Goal: Task Accomplishment & Management: Use online tool/utility

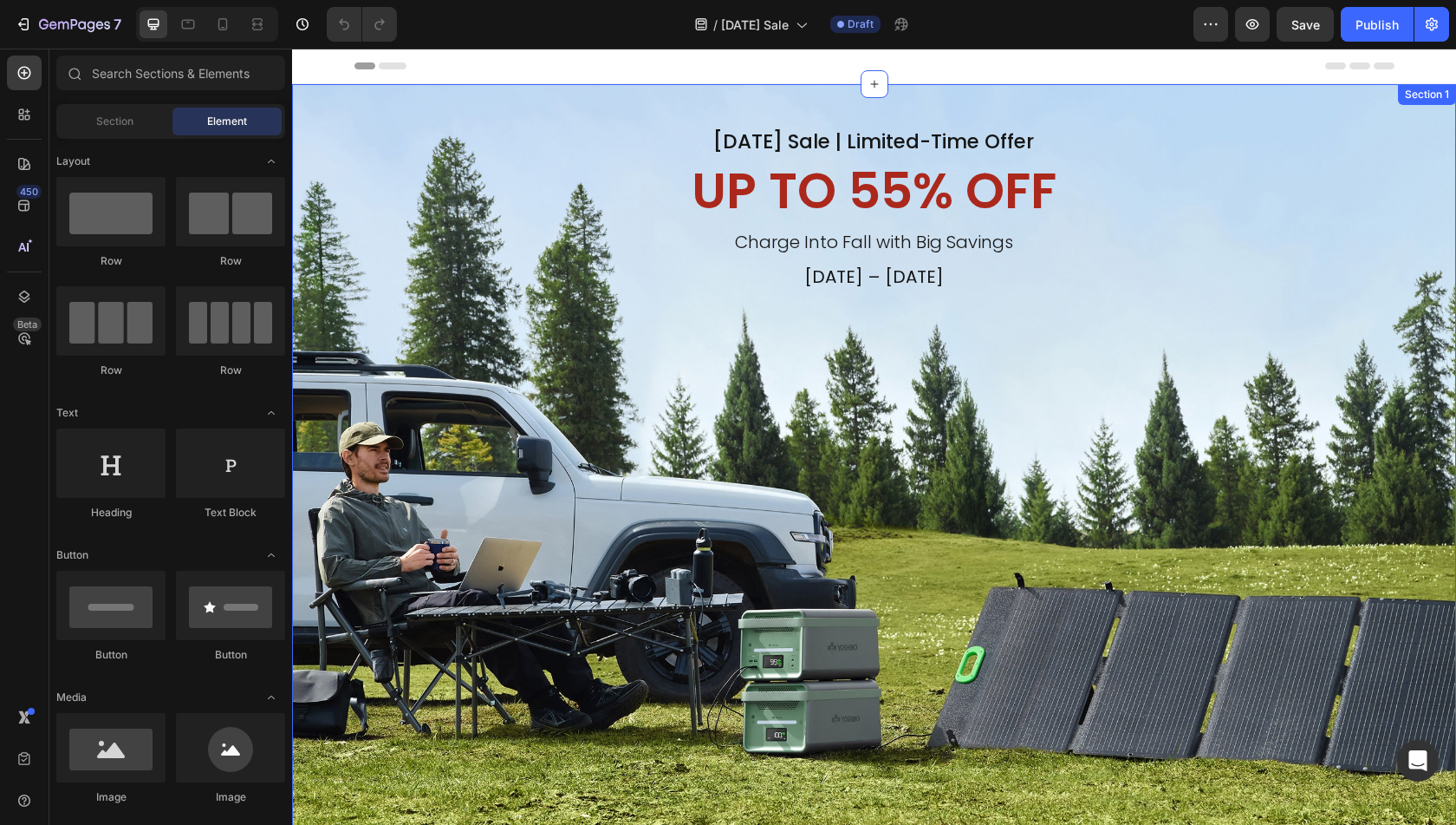
click at [1298, 326] on div "[DATE] Sale | Limited-Time Offer Heading UP TO 55% OFF Heading Charge Into Fall…" at bounding box center [874, 470] width 1165 height 773
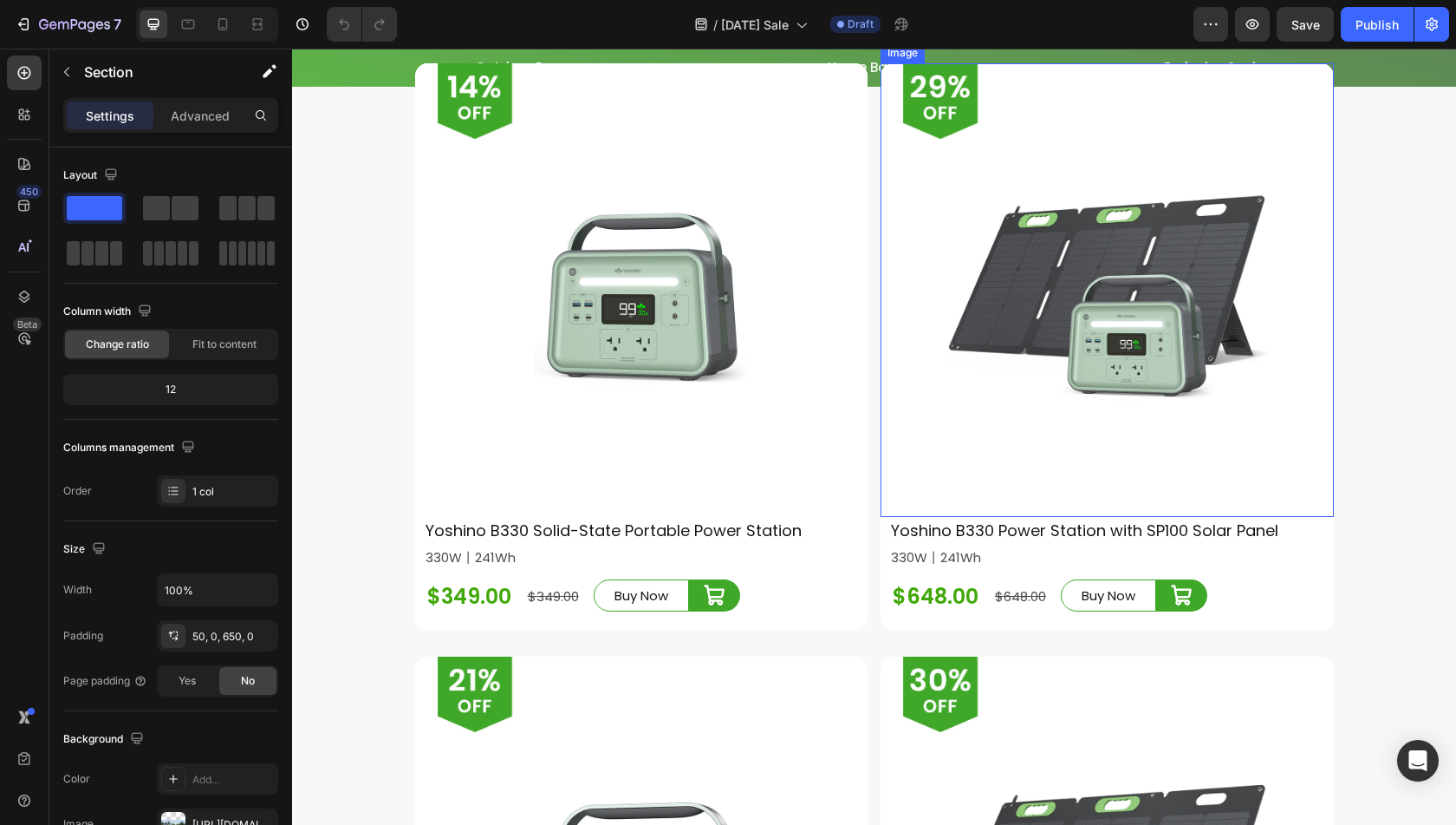
scroll to position [5118, 0]
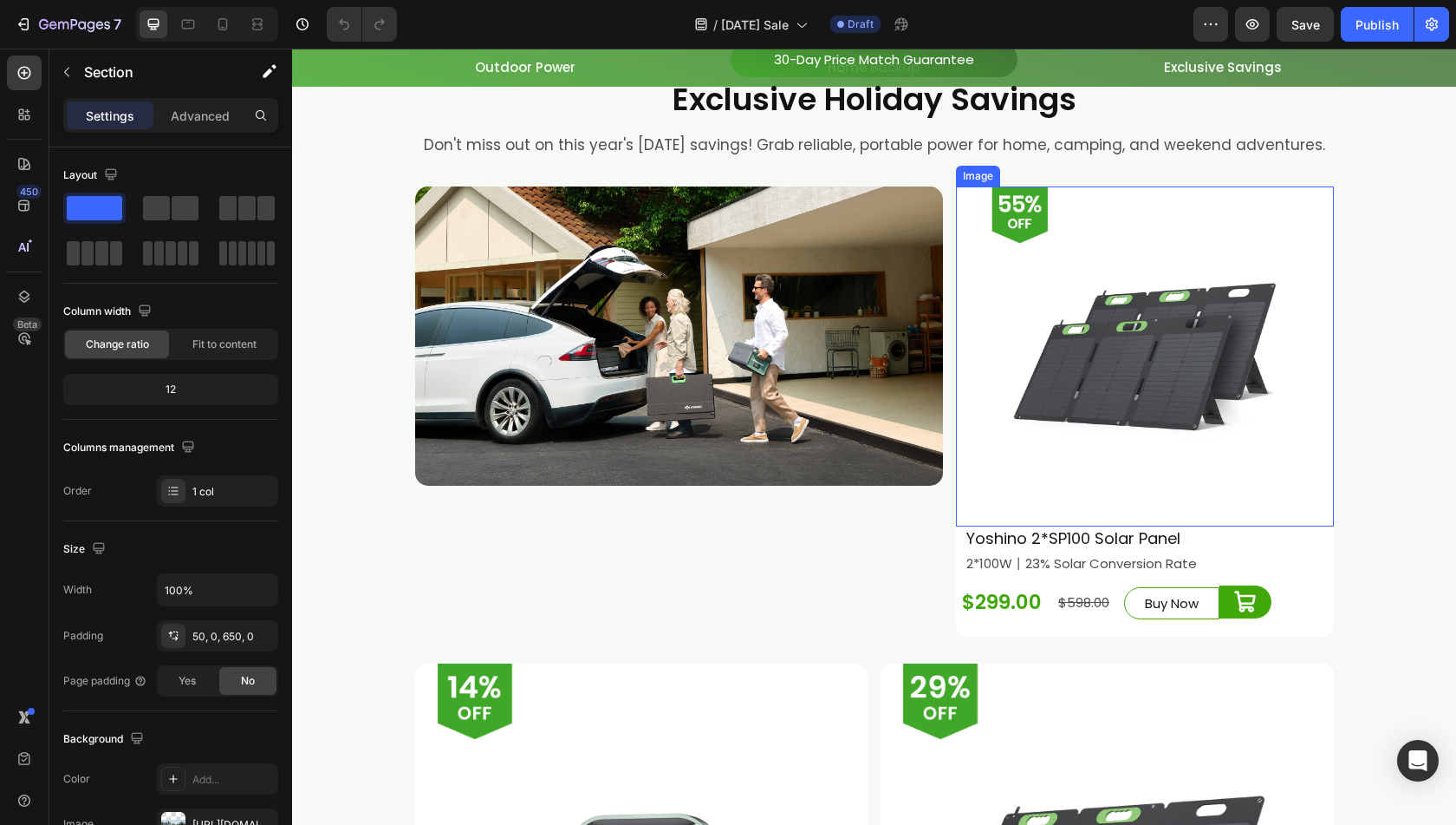
click at [1084, 313] on img at bounding box center [1145, 357] width 340 height 340
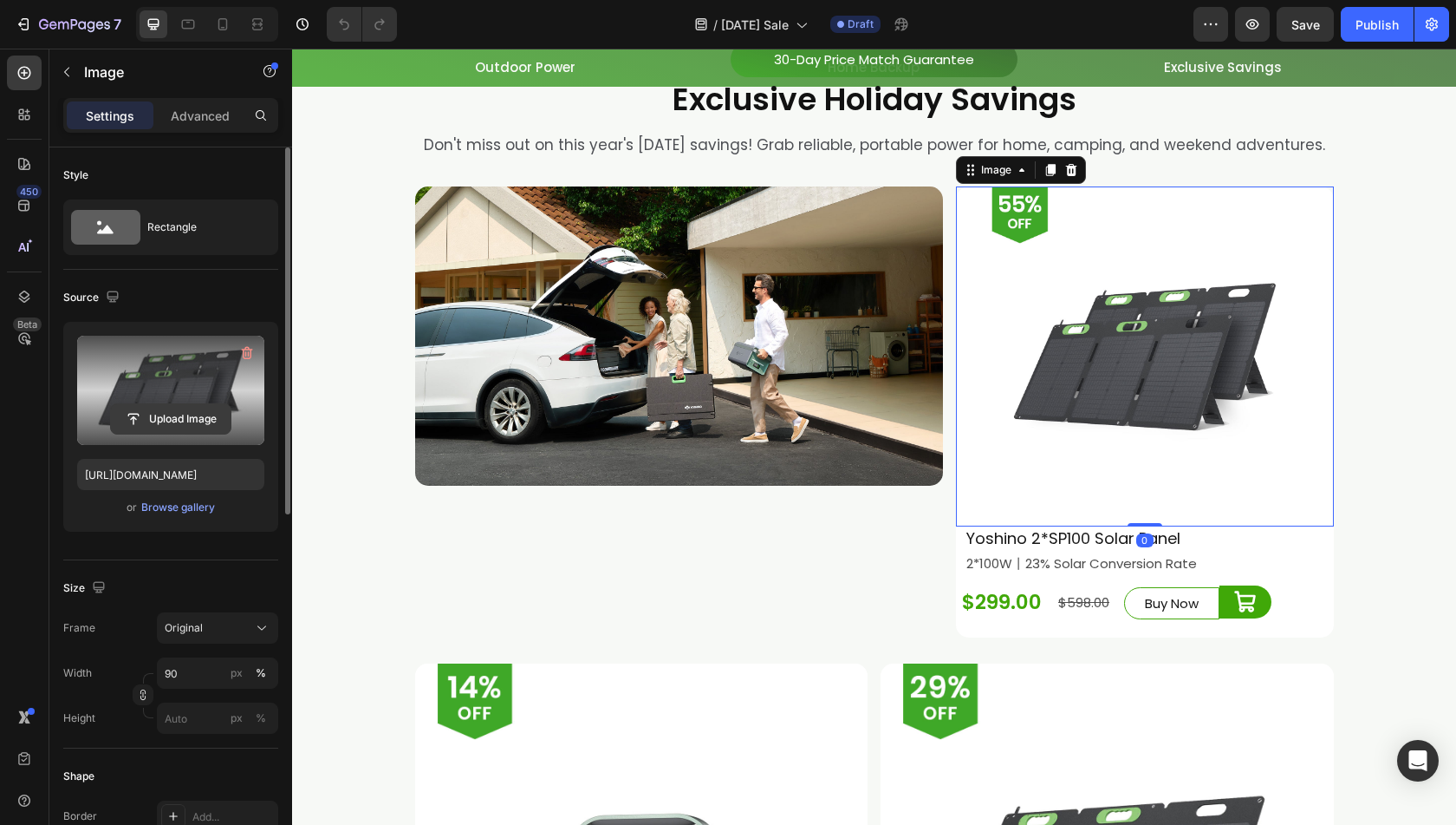
click at [190, 420] on input "file" at bounding box center [171, 419] width 119 height 29
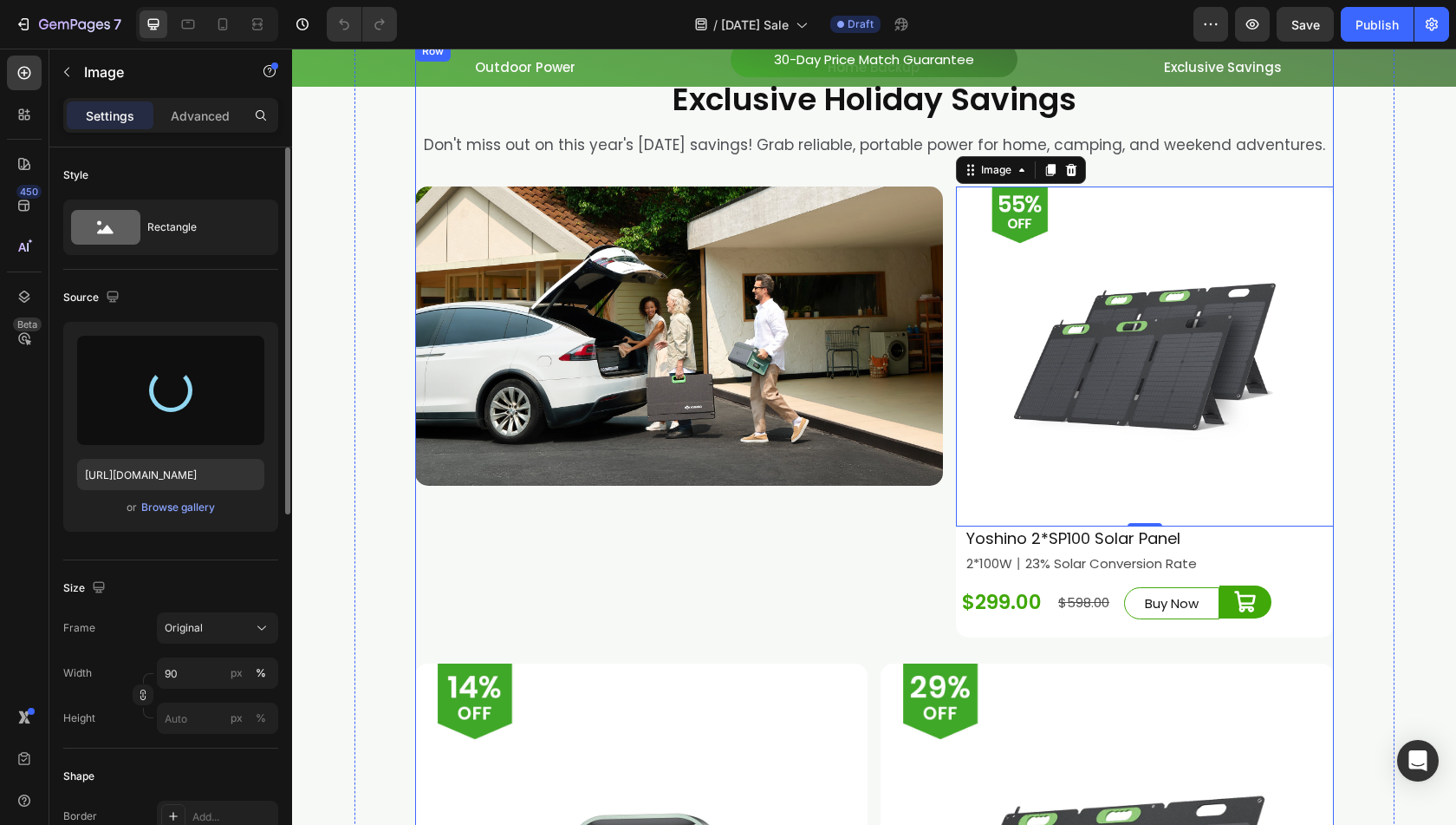
type input "[URL][DOMAIN_NAME]"
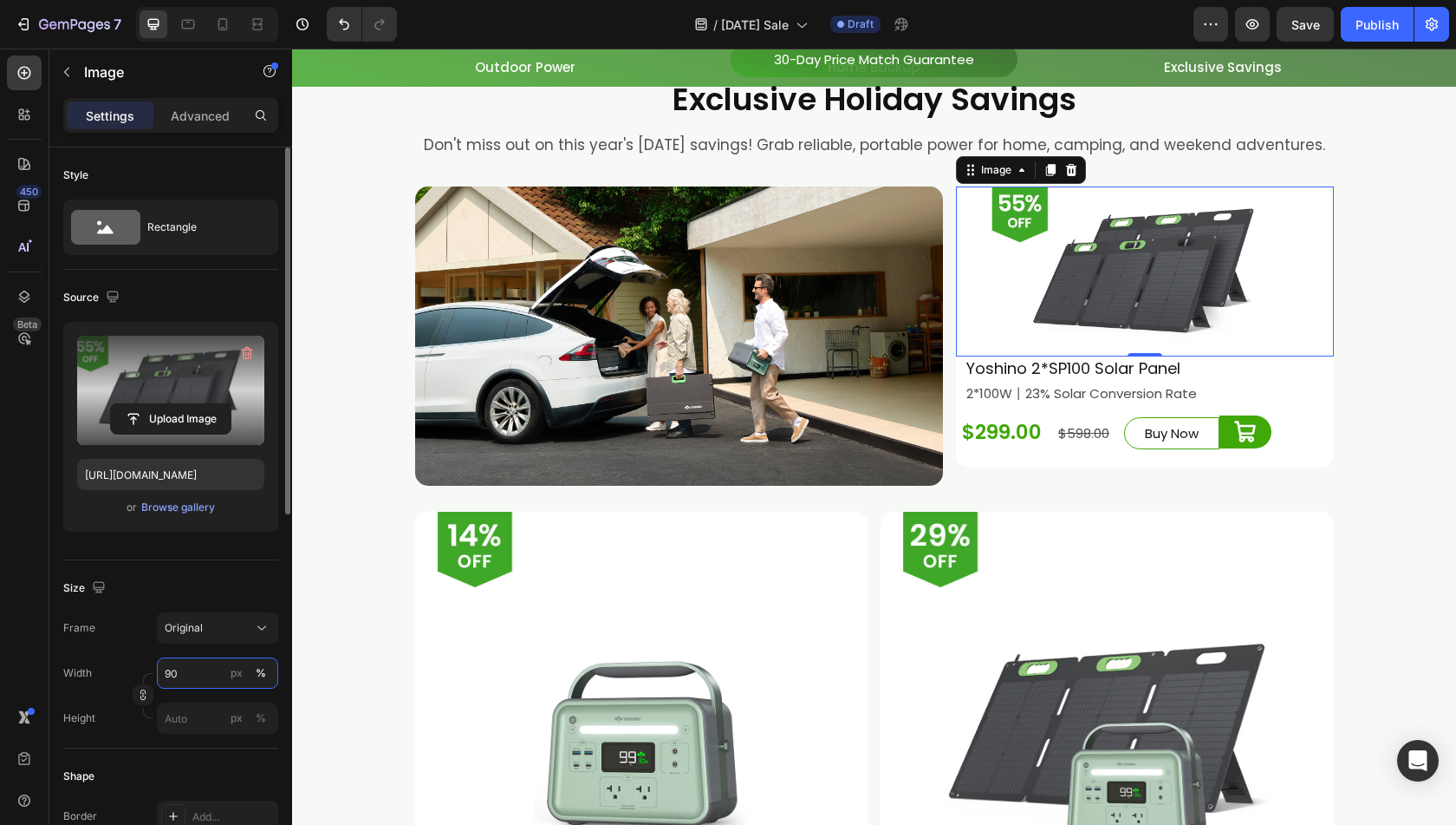
click at [215, 669] on input "90" at bounding box center [218, 673] width 121 height 31
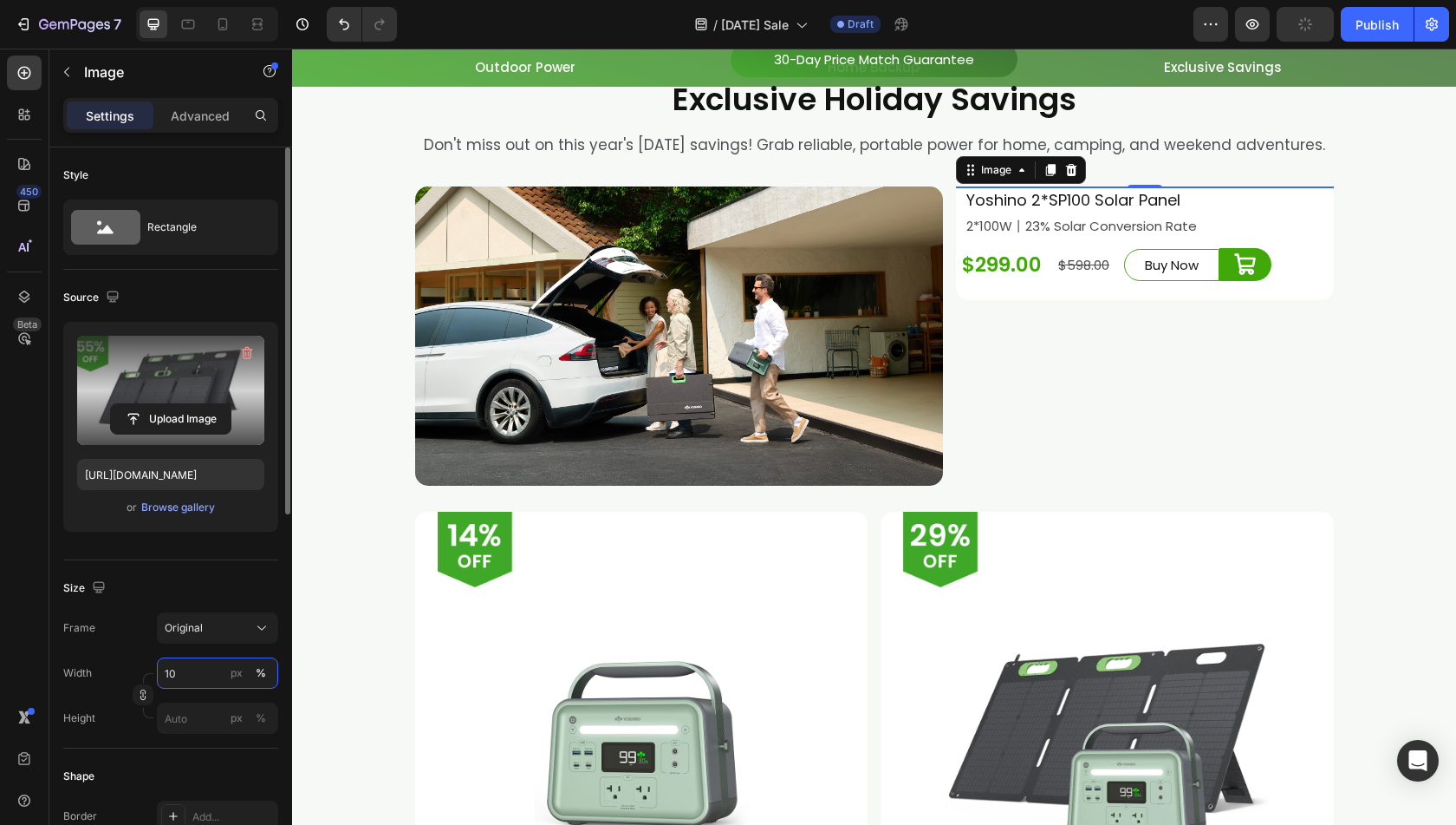
type input "100"
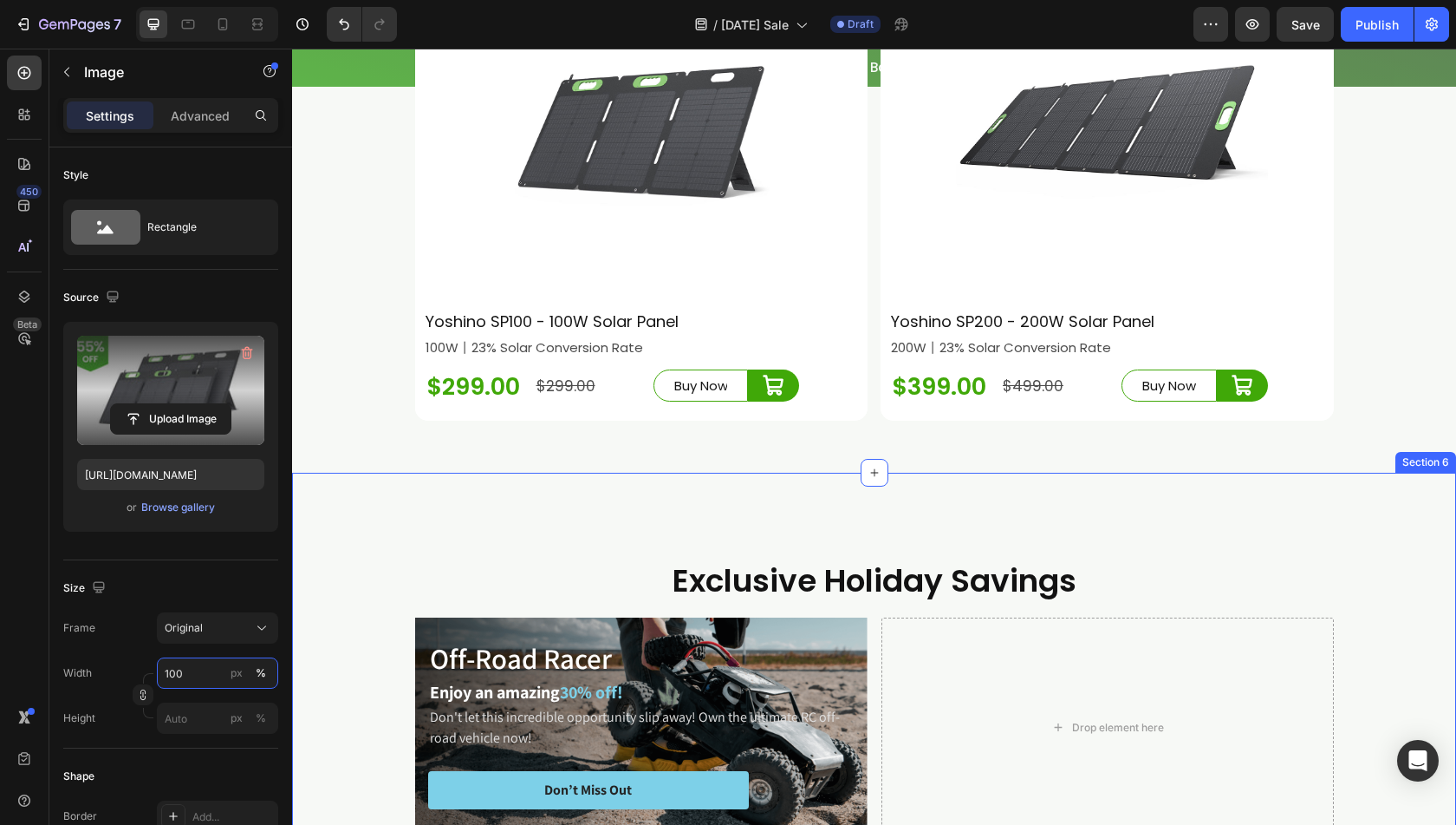
scroll to position [7113, 0]
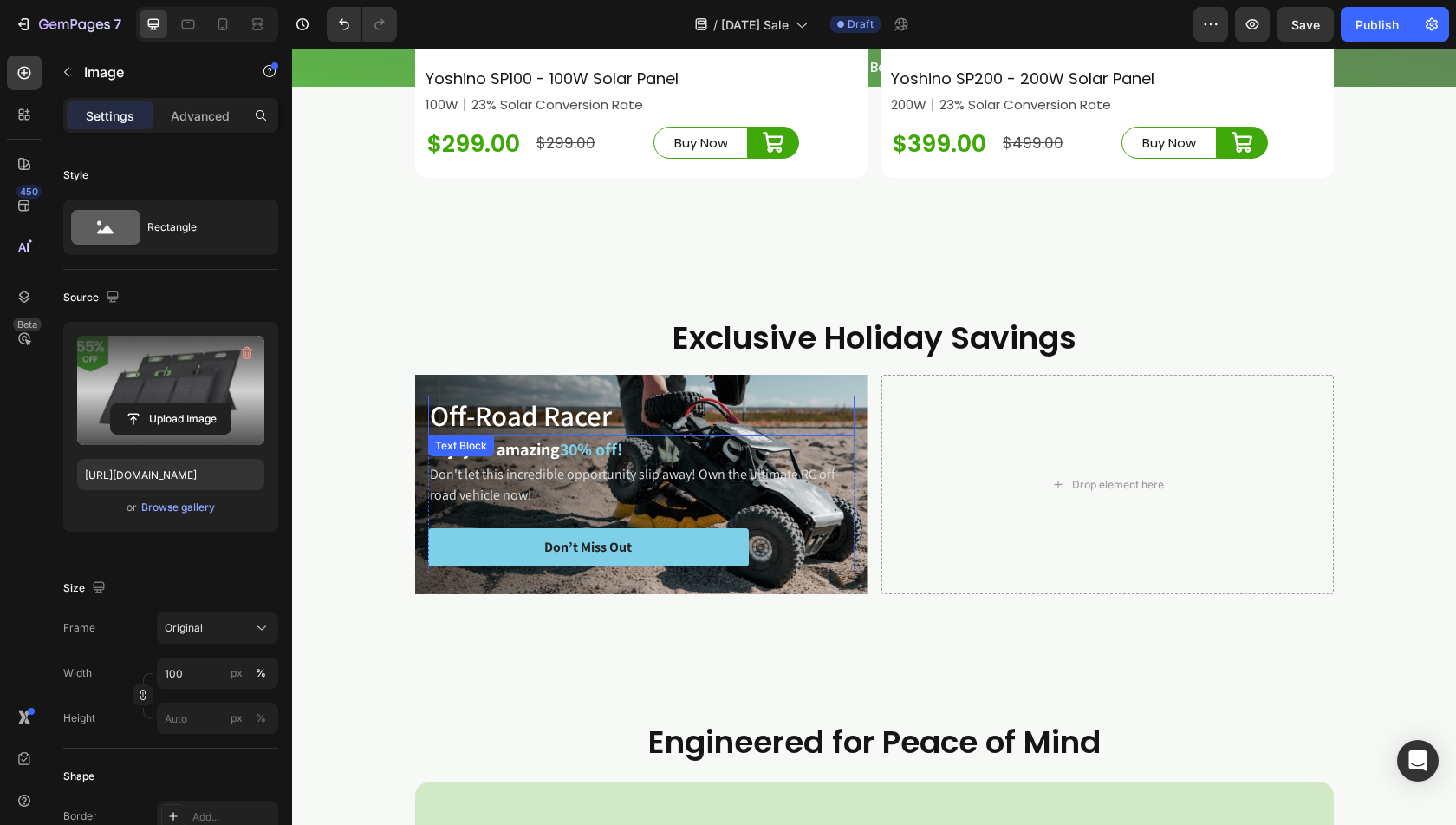
click at [548, 435] on p "Off-Road Racer" at bounding box center [642, 416] width 423 height 38
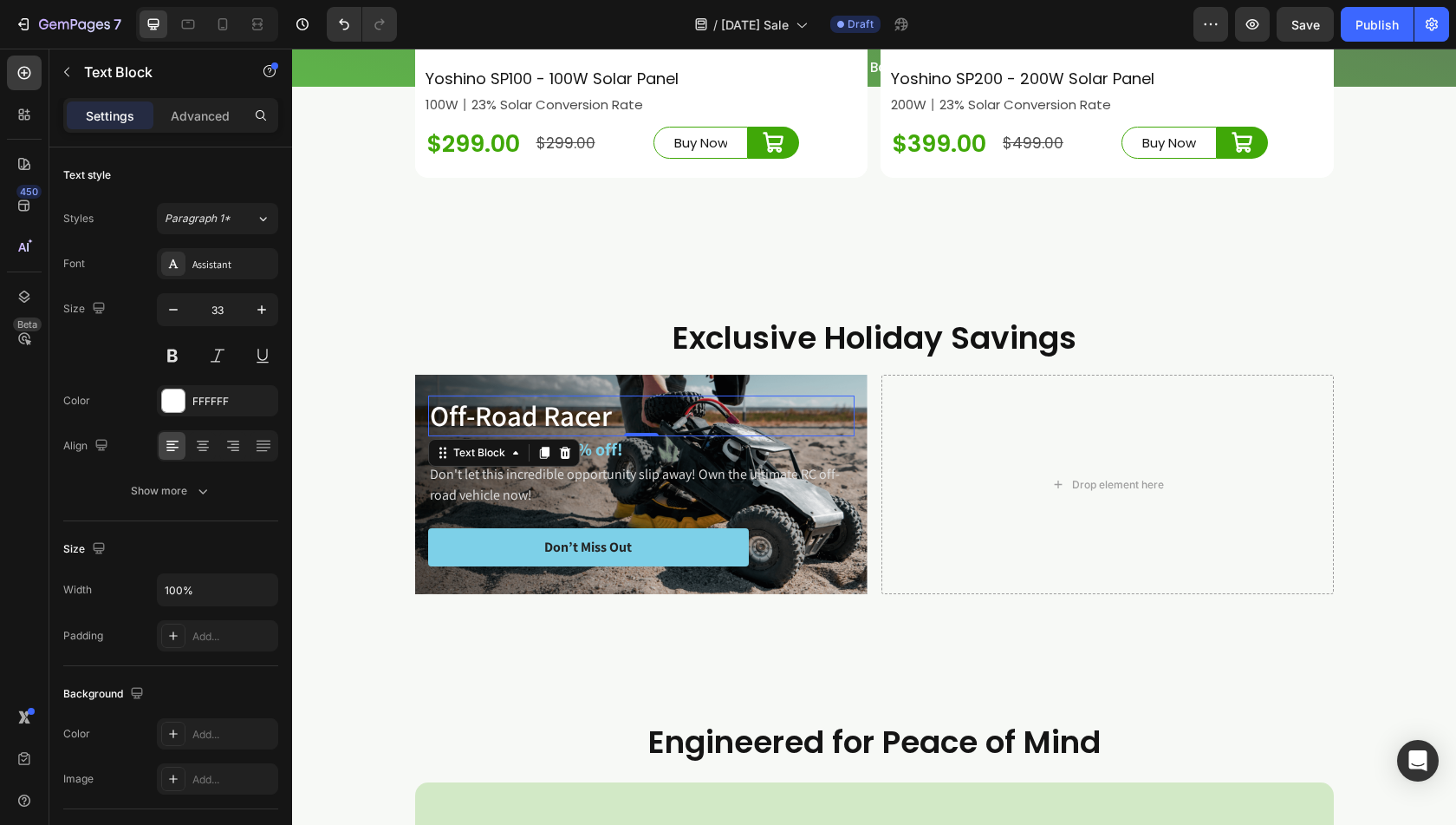
click at [541, 426] on p "Off-Road Racer" at bounding box center [642, 416] width 423 height 38
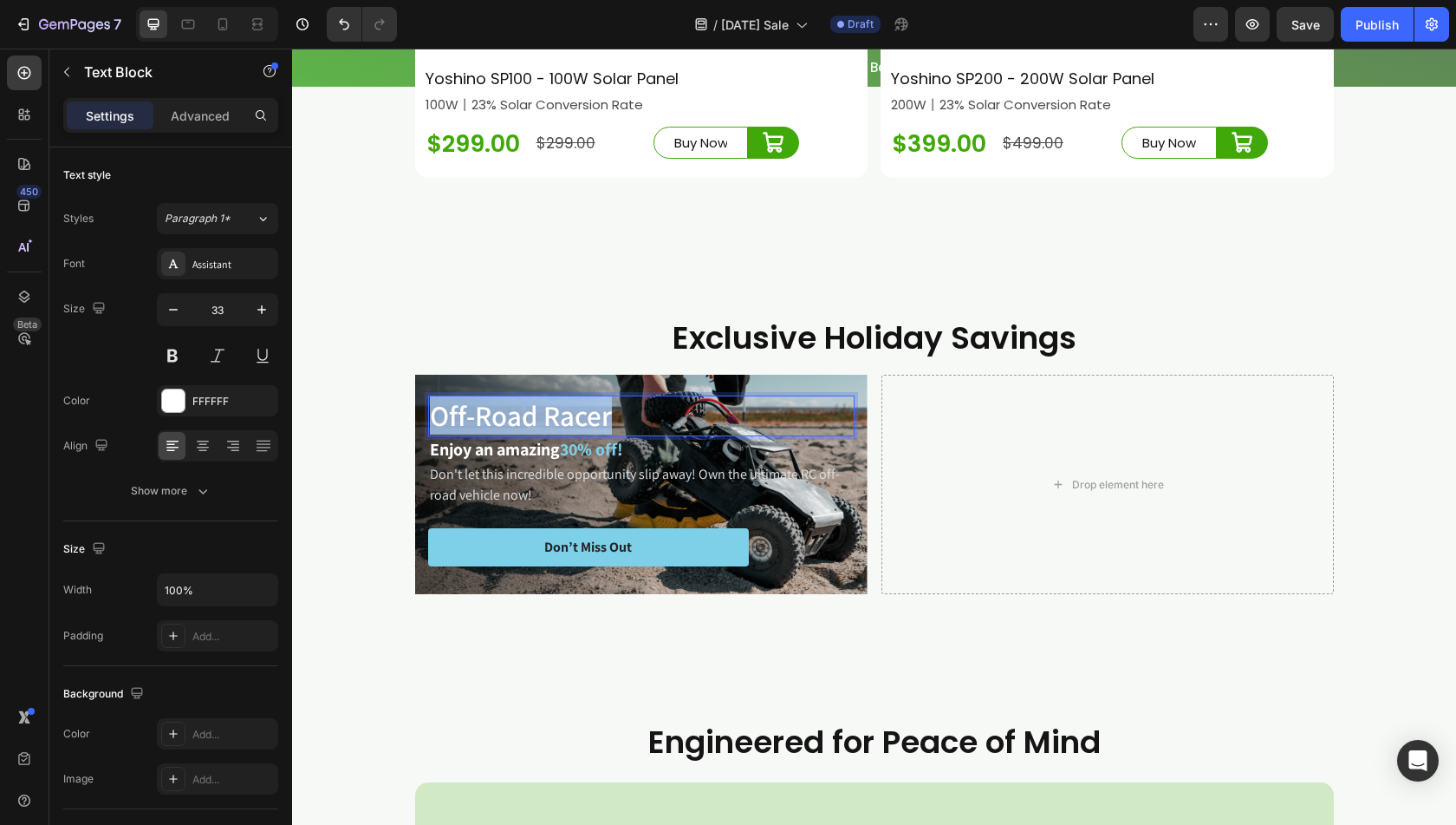
click at [541, 426] on p "Off-Road Racer" at bounding box center [642, 416] width 423 height 38
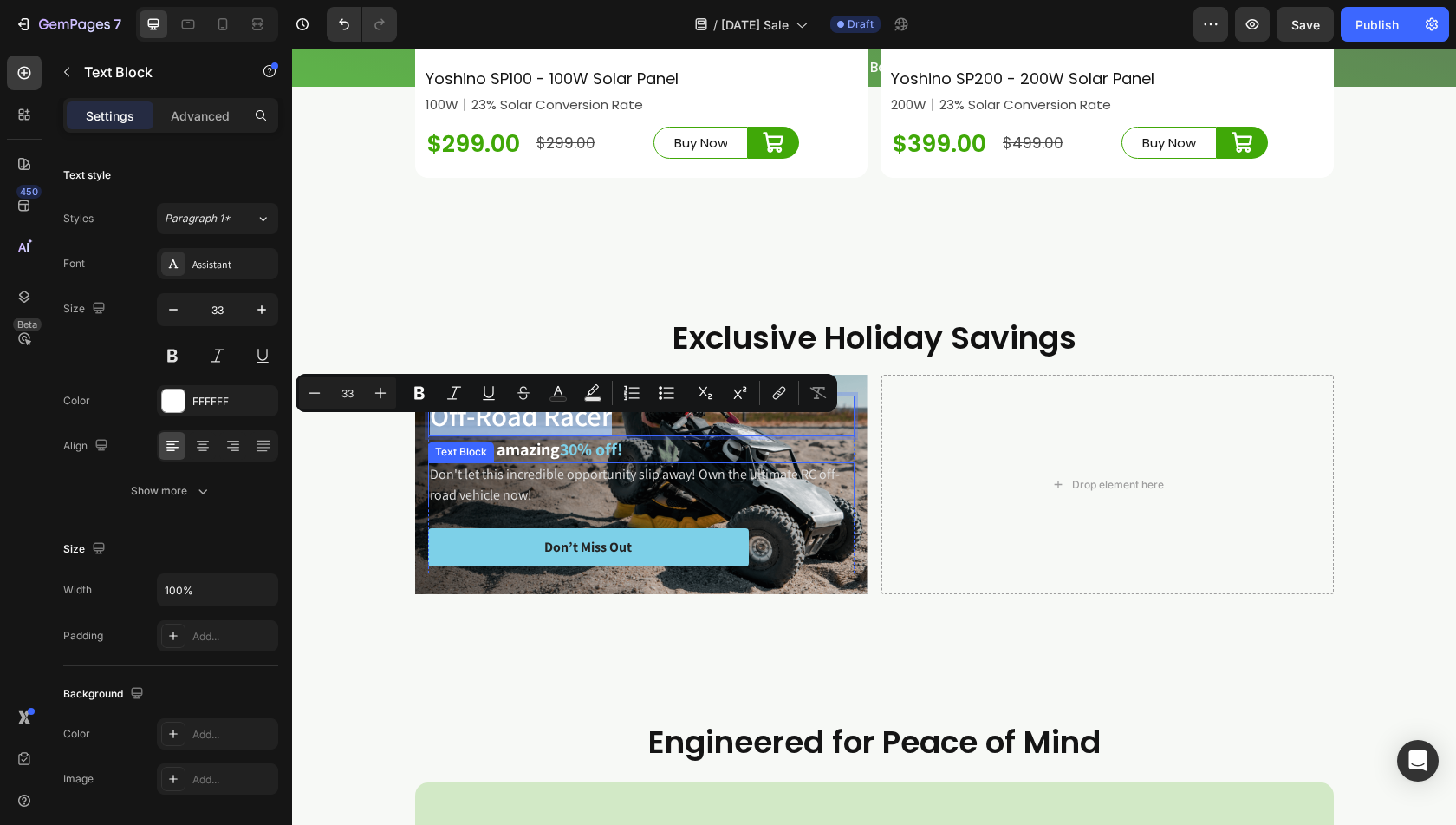
click at [529, 496] on p "Don't let this incredible opportunity slip away! Own the ultimate RC off-road v…" at bounding box center [642, 485] width 423 height 41
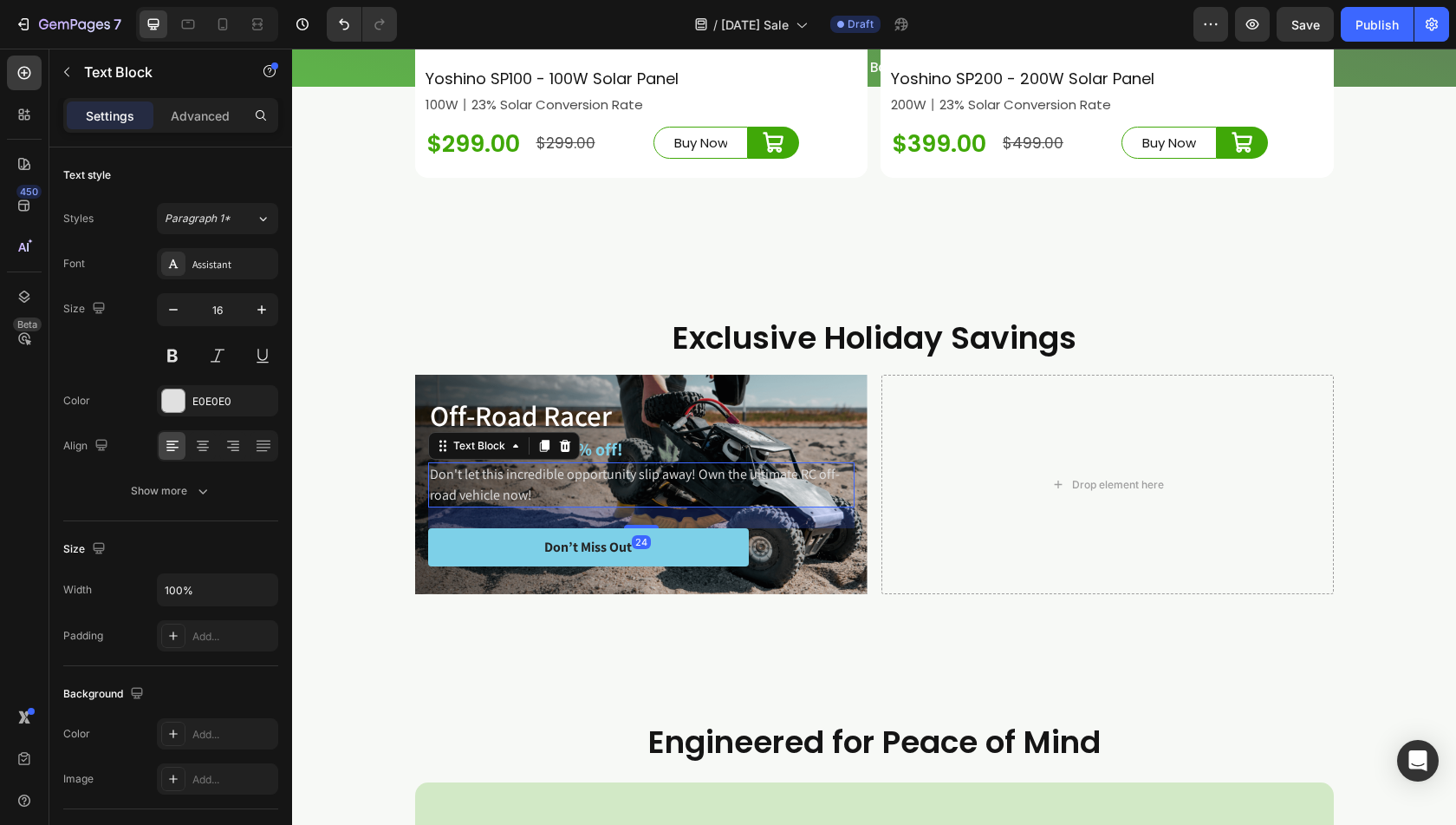
click at [529, 496] on p "Don't let this incredible opportunity slip away! Own the ultimate RC off-road v…" at bounding box center [642, 485] width 423 height 41
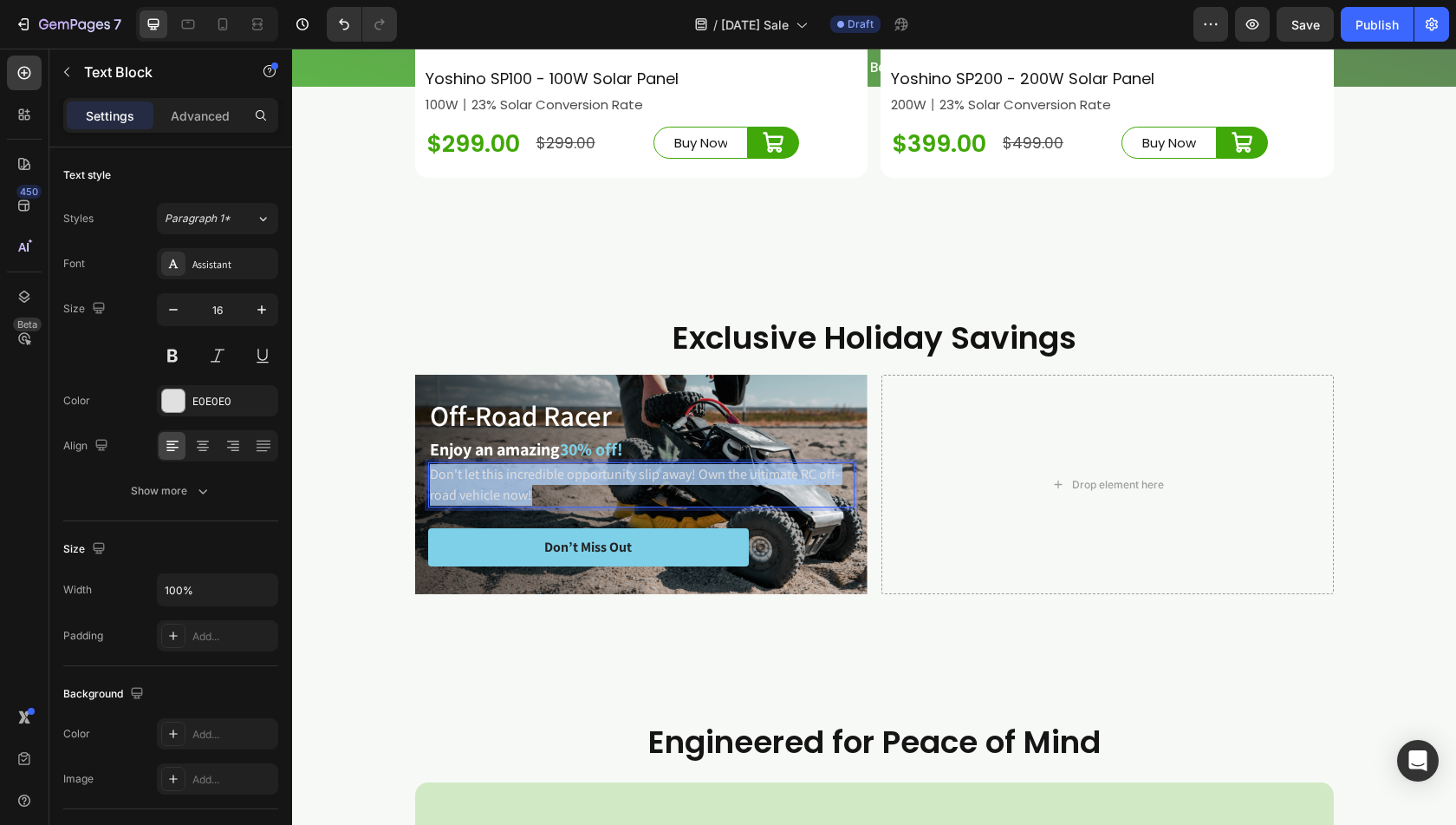
click at [529, 496] on p "Don't let this incredible opportunity slip away! Own the ultimate RC off-road v…" at bounding box center [642, 485] width 423 height 41
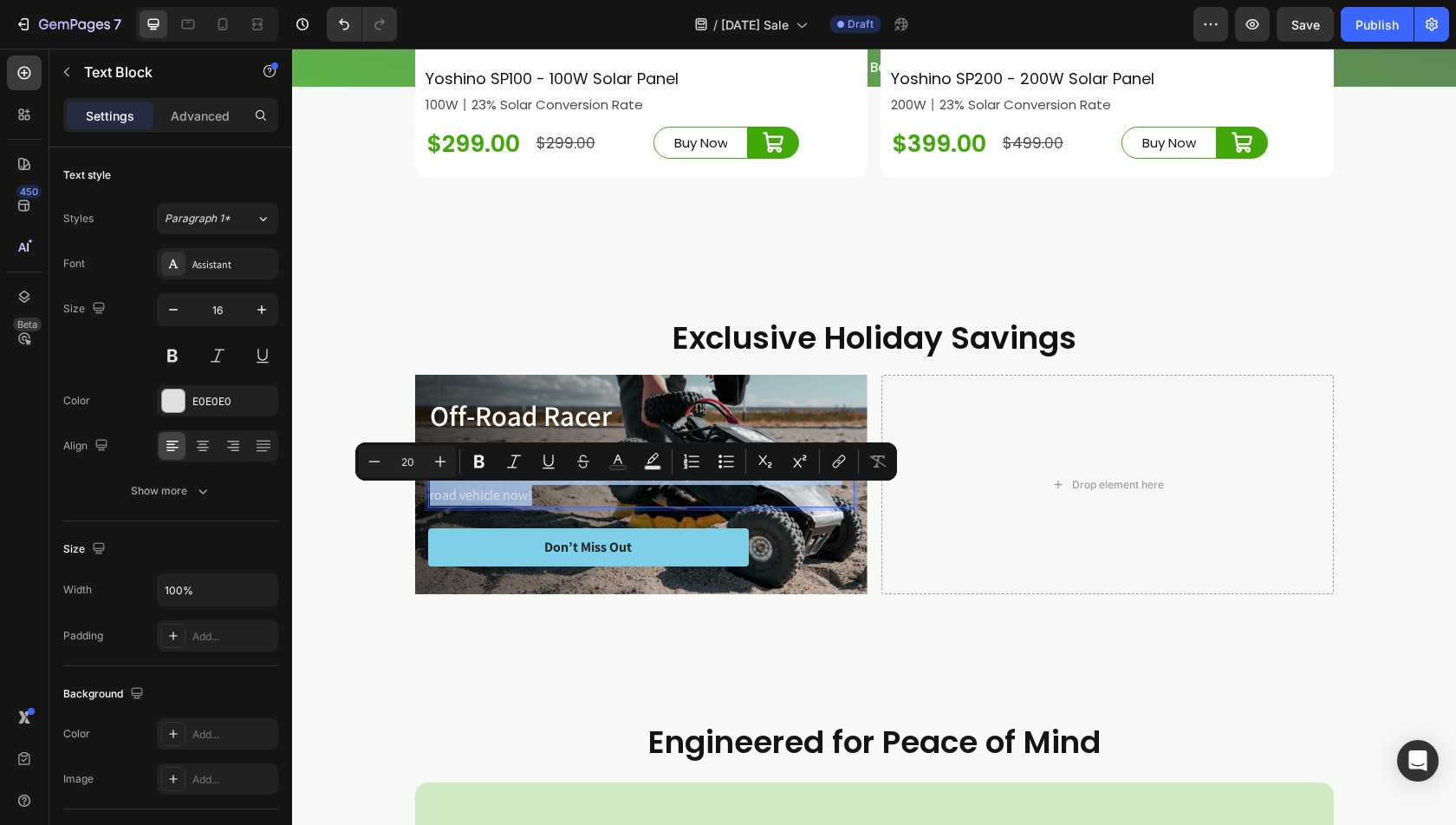
scroll to position [7122, 0]
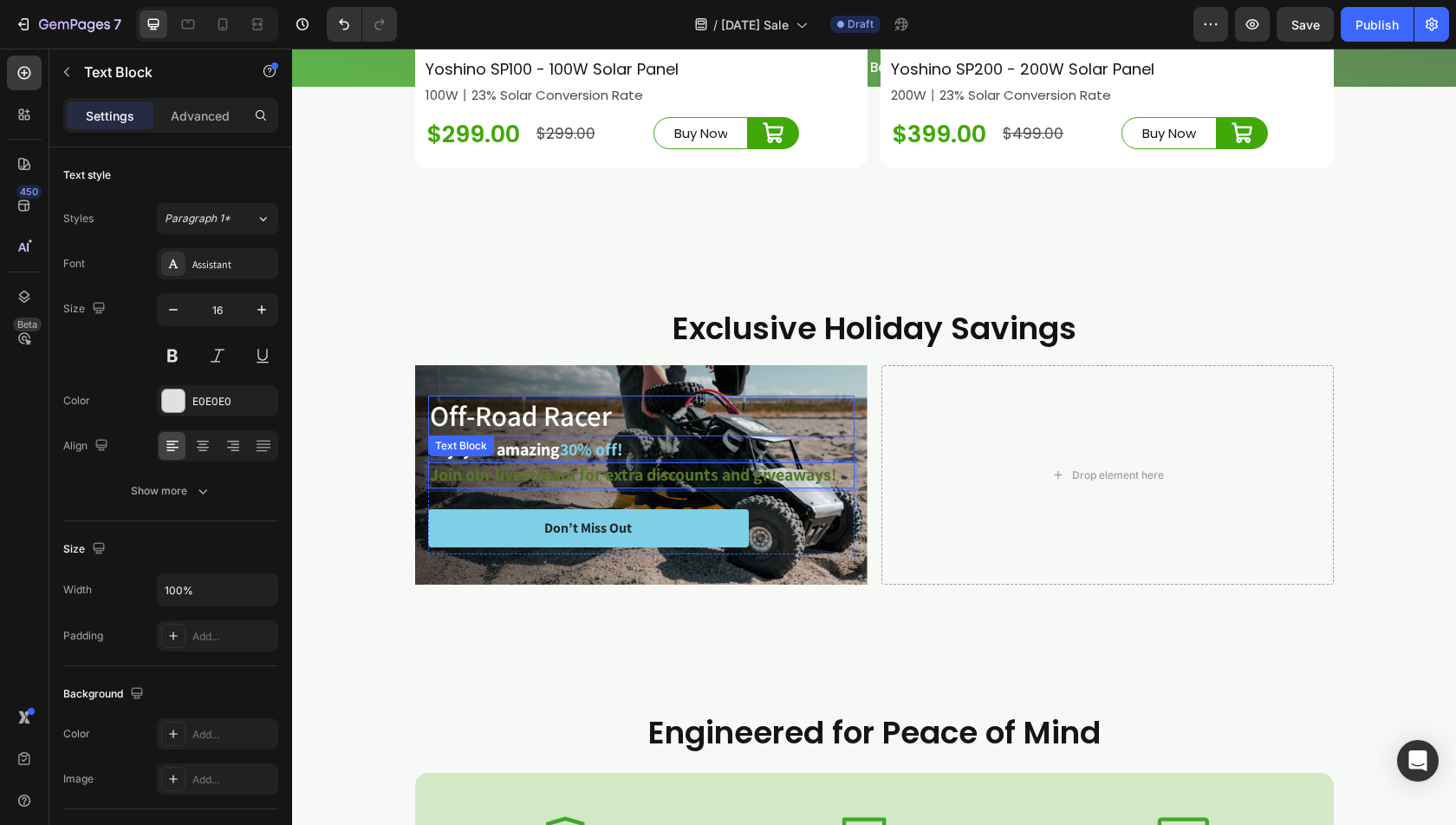
click at [520, 435] on p "Off-Road Racer" at bounding box center [642, 416] width 423 height 38
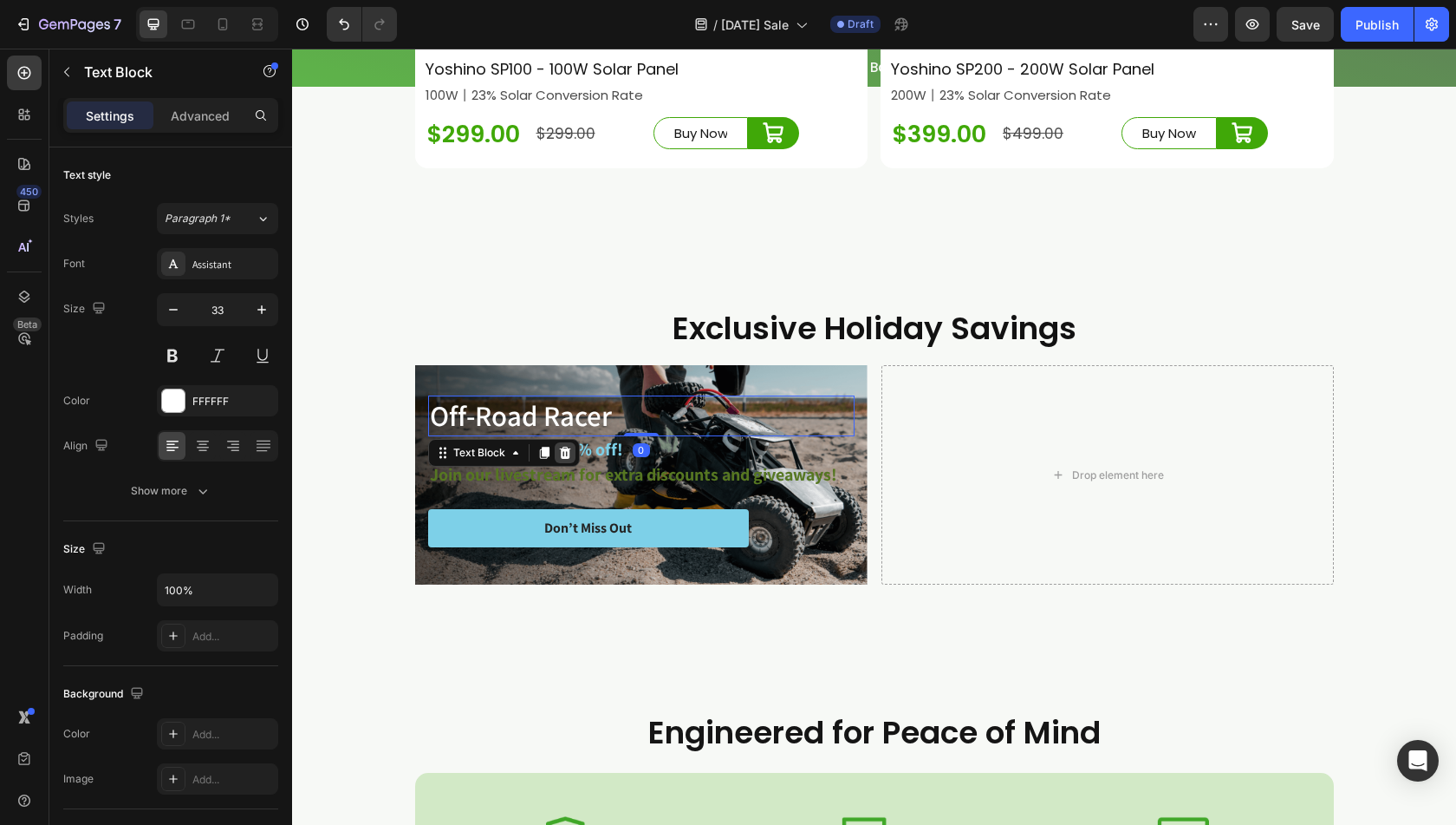
click at [559, 460] on icon at bounding box center [564, 453] width 14 height 14
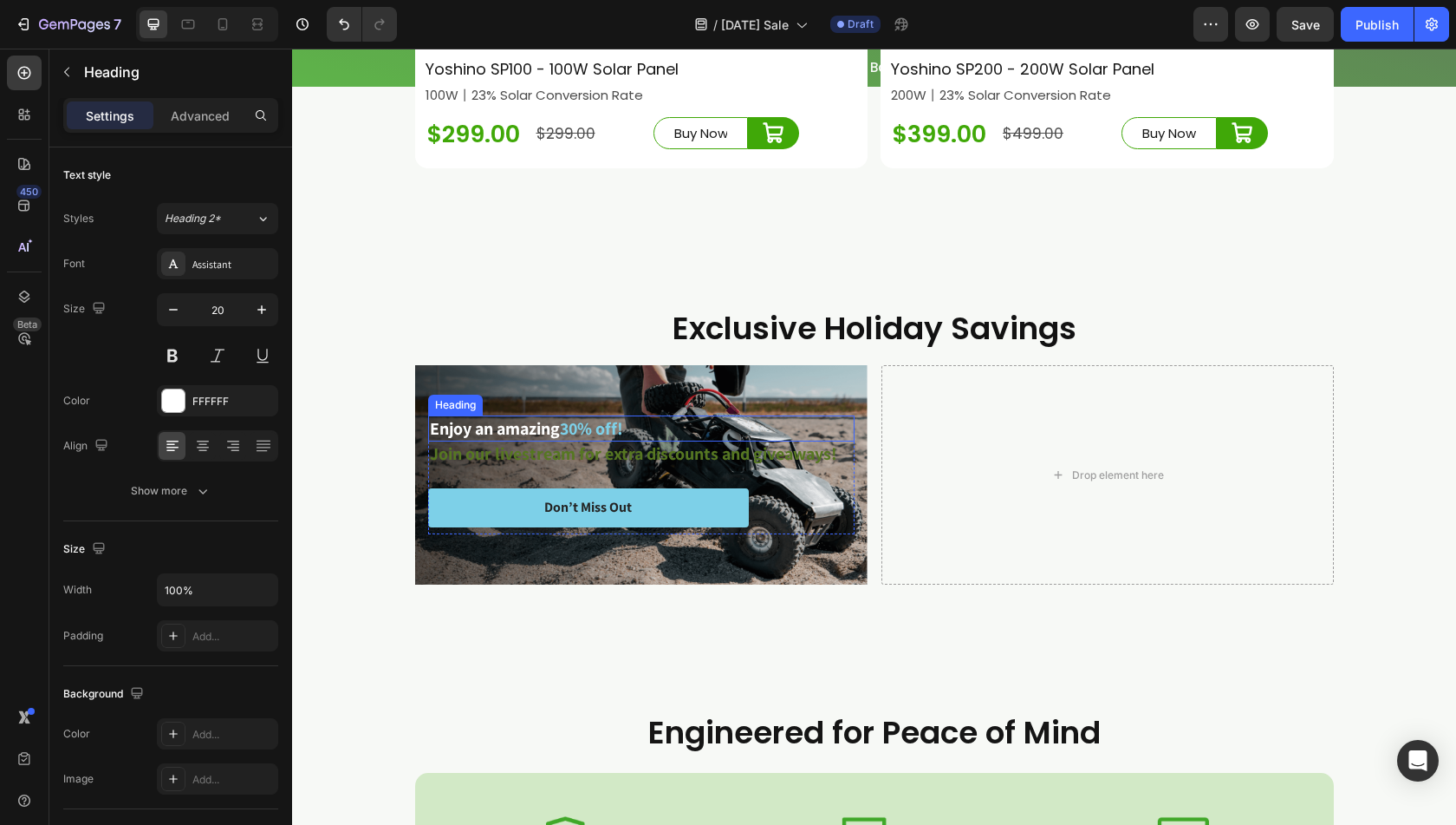
click at [563, 440] on span "30% off!" at bounding box center [591, 429] width 63 height 23
click at [550, 465] on icon at bounding box center [553, 457] width 14 height 14
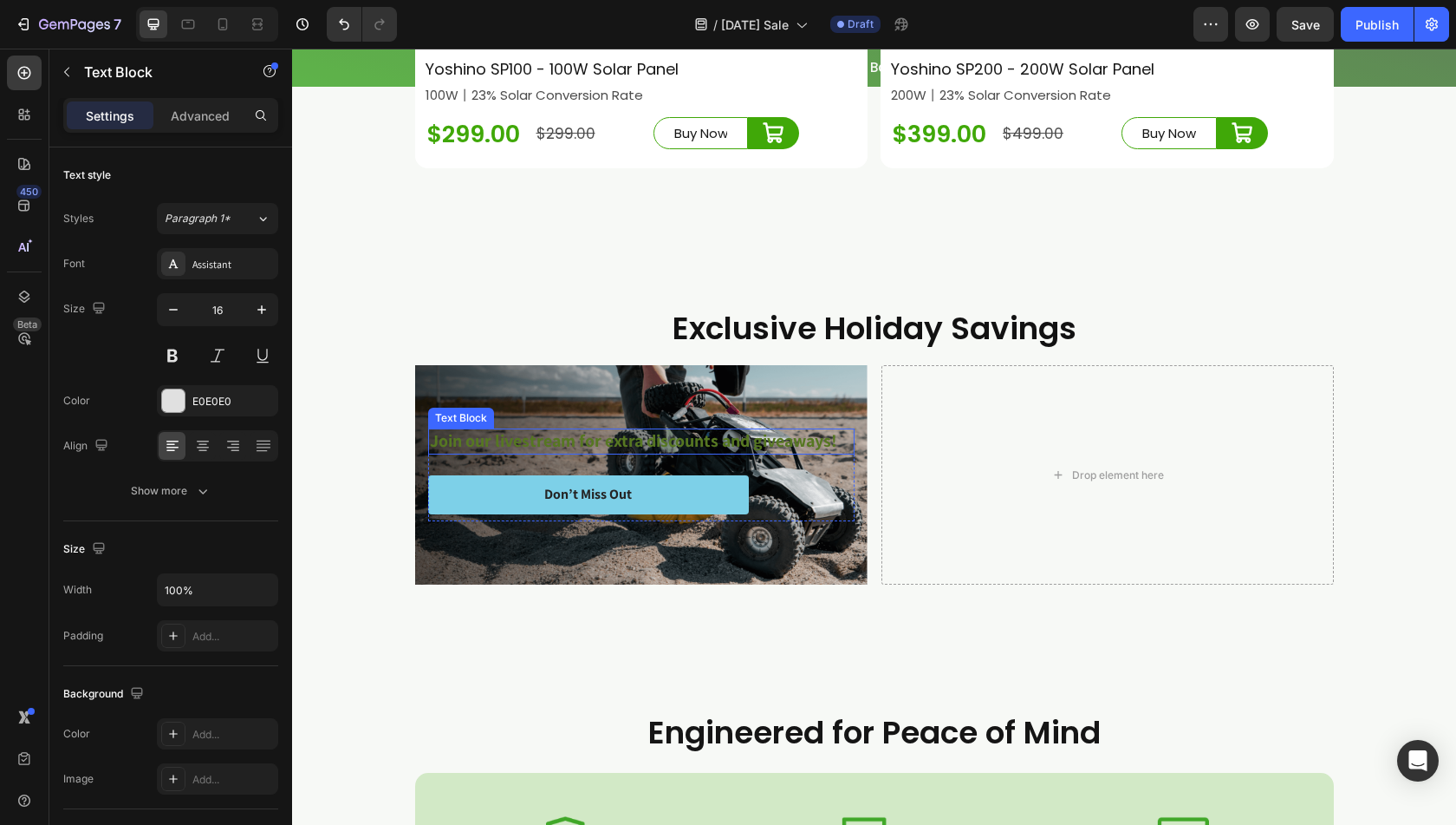
click at [517, 452] on strong "Join our livestream for extra discounts and giveaways!" at bounding box center [633, 441] width 407 height 23
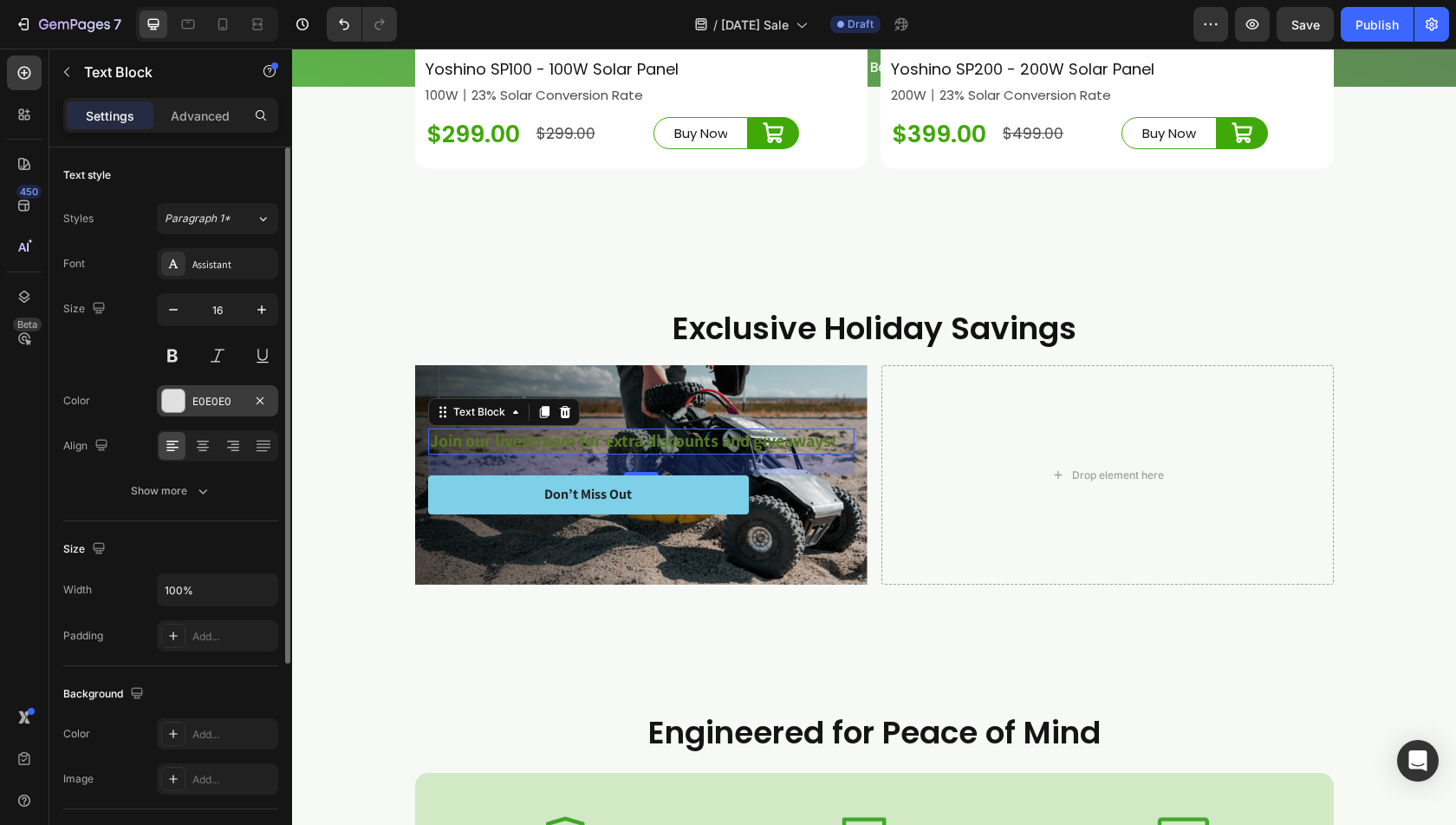
click at [178, 398] on div at bounding box center [173, 400] width 23 height 23
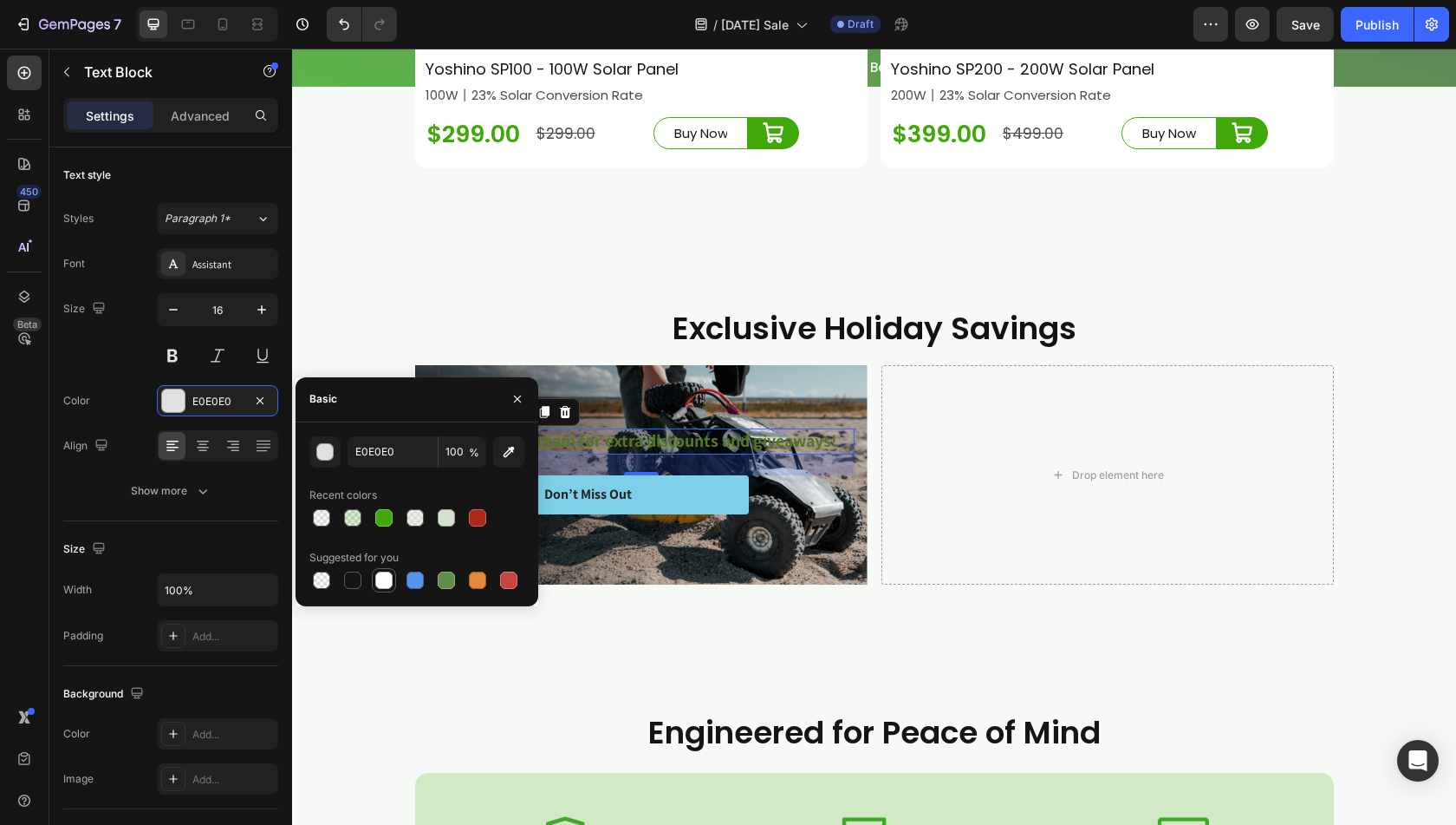
click at [383, 579] on div at bounding box center [383, 580] width 17 height 17
type input "FFFFFF"
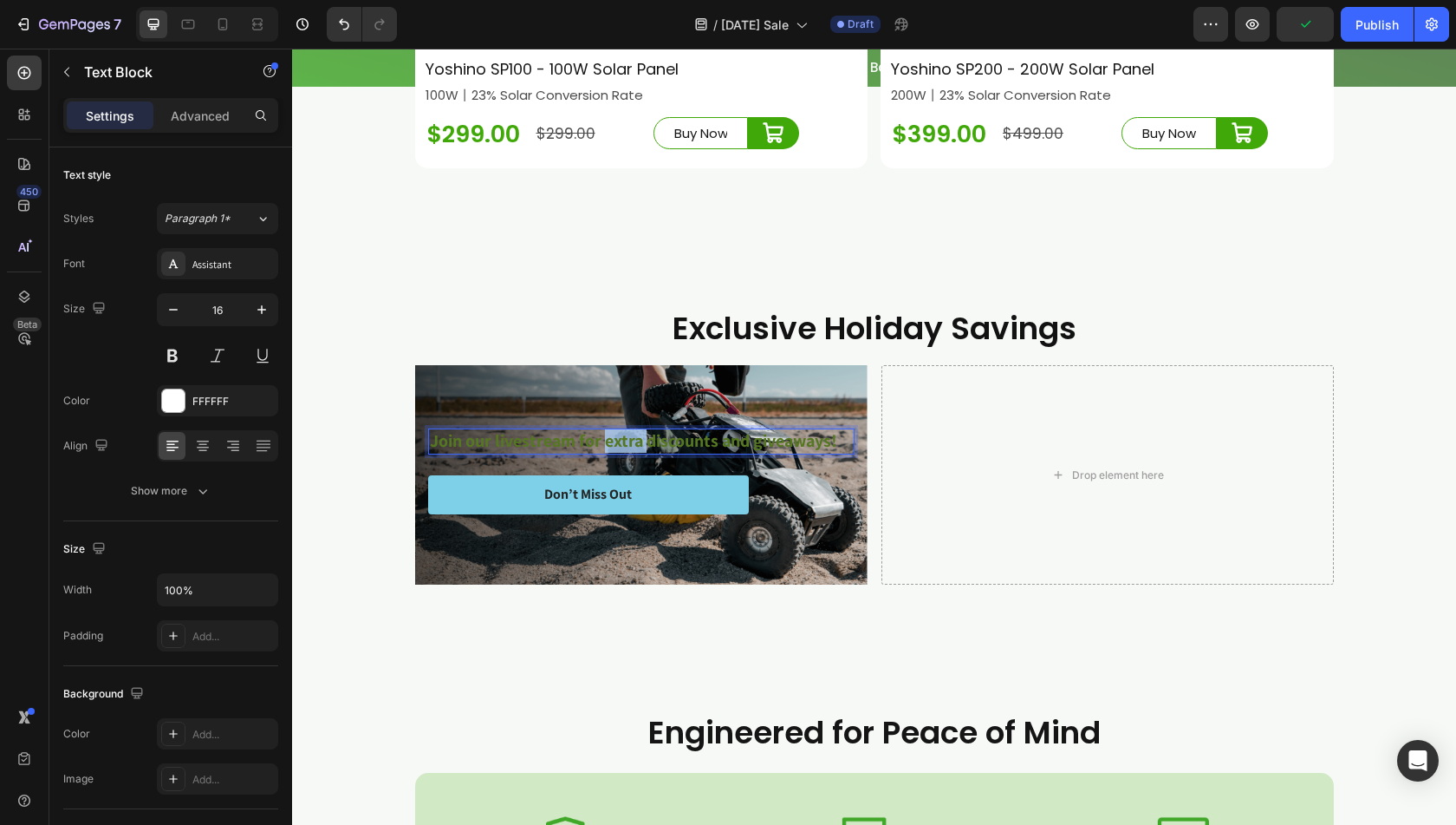
click at [631, 452] on strong "Join our livestream for extra discounts and giveaways!" at bounding box center [633, 441] width 407 height 23
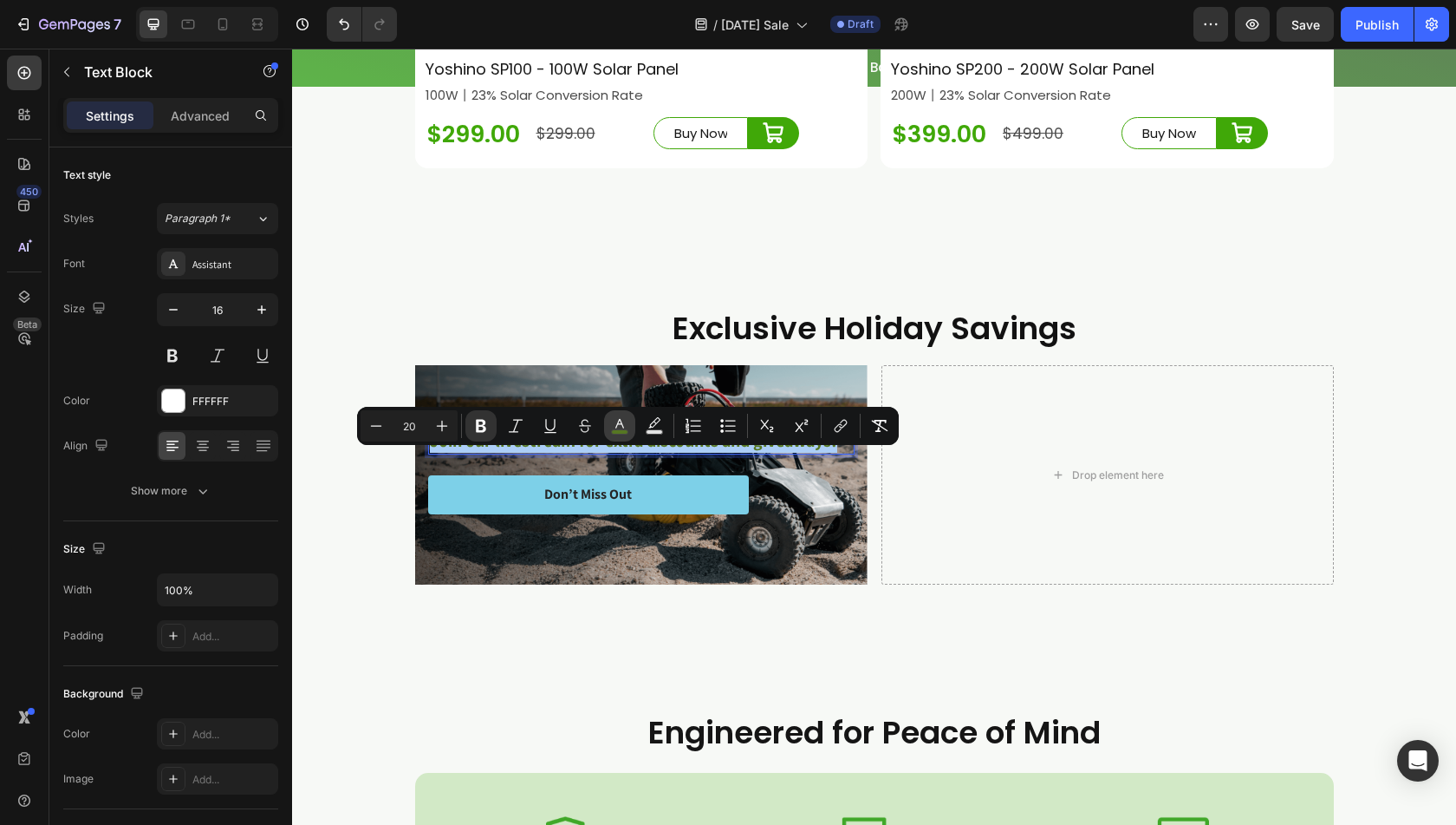
click at [616, 423] on icon "Editor contextual toolbar" at bounding box center [620, 426] width 17 height 17
type input "567722"
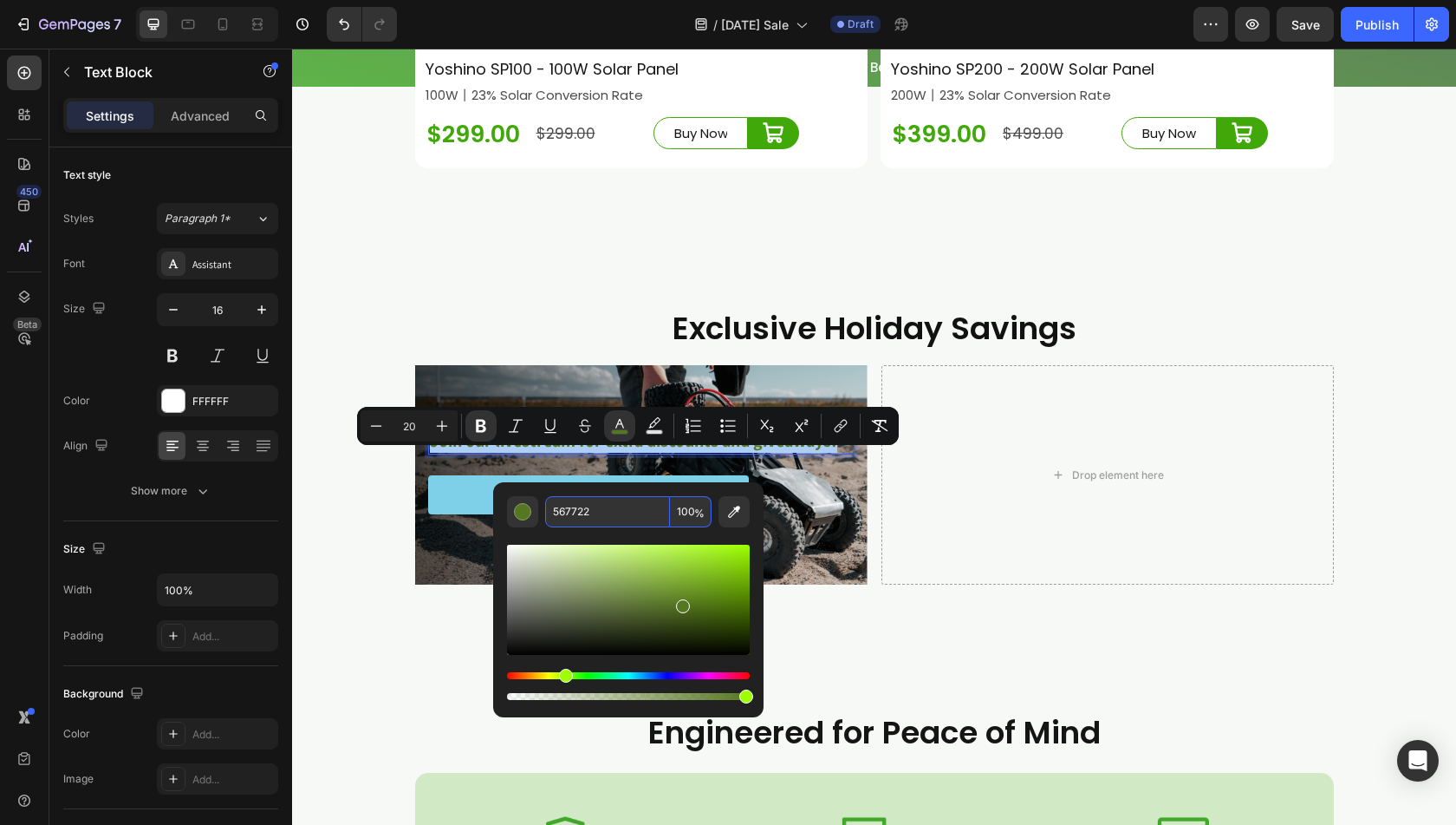
click at [612, 509] on input "567722" at bounding box center [608, 511] width 125 height 31
type input "FFFFFF"
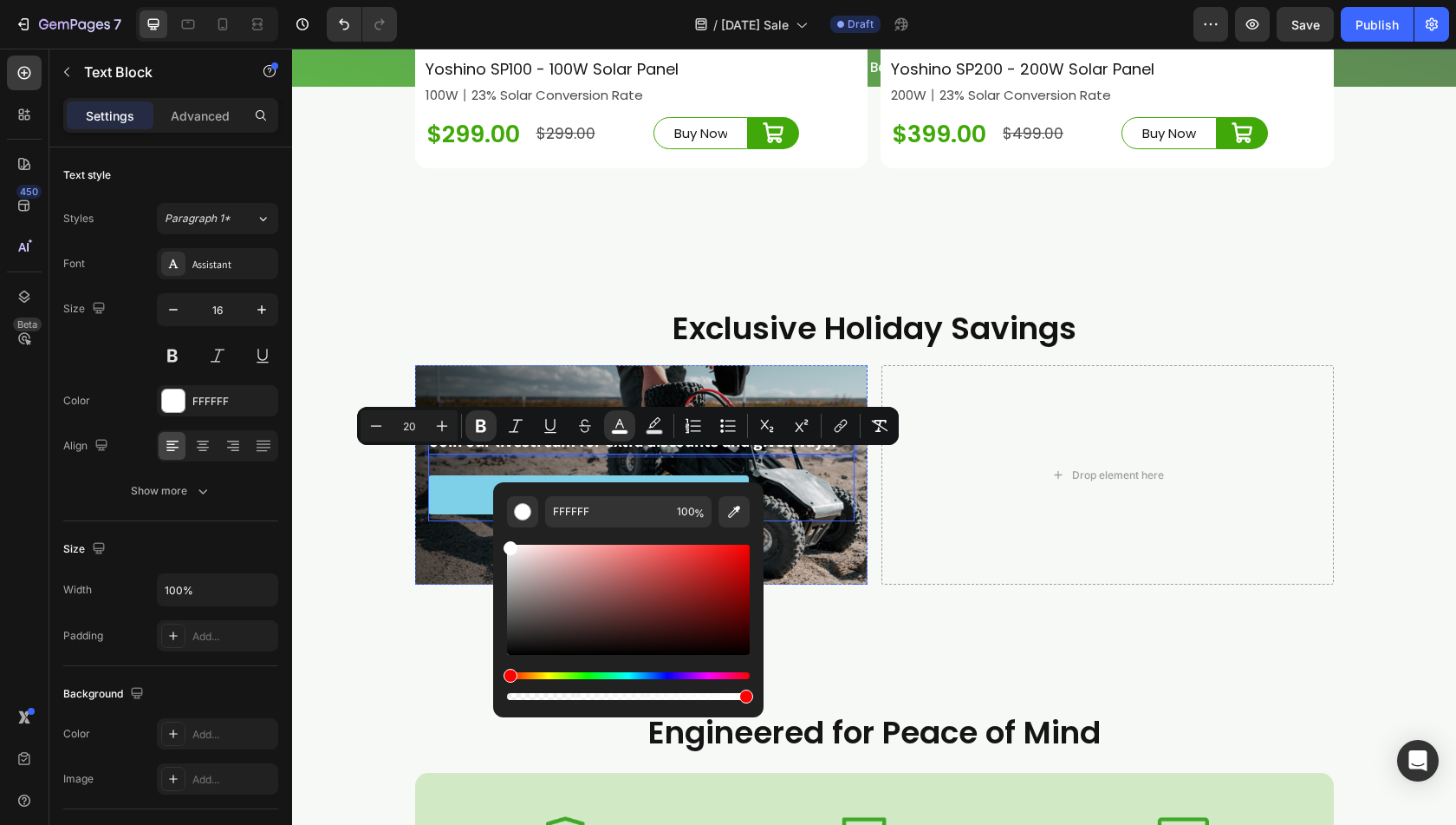
click at [815, 521] on div "Don’t Miss Out Button" at bounding box center [642, 498] width 427 height 46
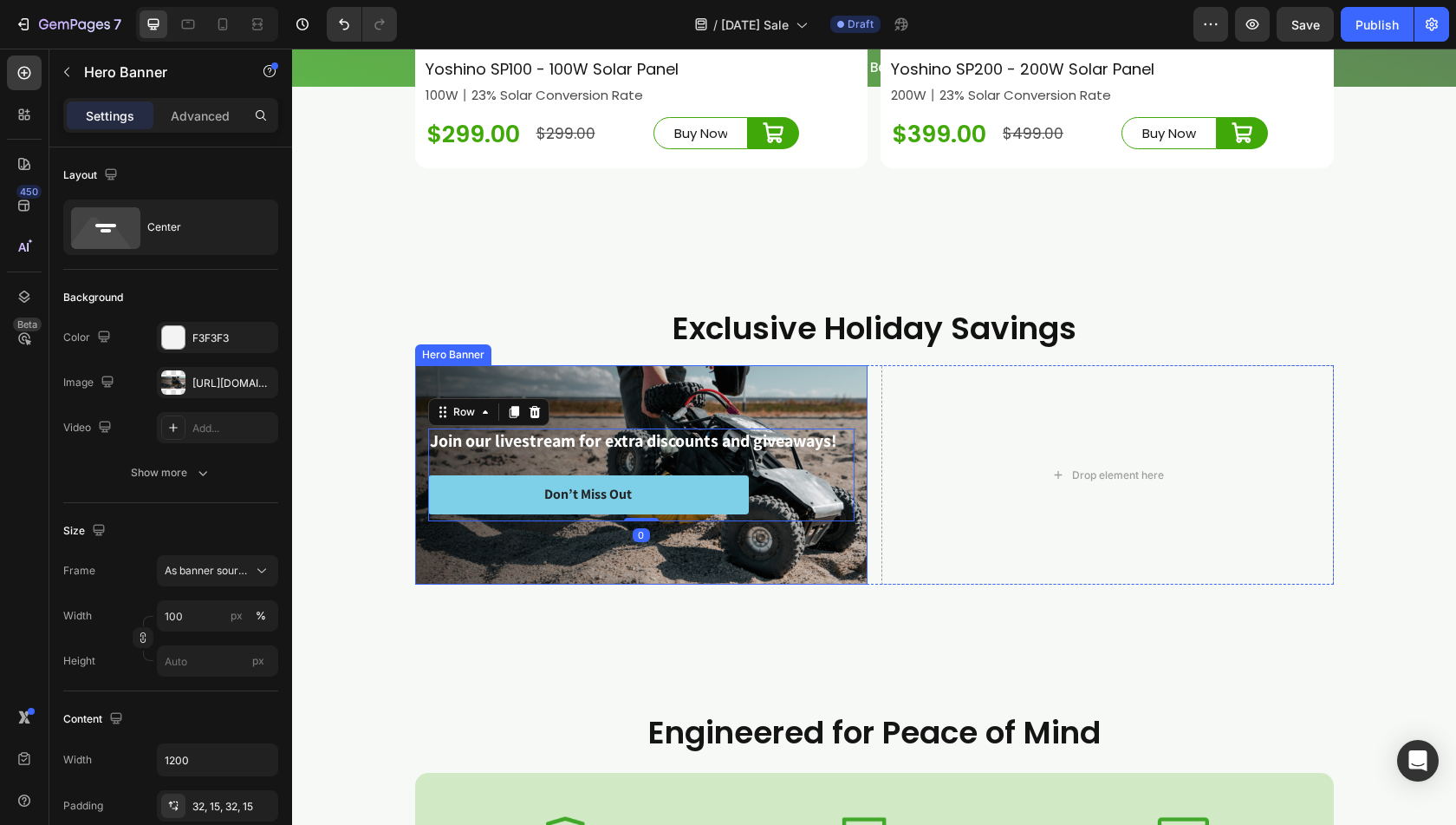
click at [643, 586] on div "Background Image" at bounding box center [642, 476] width 452 height 221
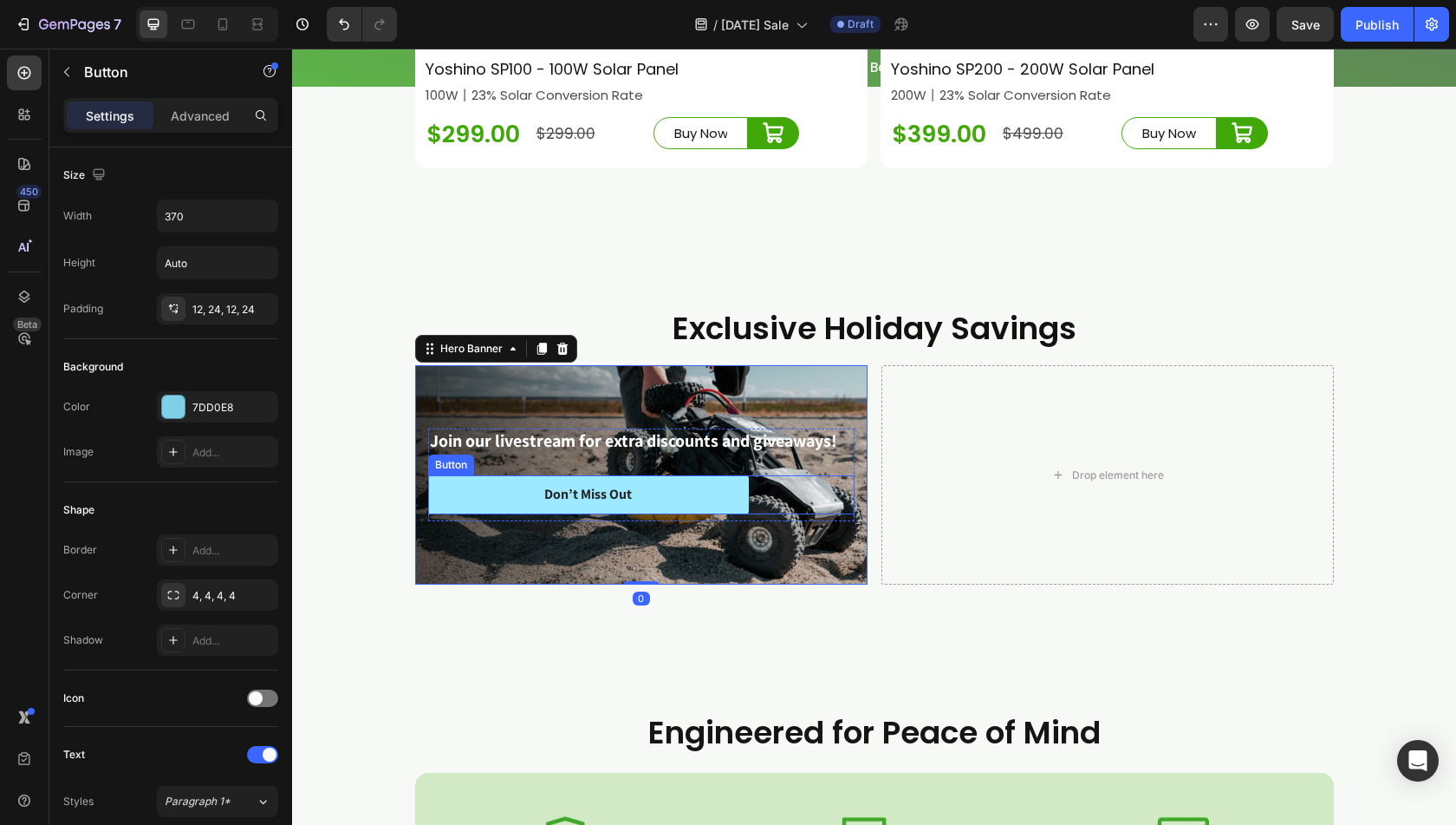
click at [605, 514] on button "Don’t Miss Out" at bounding box center [588, 495] width 321 height 39
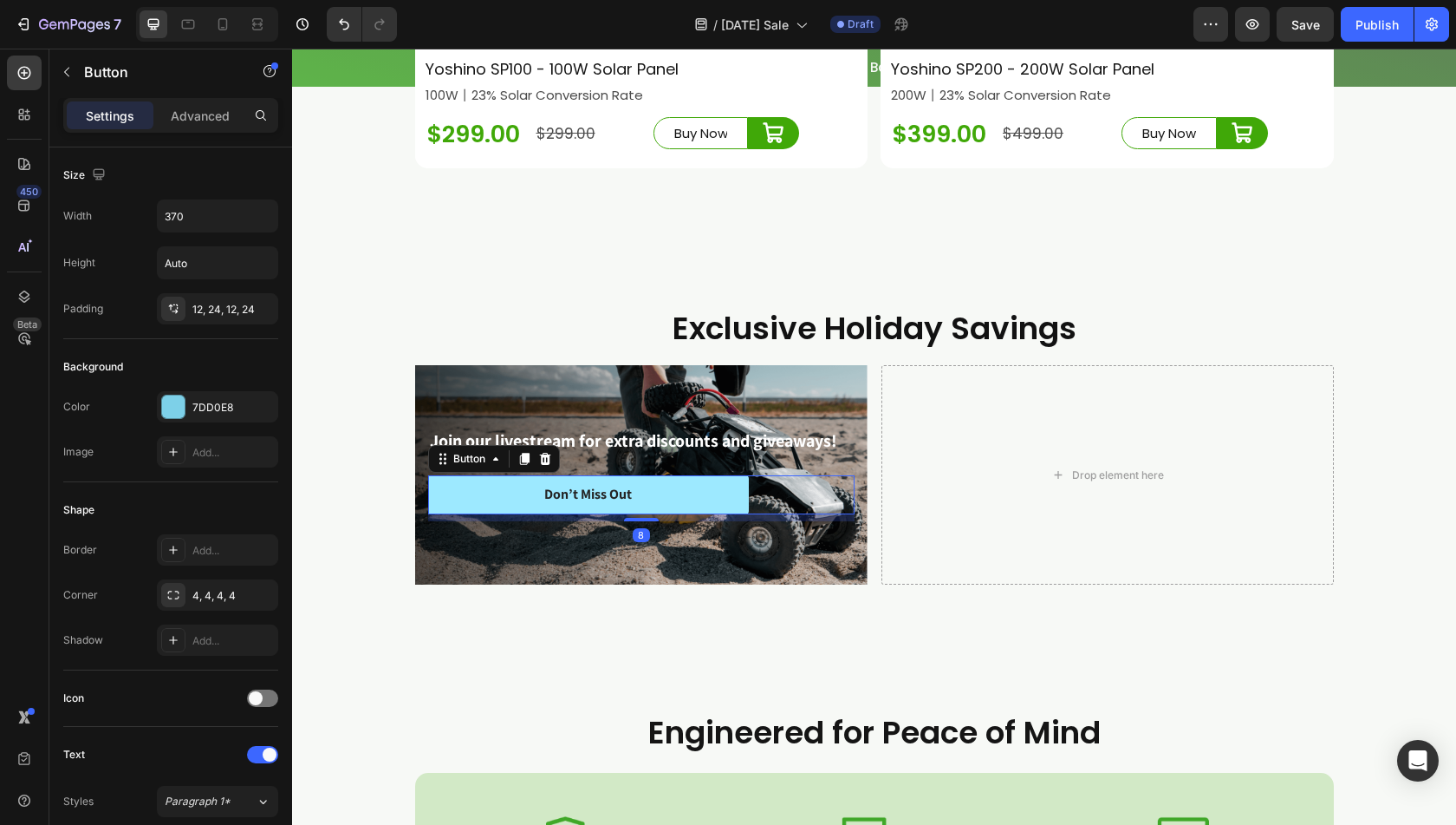
click at [475, 514] on button "Don’t Miss Out" at bounding box center [588, 495] width 321 height 39
click at [584, 504] on div "Don’t Miss Out" at bounding box center [587, 495] width 87 height 18
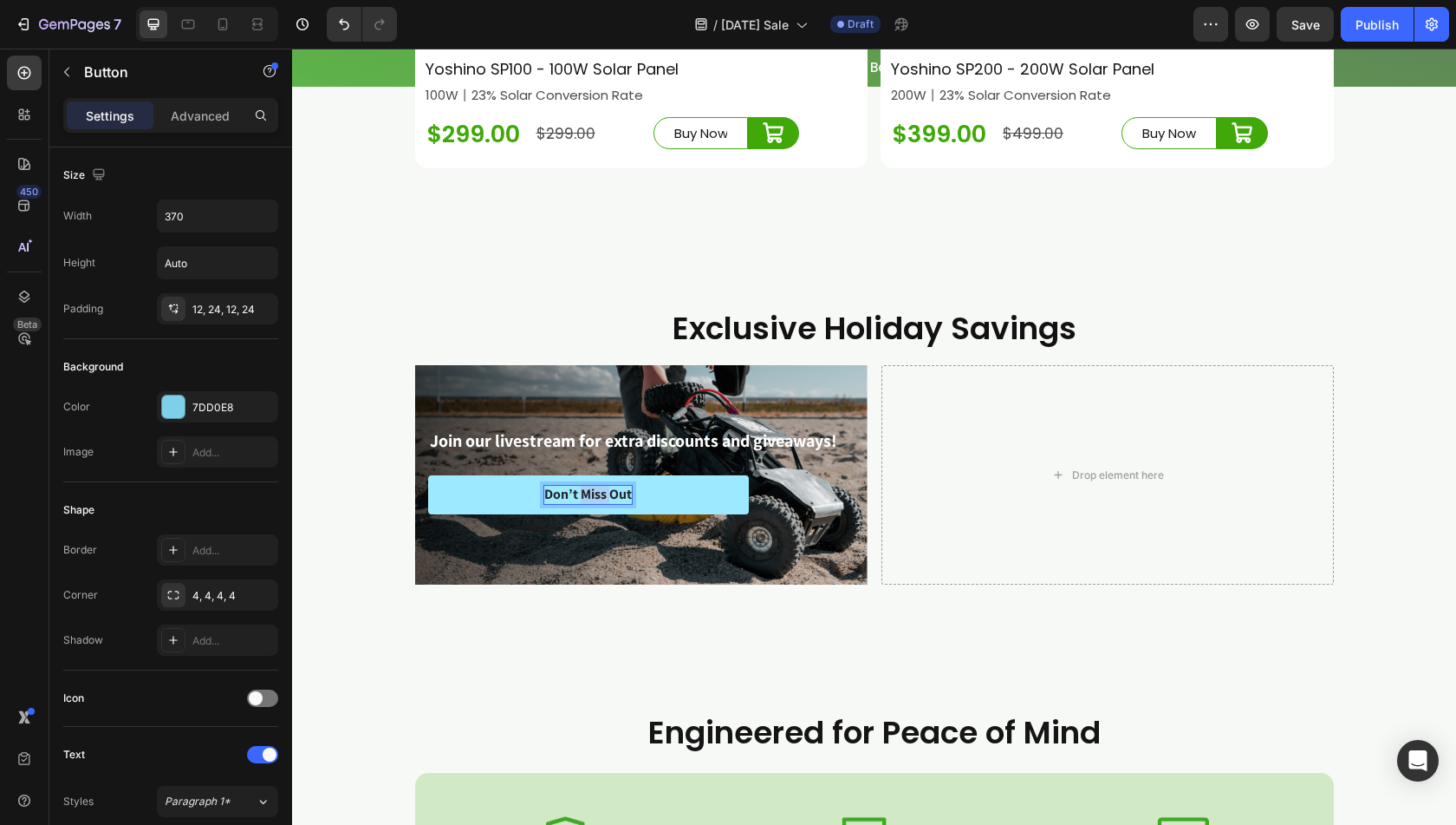
click at [584, 504] on p "Don’t Miss Out" at bounding box center [587, 495] width 87 height 18
click at [428, 476] on button "Watch" at bounding box center [588, 495] width 321 height 39
click at [659, 549] on div "Join our livestream for extra discounts and giveaways! Text Block Watch Now But…" at bounding box center [642, 475] width 452 height 148
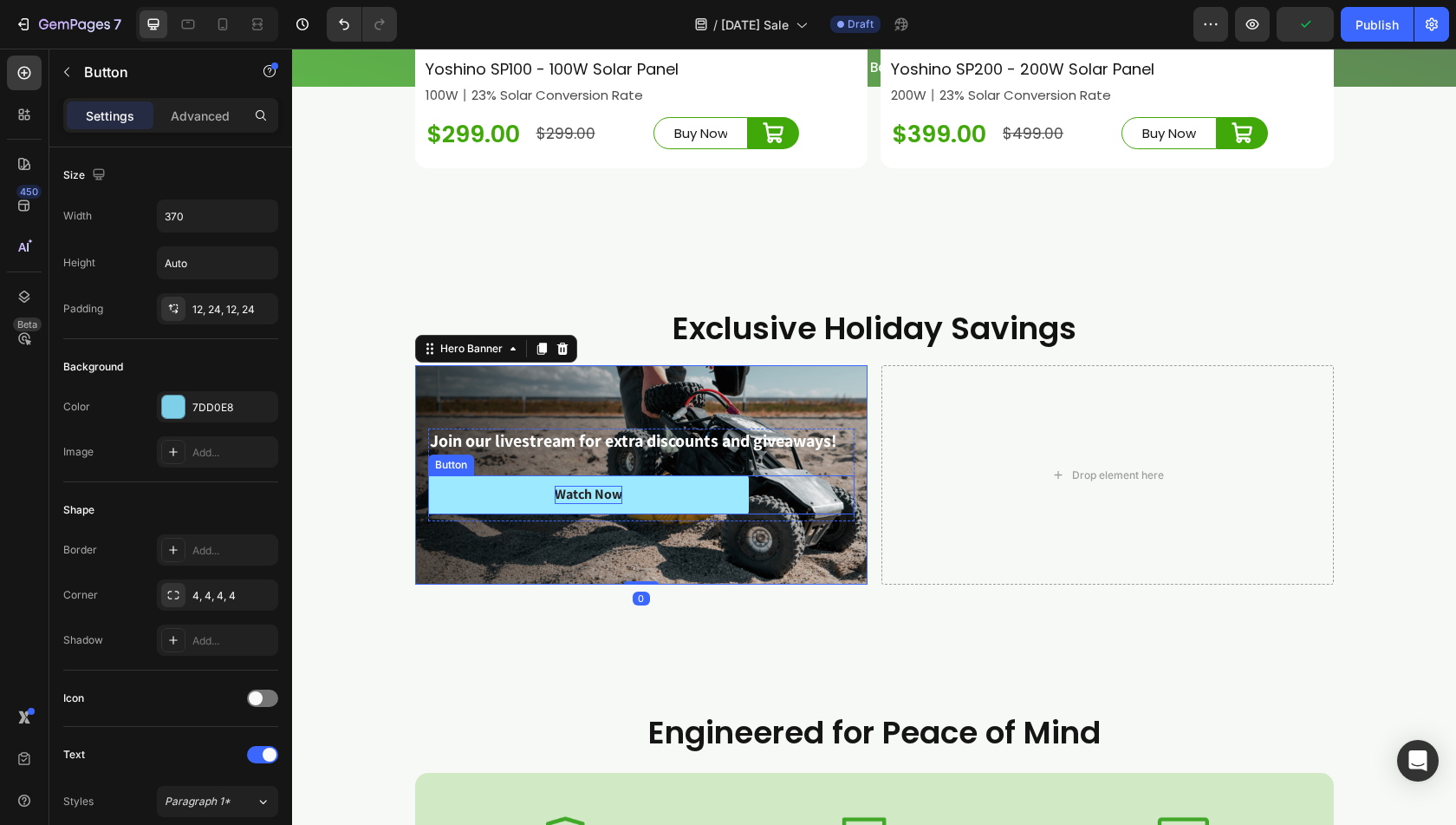
click at [683, 514] on button "Watch Now" at bounding box center [588, 495] width 321 height 39
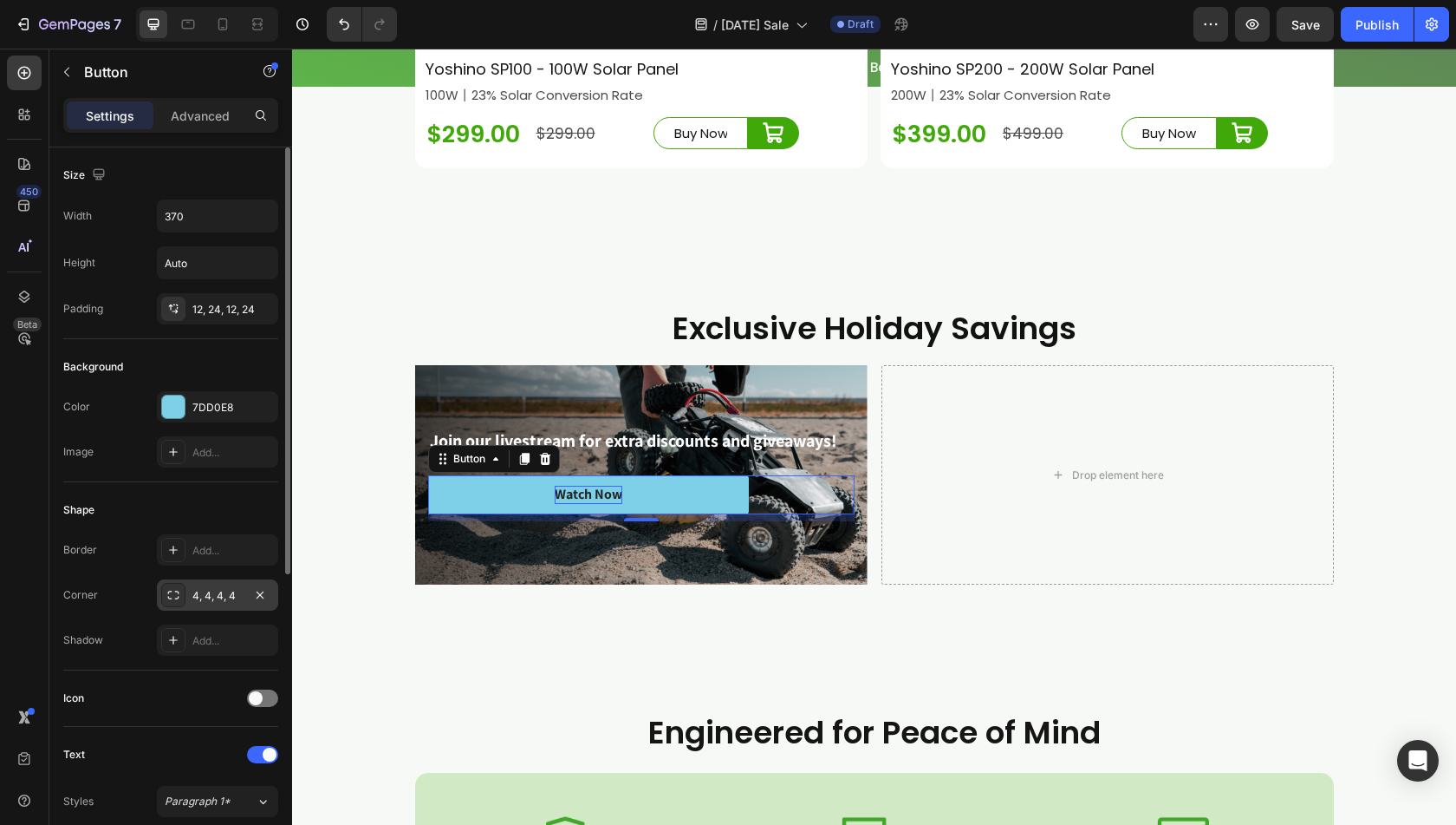
click at [179, 590] on div at bounding box center [173, 595] width 24 height 24
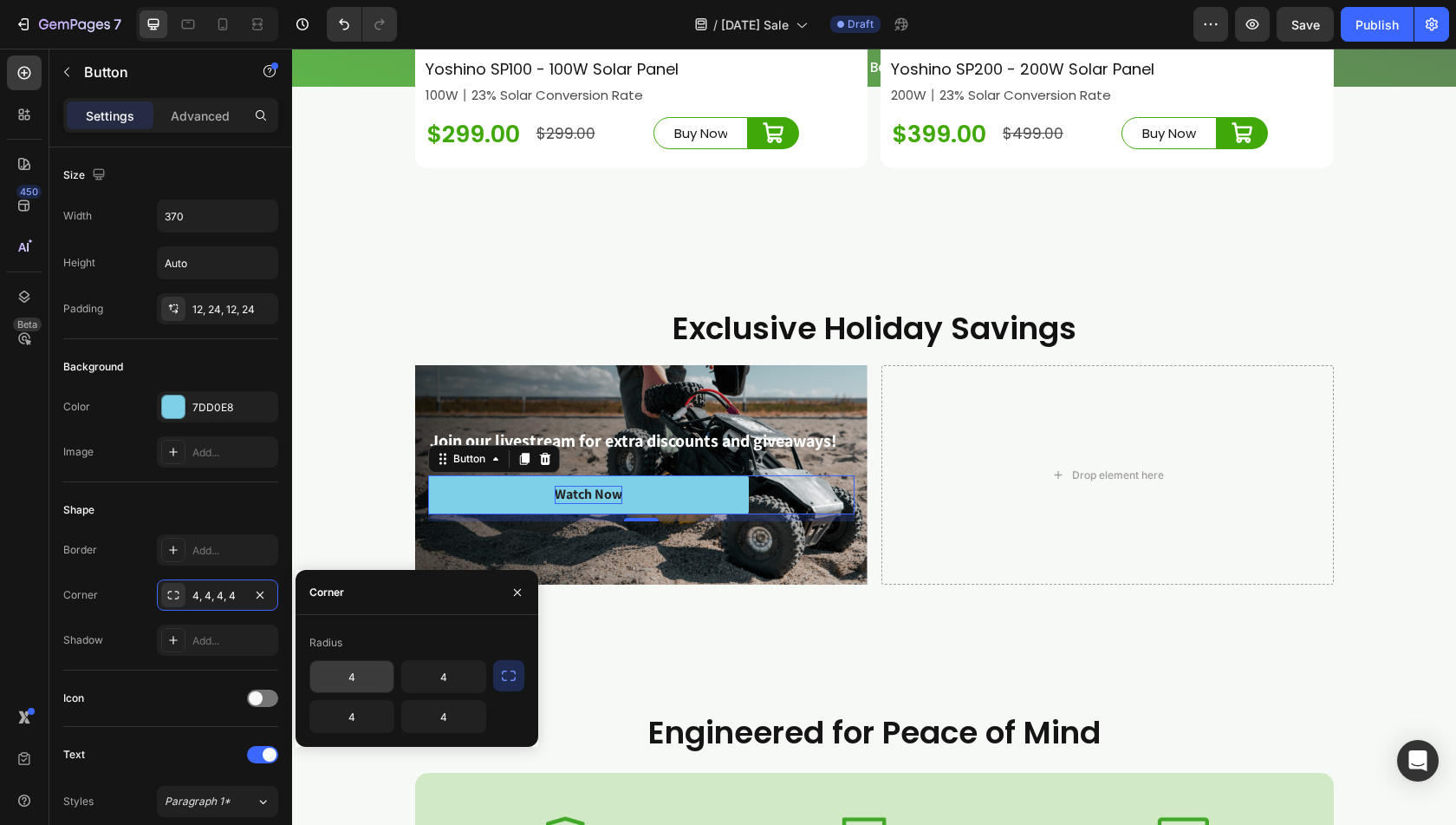
click at [354, 684] on input "4" at bounding box center [352, 677] width 84 height 31
type input "15"
click at [387, 643] on div "Radius" at bounding box center [417, 643] width 215 height 28
click at [440, 678] on input "4" at bounding box center [444, 677] width 84 height 31
type input "15"
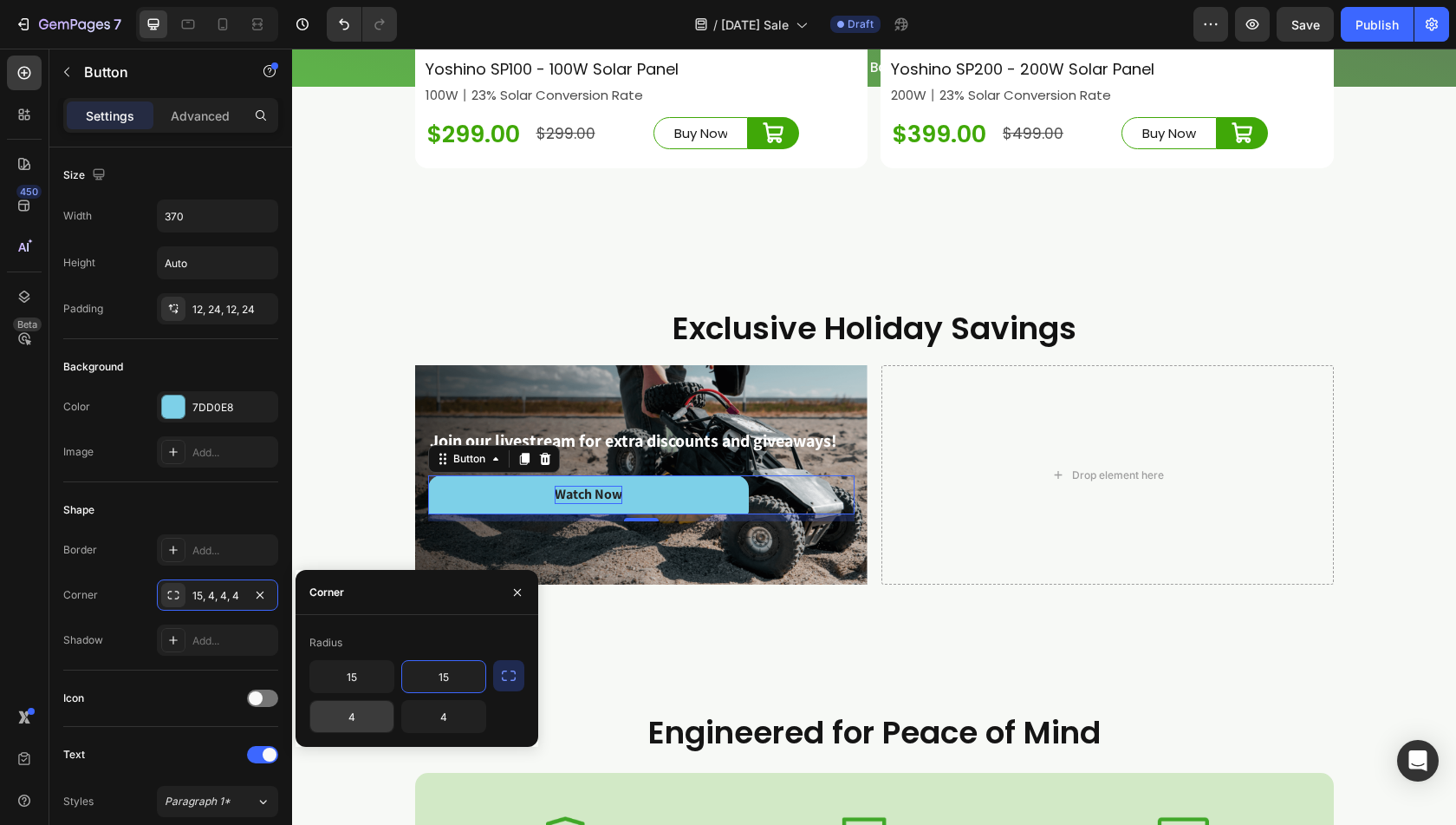
click at [377, 727] on input "4" at bounding box center [352, 716] width 84 height 31
type input "15"
click at [449, 709] on input "4" at bounding box center [444, 716] width 84 height 31
type input "15"
click at [408, 617] on div "Radius 15 15 15 15" at bounding box center [417, 681] width 243 height 132
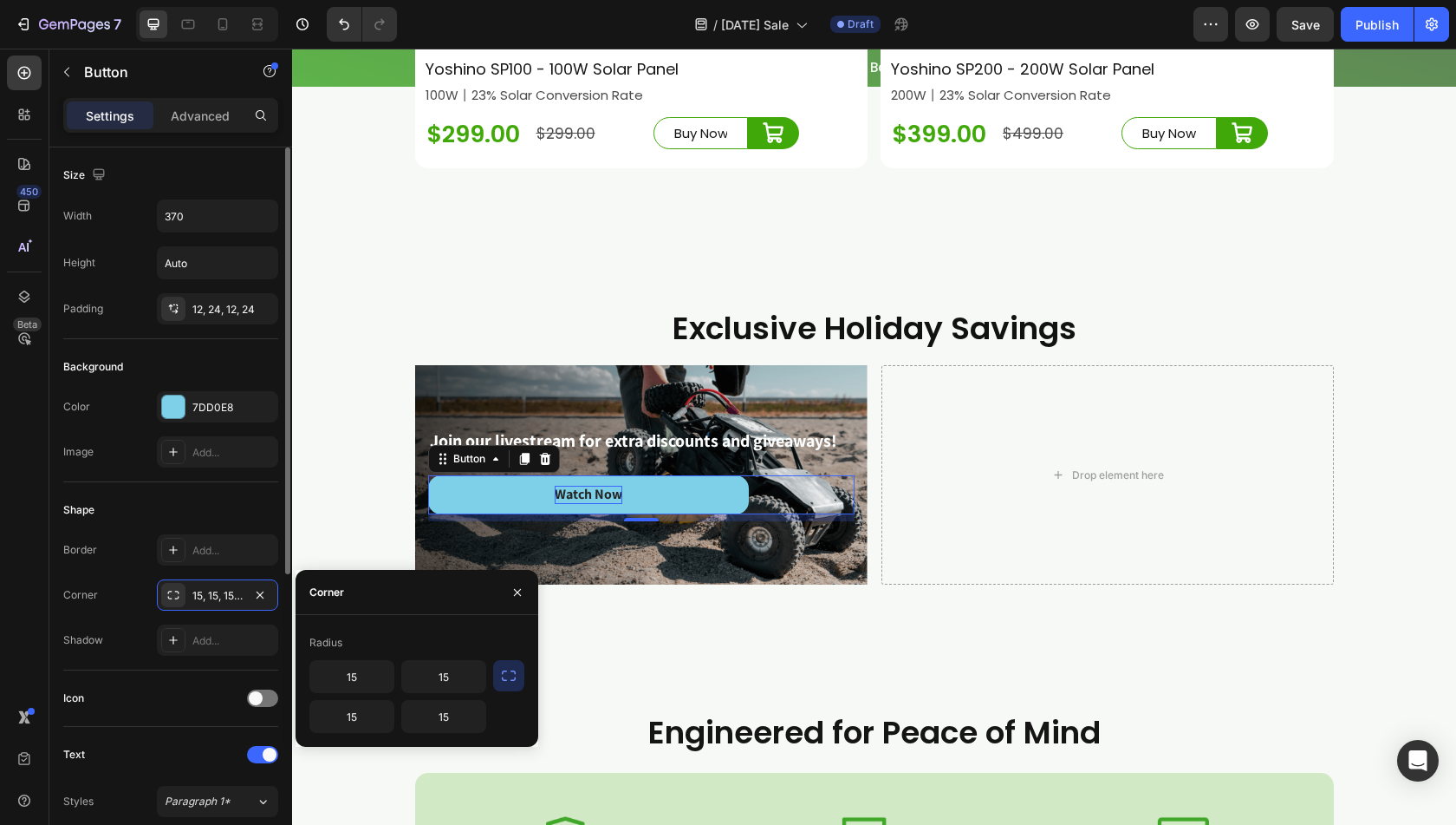
scroll to position [260, 0]
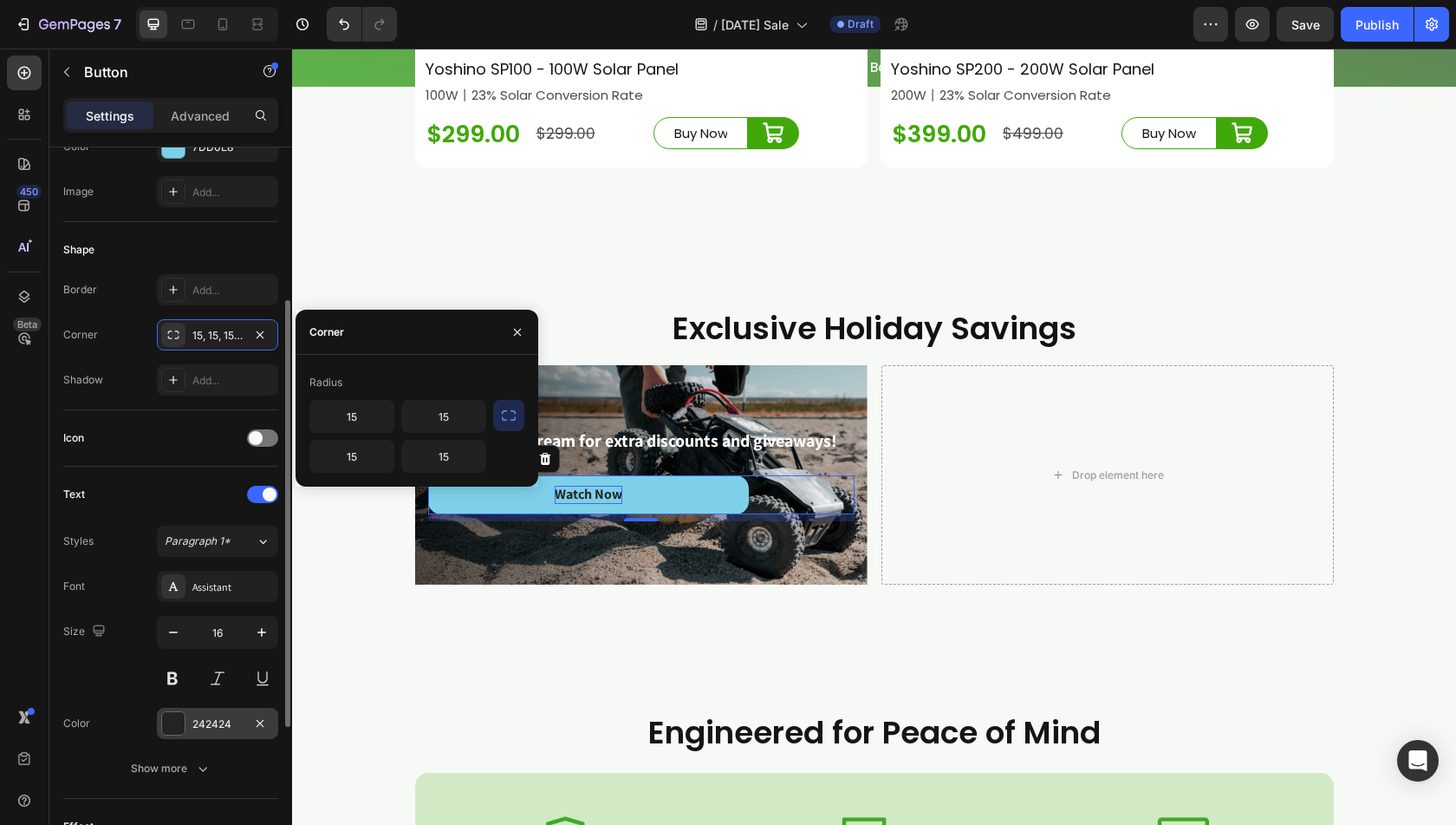
click at [213, 722] on div "242424" at bounding box center [217, 724] width 51 height 16
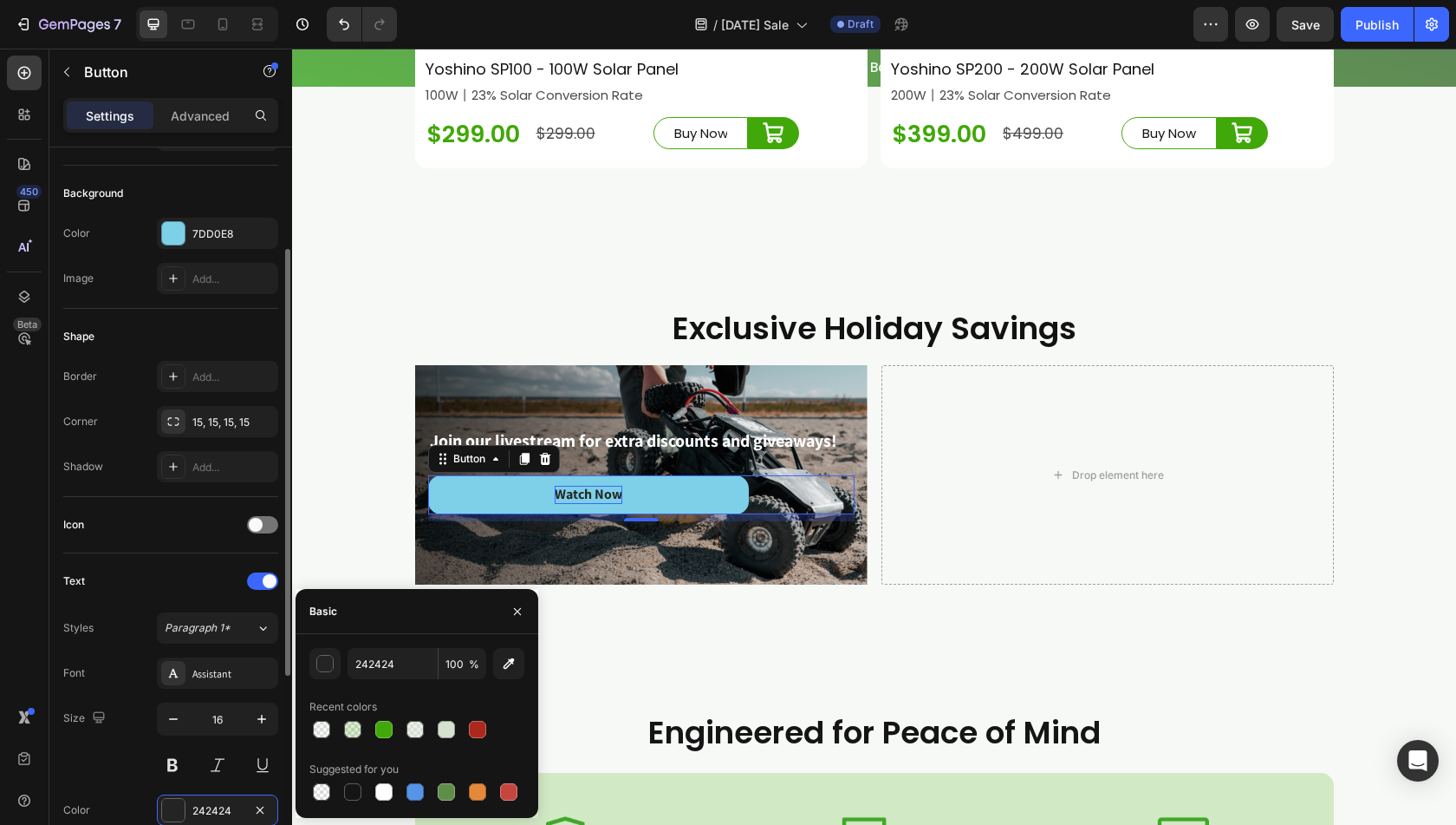
scroll to position [0, 0]
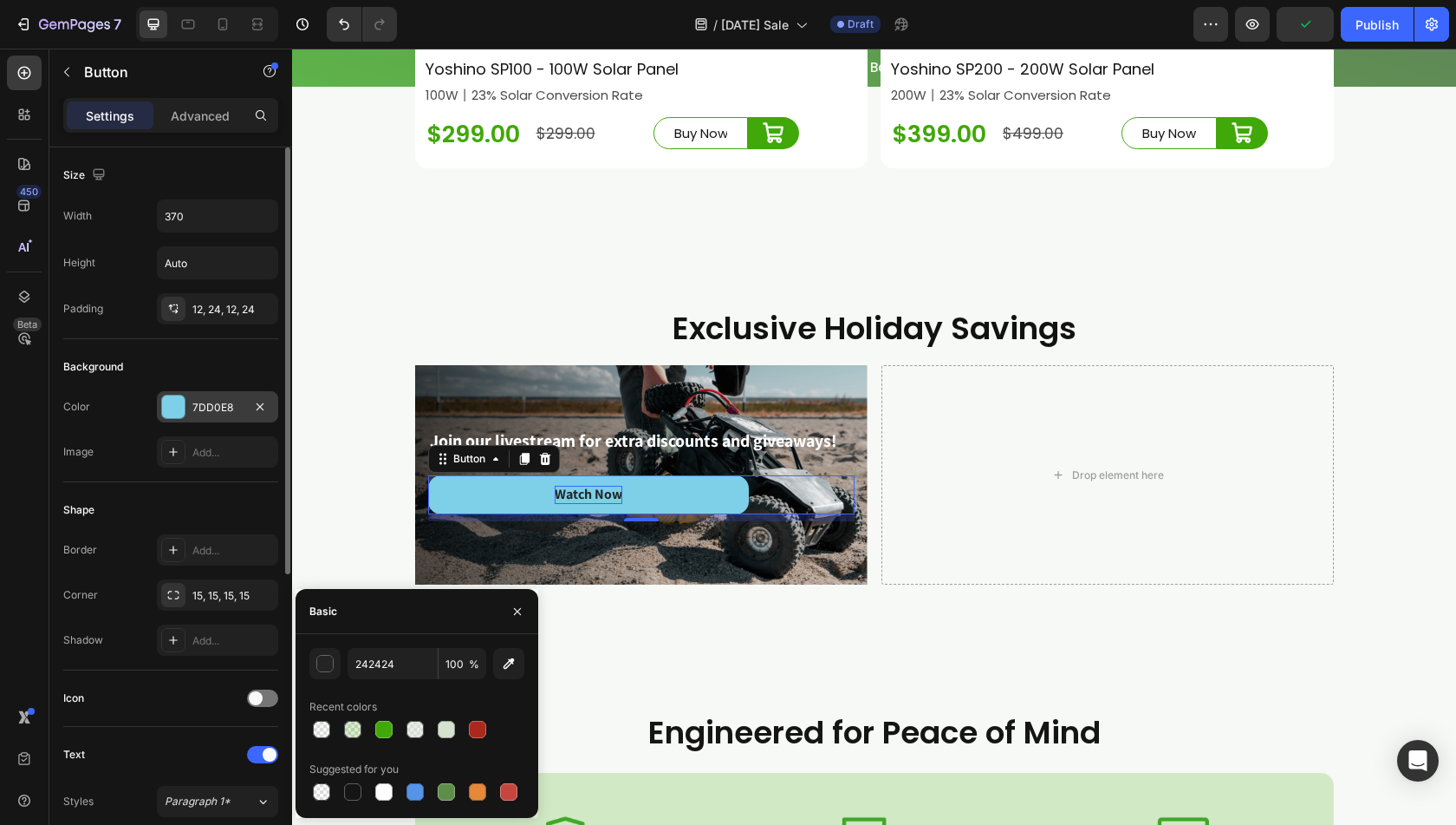
click at [176, 405] on div at bounding box center [173, 407] width 23 height 23
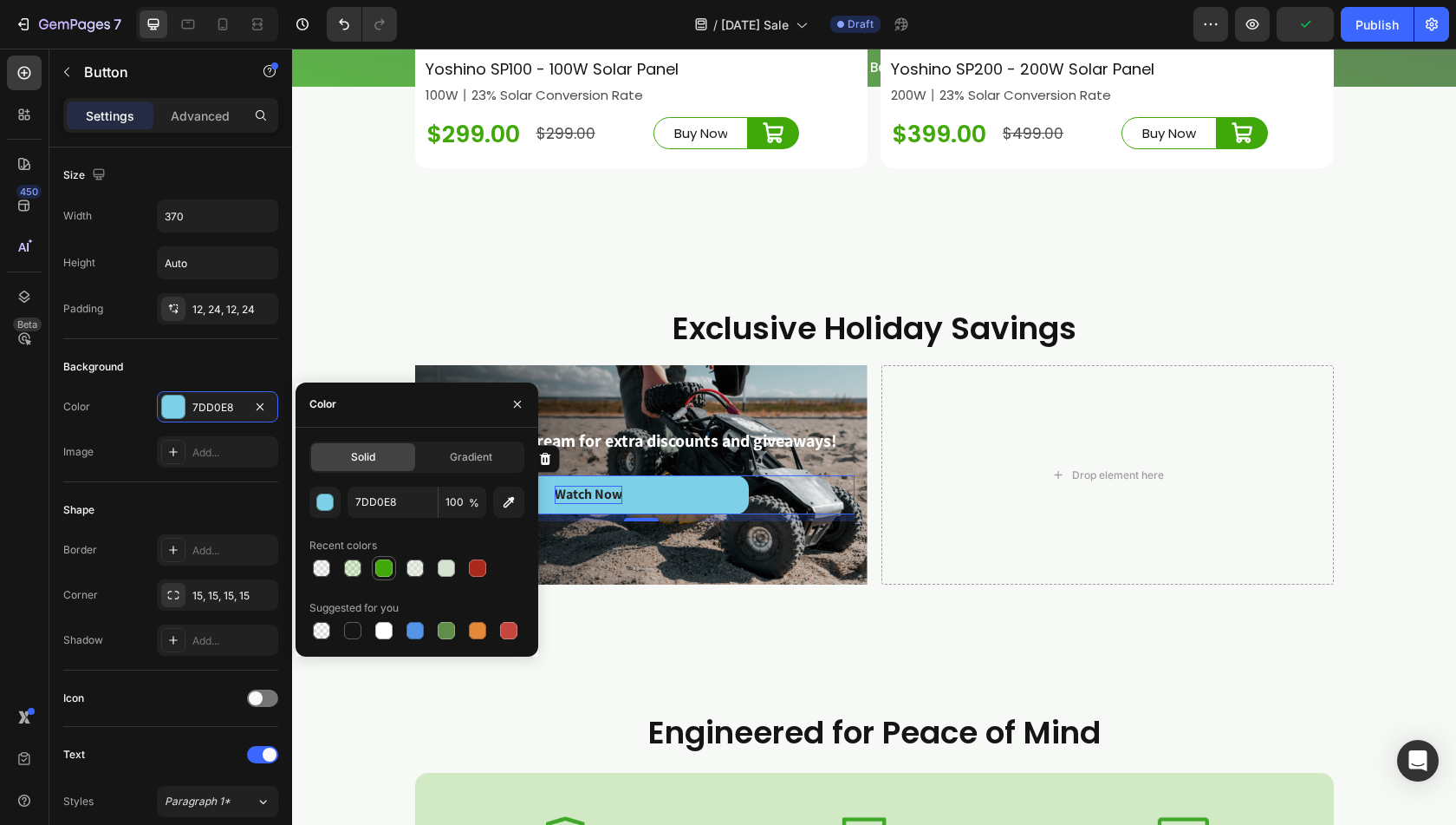
click at [382, 572] on div at bounding box center [383, 567] width 17 height 17
type input "40A808"
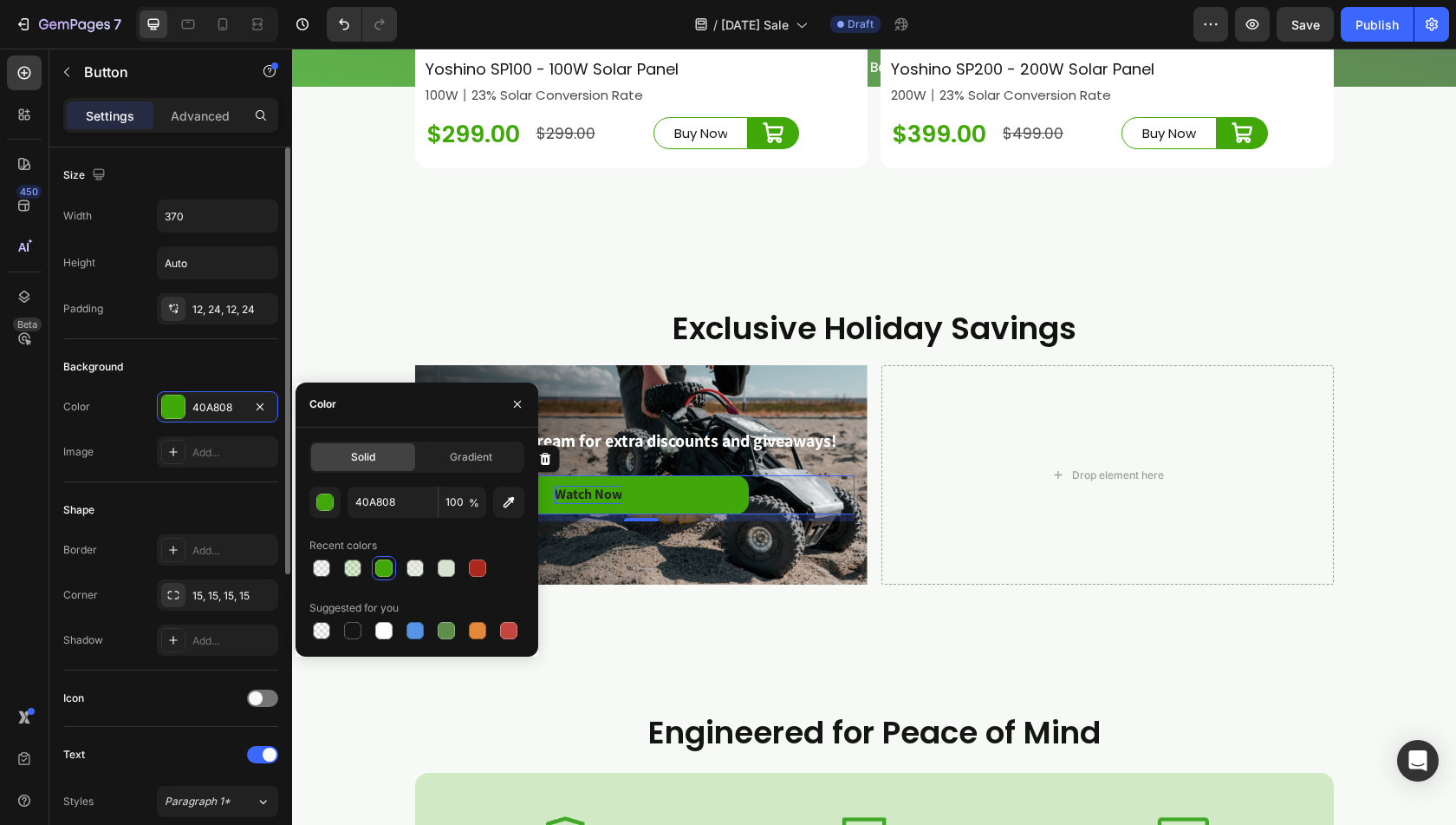
scroll to position [260, 0]
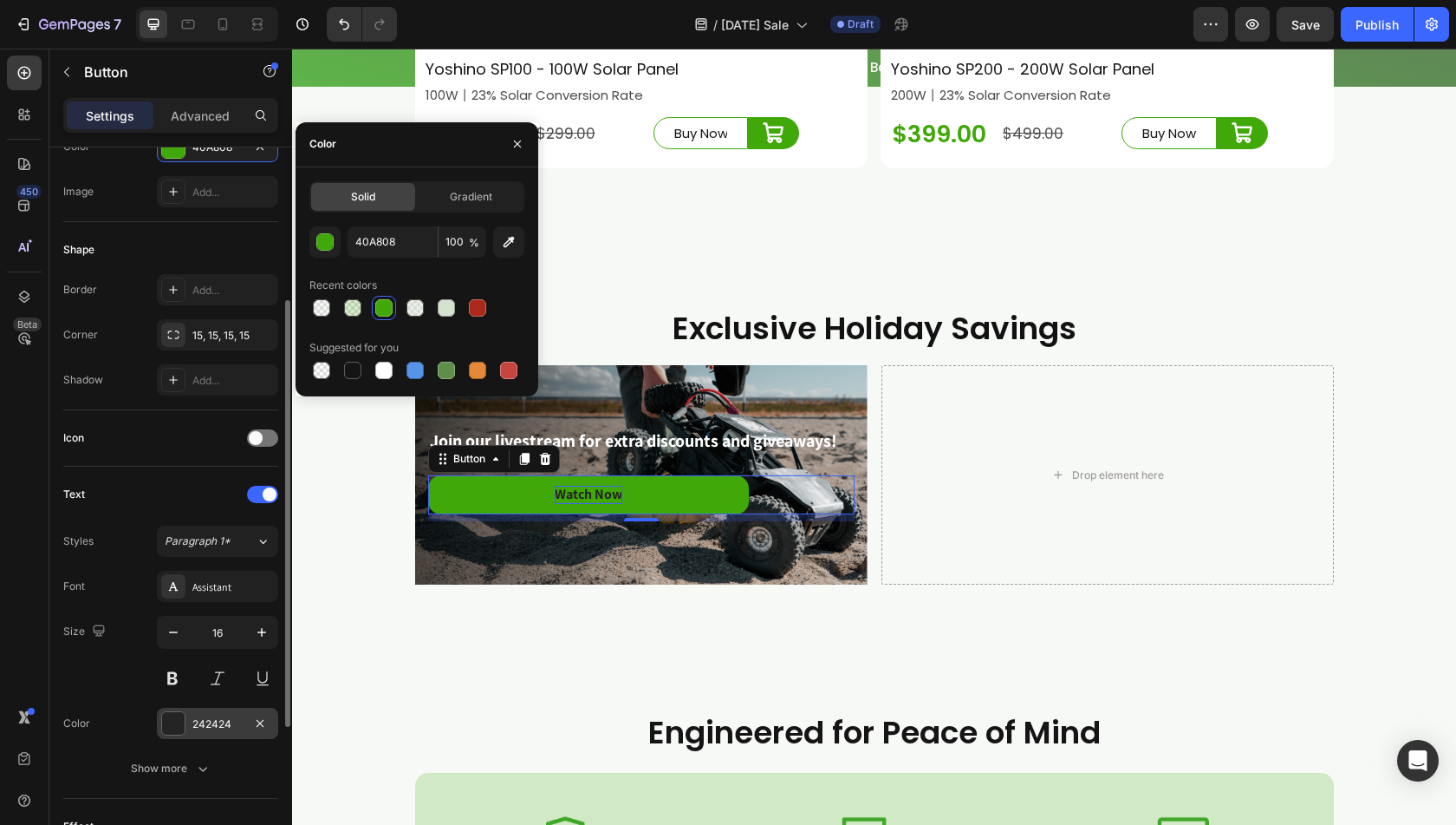
click at [165, 711] on div at bounding box center [173, 723] width 24 height 24
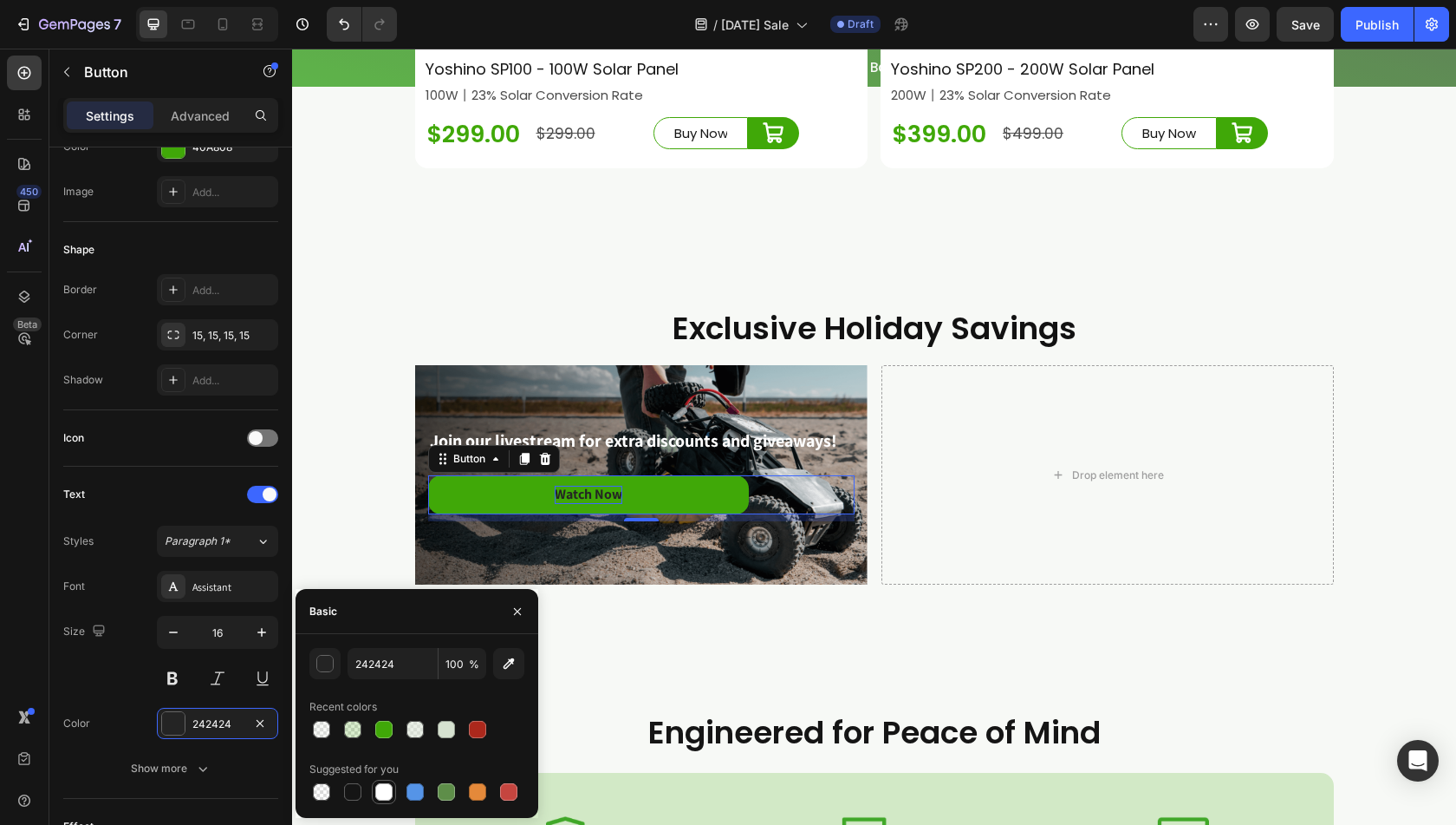
click at [388, 790] on div at bounding box center [383, 792] width 17 height 17
type input "FFFFFF"
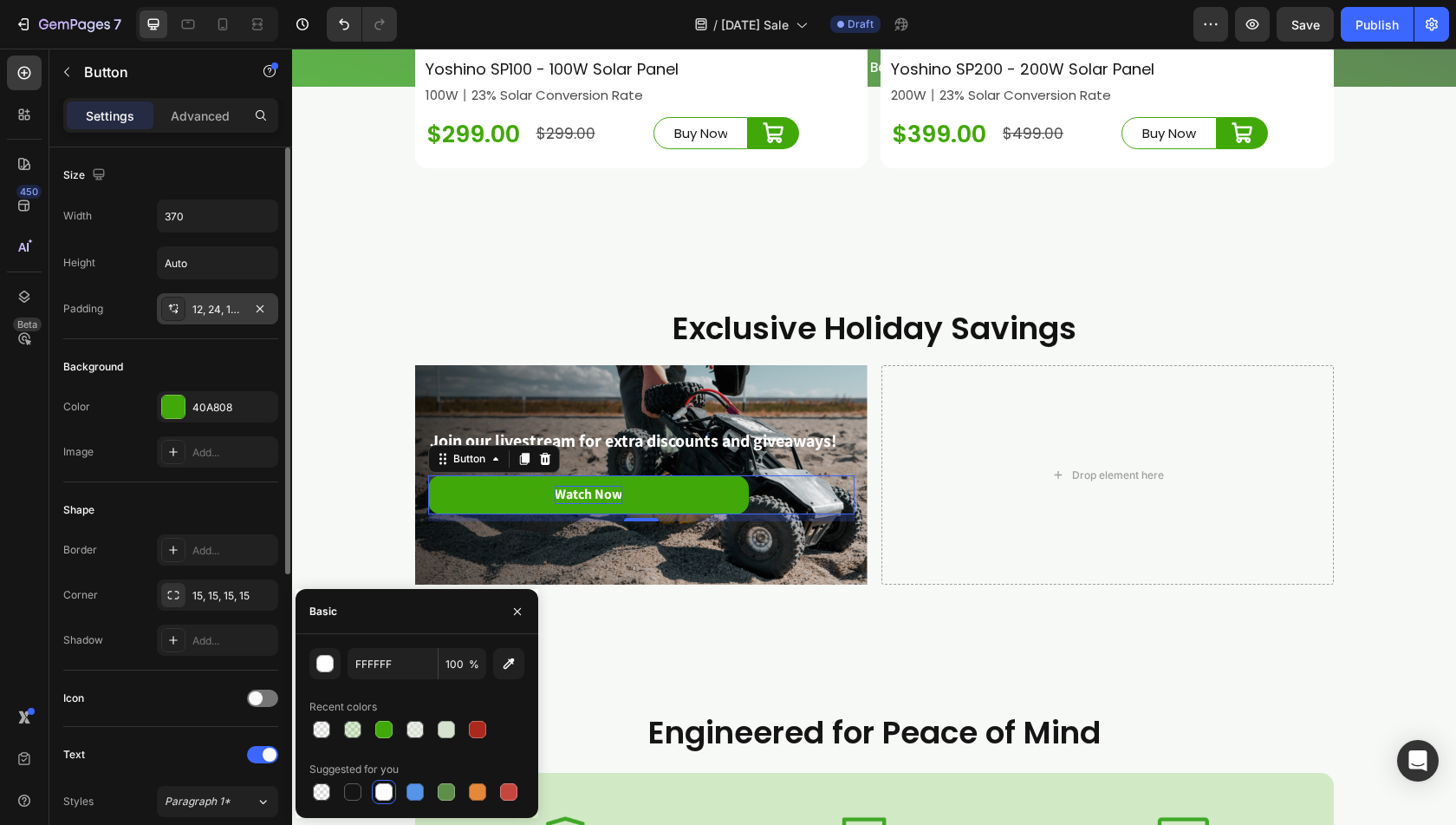
click at [182, 312] on div at bounding box center [173, 309] width 24 height 24
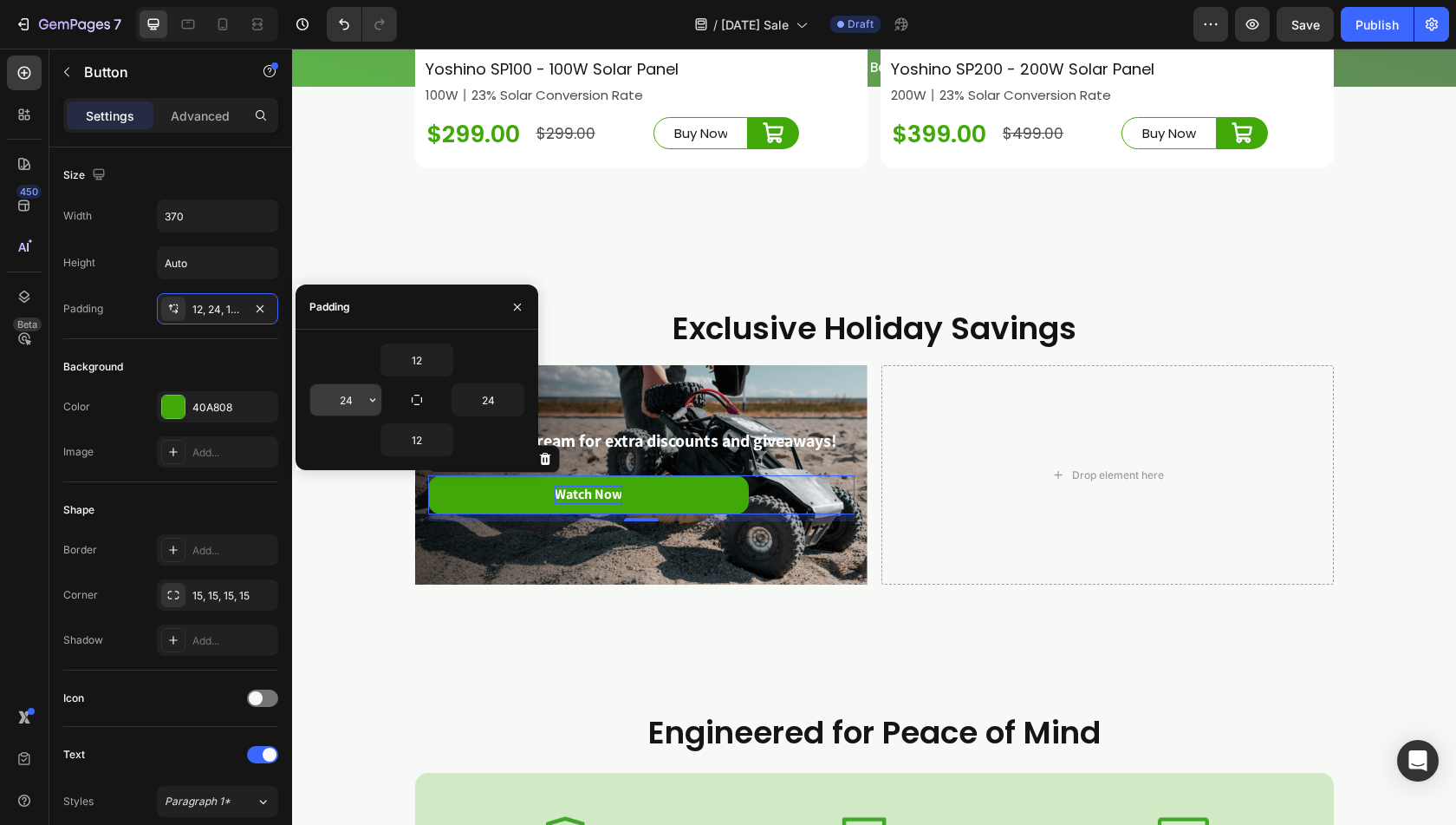
click at [340, 396] on input "24" at bounding box center [346, 400] width 71 height 31
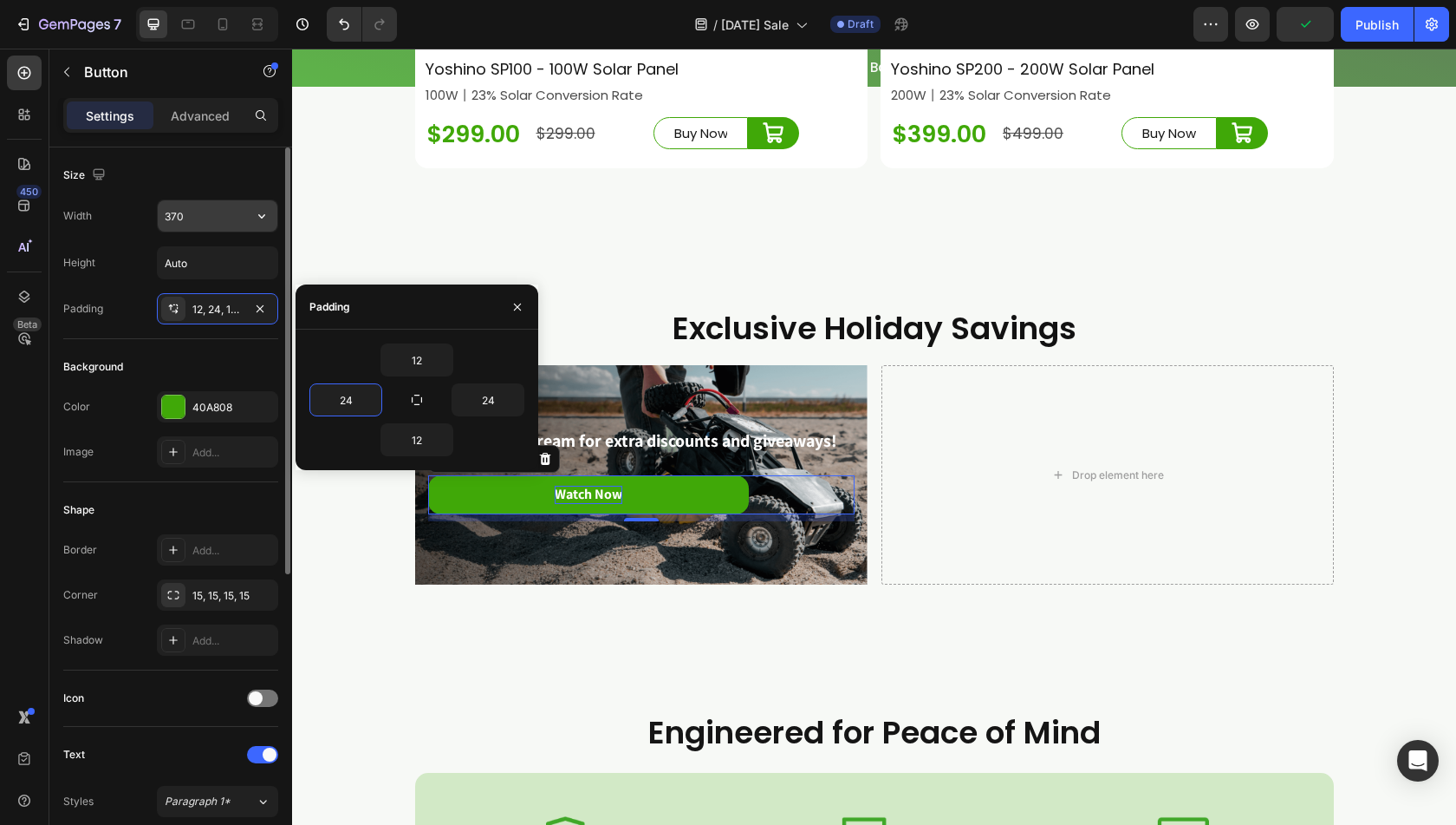
click at [192, 220] on input "370" at bounding box center [218, 216] width 119 height 31
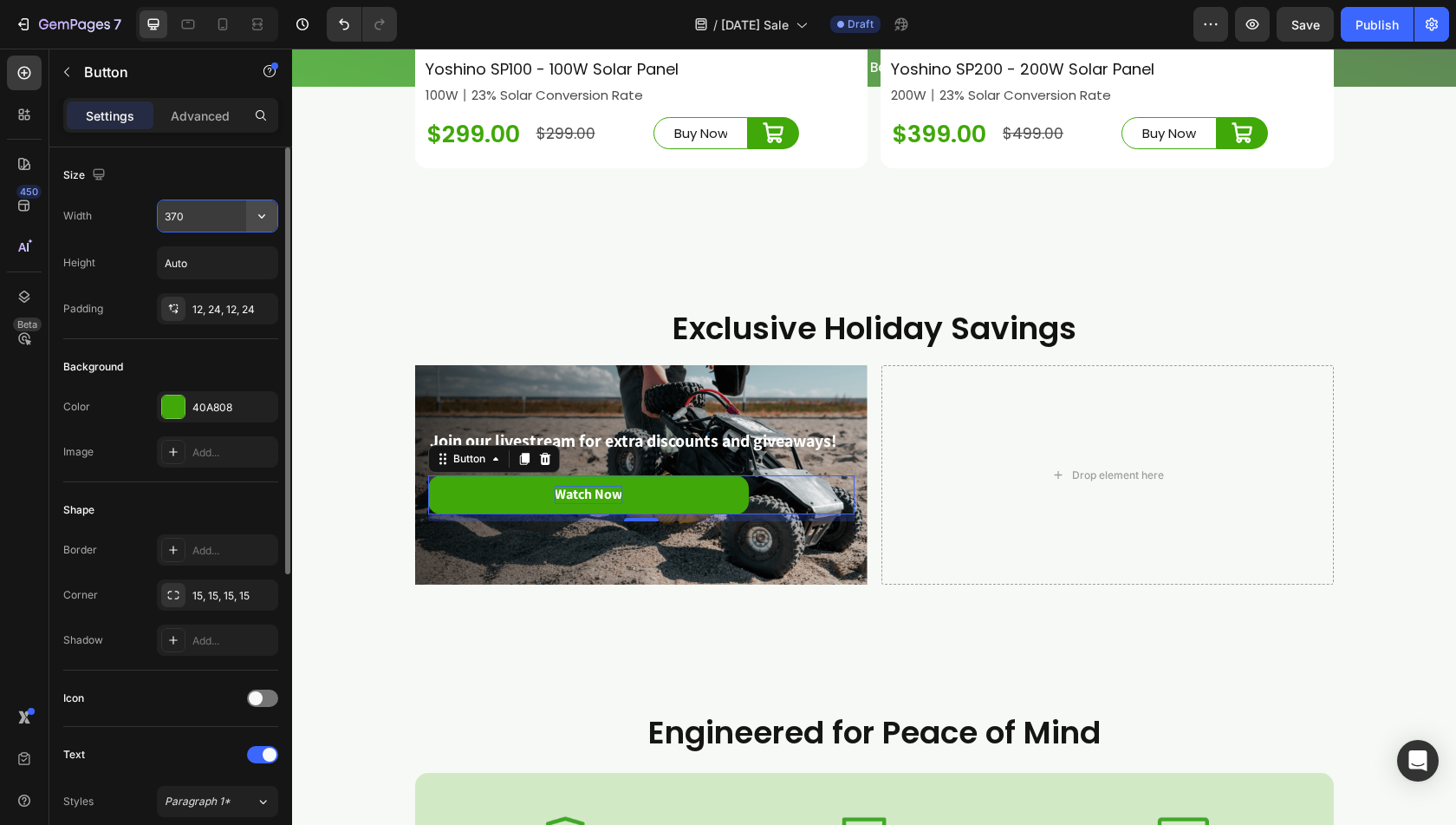
click at [255, 223] on button "button" at bounding box center [262, 216] width 31 height 31
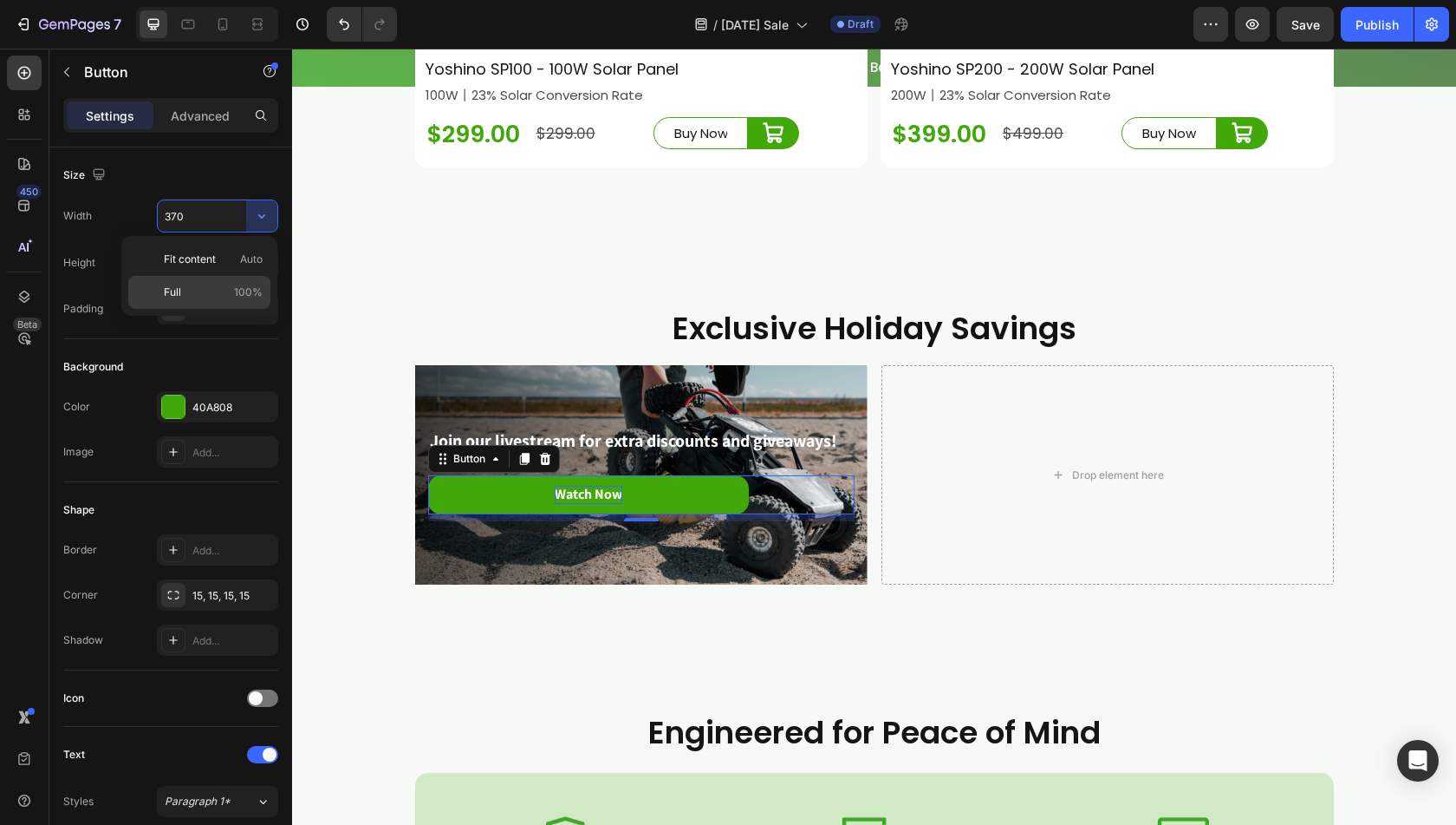
click at [197, 296] on p "Full 100%" at bounding box center [213, 292] width 99 height 16
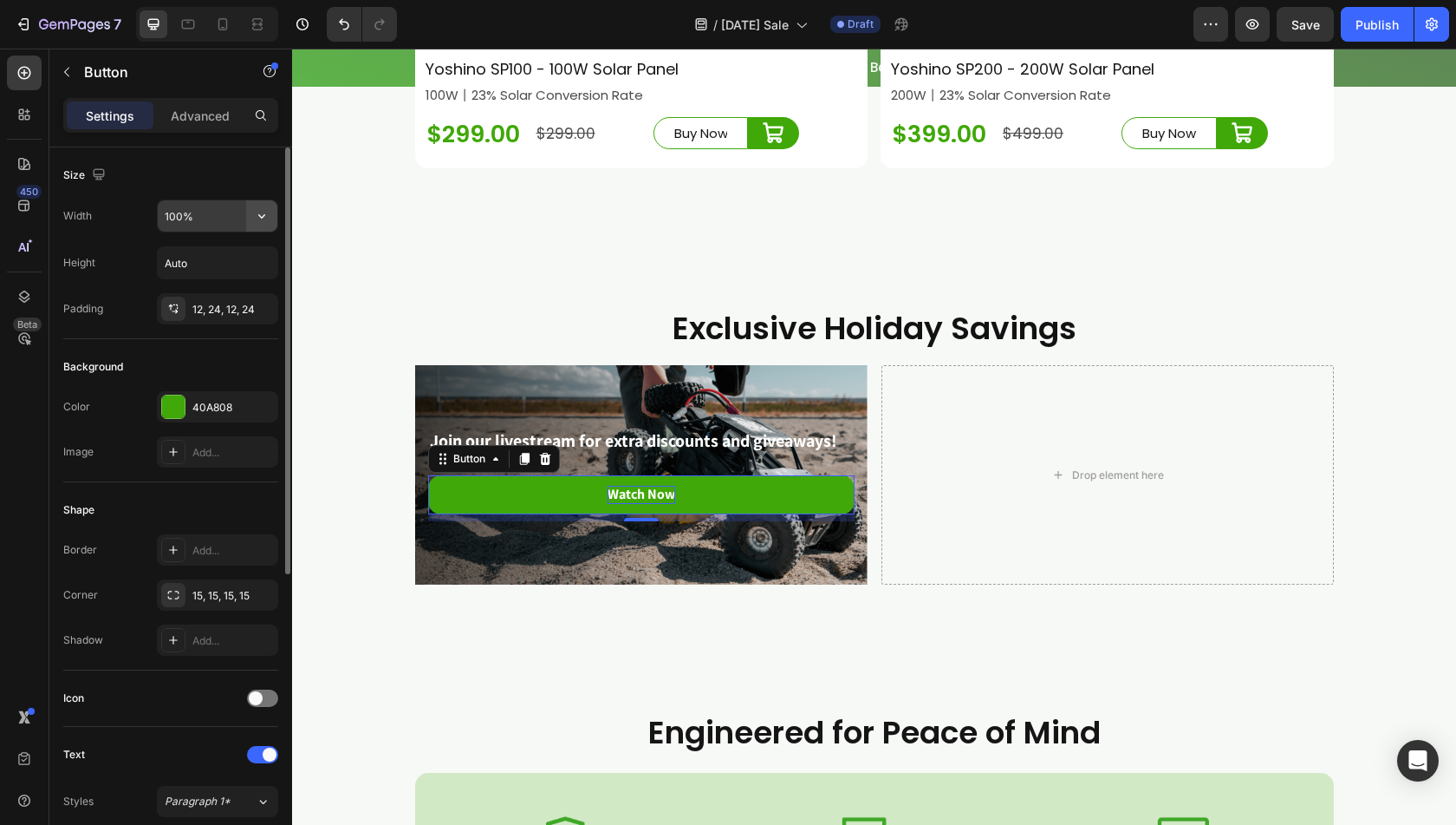
click at [267, 215] on icon "button" at bounding box center [261, 215] width 17 height 17
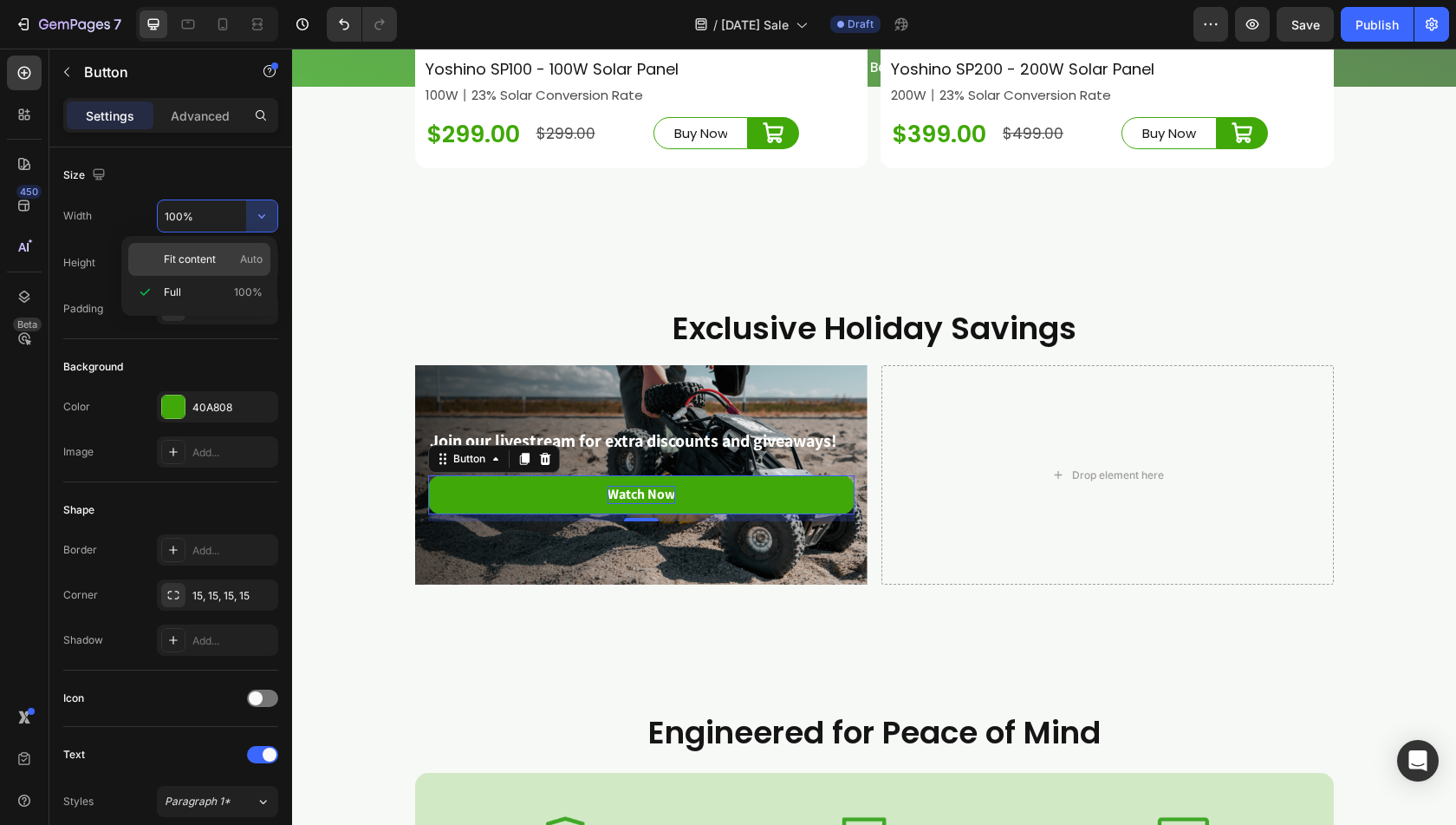
click at [218, 254] on p "Fit content Auto" at bounding box center [213, 259] width 99 height 16
type input "Auto"
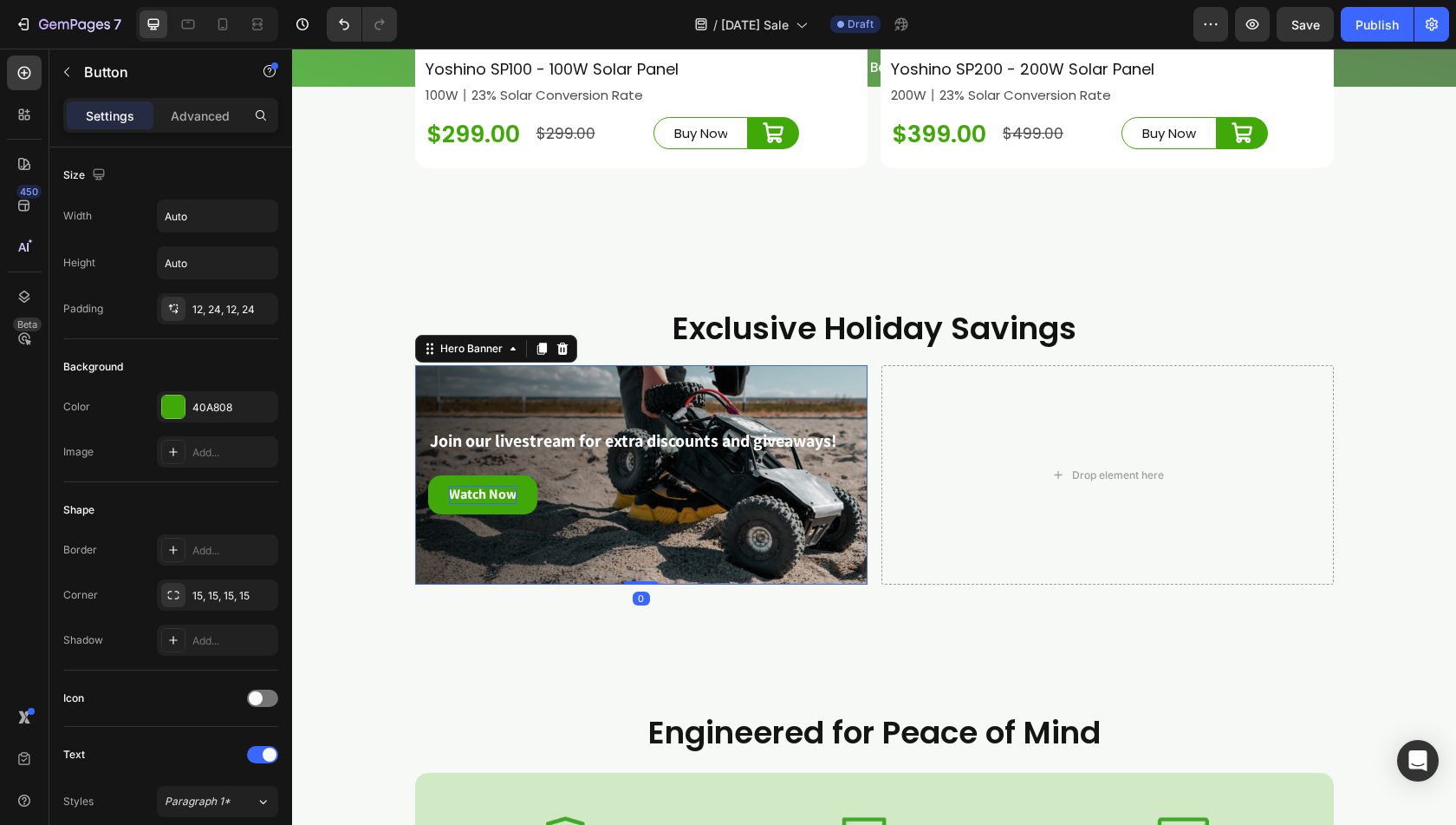
click at [510, 549] on div "Join our livestream for extra discounts and giveaways! Text Block Watch Now But…" at bounding box center [642, 475] width 452 height 148
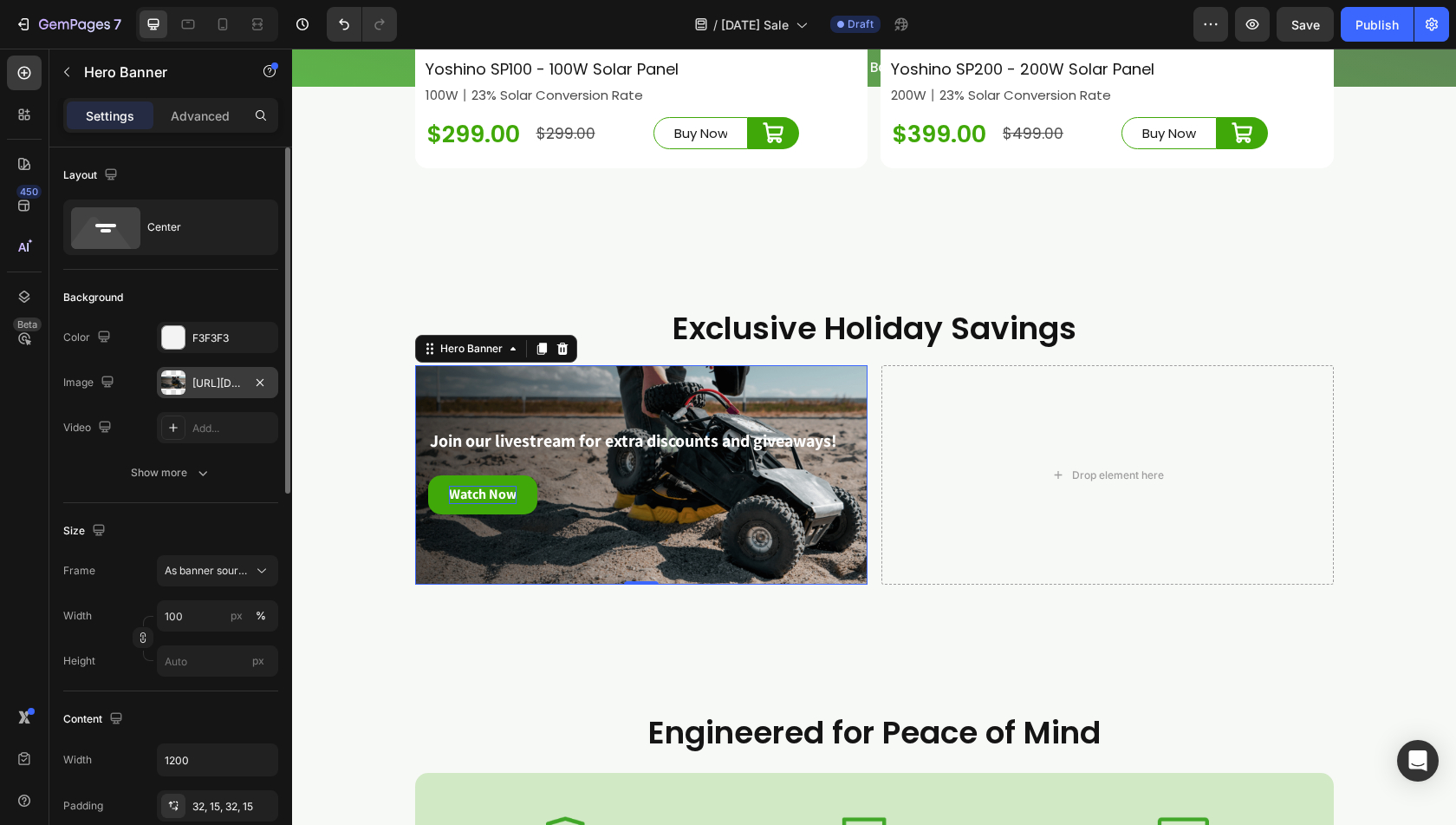
click at [174, 377] on div at bounding box center [173, 383] width 24 height 24
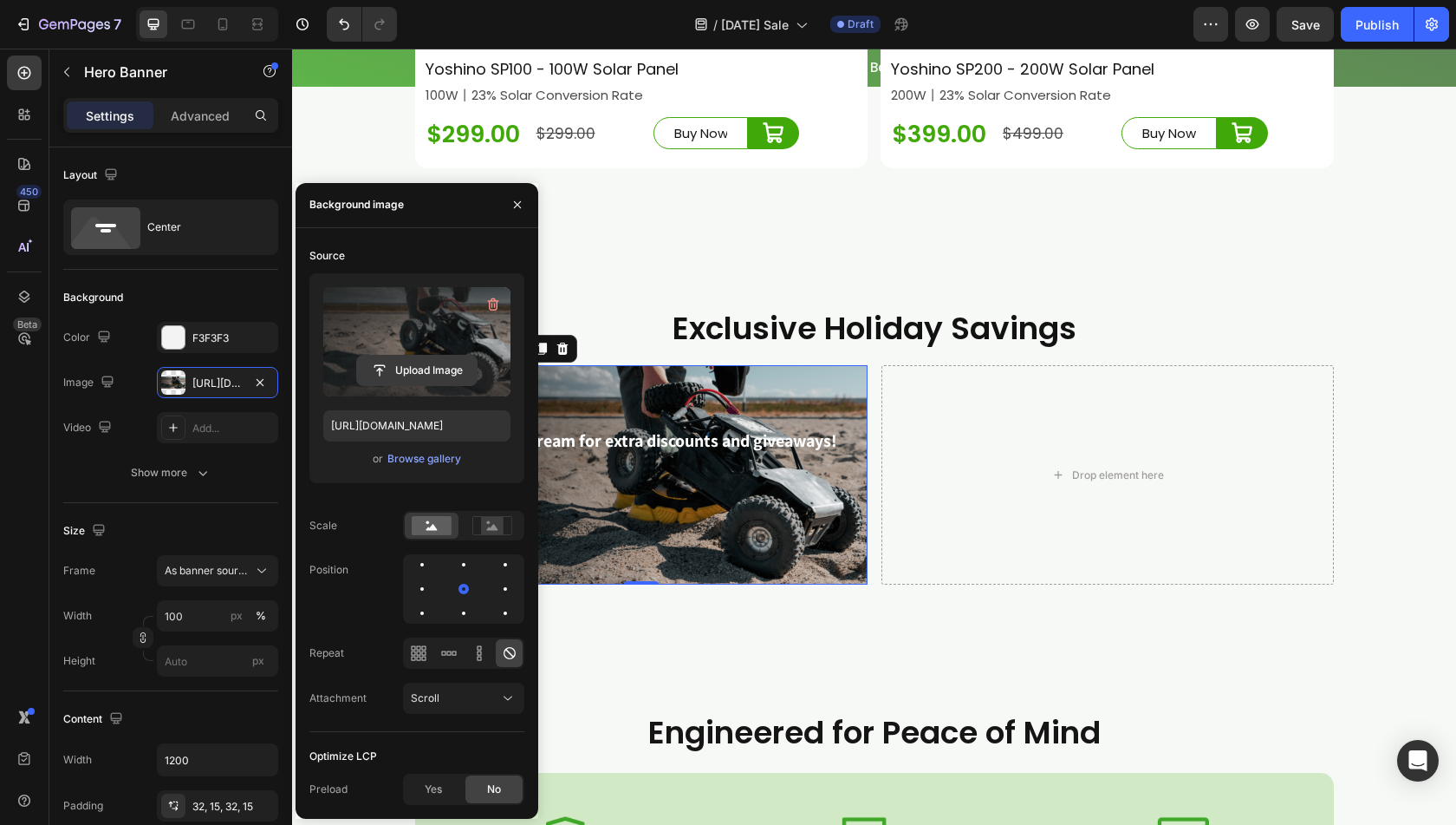
click at [434, 361] on input "file" at bounding box center [417, 371] width 119 height 29
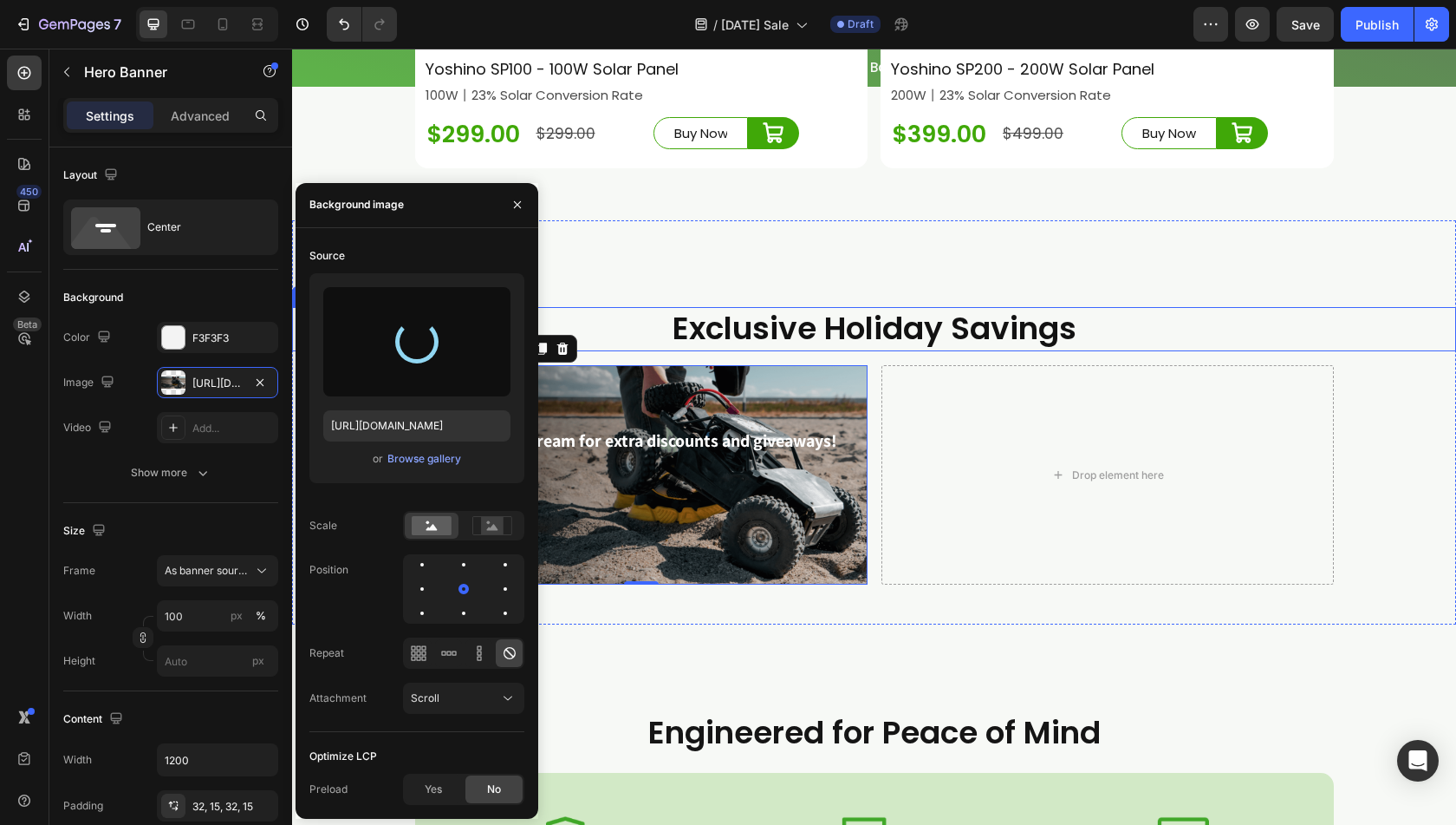
type input "https://cdn.shopify.com/s/files/1/0622/3236/3174/files/gempages_483610539826611…"
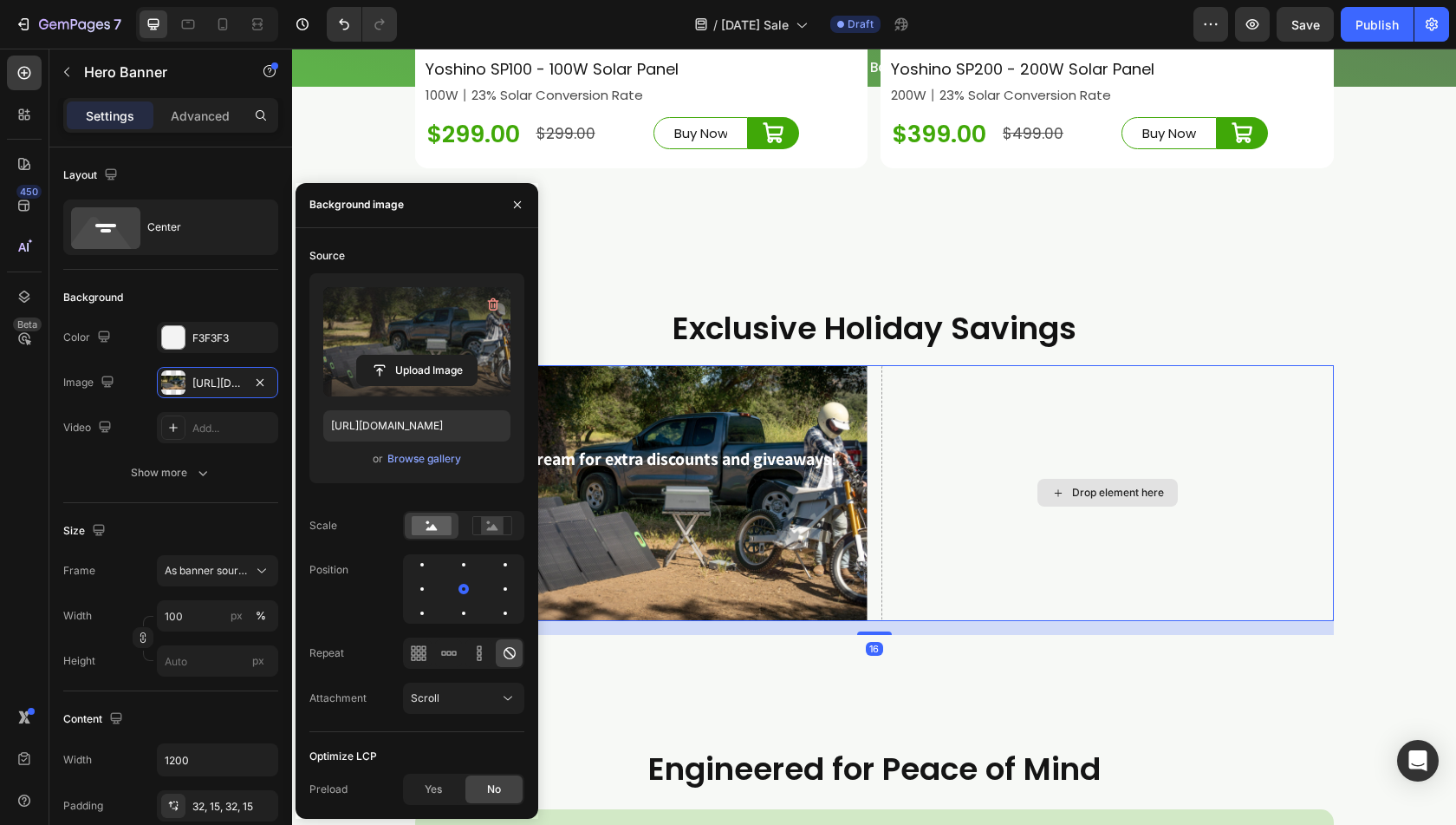
click at [1014, 578] on div "Drop element here" at bounding box center [1108, 493] width 452 height 256
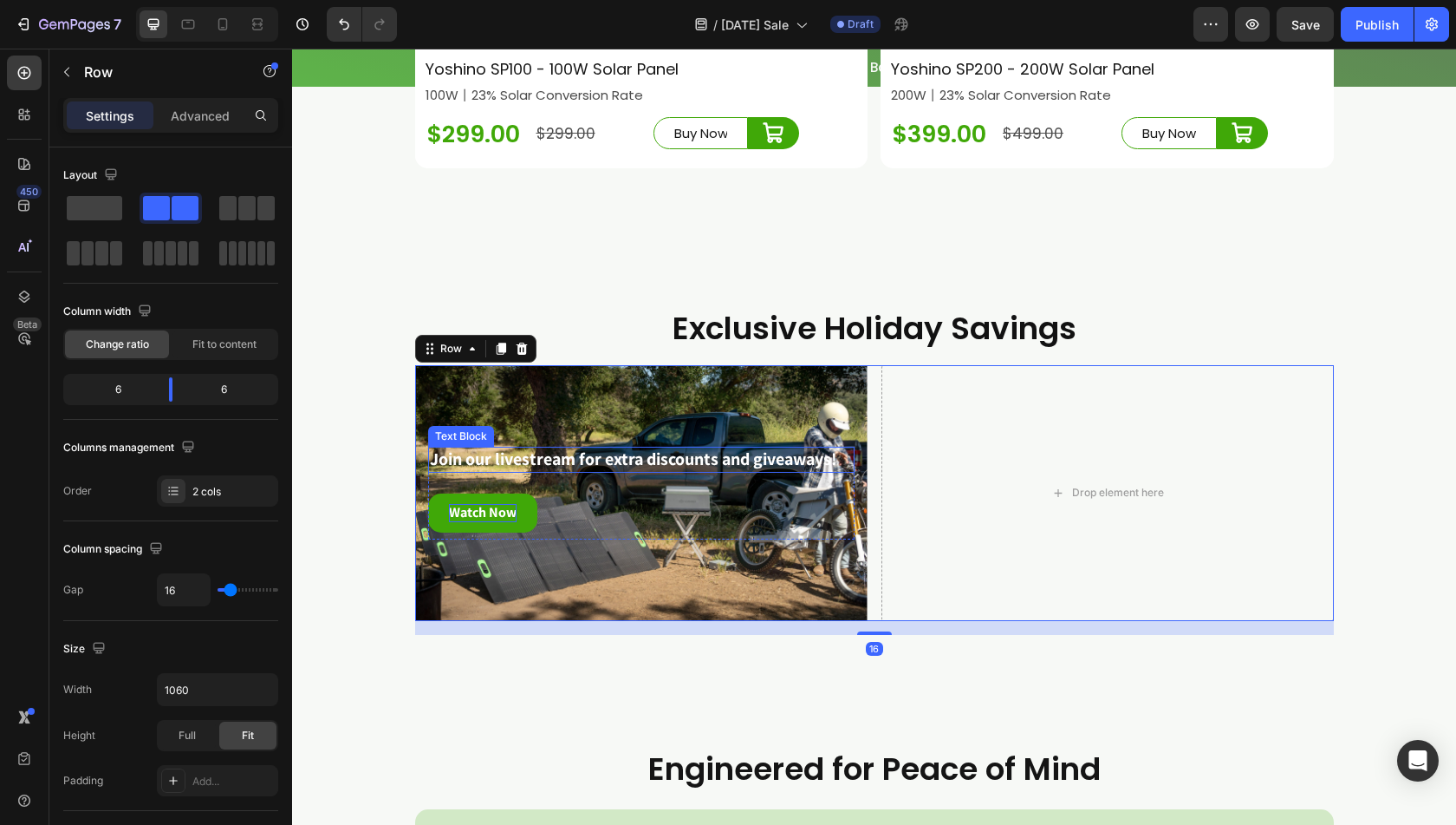
click at [602, 470] on strong "Join our livestream for extra discounts and giveaways!" at bounding box center [633, 459] width 407 height 23
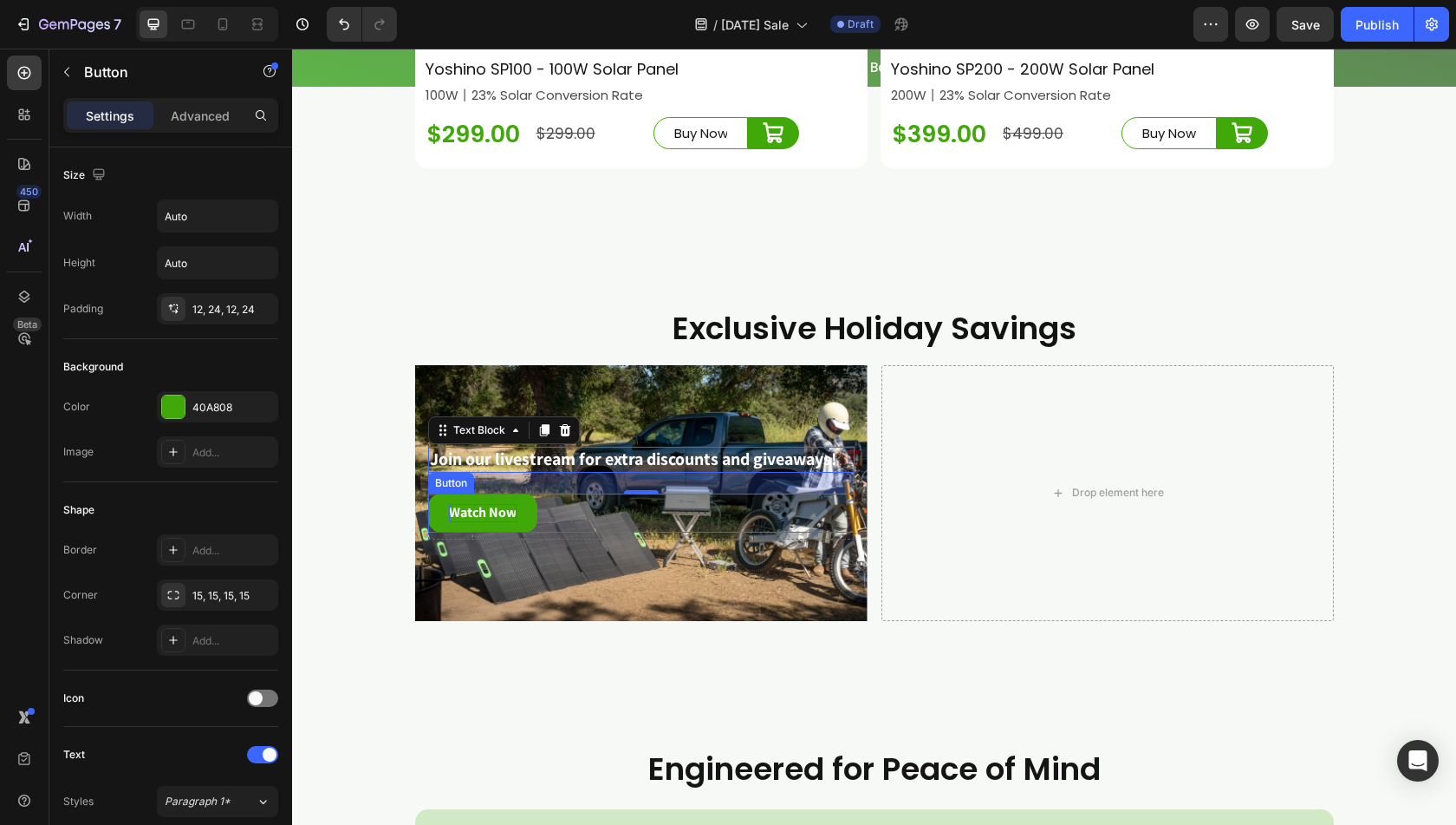
click at [827, 533] on div "Watch Now Button" at bounding box center [642, 513] width 427 height 39
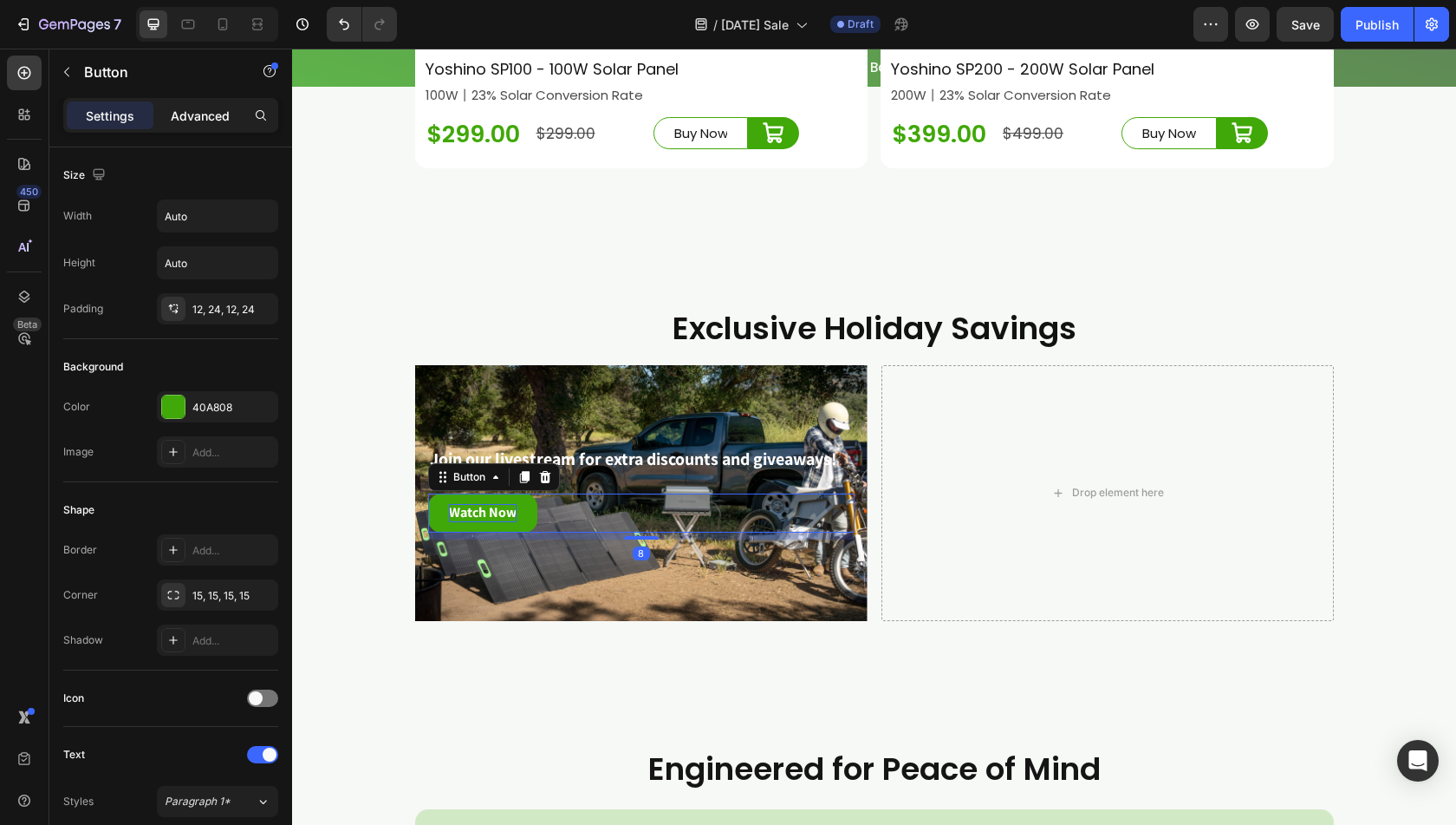
click at [219, 114] on p "Advanced" at bounding box center [200, 116] width 59 height 18
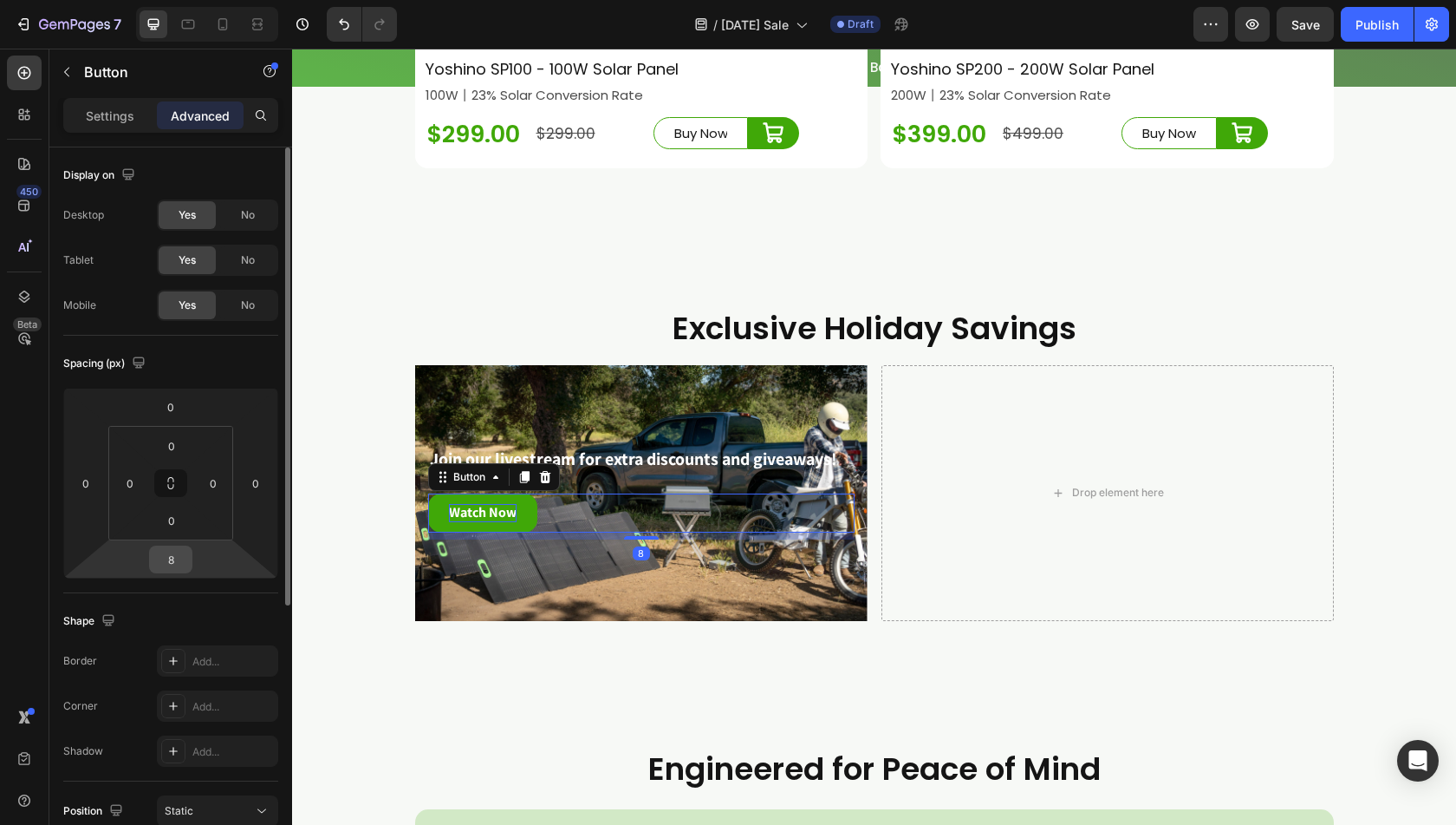
click at [173, 561] on input "8" at bounding box center [171, 559] width 35 height 26
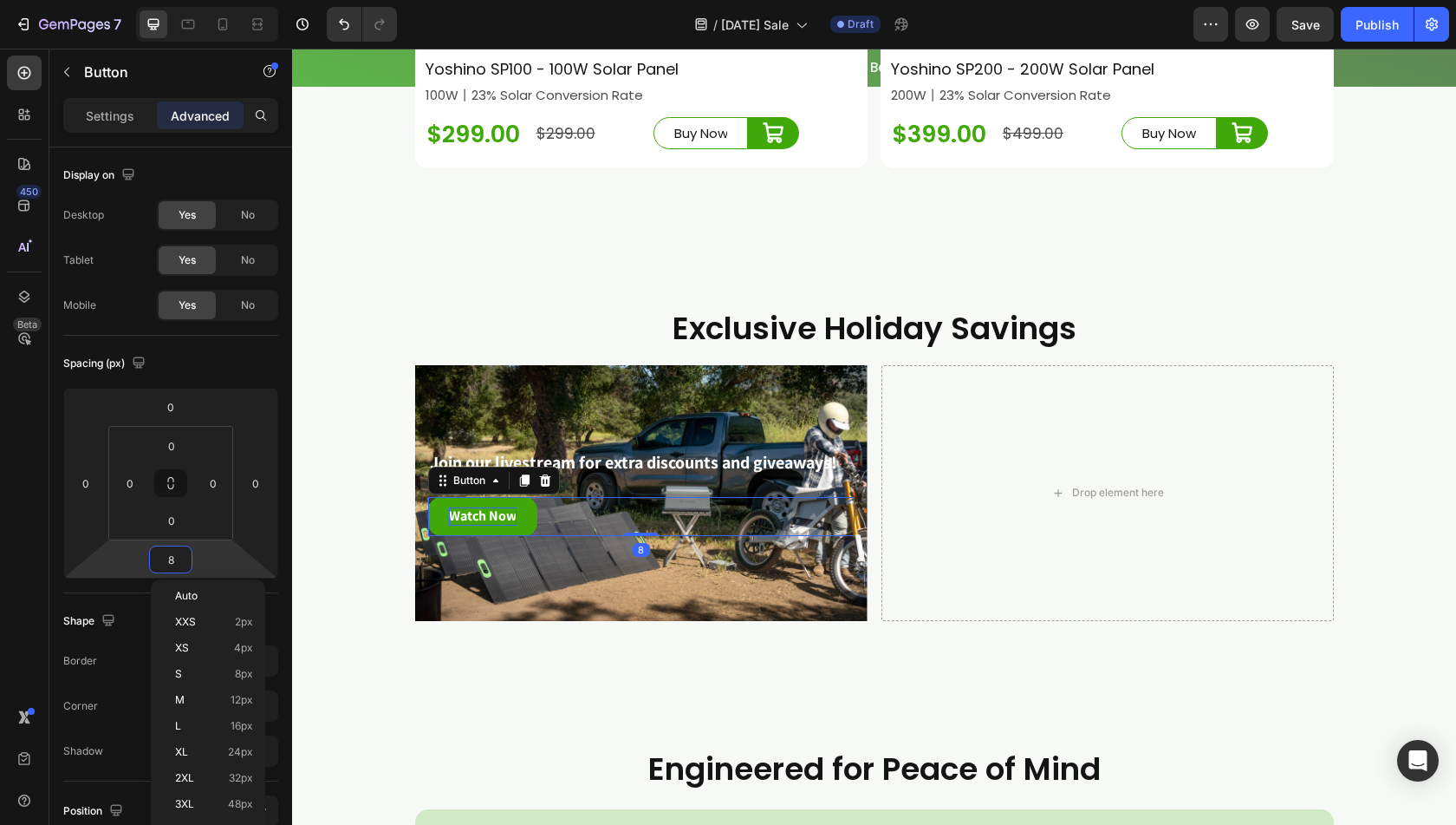
type input "0"
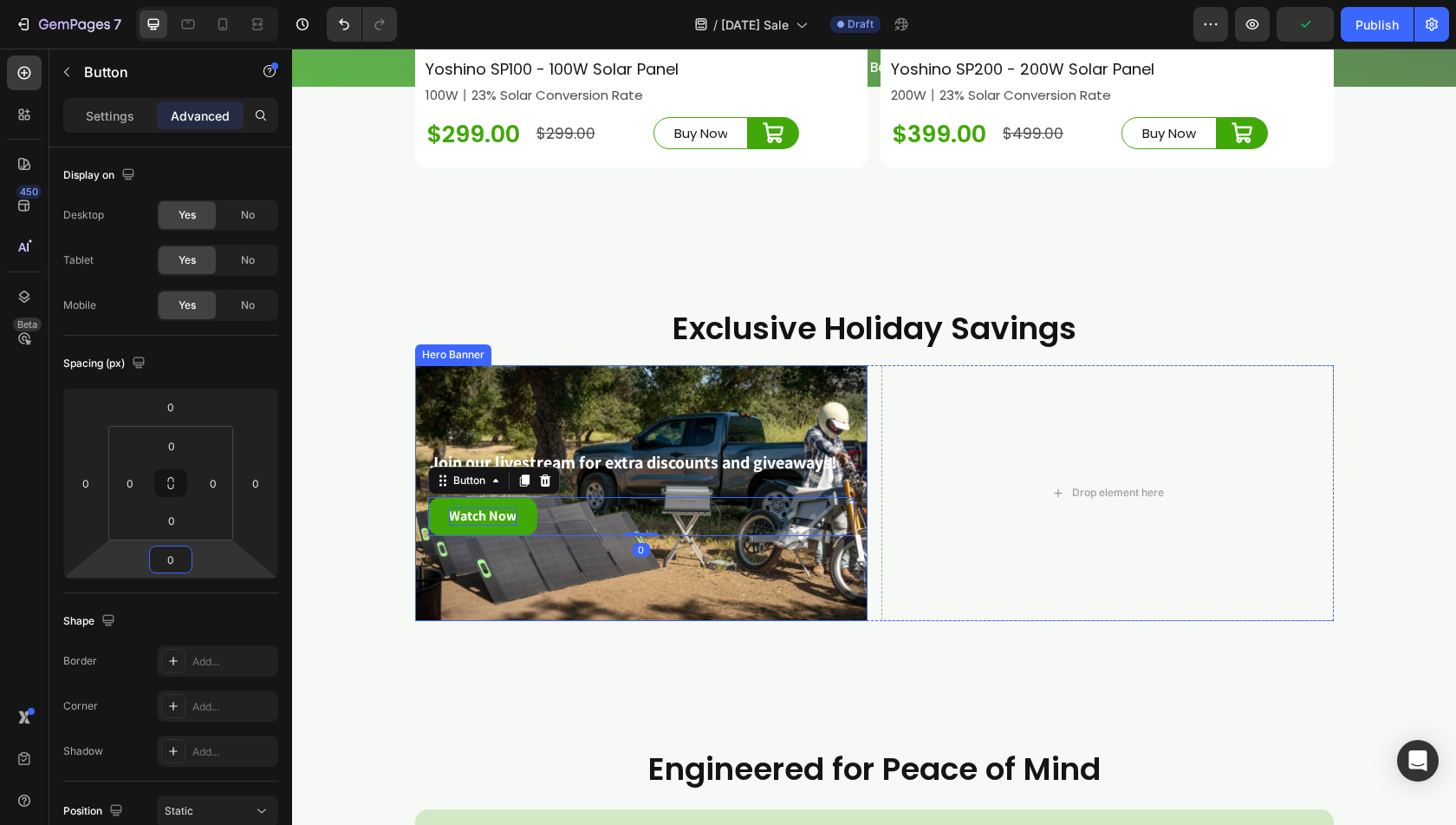
click at [630, 621] on div "Background Image" at bounding box center [642, 493] width 452 height 256
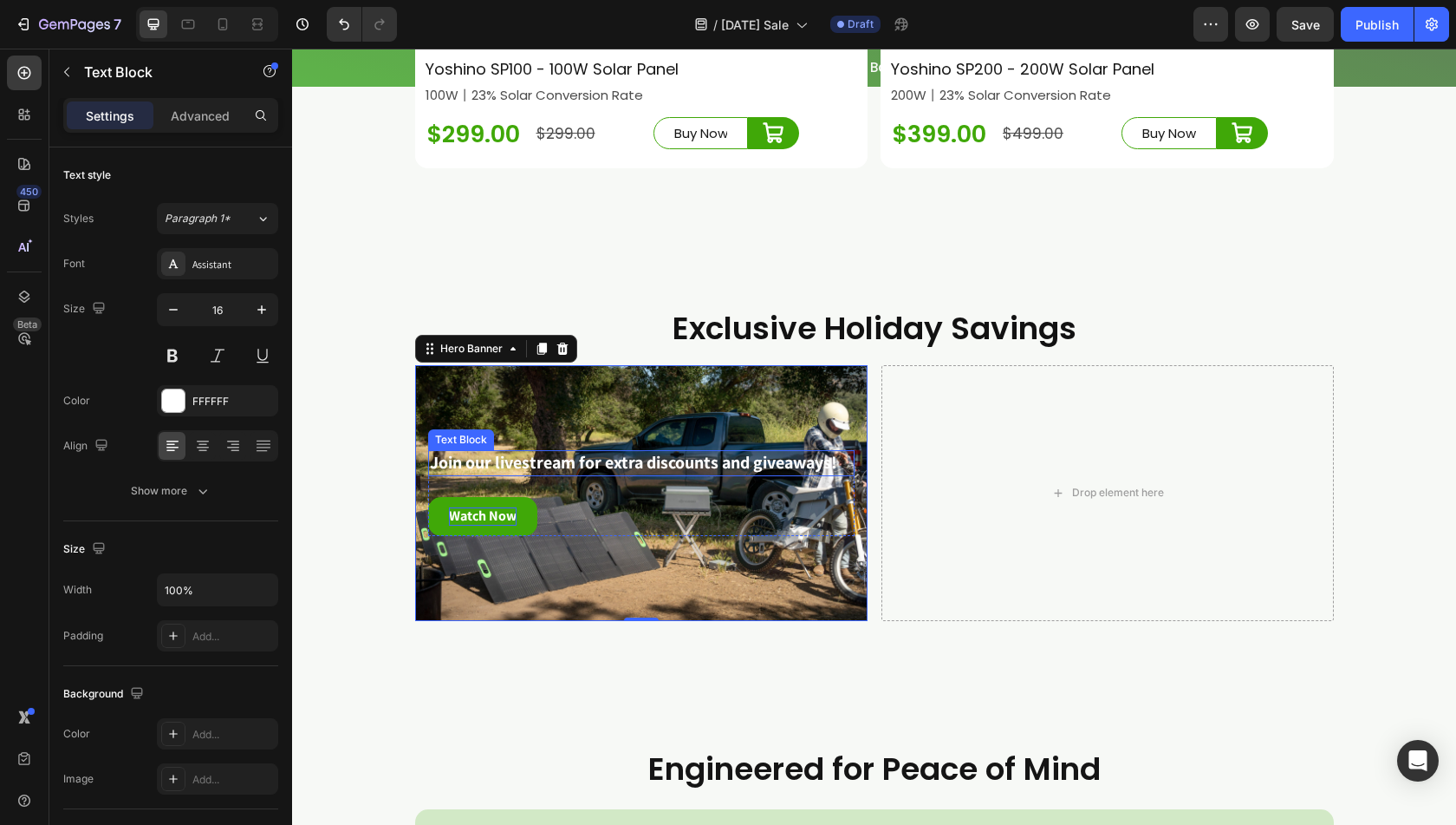
click at [624, 474] on strong "Join our livestream for extra discounts and giveaways!" at bounding box center [633, 462] width 407 height 23
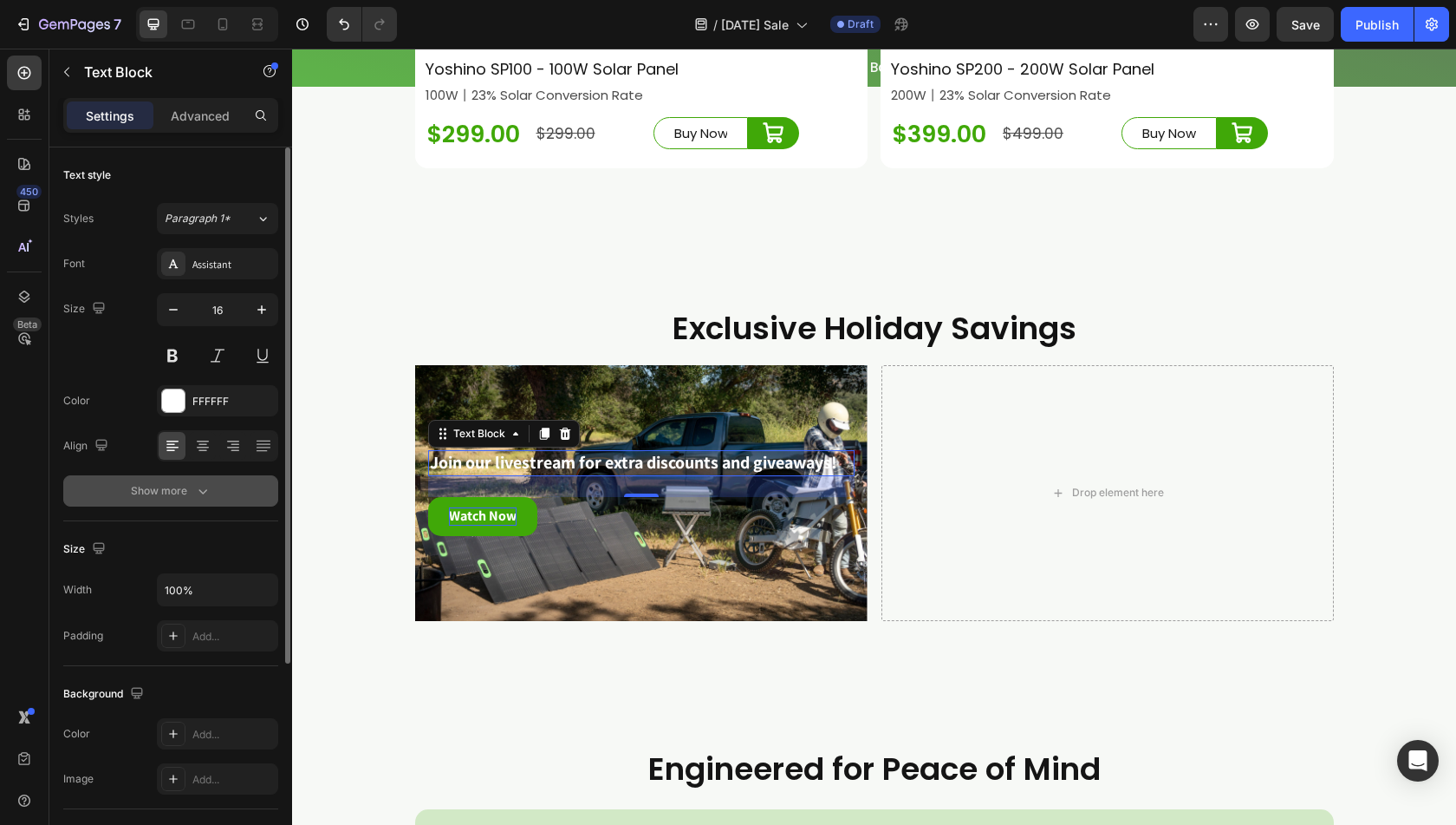
click at [191, 487] on div "Show more" at bounding box center [171, 490] width 81 height 17
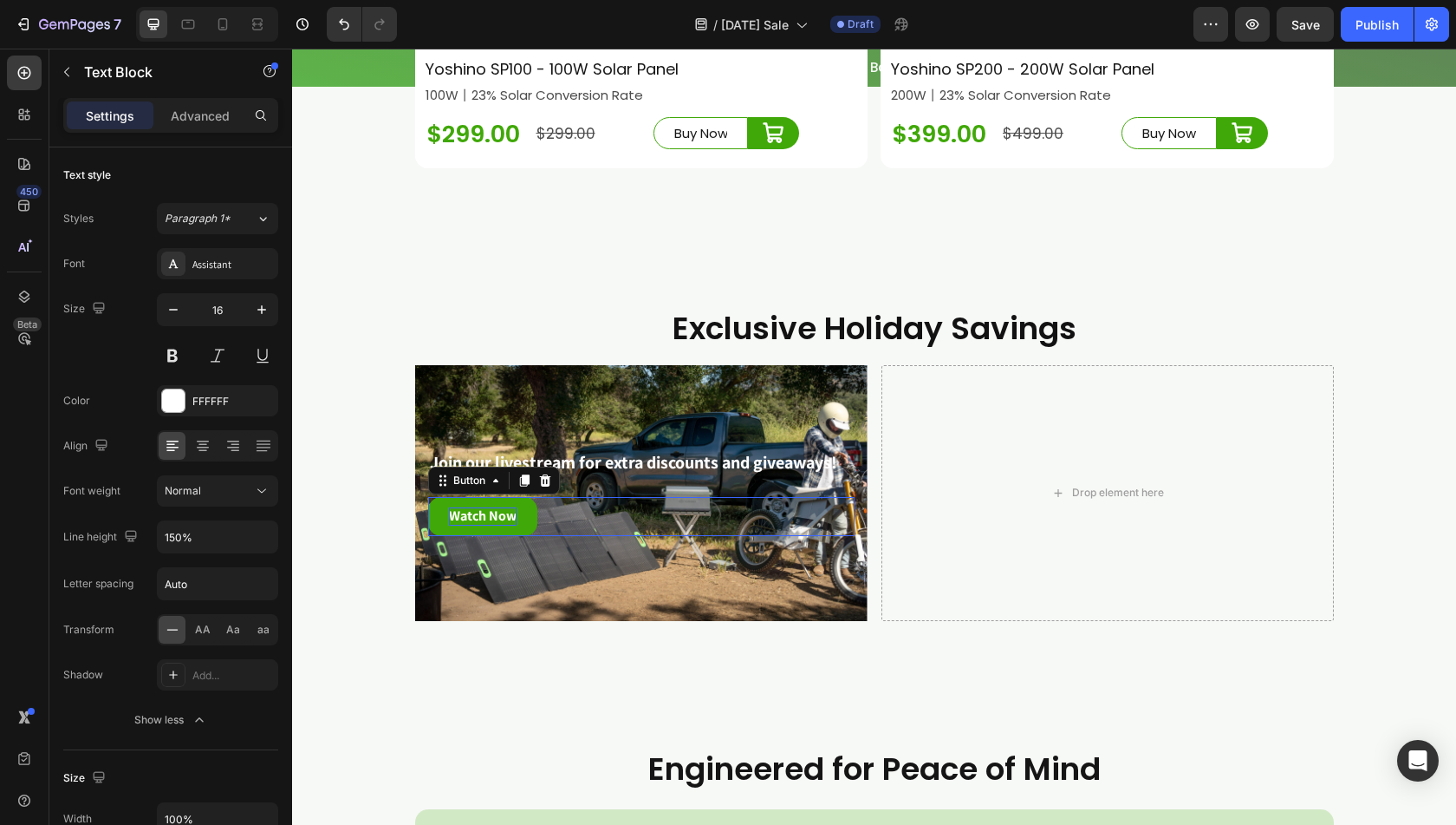
click at [759, 527] on div "Watch Now Button 0" at bounding box center [642, 516] width 427 height 39
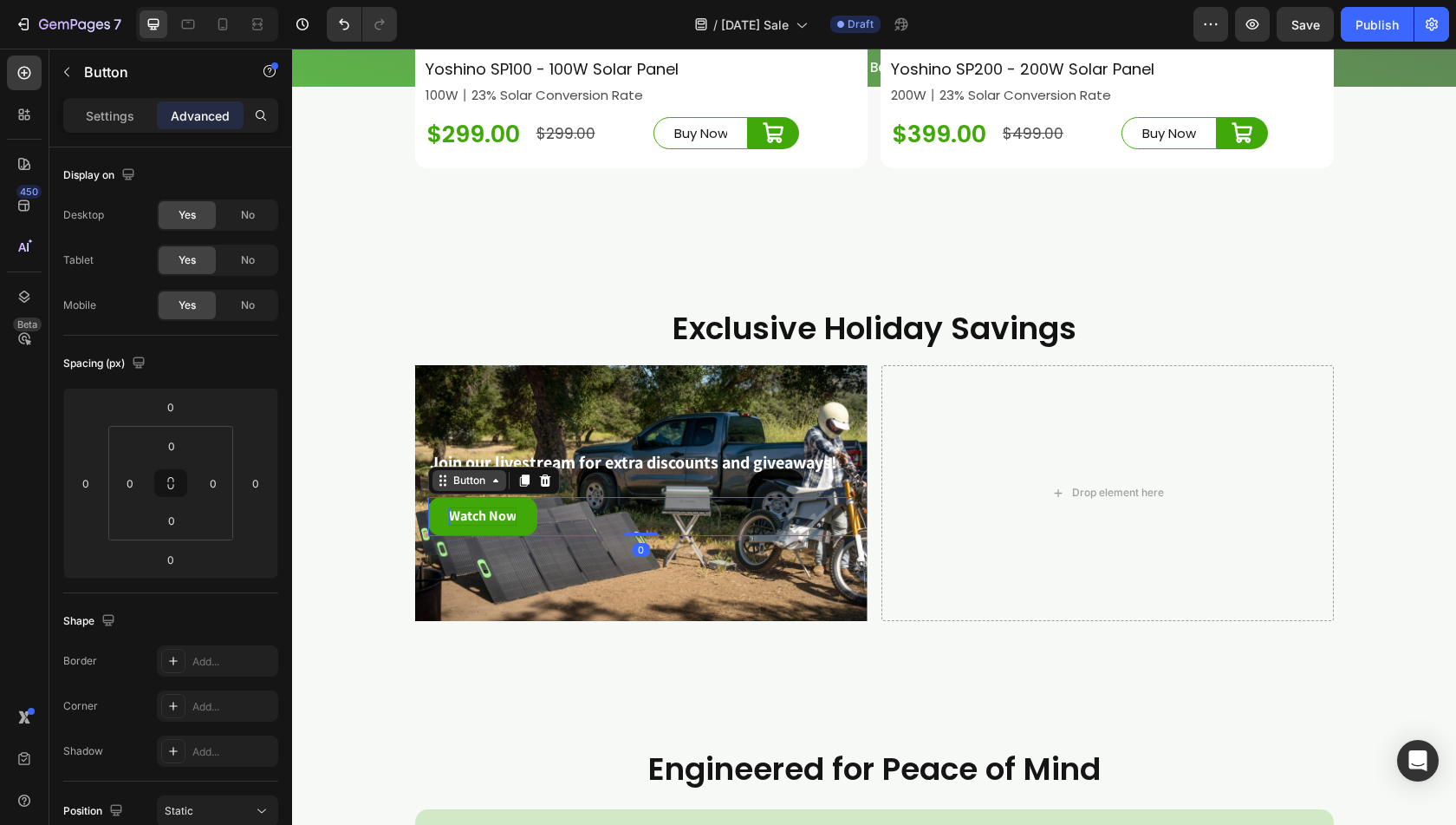
click at [466, 488] on div "Button" at bounding box center [469, 480] width 39 height 16
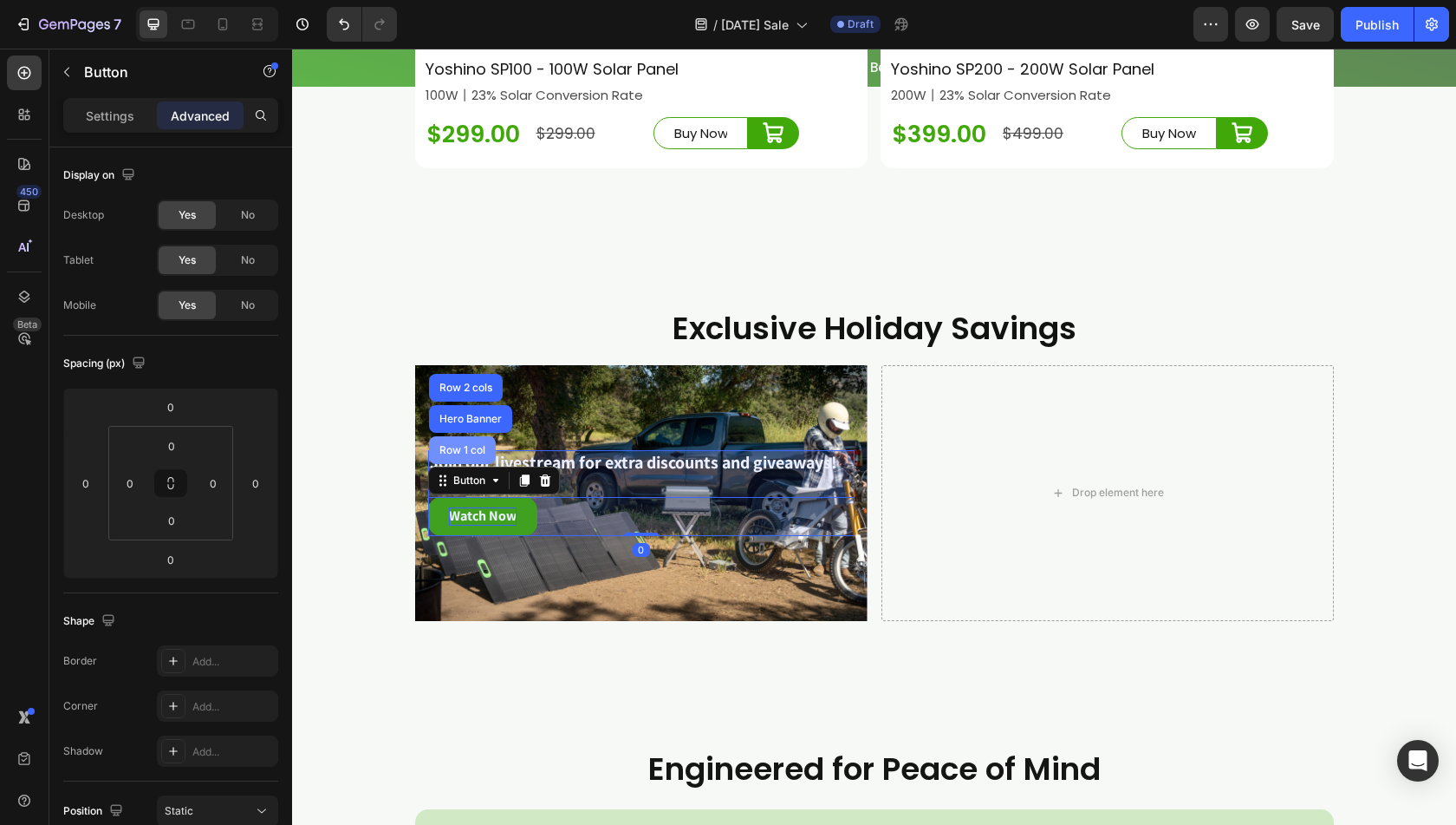
click at [442, 455] on div "Row 1 col" at bounding box center [462, 450] width 53 height 10
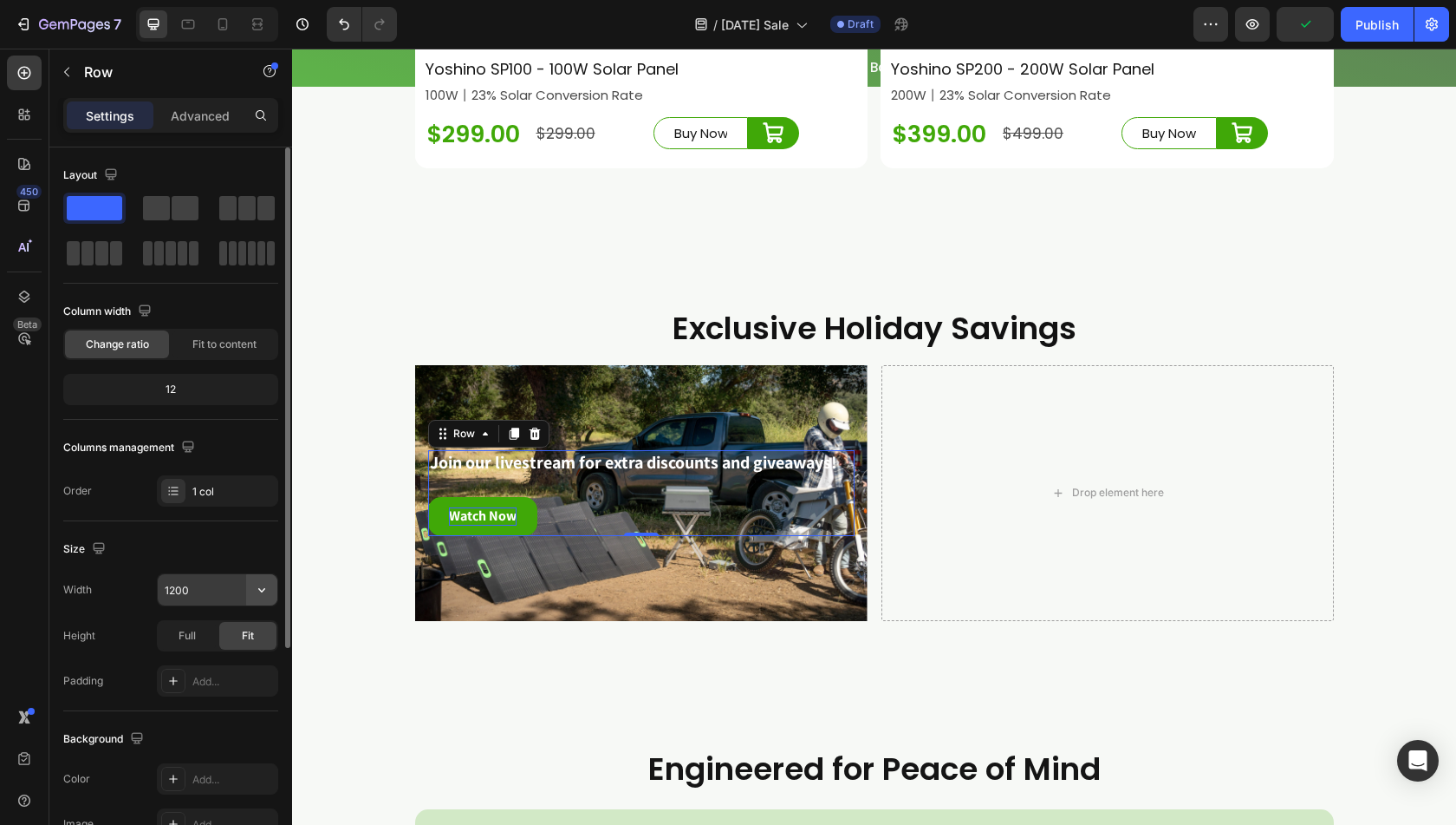
click at [259, 589] on icon "button" at bounding box center [261, 590] width 17 height 17
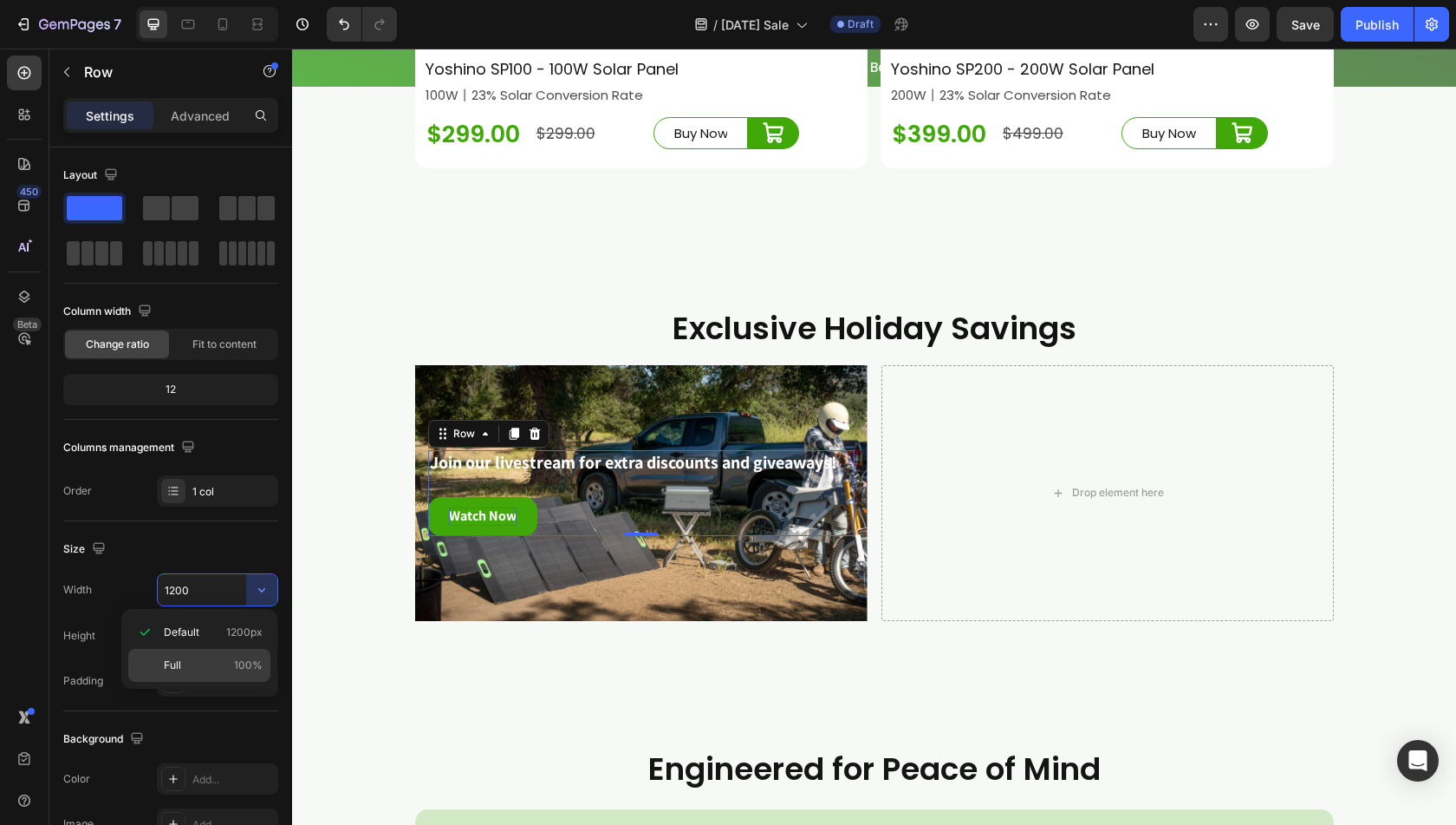
click at [216, 670] on p "Full 100%" at bounding box center [213, 665] width 99 height 16
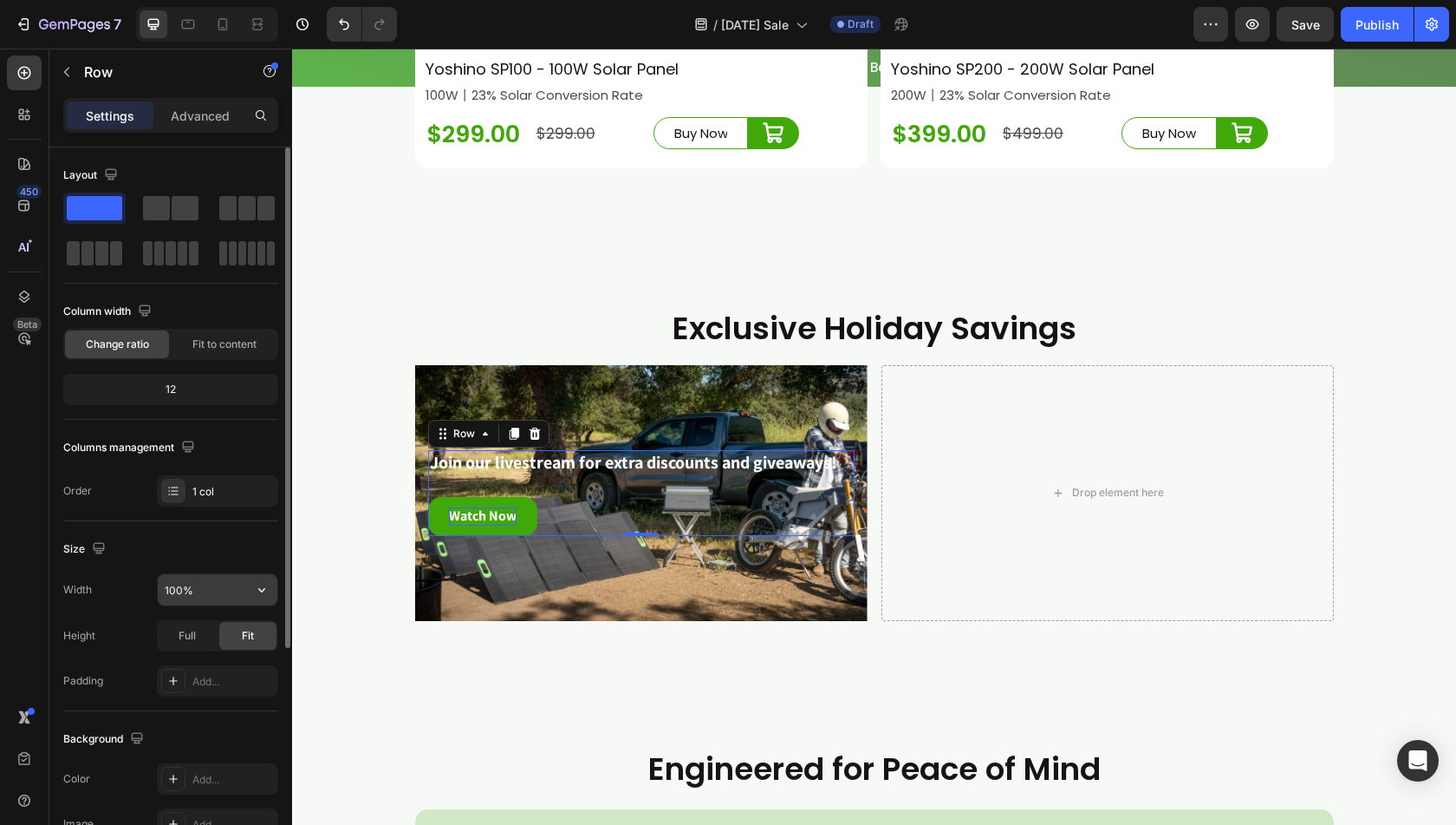
click at [177, 590] on input "100%" at bounding box center [218, 590] width 119 height 31
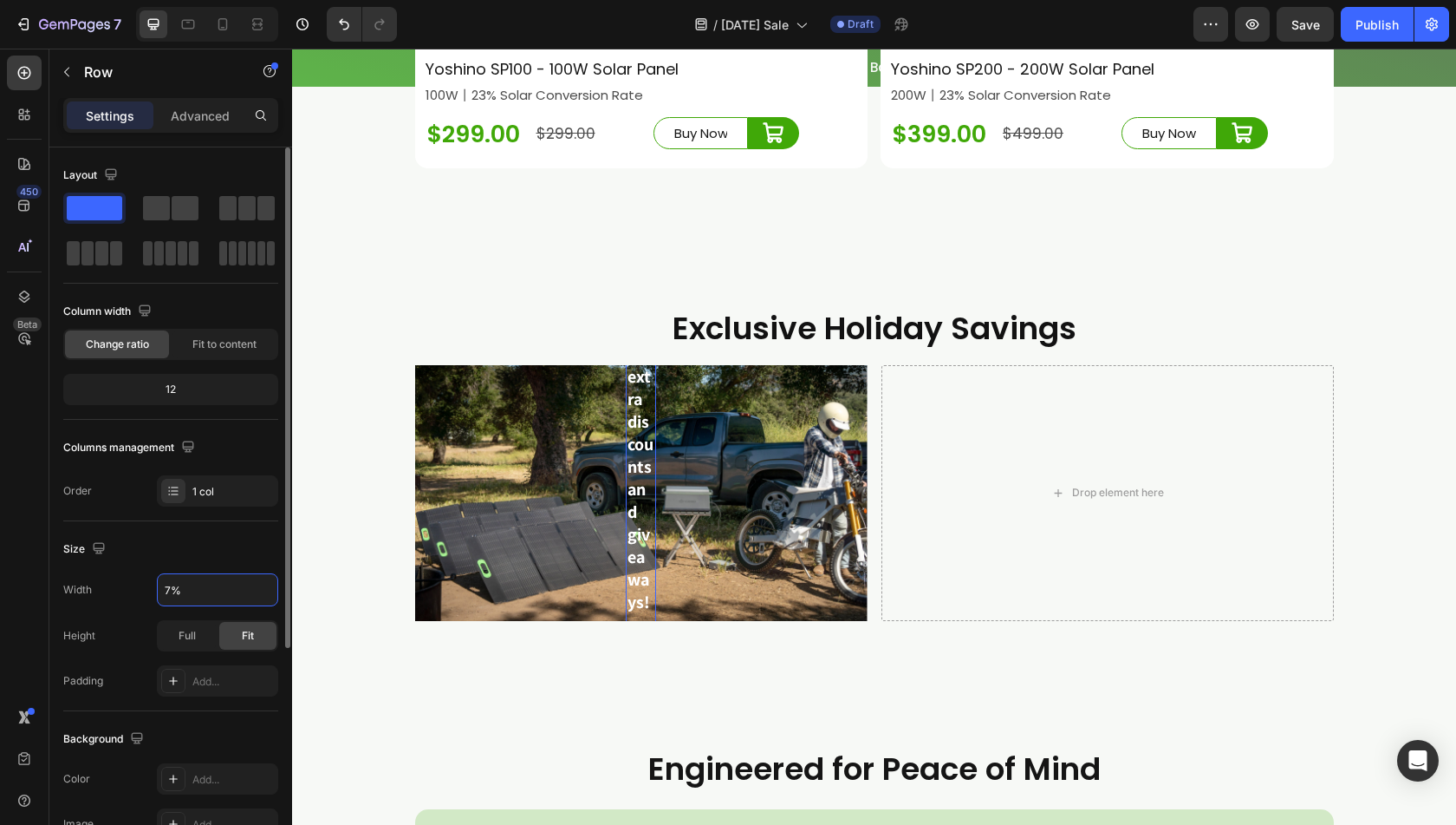
type input "70%"
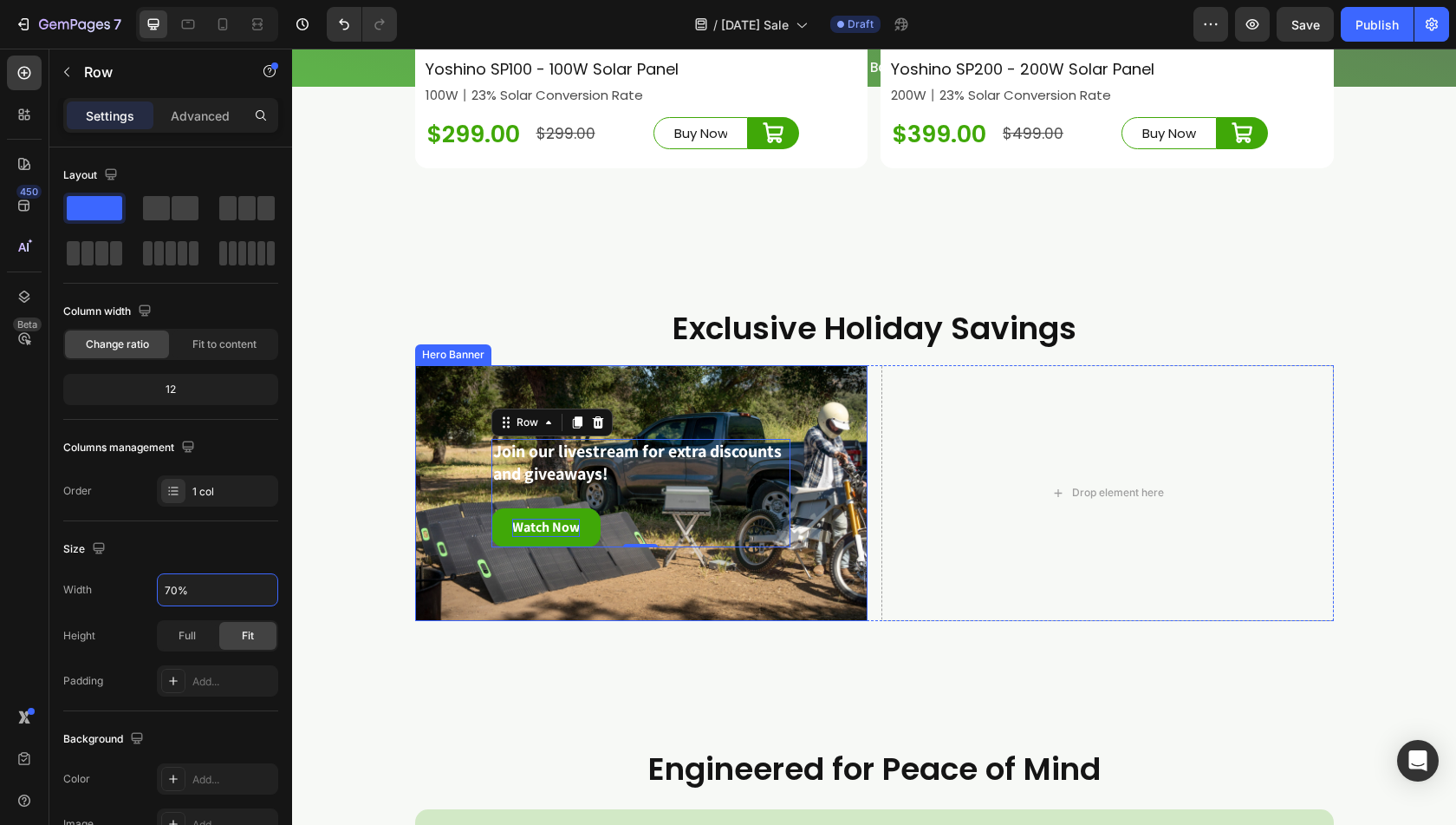
click at [446, 530] on div "Join our livestream for extra discounts and giveaways! Text Block Watch Now But…" at bounding box center [642, 493] width 427 height 109
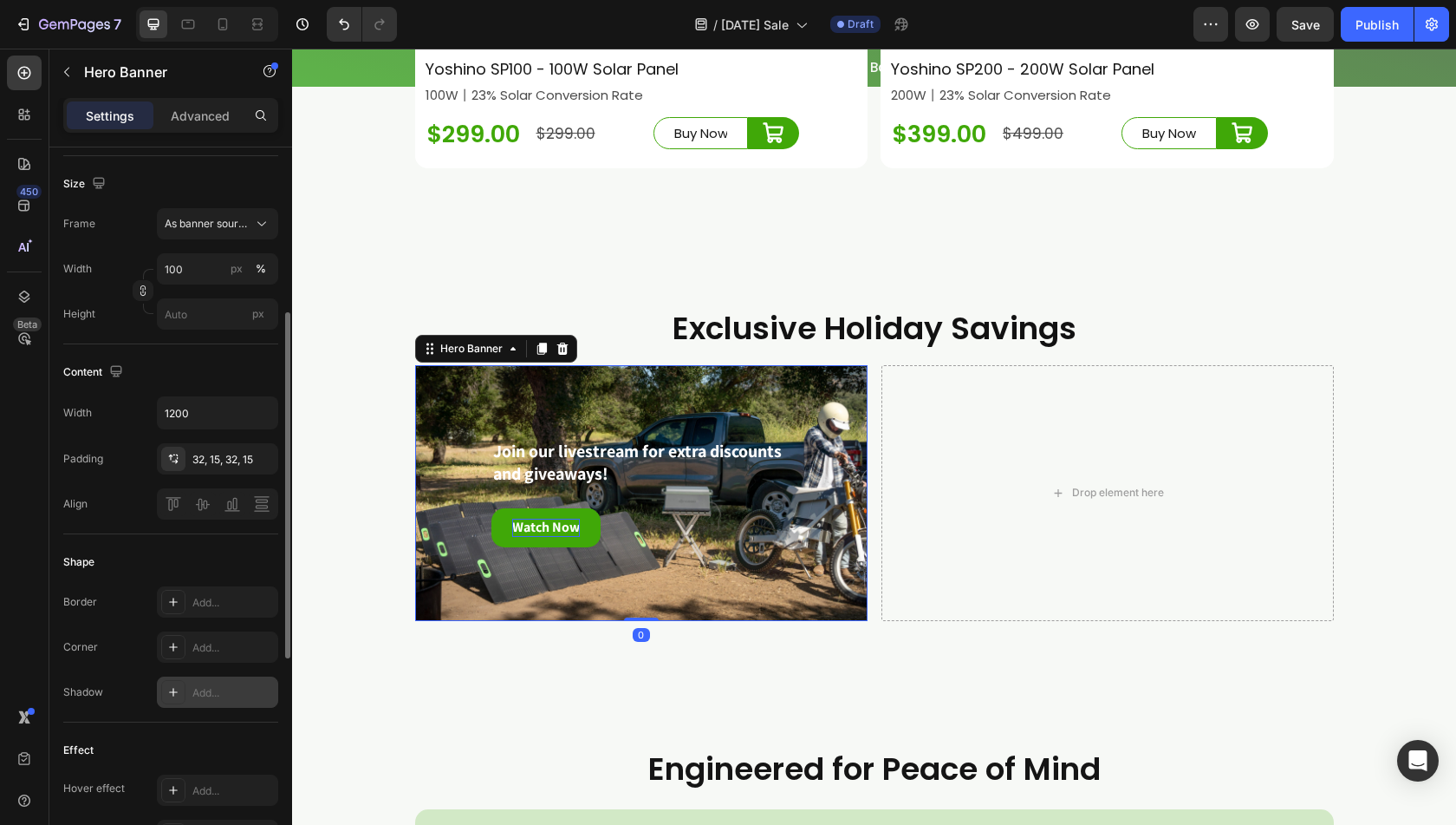
scroll to position [802, 0]
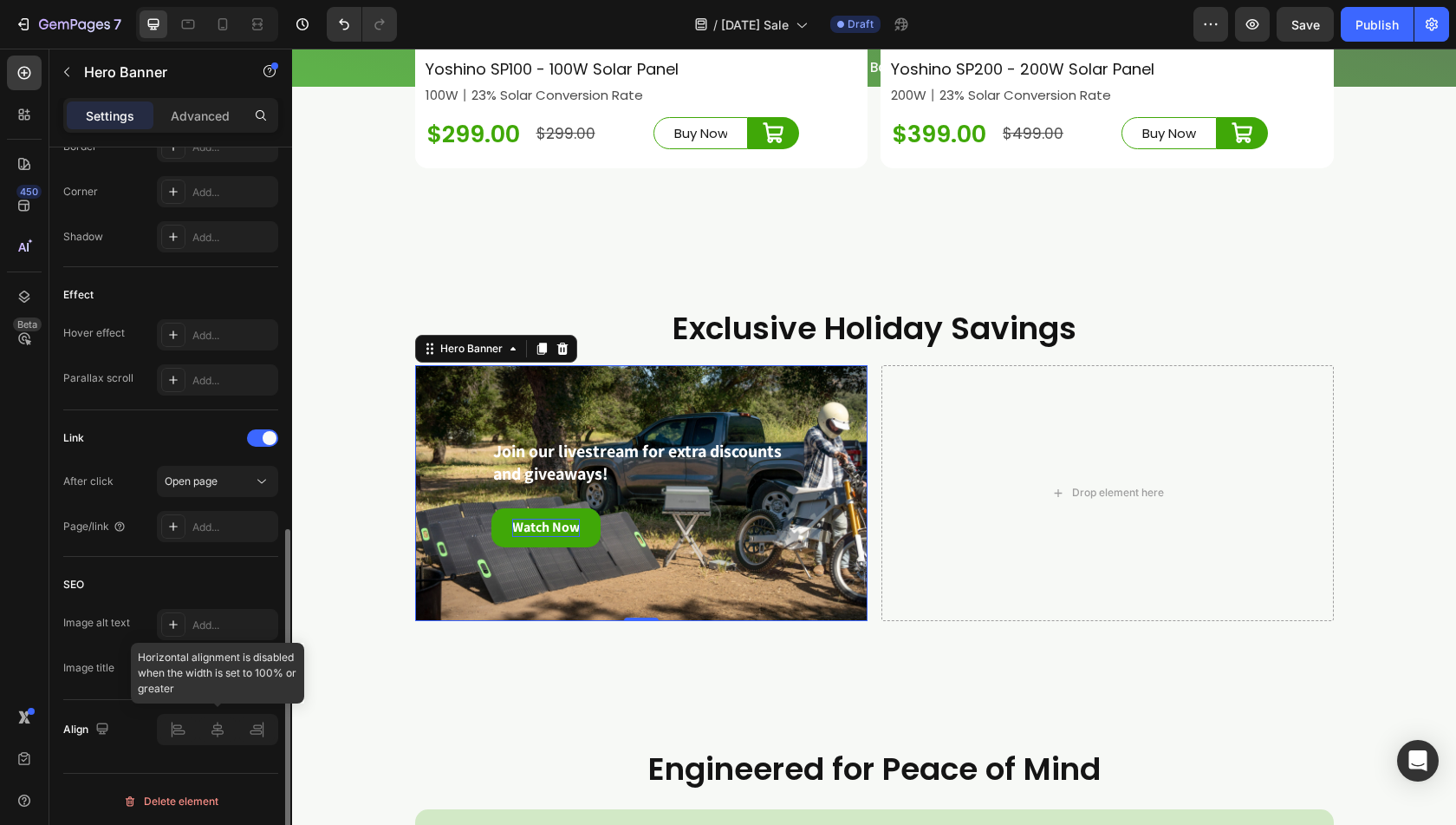
click at [180, 734] on div at bounding box center [218, 729] width 121 height 31
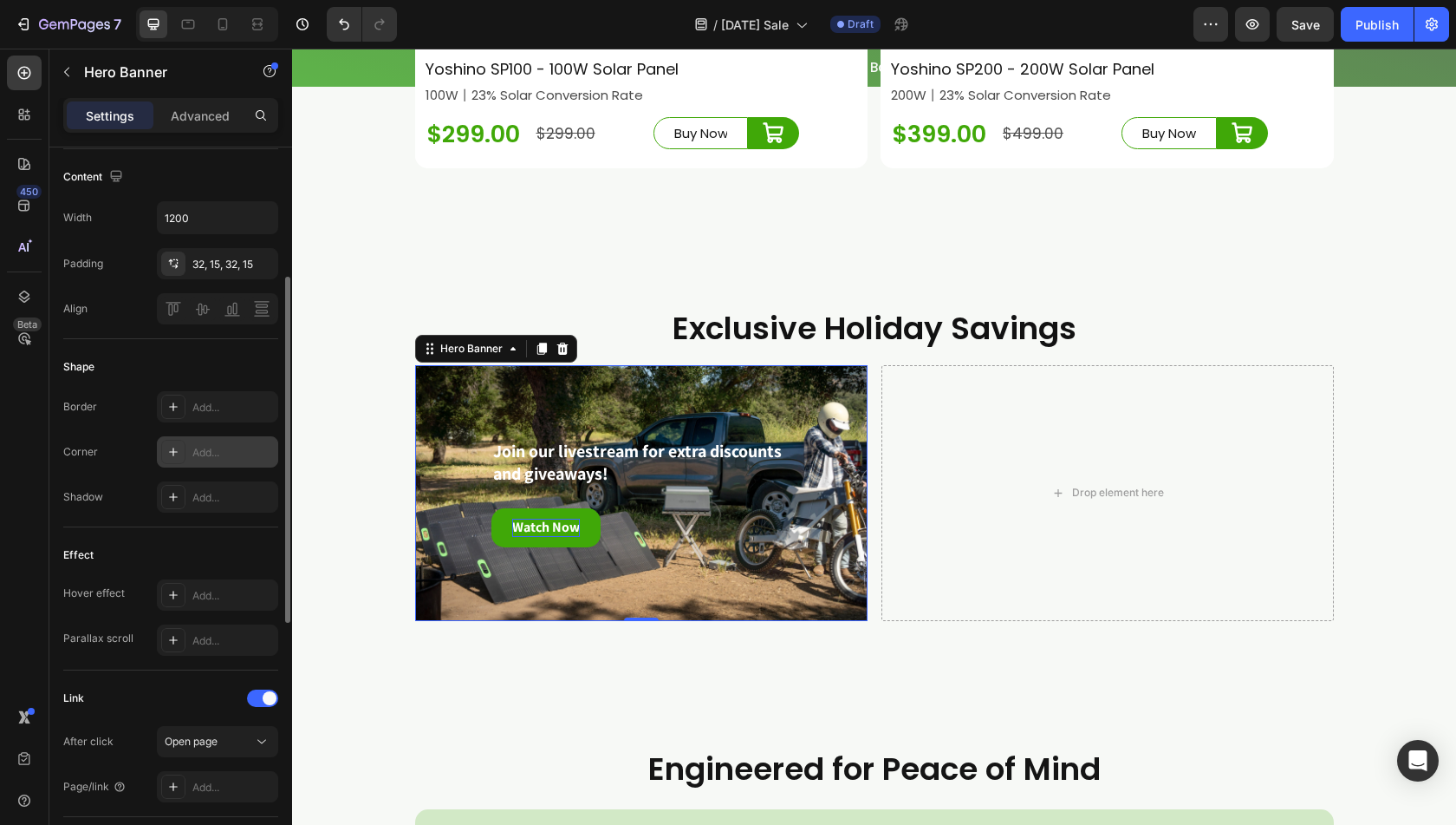
scroll to position [455, 0]
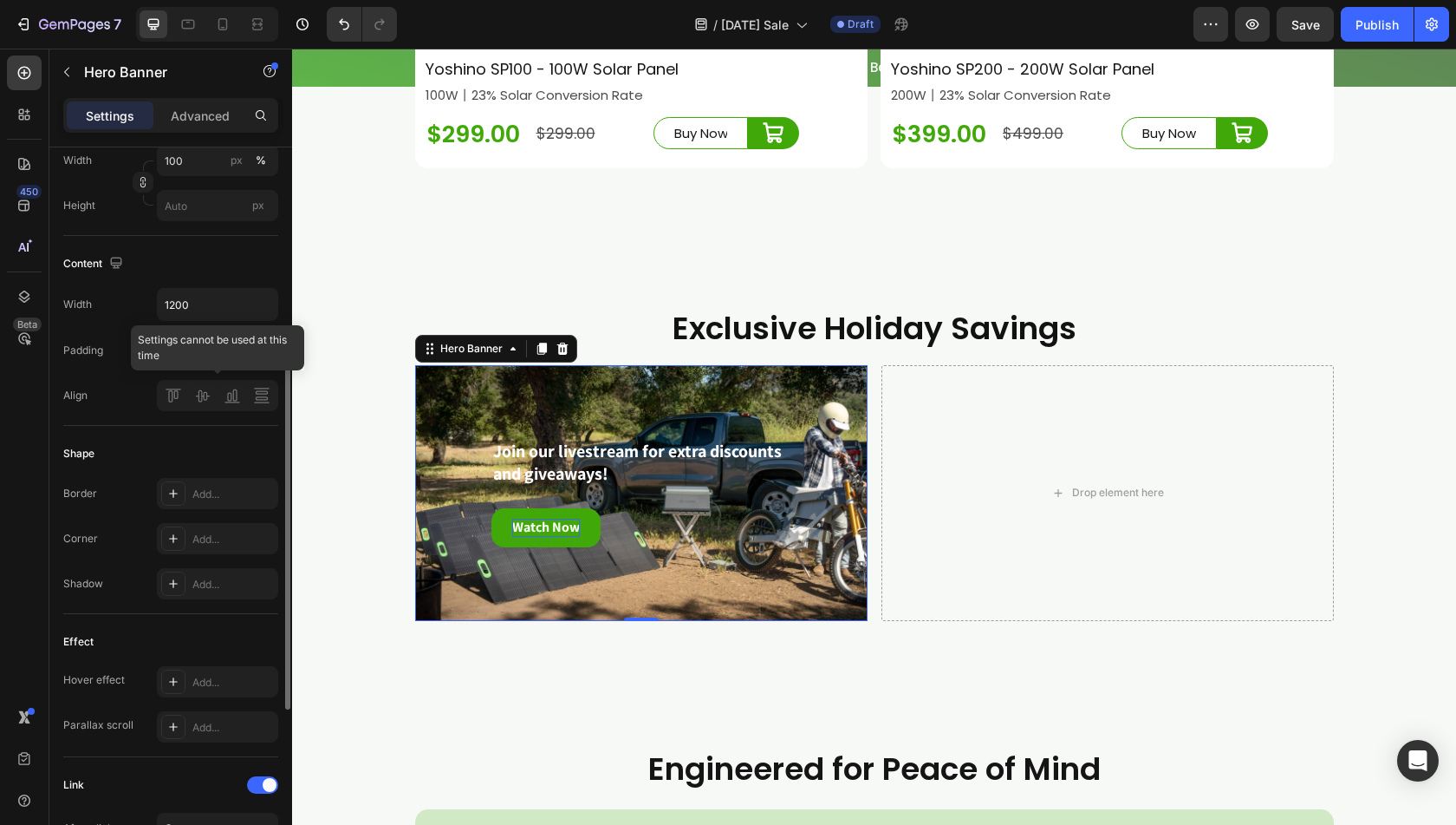
click at [175, 389] on div at bounding box center [218, 395] width 121 height 31
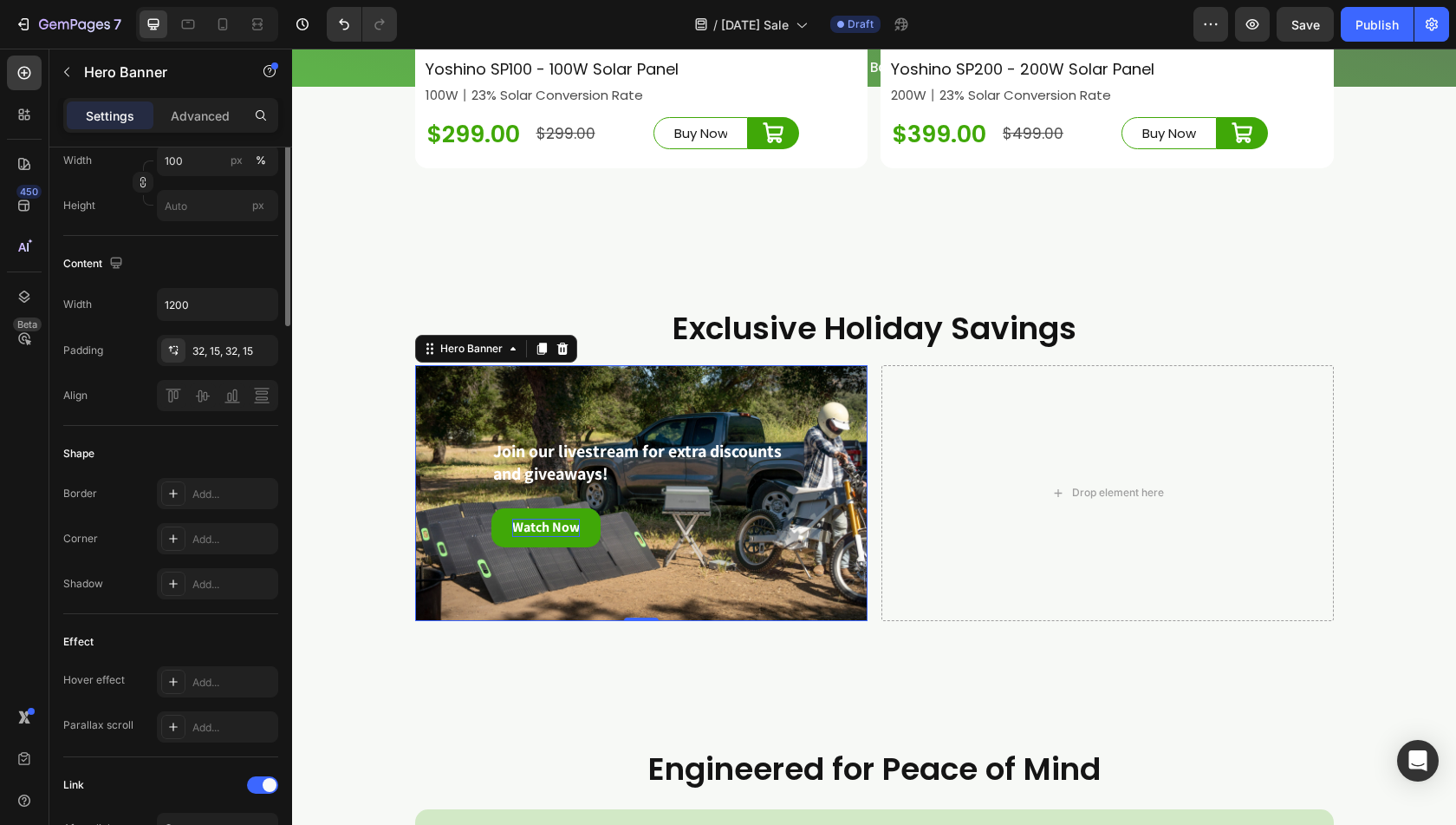
scroll to position [109, 0]
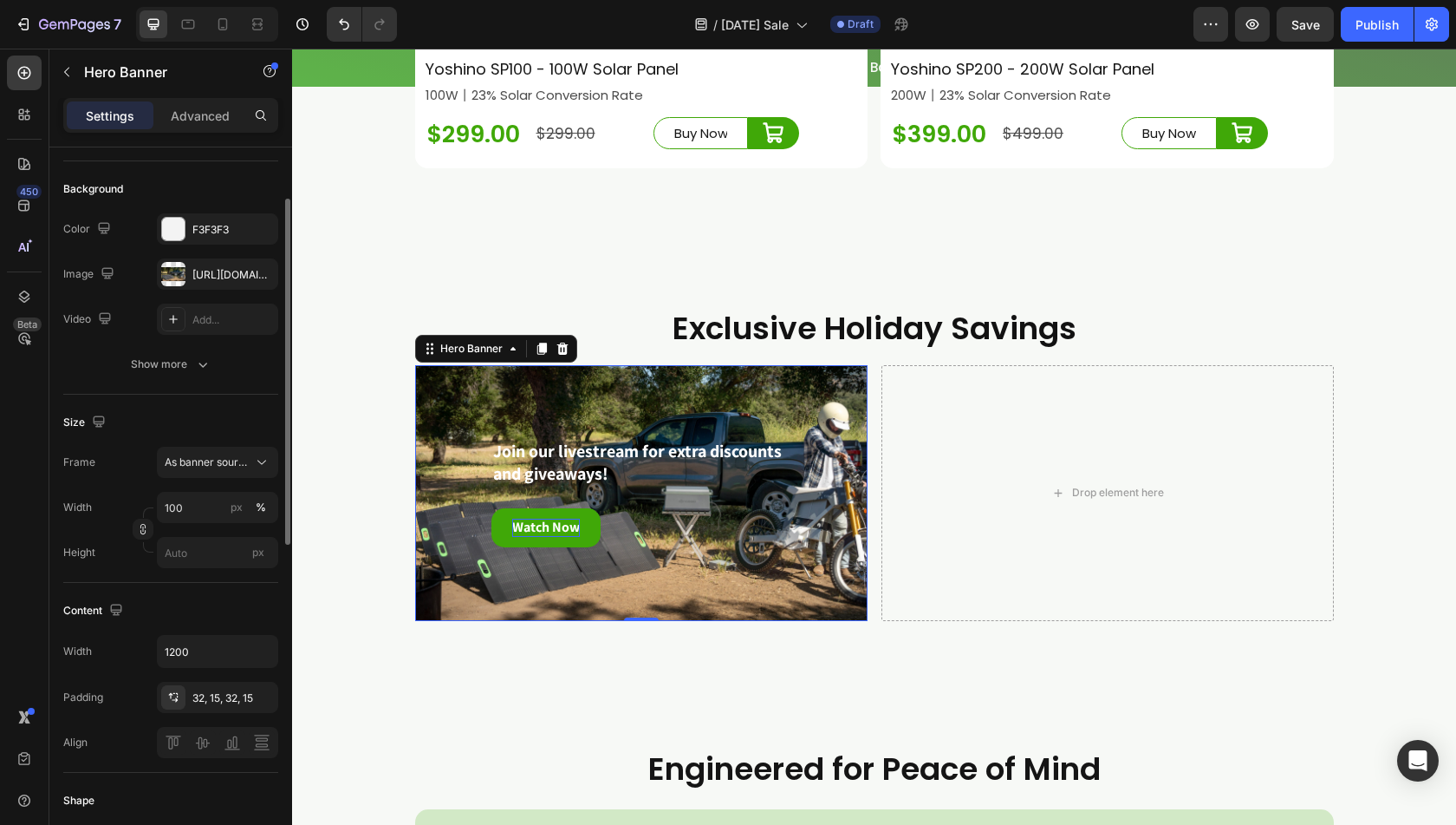
click at [223, 435] on div "Size" at bounding box center [171, 422] width 215 height 28
click at [223, 442] on div "Size Frame As banner source Width 100 px % Height px" at bounding box center [171, 488] width 215 height 189
click at [223, 447] on button "As banner source" at bounding box center [218, 463] width 121 height 31
click at [188, 535] on span "Custom" at bounding box center [182, 534] width 38 height 16
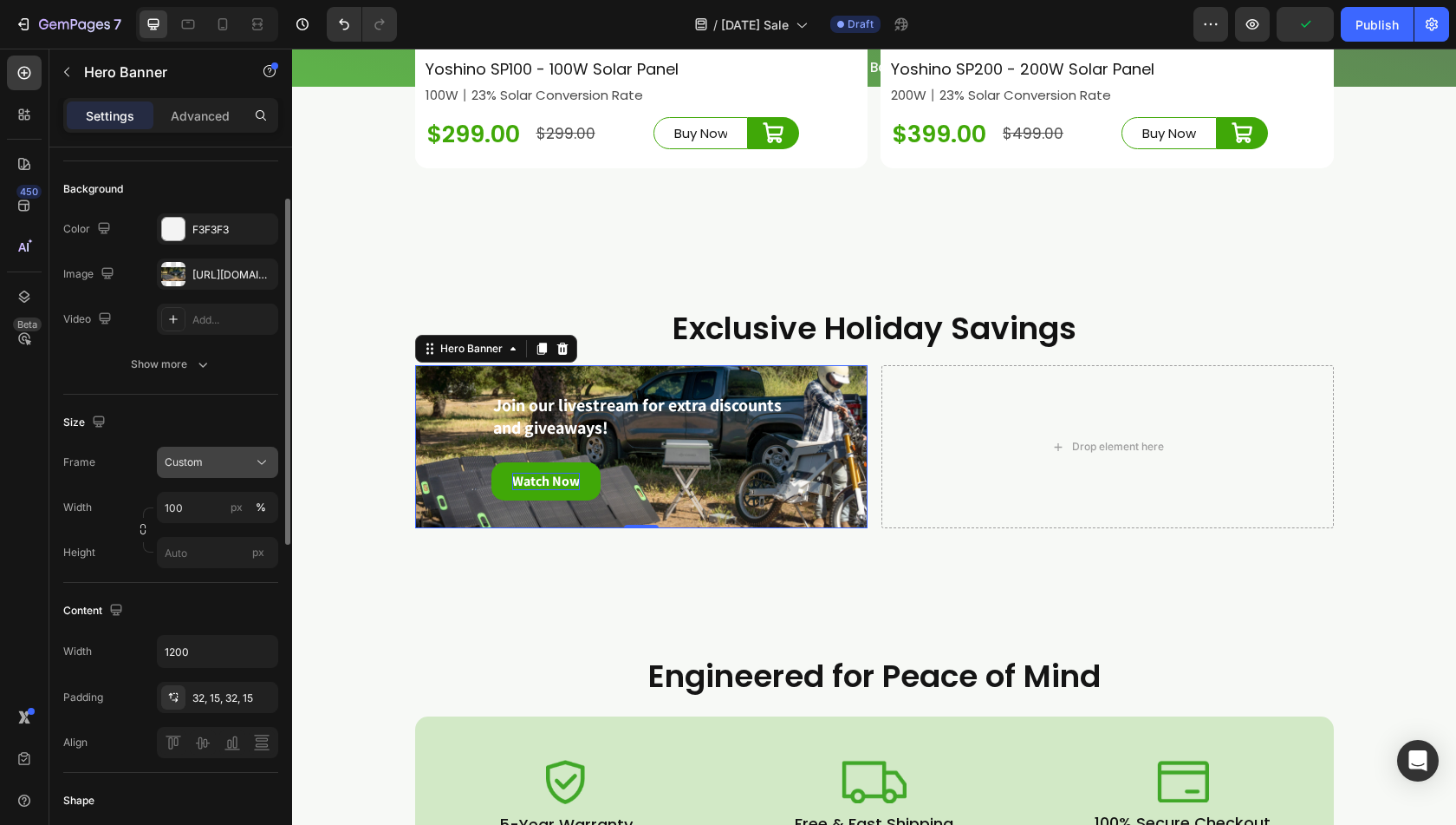
click at [211, 449] on button "Custom" at bounding box center [218, 463] width 121 height 31
click at [201, 504] on span "As banner source" at bounding box center [206, 503] width 85 height 16
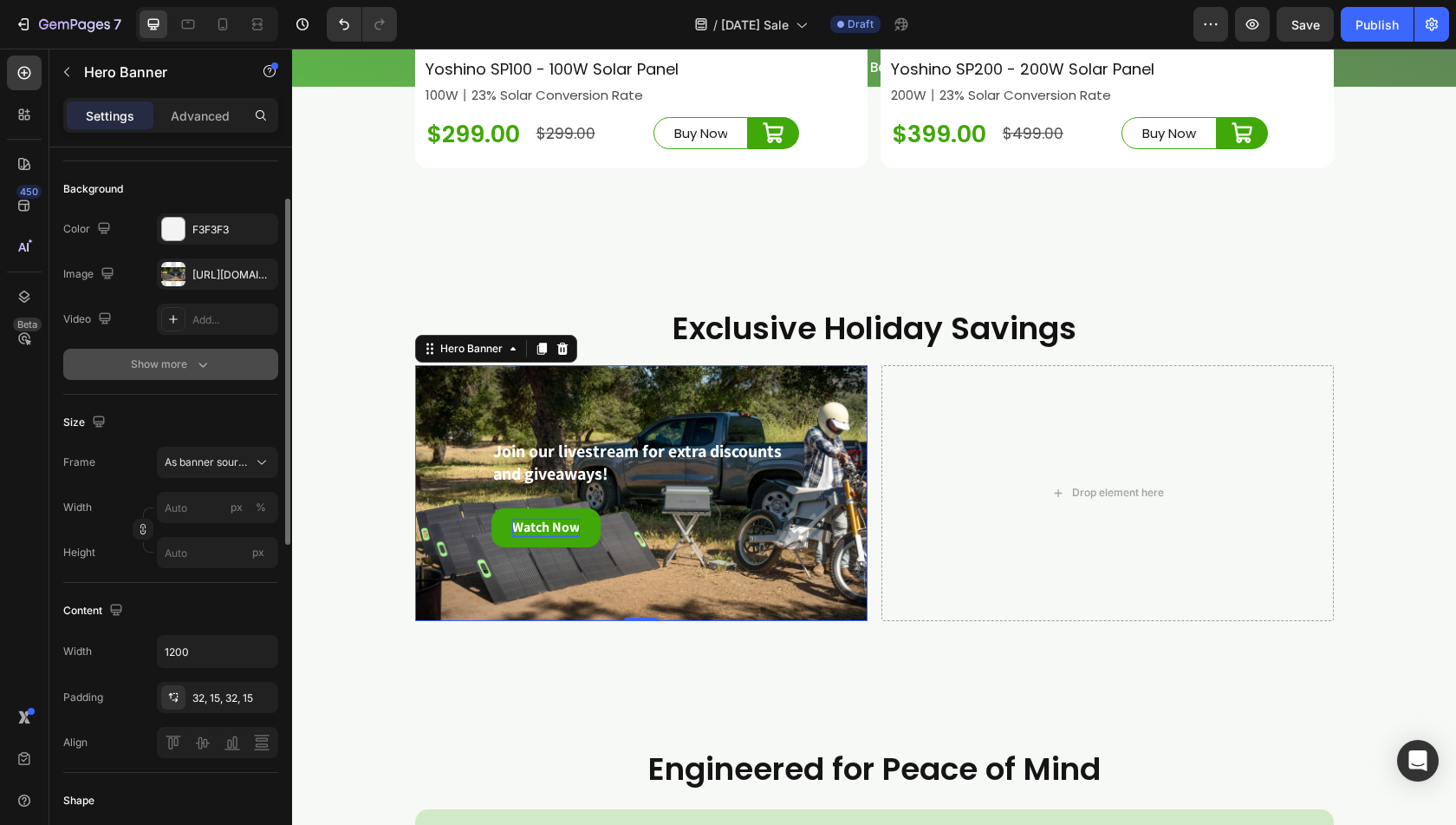
click at [145, 353] on button "Show more" at bounding box center [171, 364] width 215 height 31
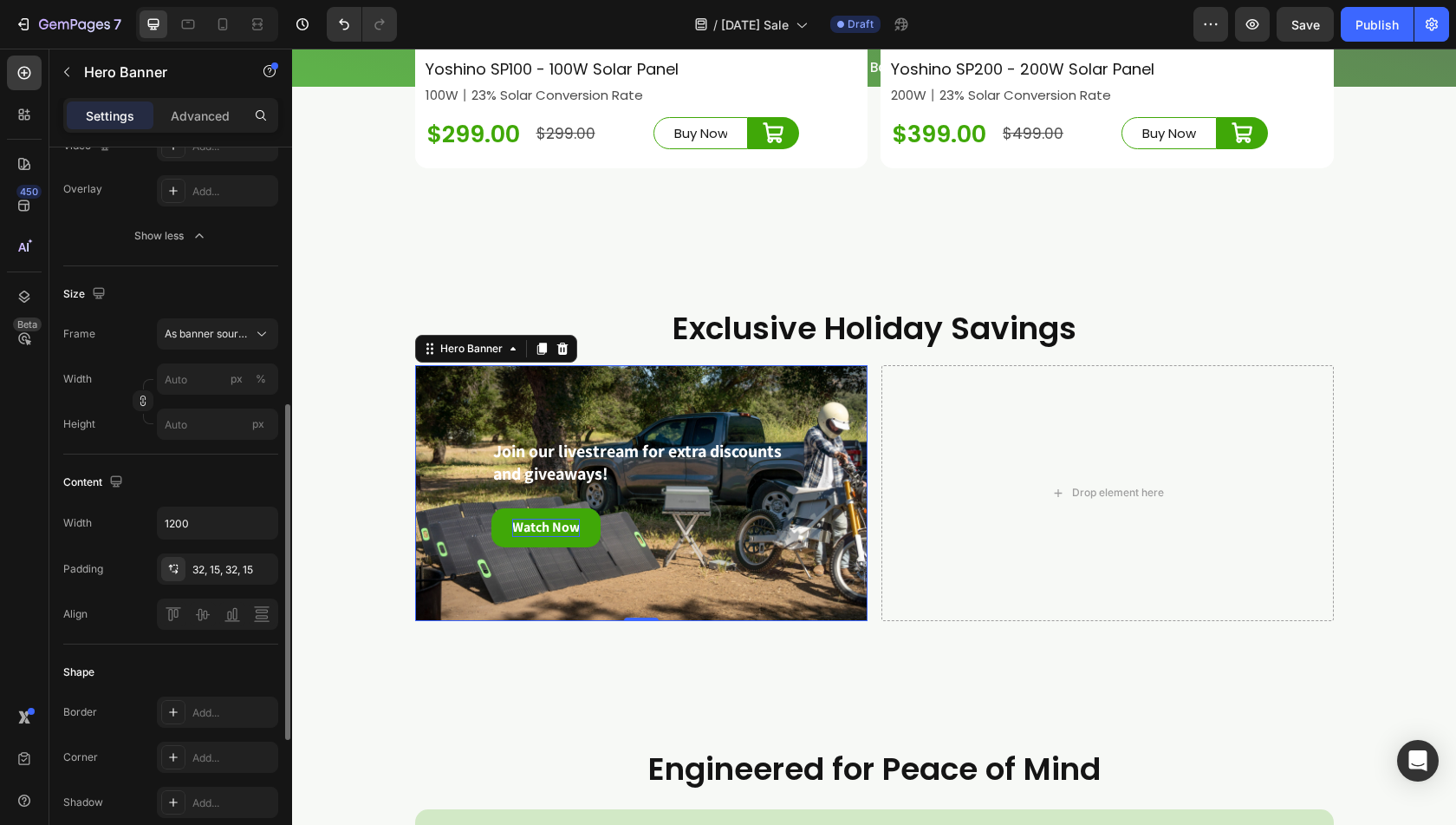
scroll to position [455, 0]
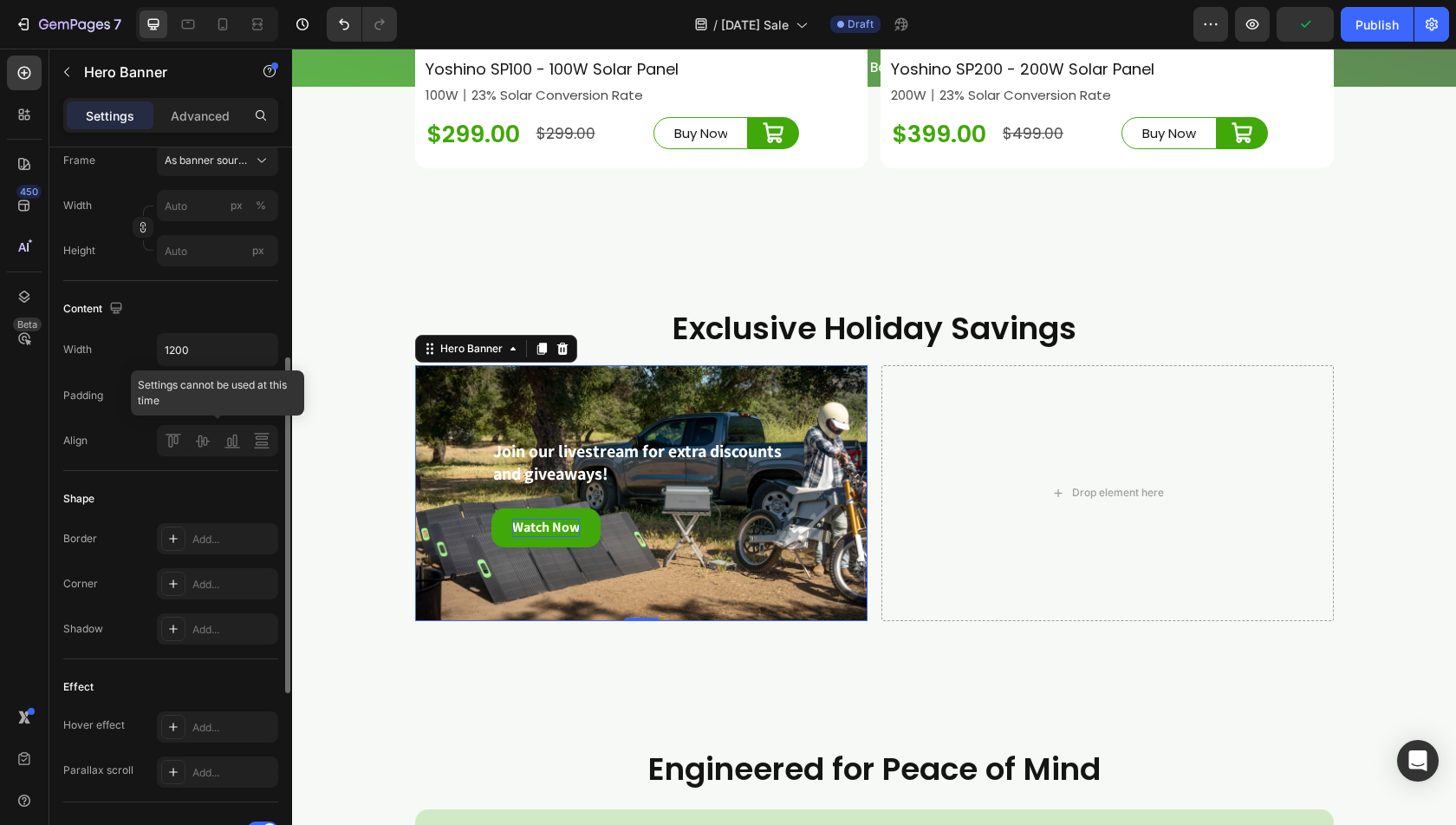
click at [176, 446] on div at bounding box center [218, 441] width 121 height 31
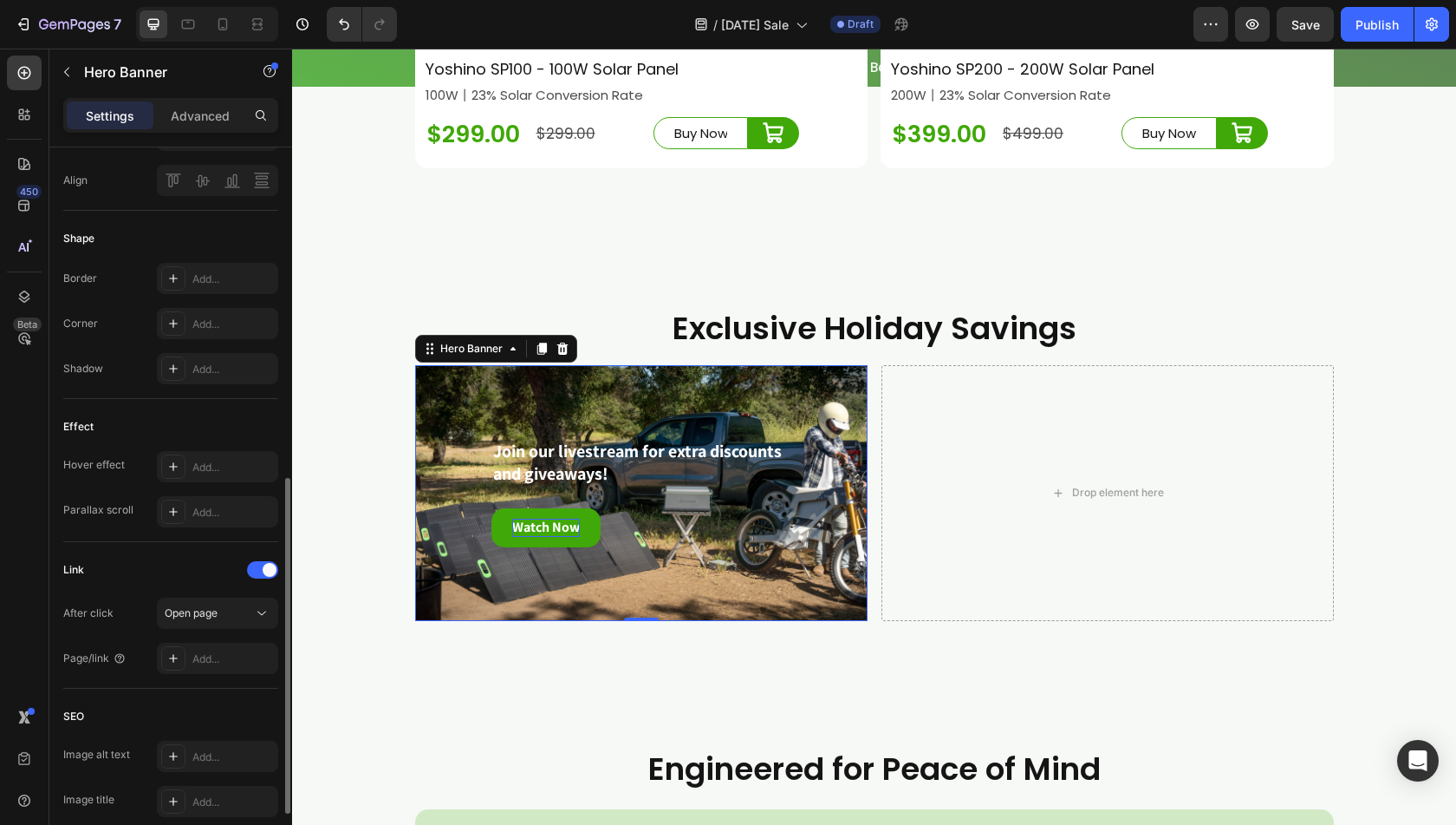
scroll to position [847, 0]
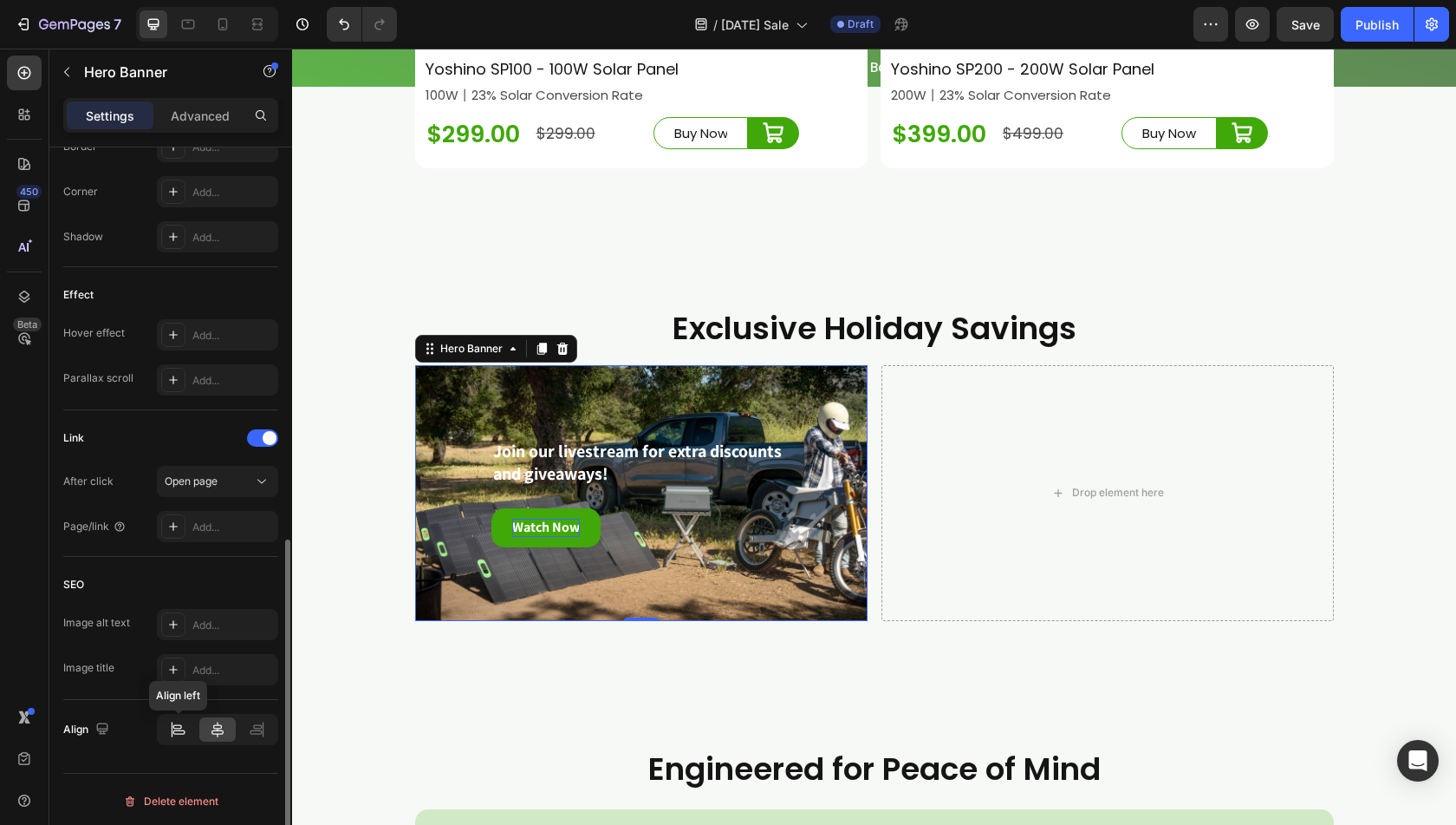
click at [182, 726] on icon at bounding box center [178, 729] width 18 height 17
click at [207, 731] on div at bounding box center [217, 729] width 36 height 24
click at [188, 728] on div at bounding box center [177, 729] width 36 height 24
click at [824, 526] on div "Join our livestream for extra discounts and giveaways! Text Block Watch Now But…" at bounding box center [642, 493] width 427 height 109
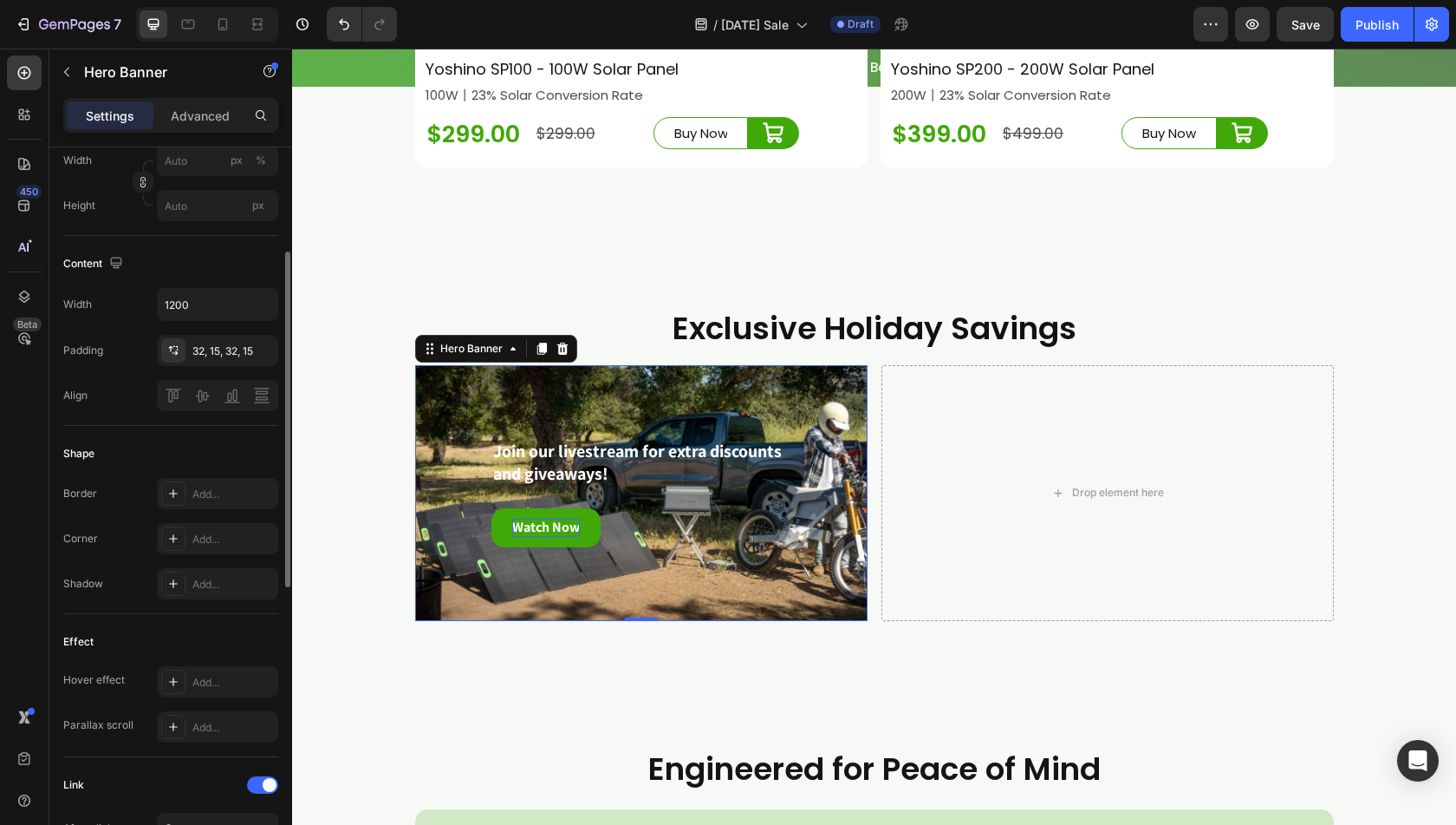
scroll to position [414, 0]
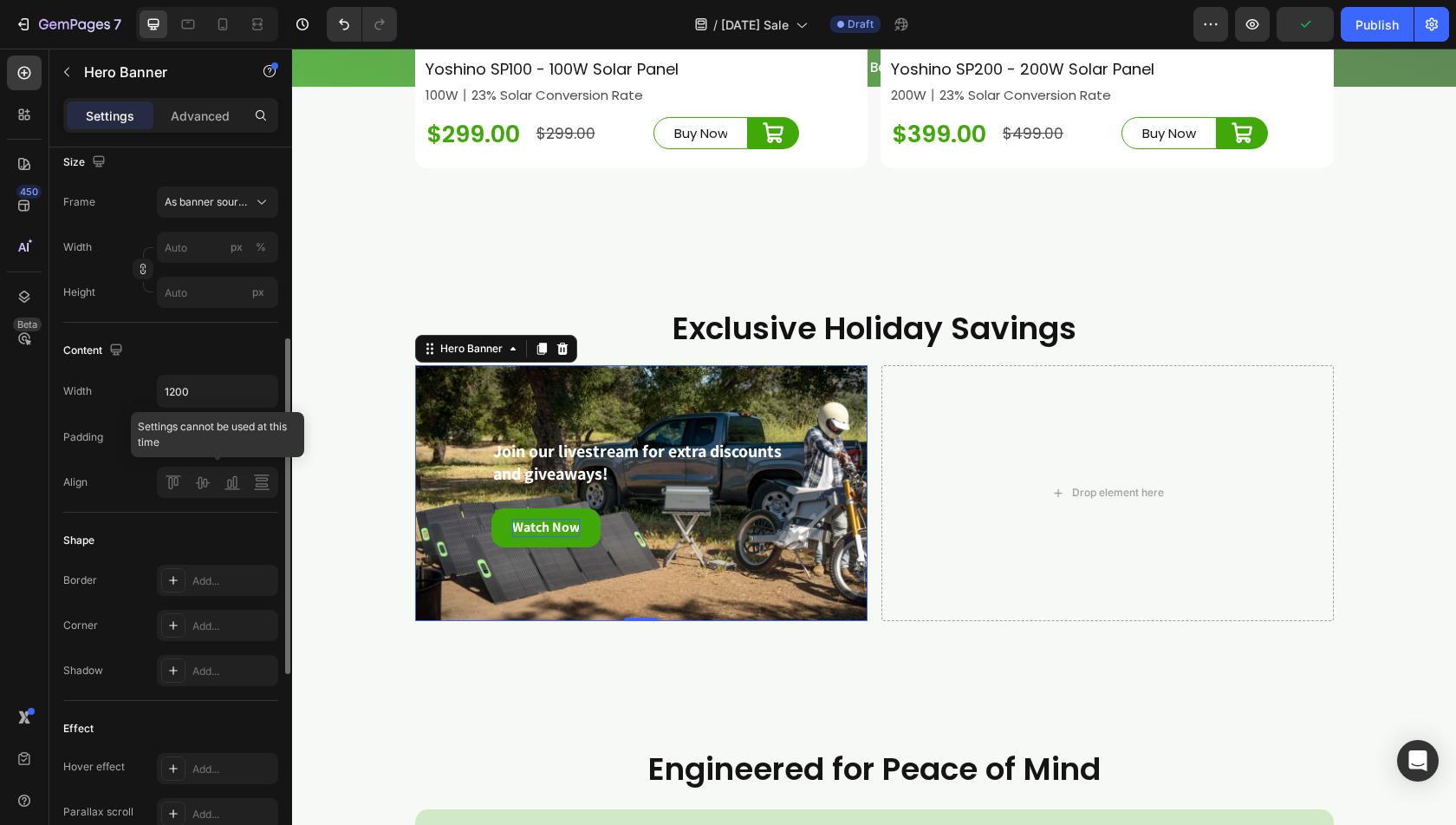
click at [170, 488] on div at bounding box center [218, 482] width 121 height 31
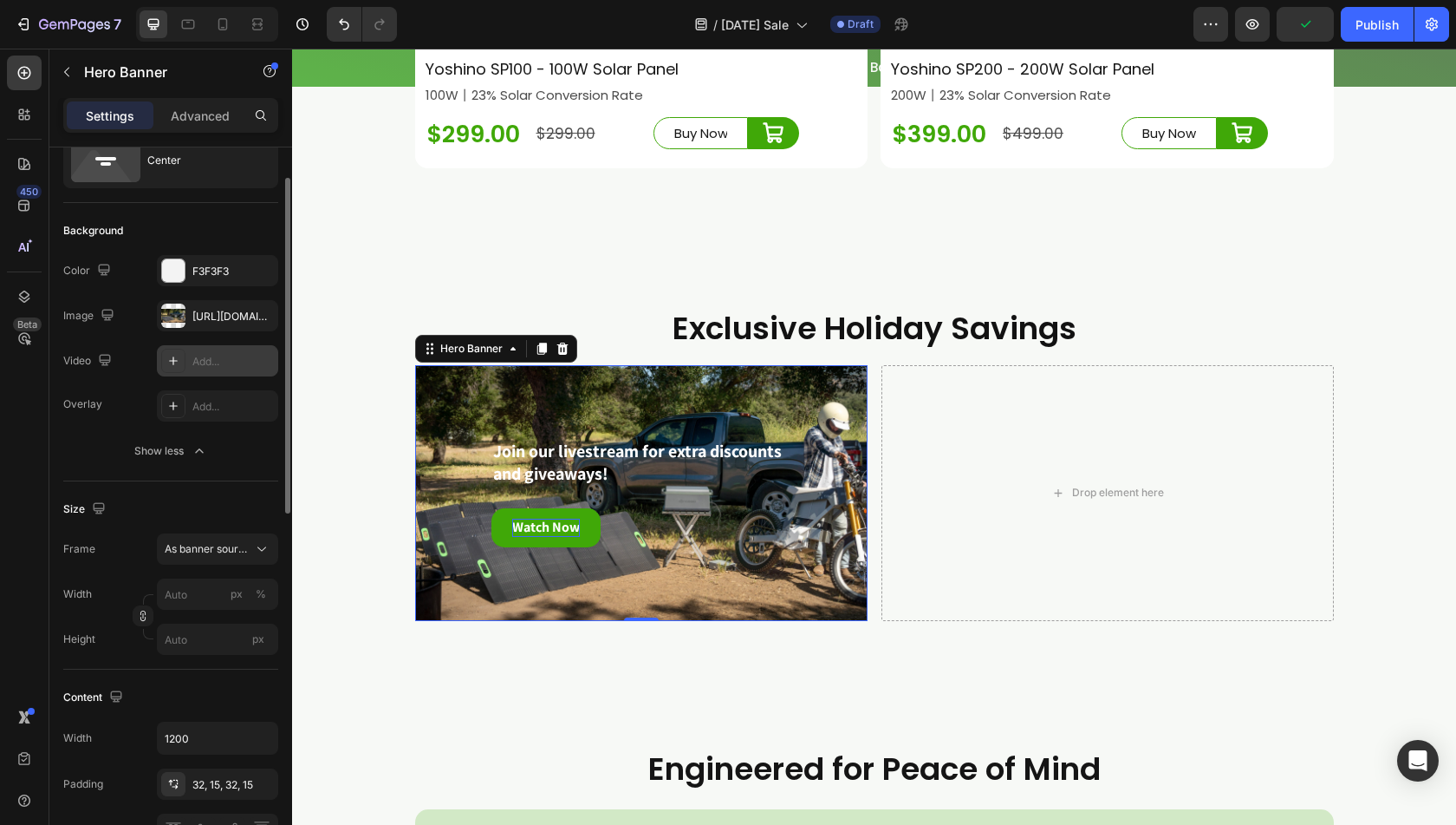
scroll to position [0, 0]
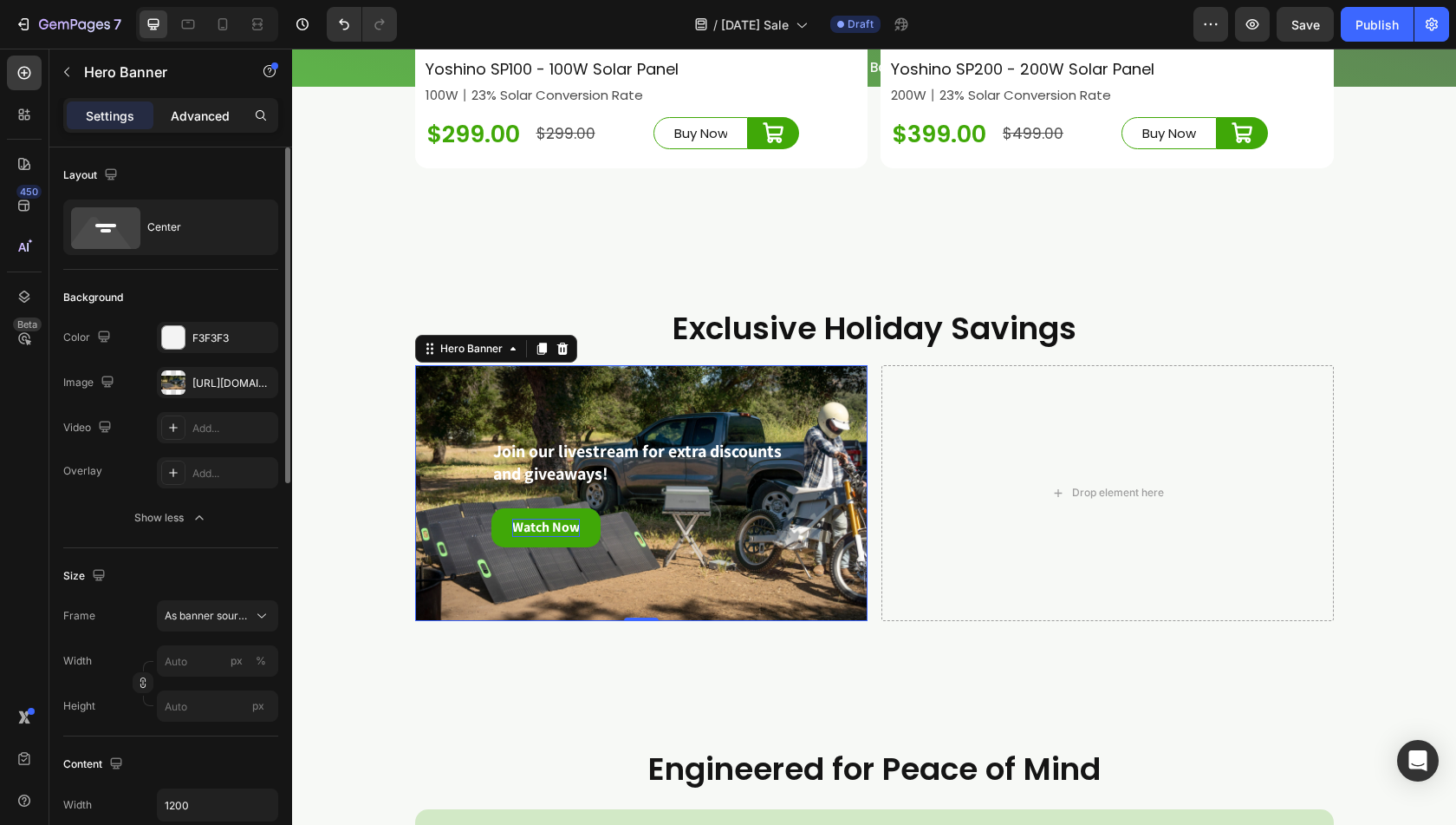
click at [215, 111] on p "Advanced" at bounding box center [200, 116] width 59 height 18
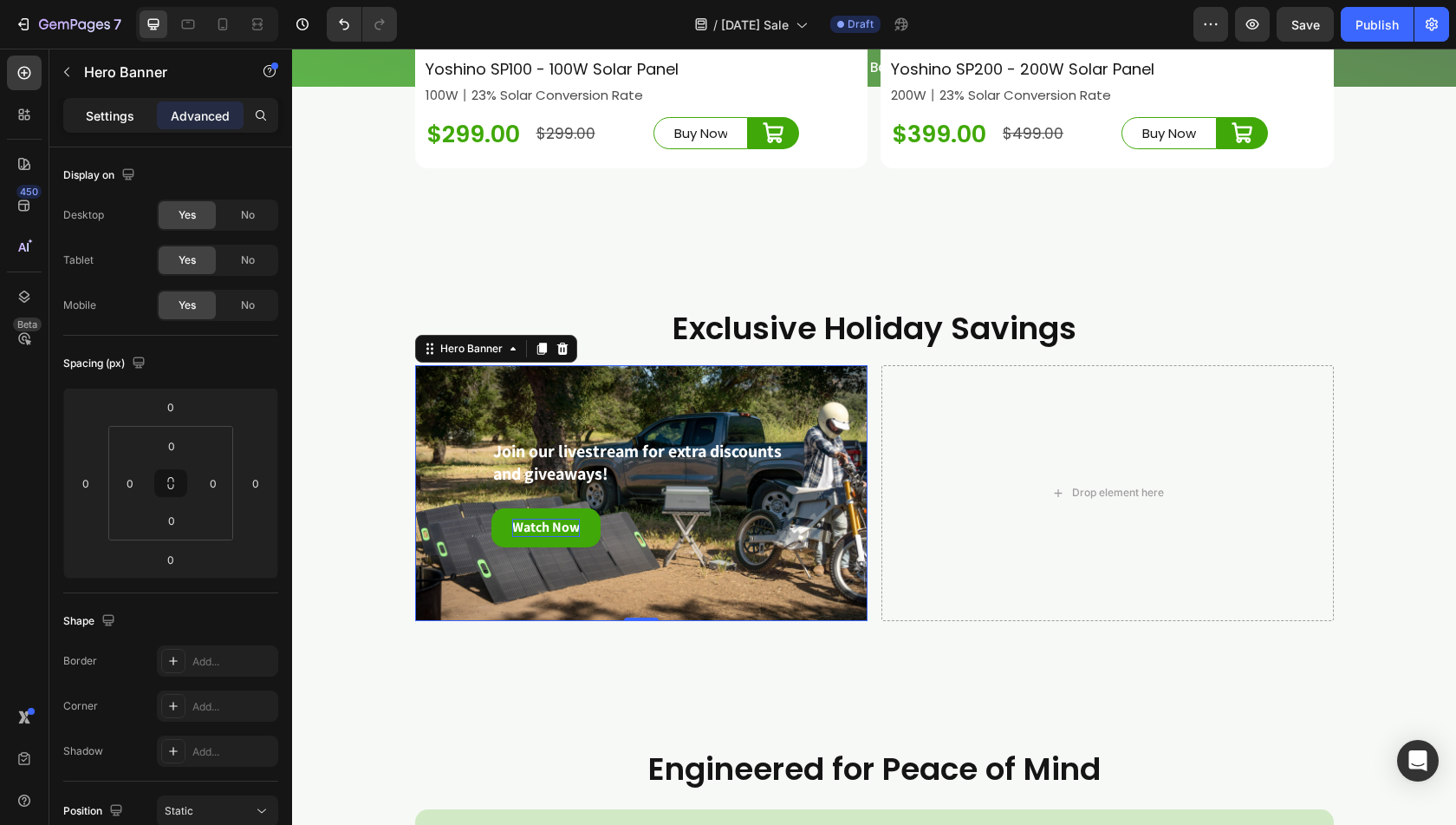
click at [143, 111] on div "Settings" at bounding box center [110, 115] width 86 height 28
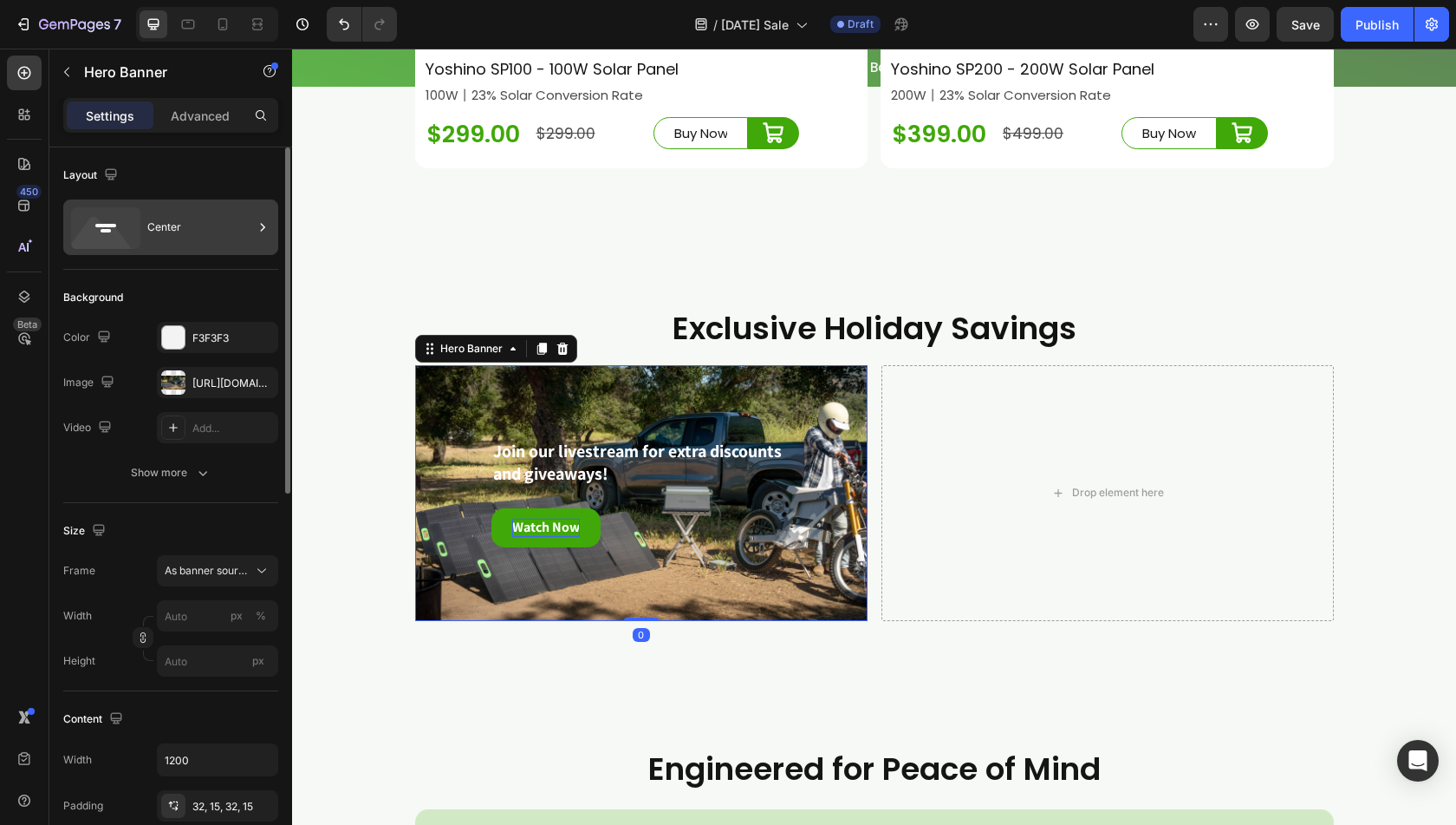
click at [188, 218] on div "Center" at bounding box center [199, 226] width 106 height 40
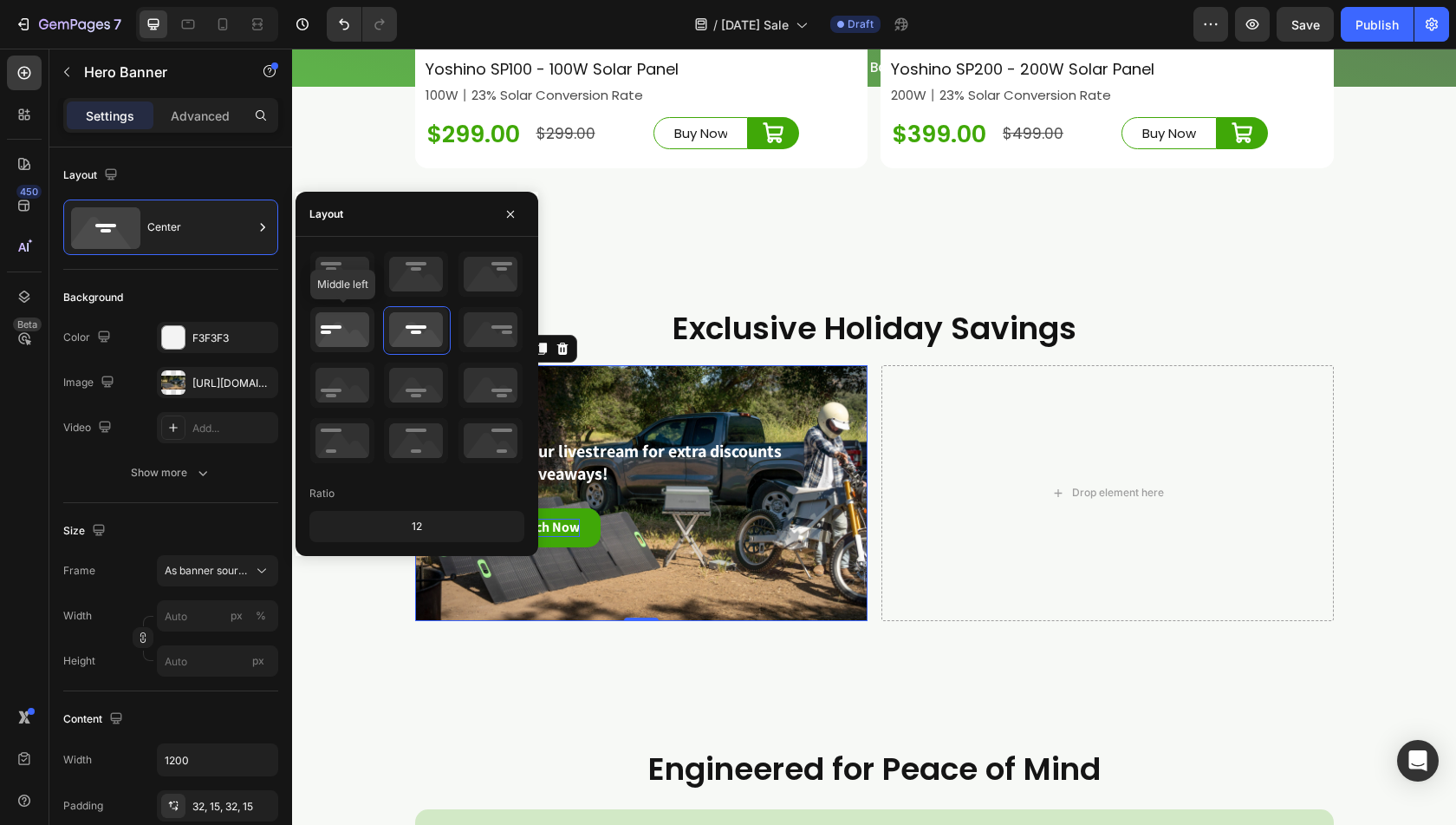
click at [324, 332] on icon at bounding box center [343, 329] width 64 height 45
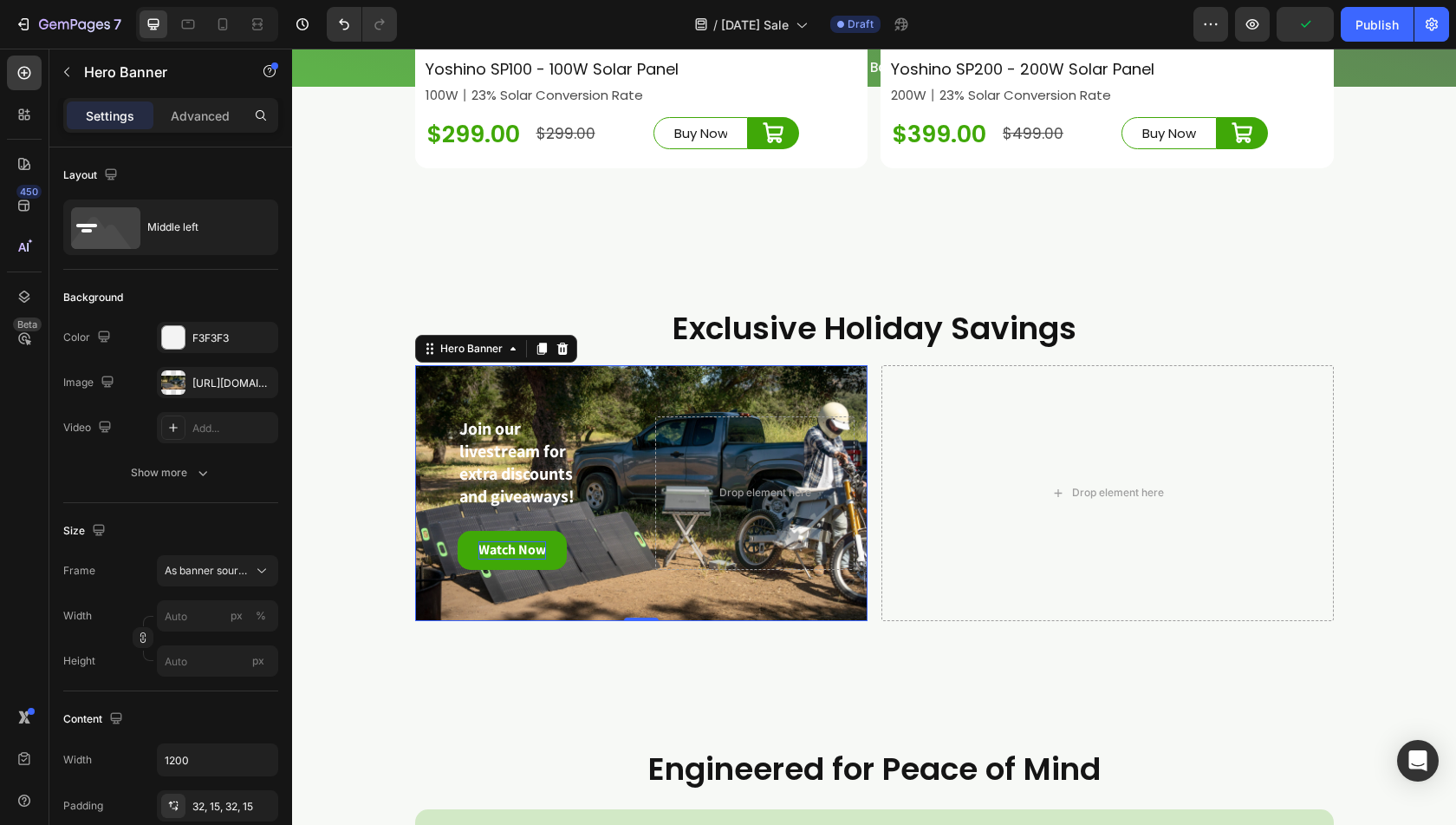
click at [609, 546] on div "Join our livestream for extra discounts and giveaways! Text Block Watch Now But…" at bounding box center [528, 493] width 199 height 154
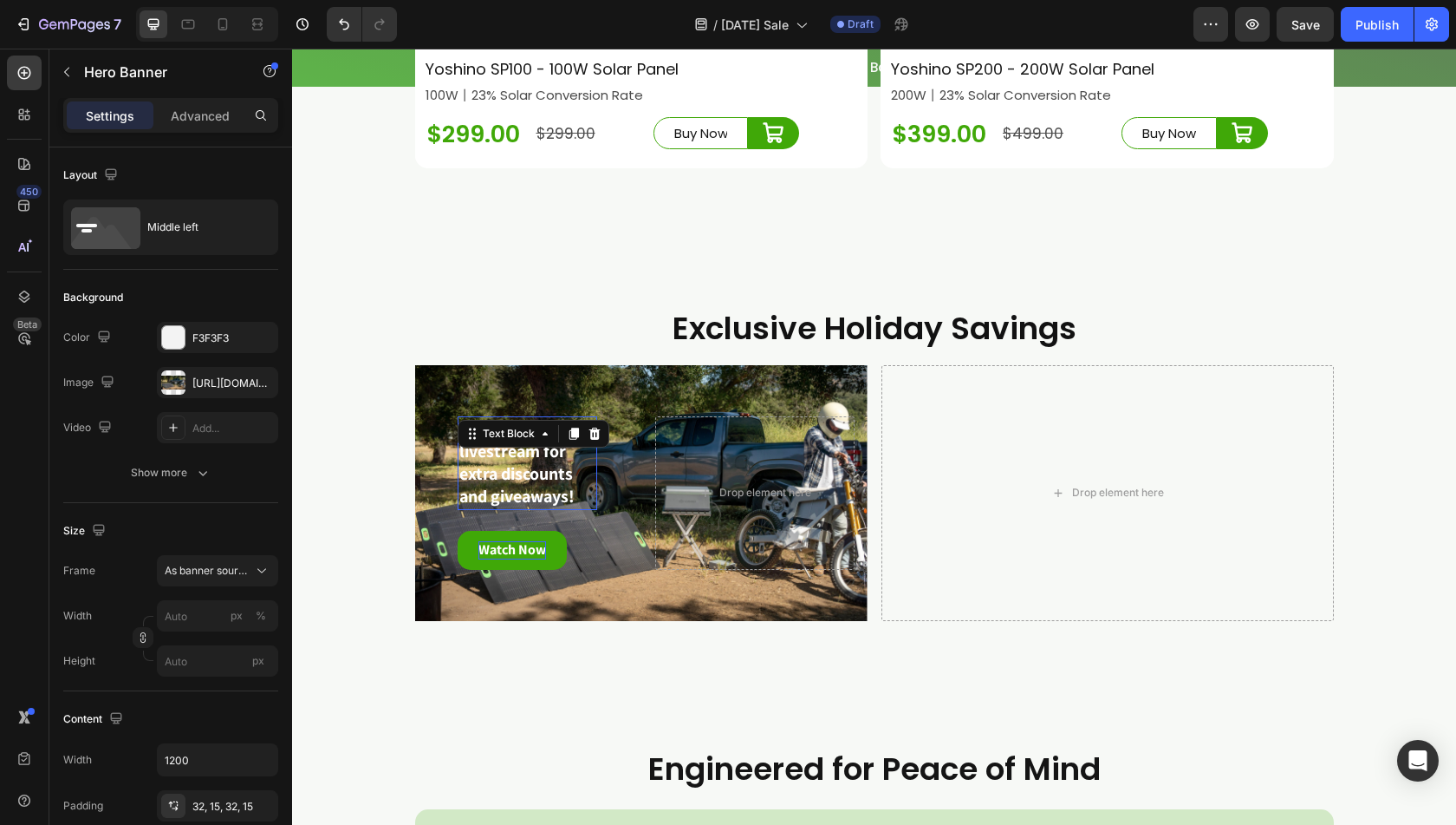
click at [510, 471] on div "Join our livestream for extra discounts and giveaways! Text Block 0" at bounding box center [528, 464] width 140 height 94
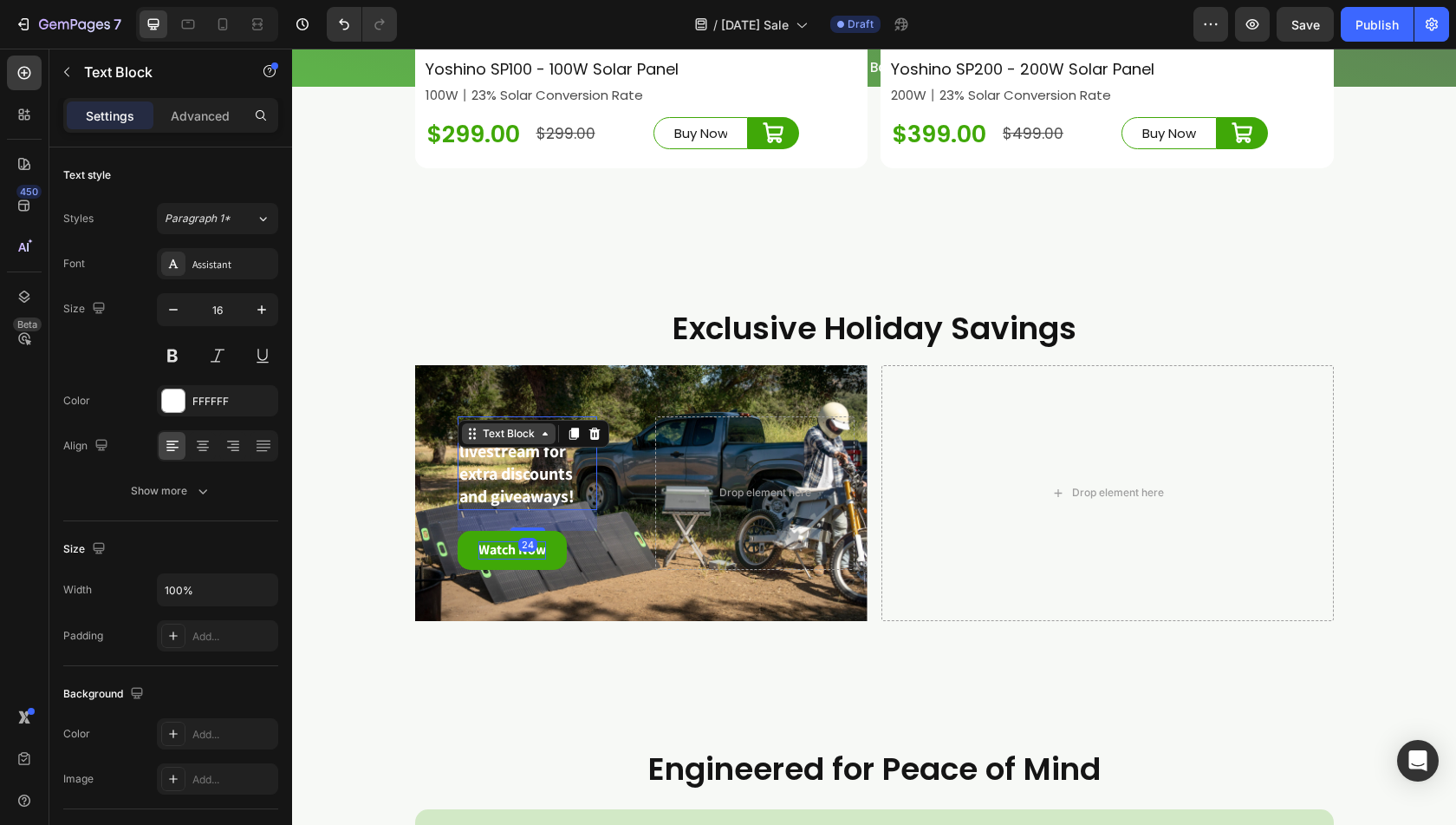
click at [480, 441] on div "Text Block" at bounding box center [509, 433] width 59 height 16
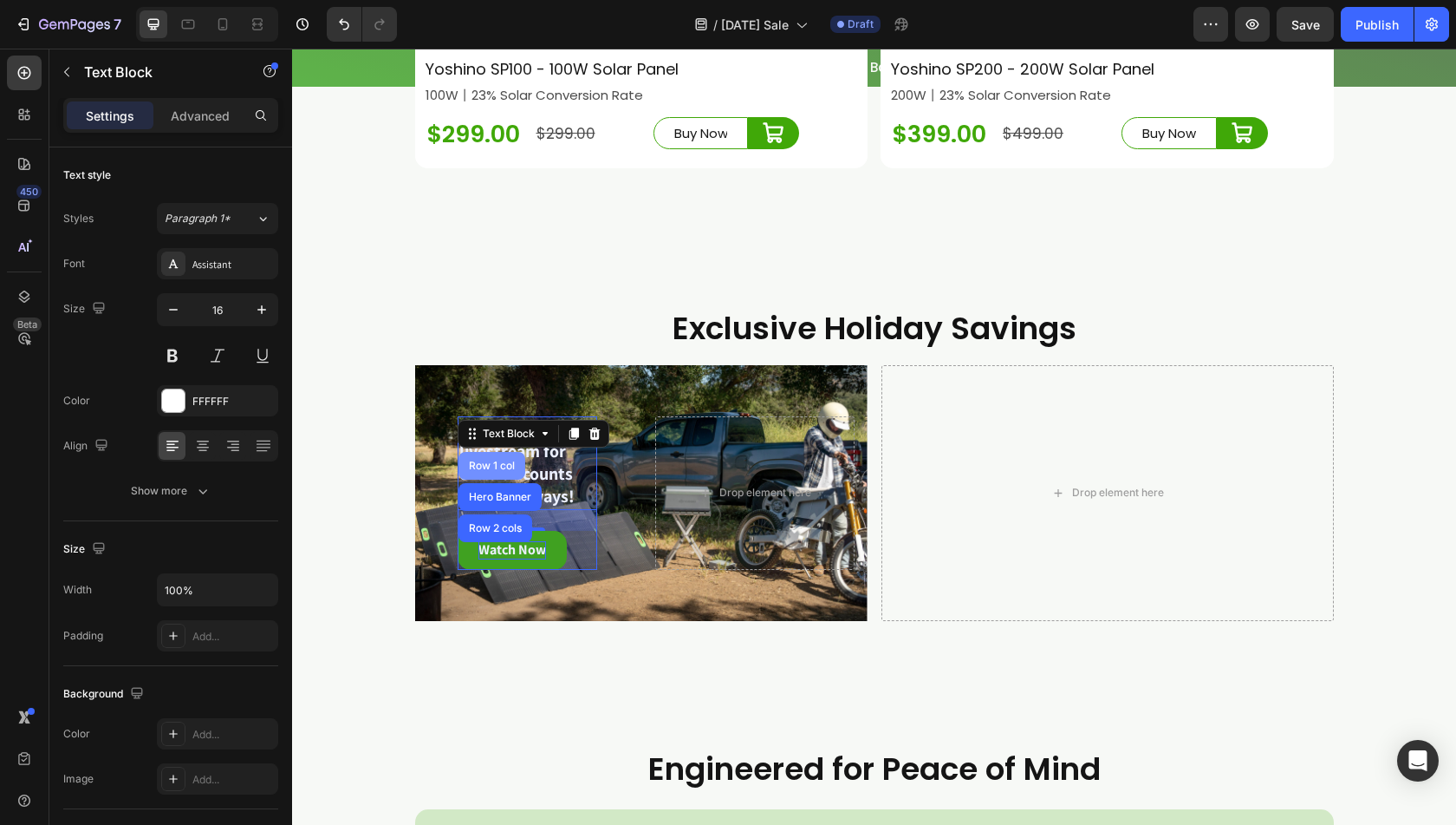
click at [484, 471] on div "Row 1 col" at bounding box center [492, 465] width 53 height 10
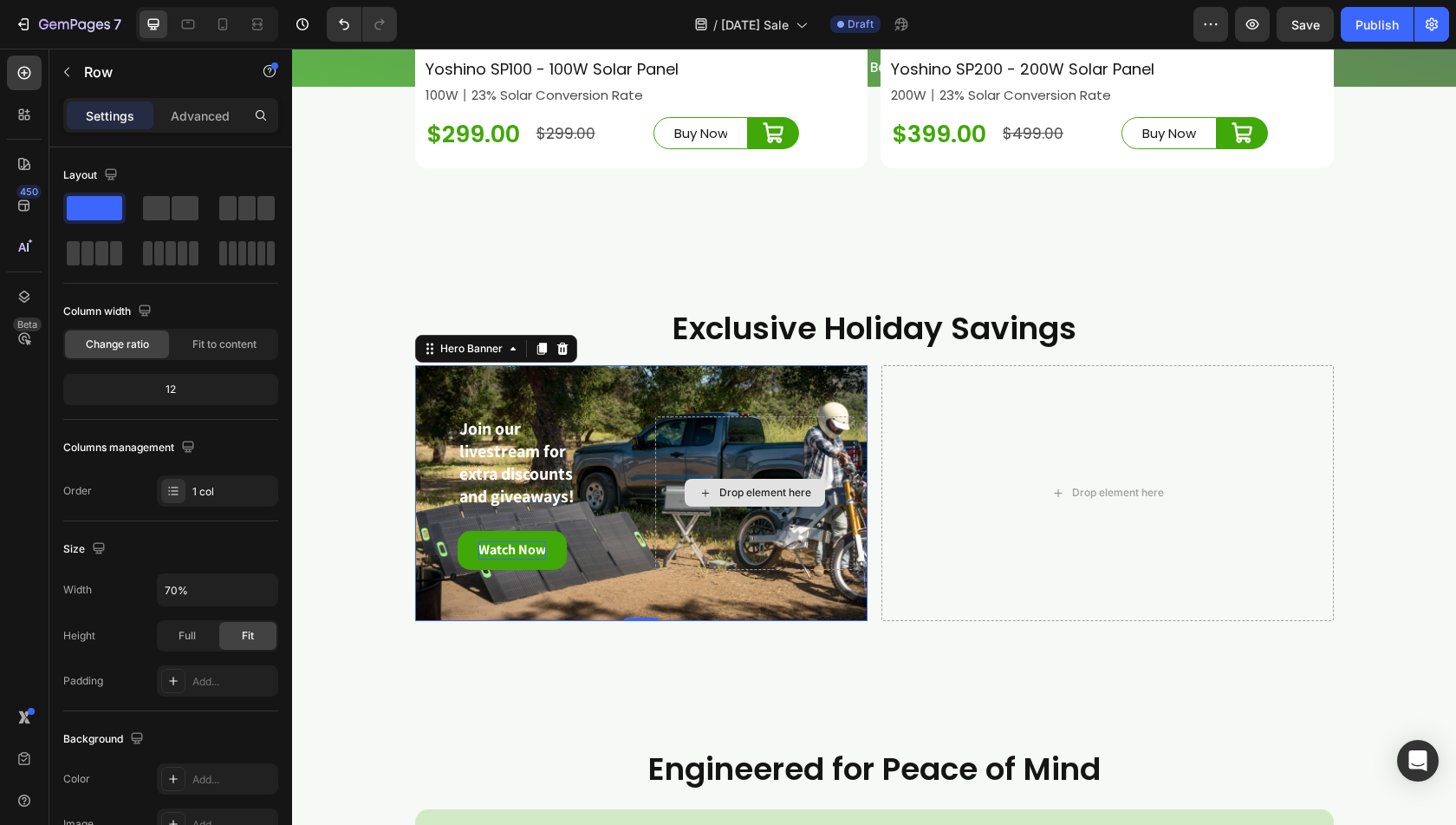
click at [679, 462] on div "Drop element here" at bounding box center [755, 493] width 199 height 154
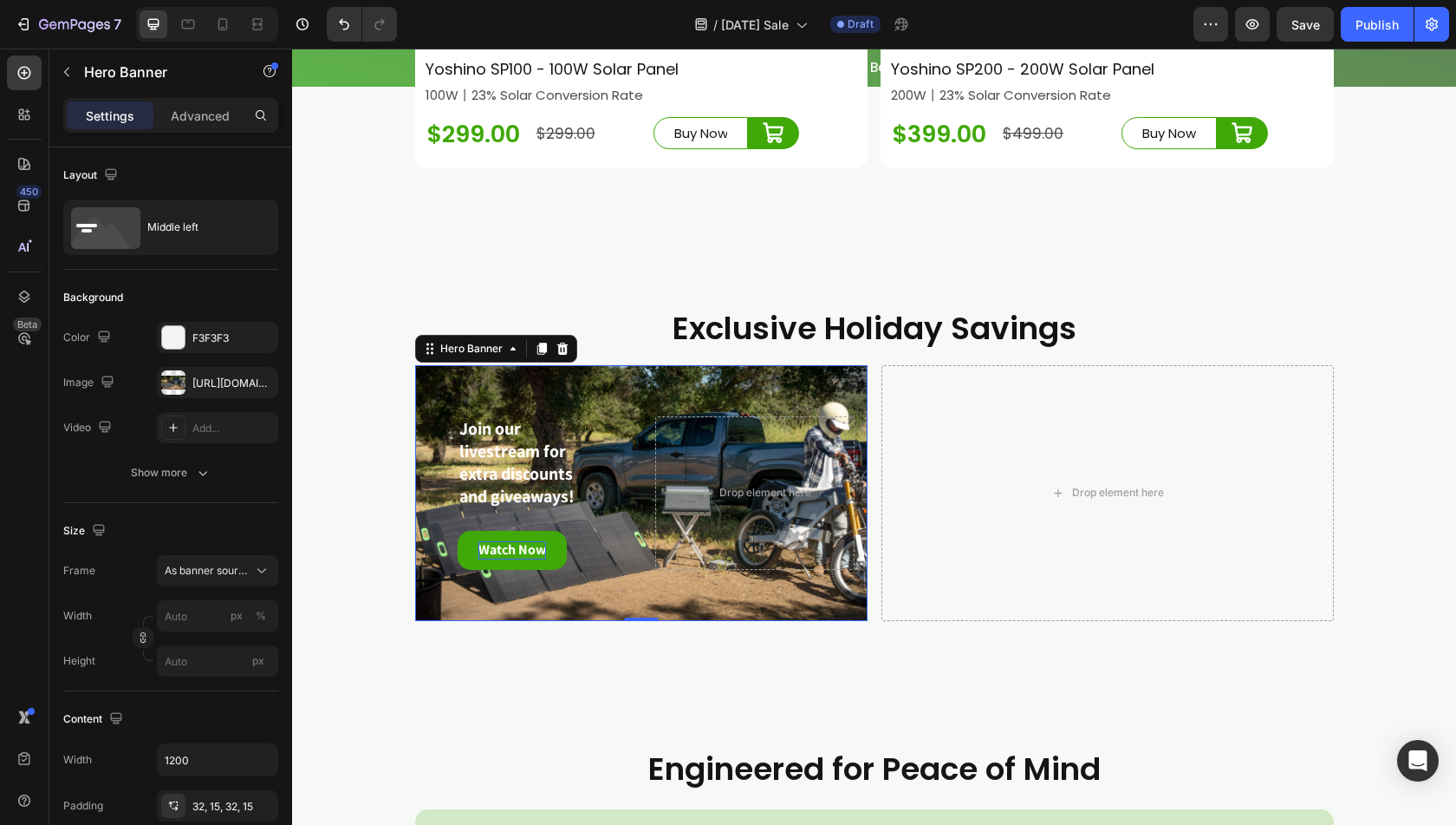
click at [631, 510] on div "Join our livestream for extra discounts and giveaways! Text Block Watch Now But…" at bounding box center [642, 493] width 452 height 209
click at [461, 357] on div "Hero Banner" at bounding box center [471, 349] width 69 height 16
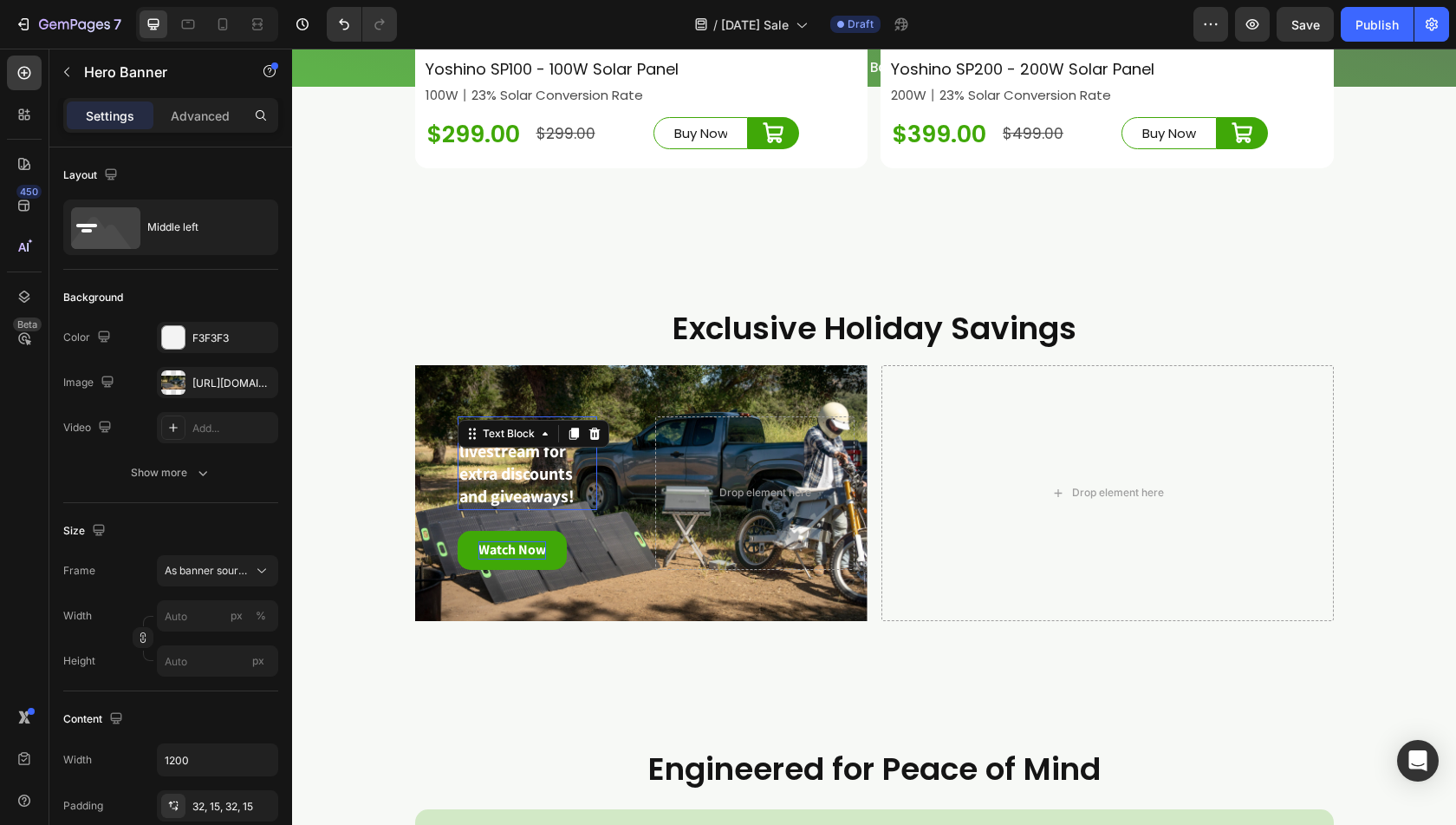
click at [524, 485] on strong "Join our livestream for extra discounts and giveaways!" at bounding box center [517, 463] width 115 height 90
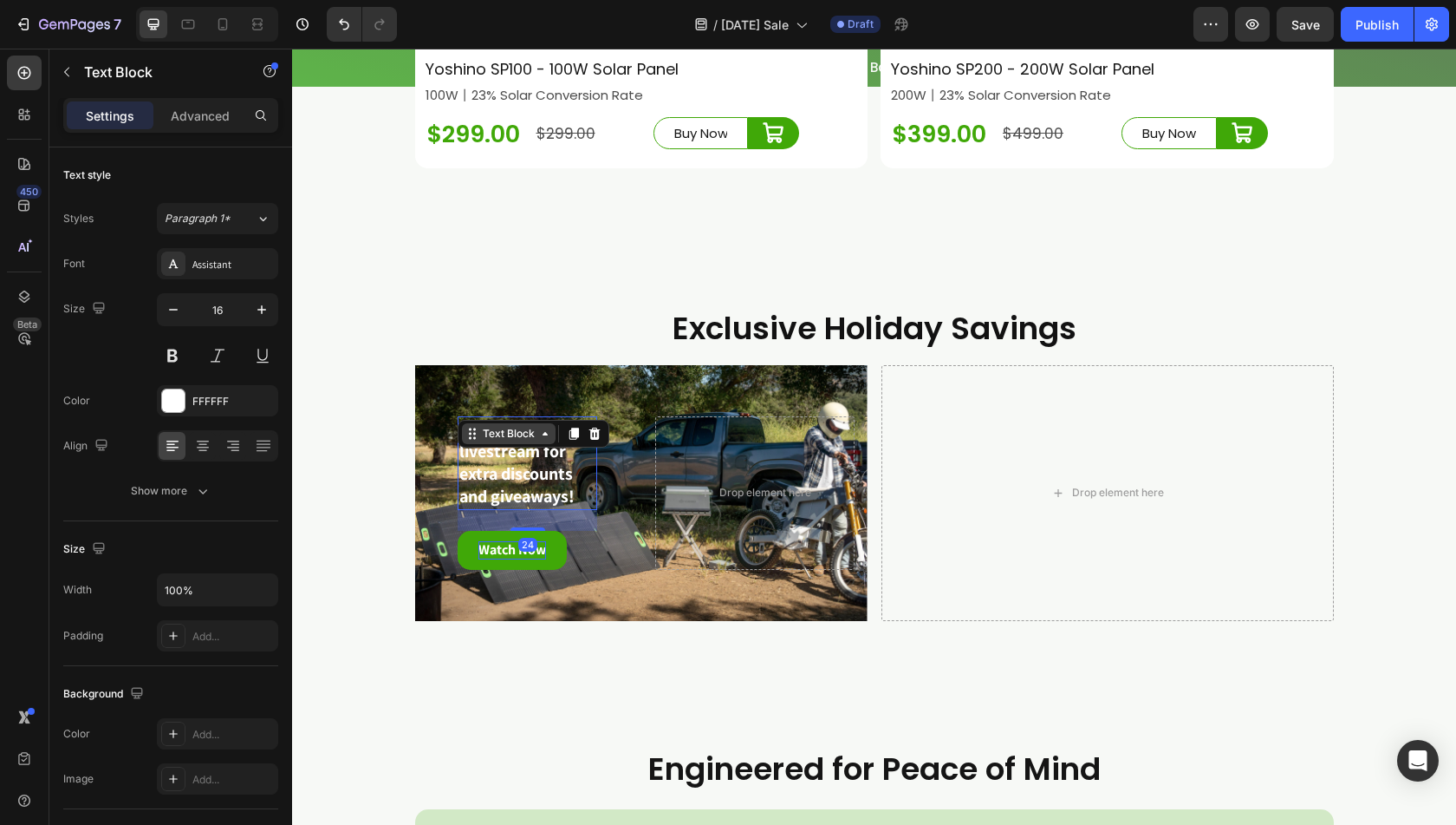
click at [506, 441] on div "Text Block" at bounding box center [509, 433] width 59 height 16
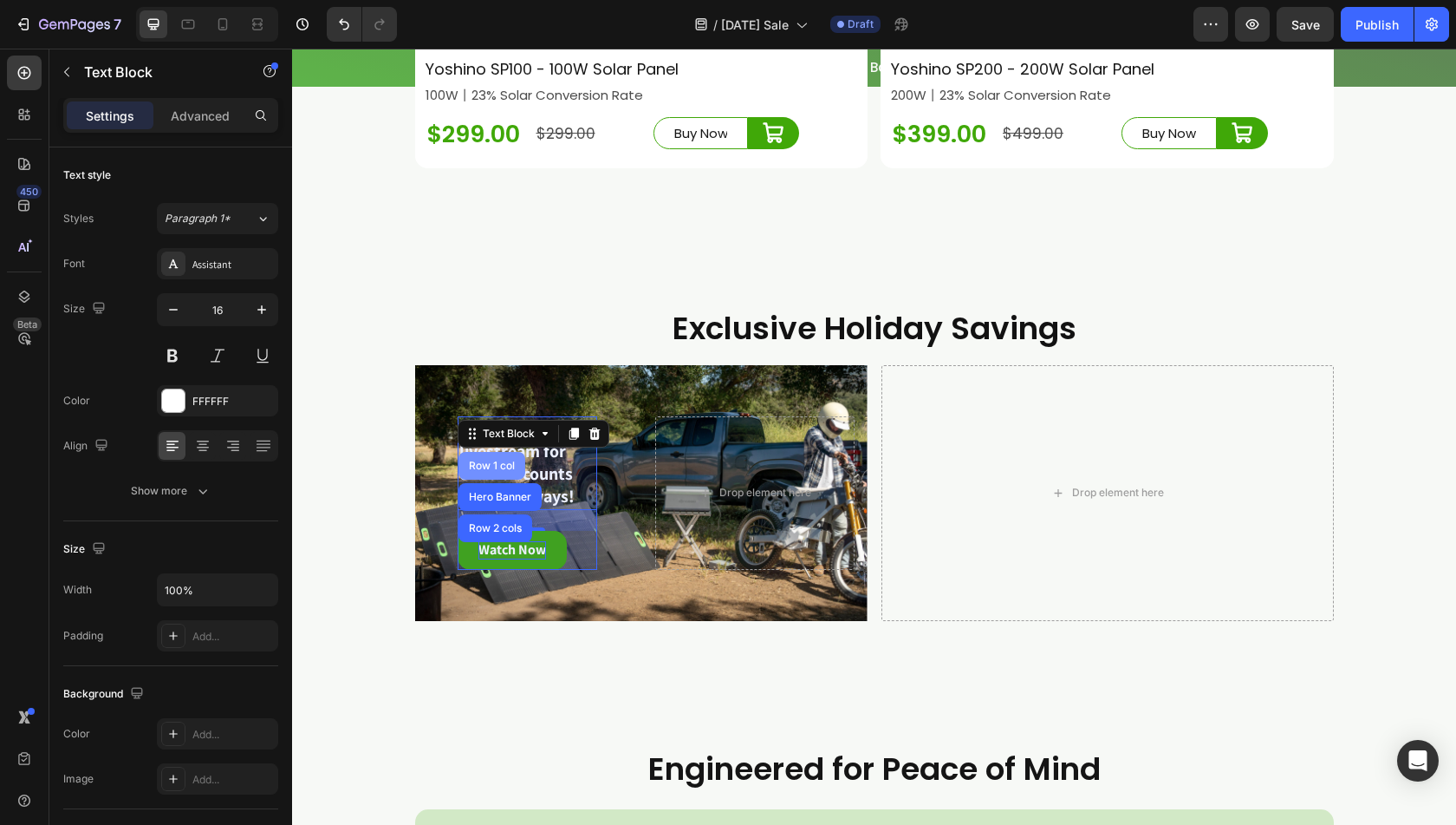
click at [481, 471] on div "Row 1 col" at bounding box center [492, 465] width 53 height 10
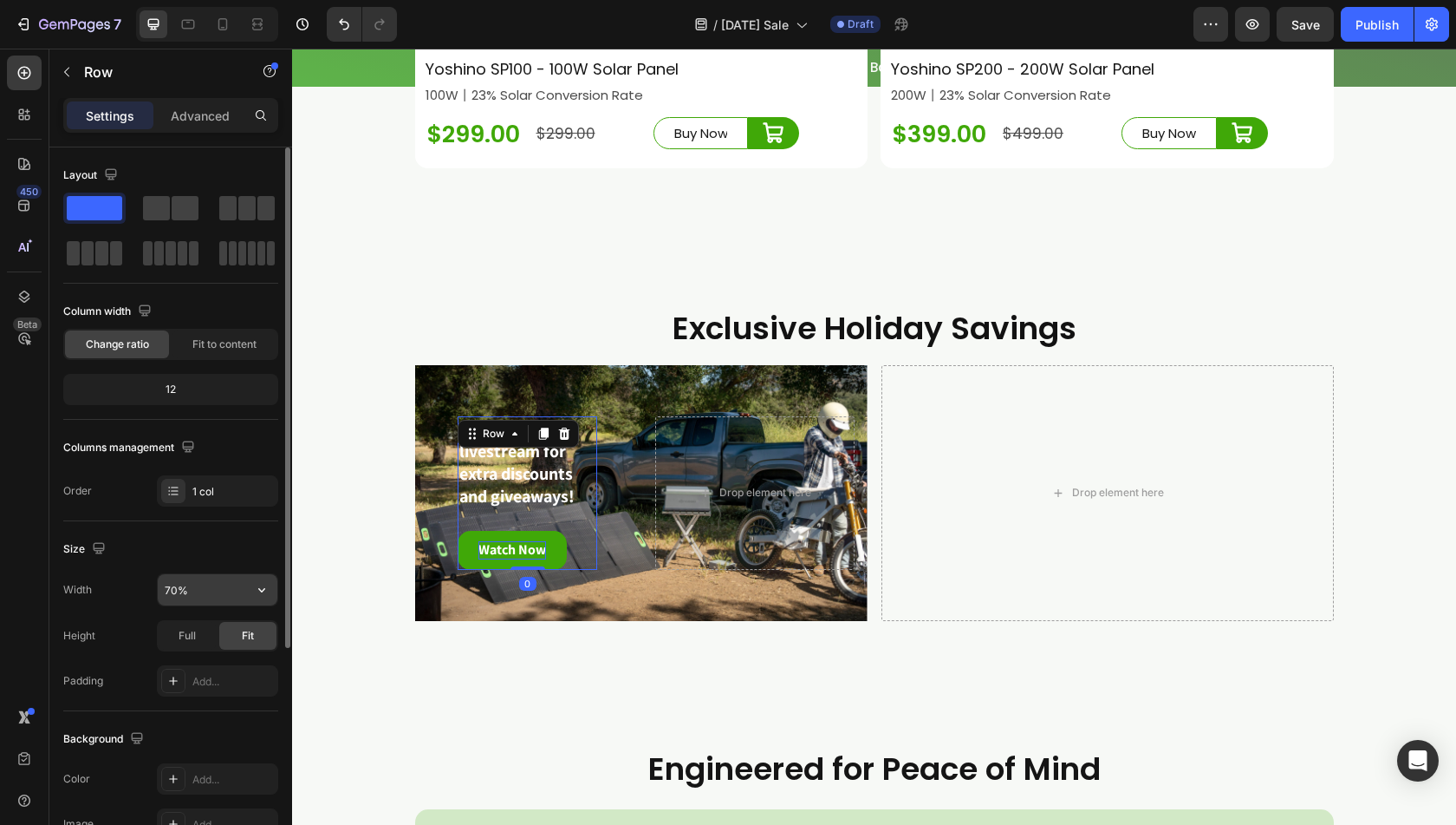
click at [175, 588] on input "70%" at bounding box center [218, 590] width 119 height 31
click at [267, 595] on icon "button" at bounding box center [261, 590] width 17 height 17
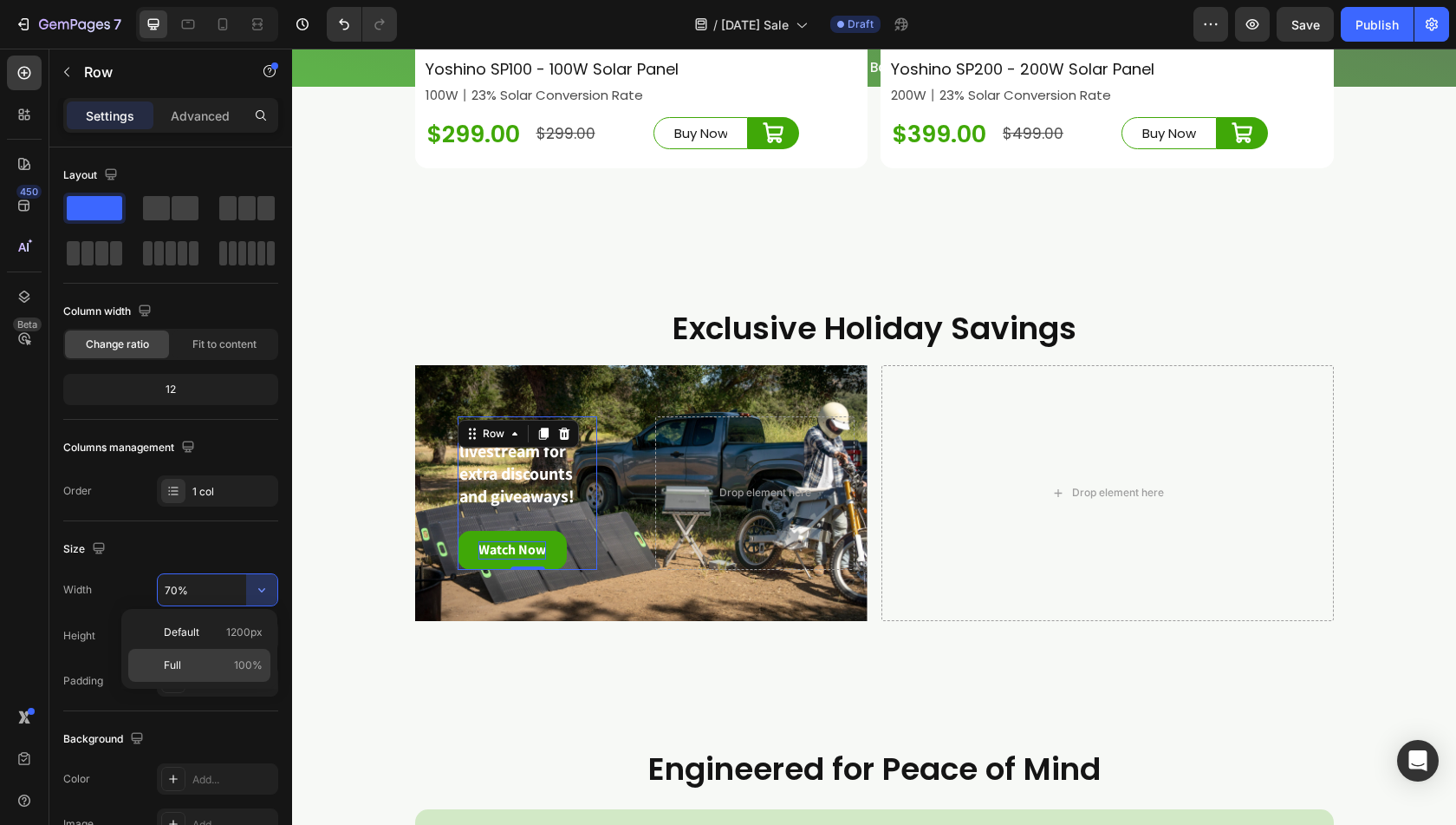
click at [204, 662] on p "Full 100%" at bounding box center [213, 665] width 99 height 16
type input "100%"
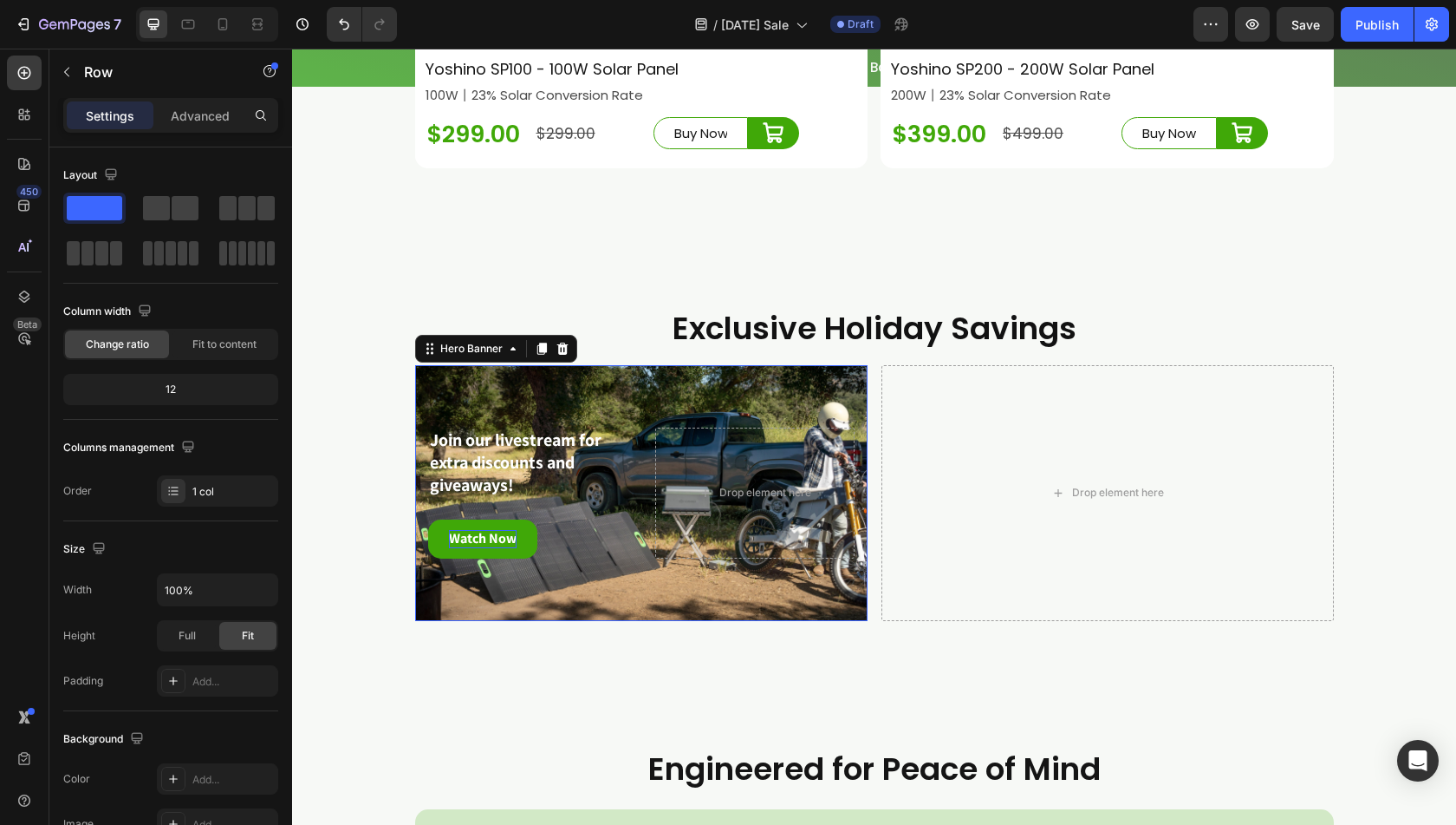
click at [635, 562] on div "Join our livestream for extra discounts and giveaways! Text Block Watch Now But…" at bounding box center [642, 493] width 452 height 187
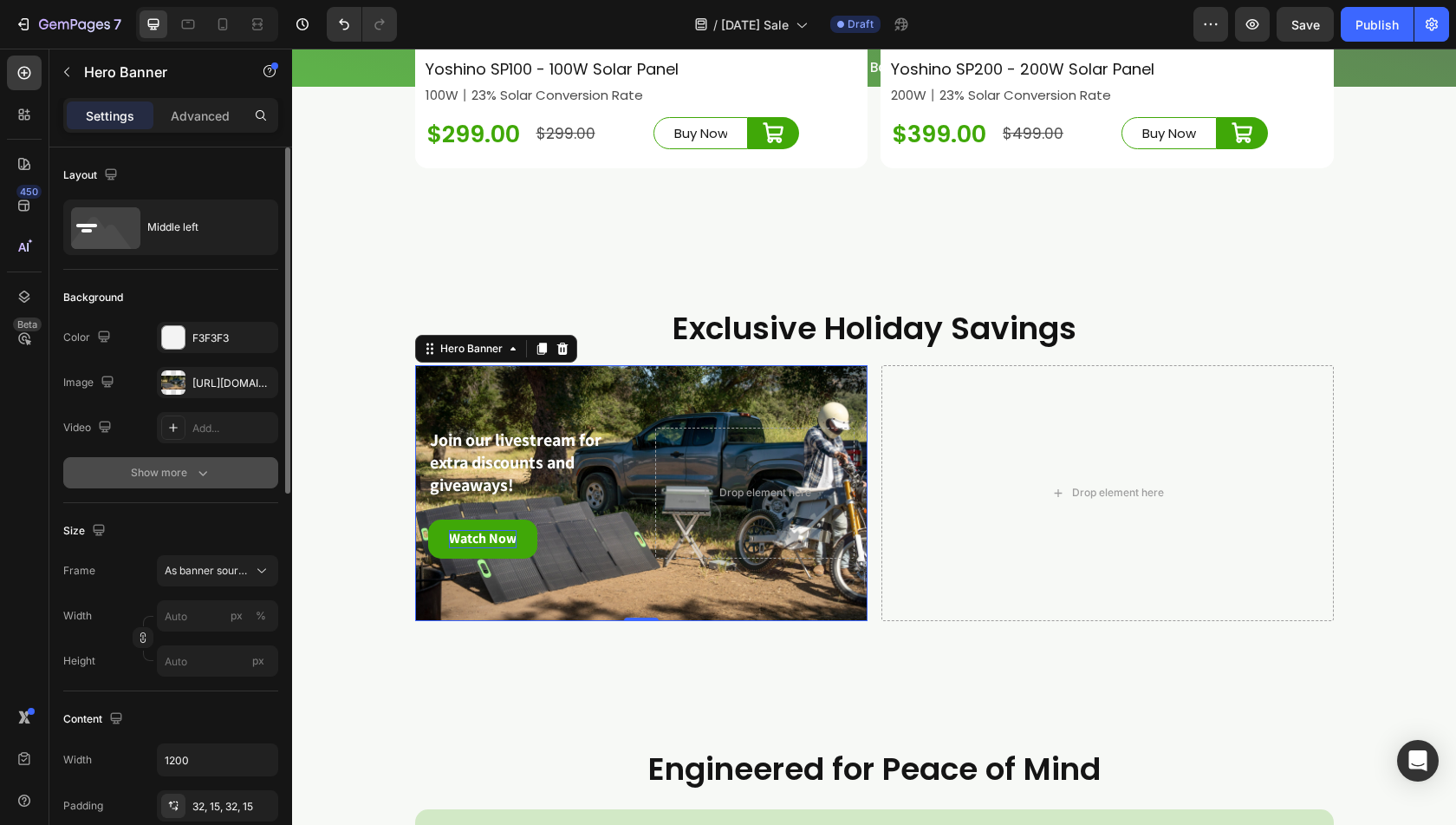
click at [178, 476] on div "Show more" at bounding box center [171, 473] width 81 height 17
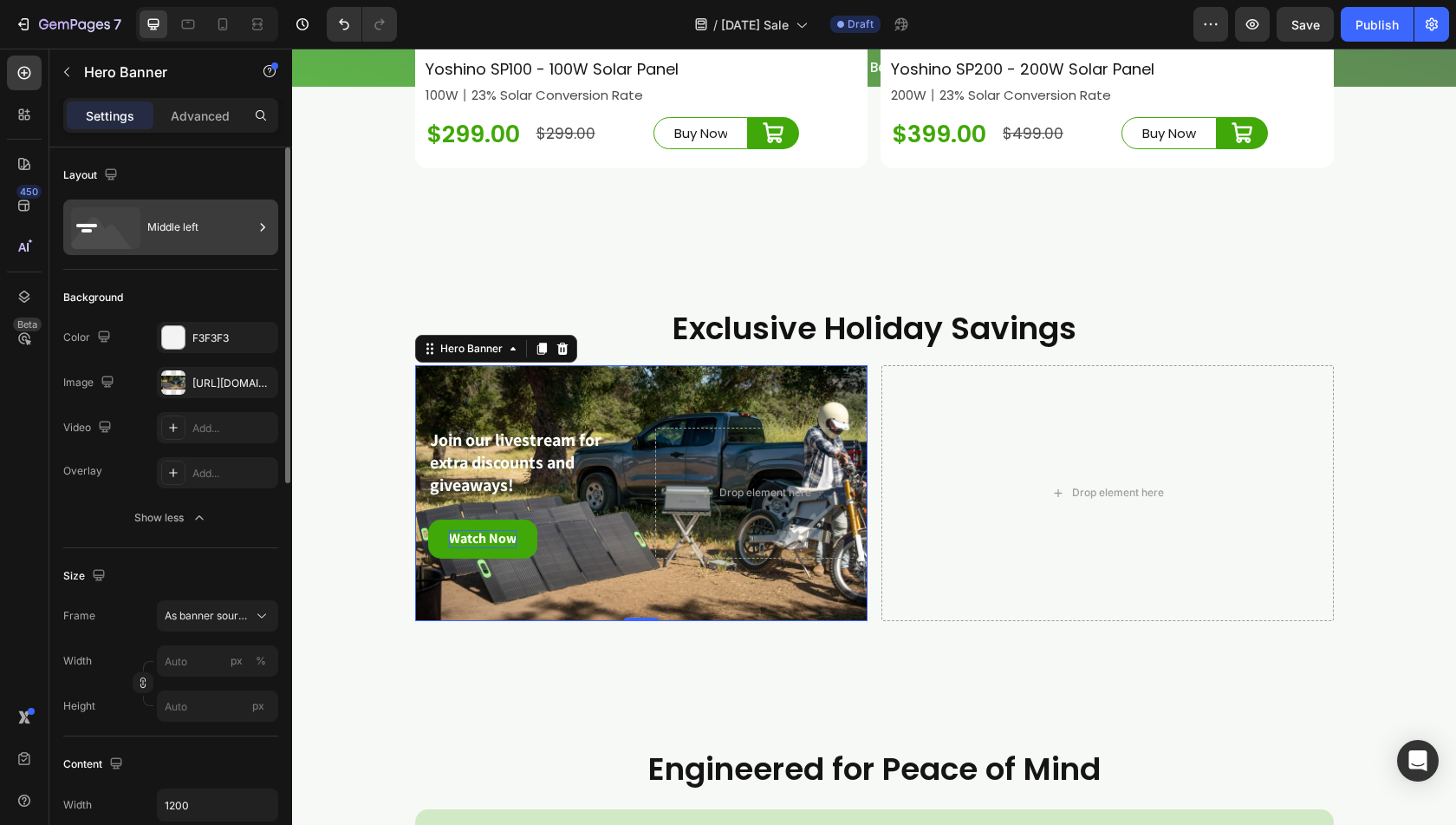
click at [245, 223] on div "Middle left" at bounding box center [199, 226] width 106 height 40
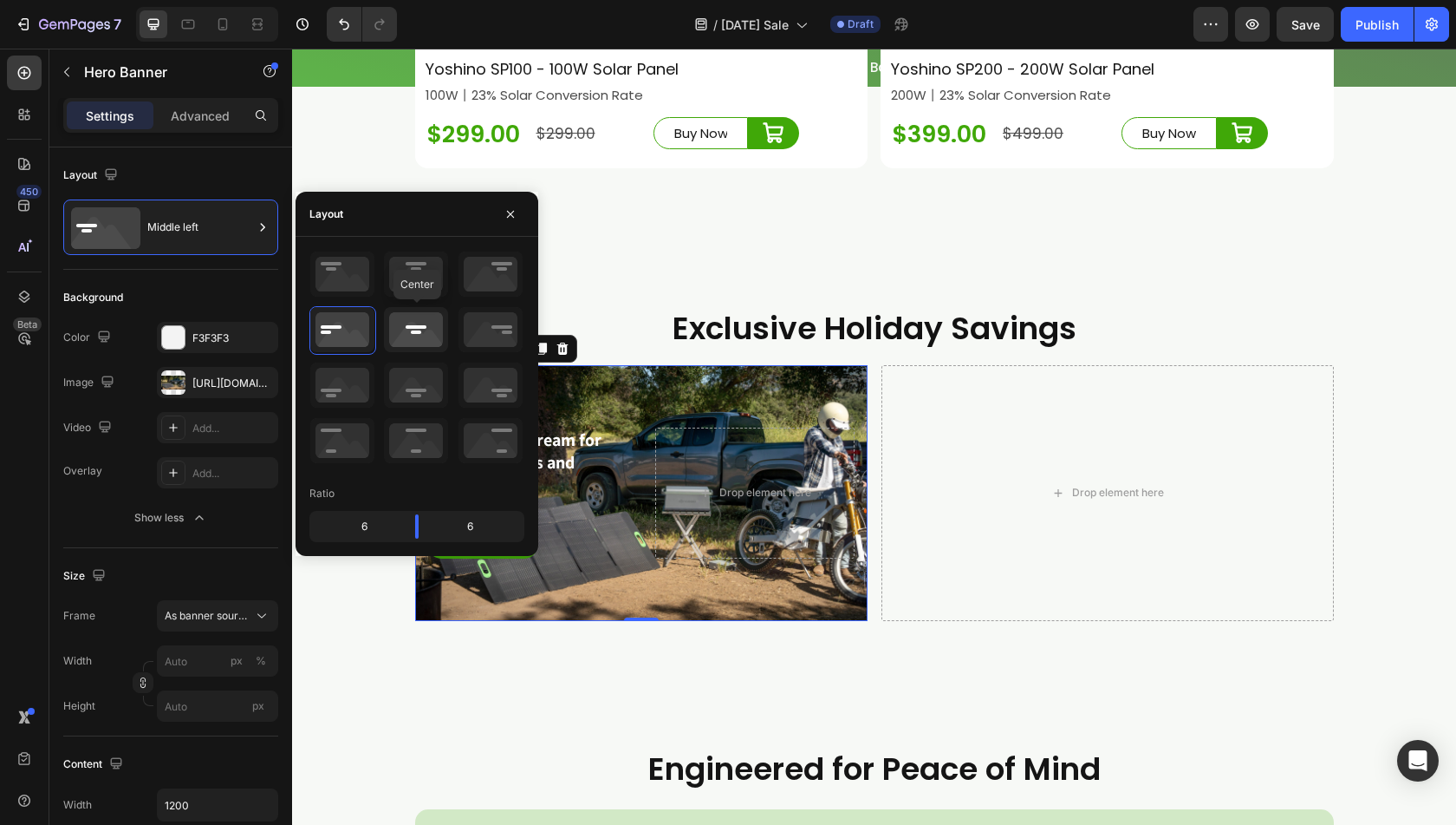
click at [407, 332] on icon at bounding box center [416, 329] width 64 height 45
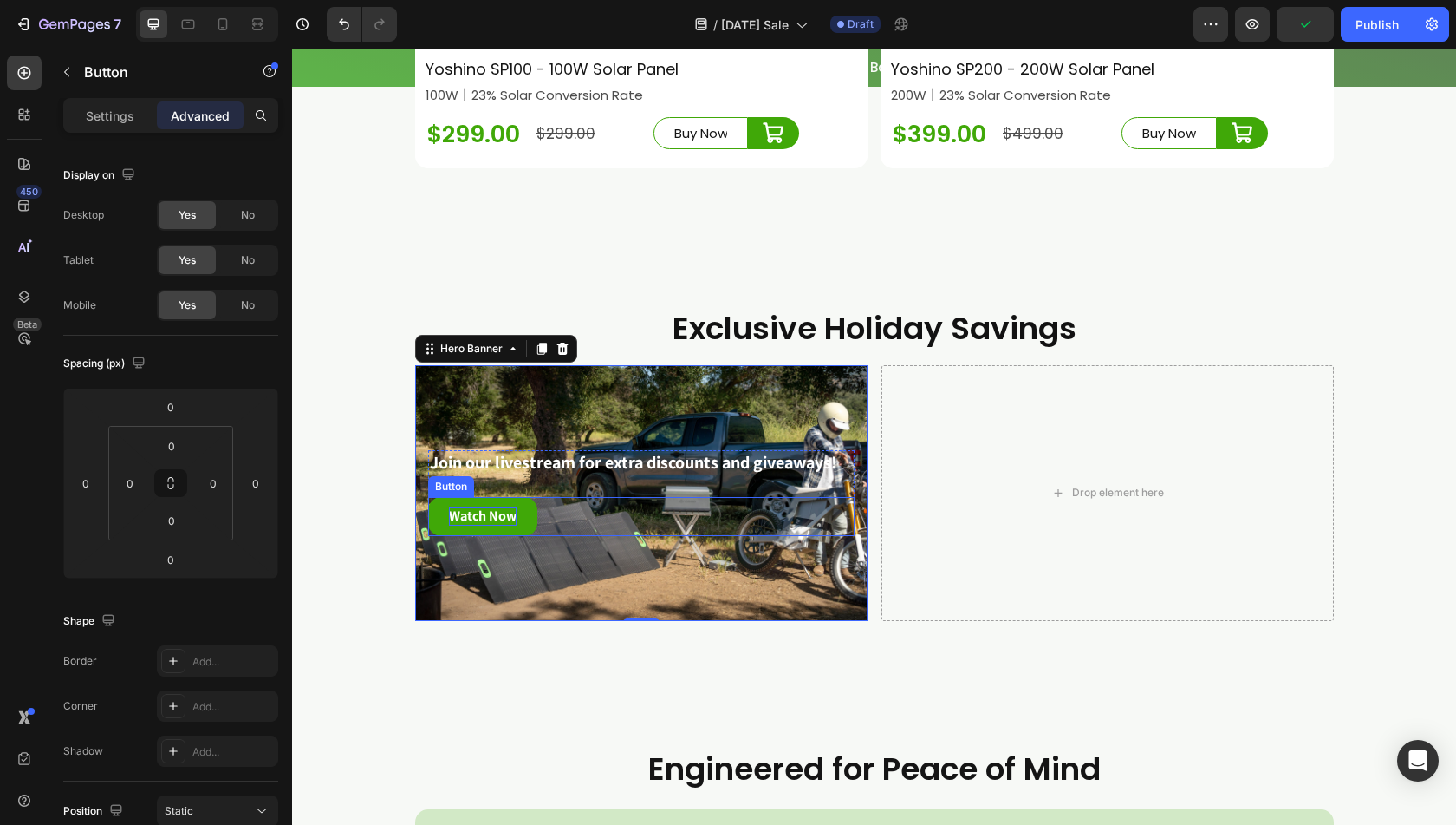
click at [593, 536] on div "Watch Now Button" at bounding box center [642, 516] width 427 height 39
click at [664, 607] on div "Background Image" at bounding box center [642, 493] width 452 height 256
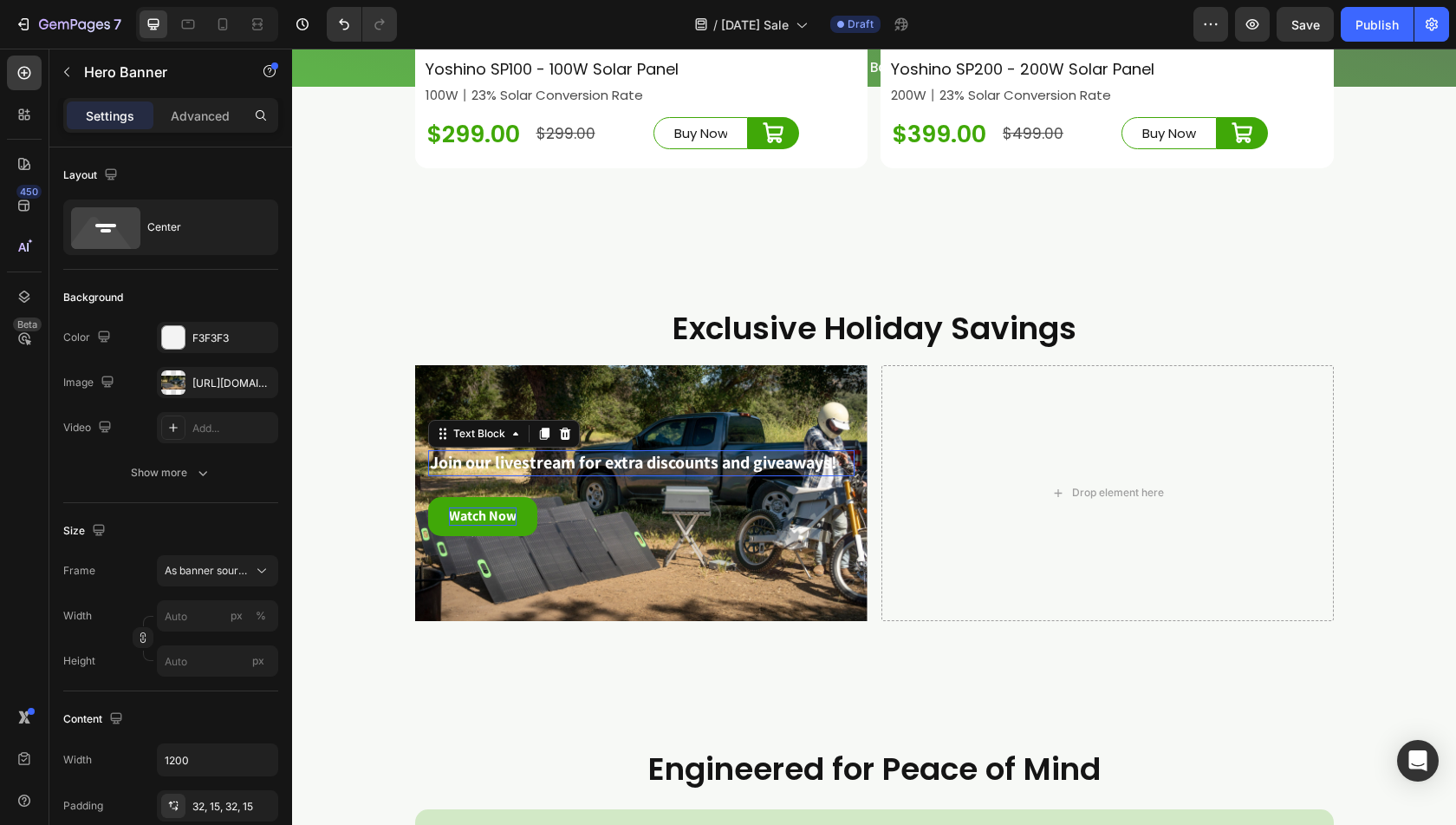
click at [589, 474] on strong "Join our livestream for extra discounts and giveaways!" at bounding box center [633, 462] width 407 height 23
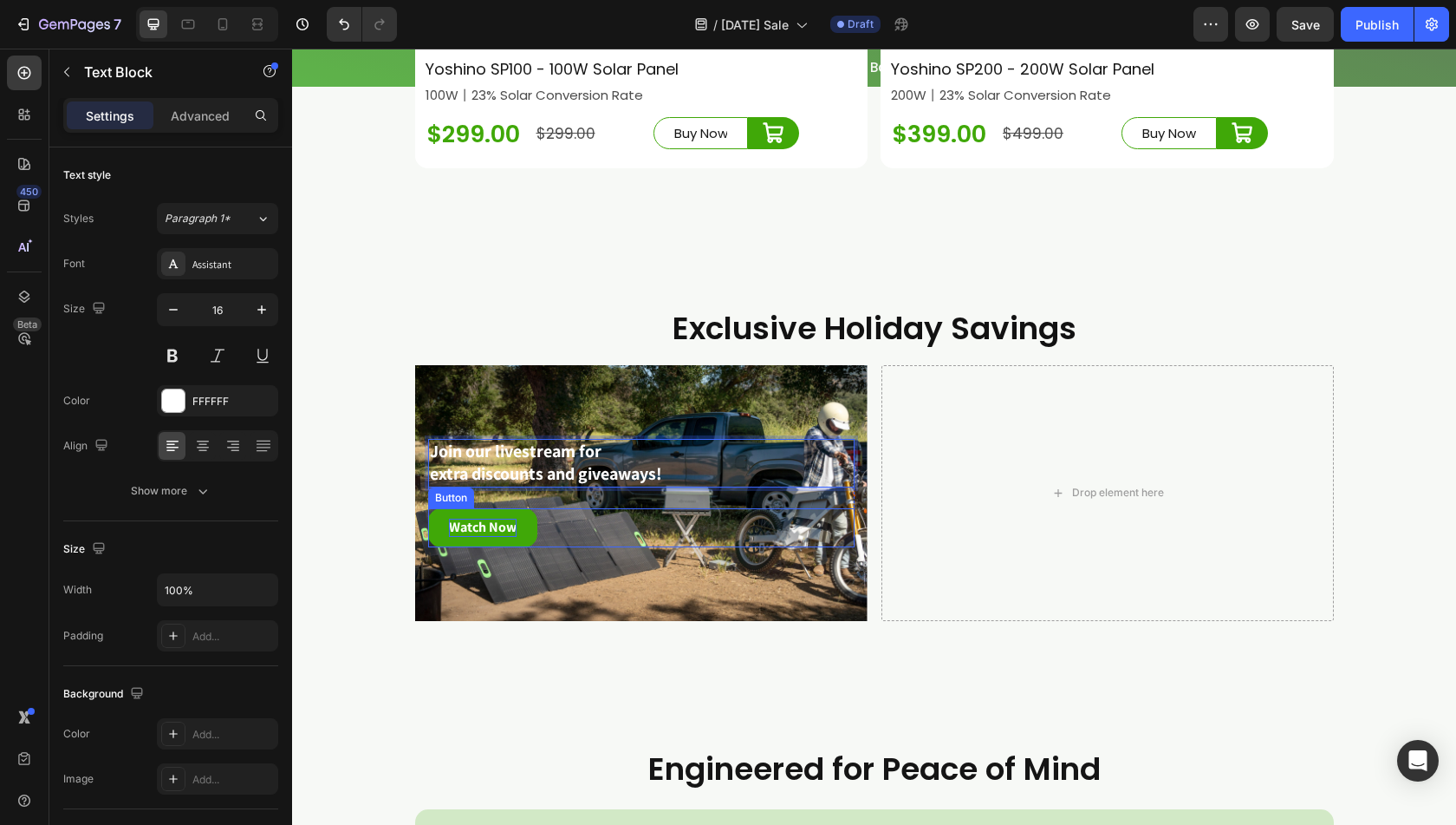
scroll to position [7111, 0]
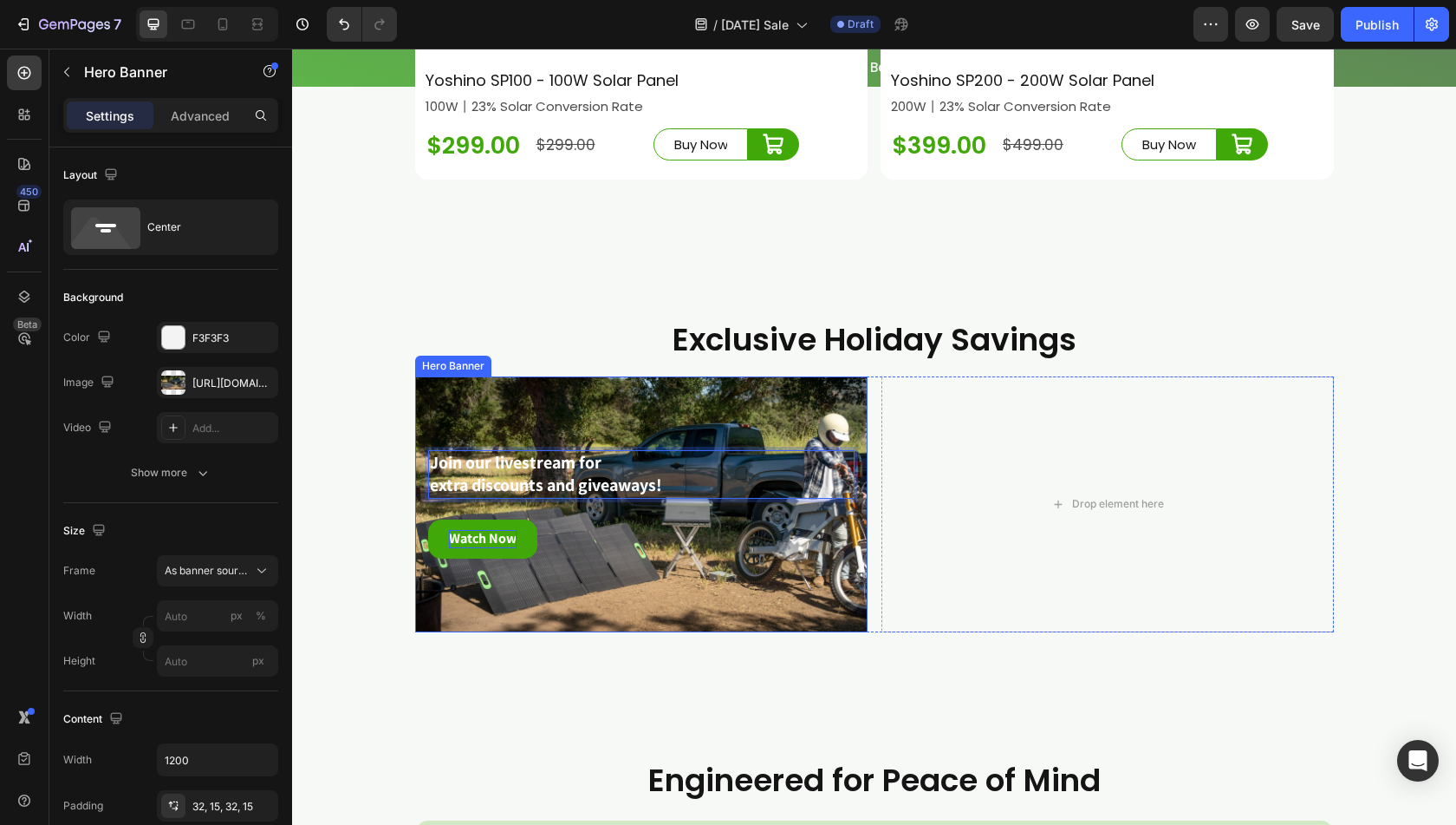
click at [612, 627] on div "Background Image" at bounding box center [642, 504] width 452 height 256
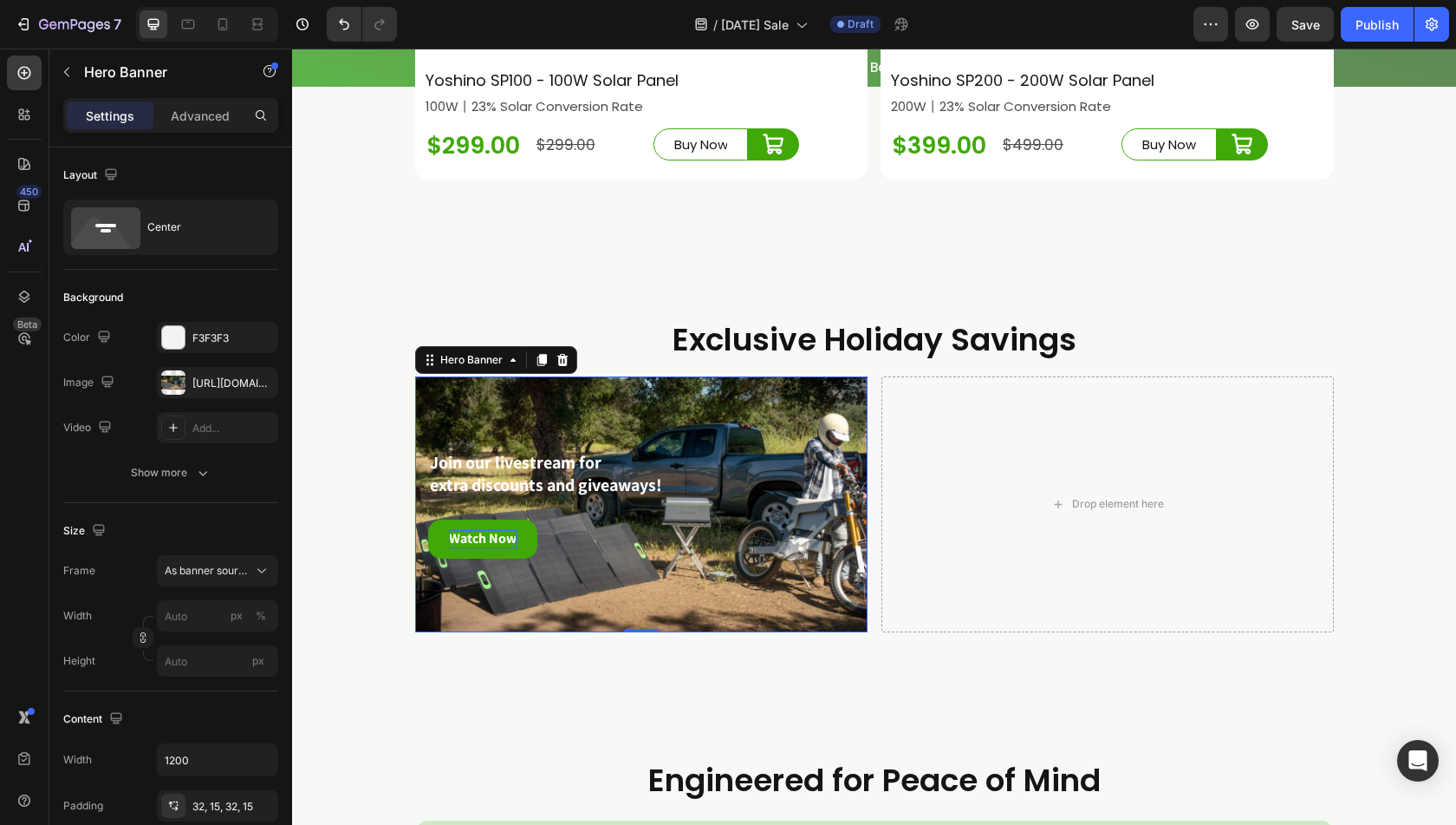
click at [674, 627] on div "Background Image" at bounding box center [642, 504] width 452 height 256
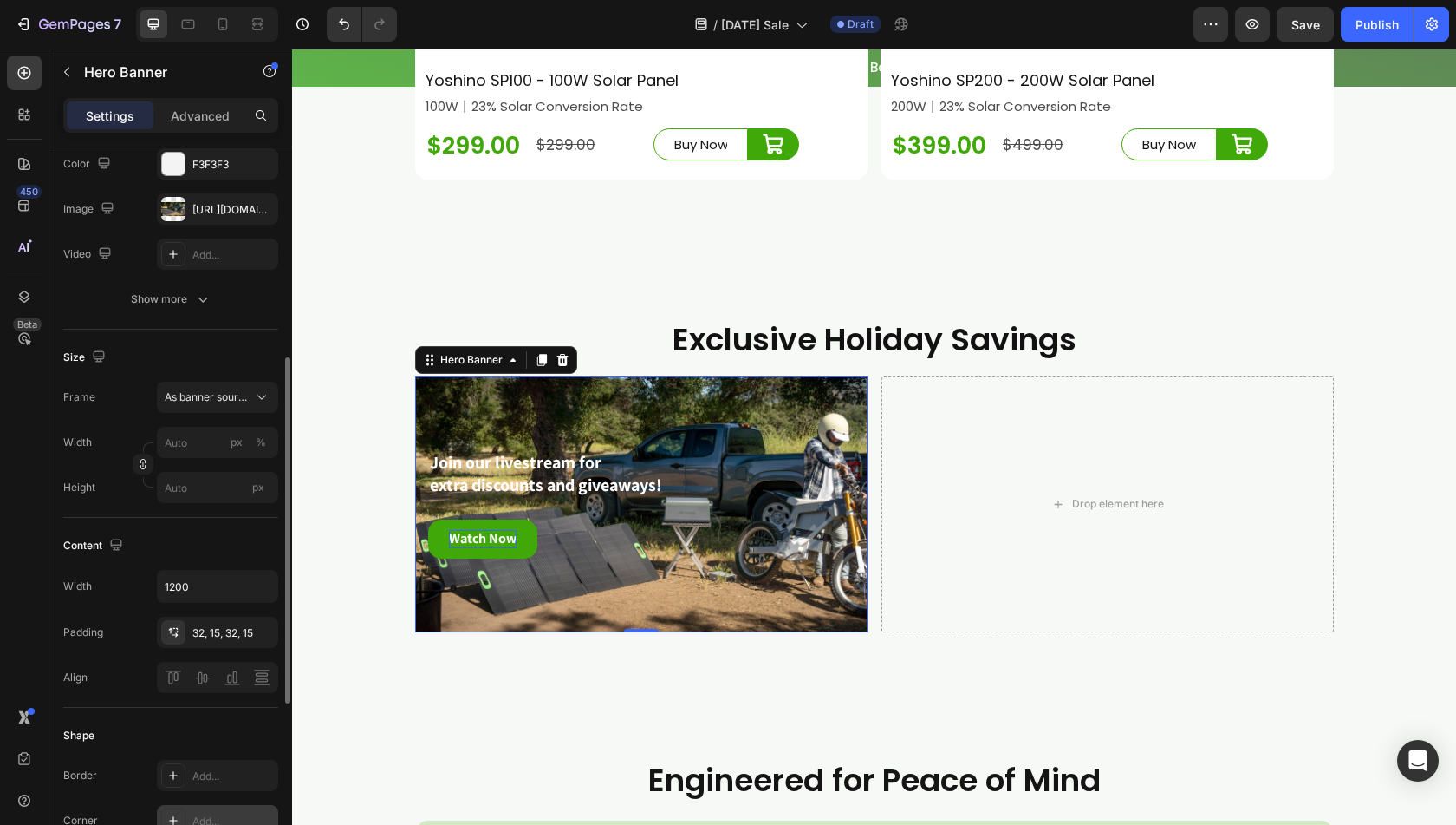
scroll to position [260, 0]
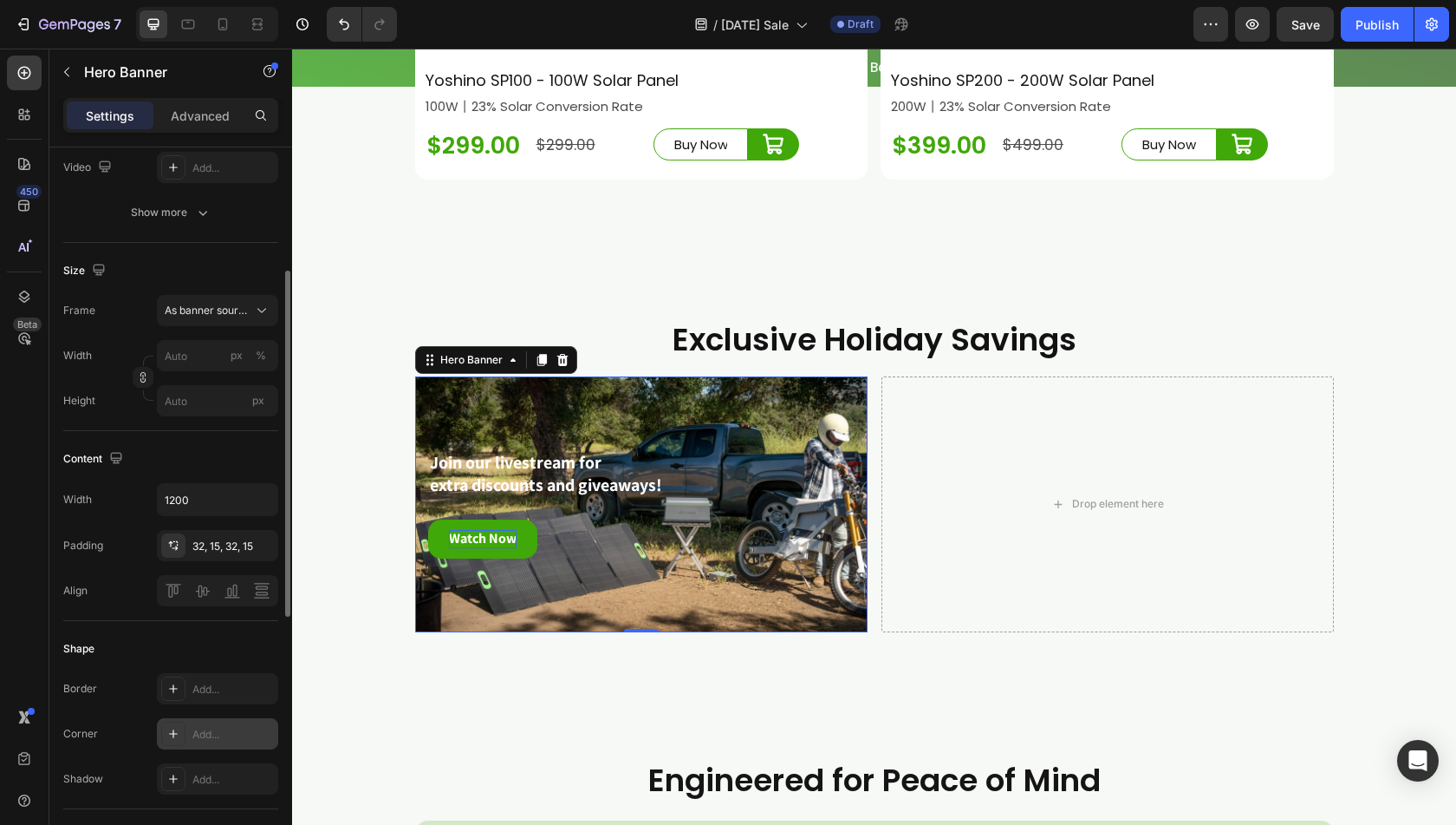
click at [182, 726] on div at bounding box center [173, 734] width 24 height 24
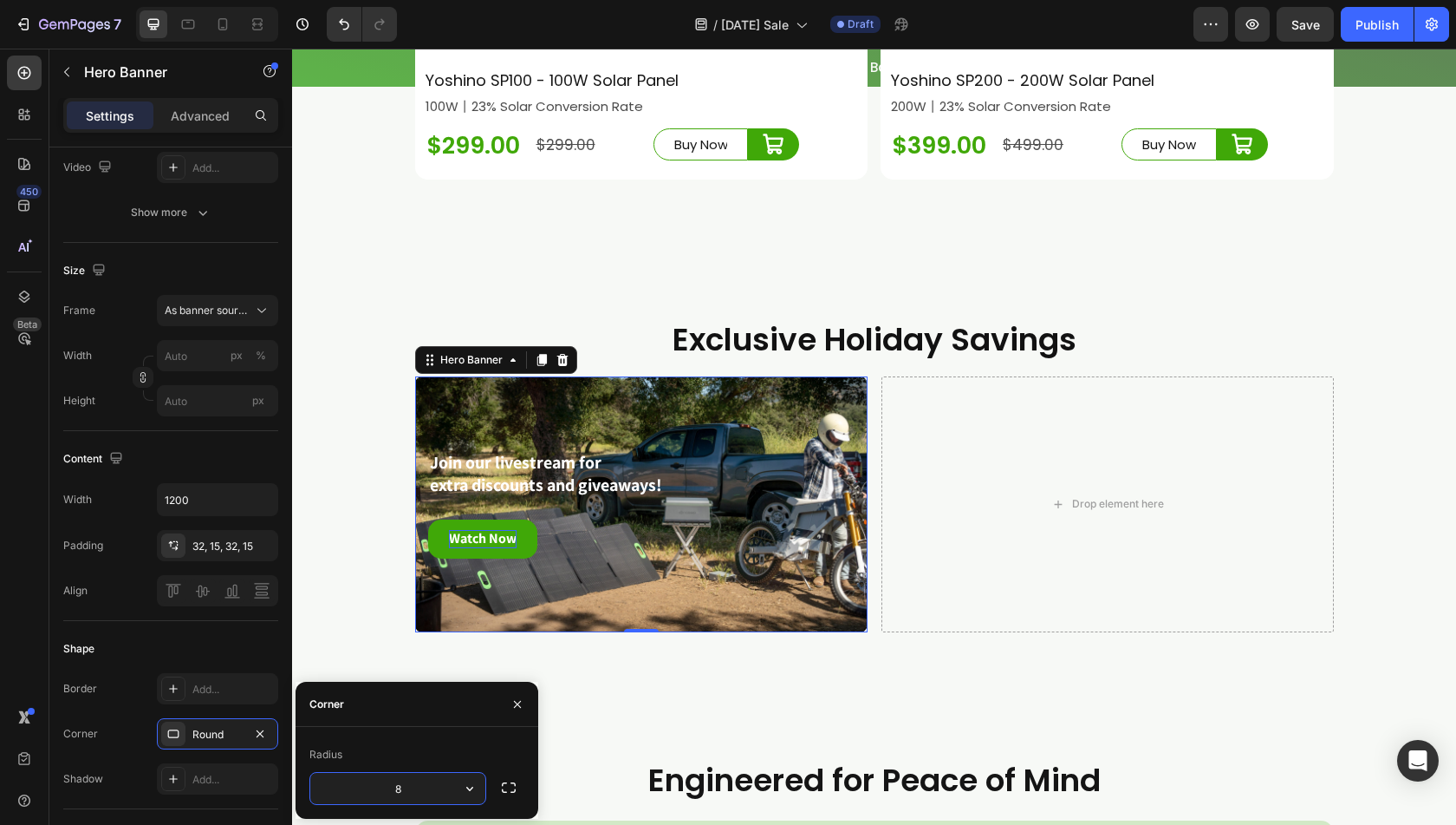
click at [386, 787] on input "8" at bounding box center [398, 788] width 176 height 31
type input "15"
click at [390, 709] on div "Corner" at bounding box center [417, 704] width 243 height 45
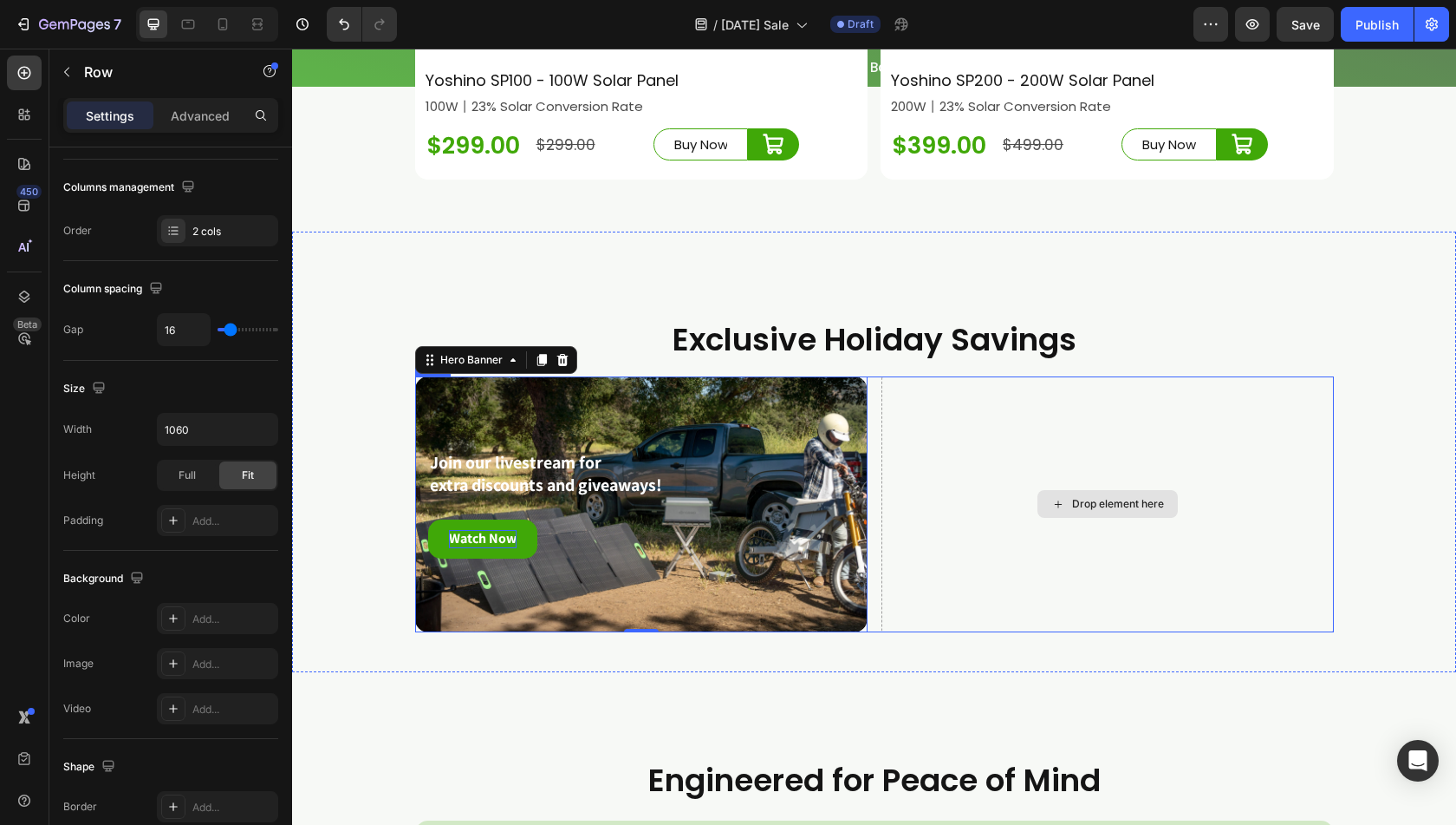
click at [985, 519] on div "Drop element here" at bounding box center [1108, 504] width 452 height 256
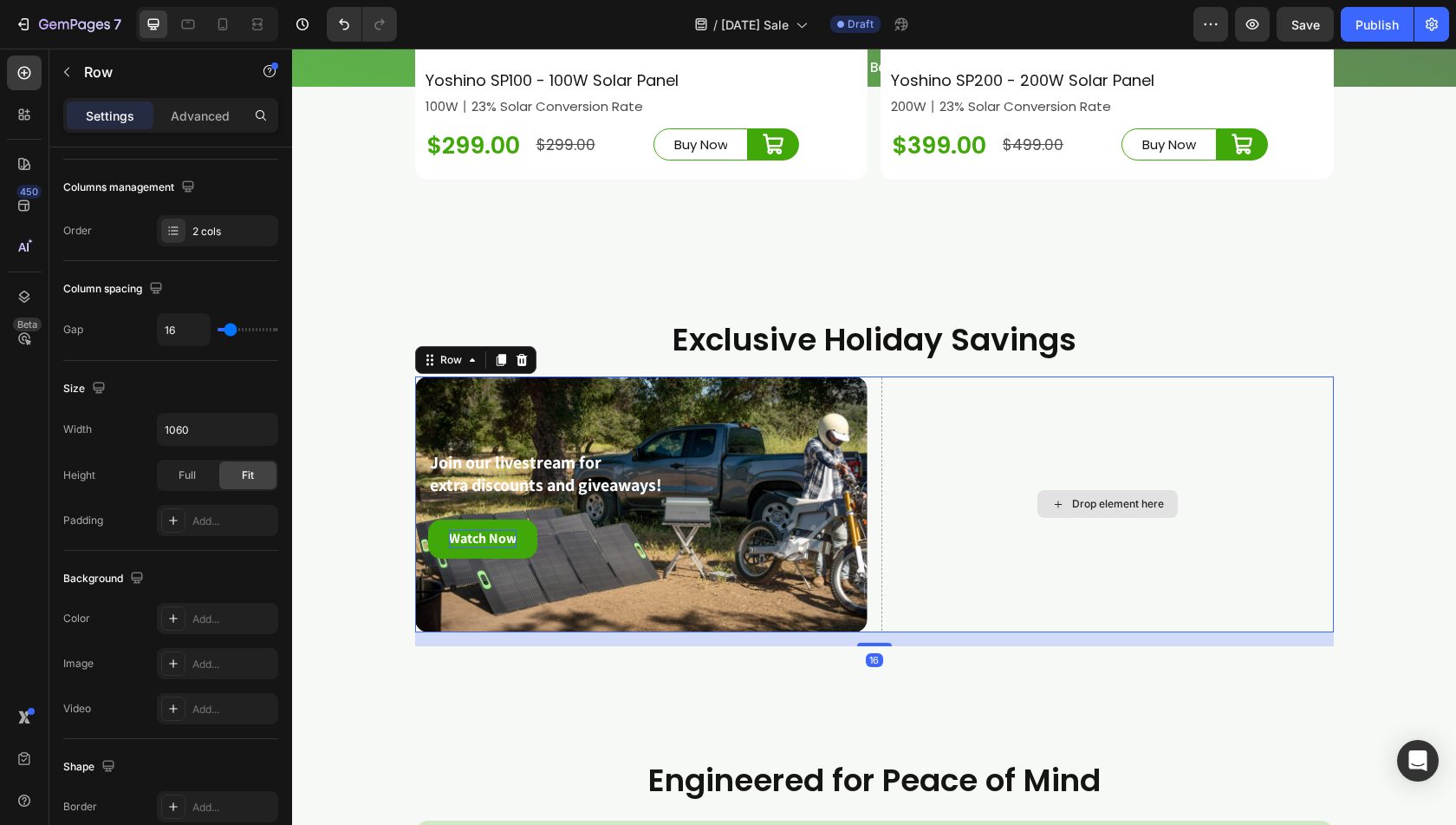
scroll to position [0, 0]
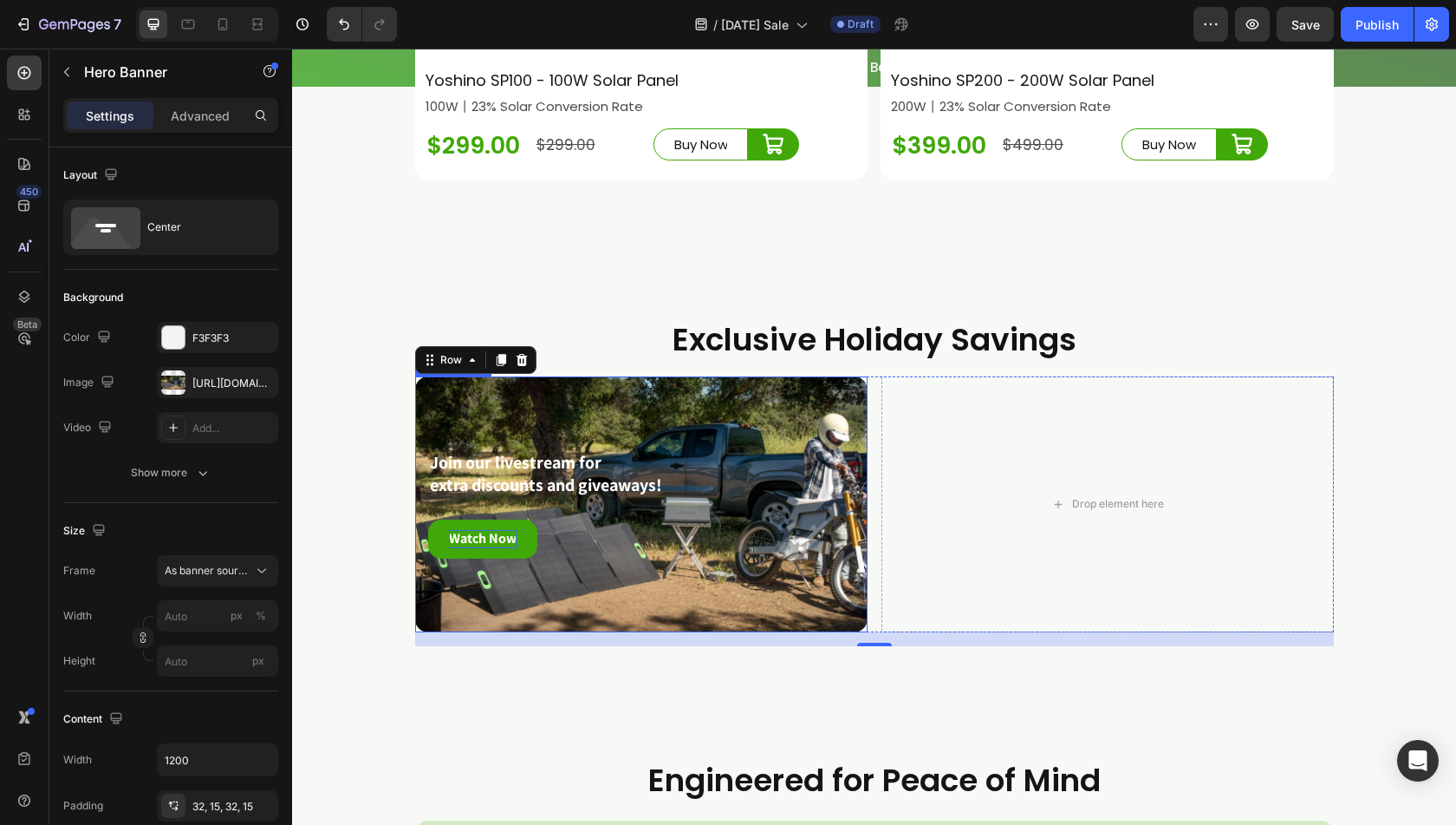
click at [573, 620] on div "Background Image" at bounding box center [642, 504] width 452 height 256
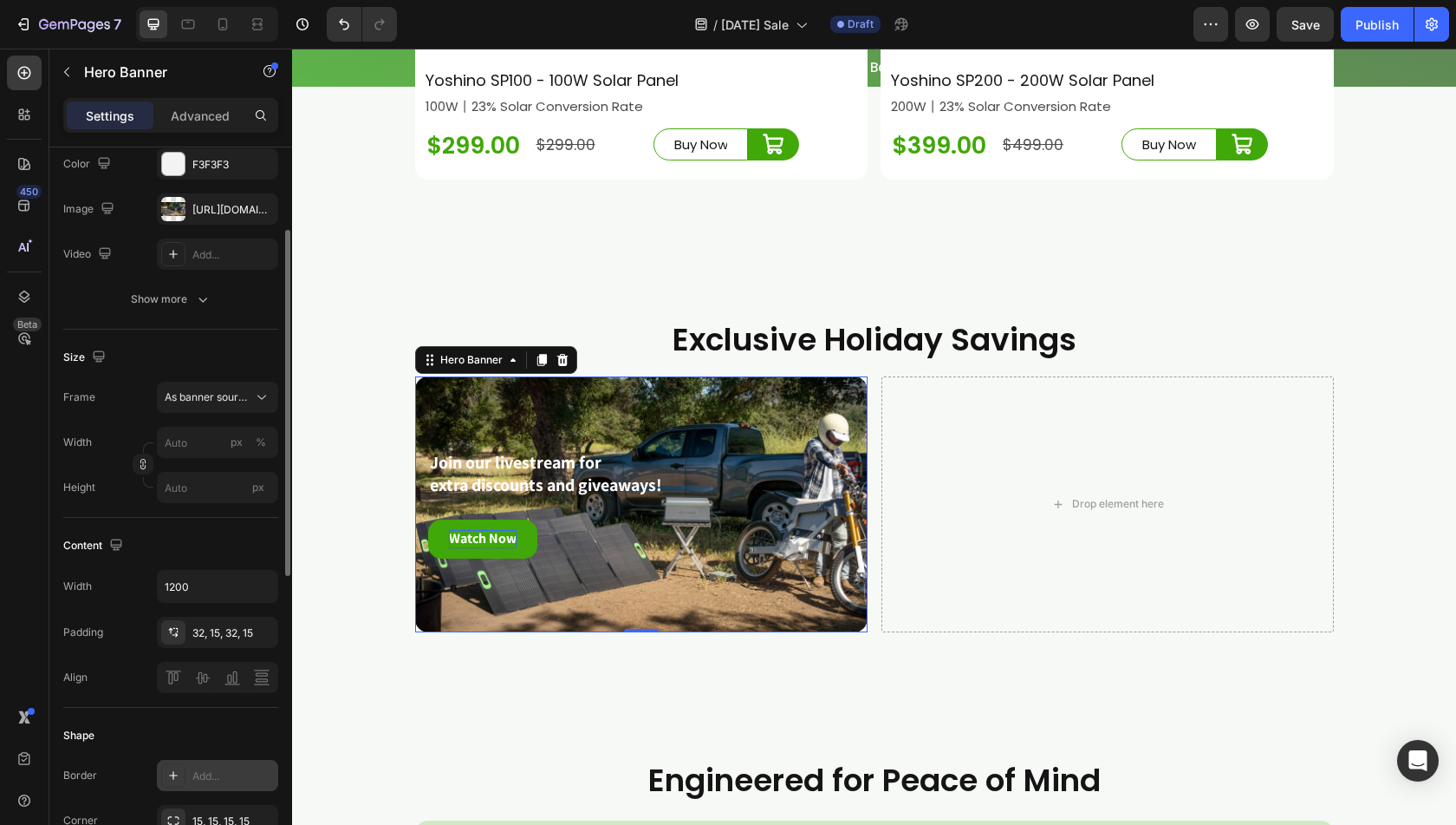
scroll to position [347, 0]
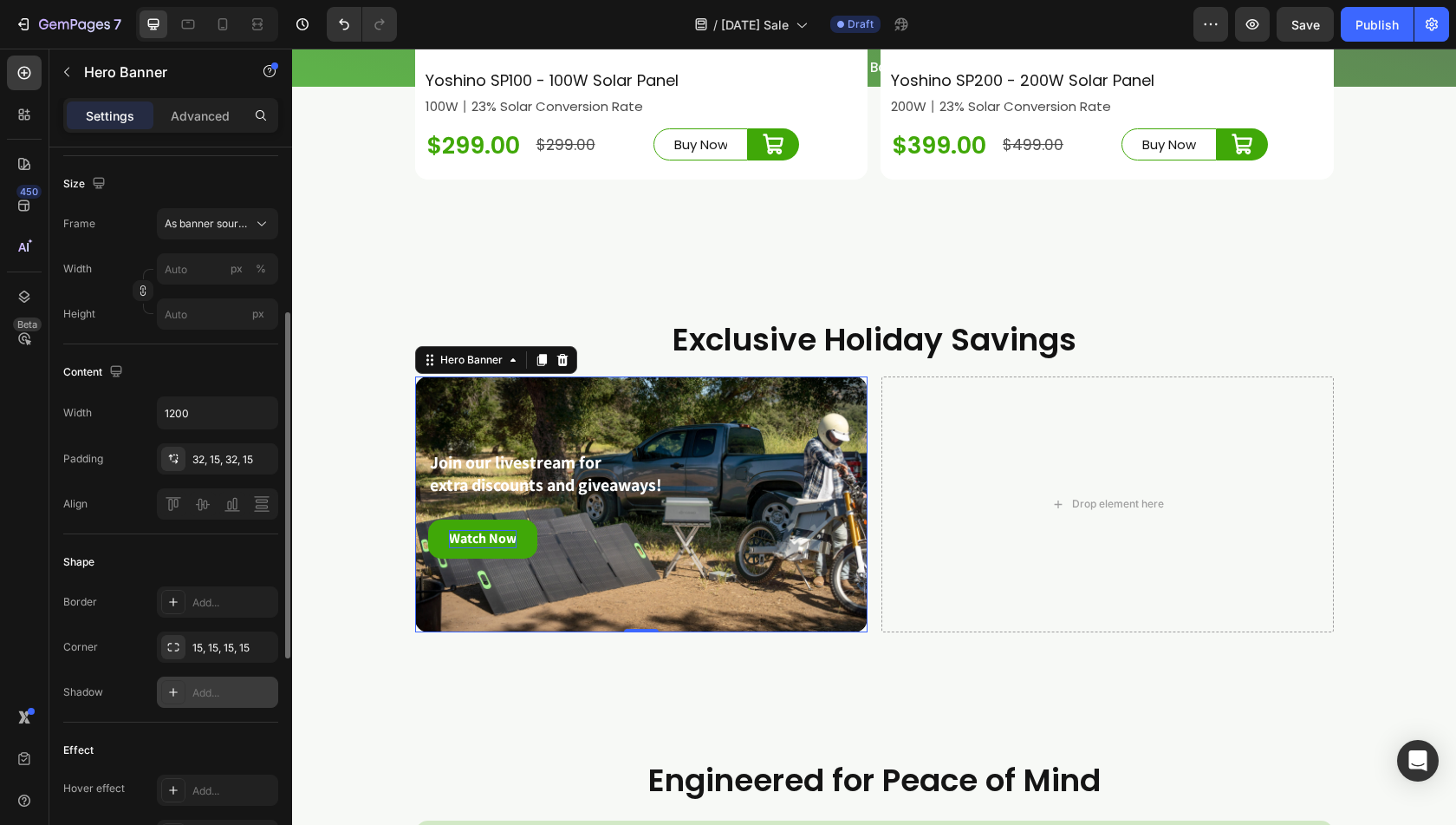
click at [174, 691] on icon at bounding box center [173, 692] width 8 height 8
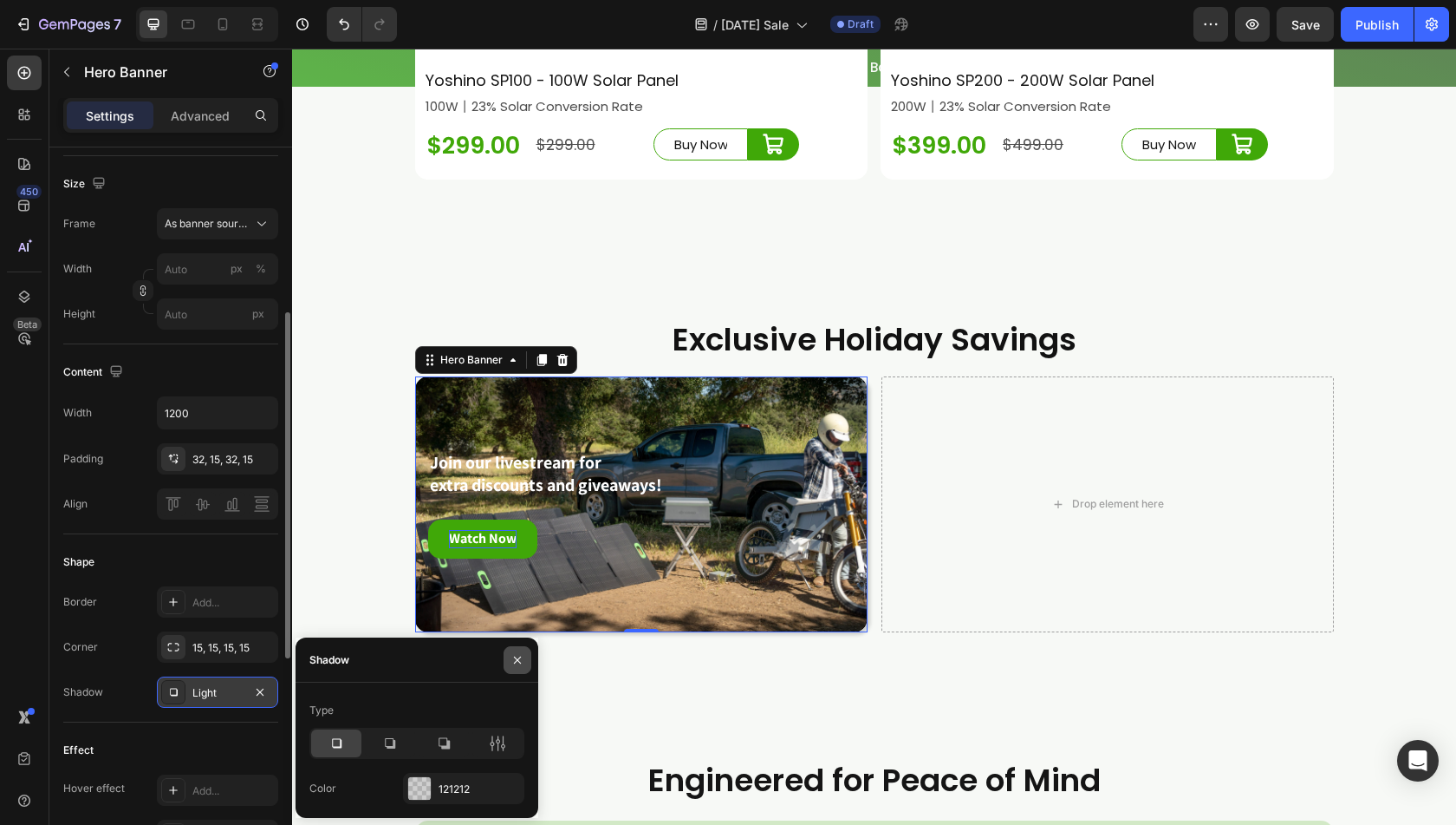
drag, startPoint x: 511, startPoint y: 665, endPoint x: 27, endPoint y: 640, distance: 484.6
click at [511, 665] on icon "button" at bounding box center [518, 659] width 14 height 14
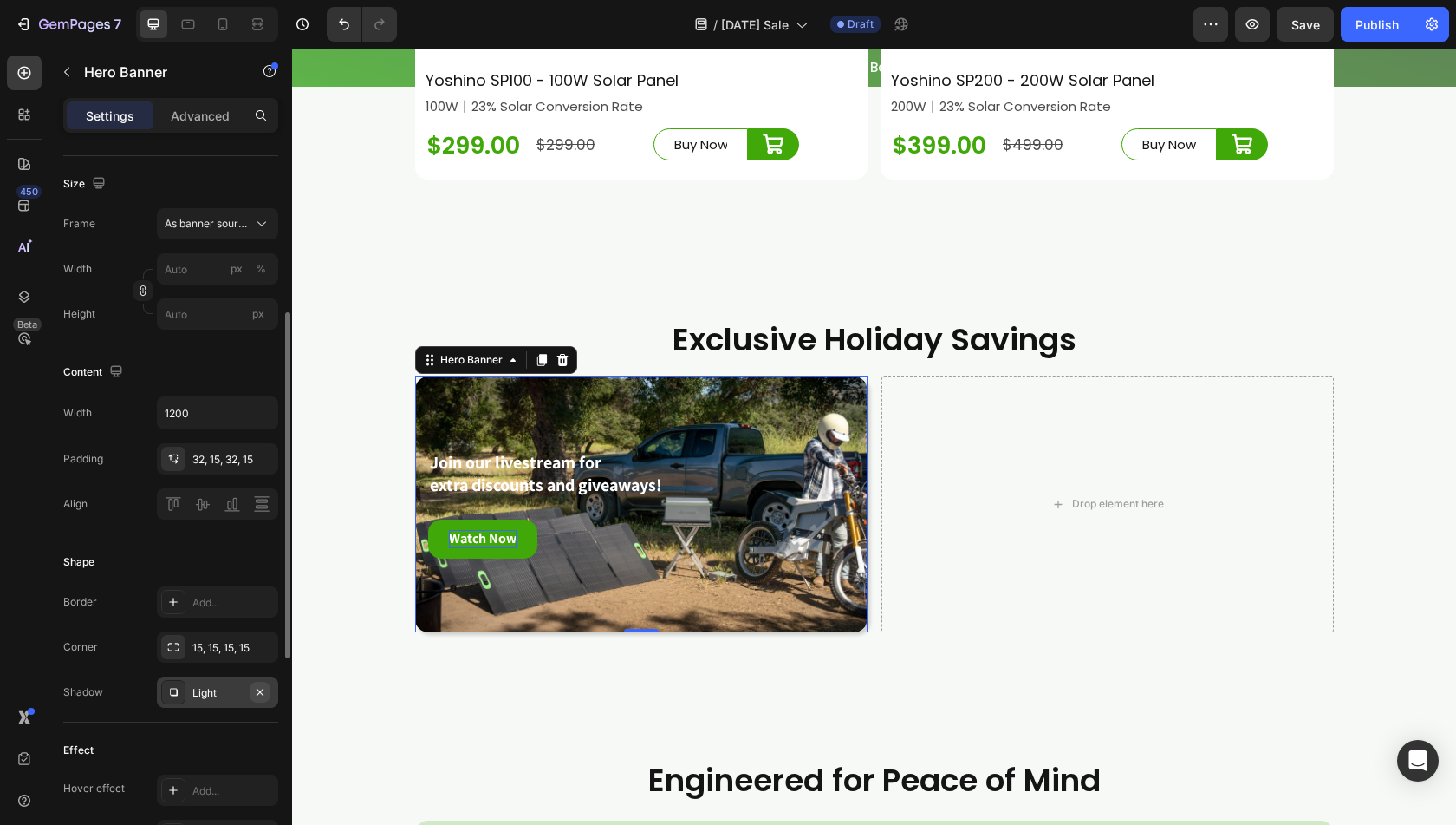
click at [265, 692] on icon "button" at bounding box center [259, 692] width 14 height 14
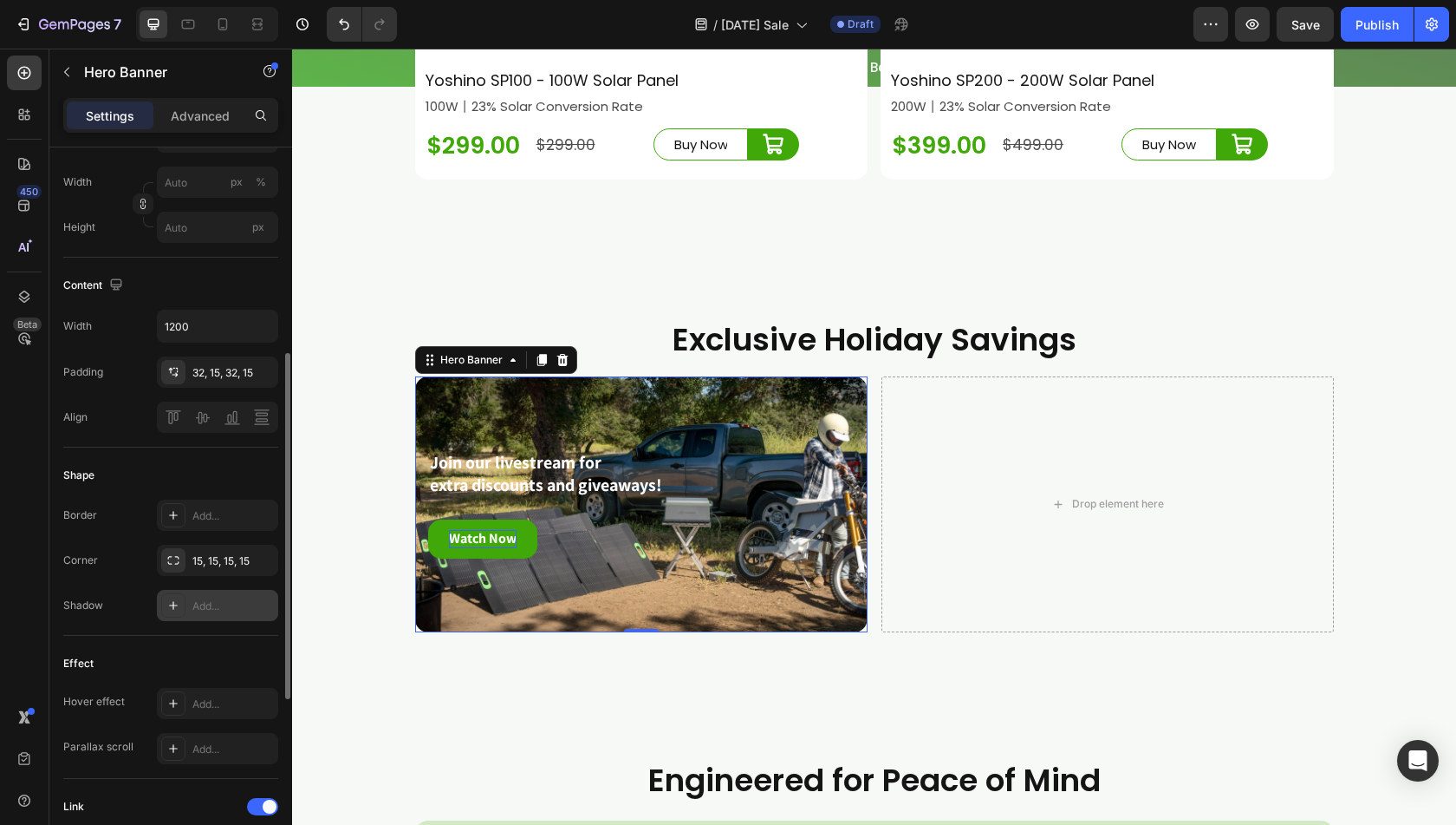
scroll to position [521, 0]
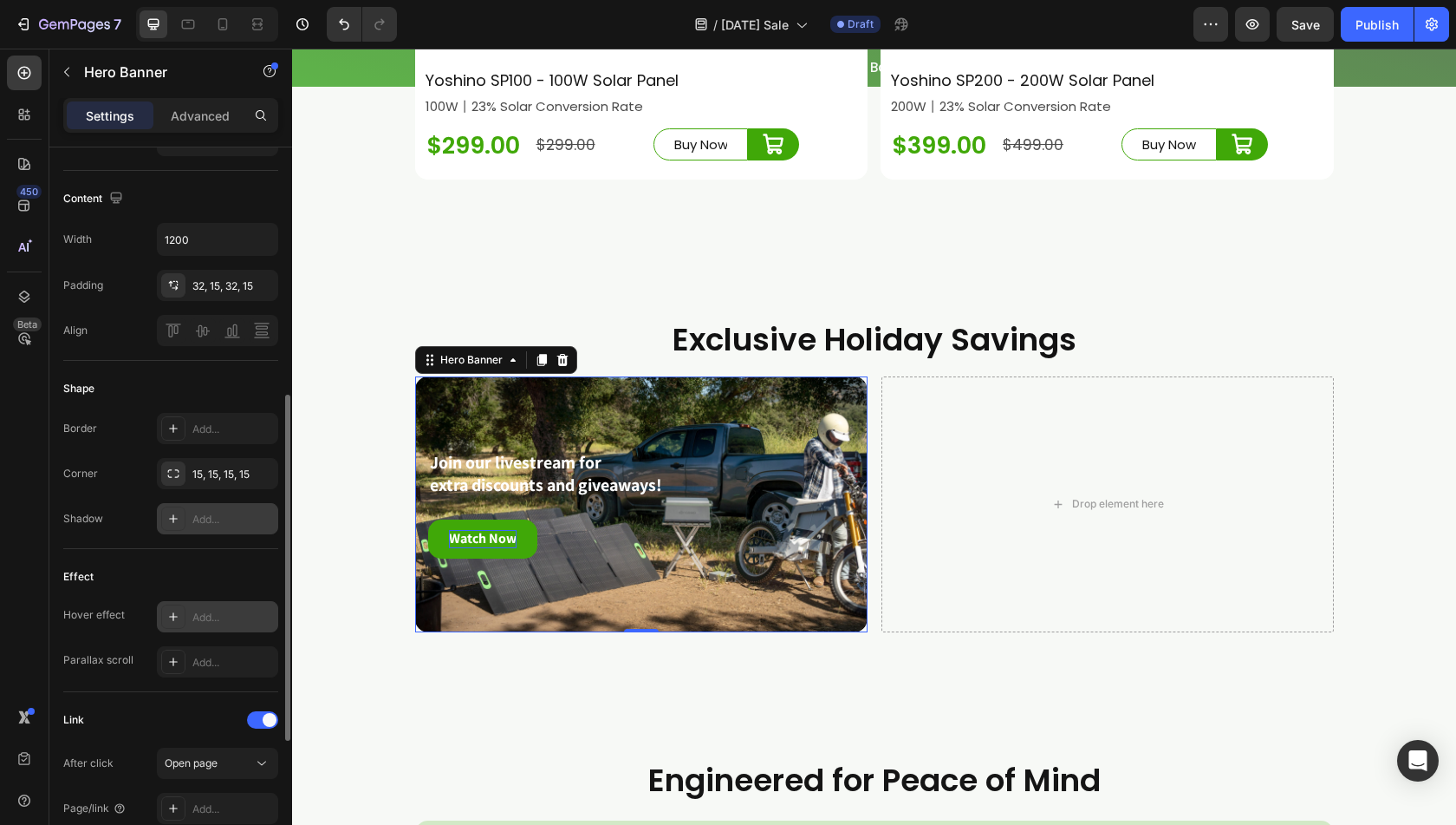
click at [176, 620] on icon at bounding box center [173, 616] width 14 height 14
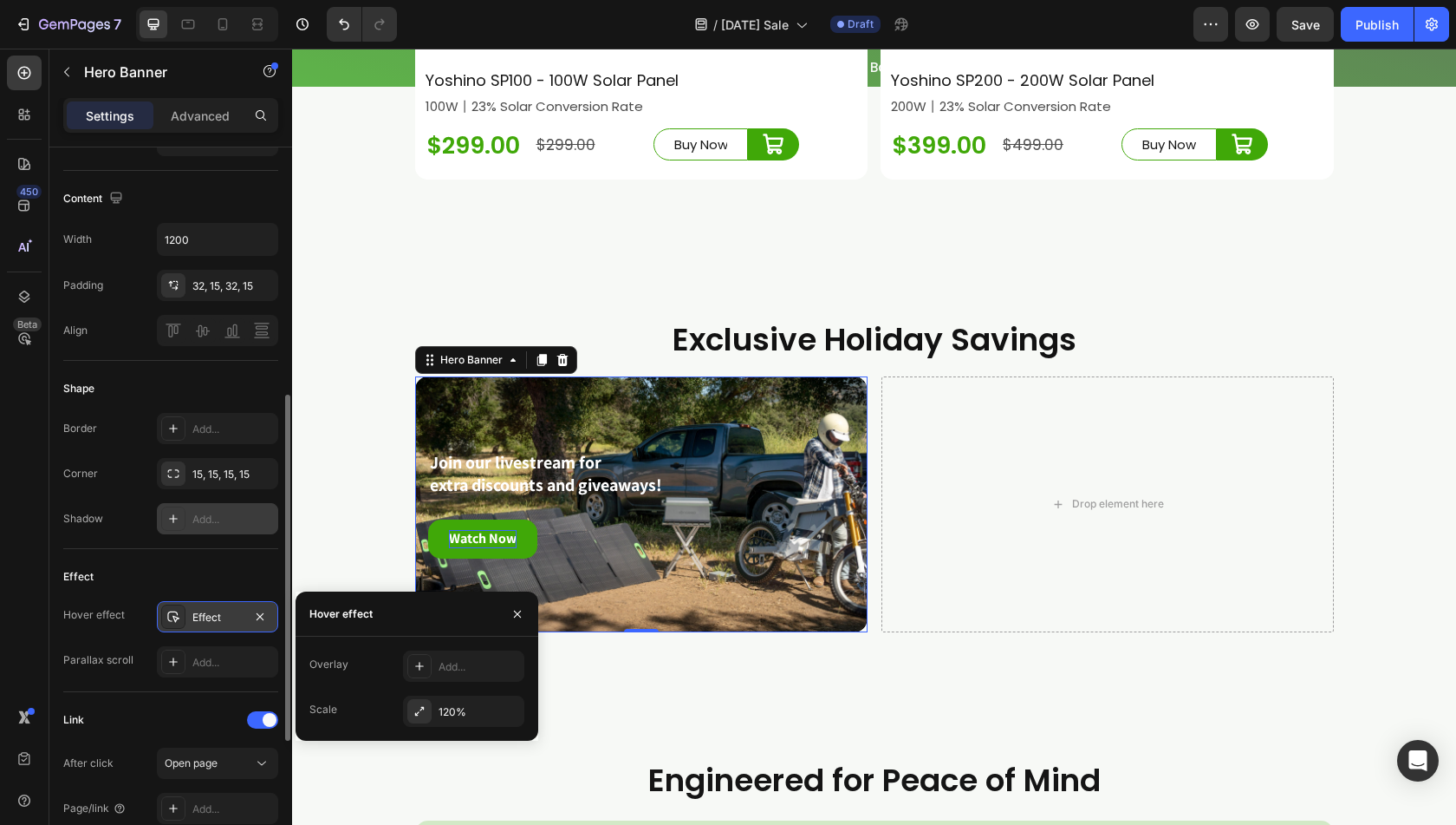
click at [174, 616] on icon at bounding box center [173, 617] width 12 height 11
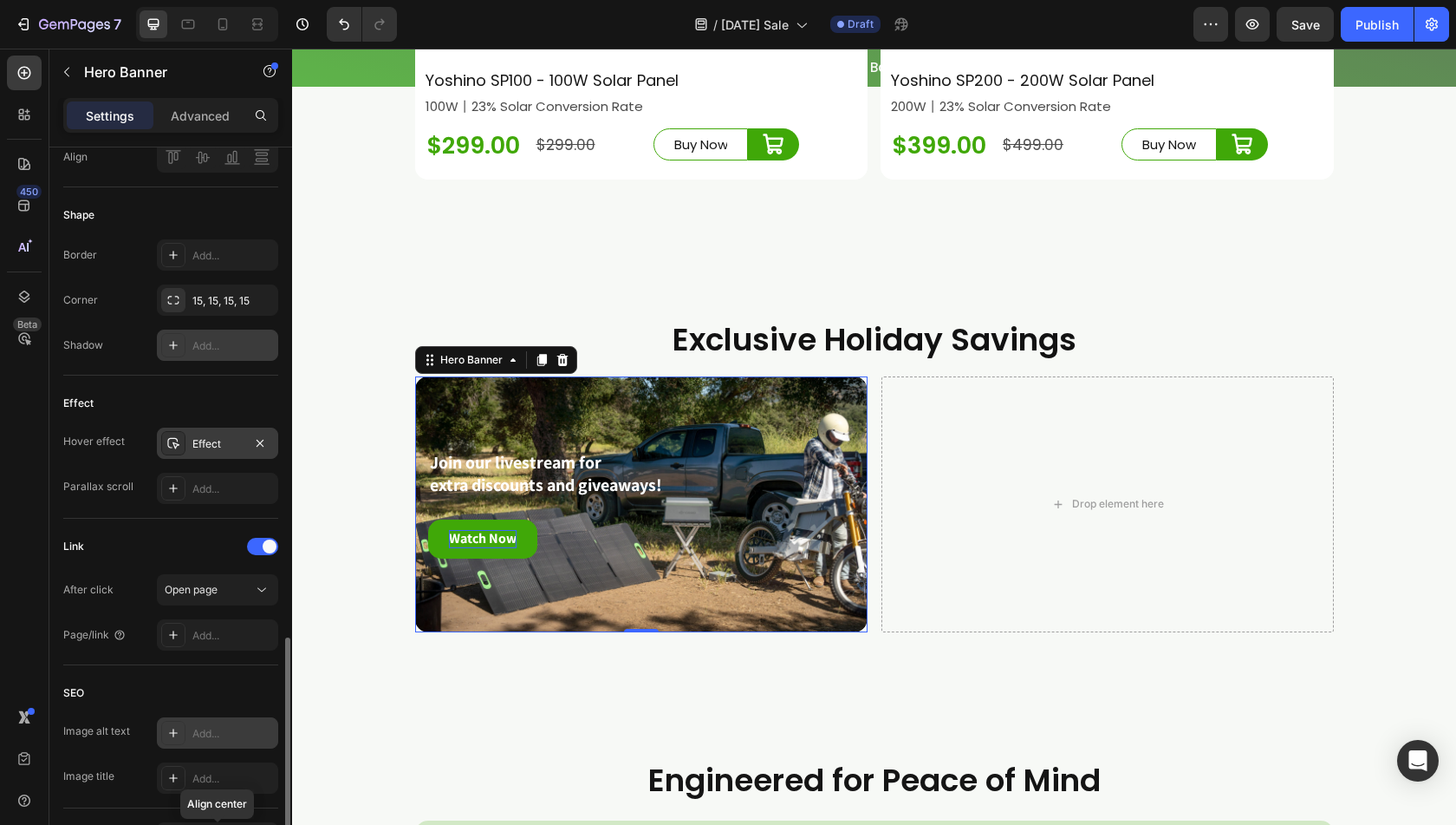
scroll to position [802, 0]
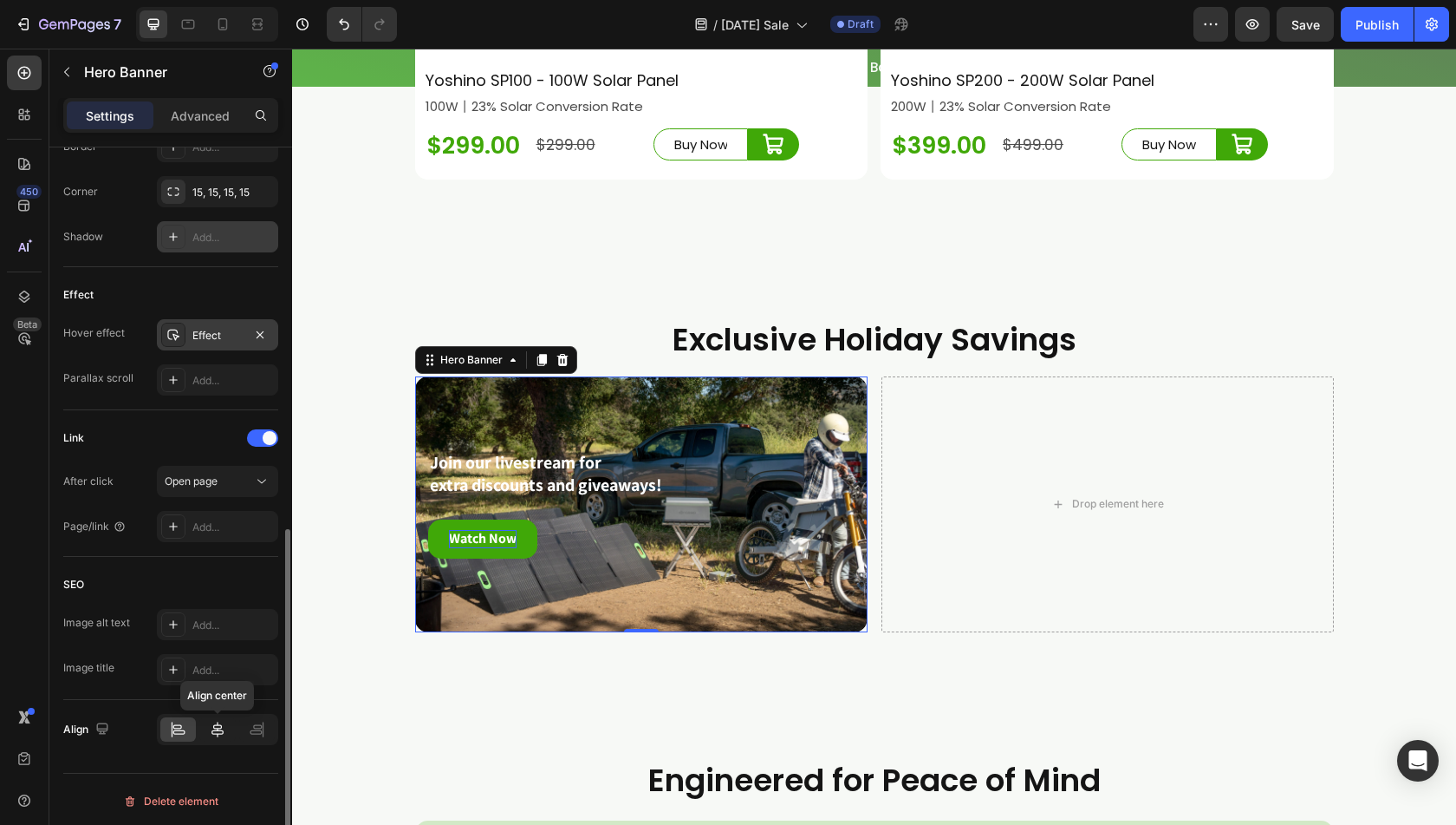
click at [209, 729] on icon at bounding box center [217, 729] width 17 height 17
click at [184, 735] on div at bounding box center [177, 729] width 36 height 24
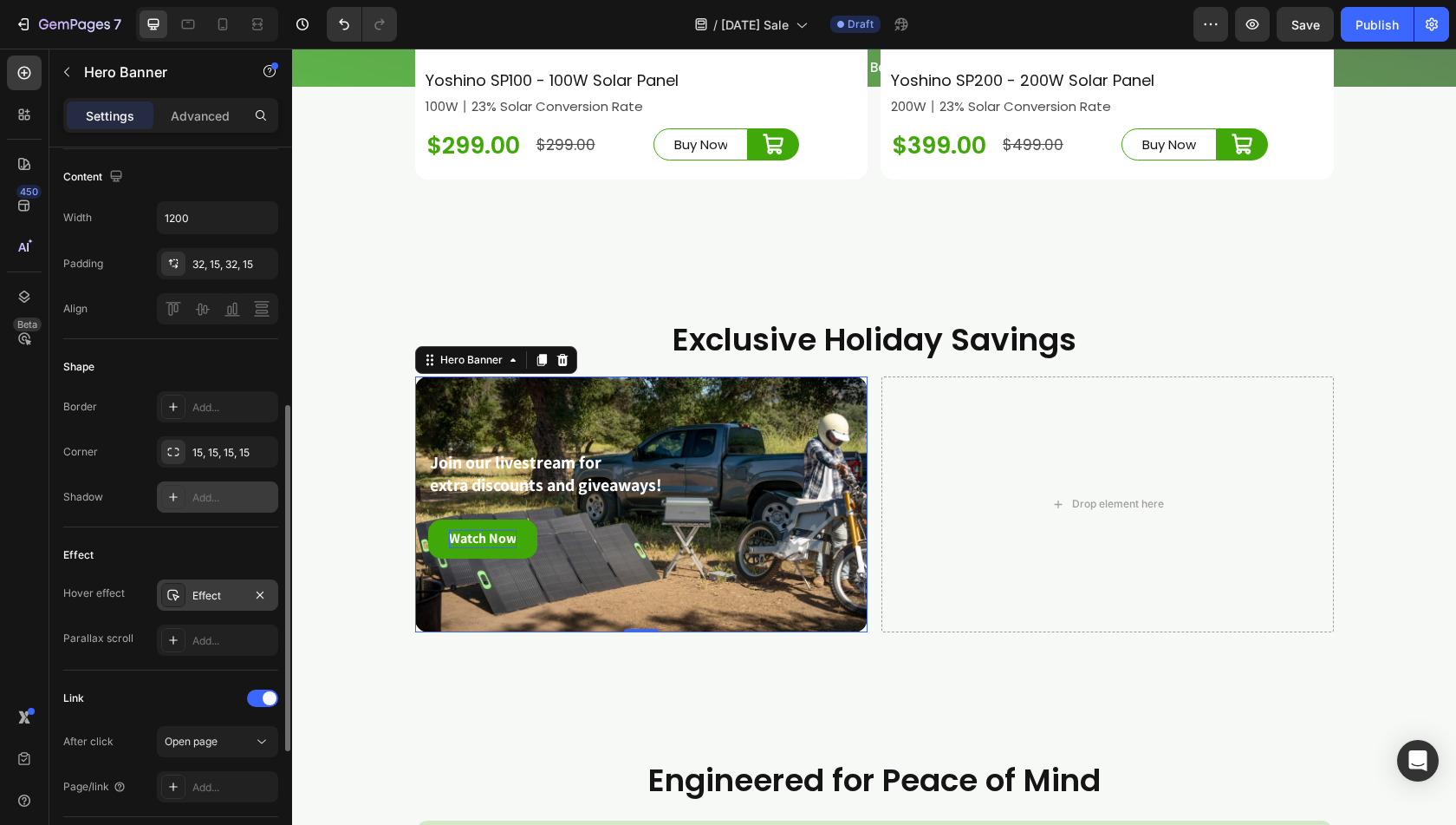
click at [185, 130] on div "Settings Advanced" at bounding box center [171, 116] width 215 height 35
click at [191, 119] on p "Advanced" at bounding box center [200, 116] width 59 height 18
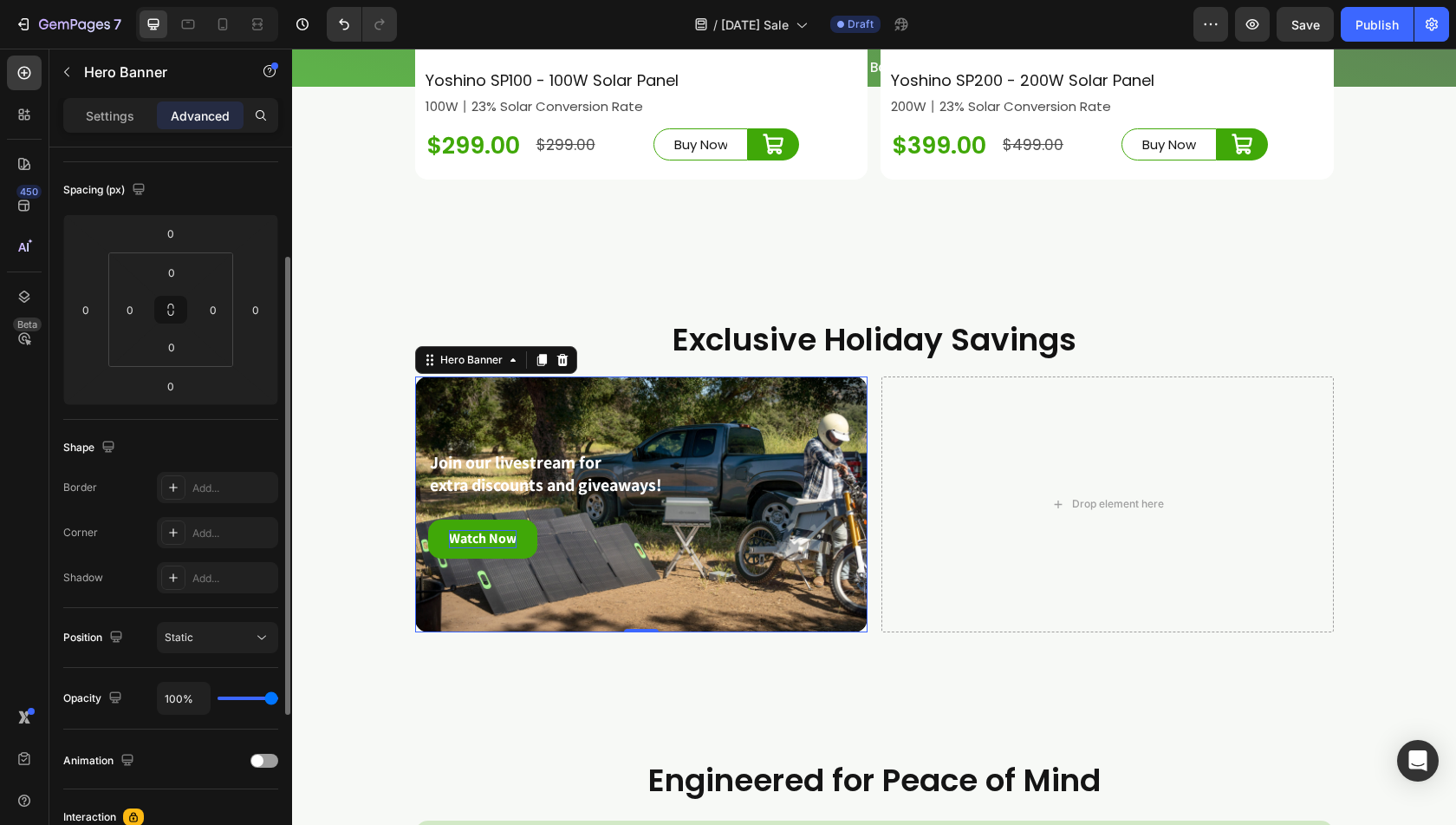
scroll to position [260, 0]
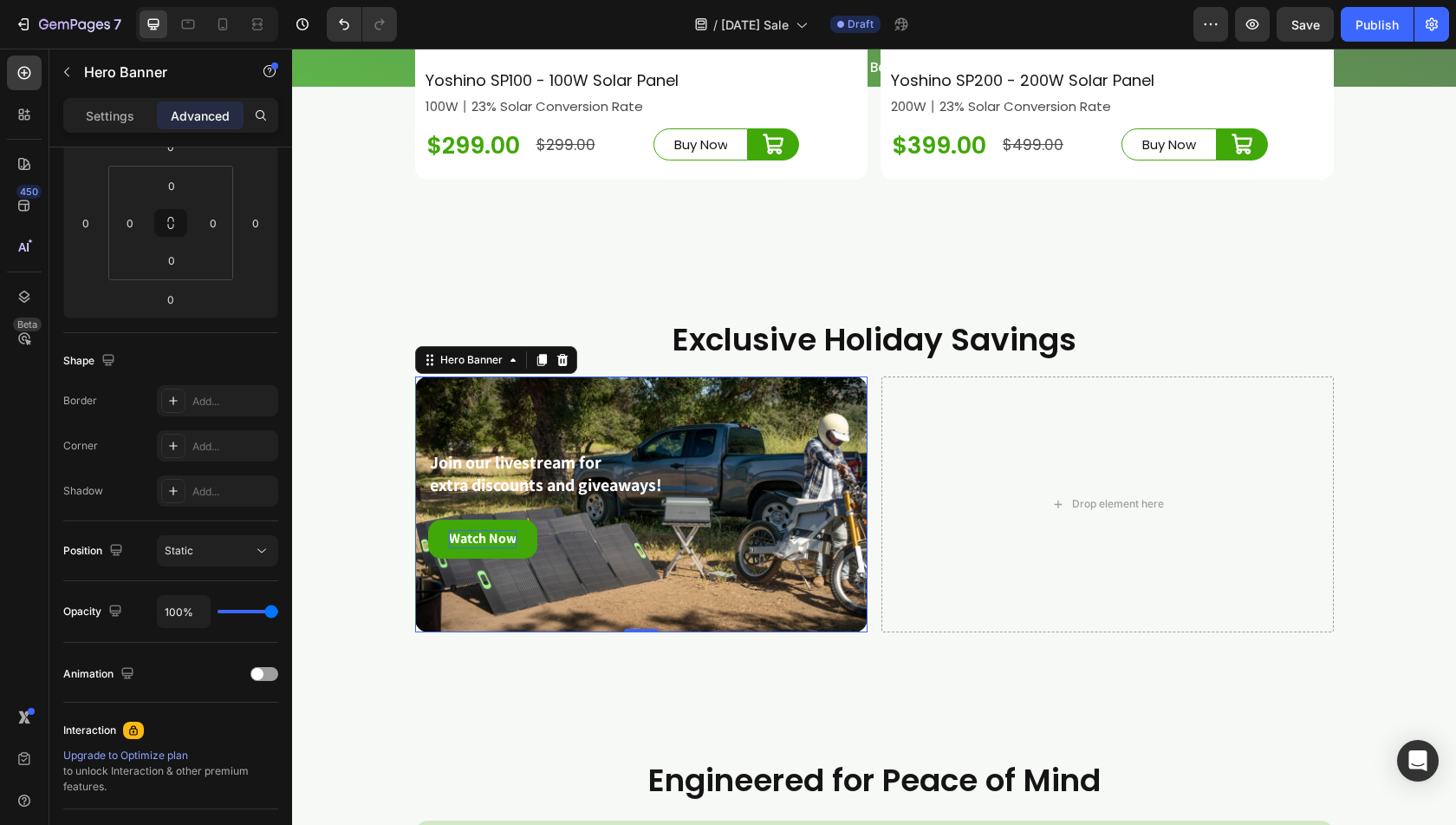
type input "93%"
type input "93"
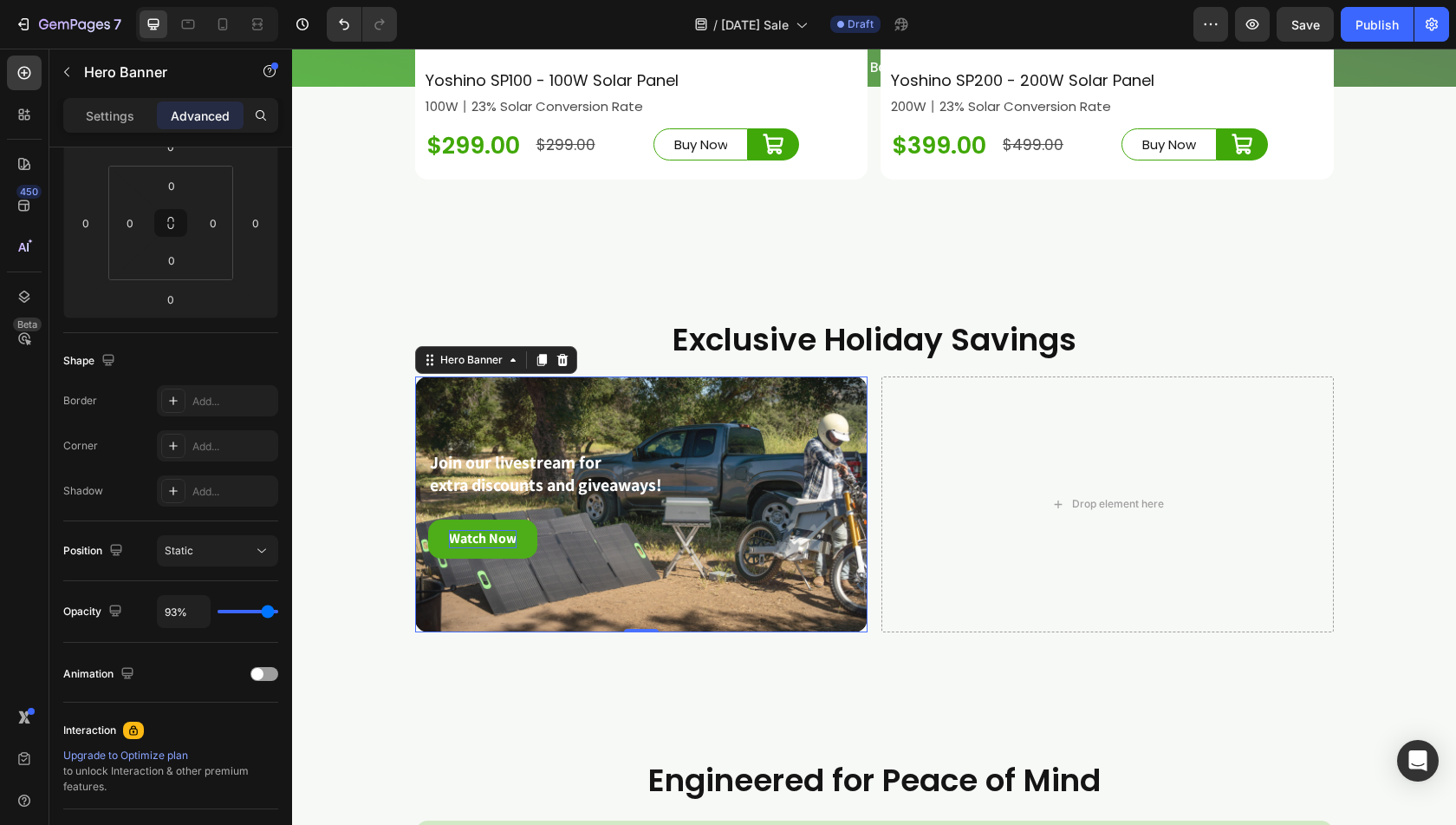
type input "88%"
type input "88"
type input "83%"
type input "83"
type input "81%"
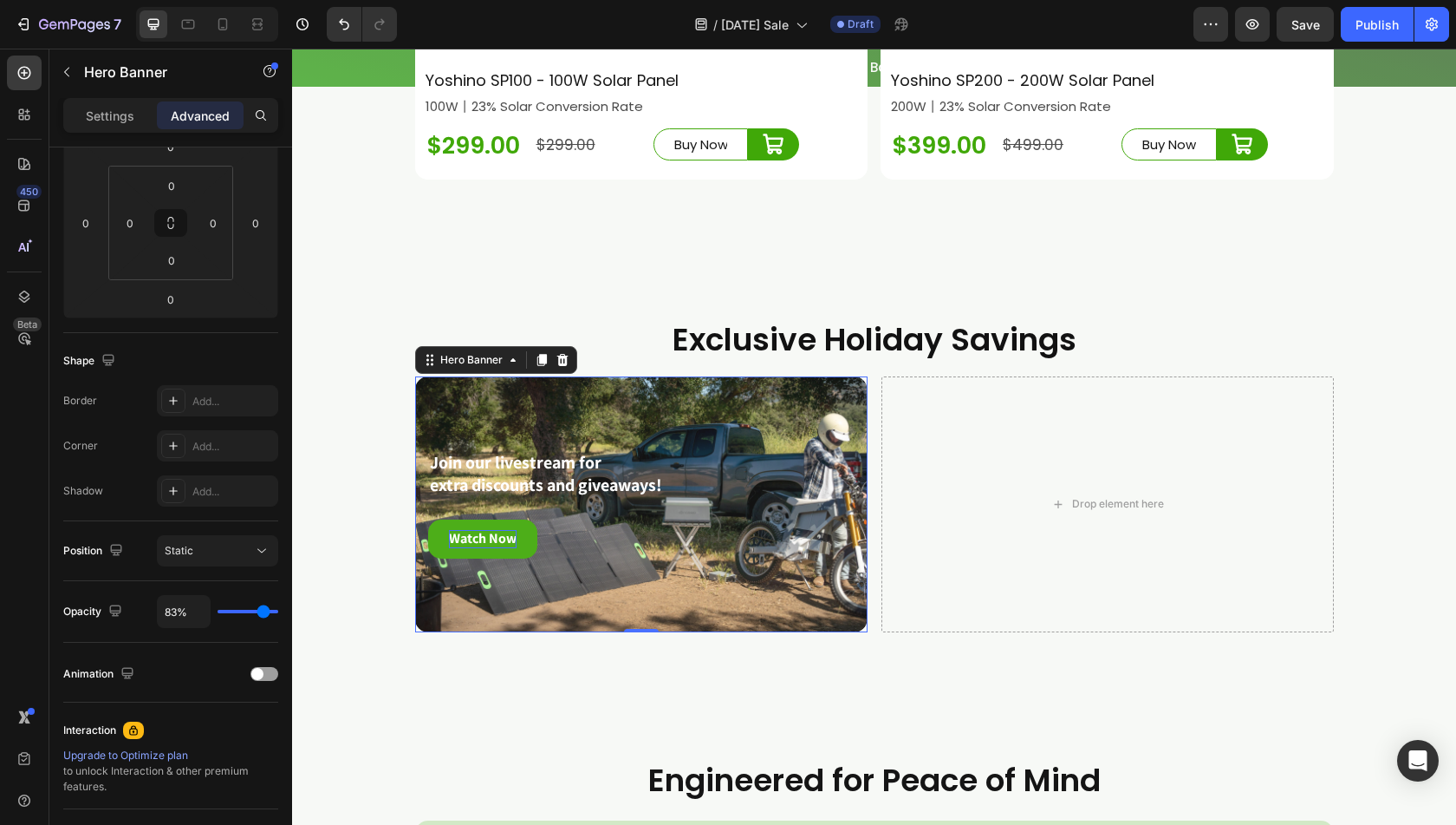
type input "81"
type input "77%"
type input "77"
type input "73%"
type input "73"
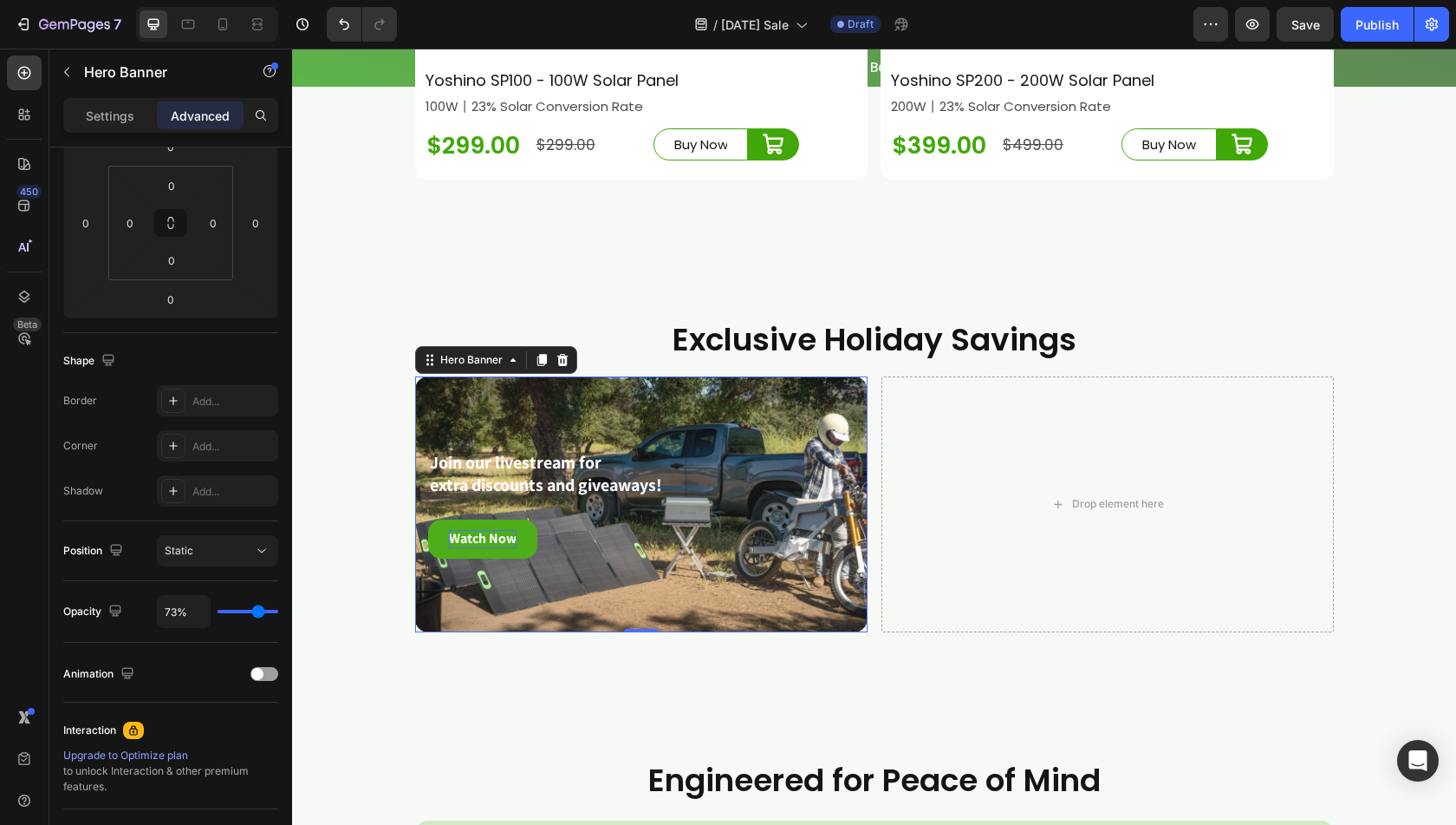
type input "69%"
type input "69"
type input "66%"
type input "66"
type input "61%"
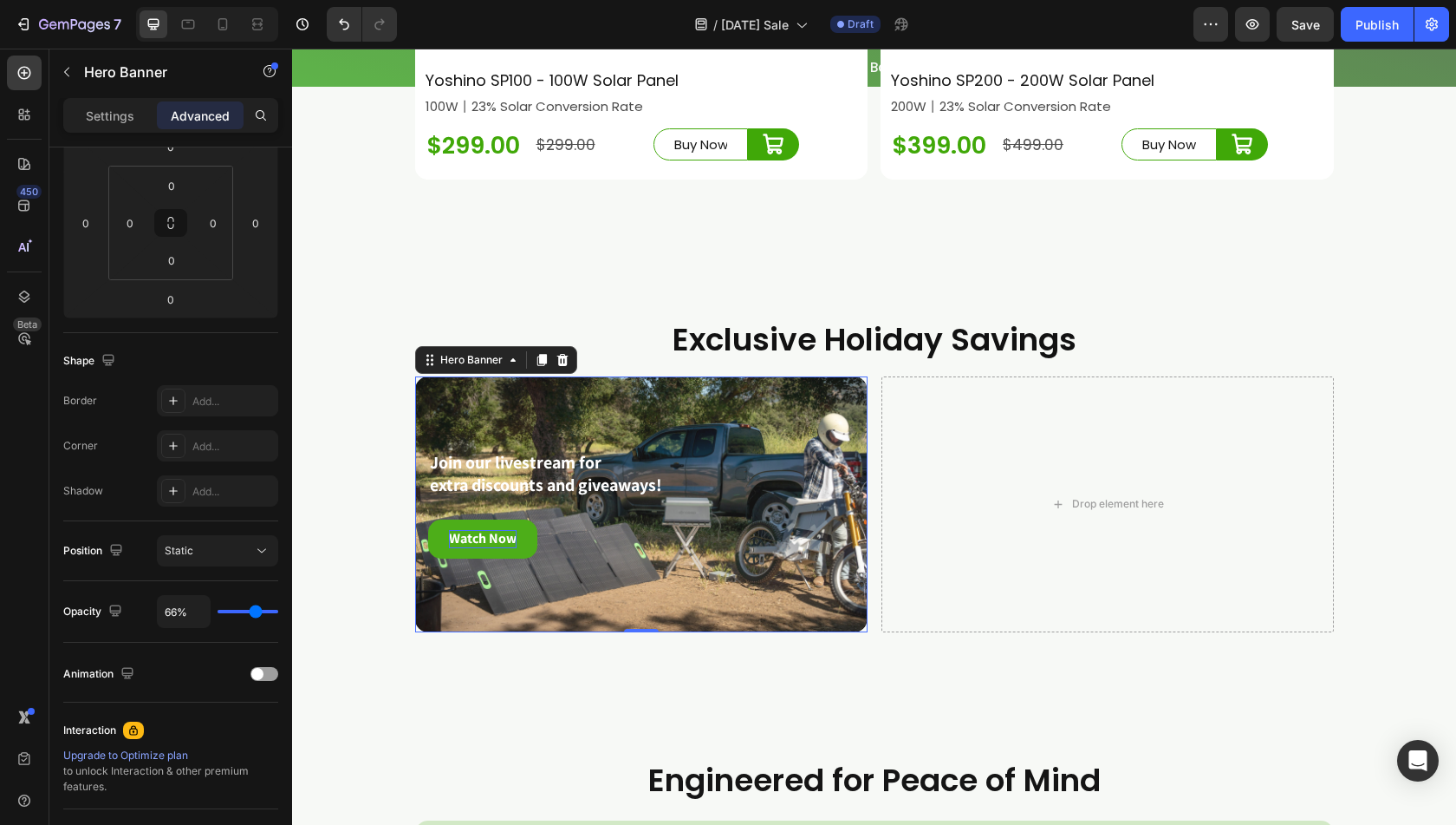
type input "61"
type input "56%"
type input "56"
type input "55%"
type input "55"
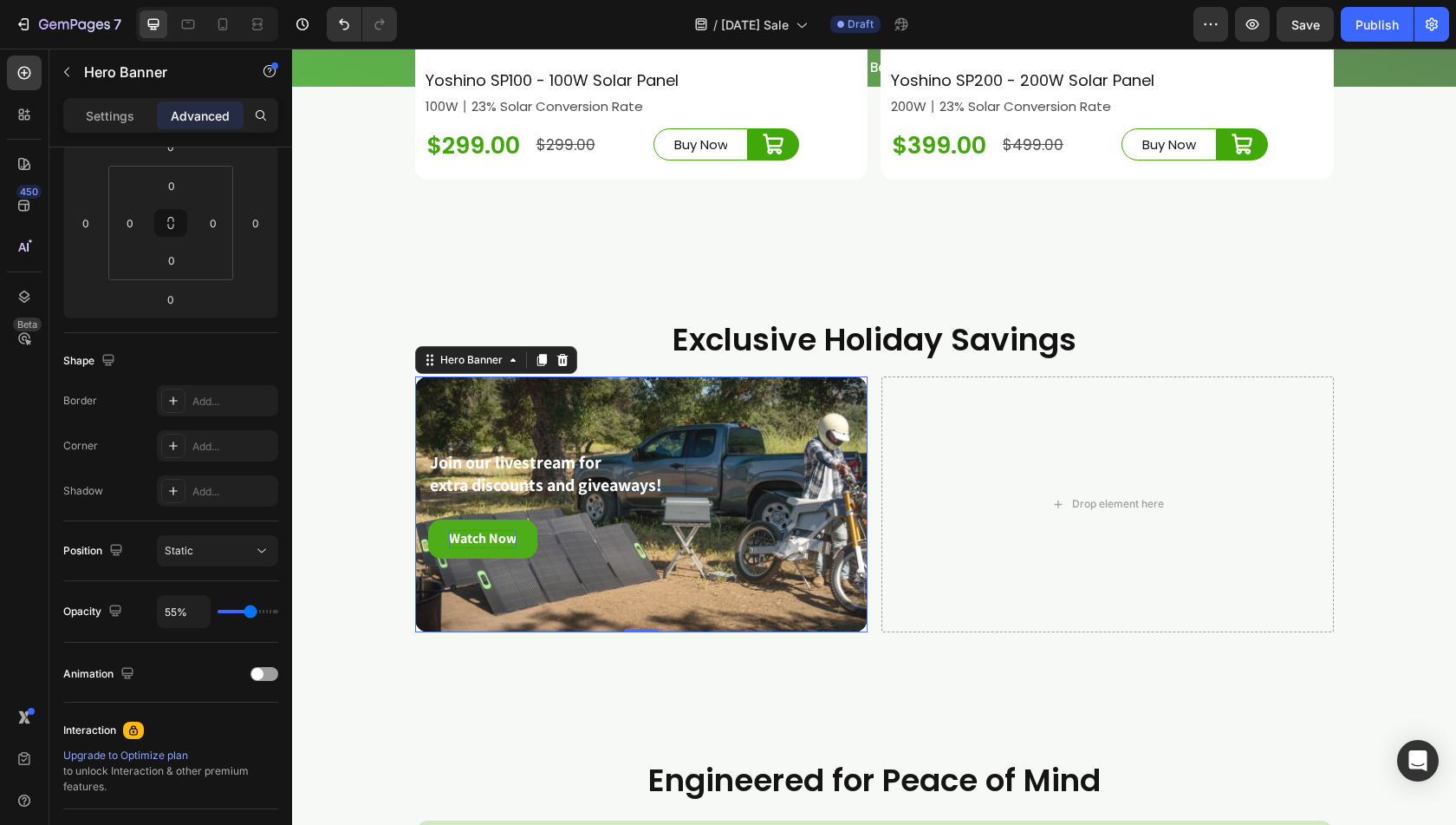
type input "52%"
type input "52"
type input "50%"
type input "50"
type input "49%"
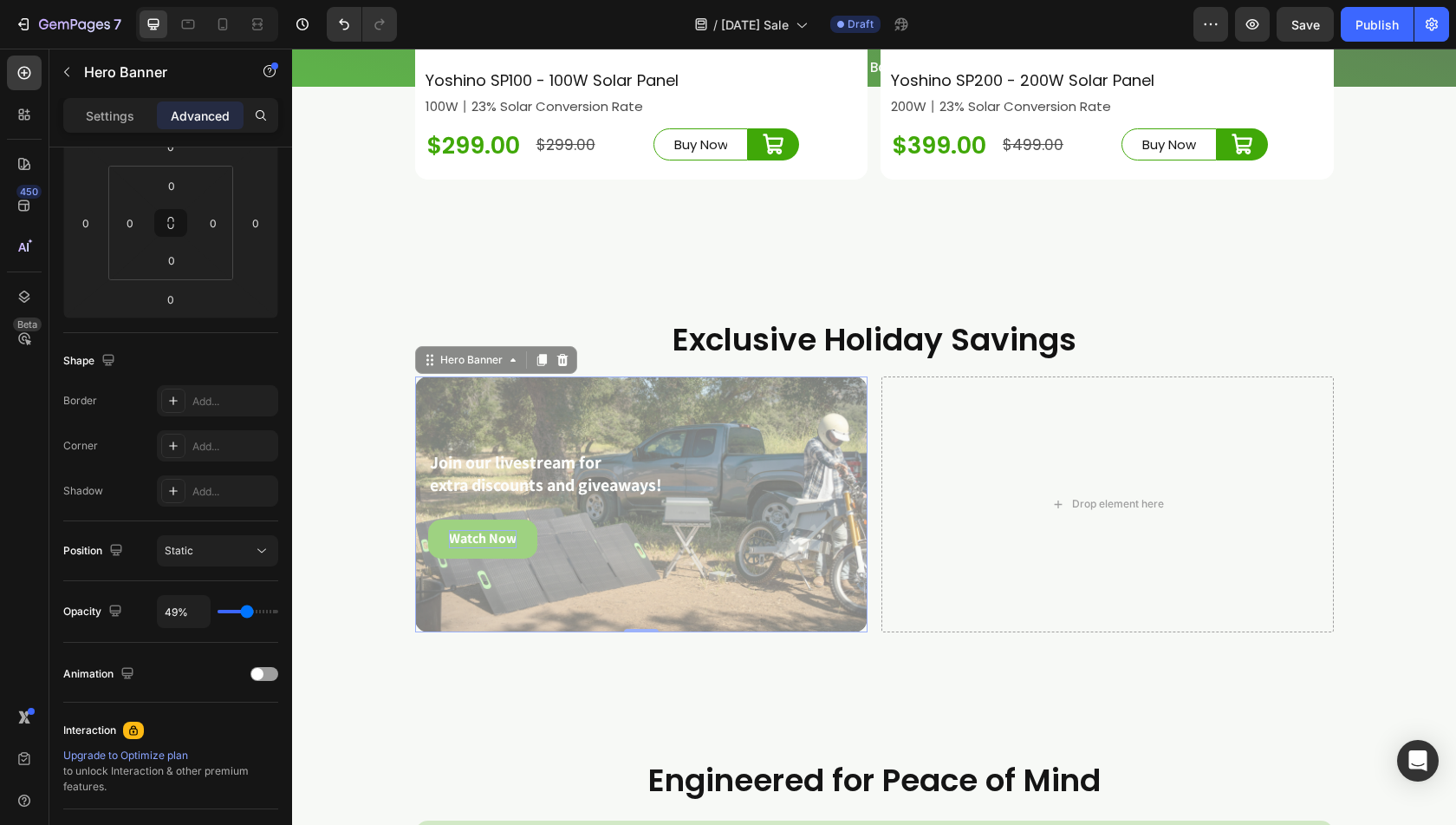
drag, startPoint x: 272, startPoint y: 612, endPoint x: 247, endPoint y: 613, distance: 25.0
type input "49"
click at [247, 613] on input "range" at bounding box center [248, 612] width 61 height 4
type input "45%"
type input "45"
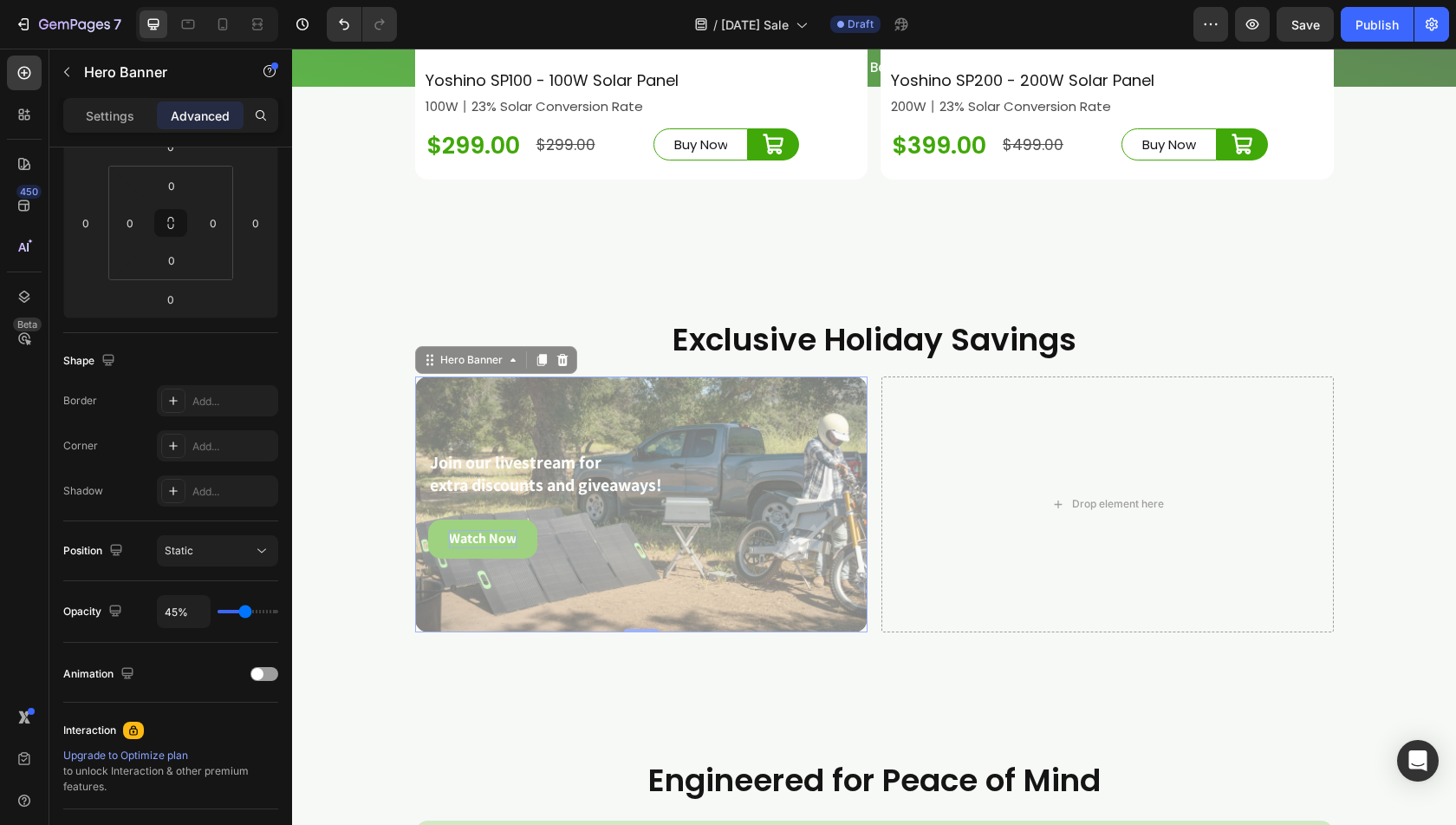
type input "46%"
type input "46"
type input "51%"
type input "51"
type input "54%"
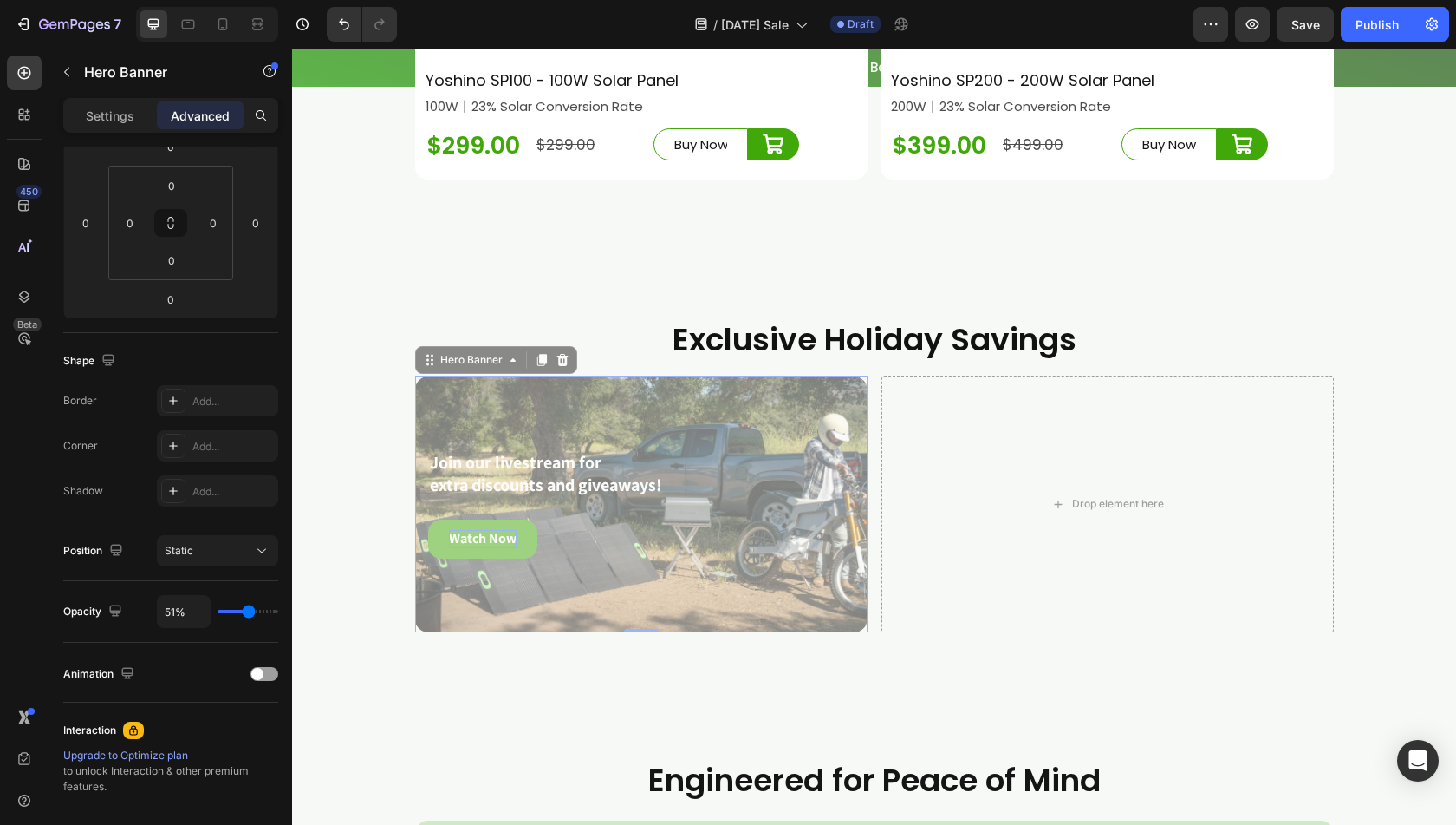
type input "54"
type input "57%"
type input "57"
type input "64%"
type input "64"
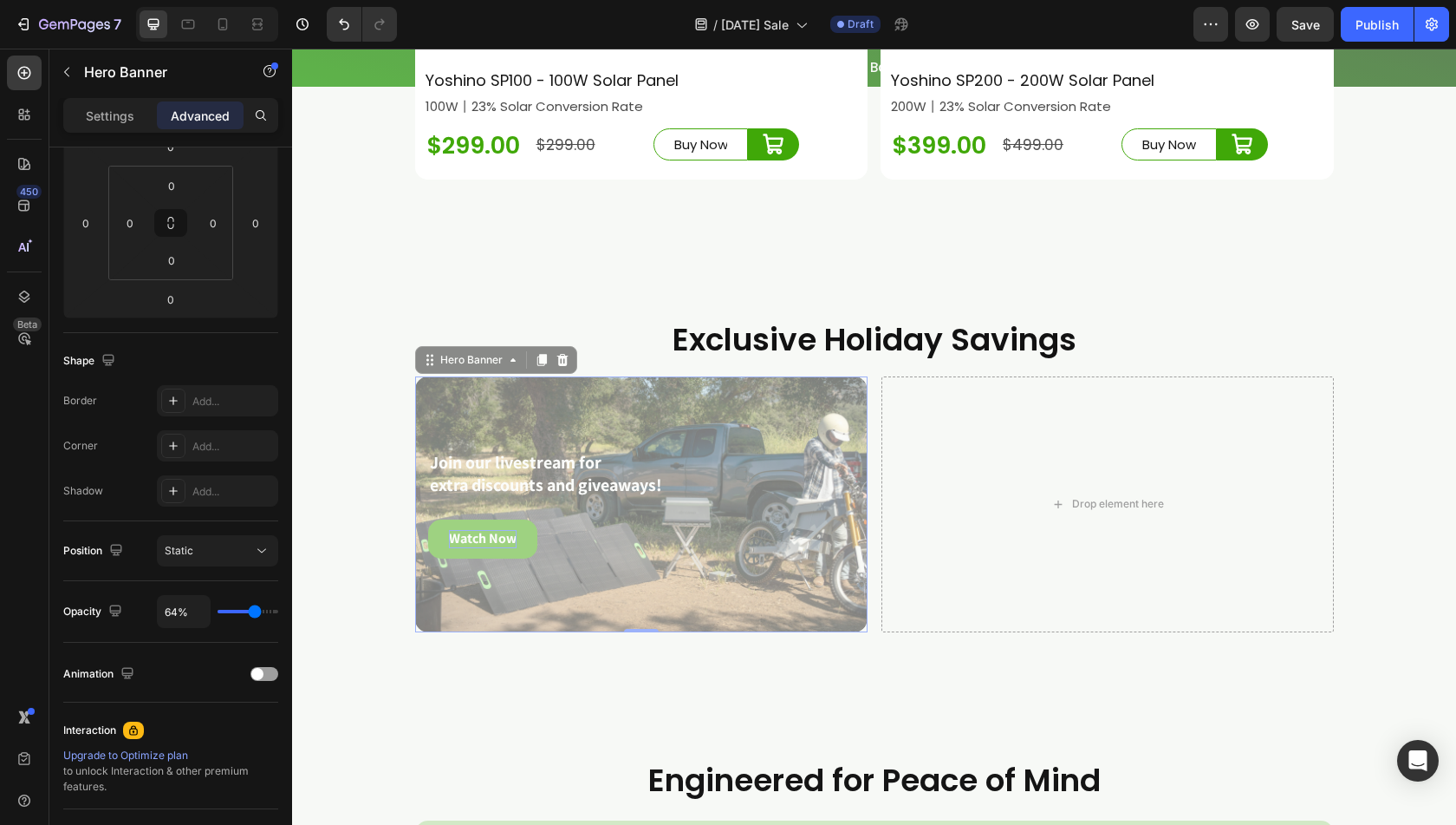
type input "67%"
type input "67"
type input "75%"
type input "75"
type input "85%"
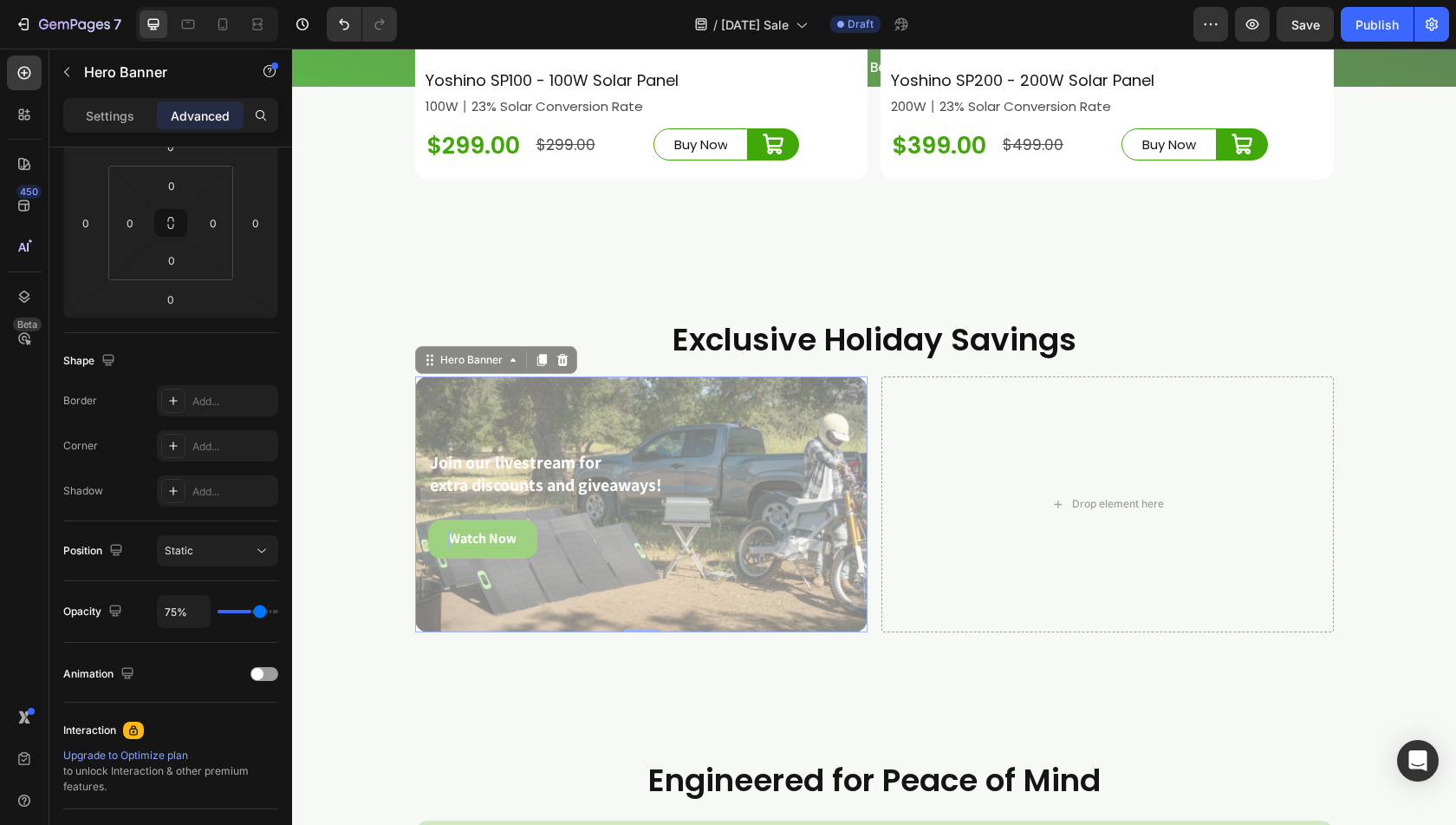
type input "85"
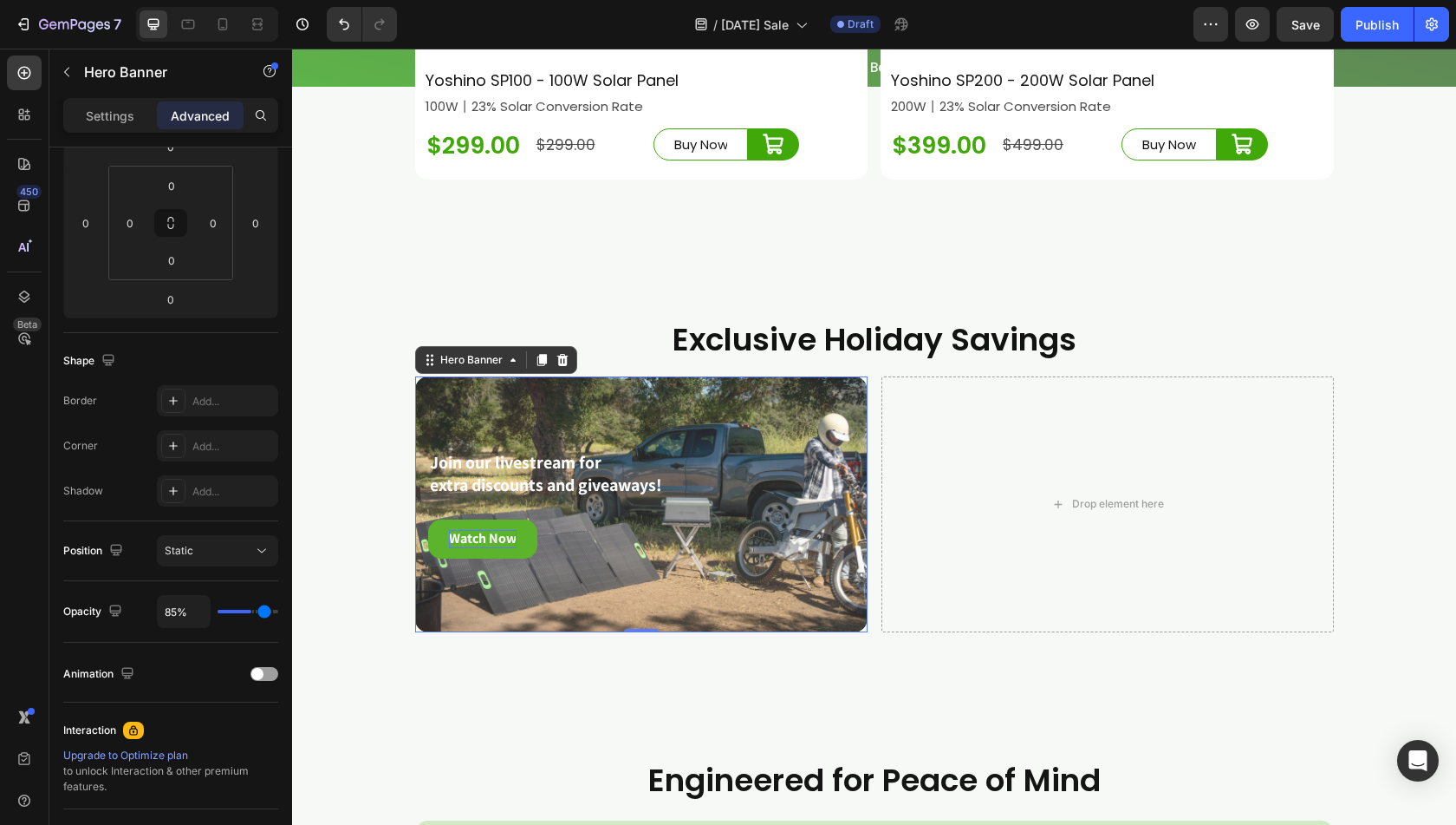
type input "92%"
type input "92"
type input "98%"
type input "98"
type input "100%"
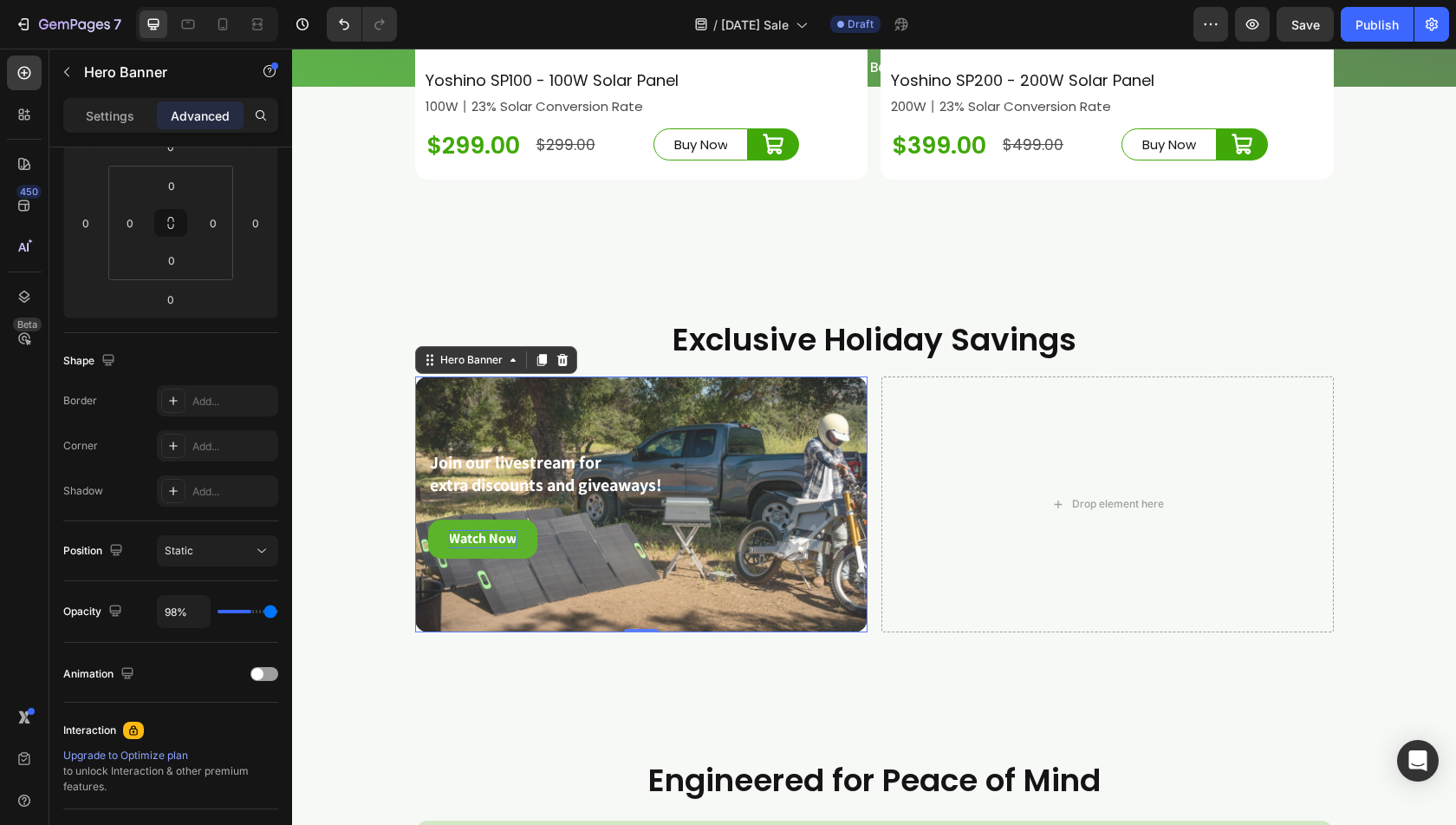
type input "100"
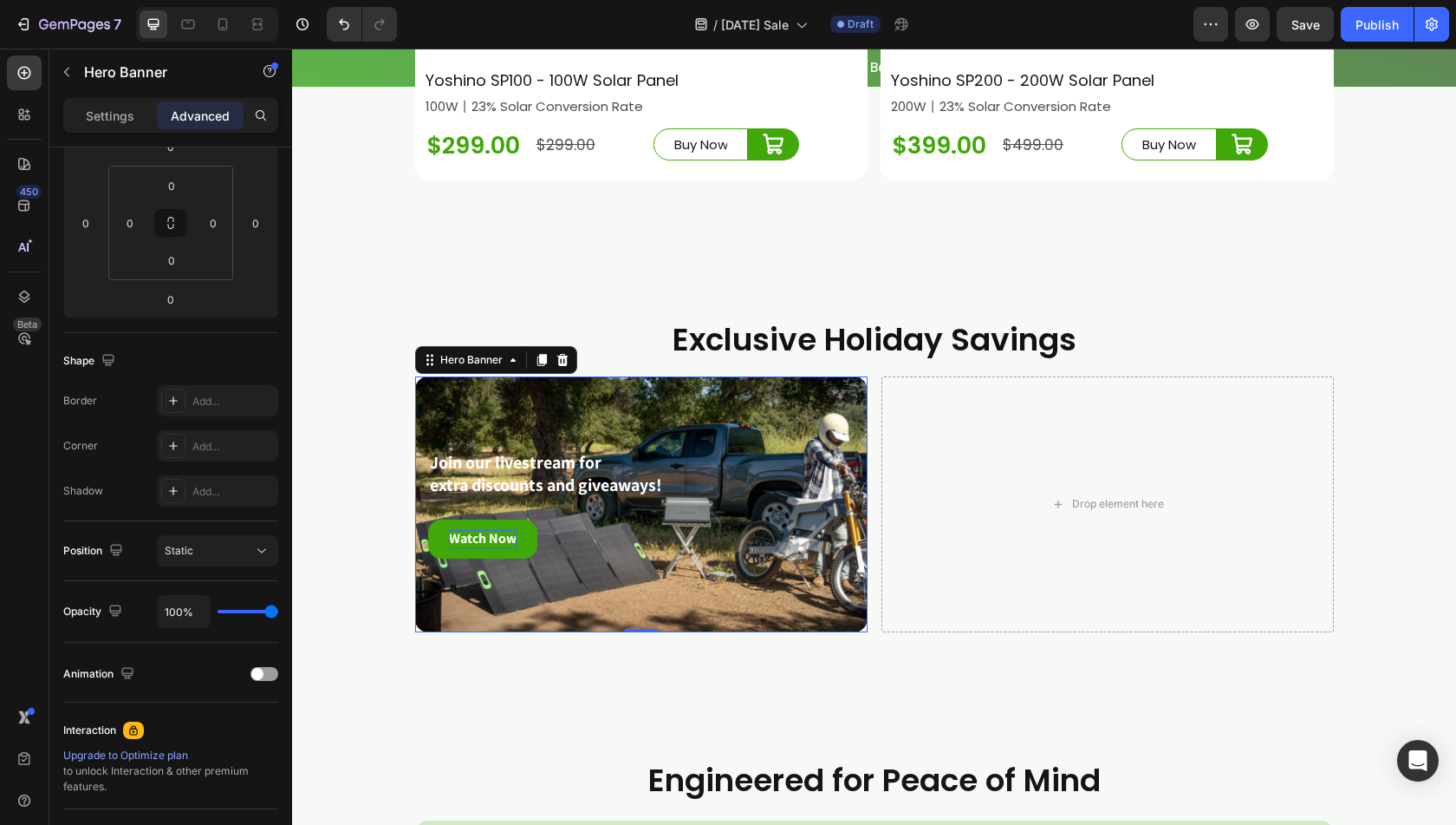
type input "98%"
type input "98"
type input "93%"
type input "93"
type input "90%"
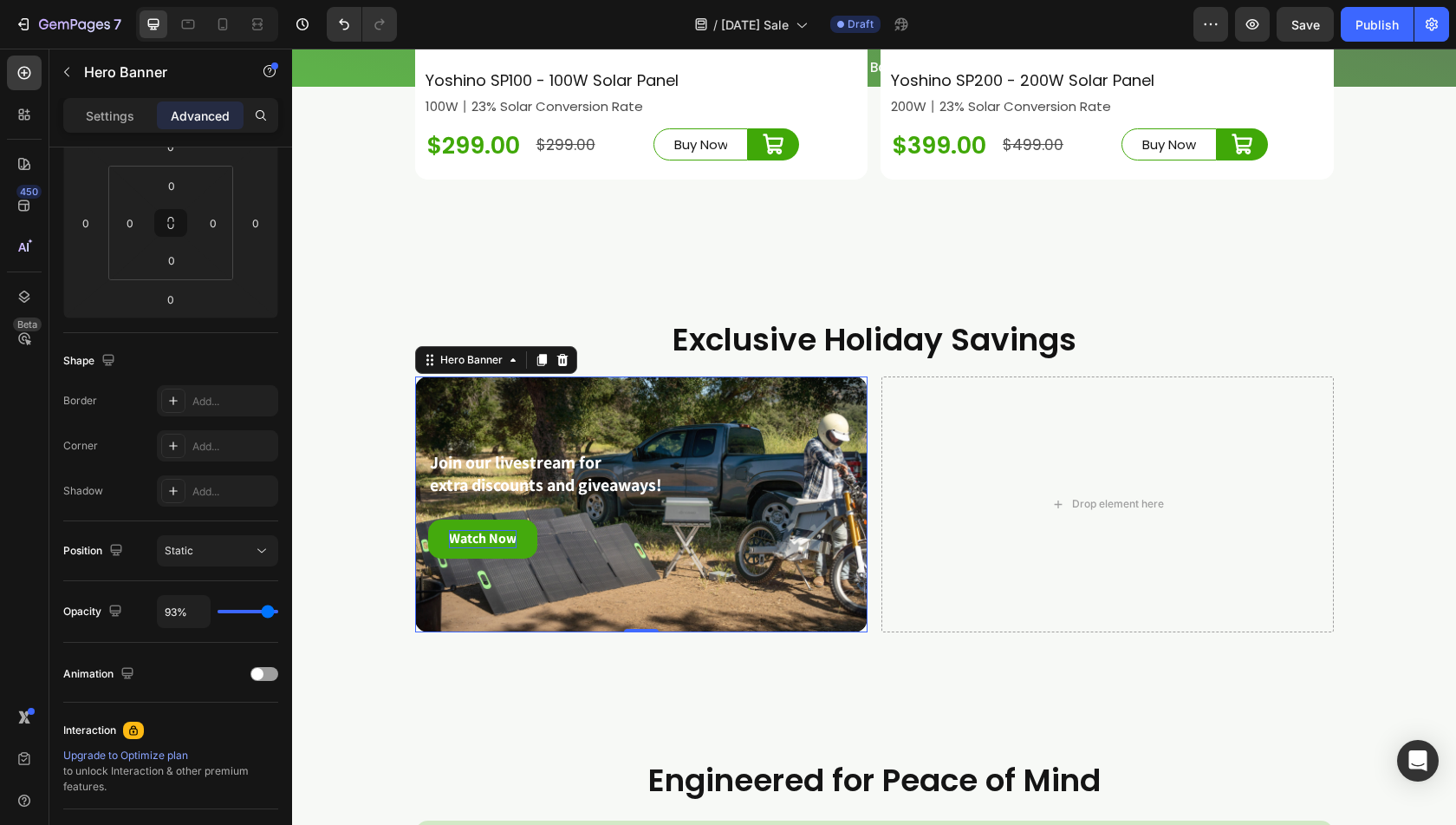
type input "90"
type input "86%"
type input "86"
type input "82%"
type input "82"
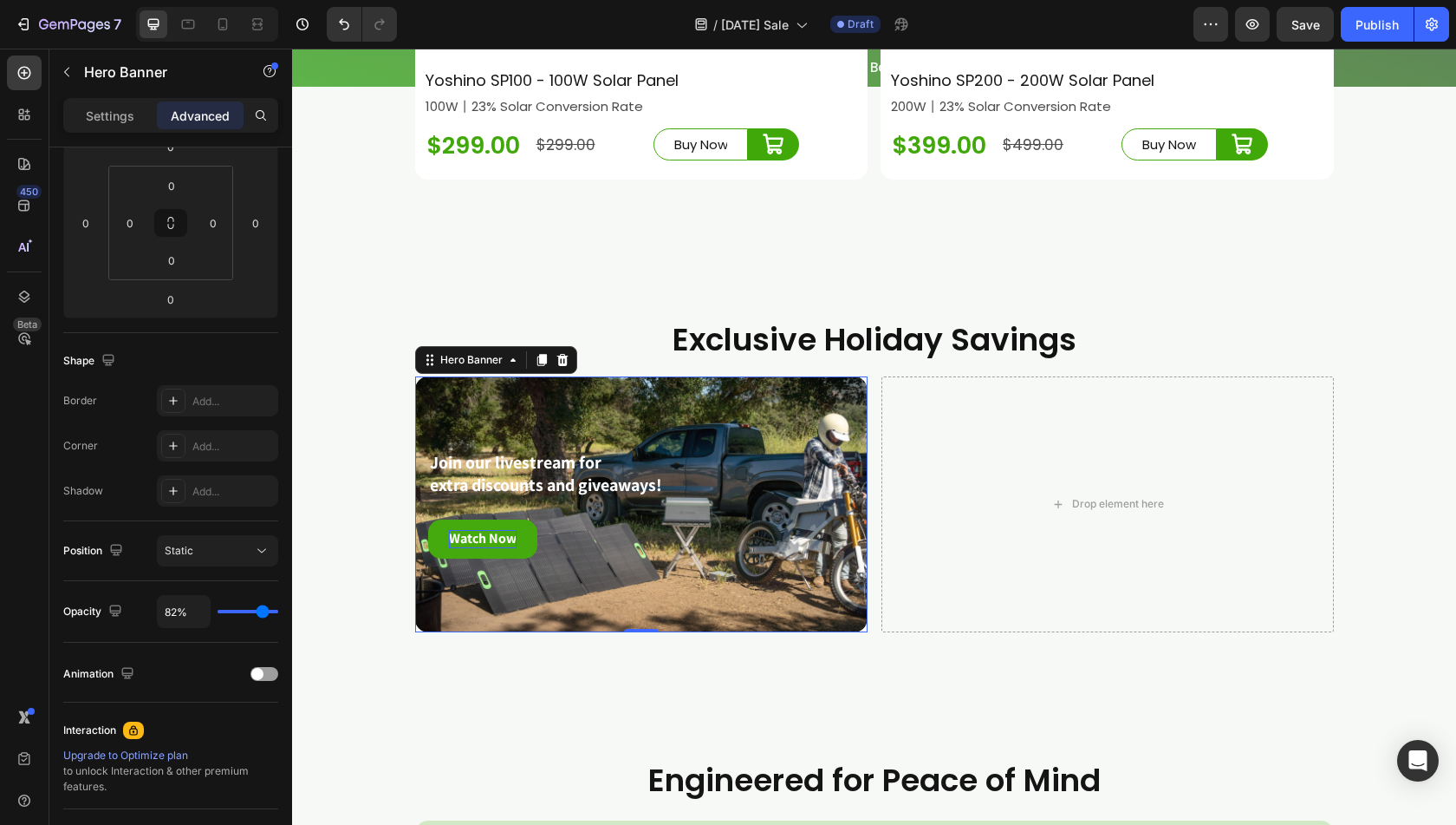
type input "76%"
type input "76"
type input "73%"
type input "73"
type input "69%"
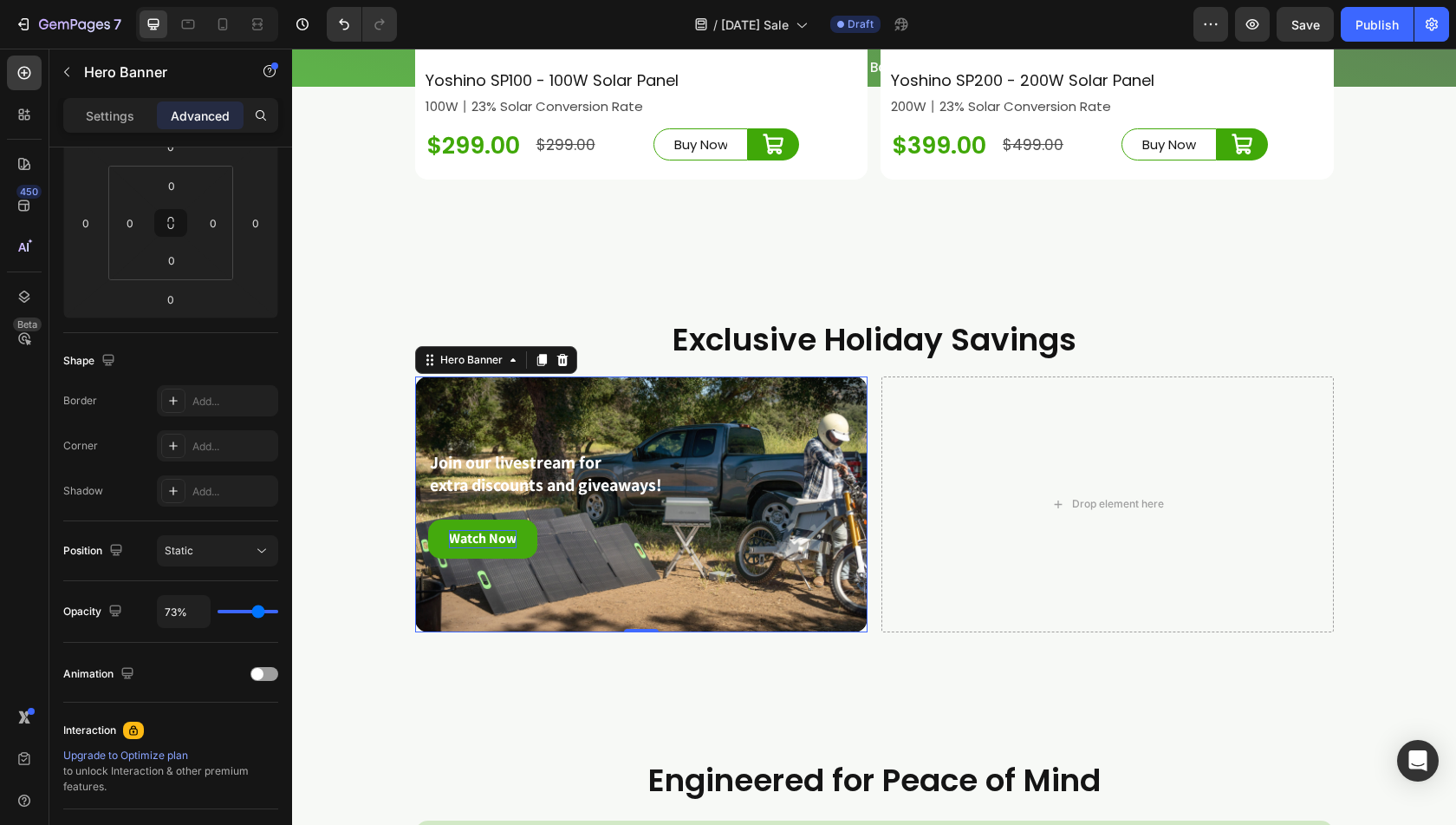
type input "69"
type input "65%"
type input "65"
type input "61%"
type input "61"
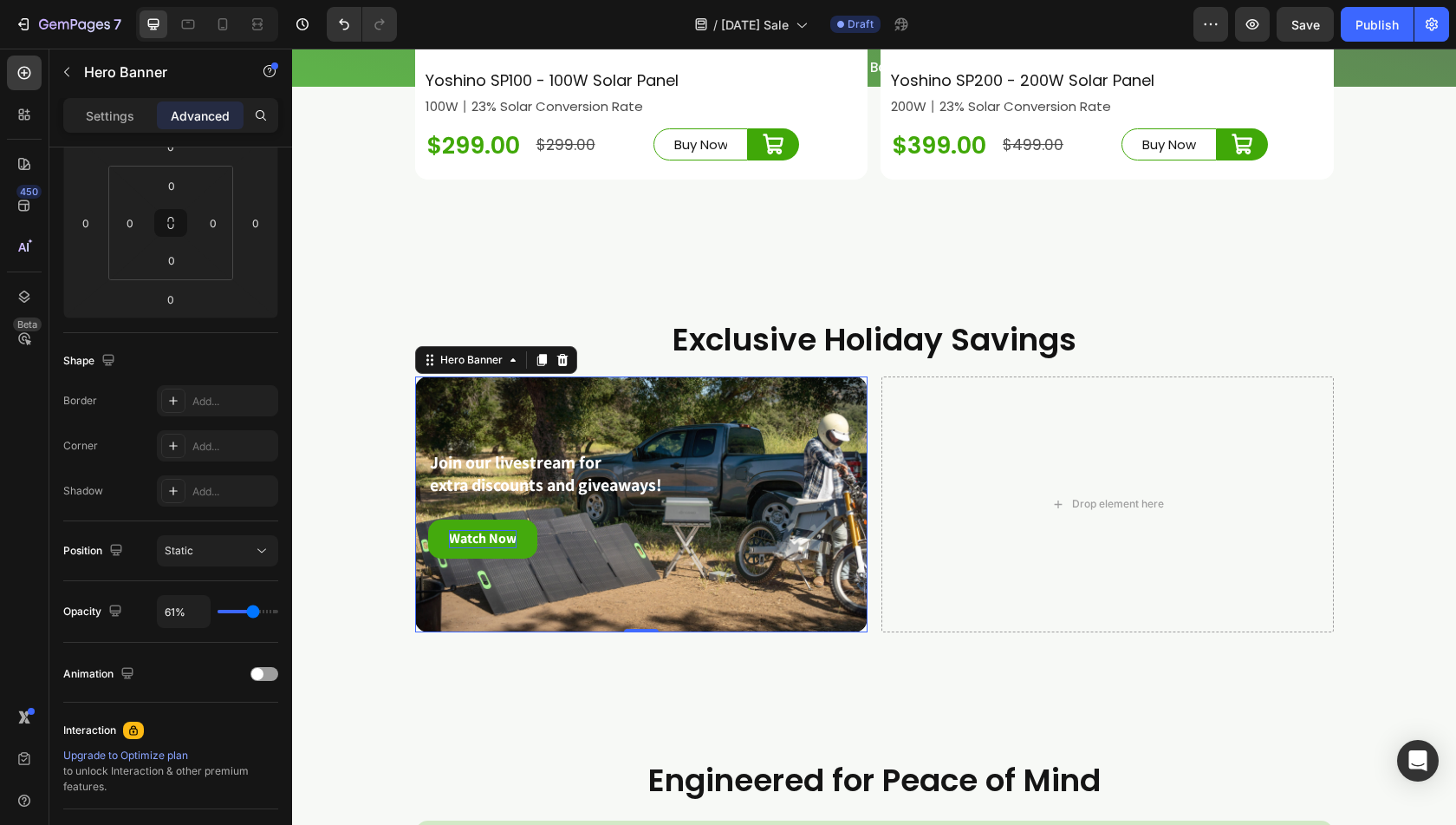
type input "59%"
type input "59"
type input "51%"
type input "51"
type input "45%"
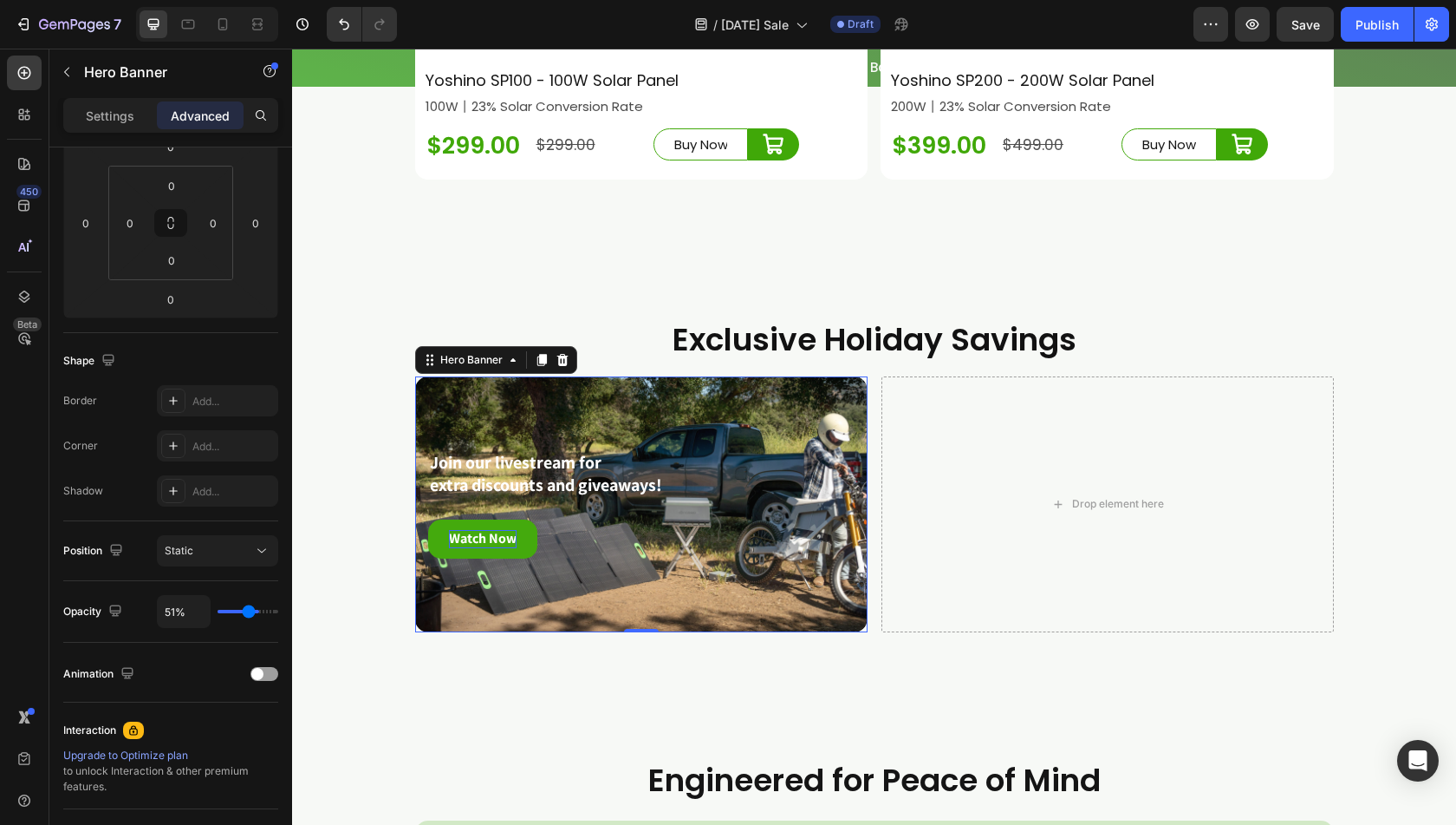
type input "45"
type input "40%"
type input "40"
type input "38%"
type input "38"
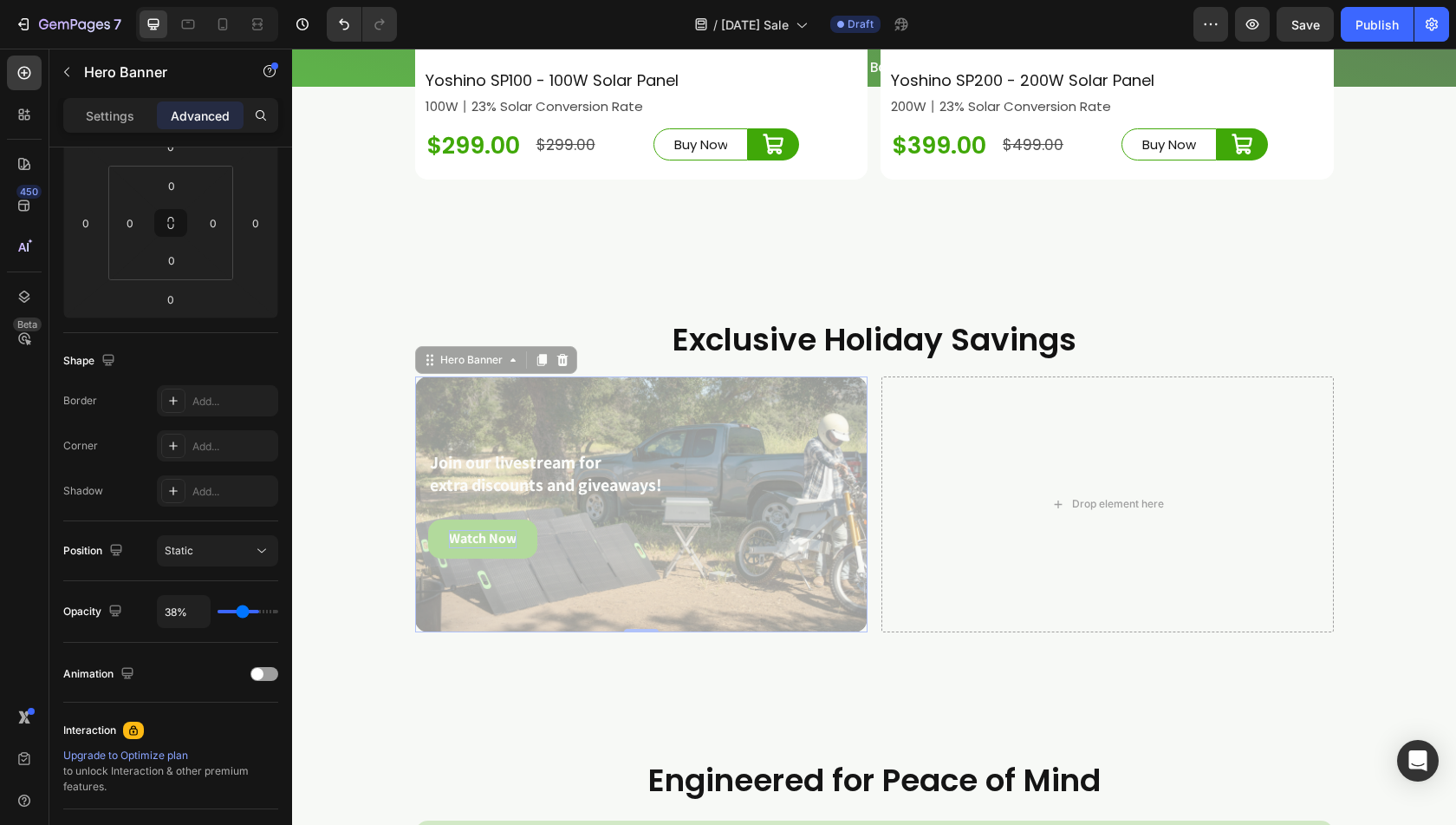
type input "34%"
type input "34"
type input "31%"
type input "31"
type input "30%"
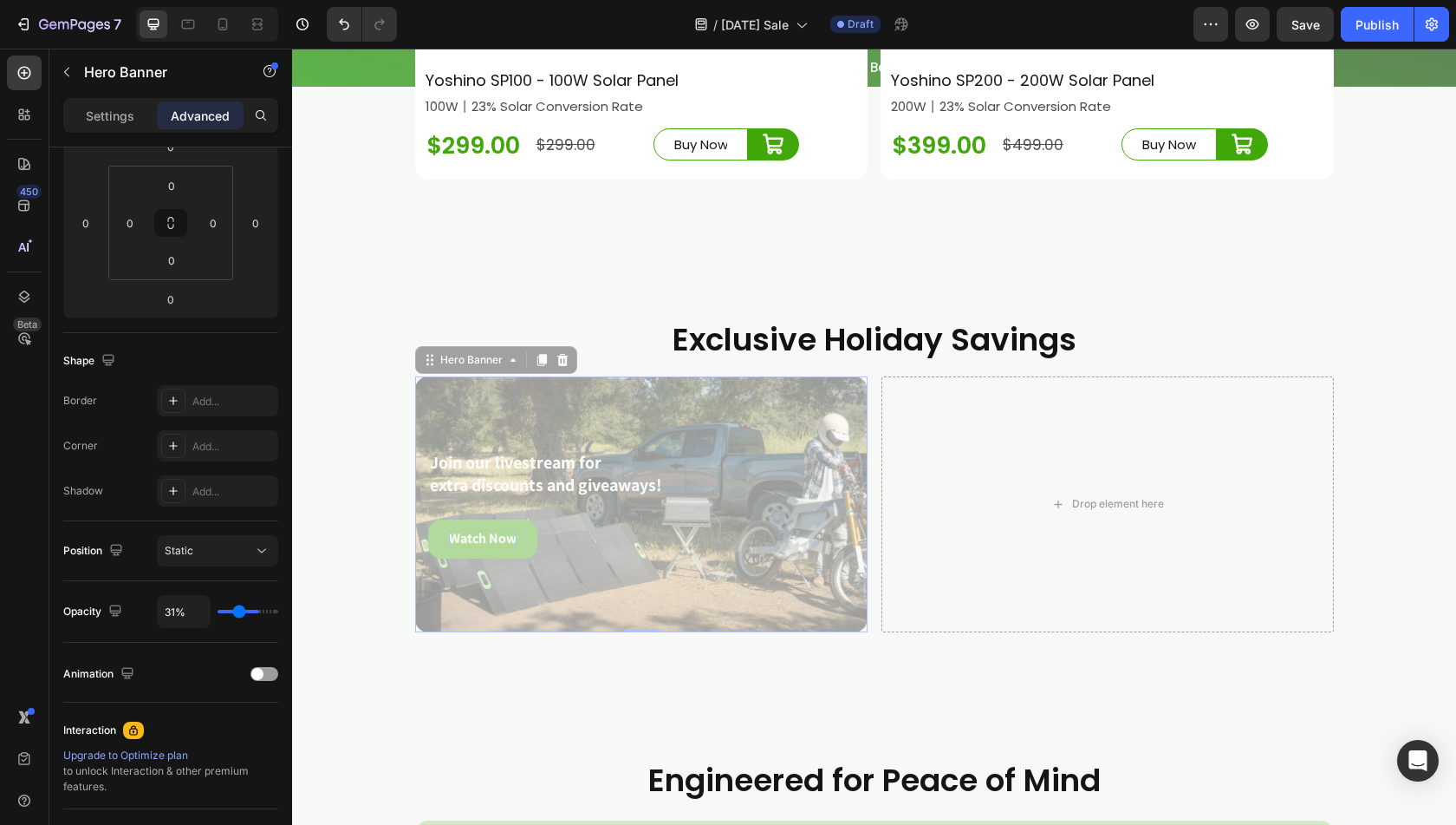
type input "30"
type input "27%"
type input "27"
type input "24%"
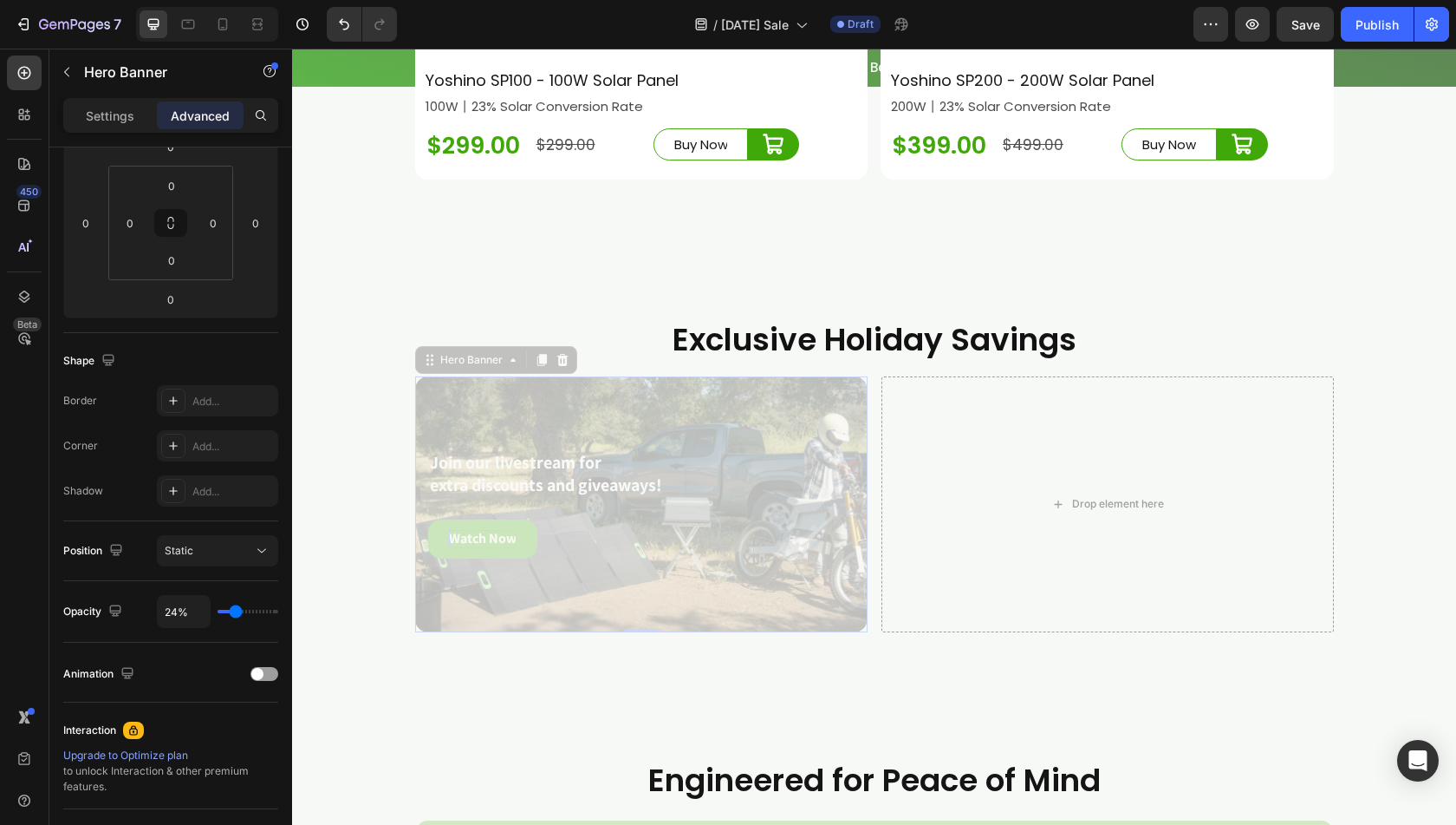
drag, startPoint x: 245, startPoint y: 612, endPoint x: 236, endPoint y: 606, distance: 10.8
type input "24"
click at [236, 610] on input "range" at bounding box center [248, 612] width 61 height 4
type input "31%"
type input "31"
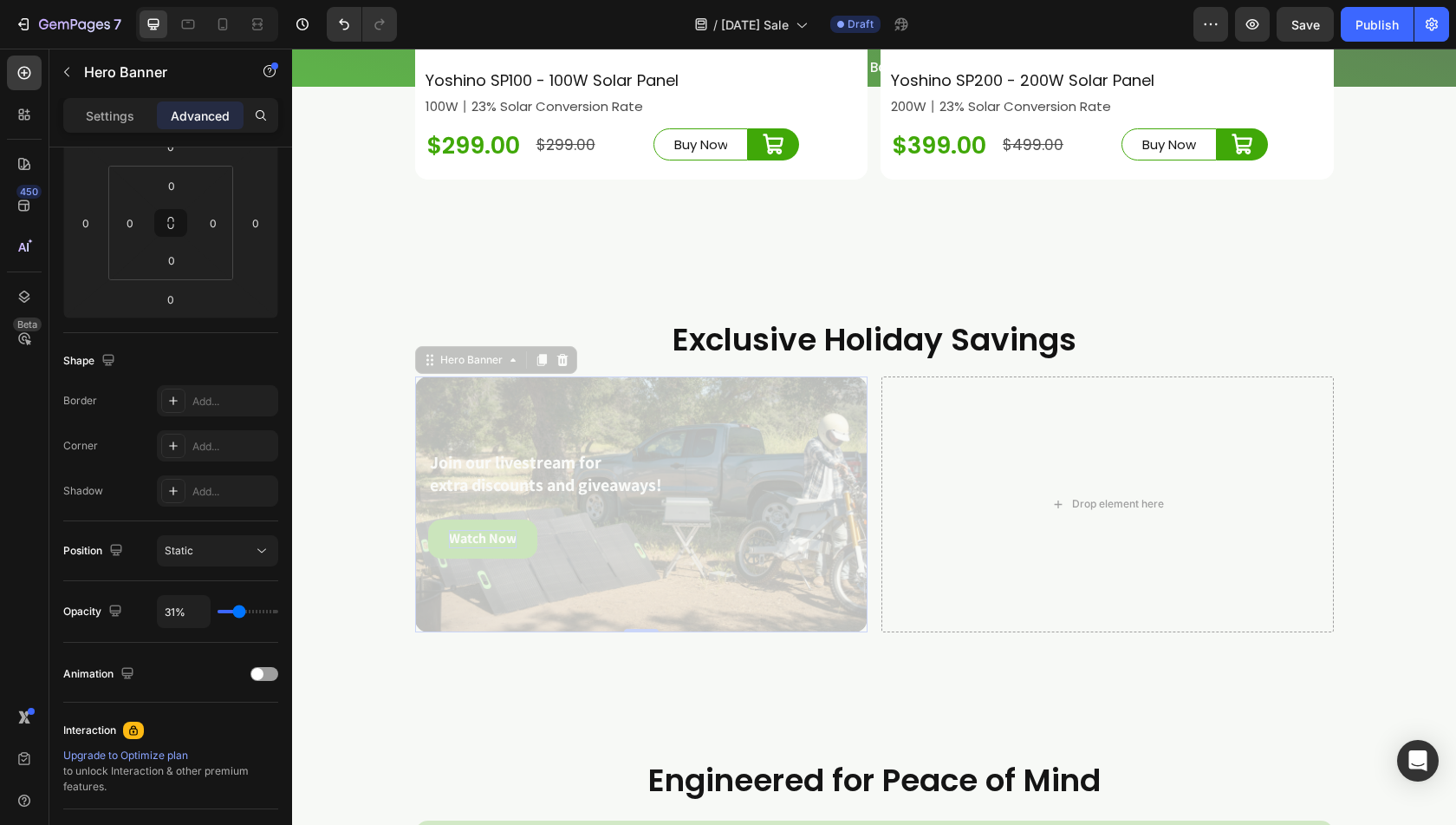
type input "36%"
type input "36"
type input "48%"
type input "48"
type input "55%"
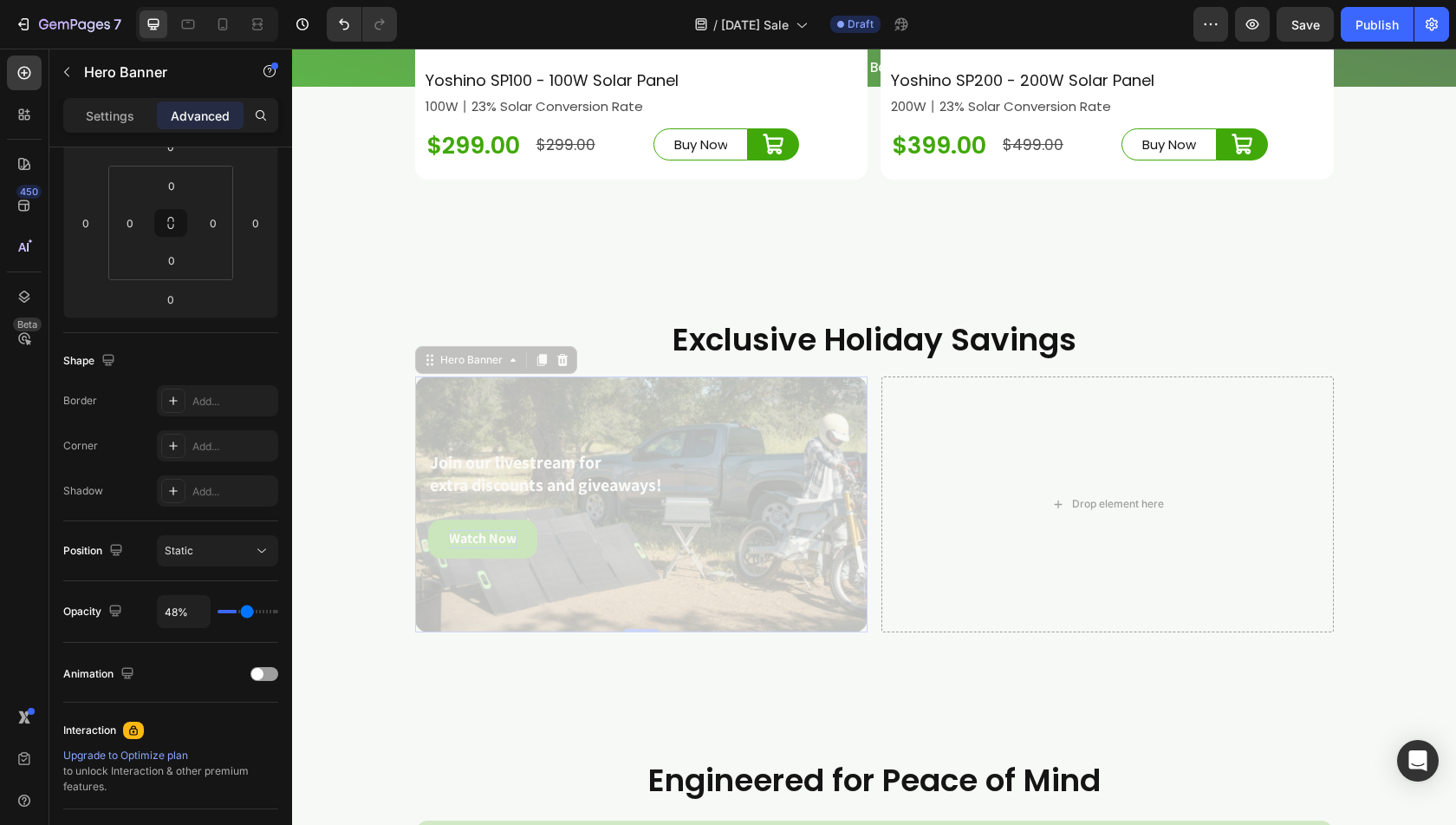
type input "55"
type input "65%"
type input "65"
type input "71%"
type input "71"
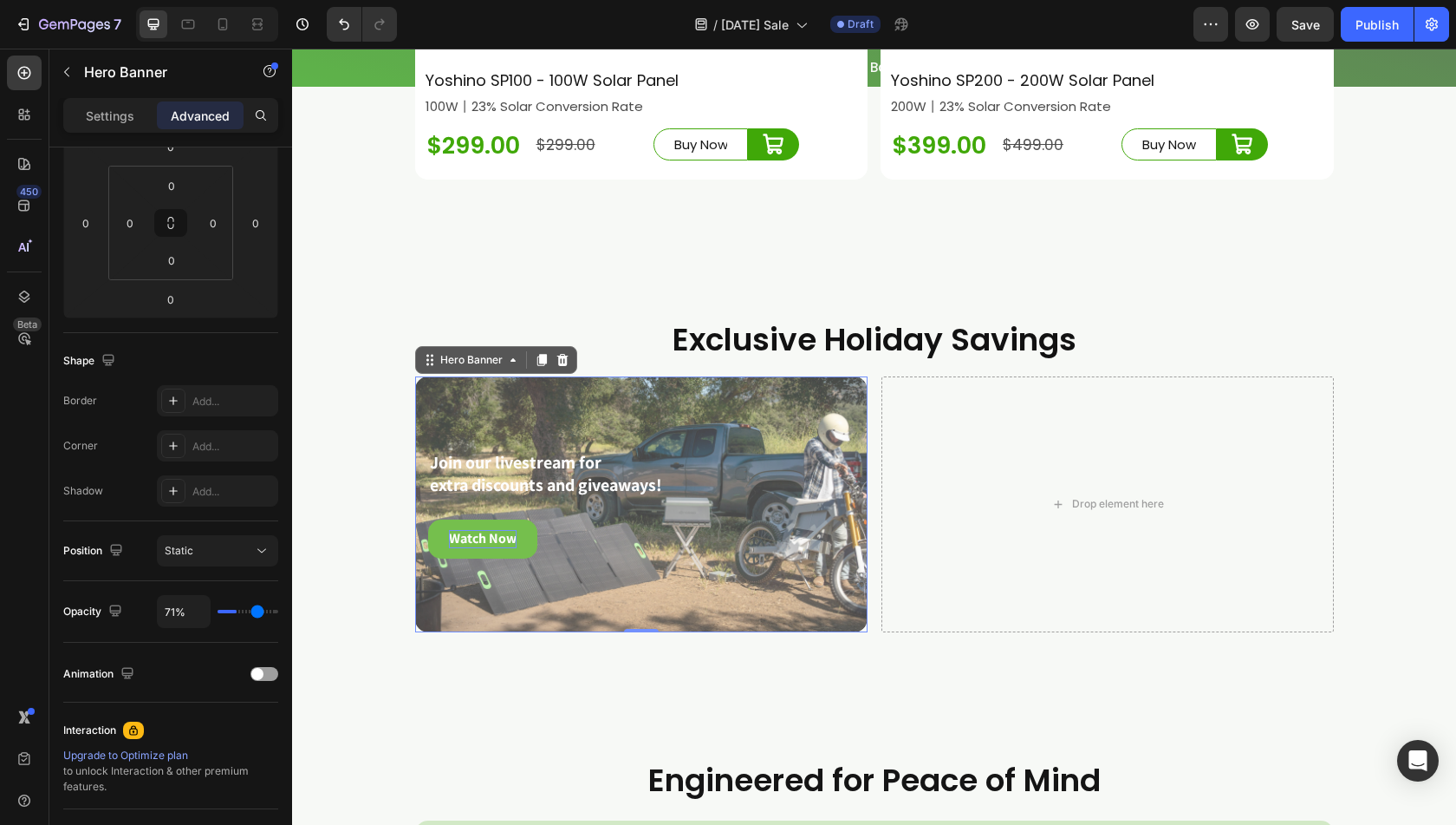
type input "78%"
type input "78"
type input "83%"
type input "83"
type input "90%"
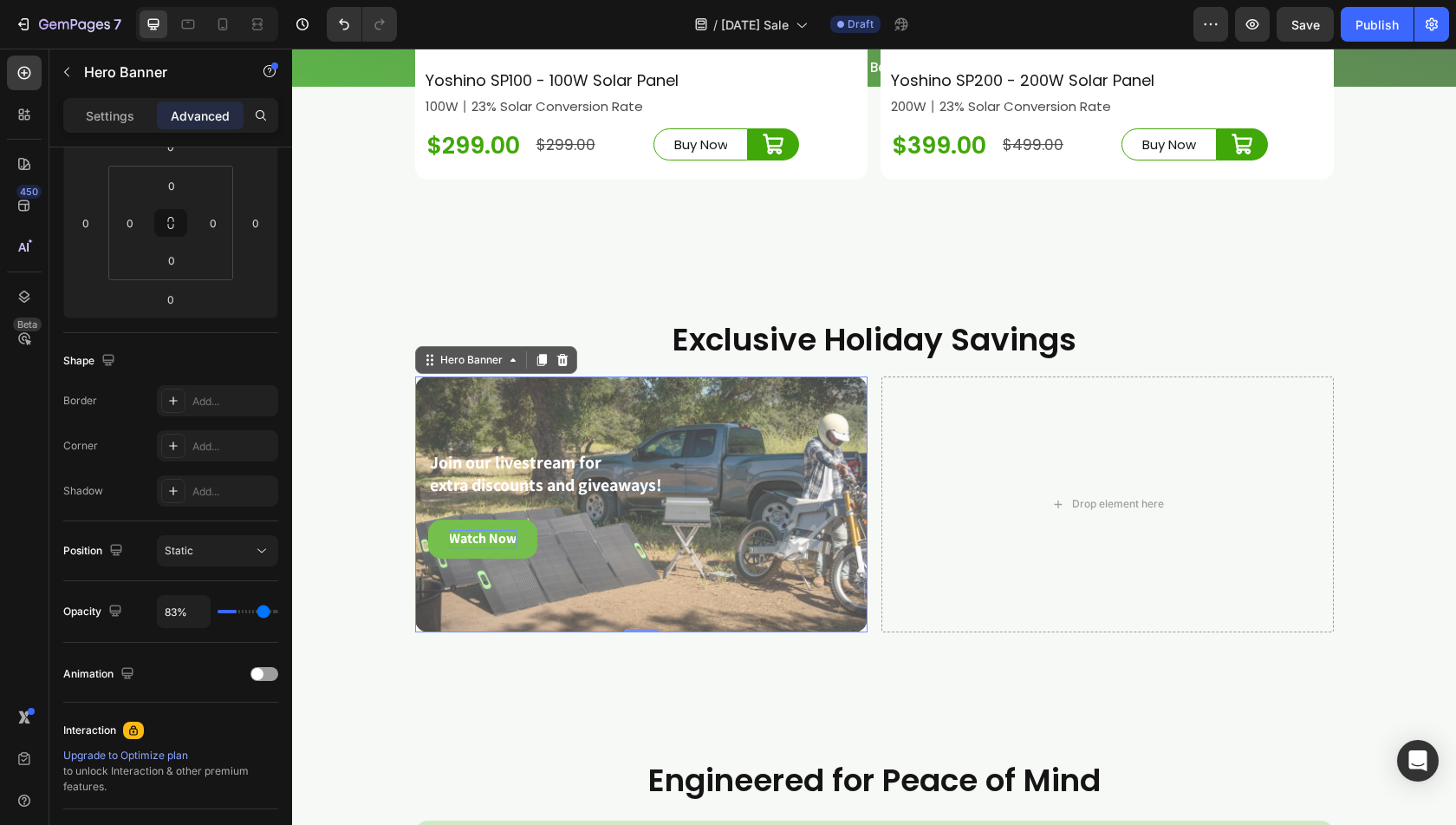
type input "90"
type input "94%"
type input "94"
type input "98%"
type input "98"
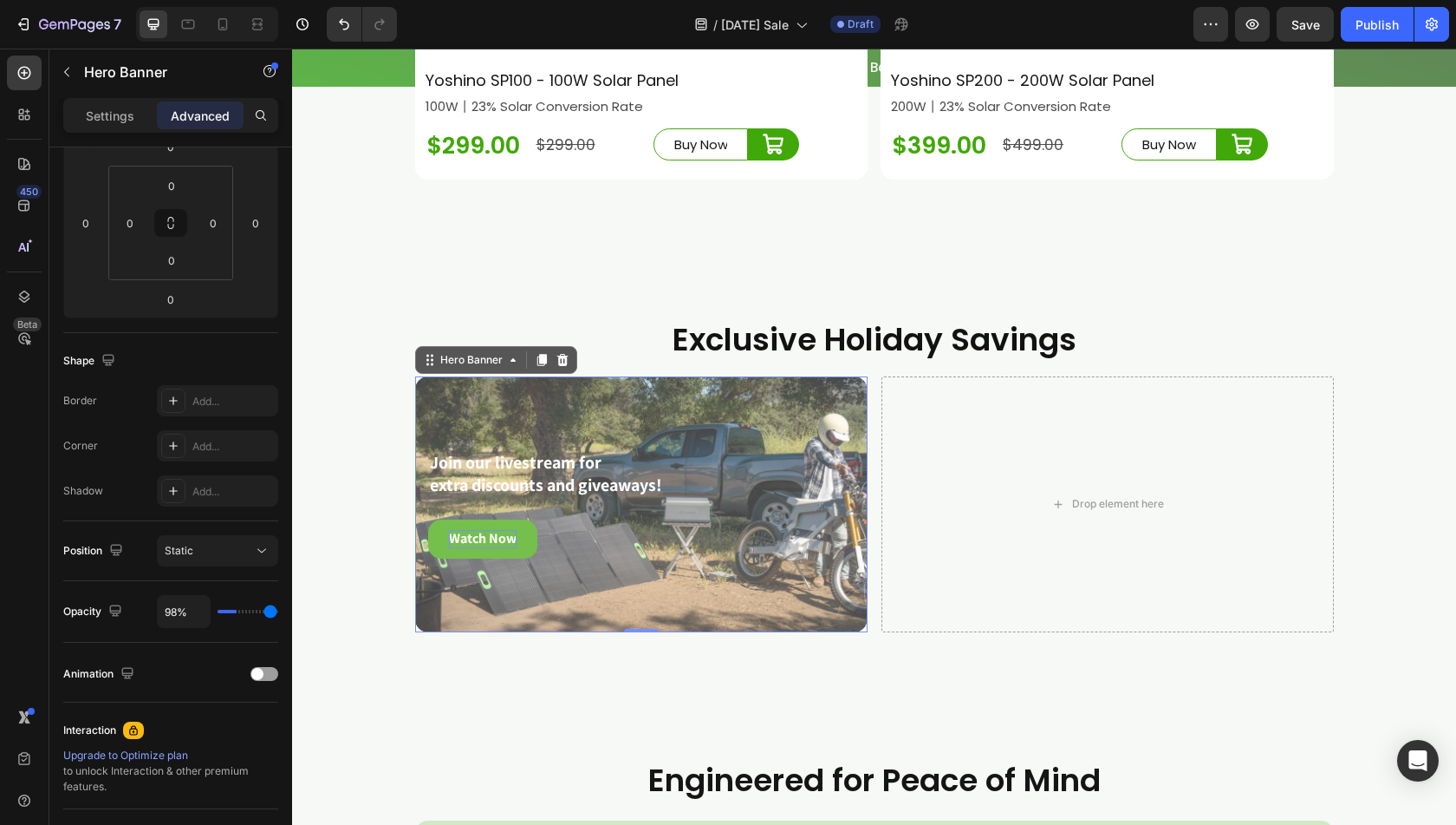
type input "100%"
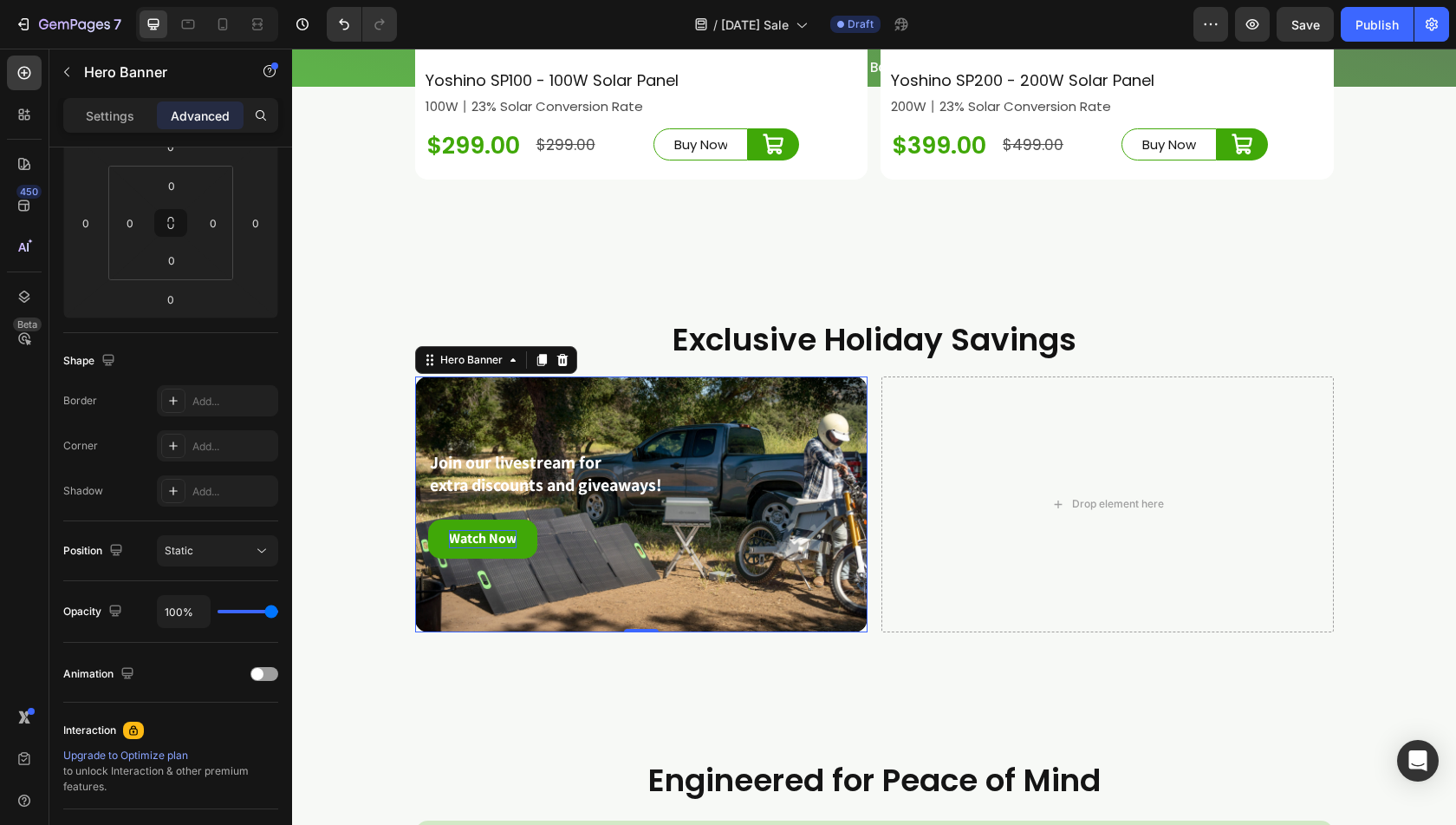
drag, startPoint x: 236, startPoint y: 606, endPoint x: 297, endPoint y: 608, distance: 61.0
type input "100"
click at [279, 610] on input "range" at bounding box center [248, 612] width 61 height 4
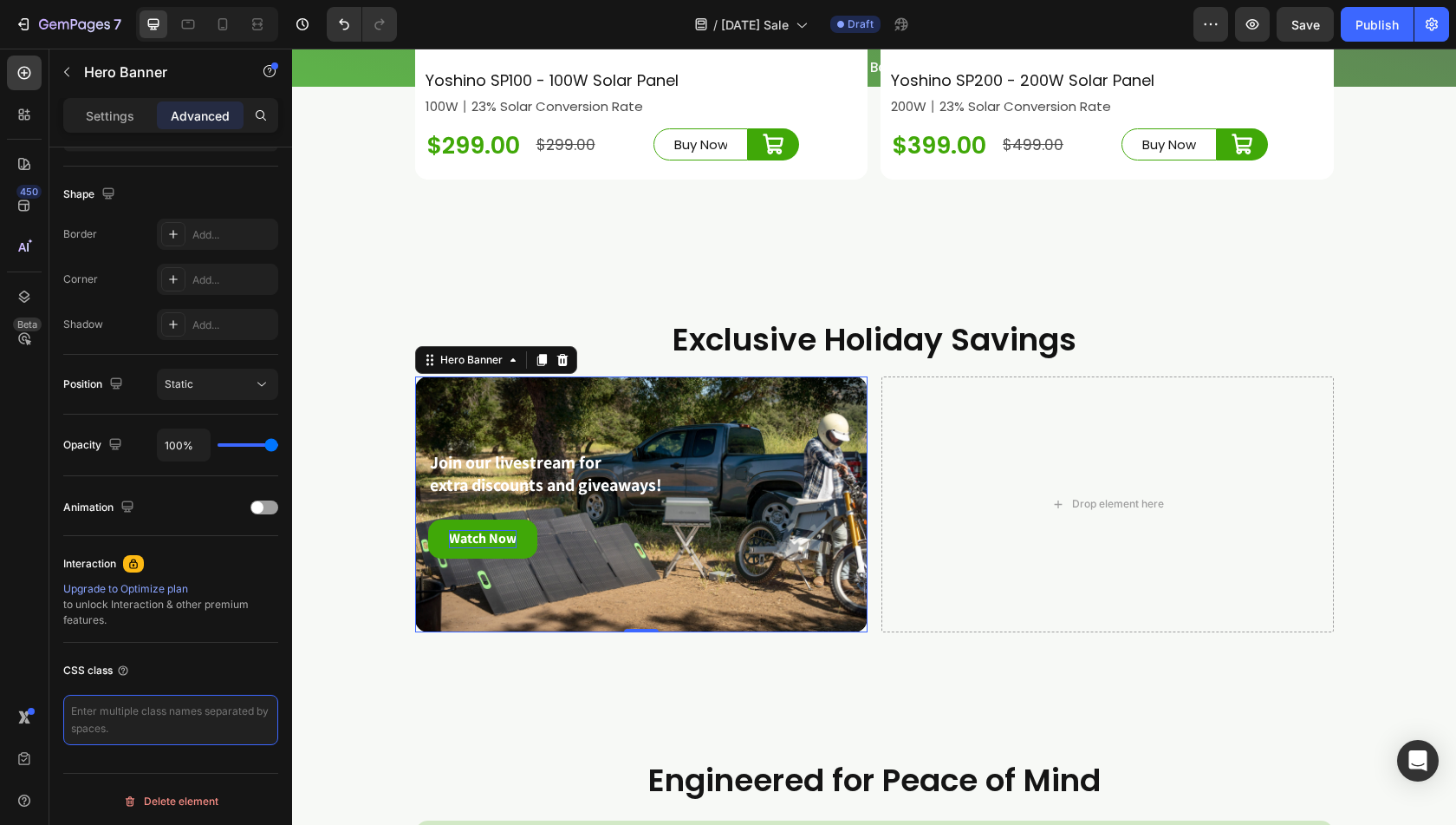
click at [154, 725] on textarea at bounding box center [171, 719] width 215 height 51
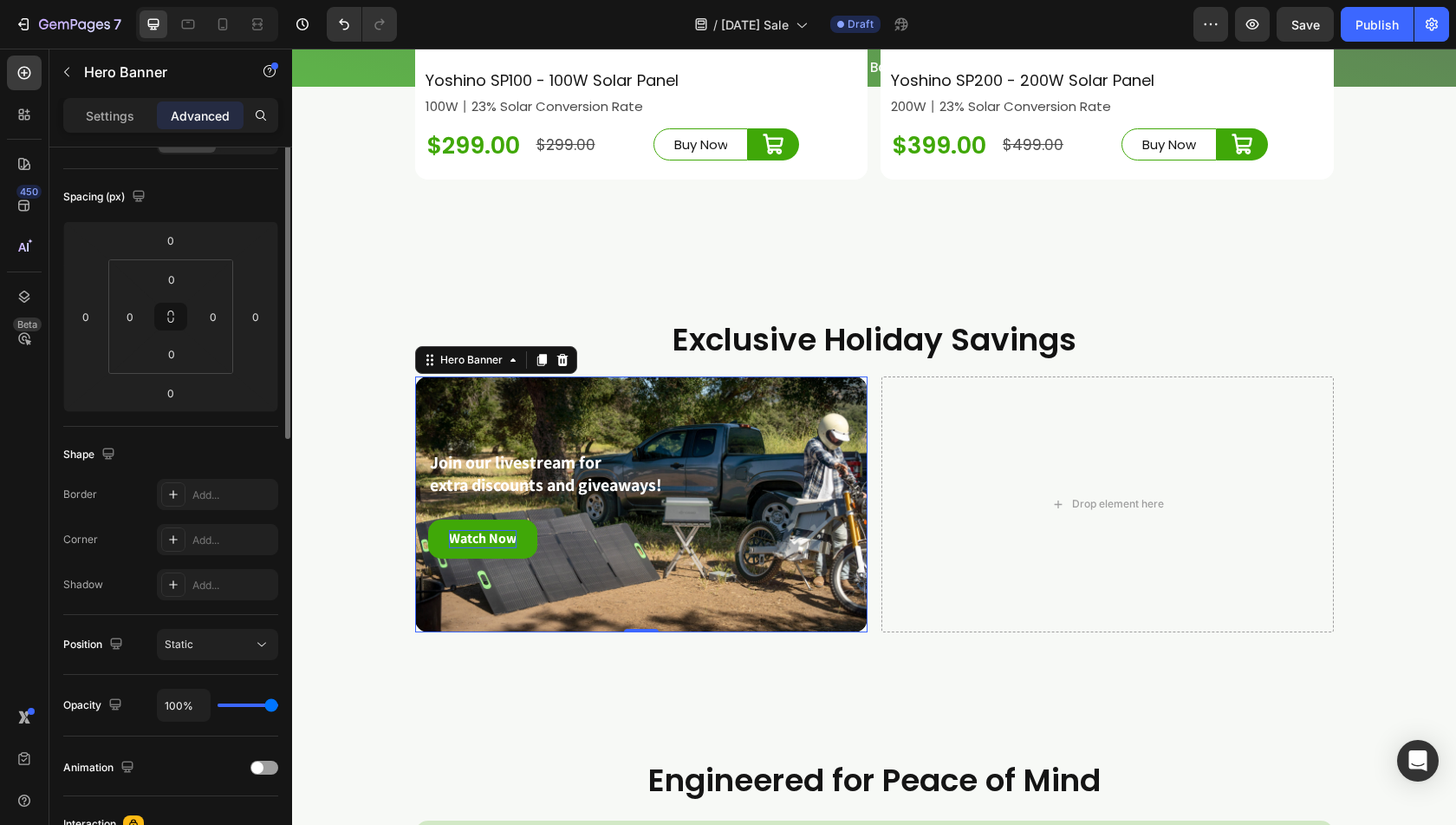
scroll to position [0, 0]
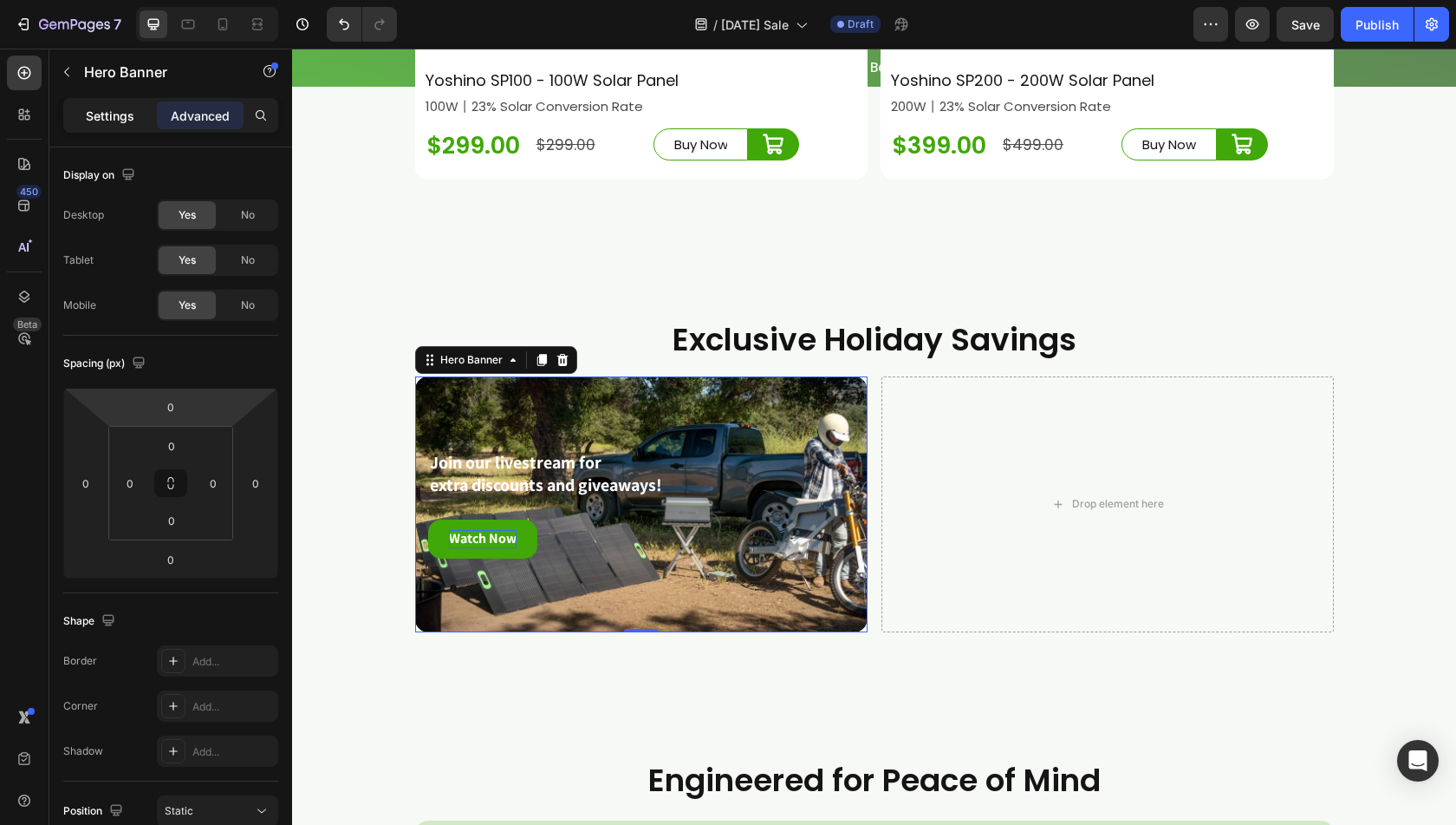
click at [99, 107] on p "Settings" at bounding box center [109, 116] width 49 height 18
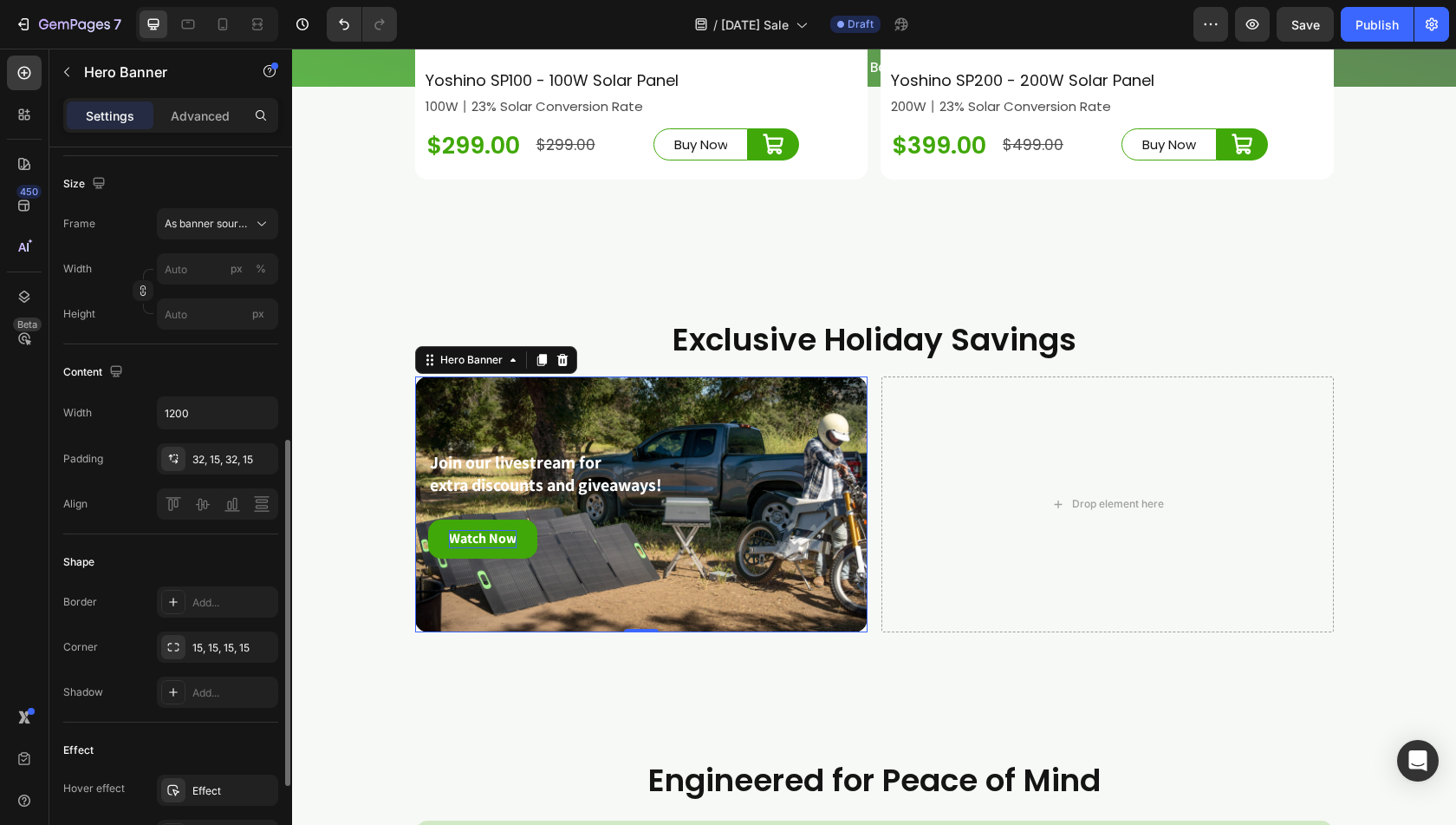
scroll to position [434, 0]
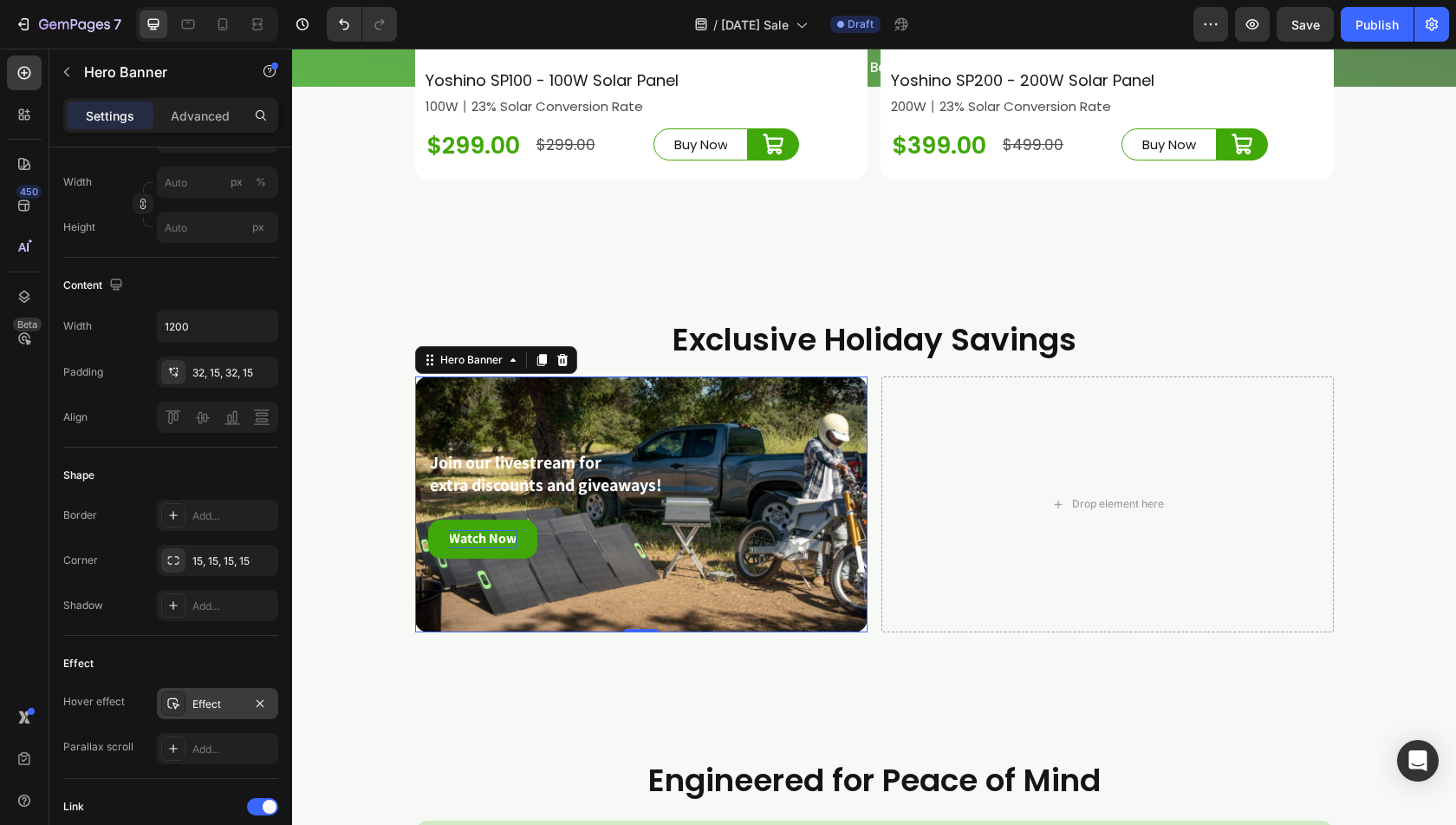
click at [176, 705] on icon at bounding box center [173, 704] width 12 height 11
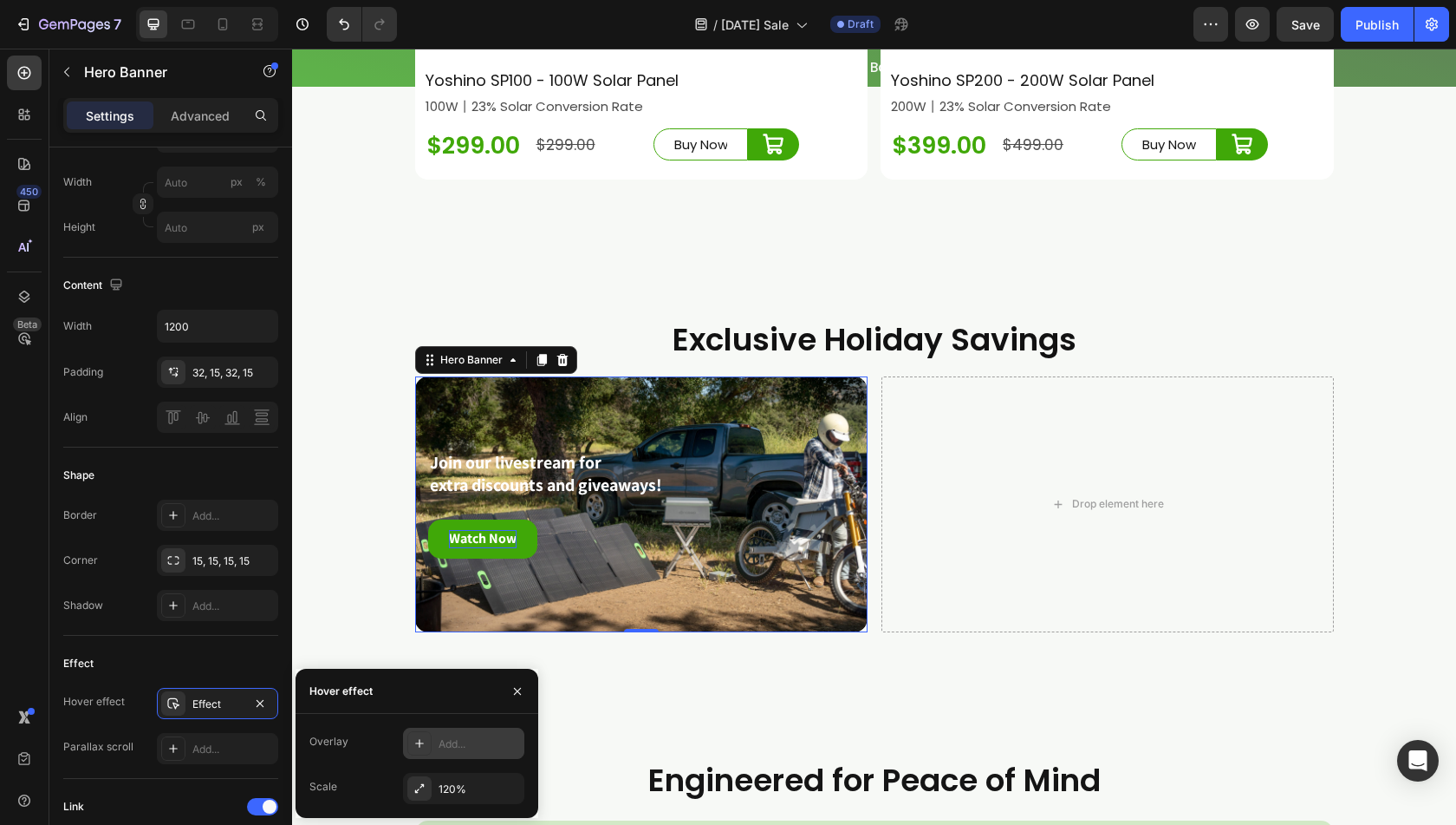
click at [424, 751] on div at bounding box center [419, 743] width 24 height 24
type input "18%"
type input "18"
type input "20%"
type input "20"
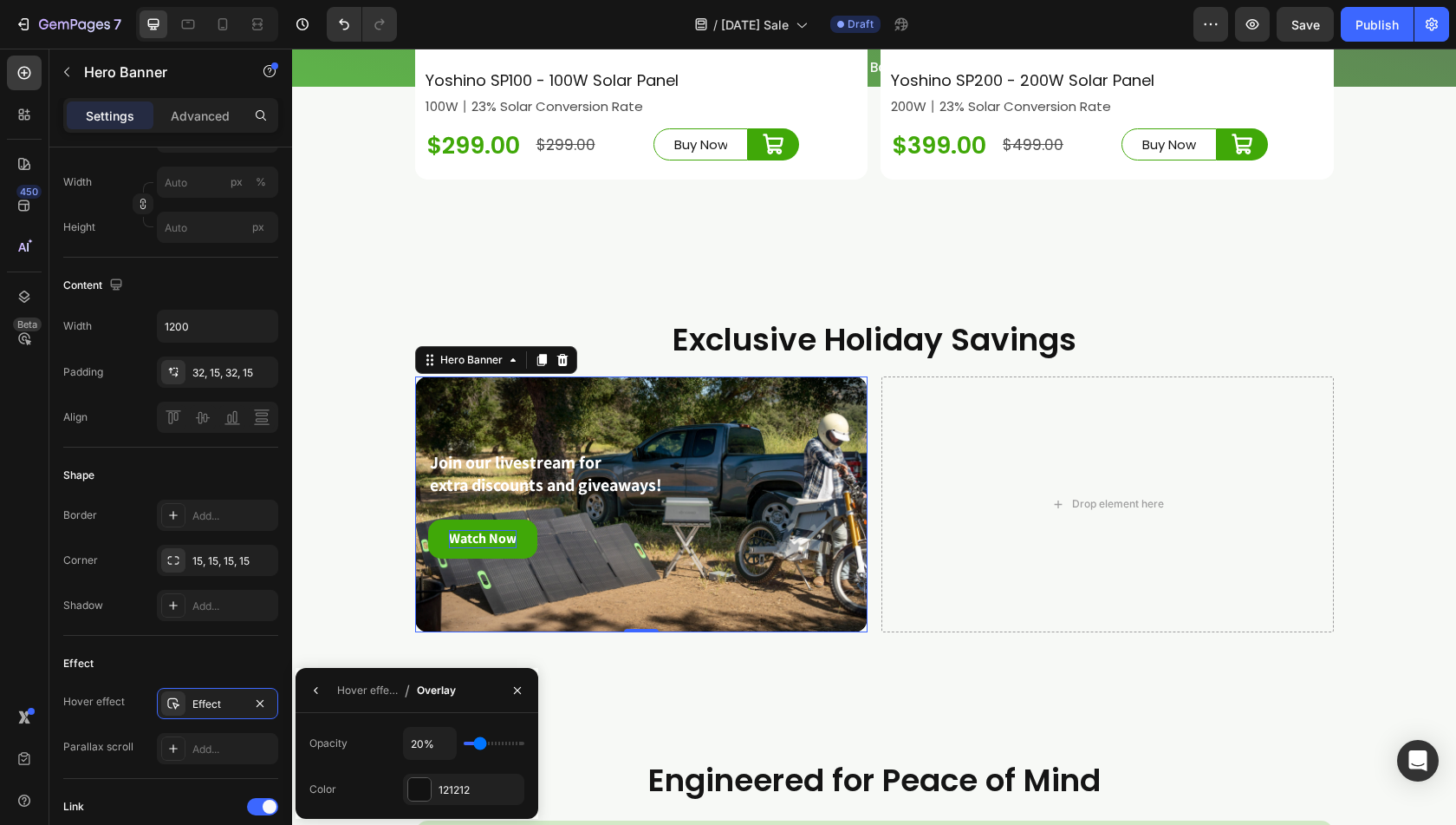
type input "24%"
type input "24"
type input "27%"
type input "27"
type input "30%"
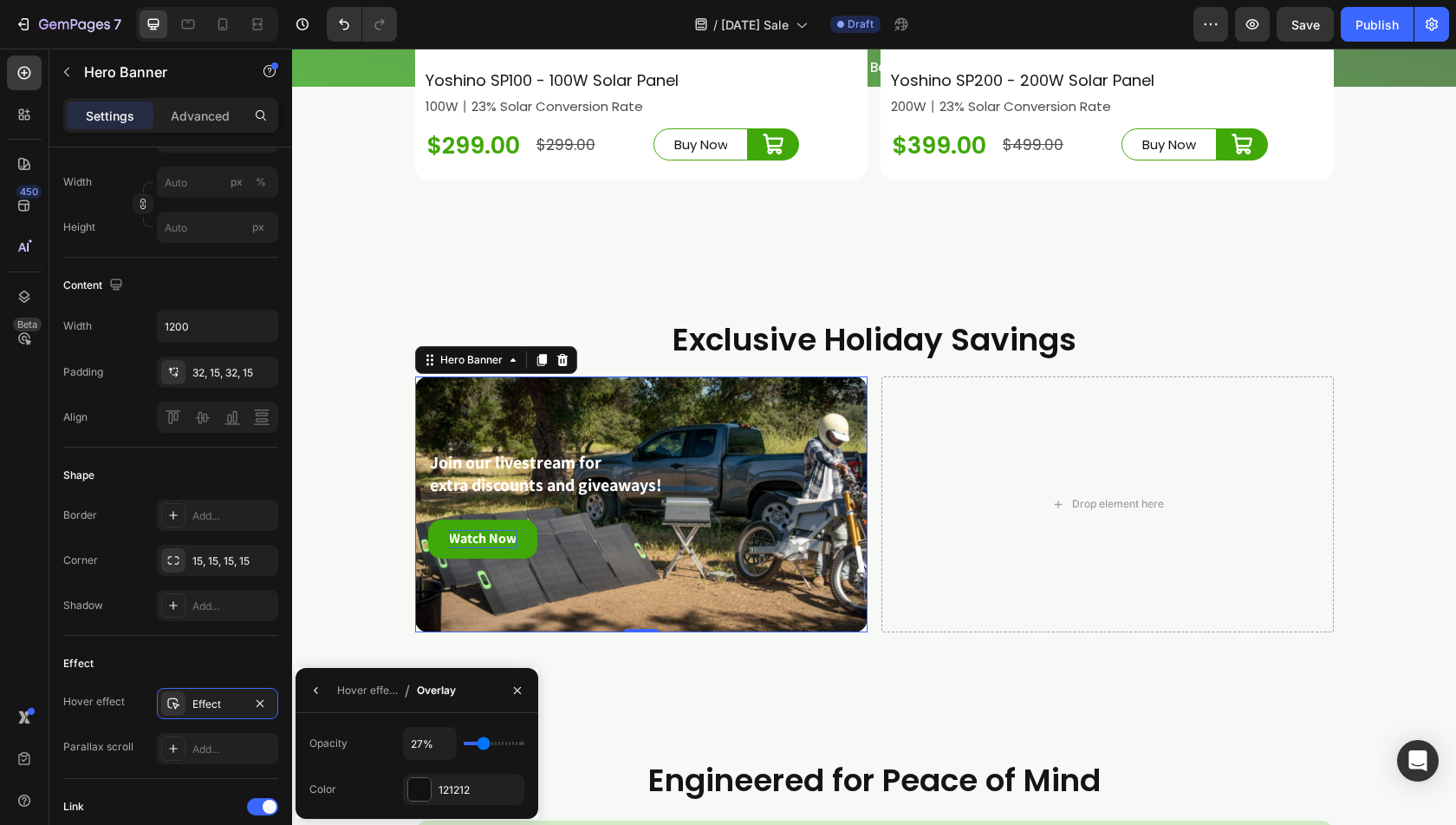
type input "30"
type input "36%"
type input "36"
type input "39%"
type input "39"
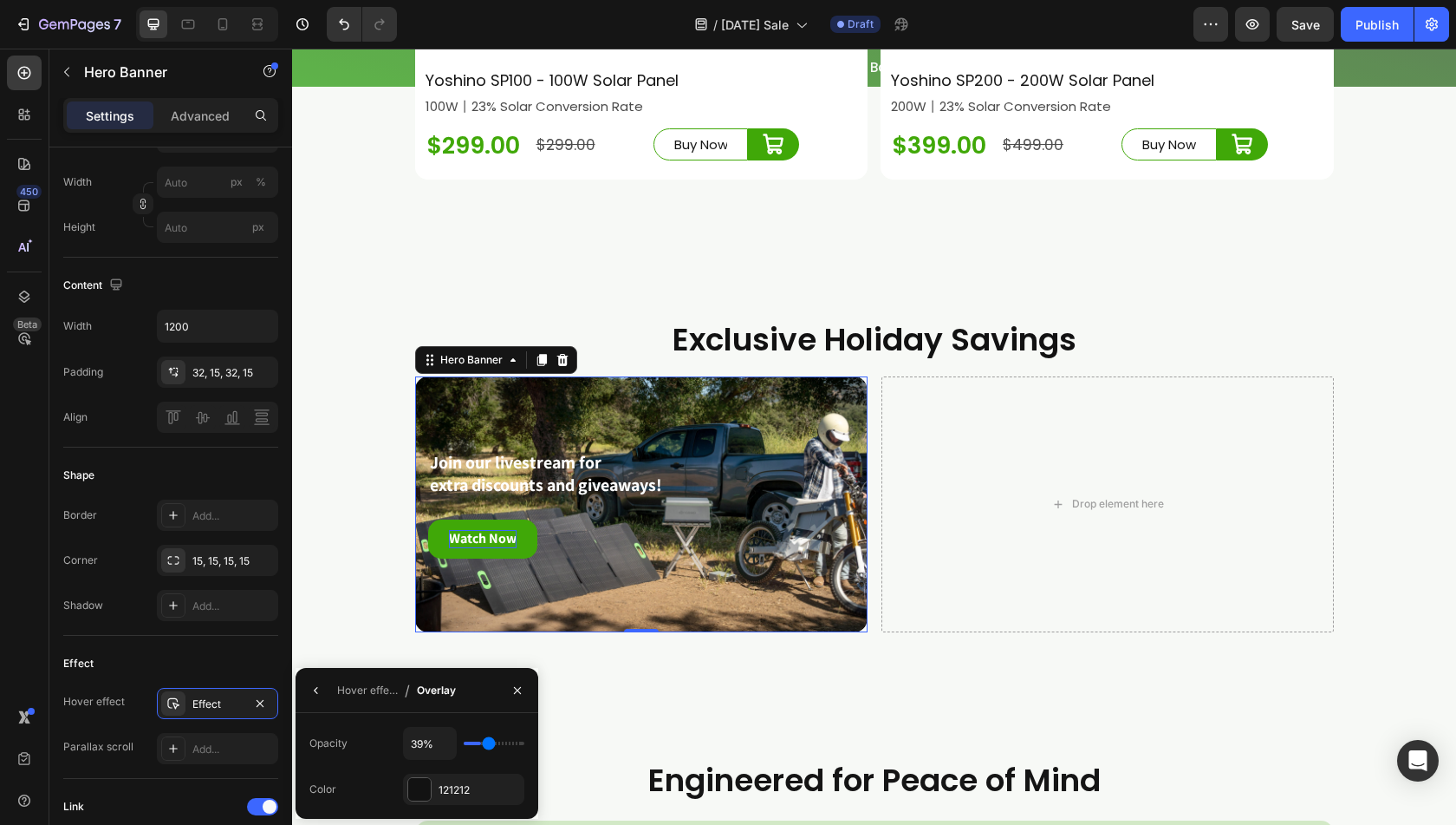
type input "43%"
type input "43"
type input "45%"
type input "45"
type input "46%"
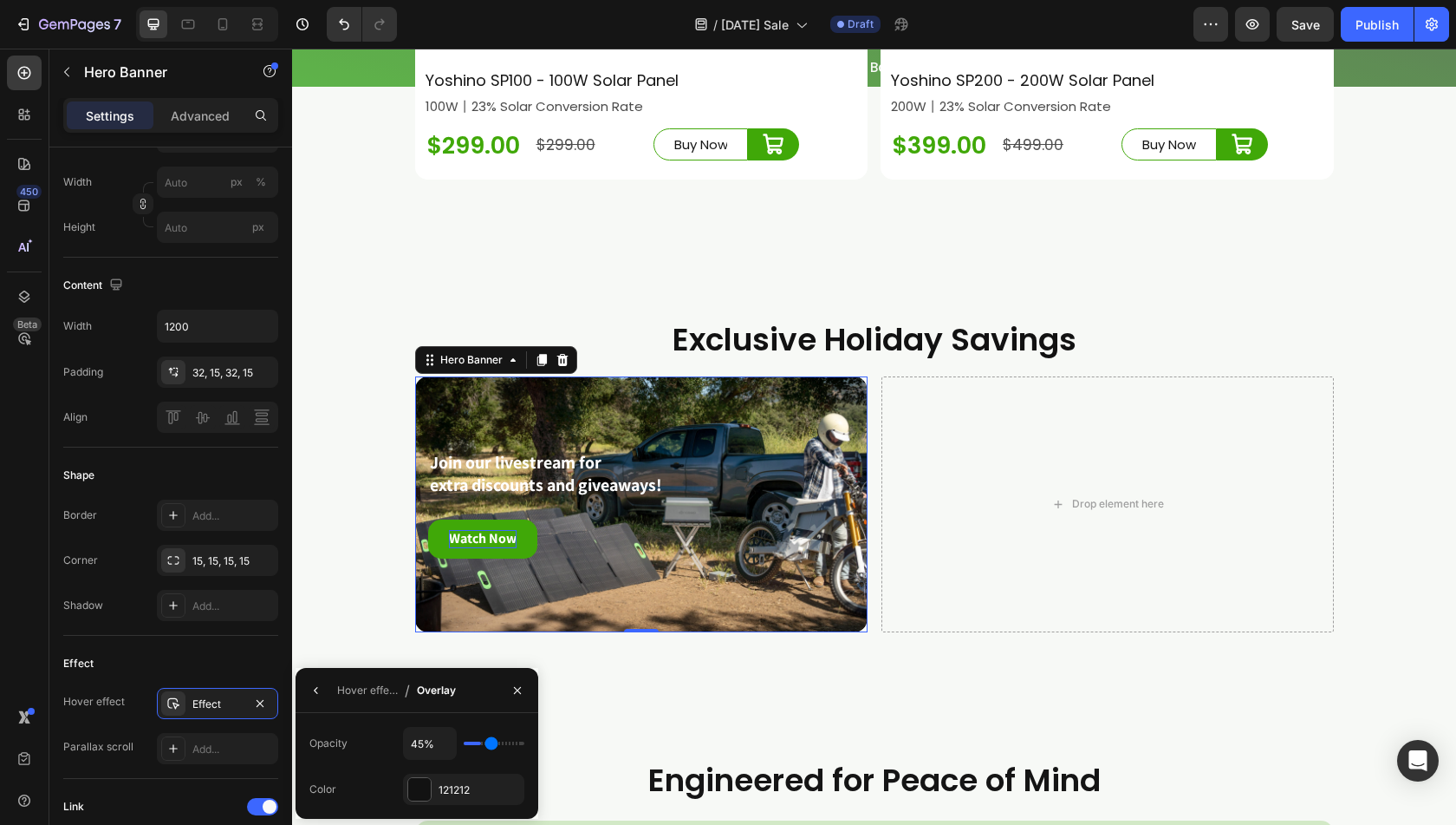
type input "46"
type input "49%"
type input "49"
type input "50%"
type input "50"
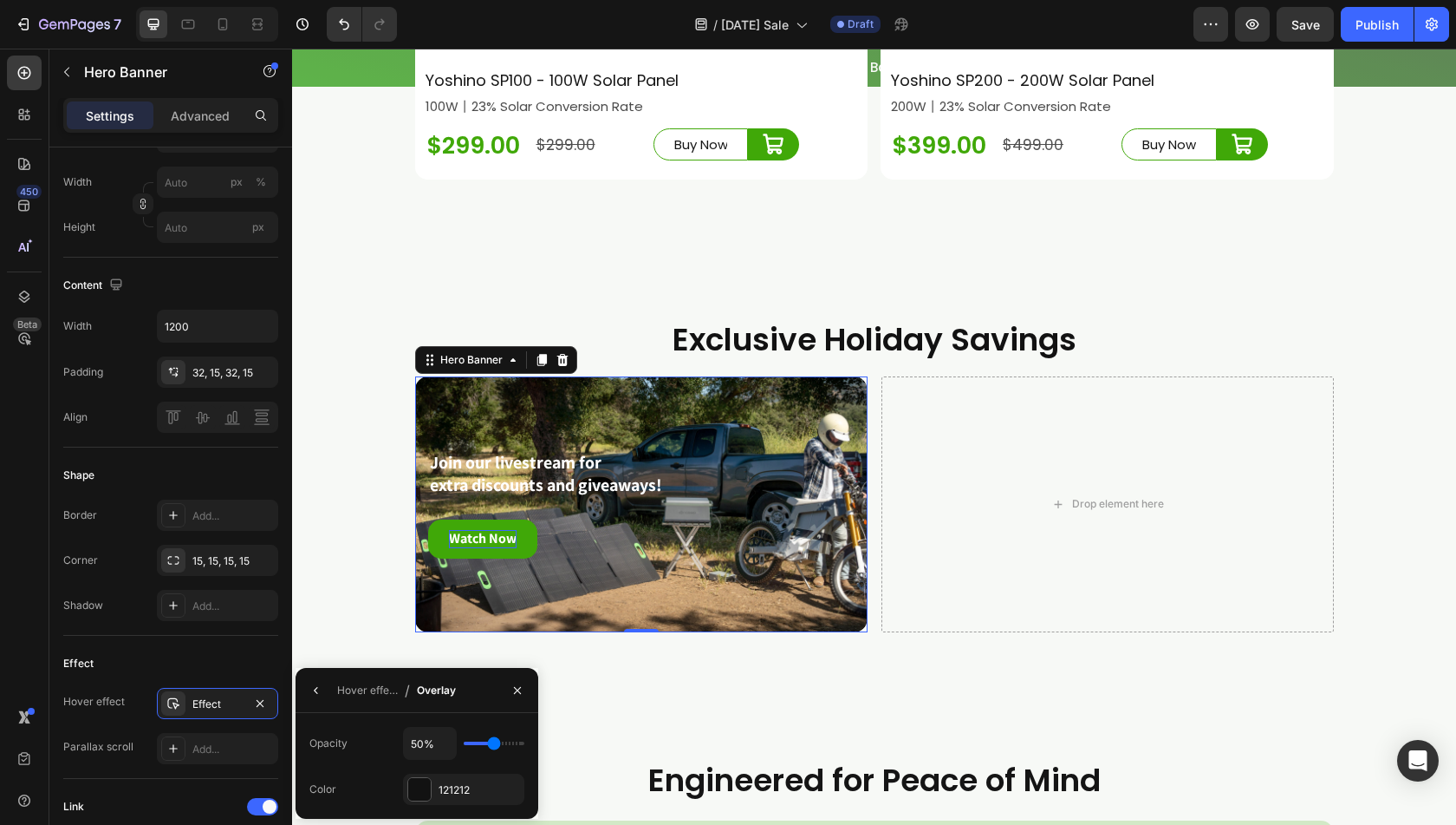
type input "54%"
type input "54"
type input "55%"
type input "55"
type input "56%"
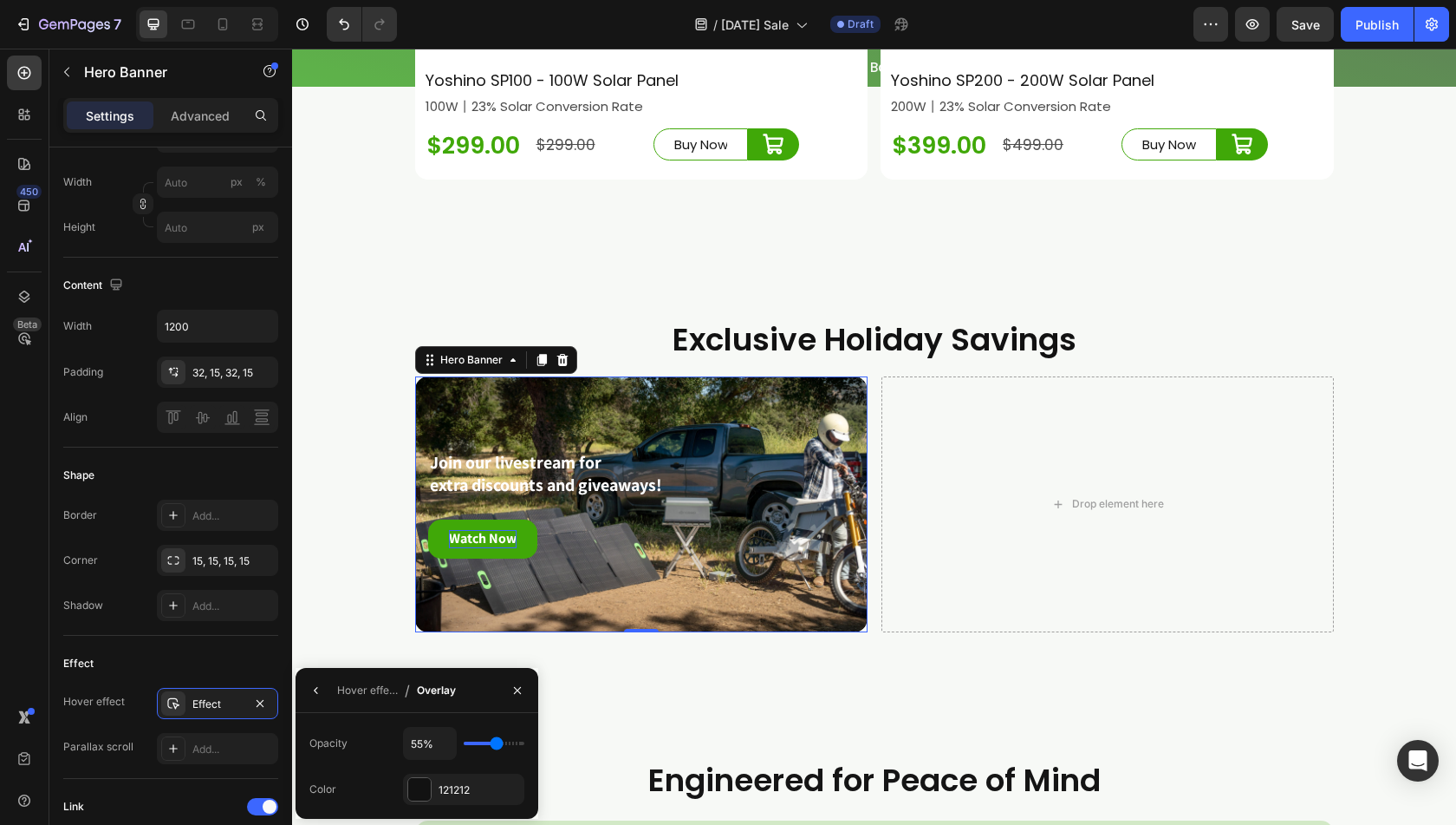
type input "56"
type input "60%"
type input "60"
type input "62%"
type input "62"
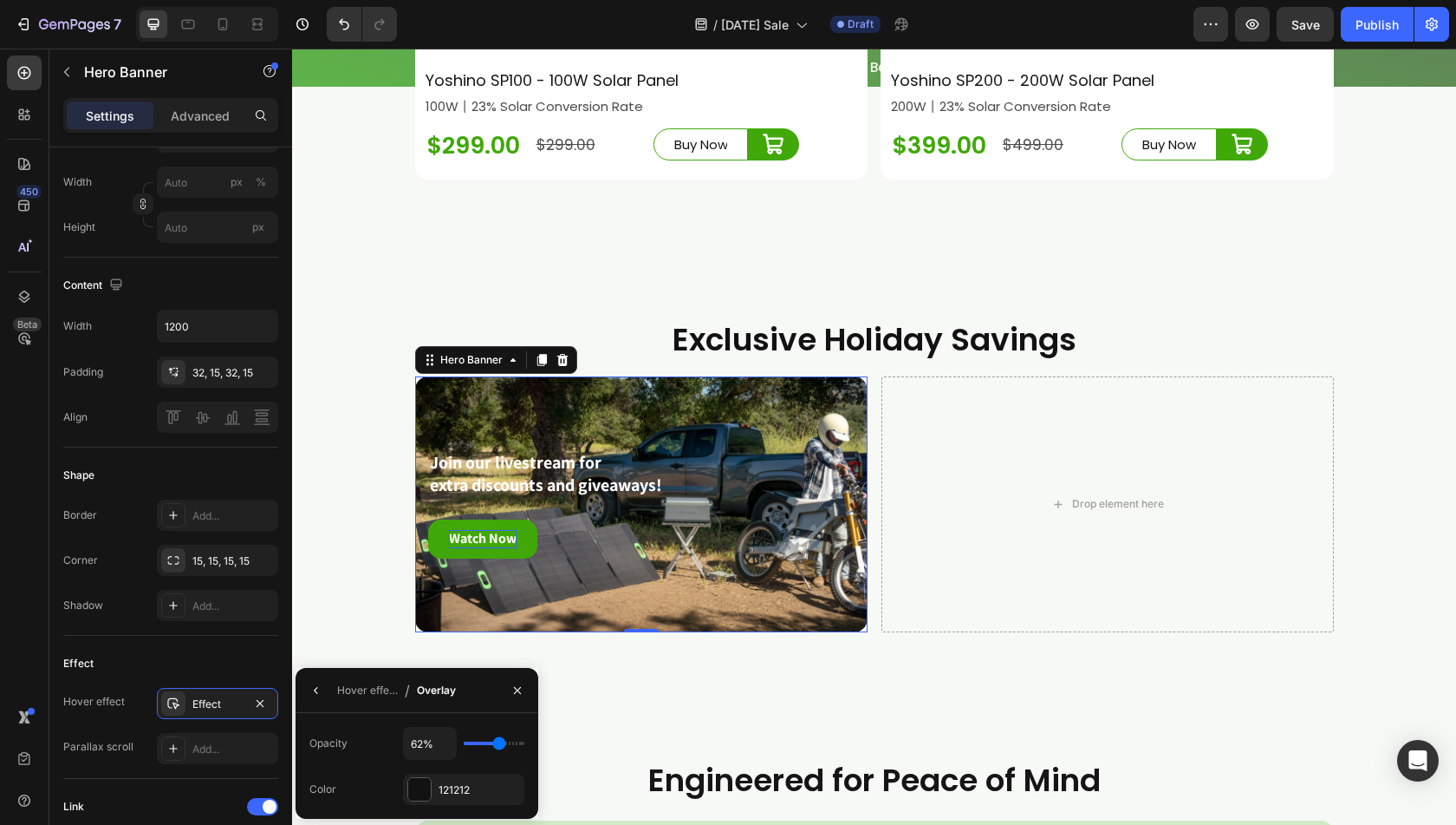
type input "65%"
type input "65"
type input "66%"
type input "66"
type input "70%"
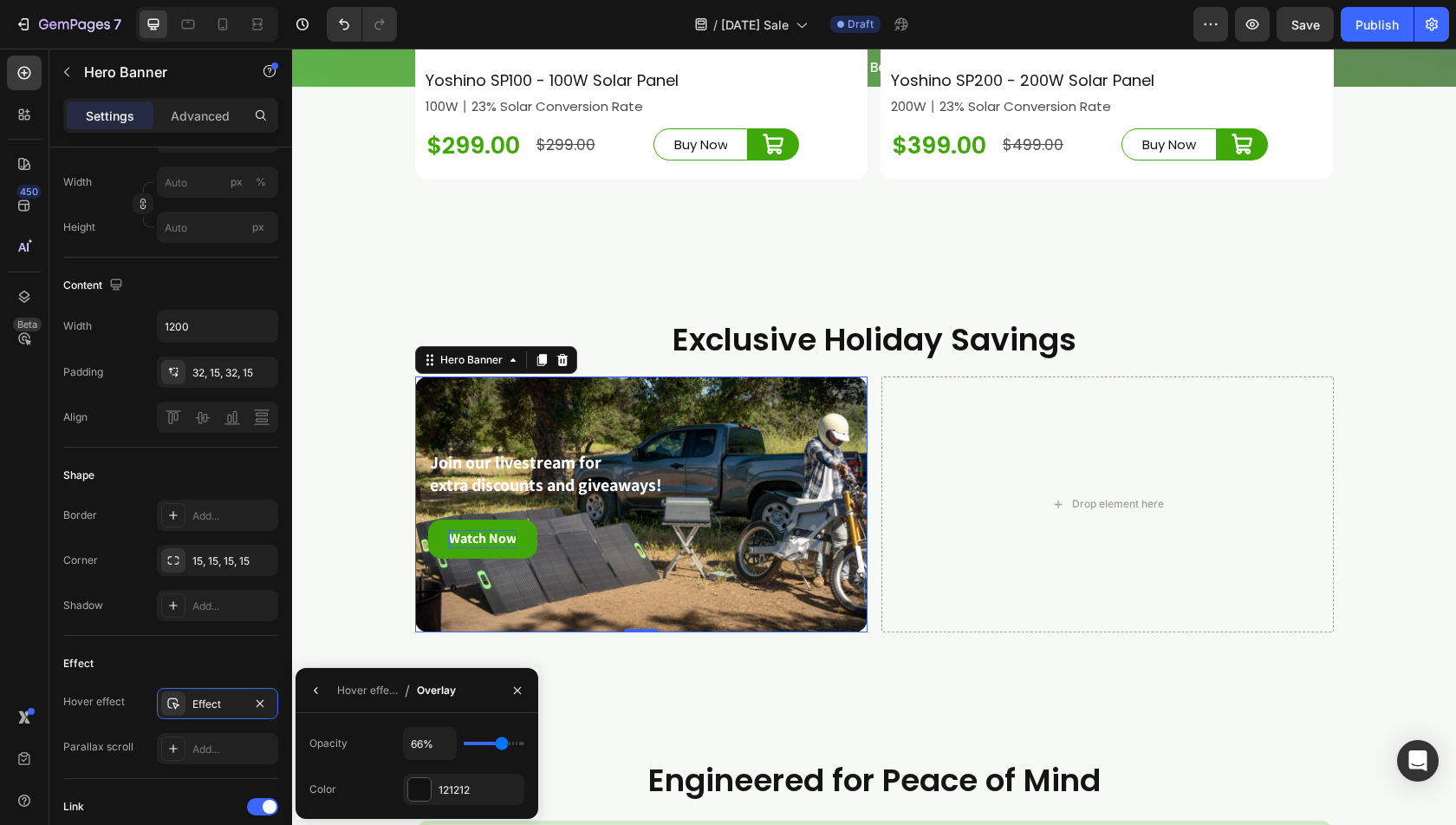
type input "70"
type input "72%"
type input "72"
type input "75%"
type input "75"
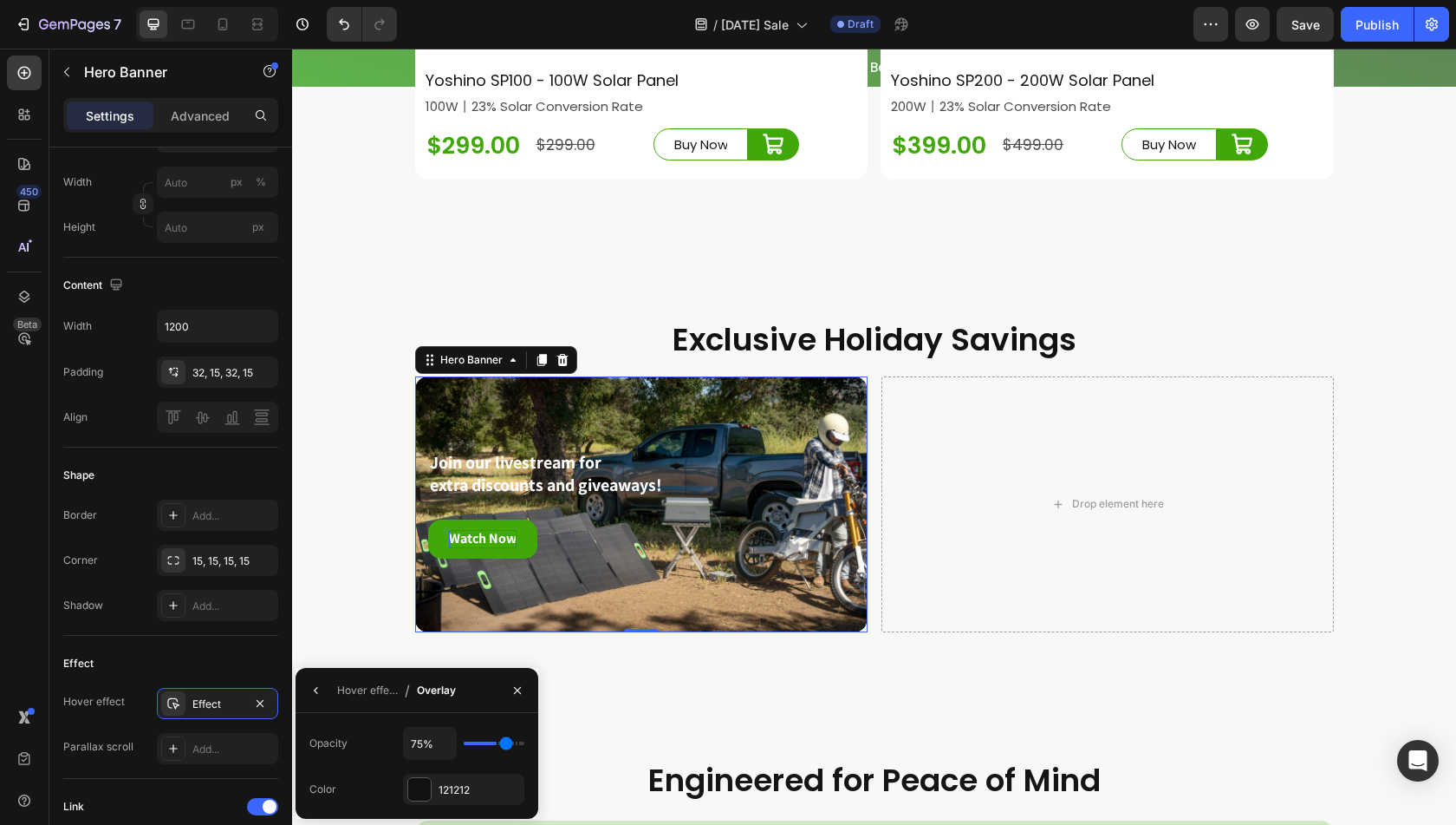
type input "76%"
type input "76"
type input "78%"
type input "78"
type input "82%"
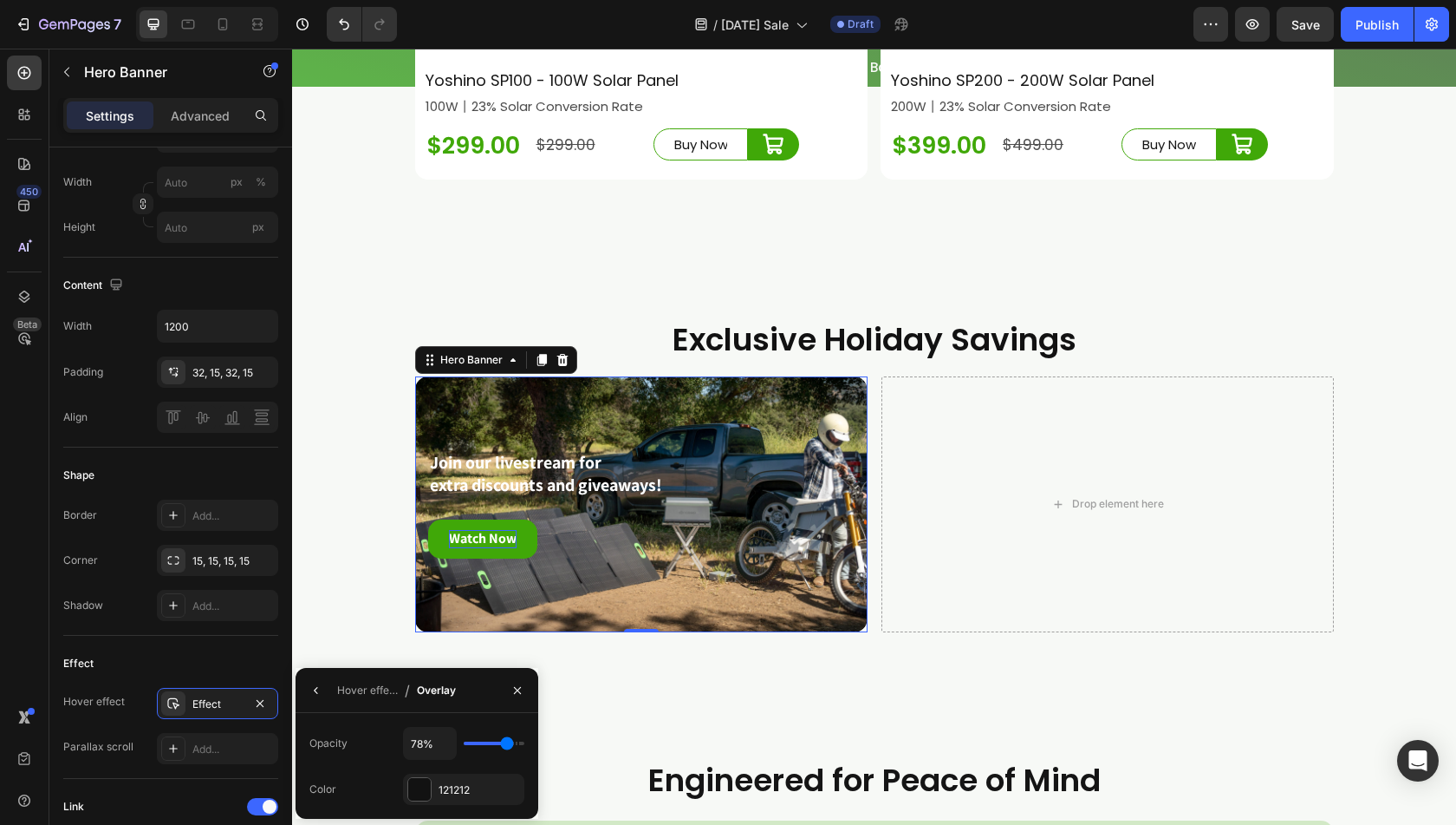
type input "82"
type input "85%"
type input "85"
type input "86%"
type input "86"
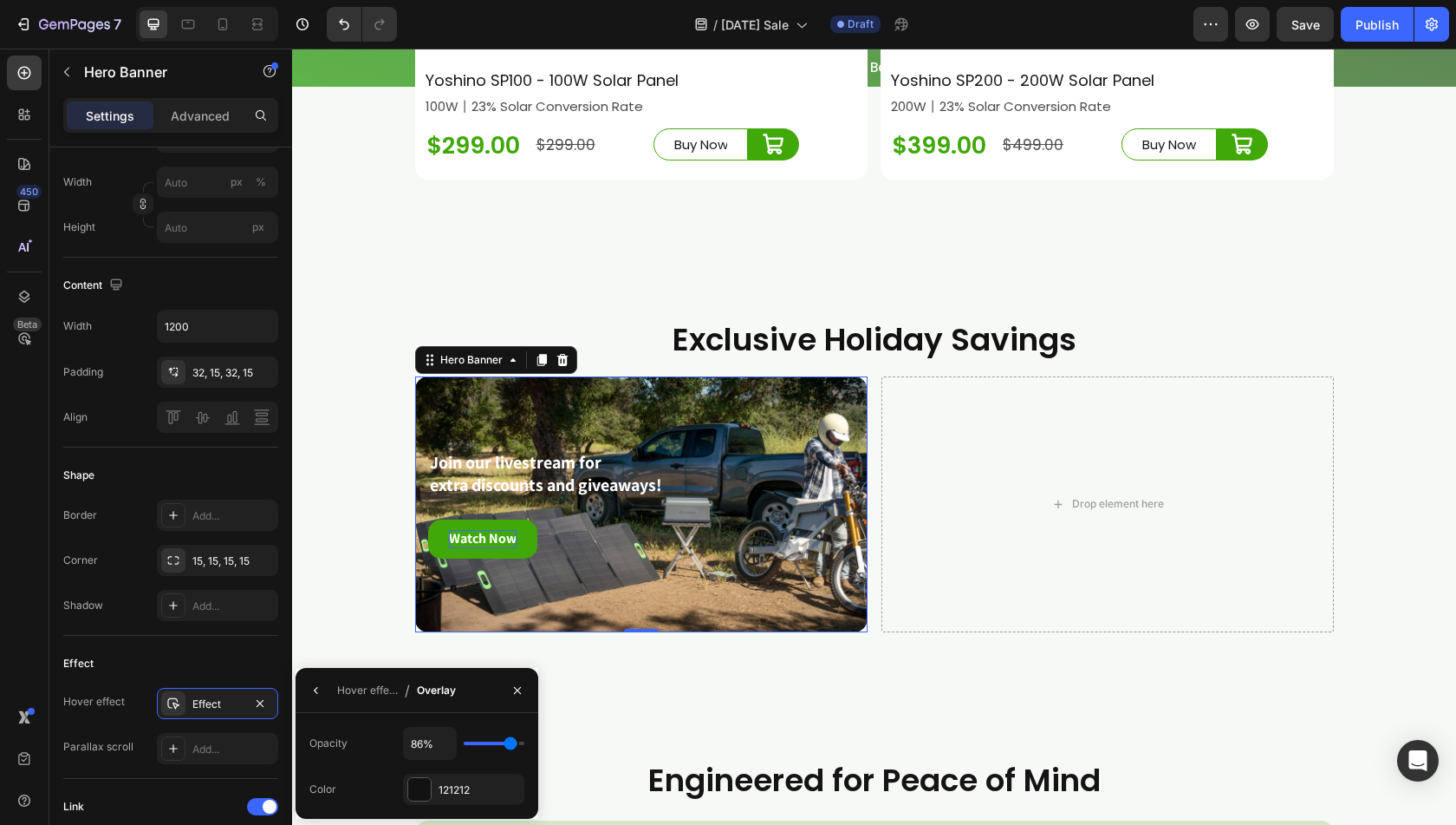
type input "91%"
type input "91"
type input "92%"
type input "92"
type input "93%"
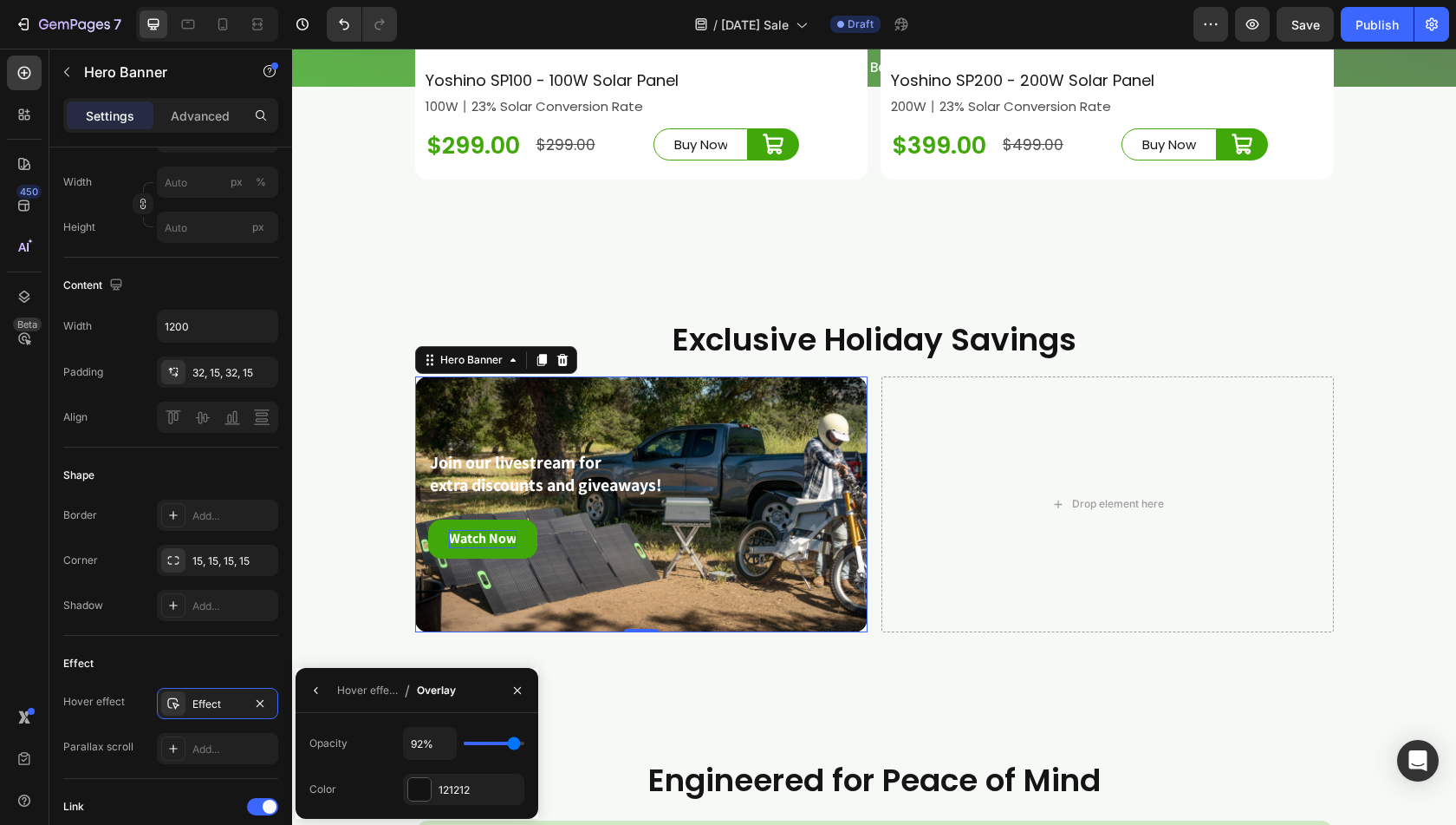
type input "93"
type input "96%"
type input "96"
type input "98%"
type input "98"
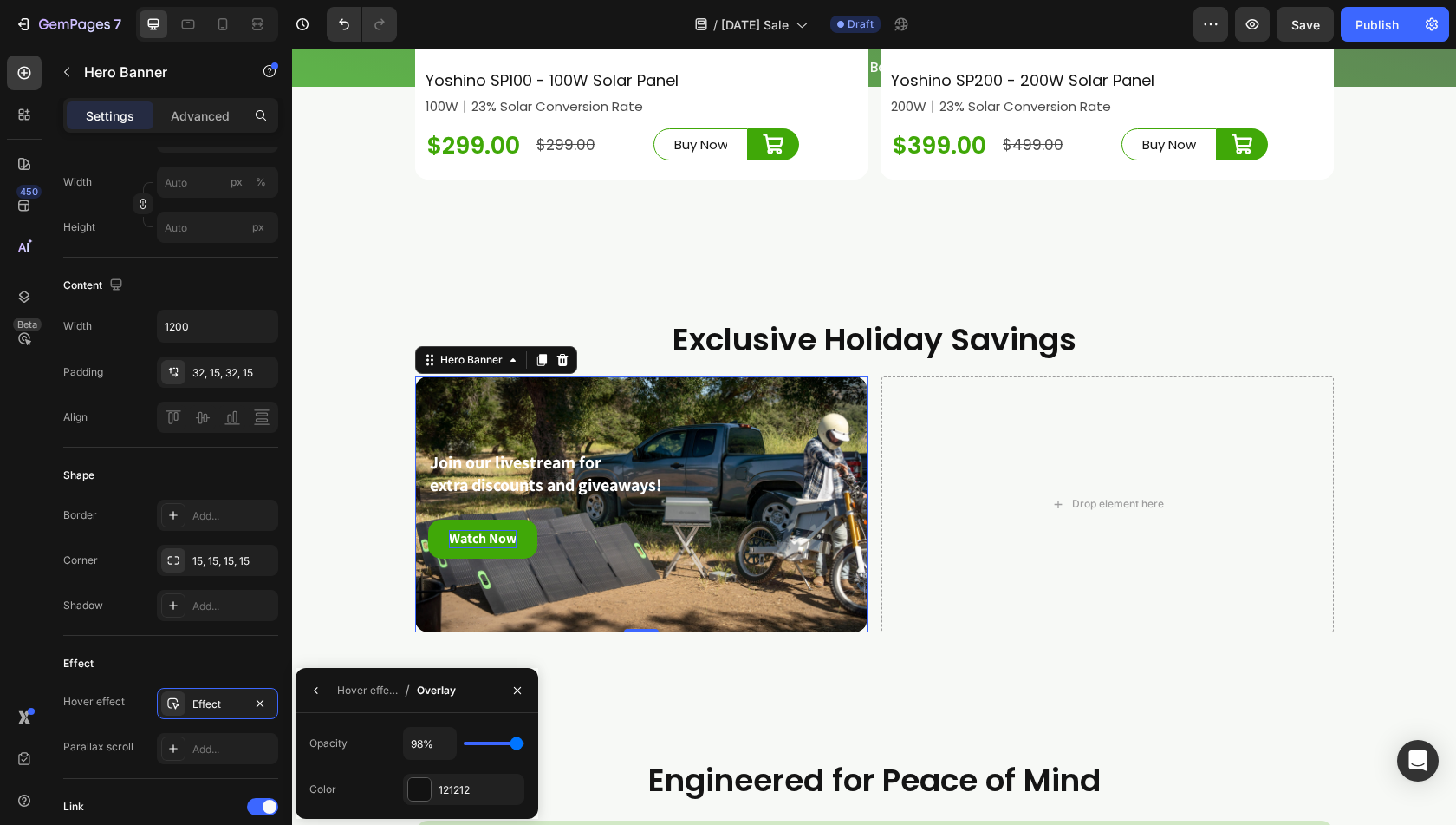
type input "94%"
type input "94"
drag, startPoint x: 478, startPoint y: 743, endPoint x: 452, endPoint y: 742, distance: 26.0
click at [464, 742] on input "range" at bounding box center [495, 743] width 61 height 4
drag, startPoint x: 475, startPoint y: 741, endPoint x: 505, endPoint y: 740, distance: 30.0
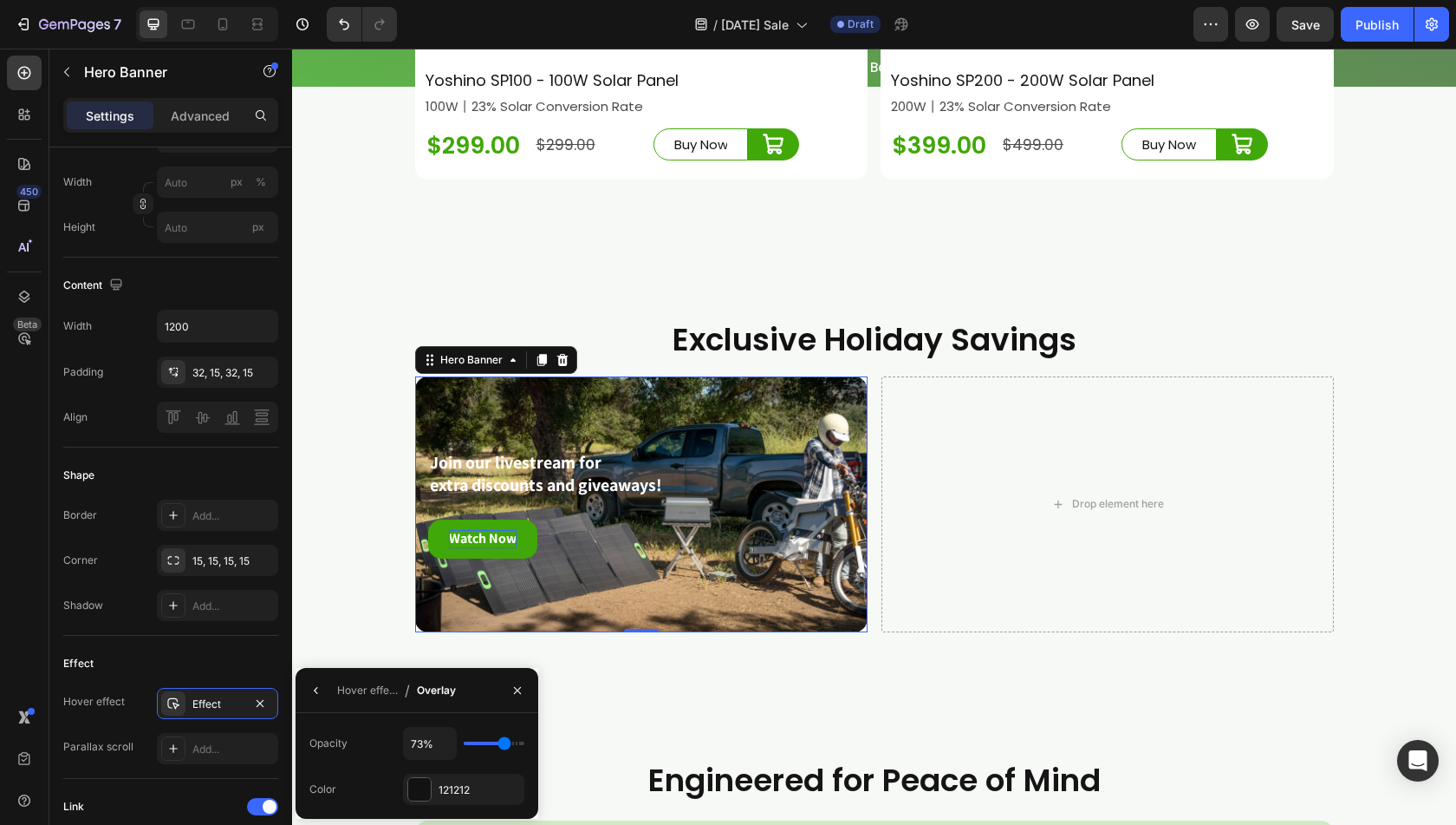
click at [505, 741] on input "range" at bounding box center [495, 743] width 61 height 4
drag, startPoint x: 505, startPoint y: 740, endPoint x: 551, endPoint y: 739, distance: 46.0
click at [525, 741] on input "range" at bounding box center [495, 743] width 61 height 4
drag, startPoint x: 524, startPoint y: 739, endPoint x: 414, endPoint y: 752, distance: 110.8
click at [464, 745] on input "range" at bounding box center [495, 743] width 61 height 4
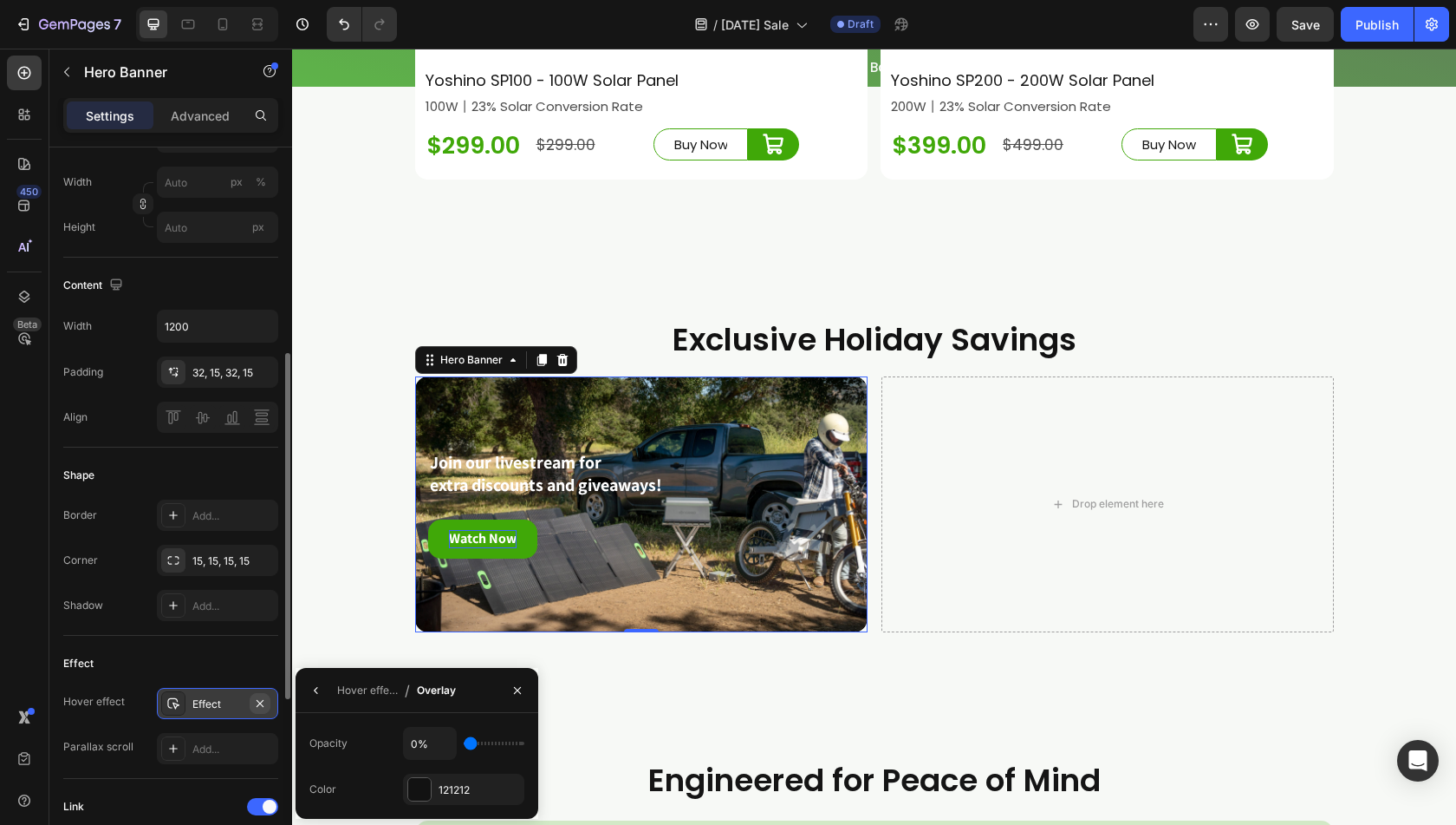
click at [261, 702] on icon "button" at bounding box center [259, 703] width 14 height 14
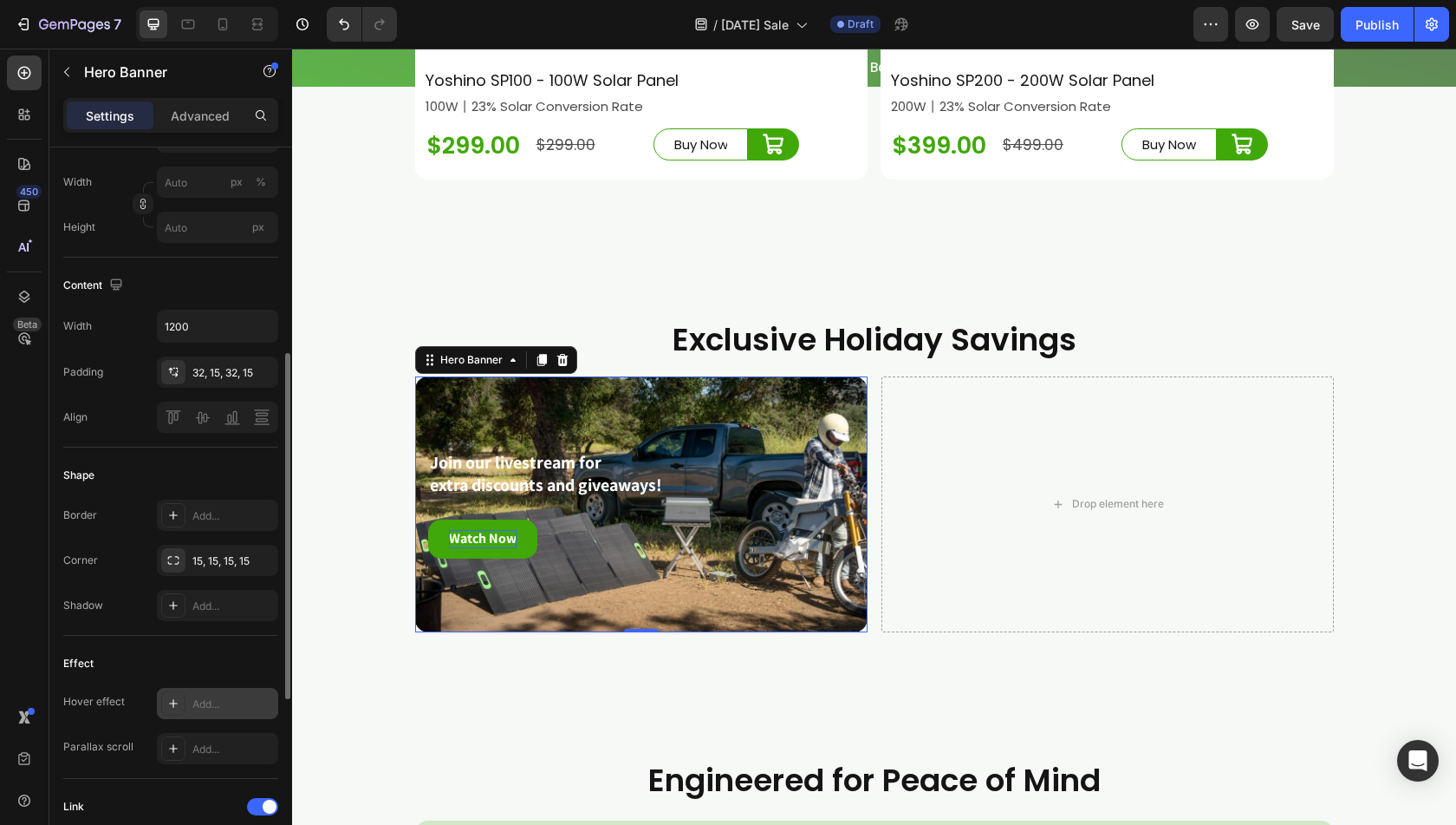
click at [188, 698] on div "Add..." at bounding box center [218, 704] width 121 height 31
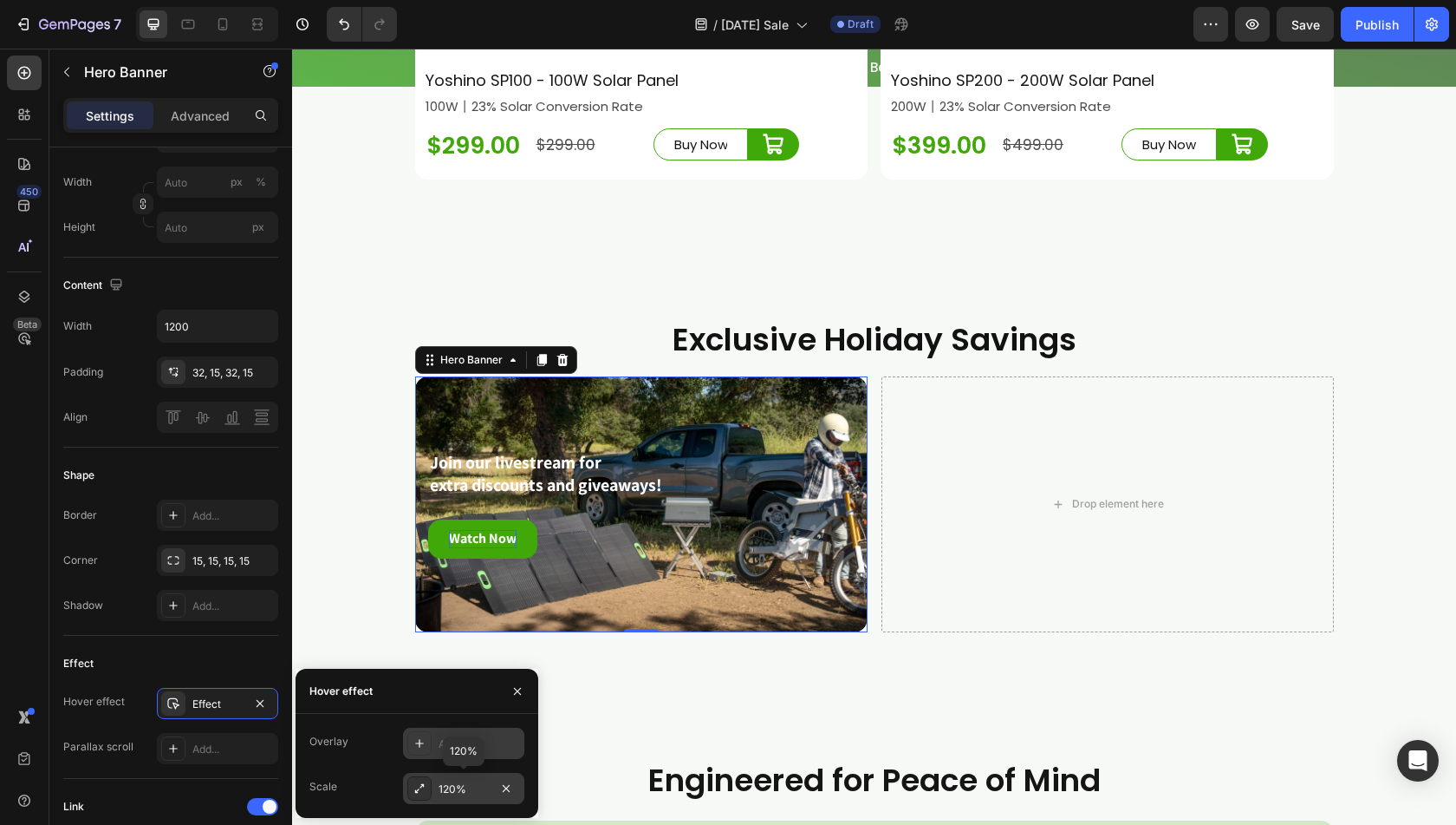
click at [418, 790] on icon at bounding box center [417, 791] width 5 height 5
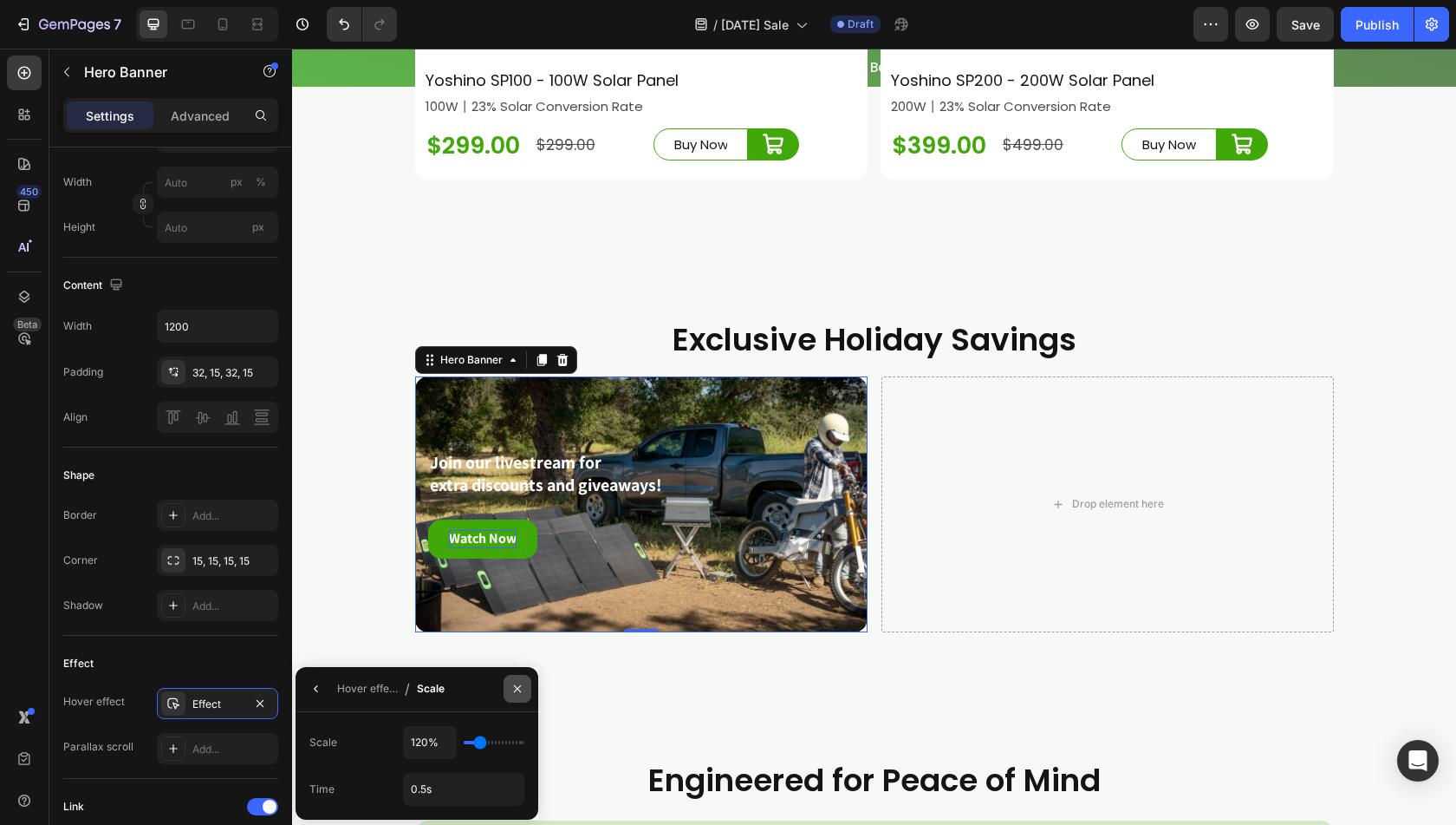
click at [514, 686] on icon "button" at bounding box center [518, 689] width 7 height 7
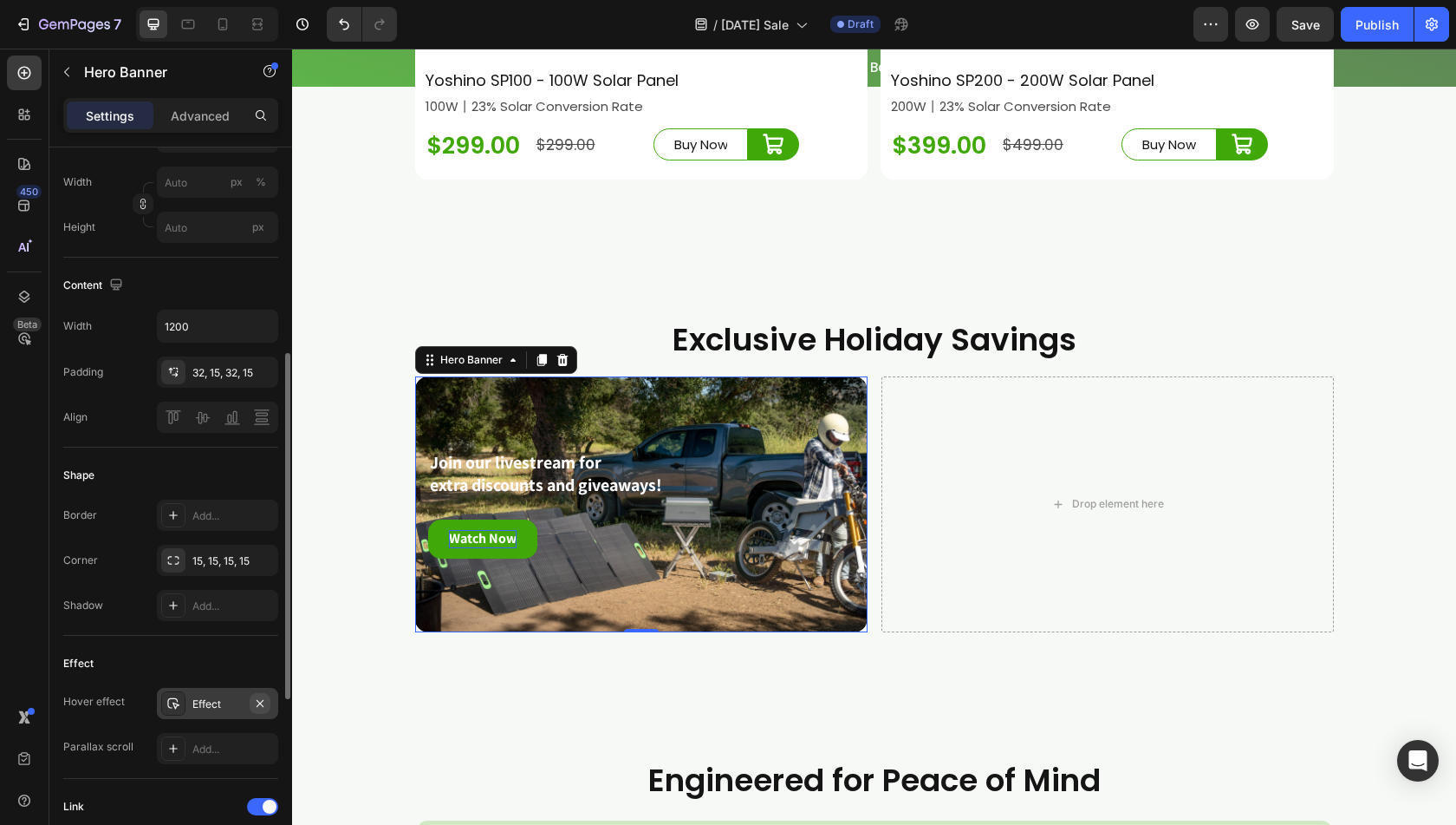
click at [260, 700] on icon "button" at bounding box center [260, 703] width 7 height 7
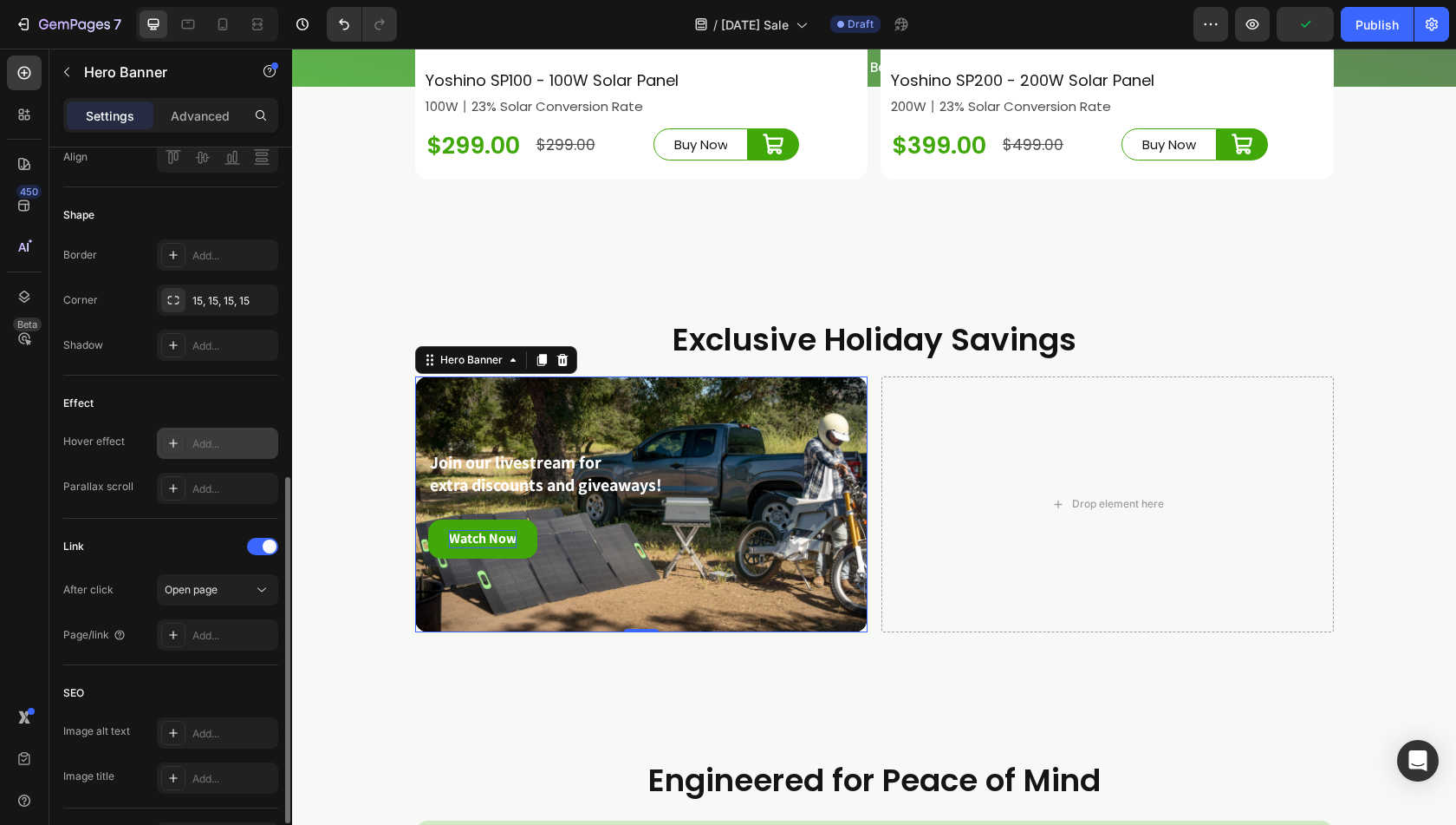
scroll to position [607, 0]
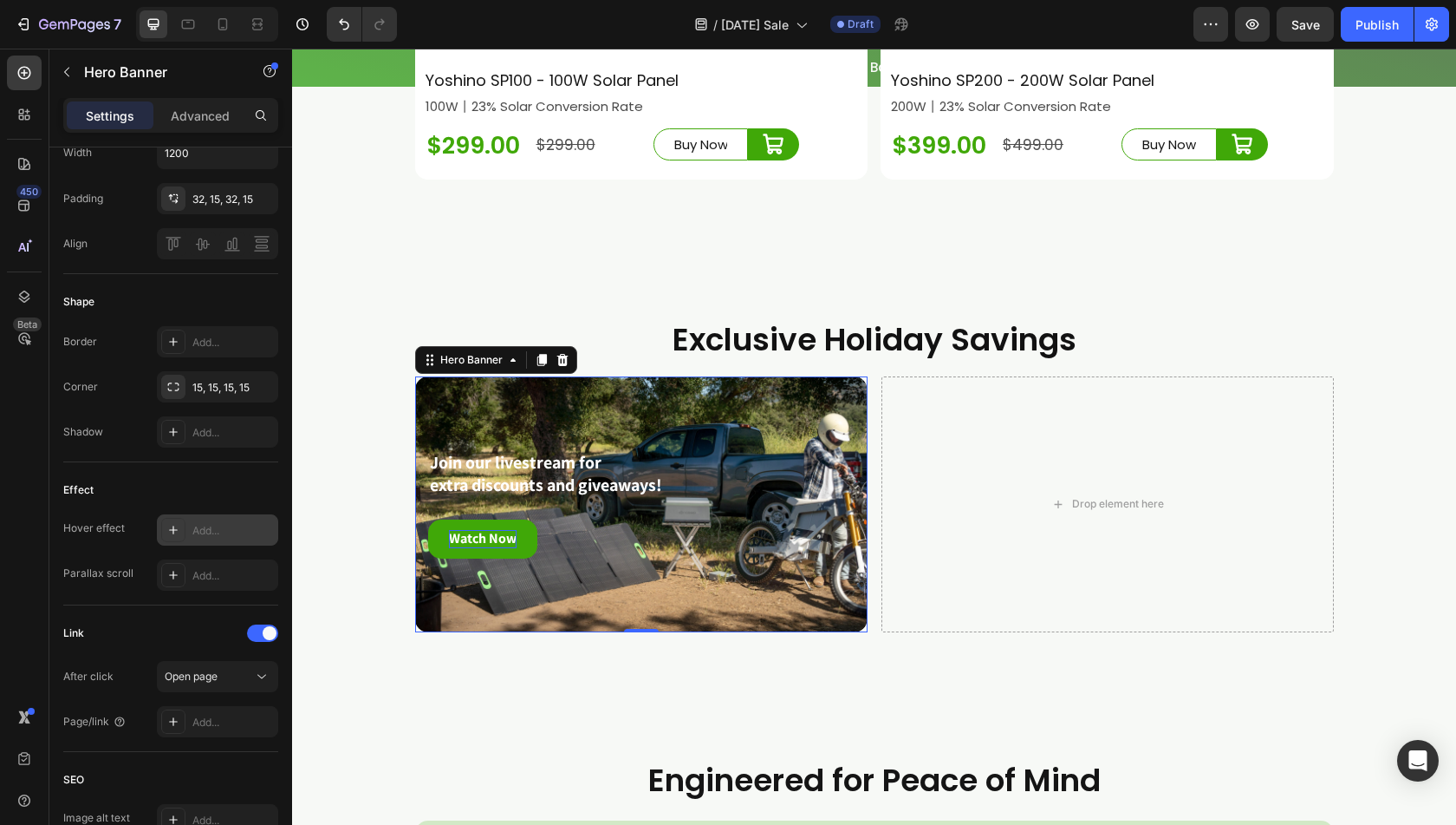
click at [209, 523] on div "Add..." at bounding box center [233, 531] width 82 height 16
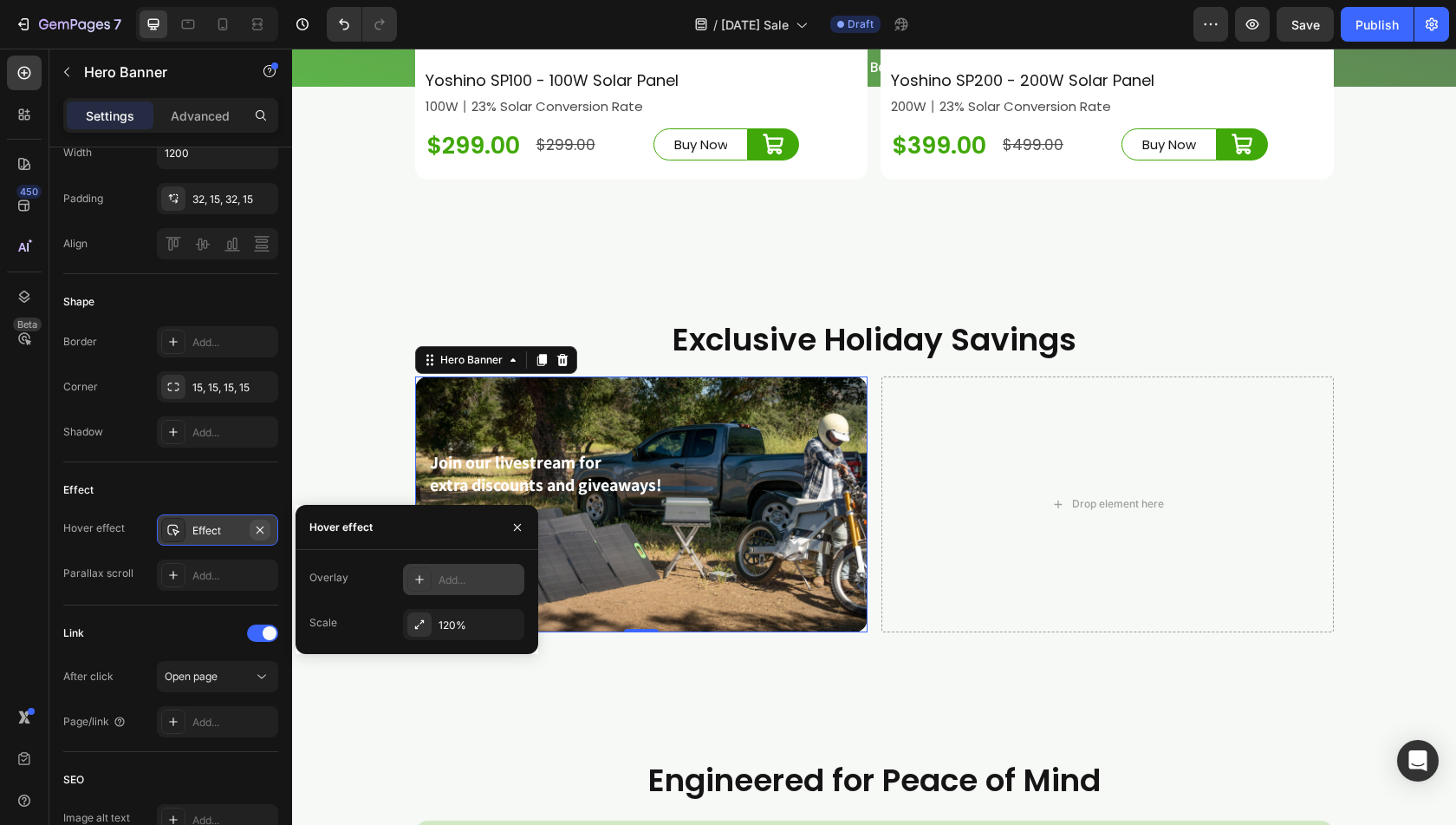
click at [260, 523] on icon "button" at bounding box center [259, 530] width 14 height 14
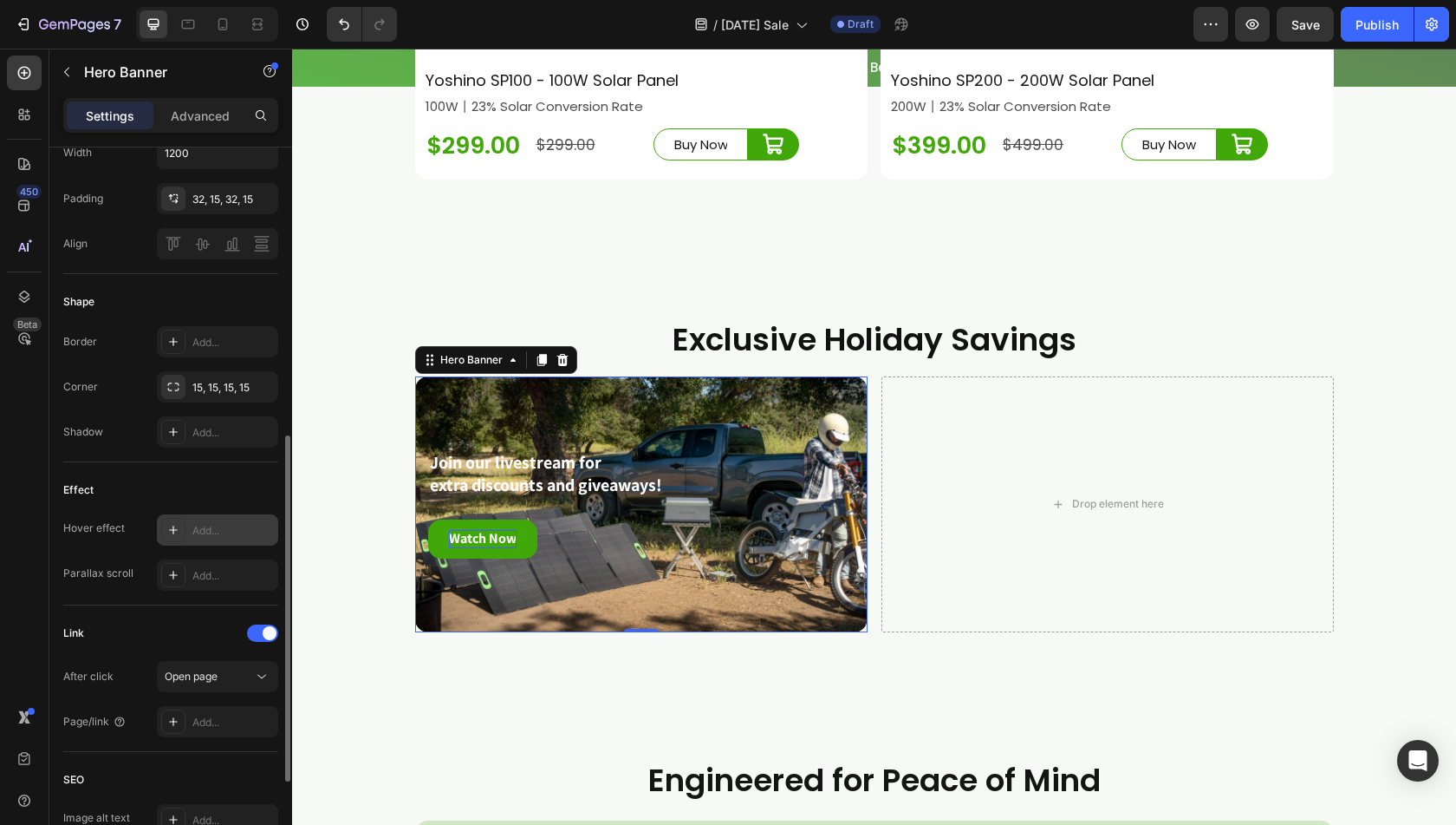
scroll to position [347, 0]
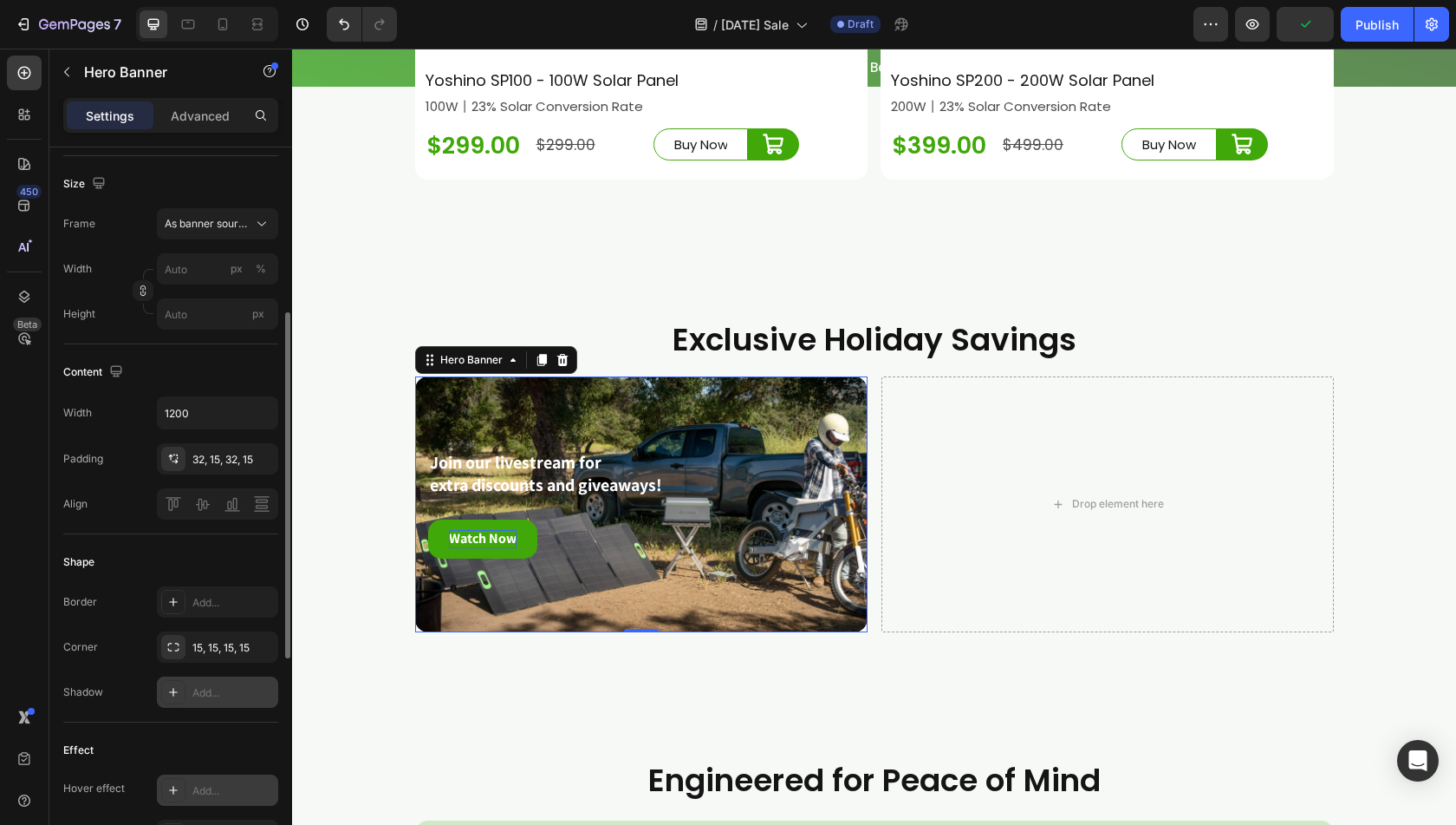
click at [198, 698] on div "Add..." at bounding box center [218, 693] width 121 height 31
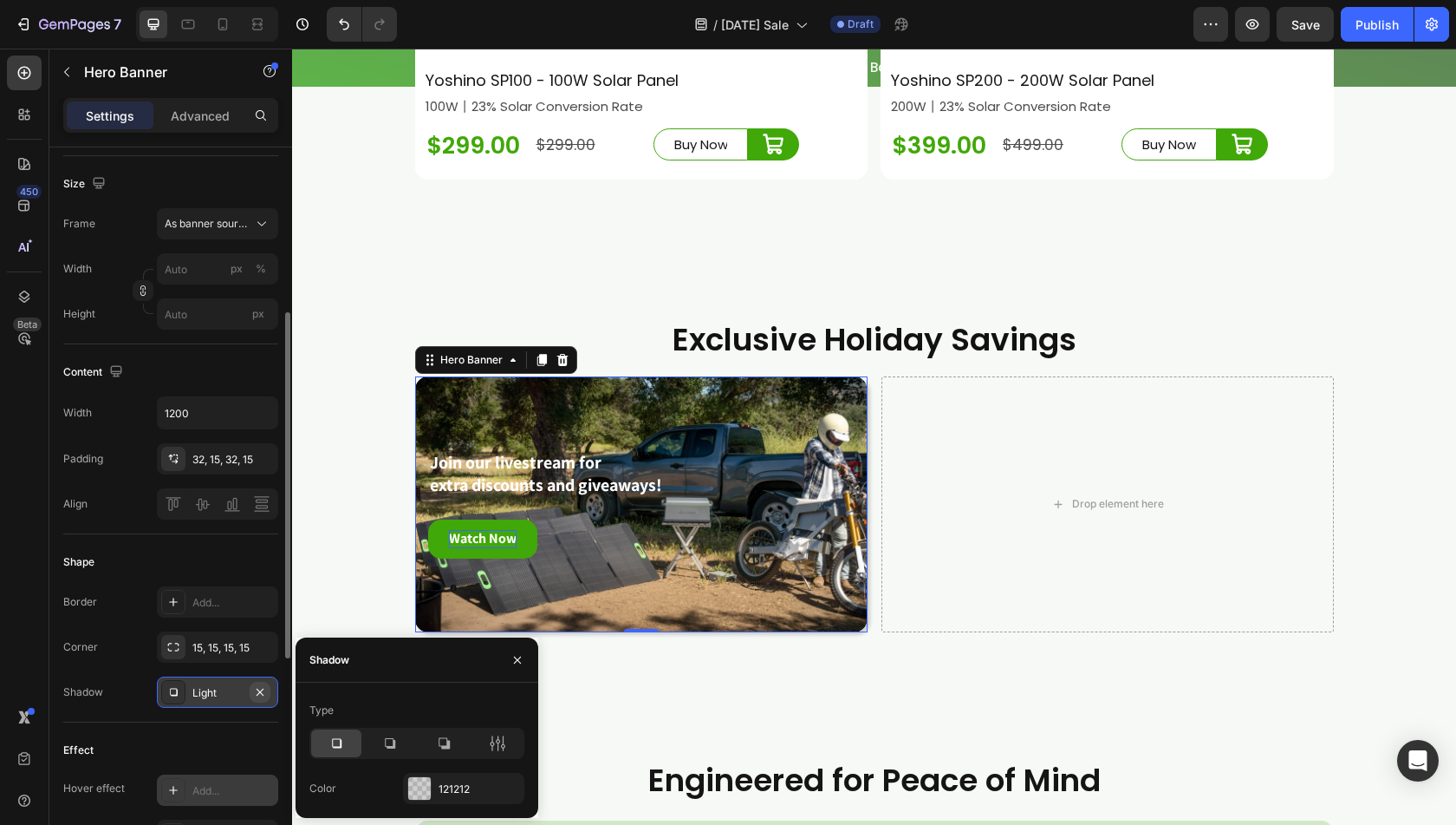
click at [264, 691] on icon "button" at bounding box center [259, 692] width 14 height 14
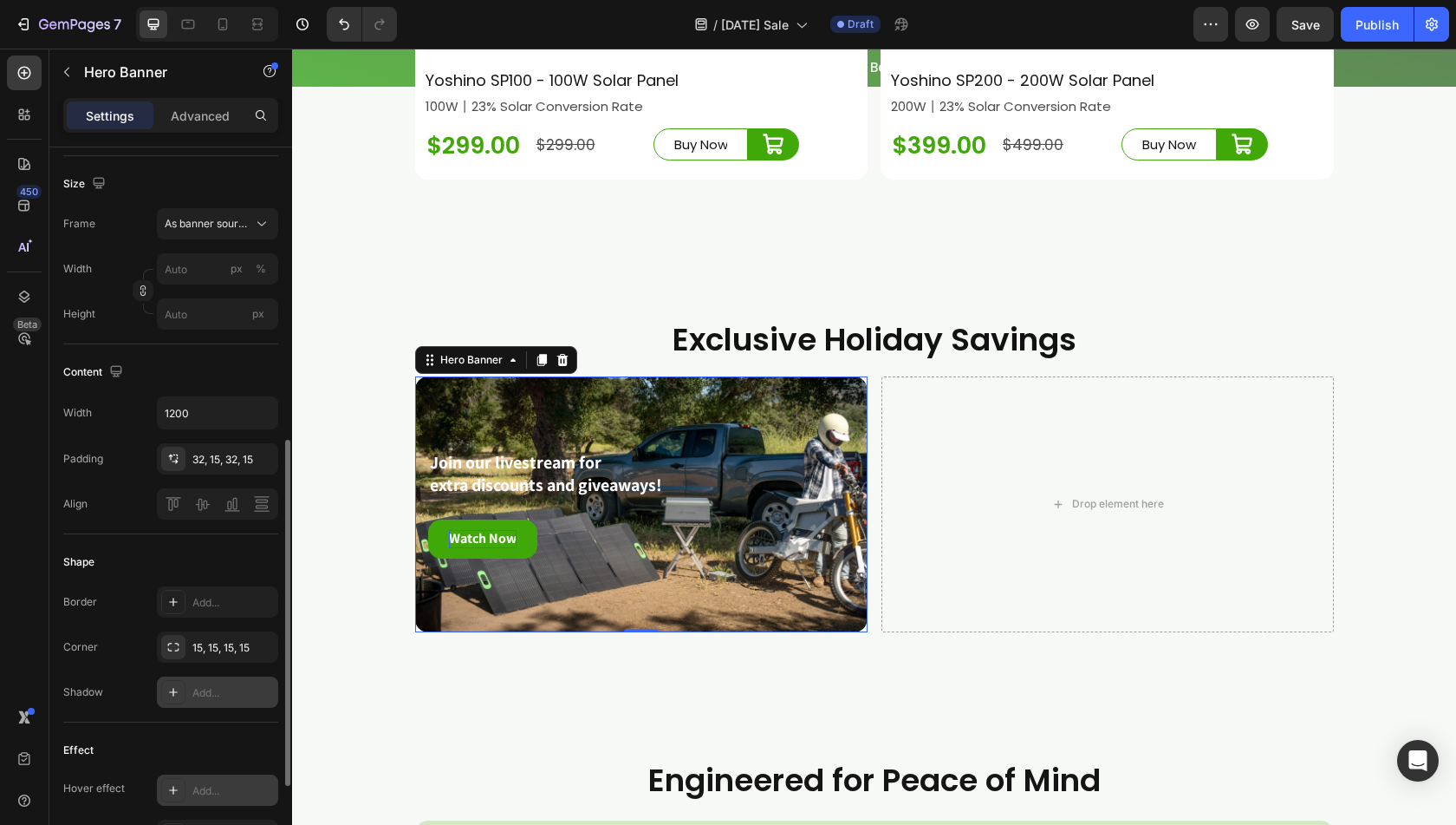
scroll to position [434, 0]
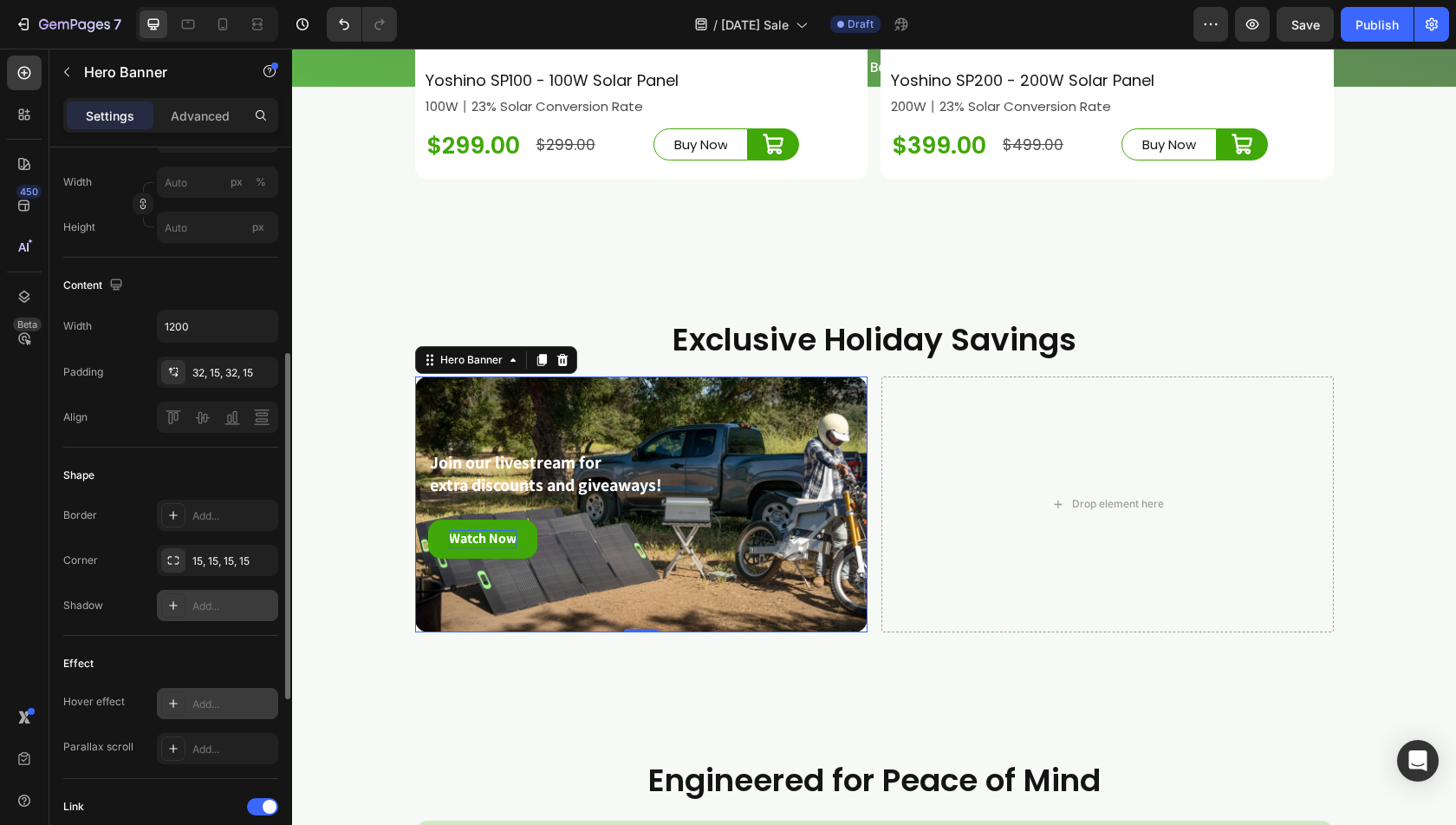
click at [202, 696] on div "Add..." at bounding box center [233, 704] width 82 height 16
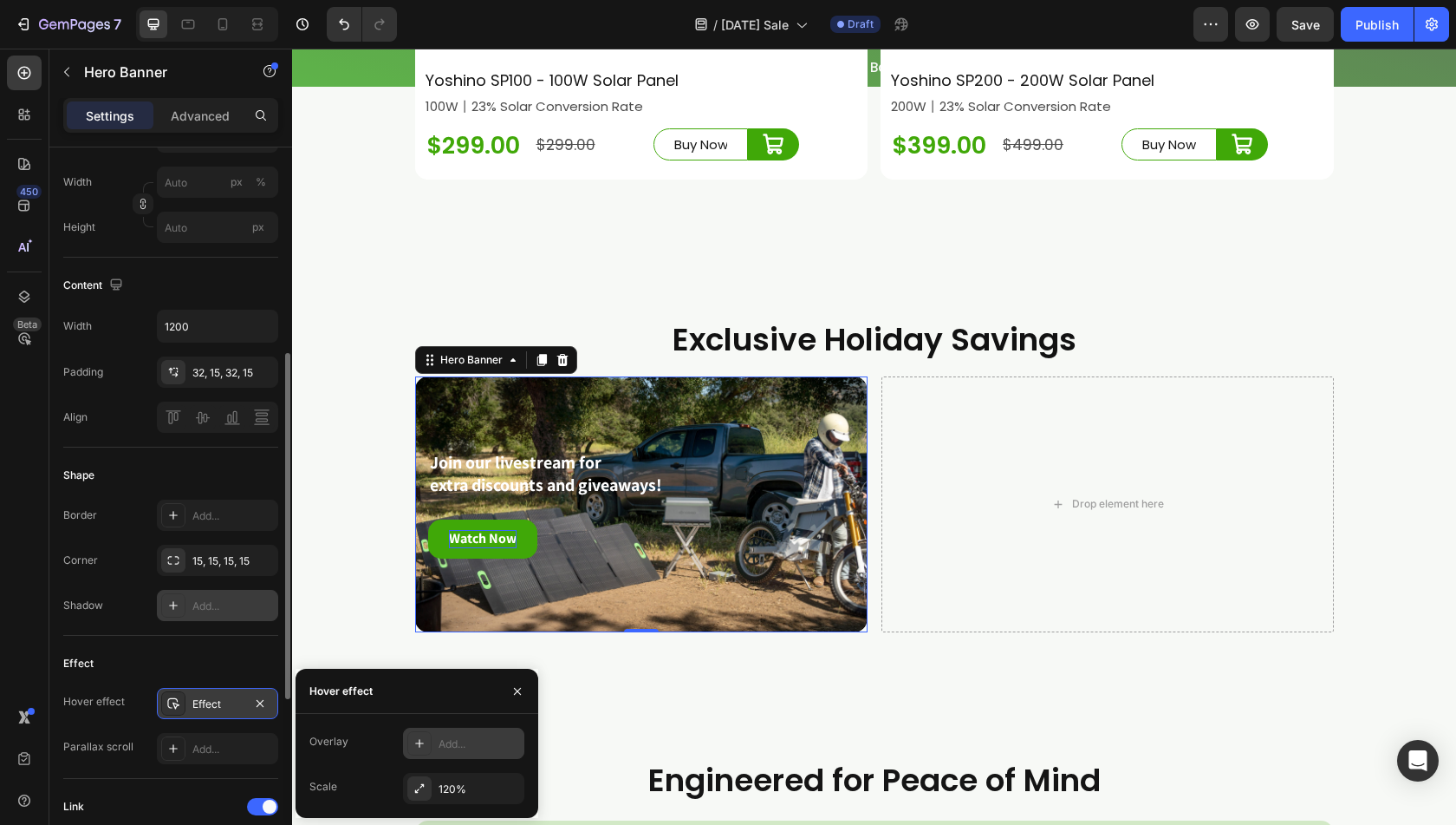
click at [426, 741] on icon at bounding box center [419, 743] width 14 height 14
drag, startPoint x: 473, startPoint y: 747, endPoint x: 501, endPoint y: 743, distance: 28.3
click at [501, 743] on input "range" at bounding box center [495, 743] width 61 height 4
drag, startPoint x: 499, startPoint y: 741, endPoint x: 481, endPoint y: 740, distance: 18.0
click at [481, 741] on input "range" at bounding box center [495, 743] width 61 height 4
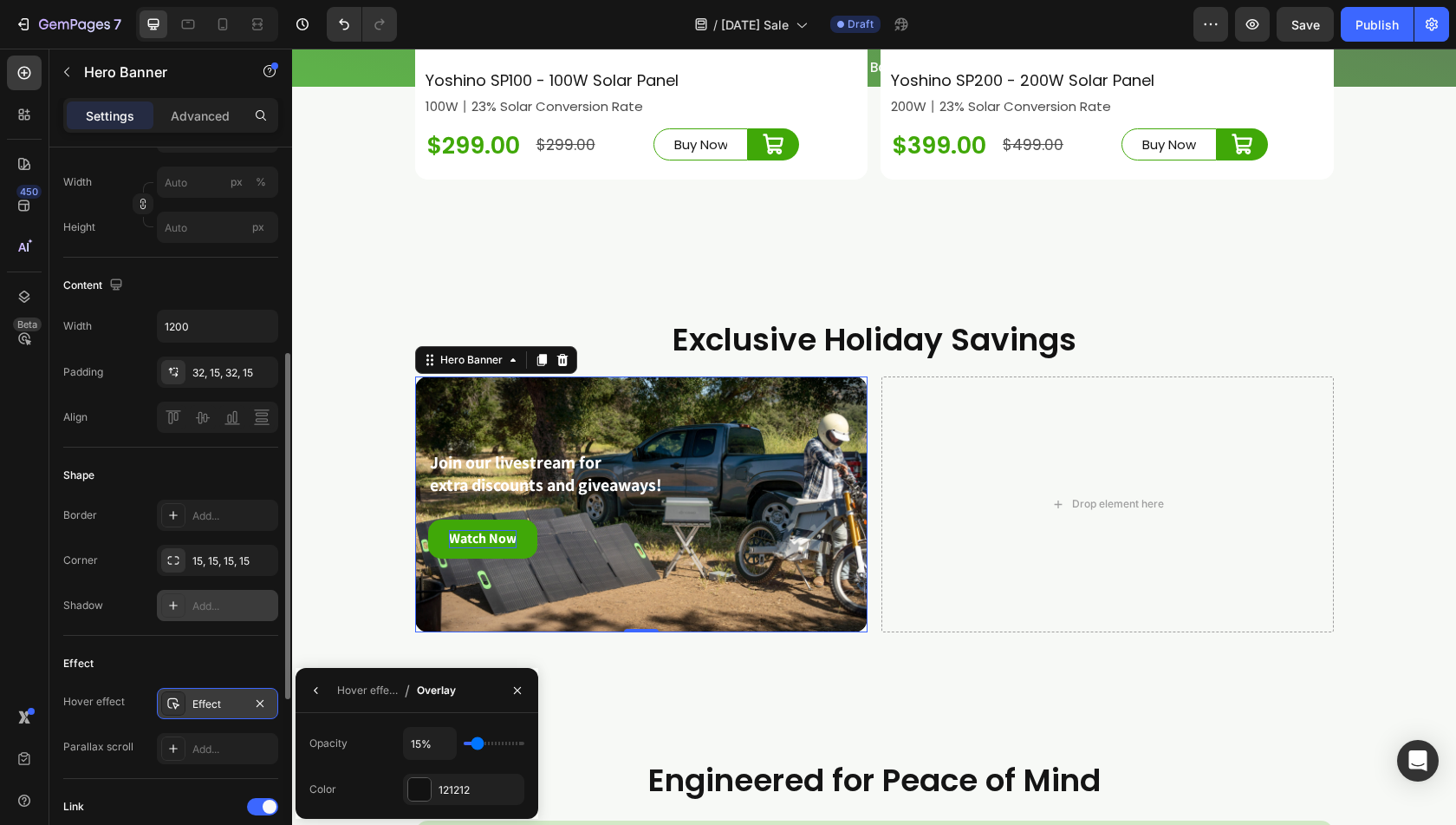
click at [478, 741] on input "range" at bounding box center [495, 743] width 61 height 4
drag, startPoint x: 481, startPoint y: 740, endPoint x: 495, endPoint y: 739, distance: 14.0
click at [495, 741] on input "range" at bounding box center [495, 743] width 61 height 4
click at [484, 745] on input "range" at bounding box center [495, 743] width 61 height 4
click at [517, 692] on icon "button" at bounding box center [518, 690] width 7 height 7
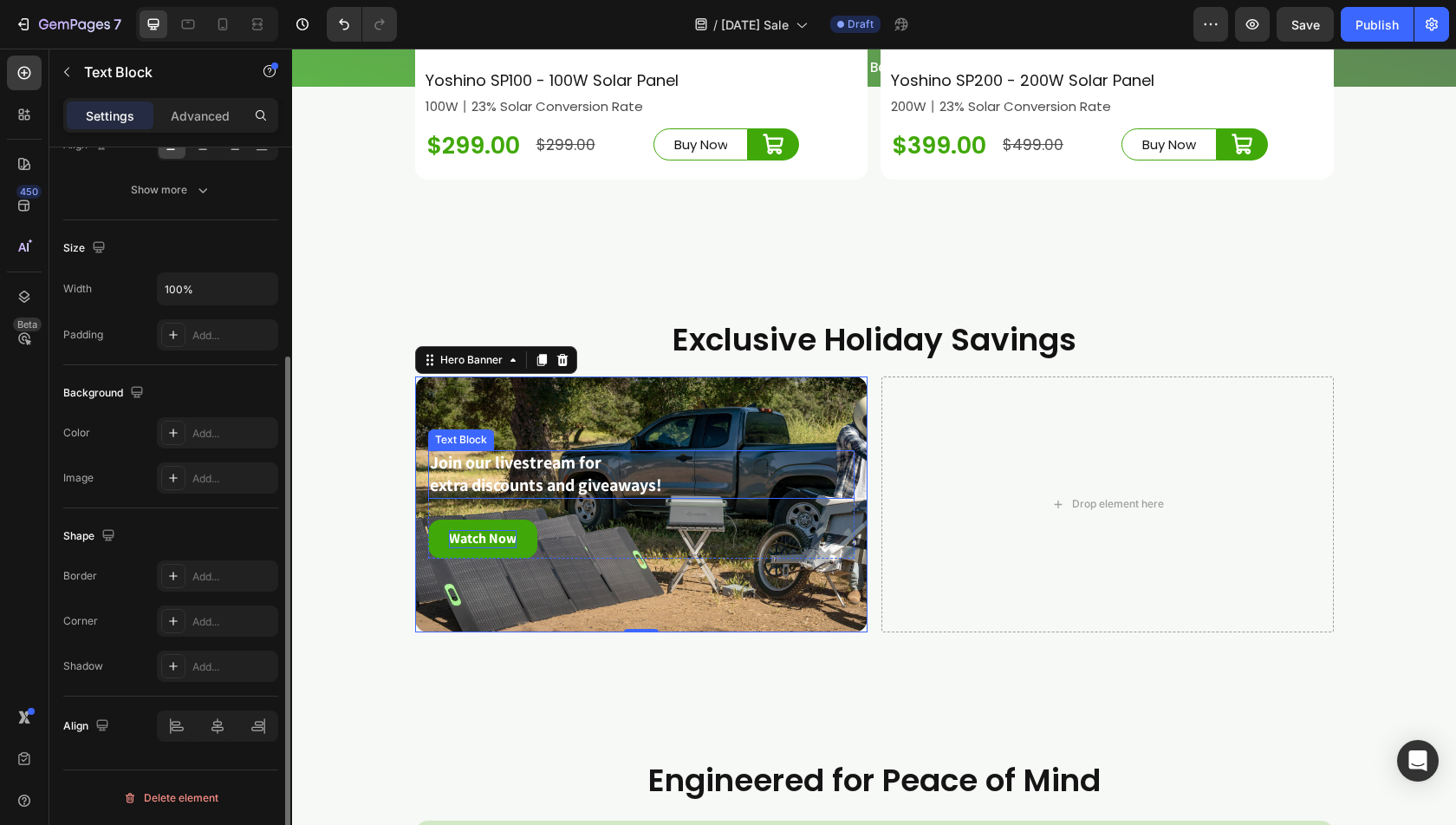
scroll to position [0, 0]
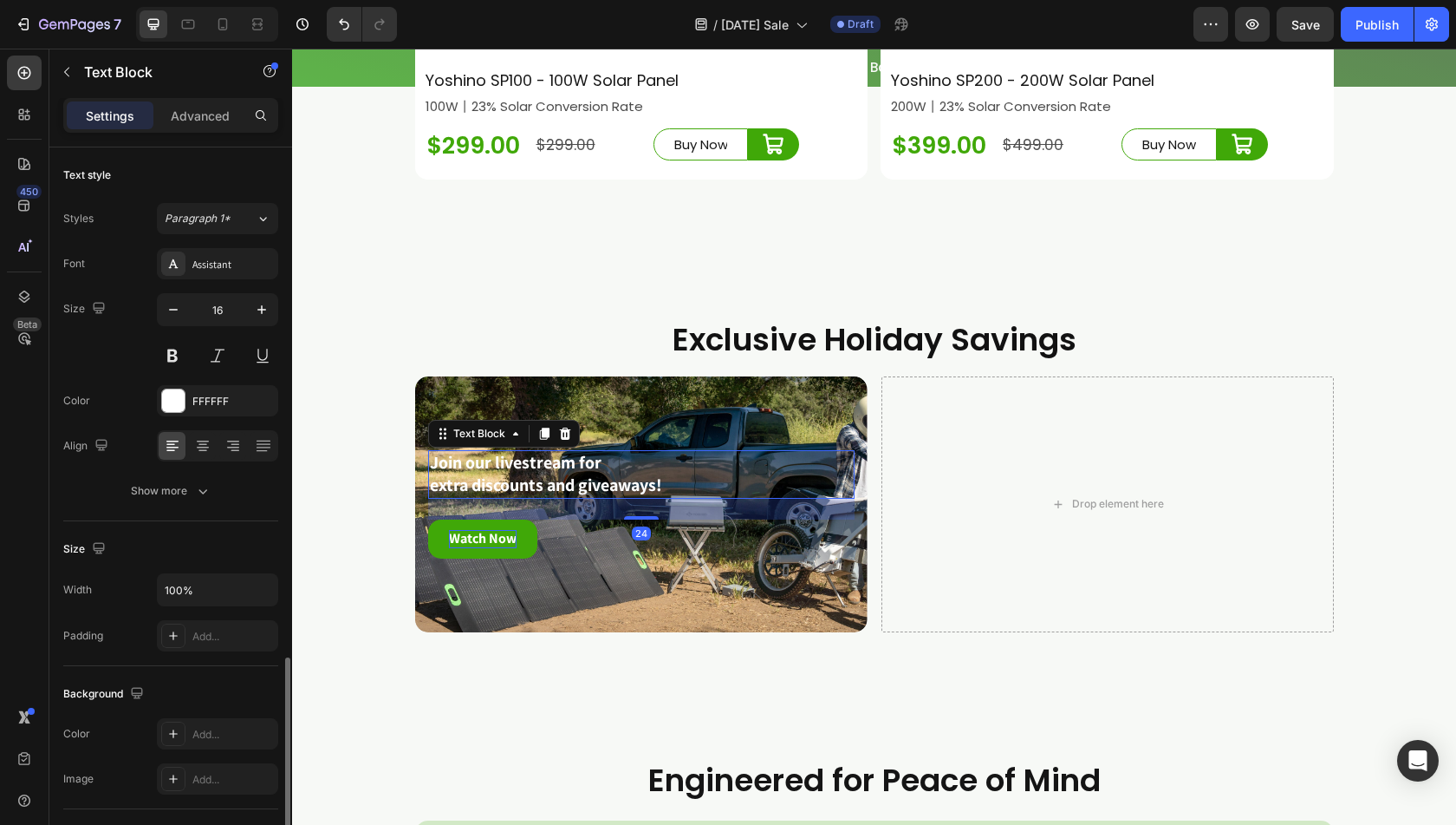
click at [518, 496] on strong "extra discounts and giveaways!" at bounding box center [546, 485] width 233 height 23
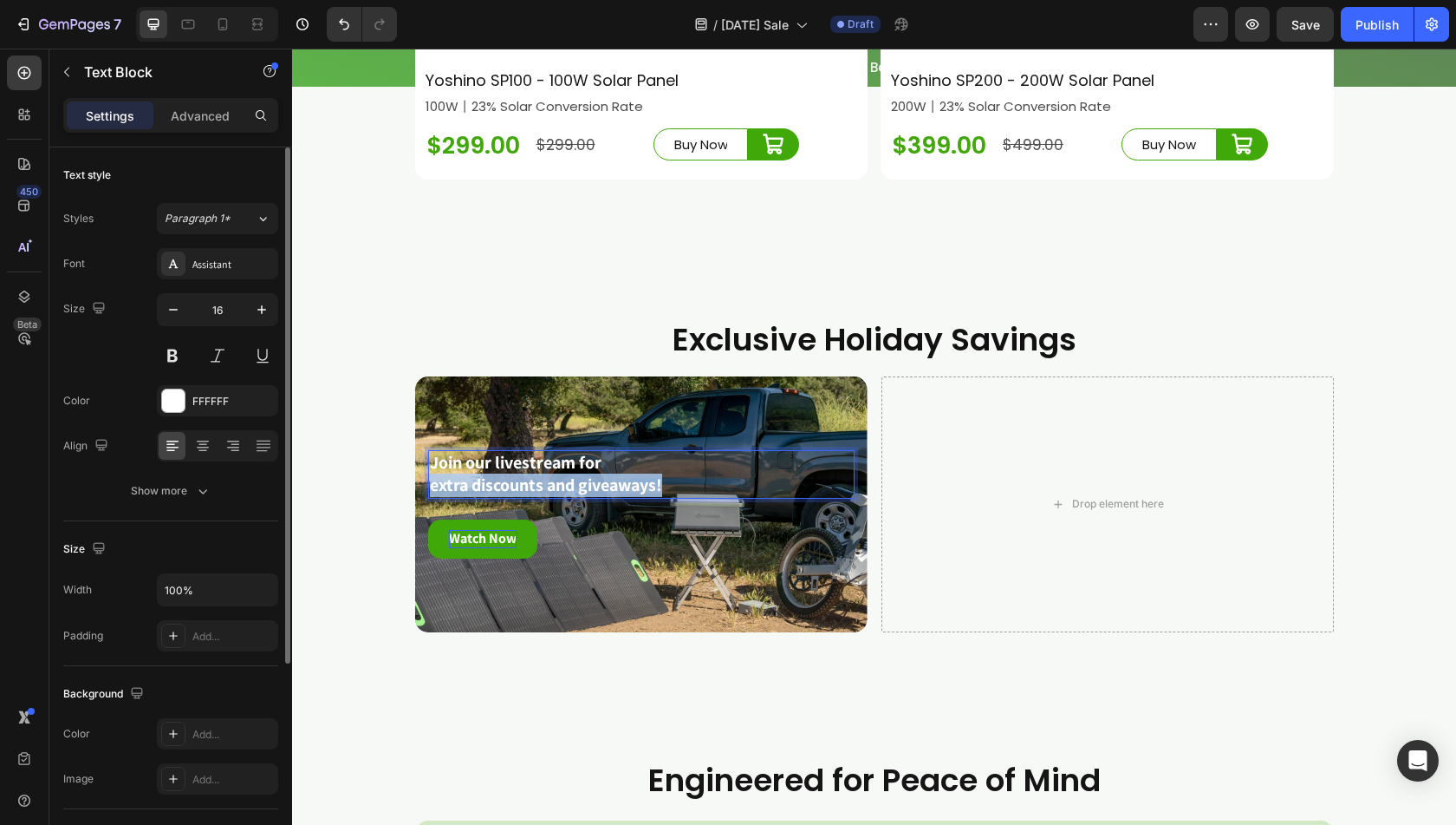
click at [518, 496] on strong "extra discounts and giveaways!" at bounding box center [546, 485] width 233 height 23
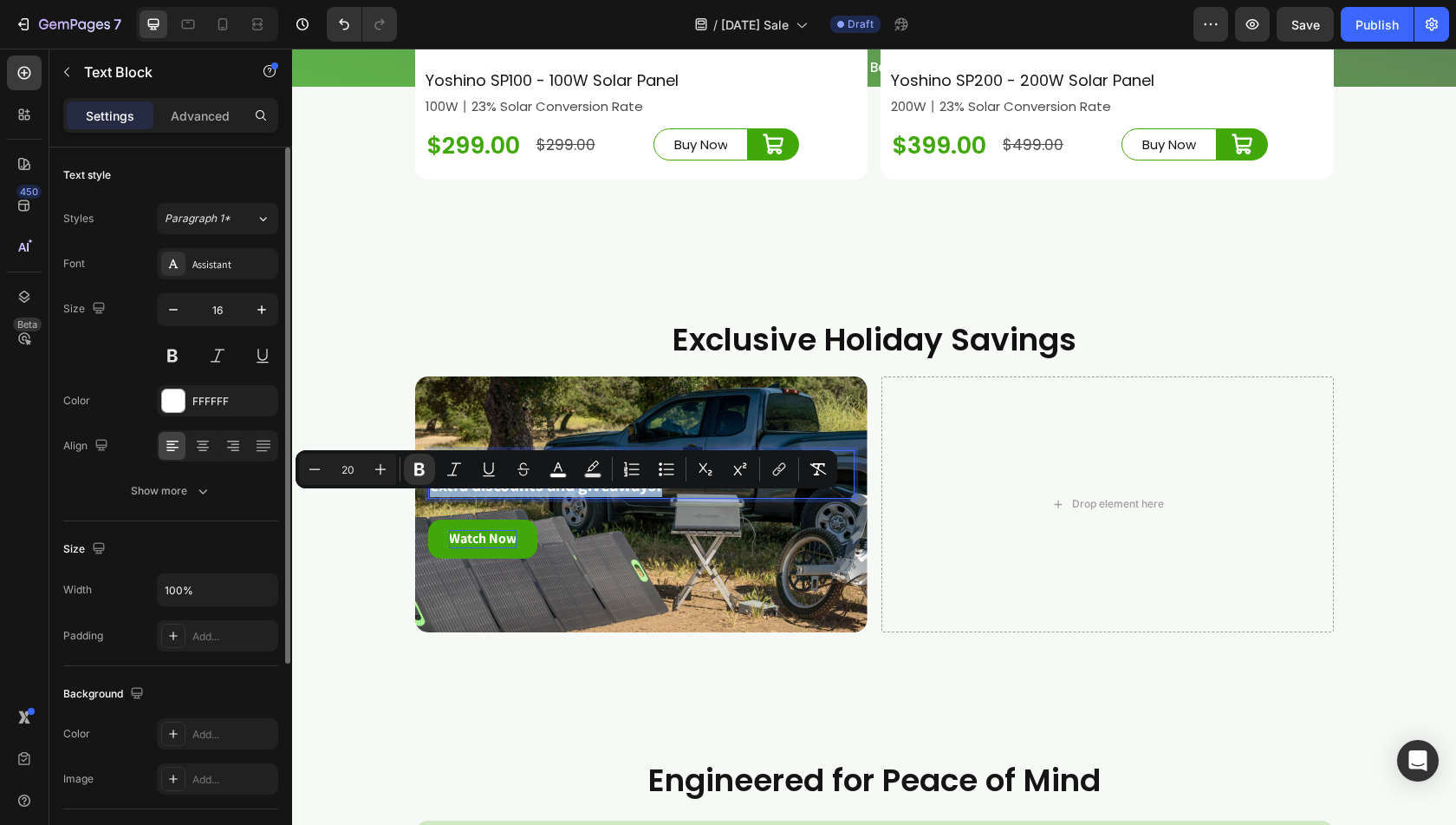
click at [503, 496] on strong "extra discounts and giveaways!" at bounding box center [546, 485] width 233 height 23
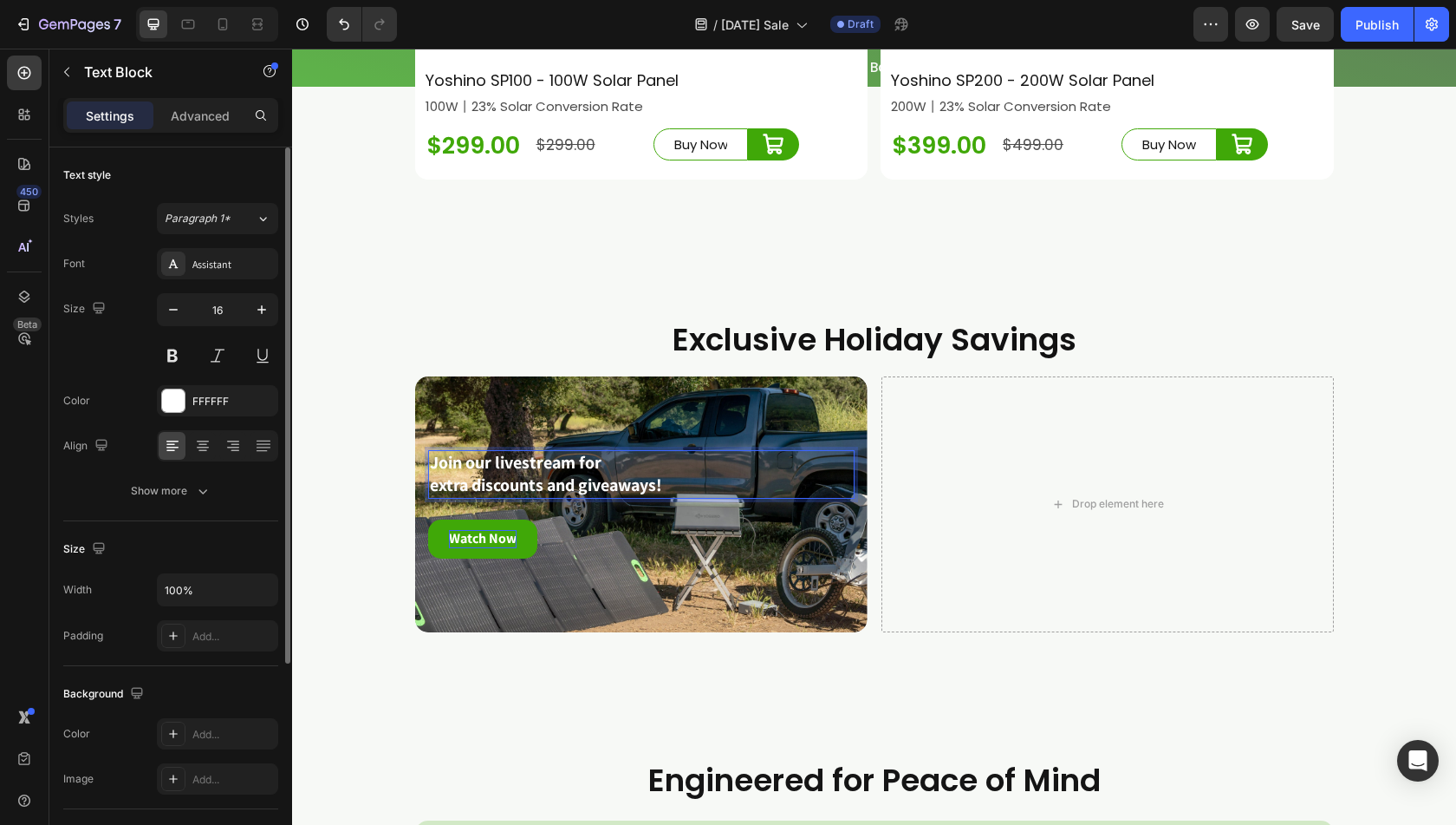
click at [664, 497] on p "extra discounts and giveaways!" at bounding box center [642, 486] width 423 height 23
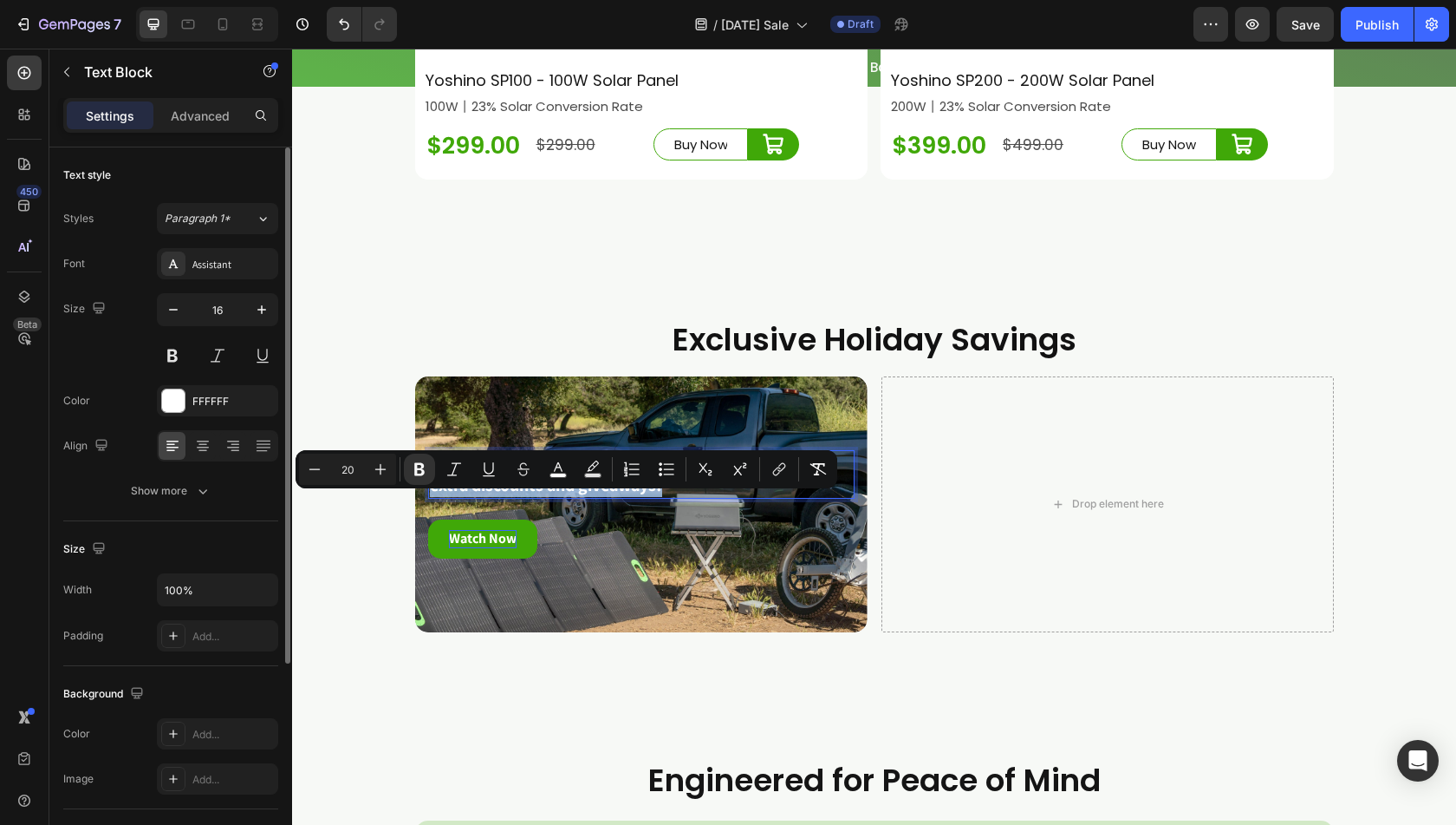
click at [664, 497] on p "extra discounts and giveaways!" at bounding box center [642, 486] width 423 height 23
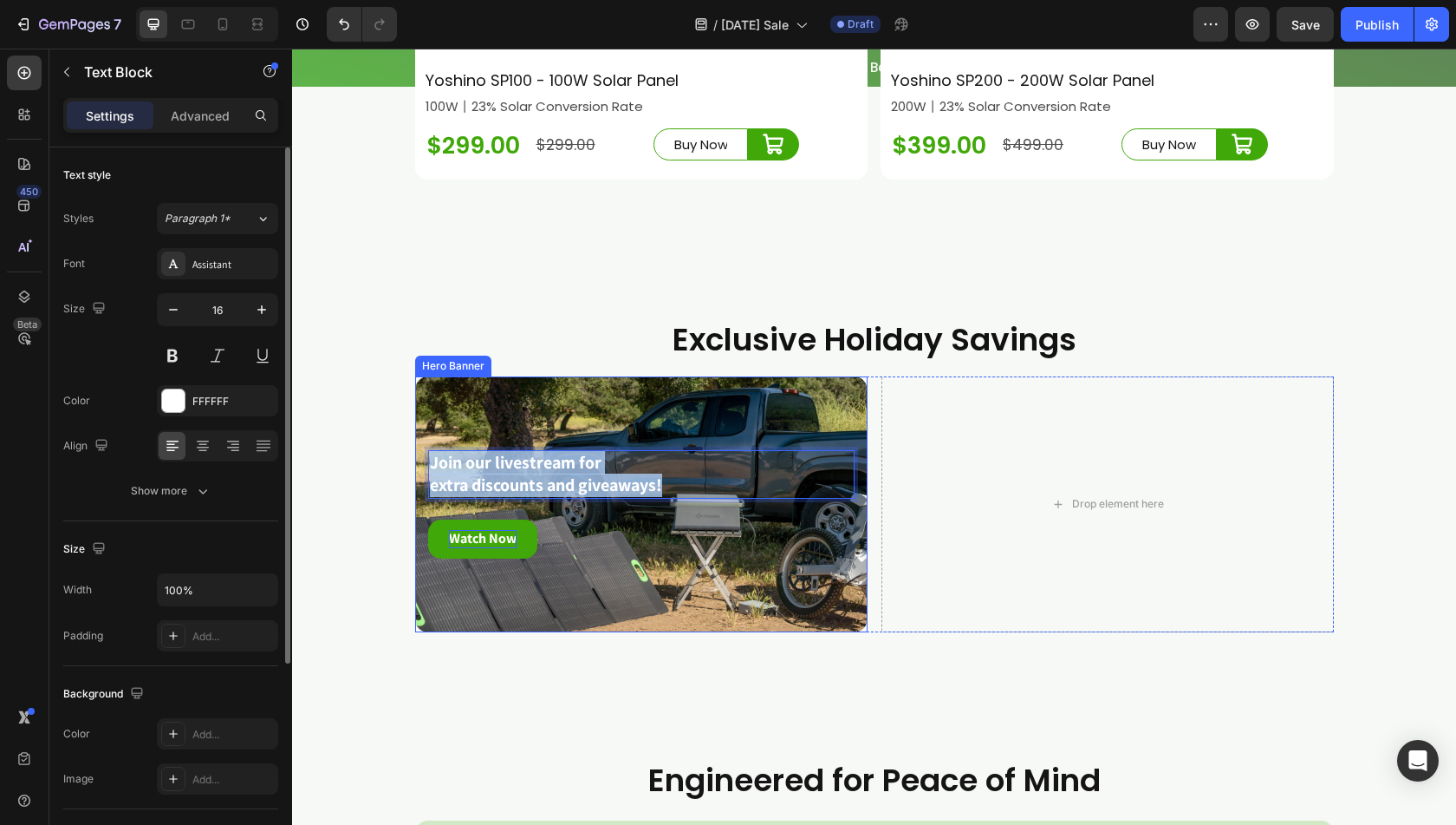
drag, startPoint x: 664, startPoint y: 506, endPoint x: 417, endPoint y: 481, distance: 248.3
click at [417, 481] on div "Join our livestream for extra discounts and giveaways! Text Block 24 Watch Now …" at bounding box center [642, 504] width 452 height 164
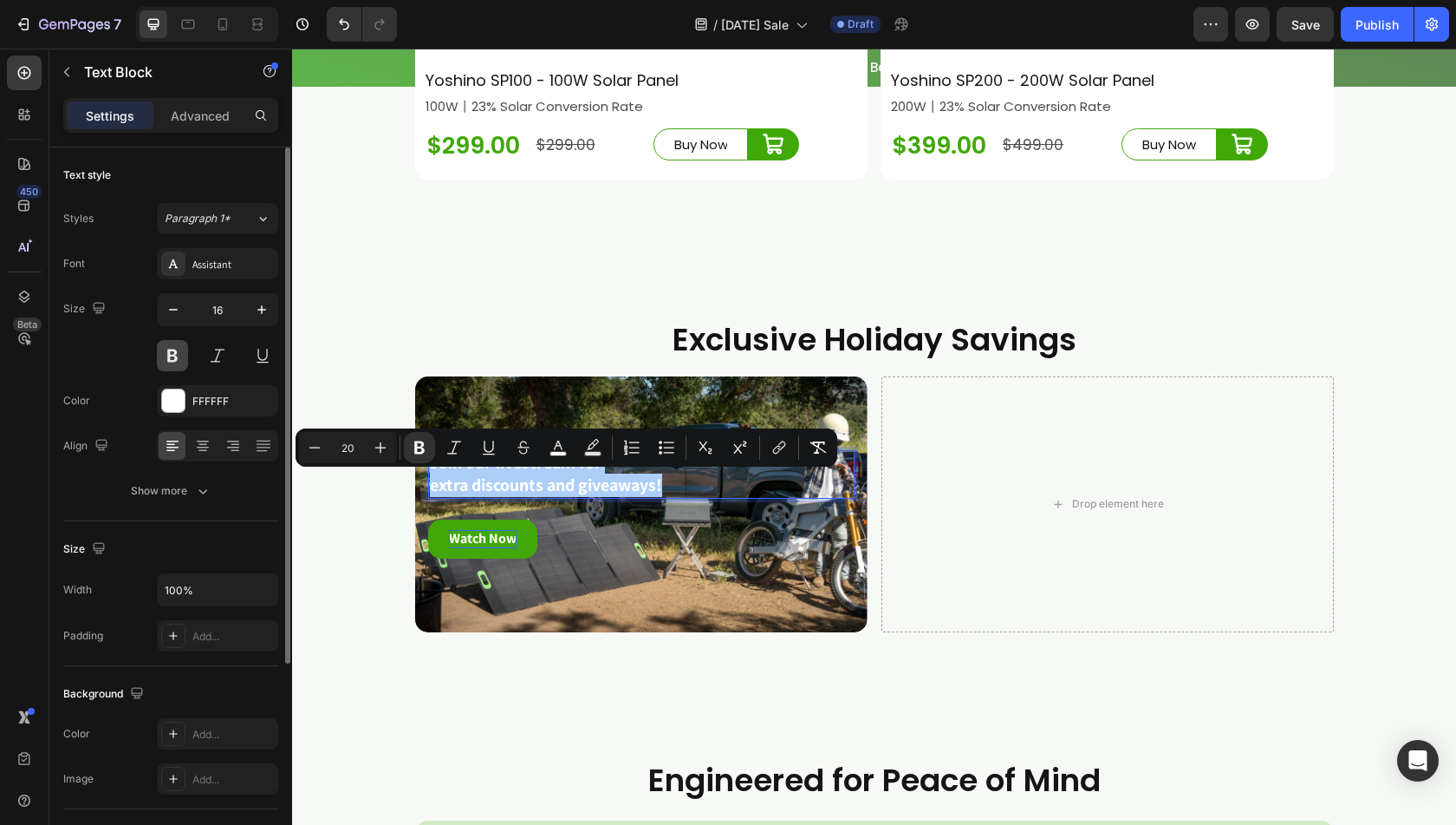
click at [171, 353] on button at bounding box center [173, 356] width 31 height 31
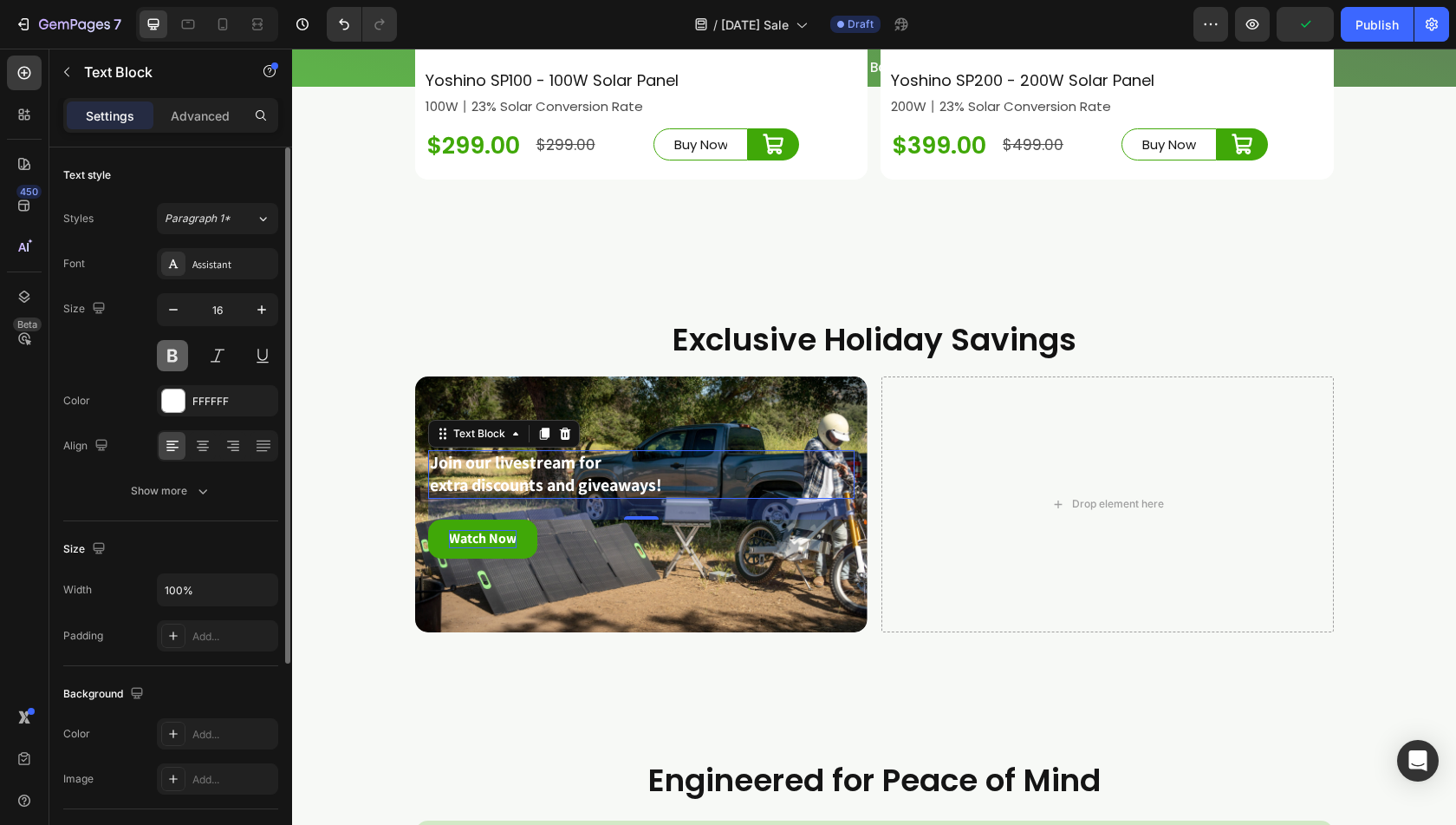
click at [172, 352] on button at bounding box center [173, 356] width 31 height 31
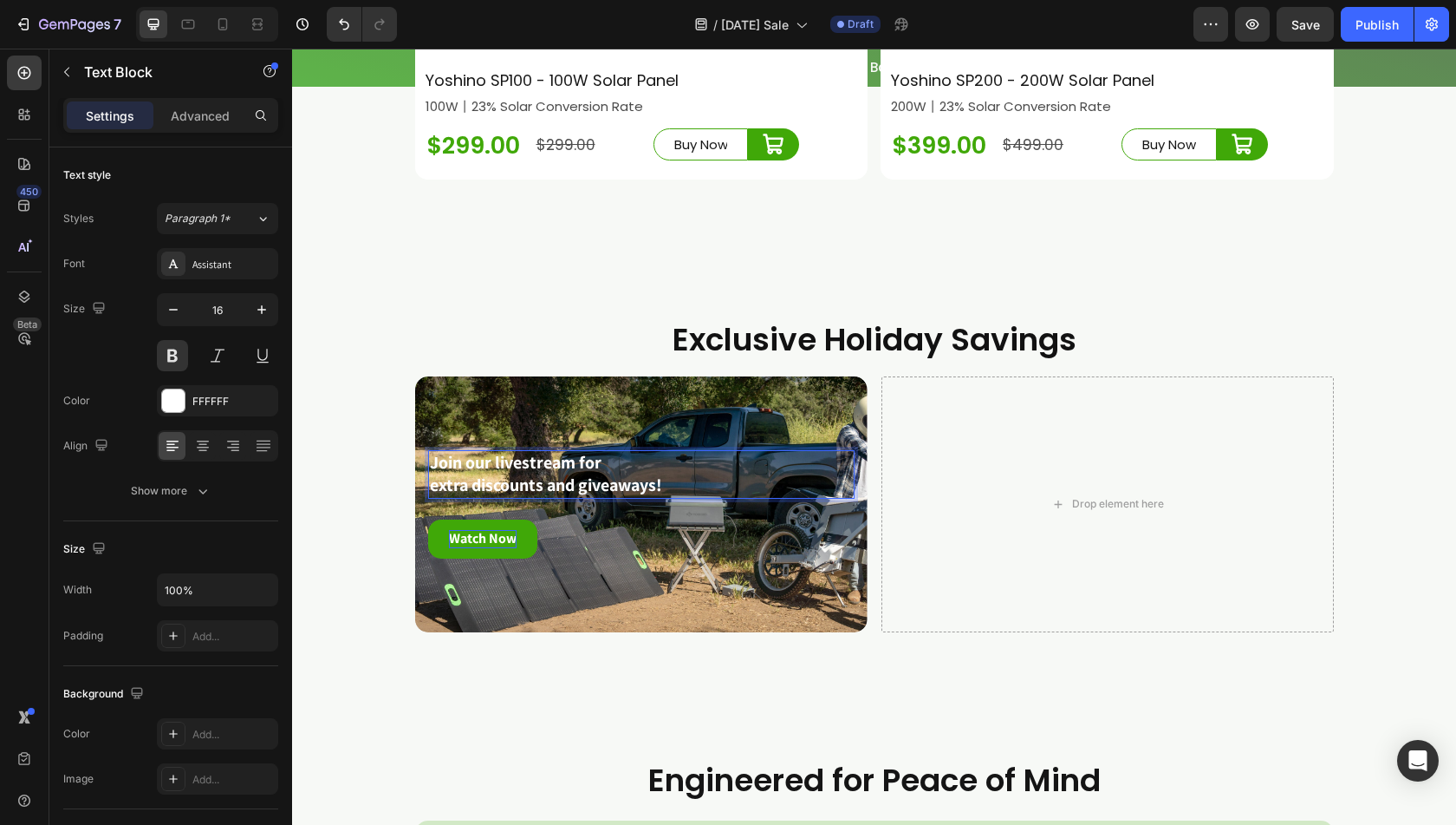
click at [553, 474] on strong "Join our livestream for" at bounding box center [516, 462] width 172 height 23
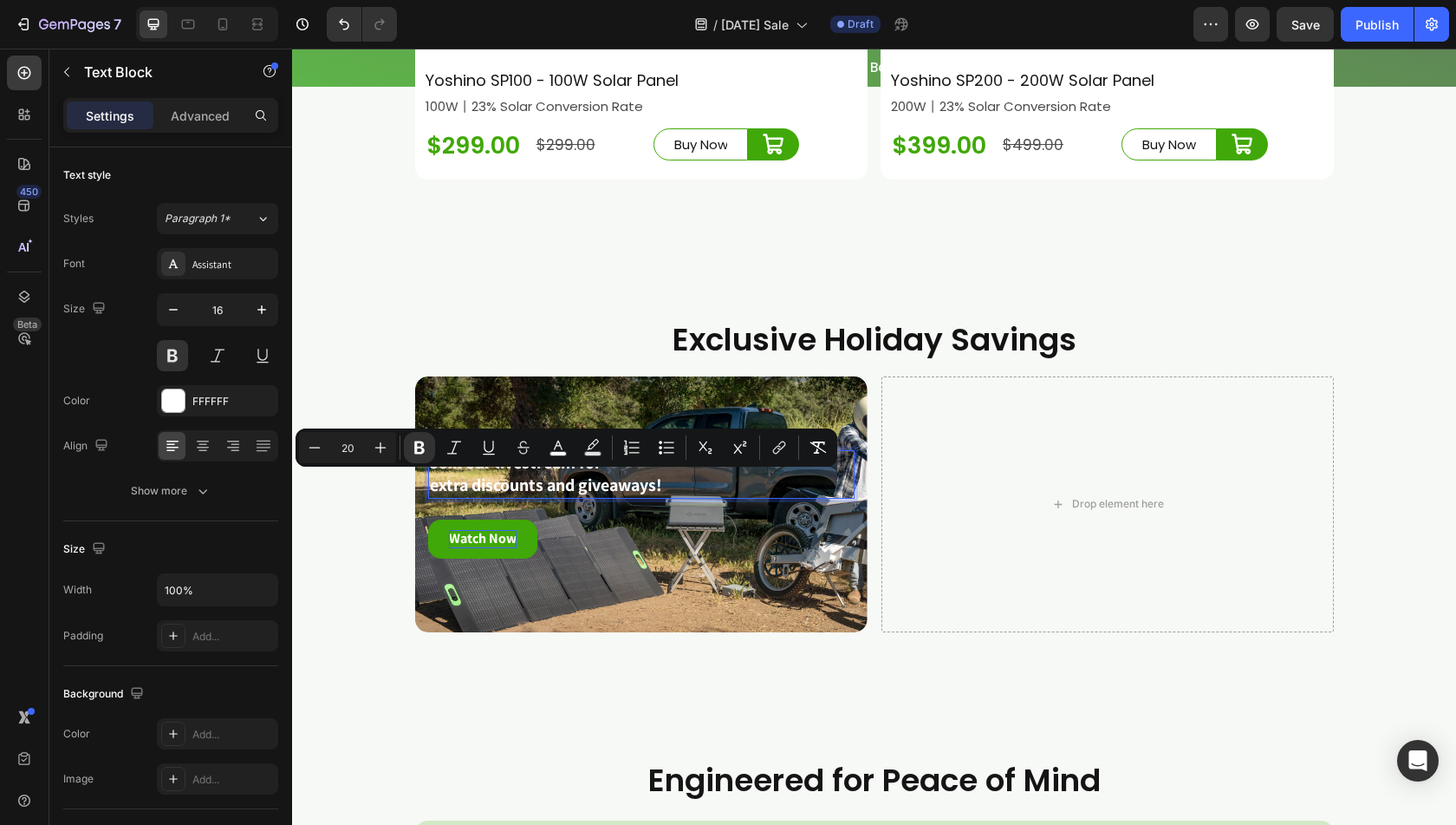
click at [661, 497] on p "extra discounts and giveaways!" at bounding box center [642, 486] width 423 height 23
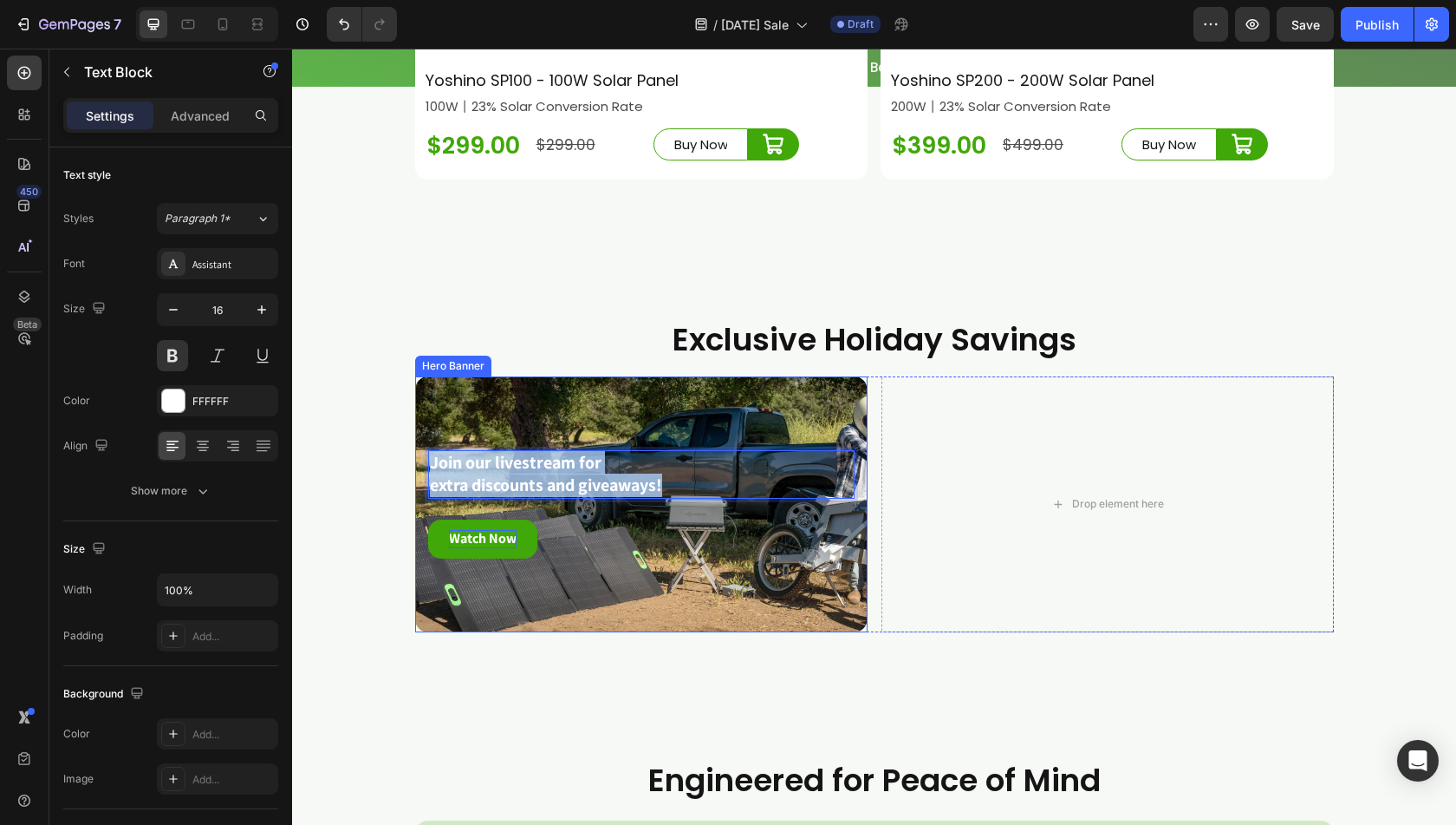
drag, startPoint x: 678, startPoint y: 511, endPoint x: 418, endPoint y: 465, distance: 264.0
click at [418, 465] on div "Join our livestream for extra discounts and giveaways! Text Block 24 Watch Now …" at bounding box center [642, 504] width 452 height 164
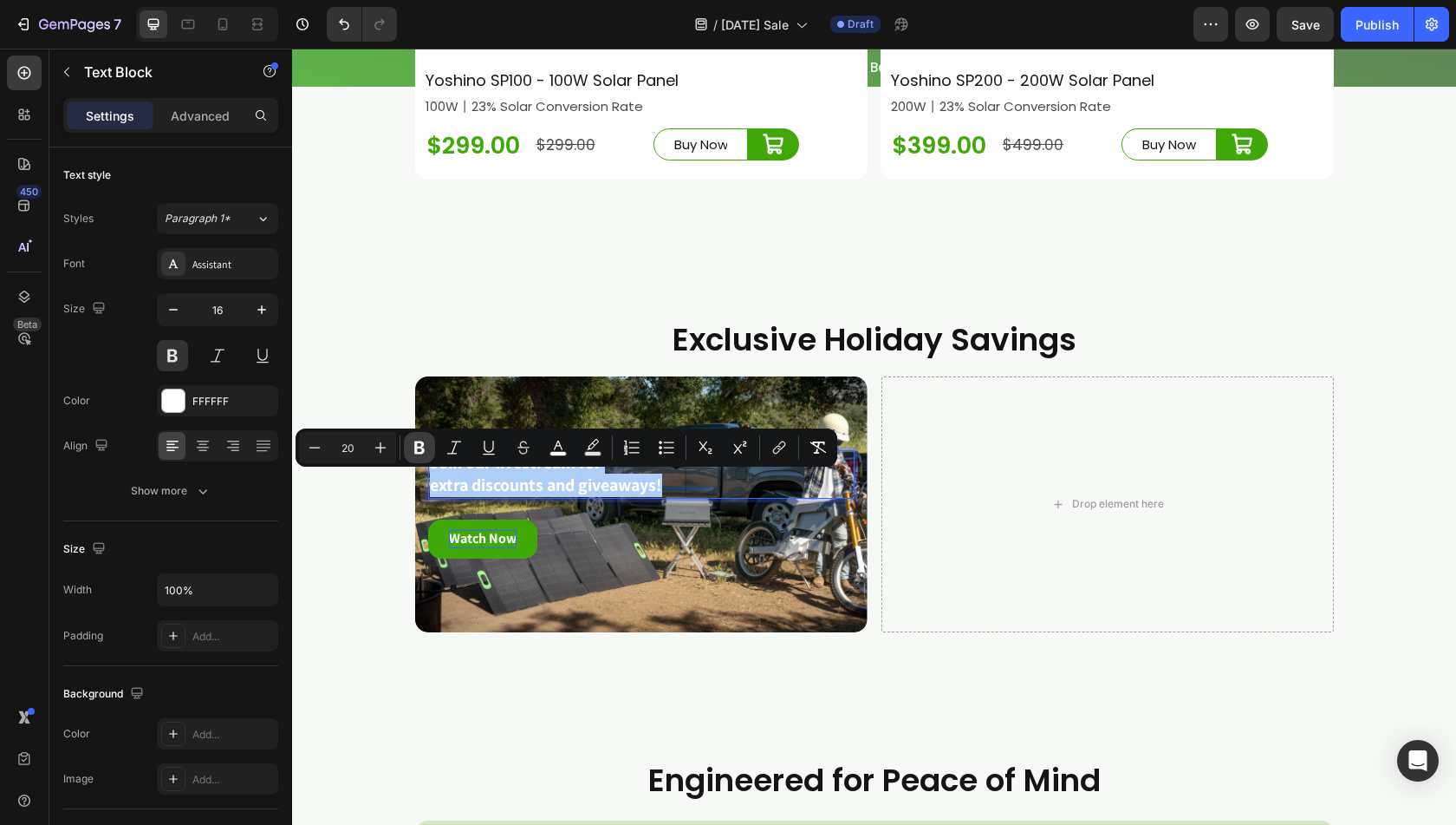
click at [418, 445] on icon "Editor contextual toolbar" at bounding box center [419, 447] width 17 height 17
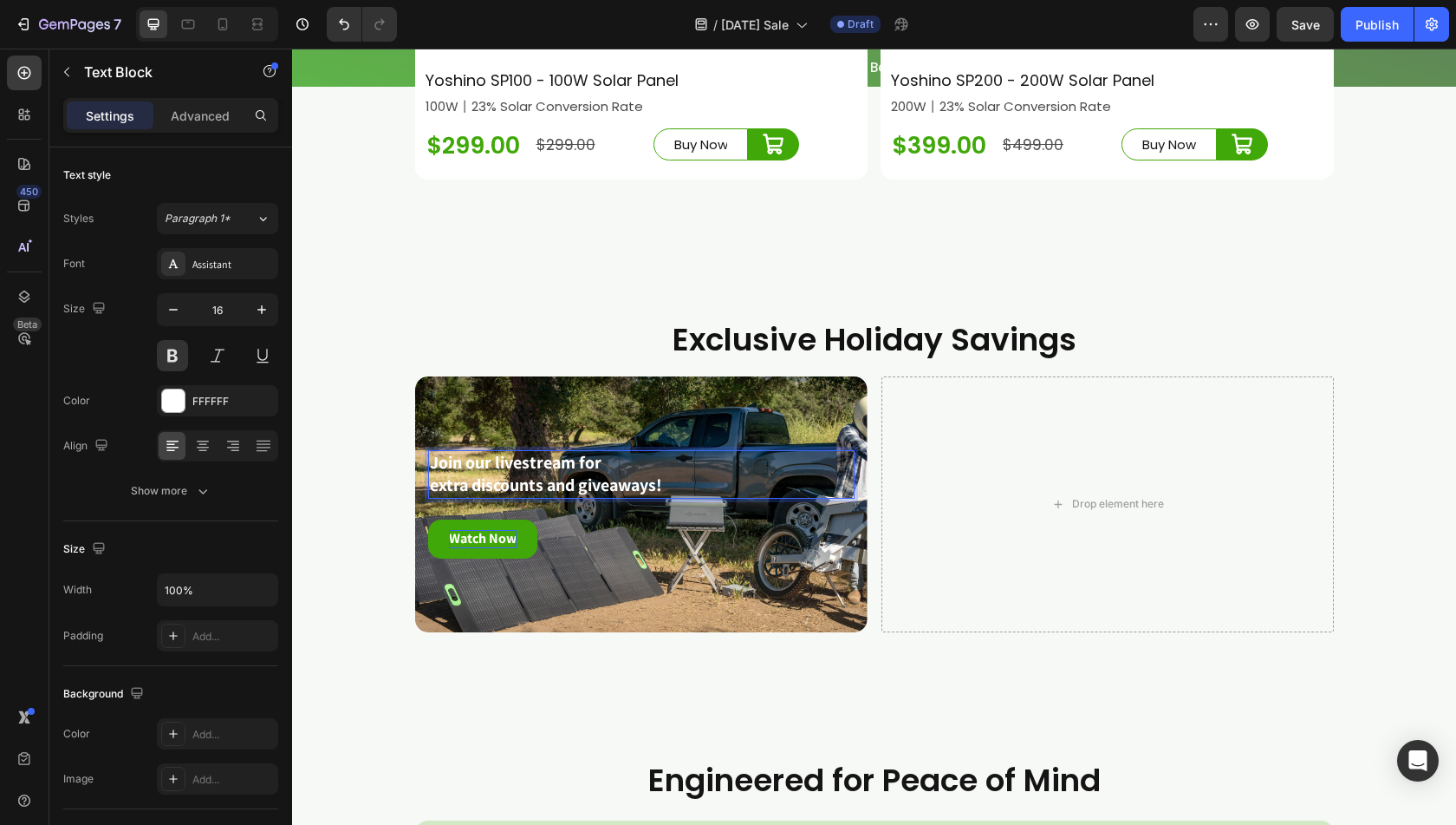
click at [485, 496] on span "extra discounts and giveaways!" at bounding box center [546, 485] width 233 height 23
click at [579, 496] on span "extra discounts and giveaways!" at bounding box center [546, 485] width 233 height 23
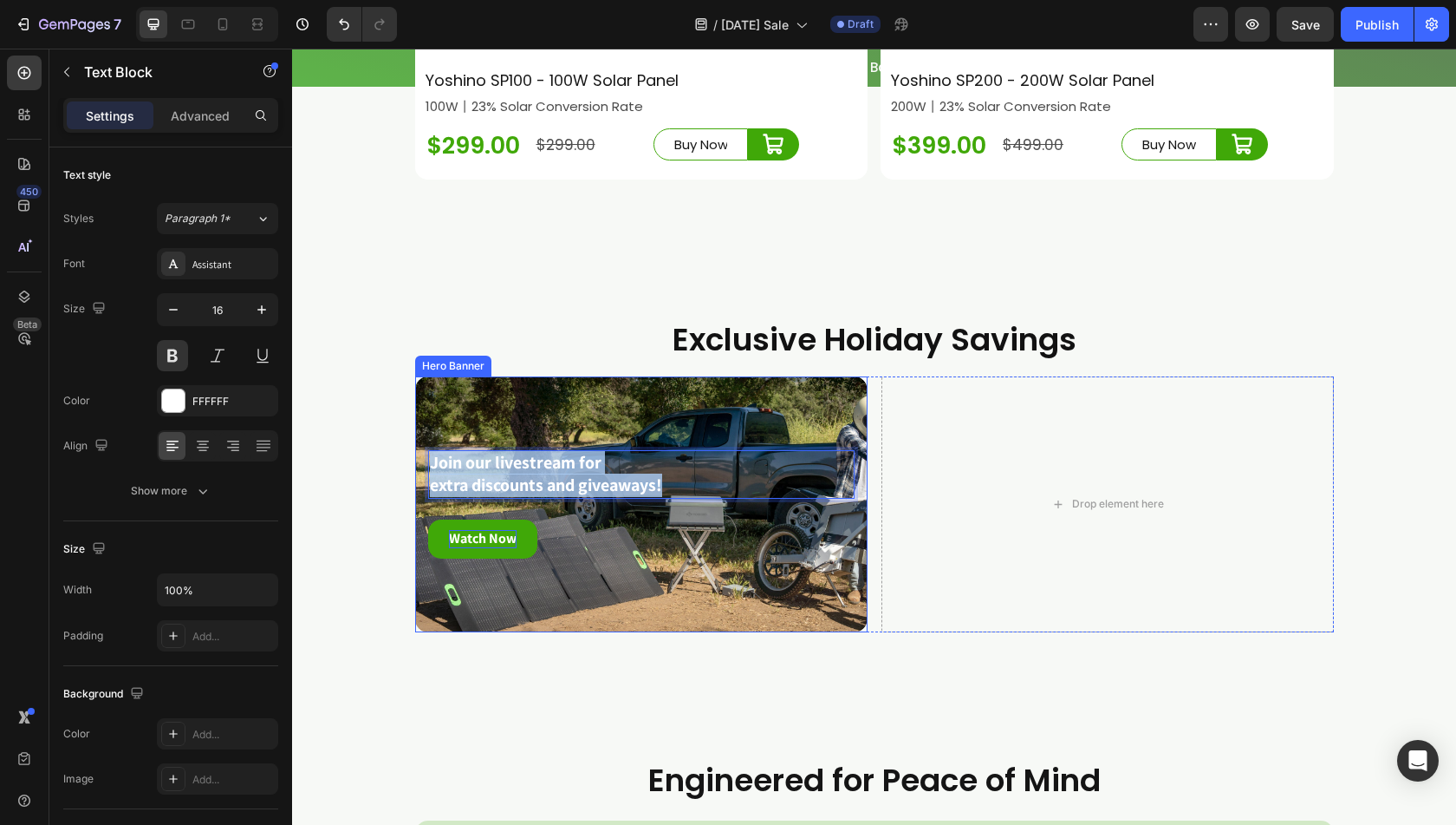
drag, startPoint x: 669, startPoint y: 503, endPoint x: 419, endPoint y: 484, distance: 250.7
click at [419, 484] on div "Join our livestream for extra discounts and giveaways! Text Block 24 Watch Now …" at bounding box center [642, 504] width 452 height 164
click at [472, 474] on span "Join our livestream for" at bounding box center [516, 462] width 172 height 23
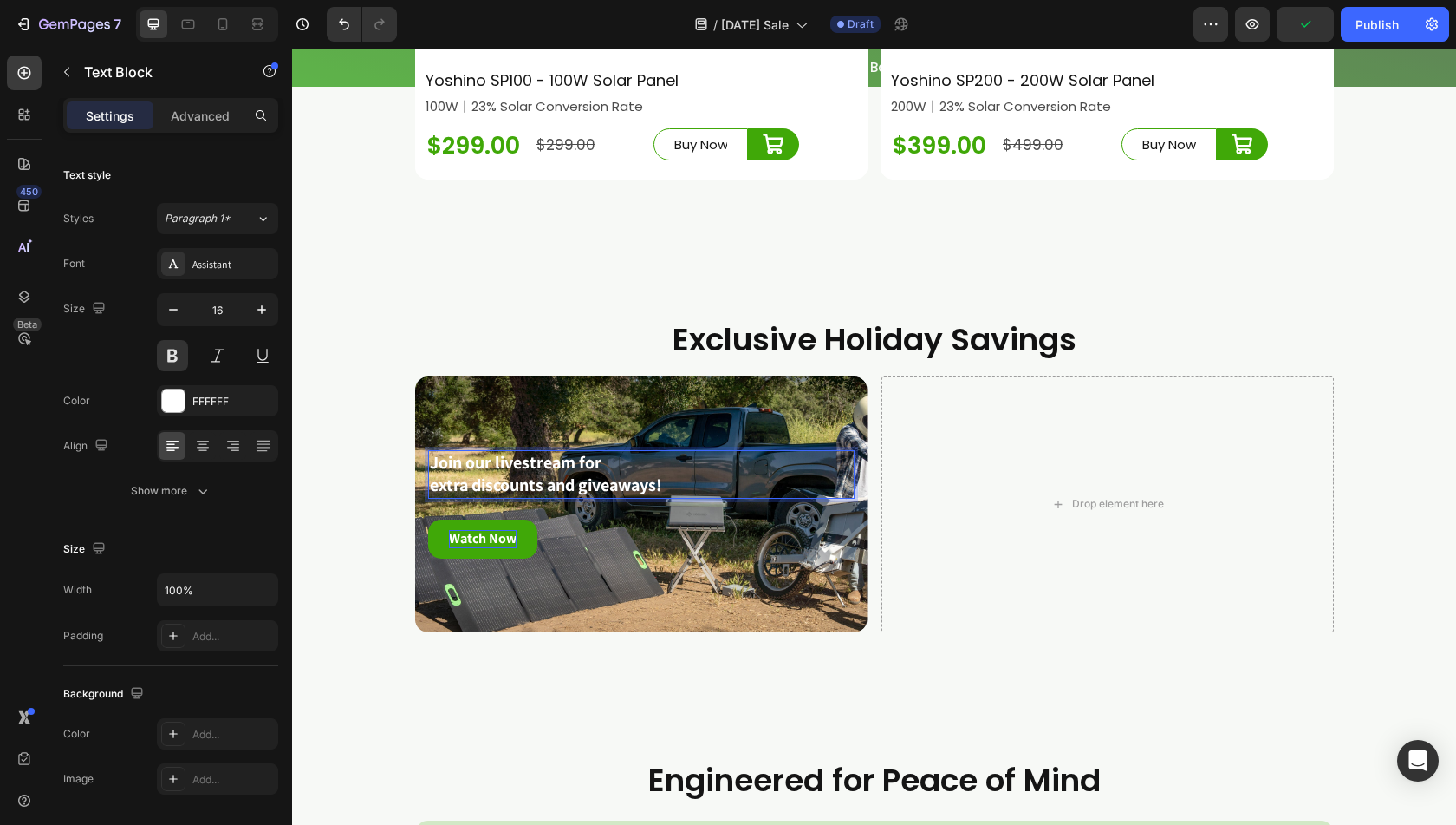
click at [522, 474] on span "Join our livestream for" at bounding box center [516, 462] width 172 height 23
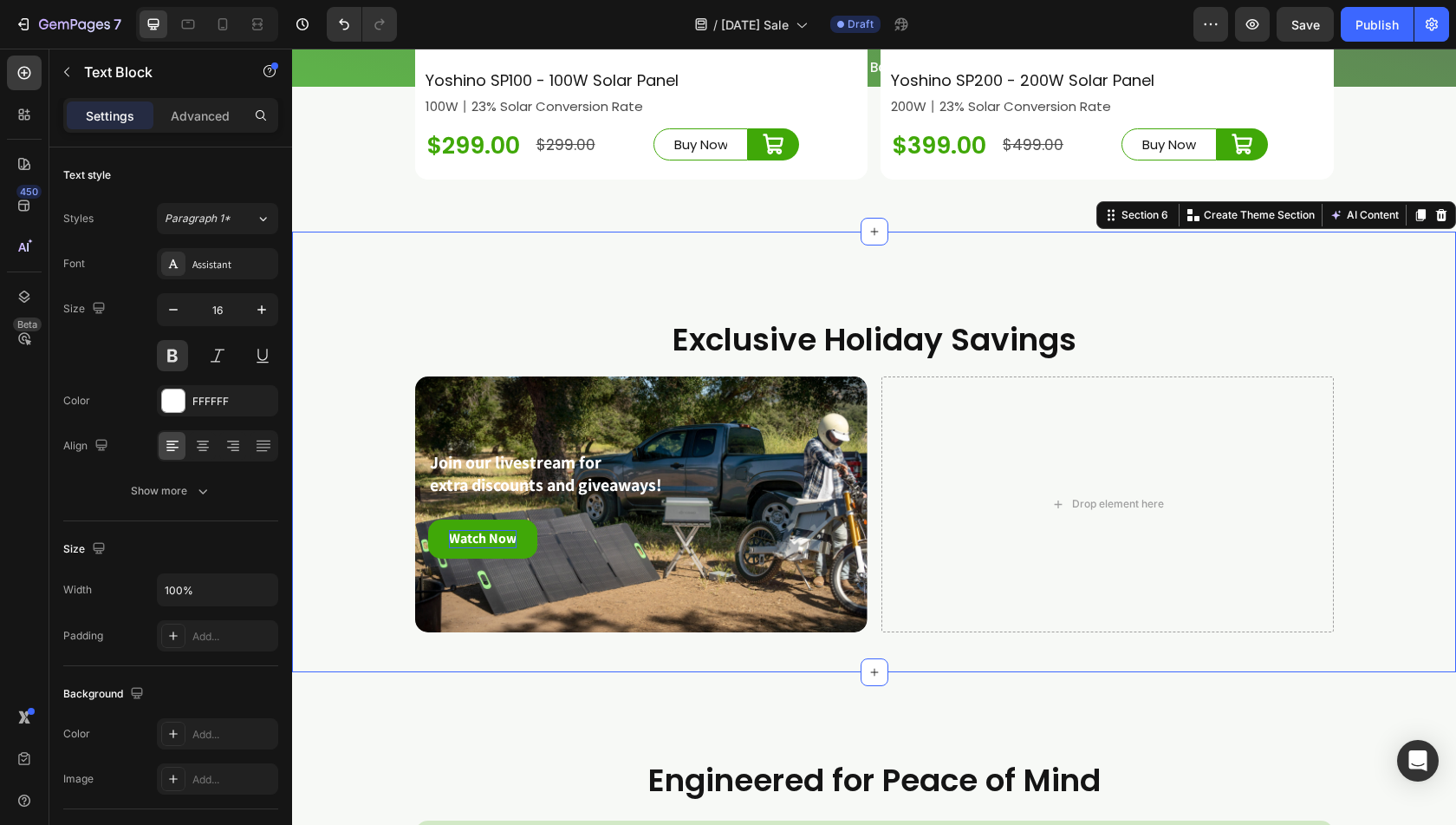
click at [352, 546] on div "Exclusive Holiday Savings Heading Join our livestream for extra discounts and g…" at bounding box center [874, 482] width 1165 height 328
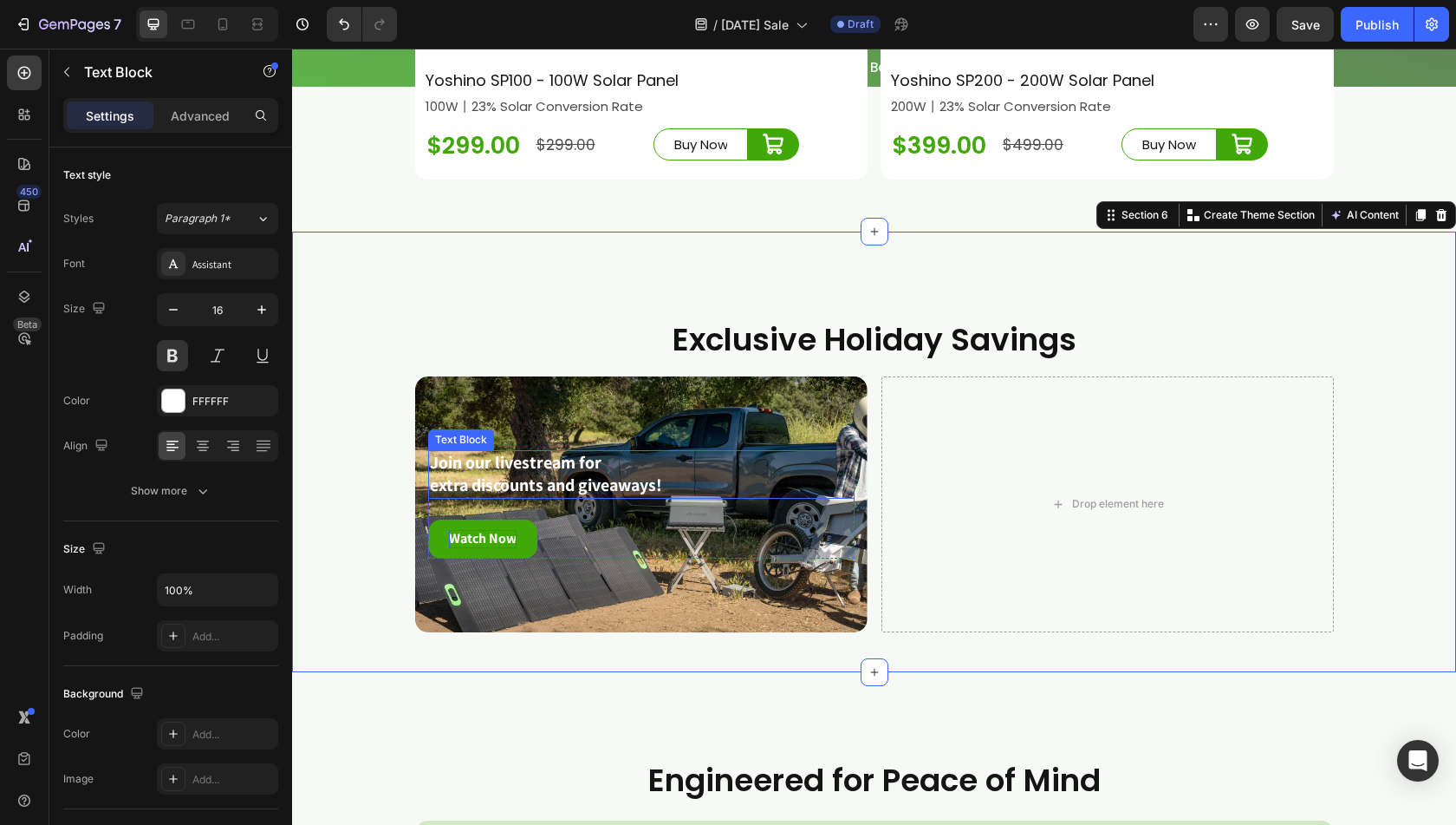
click at [530, 496] on span "extra discounts and giveaways!" at bounding box center [546, 485] width 233 height 23
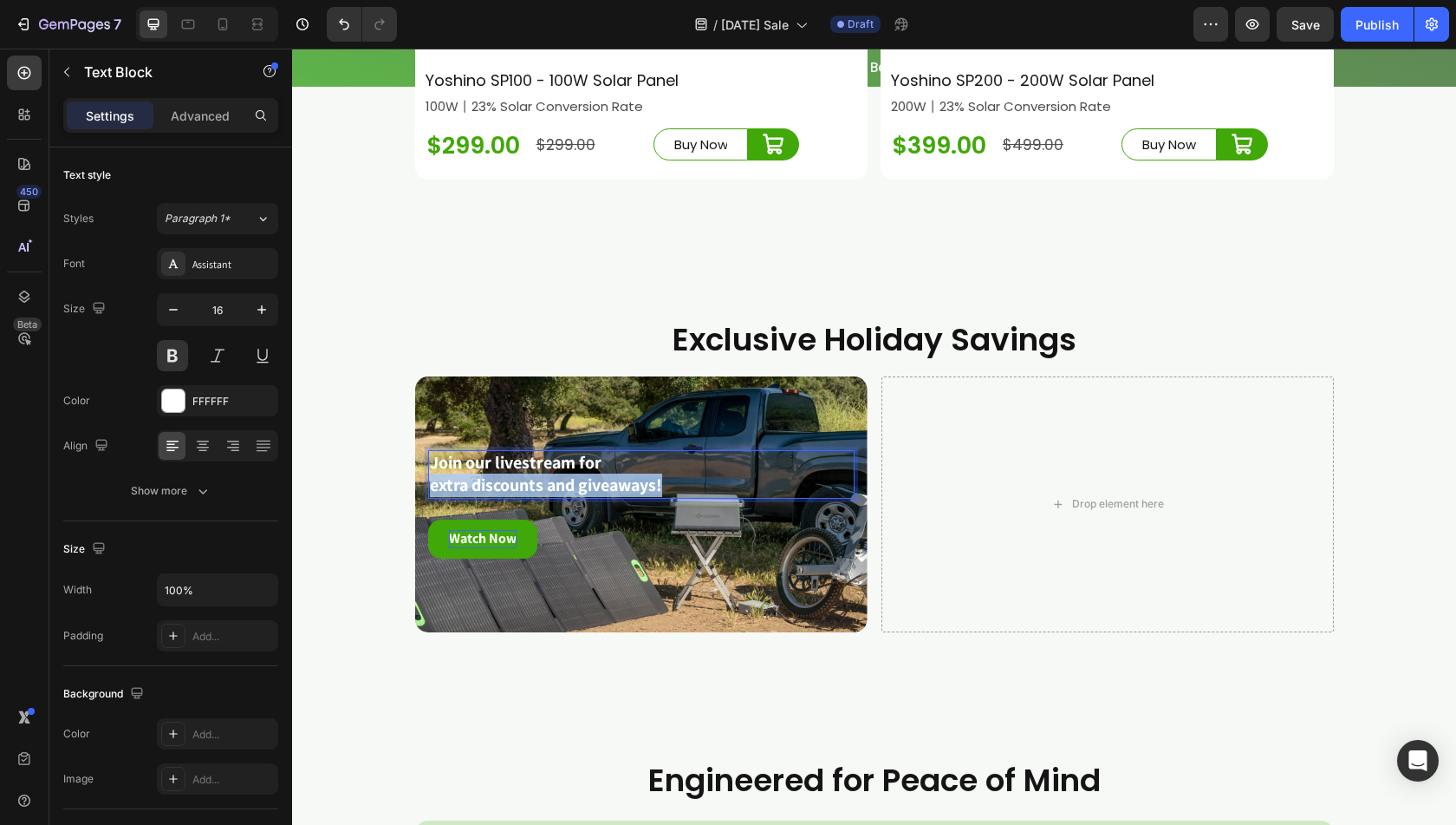
click at [530, 496] on span "extra discounts and giveaways!" at bounding box center [546, 485] width 233 height 23
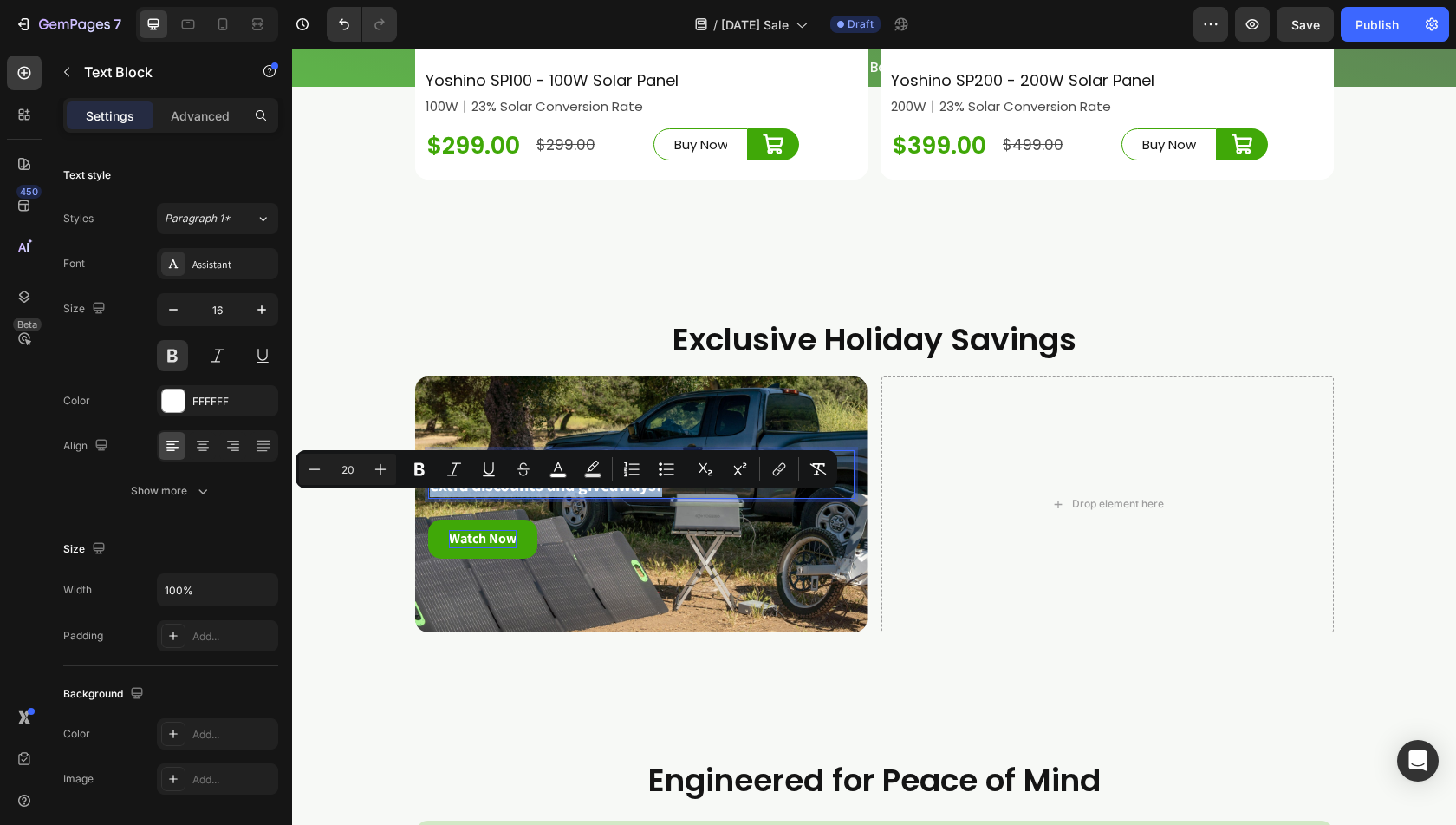
click at [627, 496] on span "extra discounts and giveaways!" at bounding box center [546, 485] width 233 height 23
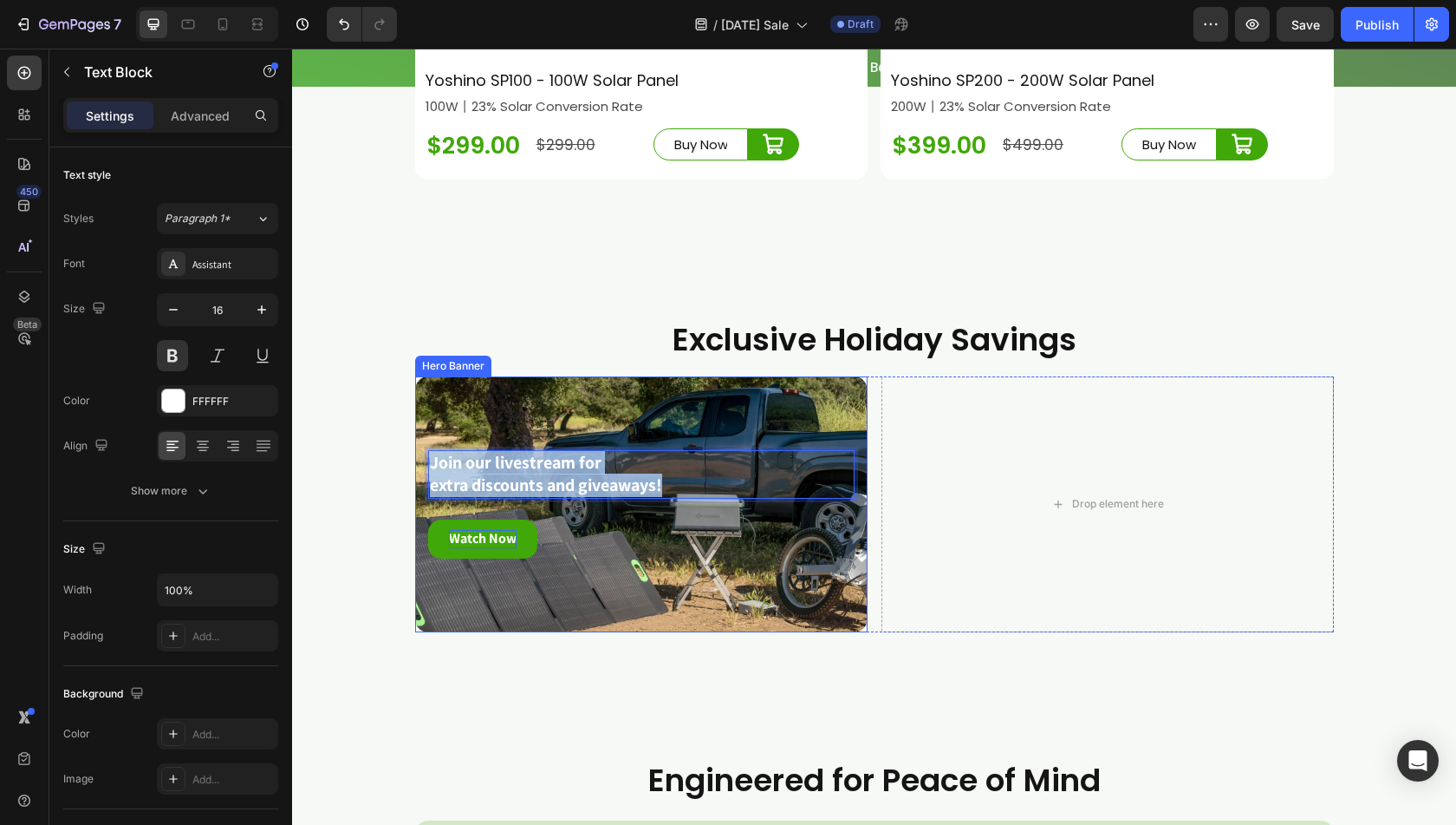
drag, startPoint x: 678, startPoint y: 505, endPoint x: 417, endPoint y: 460, distance: 264.9
click at [417, 460] on div "Join our livestream for extra discounts and giveaways! Text Block 24 Watch Now …" at bounding box center [642, 504] width 452 height 164
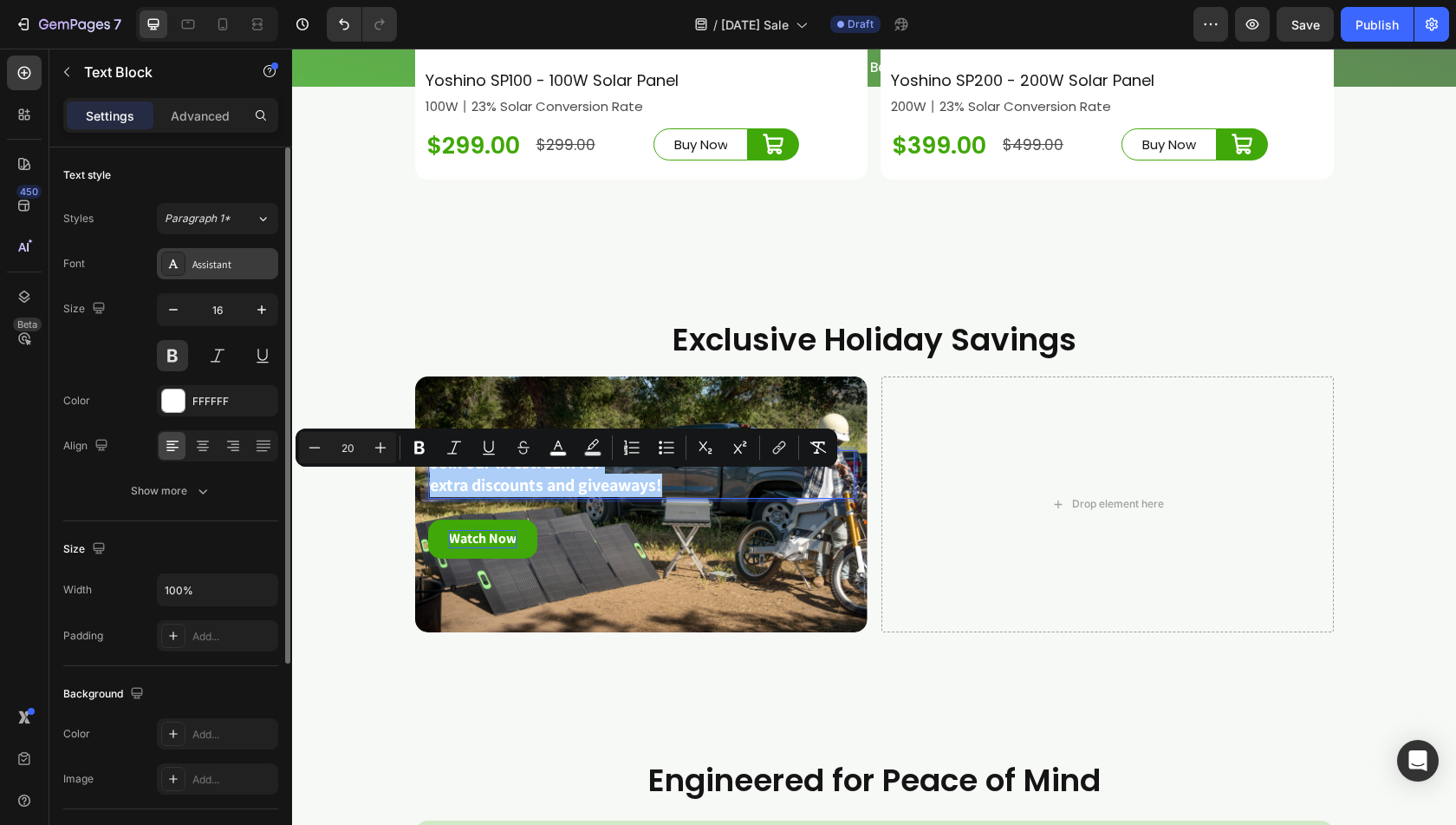
click at [222, 263] on div "Assistant" at bounding box center [233, 264] width 82 height 16
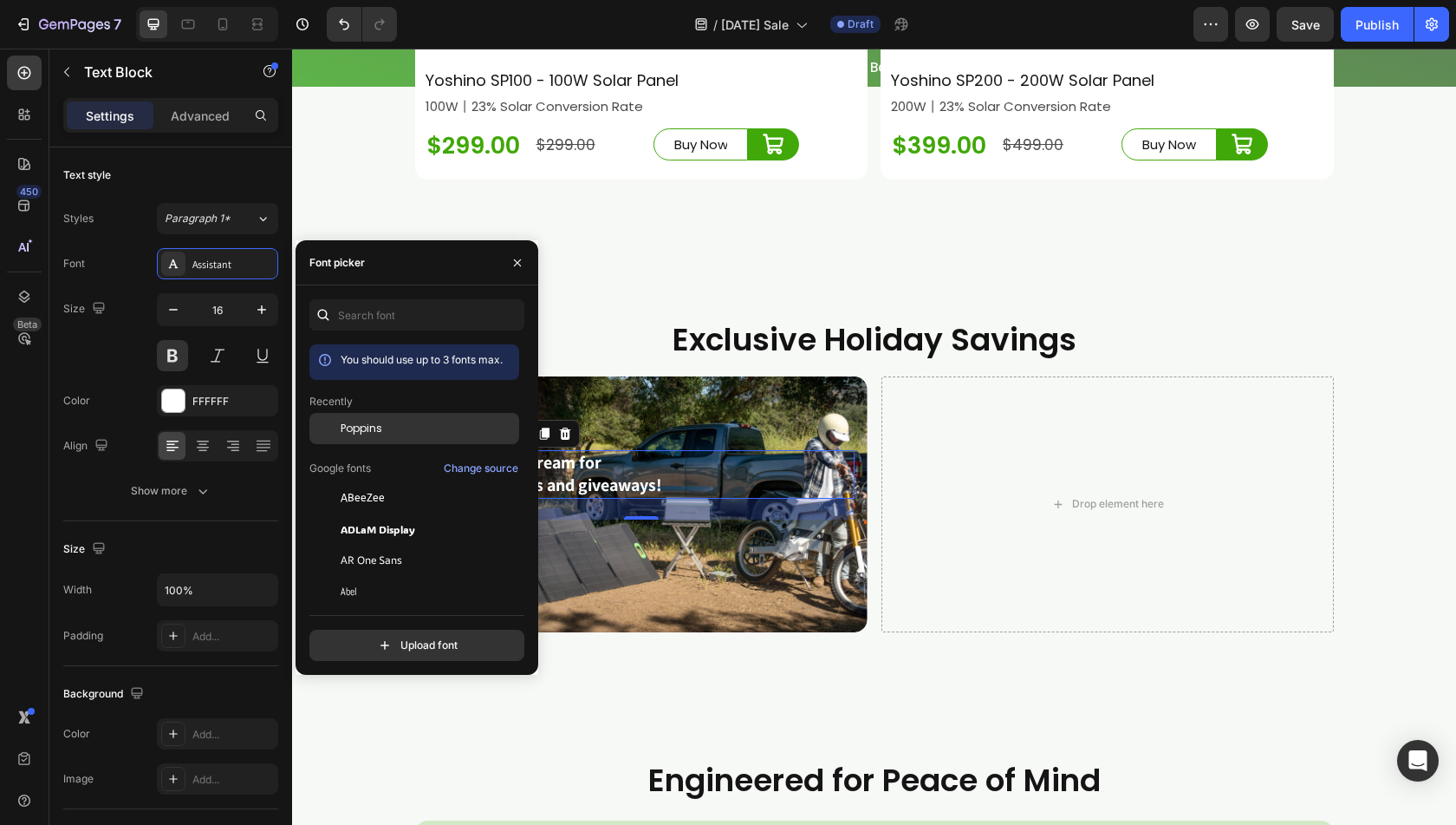
click at [353, 421] on span "Poppins" at bounding box center [361, 428] width 41 height 16
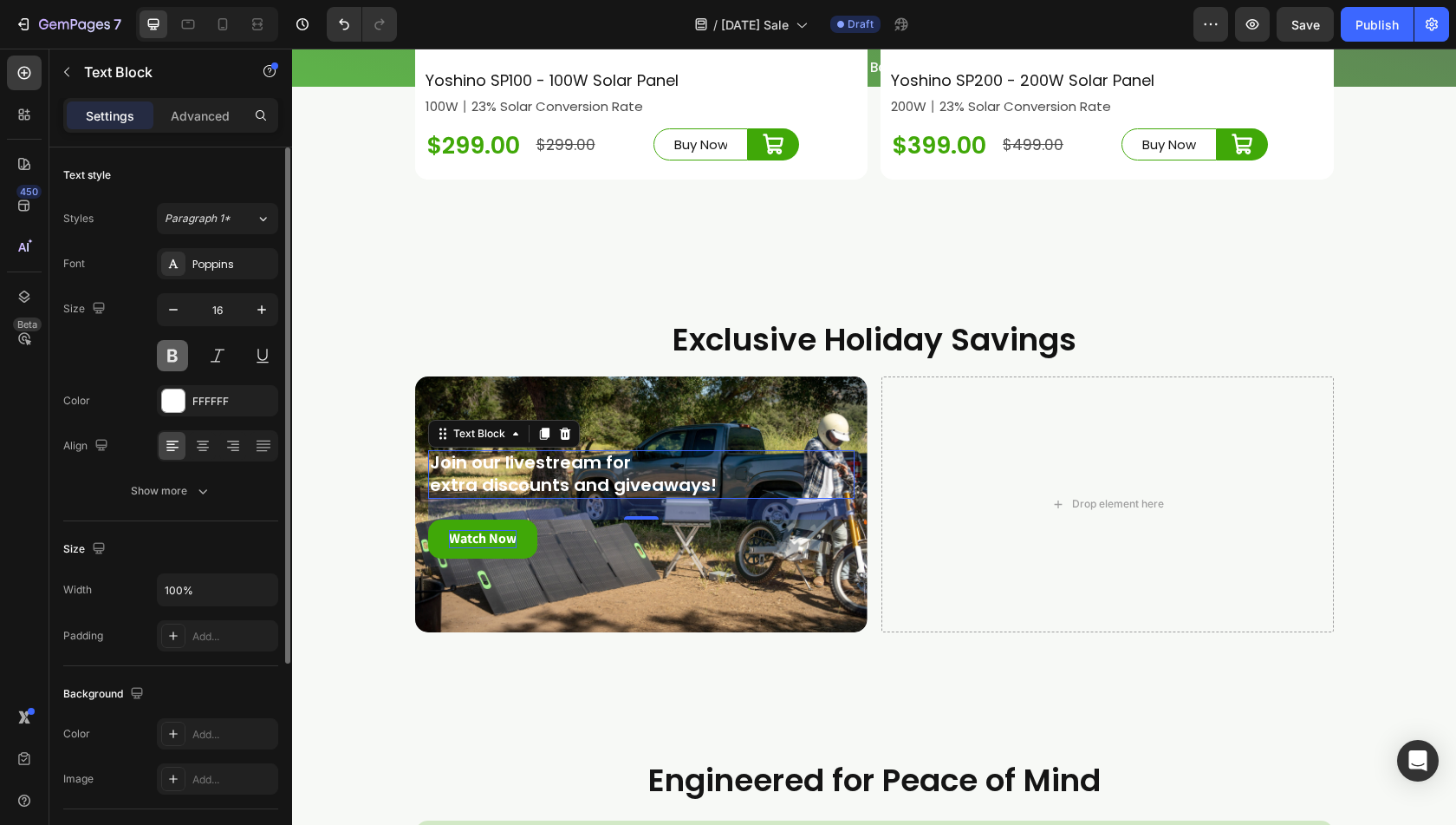
click at [168, 351] on button at bounding box center [173, 356] width 31 height 31
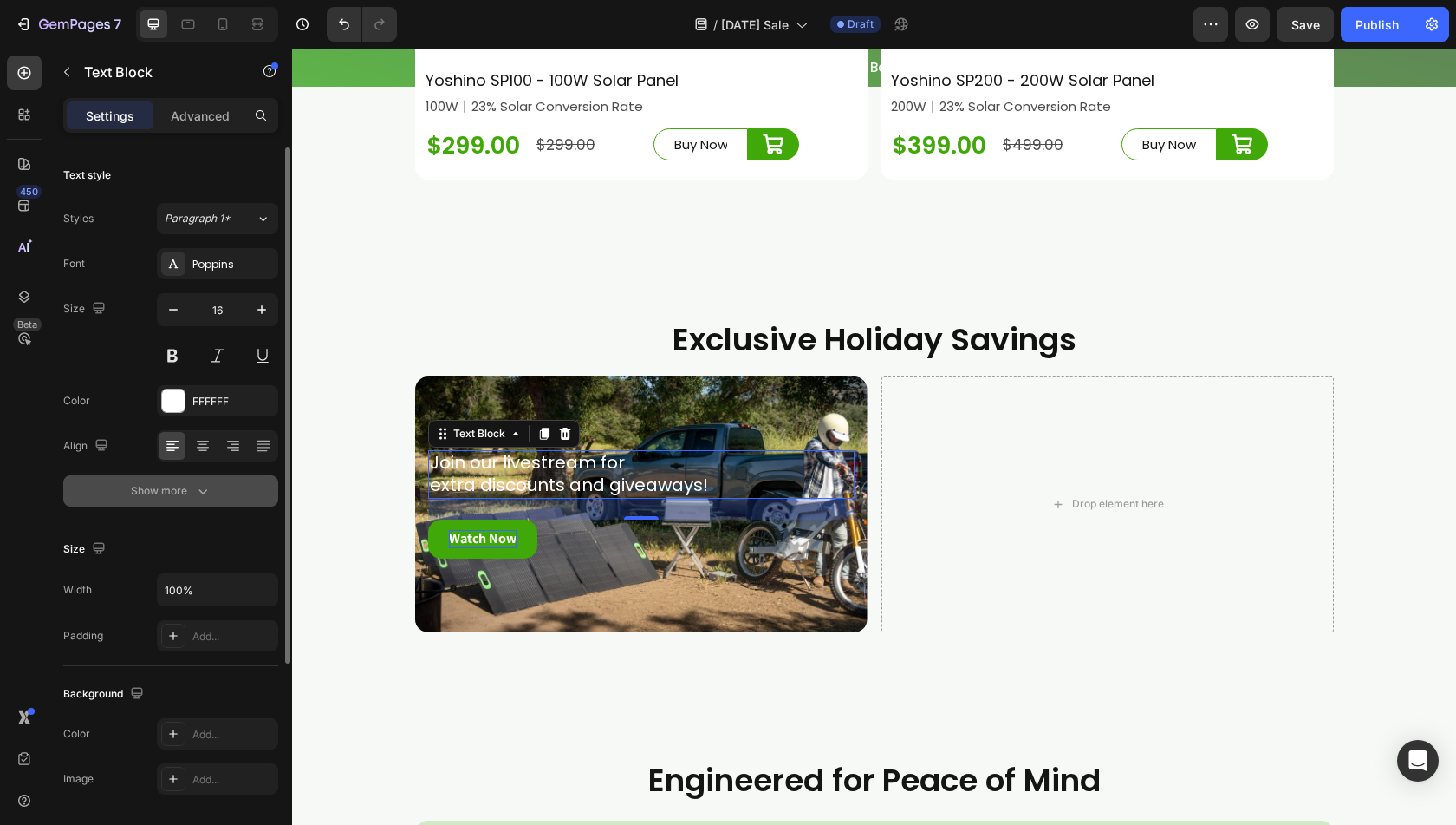
click at [180, 489] on div "Show more" at bounding box center [171, 490] width 81 height 17
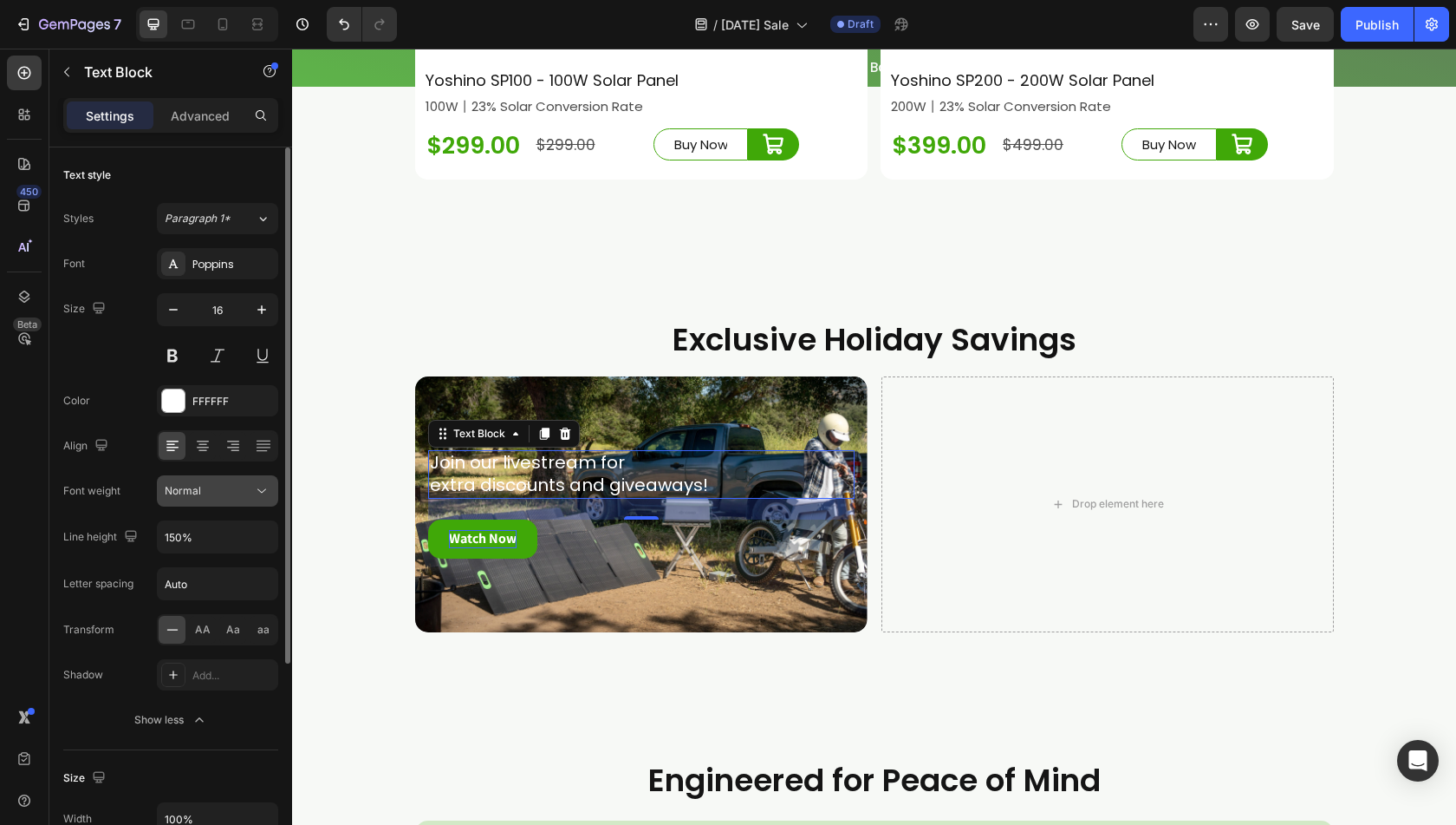
click at [199, 487] on span "Normal" at bounding box center [183, 490] width 37 height 13
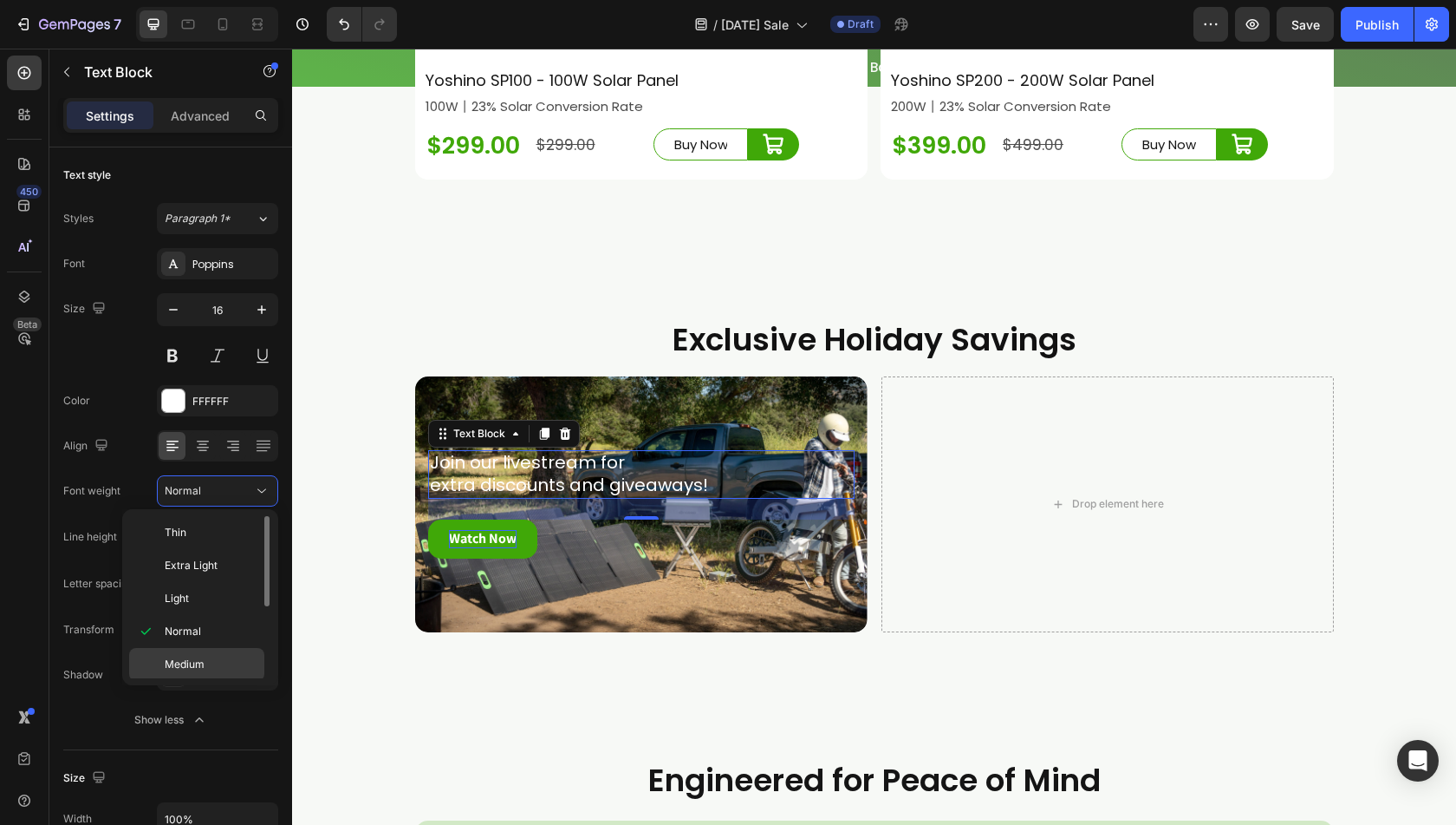
click at [176, 659] on span "Medium" at bounding box center [184, 664] width 40 height 16
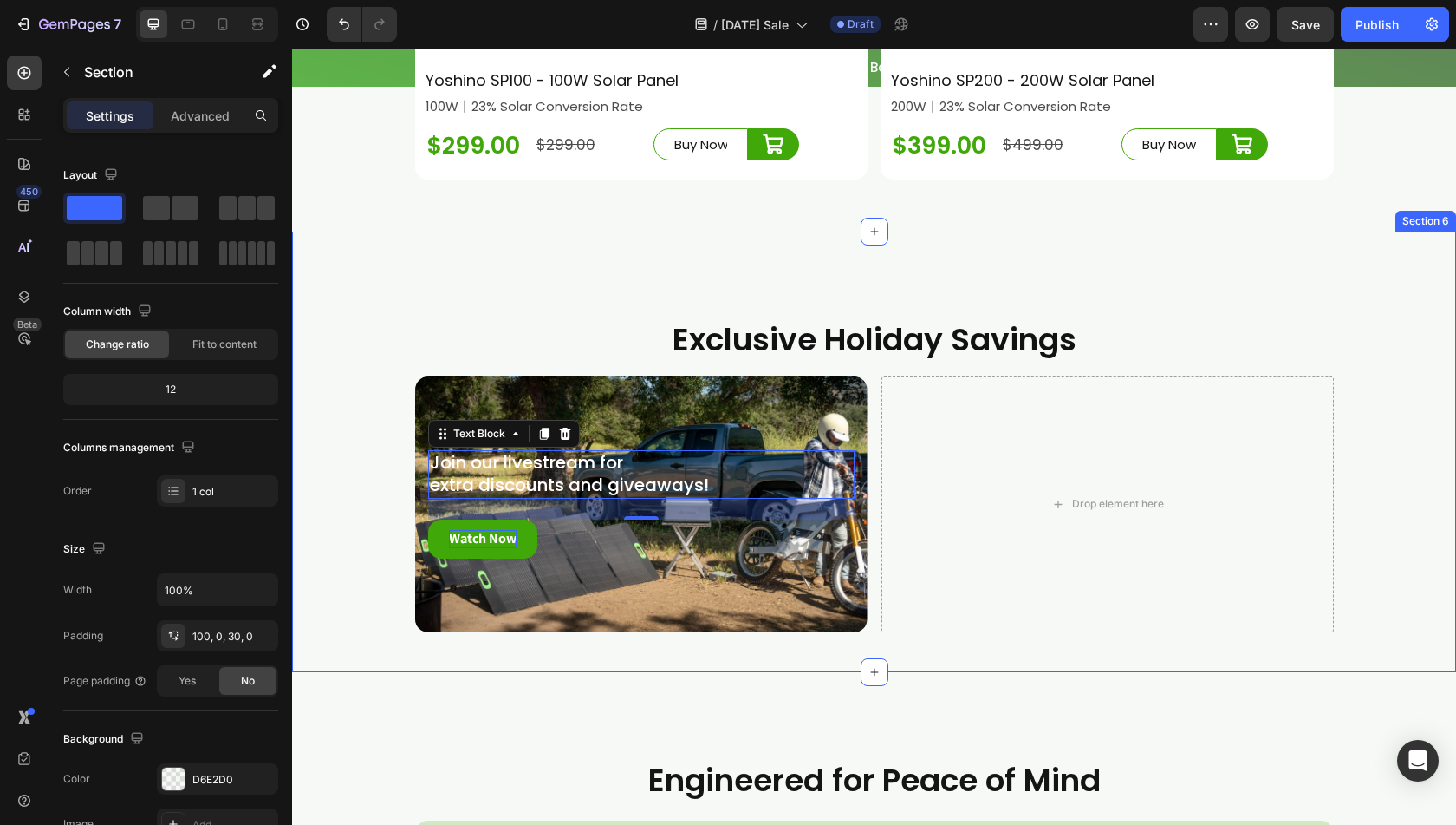
click at [340, 553] on div "Exclusive Holiday Savings Heading Join our livestream for extra discounts and g…" at bounding box center [874, 482] width 1165 height 328
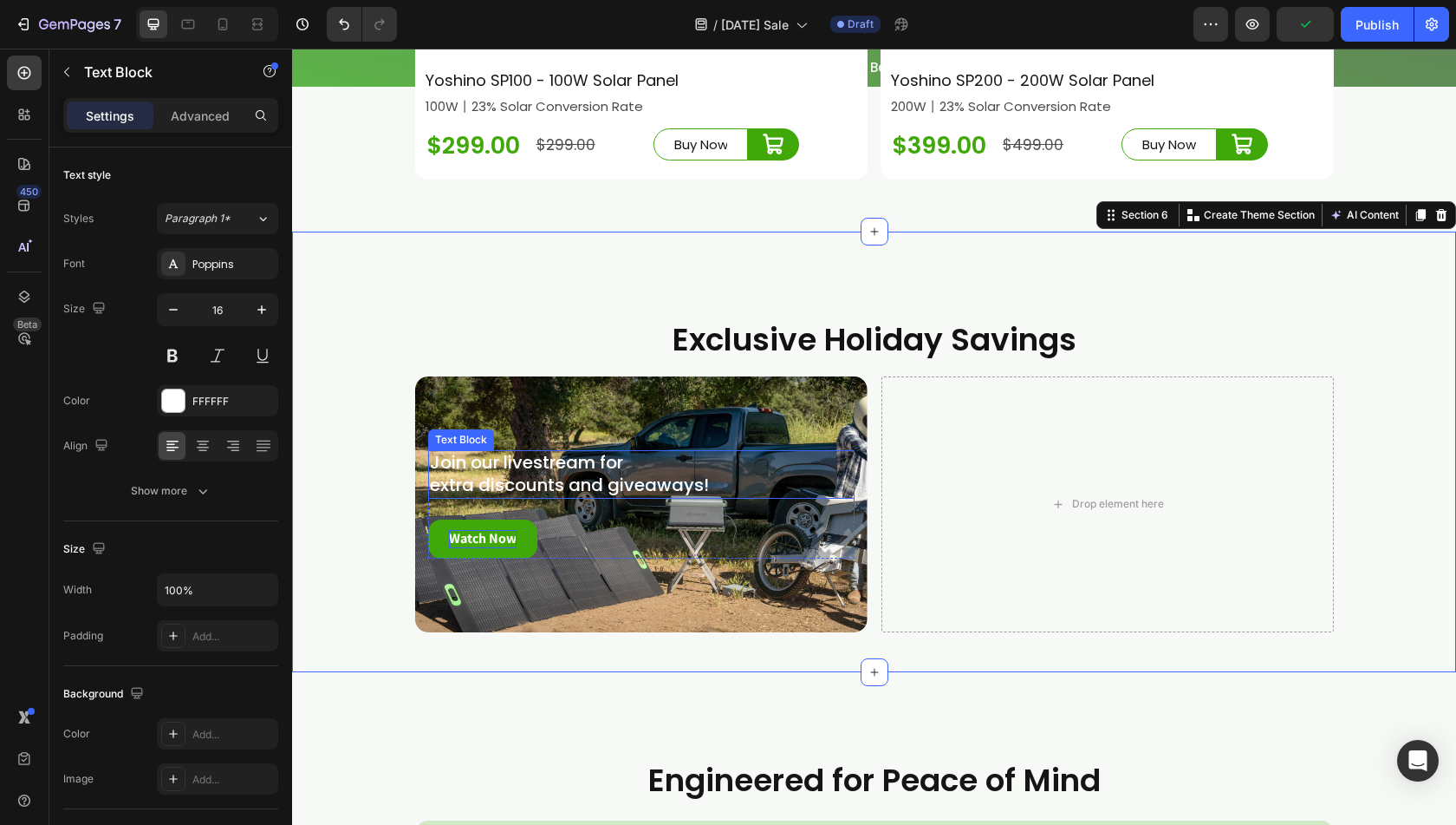
click at [562, 497] on span "extra discounts and giveaways!" at bounding box center [570, 485] width 279 height 24
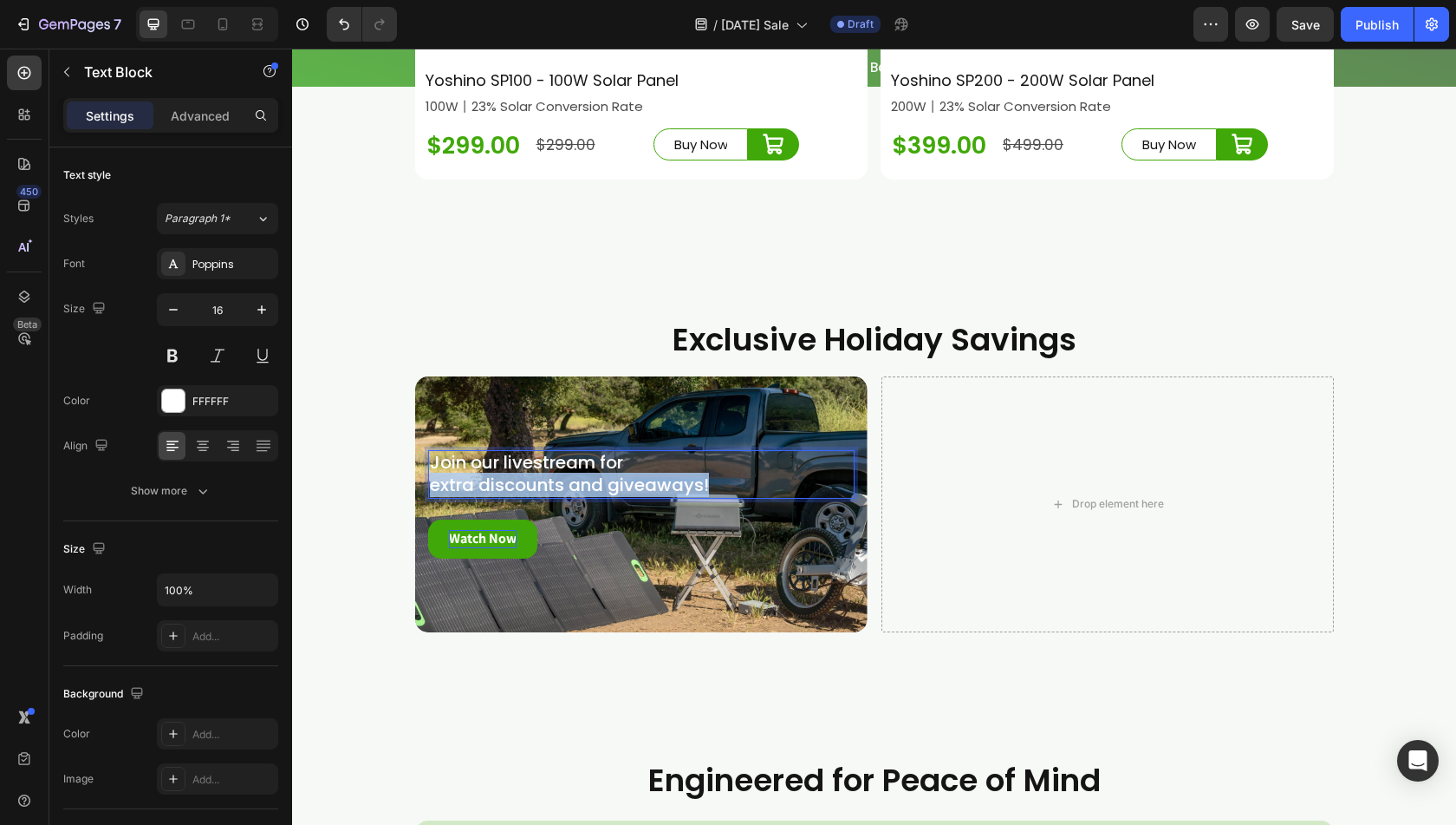
click at [562, 497] on span "extra discounts and giveaways!" at bounding box center [570, 485] width 279 height 24
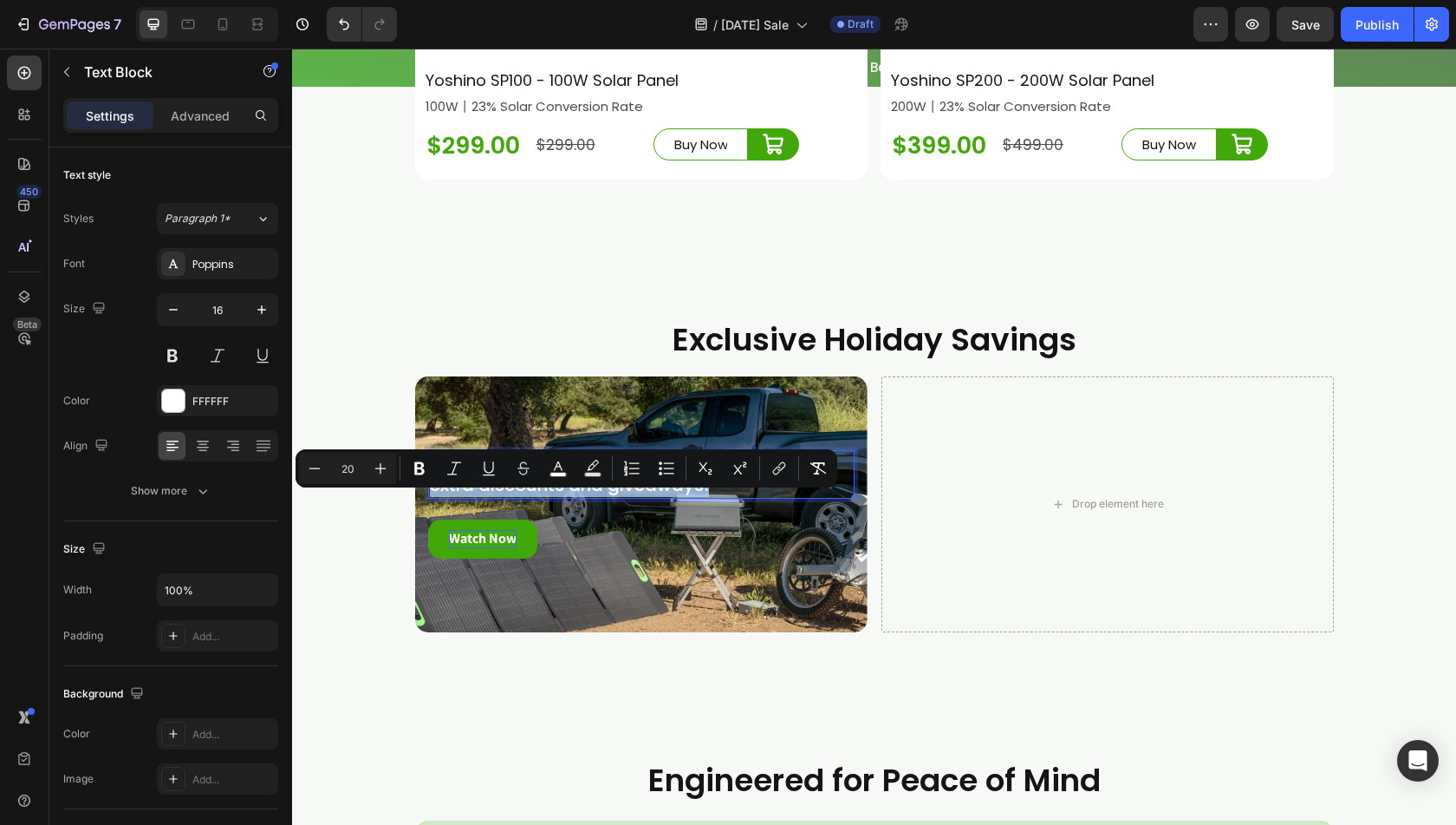
click at [641, 497] on span "extra discounts and giveaways!" at bounding box center [570, 485] width 279 height 24
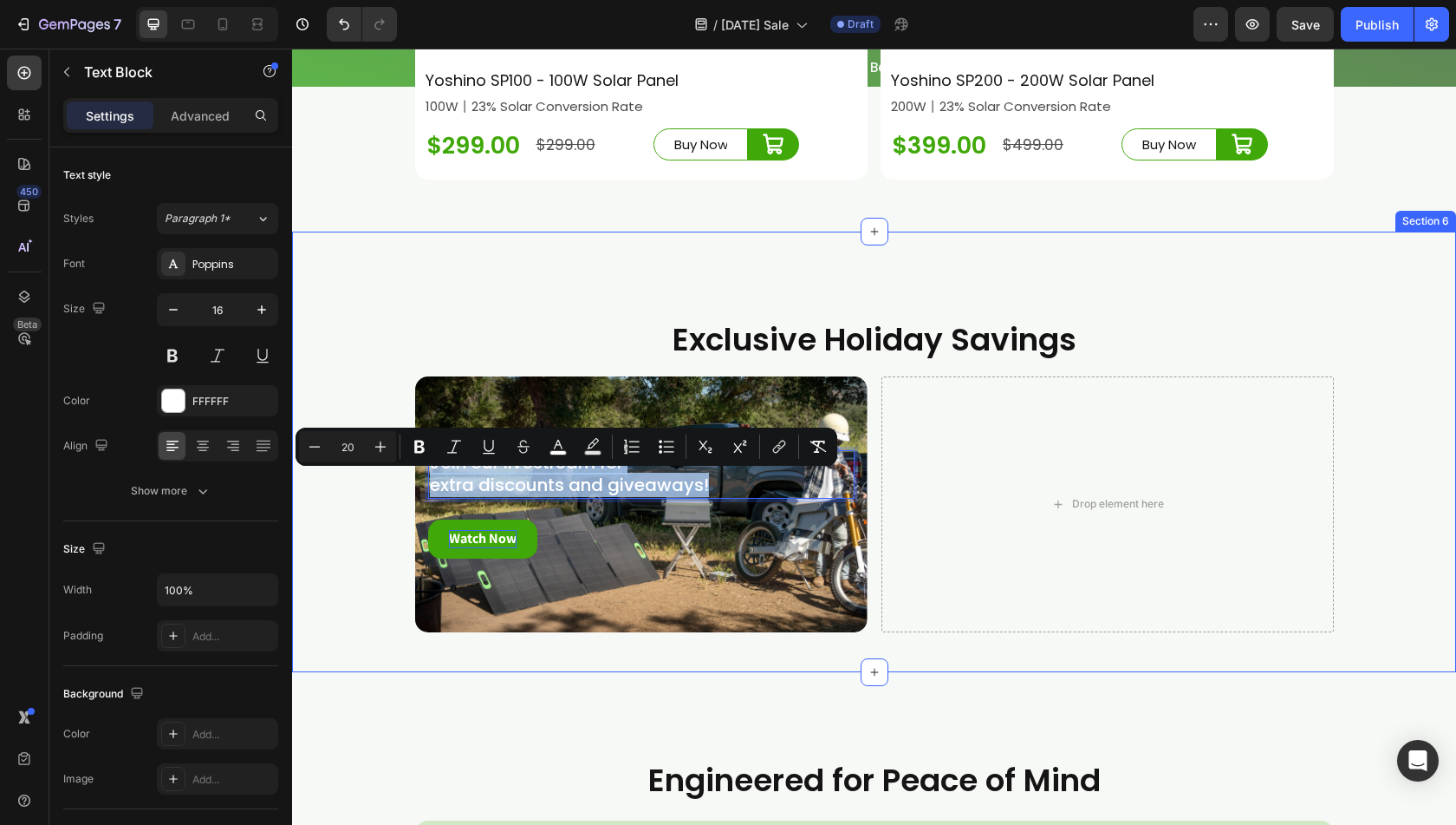
drag, startPoint x: 712, startPoint y: 506, endPoint x: 397, endPoint y: 476, distance: 316.4
click at [397, 476] on div "Exclusive Holiday Savings Heading Join our livestream for extra discounts and g…" at bounding box center [874, 482] width 1165 height 328
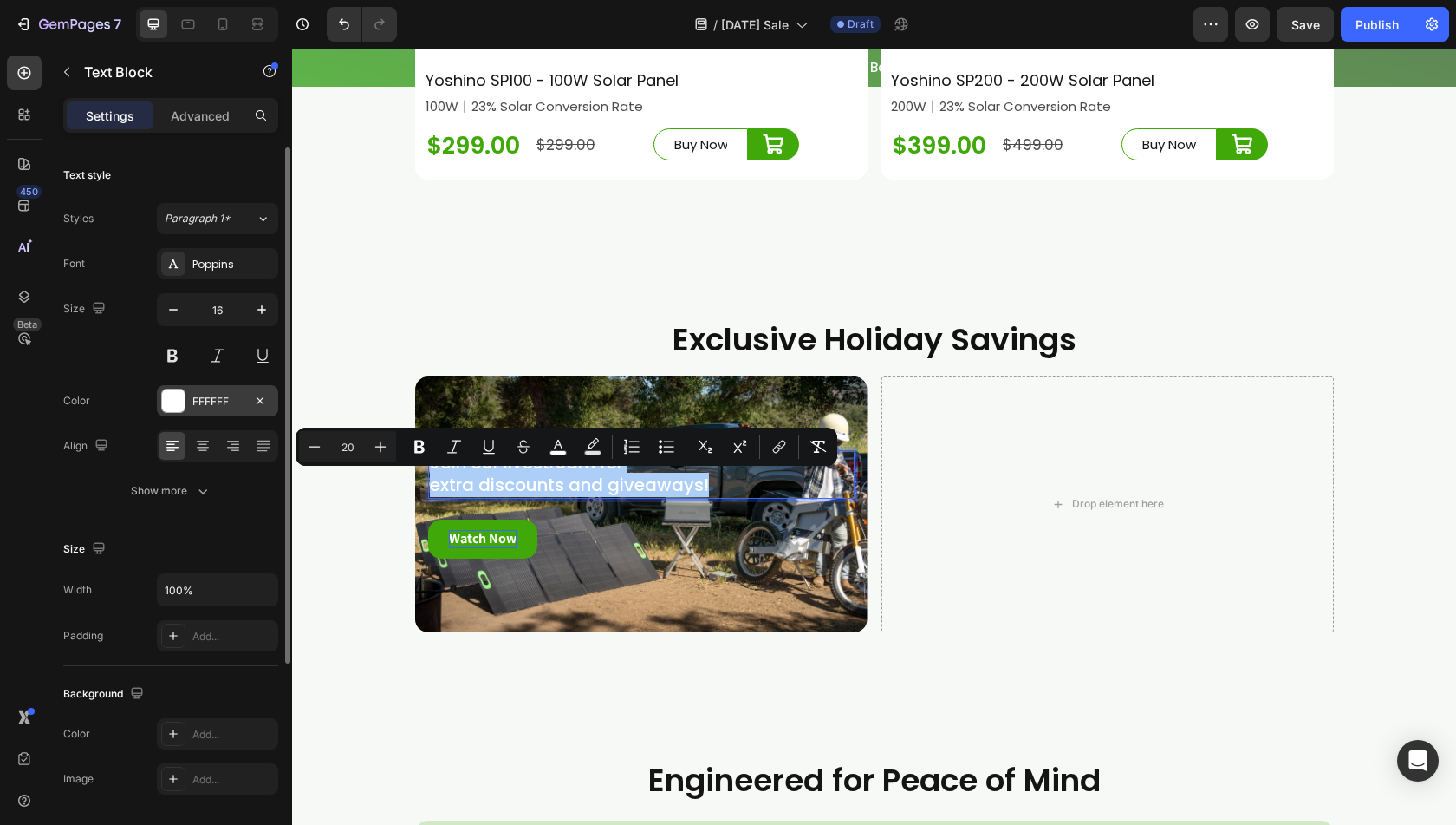
click at [178, 398] on div at bounding box center [173, 400] width 23 height 23
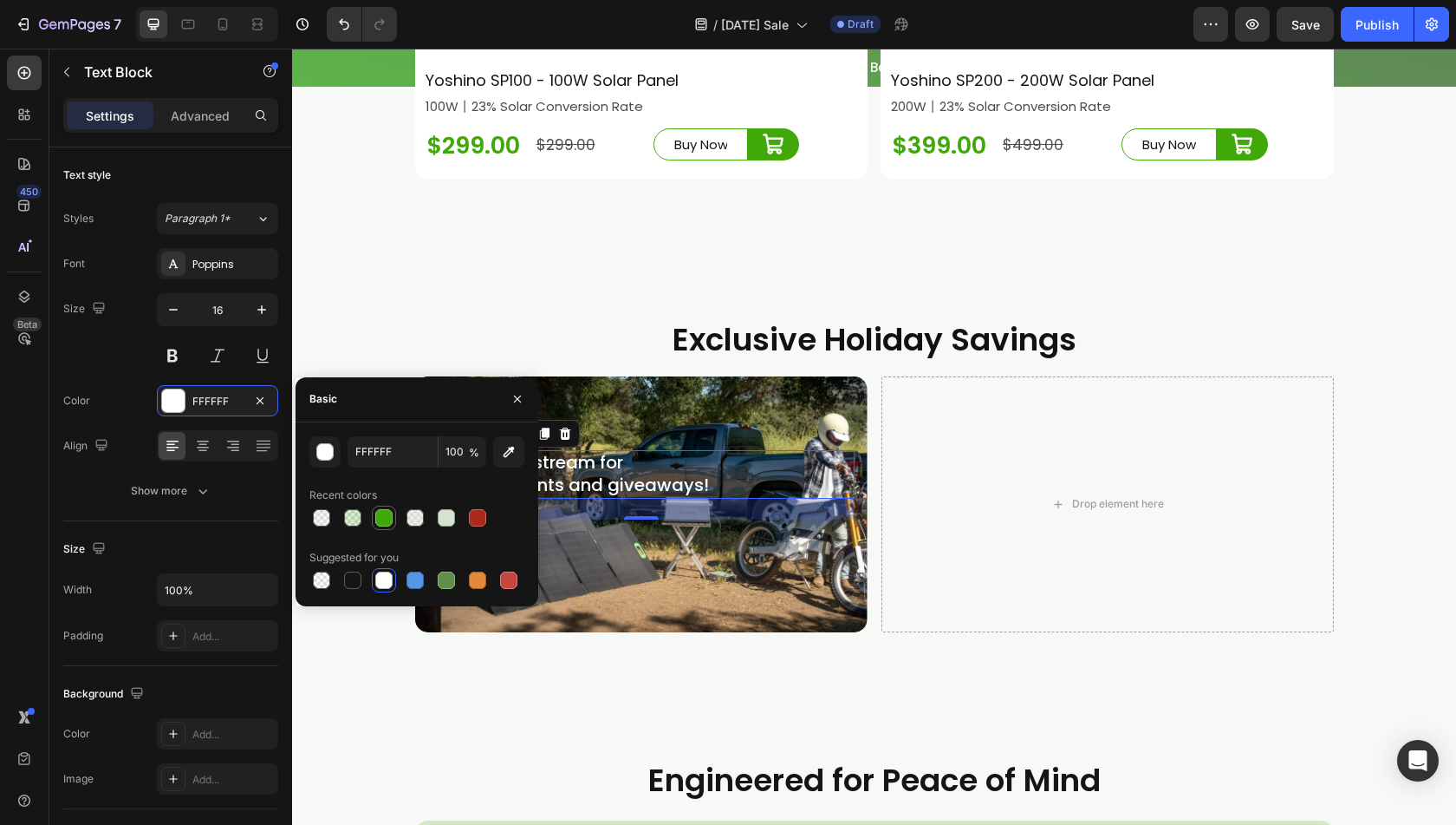
click at [387, 511] on div at bounding box center [383, 518] width 17 height 17
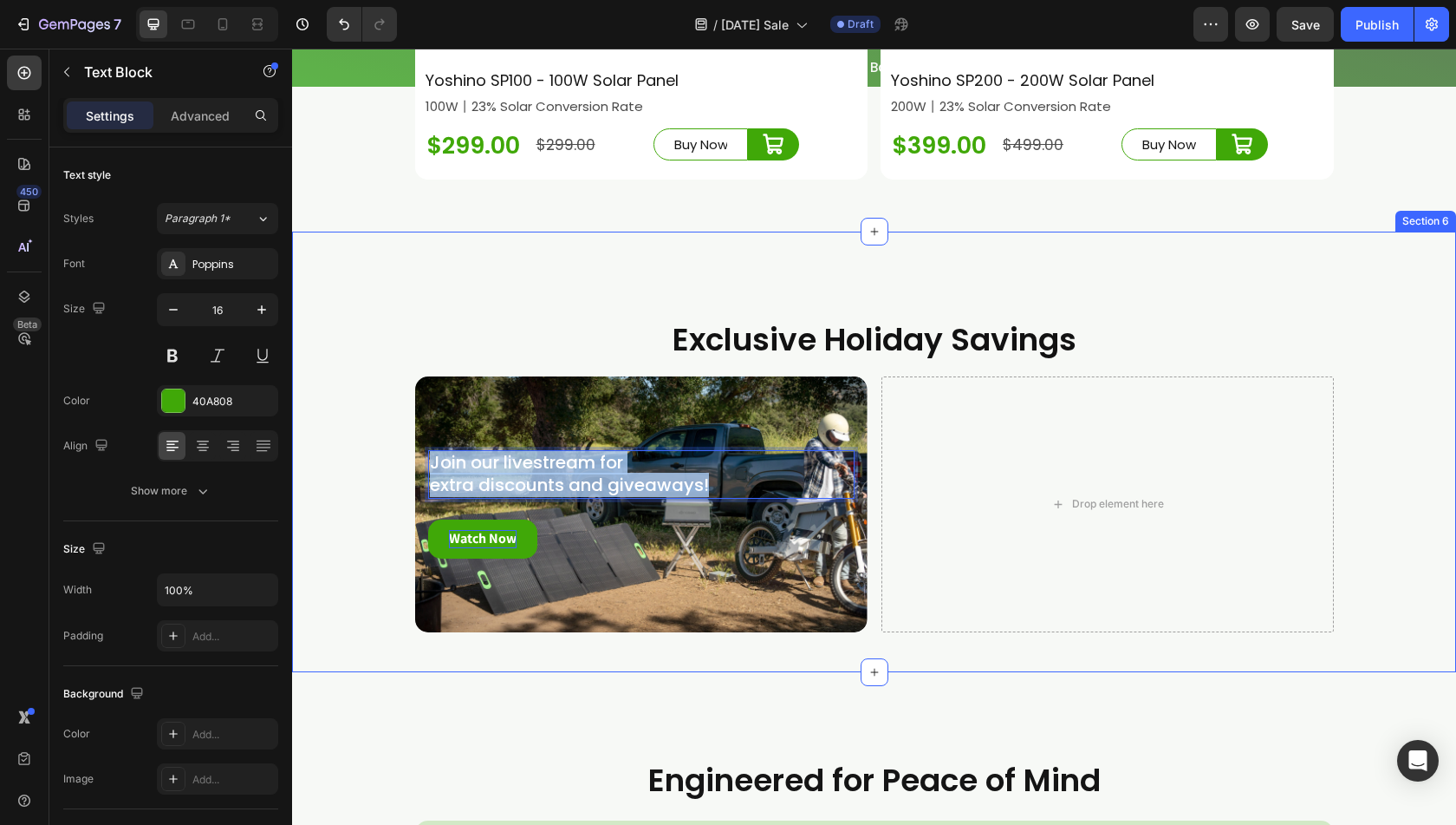
drag, startPoint x: 731, startPoint y: 507, endPoint x: 404, endPoint y: 484, distance: 327.8
click at [404, 484] on div "Exclusive Holiday Savings Heading Join our livestream for extra discounts and g…" at bounding box center [874, 482] width 1165 height 328
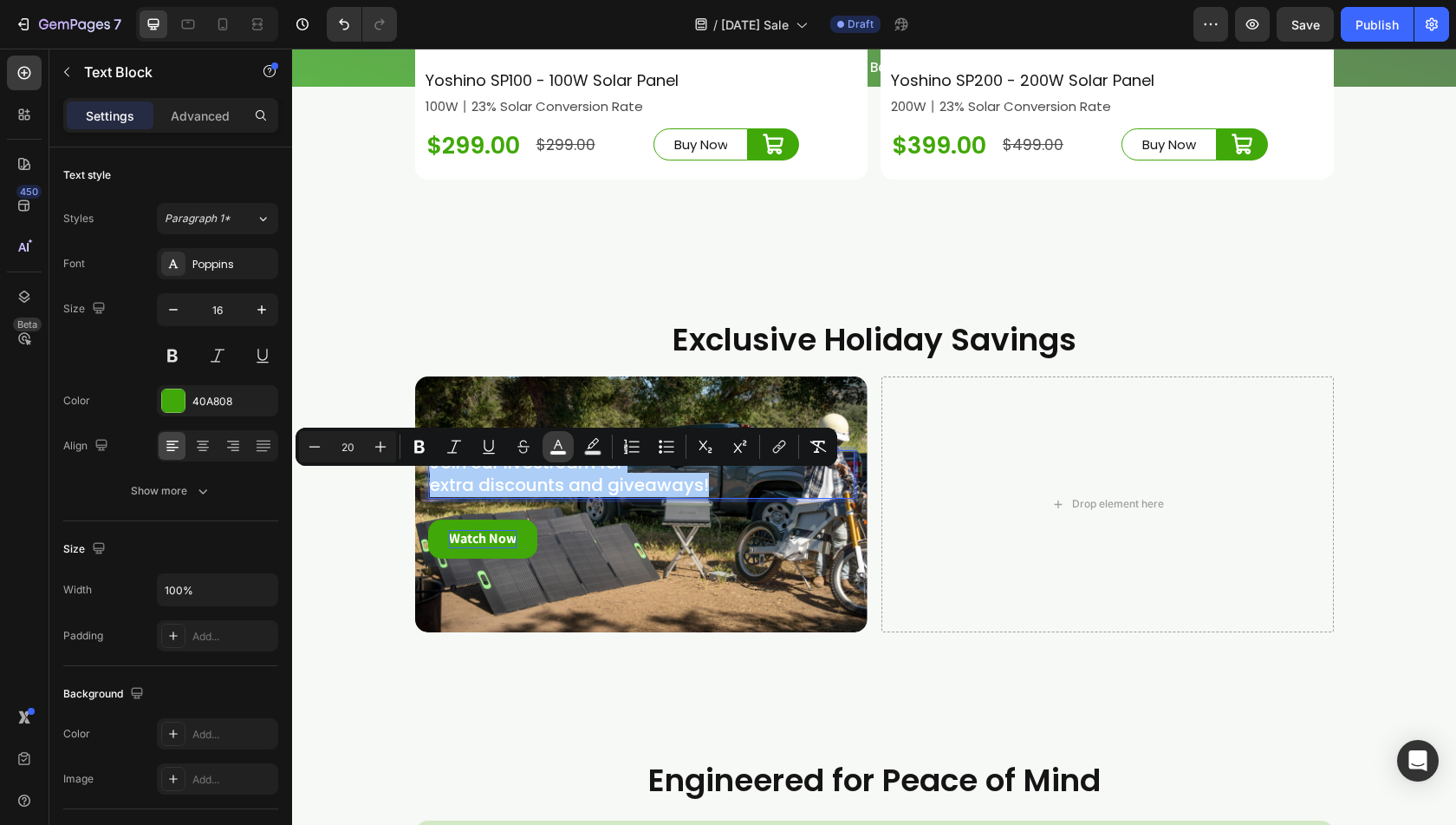
click at [569, 448] on button "color" at bounding box center [558, 447] width 31 height 31
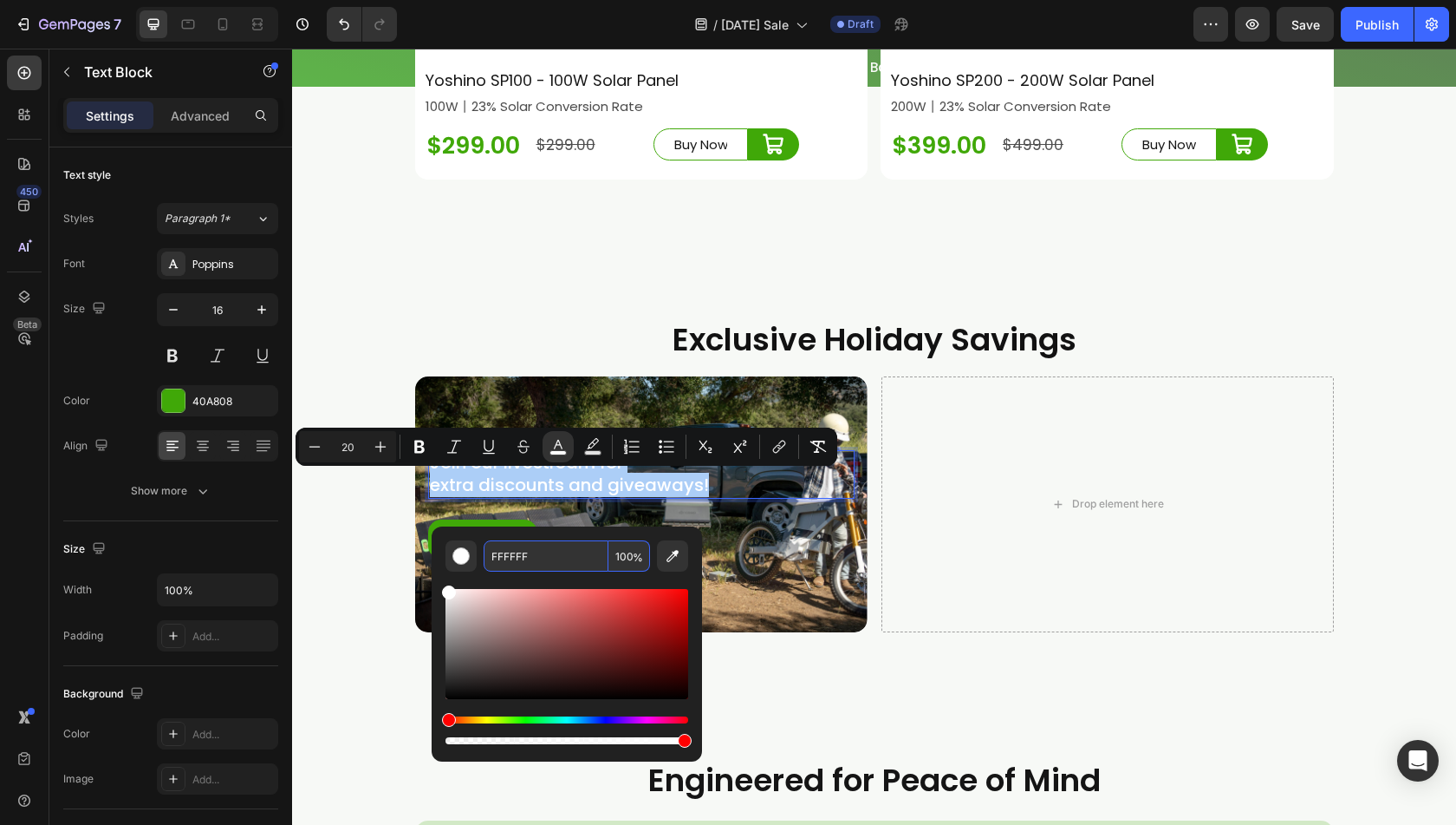
click at [520, 555] on input "FFFFFF" at bounding box center [546, 556] width 125 height 31
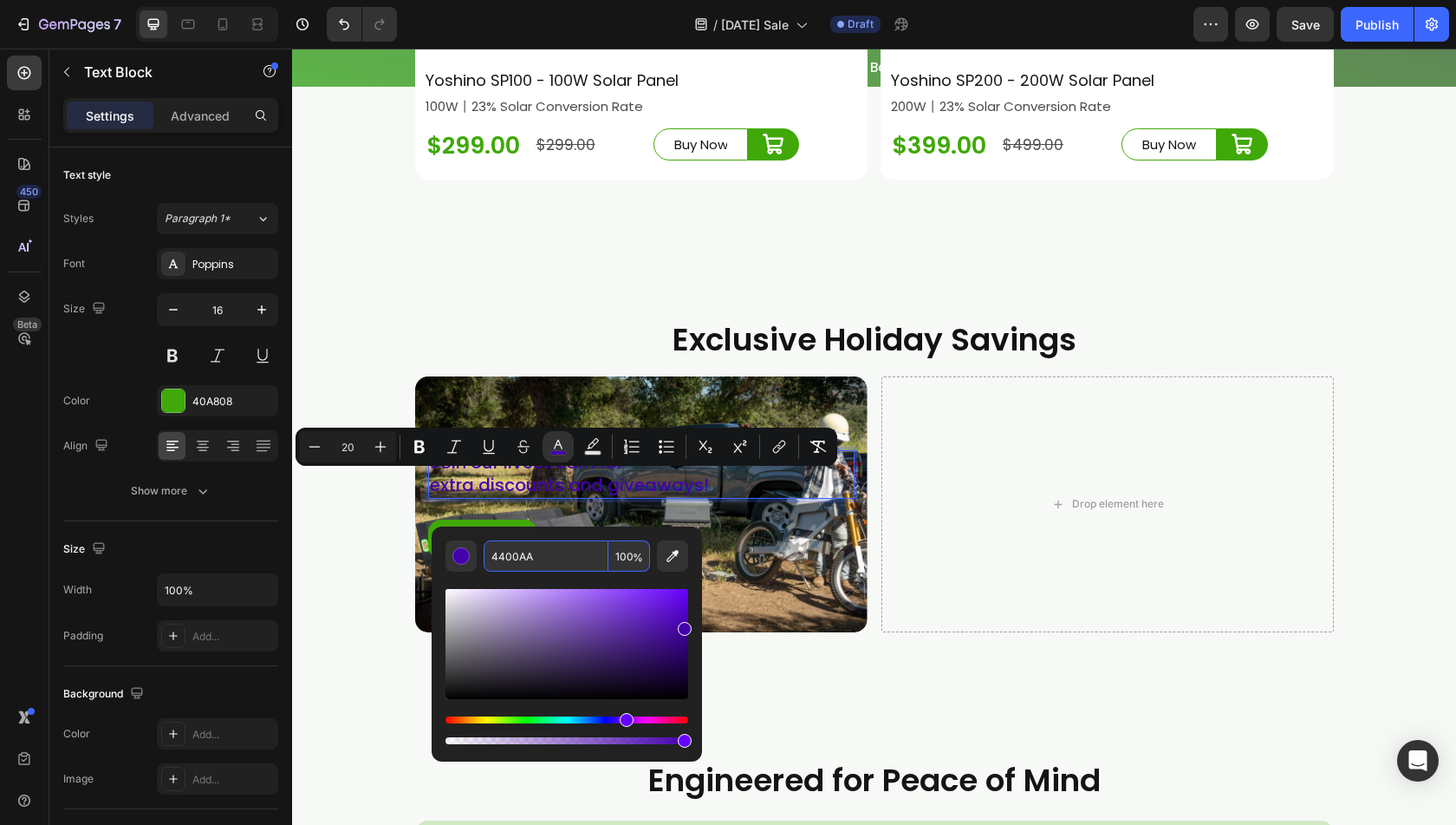
scroll to position [7122, 0]
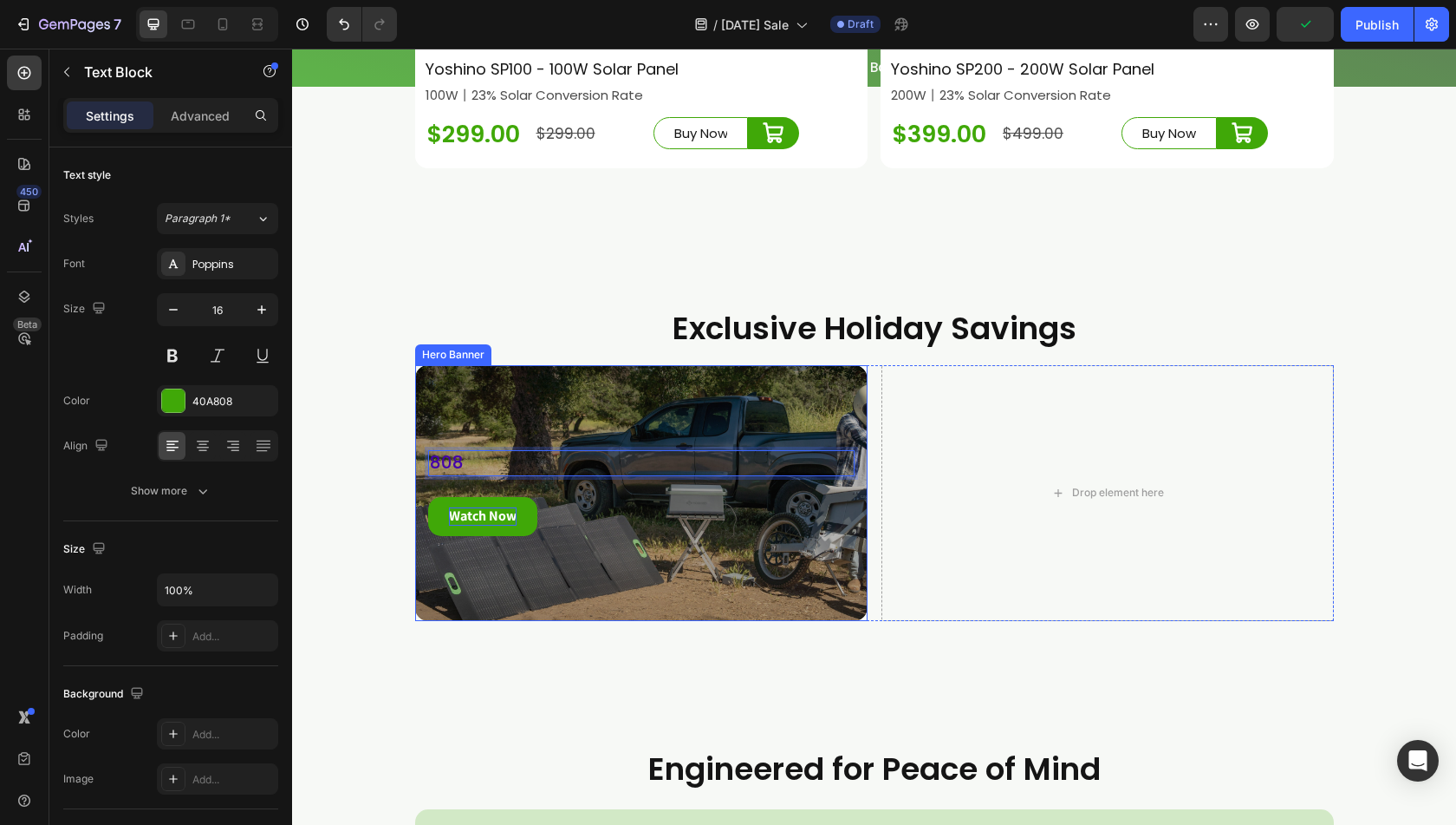
click at [572, 595] on div "Overlay" at bounding box center [642, 493] width 452 height 256
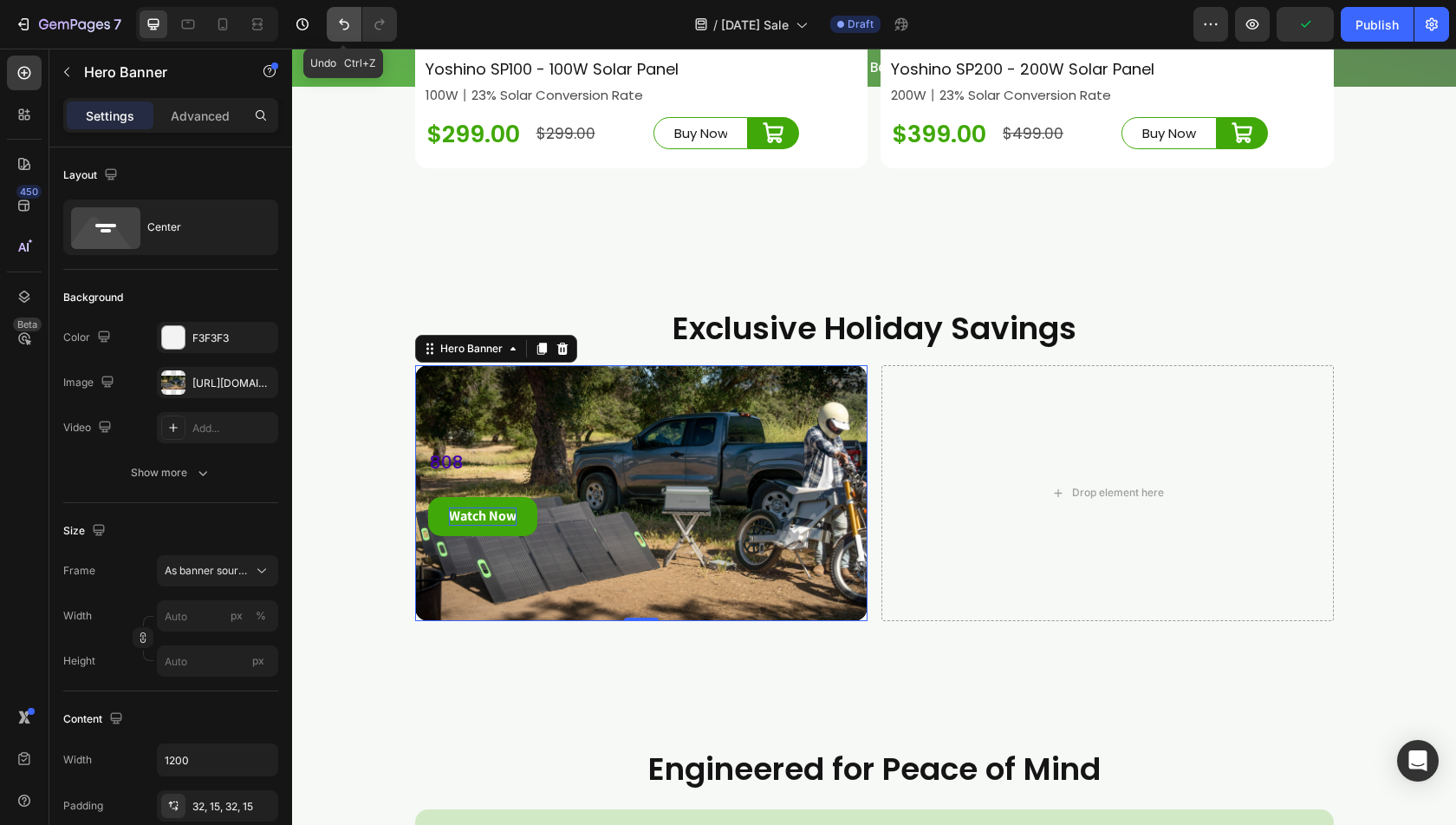
click at [338, 23] on icon "Undo/Redo" at bounding box center [344, 24] width 17 height 17
click at [353, 20] on button "Undo/Redo" at bounding box center [345, 25] width 35 height 35
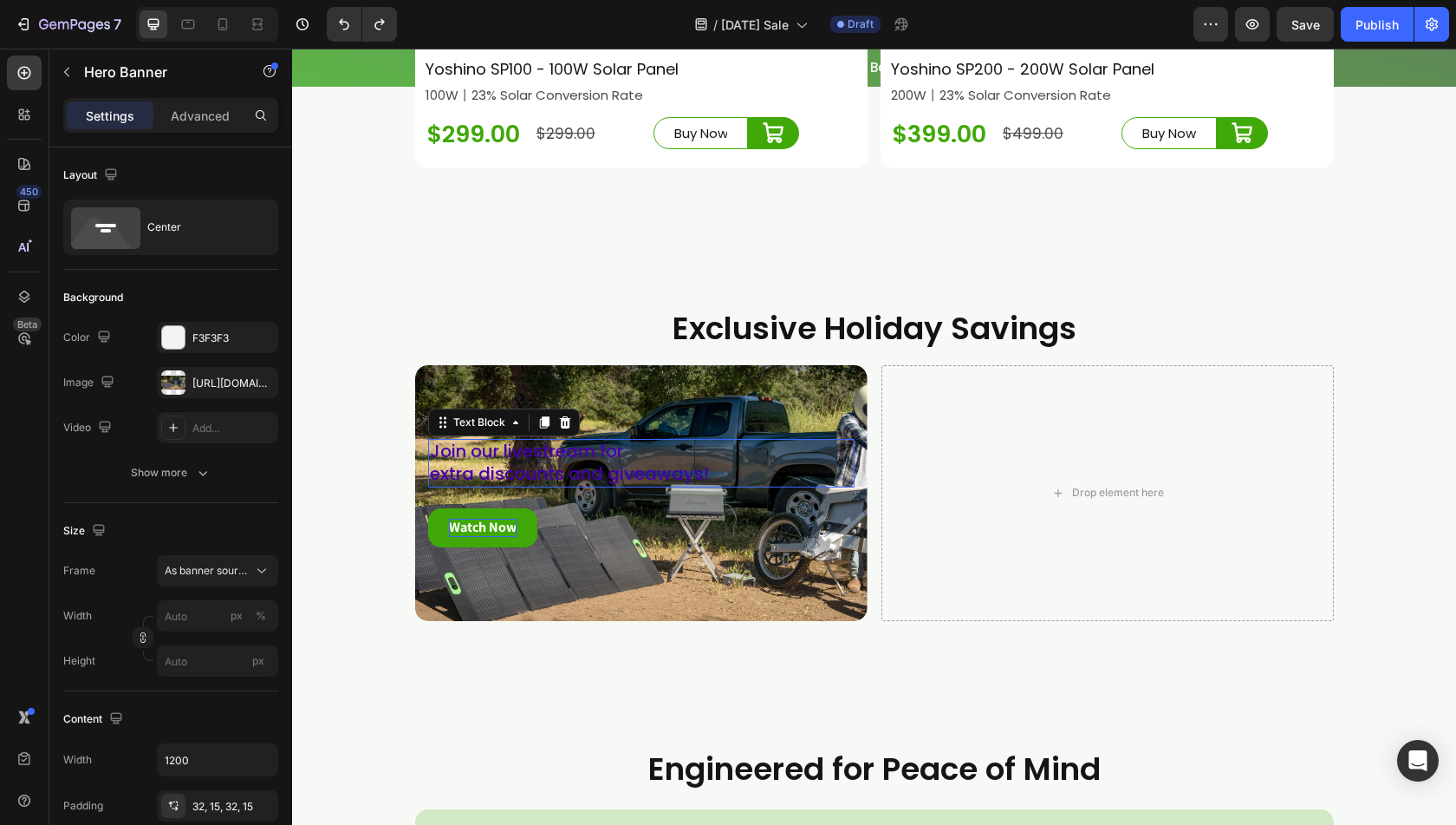
click at [541, 464] on span "Join our livestream for" at bounding box center [527, 451] width 193 height 24
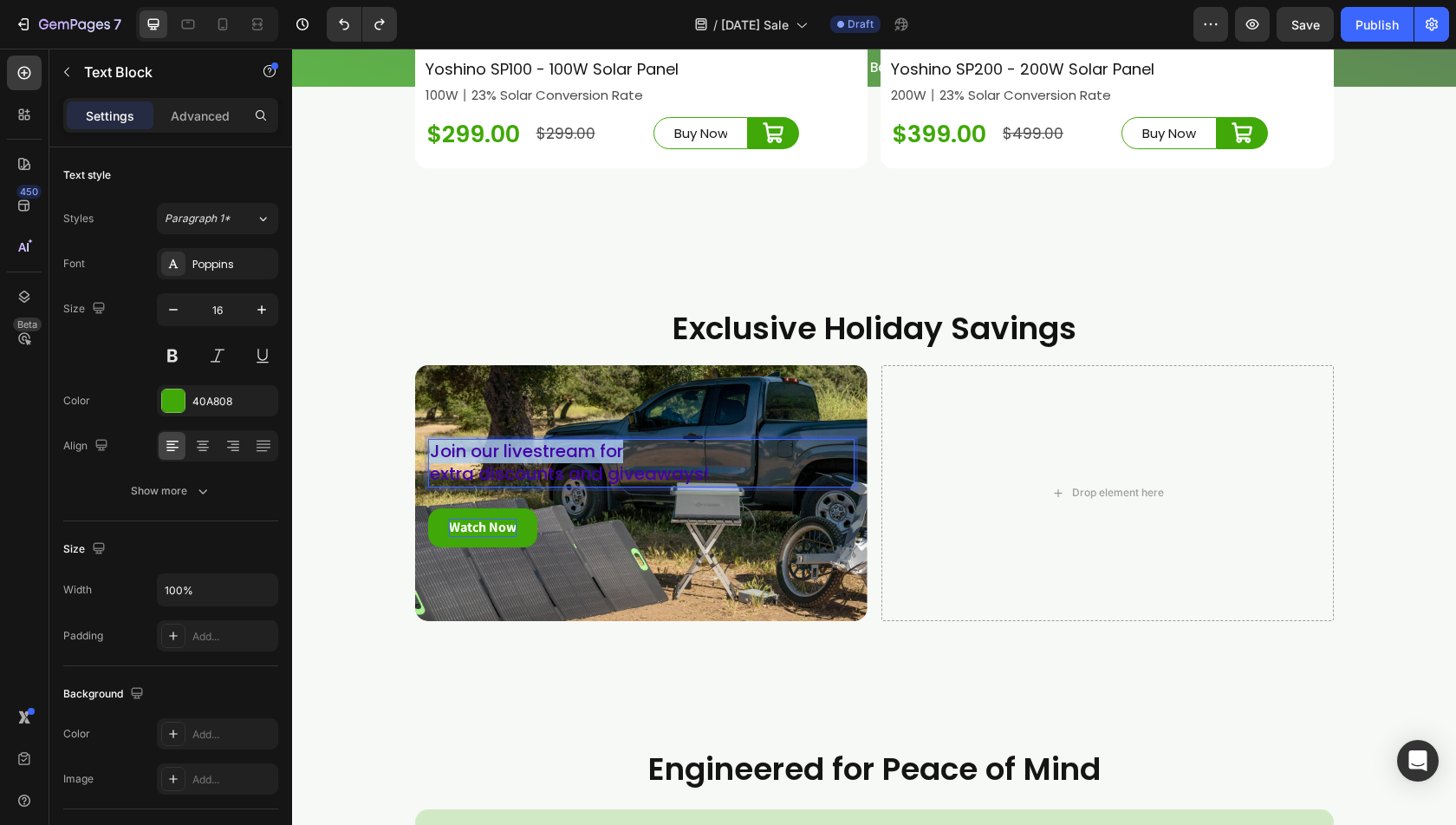
click at [541, 464] on span "Join our livestream for" at bounding box center [527, 451] width 193 height 24
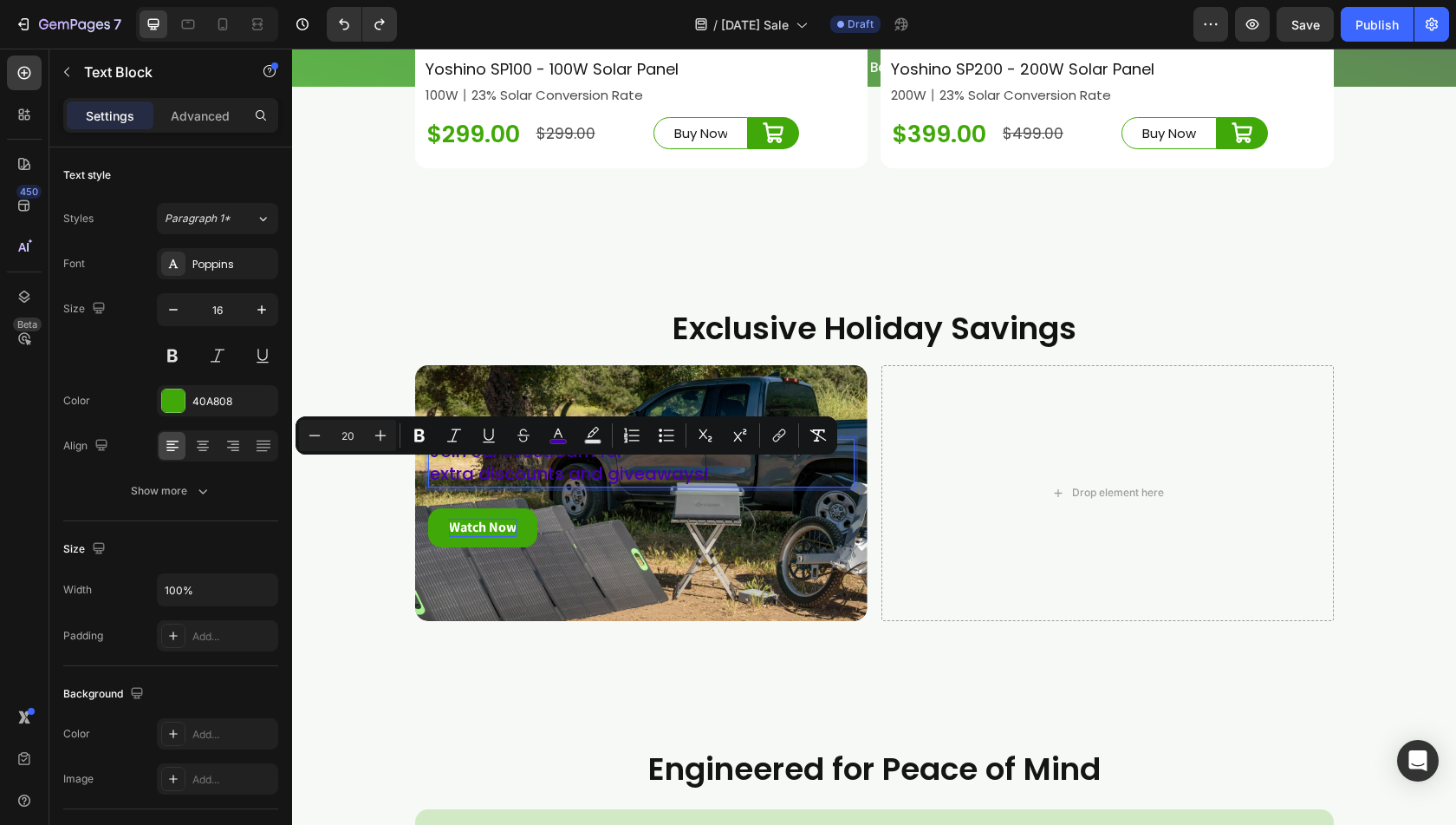
click at [694, 486] on span "extra discounts and giveaways!" at bounding box center [570, 474] width 279 height 24
drag, startPoint x: 708, startPoint y: 497, endPoint x: 421, endPoint y: 471, distance: 288.2
click at [428, 471] on div "Join our livestream for extra discounts and giveaways!" at bounding box center [642, 463] width 427 height 49
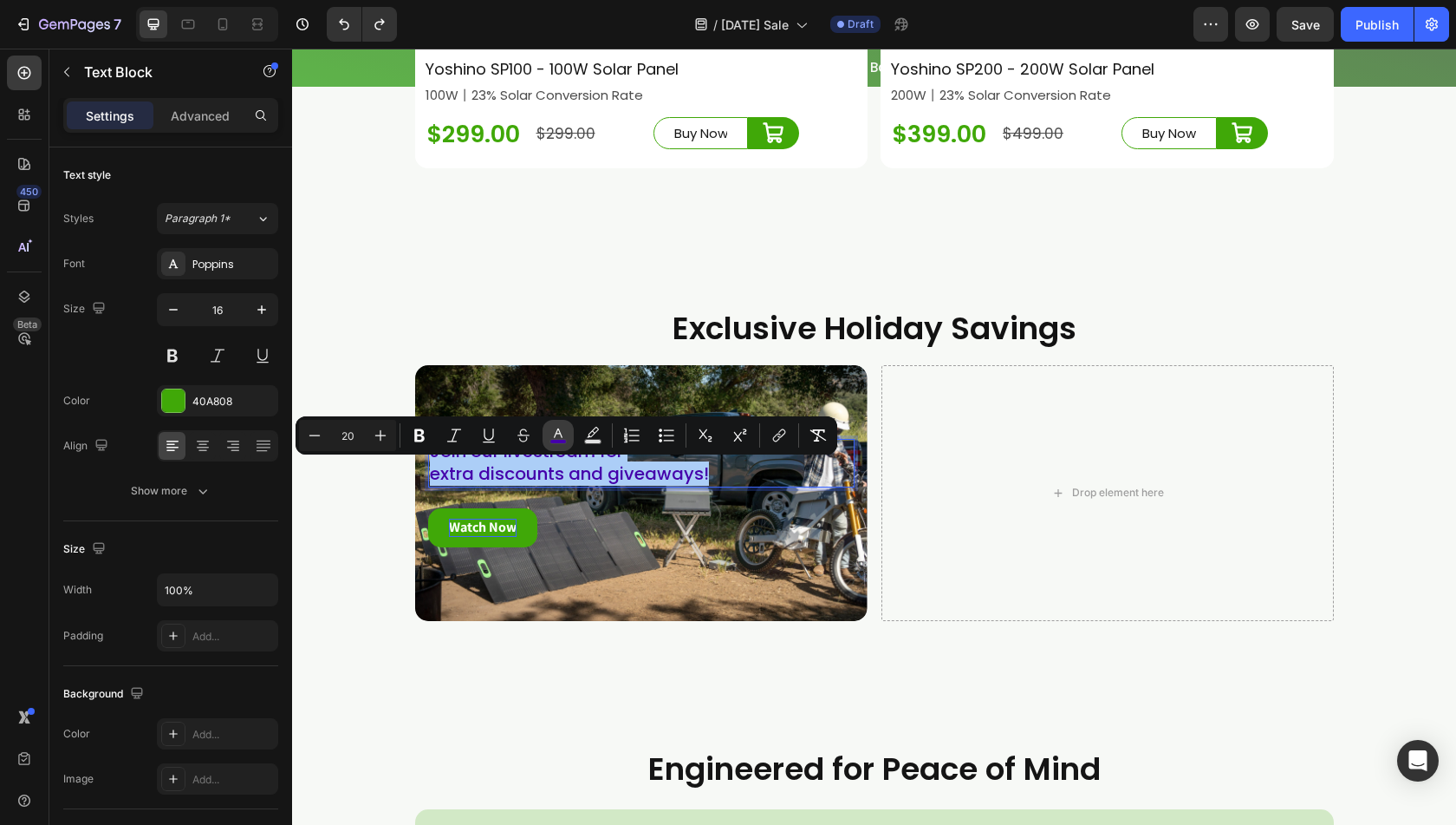
click at [560, 430] on icon "Editor contextual toolbar" at bounding box center [558, 435] width 17 height 17
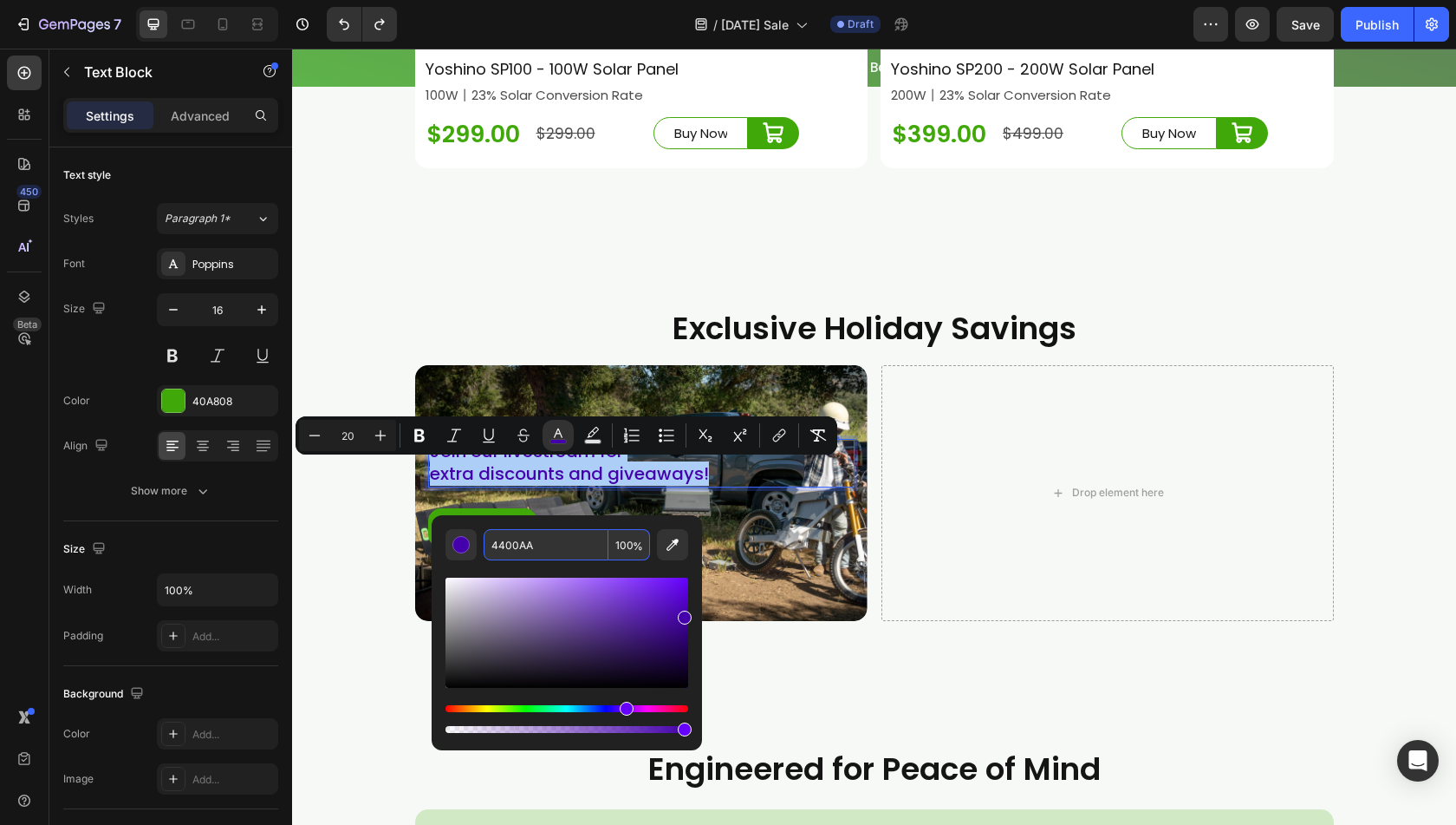
click at [541, 542] on input "4400AA" at bounding box center [546, 544] width 125 height 31
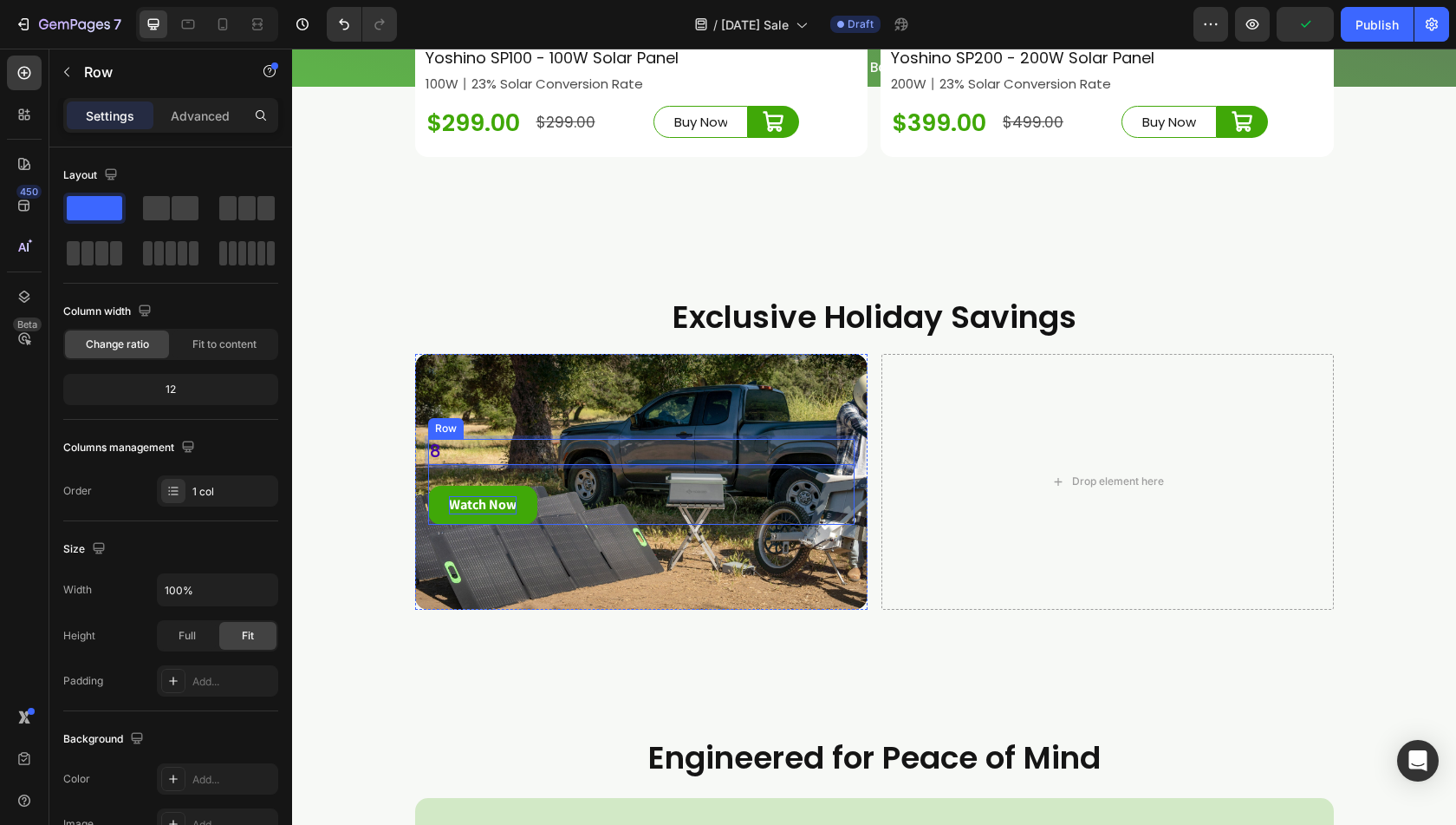
click at [604, 505] on div "8 Text Block 24 Watch Now Button" at bounding box center [642, 481] width 427 height 86
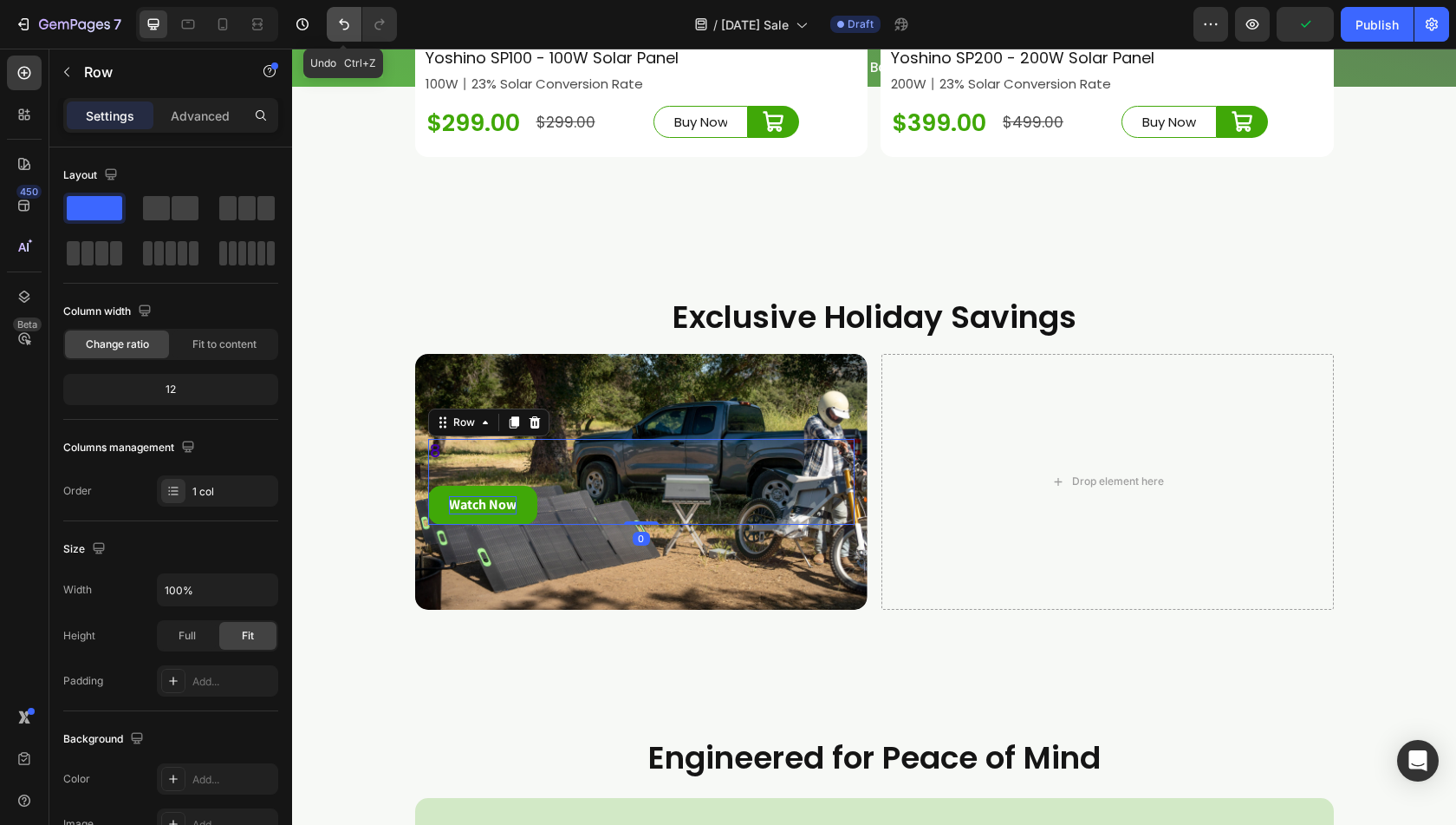
click at [348, 28] on icon "Undo/Redo" at bounding box center [344, 24] width 17 height 17
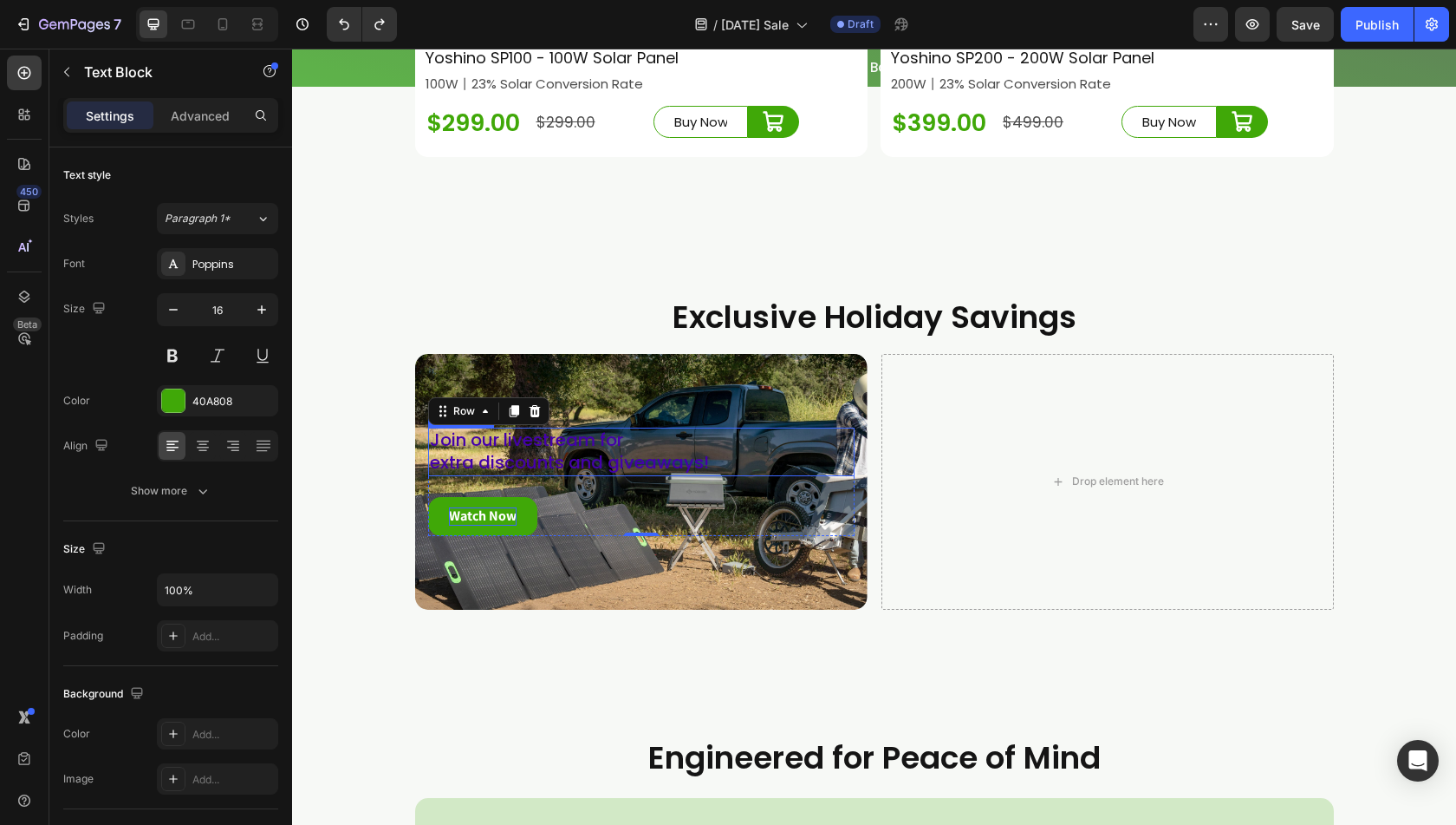
click at [579, 475] on span "extra discounts and giveaways!" at bounding box center [570, 462] width 279 height 24
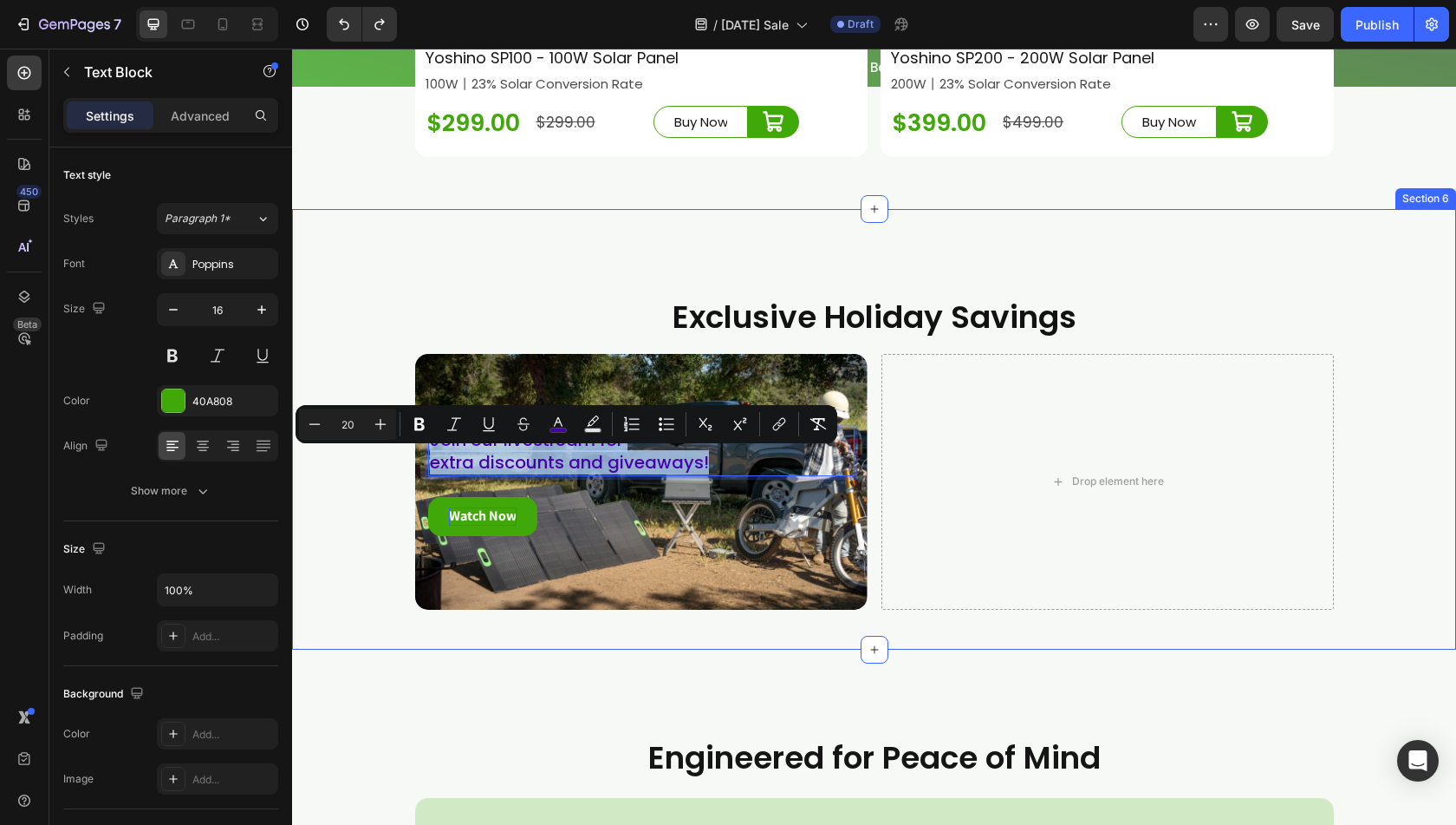
drag, startPoint x: 708, startPoint y: 481, endPoint x: 398, endPoint y: 457, distance: 310.9
click at [398, 457] on div "Exclusive Holiday Savings Heading Join our livestream for extra discounts and g…" at bounding box center [874, 460] width 1165 height 328
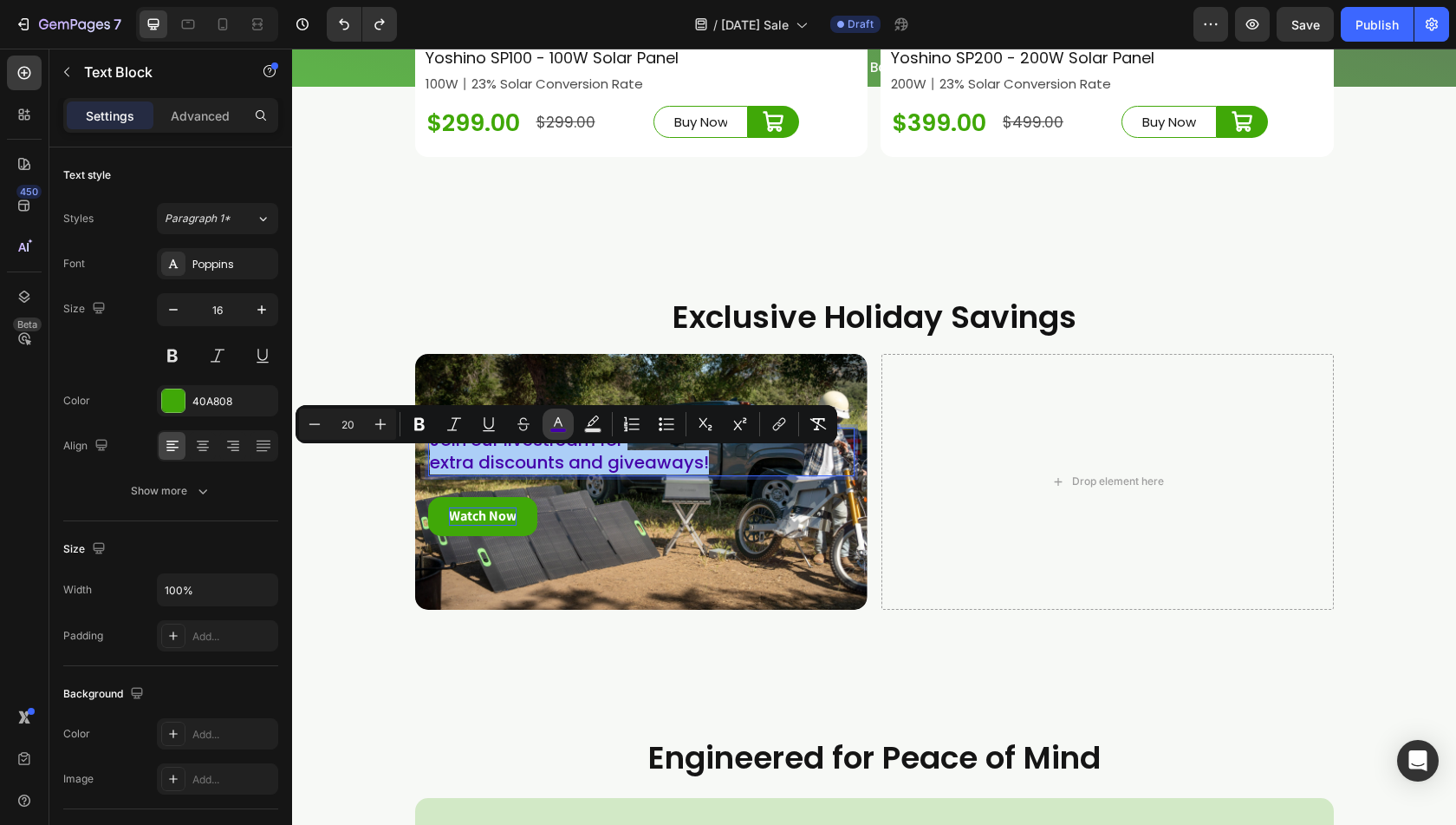
click at [562, 426] on icon "Editor contextual toolbar" at bounding box center [558, 422] width 8 height 9
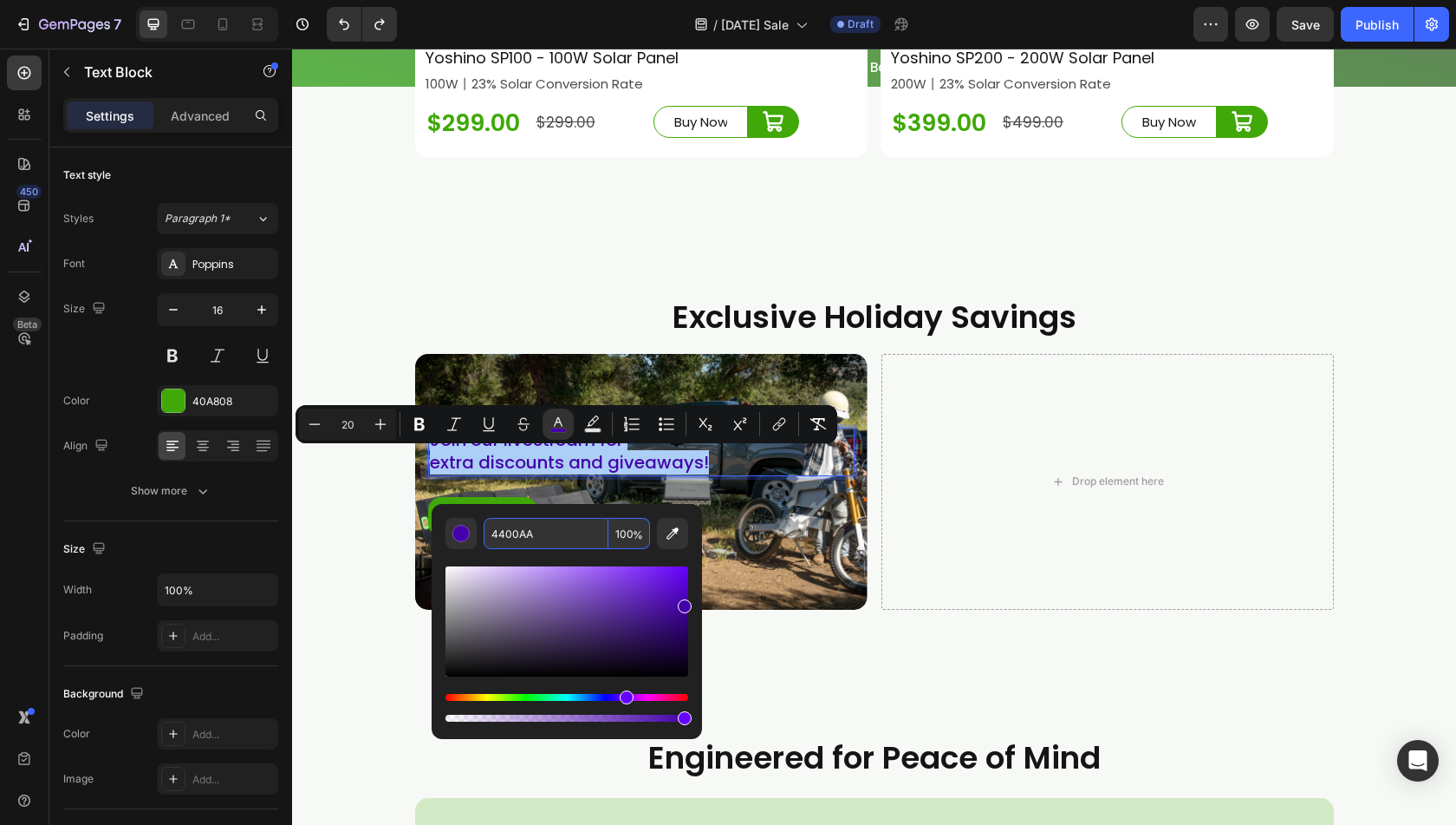
click at [534, 539] on input "4400AA" at bounding box center [546, 533] width 125 height 31
drag, startPoint x: 539, startPoint y: 534, endPoint x: 483, endPoint y: 536, distance: 56.0
click at [483, 536] on input "4400AA" at bounding box center [546, 533] width 125 height 31
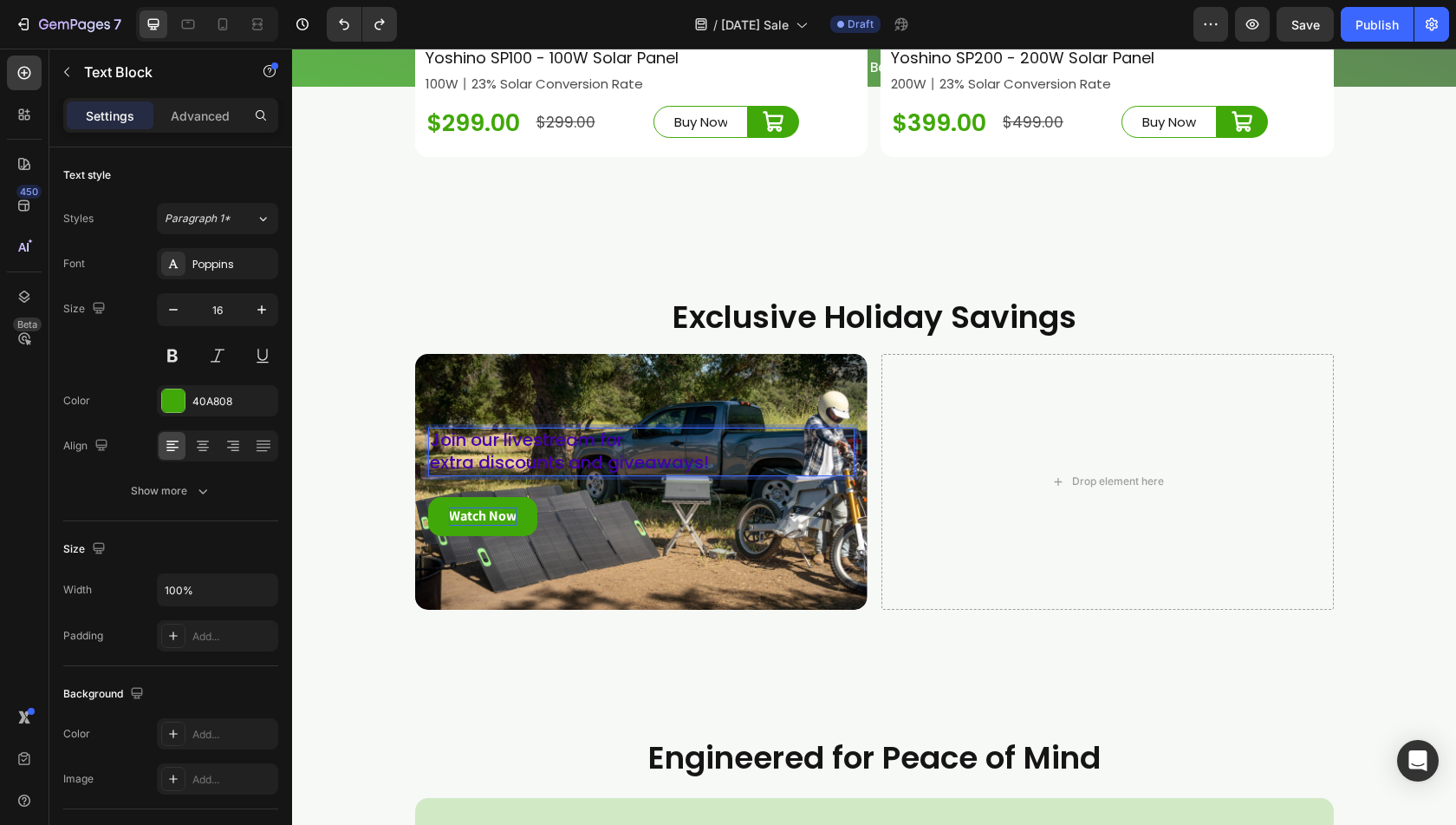
scroll to position [7144, 0]
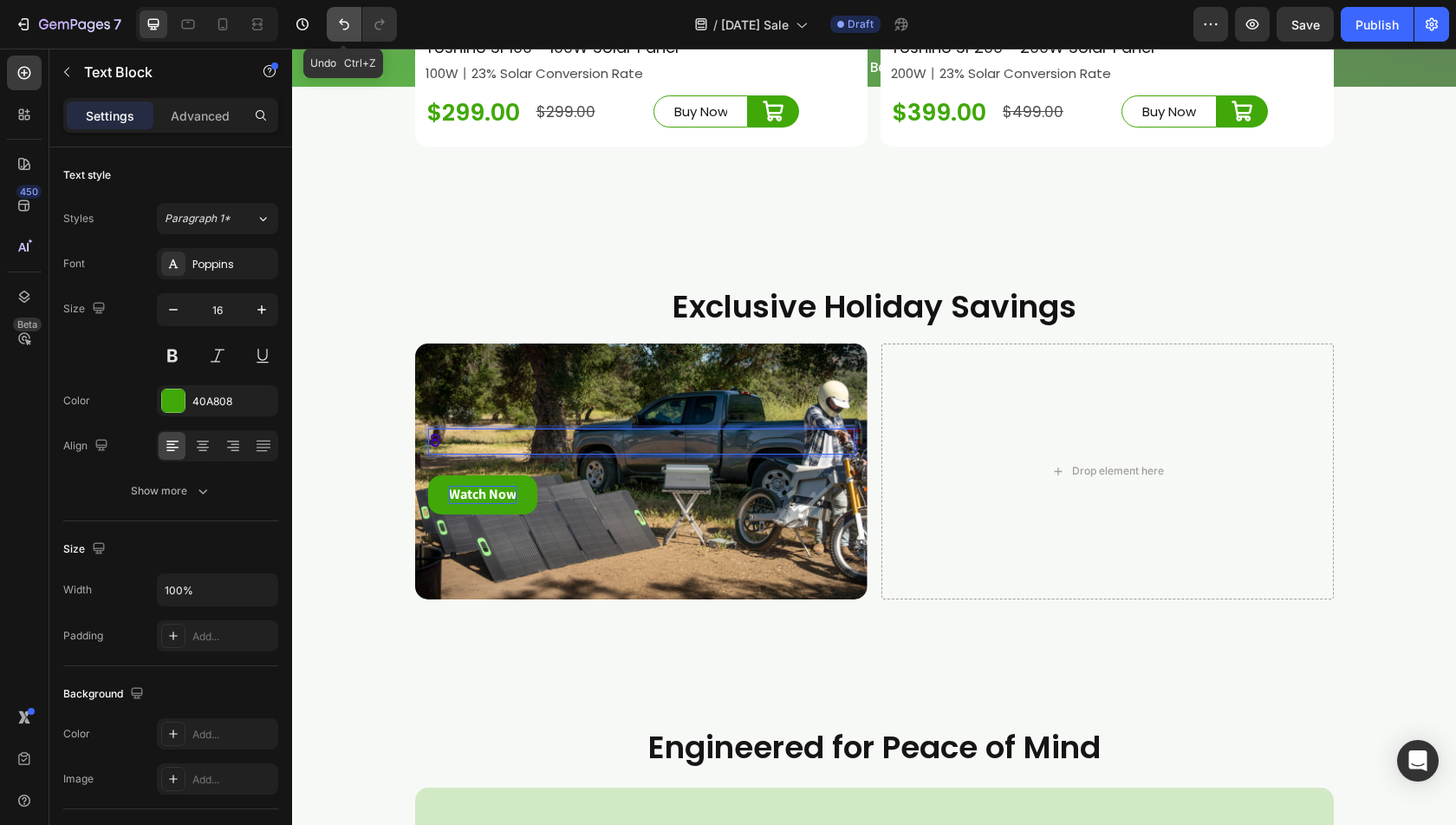
click at [343, 36] on button "Undo/Redo" at bounding box center [345, 25] width 35 height 35
click at [343, 25] on icon "Undo/Redo" at bounding box center [344, 24] width 17 height 17
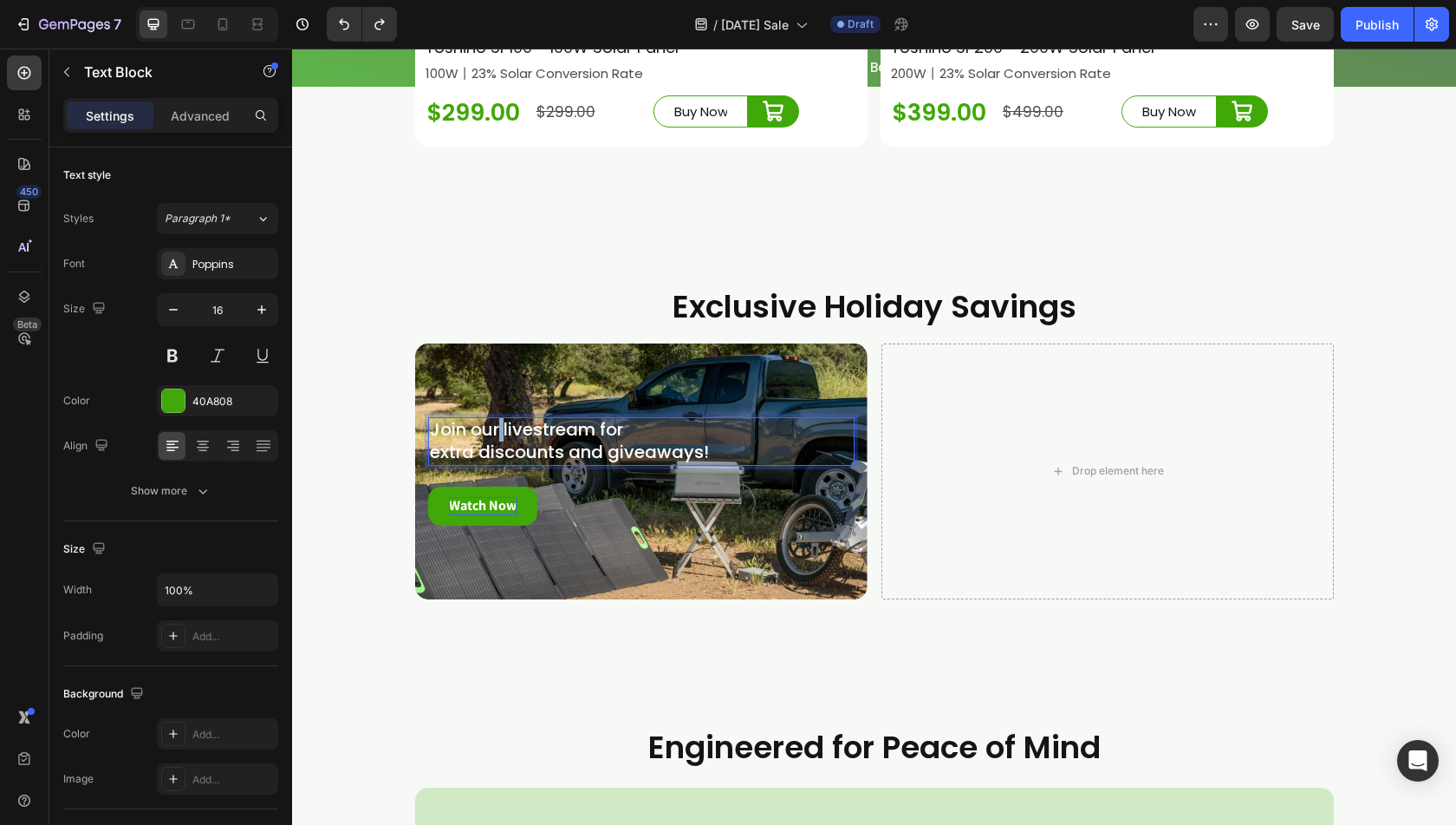
click at [491, 441] on span "Join our livestream for" at bounding box center [527, 430] width 193 height 24
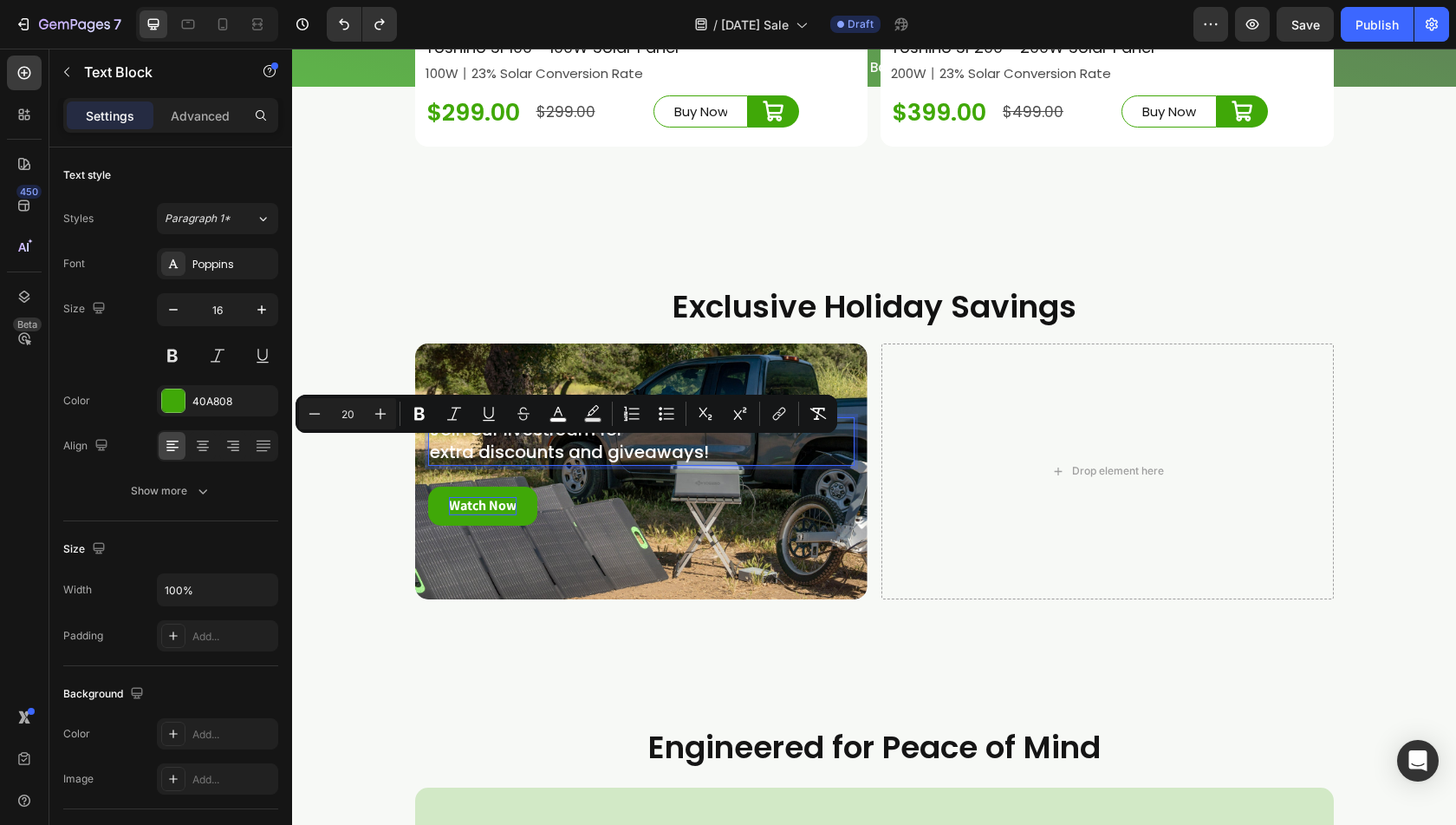
click at [691, 464] on span "extra discounts and giveaways!" at bounding box center [570, 452] width 279 height 24
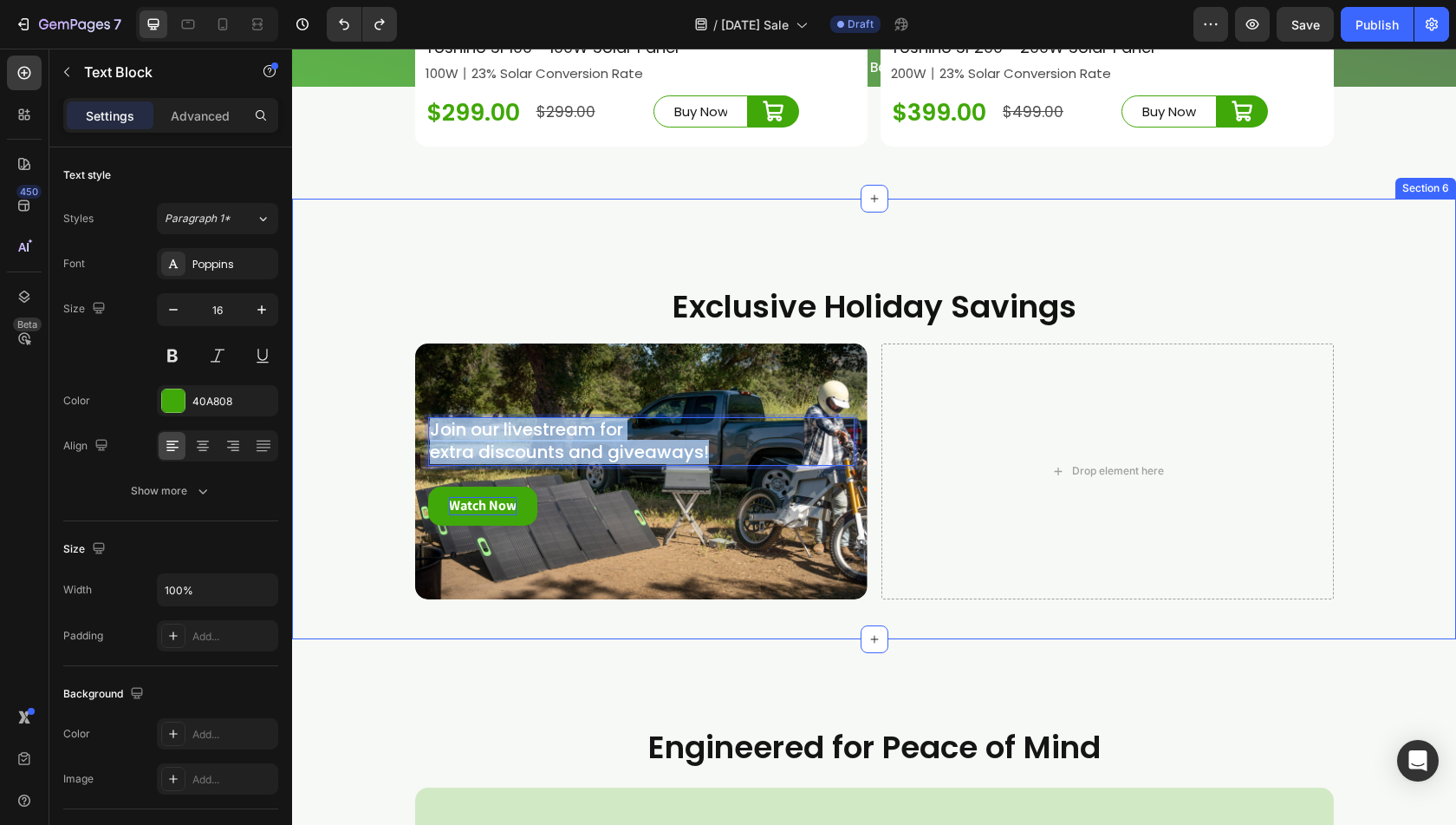
drag, startPoint x: 708, startPoint y: 469, endPoint x: 409, endPoint y: 471, distance: 299.0
click at [398, 453] on div "Exclusive Holiday Savings Heading Join our livestream for extra discounts and g…" at bounding box center [874, 449] width 1165 height 328
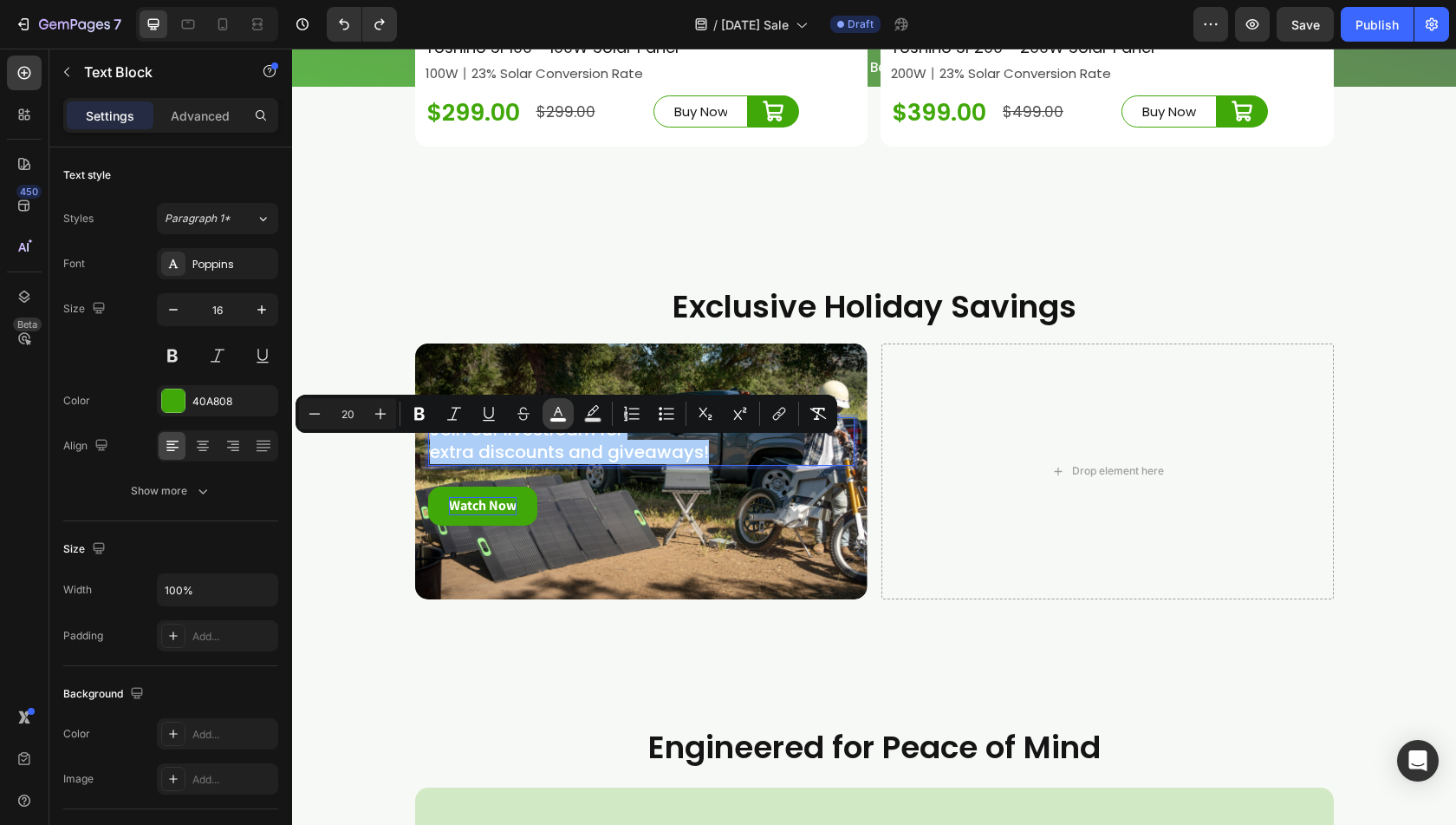
click at [552, 413] on icon "Editor contextual toolbar" at bounding box center [558, 413] width 17 height 17
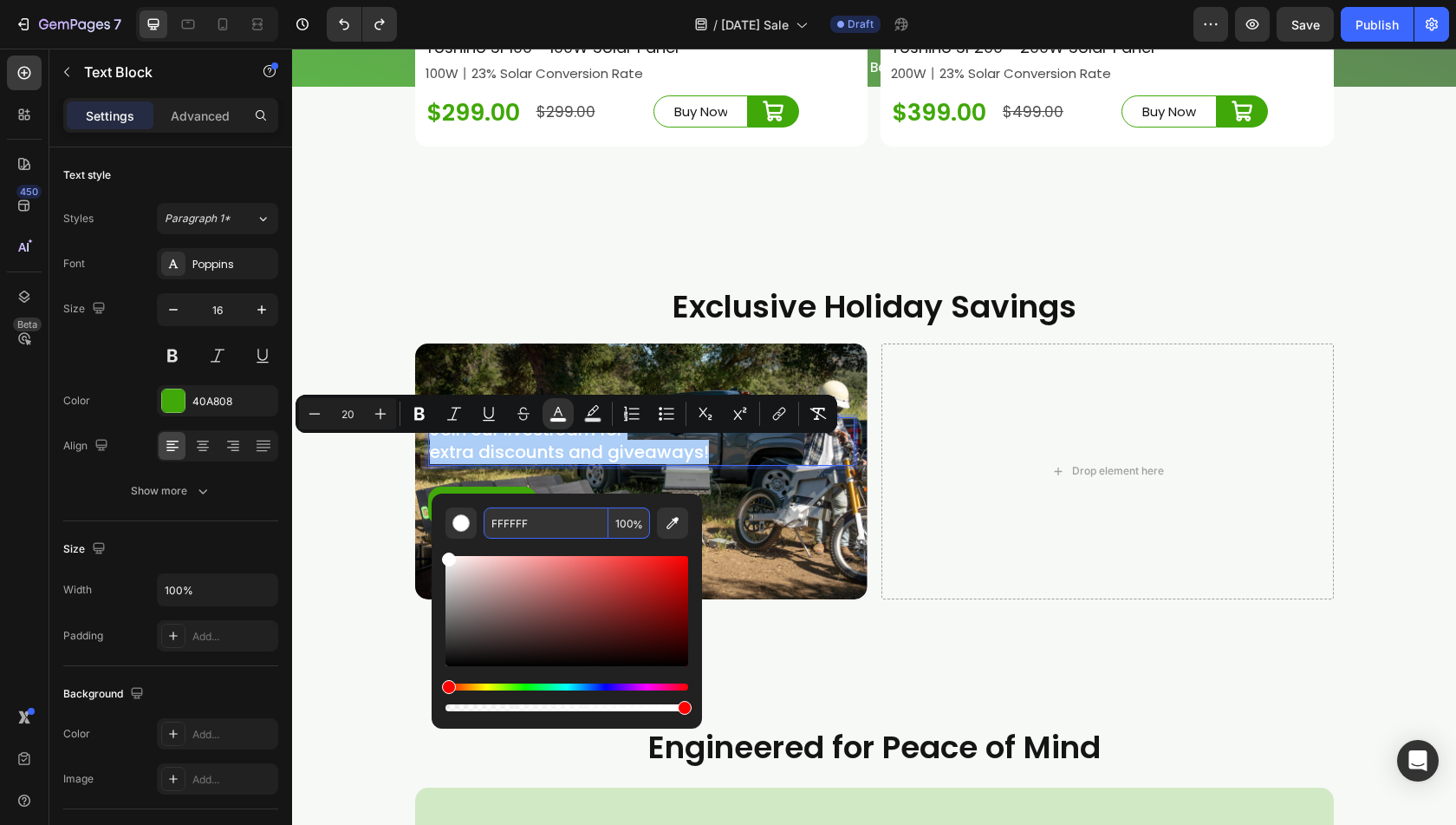
click at [449, 690] on div "Hue" at bounding box center [449, 686] width 14 height 14
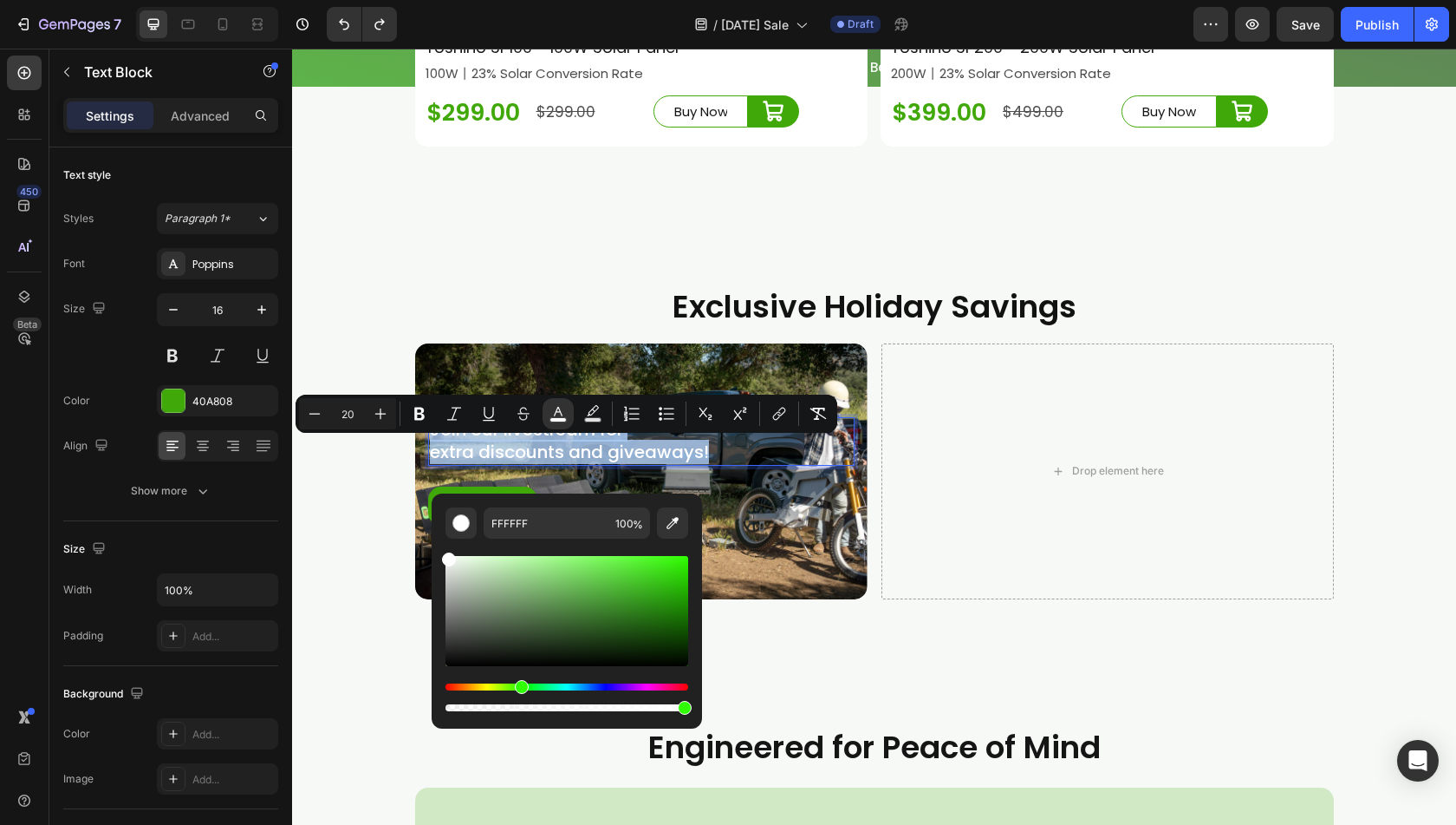
drag, startPoint x: 449, startPoint y: 683, endPoint x: 519, endPoint y: 687, distance: 70.1
click at [519, 687] on div "Hue" at bounding box center [521, 686] width 14 height 14
drag, startPoint x: 444, startPoint y: 556, endPoint x: 616, endPoint y: 579, distance: 173.5
click at [616, 579] on div "Editor contextual toolbar" at bounding box center [619, 579] width 14 height 14
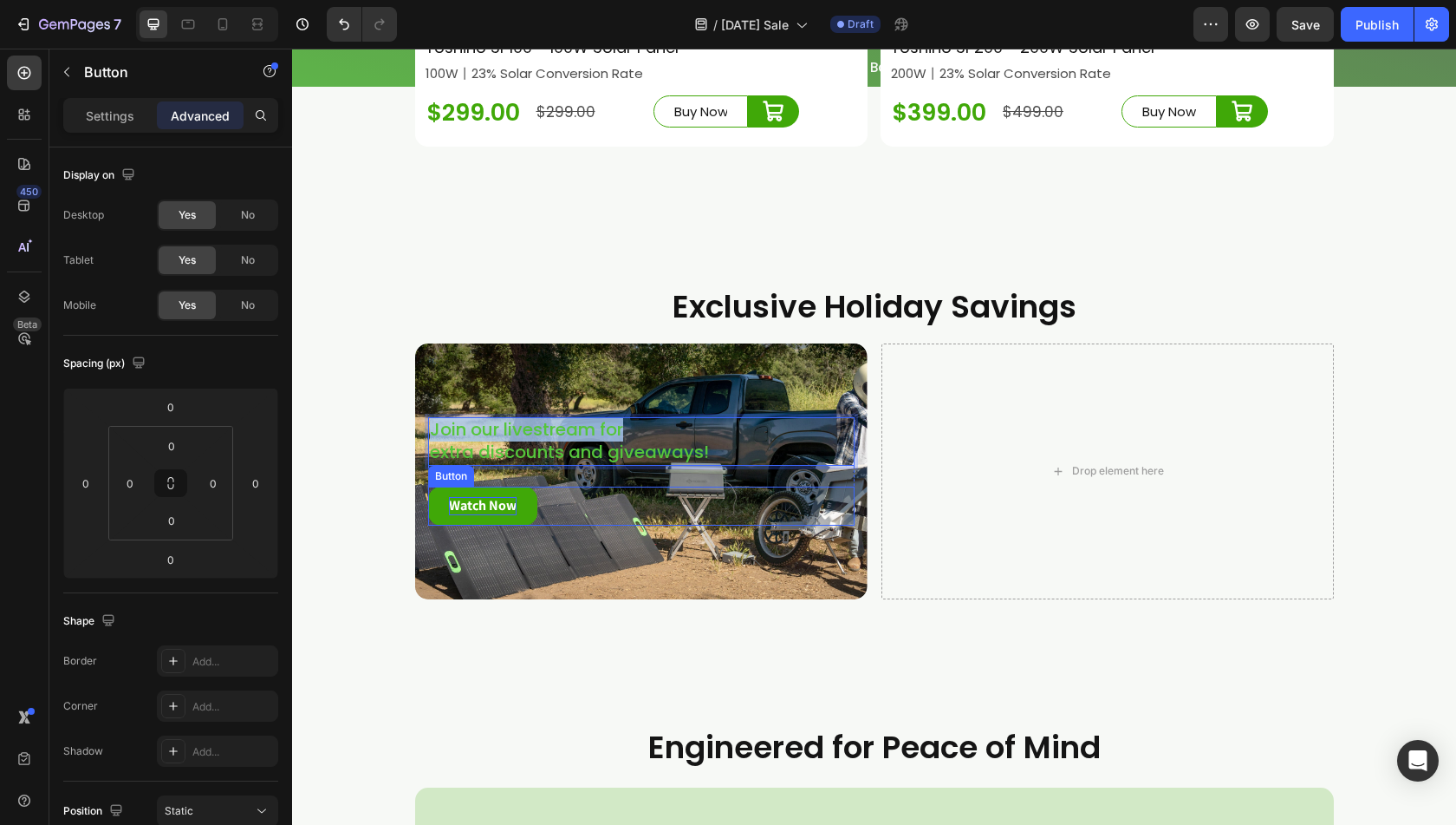
click at [790, 526] on div "Watch Now Button" at bounding box center [642, 506] width 427 height 39
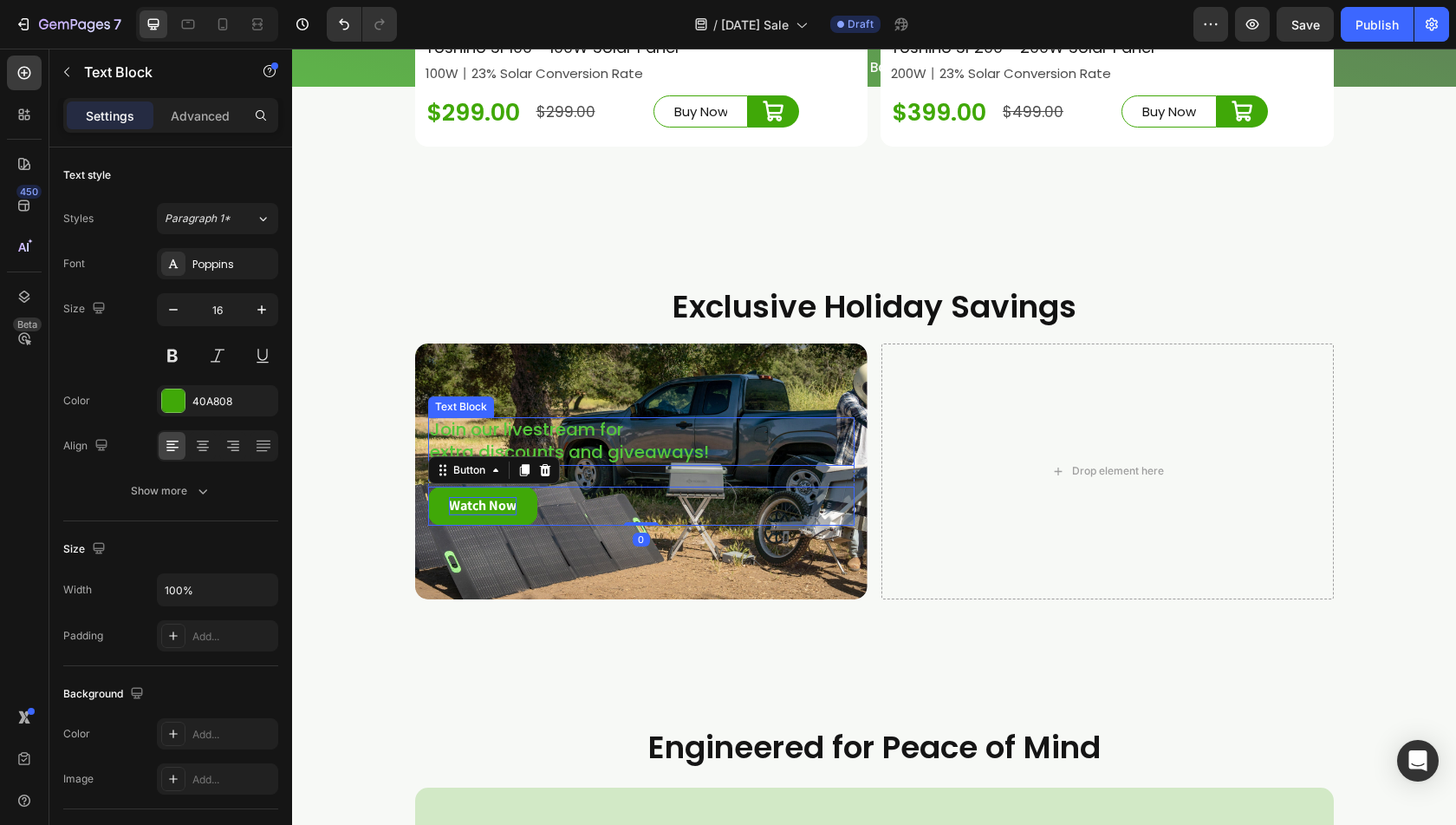
click at [661, 464] on span "extra discounts and giveaways!" at bounding box center [570, 452] width 279 height 24
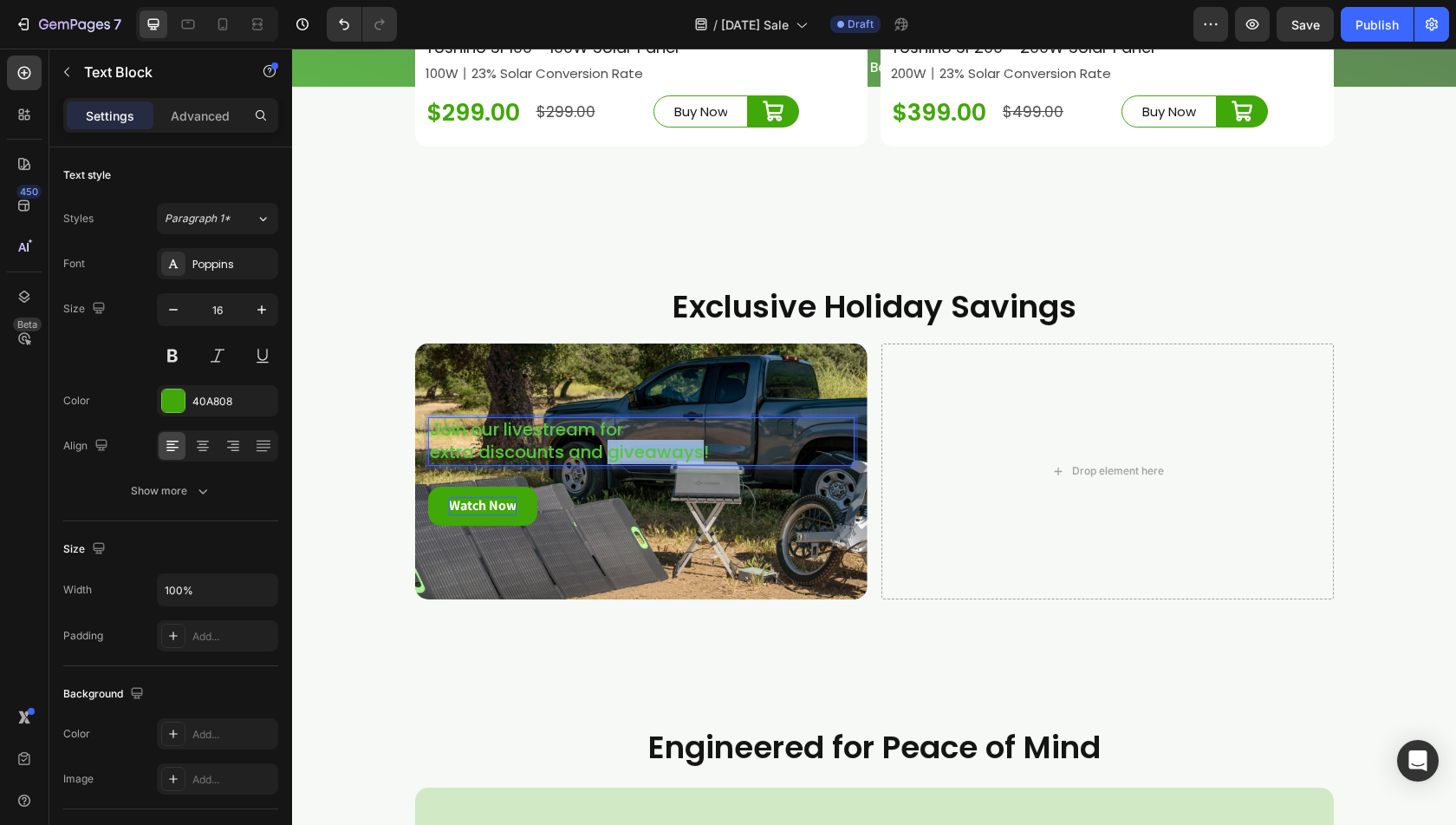
click at [663, 464] on span "extra discounts and giveaways!" at bounding box center [570, 452] width 279 height 24
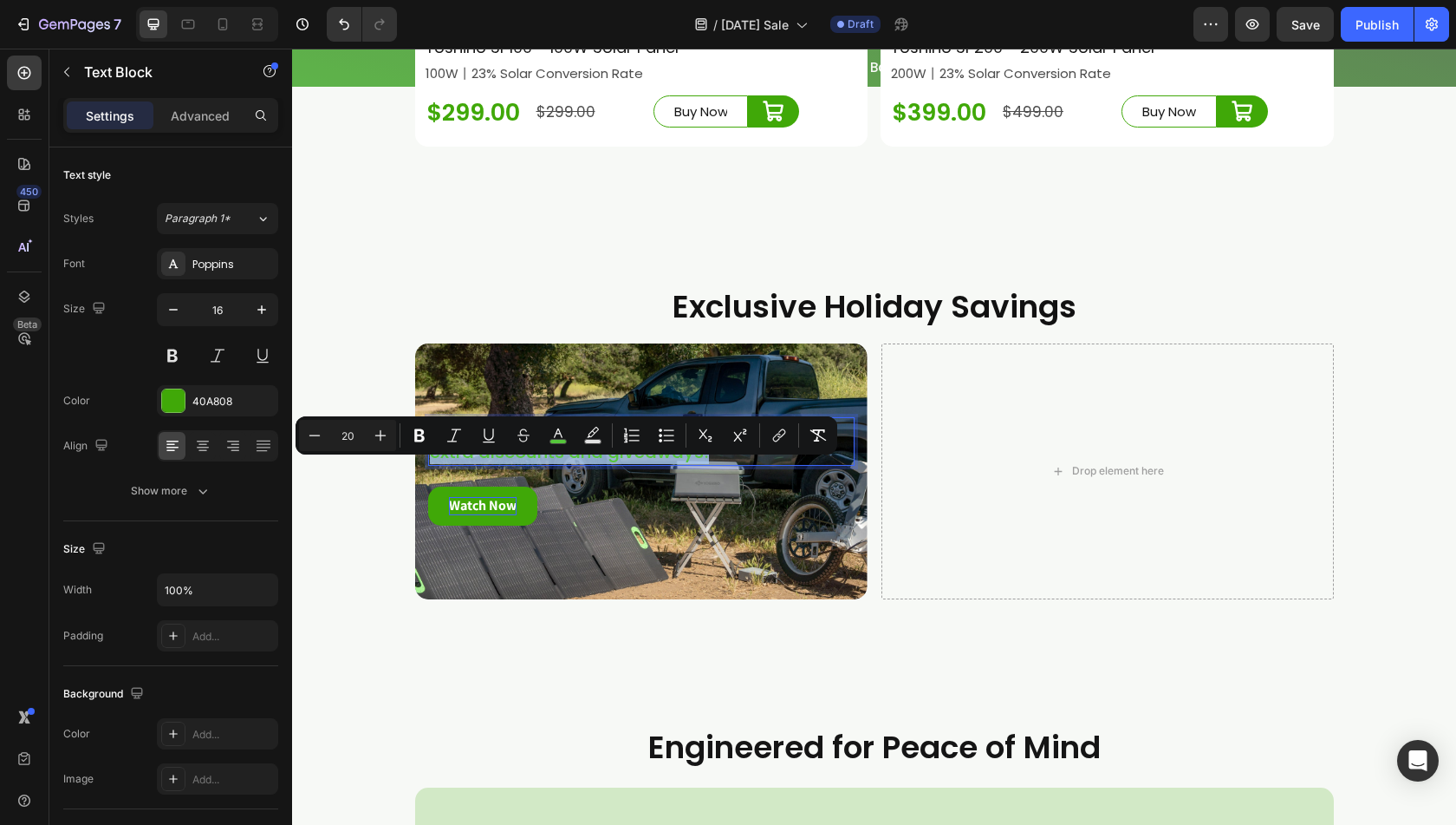
click at [678, 464] on span "extra discounts and giveaways!" at bounding box center [570, 452] width 279 height 24
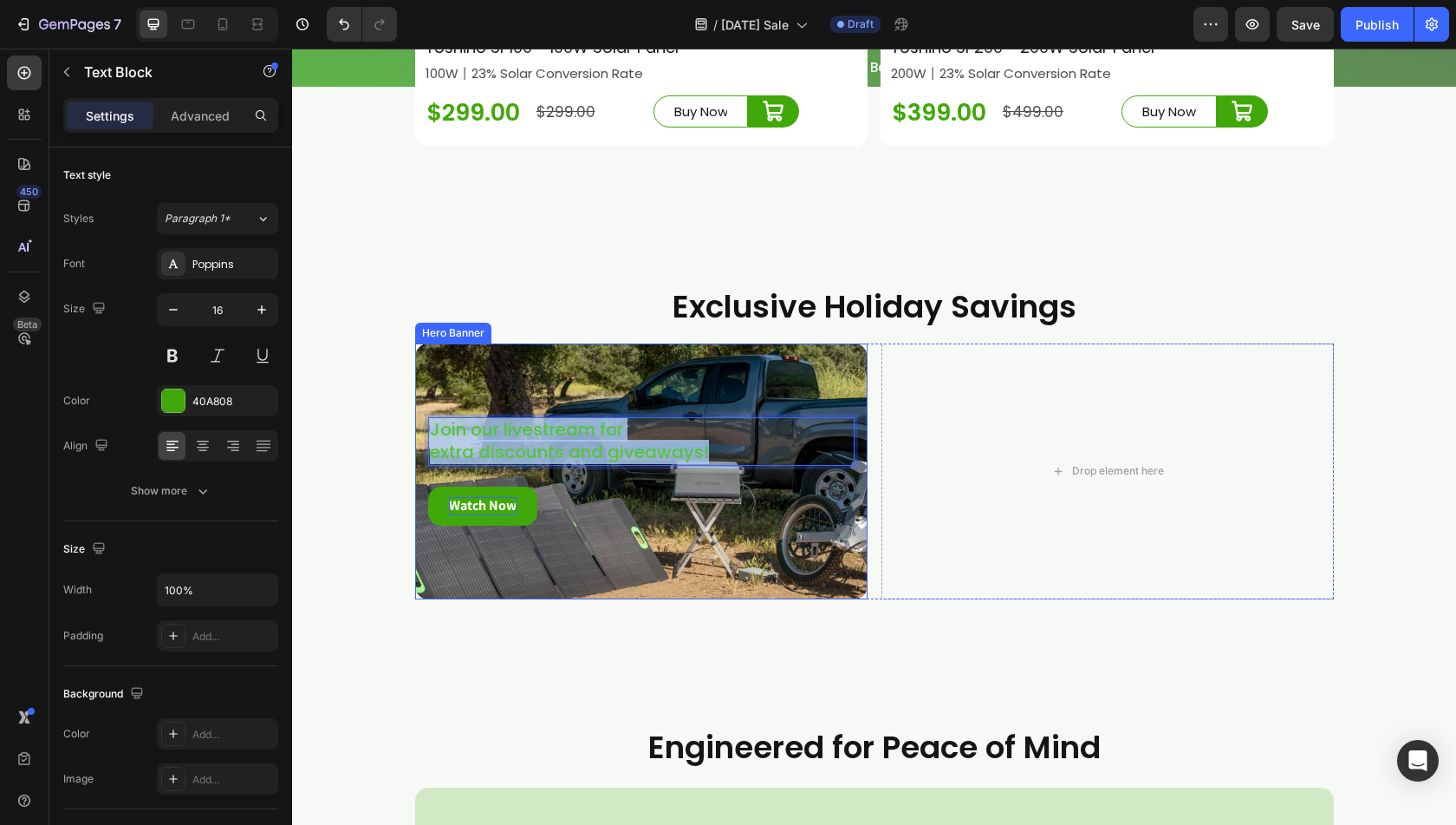
drag, startPoint x: 714, startPoint y: 476, endPoint x: 421, endPoint y: 435, distance: 295.9
click at [421, 435] on div "Join our livestream for extra discounts and giveaways! Text Block 24 Watch Now …" at bounding box center [642, 471] width 452 height 164
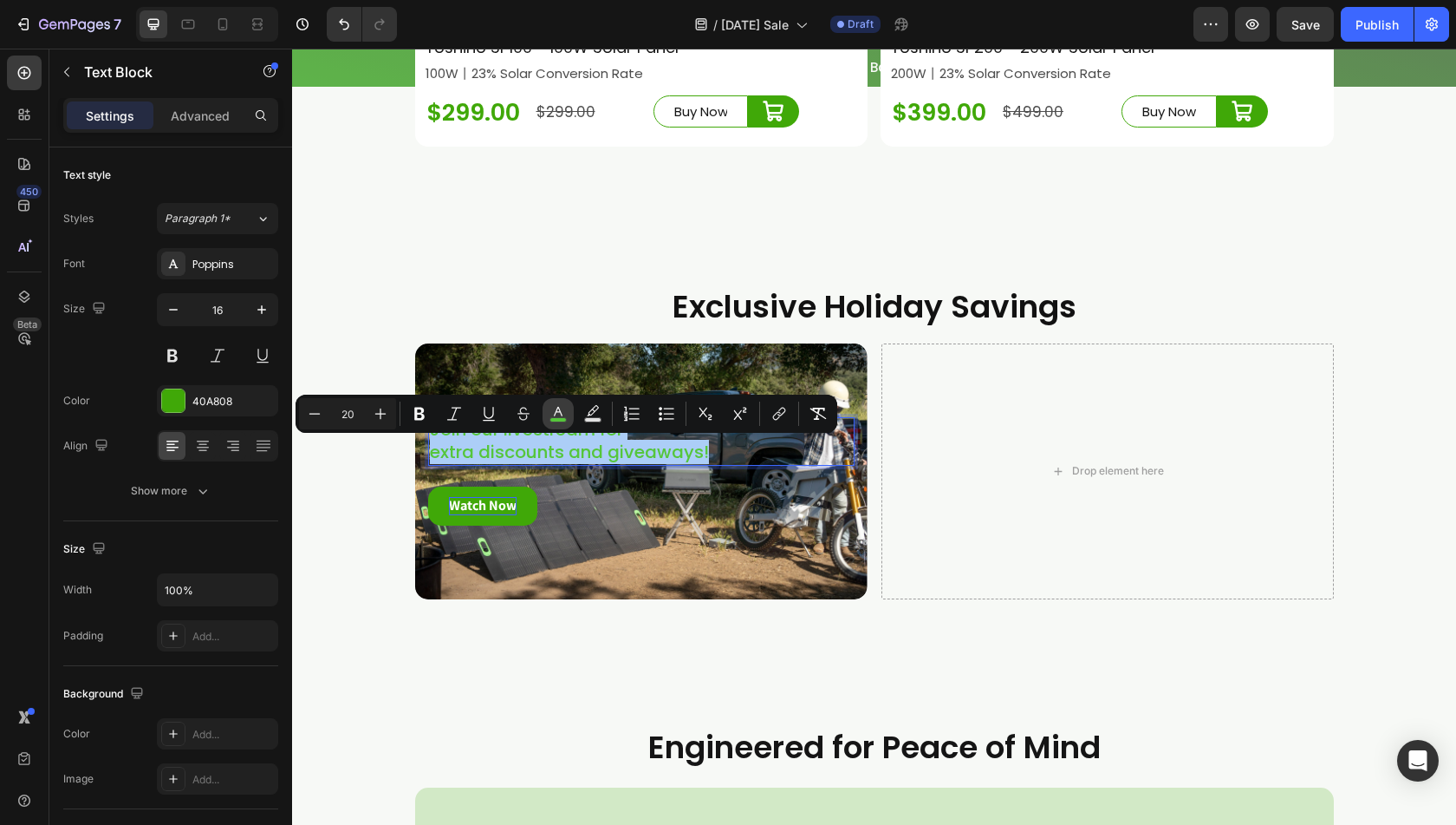
click at [559, 411] on icon "Editor contextual toolbar" at bounding box center [558, 413] width 17 height 17
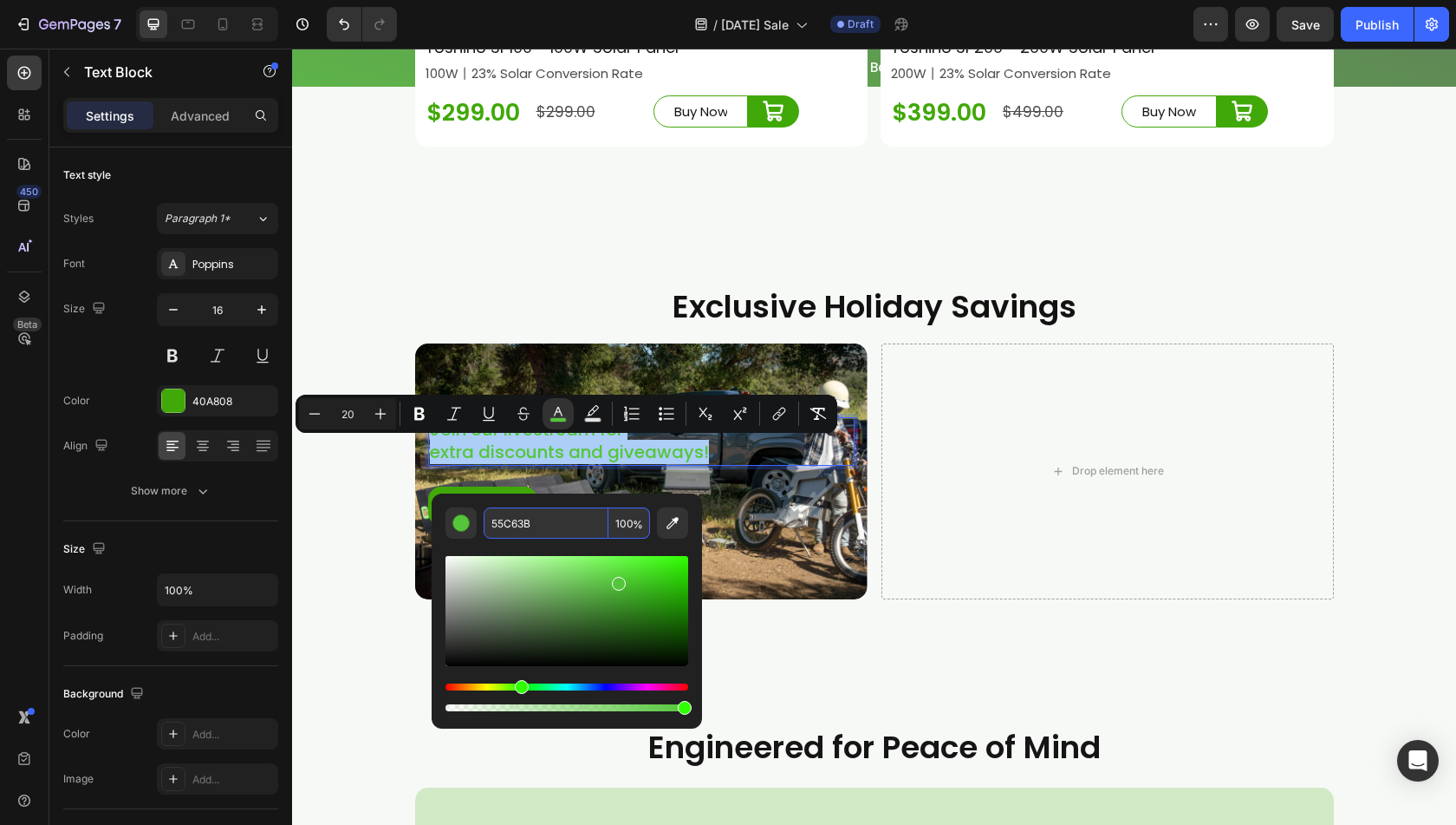
click at [512, 528] on input "55C63B" at bounding box center [546, 523] width 125 height 31
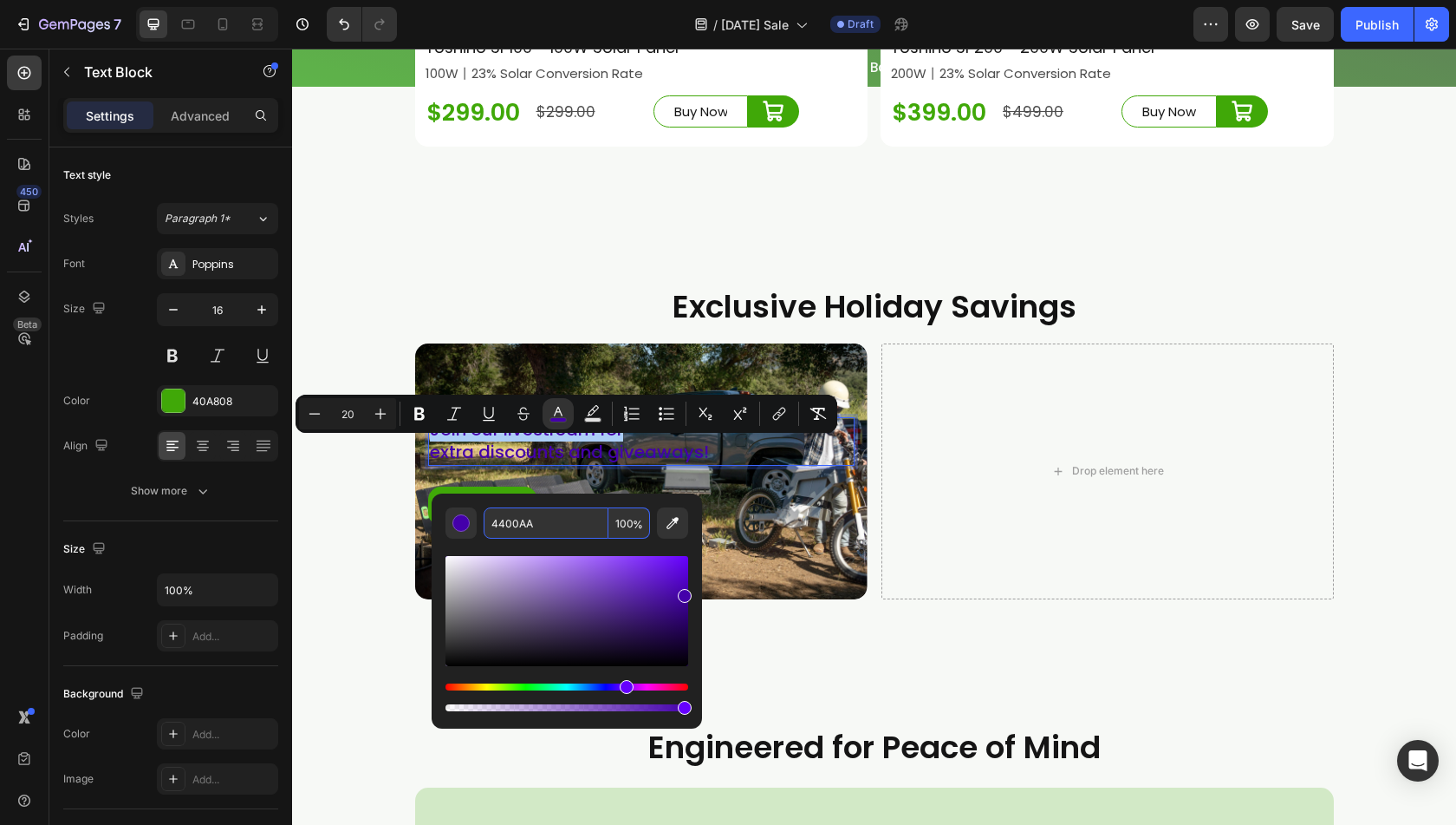
click at [553, 528] on input "4400AA" at bounding box center [546, 523] width 125 height 31
click at [544, 521] on input "4400AA" at bounding box center [546, 523] width 125 height 31
drag, startPoint x: 540, startPoint y: 521, endPoint x: 506, endPoint y: 525, distance: 34.2
click at [506, 525] on input "4400AA" at bounding box center [546, 523] width 125 height 31
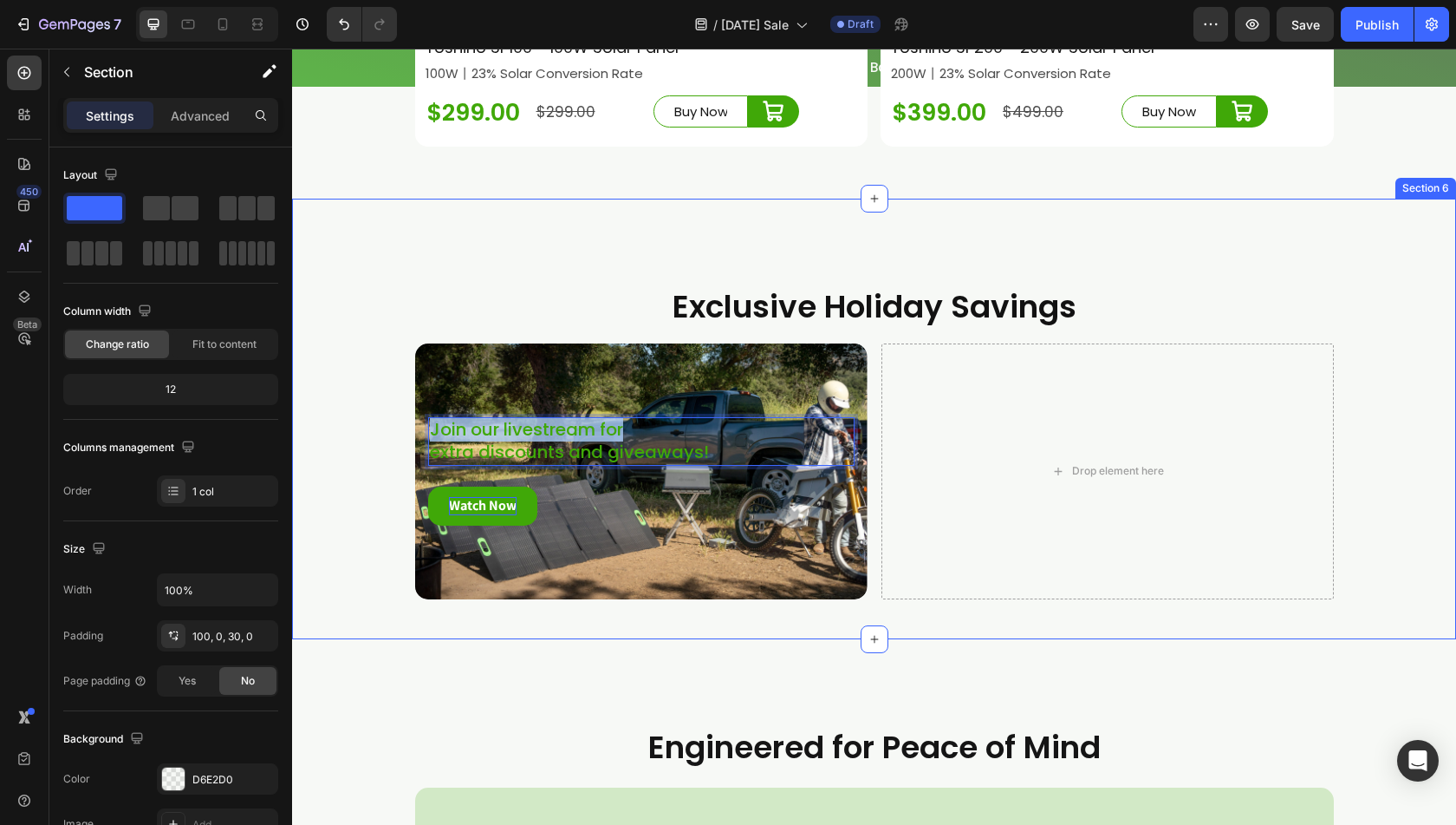
click at [321, 539] on div "Exclusive Holiday Savings Heading Join our livestream for extra discounts and g…" at bounding box center [874, 449] width 1165 height 328
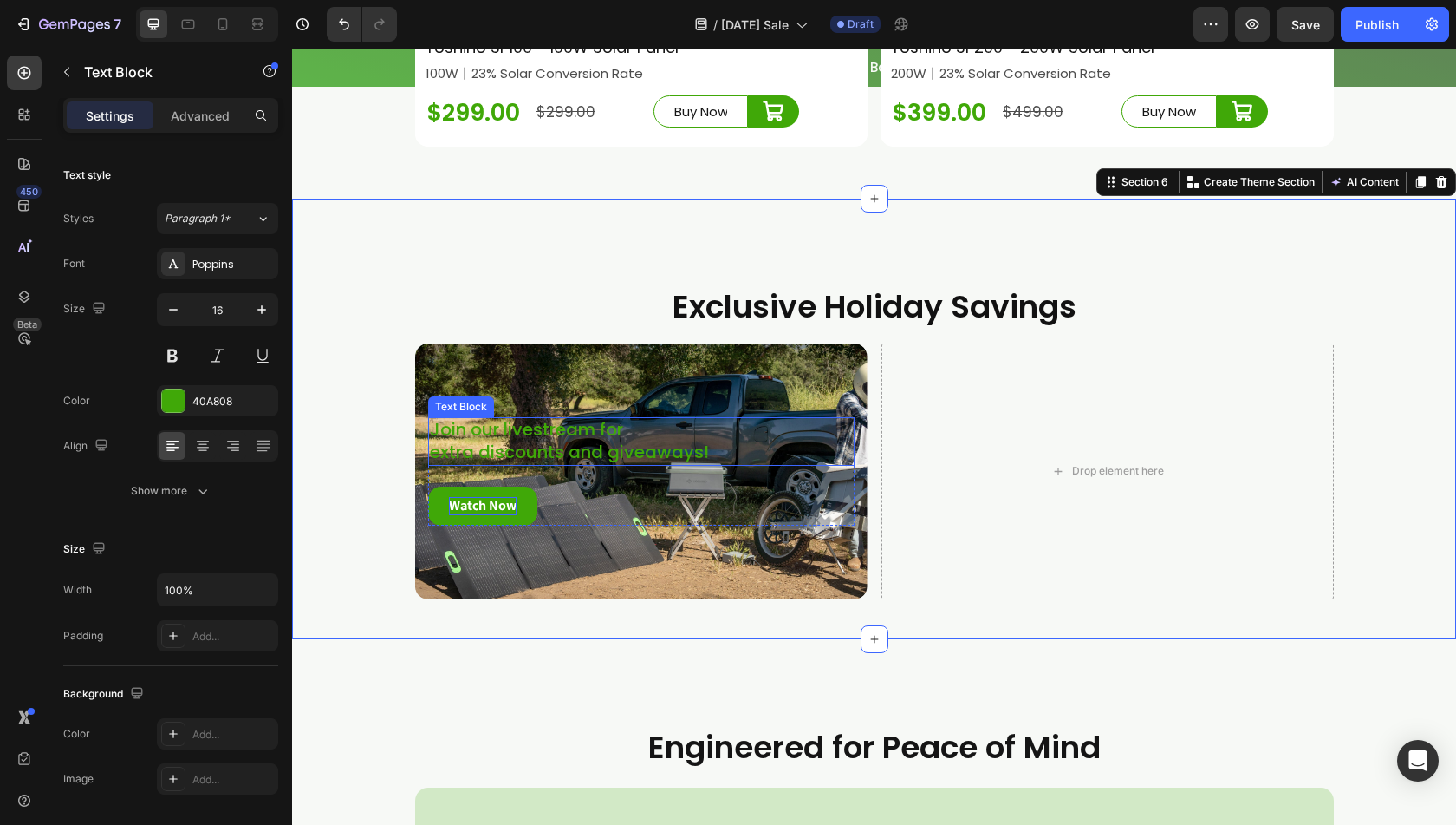
click at [576, 464] on span "extra discounts and giveaways!" at bounding box center [570, 452] width 279 height 24
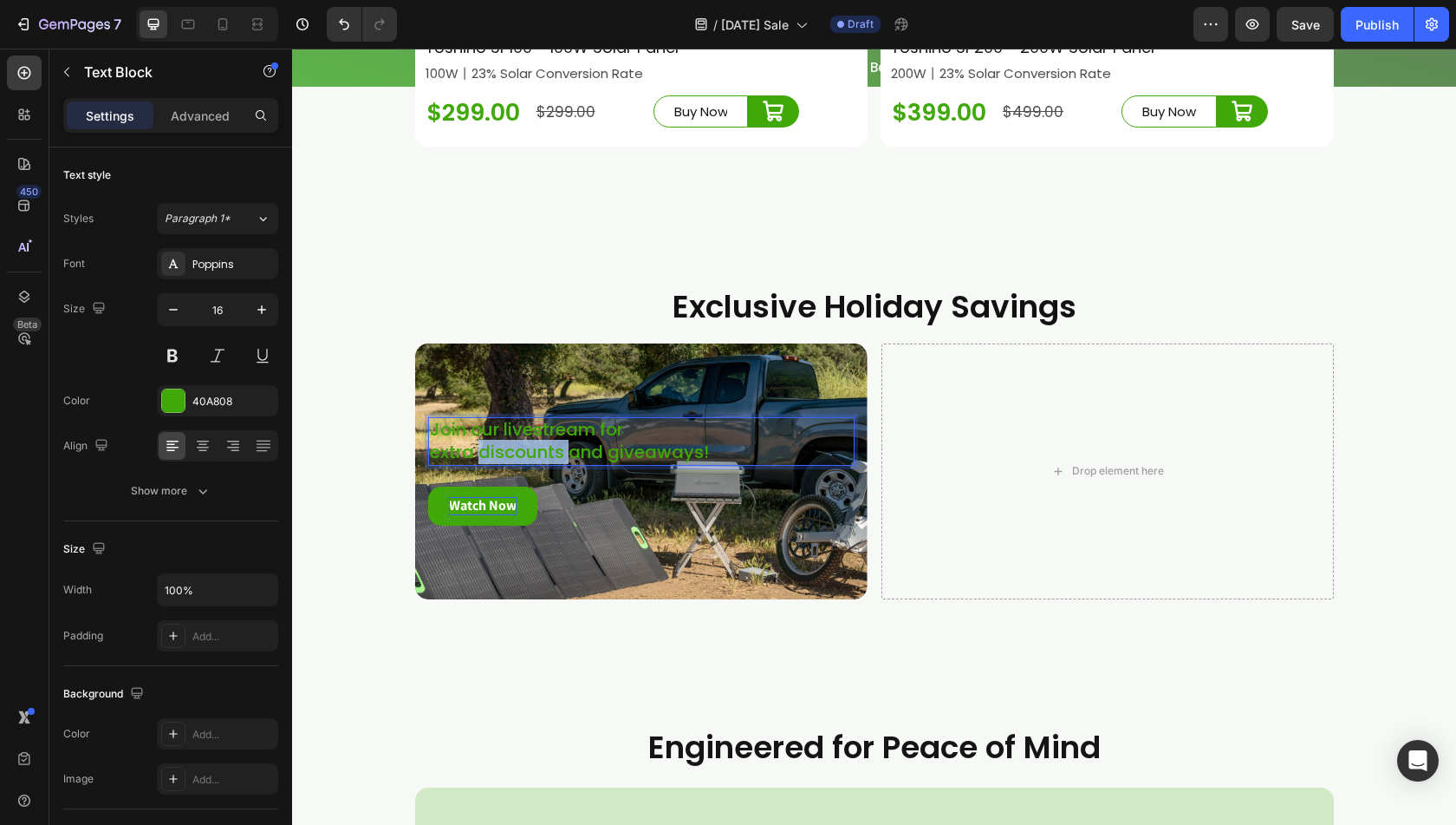
click at [544, 464] on span "extra discounts and giveaways!" at bounding box center [570, 452] width 279 height 24
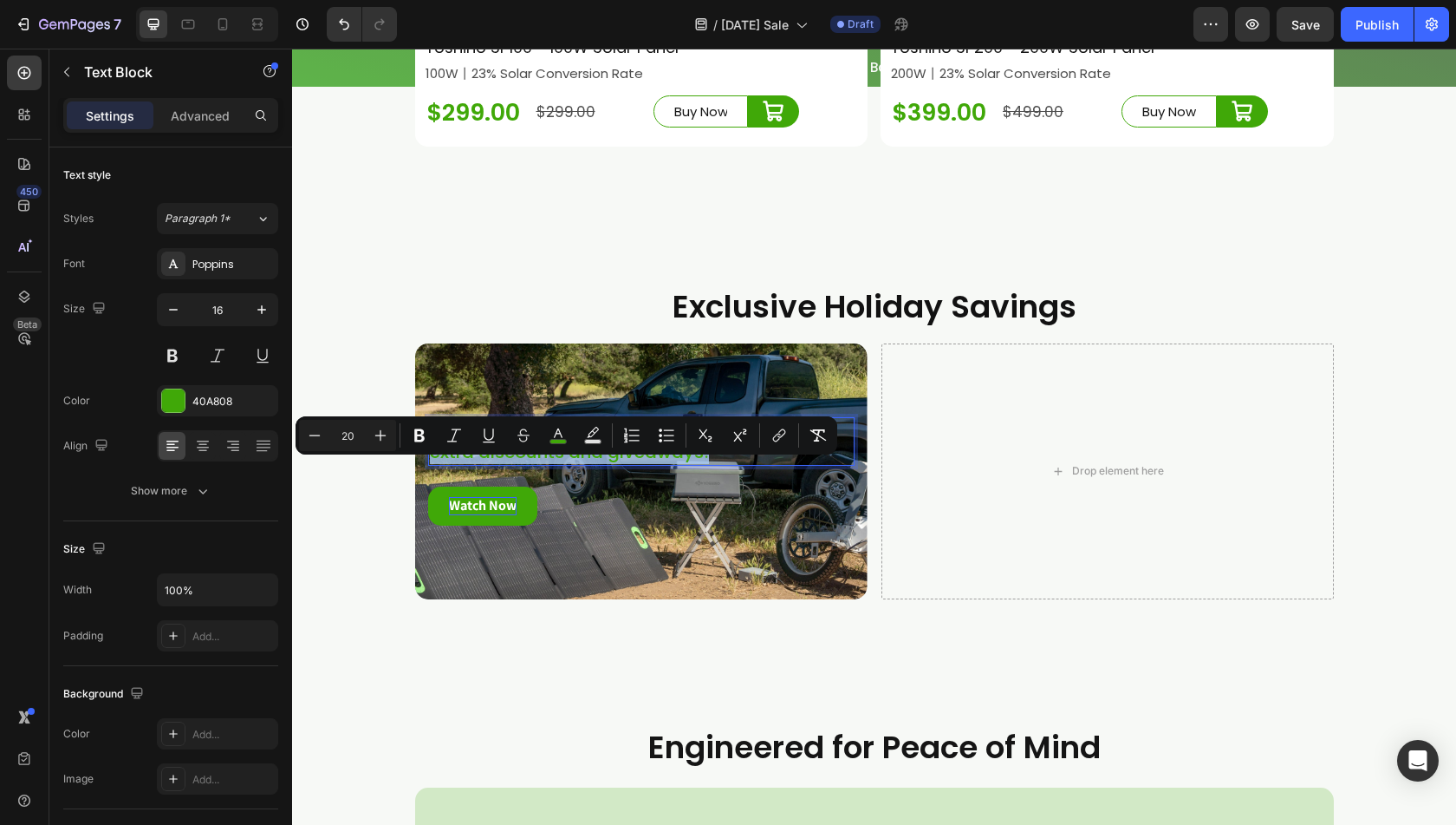
click at [689, 464] on span "extra discounts and giveaways!" at bounding box center [570, 452] width 279 height 24
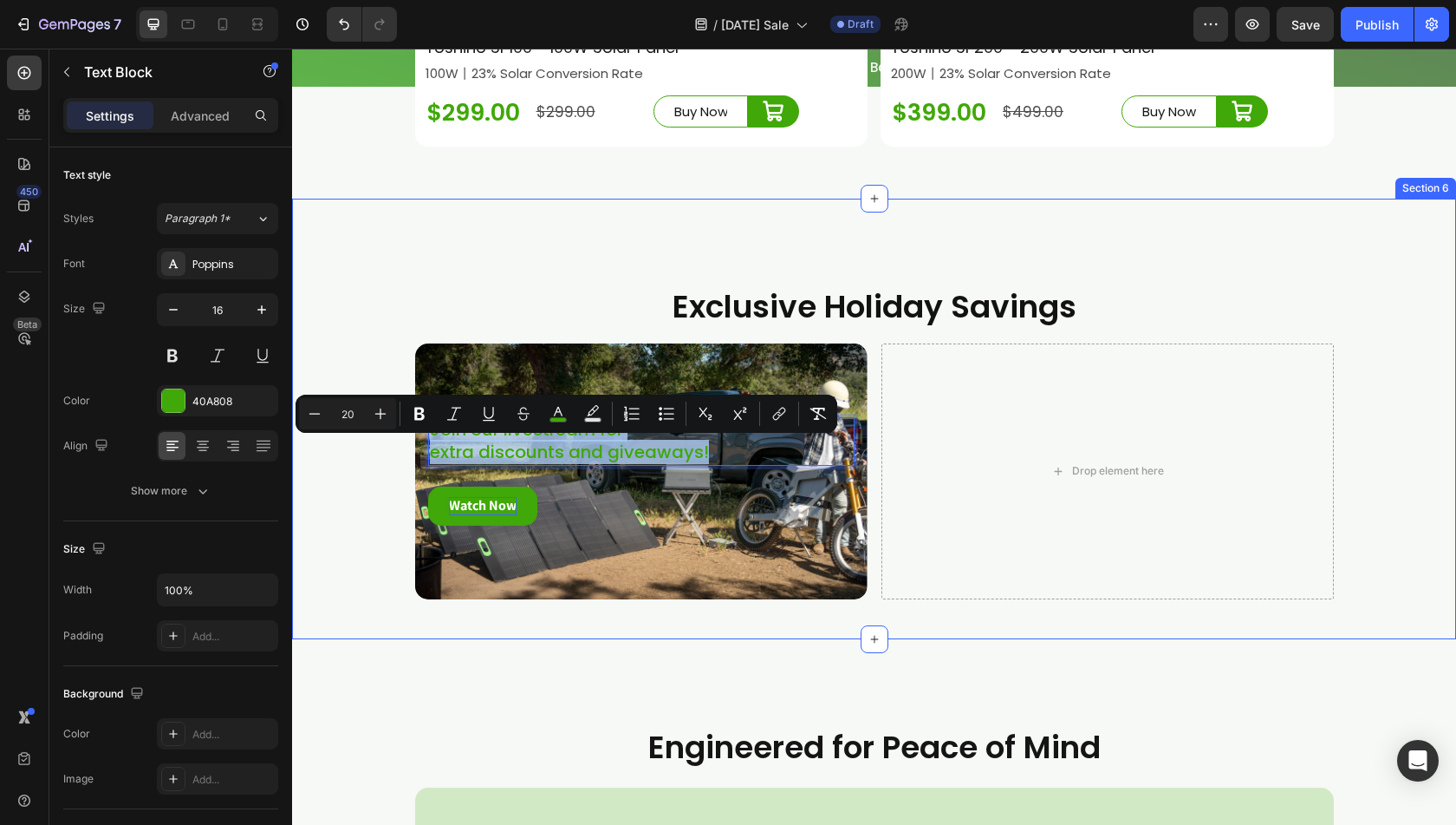
drag, startPoint x: 703, startPoint y: 475, endPoint x: 390, endPoint y: 451, distance: 313.9
click at [390, 451] on div "Exclusive Holiday Savings Heading Join our livestream for extra discounts and g…" at bounding box center [874, 449] width 1165 height 328
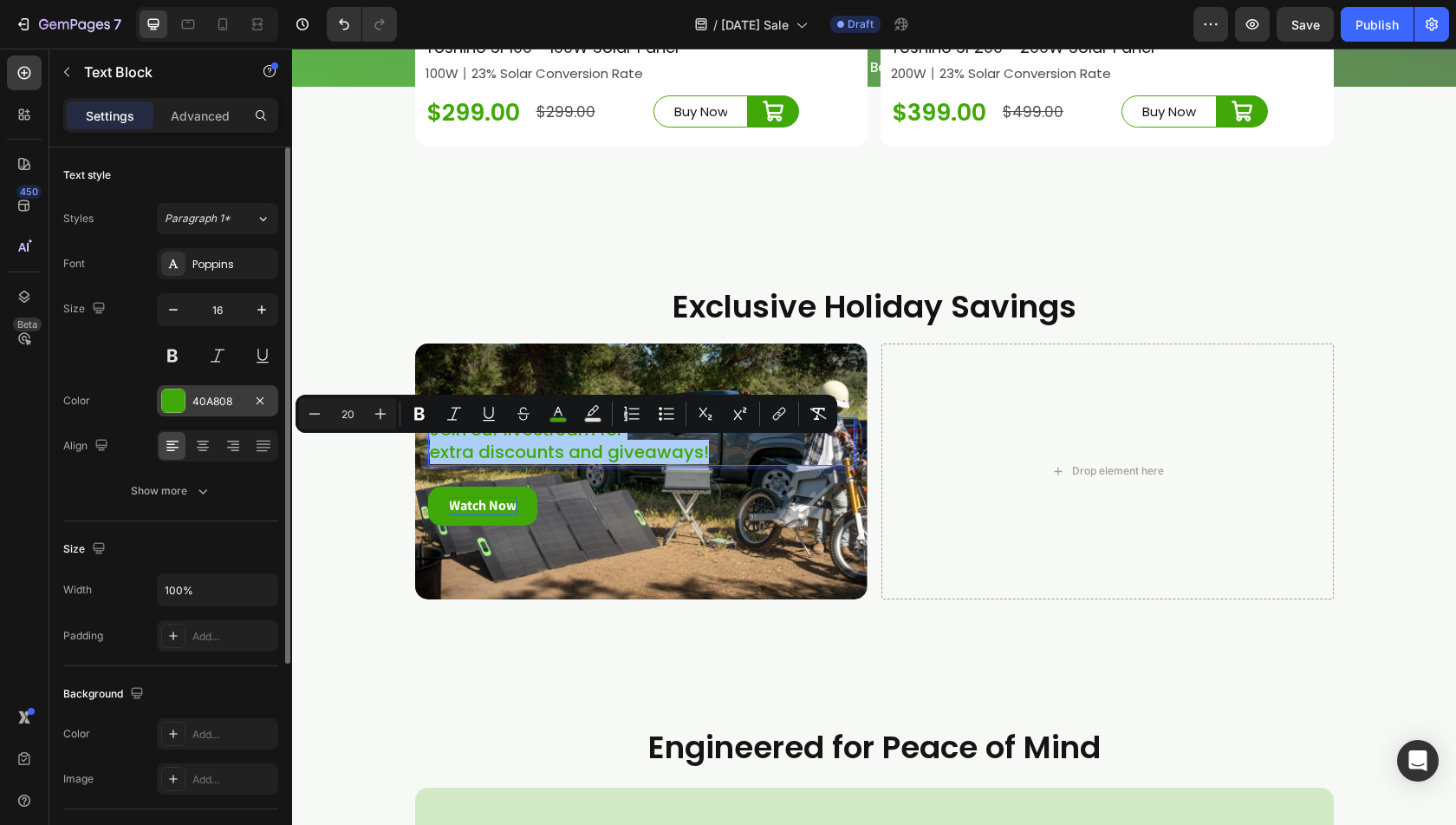
click at [180, 396] on div at bounding box center [173, 400] width 23 height 23
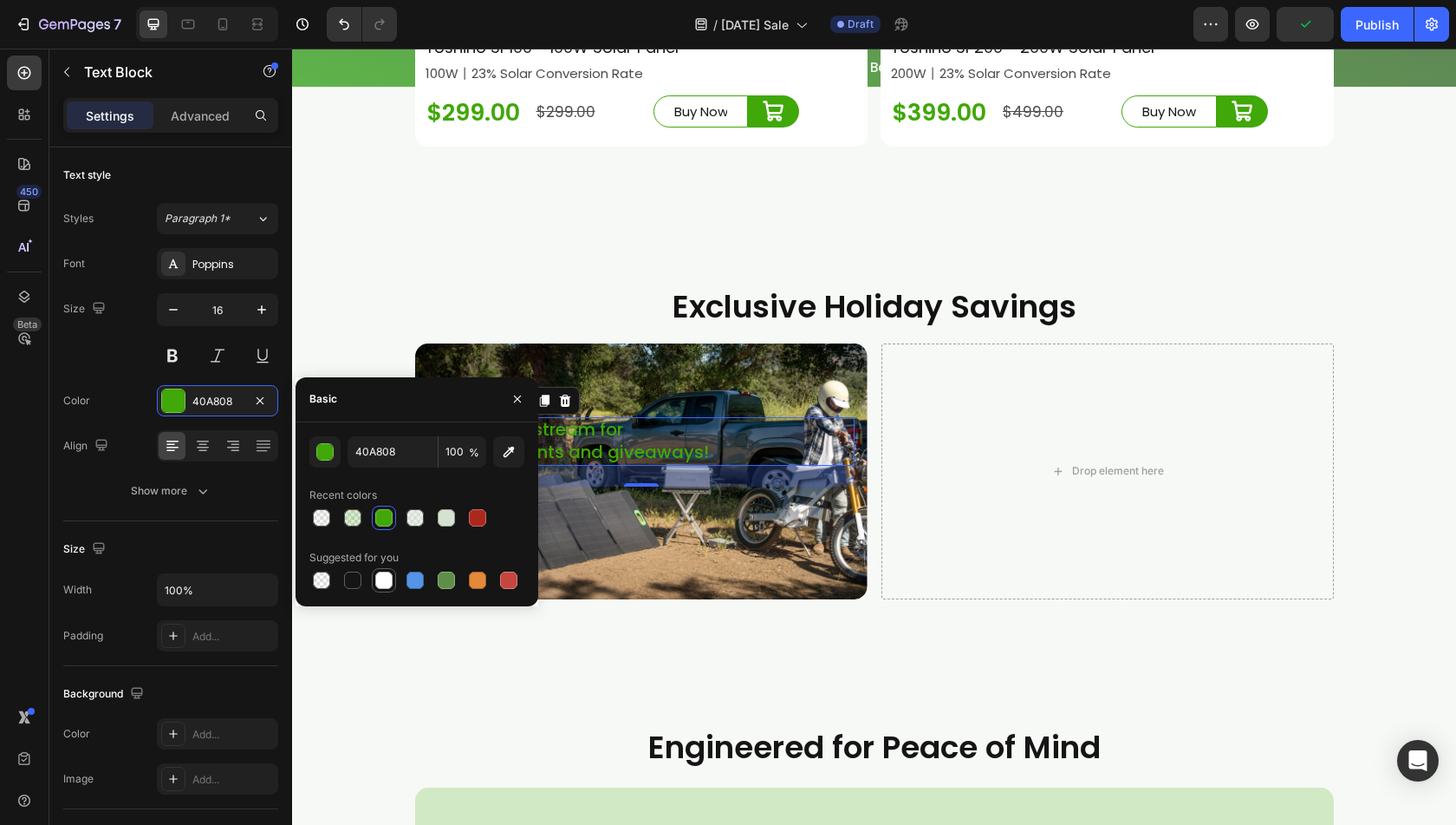
click at [385, 575] on div at bounding box center [383, 580] width 17 height 17
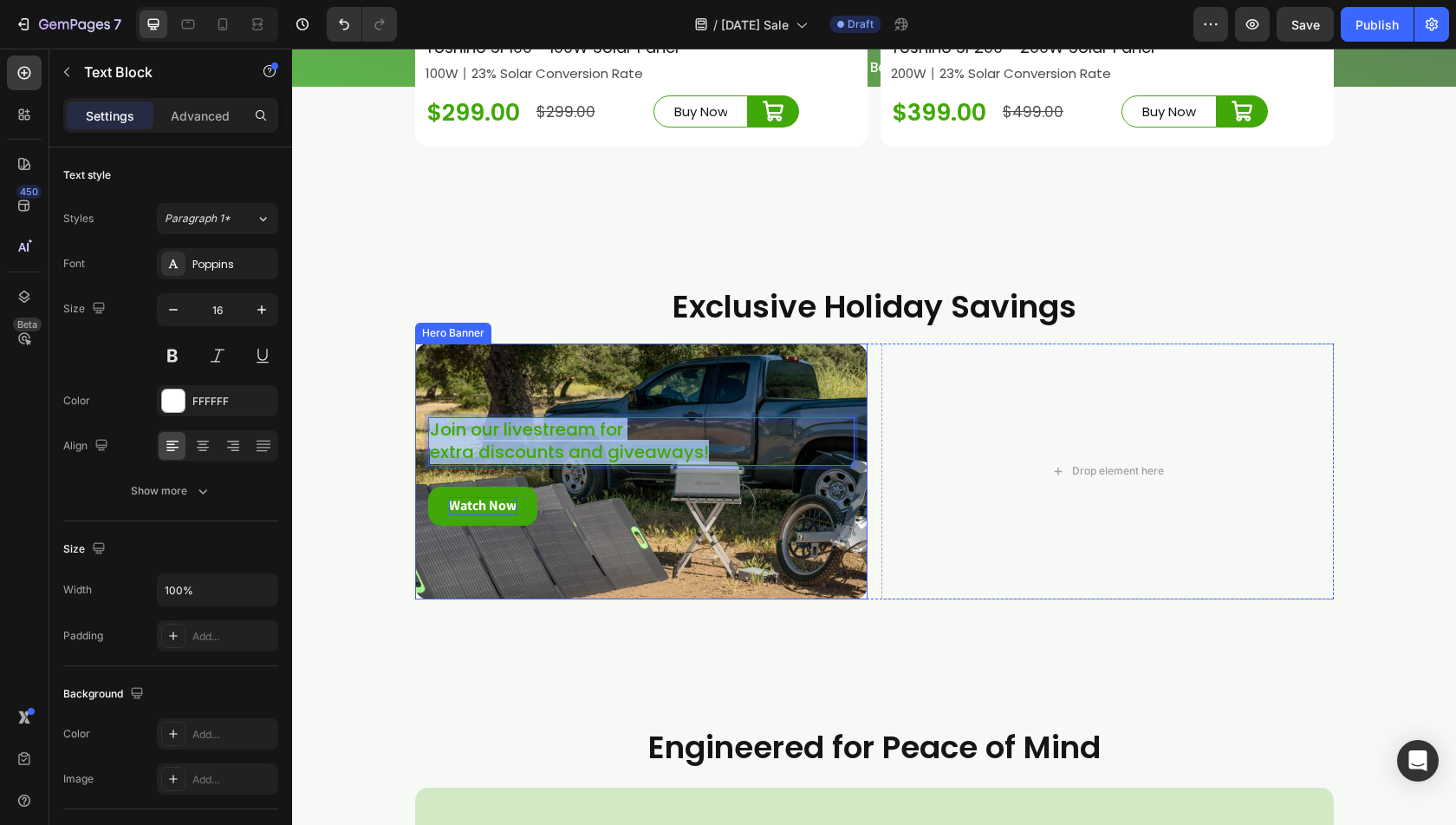
drag, startPoint x: 712, startPoint y: 470, endPoint x: 422, endPoint y: 434, distance: 292.2
click at [422, 434] on div "Join our livestream for extra discounts and giveaways! Text Block 24 Watch Now …" at bounding box center [642, 471] width 452 height 164
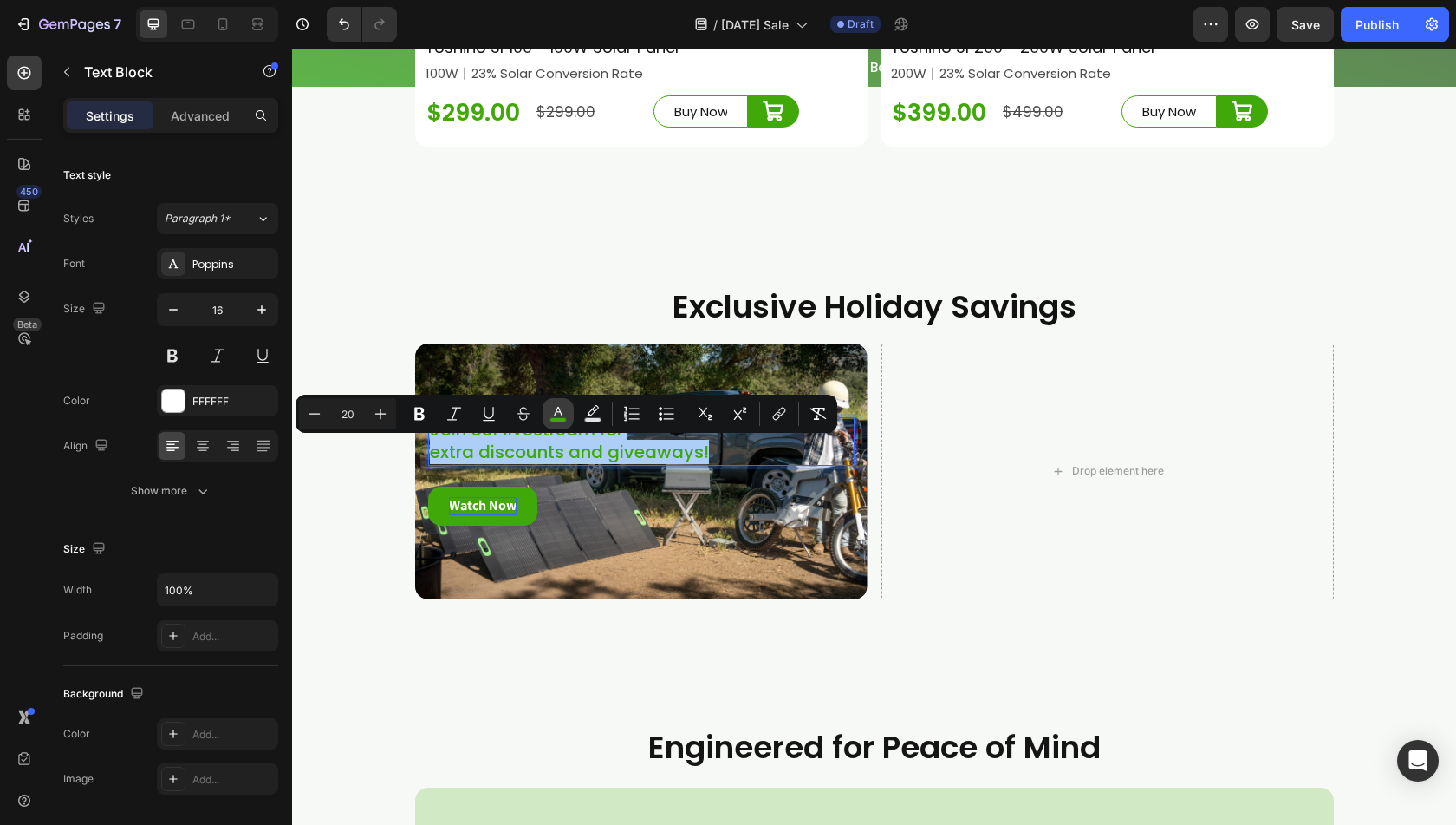
click at [552, 419] on rect "Editor contextual toolbar" at bounding box center [559, 420] width 17 height 5
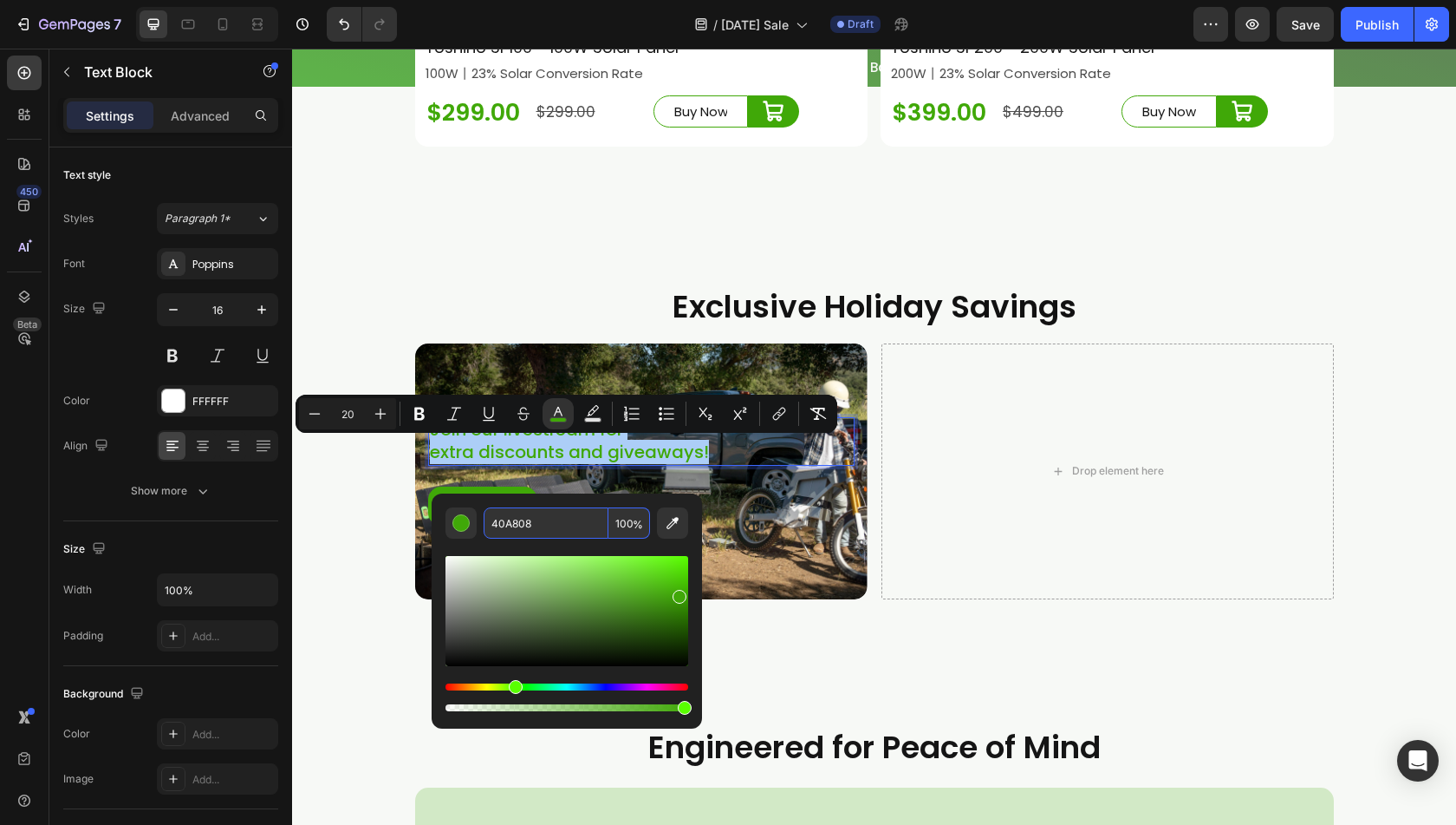
click at [508, 520] on input "40A808" at bounding box center [546, 523] width 125 height 31
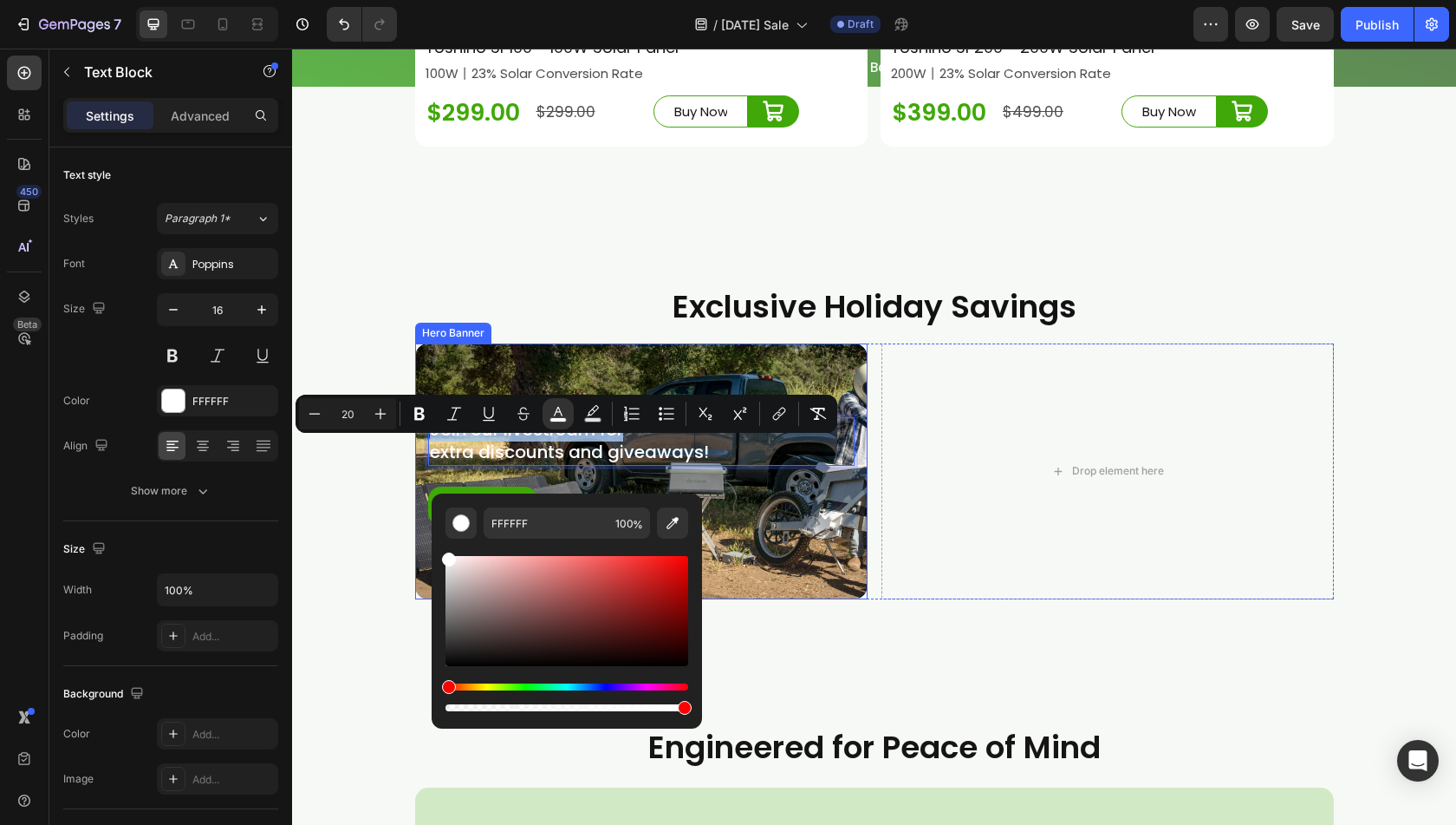
click at [798, 554] on div "Join our livestream for extra discounts and giveaways! Text Block 24 Watch Now …" at bounding box center [642, 471] width 452 height 164
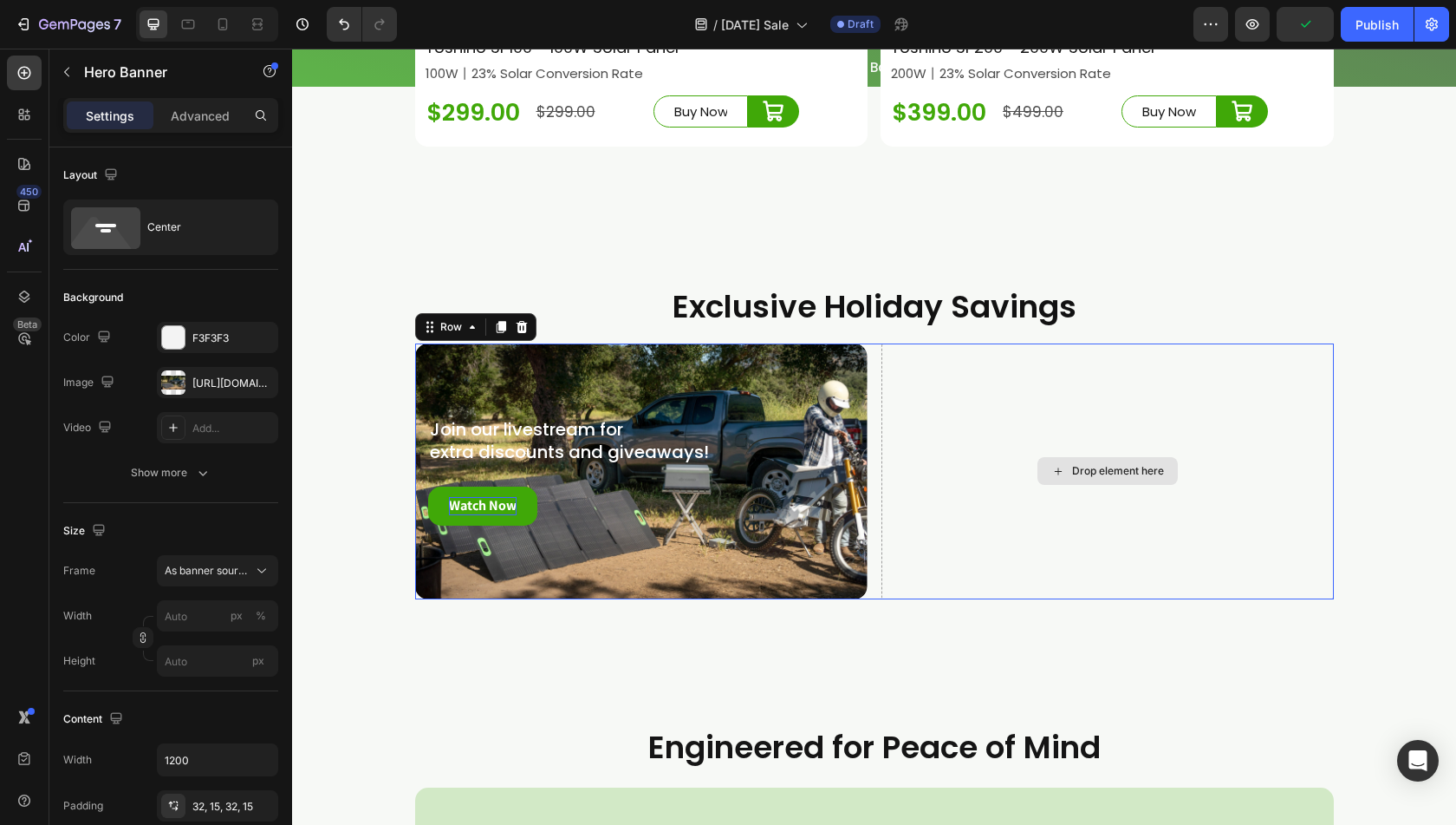
click at [964, 570] on div "Drop element here" at bounding box center [1108, 471] width 452 height 256
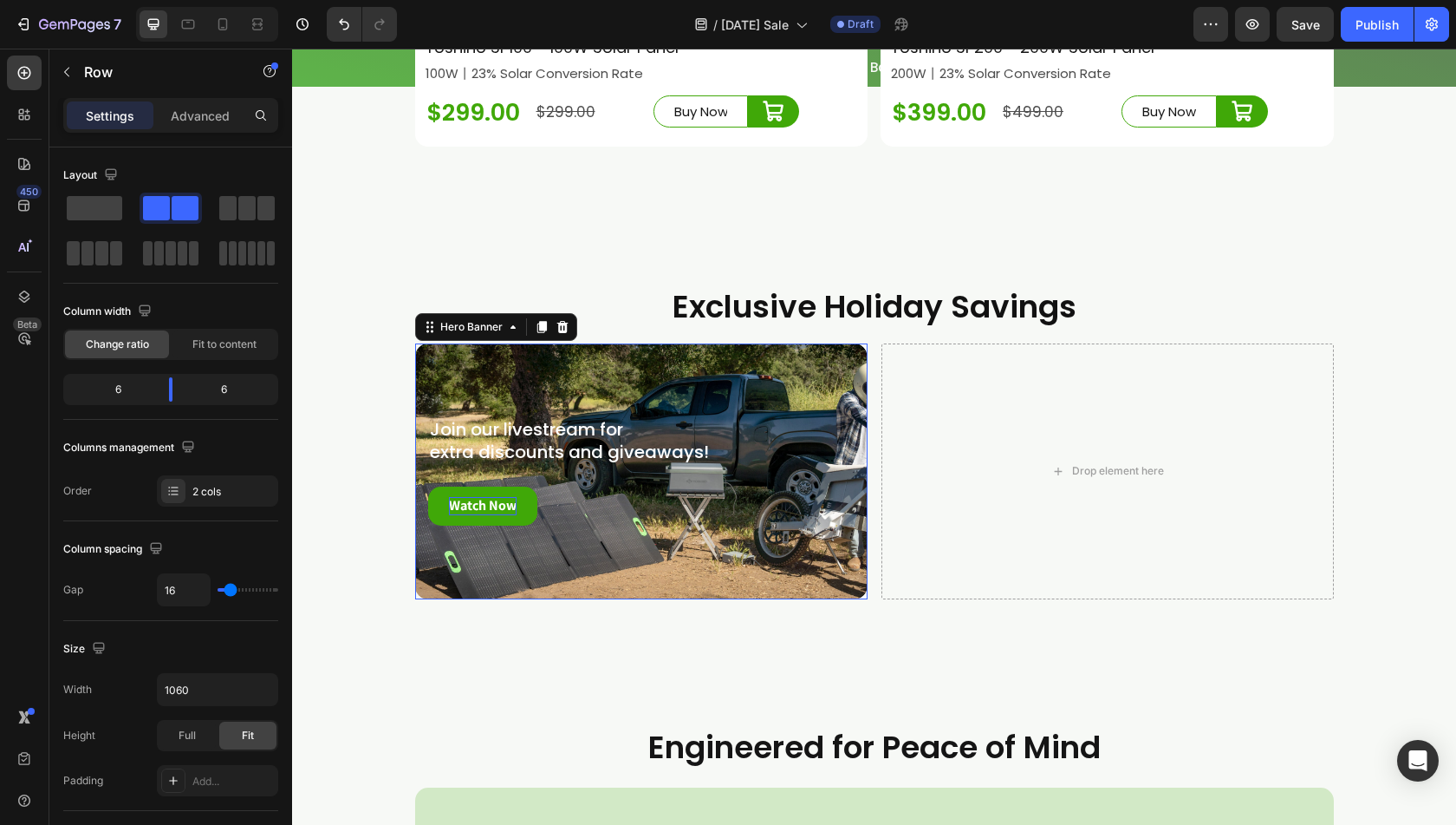
click at [657, 554] on div "Join our livestream for extra discounts and giveaways! Text Block Watch Now But…" at bounding box center [642, 471] width 452 height 164
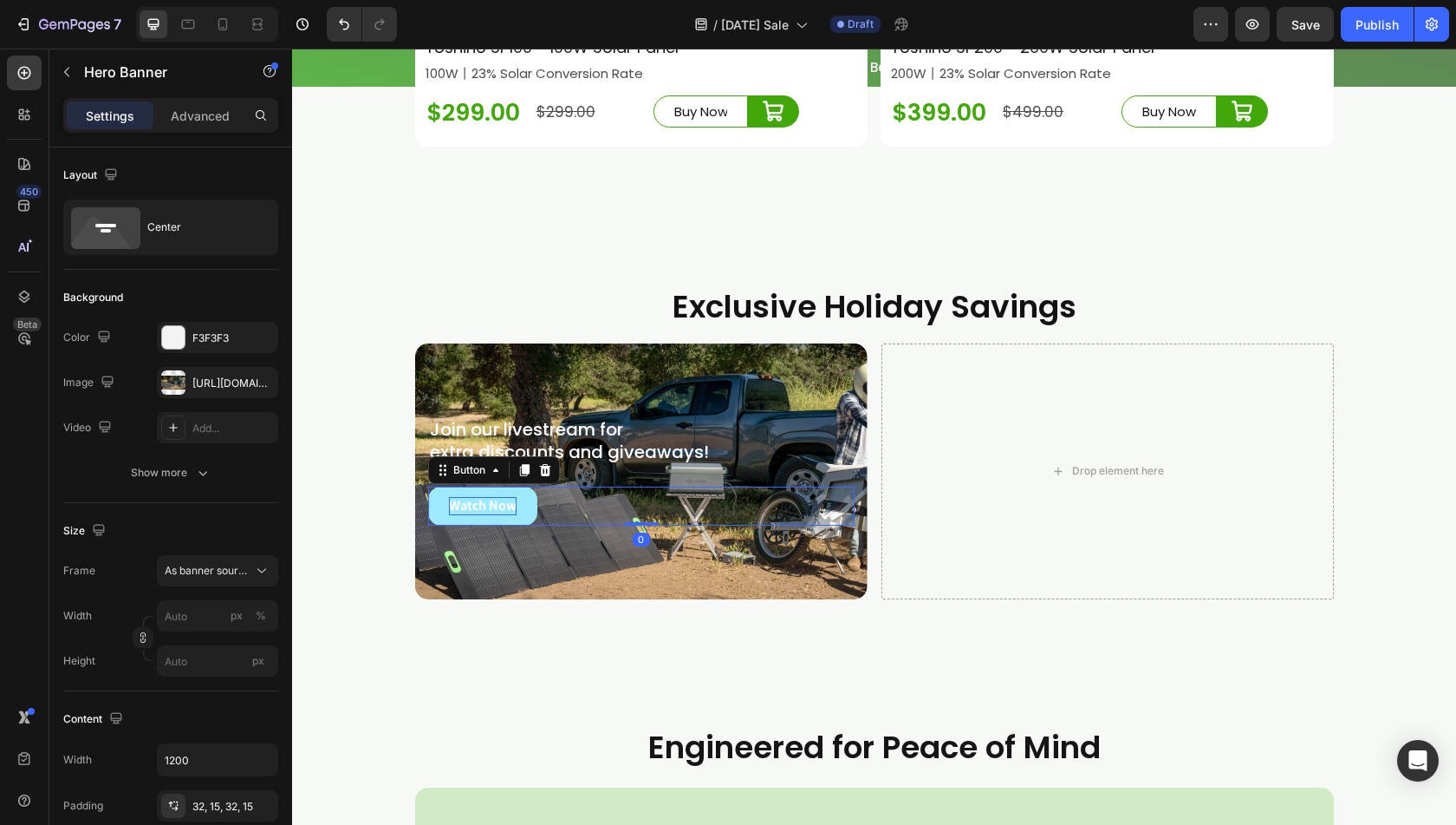
click at [428, 518] on button "Watch Now" at bounding box center [483, 506] width 109 height 39
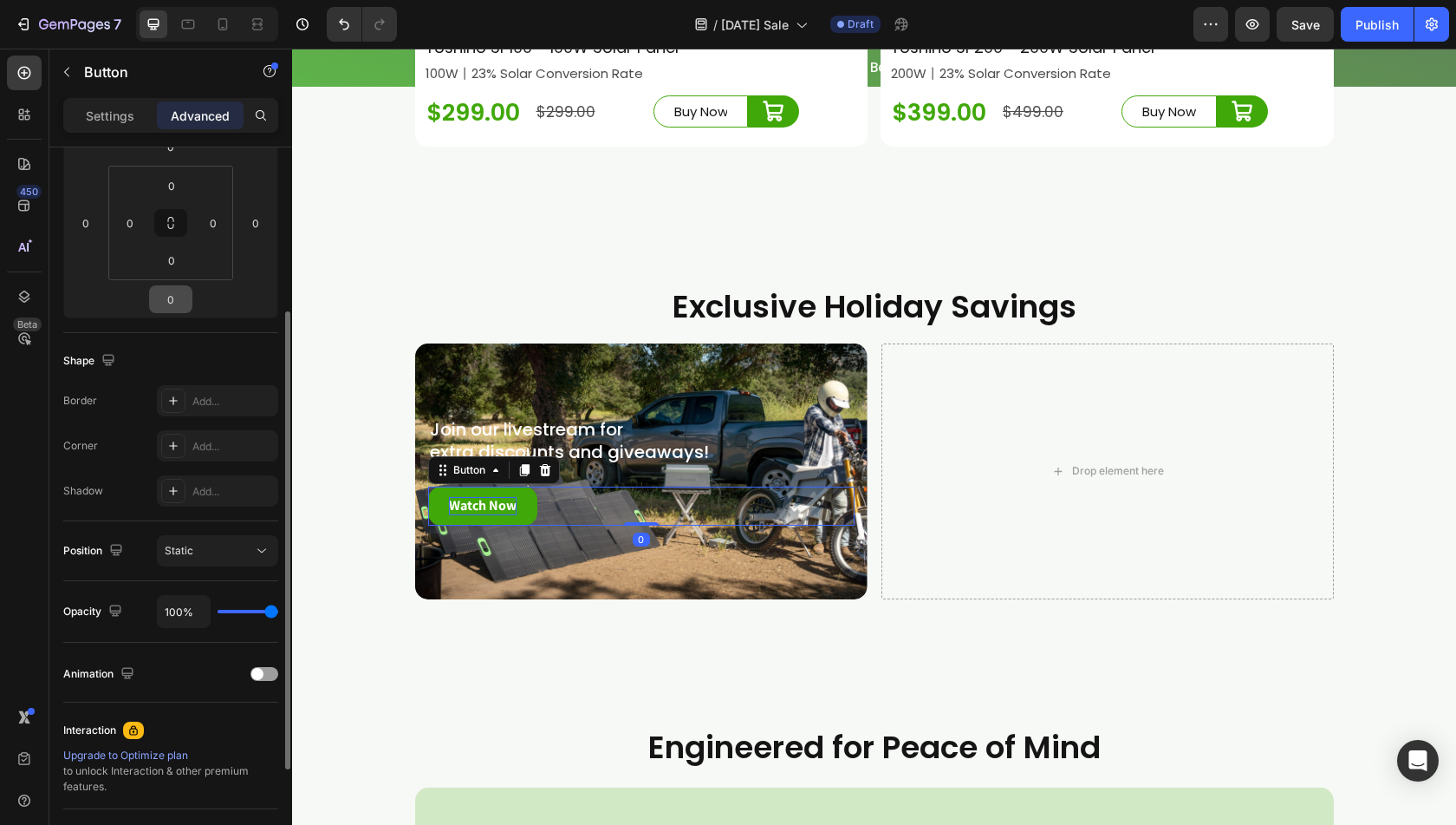
scroll to position [0, 0]
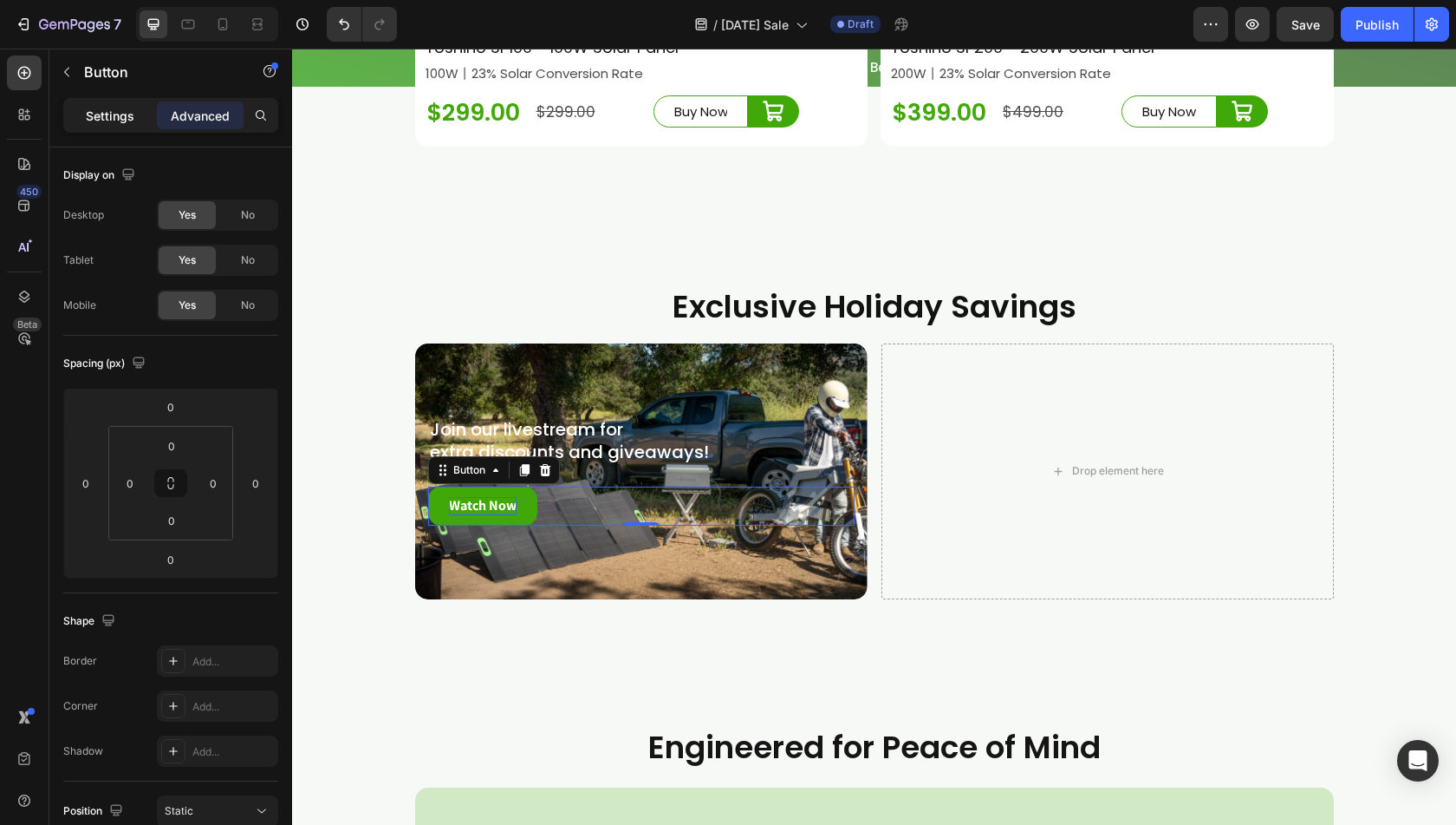
click at [85, 105] on div "Settings" at bounding box center [110, 115] width 86 height 28
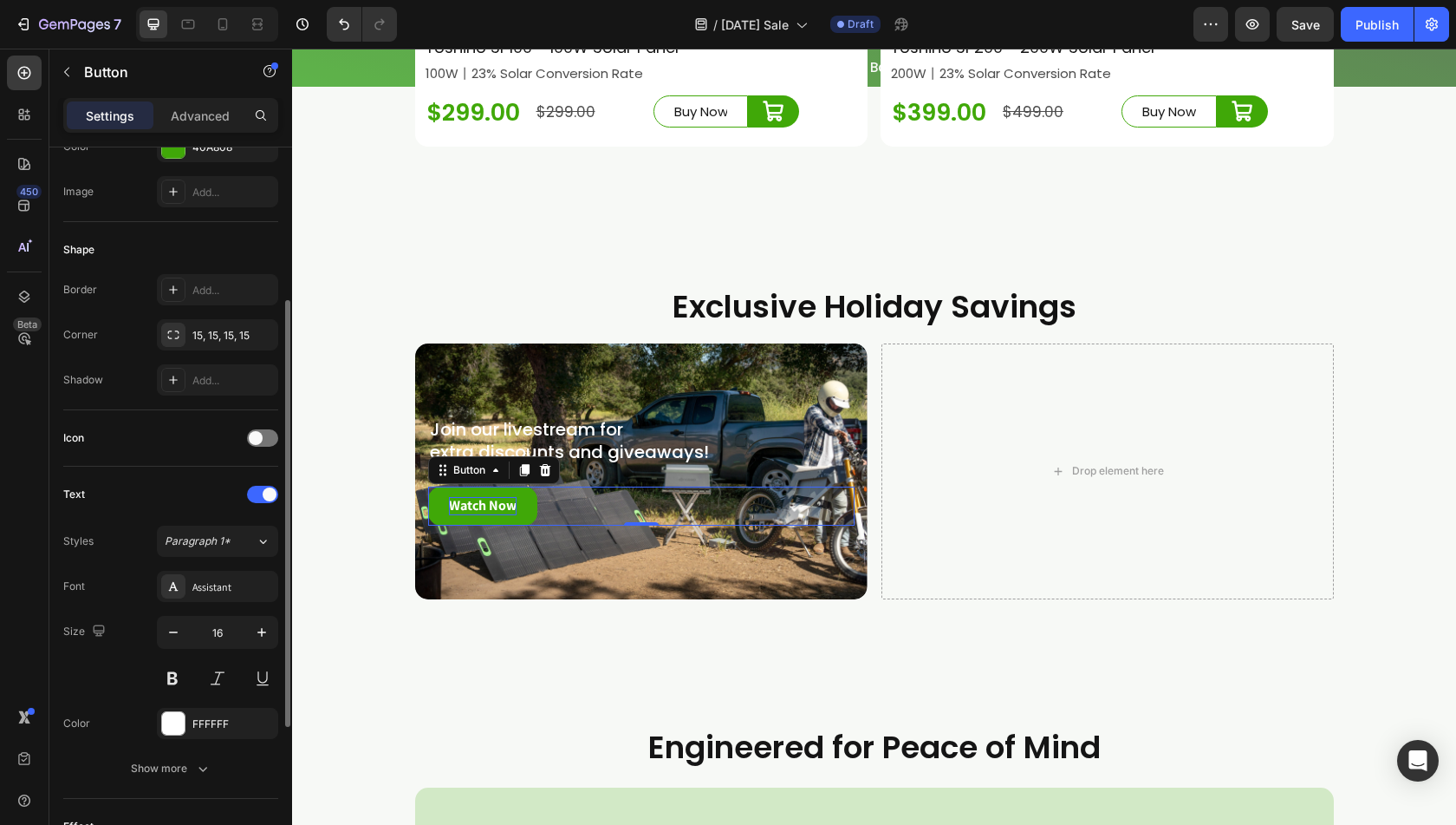
scroll to position [512, 0]
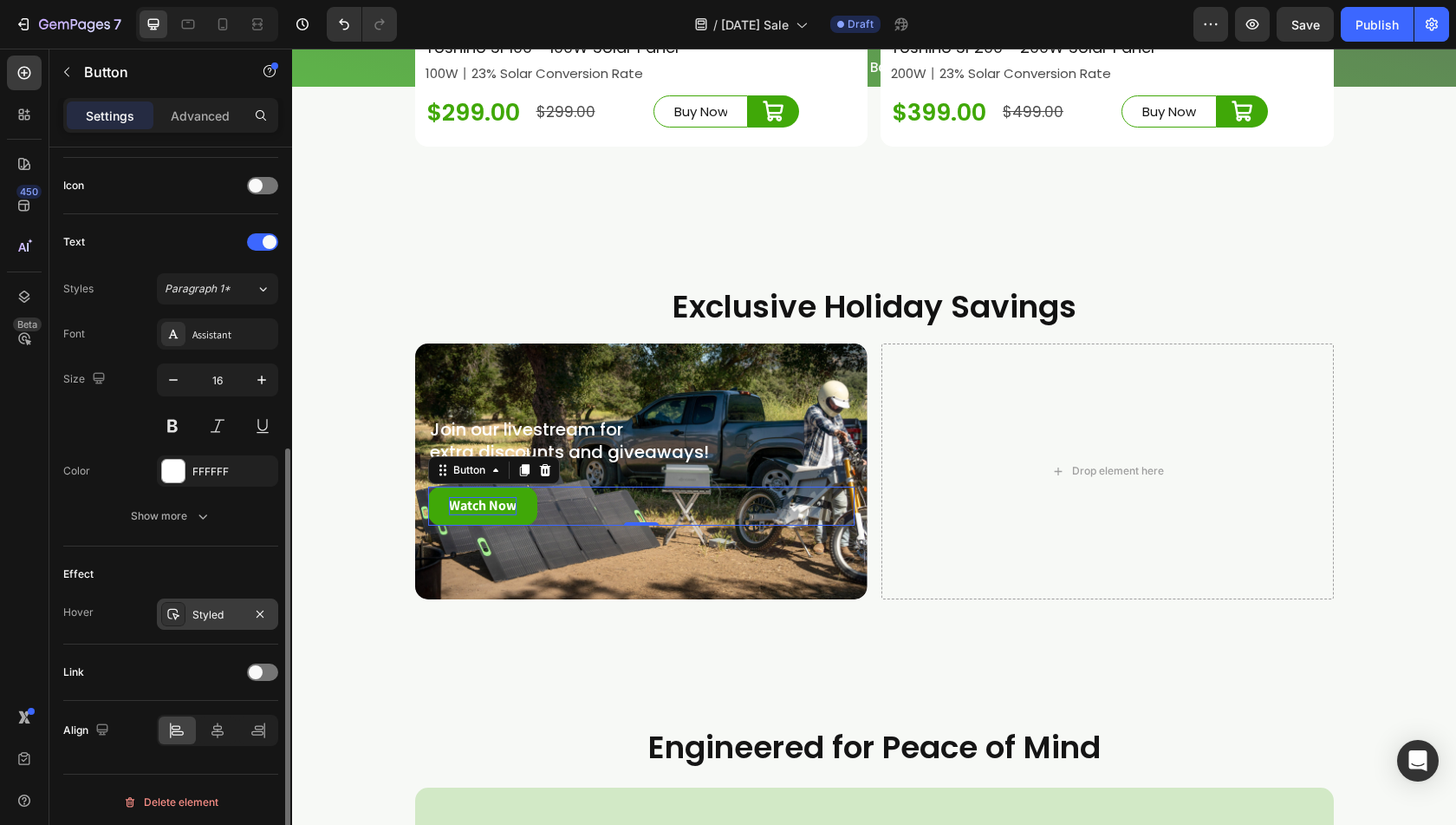
click at [194, 617] on div "Styled" at bounding box center [217, 614] width 51 height 16
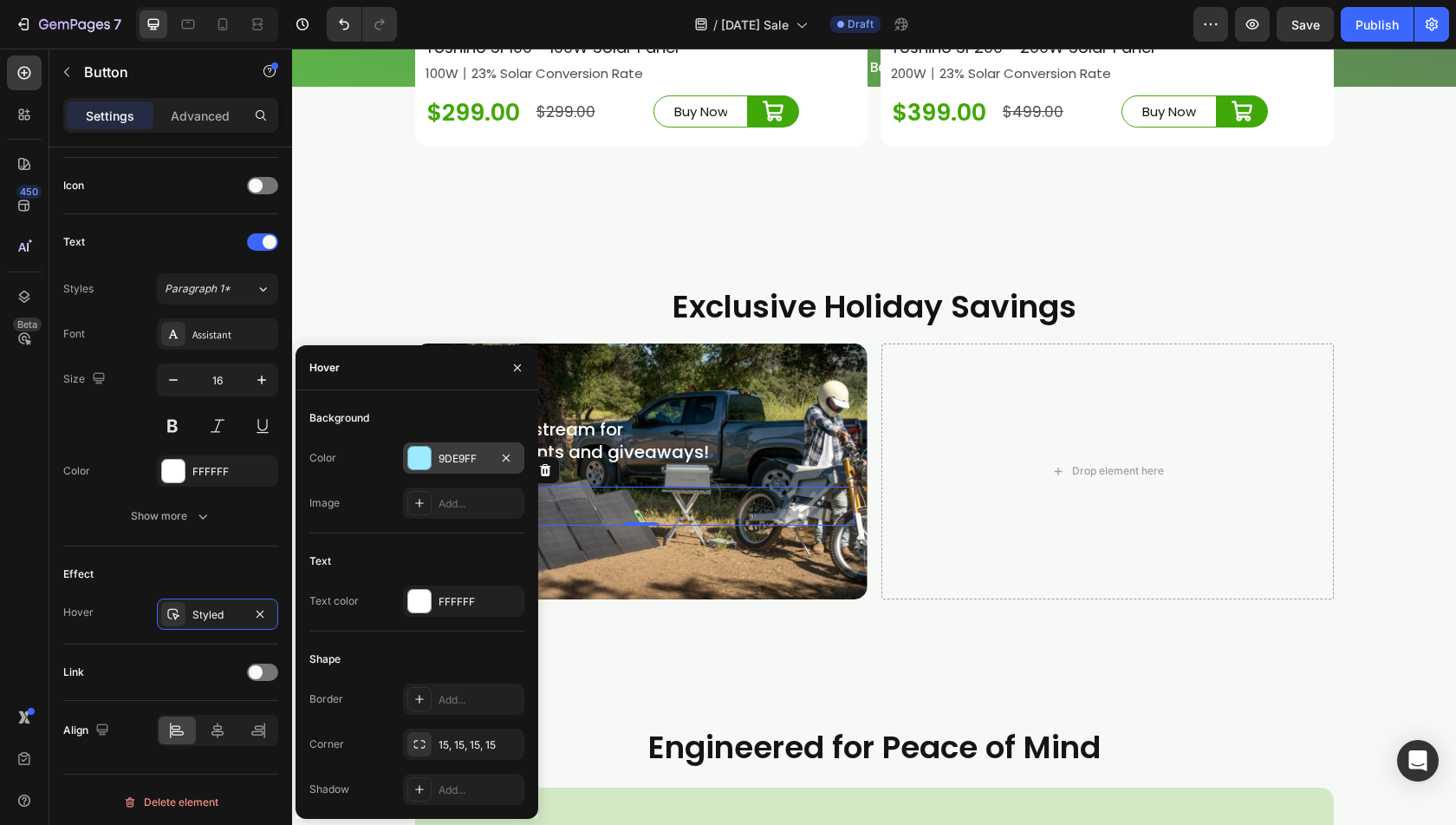
click at [427, 458] on div at bounding box center [419, 458] width 23 height 23
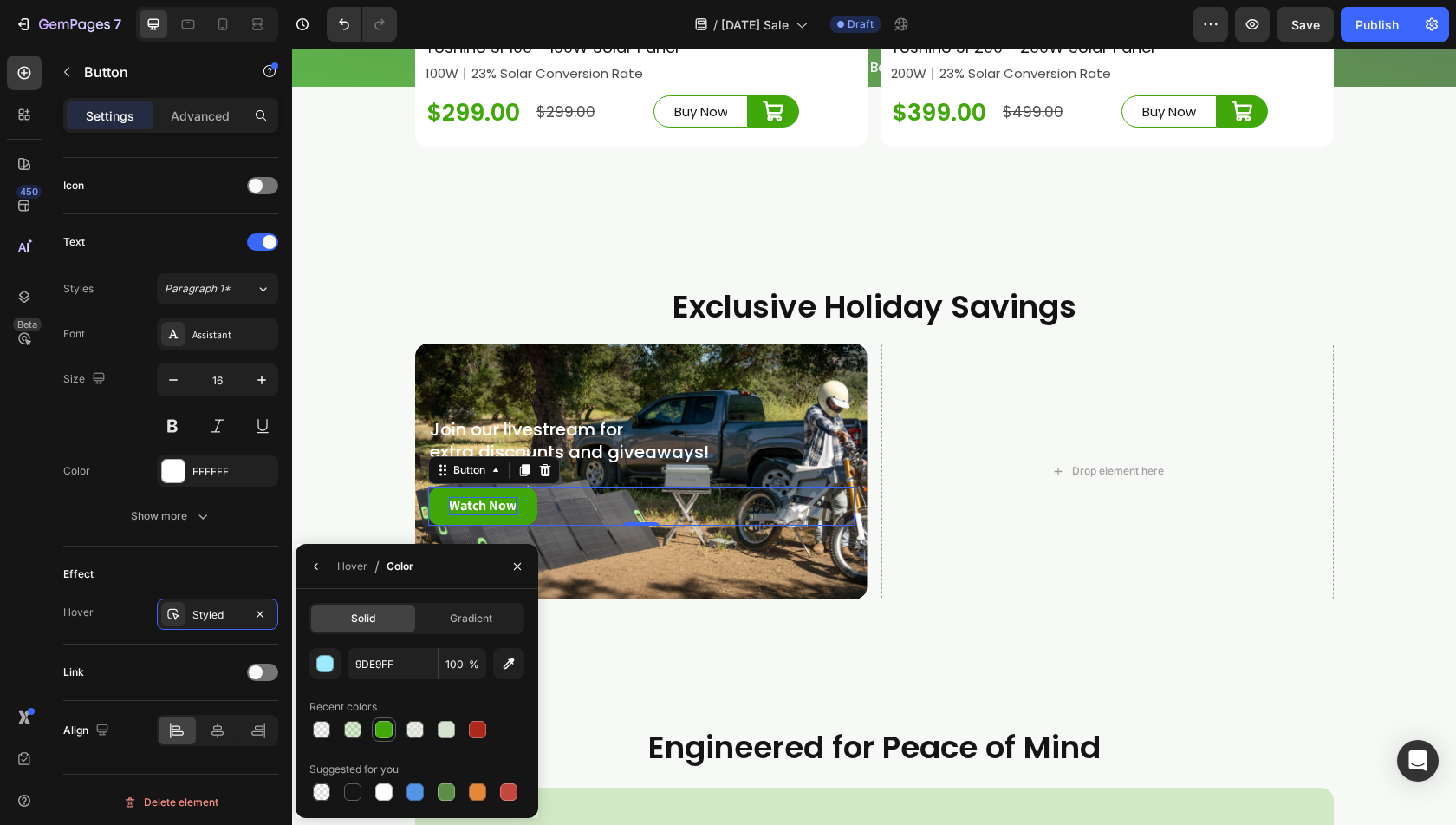
click at [387, 728] on div at bounding box center [383, 729] width 17 height 17
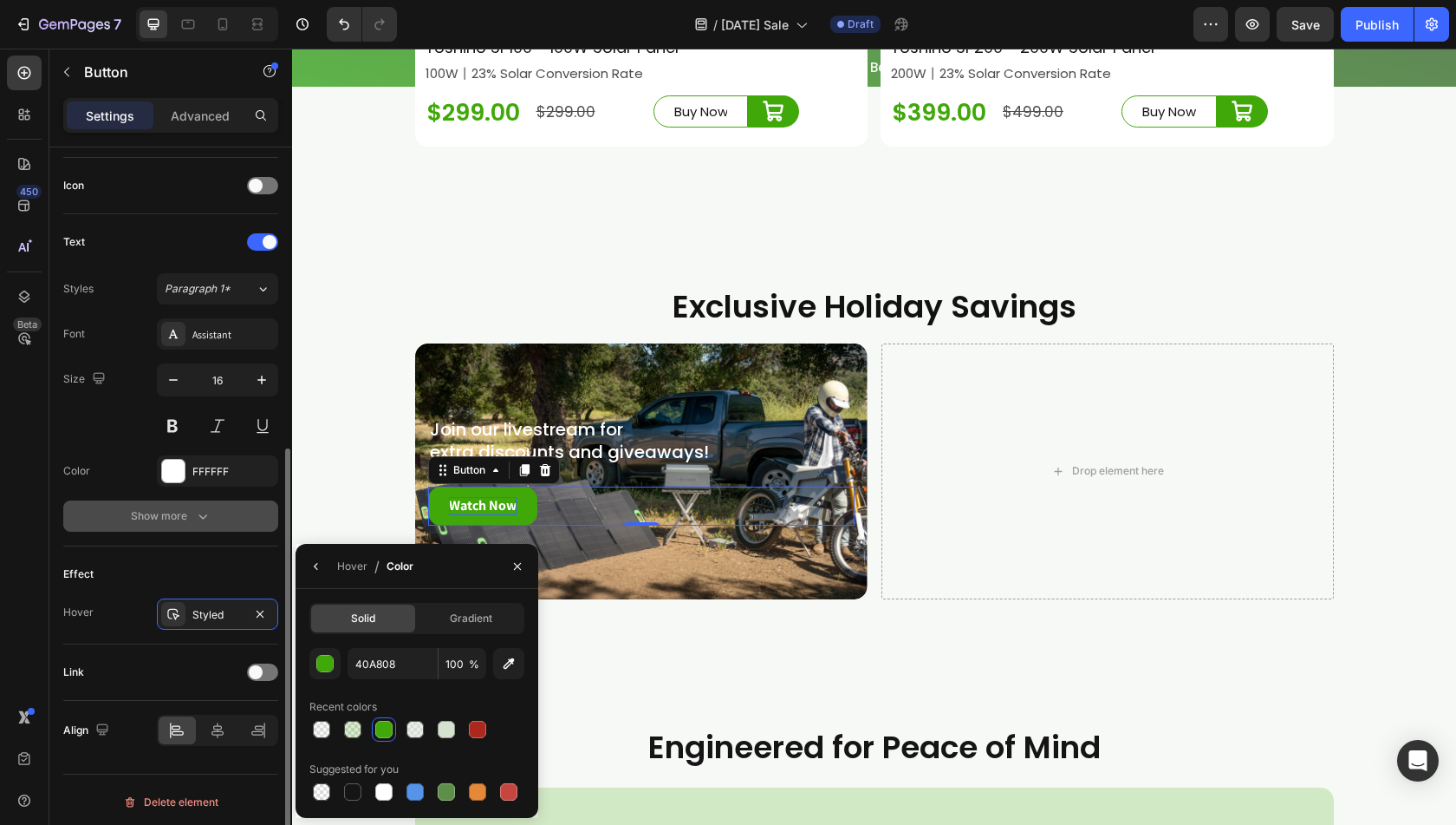
click at [129, 526] on button "Show more" at bounding box center [171, 516] width 215 height 31
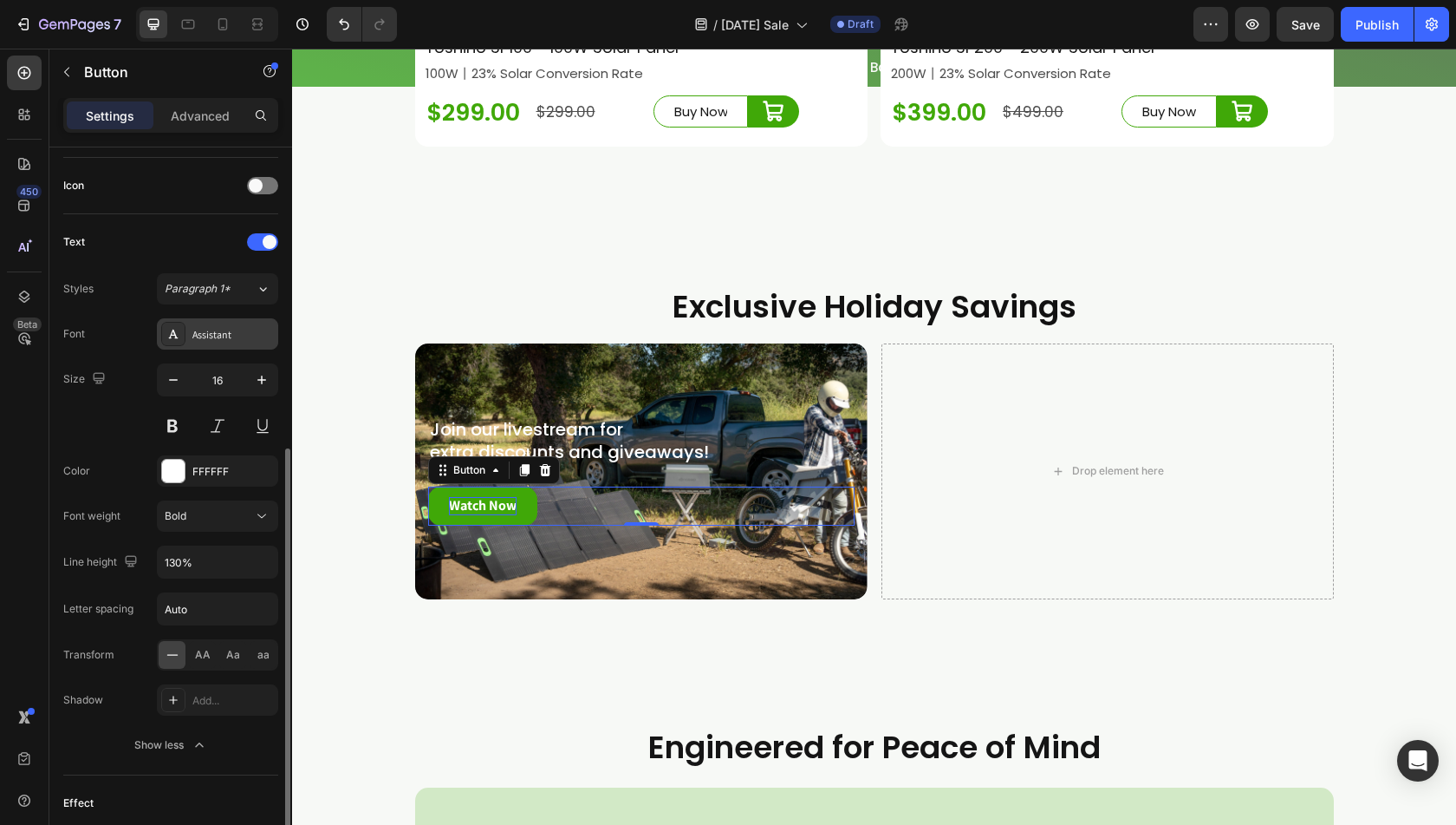
click at [222, 338] on div "Assistant" at bounding box center [233, 335] width 82 height 16
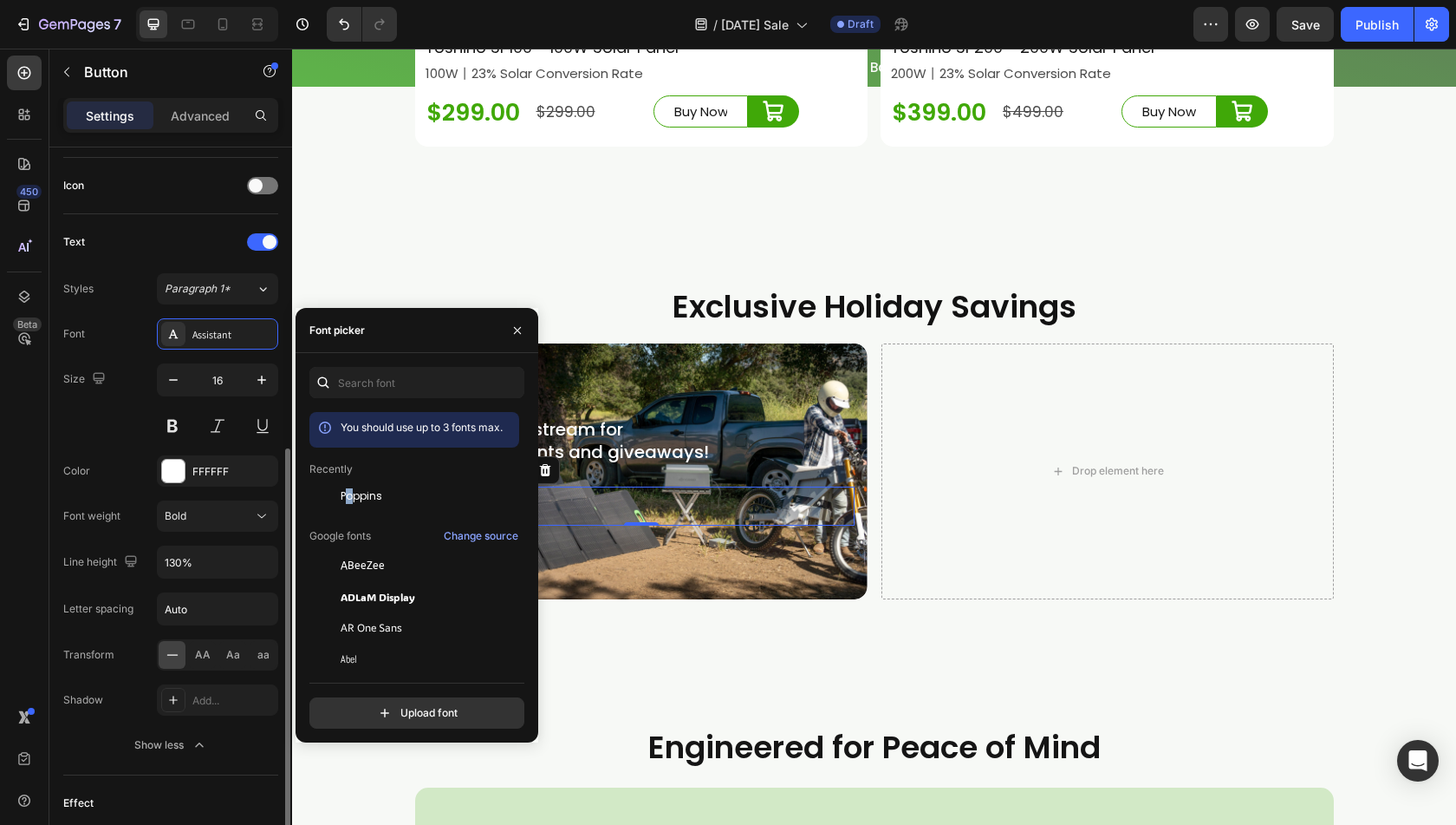
click at [350, 498] on span "Poppins" at bounding box center [361, 496] width 41 height 16
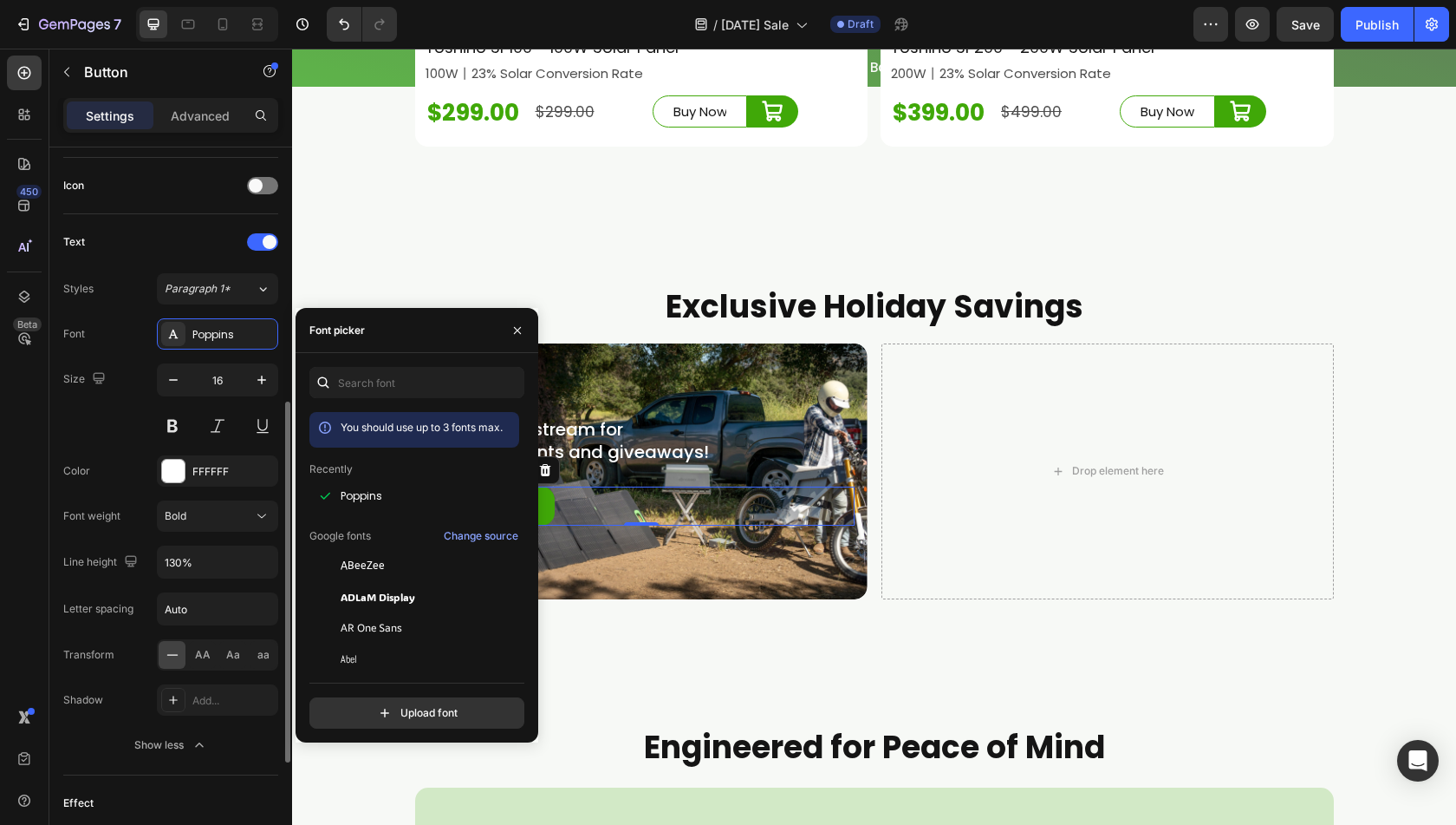
click at [100, 455] on div "Color FFFFFF" at bounding box center [171, 471] width 215 height 31
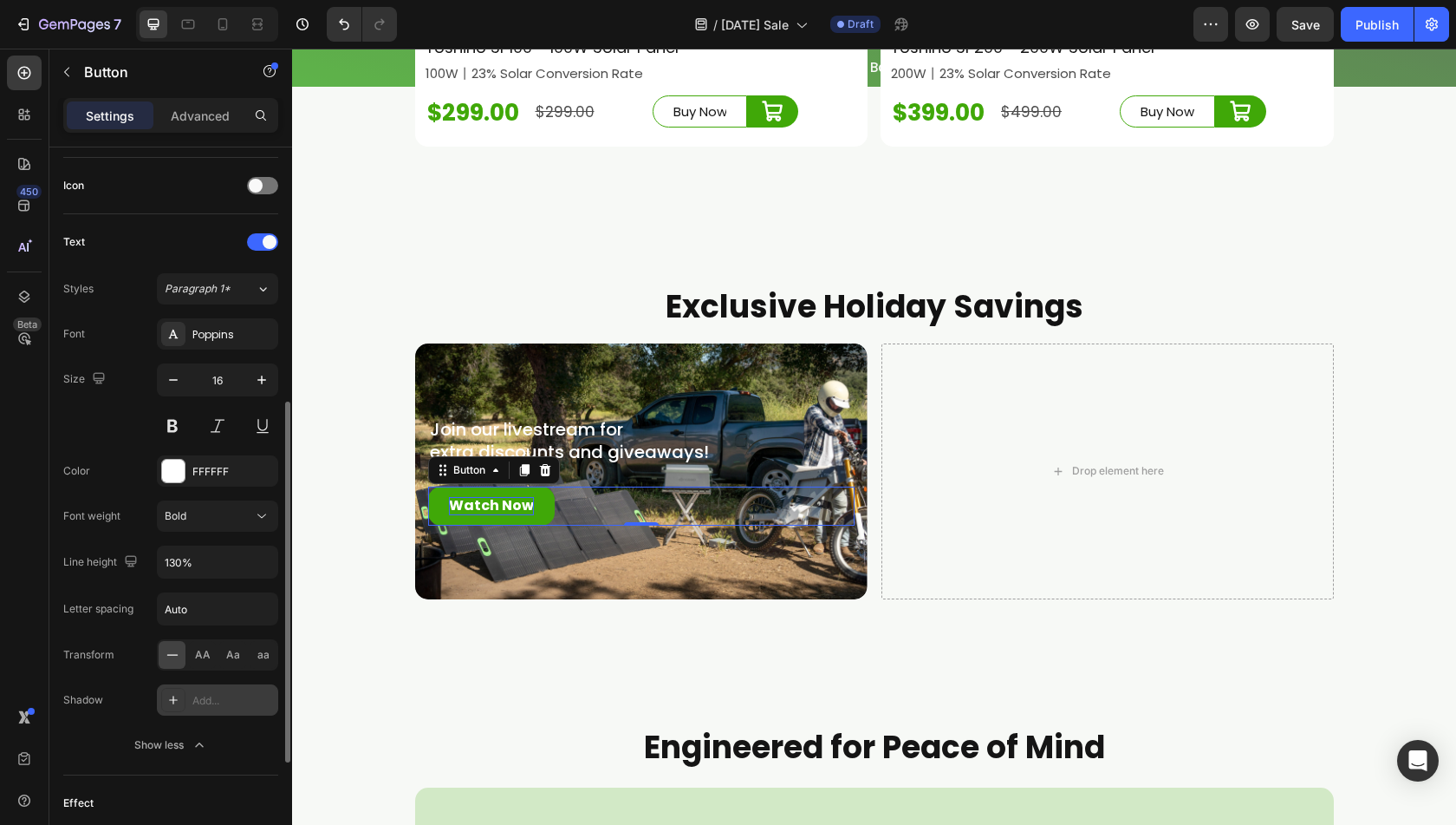
scroll to position [740, 0]
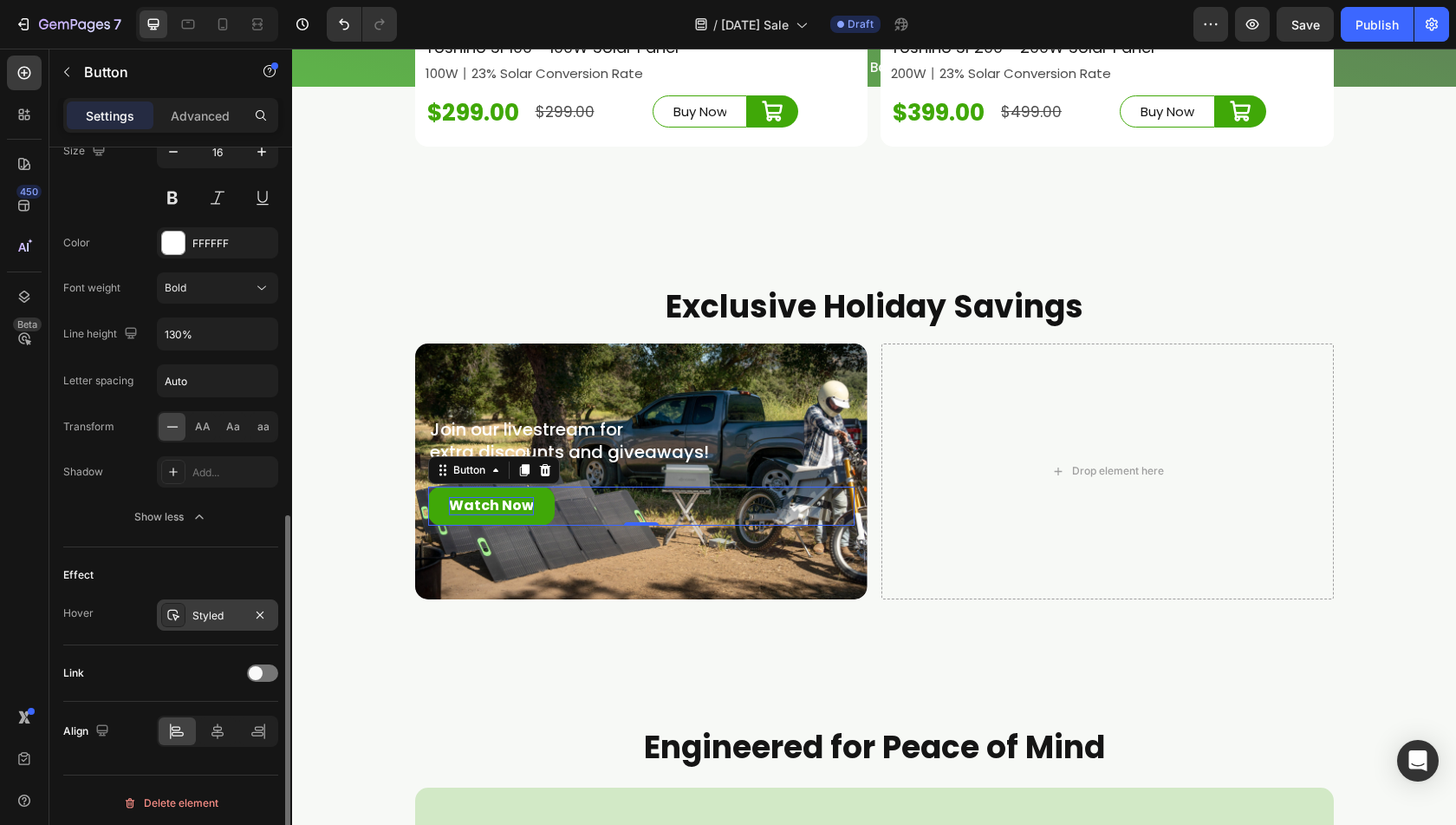
click at [192, 624] on div "Styled" at bounding box center [218, 615] width 121 height 31
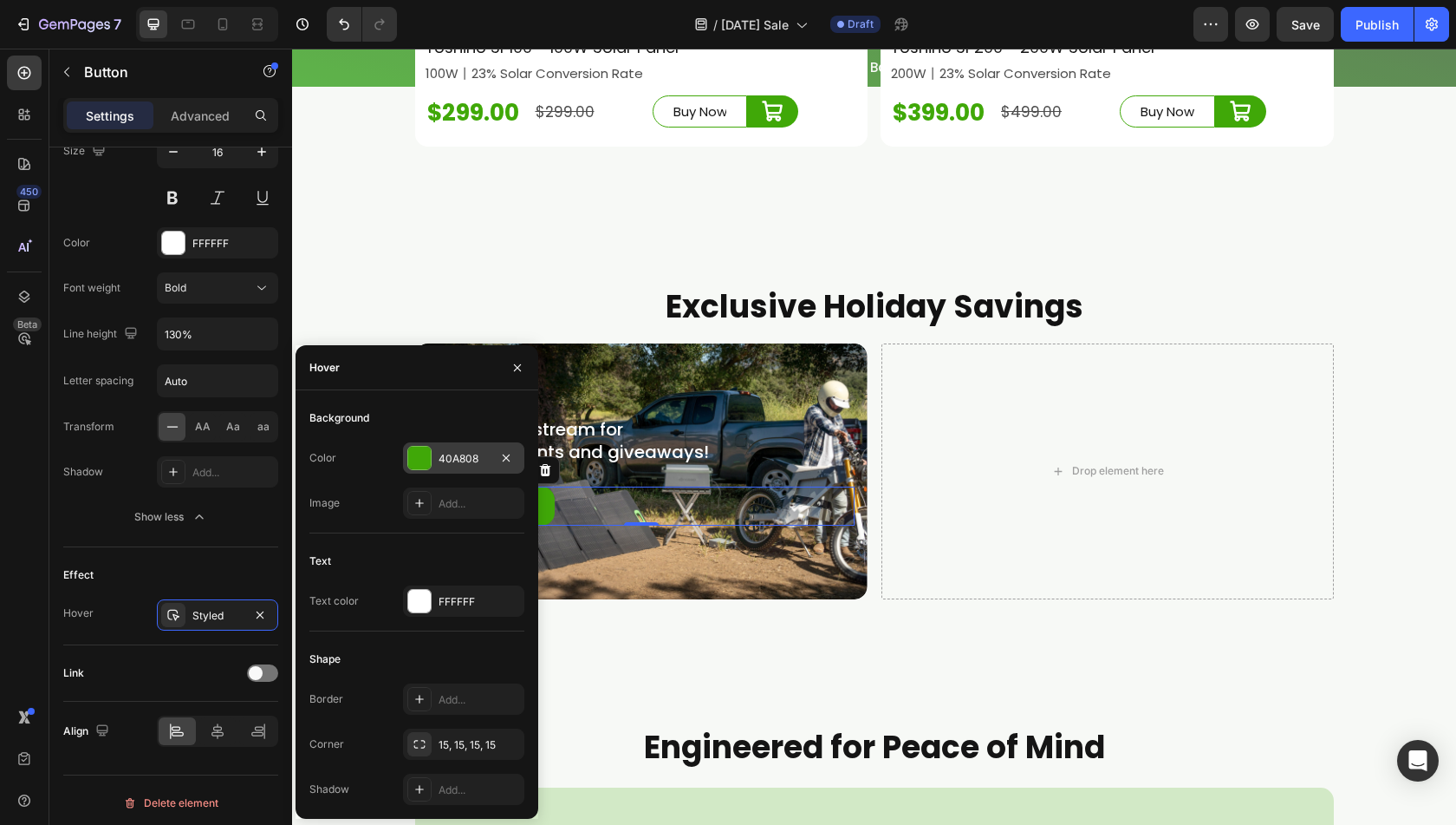
click at [419, 449] on div at bounding box center [419, 458] width 23 height 23
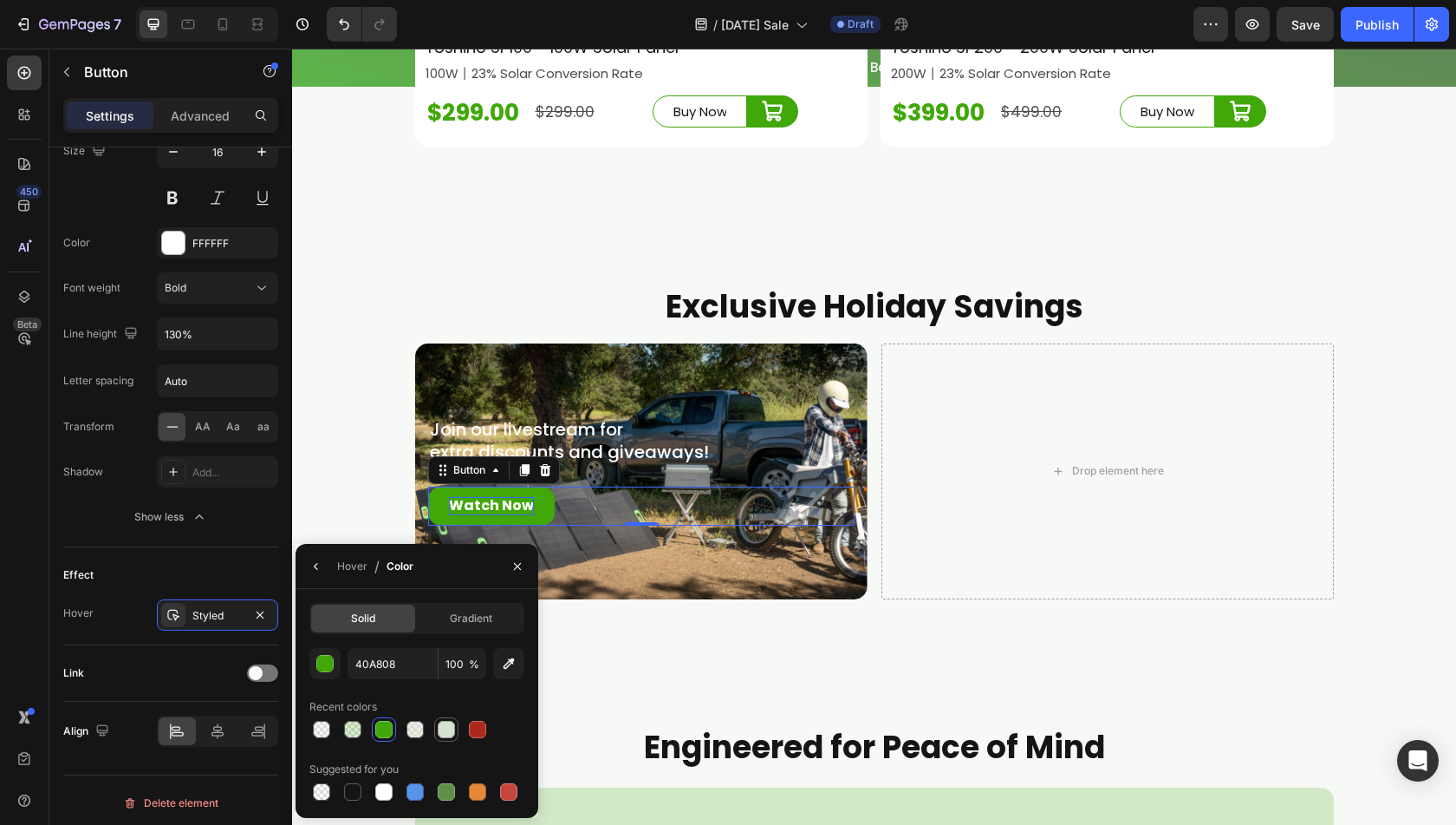
click at [457, 737] on div at bounding box center [447, 729] width 24 height 24
click at [384, 786] on div at bounding box center [383, 792] width 17 height 17
click at [320, 567] on icon "button" at bounding box center [316, 566] width 14 height 14
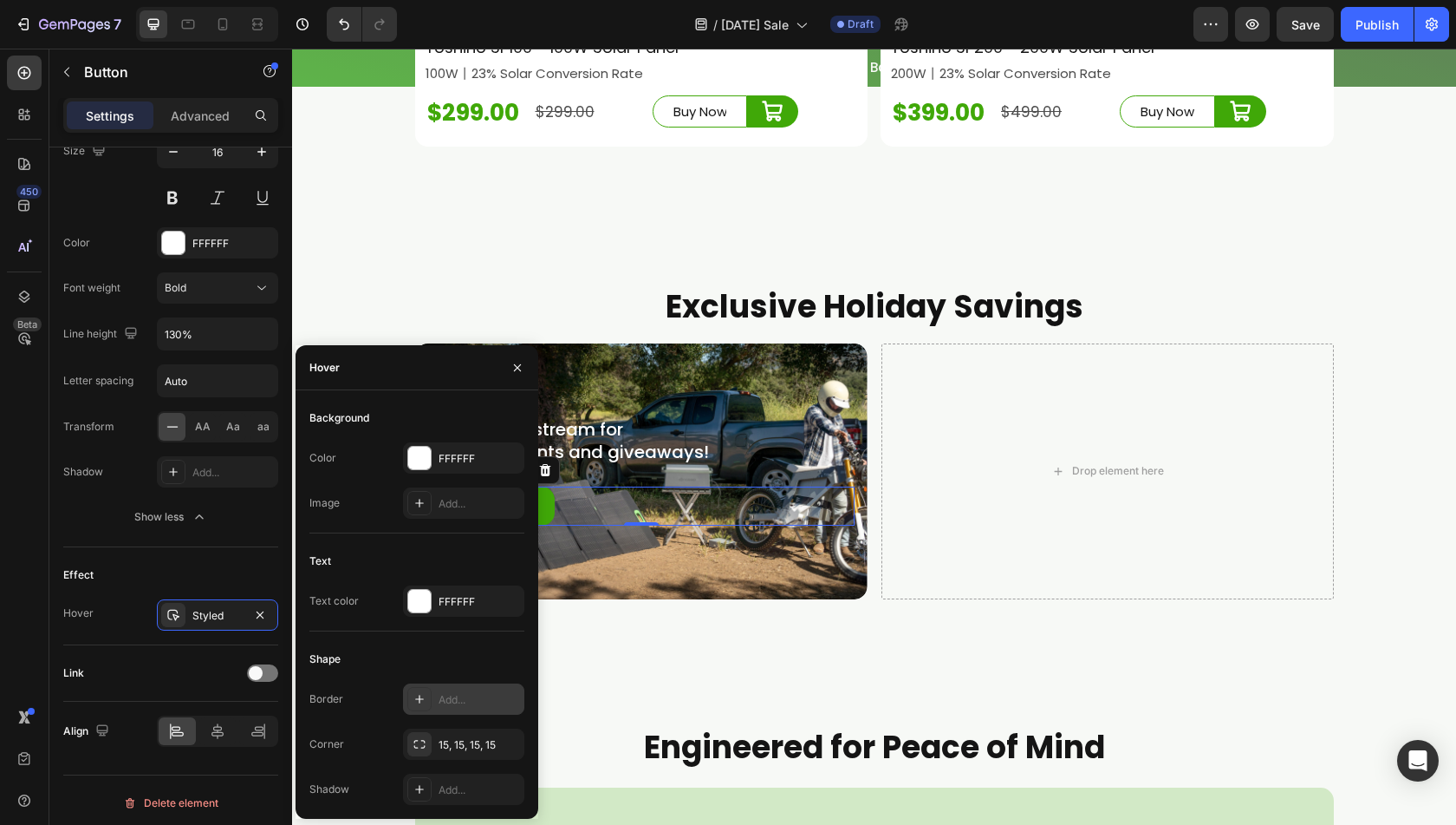
click at [418, 701] on icon at bounding box center [419, 699] width 14 height 14
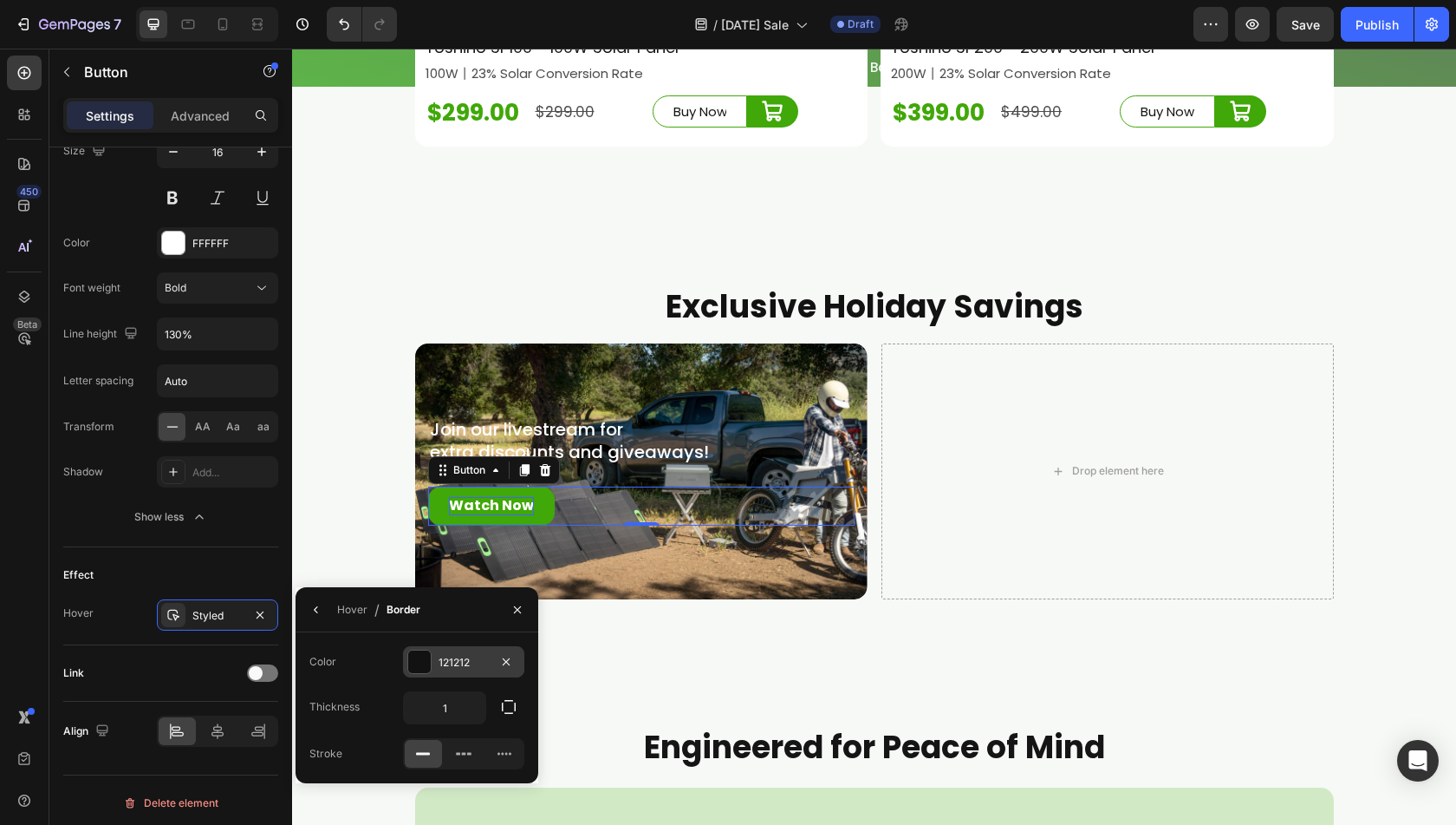
click at [417, 660] on div at bounding box center [419, 661] width 23 height 23
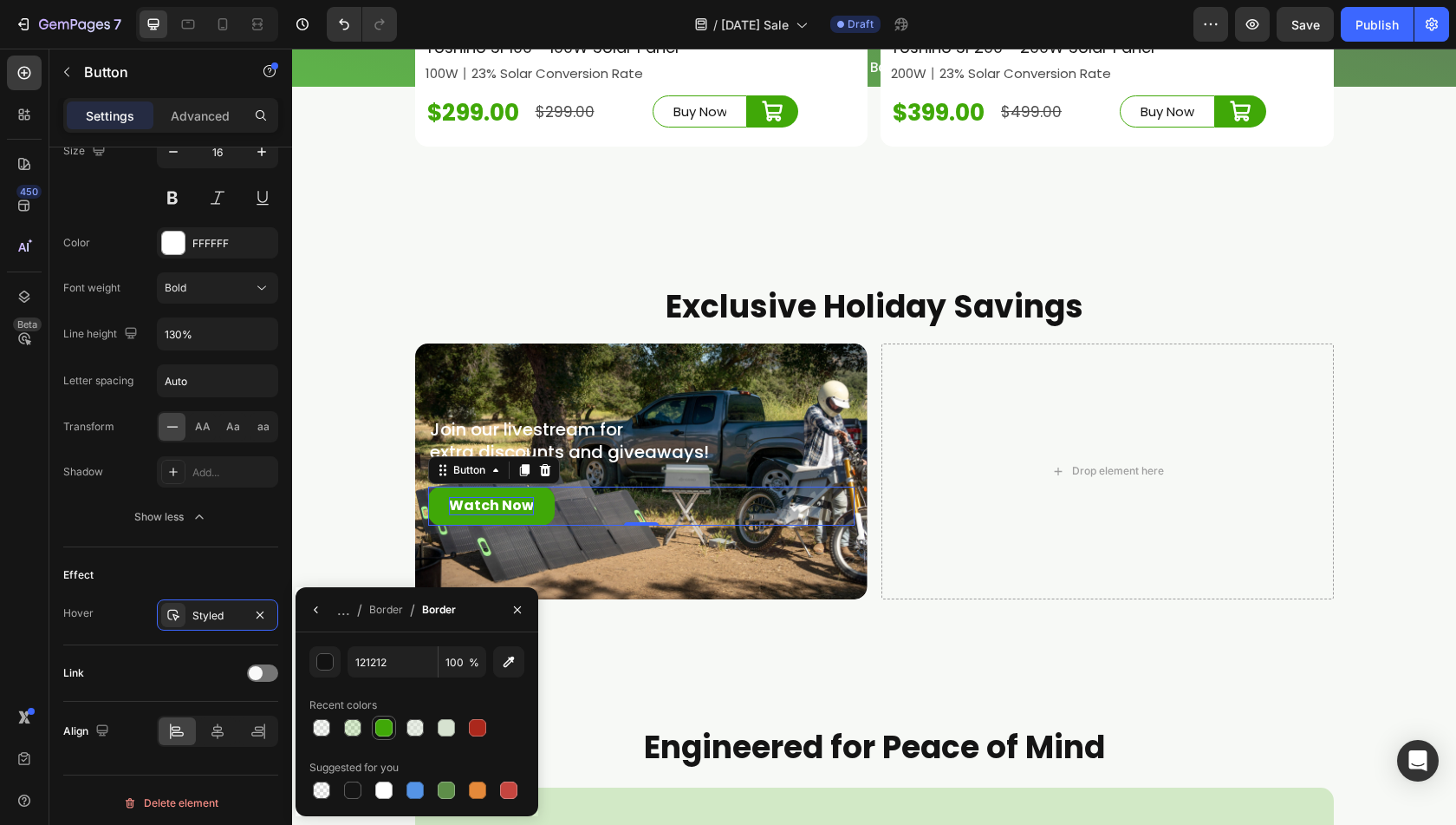
click at [387, 719] on div at bounding box center [383, 728] width 17 height 17
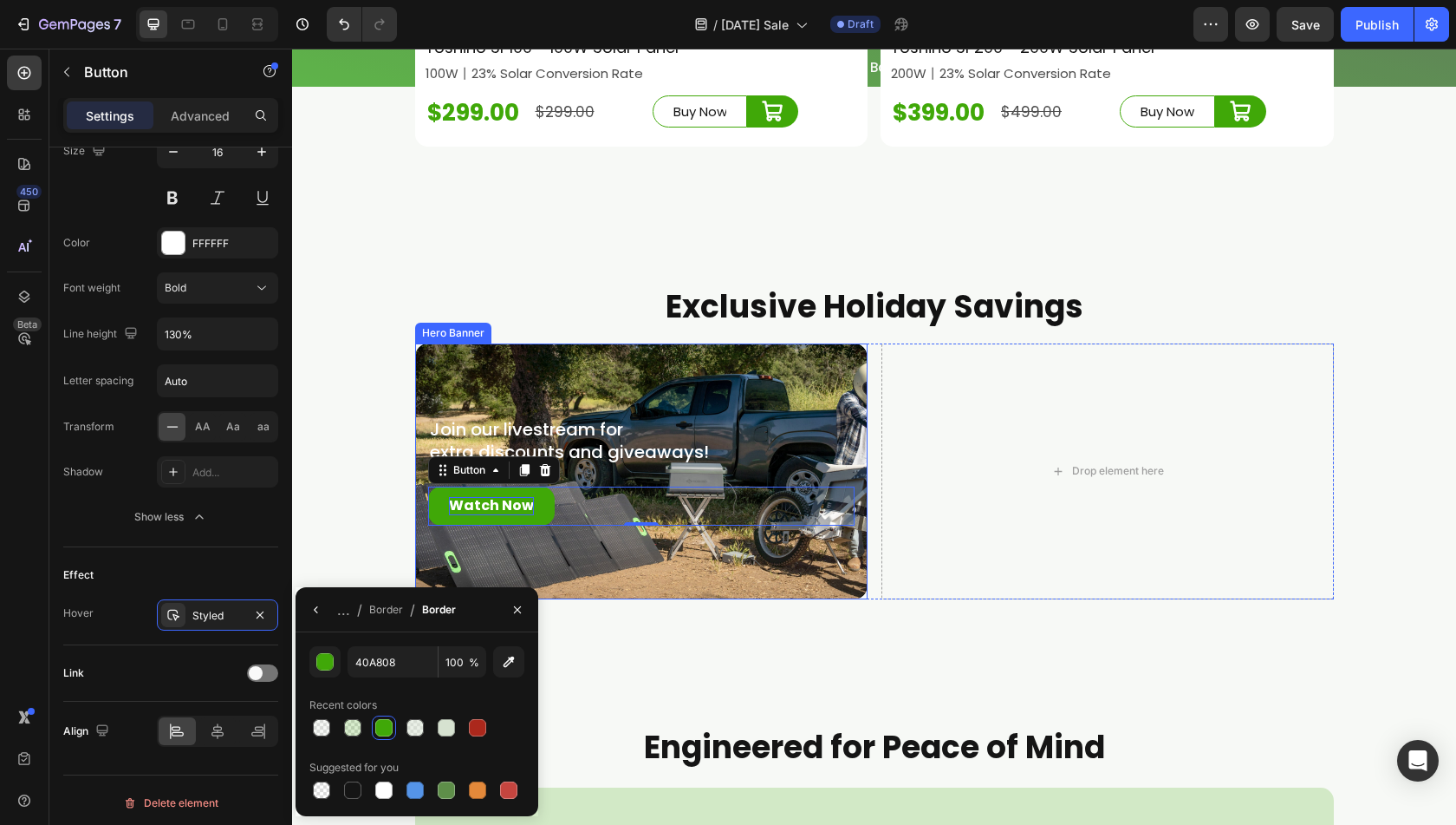
click at [618, 554] on div "Join our livestream for extra discounts and giveaways! Text Block Watch Now But…" at bounding box center [642, 471] width 452 height 164
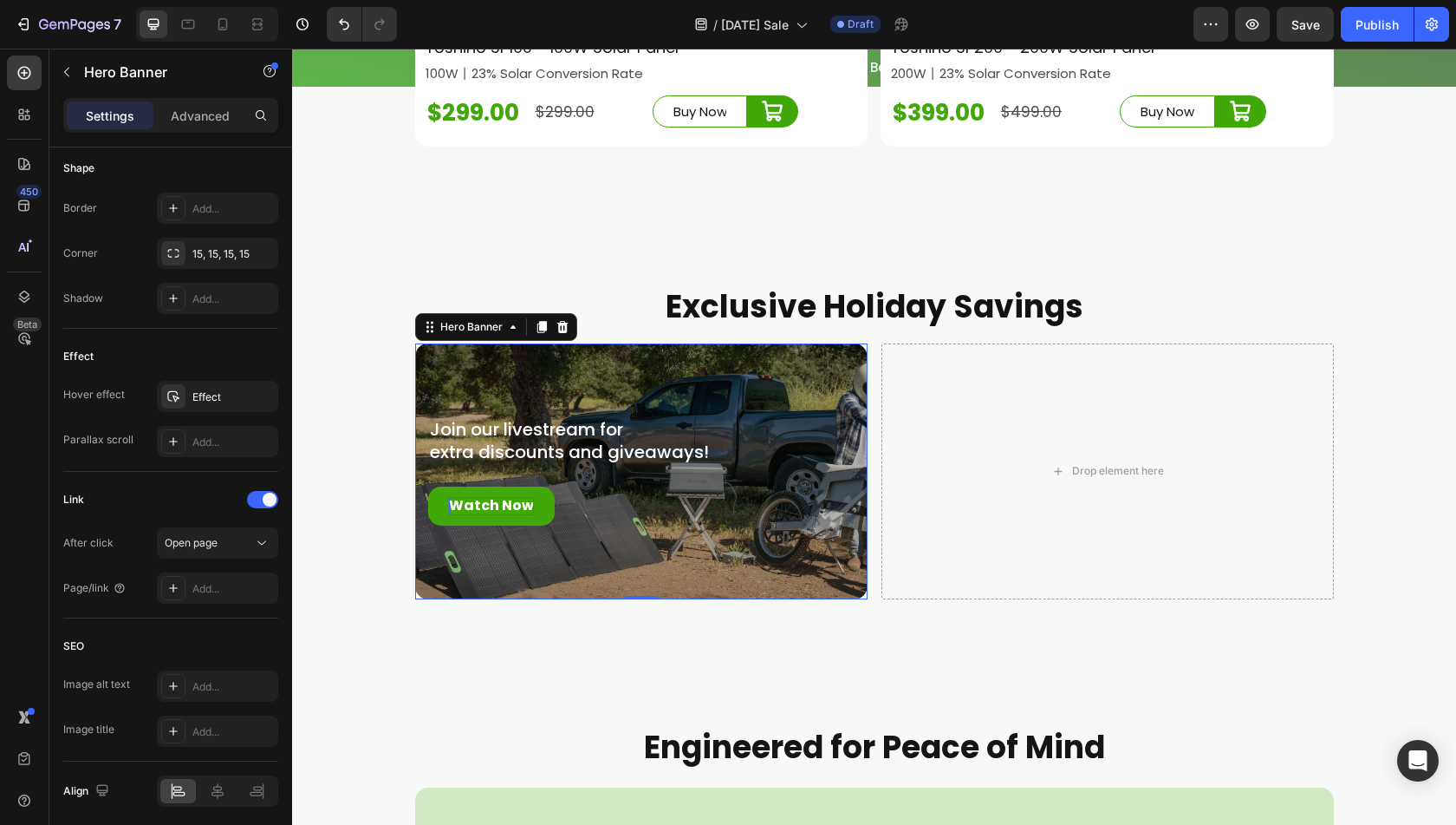
scroll to position [0, 0]
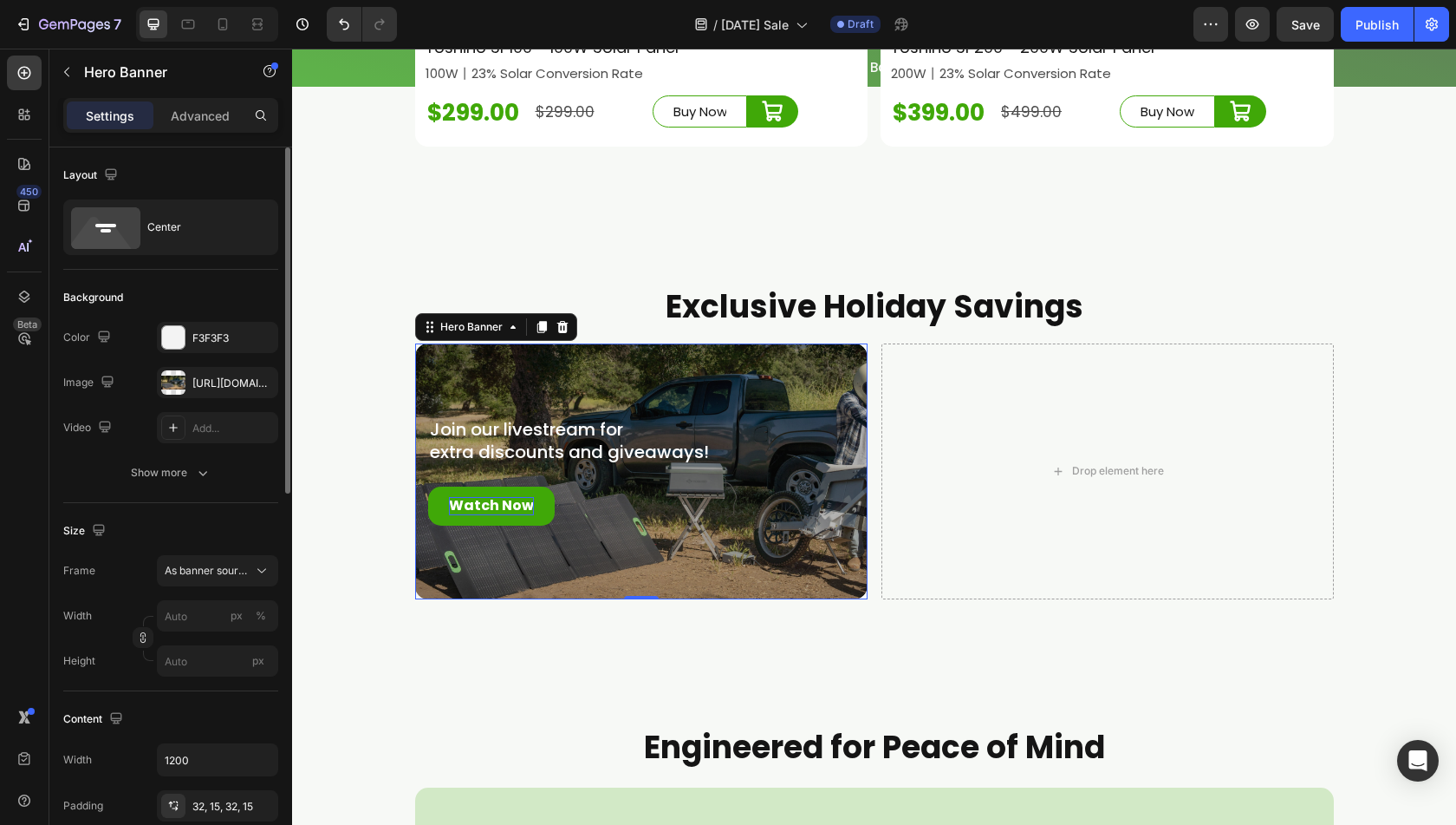
click at [617, 594] on div "Overlay" at bounding box center [642, 471] width 452 height 256
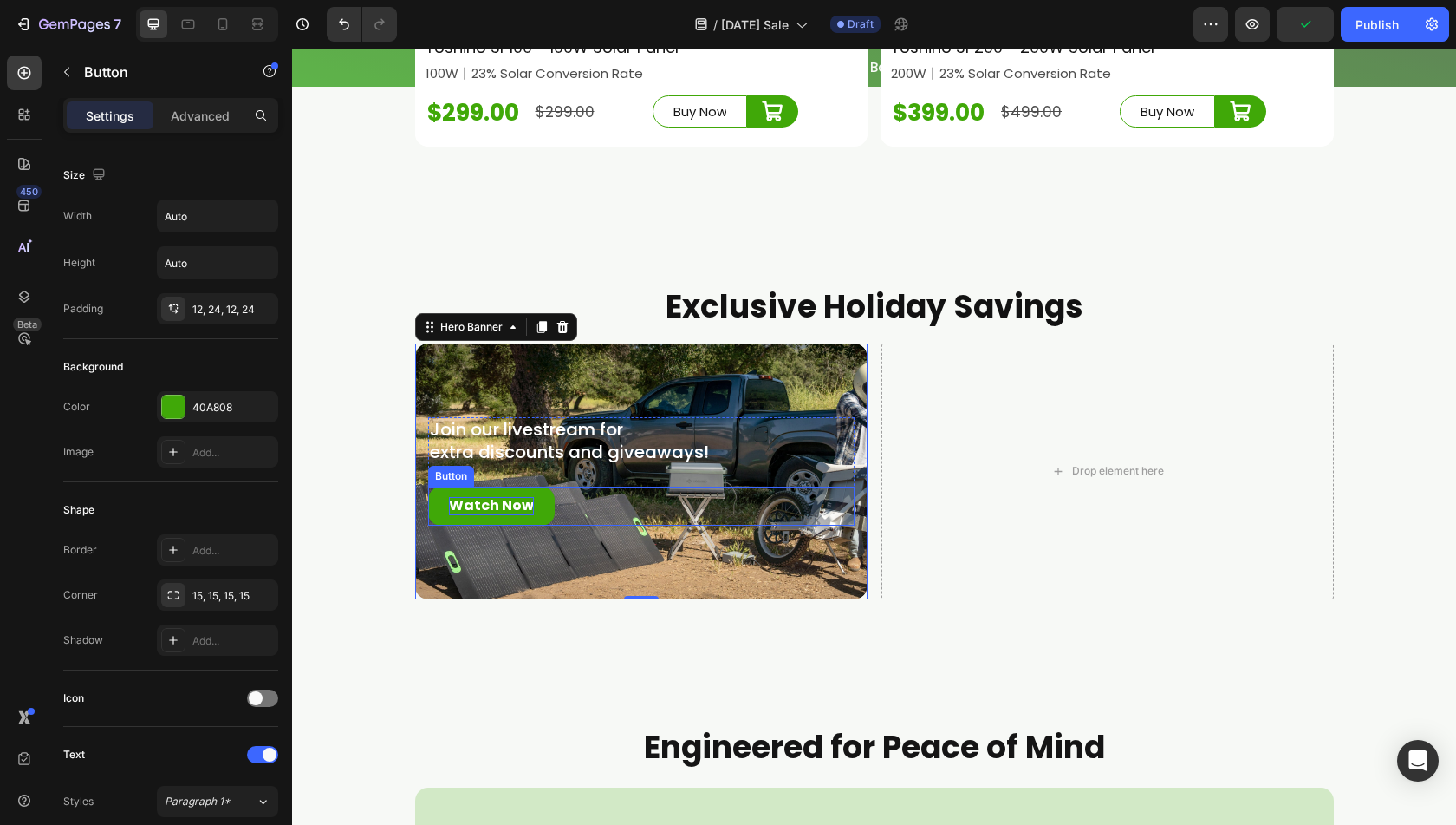
click at [505, 515] on p "Watch Now" at bounding box center [492, 506] width 85 height 18
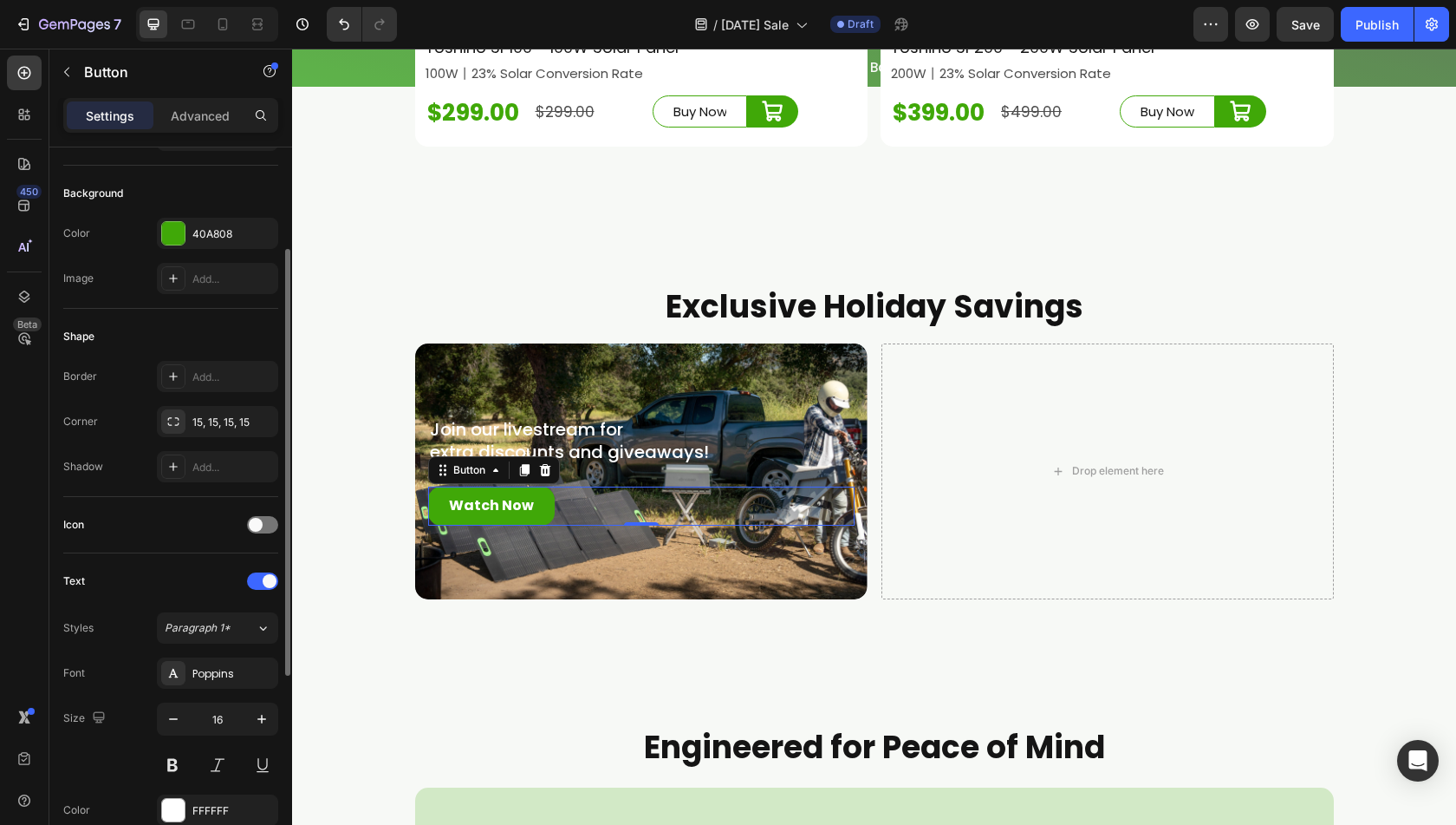
scroll to position [434, 0]
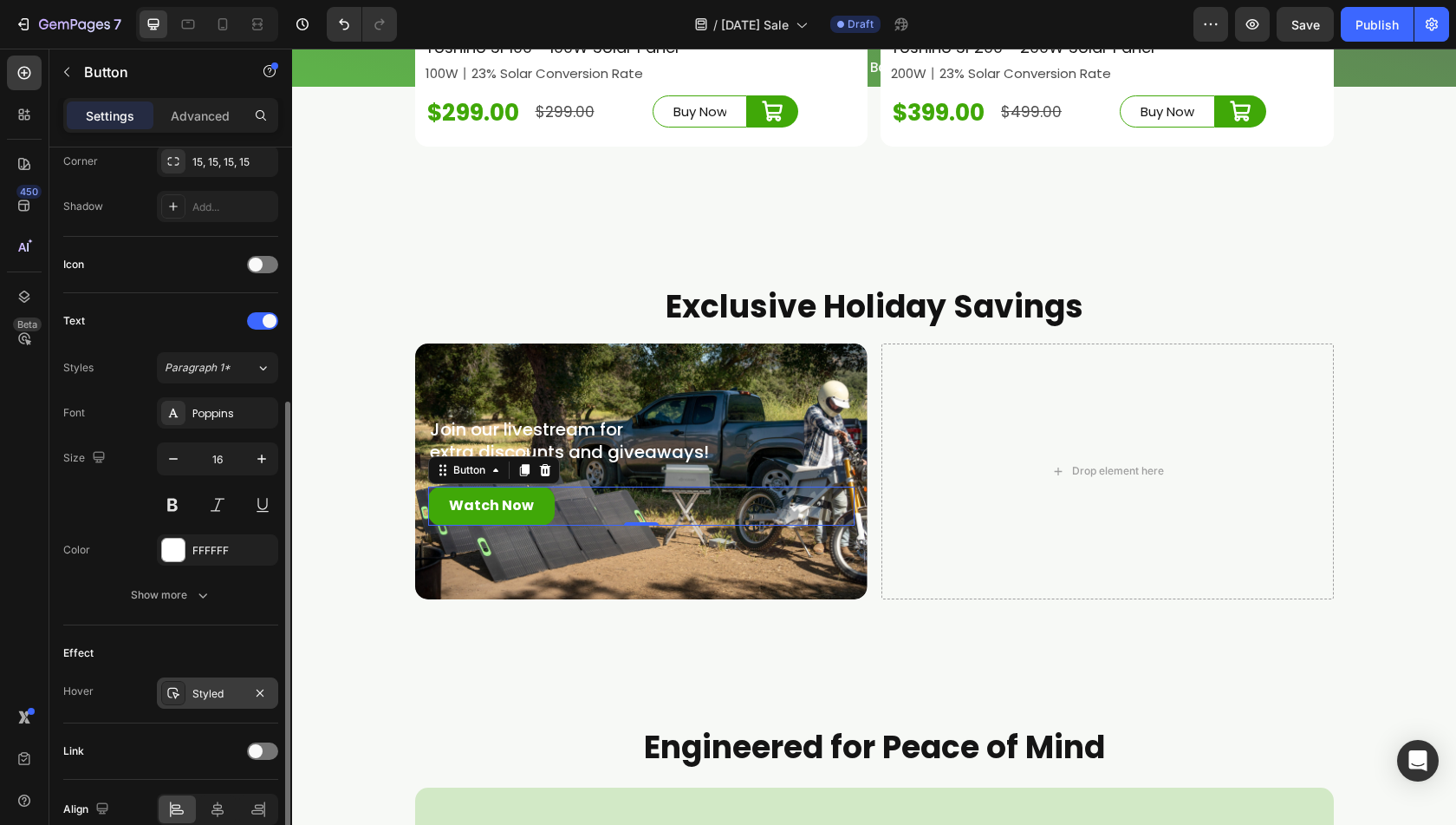
click at [202, 686] on div "Styled" at bounding box center [217, 693] width 51 height 16
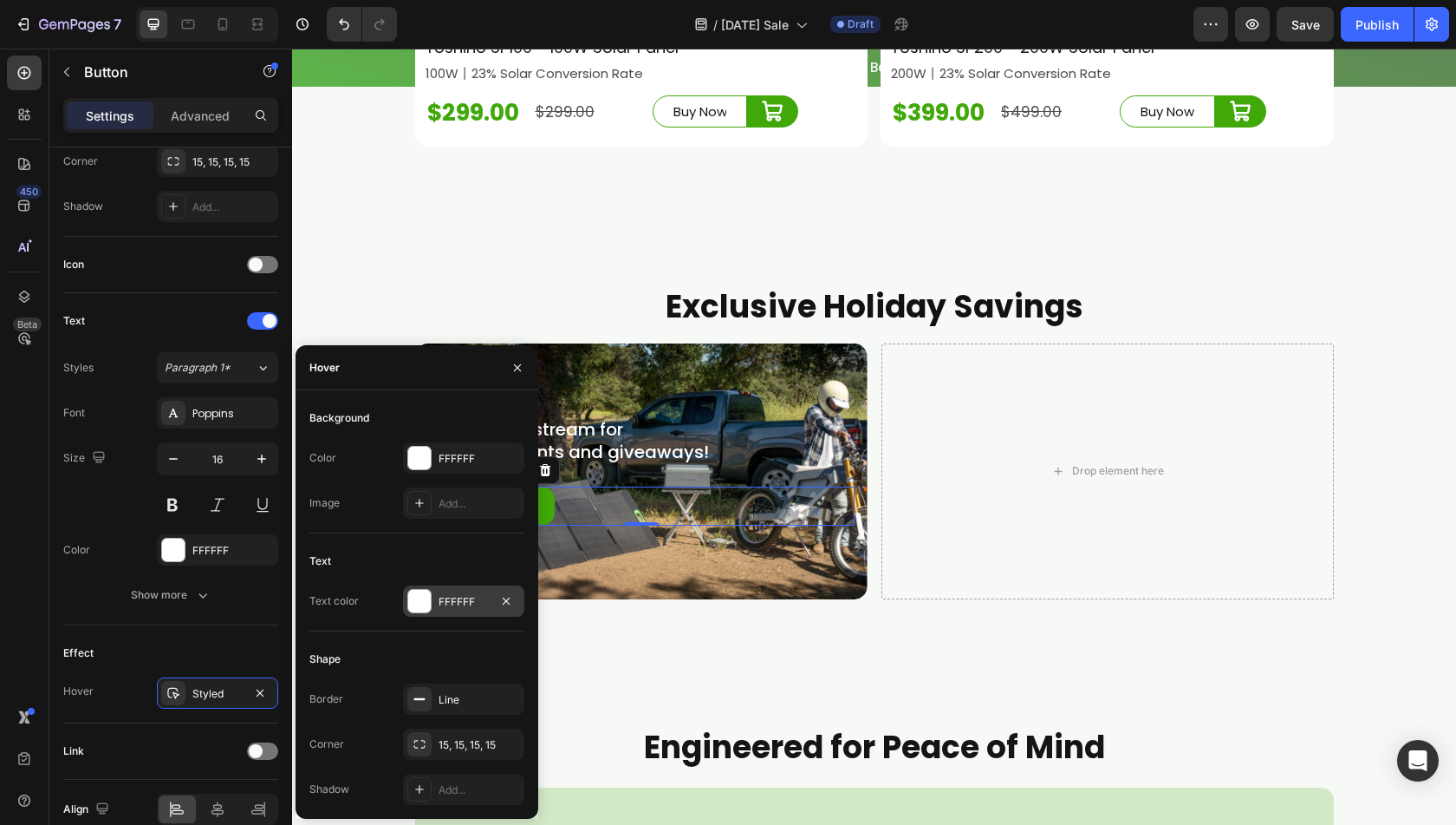
click at [418, 606] on div at bounding box center [419, 601] width 23 height 23
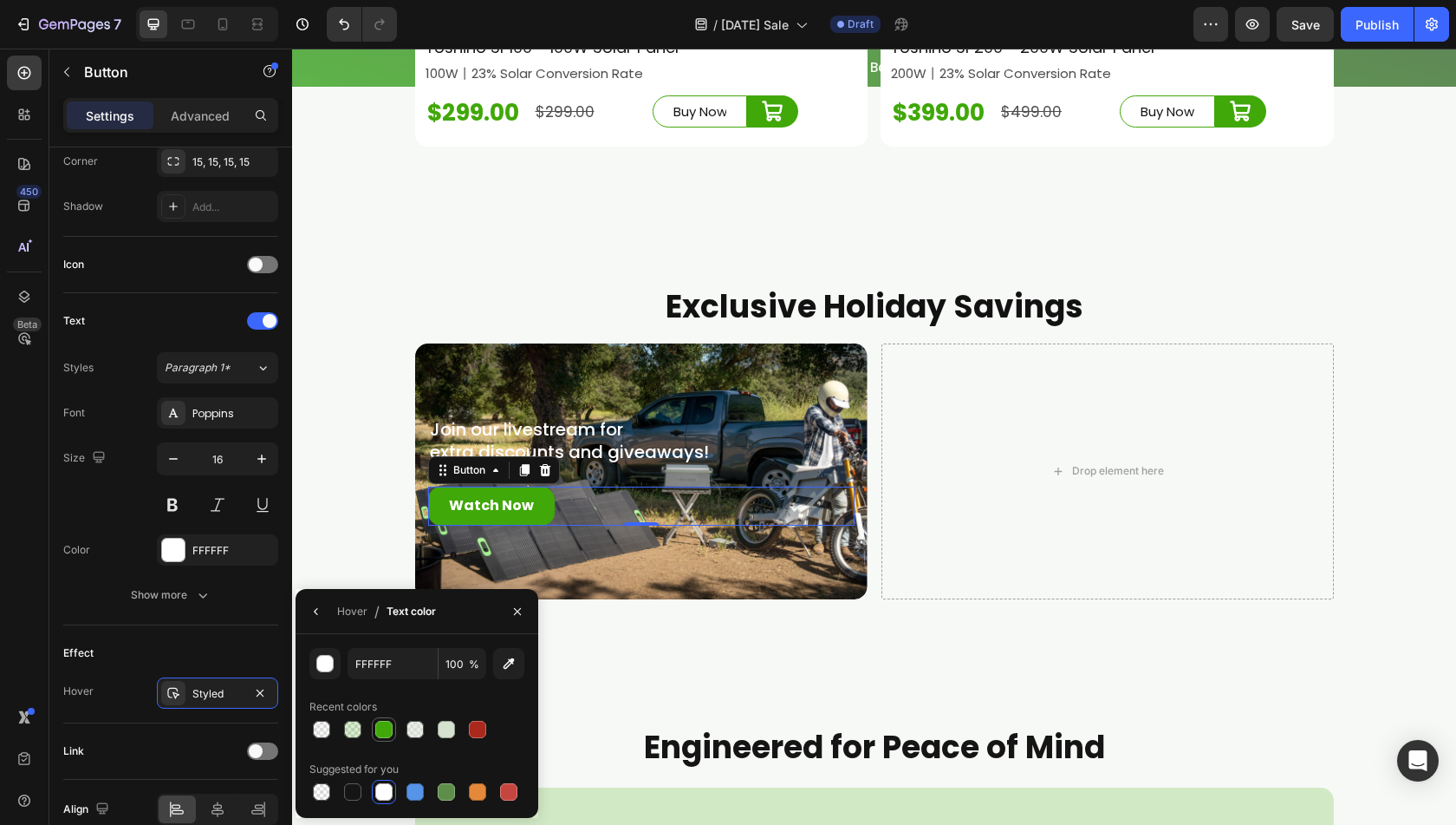
click at [383, 732] on div at bounding box center [383, 729] width 17 height 17
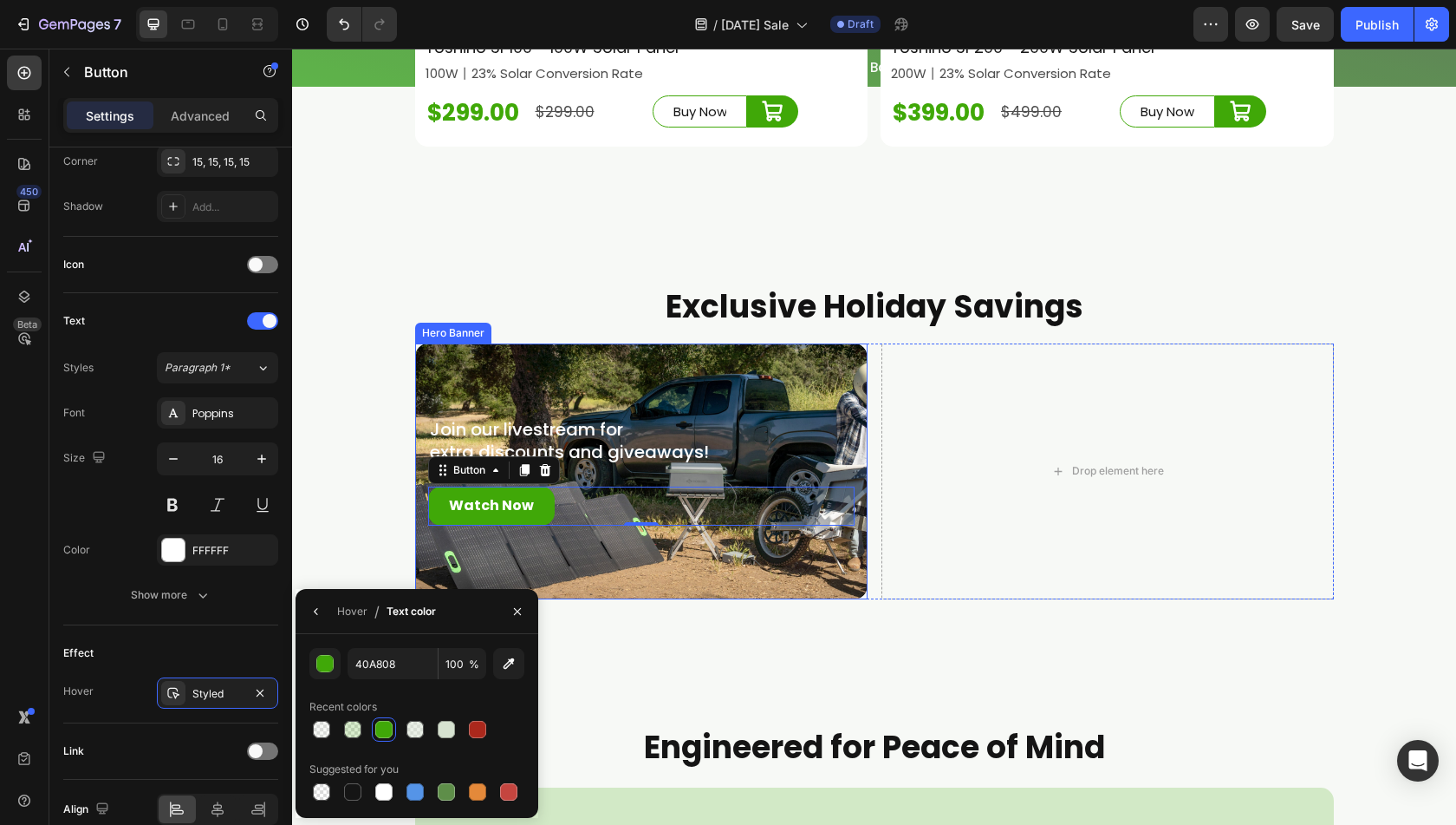
click at [630, 554] on div "Join our livestream for extra discounts and giveaways! Text Block Watch Now But…" at bounding box center [642, 471] width 452 height 164
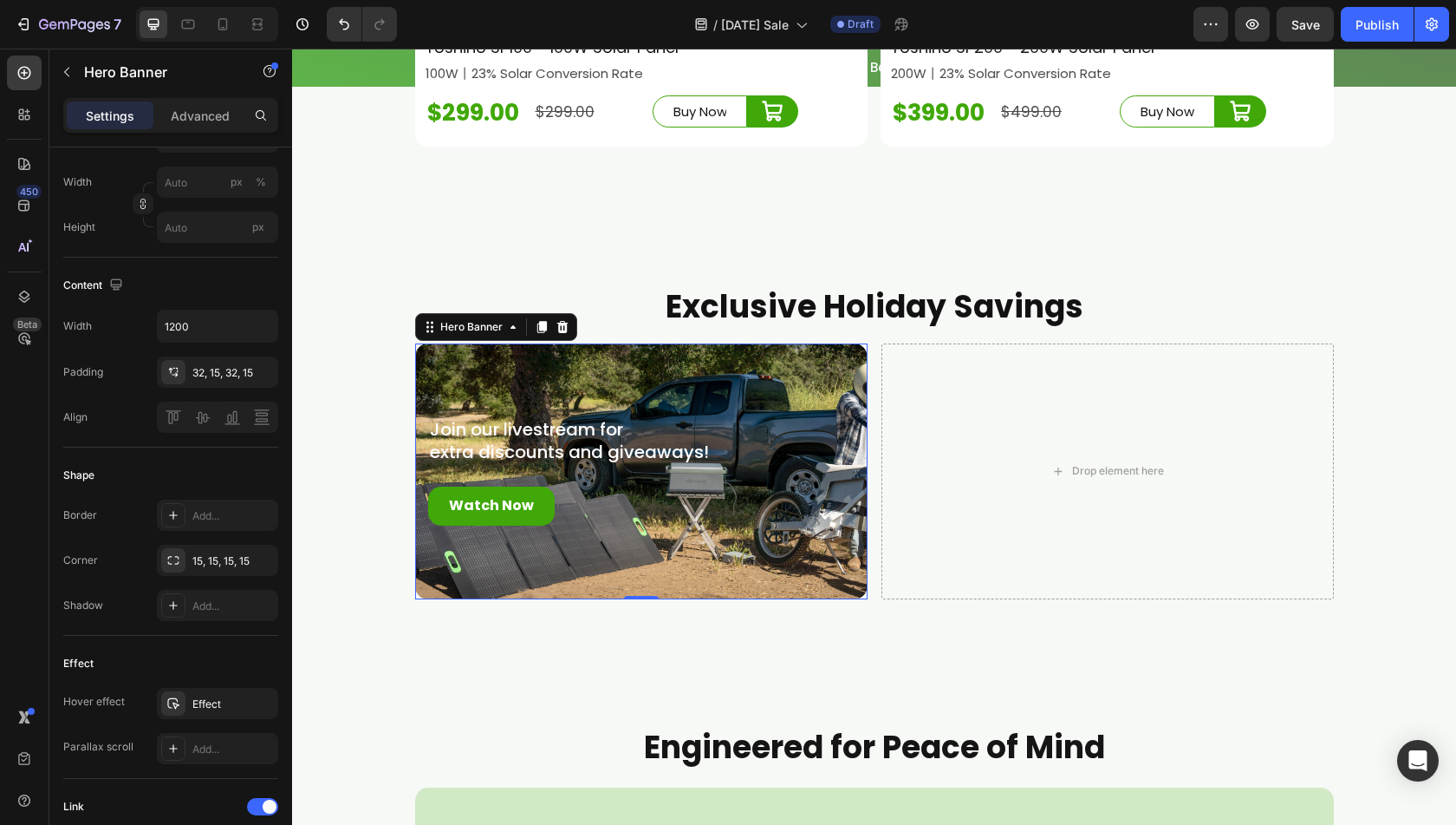
scroll to position [0, 0]
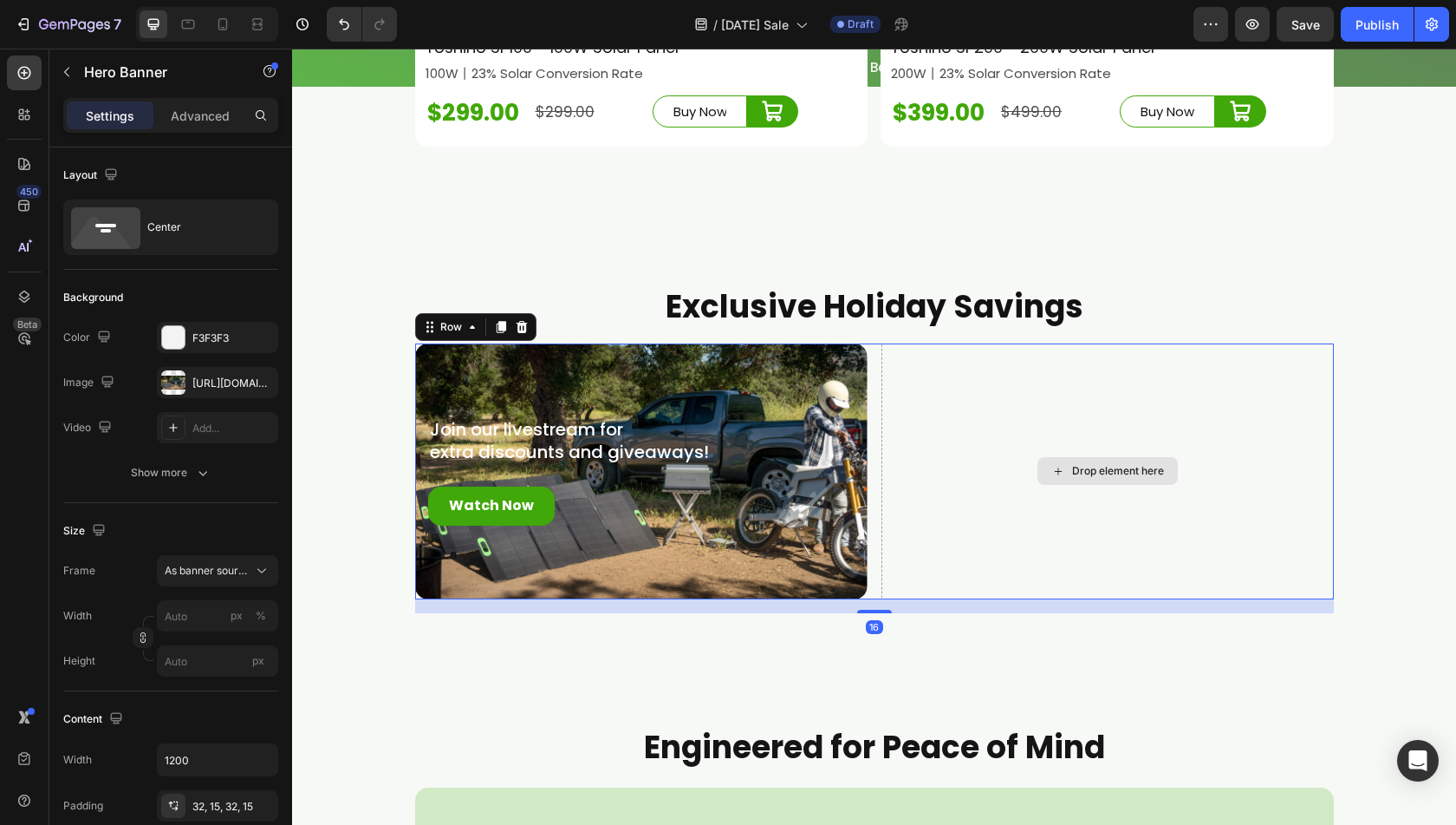
click at [1018, 575] on div "Drop element here" at bounding box center [1108, 471] width 452 height 256
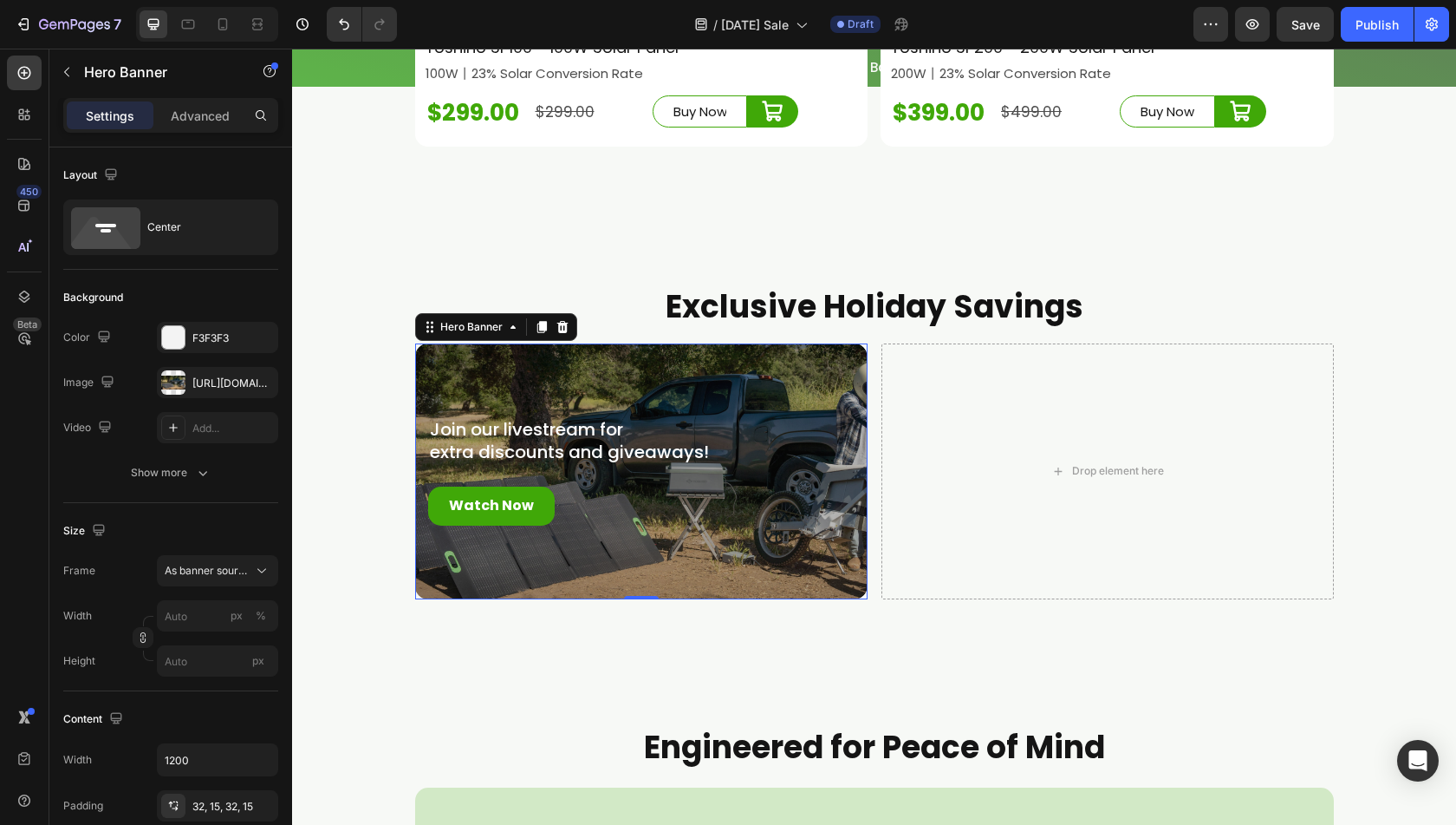
click at [845, 600] on div "Overlay" at bounding box center [642, 471] width 452 height 256
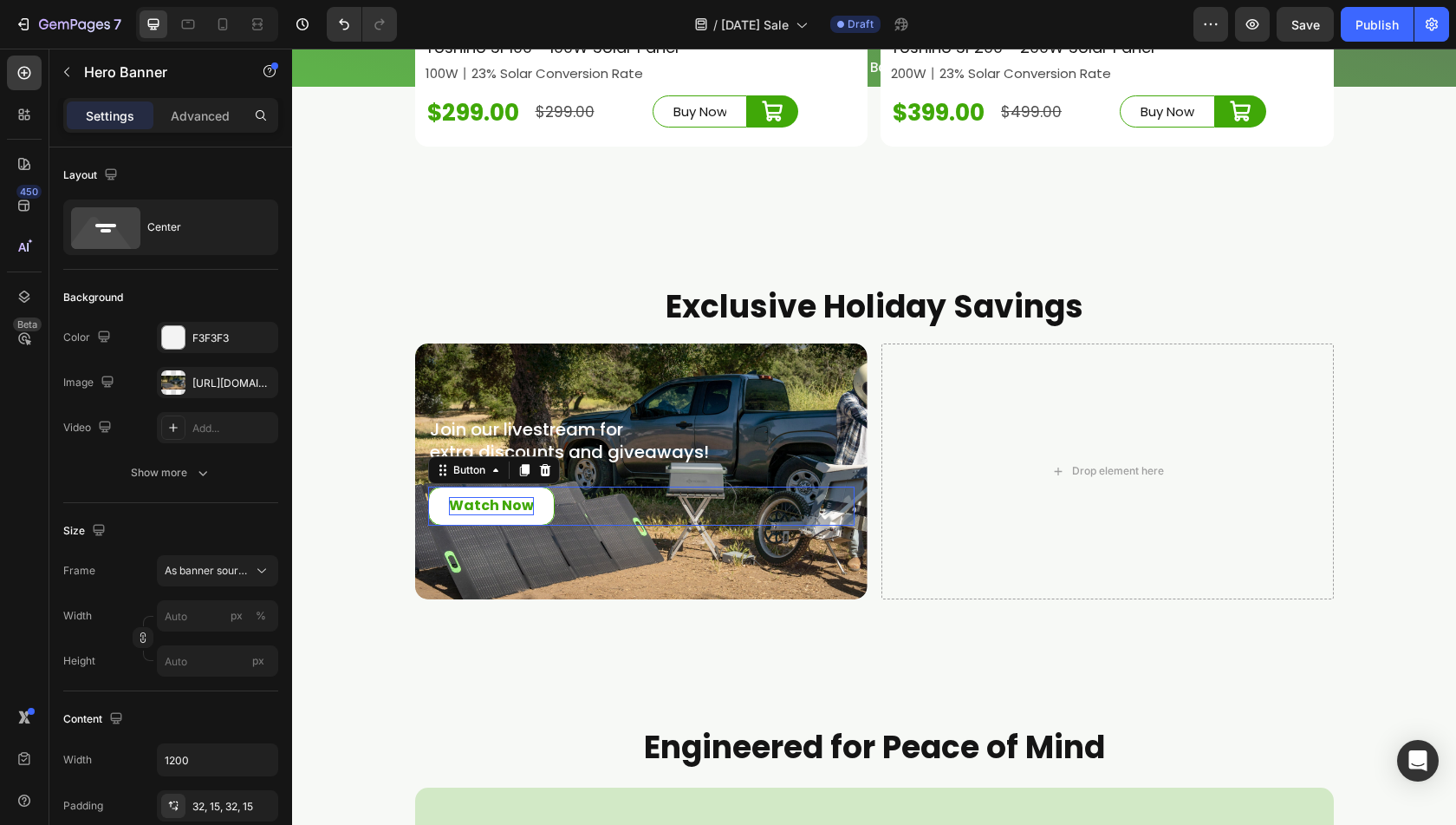
click at [510, 515] on p "Watch Now" at bounding box center [492, 506] width 85 height 18
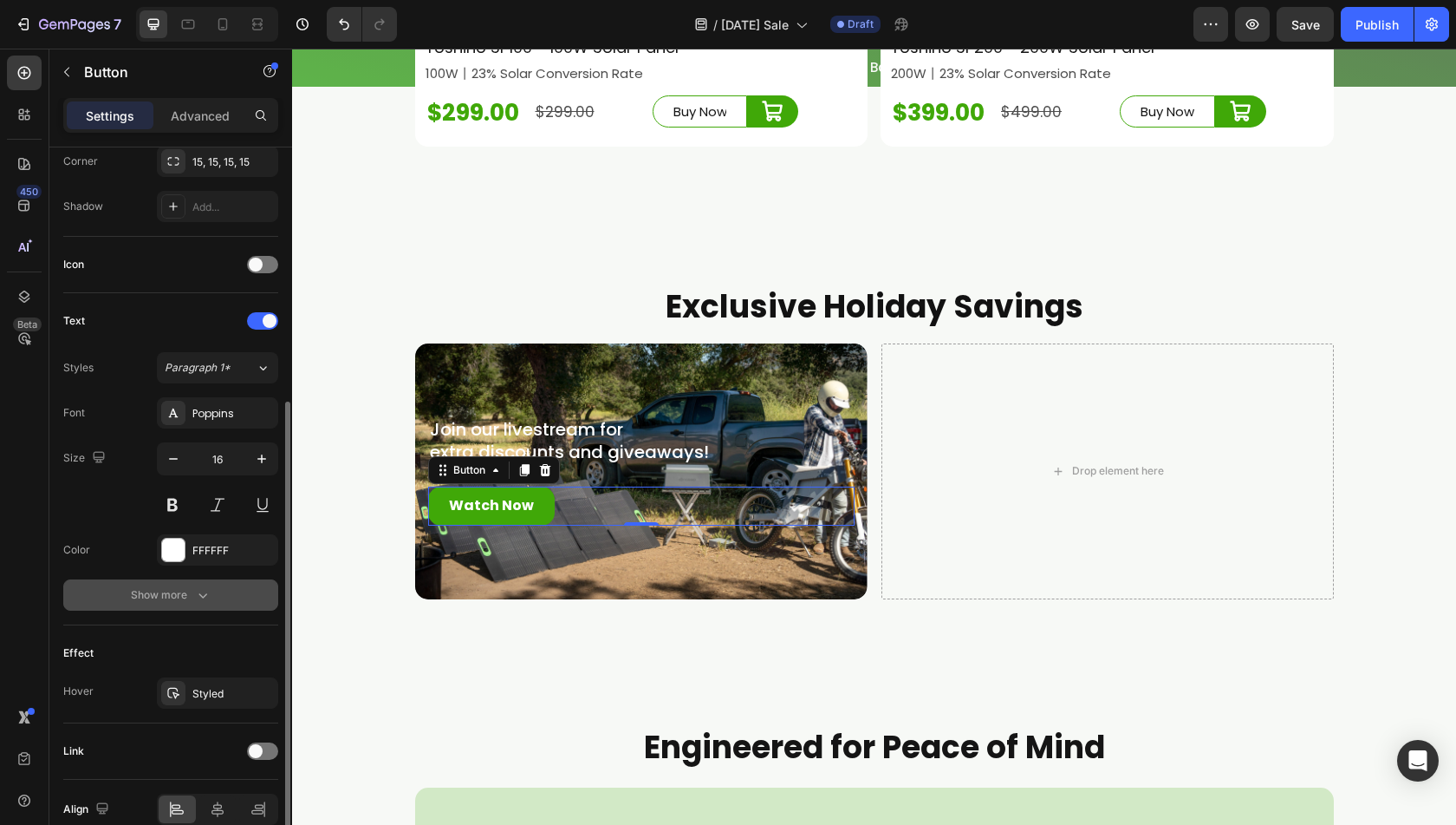
scroll to position [512, 0]
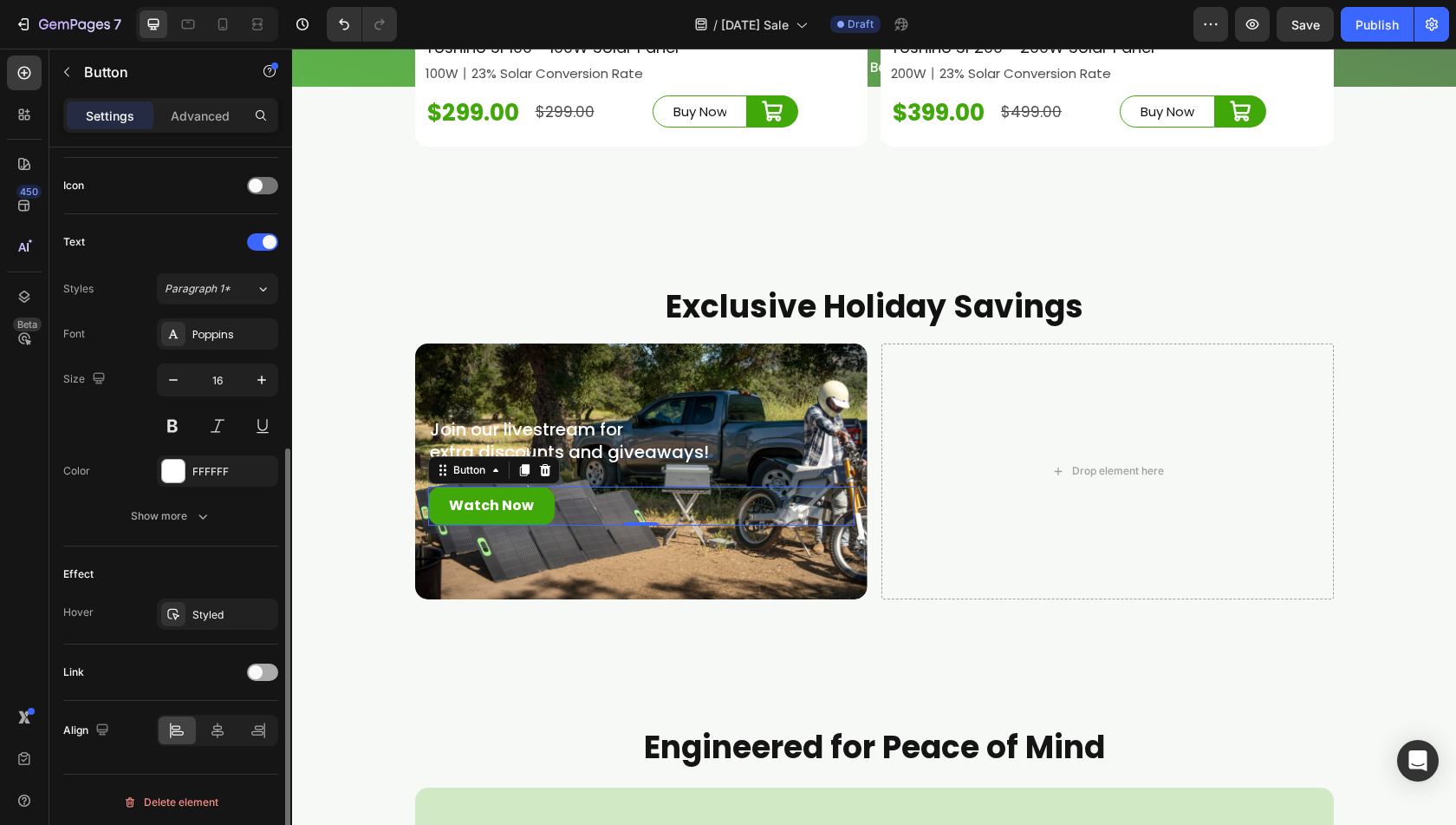
click at [255, 665] on span at bounding box center [256, 671] width 14 height 14
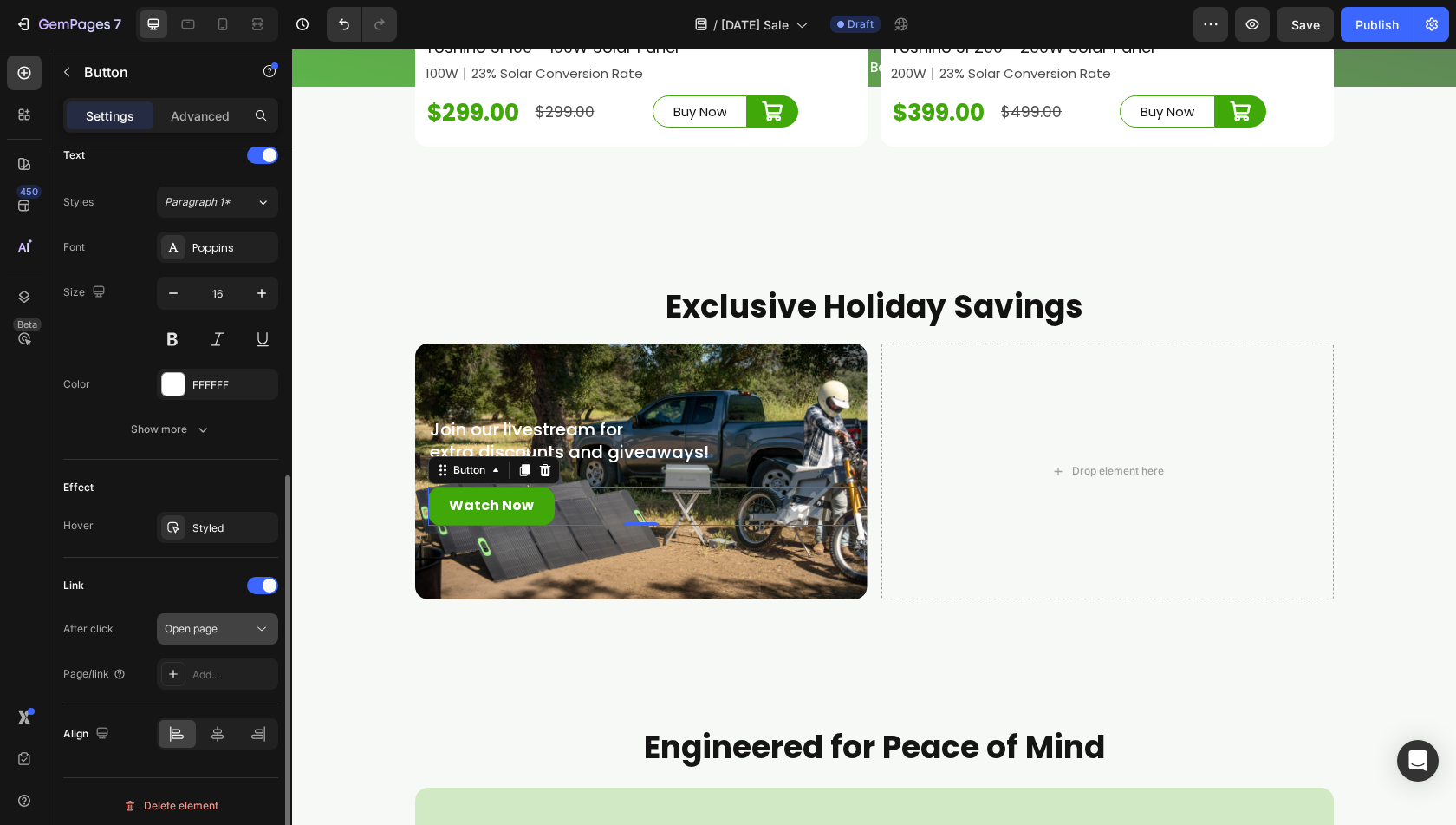
click at [222, 621] on div "Open page" at bounding box center [209, 628] width 88 height 16
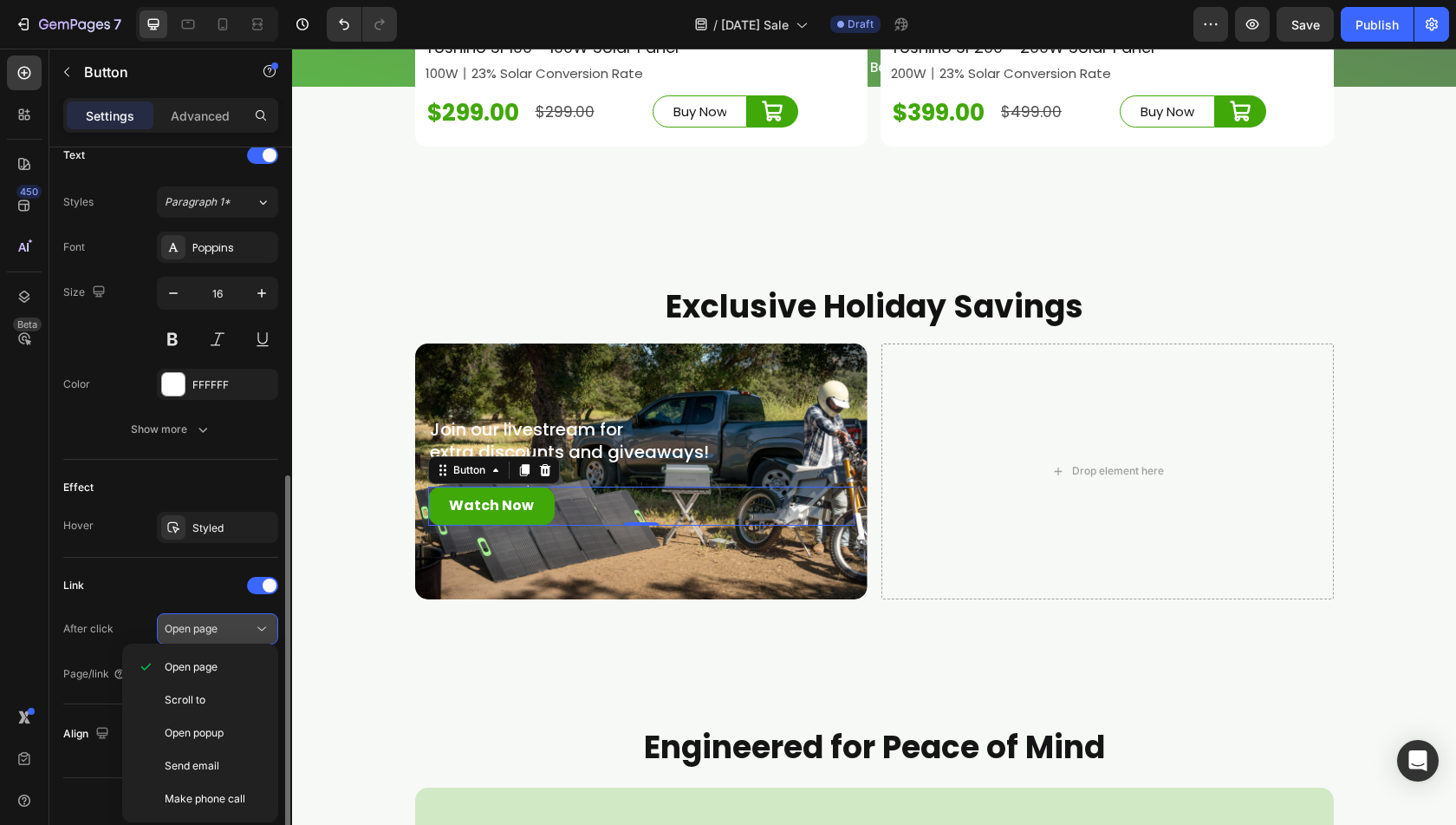
click at [215, 622] on span "Open page" at bounding box center [191, 628] width 53 height 13
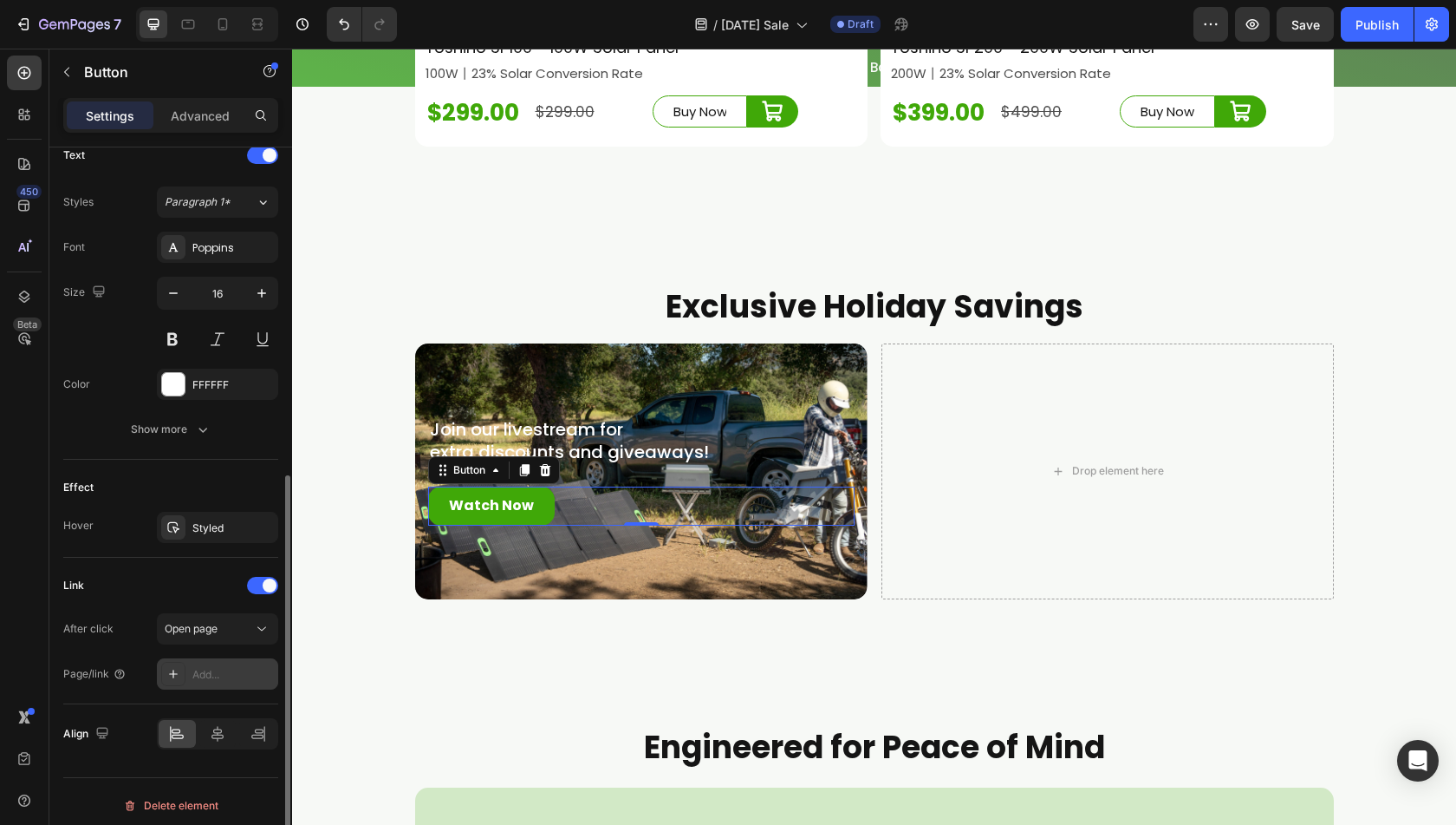
click at [176, 676] on icon at bounding box center [173, 673] width 14 height 14
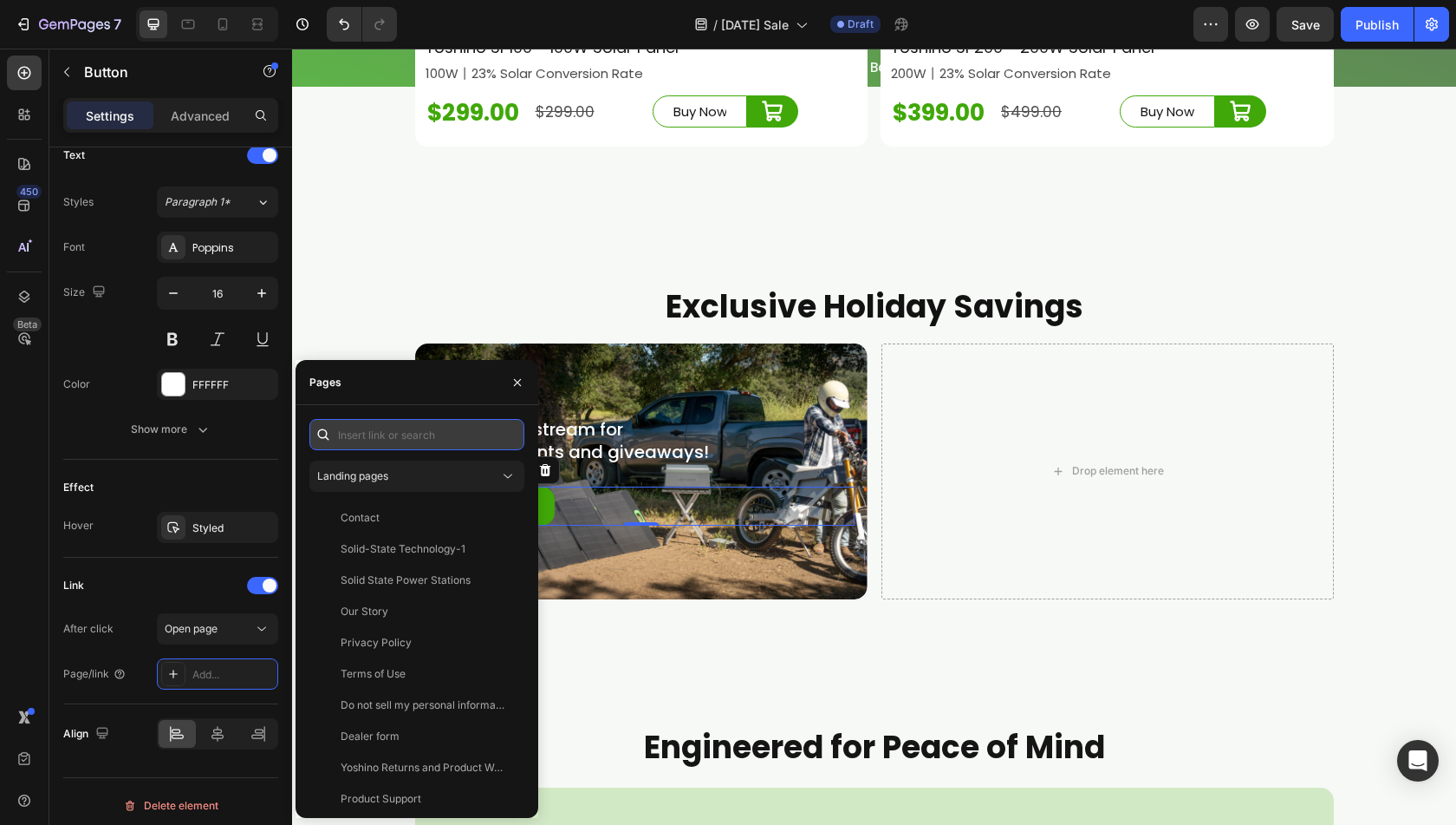
click at [383, 437] on input "text" at bounding box center [417, 435] width 215 height 31
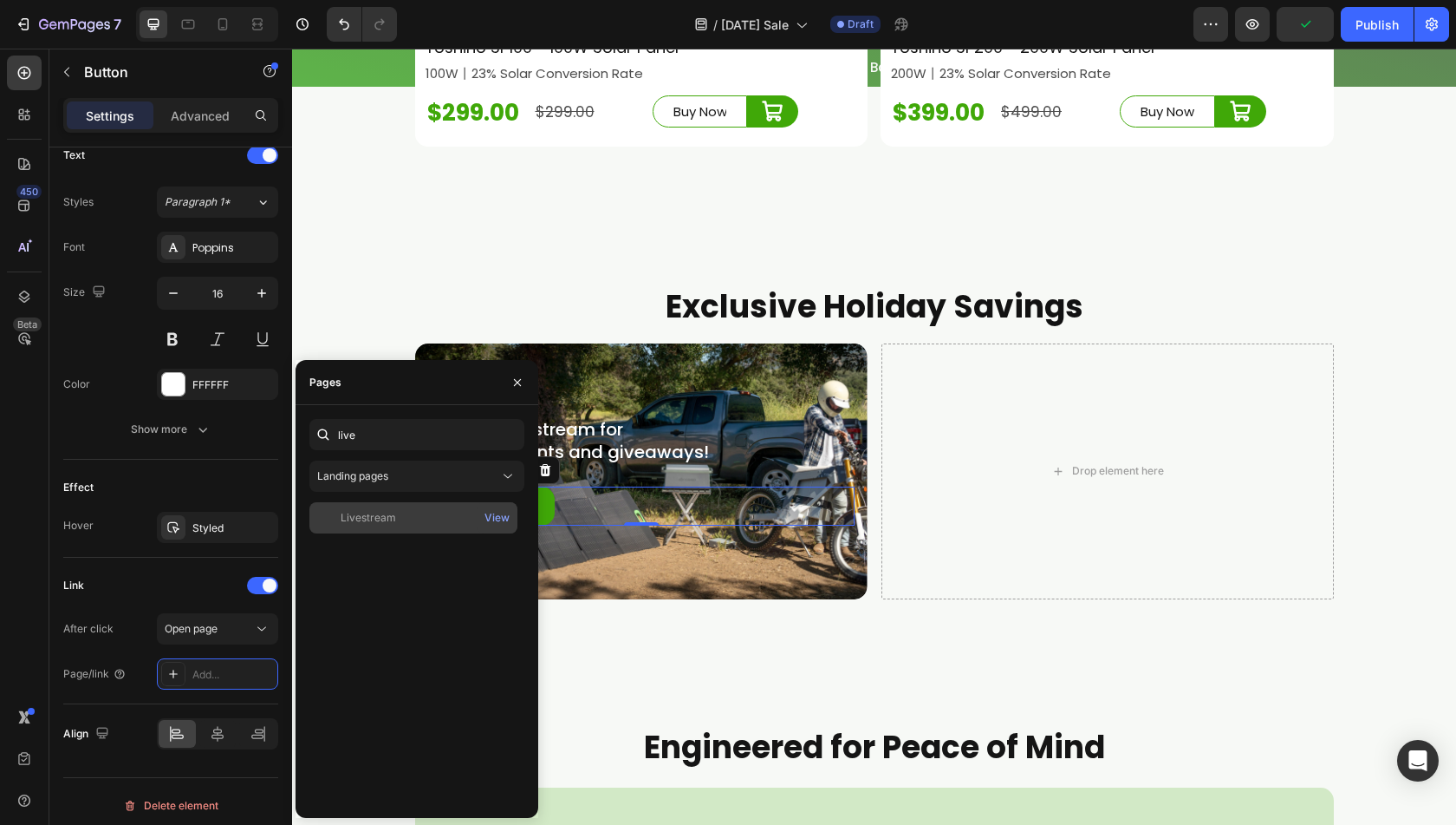
click at [398, 525] on div "Livestream" at bounding box center [413, 518] width 194 height 16
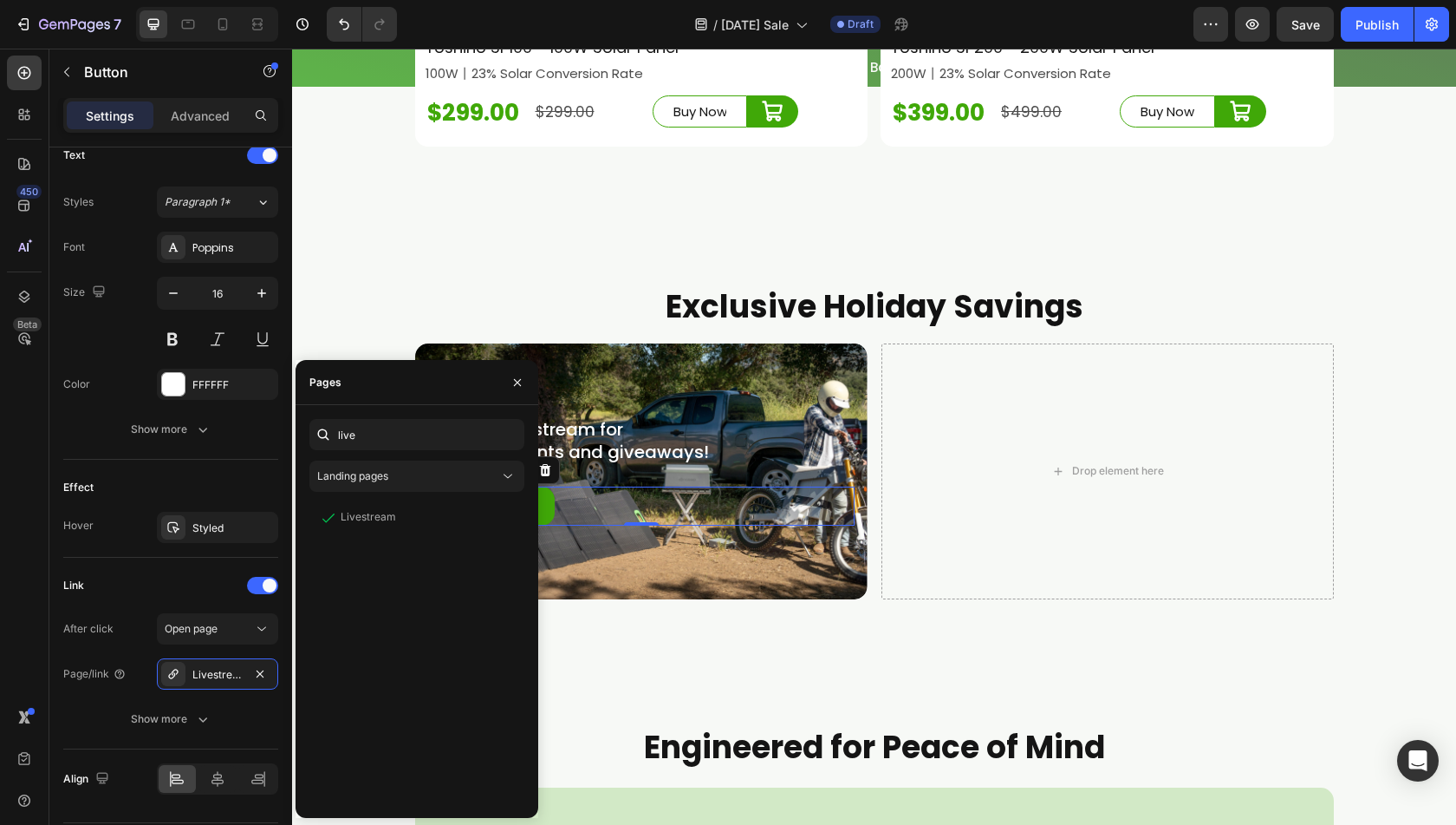
click at [0, 647] on div "450 Beta" at bounding box center [25, 437] width 50 height 776
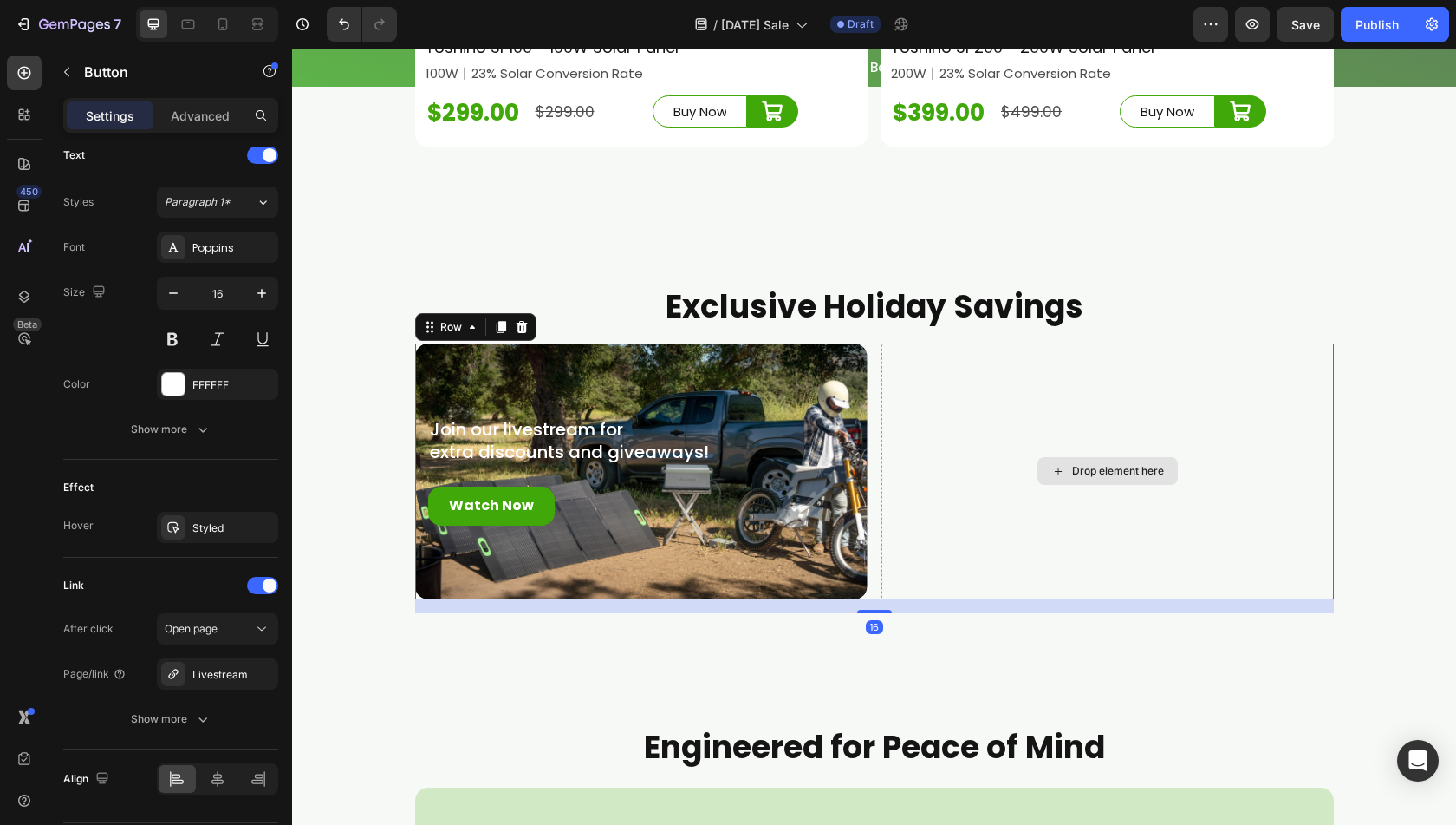
click at [1064, 430] on div "Drop element here" at bounding box center [1108, 471] width 452 height 256
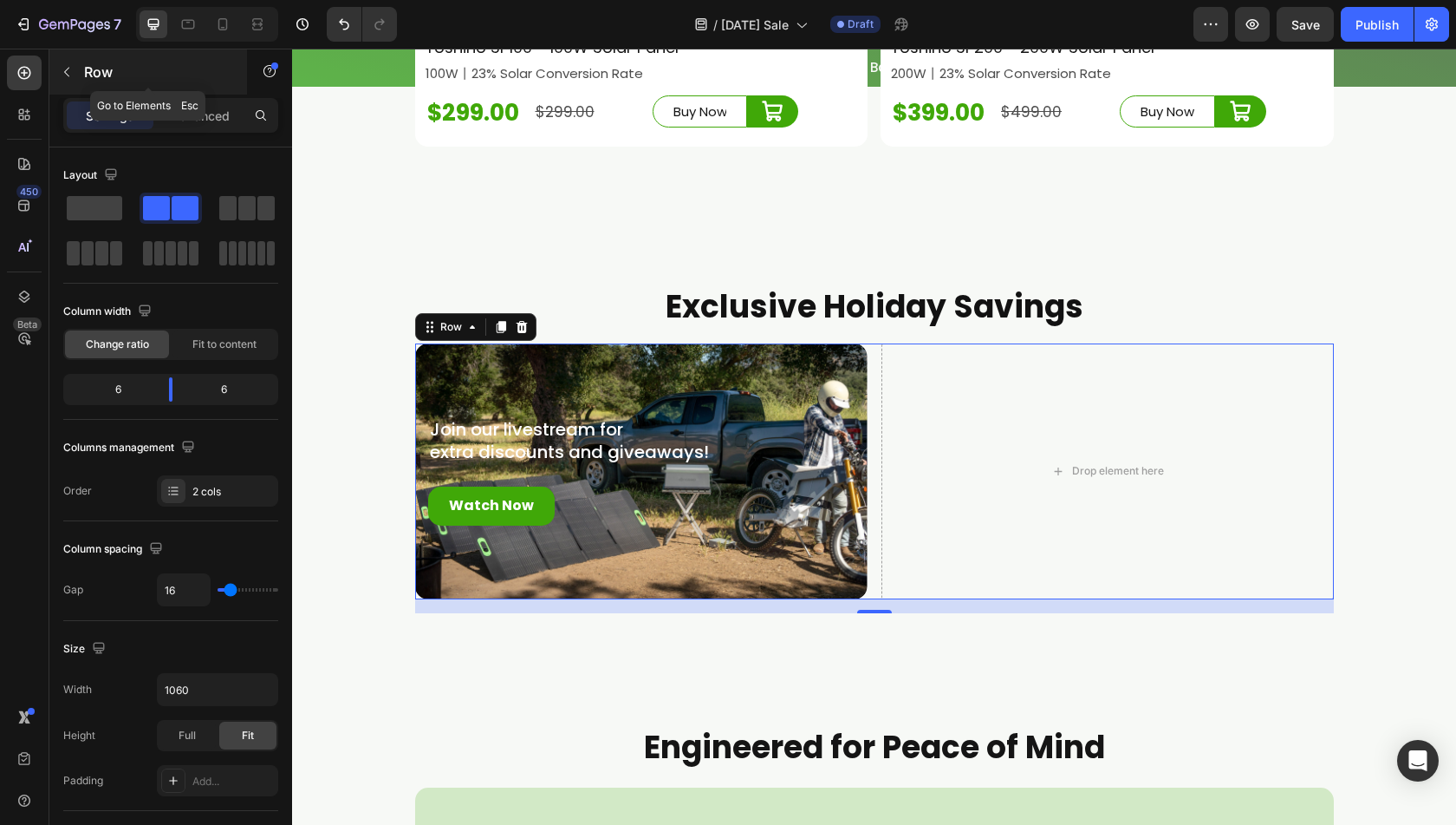
click at [66, 75] on icon "button" at bounding box center [66, 72] width 14 height 14
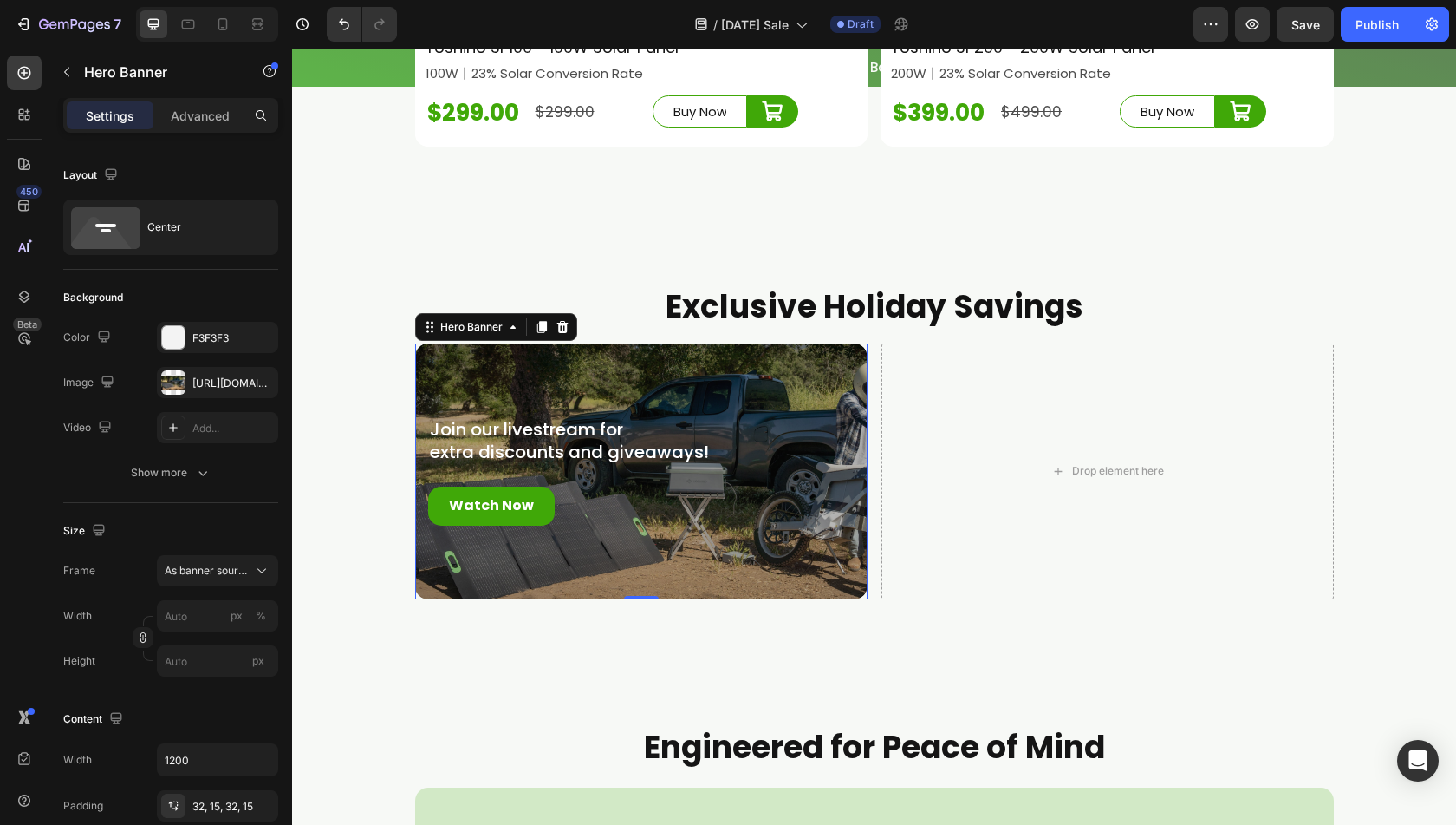
click at [824, 592] on div "Overlay" at bounding box center [642, 471] width 452 height 256
drag, startPoint x: 535, startPoint y: 344, endPoint x: 538, endPoint y: 396, distance: 52.1
click at [537, 333] on icon at bounding box center [541, 327] width 9 height 12
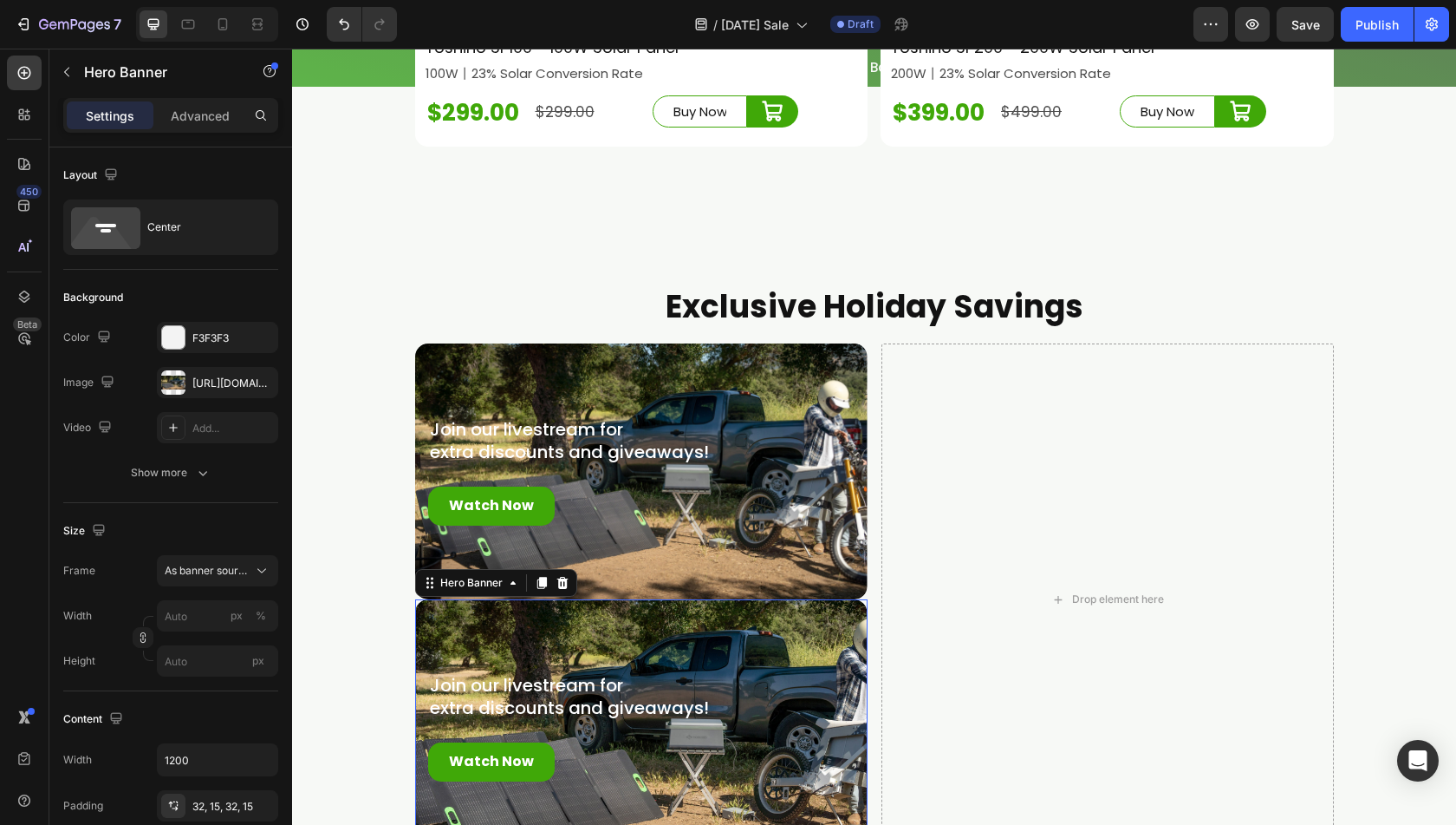
click at [481, 693] on div "Join our livestream for extra discounts and giveaways! Text Block Watch Now But…" at bounding box center [642, 728] width 452 height 164
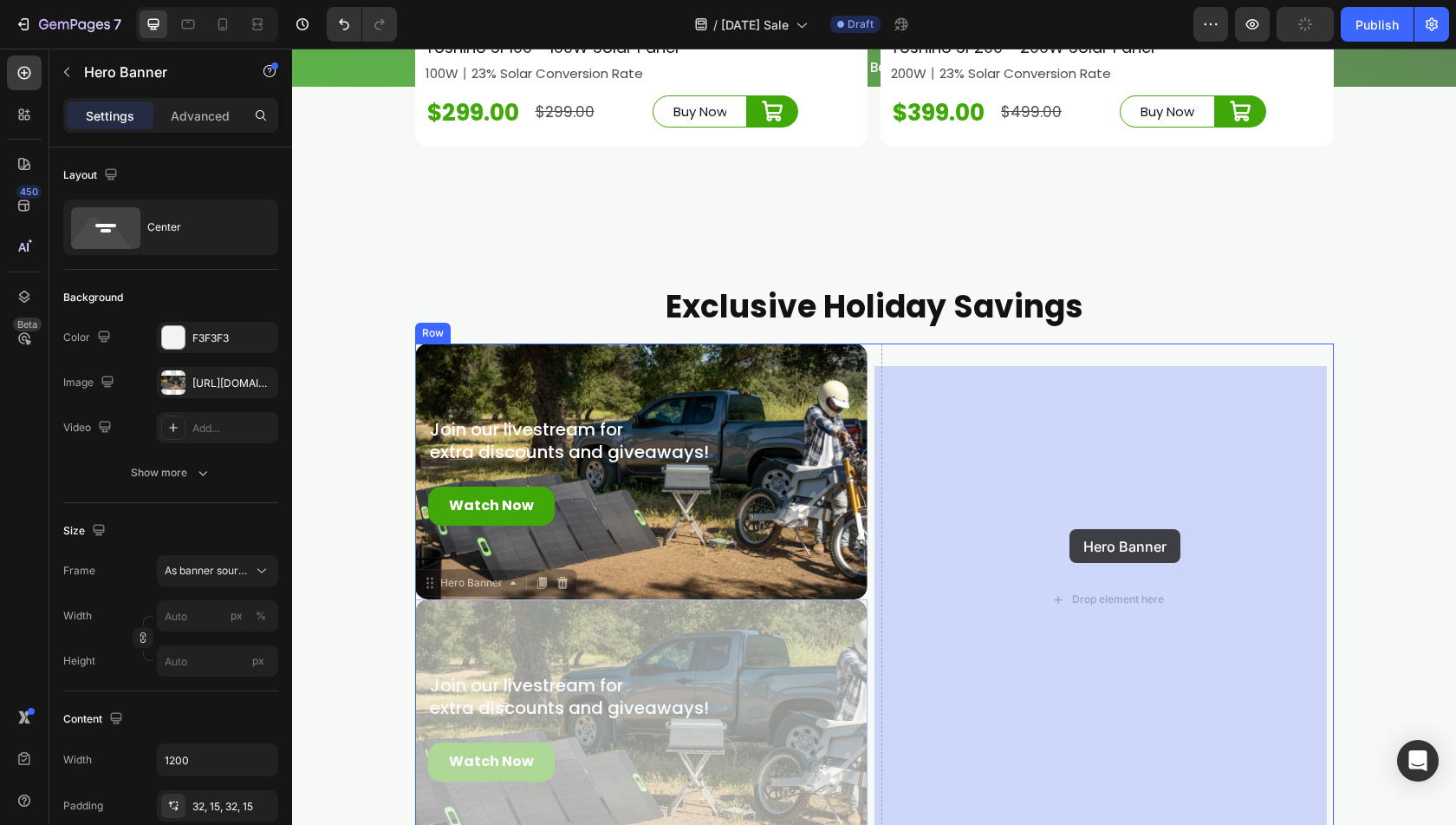
drag, startPoint x: 426, startPoint y: 612, endPoint x: 1016, endPoint y: 542, distance: 594.1
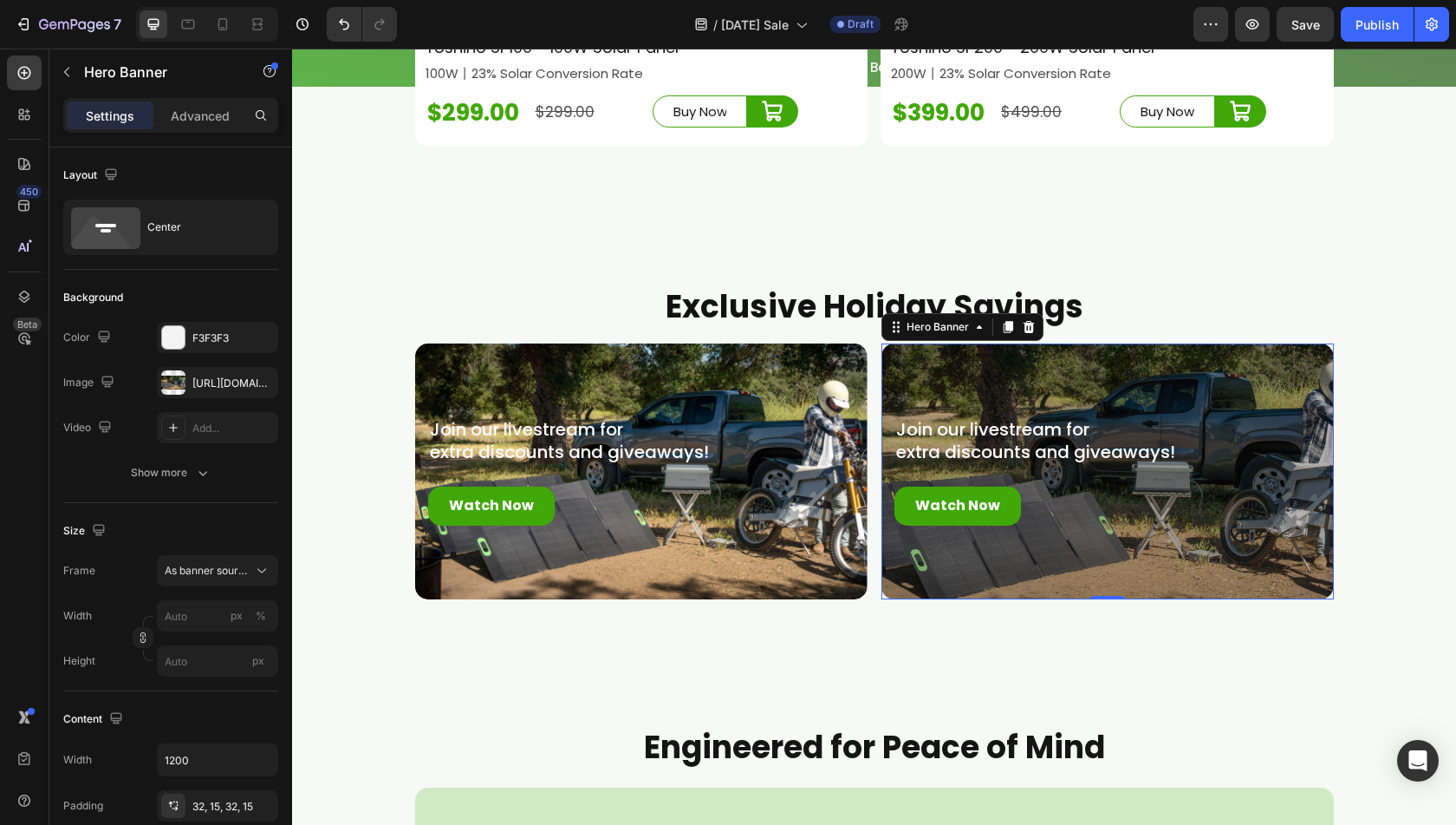
click at [1008, 410] on div "Overlay" at bounding box center [1108, 471] width 452 height 256
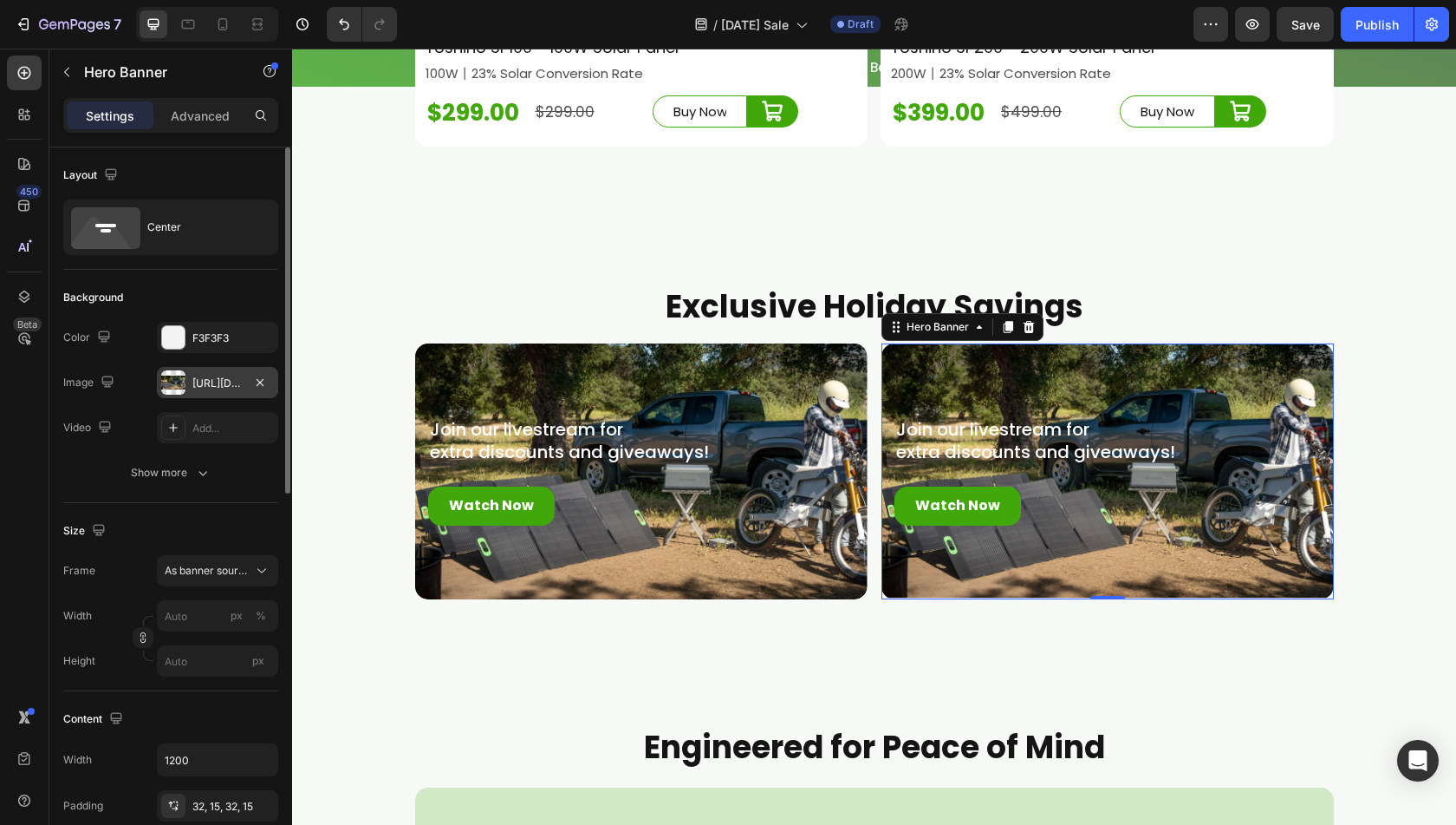
click at [184, 381] on div at bounding box center [173, 383] width 24 height 24
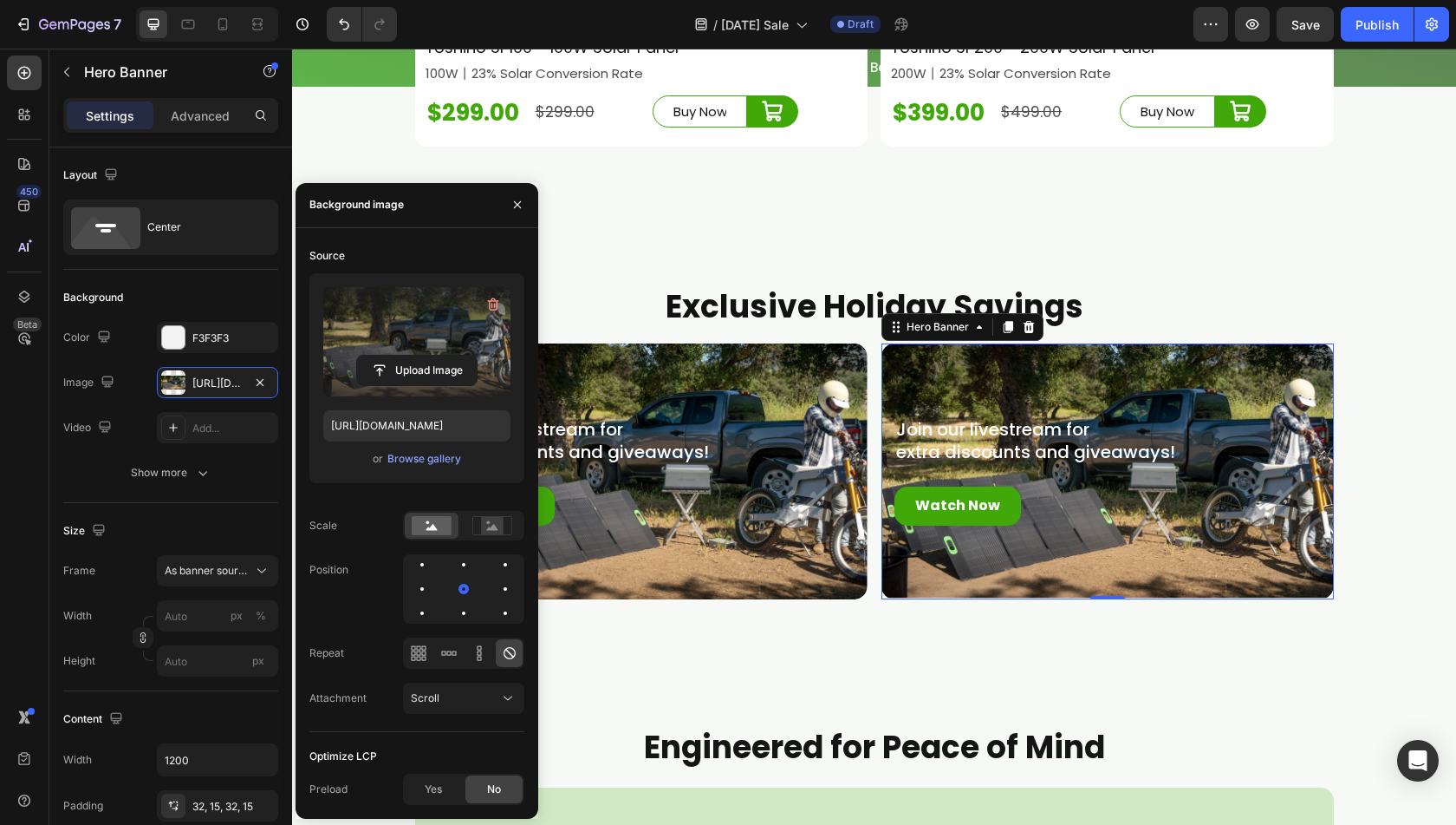
click at [410, 341] on label at bounding box center [417, 341] width 188 height 109
click at [410, 356] on input "file" at bounding box center [417, 371] width 119 height 29
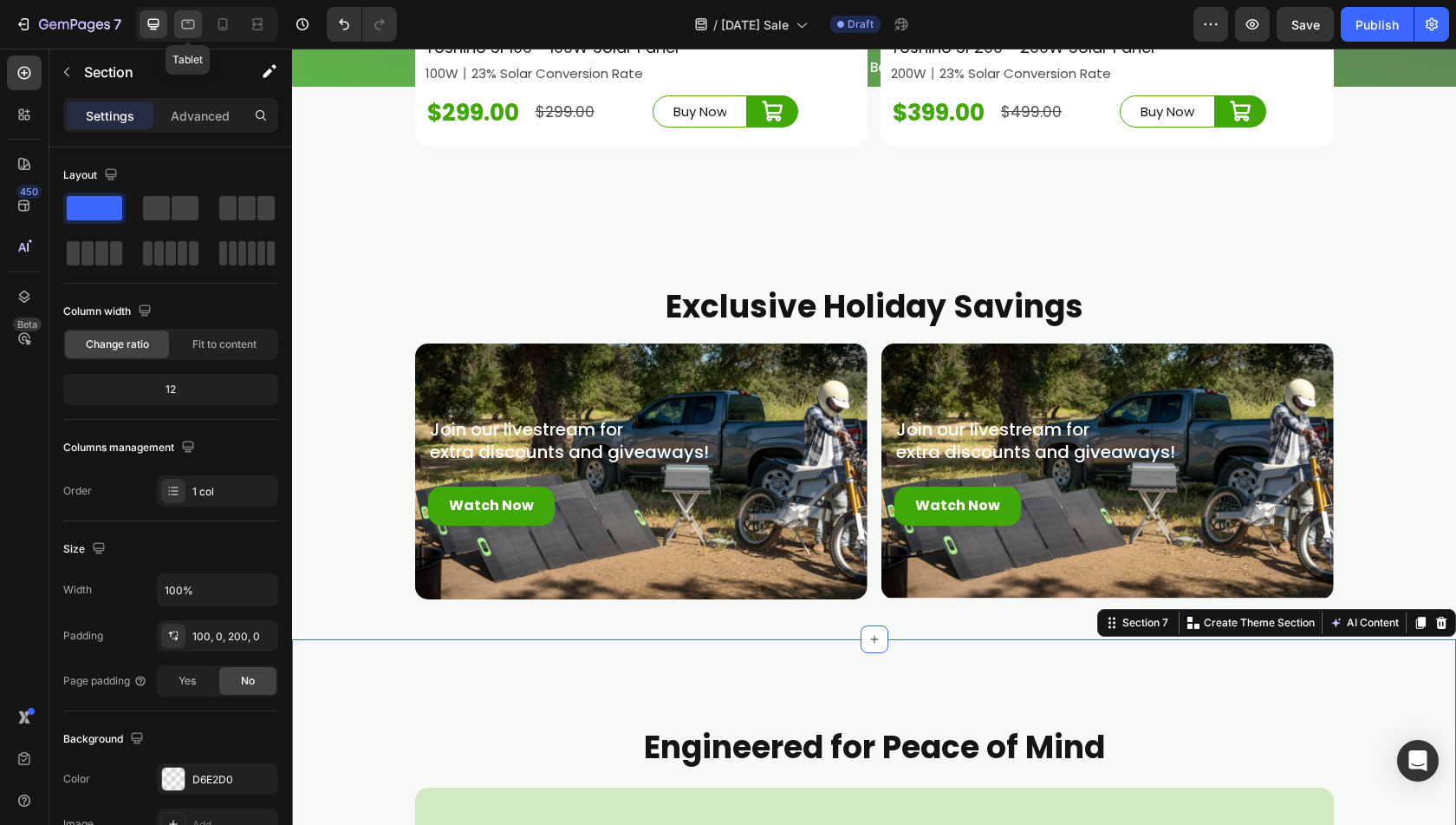
click at [196, 27] on div at bounding box center [188, 24] width 28 height 28
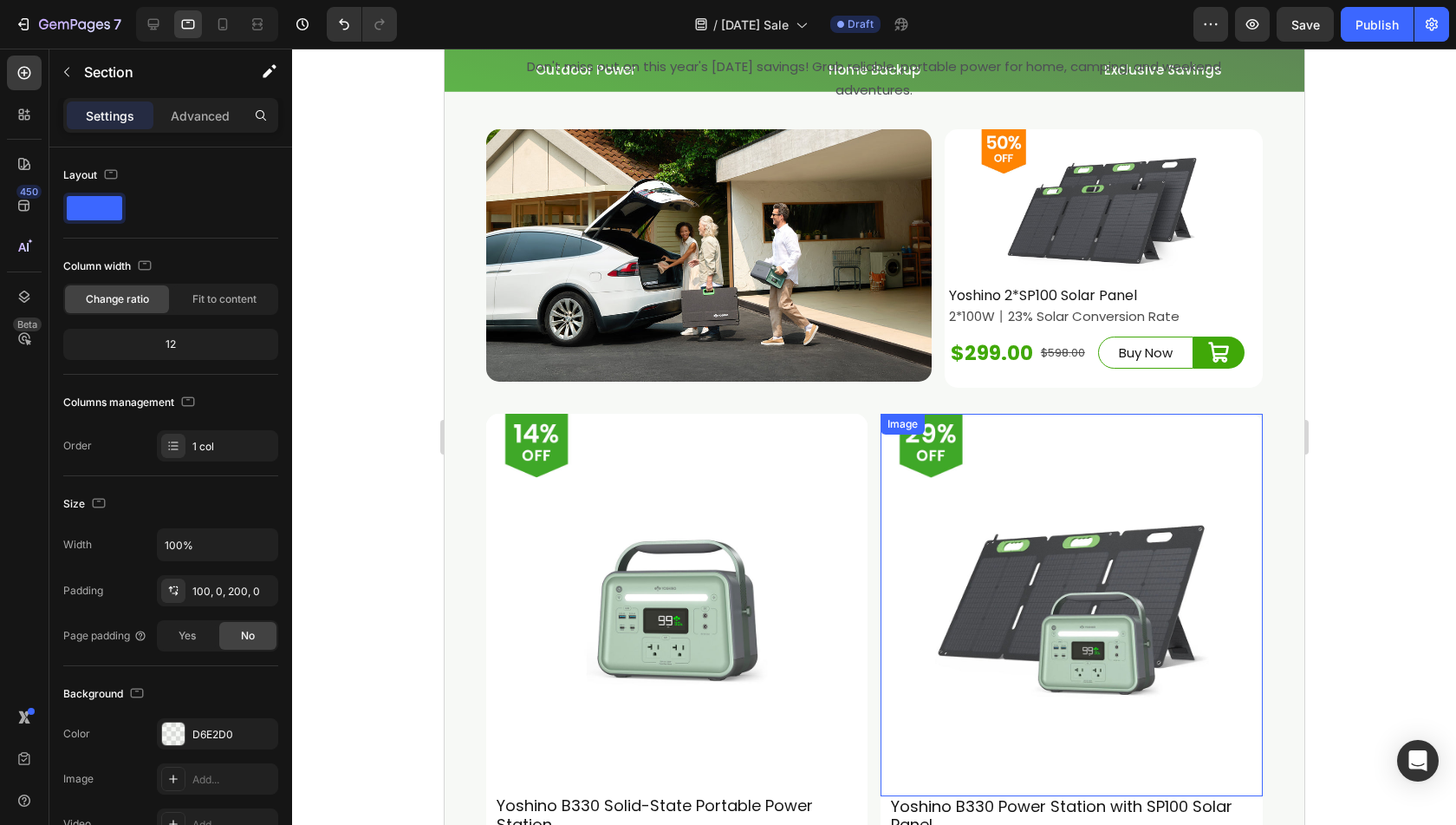
scroll to position [4523, 0]
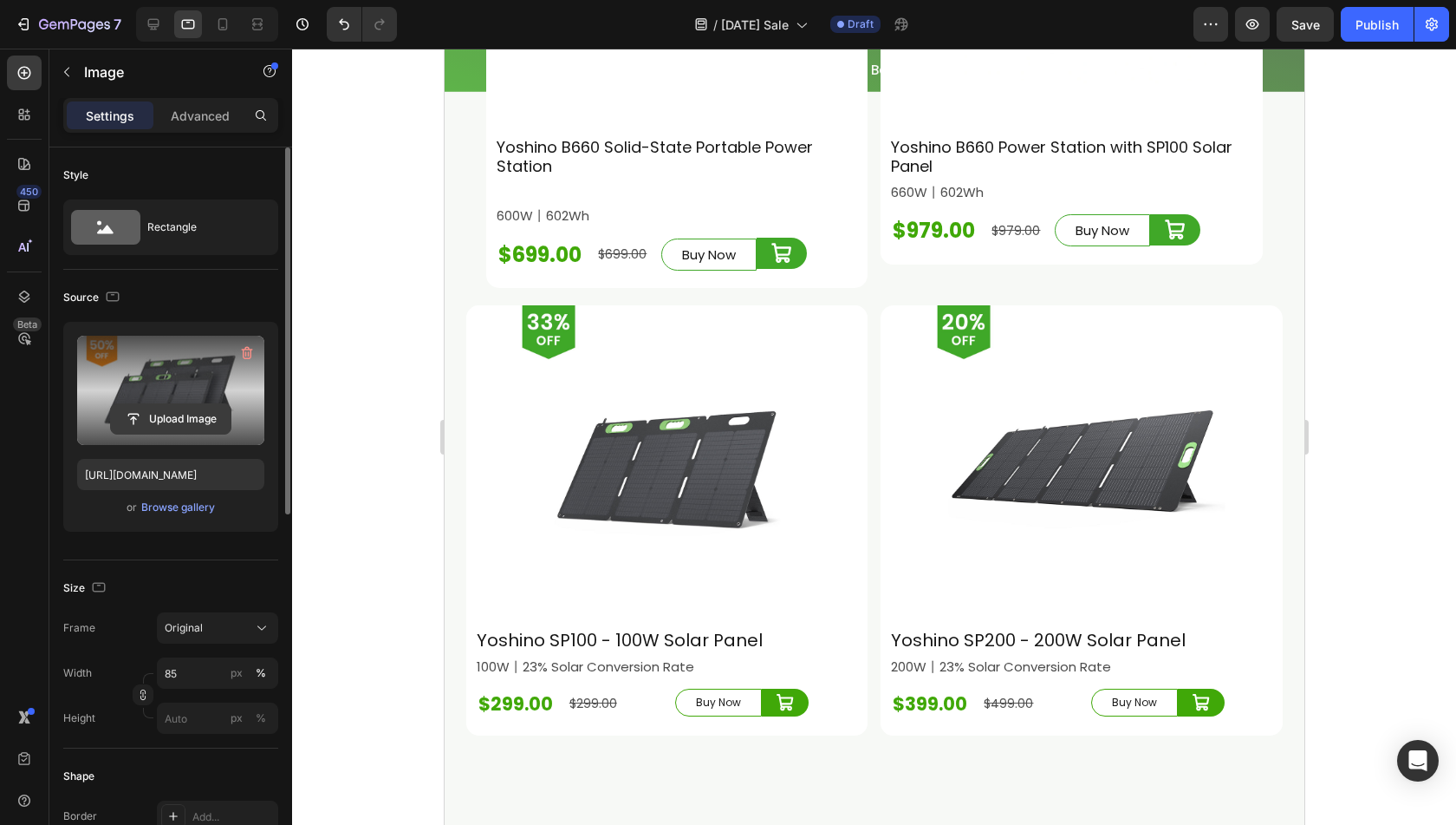
click at [189, 407] on input "file" at bounding box center [171, 419] width 119 height 29
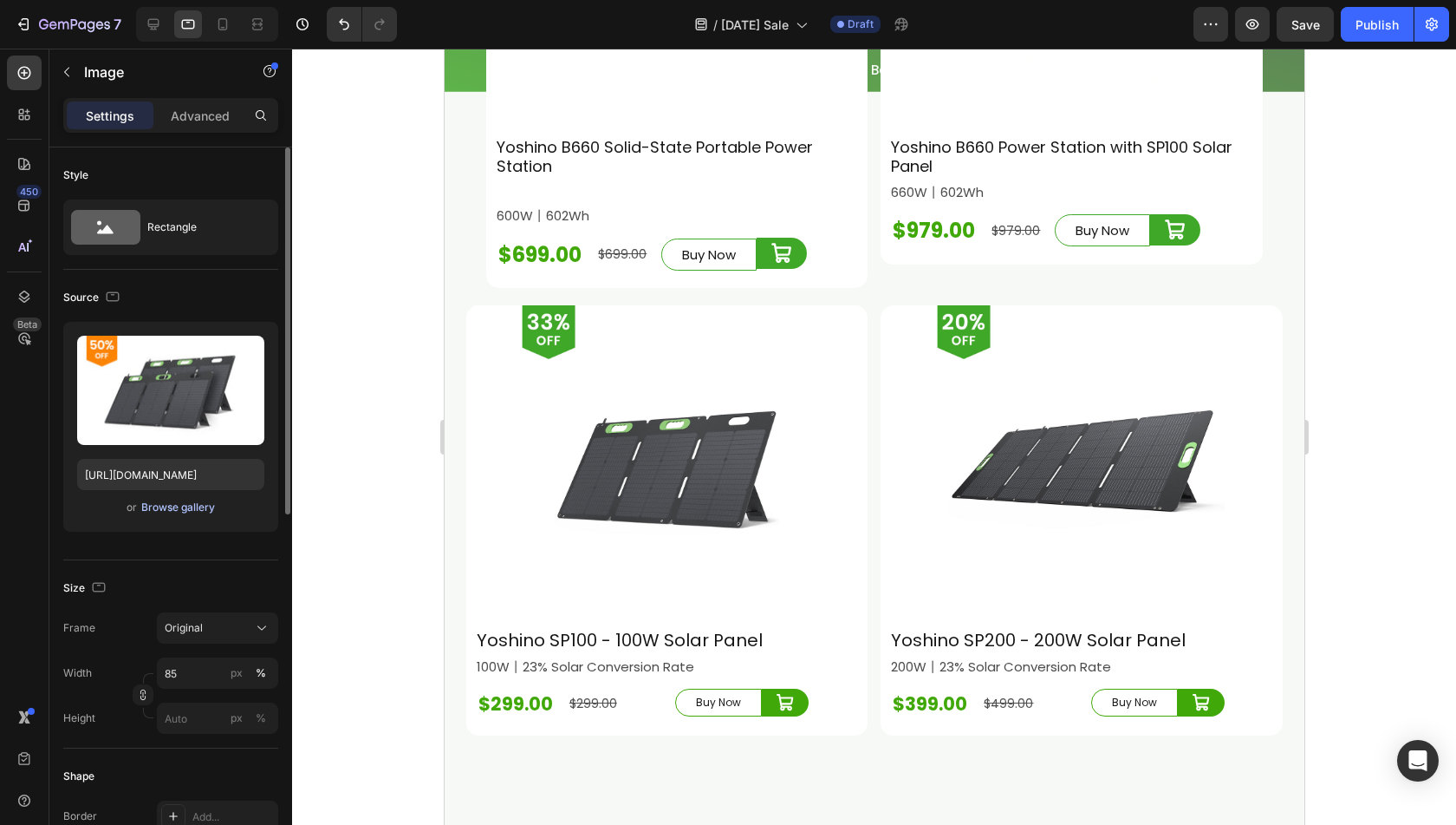
click at [199, 502] on div "Browse gallery" at bounding box center [178, 507] width 74 height 16
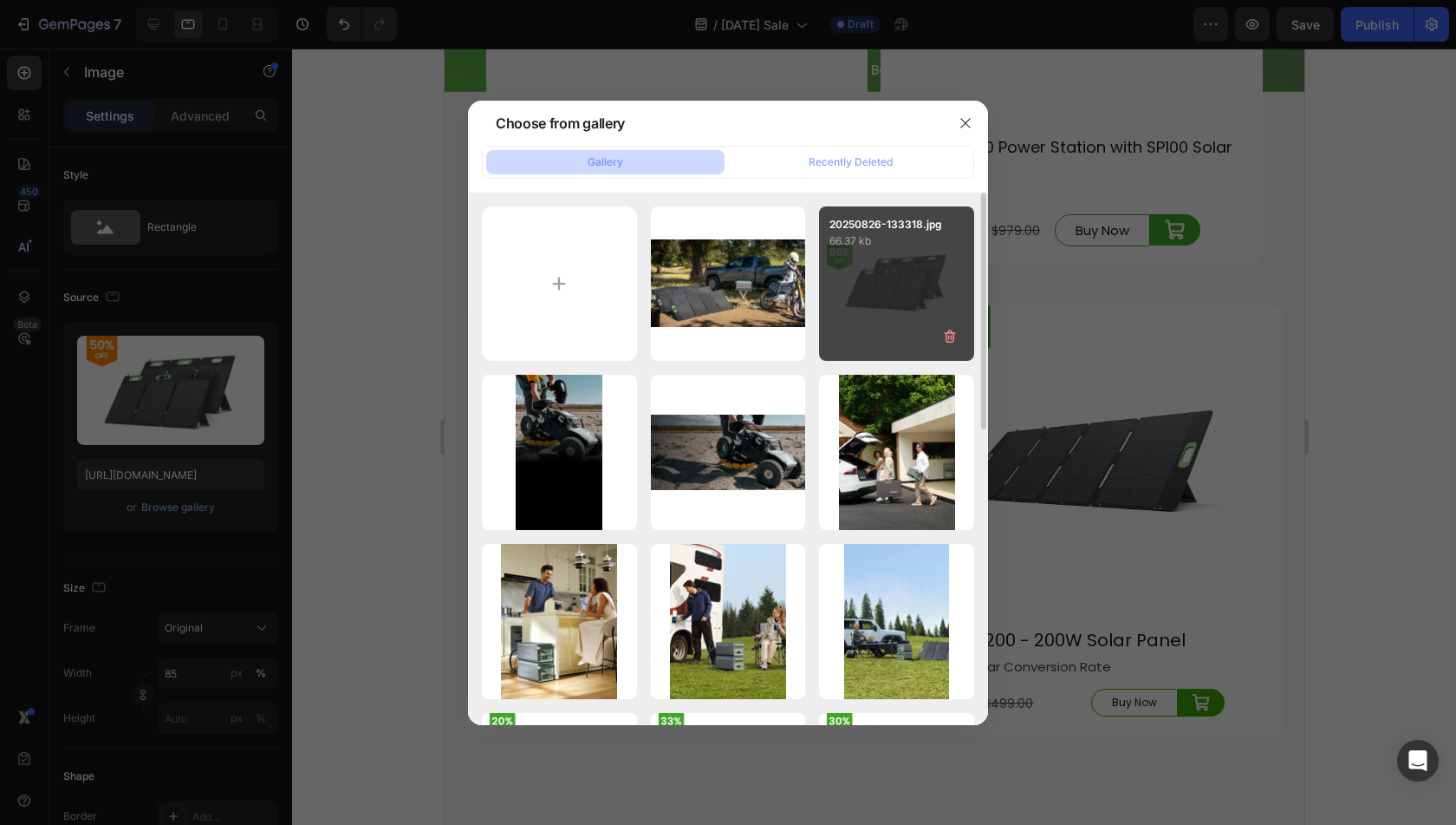
click at [845, 308] on div "20250826-133318.jpg 66.37 kb" at bounding box center [896, 283] width 155 height 155
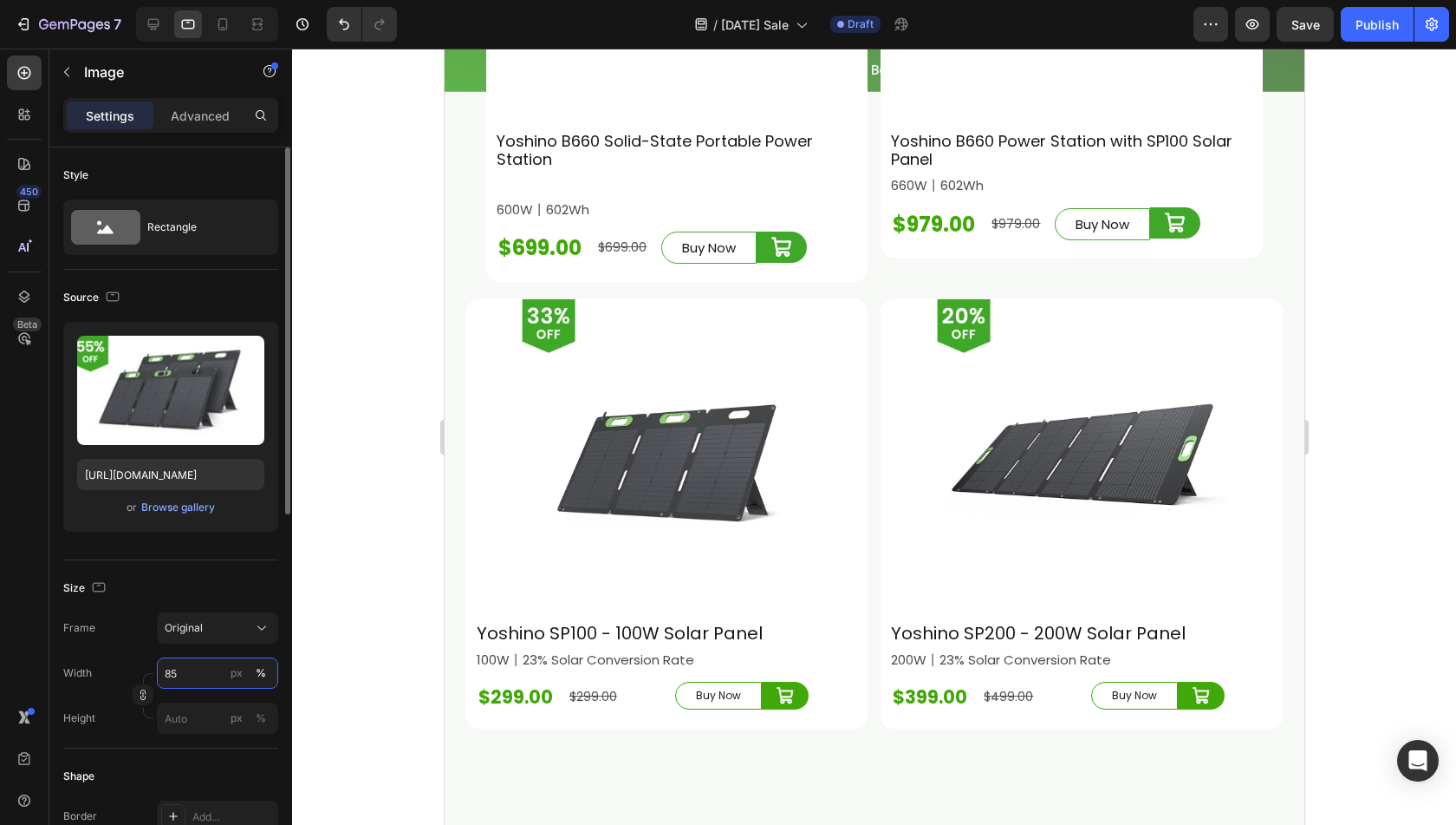
click at [200, 673] on input "85" at bounding box center [218, 673] width 121 height 31
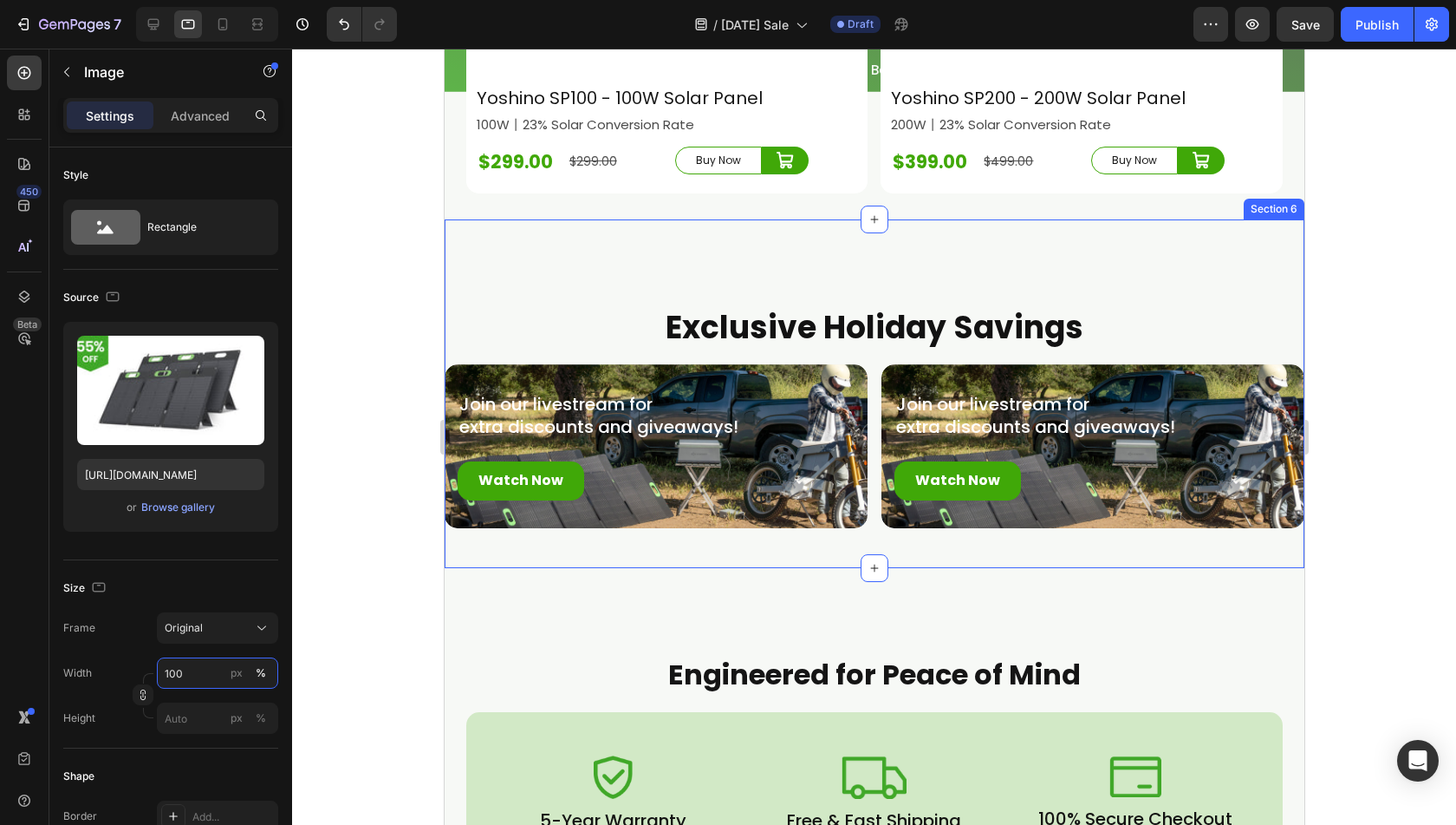
scroll to position [6518, 0]
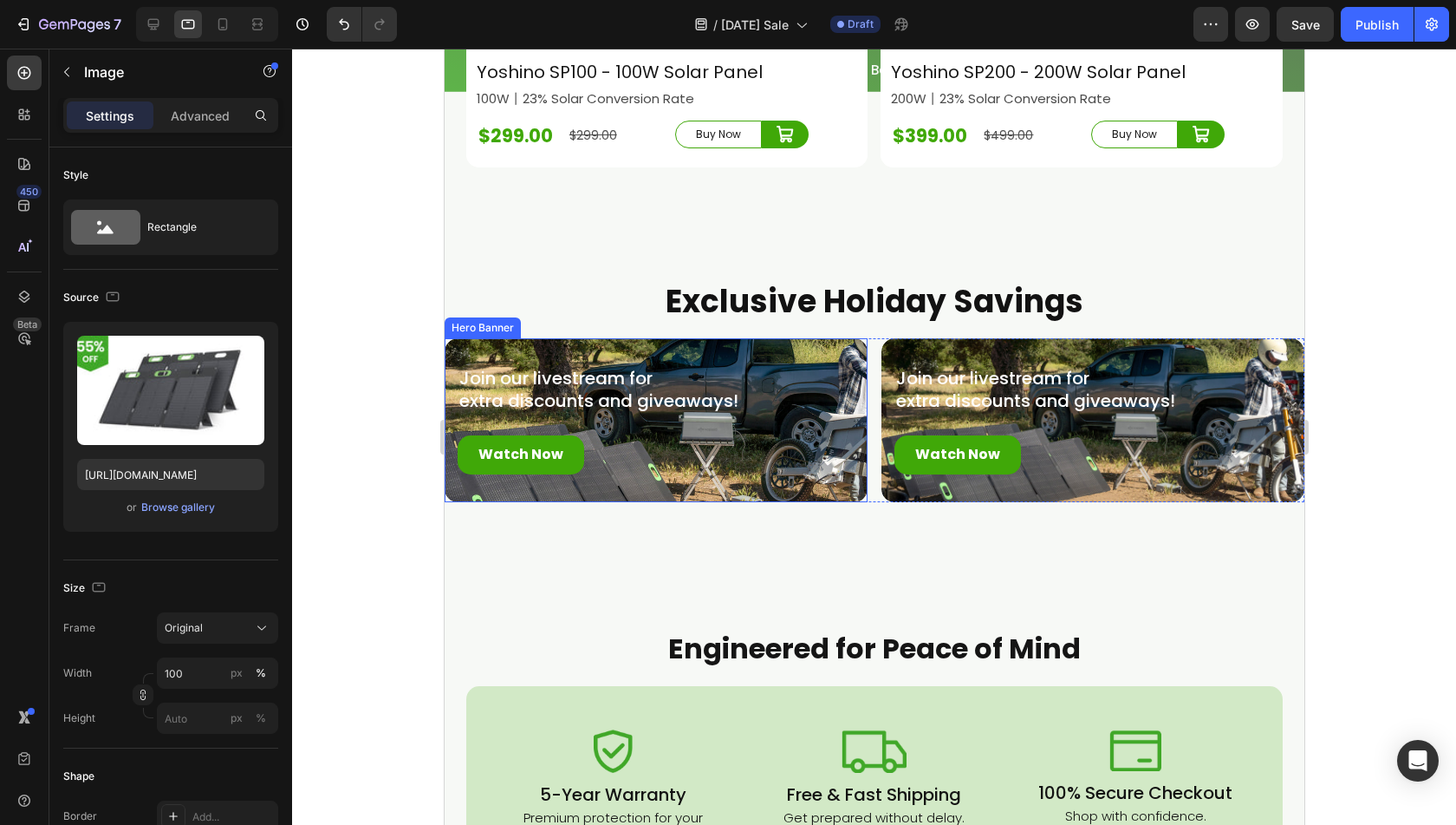
click at [785, 452] on div "Join our livestream for extra discounts and giveaways! Text Block Watch Now But…" at bounding box center [655, 420] width 423 height 164
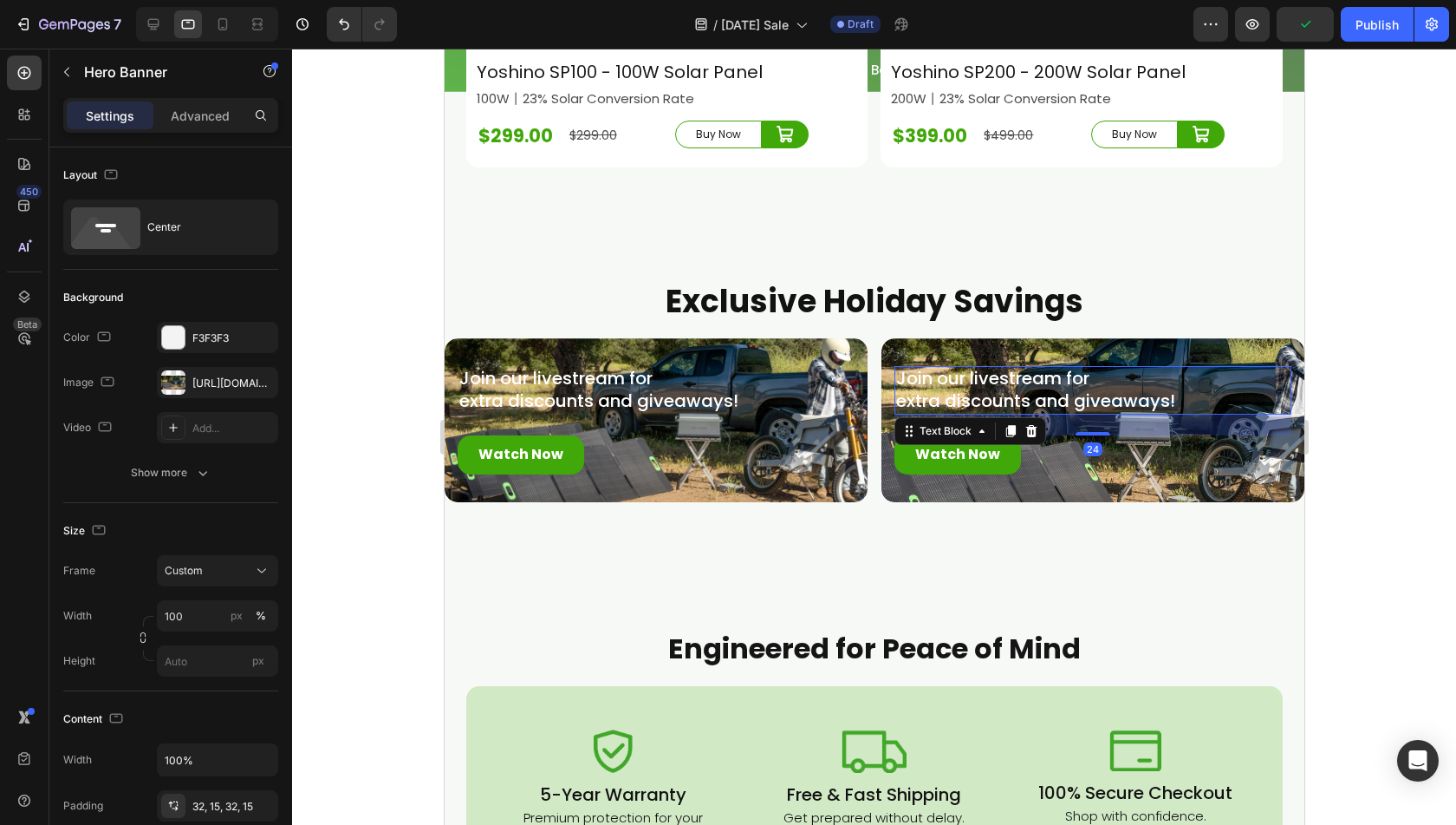
click at [1130, 368] on p "Join our livestream for" at bounding box center [1092, 379] width 393 height 23
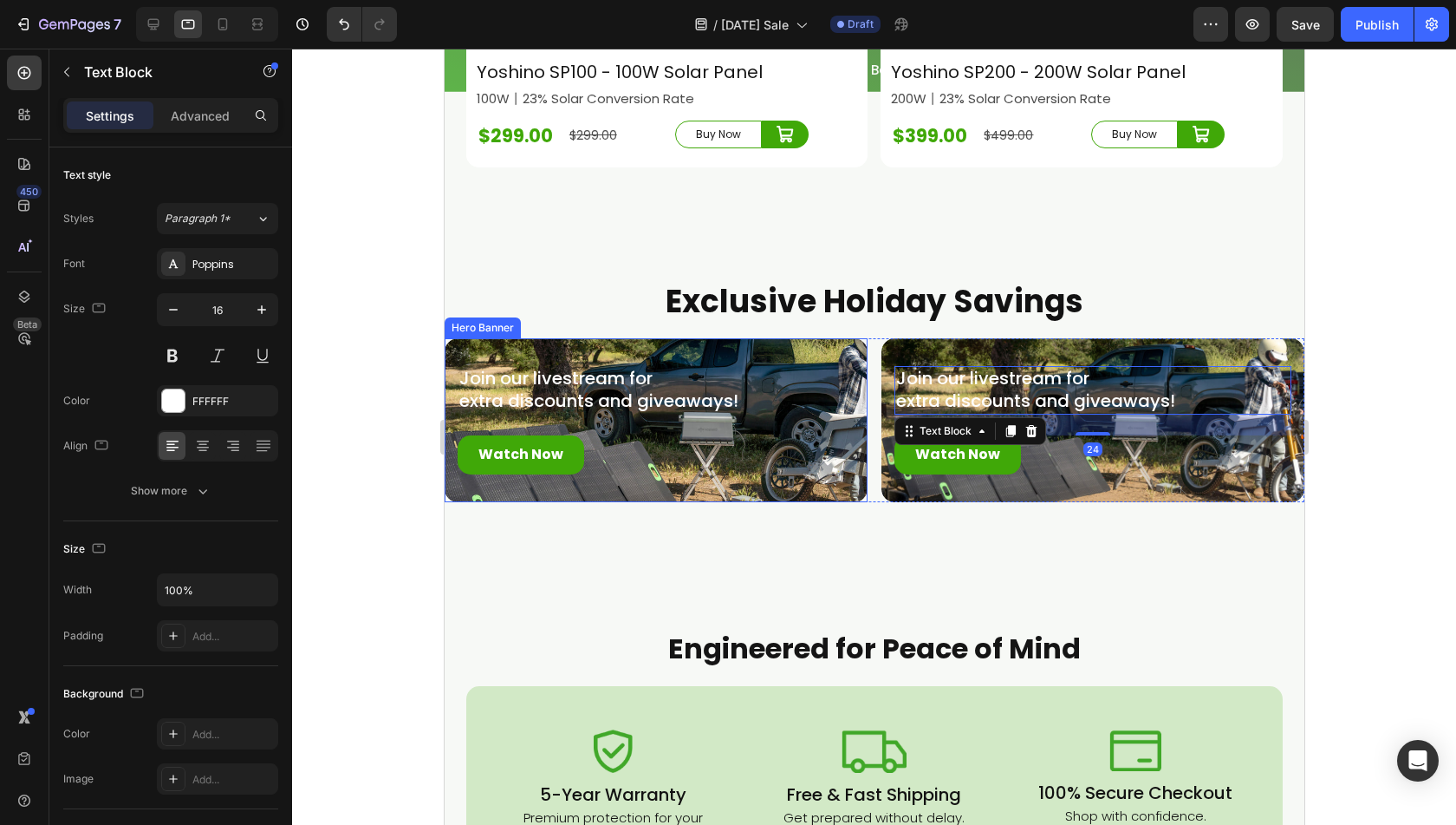
click at [550, 338] on div "Join our livestream for extra discounts and giveaways! Text Block Watch Now But…" at bounding box center [655, 420] width 423 height 164
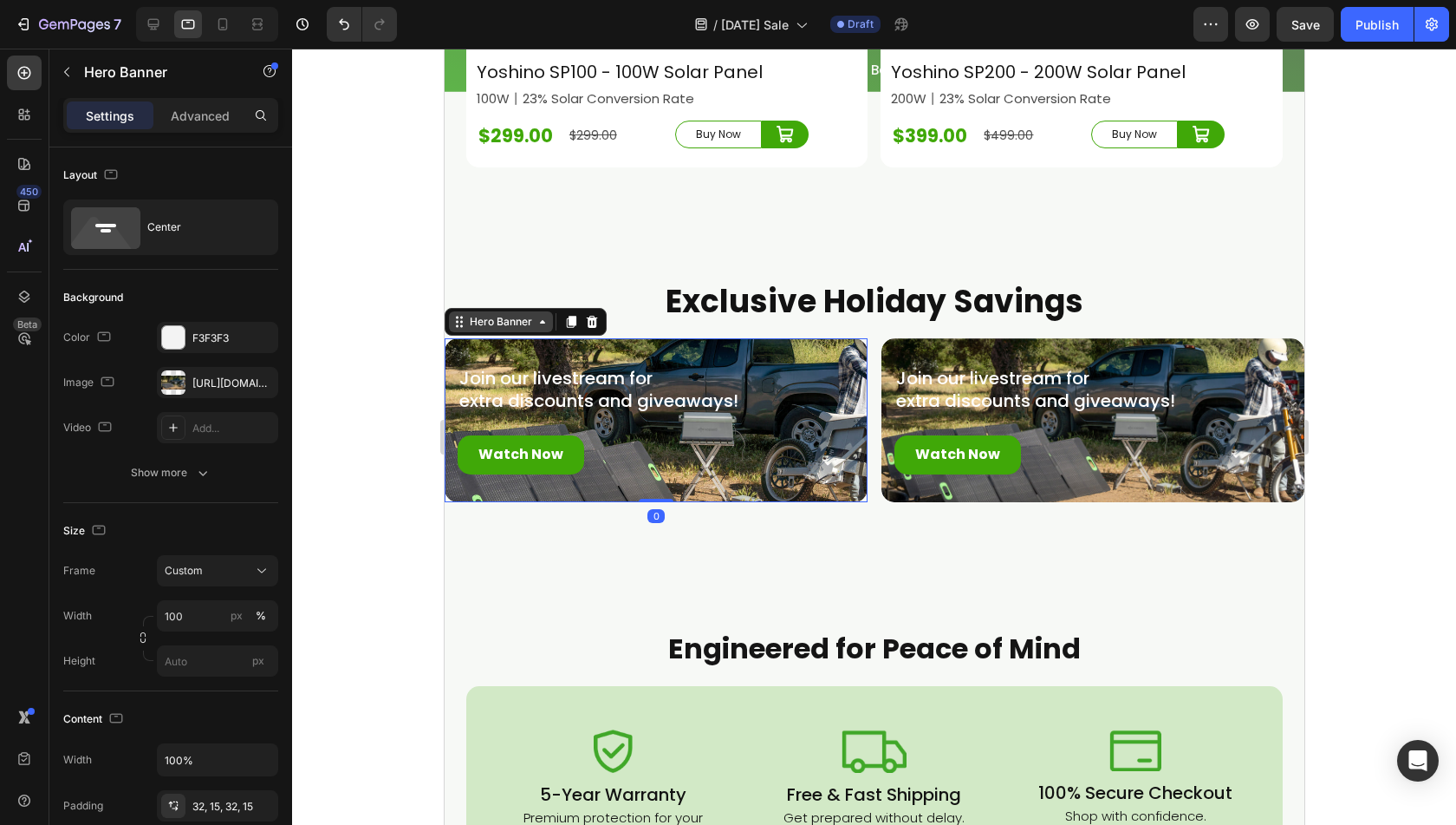
click at [496, 314] on div "Hero Banner" at bounding box center [499, 321] width 69 height 16
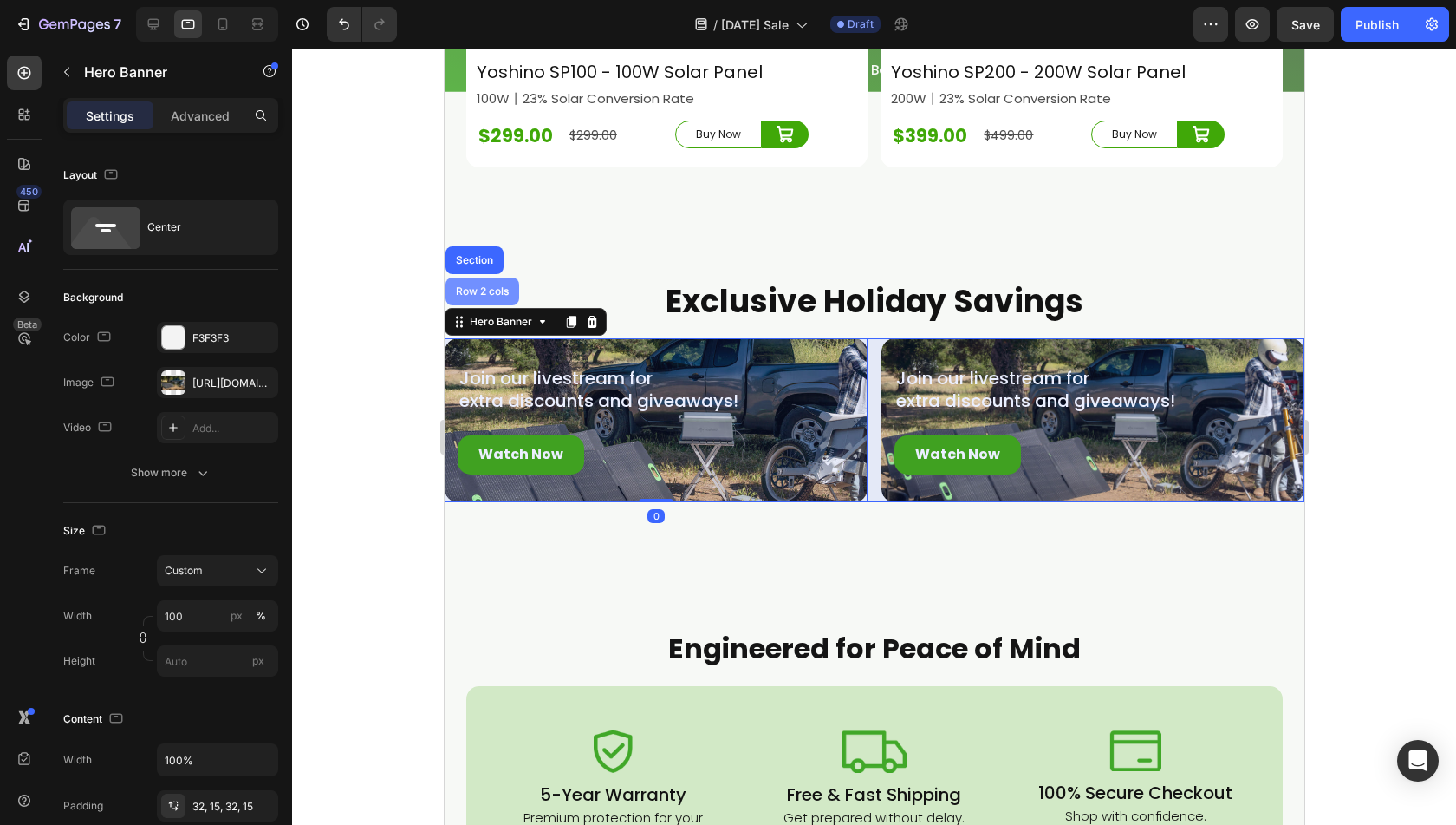
click at [495, 278] on div "Row 2 cols" at bounding box center [482, 292] width 74 height 28
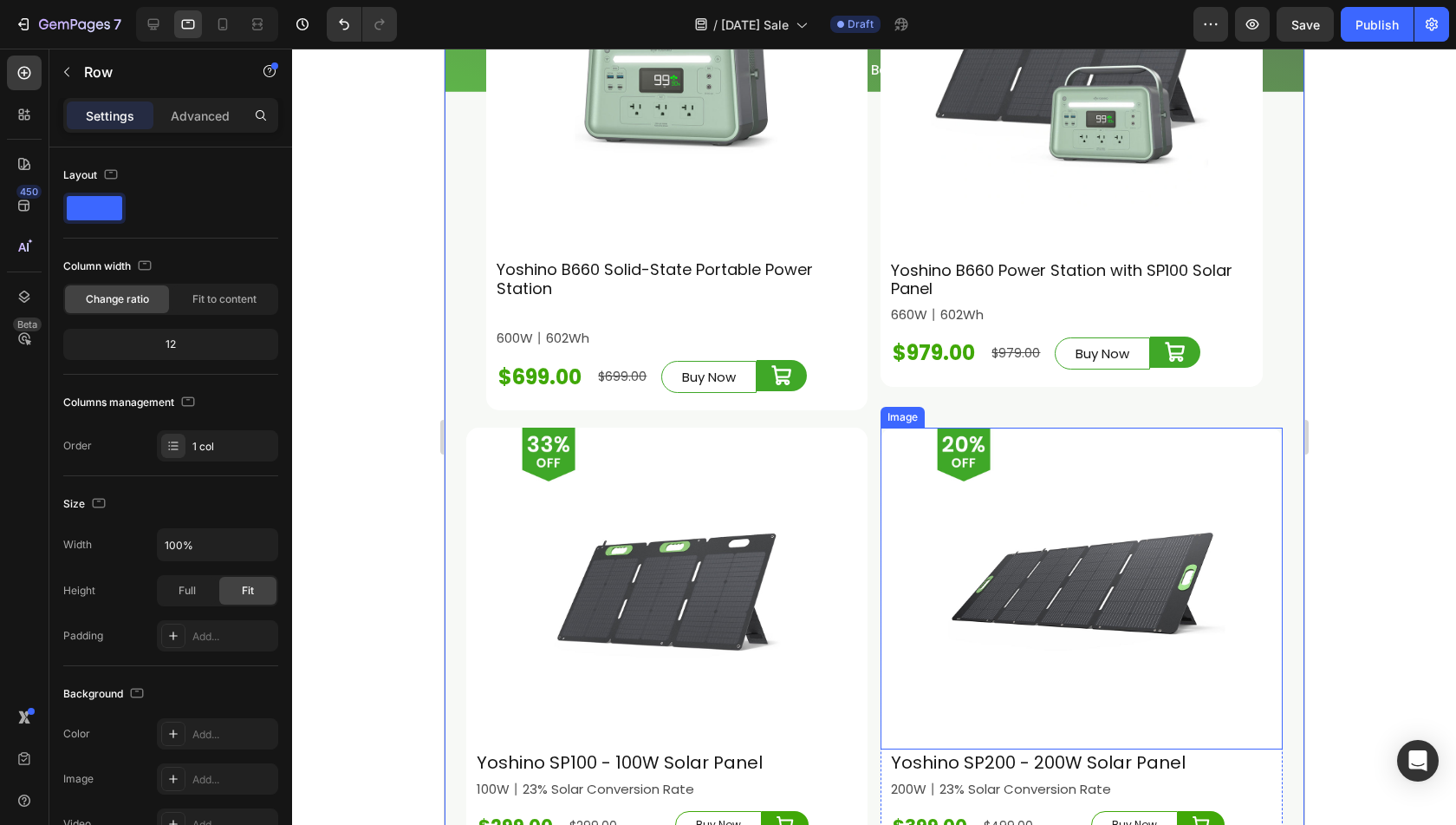
scroll to position [5824, 0]
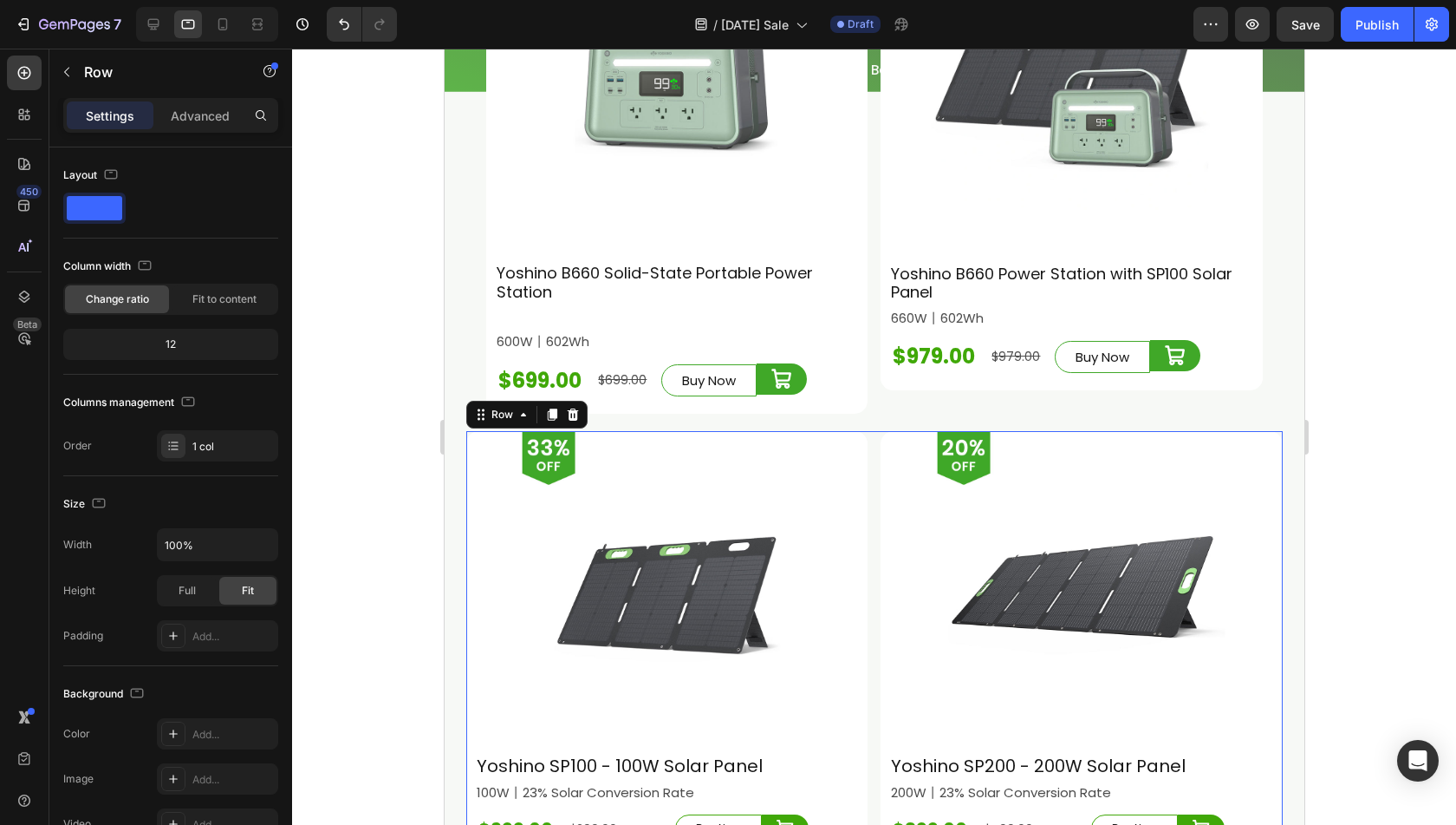
click at [863, 431] on div "Image Yoshino SP100 - 100W Solar Panel Heading Row 100W丨23% Solar Conversion Ra…" at bounding box center [873, 647] width 816 height 430
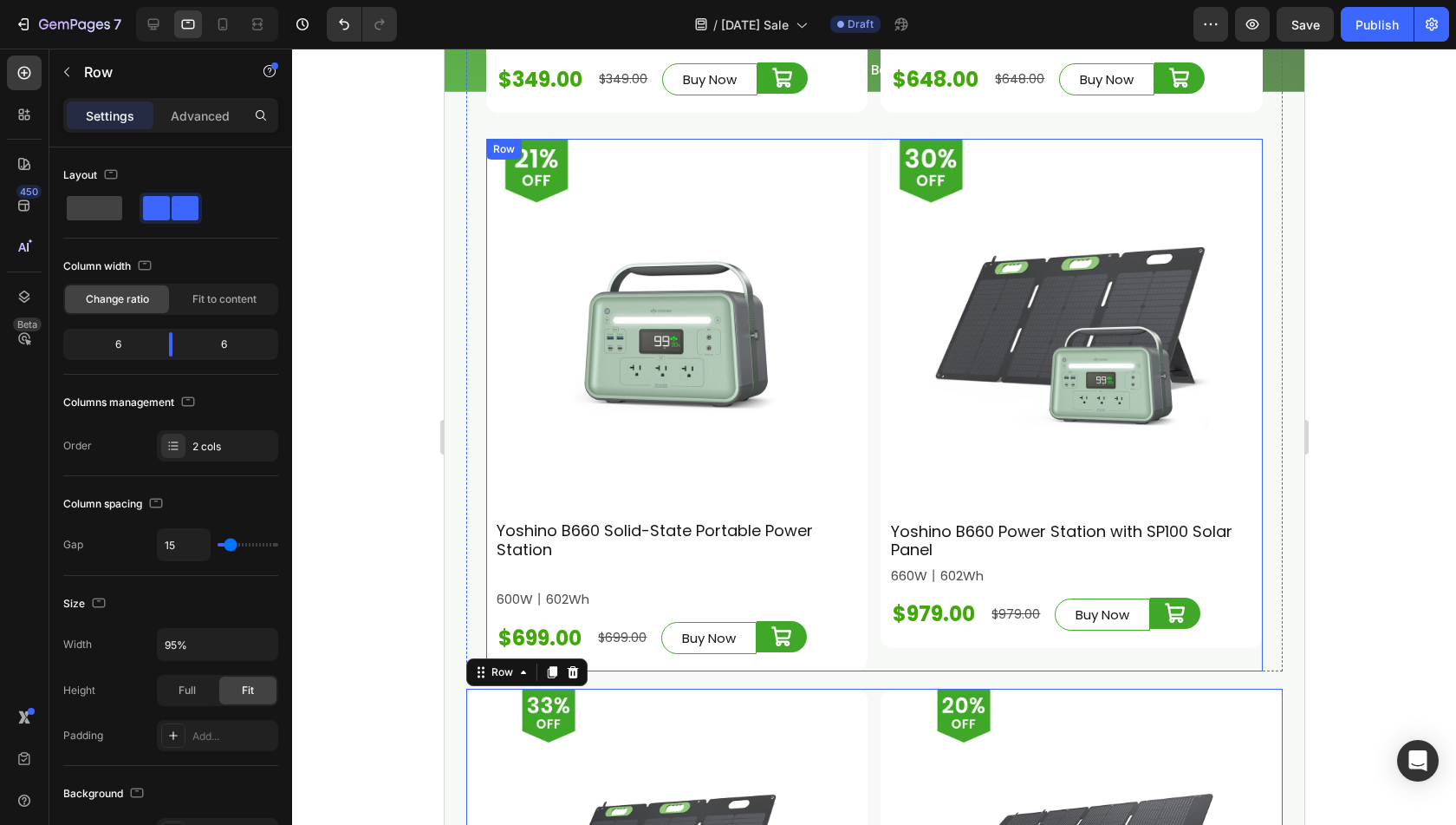
scroll to position [5563, 0]
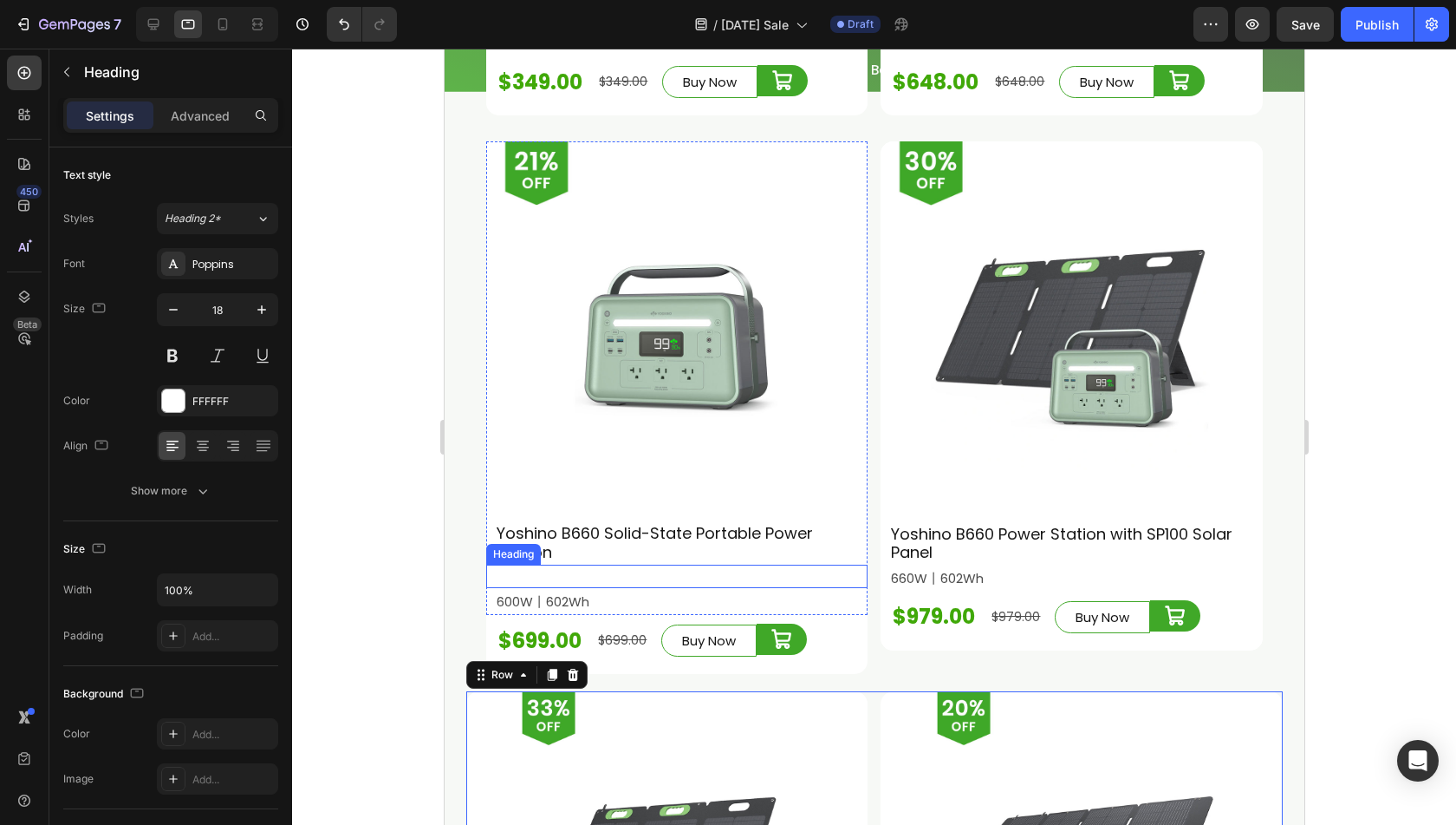
click at [634, 565] on h2 "1" at bounding box center [676, 576] width 381 height 23
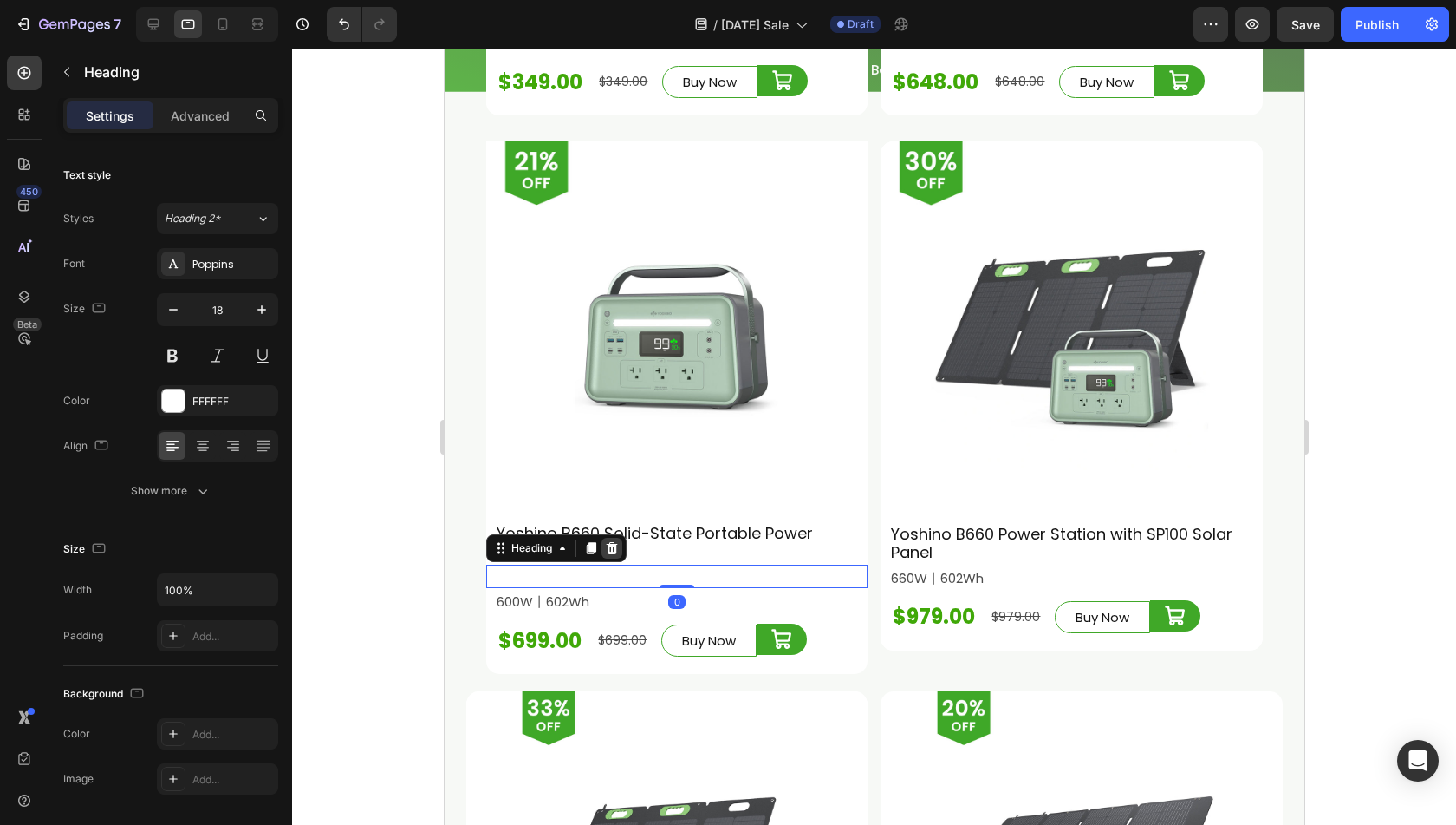
click at [610, 542] on icon at bounding box center [610, 548] width 14 height 14
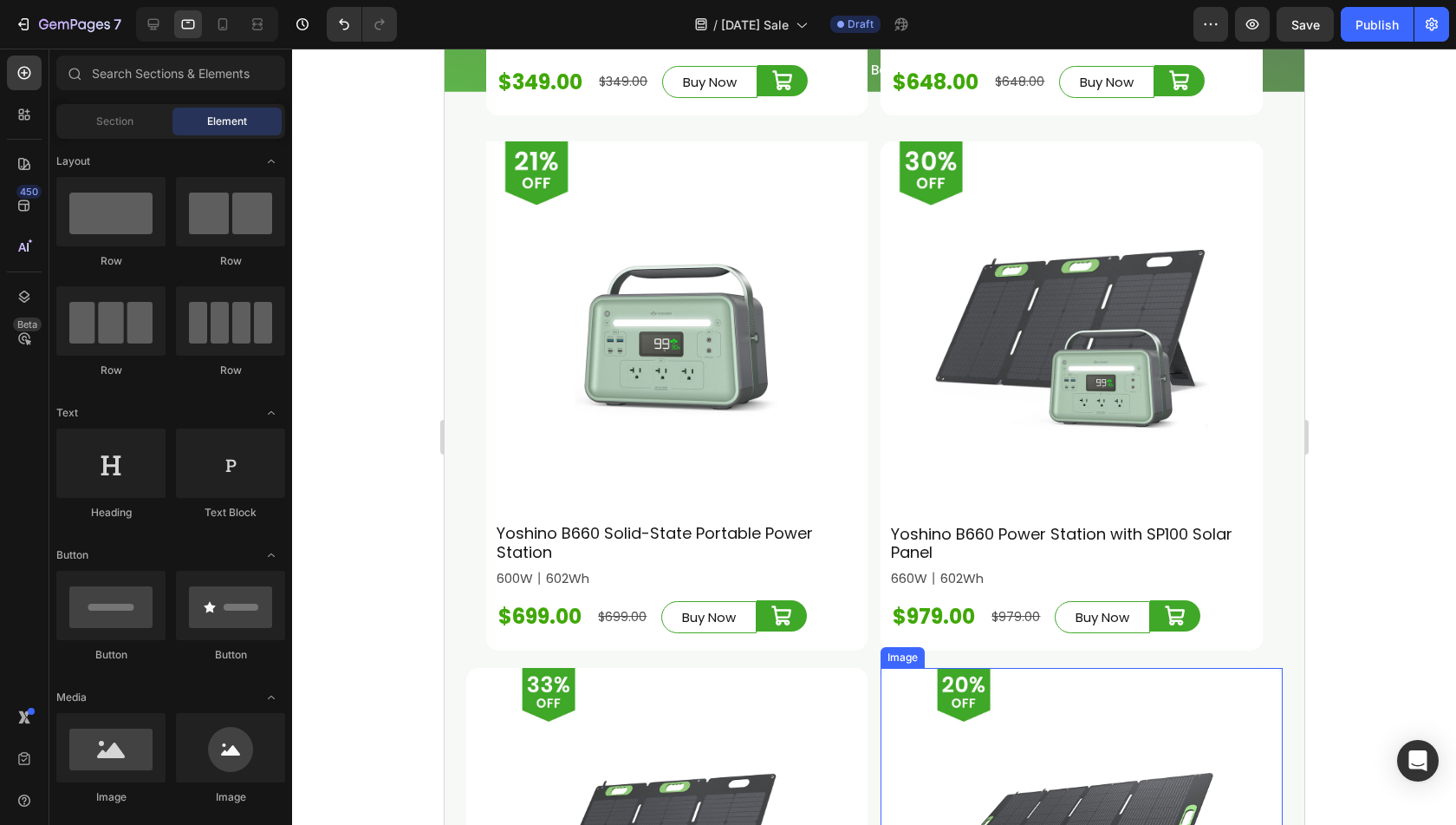
scroll to position [5737, 0]
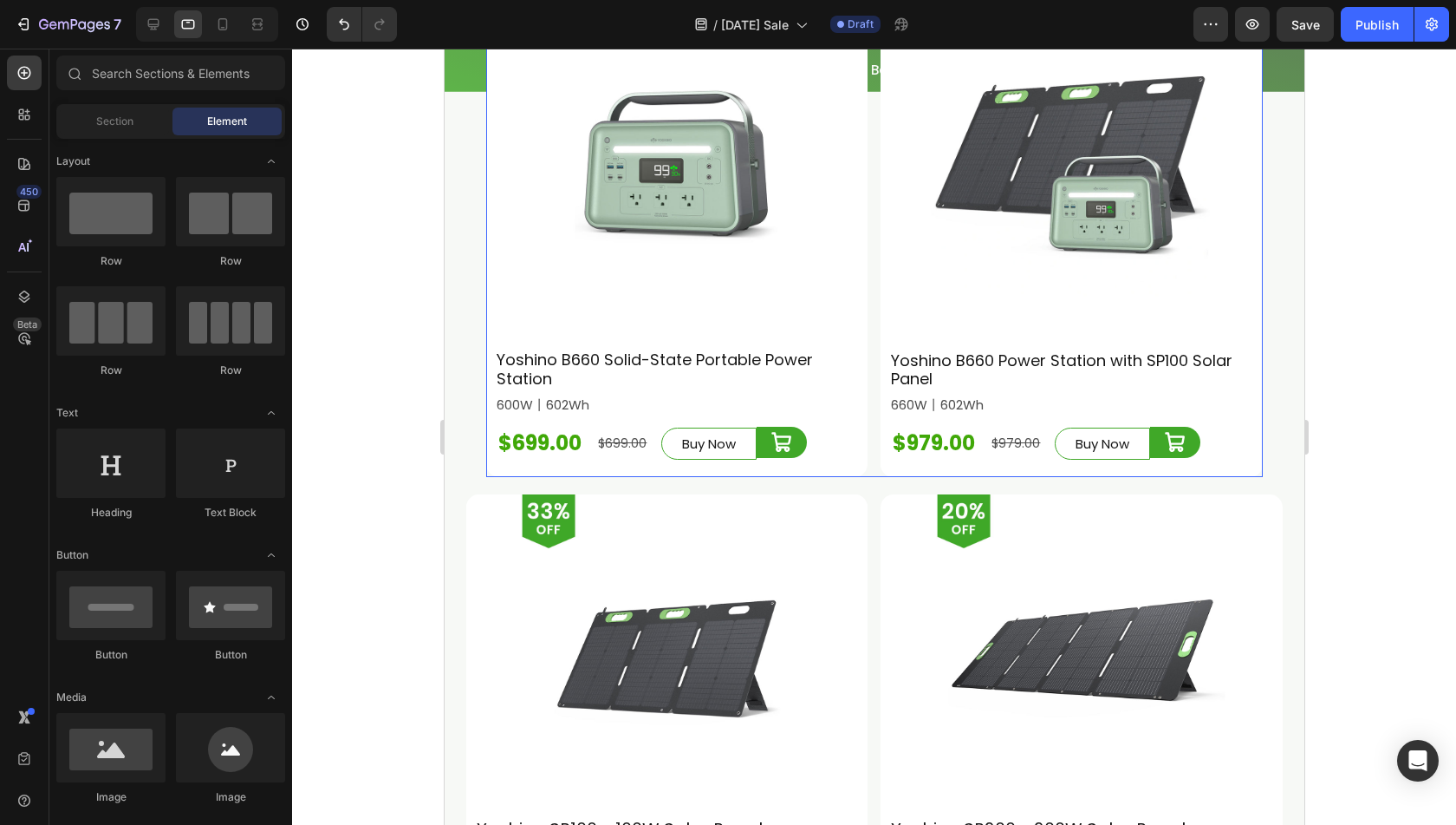
click at [865, 443] on div "Image Row Yoshino B660 Solid-State Portable Power Station Heading 600W丨602Wh Te…" at bounding box center [873, 223] width 776 height 510
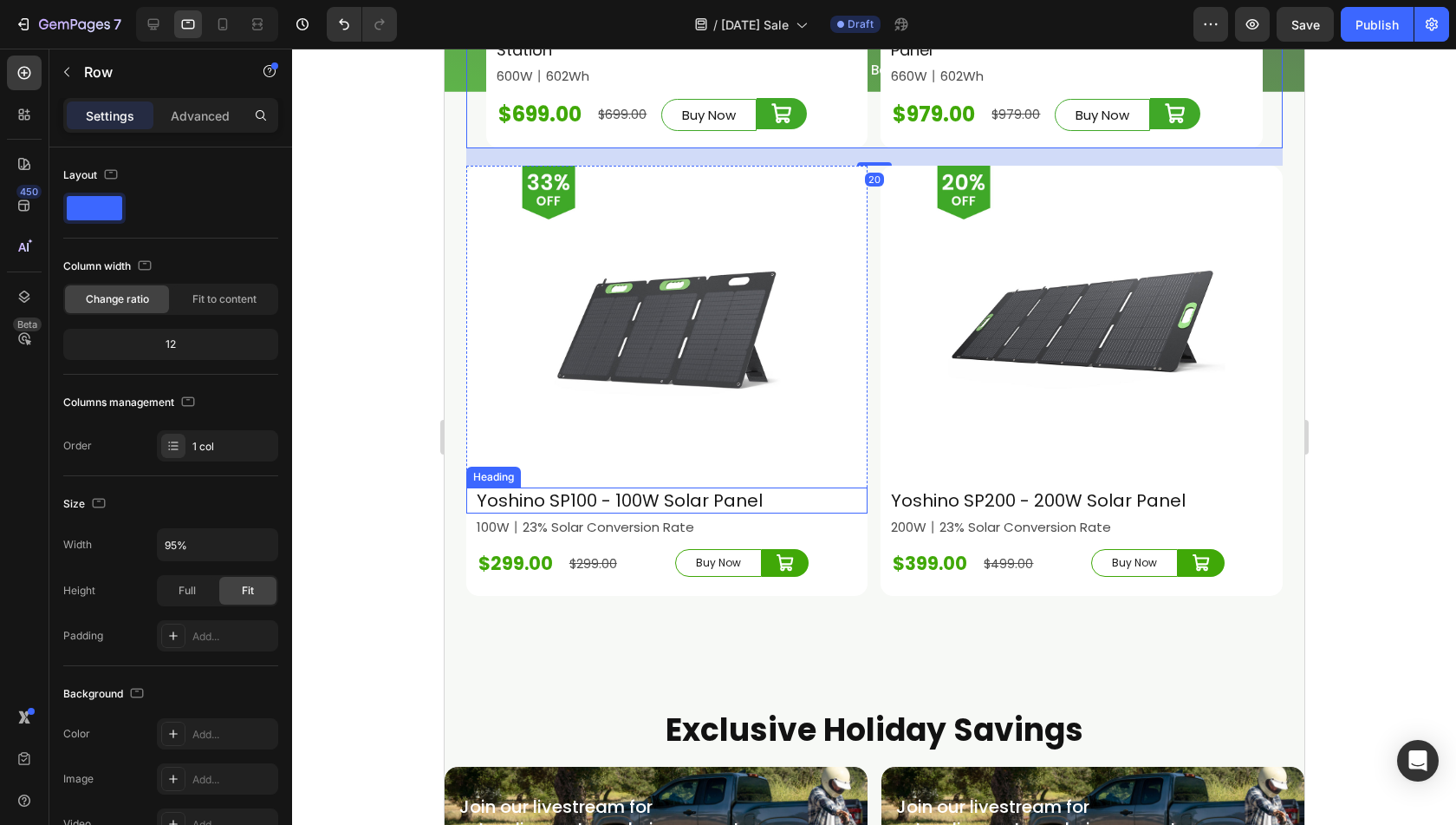
scroll to position [6084, 0]
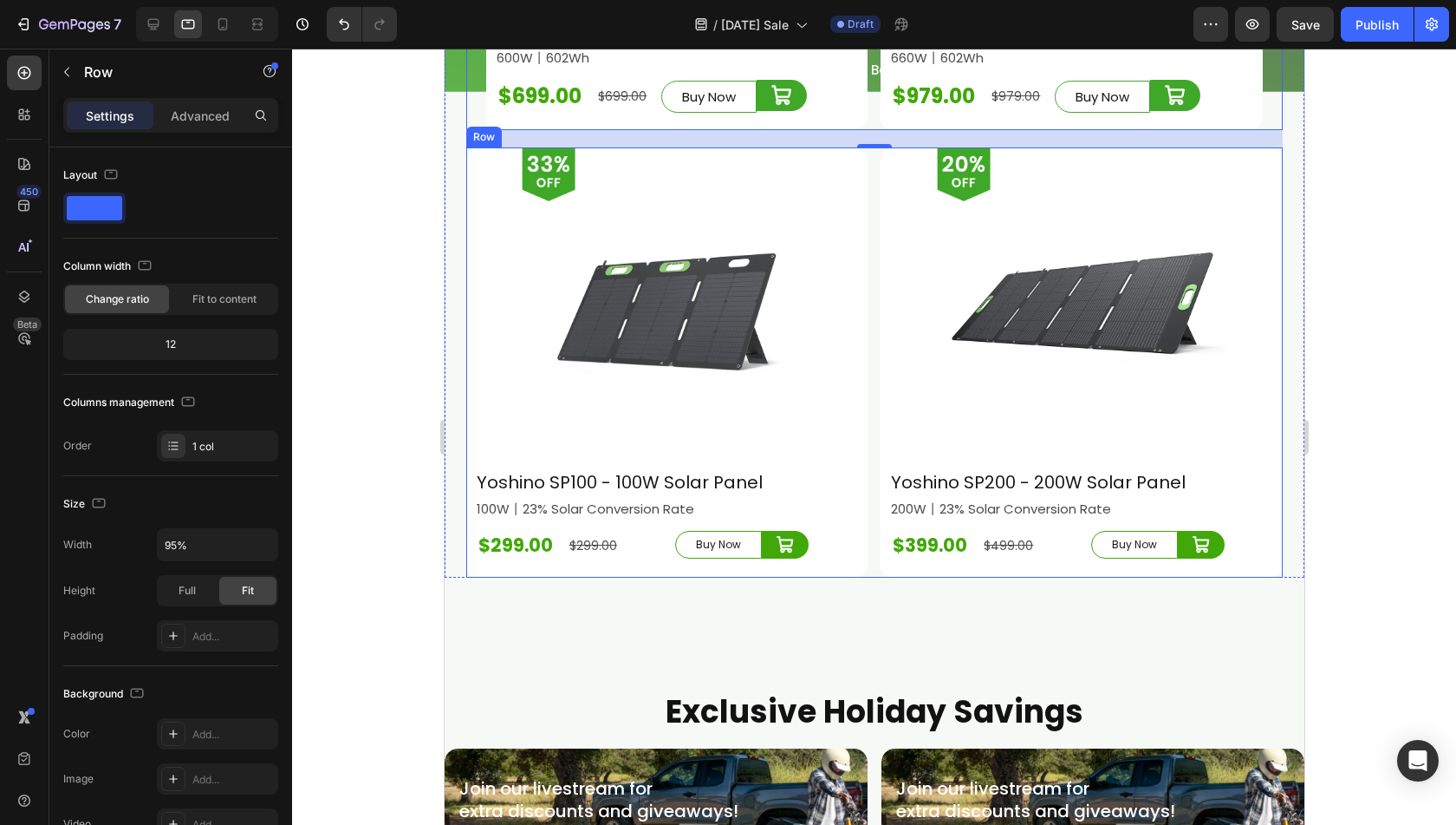
click at [870, 541] on div "Image Yoshino SP100 - 100W Solar Panel Heading Row 100W丨23% Solar Conversion Ra…" at bounding box center [873, 362] width 816 height 430
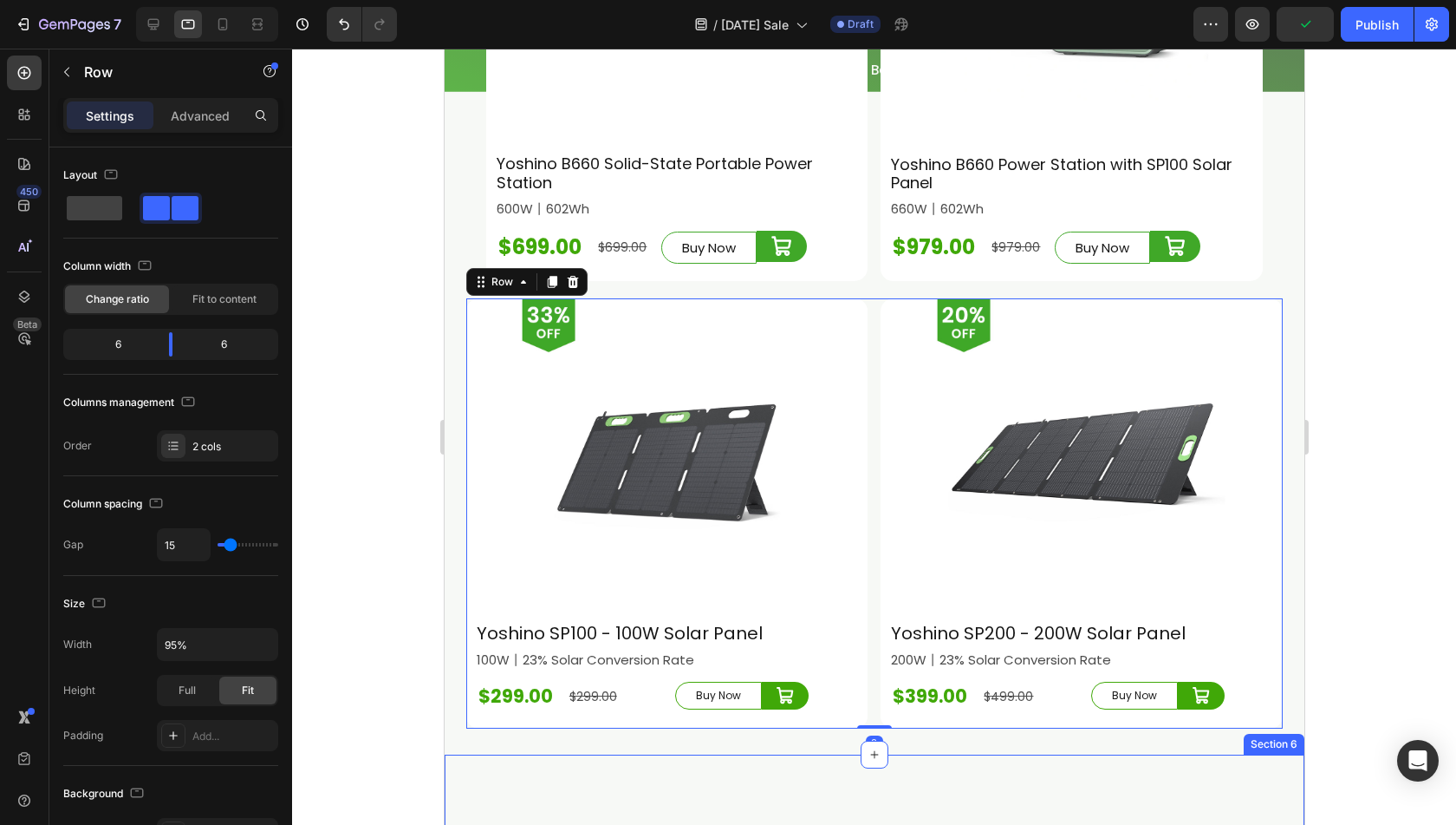
scroll to position [5824, 0]
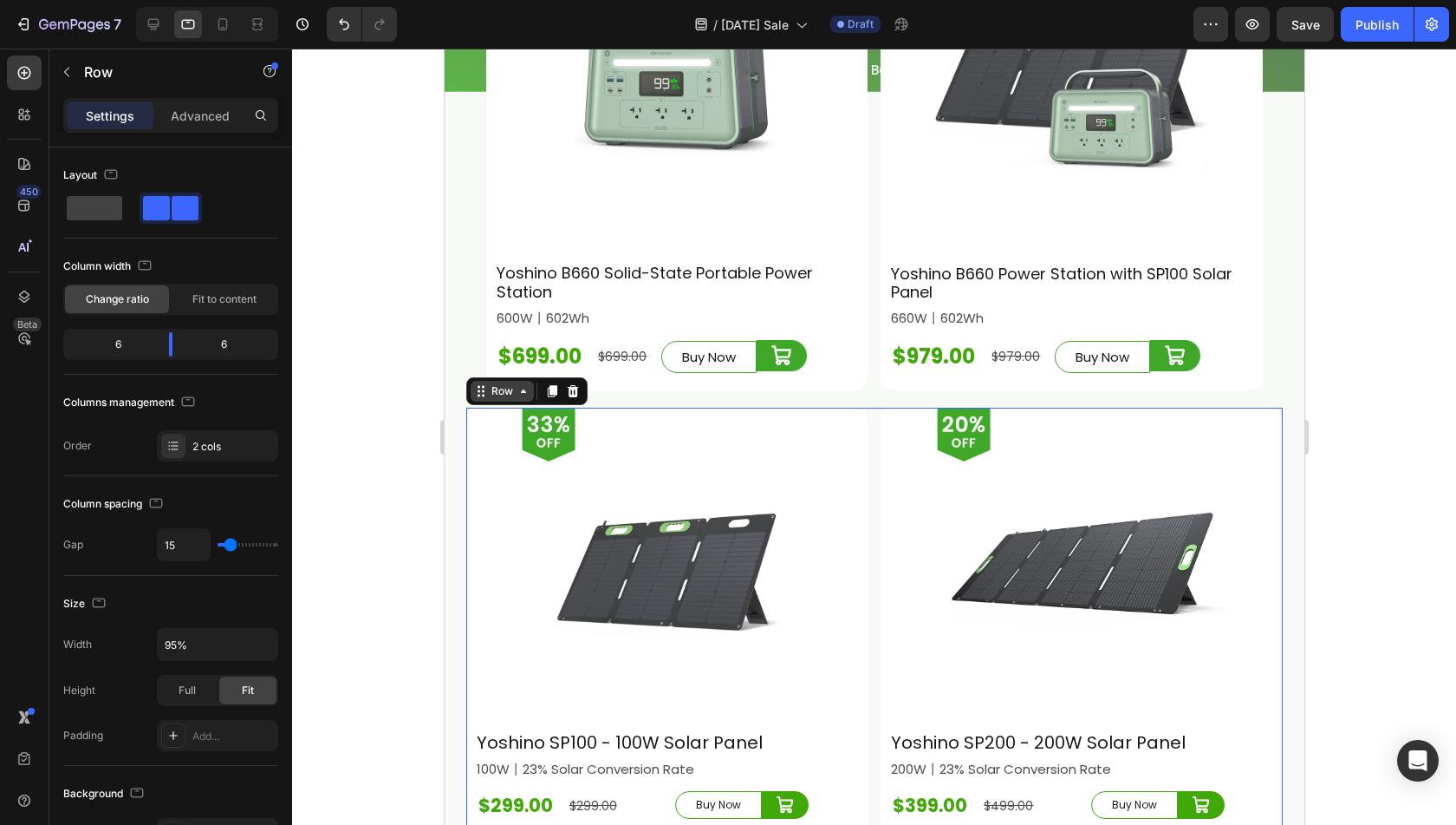
click at [500, 384] on div "Row" at bounding box center [501, 391] width 28 height 16
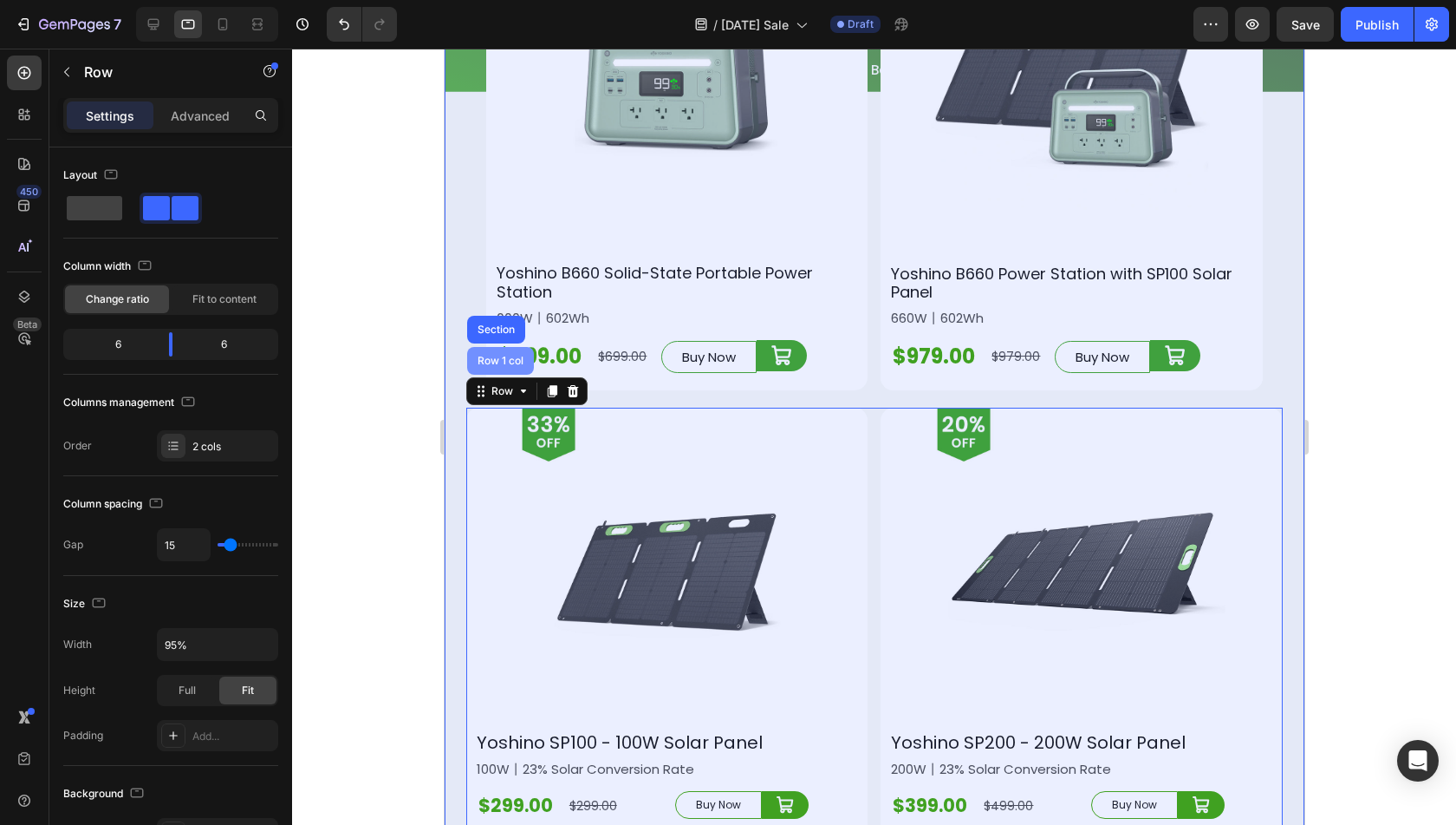
click at [499, 356] on div "Row 1 col" at bounding box center [500, 361] width 53 height 10
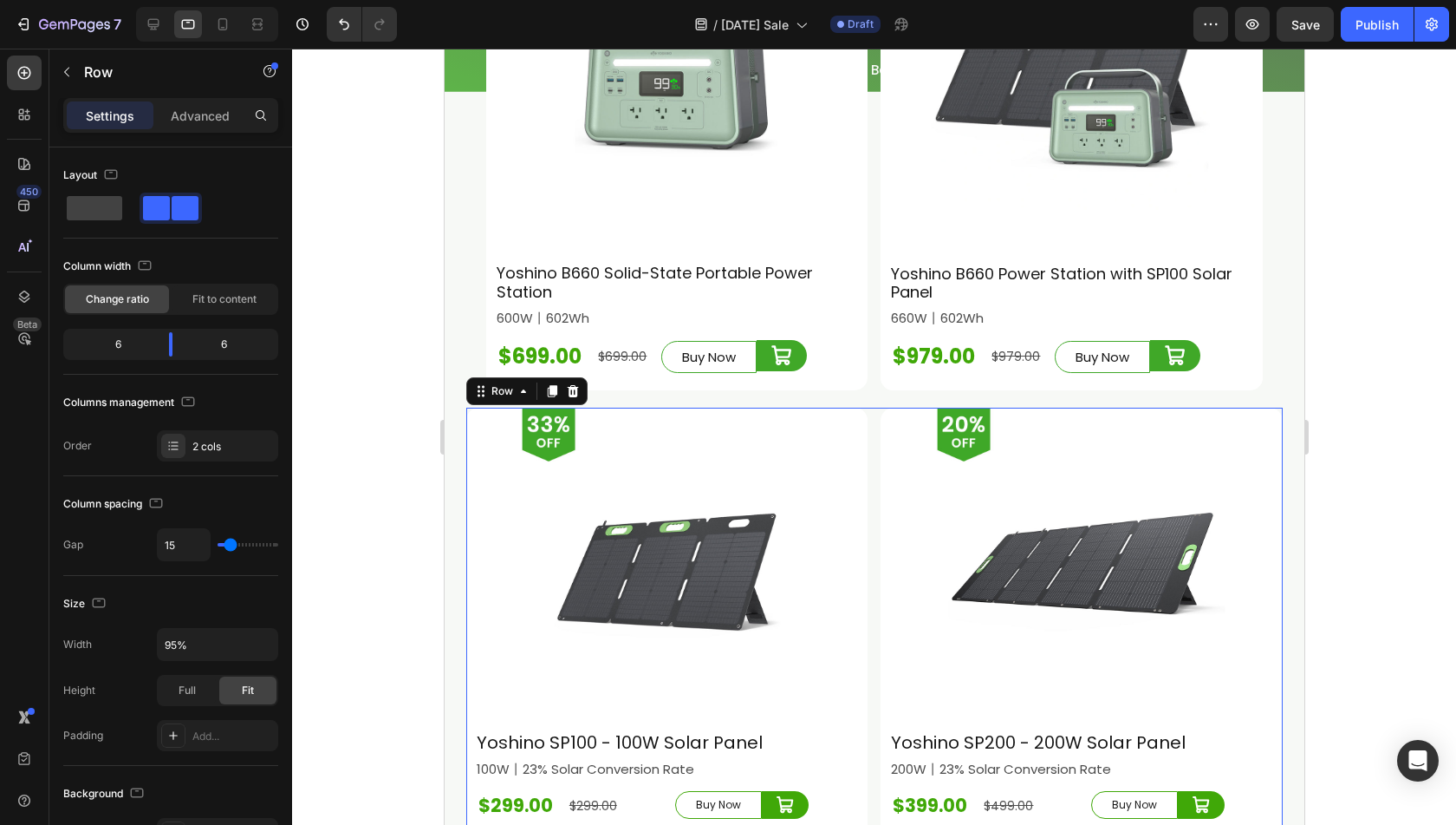
click at [861, 445] on div "Image Yoshino SP100 - 100W Solar Panel Heading Row 100W丨23% Solar Conversion Ra…" at bounding box center [873, 623] width 816 height 430
click at [64, 63] on button "button" at bounding box center [67, 72] width 28 height 28
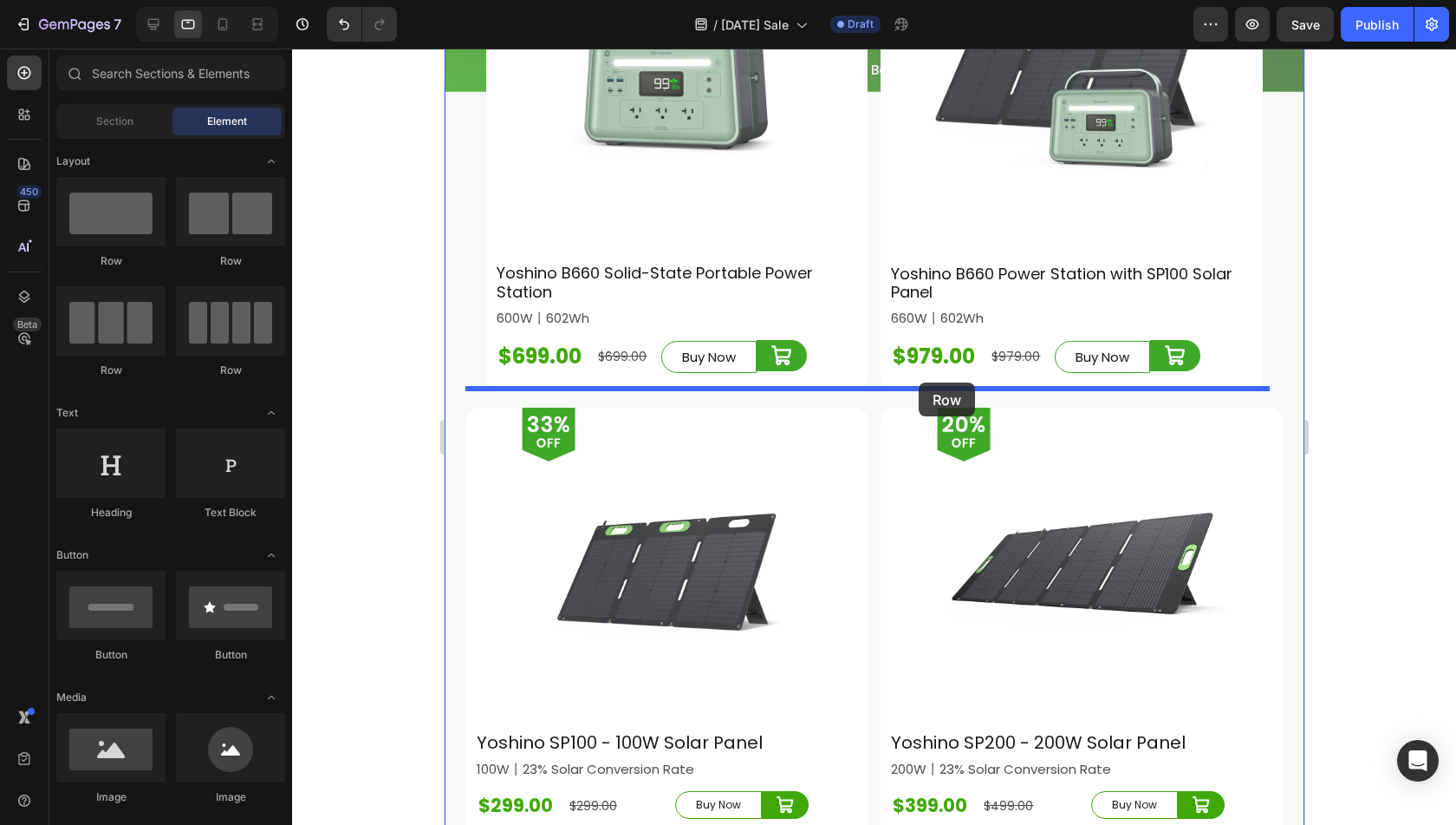
drag, startPoint x: 628, startPoint y: 284, endPoint x: 918, endPoint y: 383, distance: 306.4
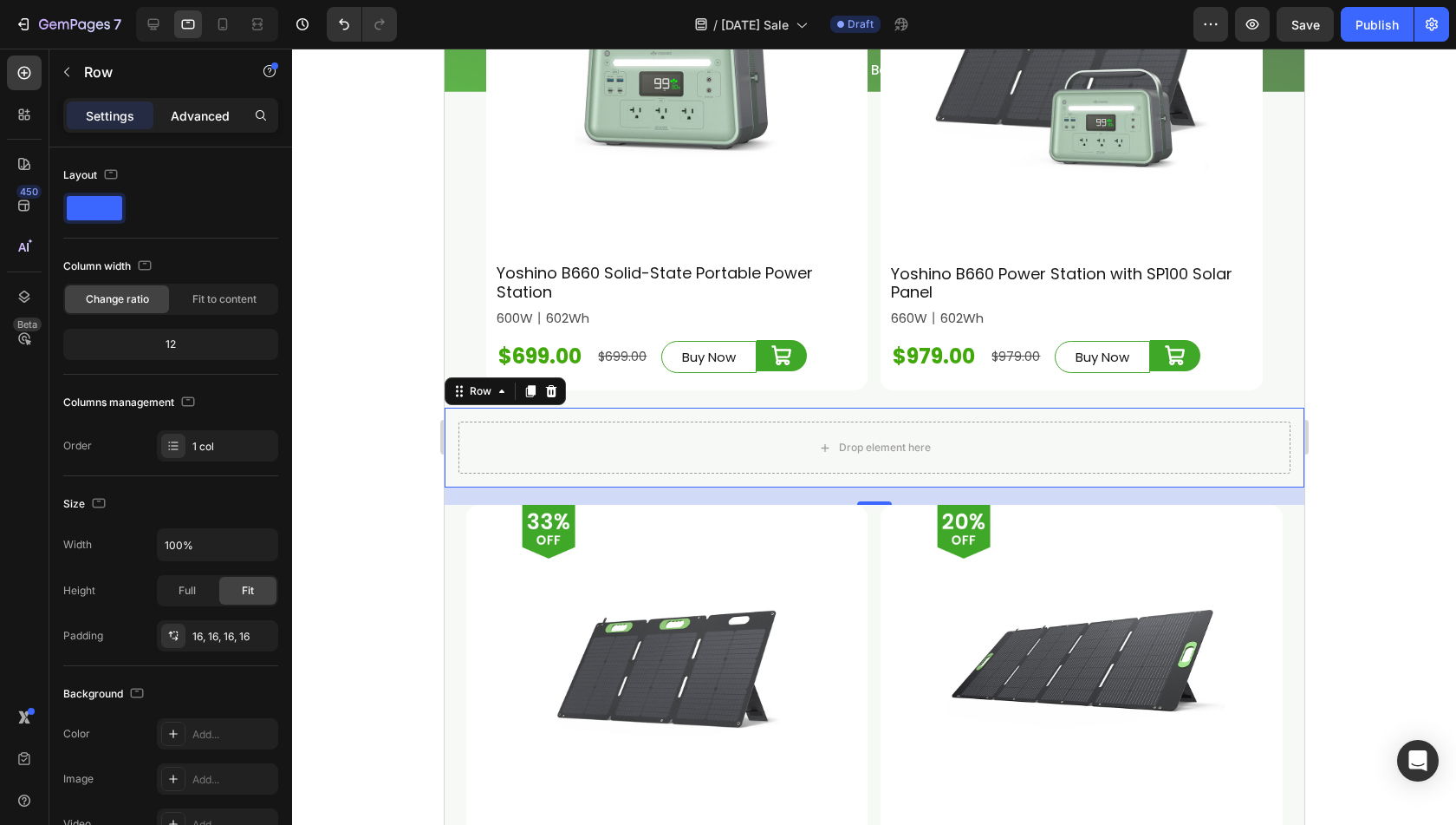
click at [210, 121] on p "Advanced" at bounding box center [200, 116] width 59 height 18
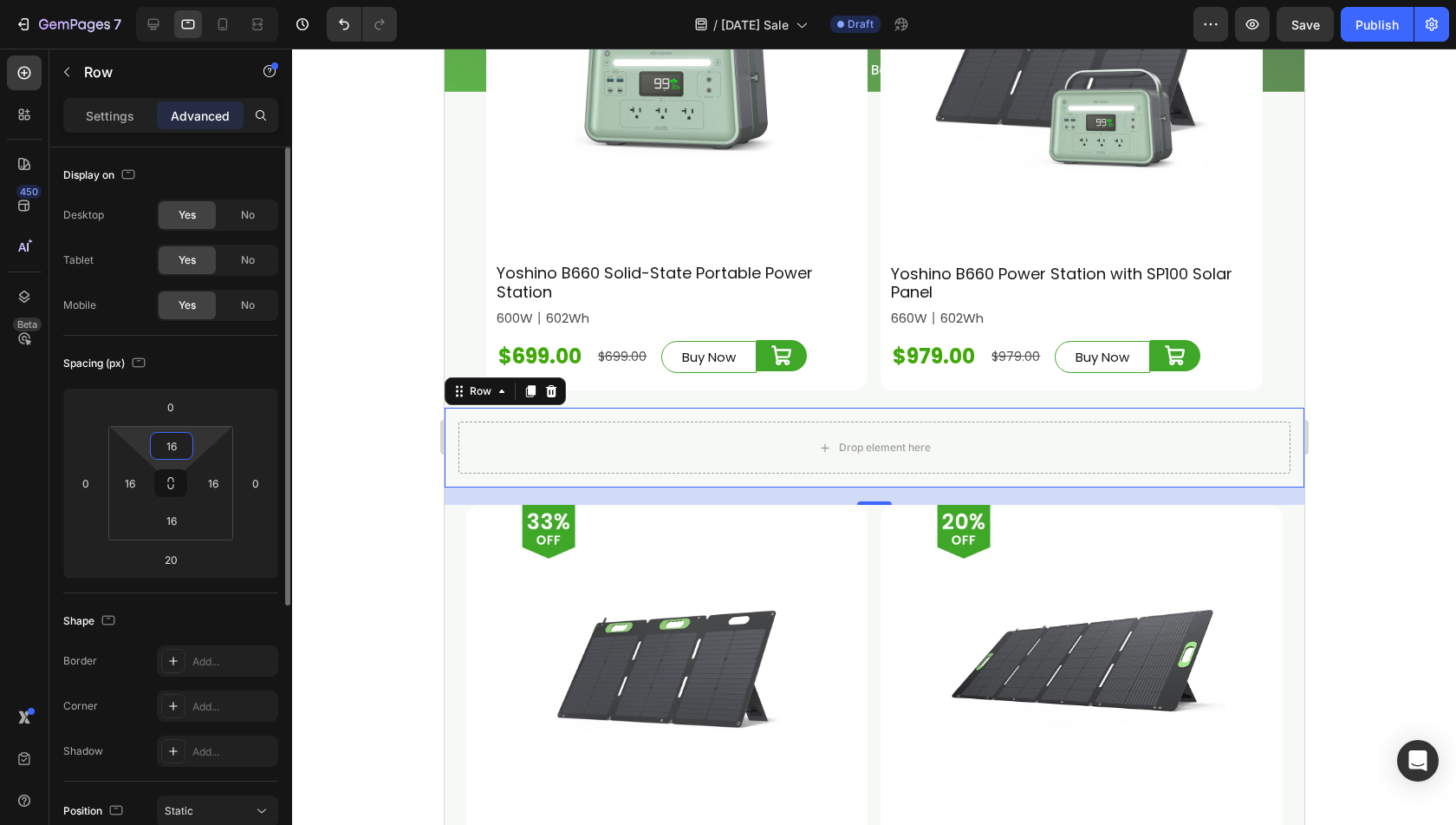
click at [168, 442] on input "16" at bounding box center [172, 446] width 35 height 26
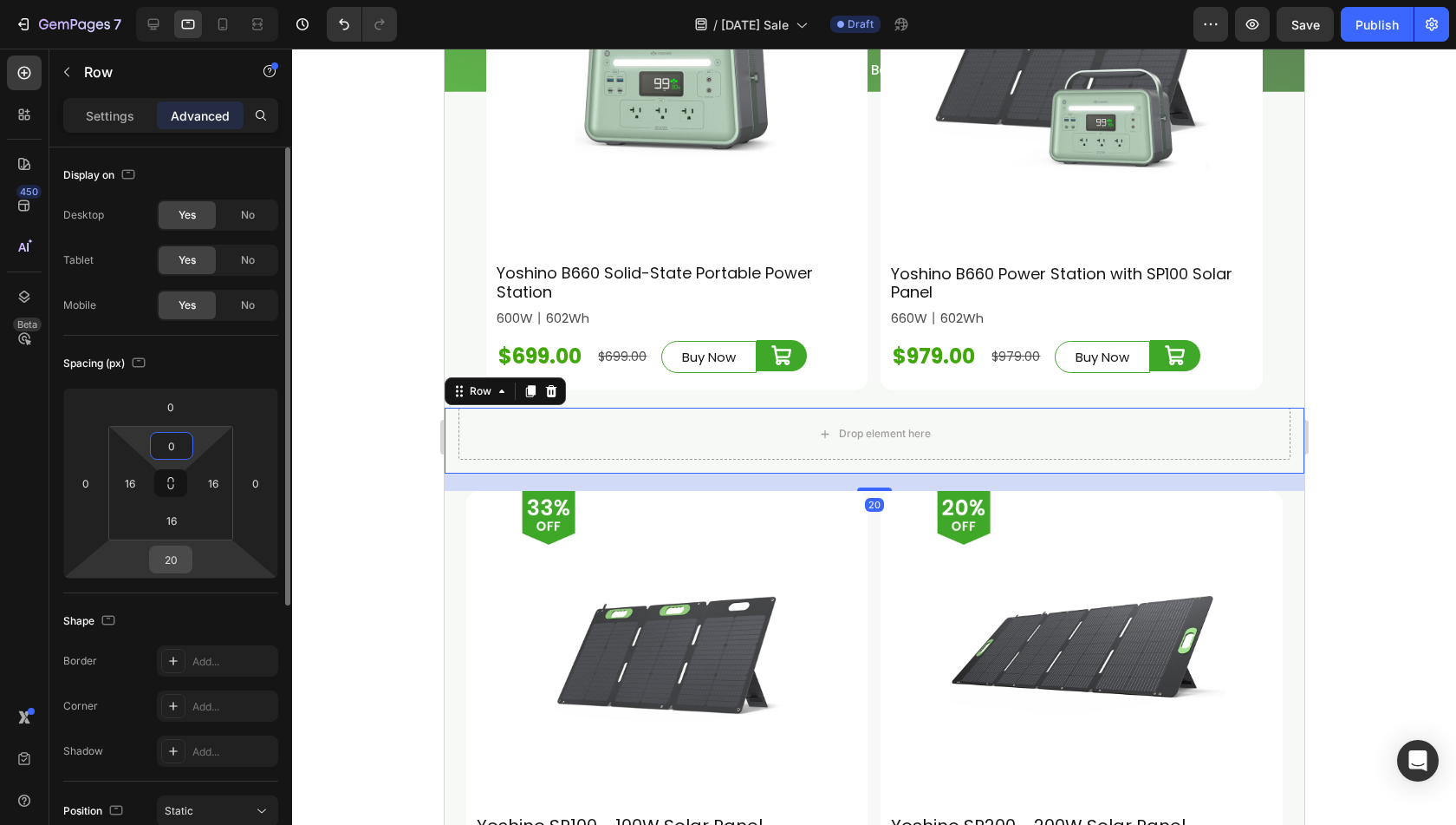
click at [168, 564] on input "20" at bounding box center [171, 559] width 35 height 26
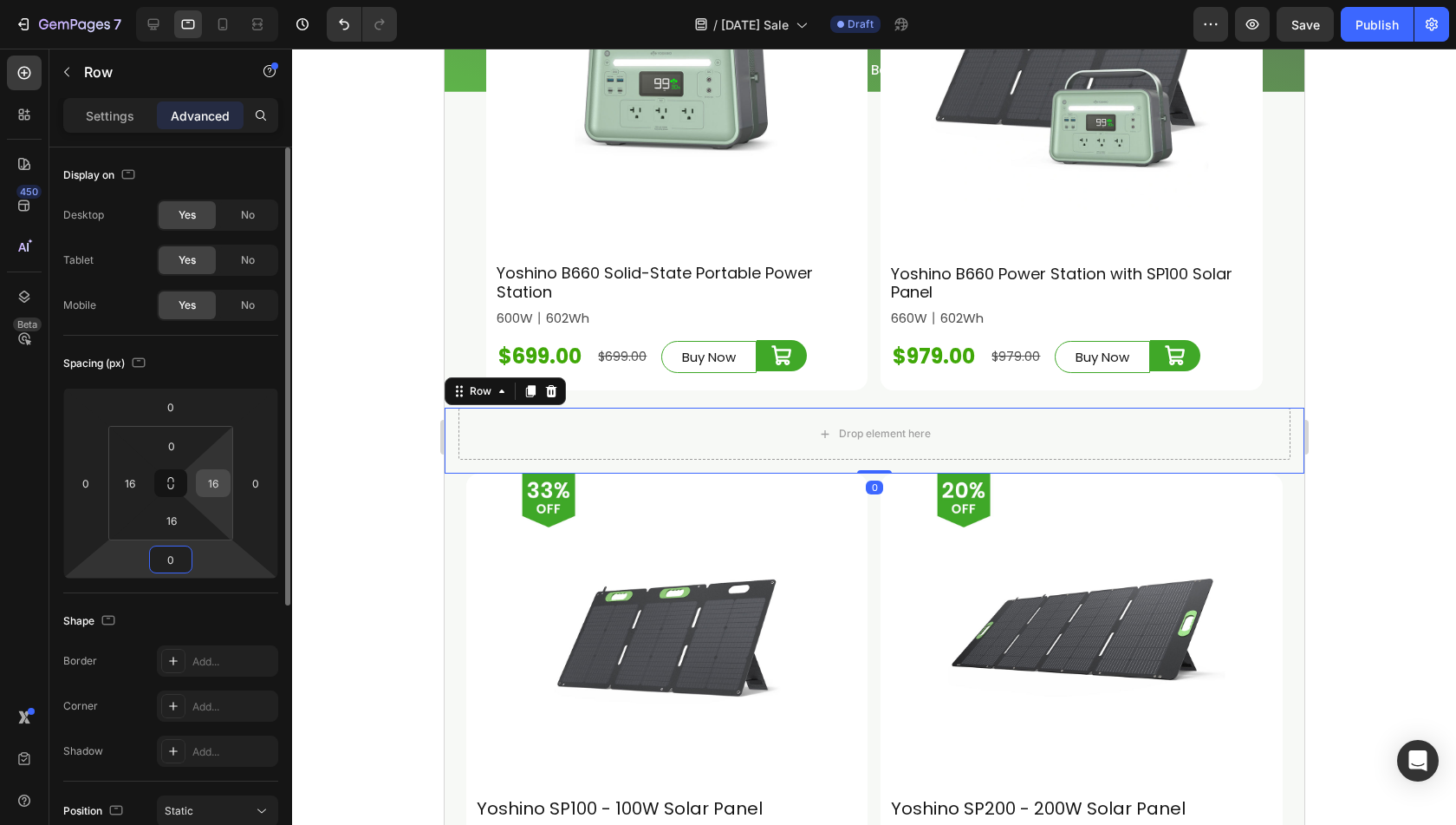
click at [212, 478] on input "16" at bounding box center [213, 483] width 26 height 26
click at [131, 481] on input "16" at bounding box center [130, 483] width 26 height 26
click at [172, 519] on input "16" at bounding box center [172, 521] width 35 height 26
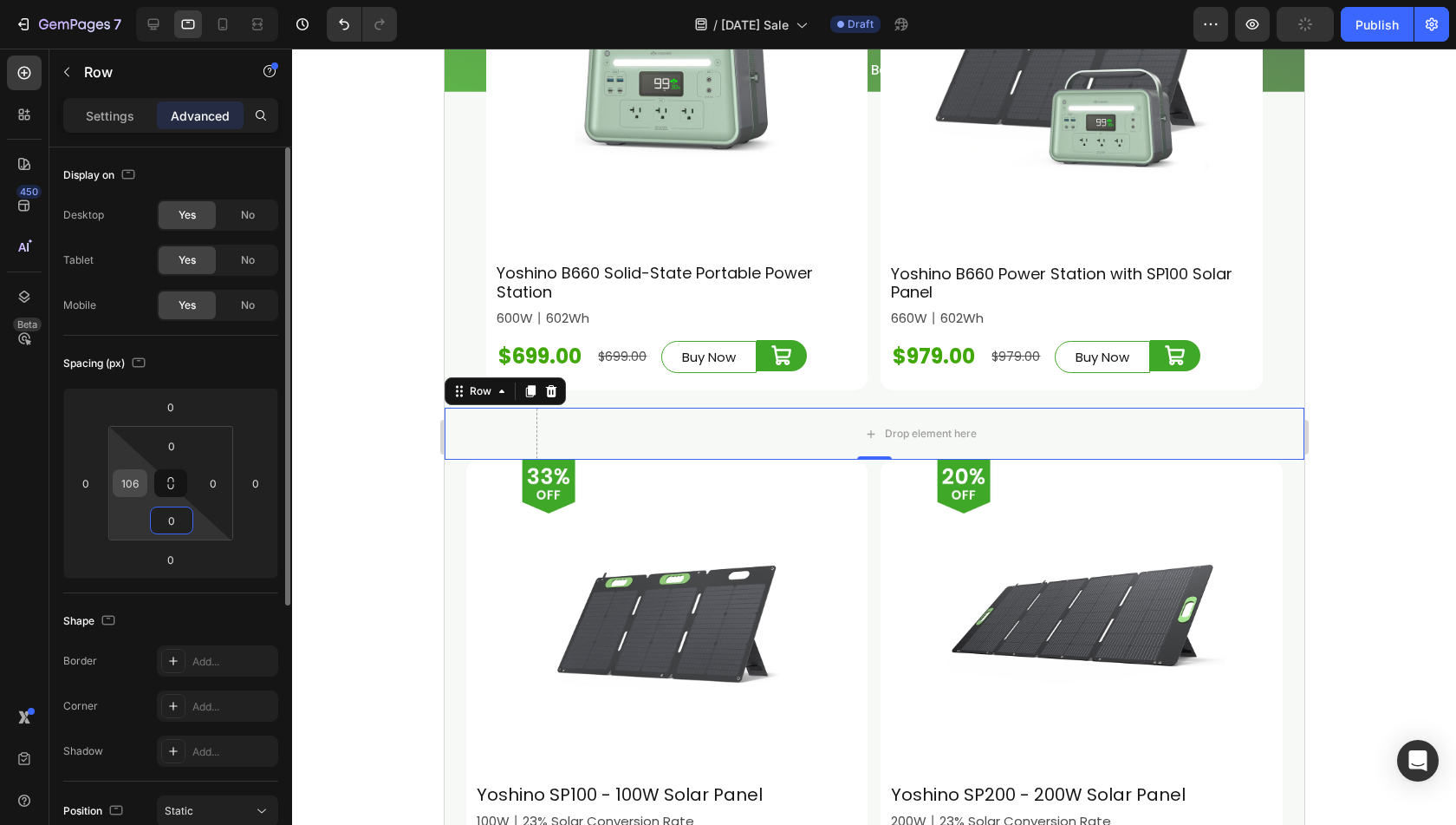
click at [136, 481] on input "106" at bounding box center [130, 483] width 26 height 26
click at [236, 614] on div "Shape" at bounding box center [171, 621] width 215 height 28
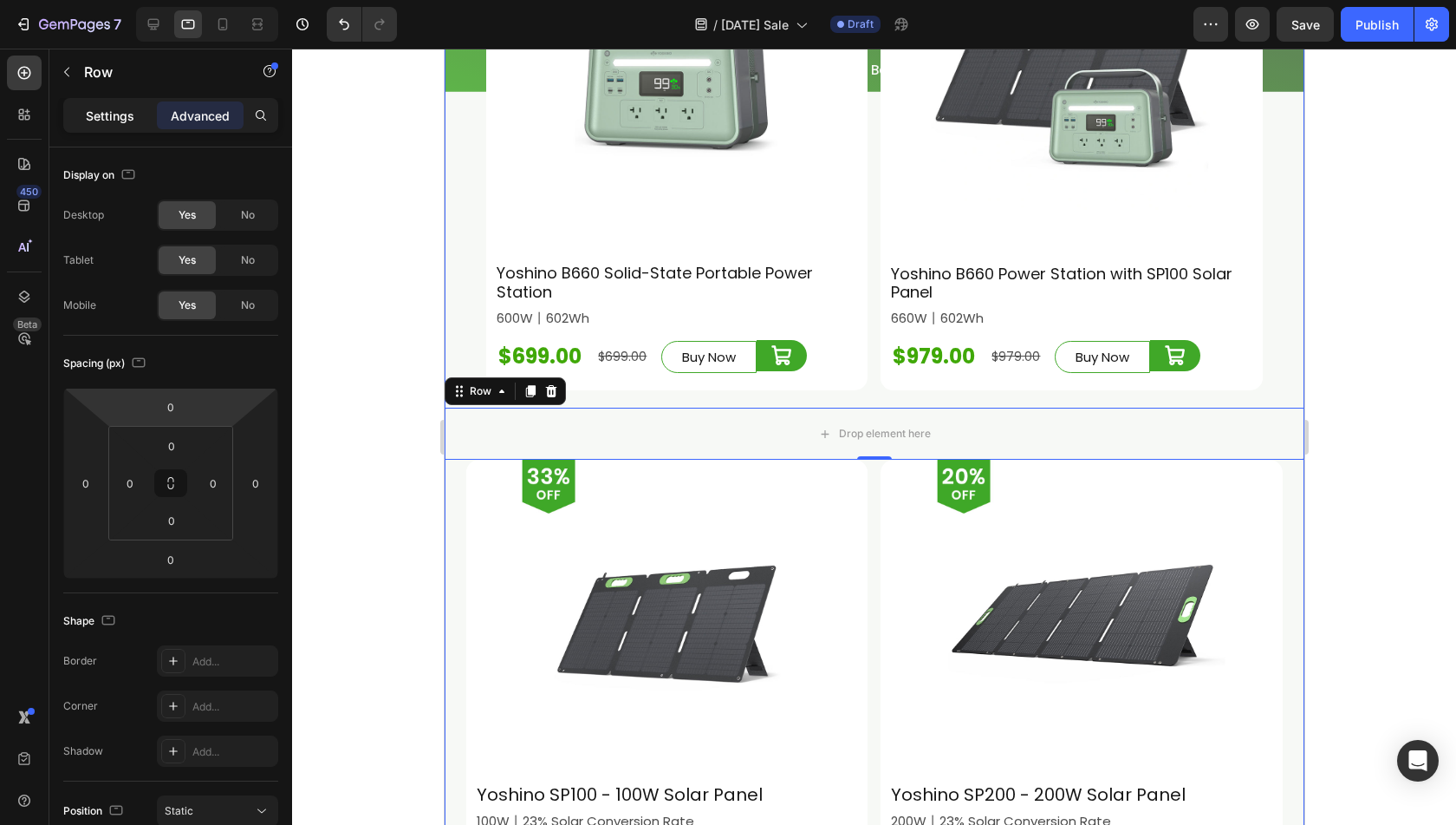
click at [102, 114] on p "Settings" at bounding box center [109, 116] width 49 height 18
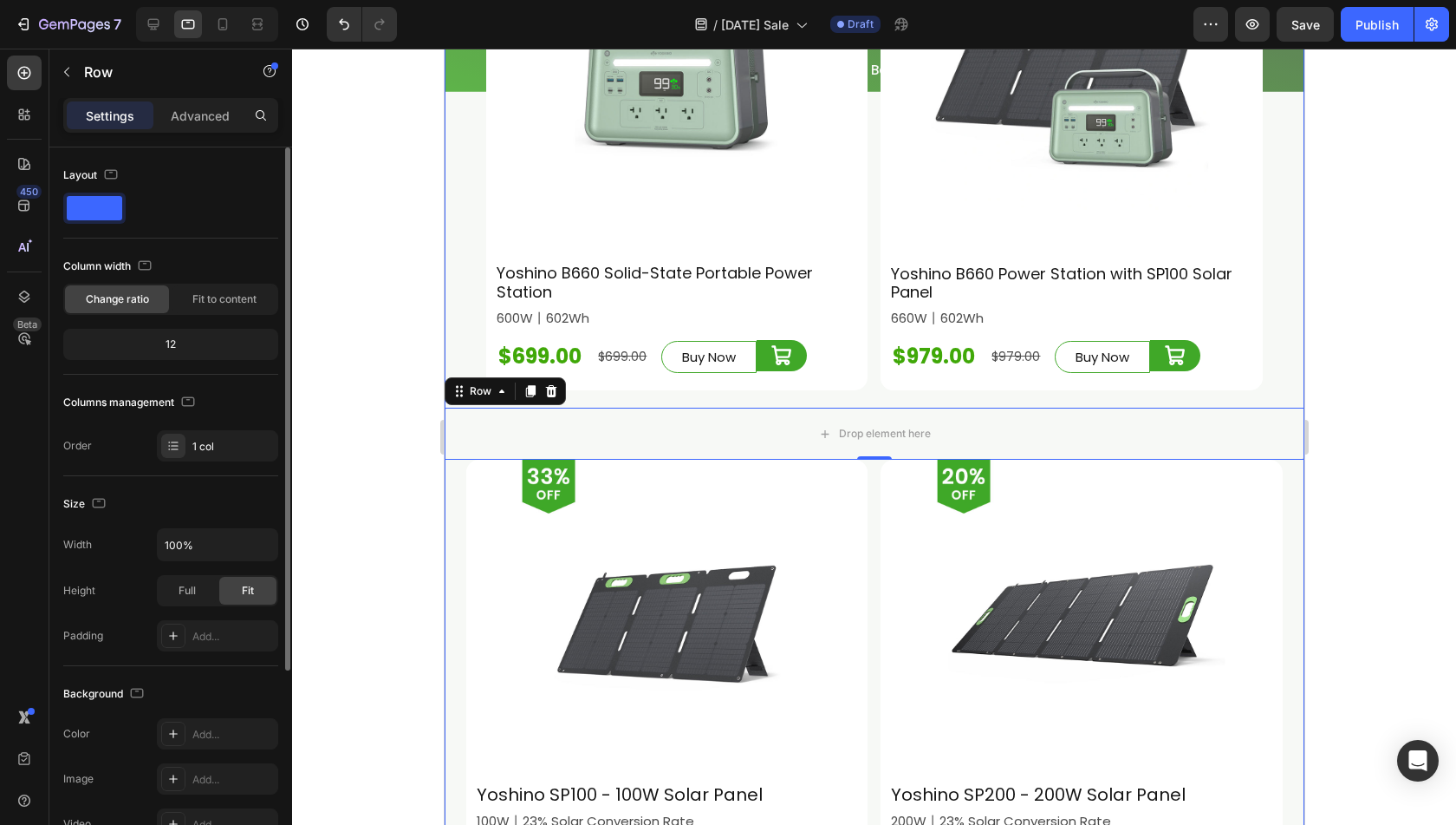
click at [279, 547] on div "Layout Column width Change ratio Fit to content 12 Columns management Order 1 c…" at bounding box center [171, 654] width 243 height 1014
click at [269, 546] on icon "button" at bounding box center [261, 544] width 17 height 17
click at [182, 548] on input "100%" at bounding box center [218, 544] width 119 height 31
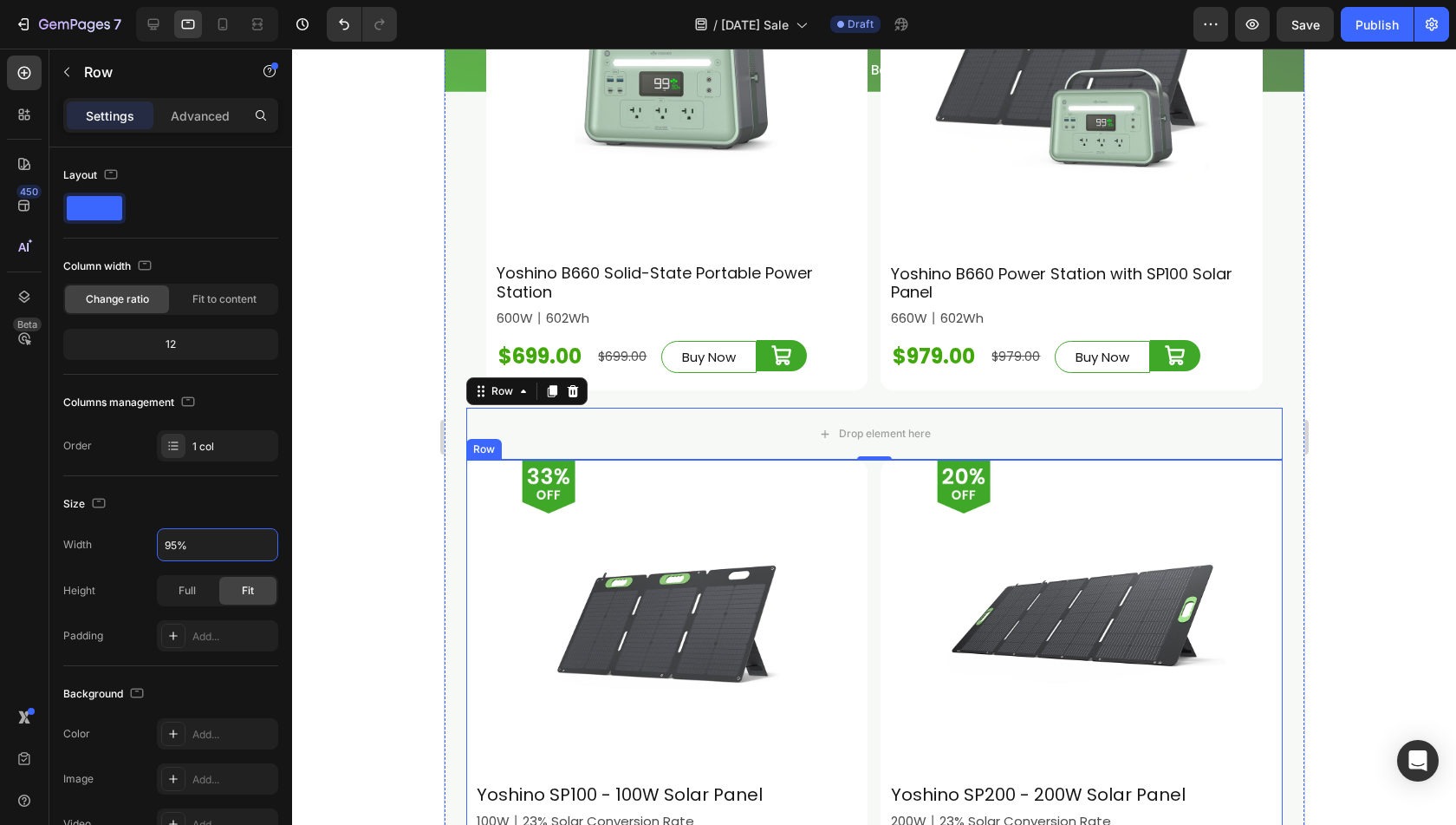
click at [869, 523] on div "Image Yoshino SP100 - 100W Solar Panel Heading Row 100W丨23% Solar Conversion Ra…" at bounding box center [873, 675] width 816 height 430
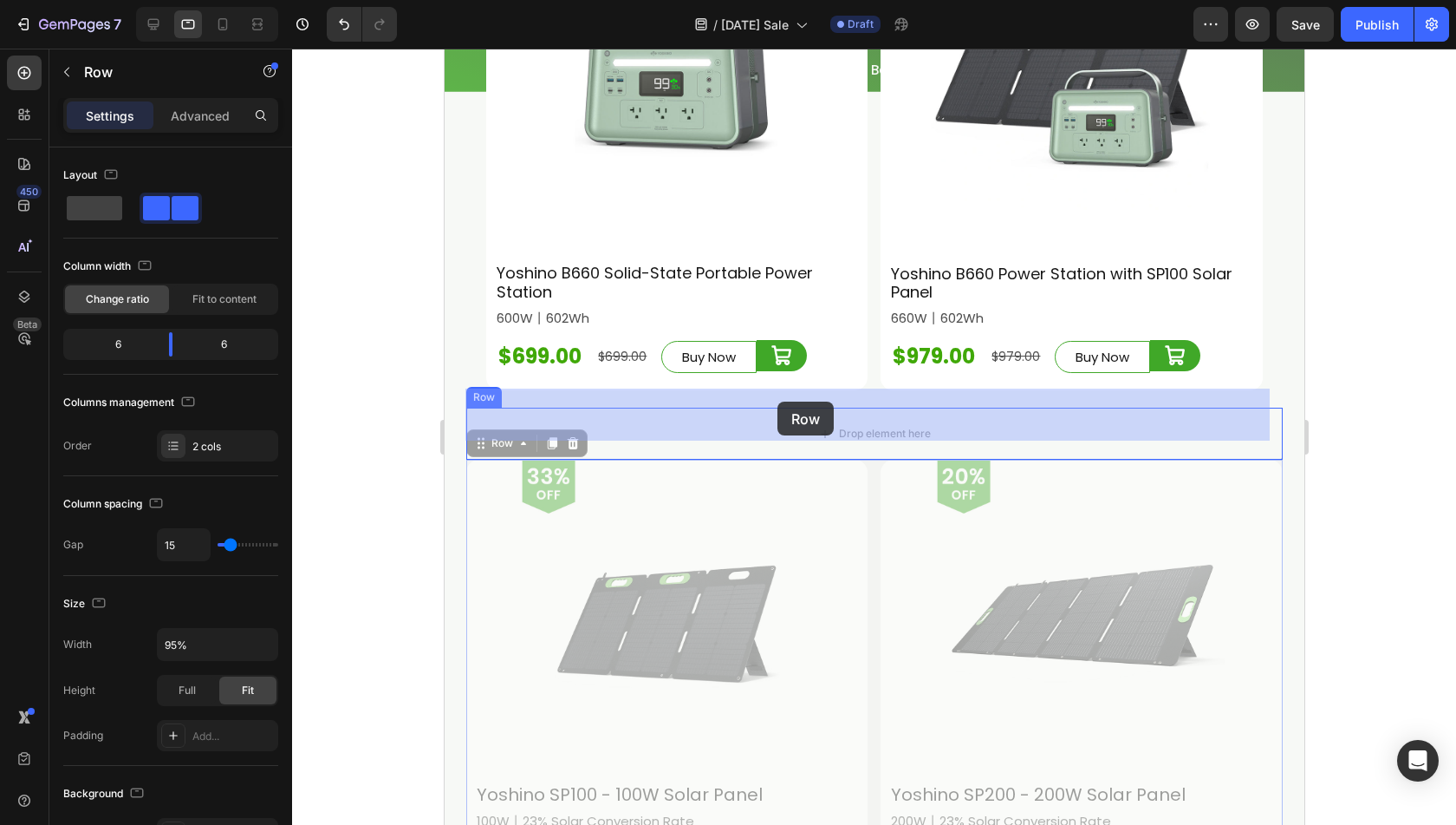
drag, startPoint x: 497, startPoint y: 426, endPoint x: 777, endPoint y: 402, distance: 281.0
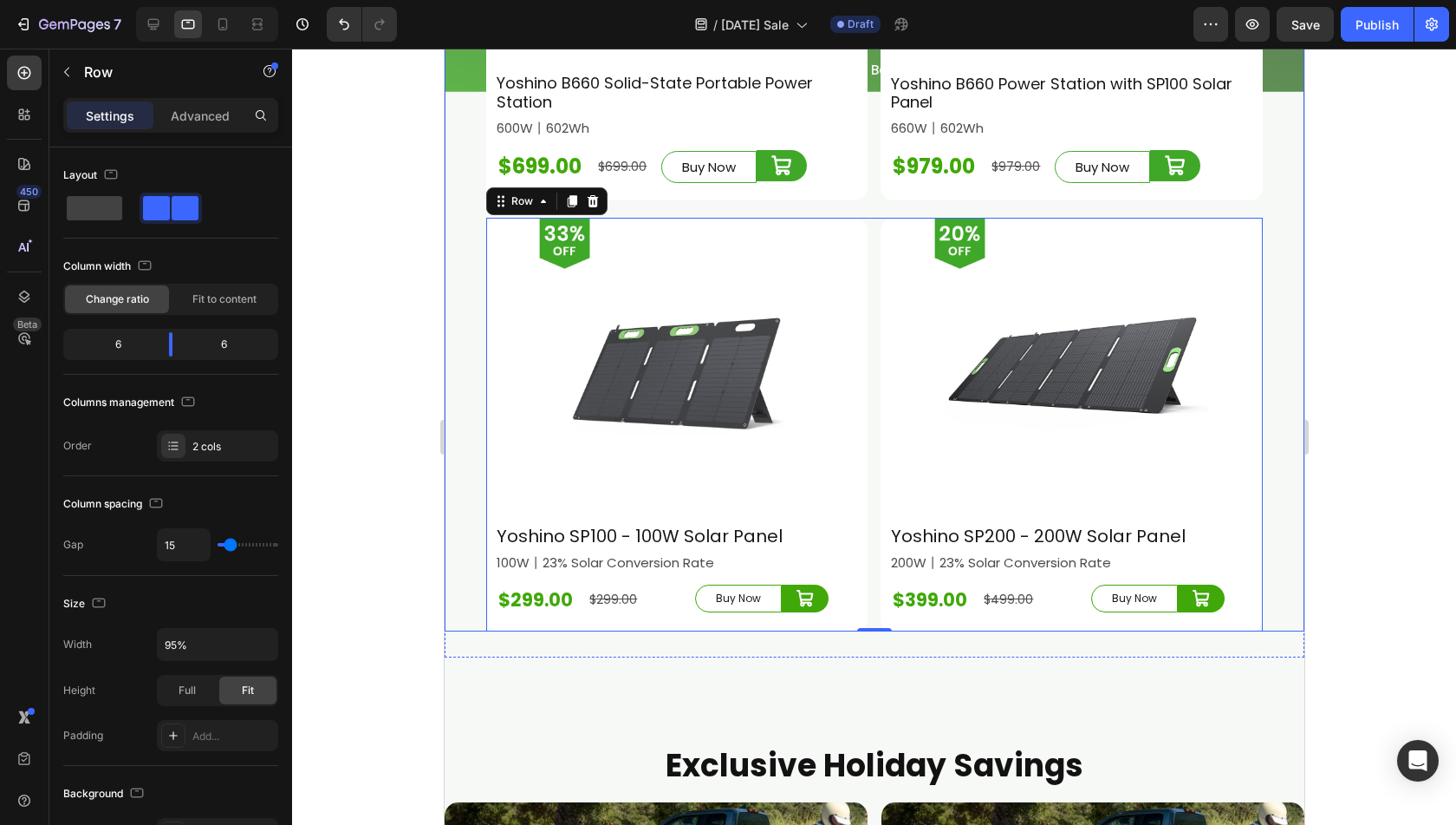
scroll to position [5911, 0]
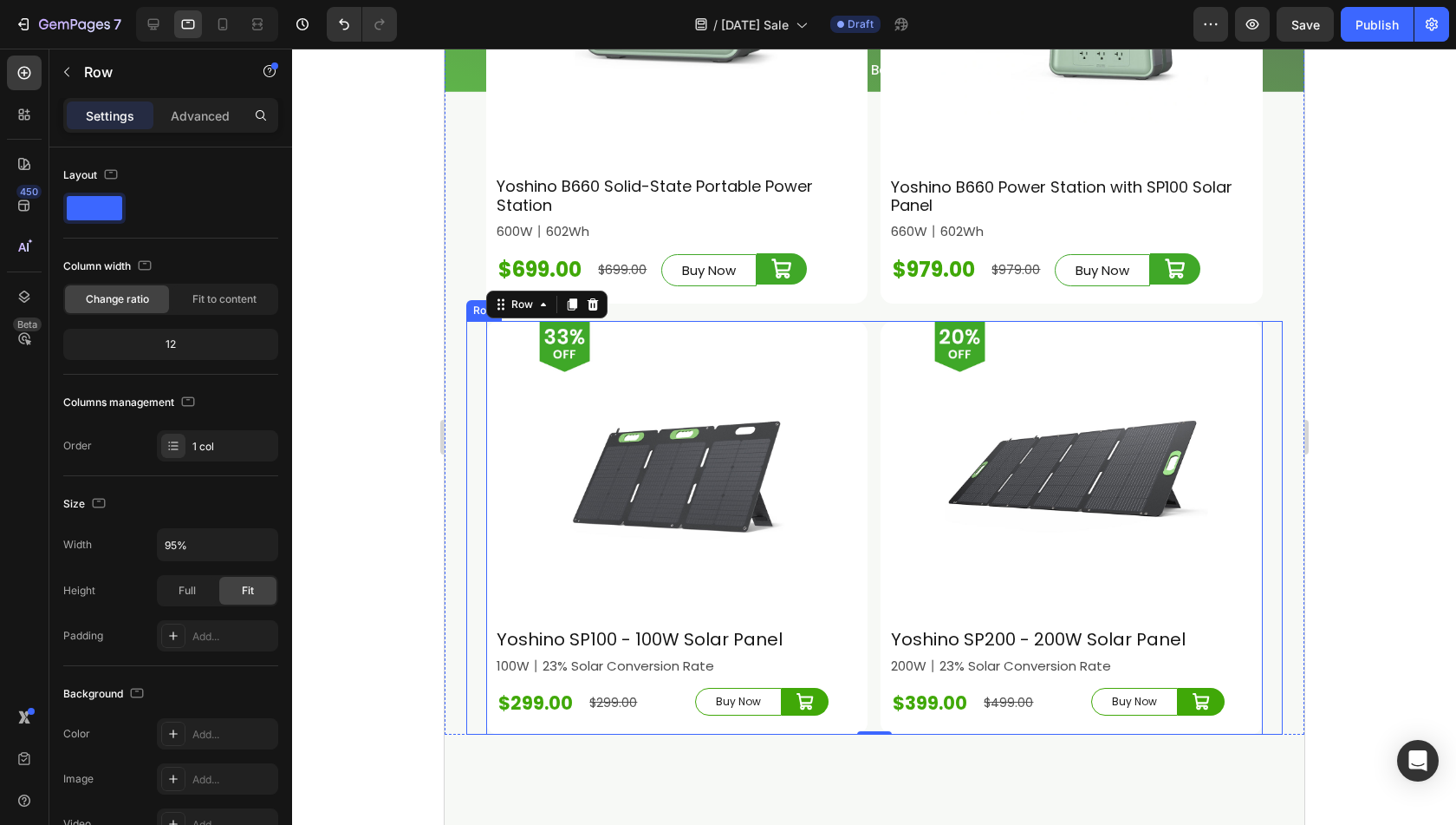
click at [1264, 513] on div "Image Yoshino SP100 - 100W Solar Panel Heading Row 100W丨23% Solar Conversion Ra…" at bounding box center [873, 528] width 816 height 414
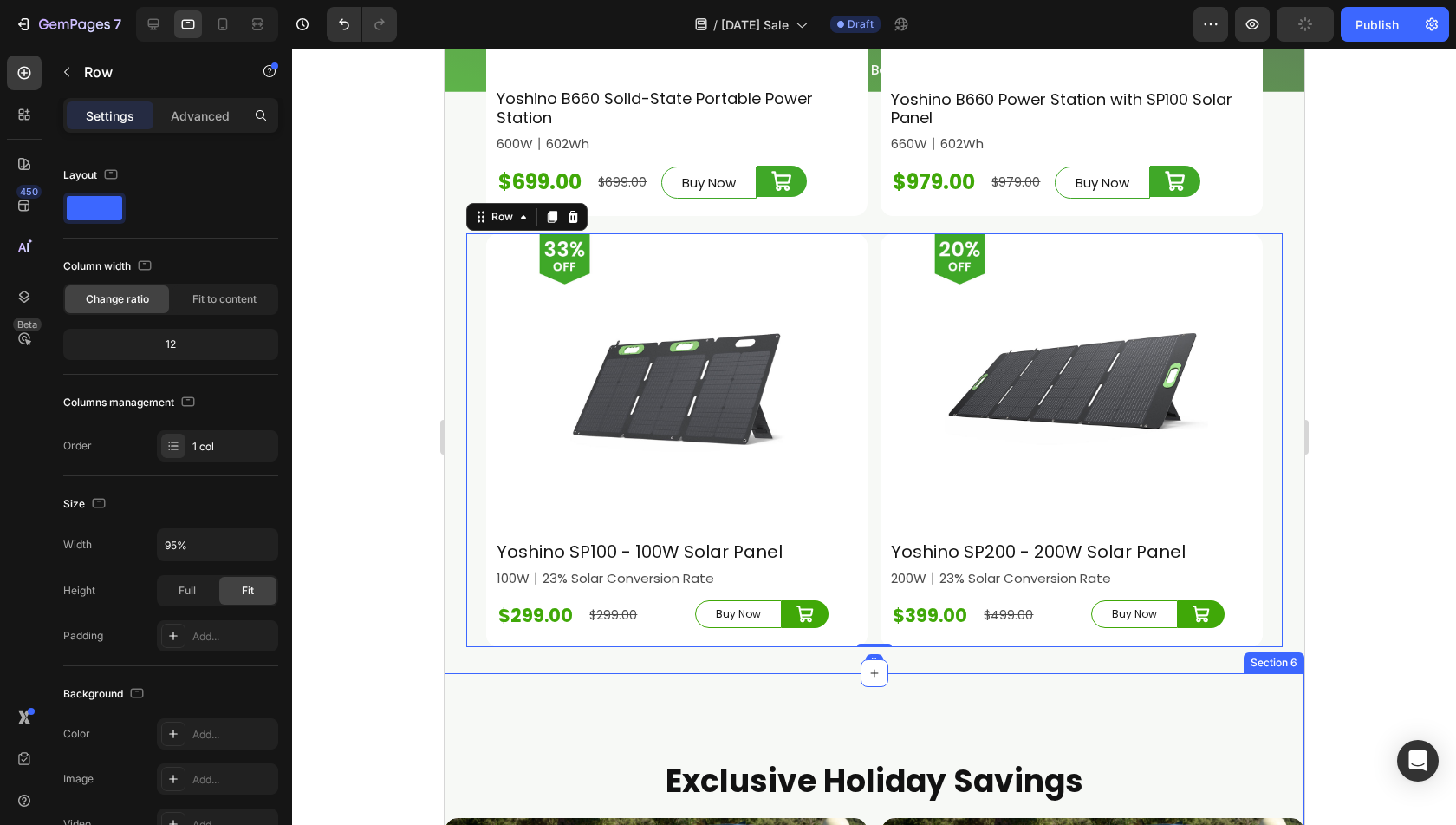
scroll to position [6084, 0]
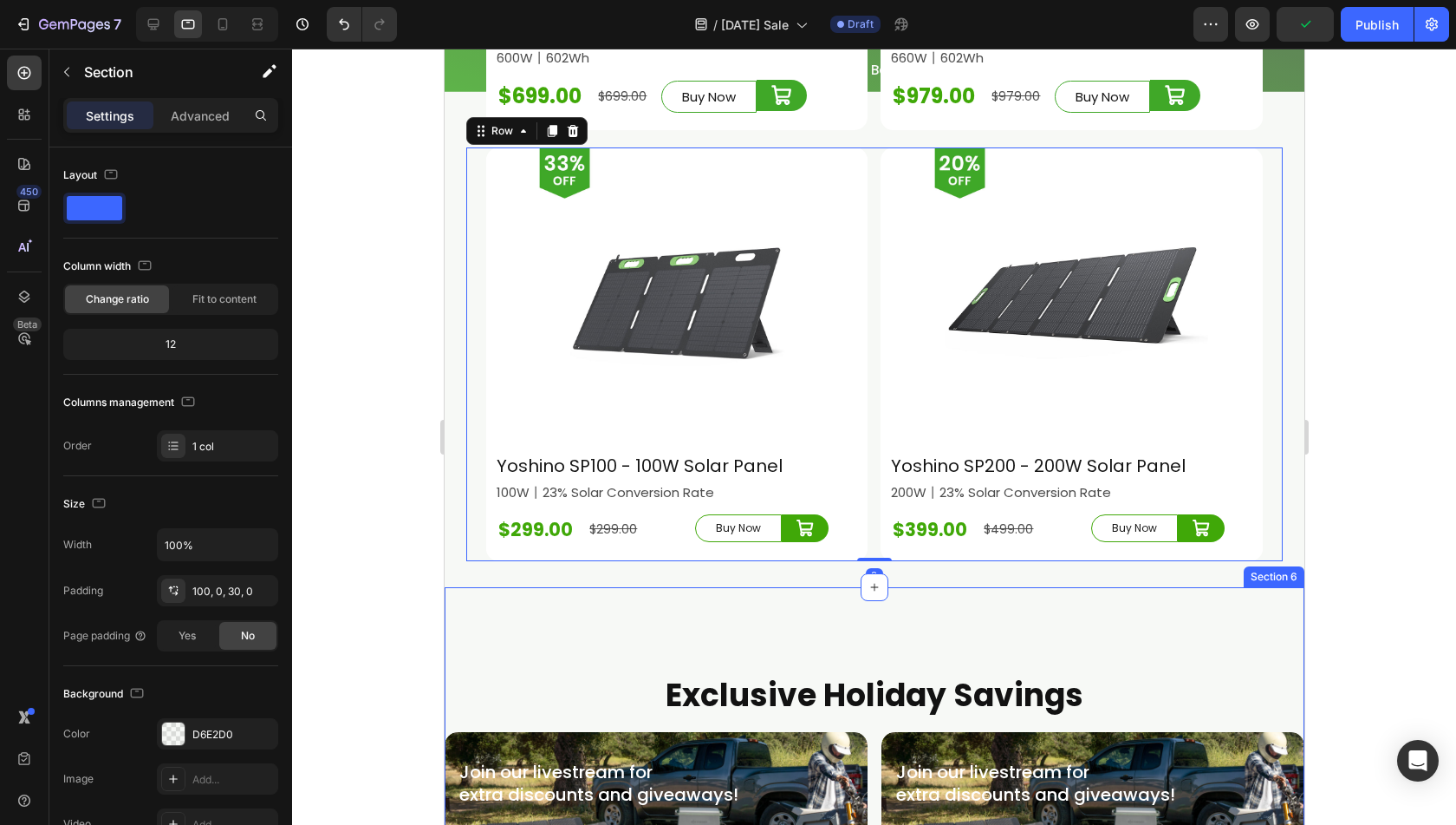
click at [792, 592] on div "Exclusive Holiday Savings Heading Join our livestream for extra discounts and g…" at bounding box center [874, 762] width 860 height 349
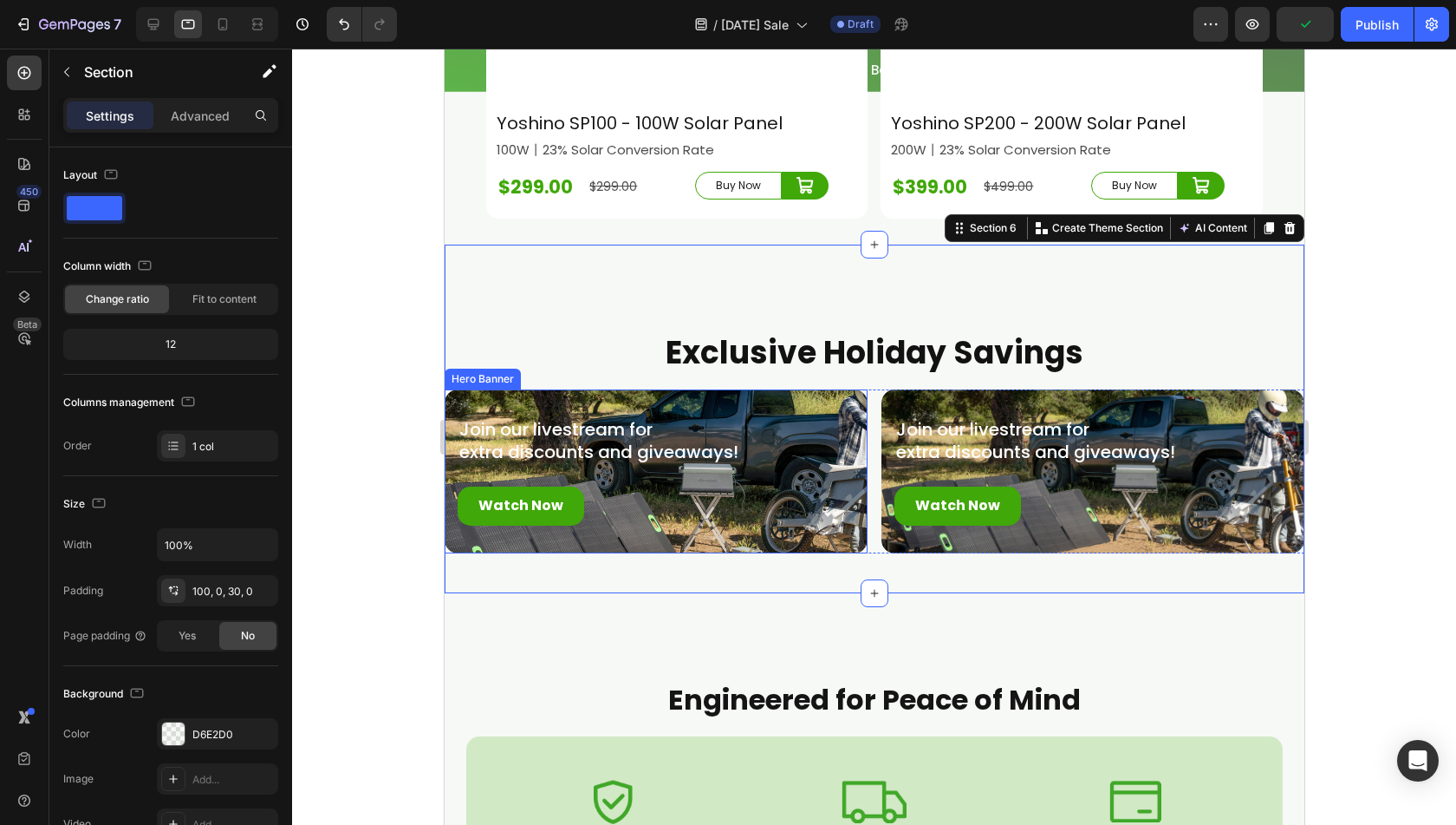
scroll to position [6431, 0]
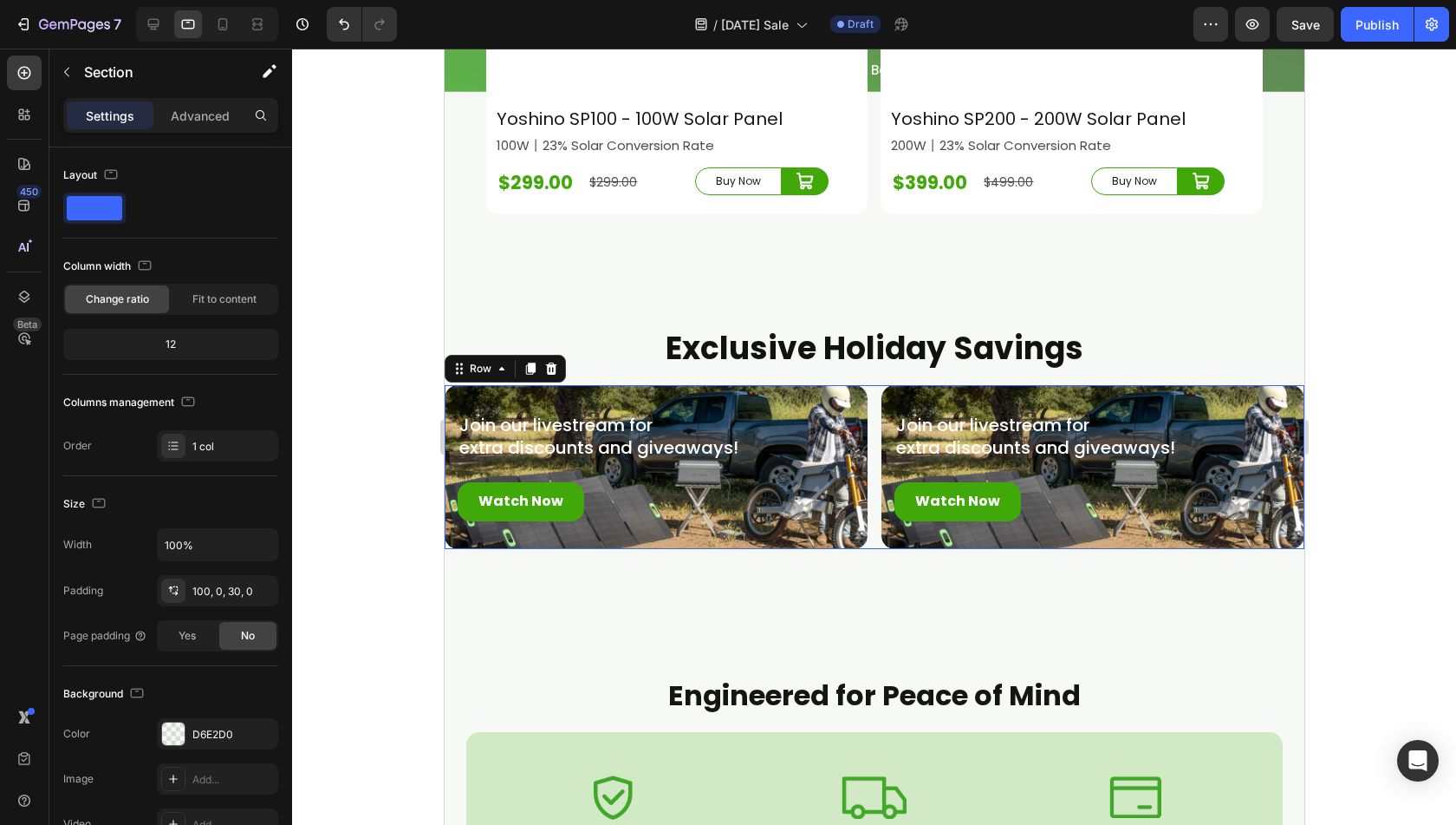
click at [865, 515] on div "Join our livestream for extra discounts and giveaways! Text Block Watch Now But…" at bounding box center [874, 467] width 860 height 164
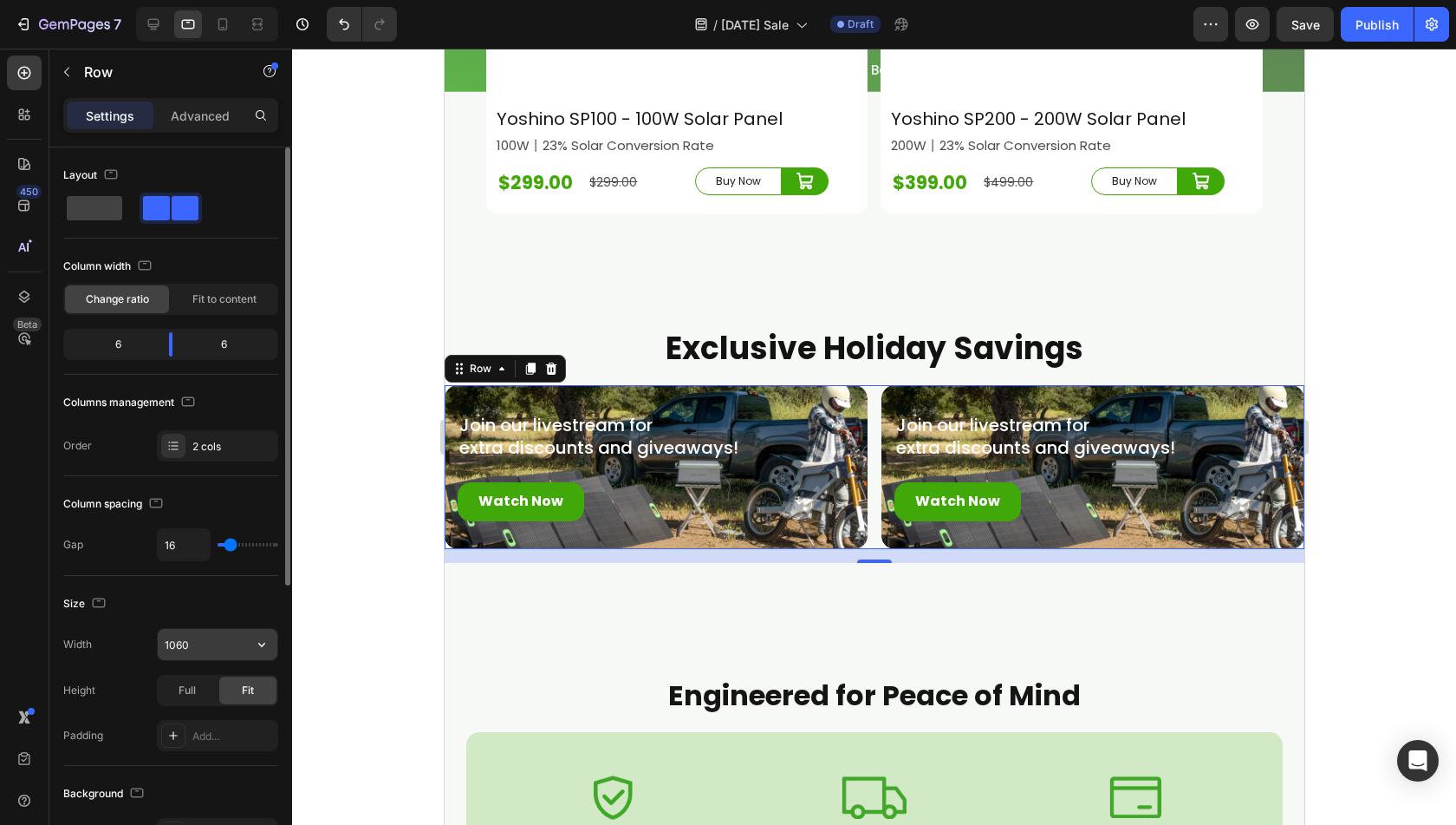
drag, startPoint x: 161, startPoint y: 641, endPoint x: 172, endPoint y: 640, distance: 11.0
click at [161, 641] on input "1060" at bounding box center [218, 645] width 119 height 31
click at [258, 643] on icon "button" at bounding box center [261, 644] width 17 height 17
click at [193, 709] on div "Full 100%" at bounding box center [199, 719] width 142 height 33
click at [189, 647] on input "100%" at bounding box center [218, 645] width 119 height 31
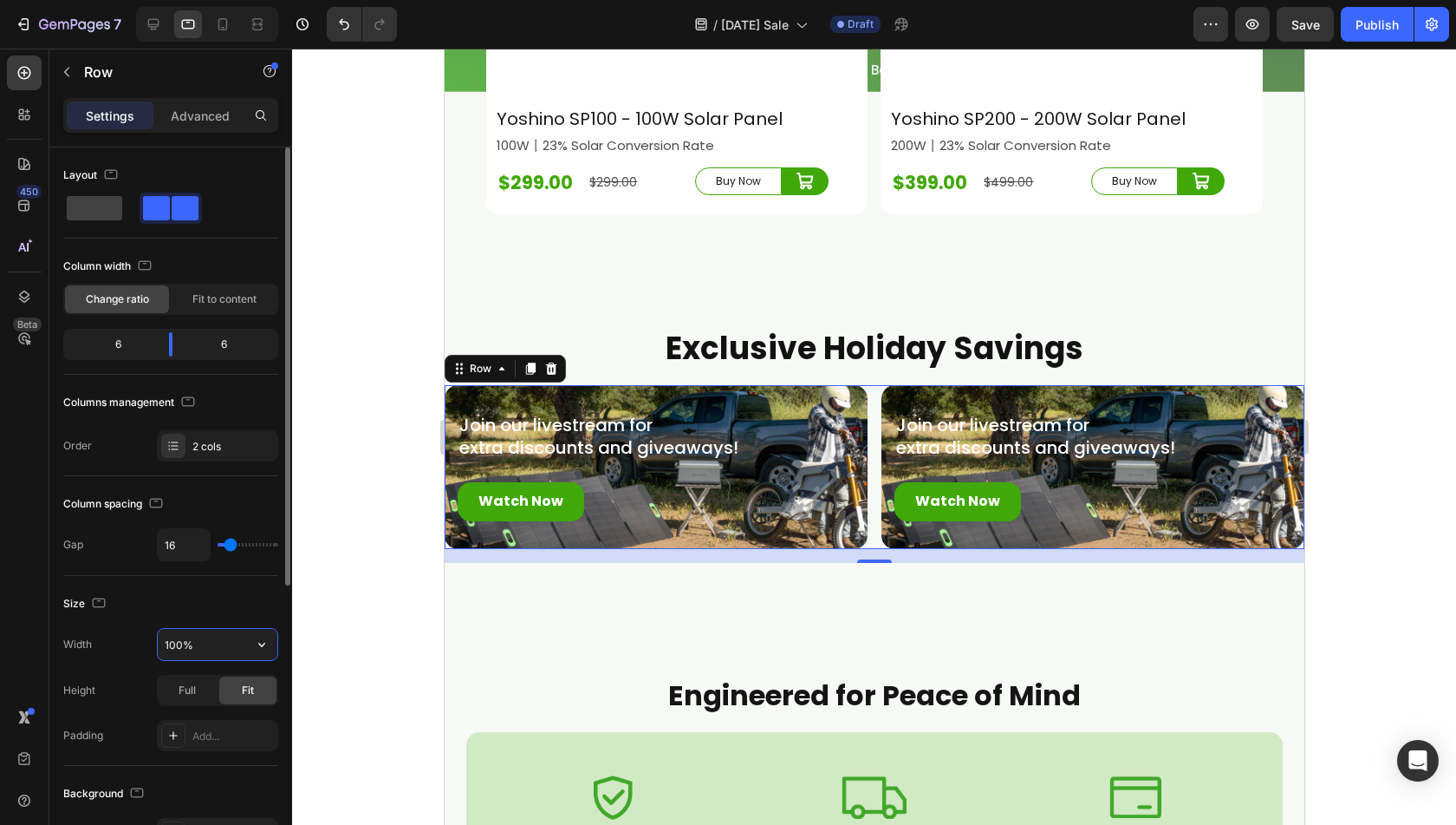
click at [176, 645] on input "100%" at bounding box center [218, 645] width 119 height 31
click at [182, 639] on input "100%" at bounding box center [218, 645] width 119 height 31
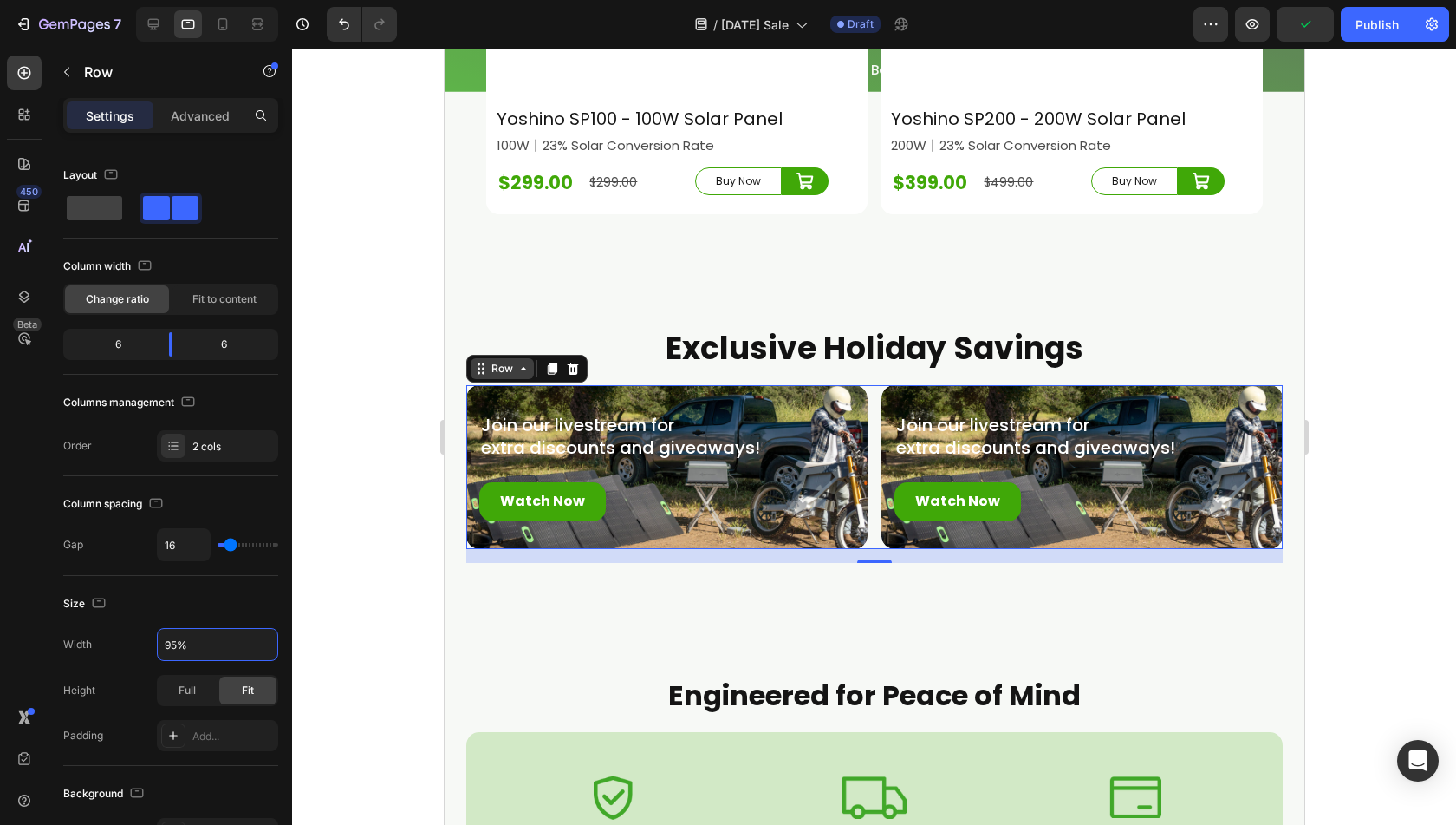
click at [514, 359] on div "Row" at bounding box center [501, 369] width 63 height 21
click at [73, 65] on icon "button" at bounding box center [66, 72] width 14 height 14
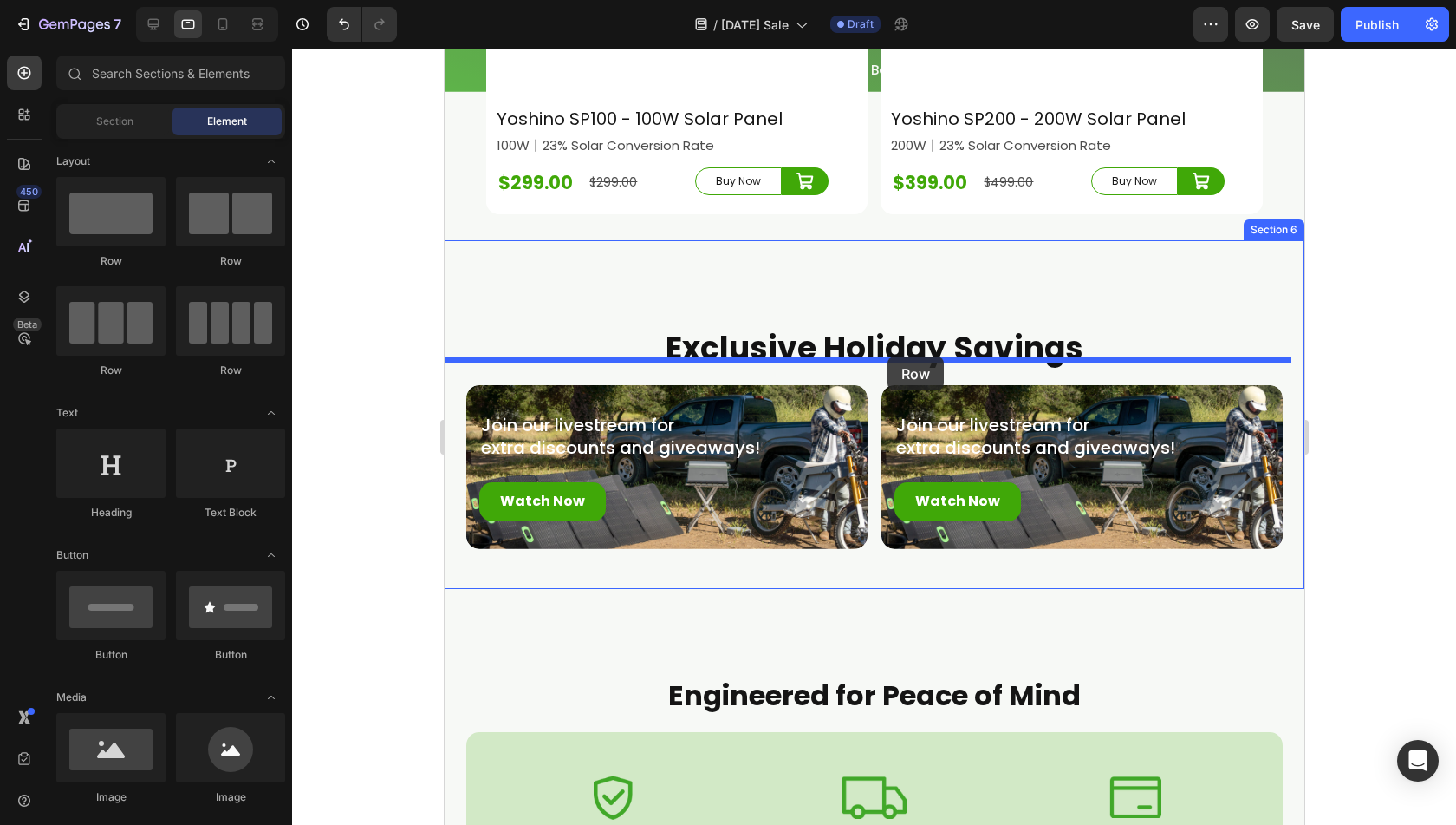
drag, startPoint x: 706, startPoint y: 296, endPoint x: 863, endPoint y: 381, distance: 178.5
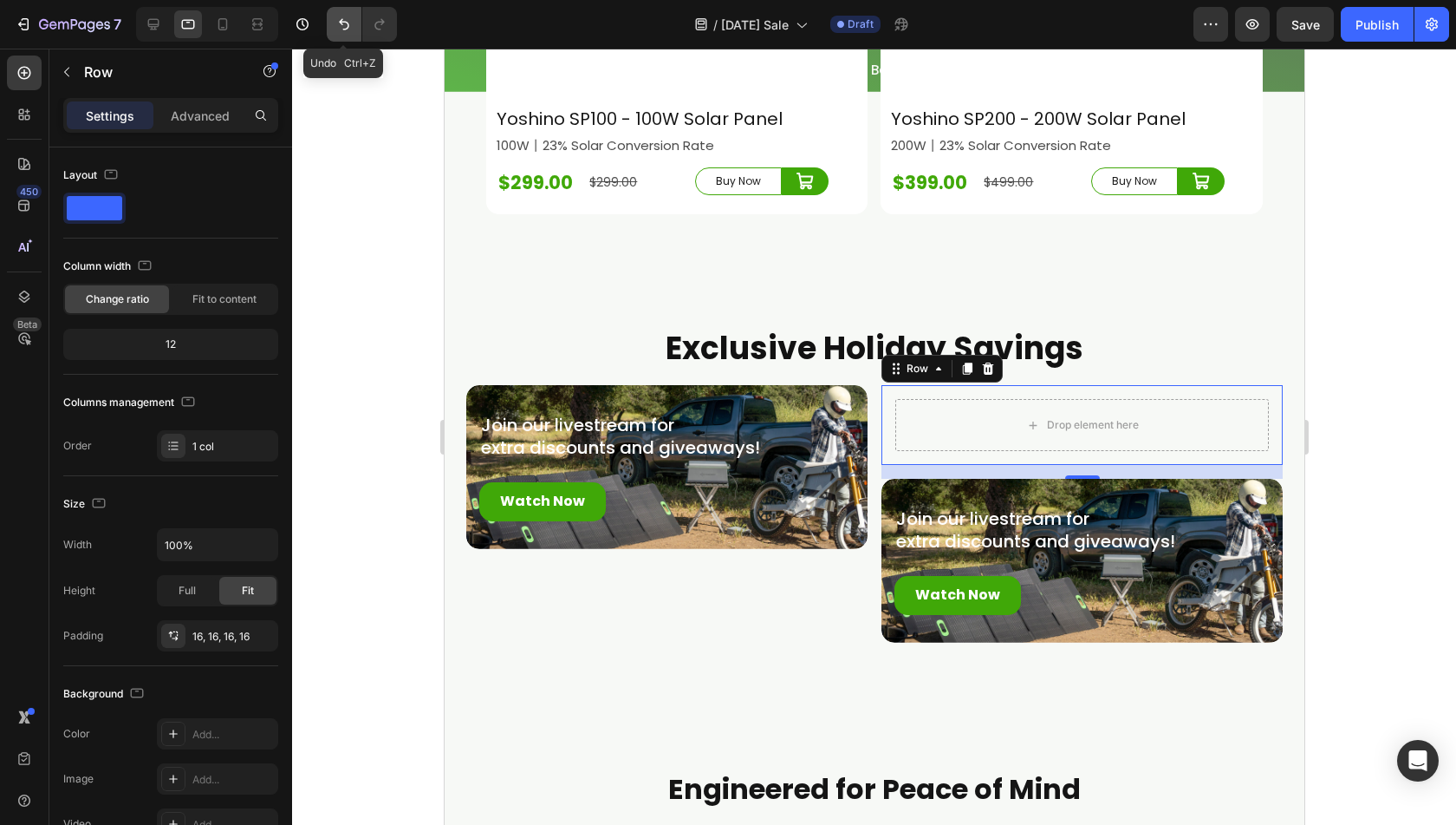
click at [338, 24] on icon "Undo/Redo" at bounding box center [344, 24] width 17 height 17
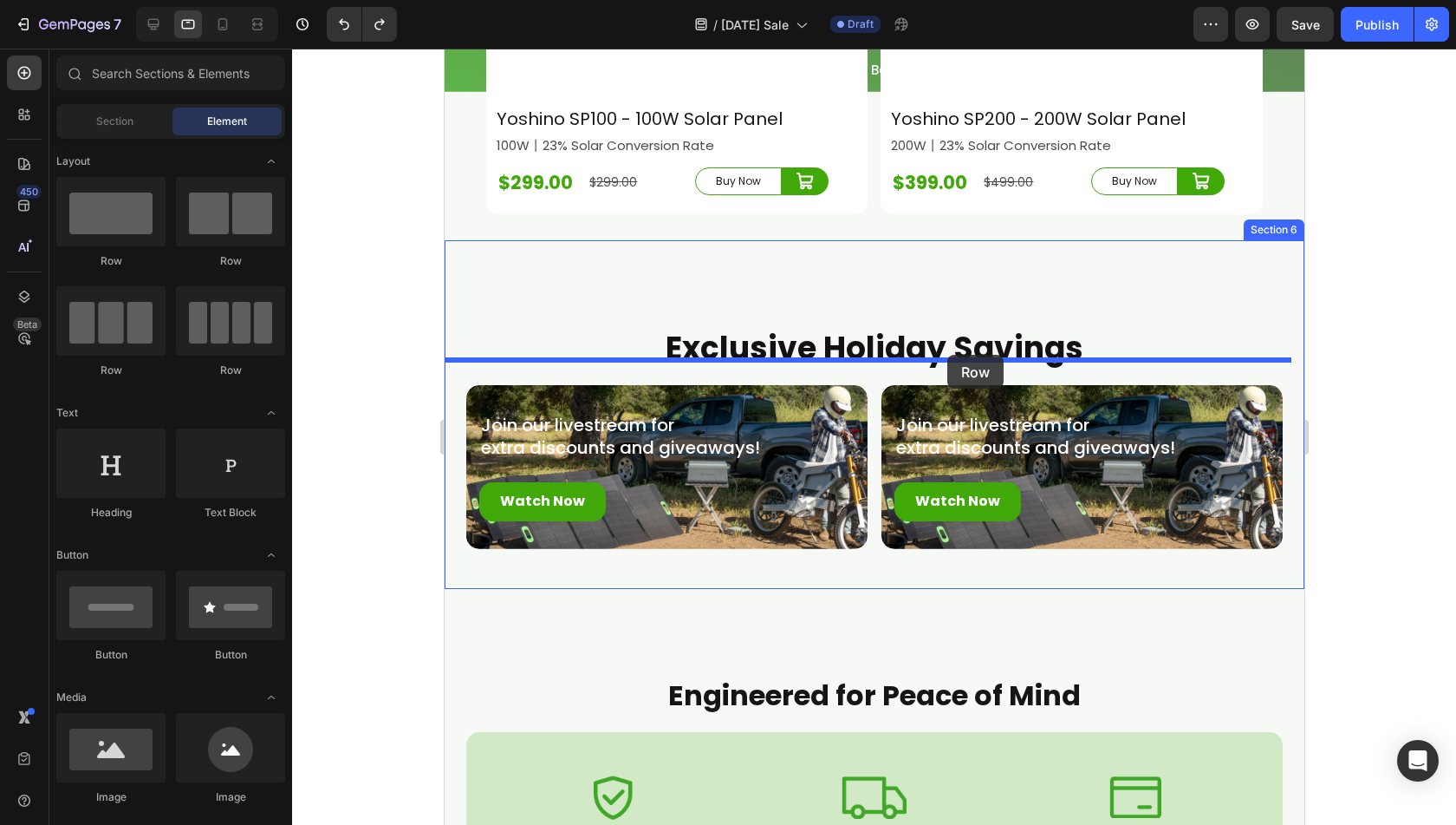
drag, startPoint x: 722, startPoint y: 262, endPoint x: 947, endPoint y: 355, distance: 243.5
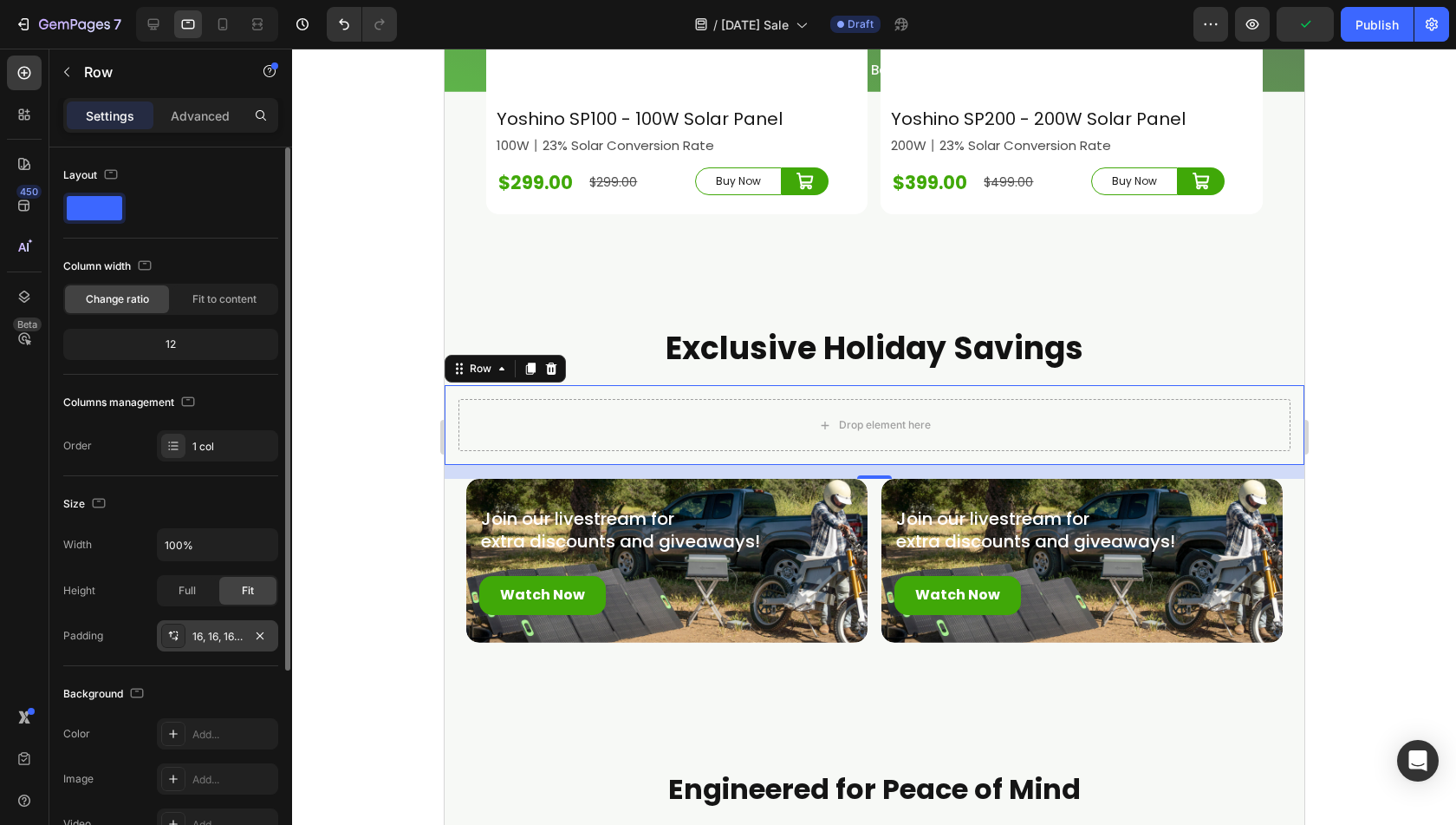
click at [184, 637] on div at bounding box center [173, 636] width 24 height 24
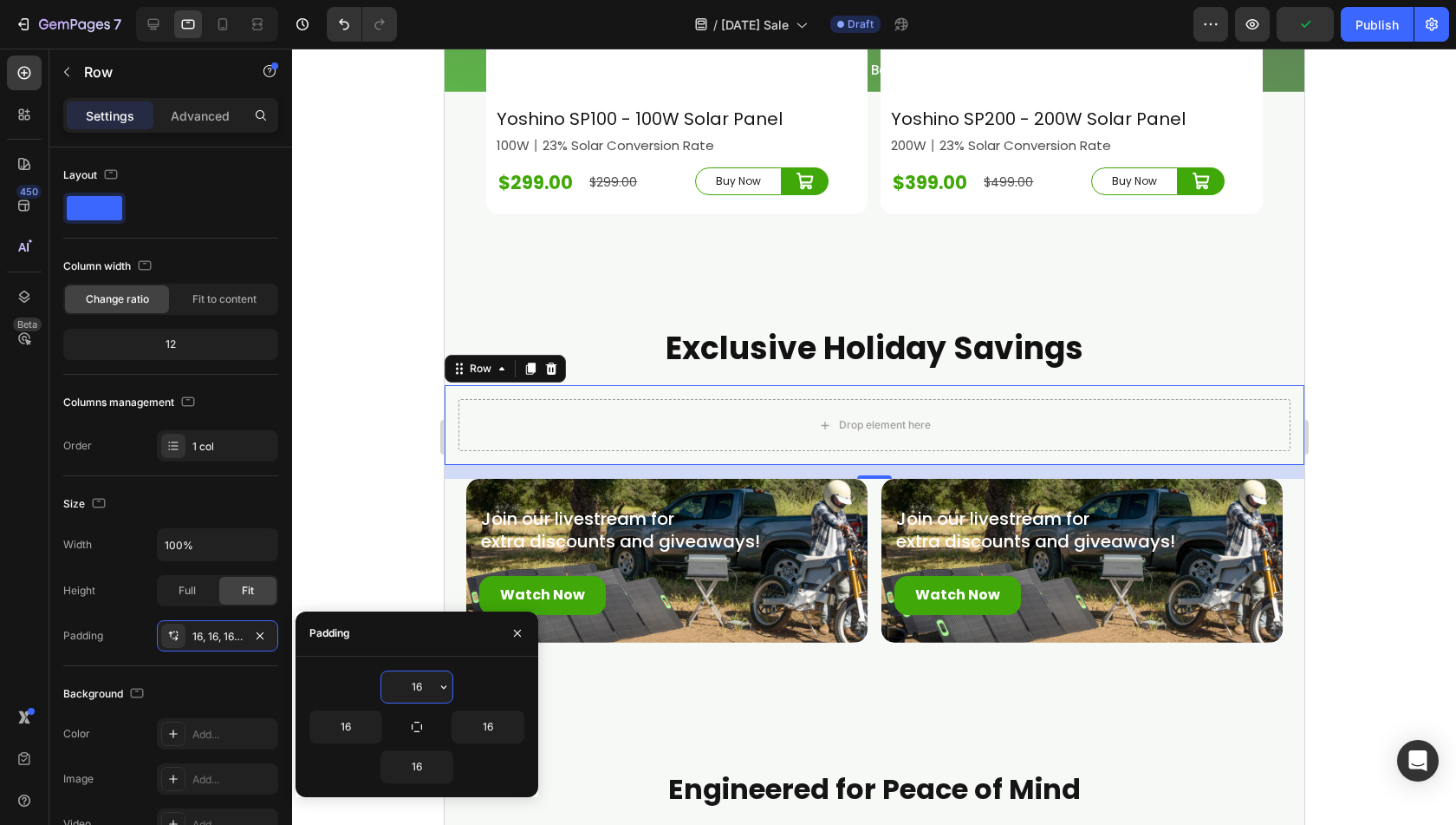
click at [409, 679] on input "16" at bounding box center [416, 687] width 71 height 31
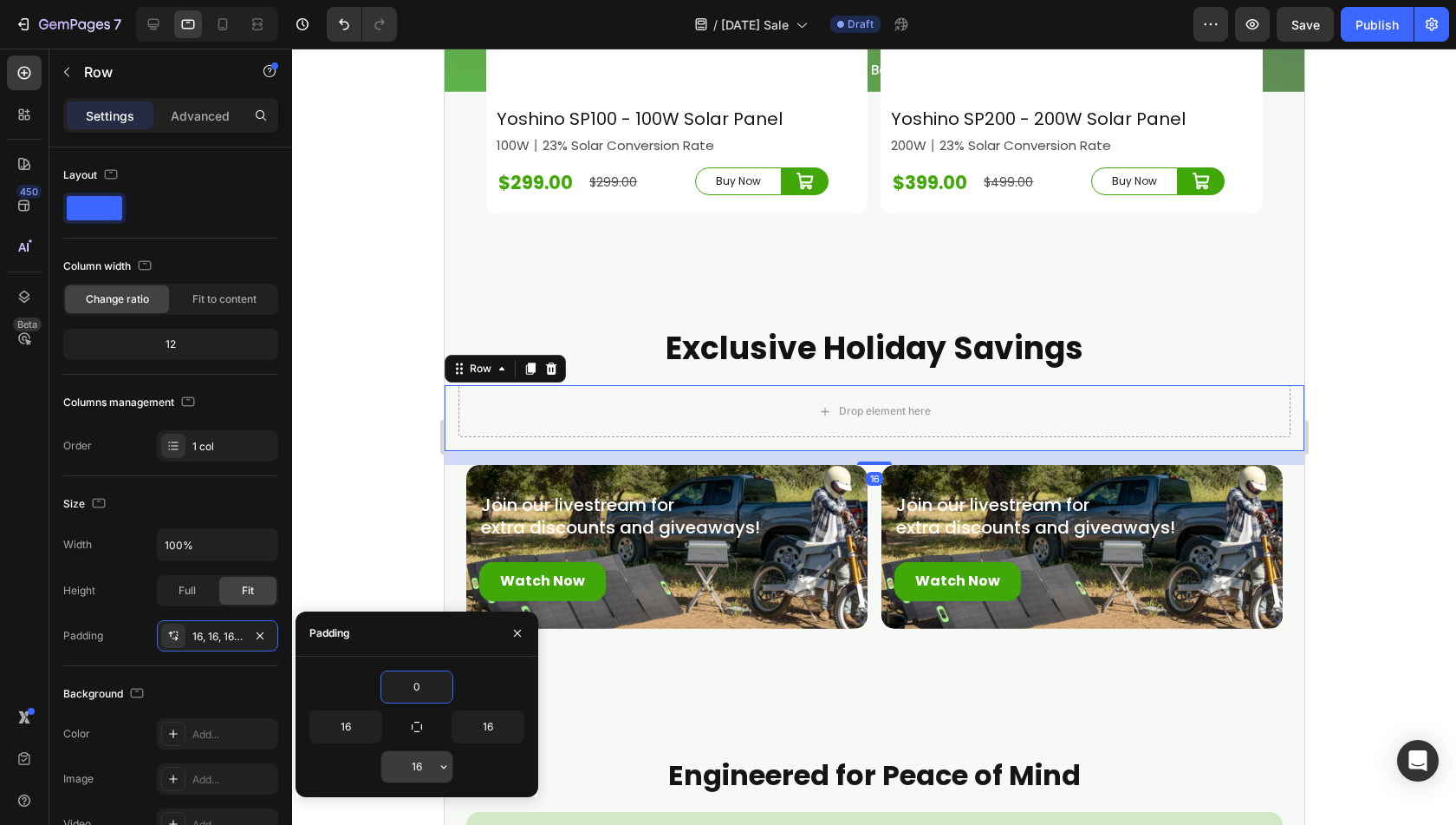
click at [419, 761] on input "16" at bounding box center [416, 767] width 71 height 31
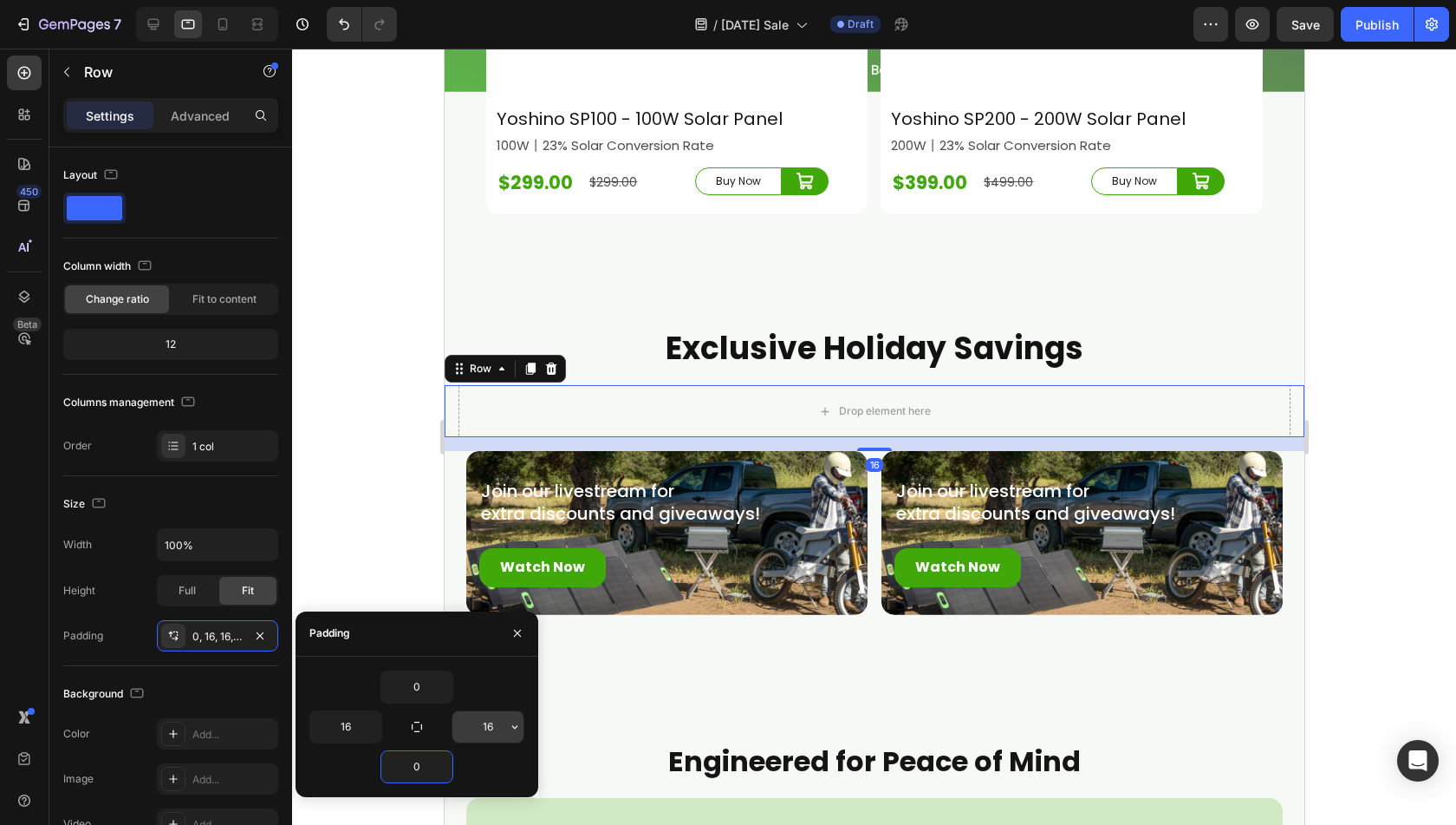
click at [490, 725] on input "16" at bounding box center [487, 727] width 71 height 31
click at [342, 725] on input "16" at bounding box center [346, 727] width 71 height 31
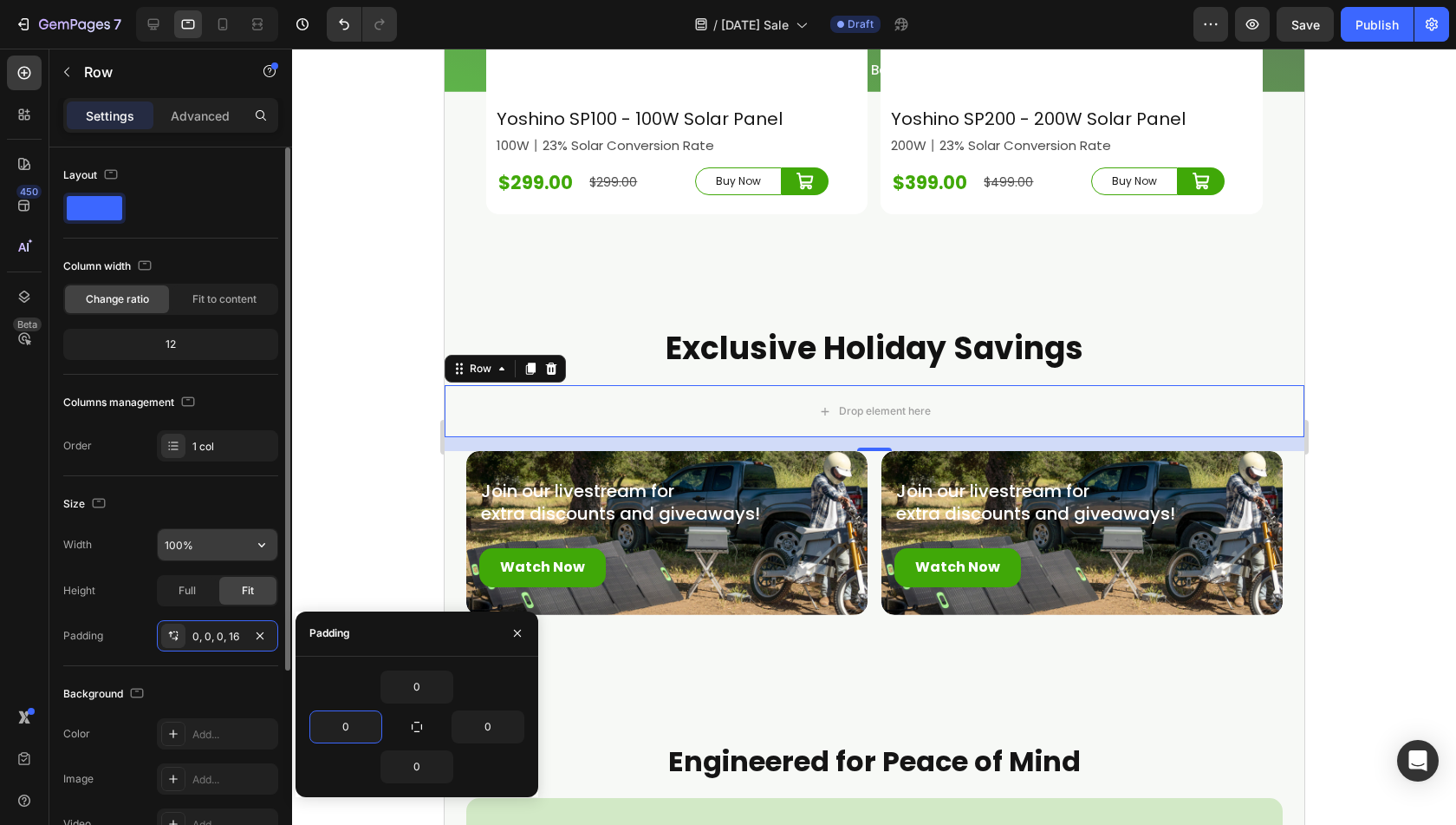
click at [176, 541] on input "100%" at bounding box center [218, 544] width 119 height 31
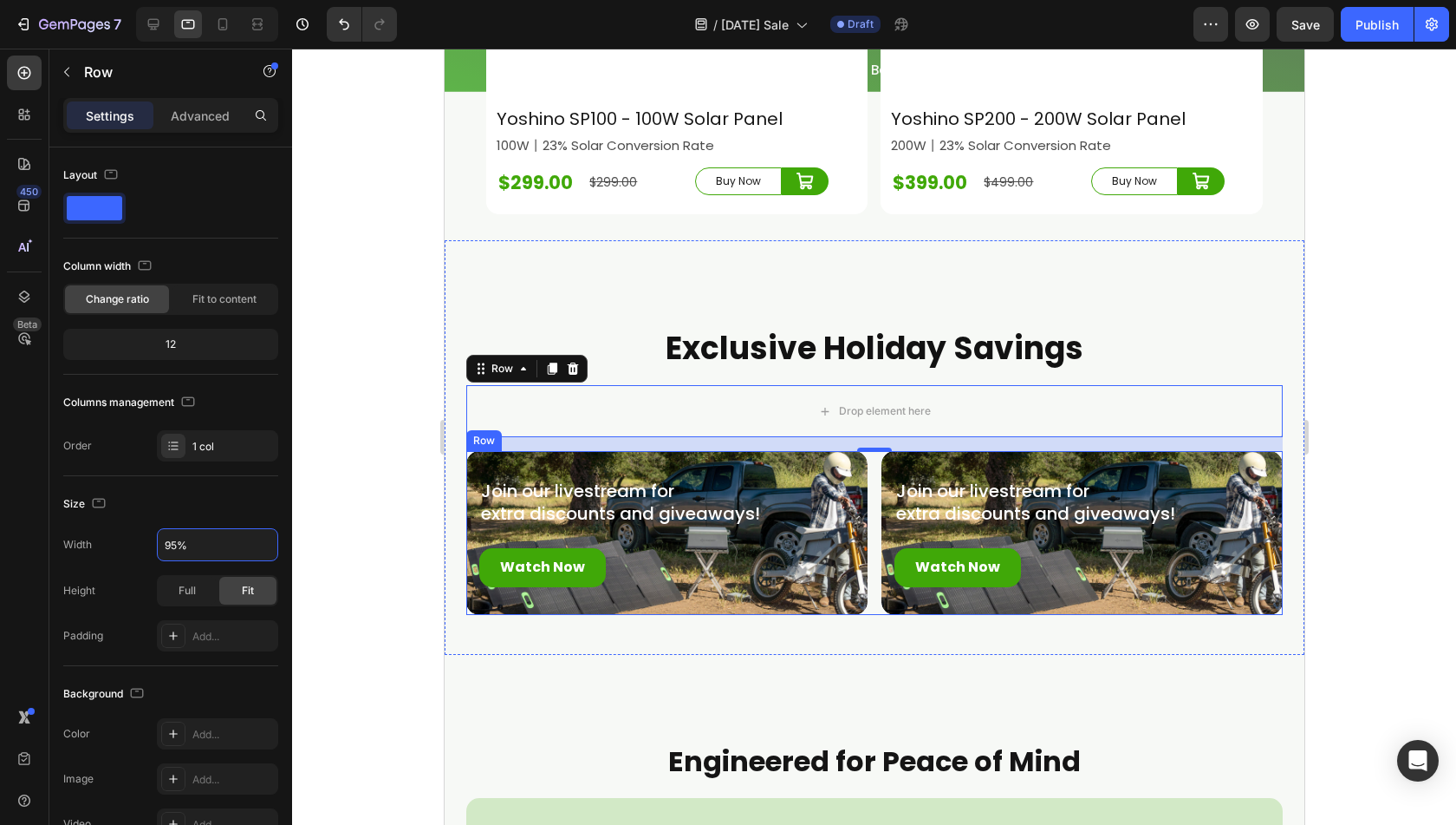
click at [872, 484] on div "Join our livestream for extra discounts and giveaways! Text Block Watch Now But…" at bounding box center [873, 533] width 816 height 164
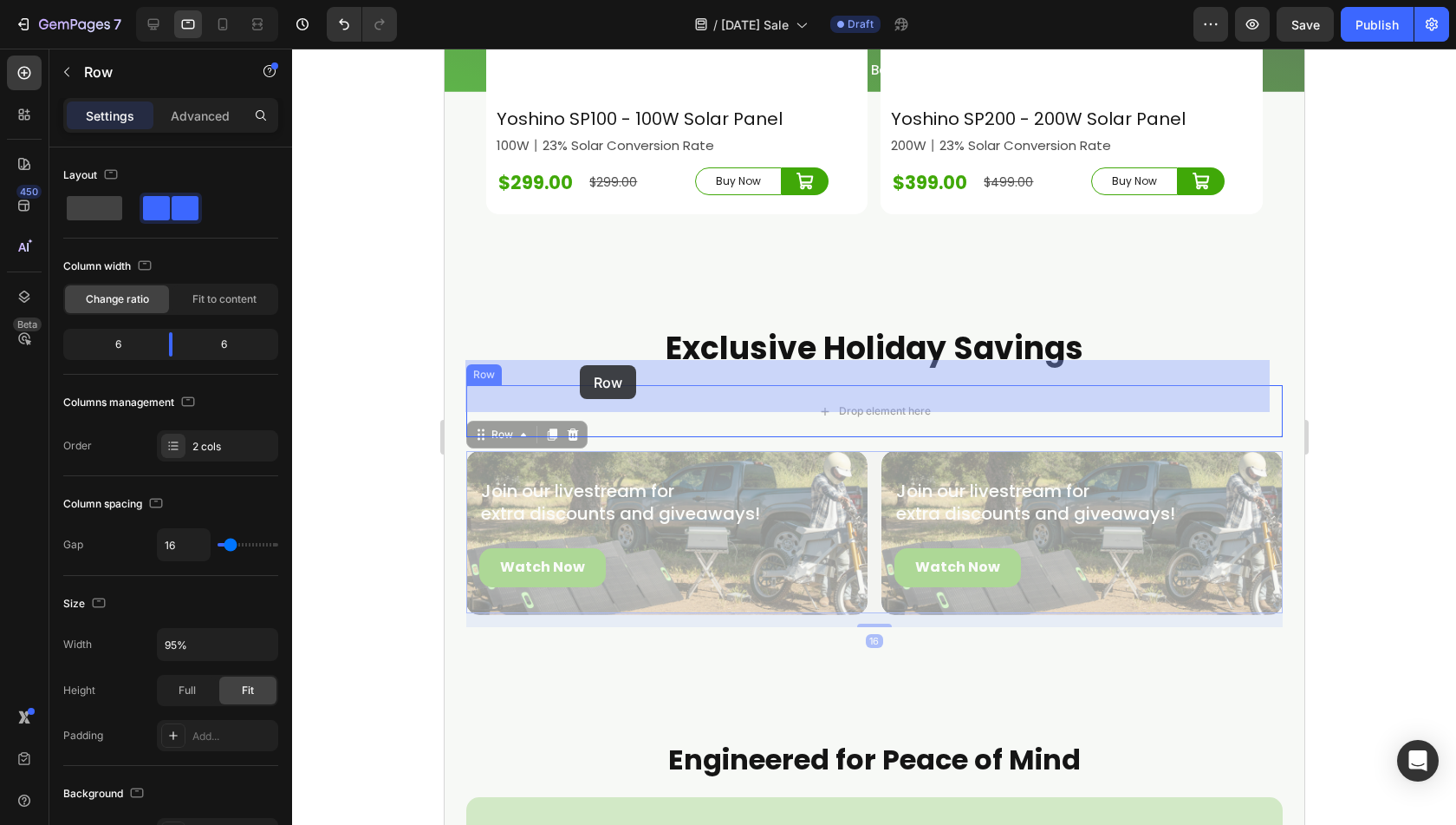
drag, startPoint x: 491, startPoint y: 404, endPoint x: 579, endPoint y: 365, distance: 96.3
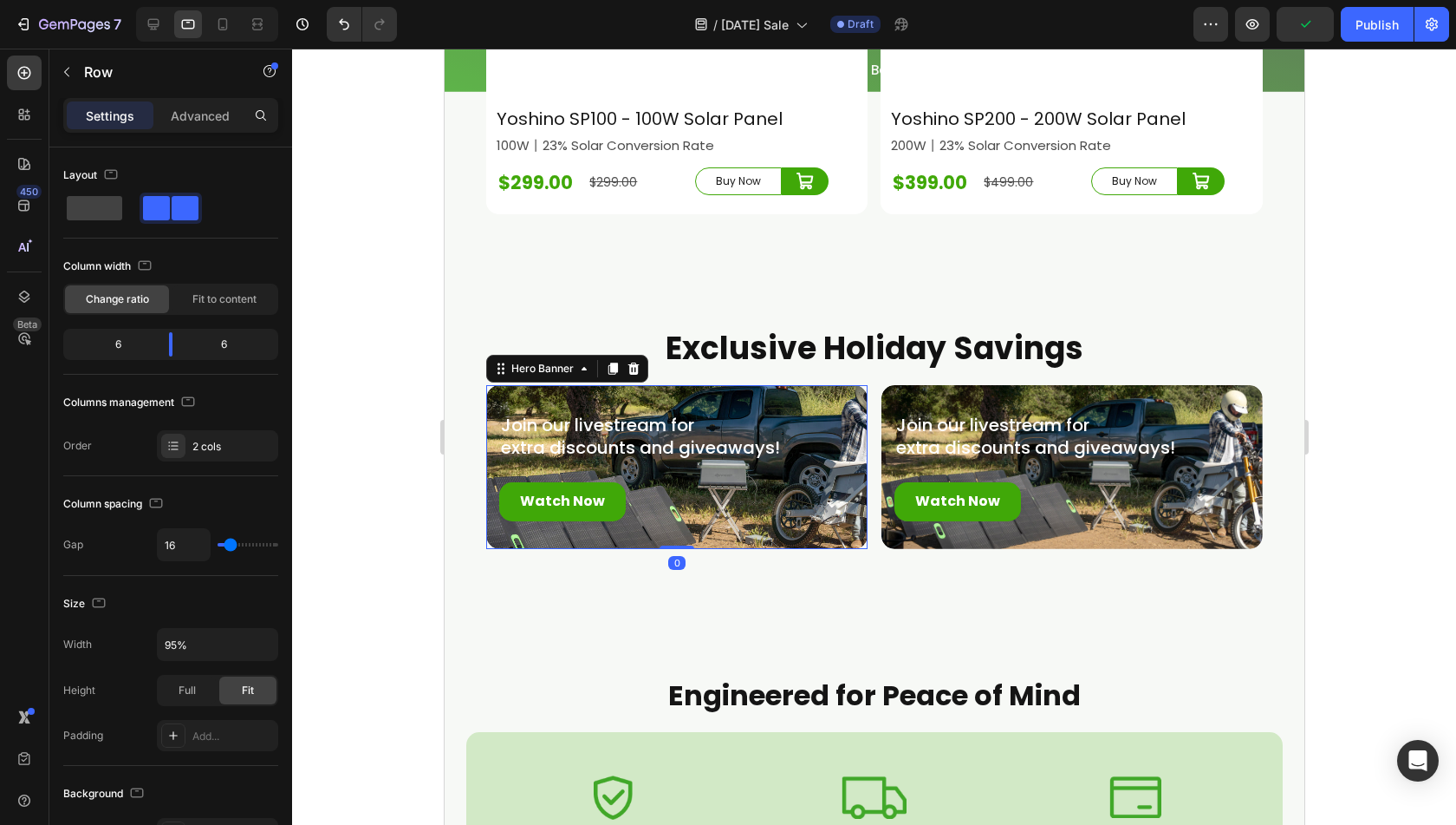
click at [835, 508] on div "Join our livestream for extra discounts and giveaways! Text Block Watch Now But…" at bounding box center [676, 467] width 381 height 164
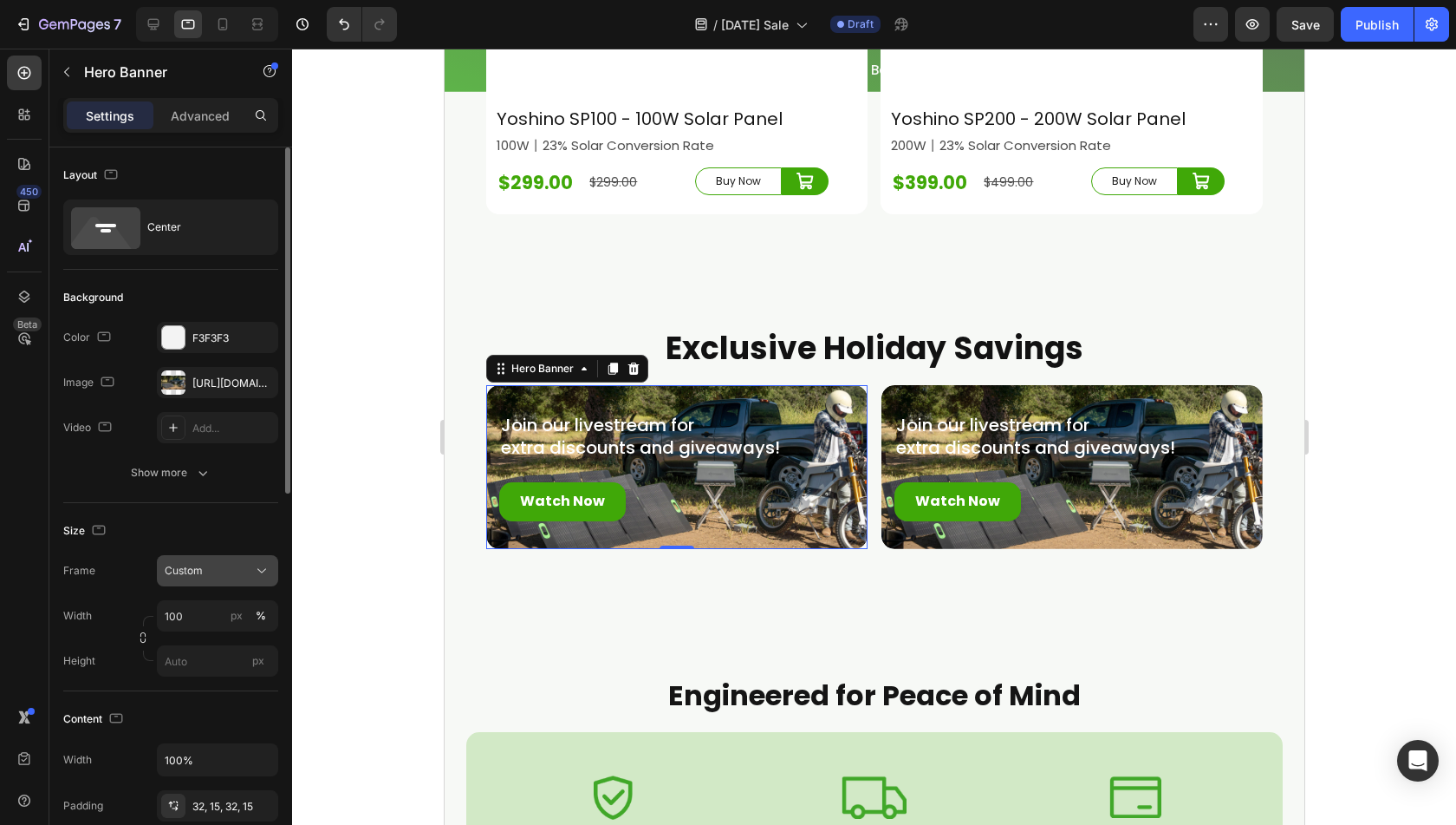
click at [232, 574] on div "Custom" at bounding box center [207, 570] width 85 height 16
click at [222, 613] on span "As banner source" at bounding box center [206, 612] width 85 height 16
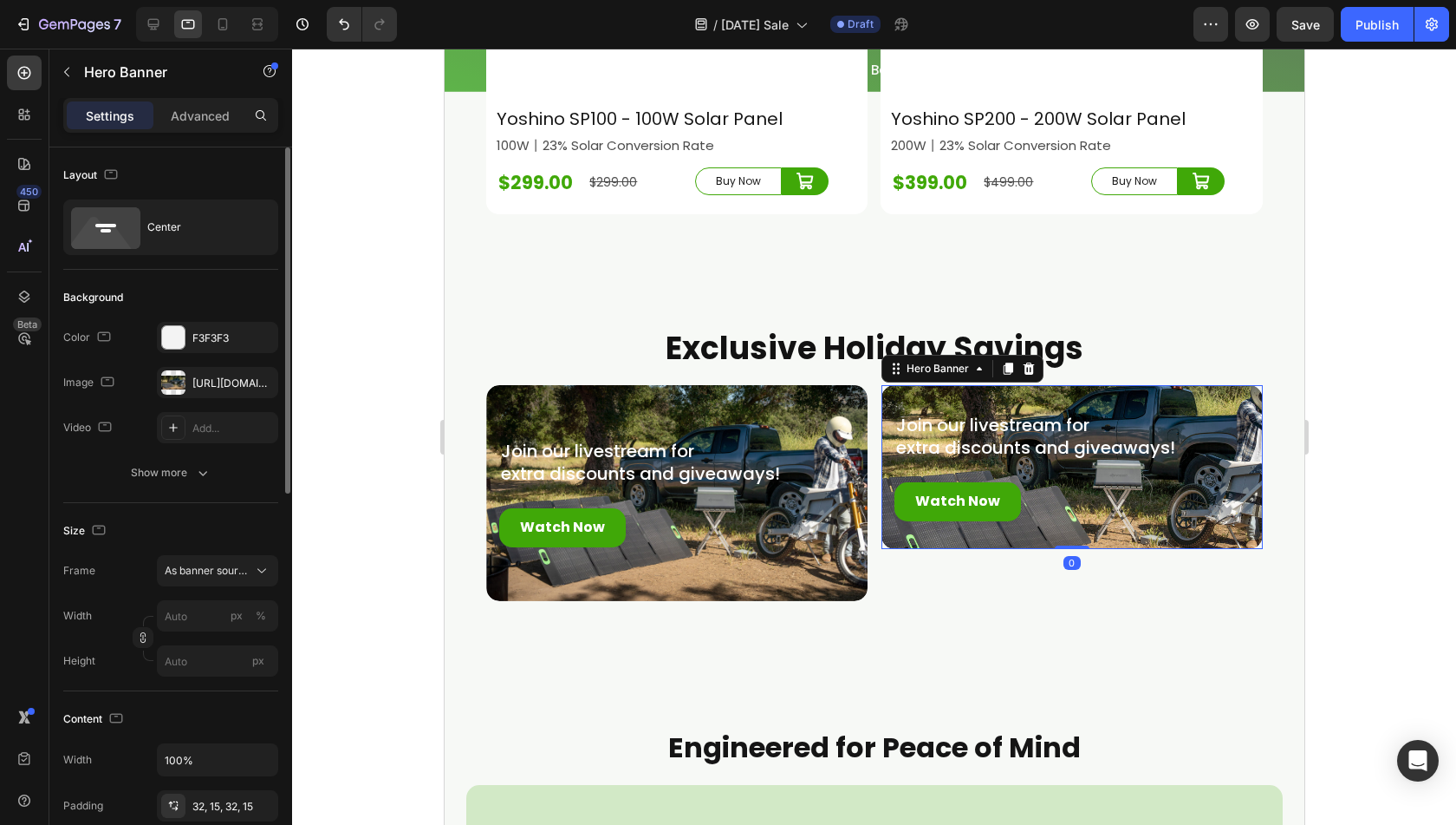
click at [1072, 511] on div "Join our livestream for extra discounts and giveaways! Text Block Watch Now But…" at bounding box center [1071, 467] width 381 height 164
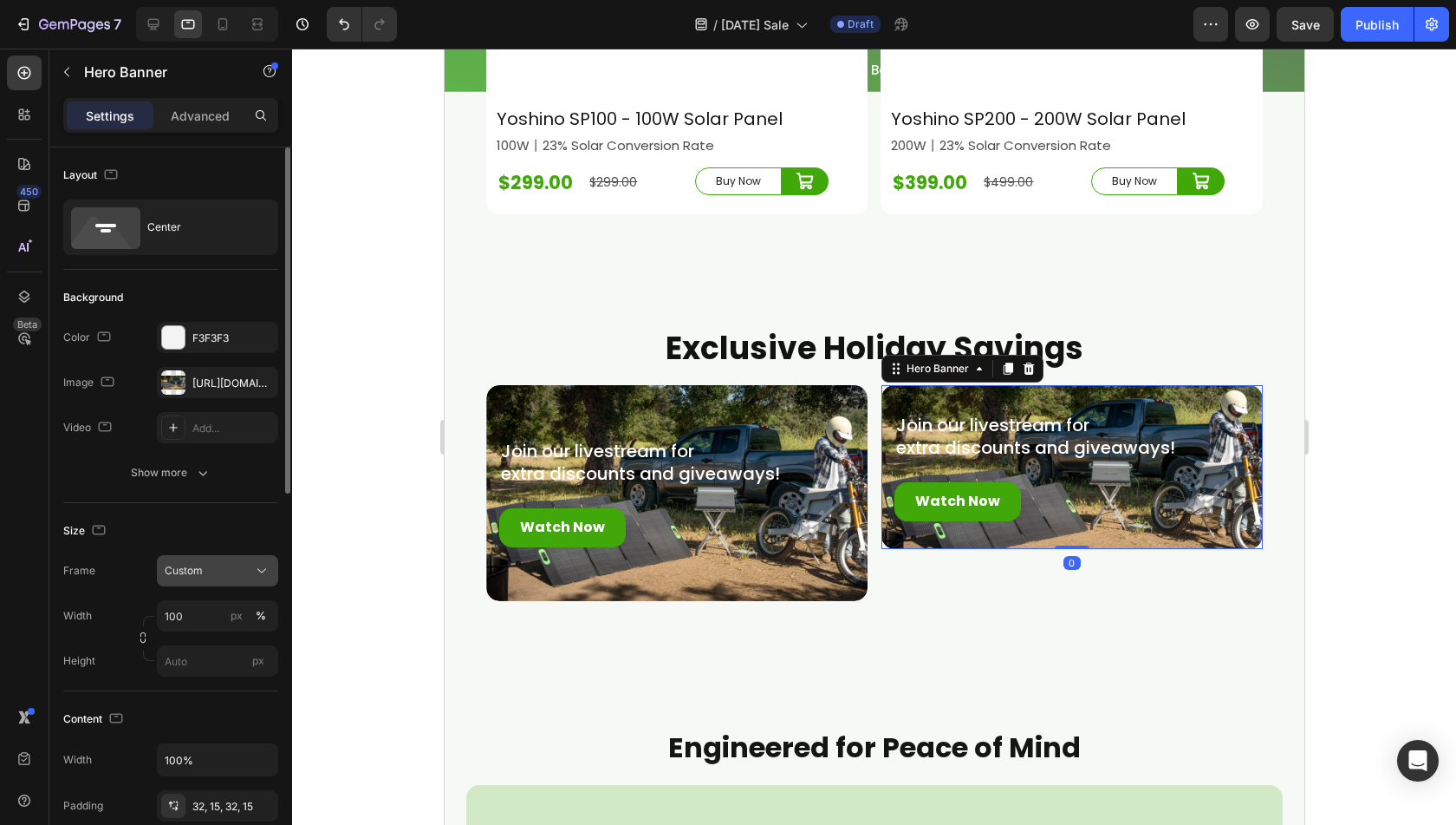
click at [181, 573] on span "Custom" at bounding box center [183, 570] width 38 height 16
click at [176, 612] on span "As banner source" at bounding box center [206, 612] width 85 height 16
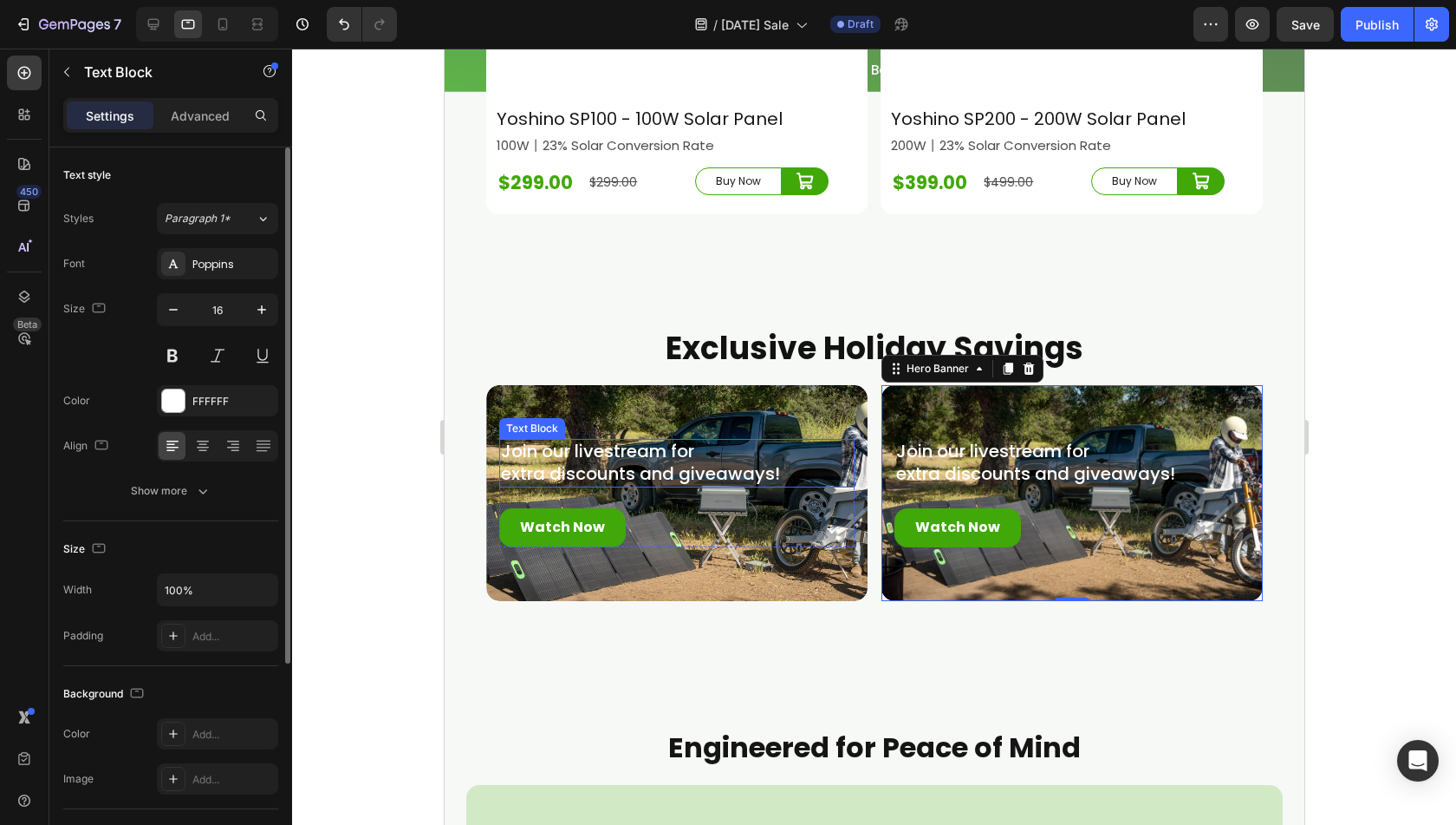
click at [581, 462] on span "extra discounts and giveaways!" at bounding box center [640, 474] width 279 height 24
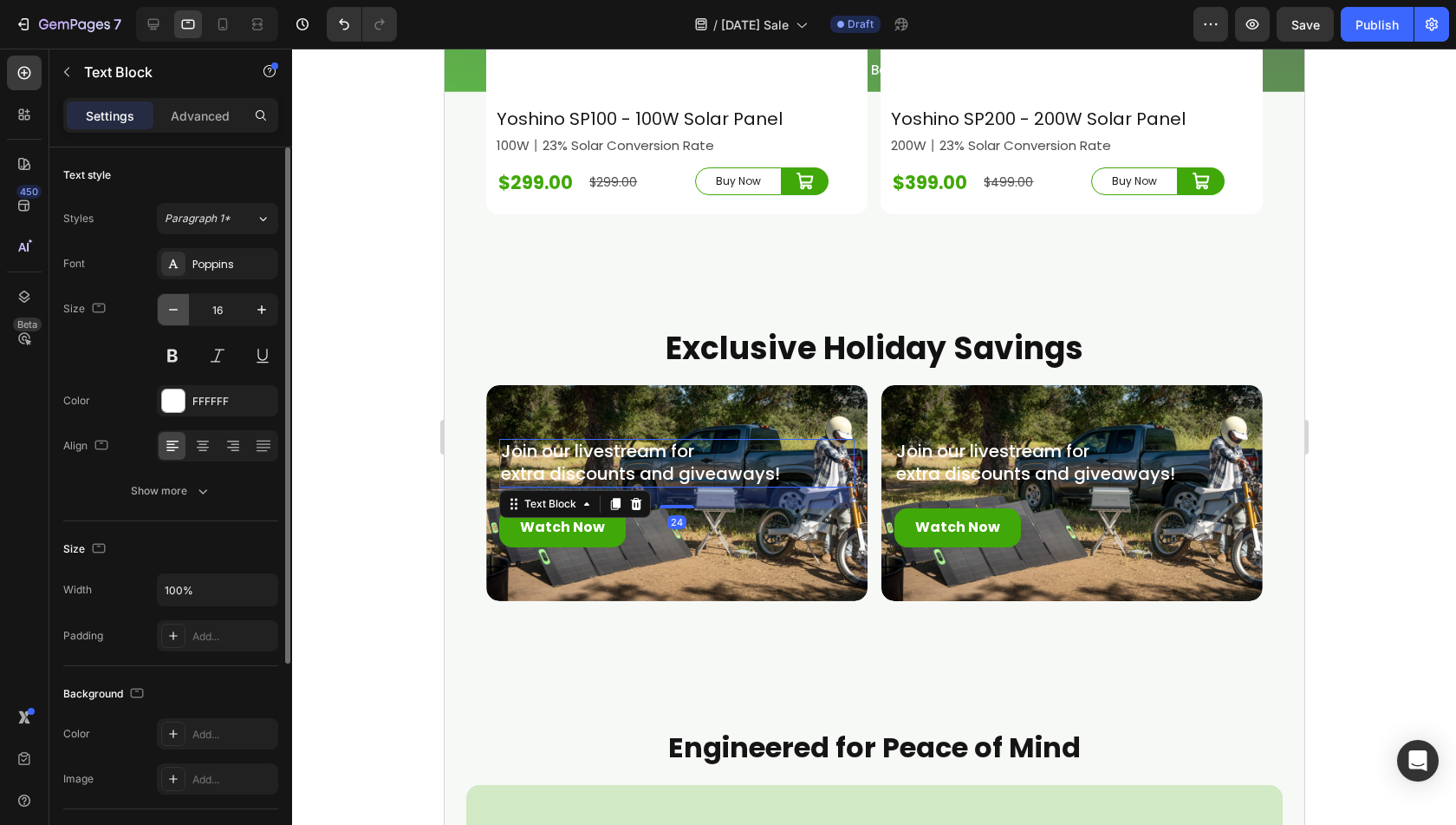
click at [167, 306] on icon "button" at bounding box center [173, 309] width 17 height 17
click at [263, 313] on icon "button" at bounding box center [261, 309] width 17 height 17
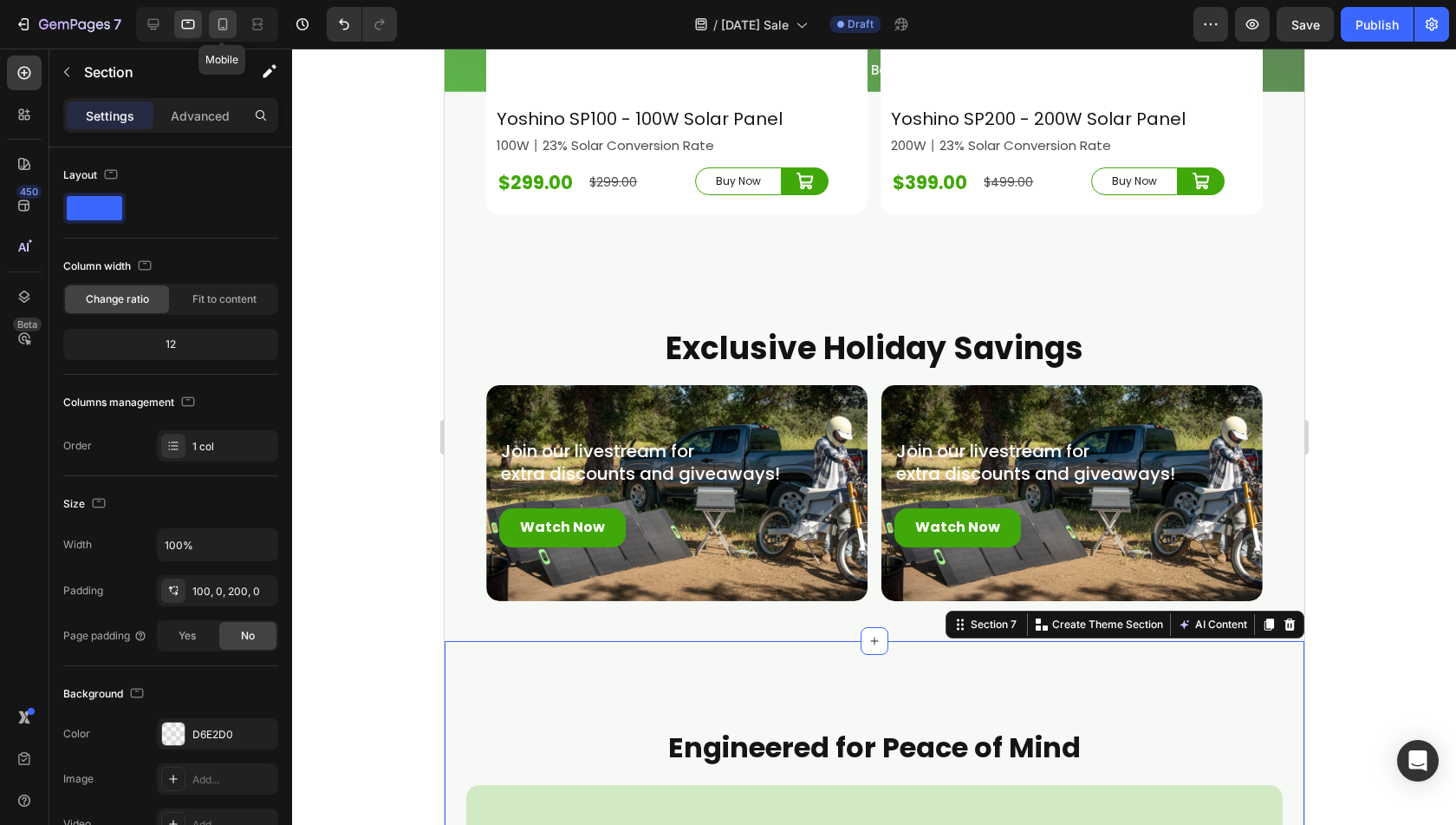
click at [224, 27] on icon at bounding box center [222, 24] width 17 height 17
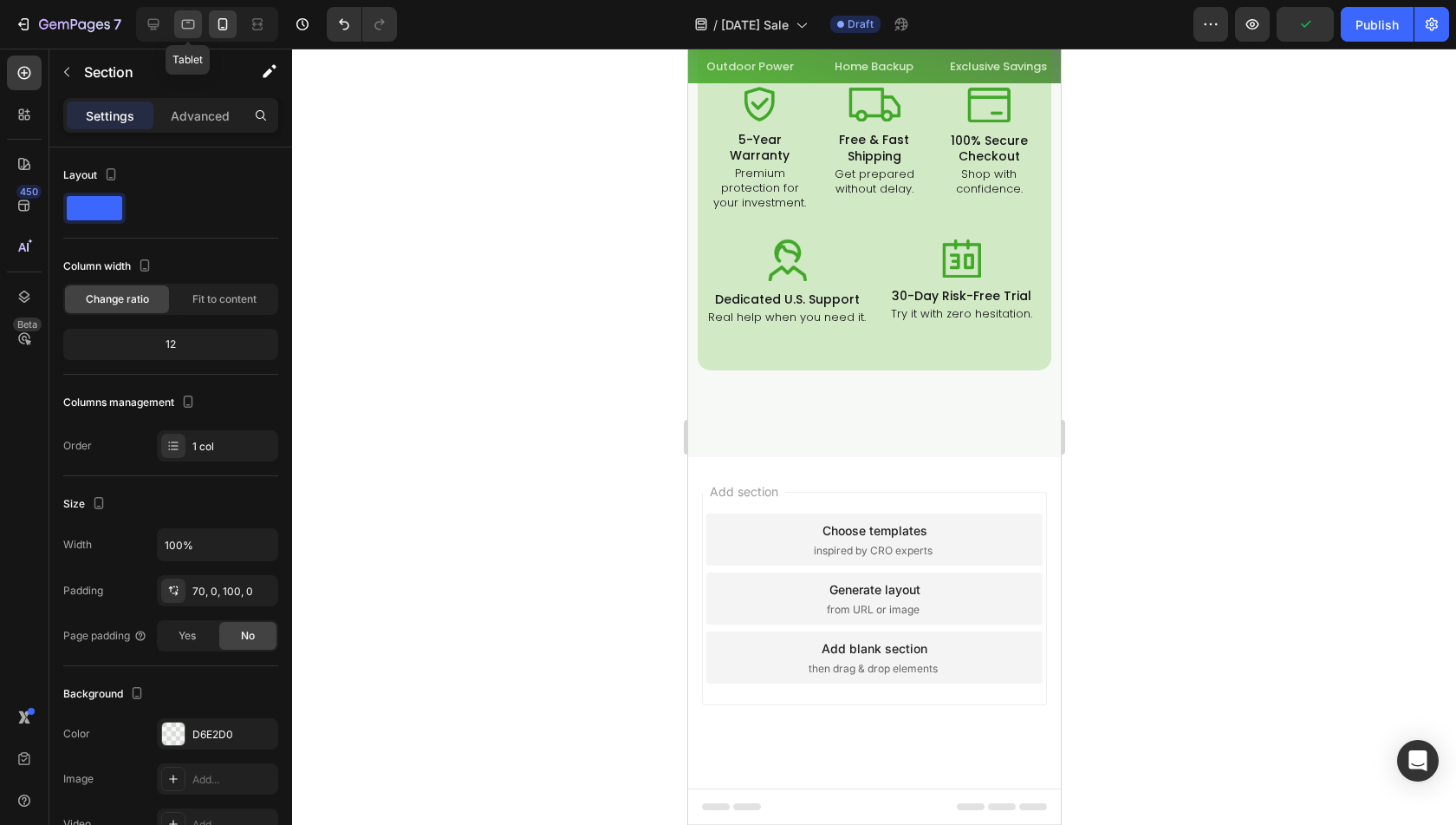
click at [186, 30] on icon at bounding box center [188, 24] width 17 height 17
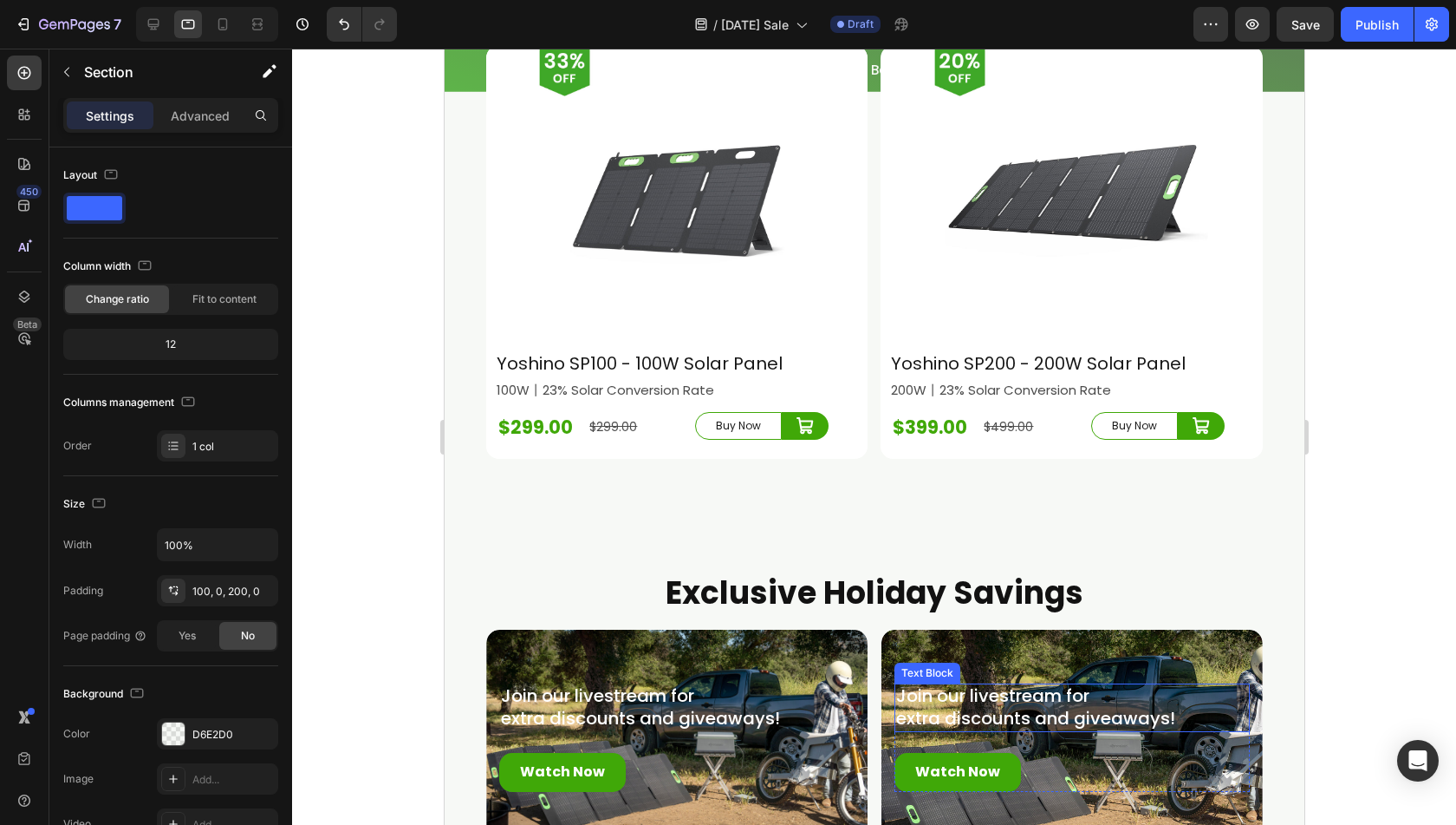
scroll to position [6035, 0]
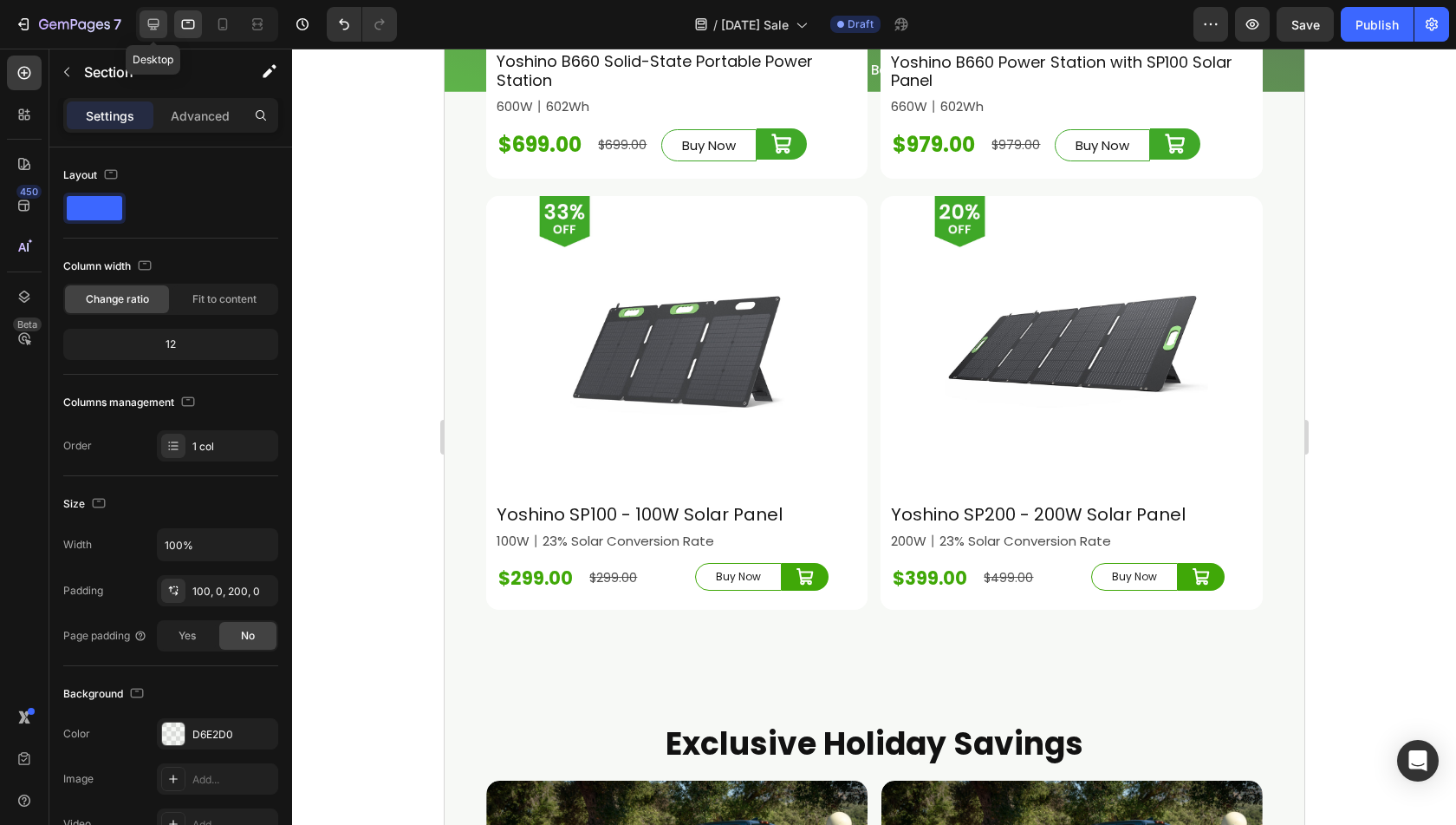
click at [162, 31] on div at bounding box center [154, 24] width 28 height 28
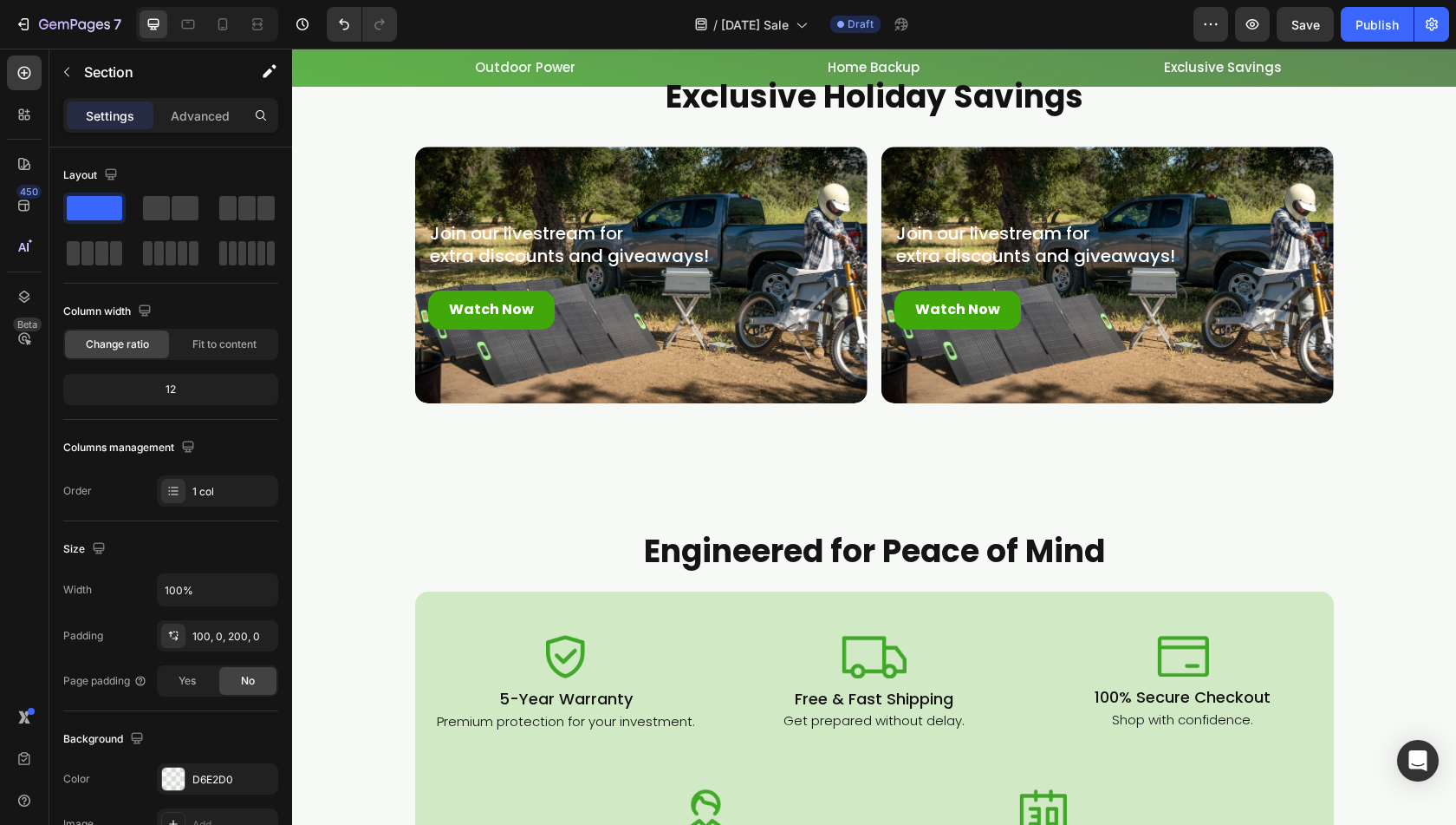
scroll to position [6980, 0]
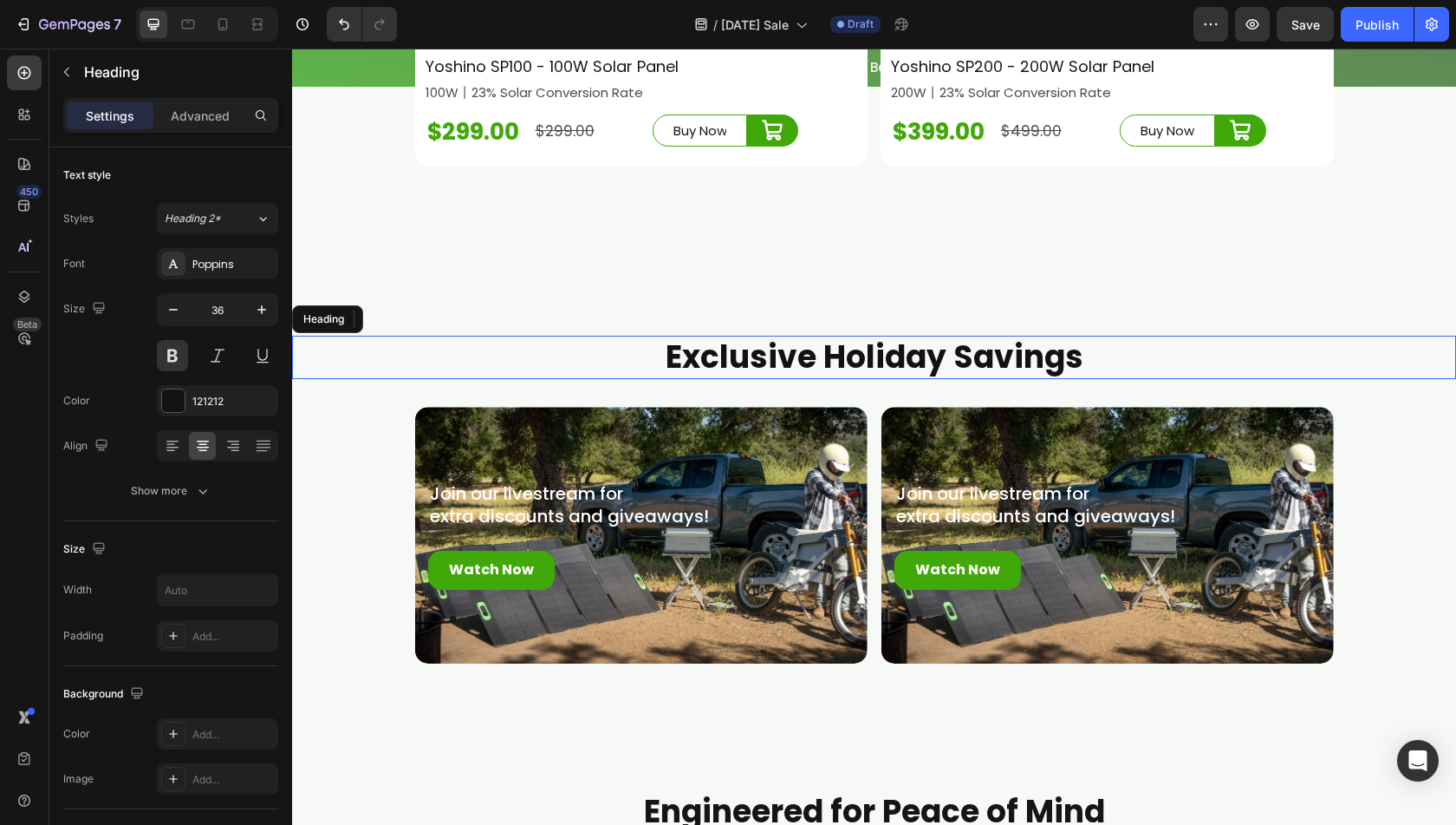
click at [801, 375] on h2 "Exclusive Holiday Savings" at bounding box center [874, 358] width 1165 height 44
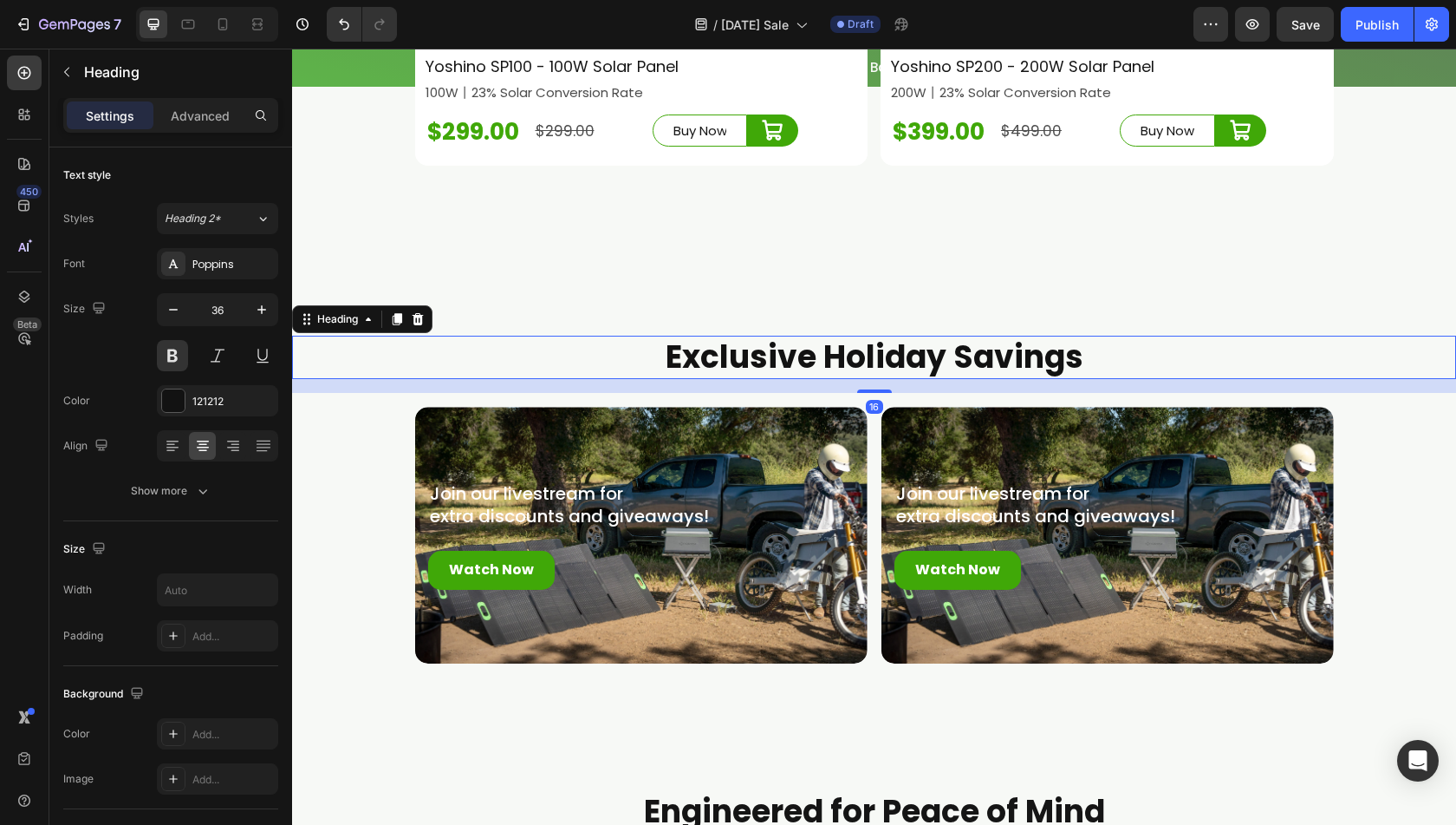
click at [801, 375] on h2 "Exclusive Holiday Savings" at bounding box center [874, 358] width 1165 height 44
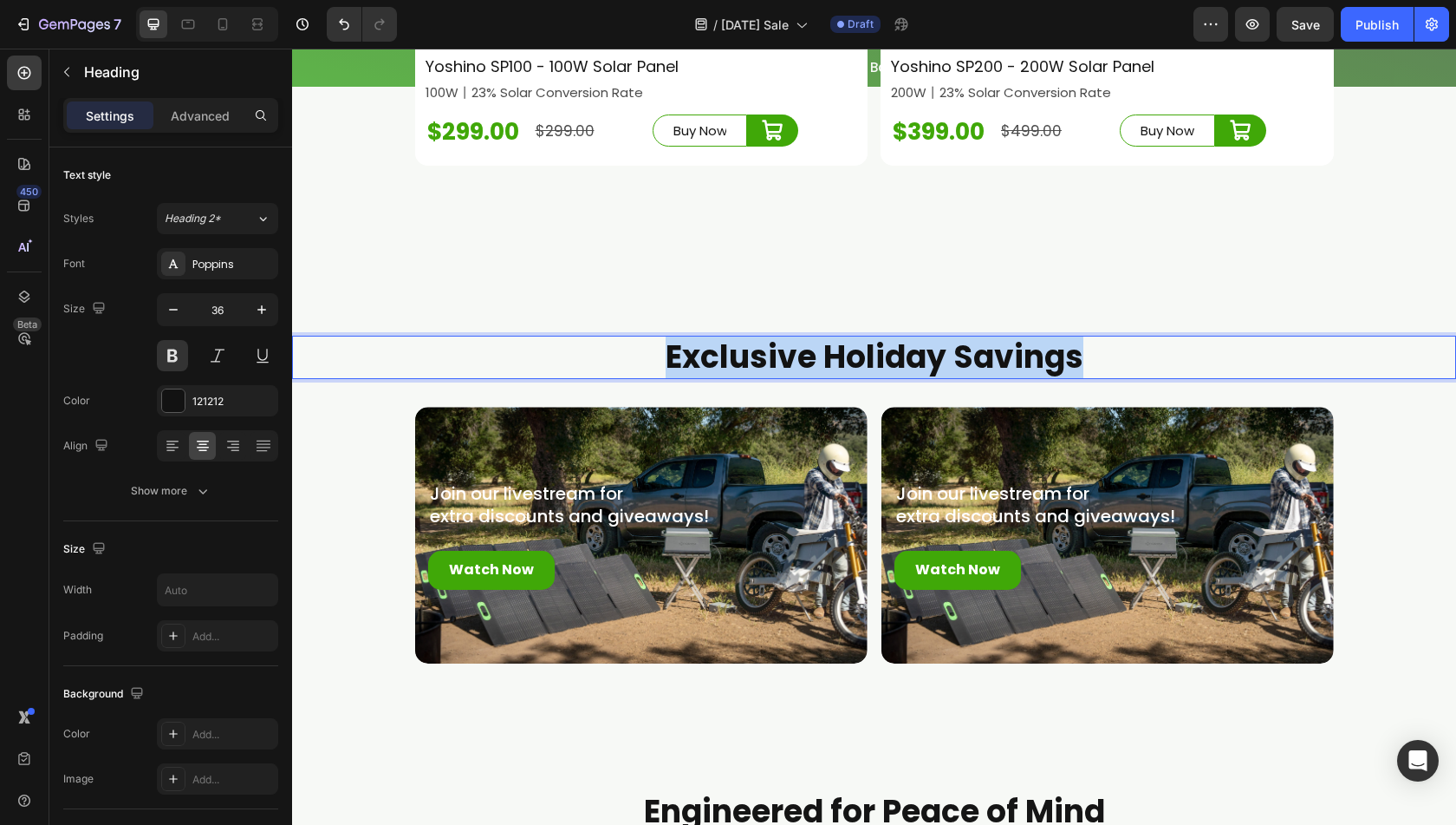
click at [801, 375] on p "Exclusive Holiday Savings" at bounding box center [874, 358] width 1161 height 40
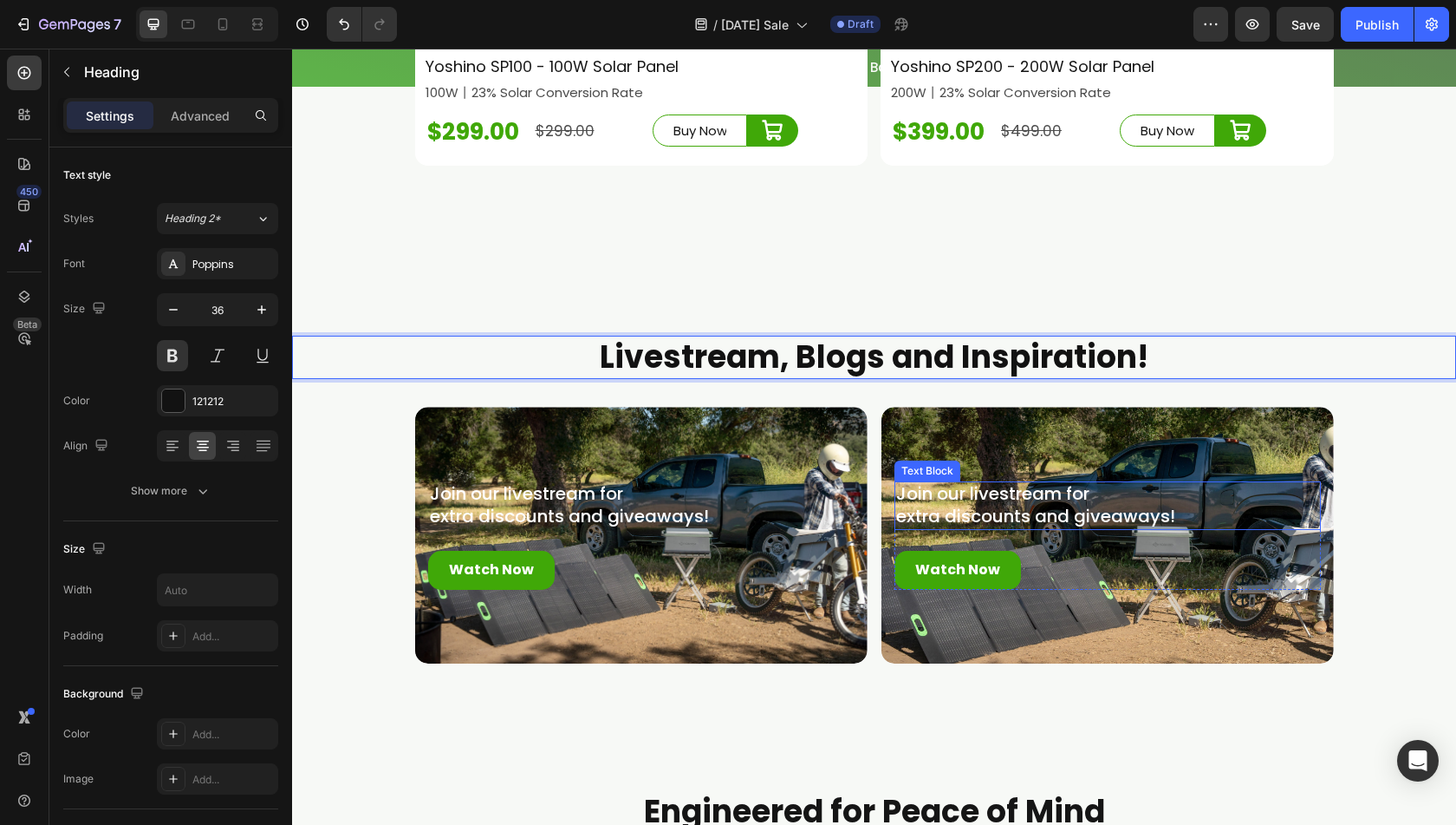
click at [981, 528] on span "extra discounts and giveaways!" at bounding box center [1036, 516] width 279 height 24
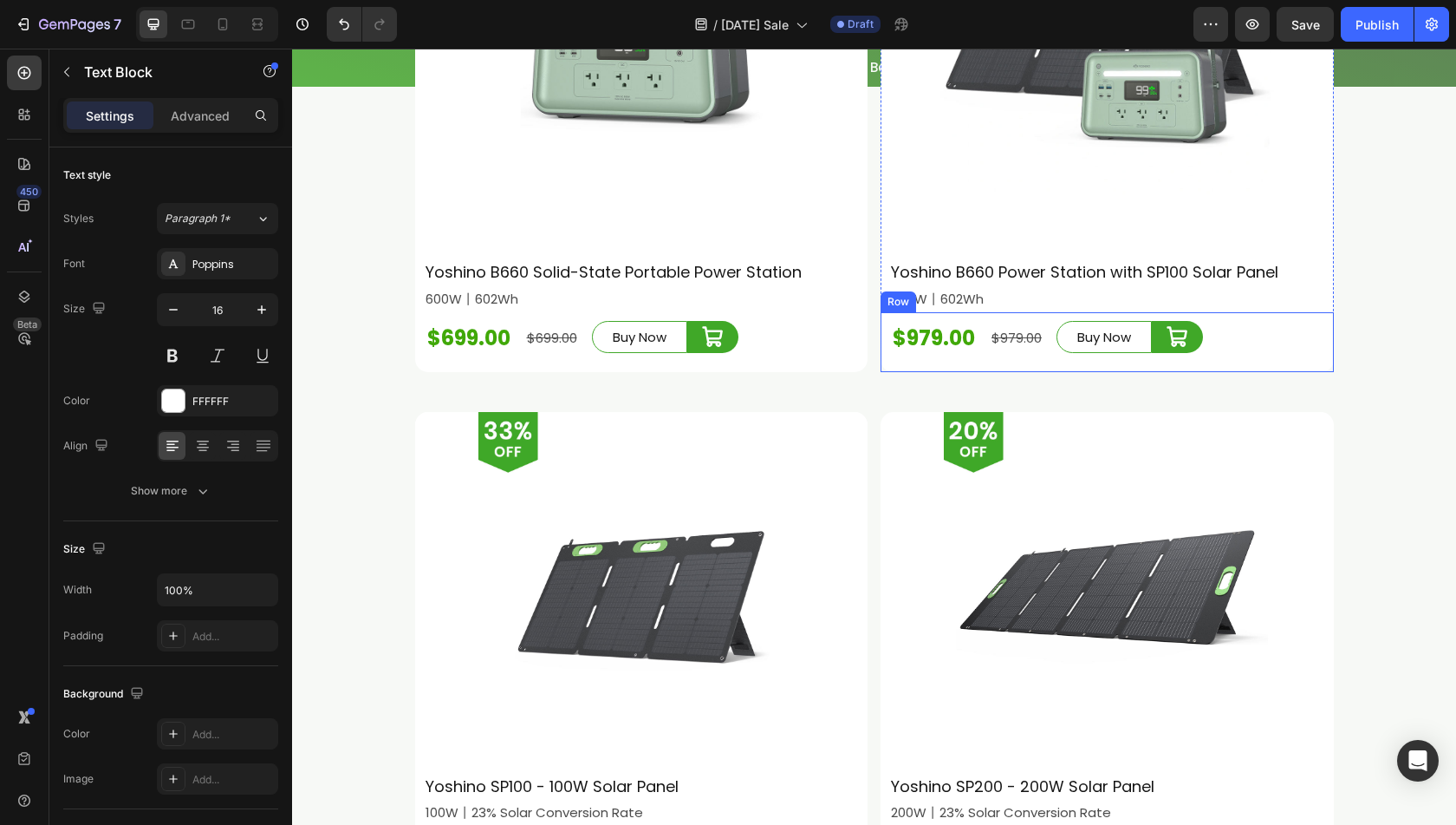
scroll to position [4463, 0]
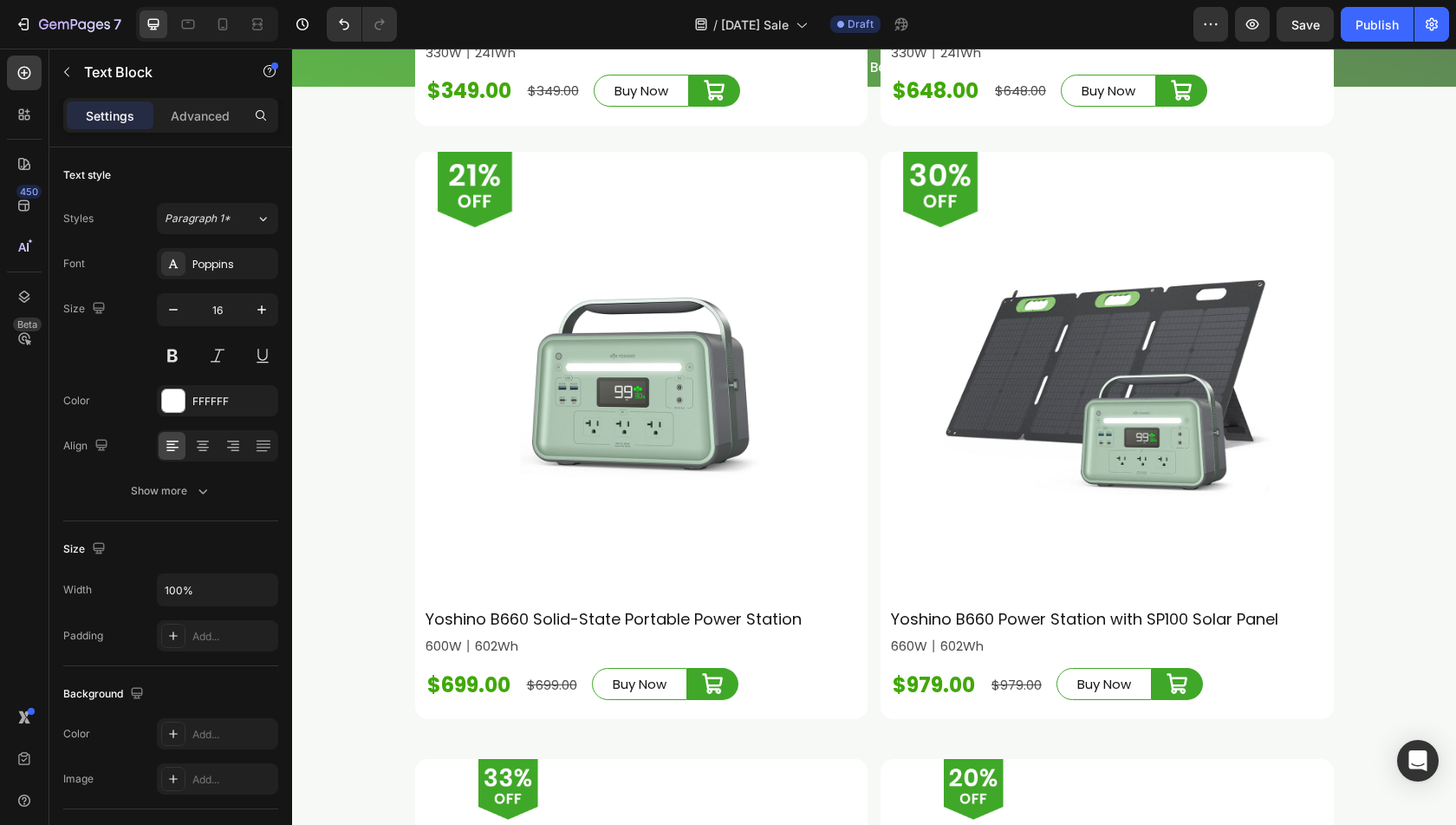
click at [202, 24] on div at bounding box center [207, 25] width 142 height 35
click at [194, 27] on icon at bounding box center [188, 24] width 17 height 17
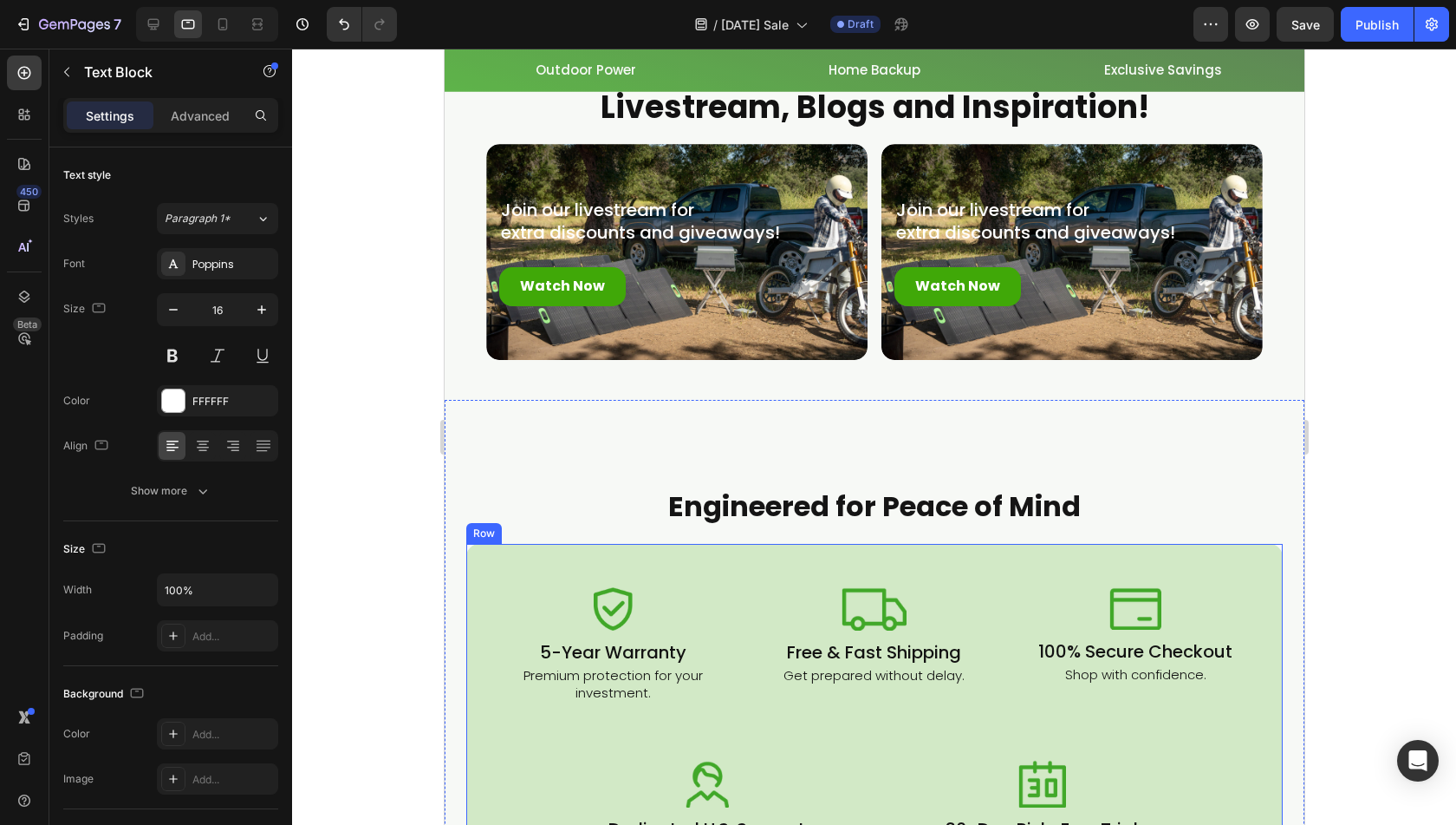
scroll to position [5113, 0]
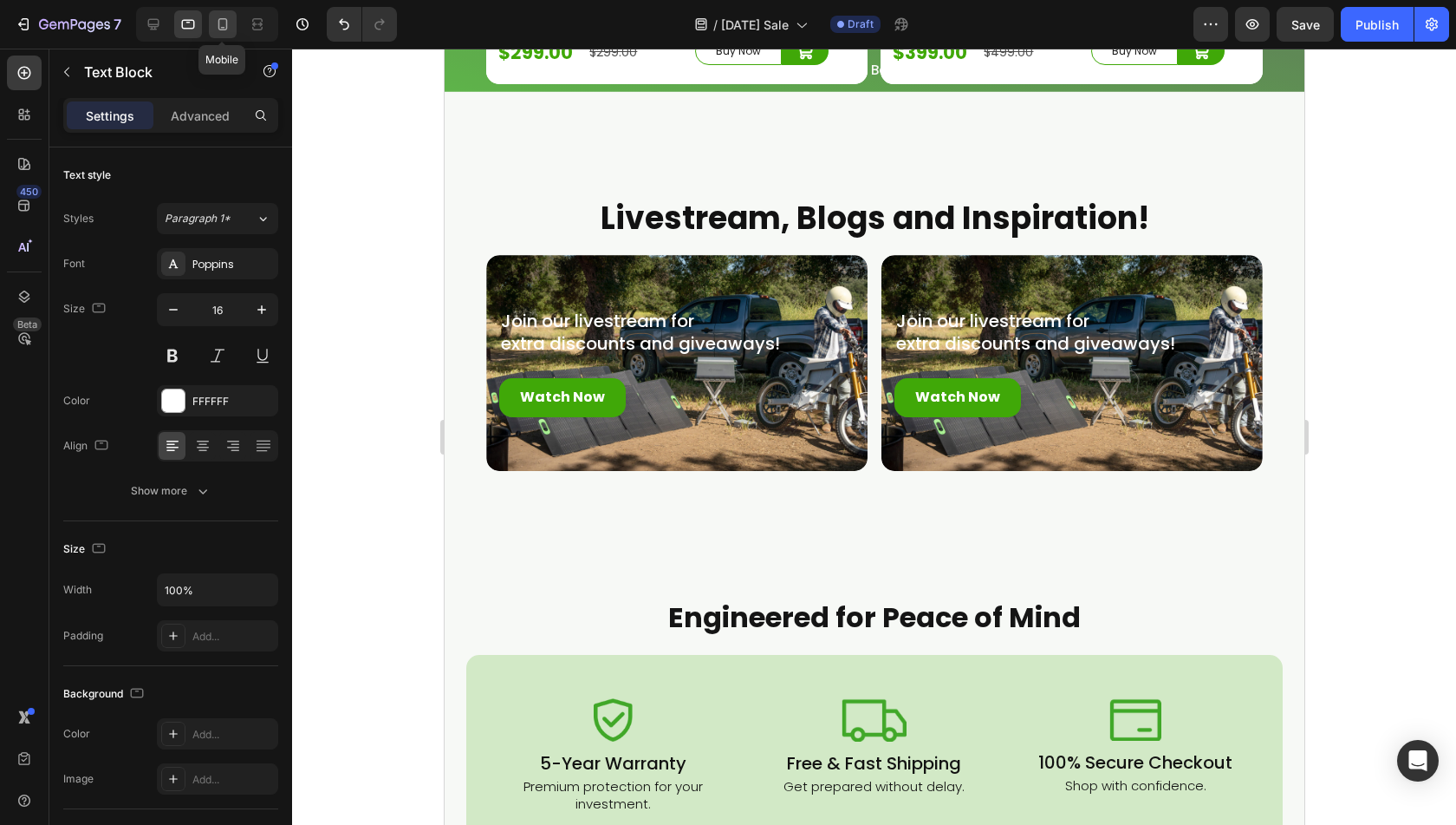
click at [224, 29] on icon at bounding box center [222, 24] width 17 height 17
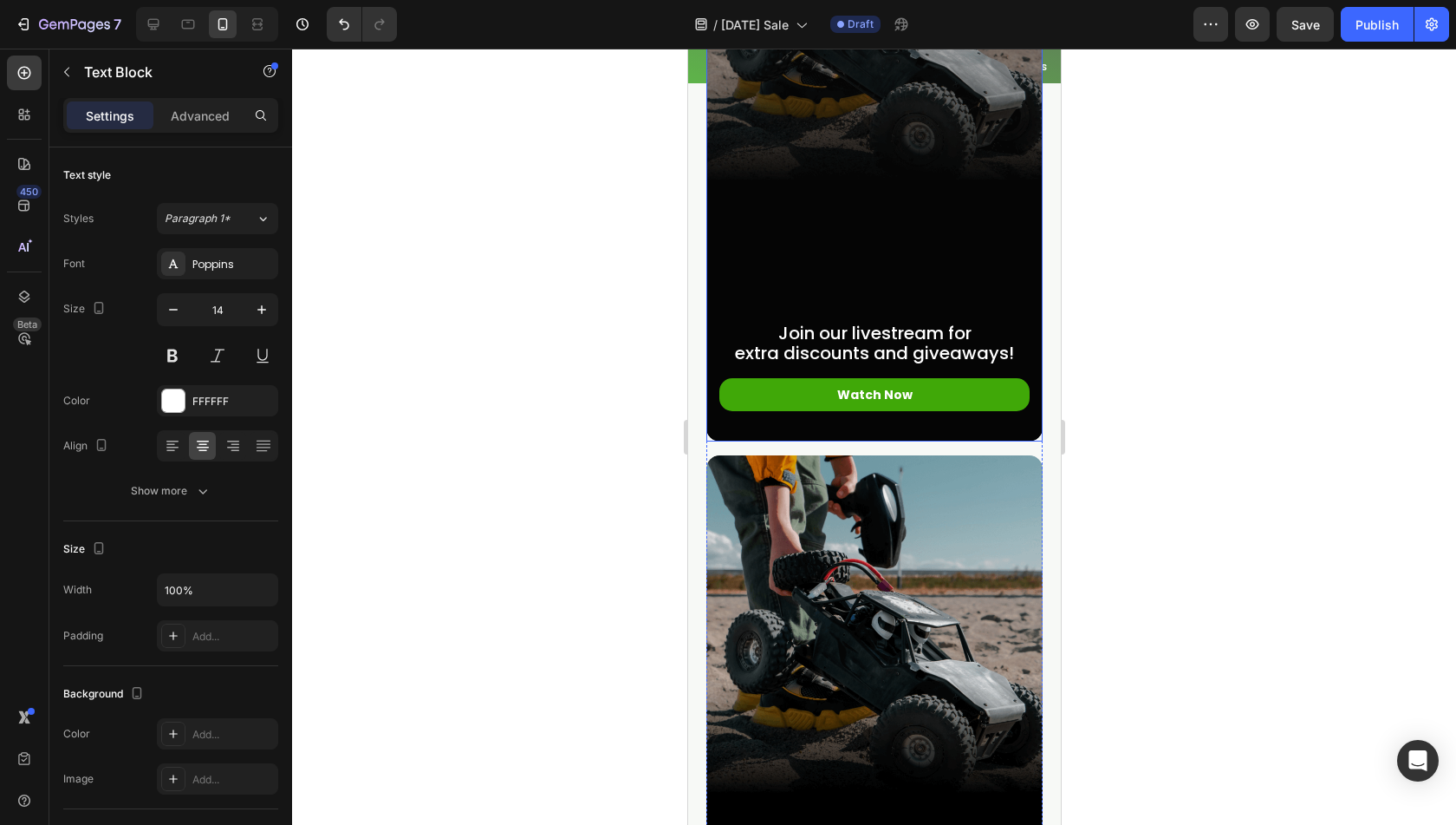
scroll to position [6892, 0]
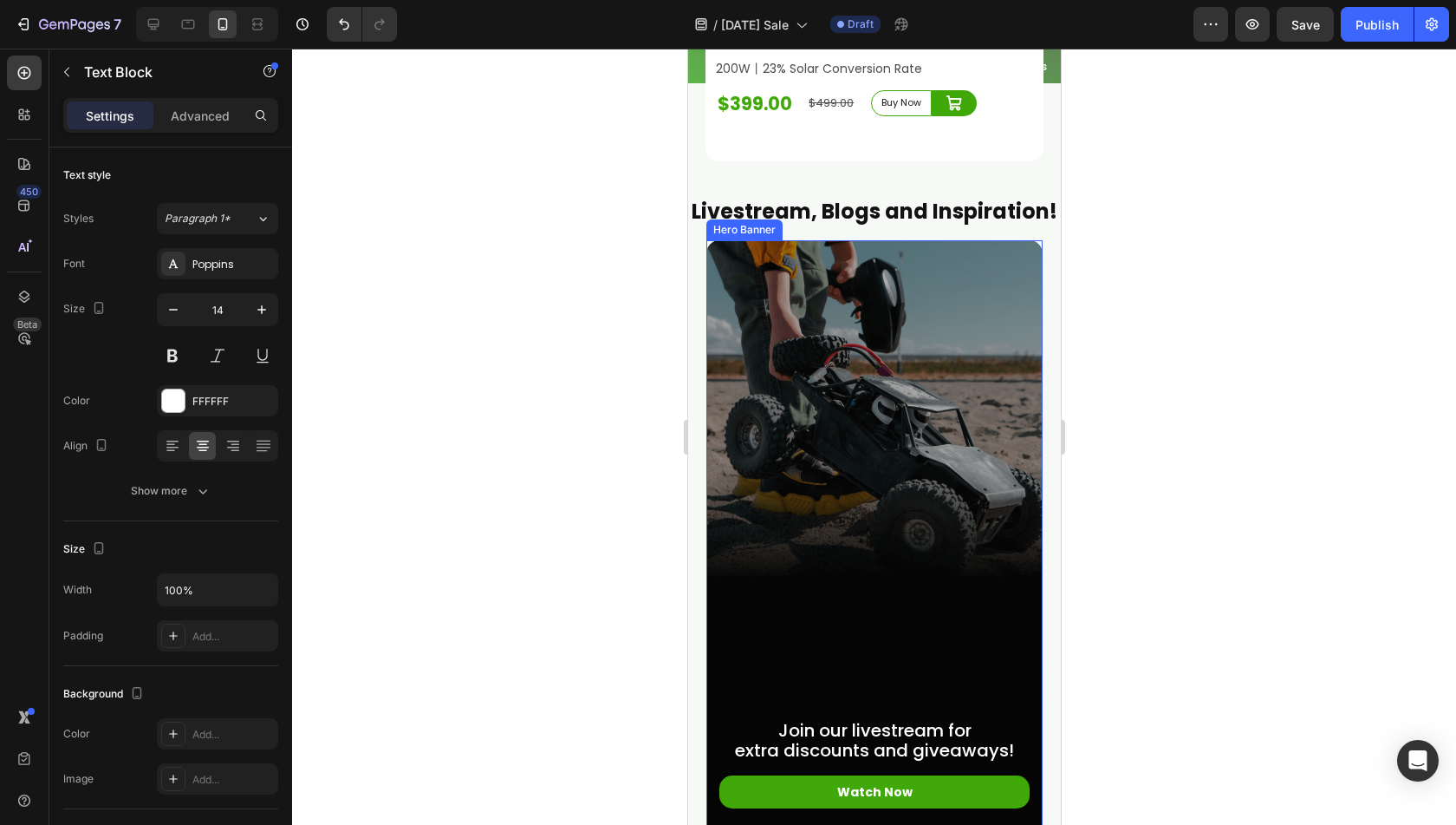
click at [874, 410] on div "Overlay" at bounding box center [874, 539] width 336 height 599
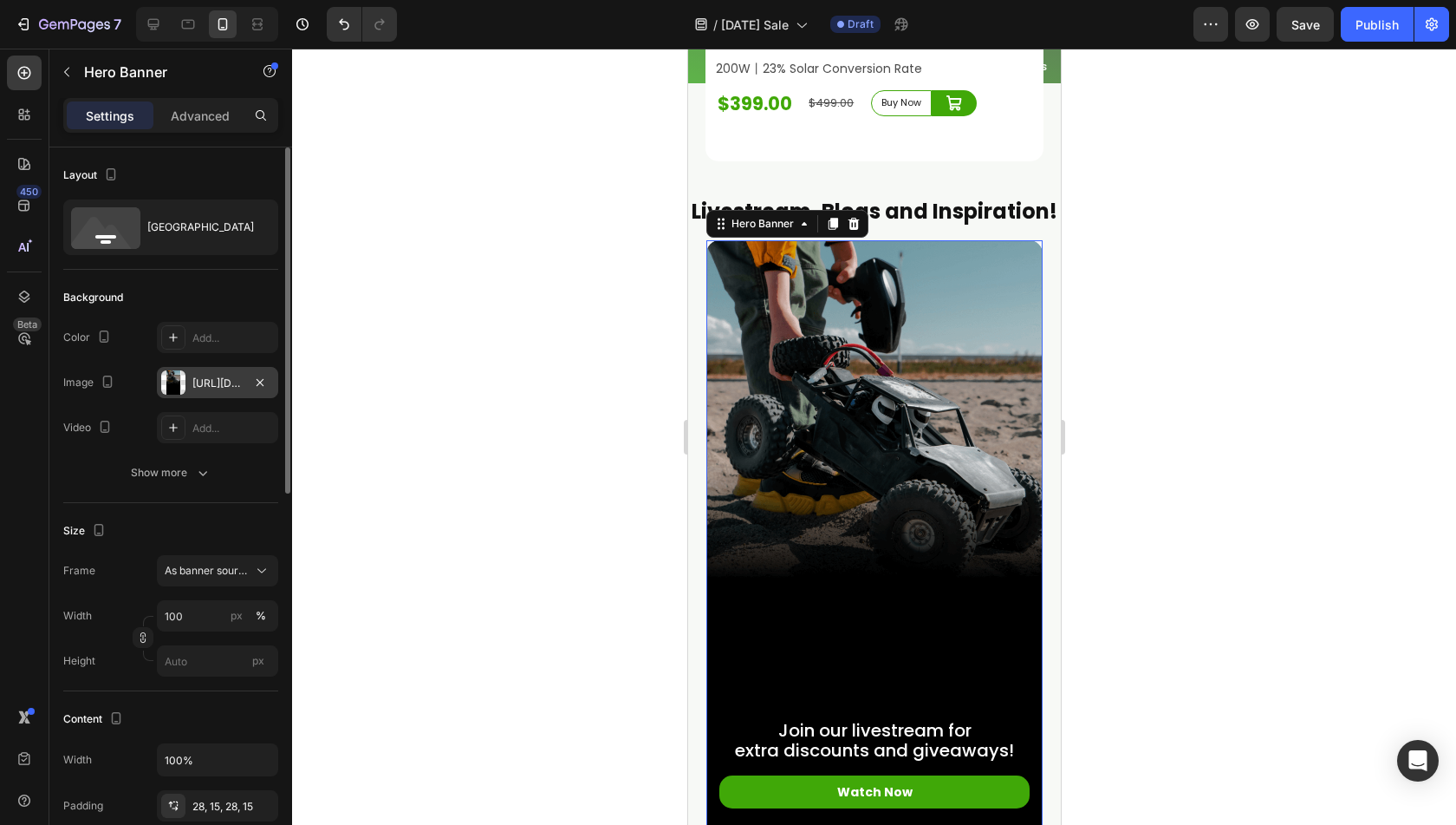
click at [166, 374] on div at bounding box center [173, 383] width 24 height 24
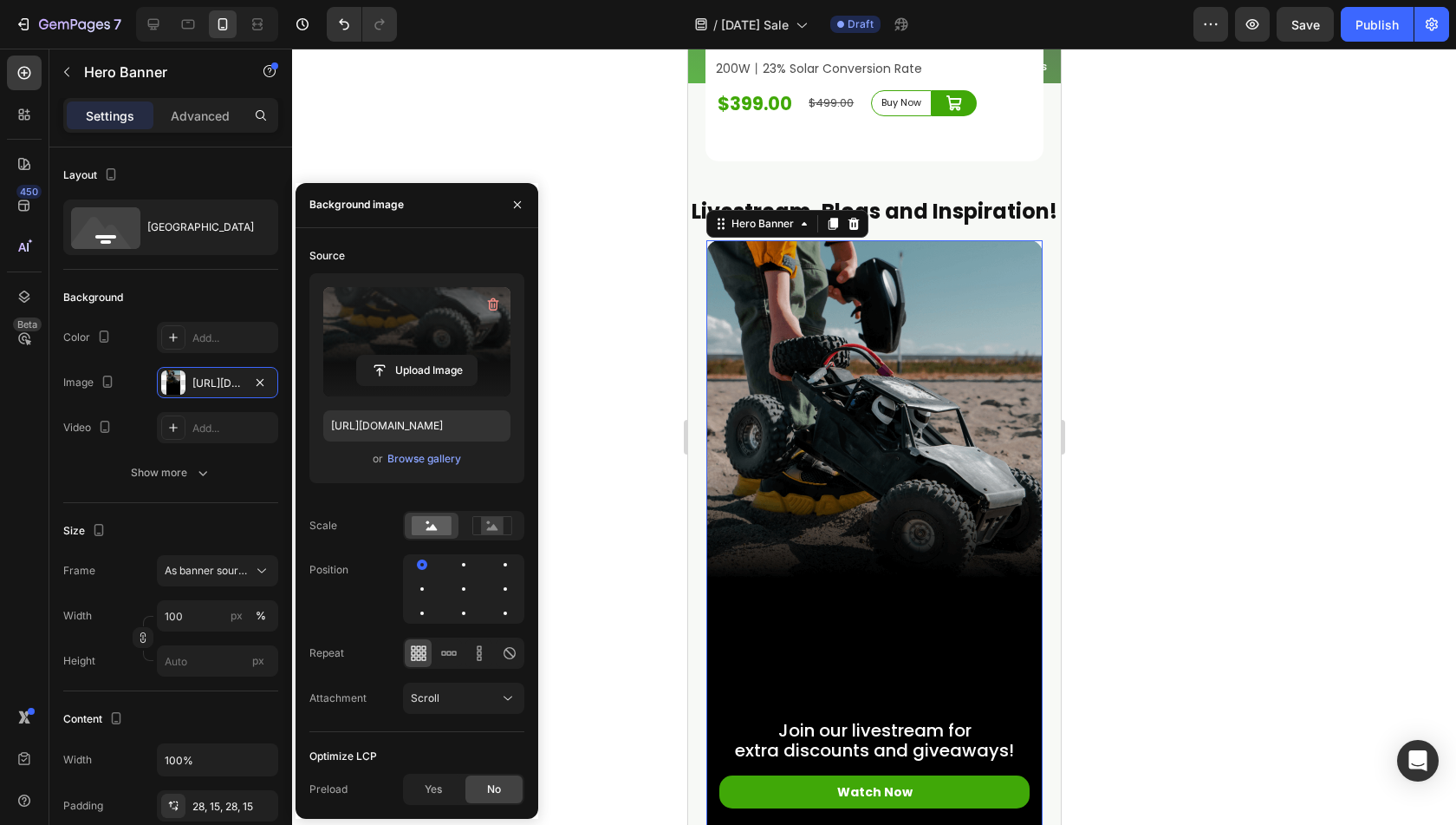
click at [403, 351] on label at bounding box center [417, 341] width 188 height 109
click at [403, 356] on input "file" at bounding box center [417, 371] width 119 height 29
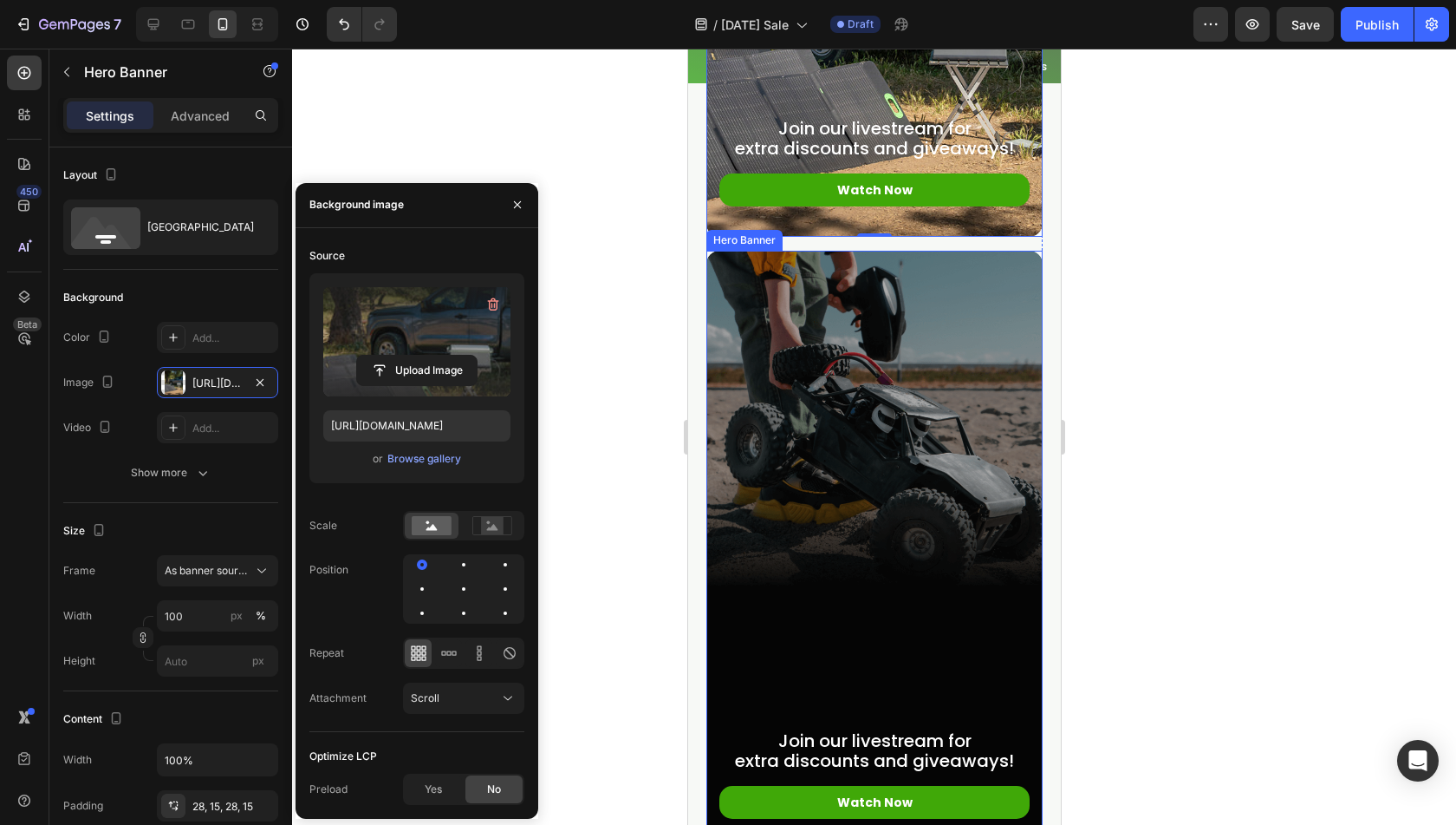
scroll to position [7240, 0]
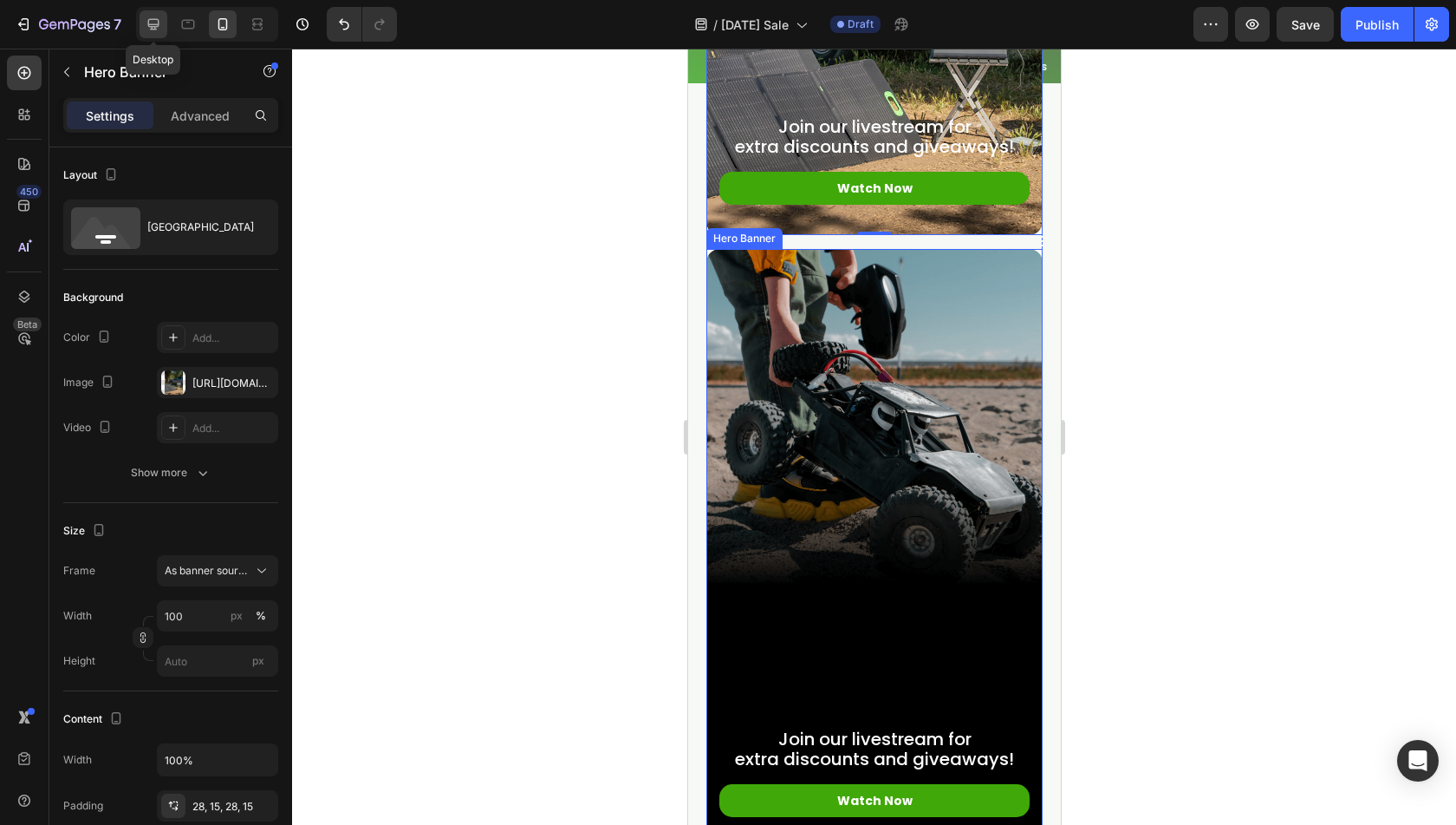
click at [150, 29] on icon at bounding box center [154, 25] width 11 height 11
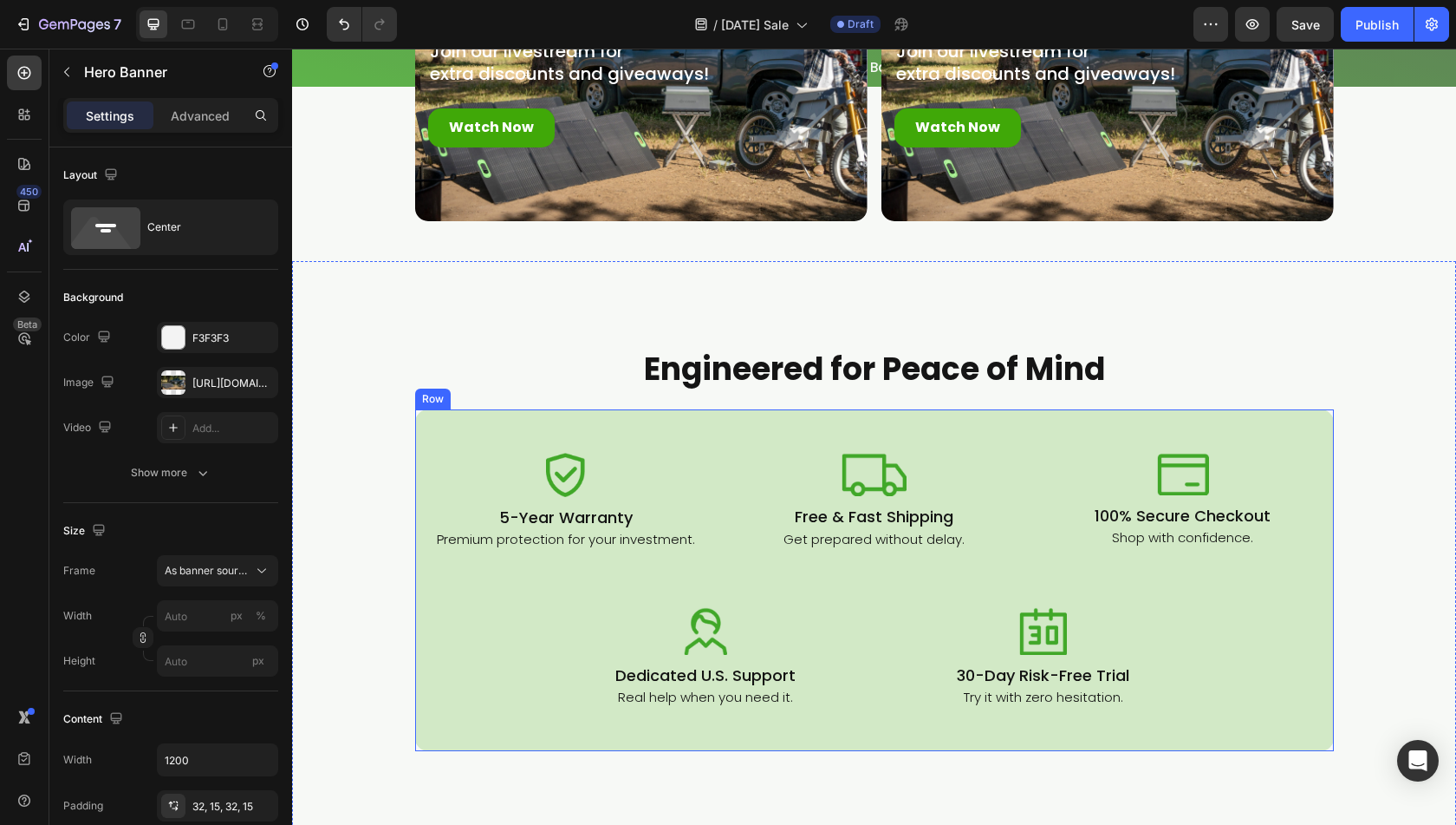
scroll to position [5803, 0]
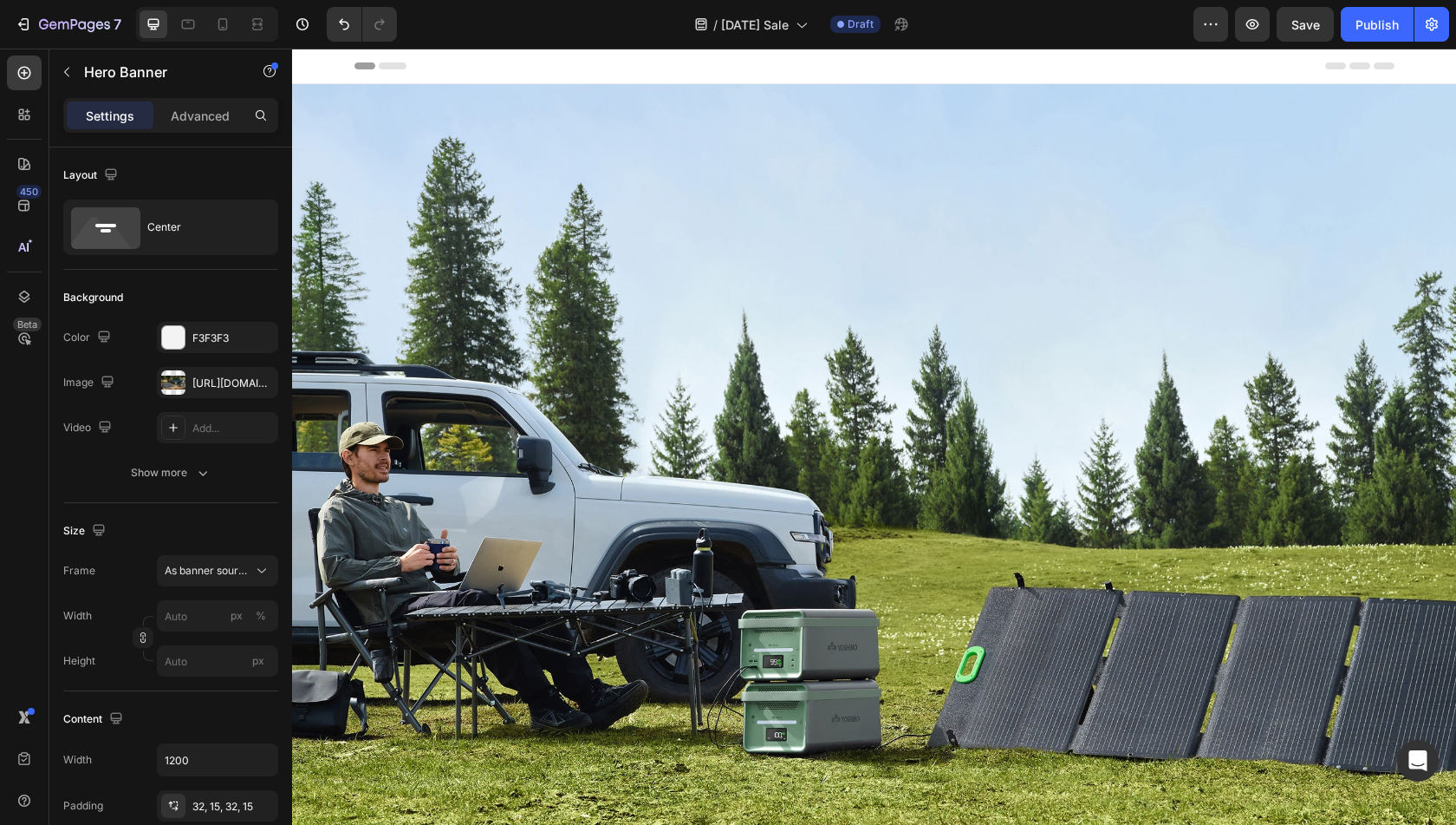
scroll to position [5547, 0]
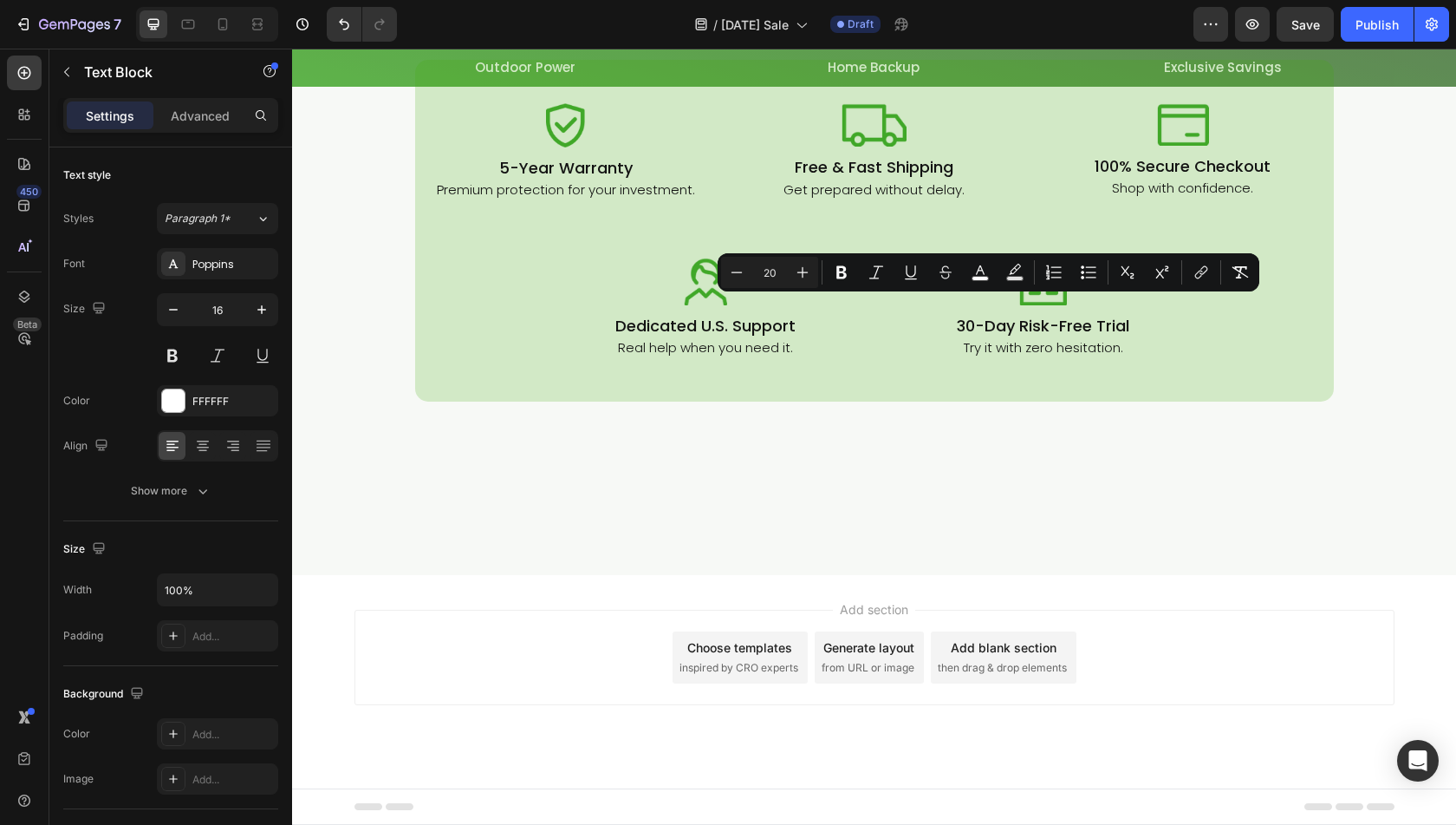
drag, startPoint x: 1109, startPoint y: 329, endPoint x: 1122, endPoint y: 340, distance: 17.0
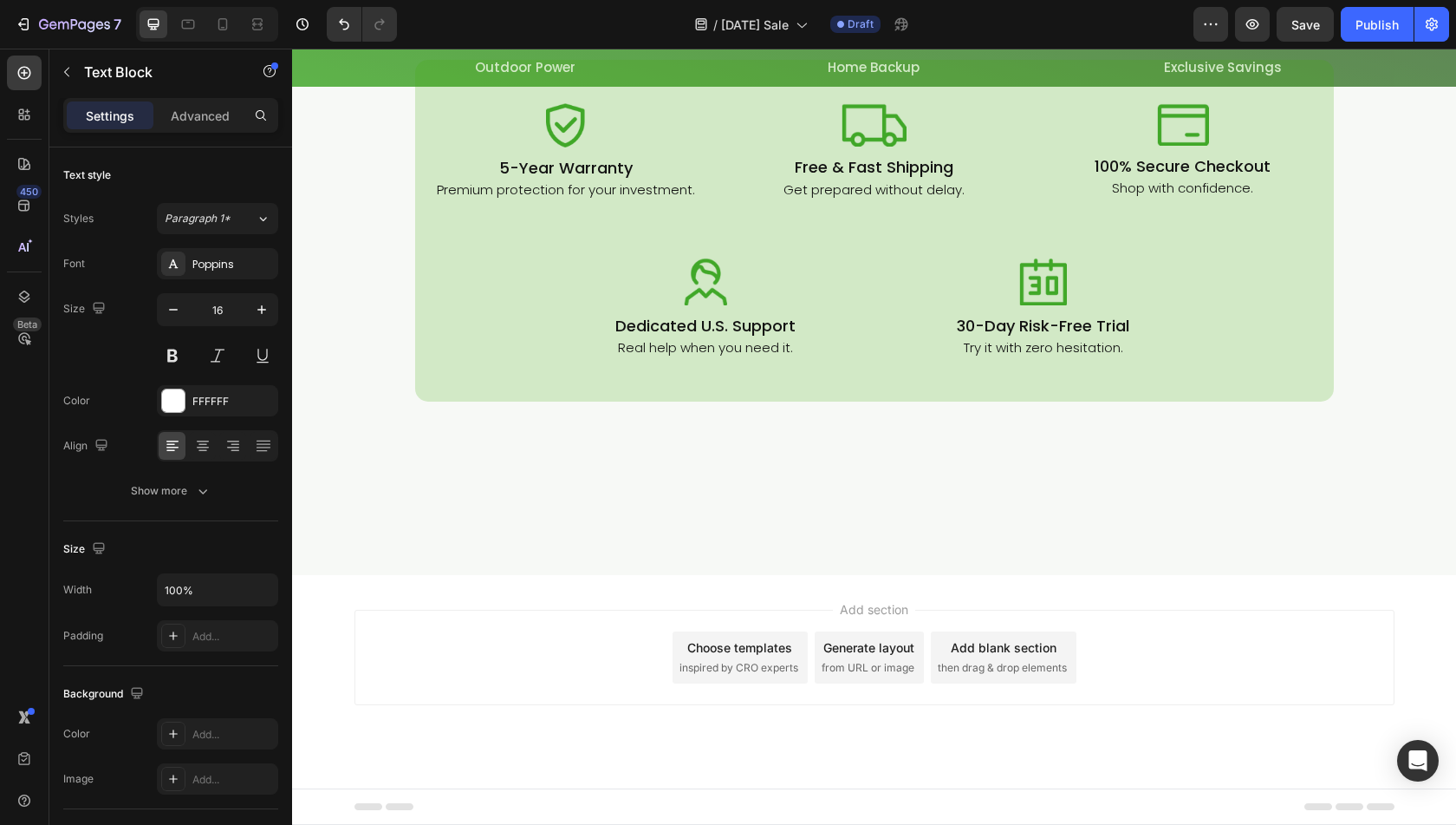
drag, startPoint x: 1172, startPoint y: 331, endPoint x: 887, endPoint y: 308, distance: 285.9
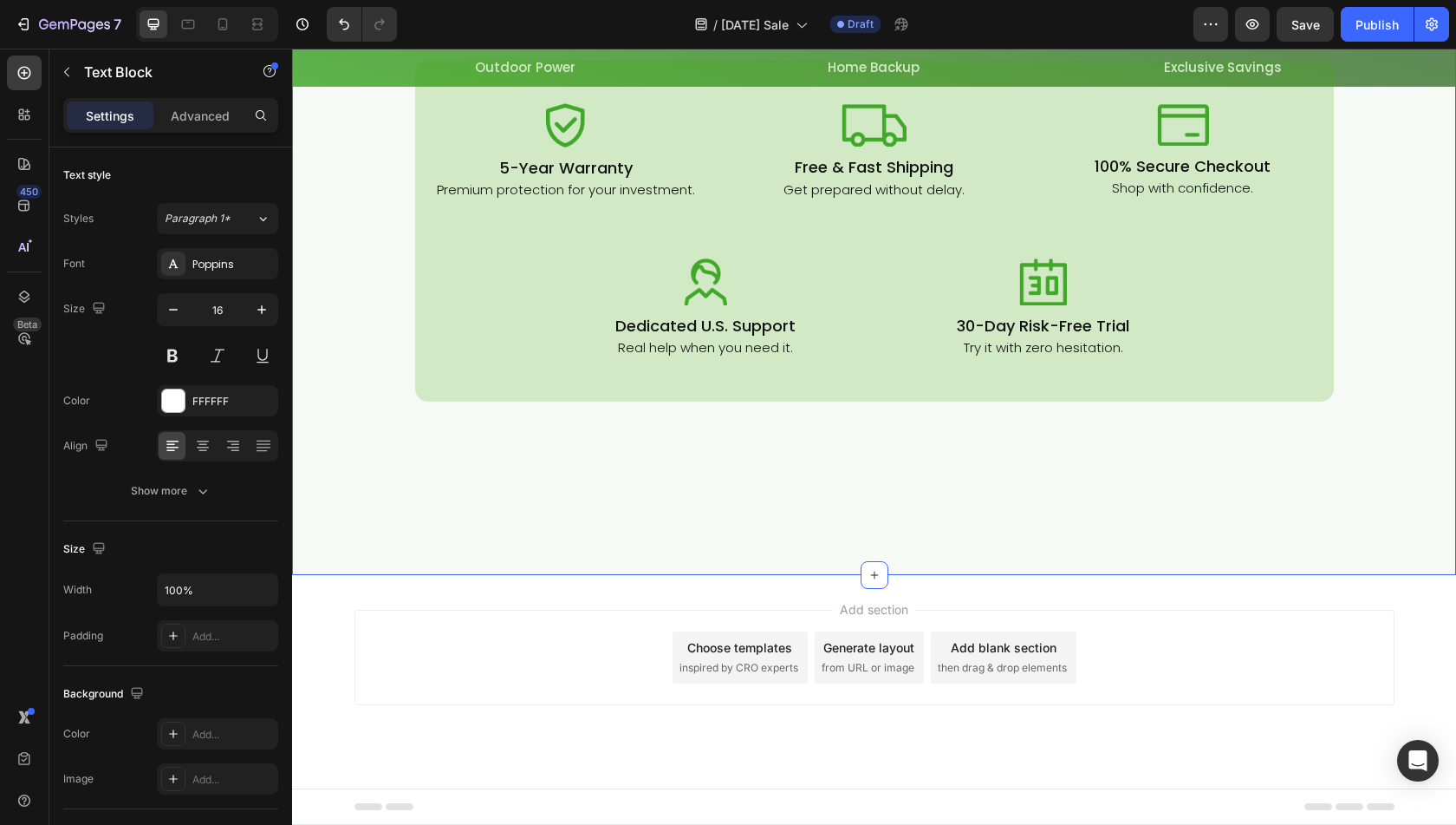
click at [1128, 574] on div "Engineered for Peace of Mind Heading Row Row Image 5-Year Warranty Heading Prem…" at bounding box center [874, 243] width 1165 height 663
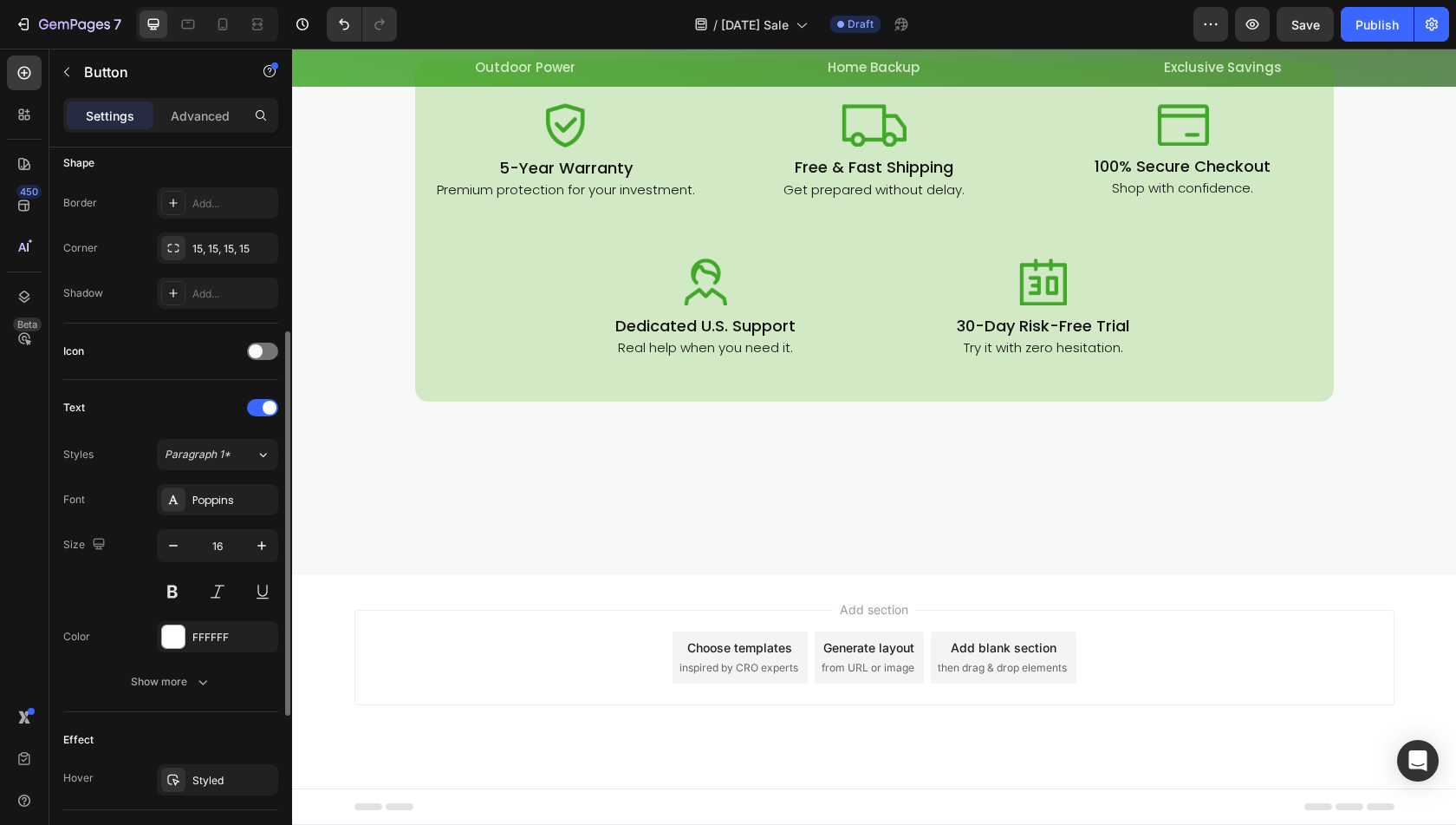
scroll to position [521, 0]
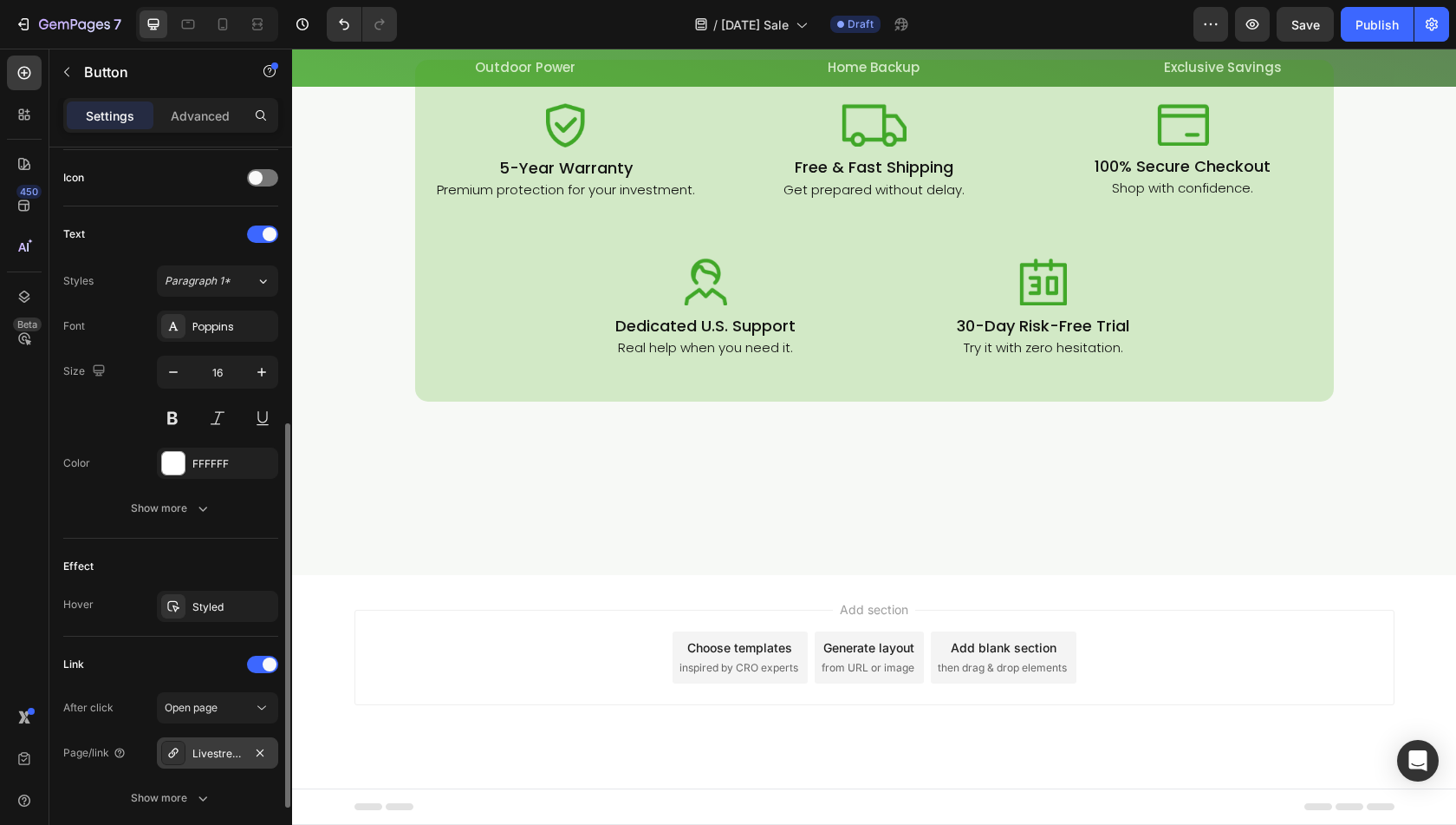
click at [180, 745] on div at bounding box center [173, 752] width 24 height 24
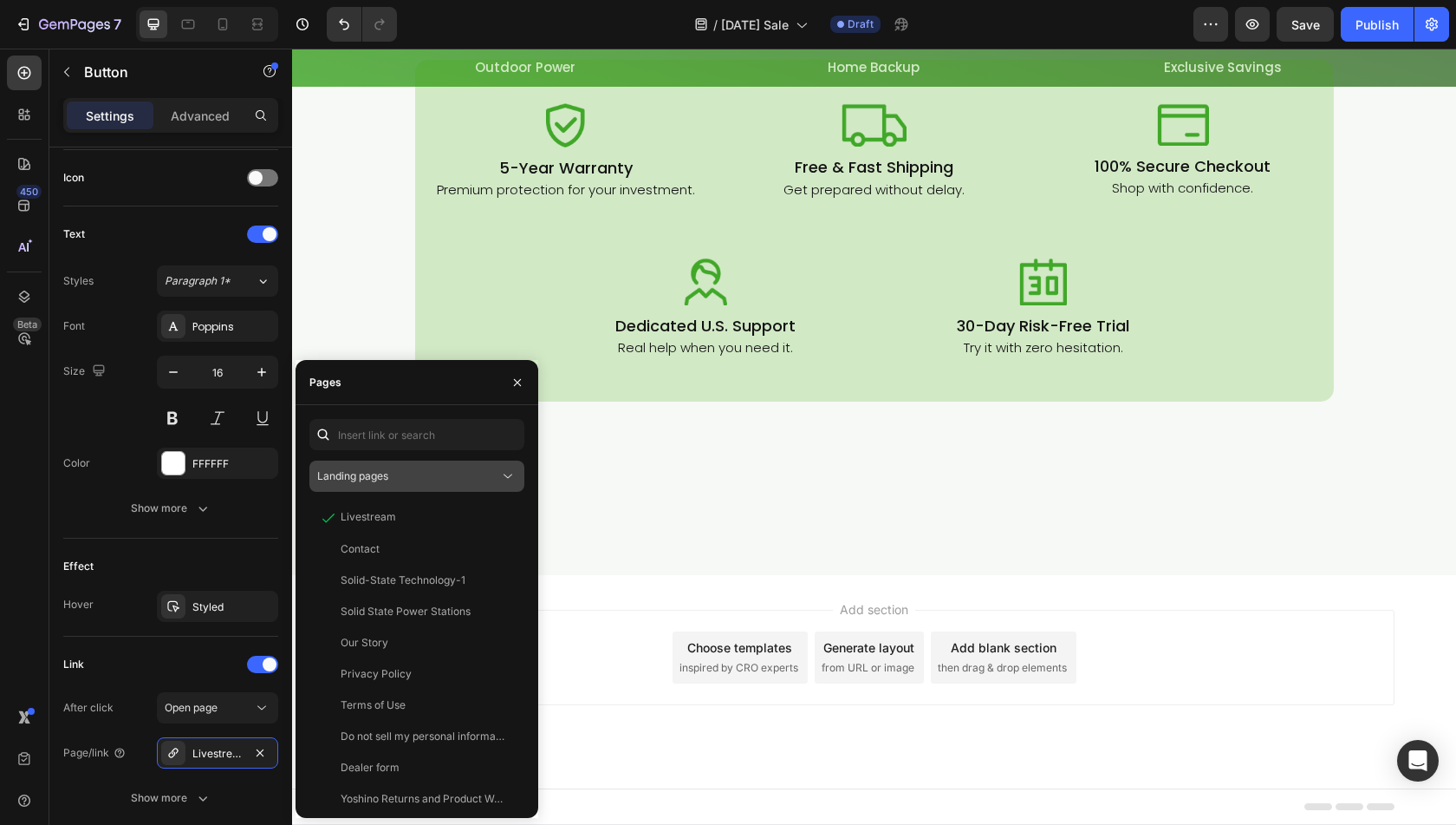
click at [419, 476] on div "Landing pages" at bounding box center [408, 476] width 182 height 16
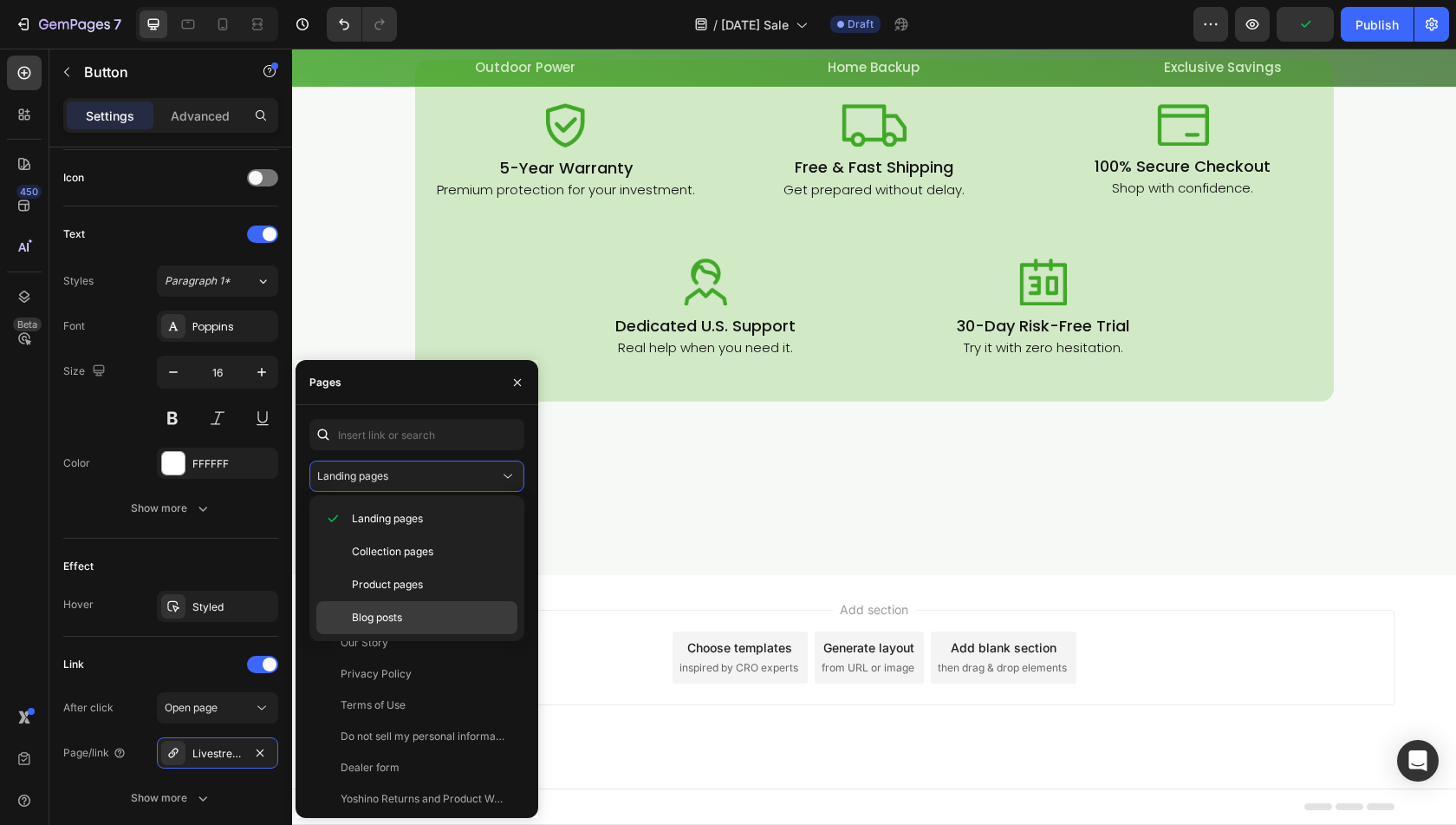
click at [385, 612] on span "Blog posts" at bounding box center [377, 617] width 51 height 16
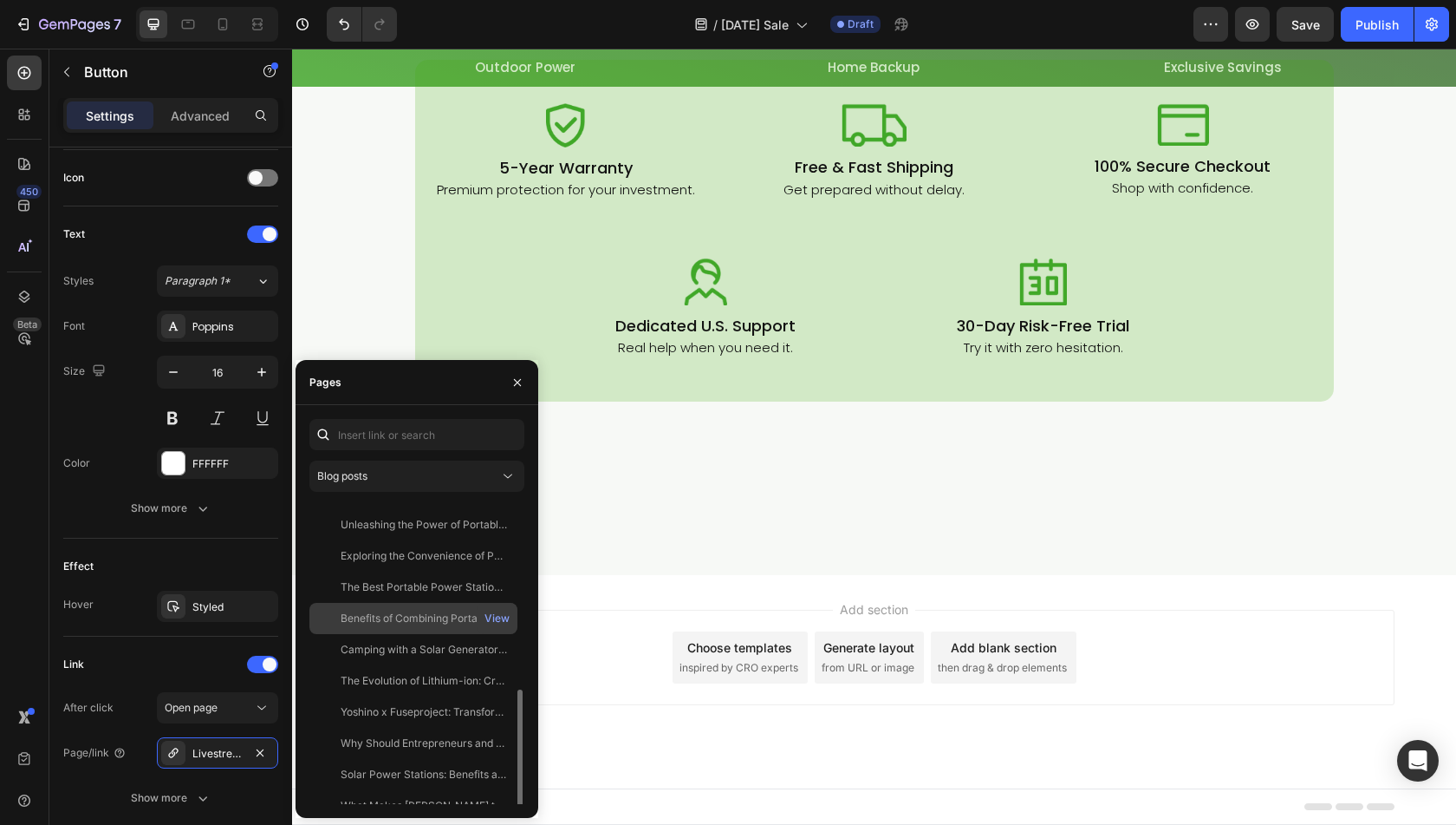
scroll to position [166, 0]
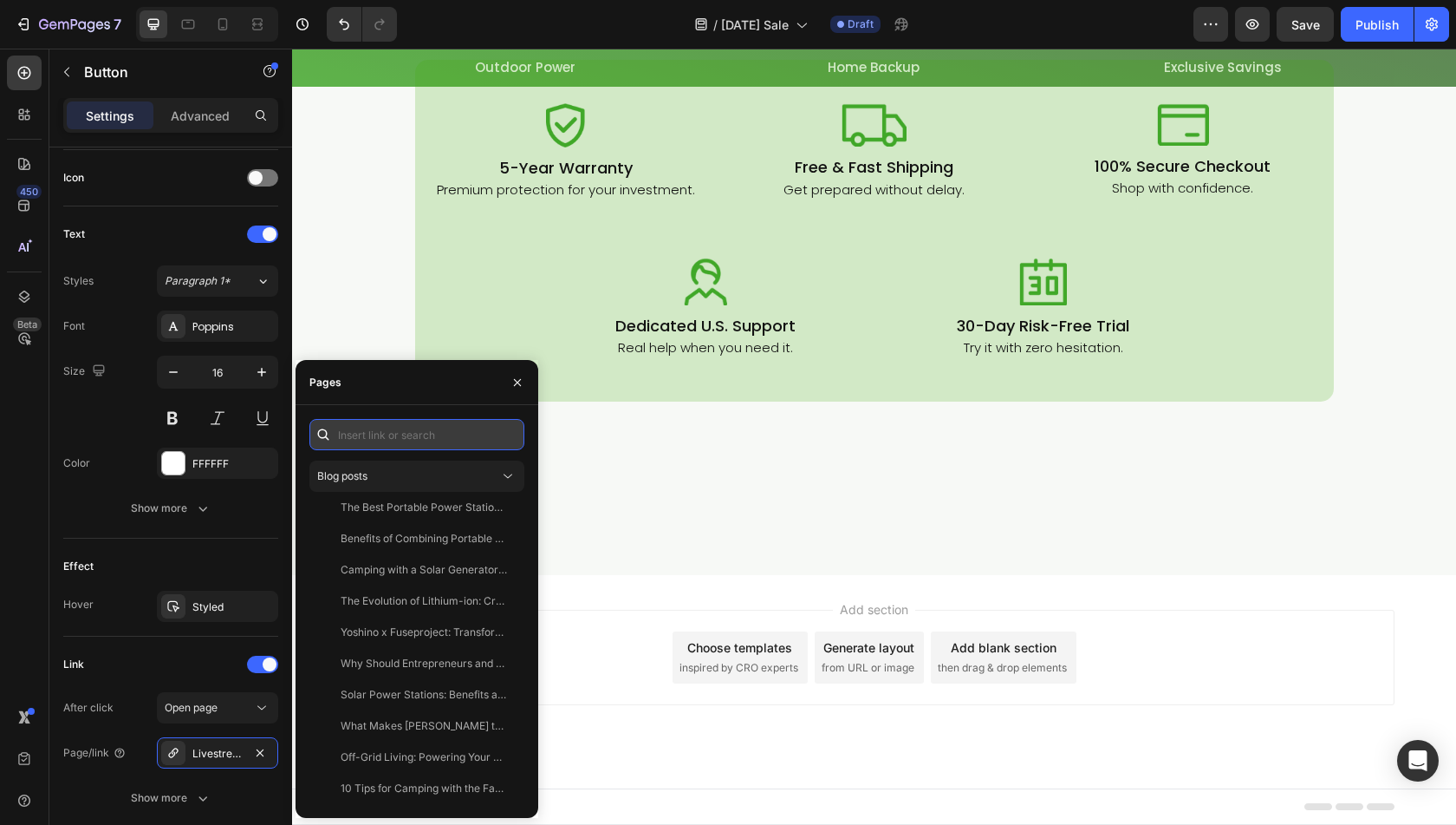
click at [389, 437] on input "text" at bounding box center [417, 435] width 215 height 31
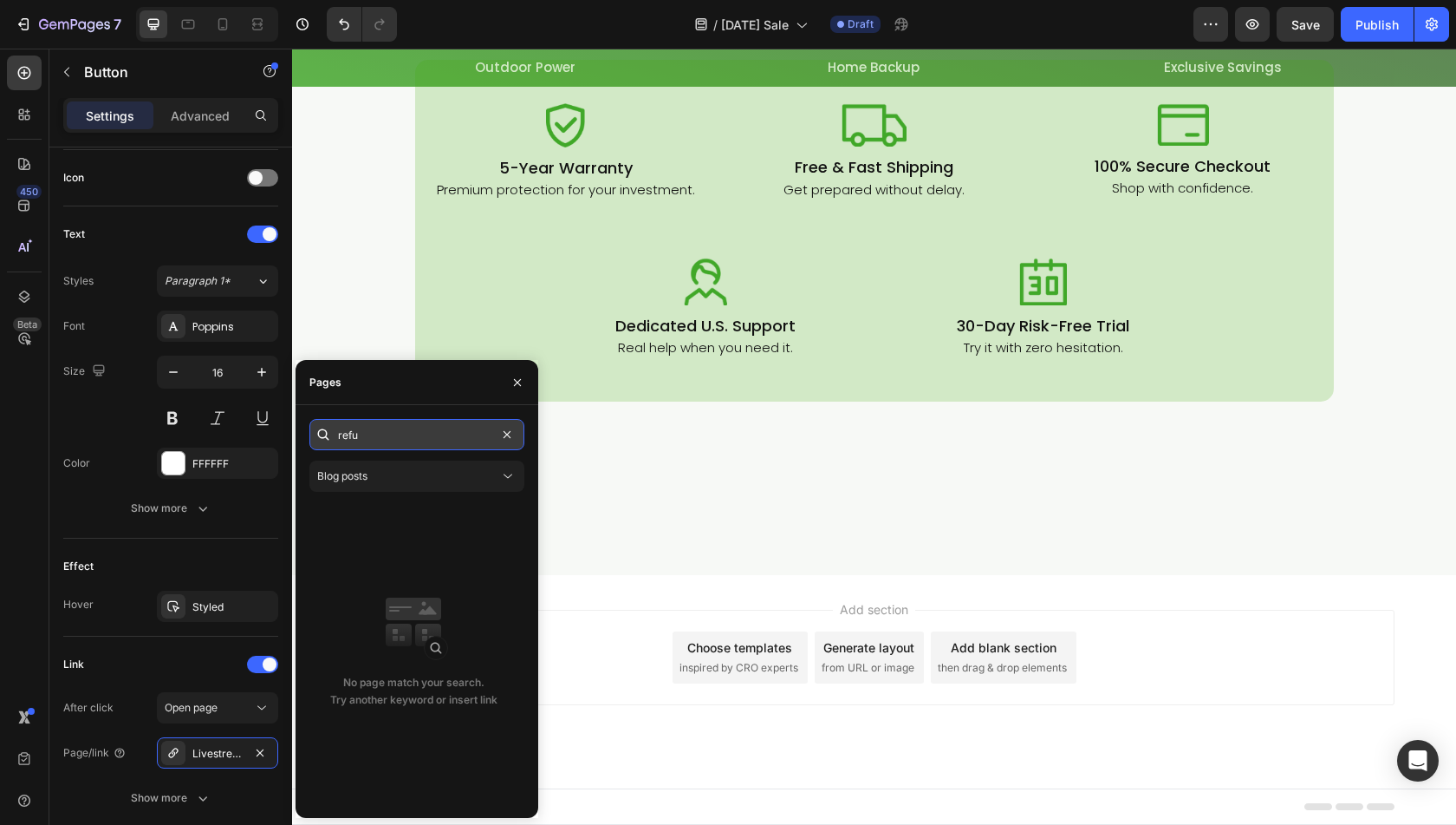
scroll to position [0, 0]
type input "r"
type input "3"
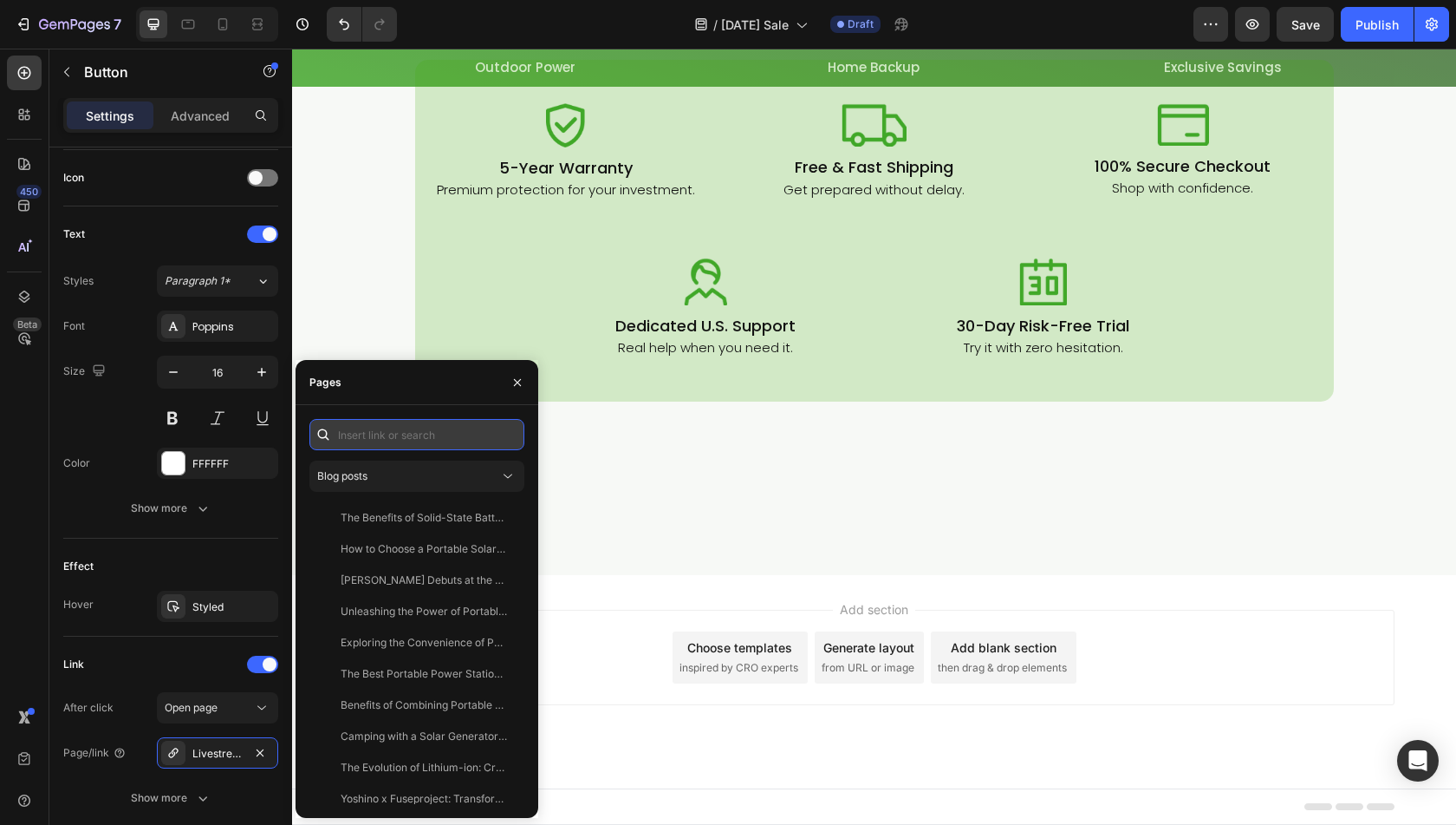
click at [427, 428] on input "text" at bounding box center [417, 435] width 215 height 31
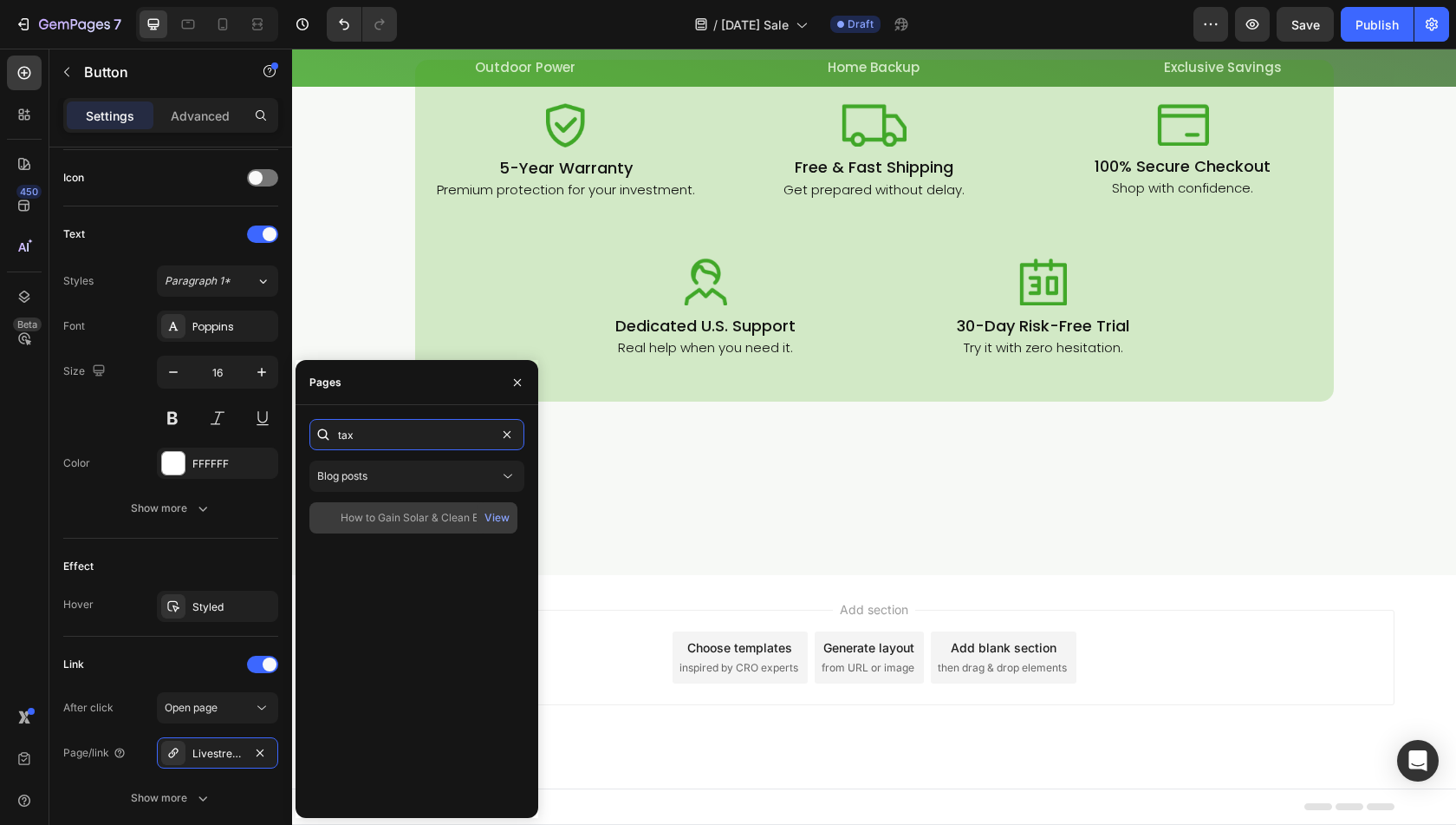
type input "tax"
click at [419, 526] on div "How to Gain Solar & Clean Energy Tax Credits with Yoshino View" at bounding box center [414, 518] width 208 height 31
click at [440, 519] on div "How to Gain Solar & Clean Energy Tax Credits with Yoshino" at bounding box center [424, 517] width 166 height 16
click at [511, 381] on icon "button" at bounding box center [518, 382] width 14 height 14
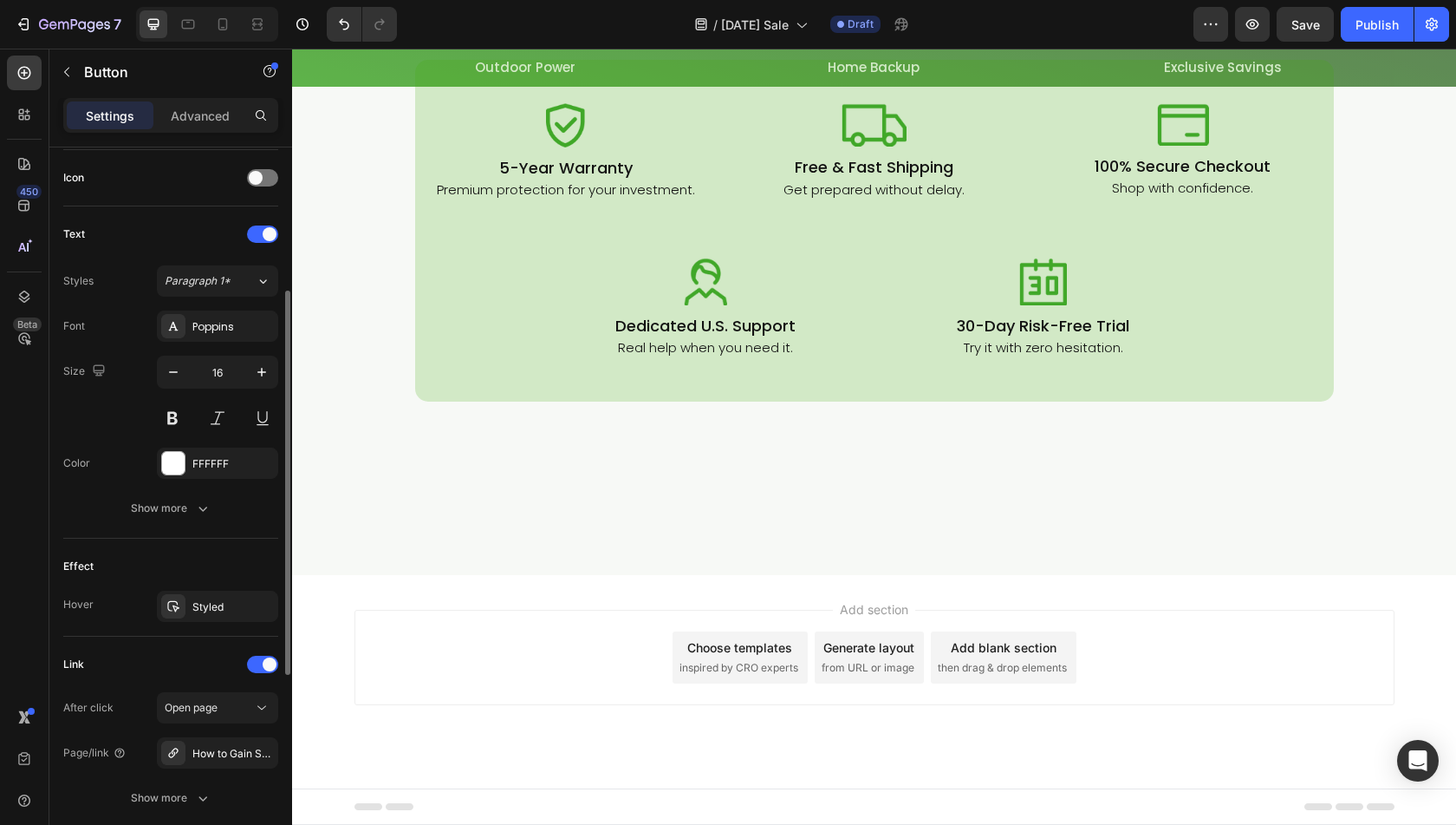
scroll to position [260, 0]
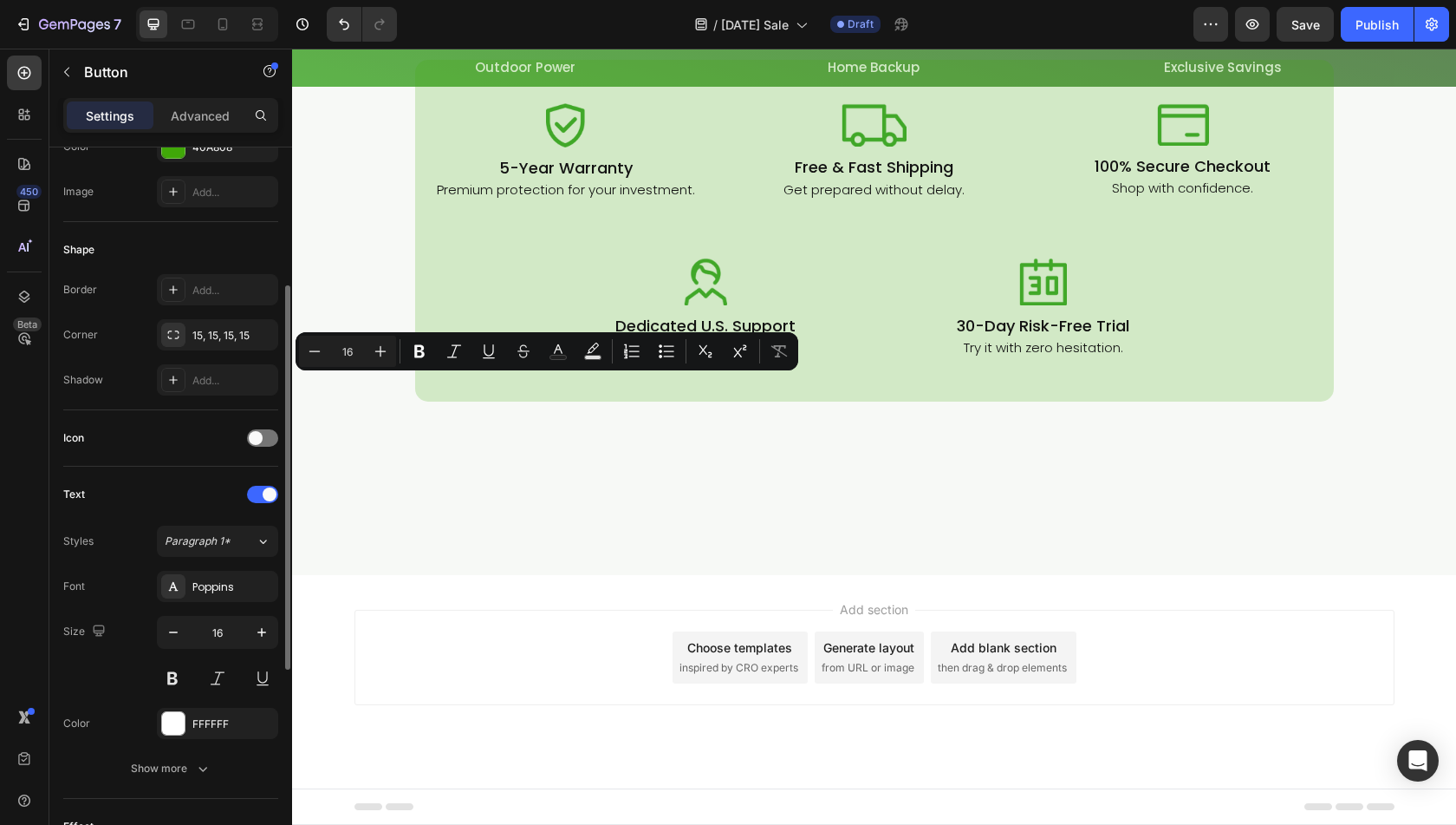
scroll to position [347, 0]
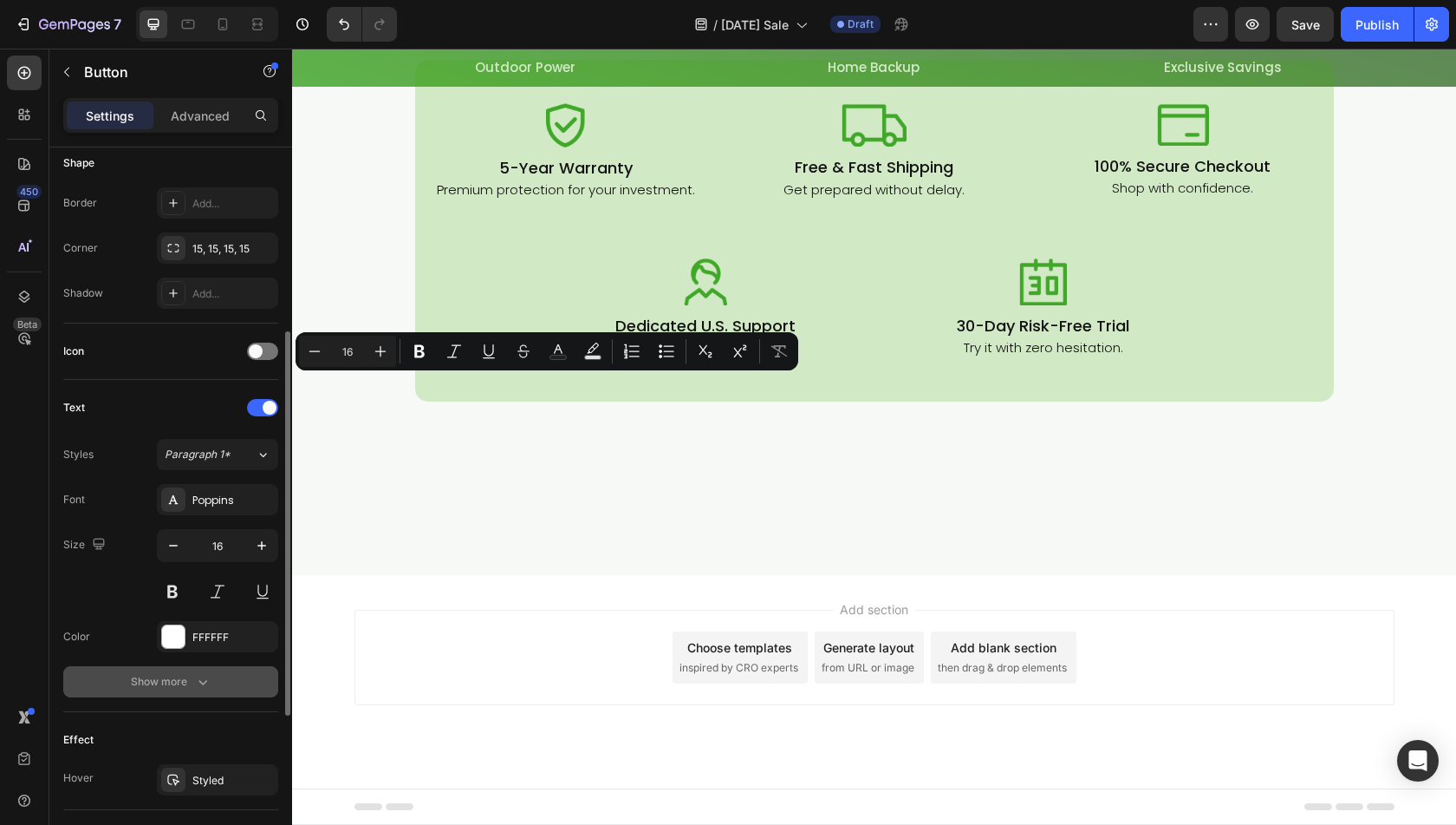
click at [191, 675] on div "Show more" at bounding box center [171, 682] width 81 height 17
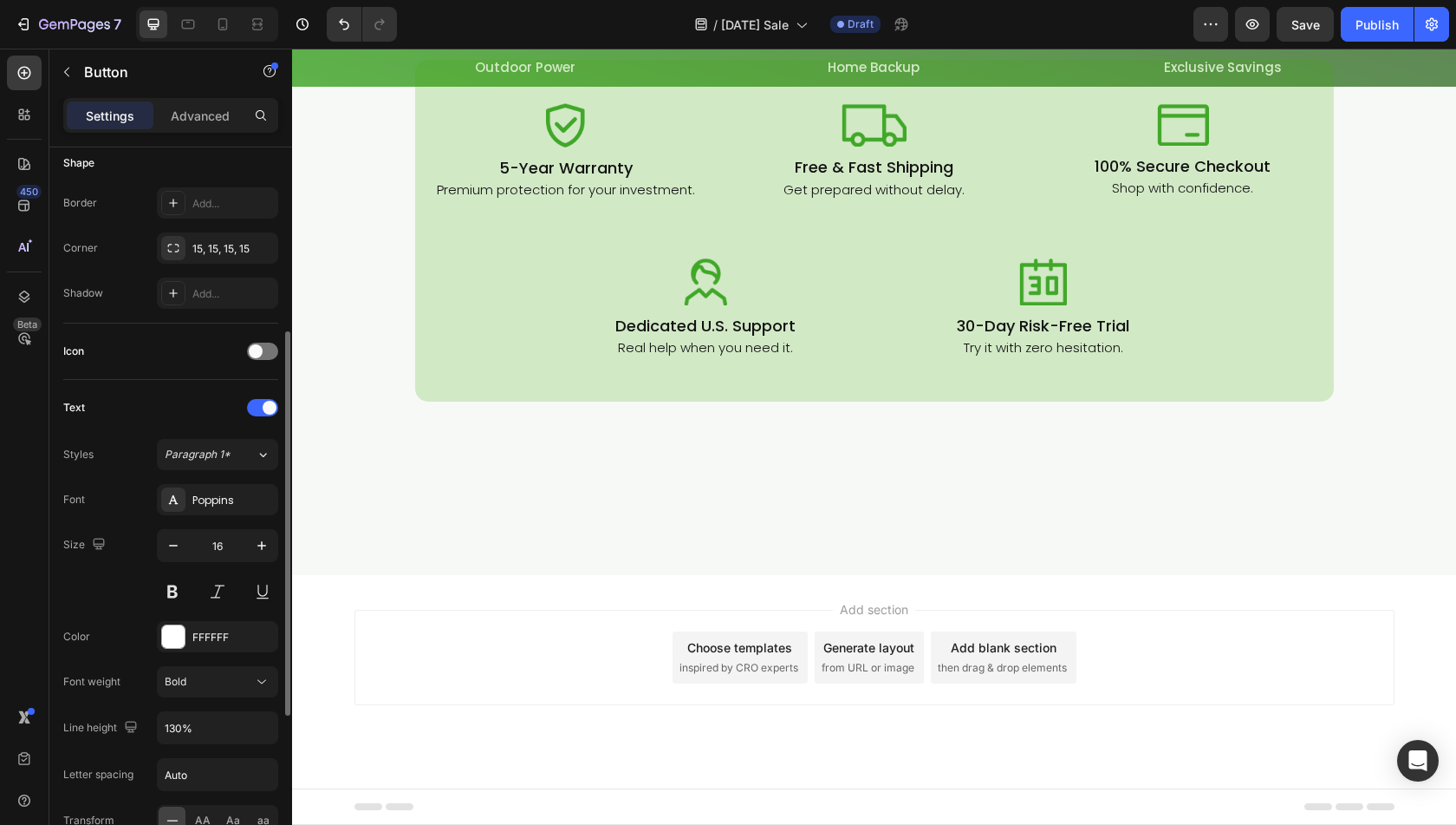
scroll to position [521, 0]
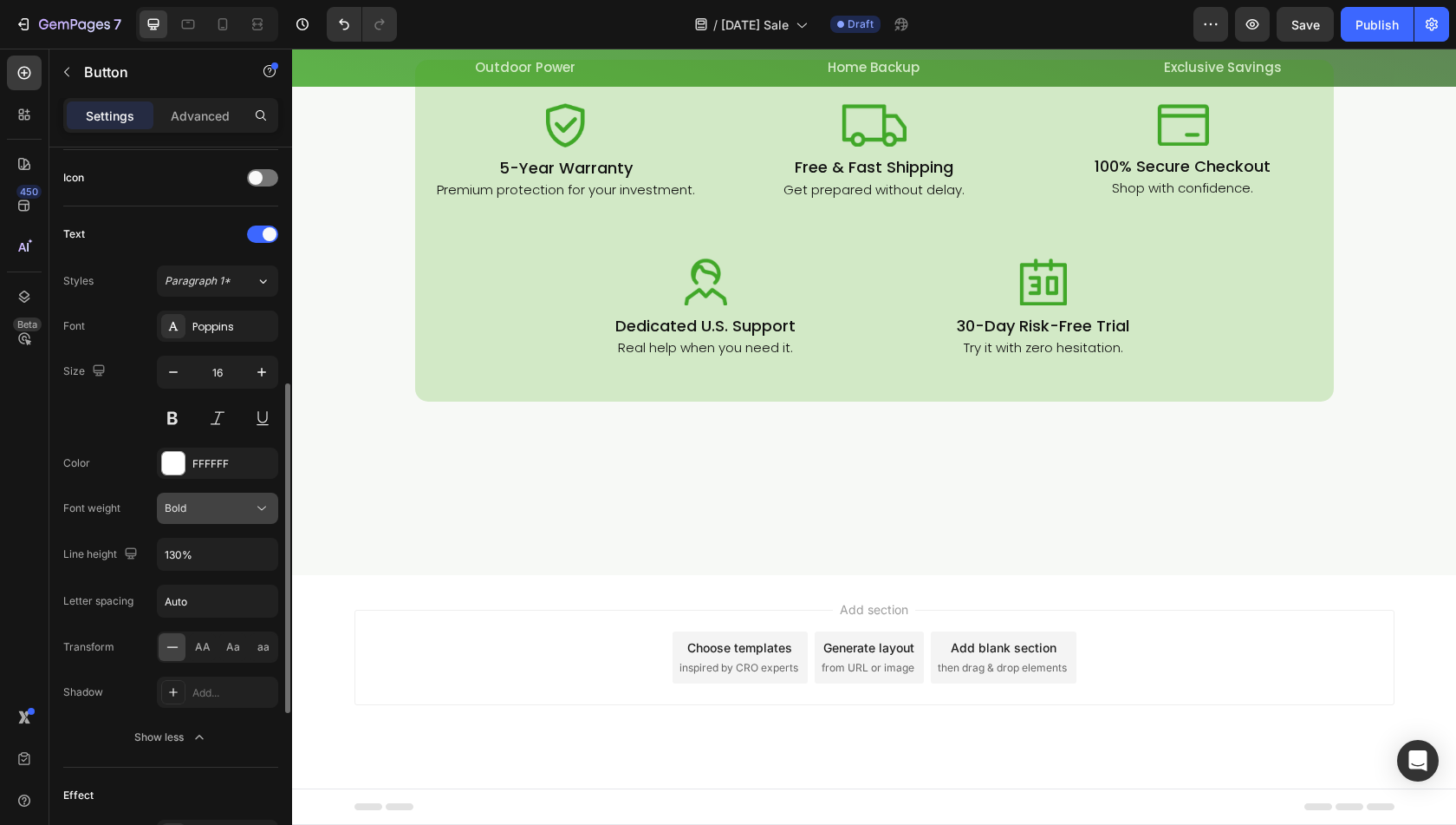
click at [213, 506] on div "Bold" at bounding box center [209, 508] width 88 height 16
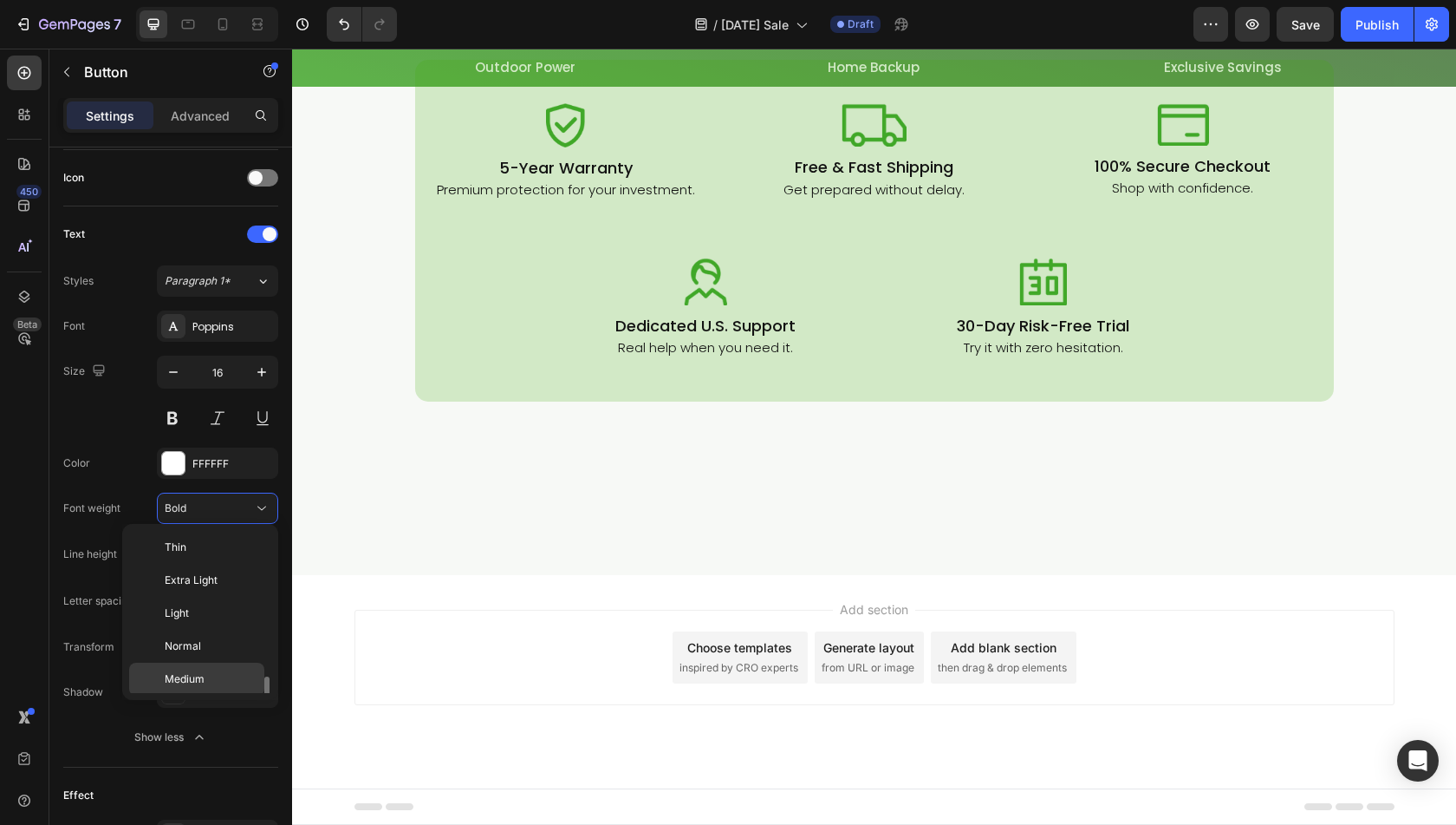
scroll to position [94, 0]
click at [204, 612] on span "Semi Bold" at bounding box center [189, 618] width 50 height 16
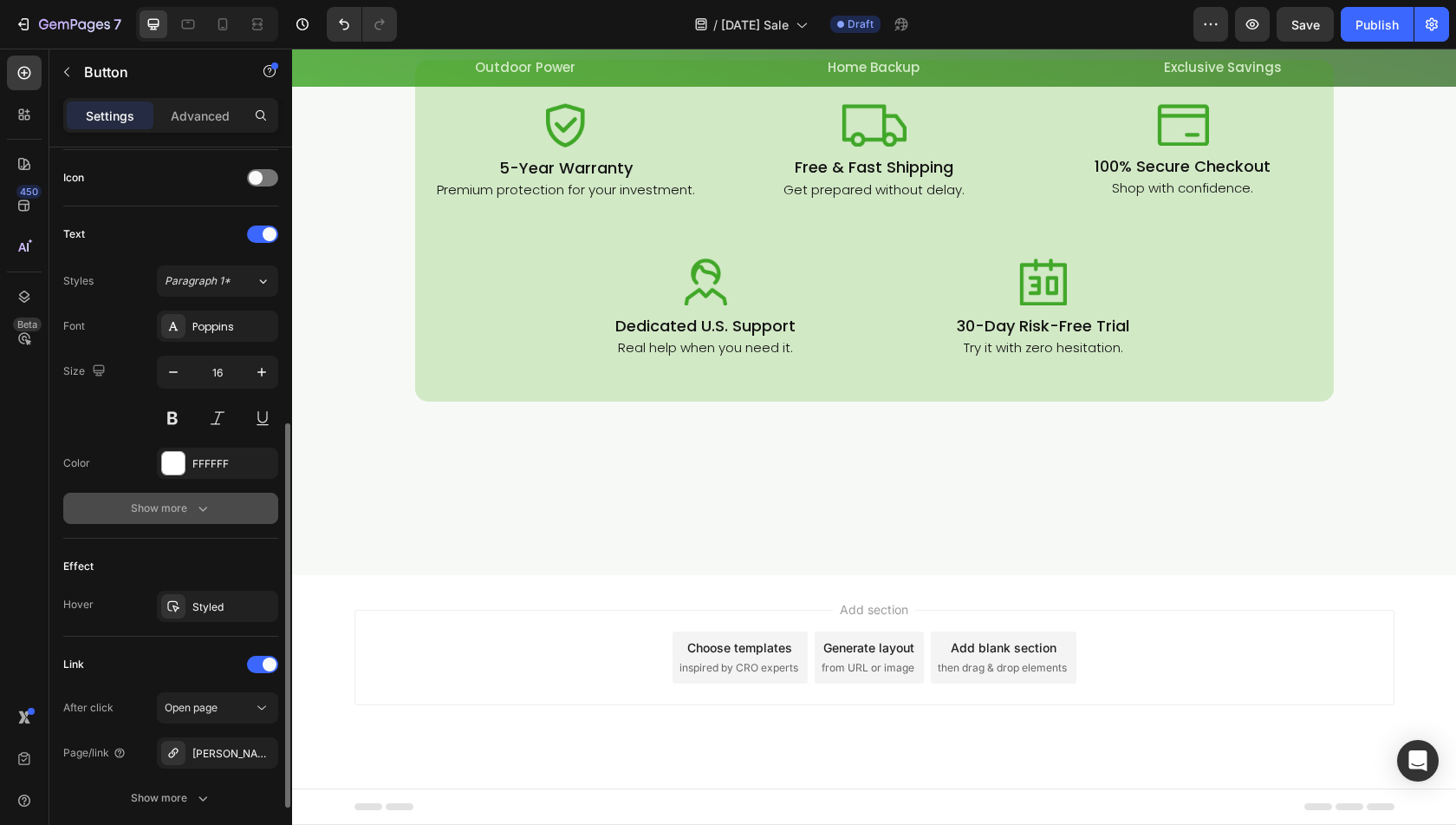
click at [188, 506] on div "Show more" at bounding box center [171, 508] width 81 height 17
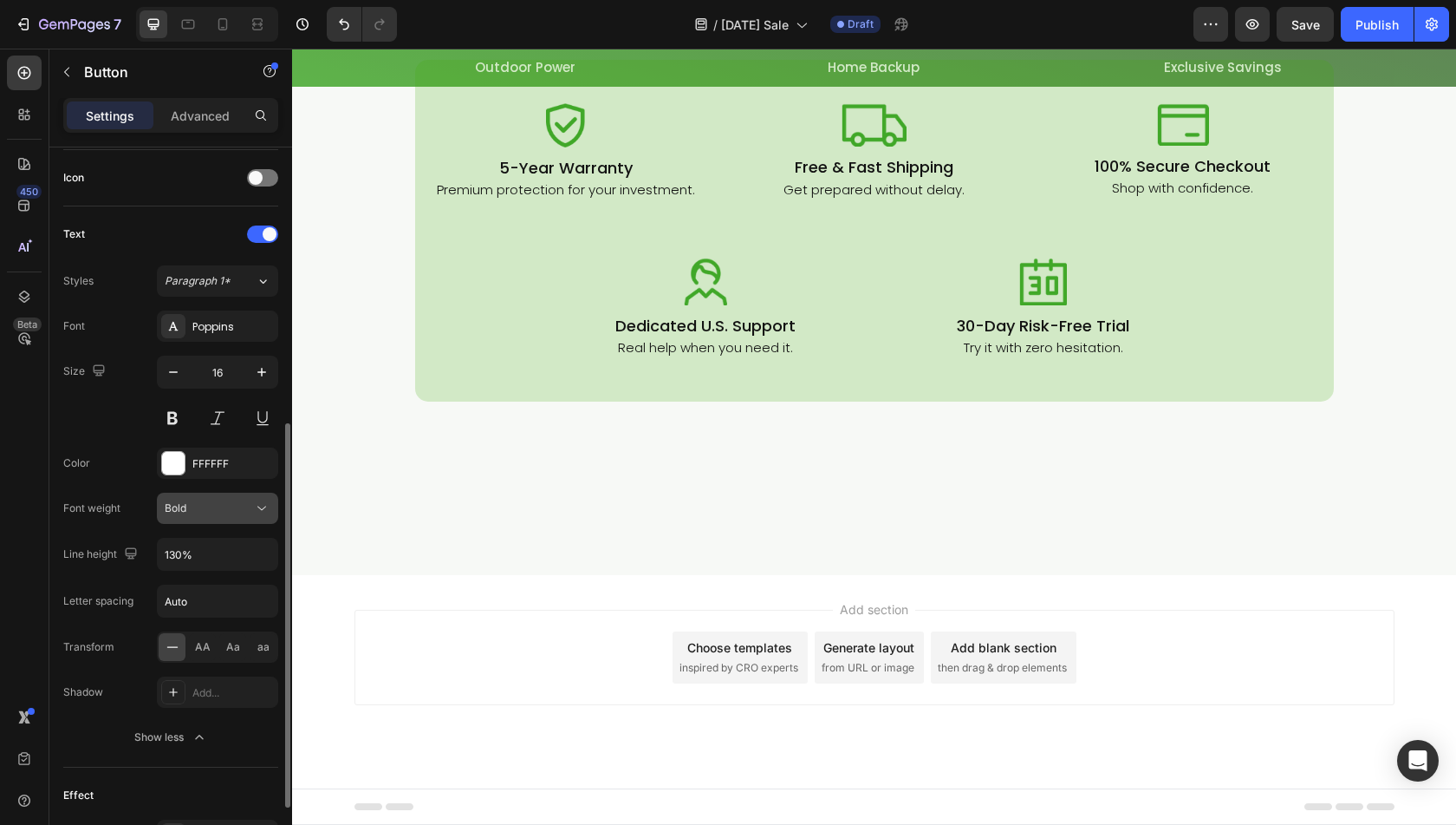
click at [221, 500] on div "Bold" at bounding box center [209, 508] width 88 height 16
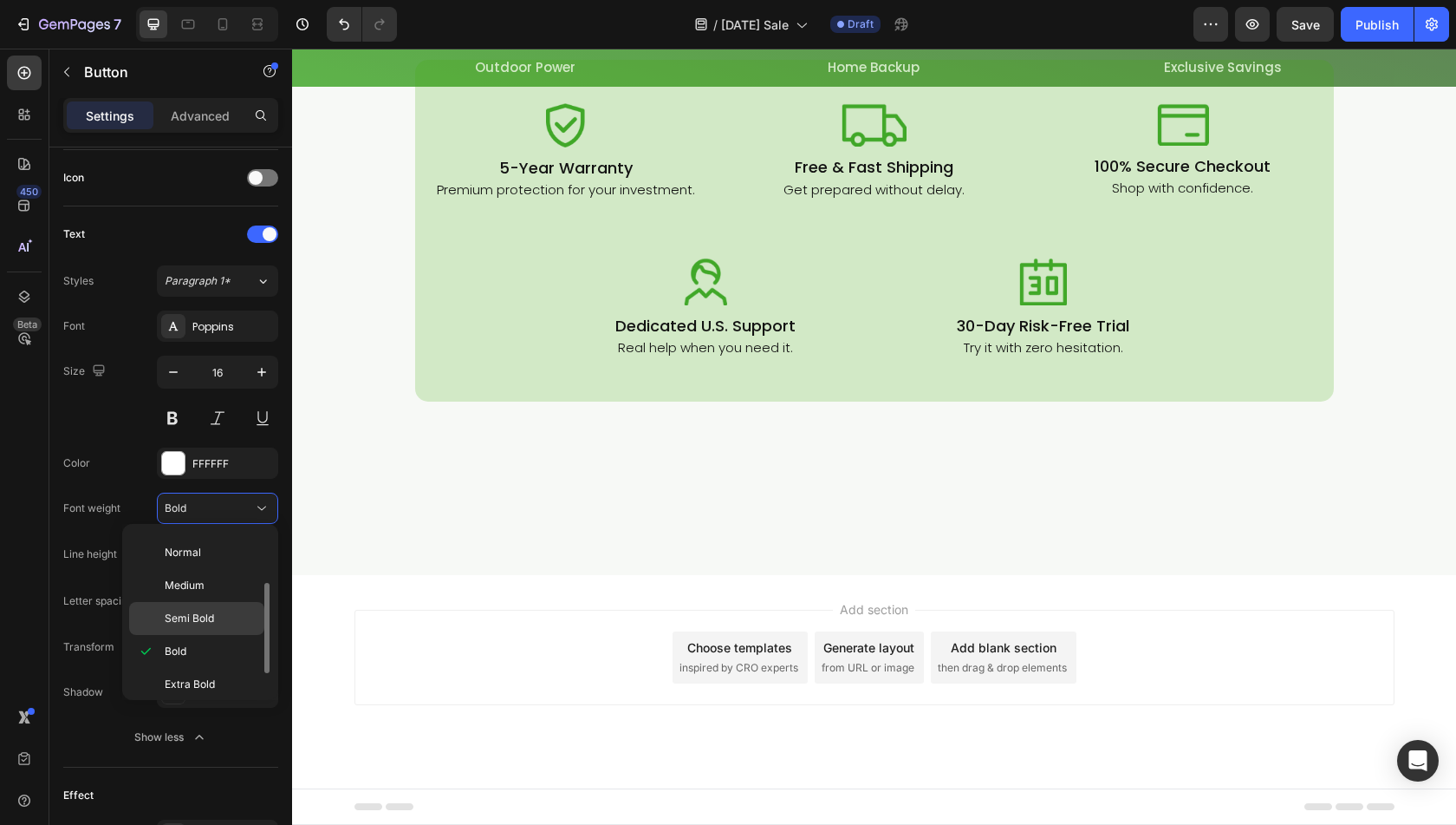
click at [176, 613] on span "Semi Bold" at bounding box center [189, 618] width 50 height 16
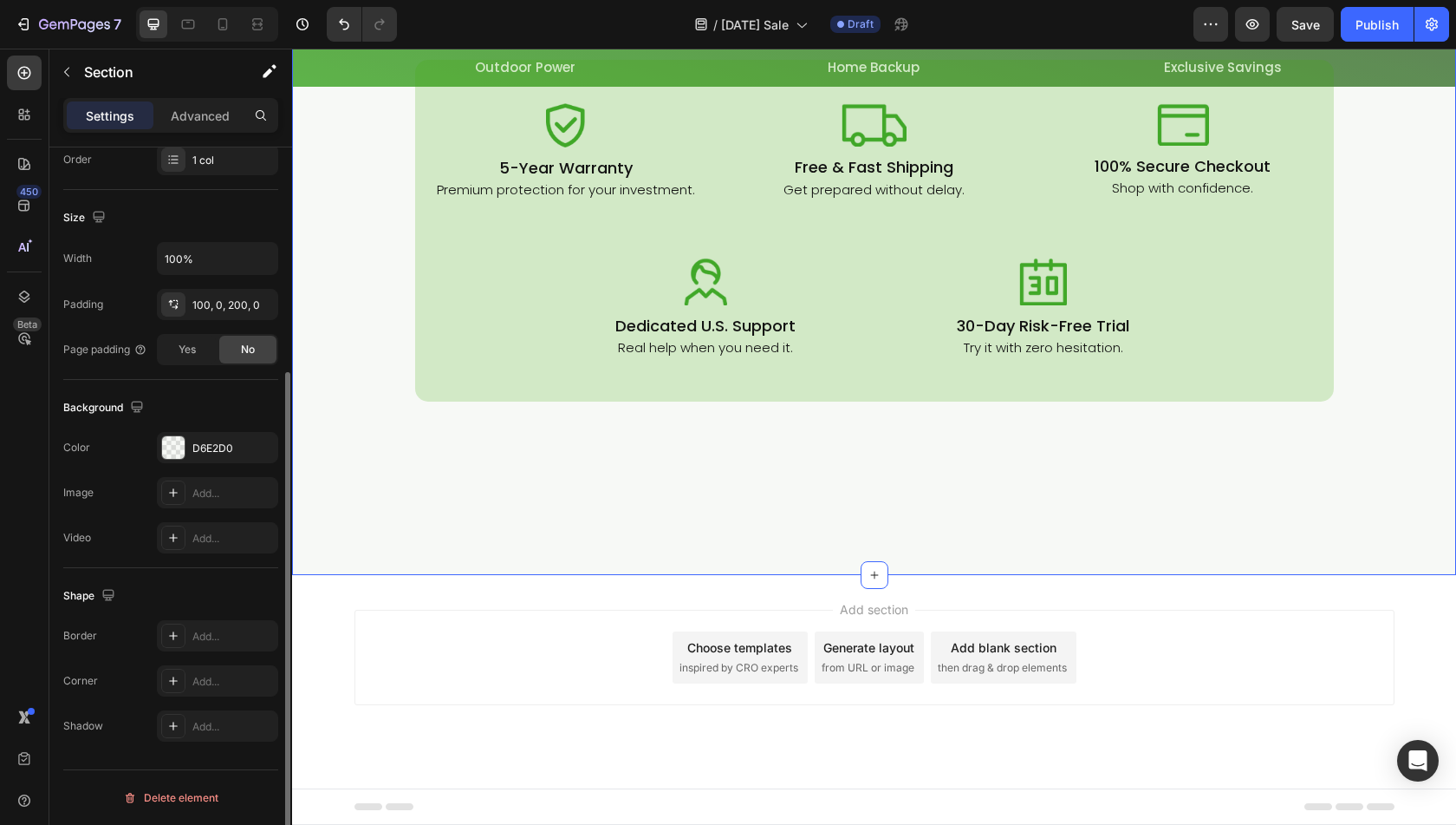
click at [1000, 526] on div "Engineered for Peace of Mind Heading Row Row Image 5-Year Warranty Heading Prem…" at bounding box center [874, 243] width 1165 height 663
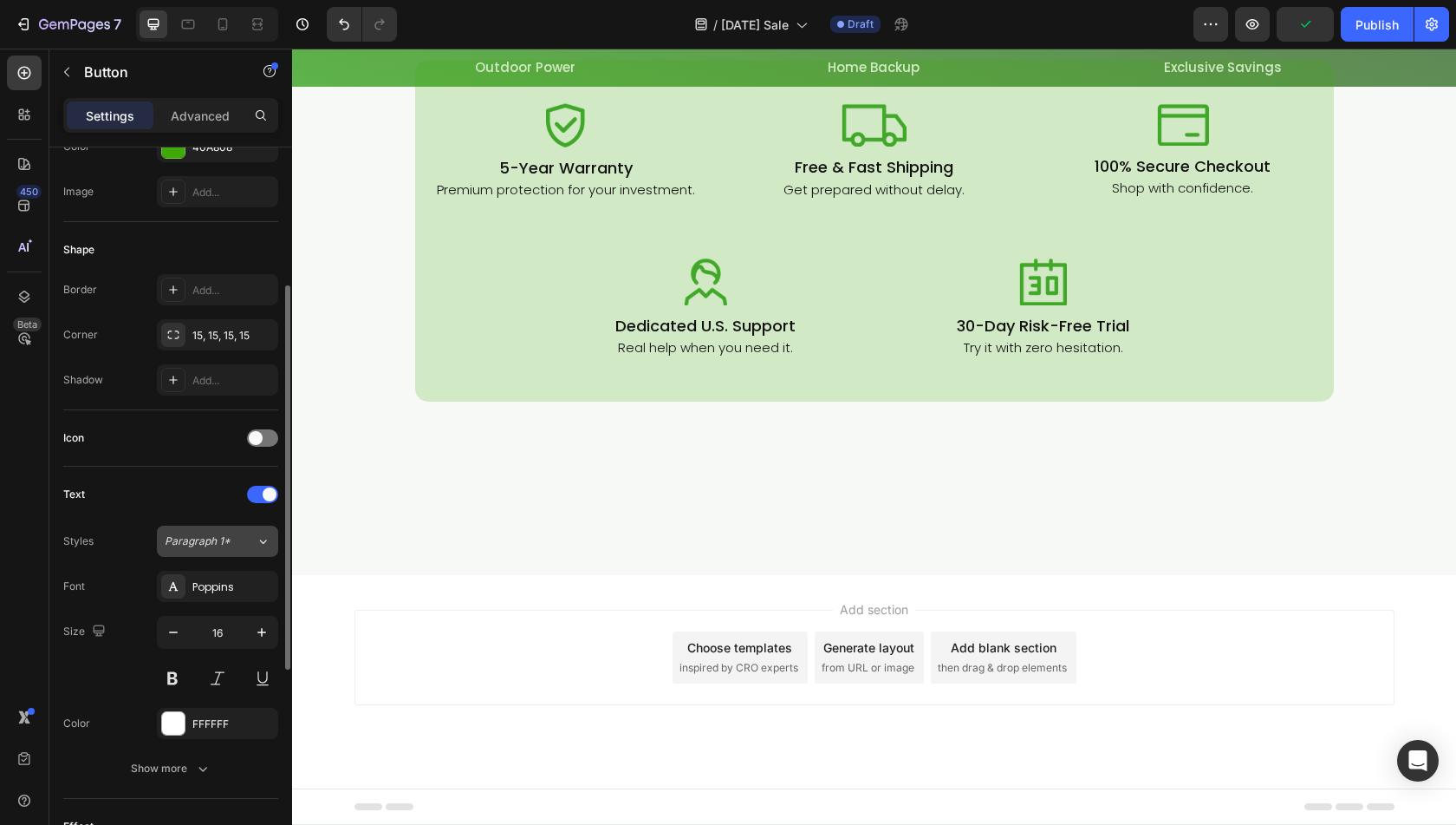
scroll to position [347, 0]
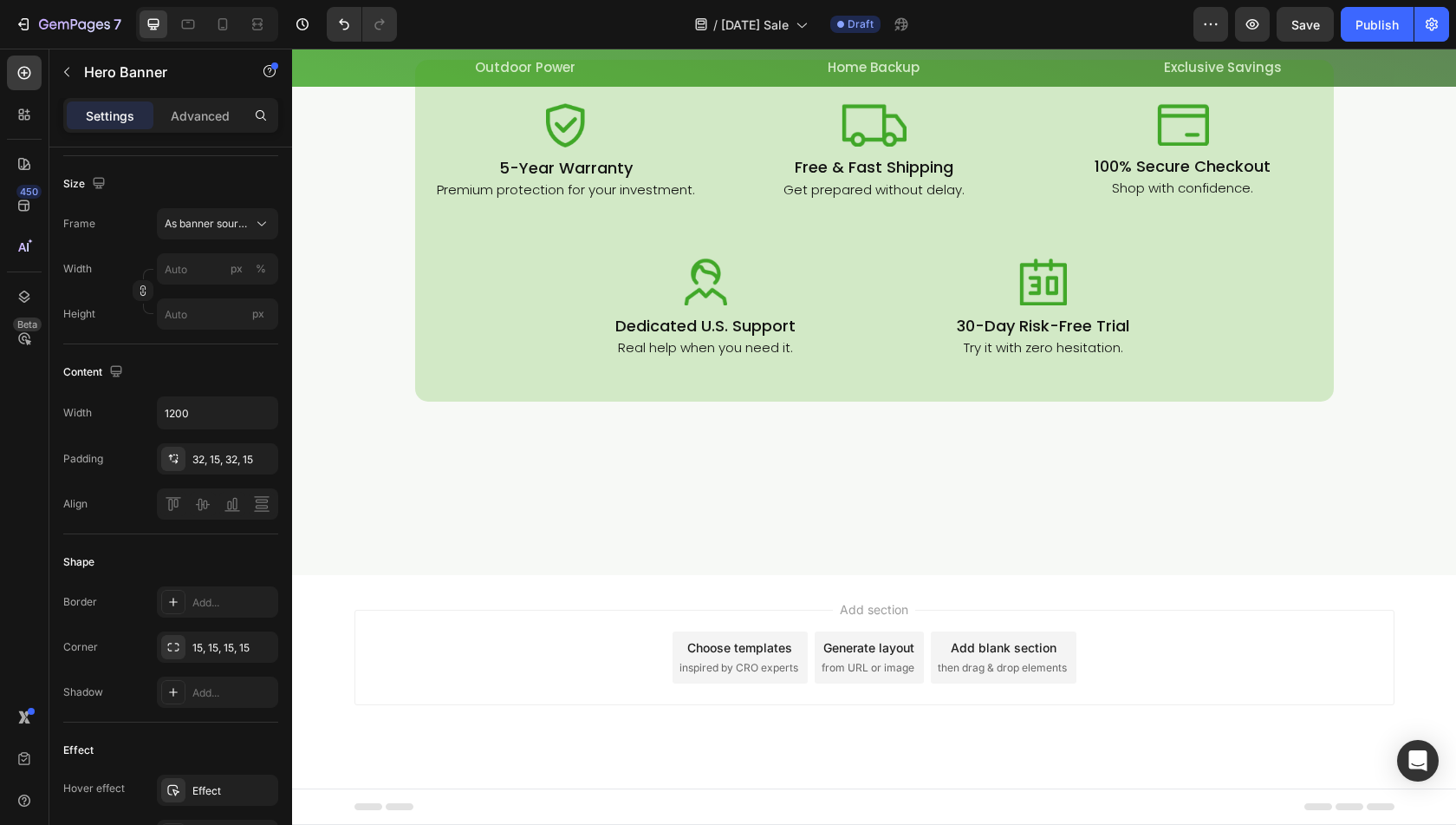
scroll to position [0, 0]
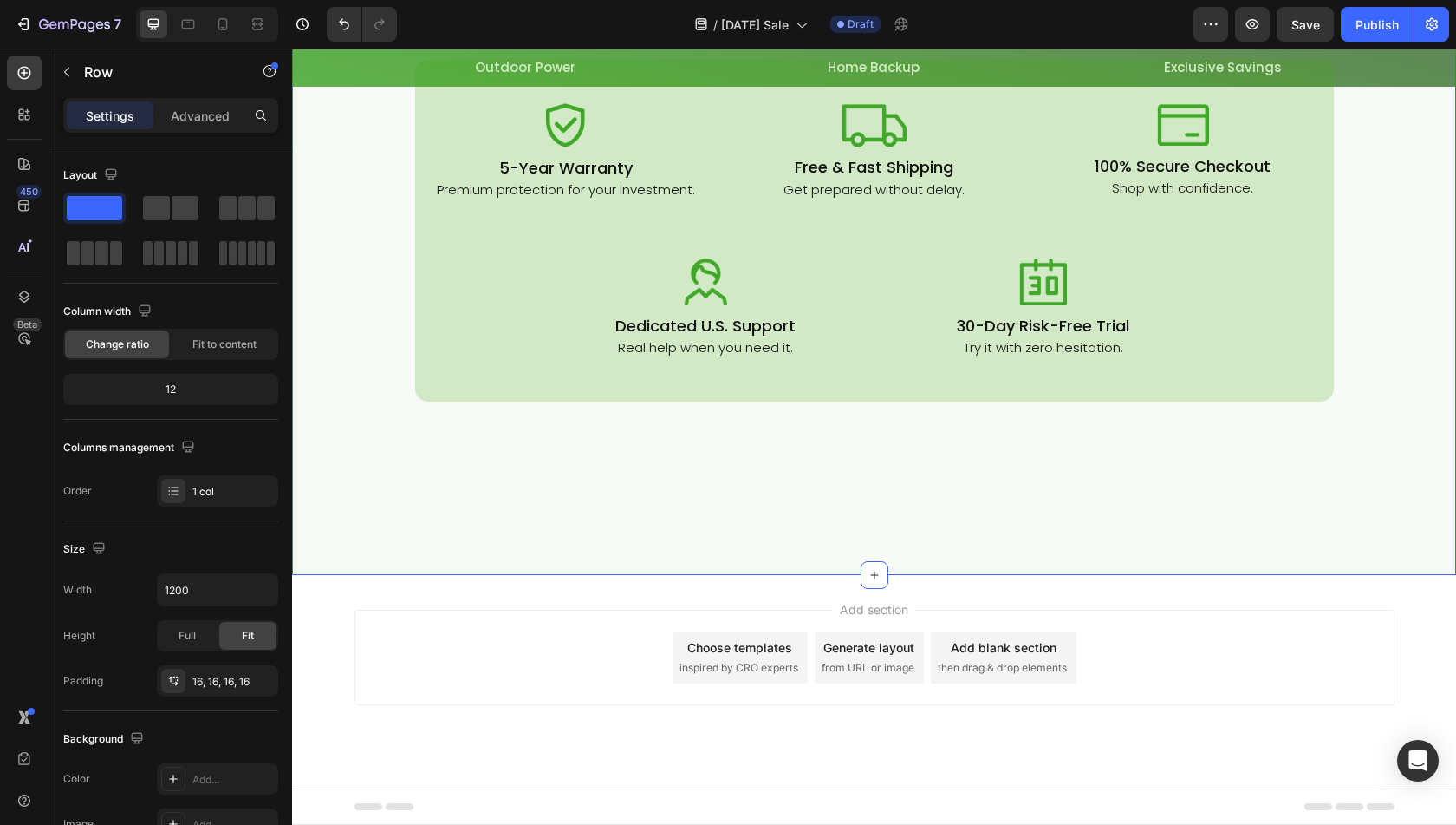
scroll to position [5287, 0]
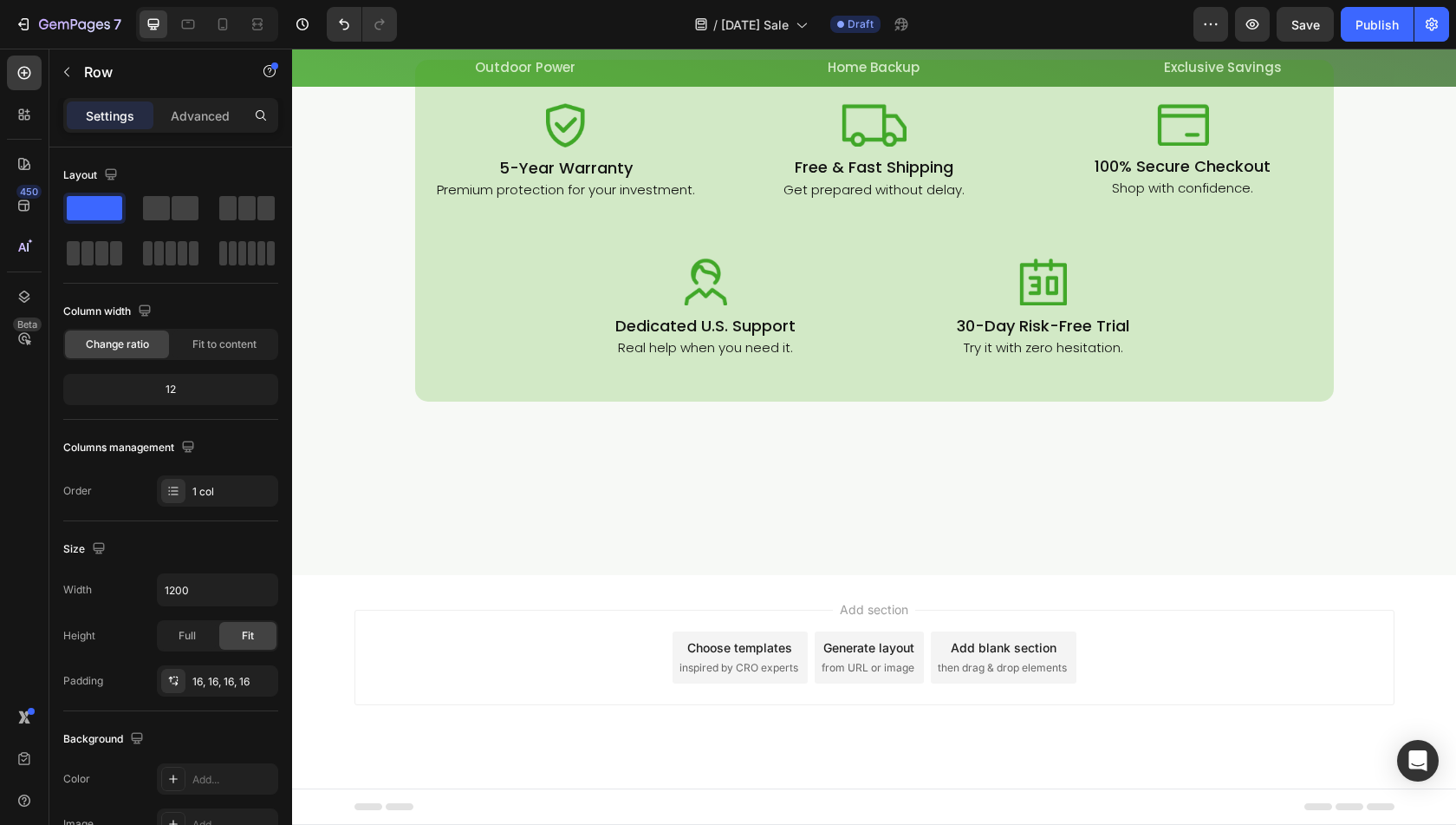
click at [191, 117] on p "Advanced" at bounding box center [200, 116] width 59 height 18
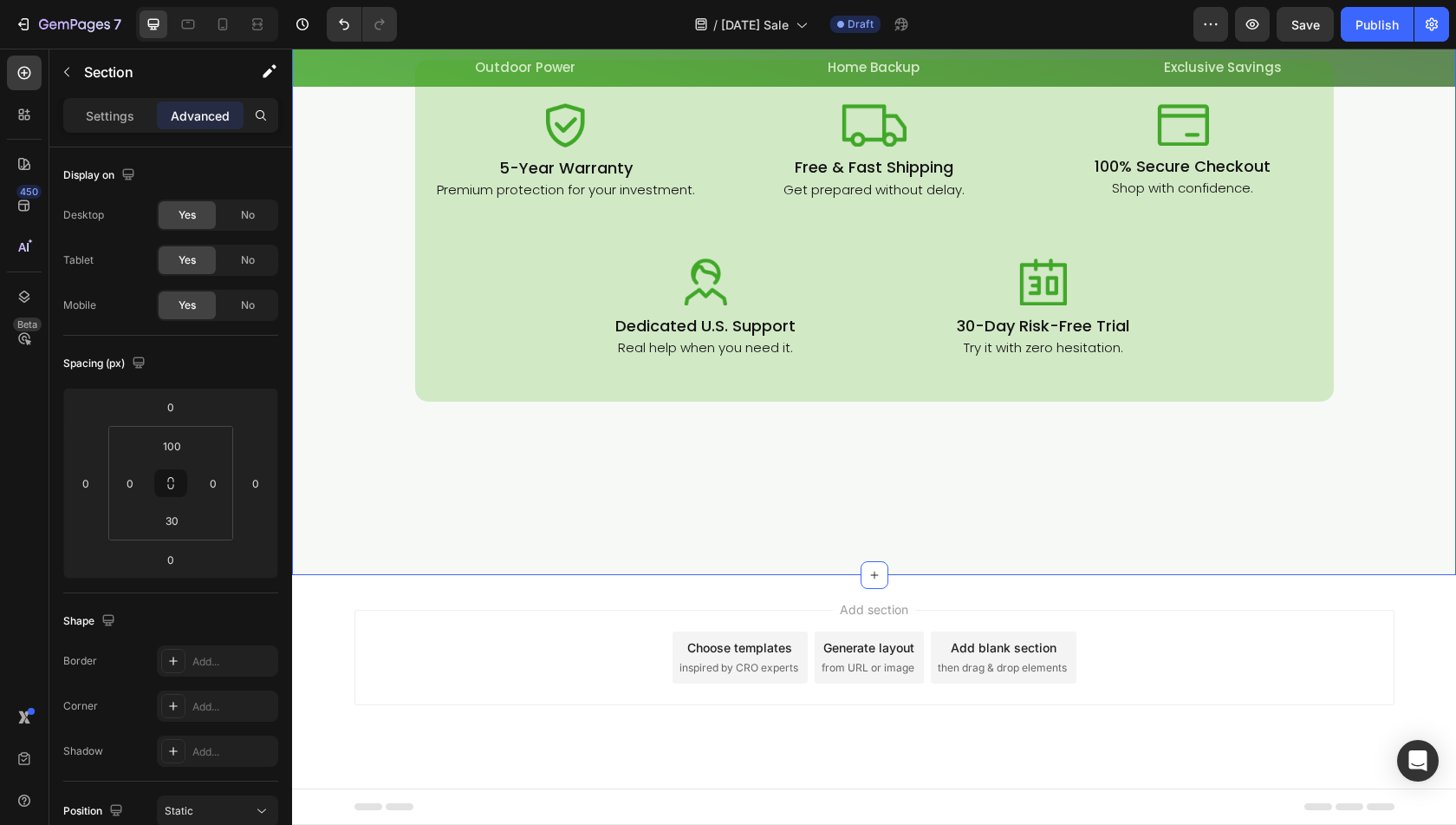
scroll to position [5200, 0]
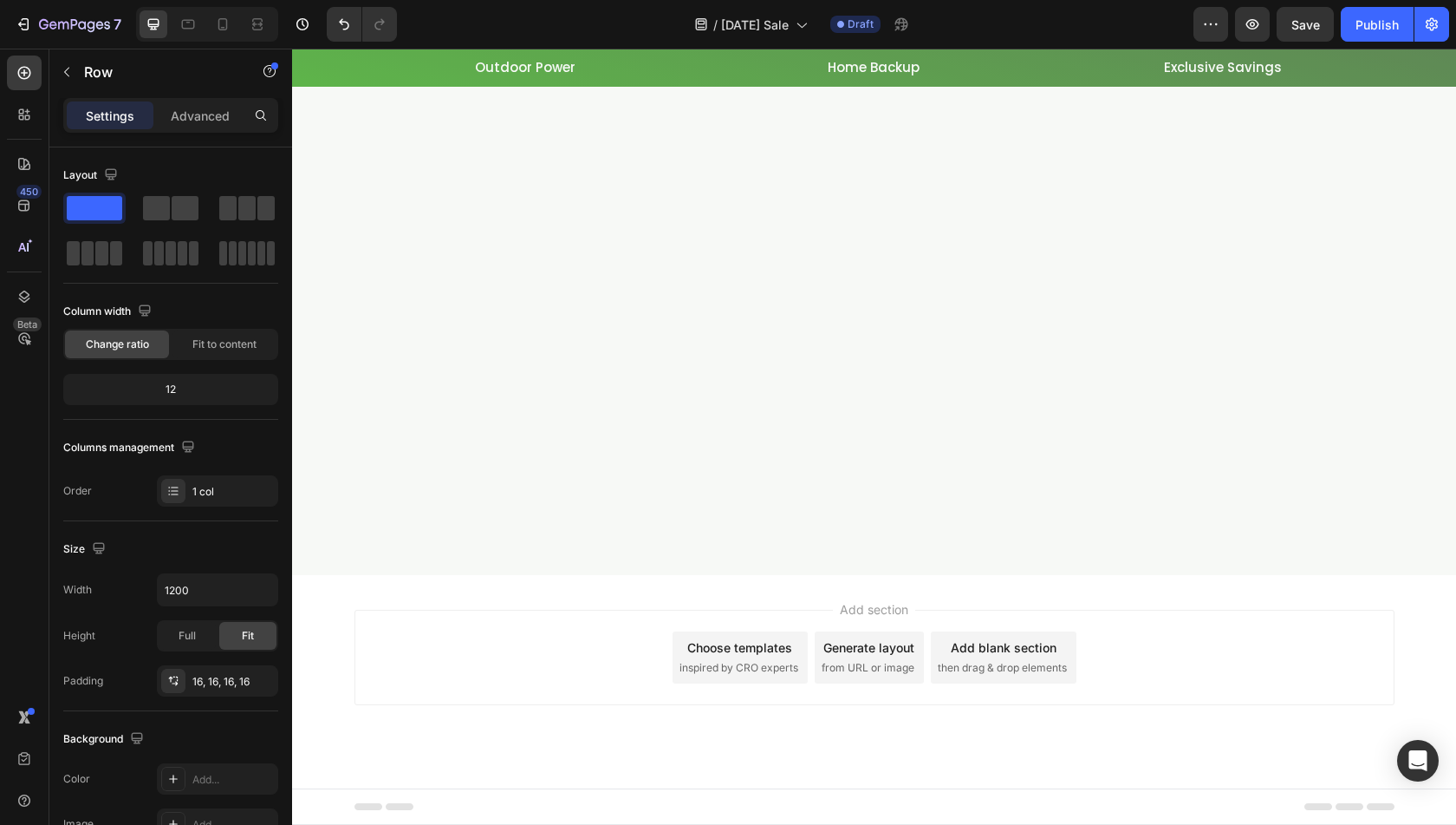
click at [204, 110] on p "Advanced" at bounding box center [200, 116] width 59 height 18
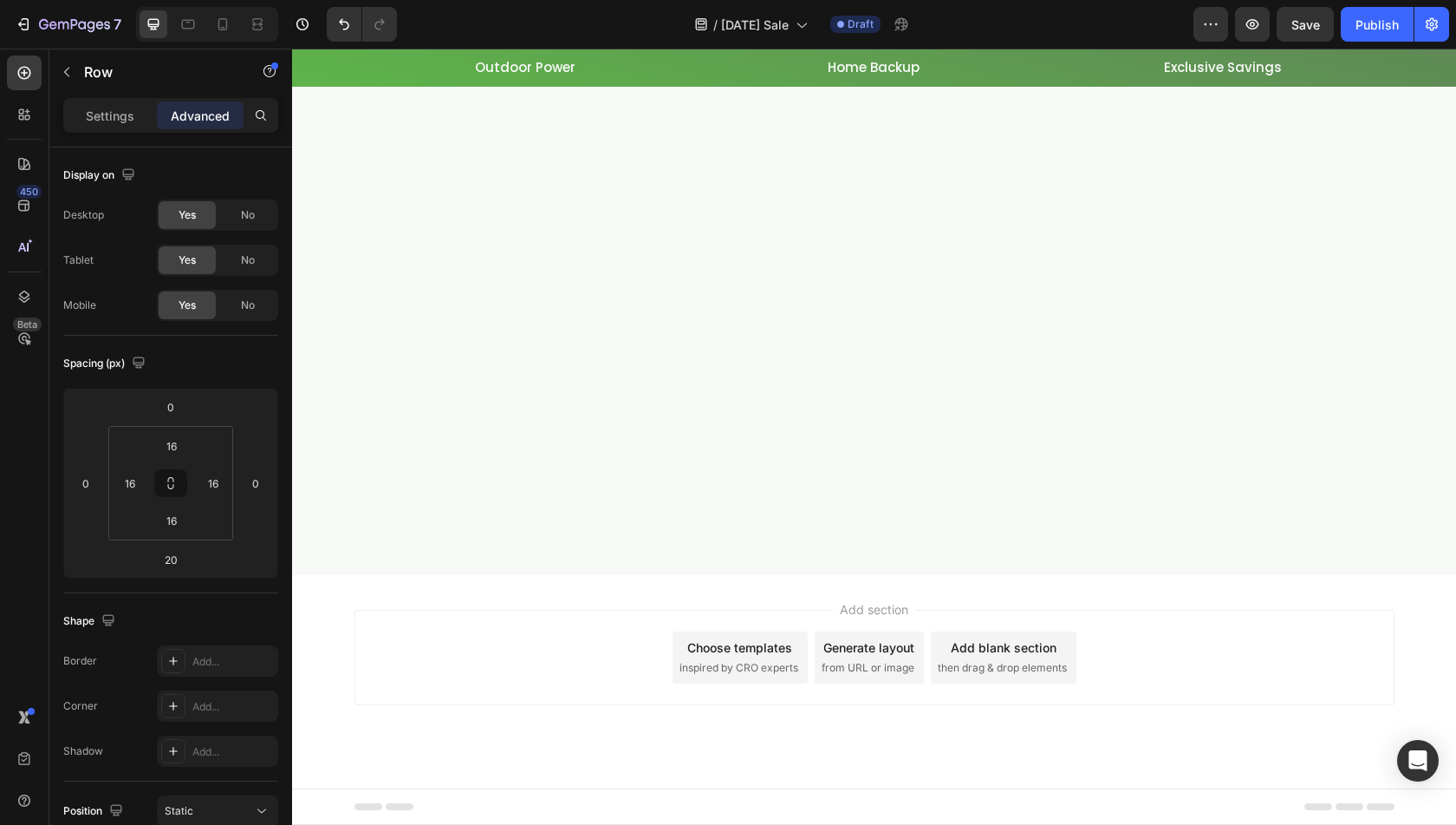
scroll to position [4853, 0]
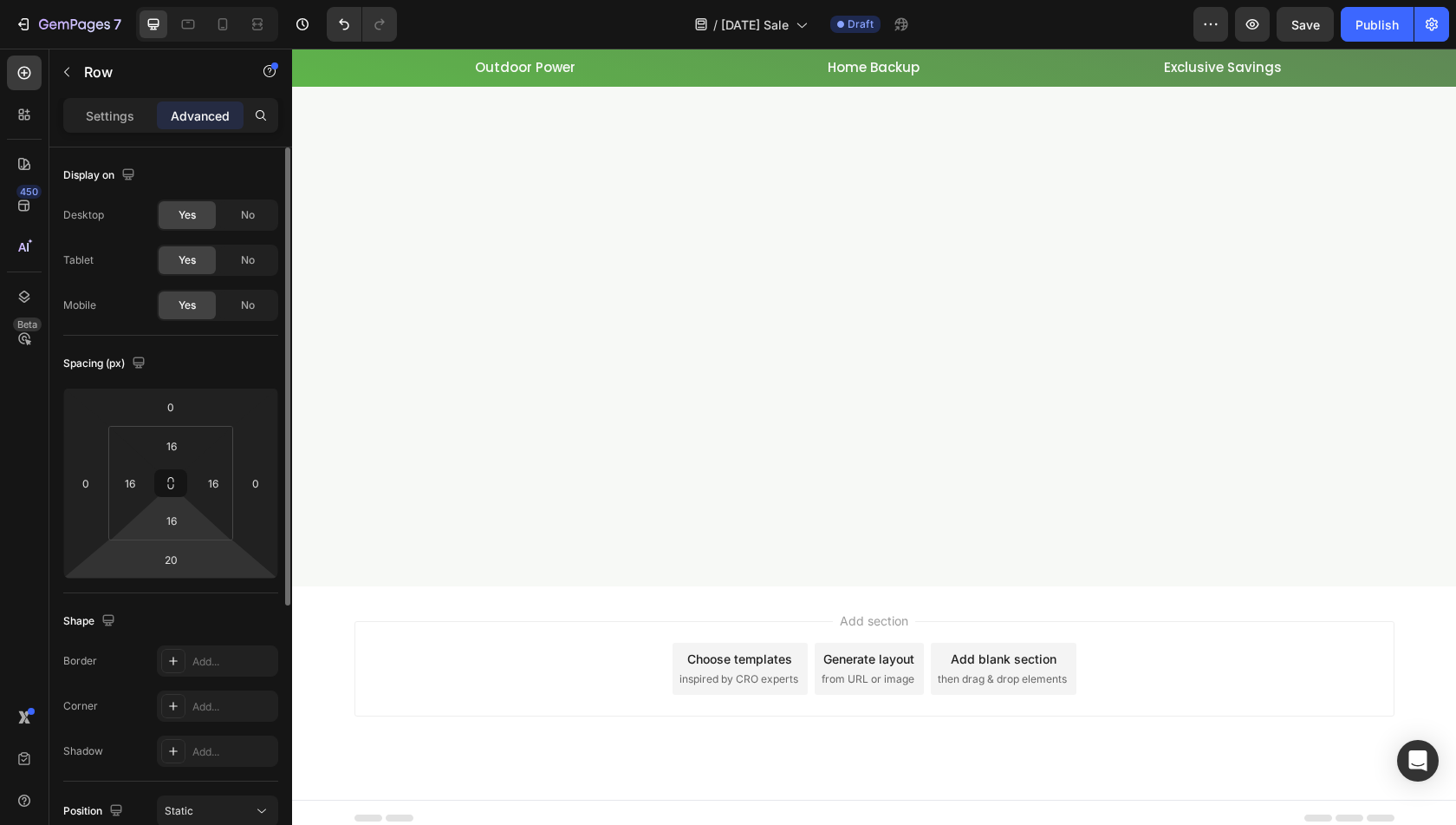
drag, startPoint x: 173, startPoint y: 553, endPoint x: 173, endPoint y: 537, distance: 16.0
click at [173, 553] on input "20" at bounding box center [171, 559] width 35 height 26
type input "0"
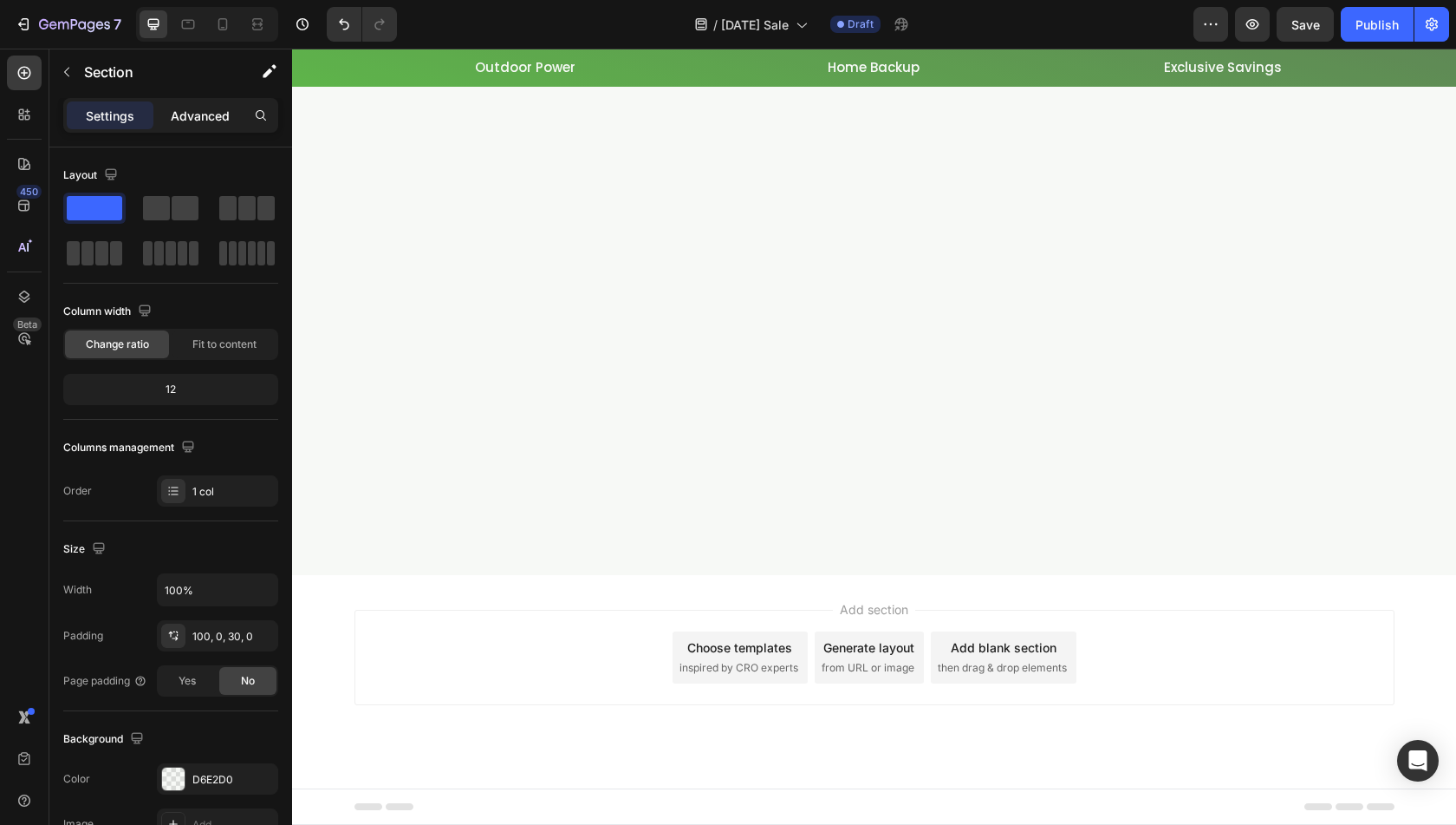
click at [186, 109] on p "Advanced" at bounding box center [200, 116] width 59 height 18
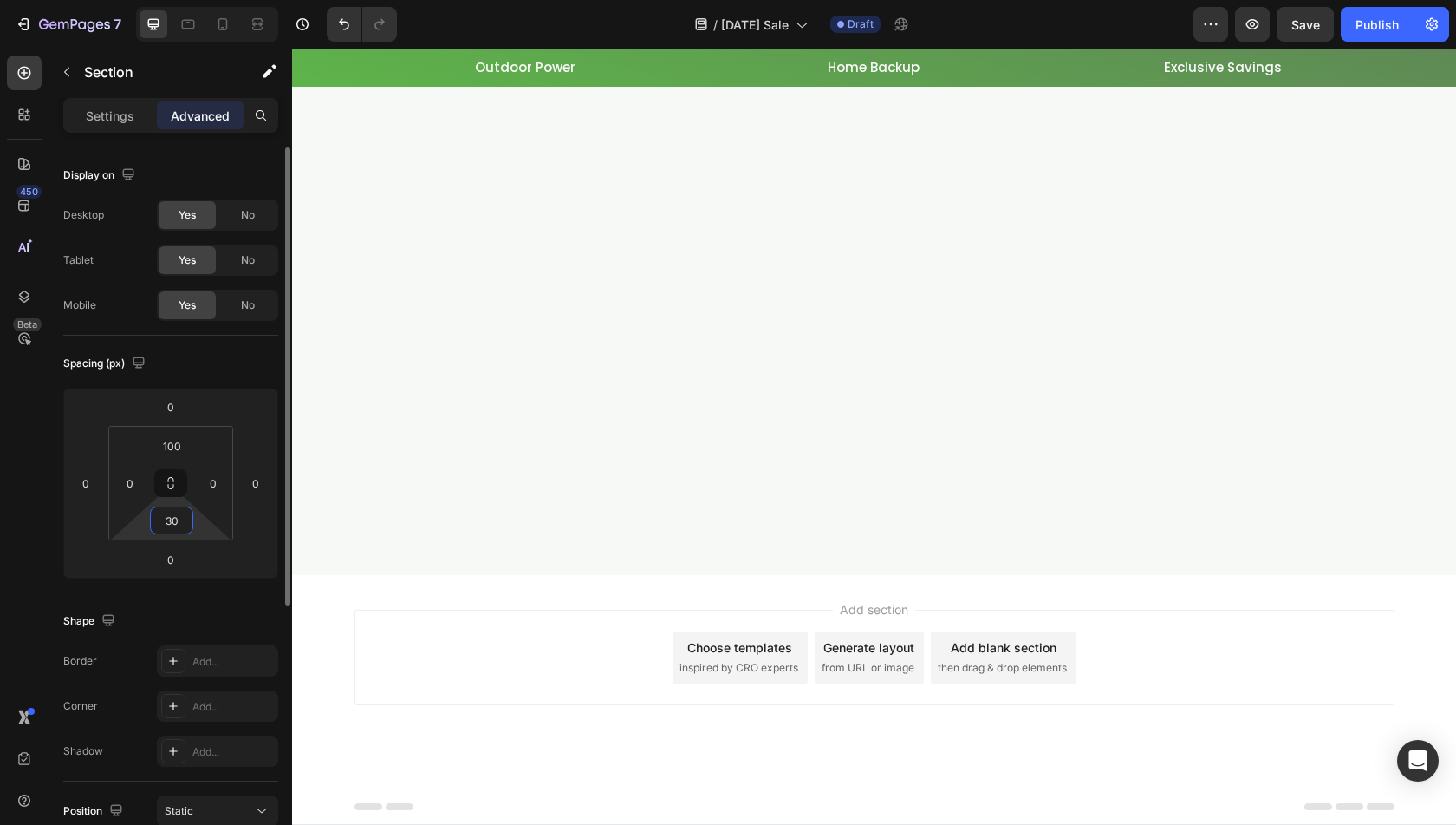
click at [168, 508] on input "30" at bounding box center [172, 521] width 35 height 26
type input "0"
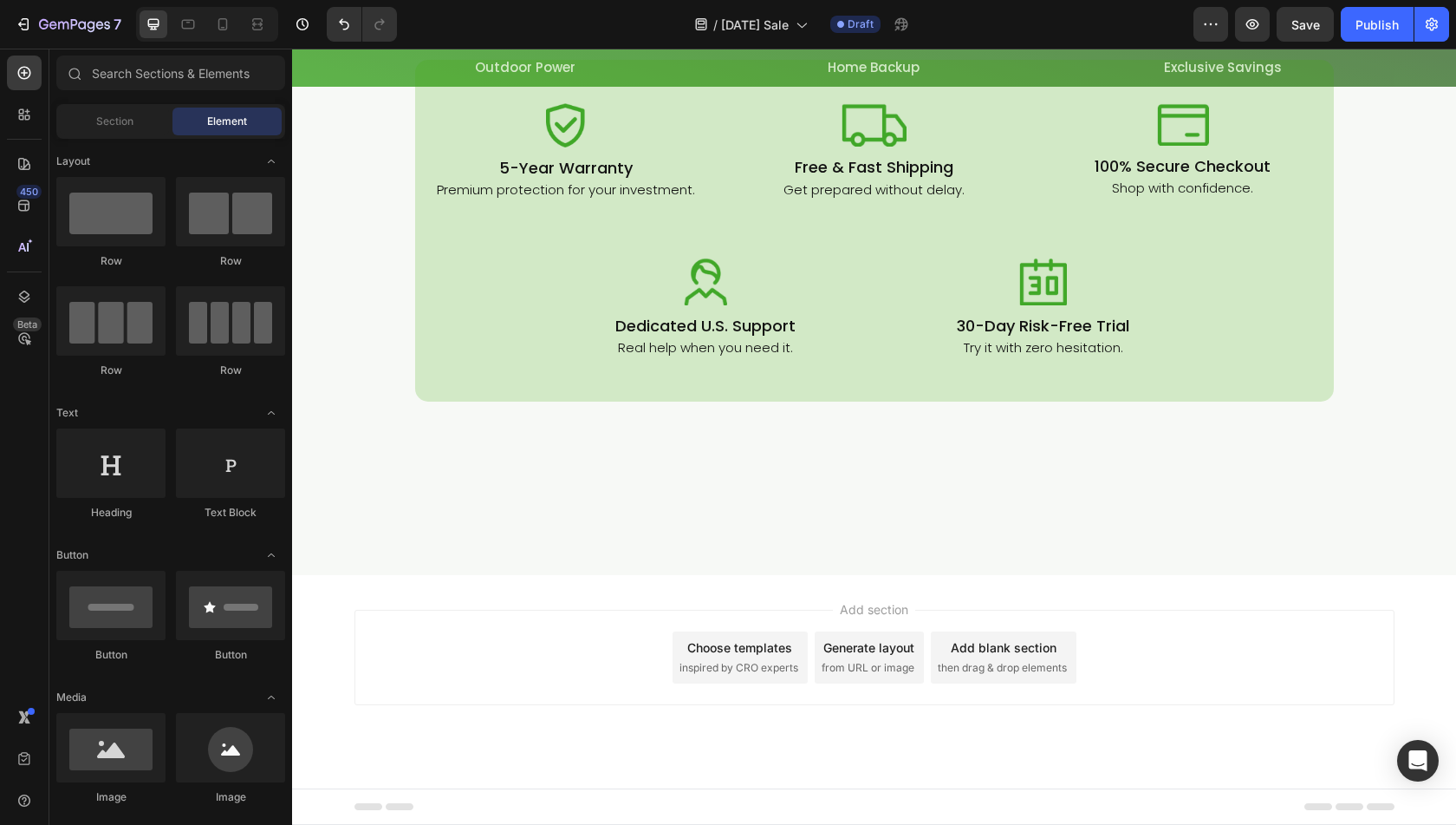
scroll to position [7141, 0]
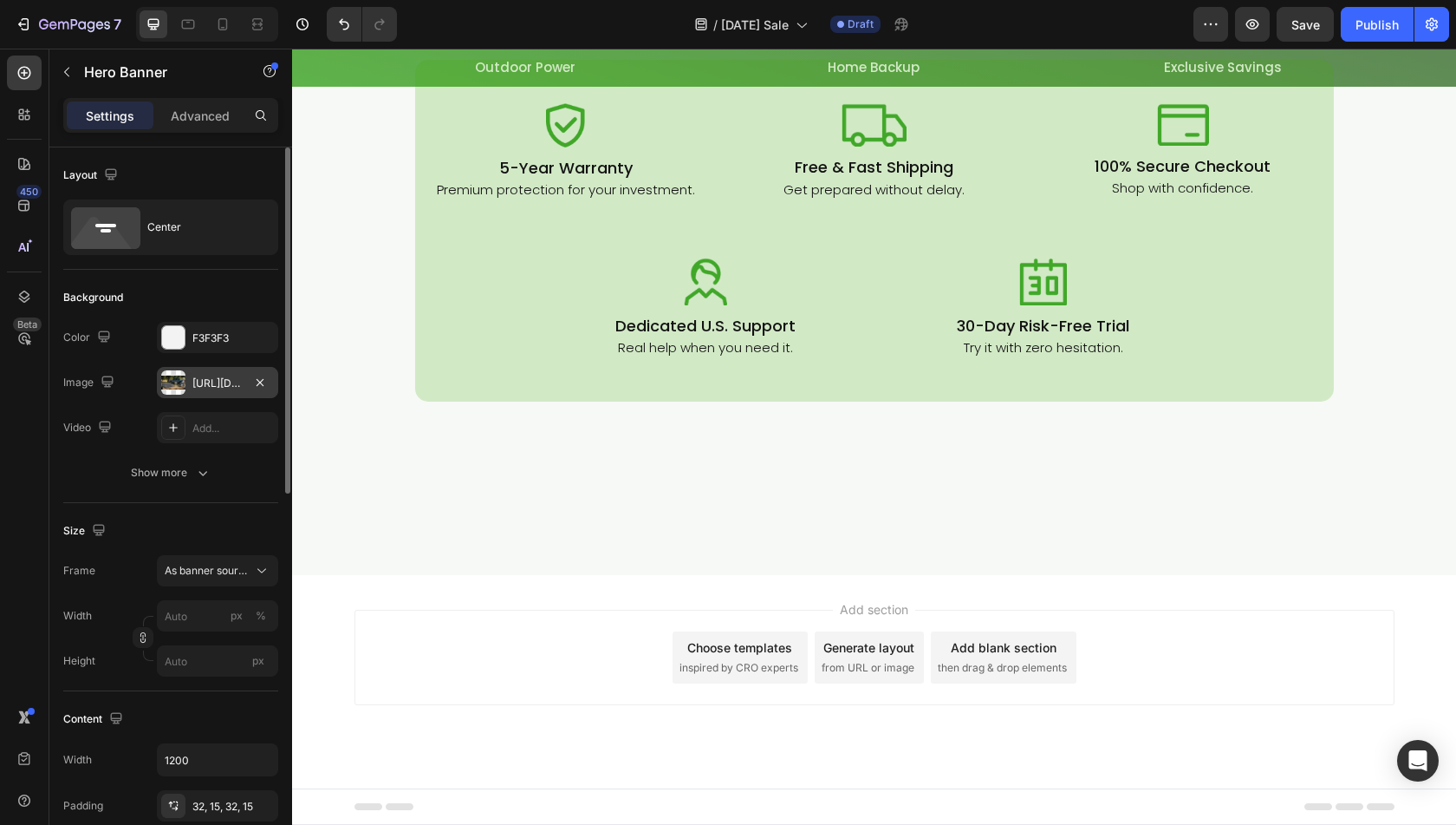
click at [210, 367] on div "[URL][DOMAIN_NAME]" at bounding box center [218, 383] width 121 height 31
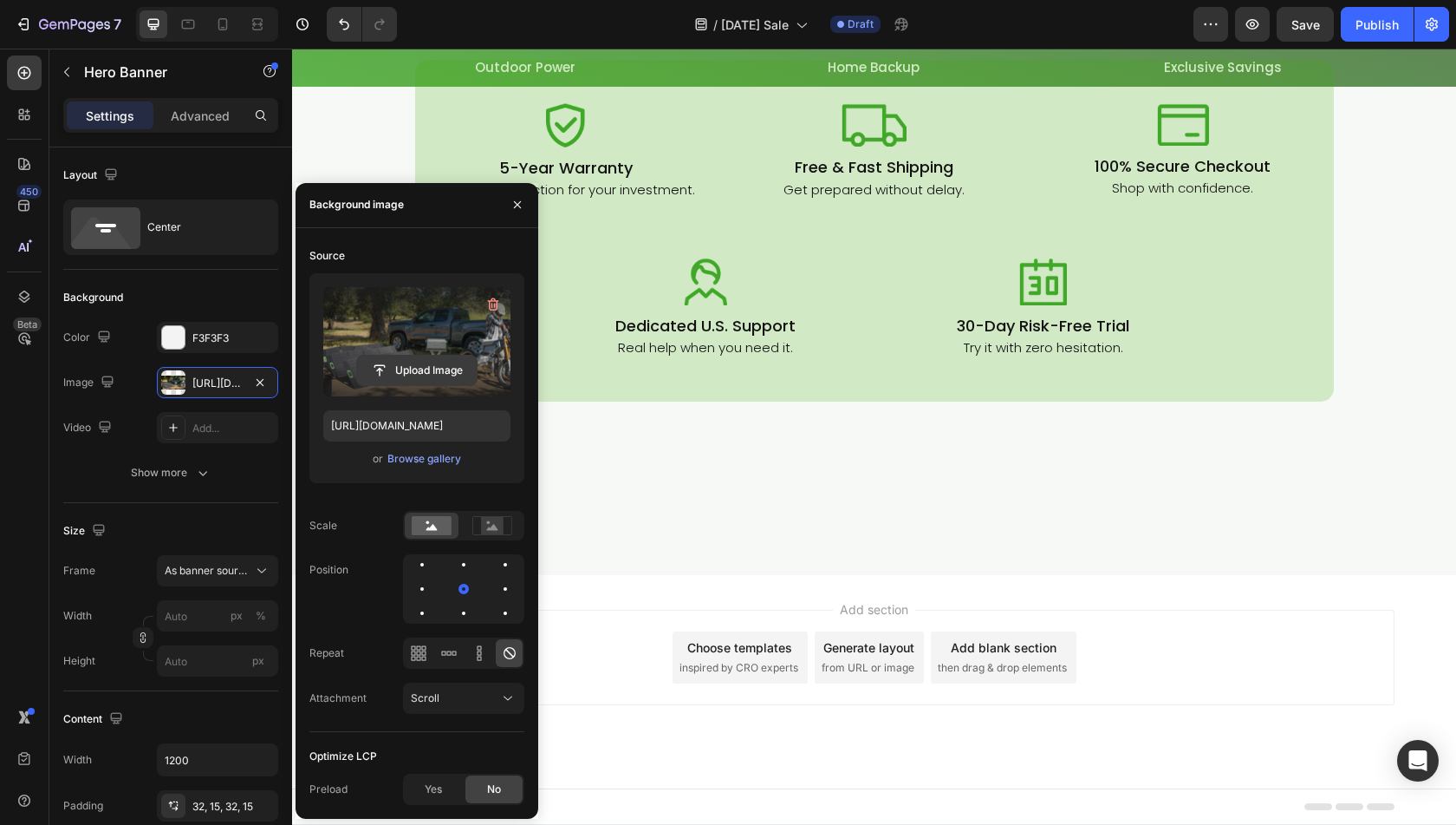
click at [399, 380] on input "file" at bounding box center [417, 371] width 119 height 29
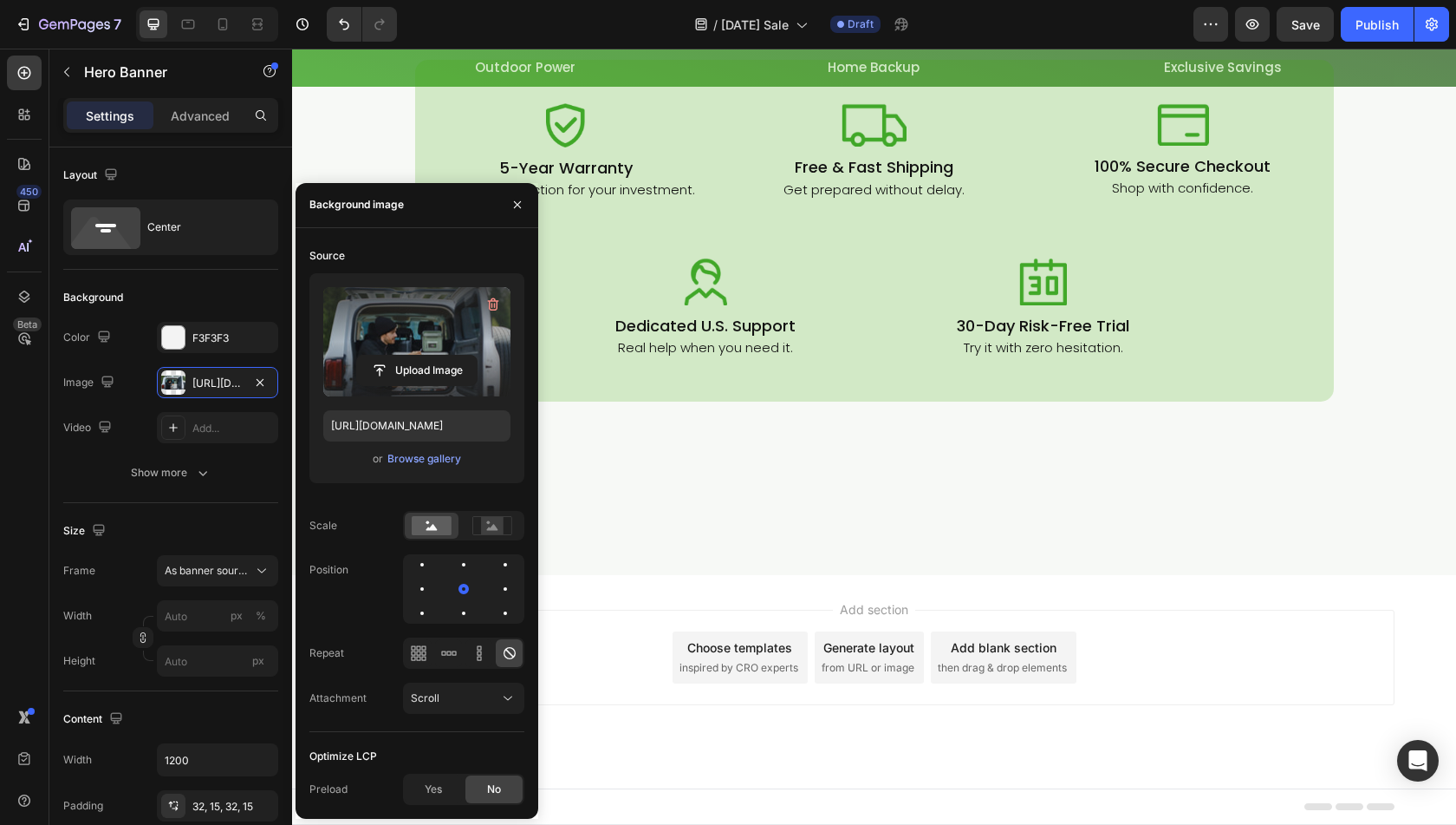
type input "https://cdn.shopify.com/s/files/1/0622/3236/3174/files/gempages_483610539826611…"
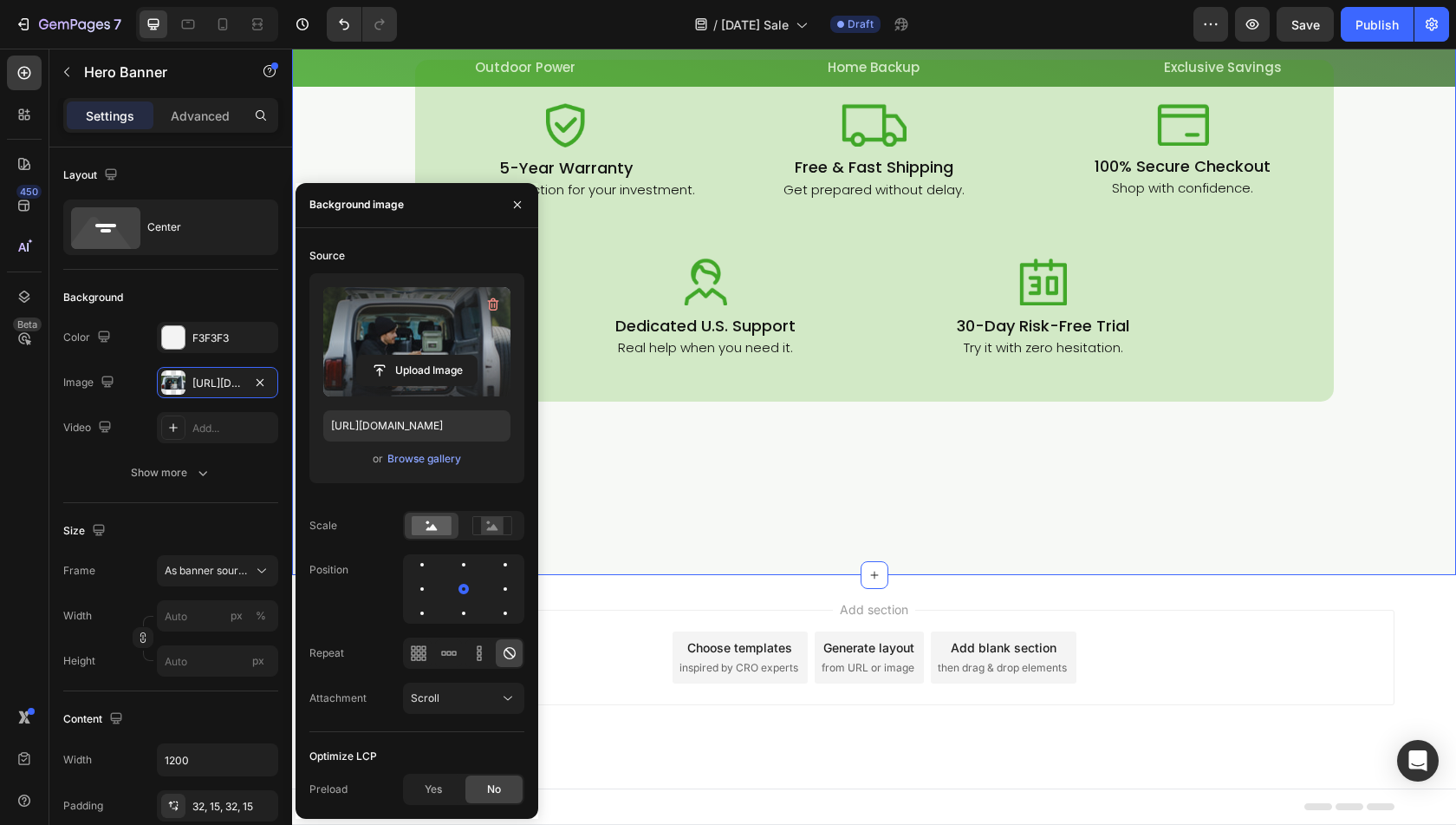
click at [720, 574] on div "Engineered for Peace of Mind Heading Row Row Image 5-Year Warranty Heading Prem…" at bounding box center [874, 243] width 1165 height 663
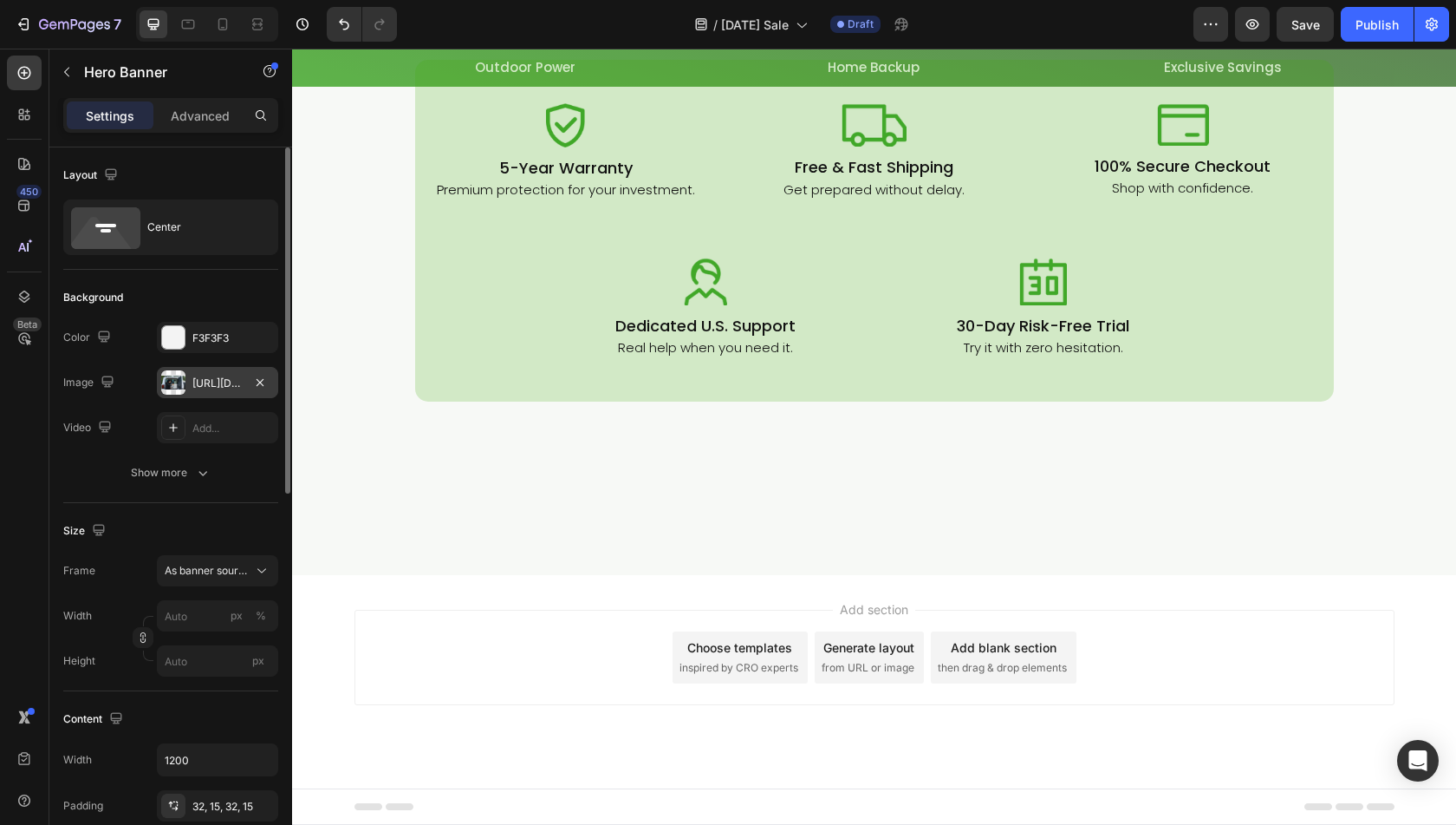
click at [177, 375] on div at bounding box center [173, 383] width 24 height 24
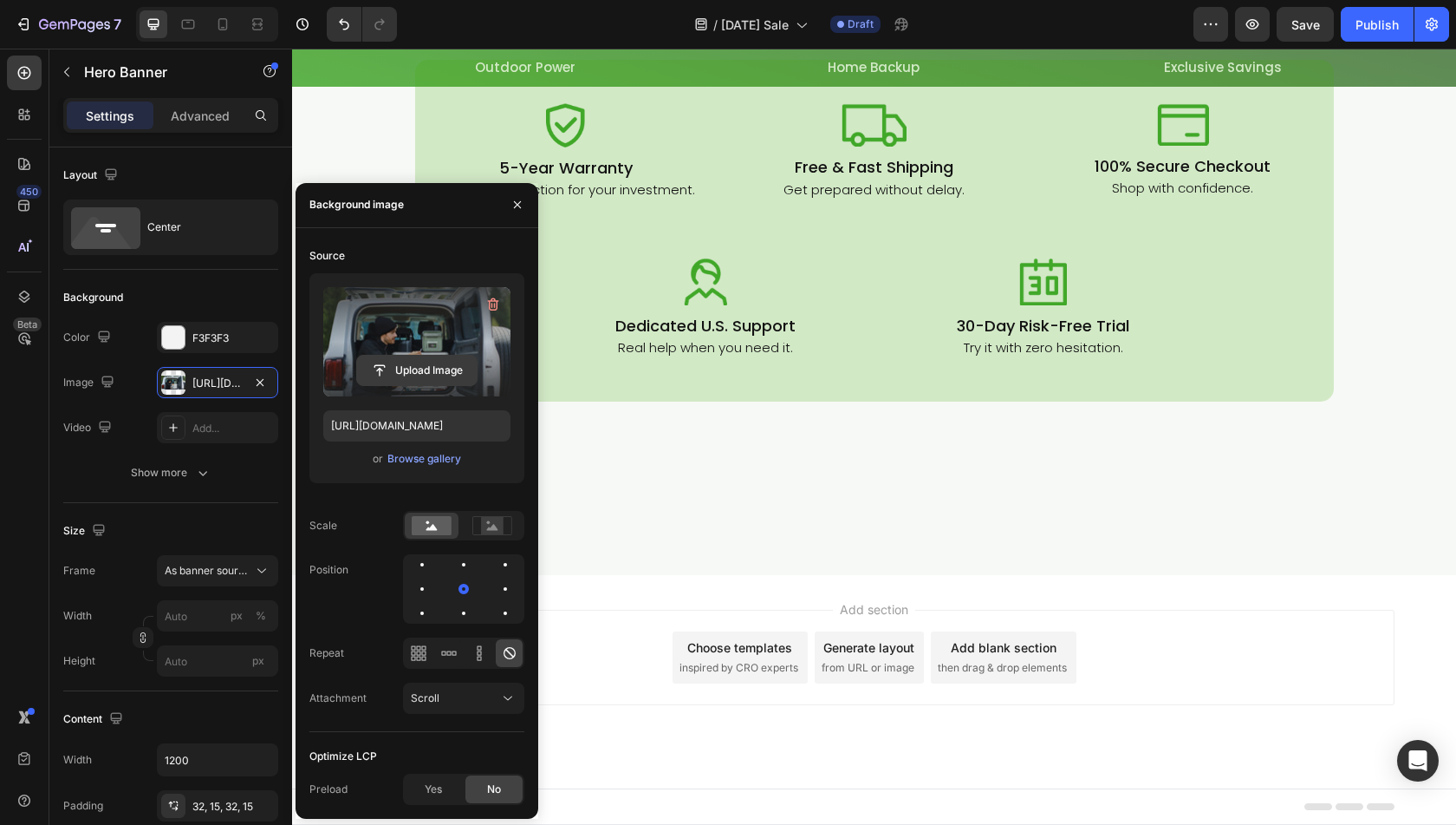
click at [438, 378] on input "file" at bounding box center [417, 371] width 119 height 29
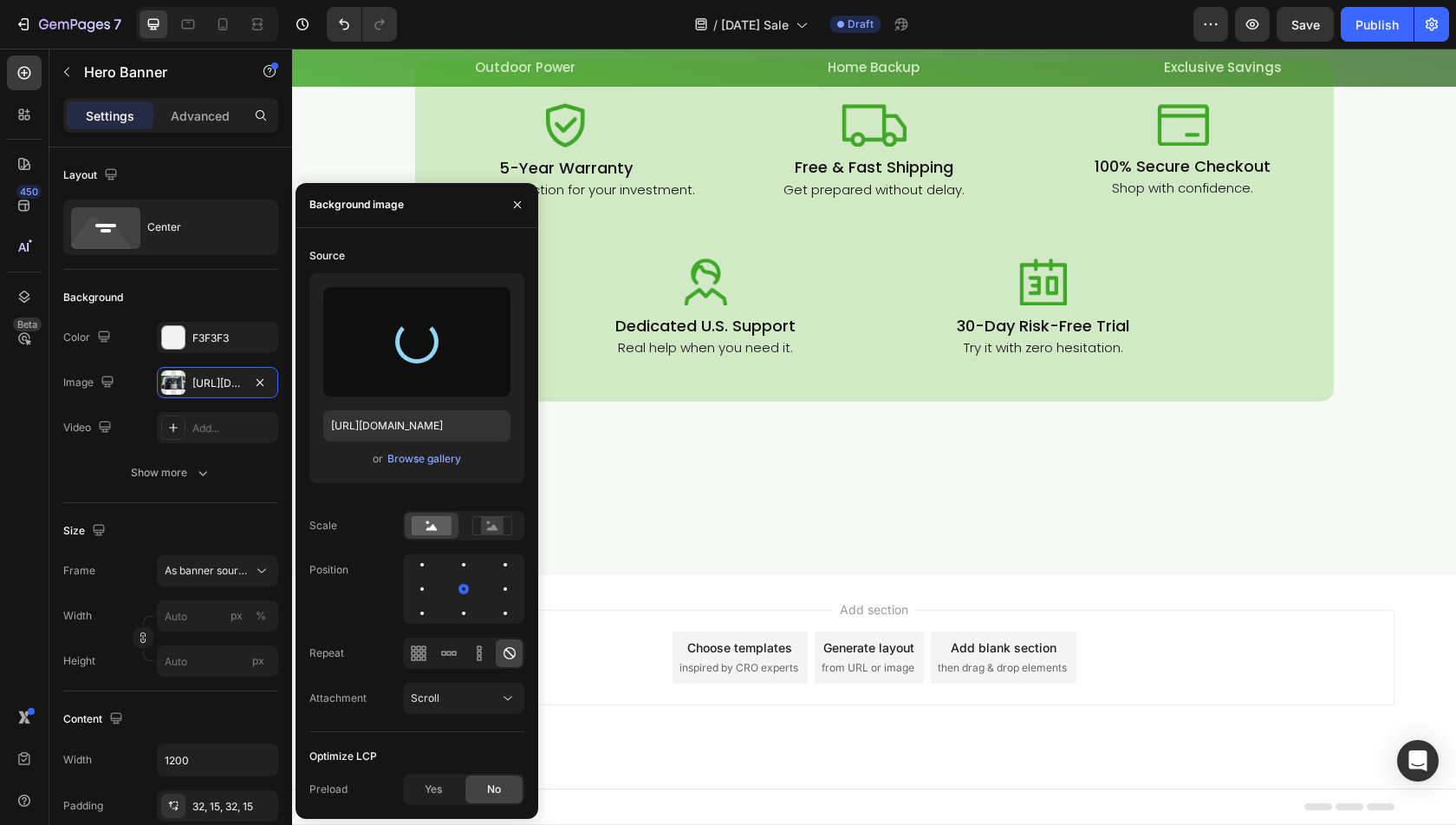
type input "[URL][DOMAIN_NAME]"
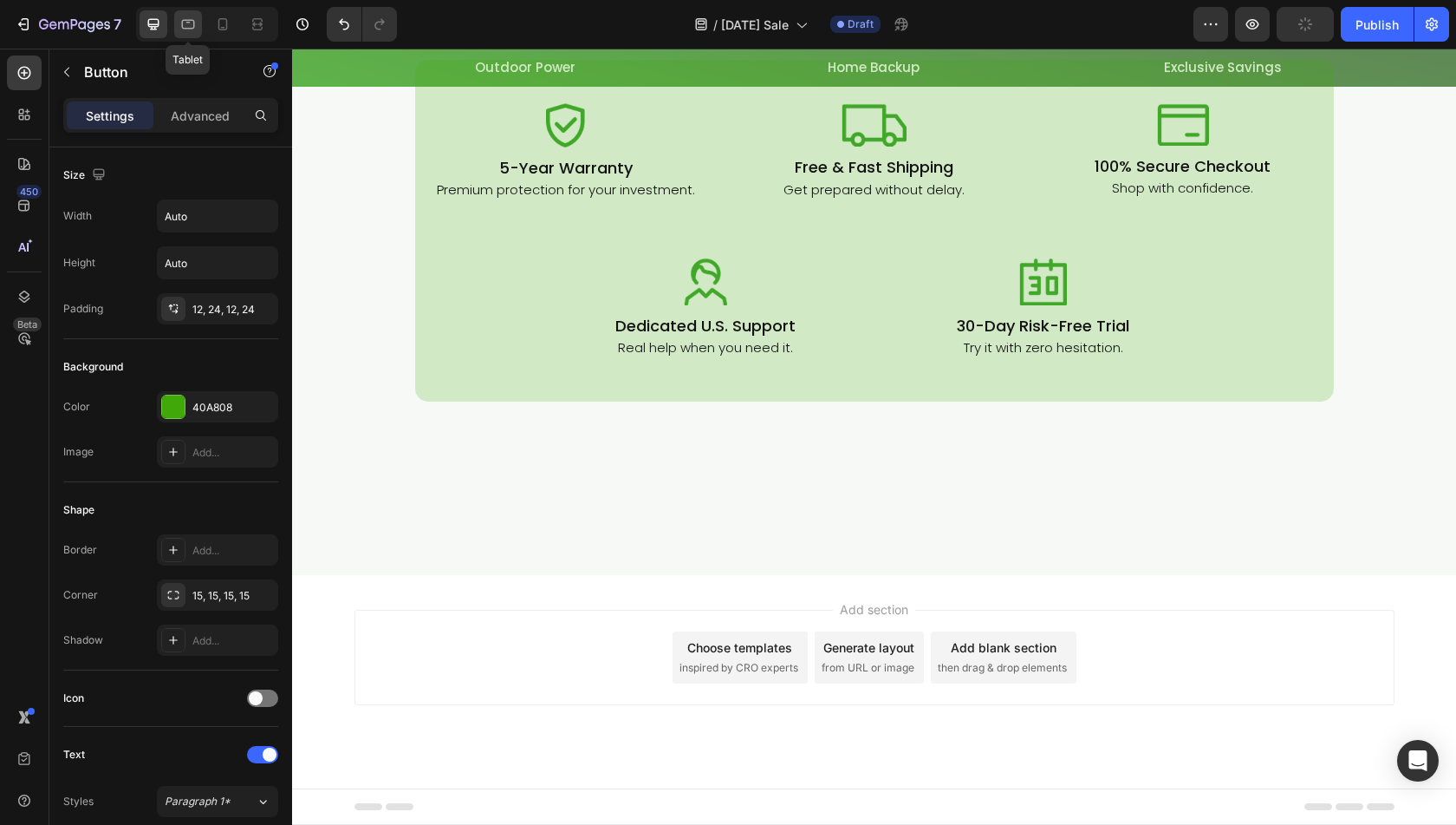
click at [190, 25] on icon at bounding box center [188, 24] width 17 height 17
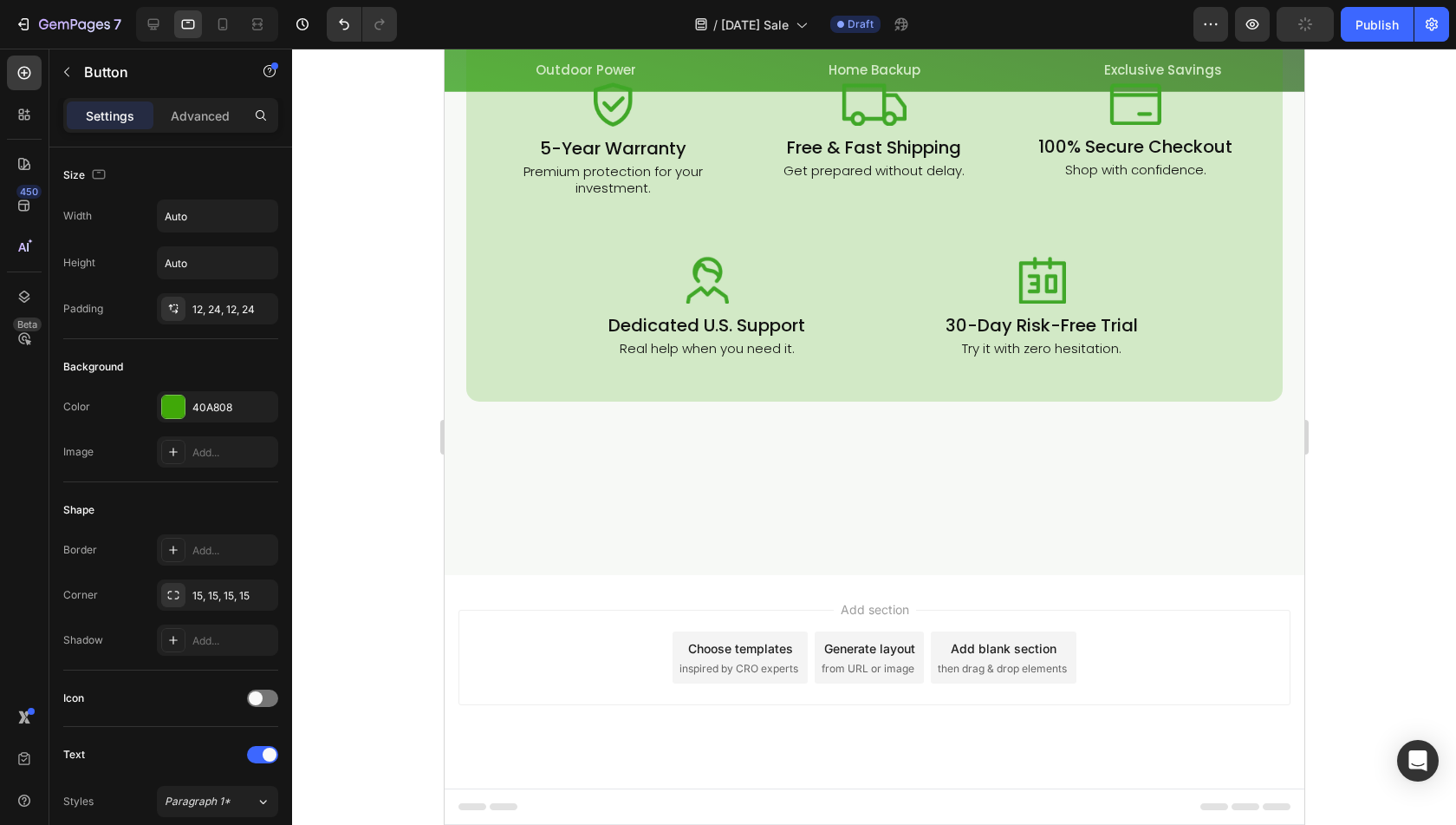
scroll to position [6607, 0]
click at [222, 20] on icon at bounding box center [222, 24] width 17 height 17
type input "370"
type input "14"
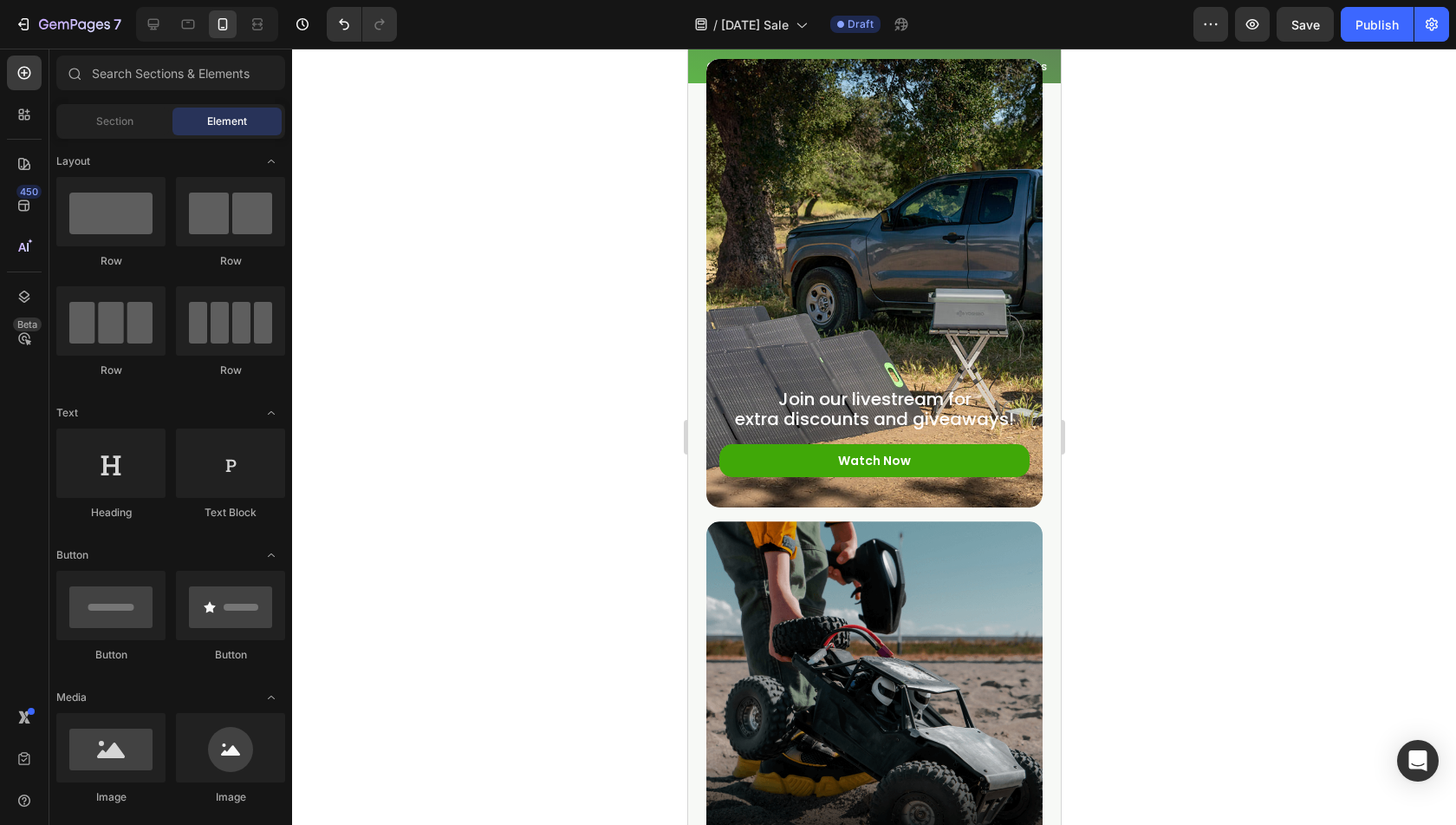
scroll to position [9551, 0]
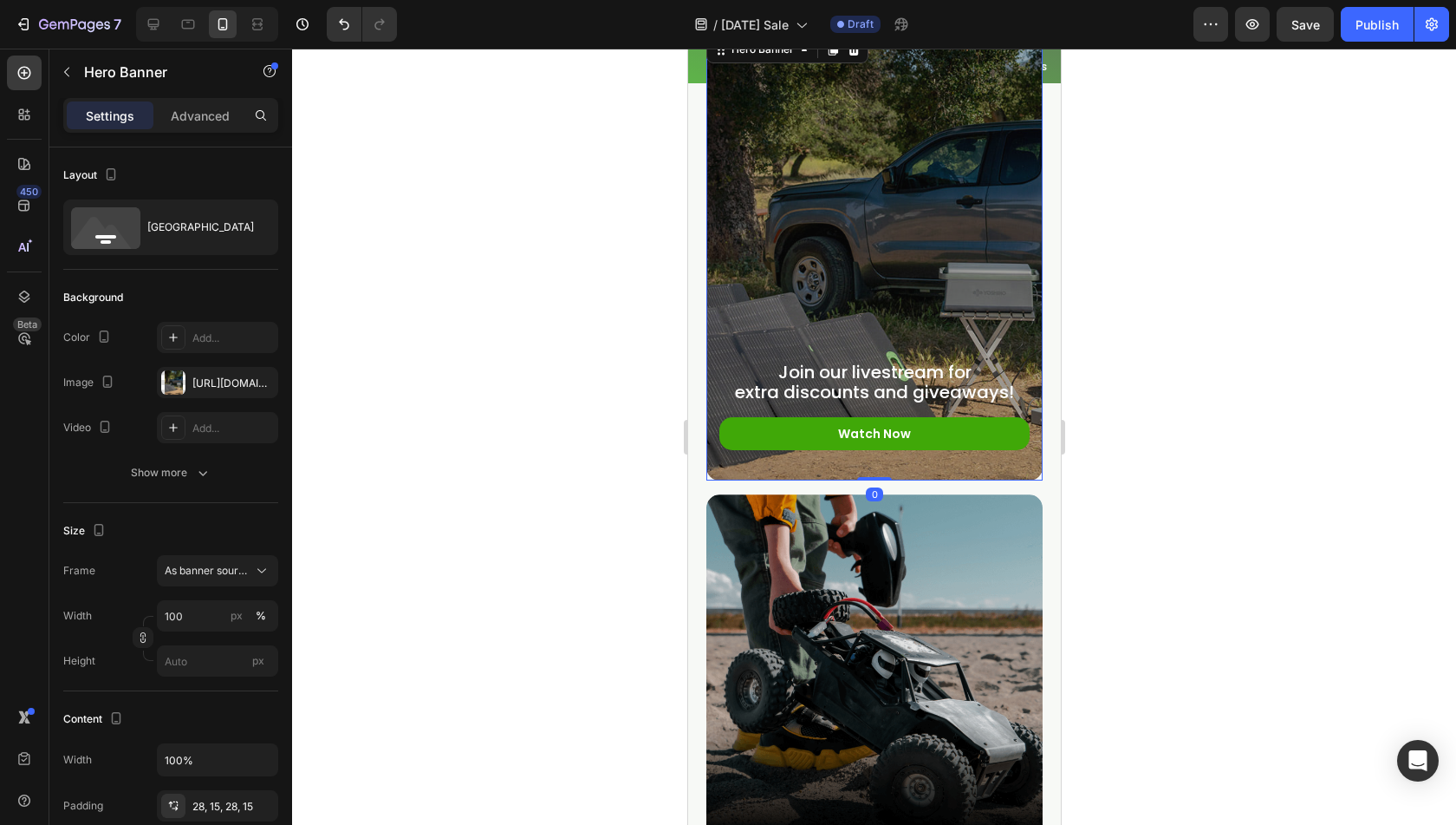
click at [904, 259] on div "Overlay" at bounding box center [874, 257] width 336 height 449
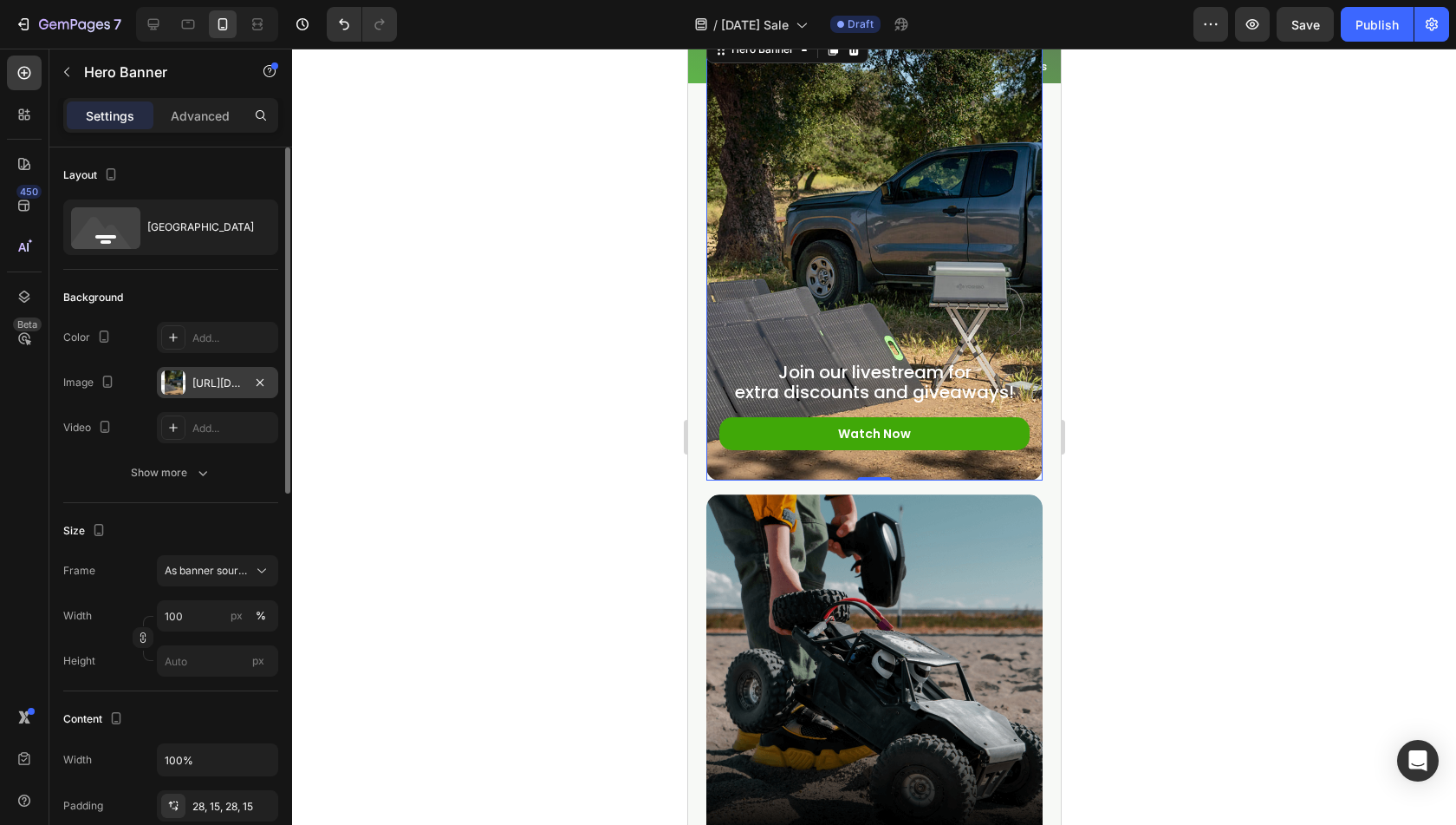
click at [165, 373] on div at bounding box center [173, 383] width 24 height 24
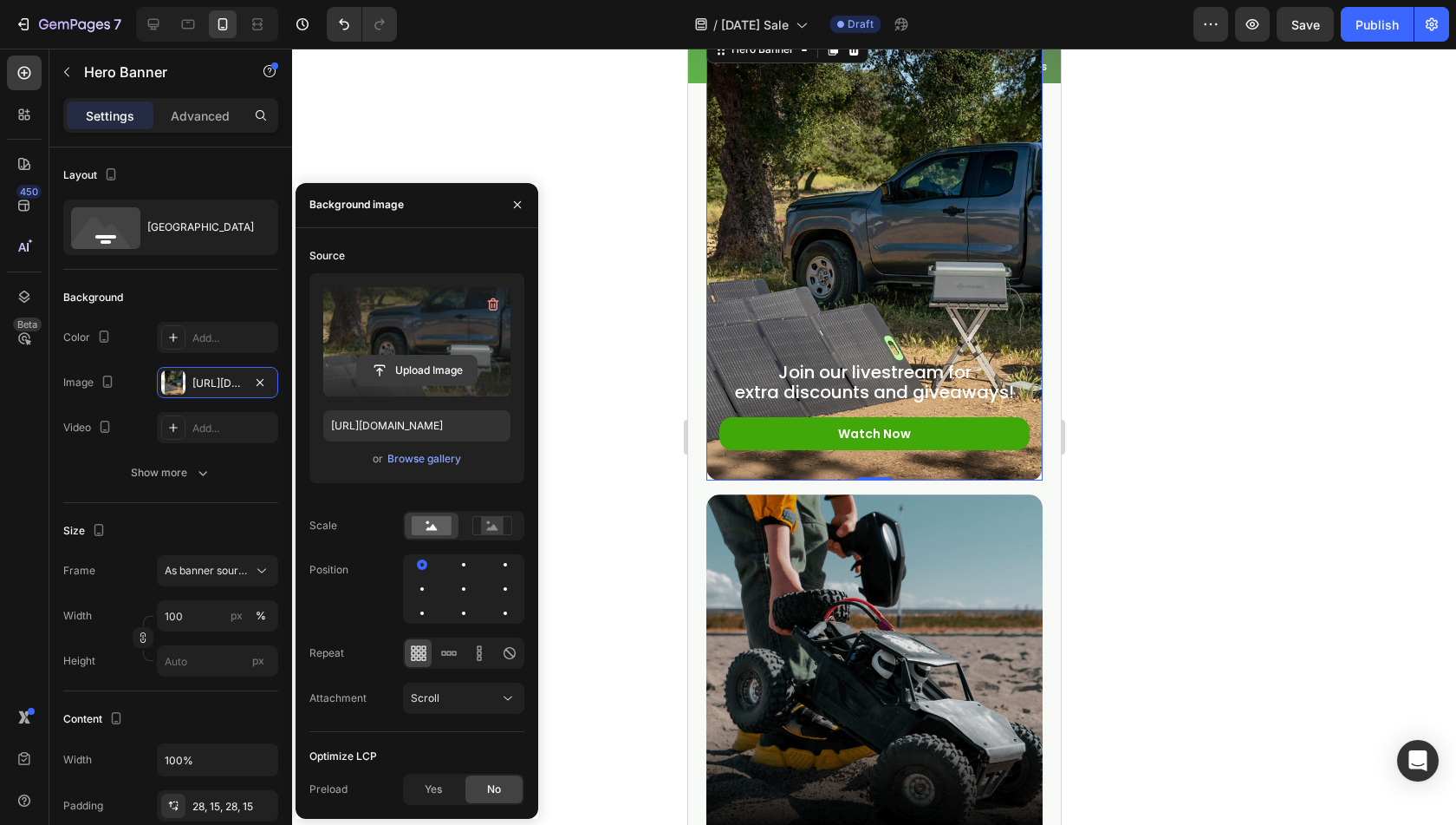
click at [431, 375] on input "file" at bounding box center [417, 371] width 119 height 29
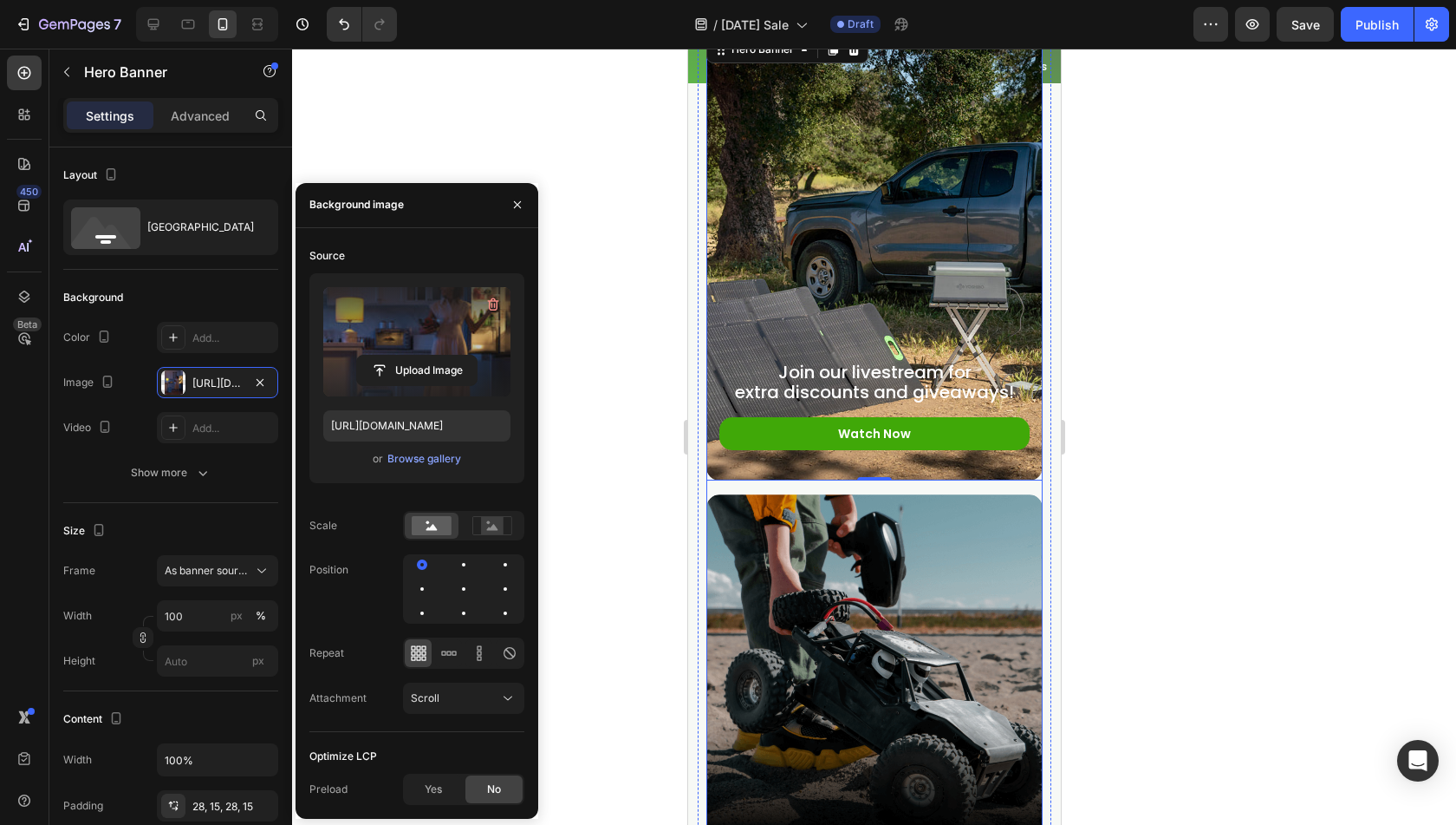
type input "[URL][DOMAIN_NAME]"
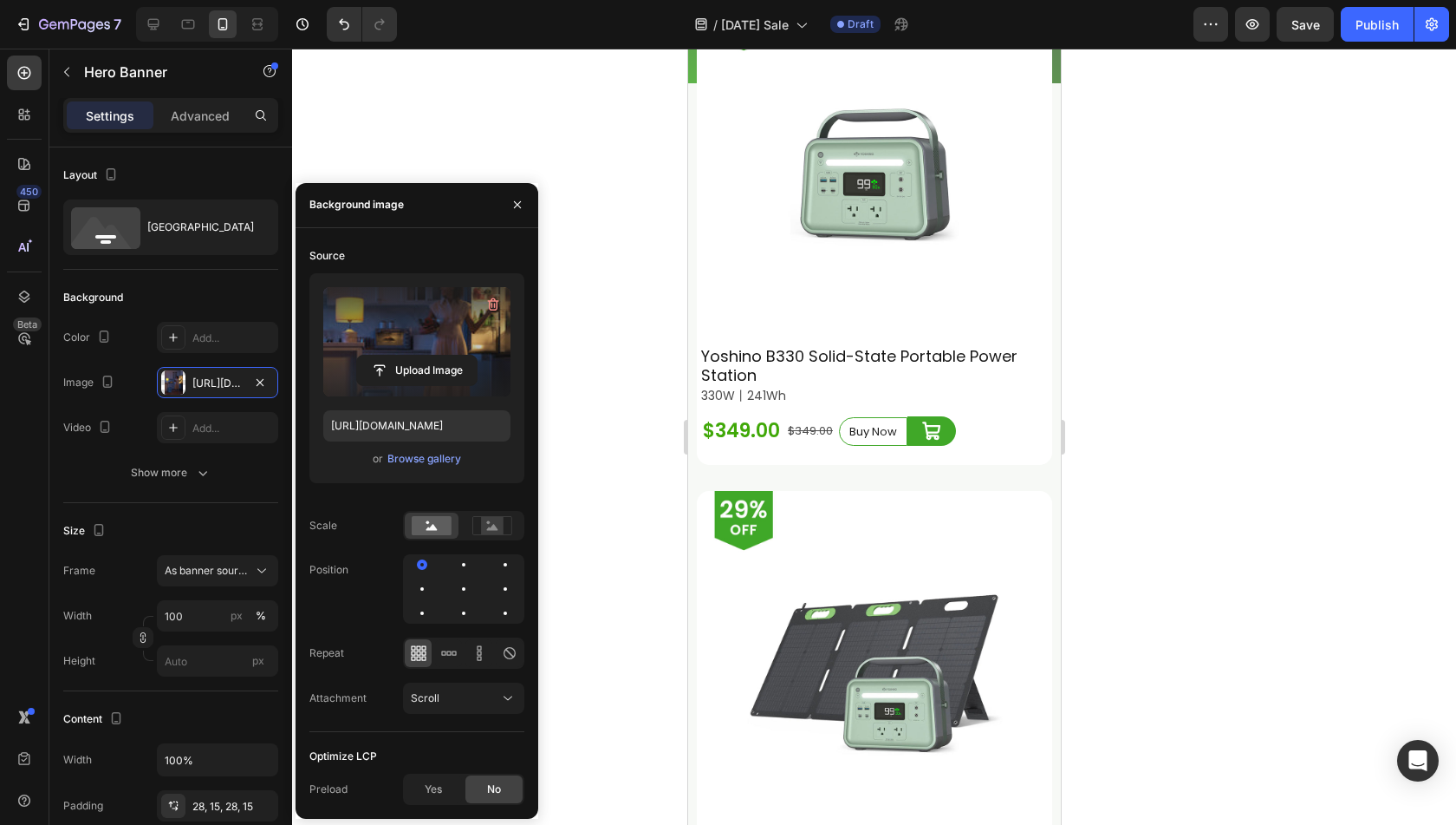
scroll to position [9412, 0]
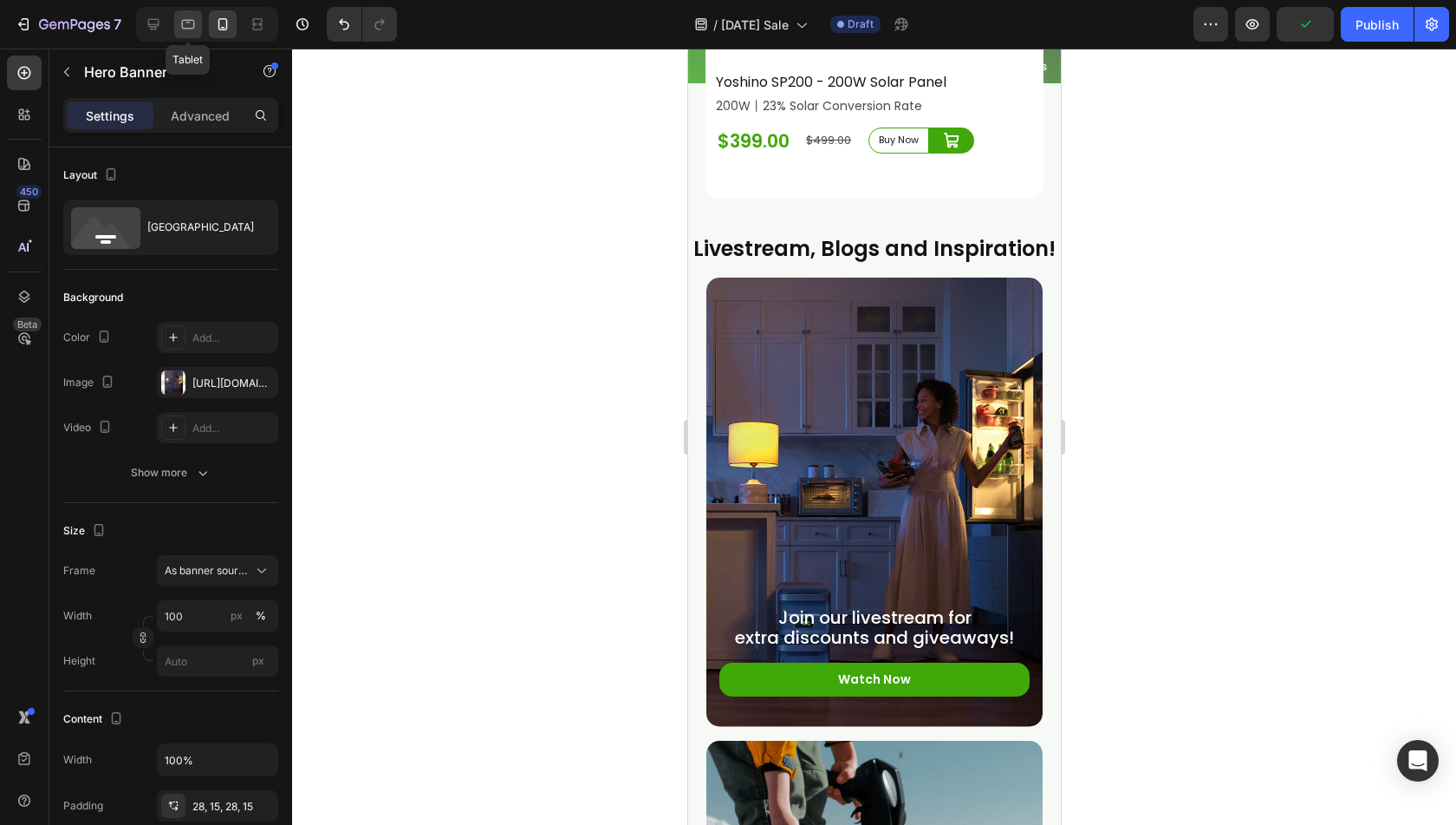
click at [191, 23] on icon at bounding box center [188, 24] width 17 height 17
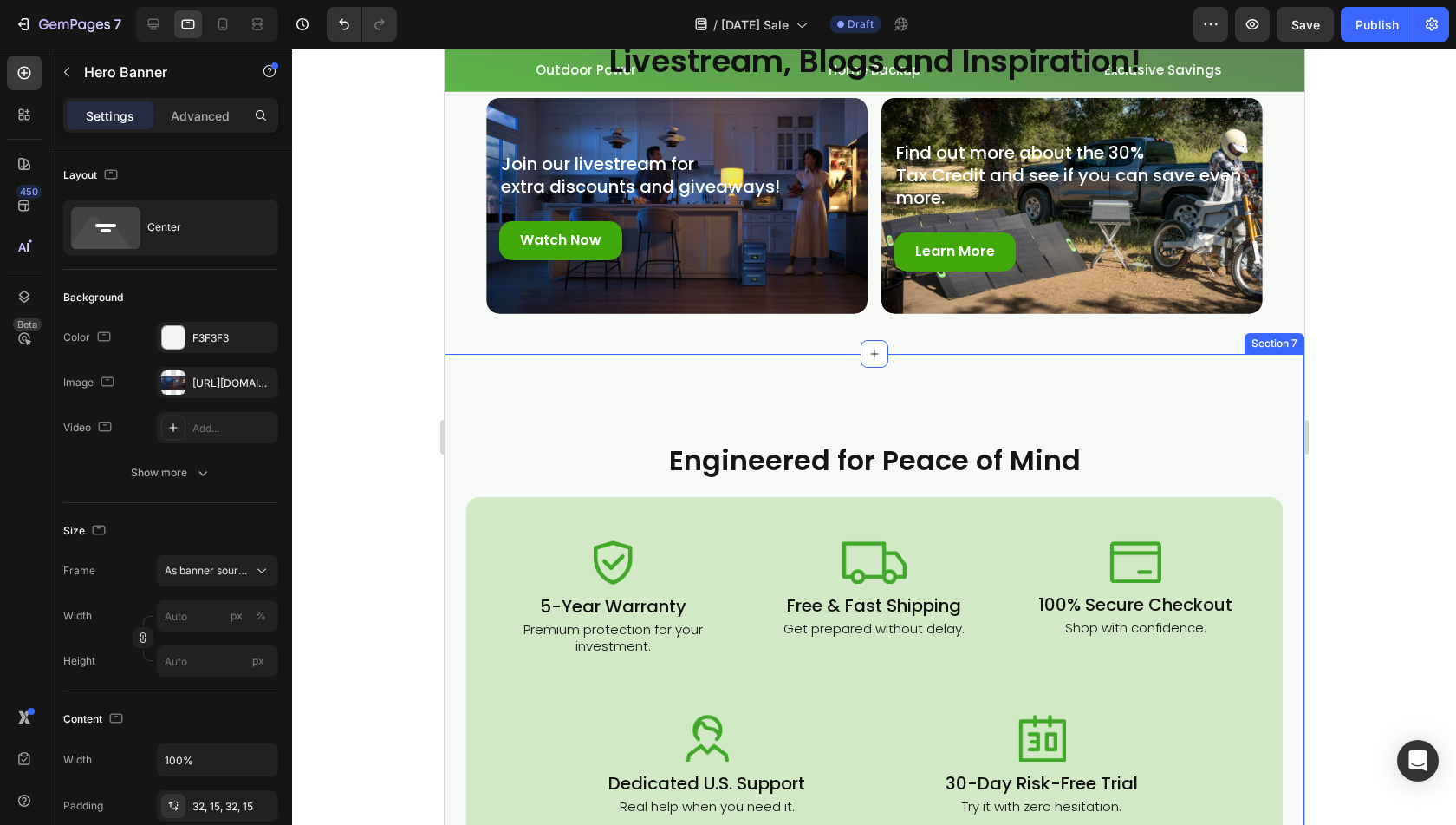
scroll to position [8062, 0]
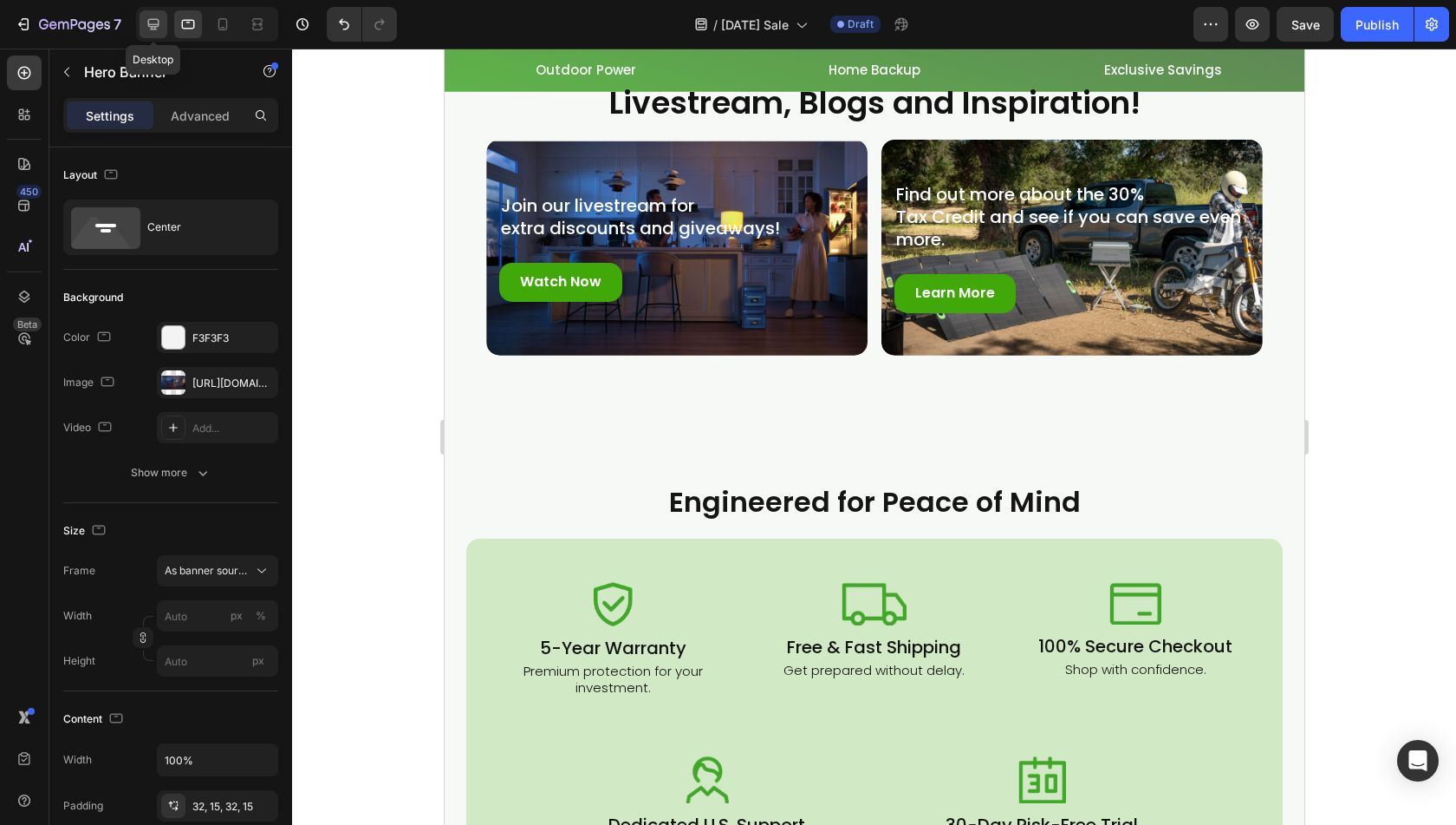
click at [143, 38] on div at bounding box center [154, 24] width 28 height 28
type input "1200"
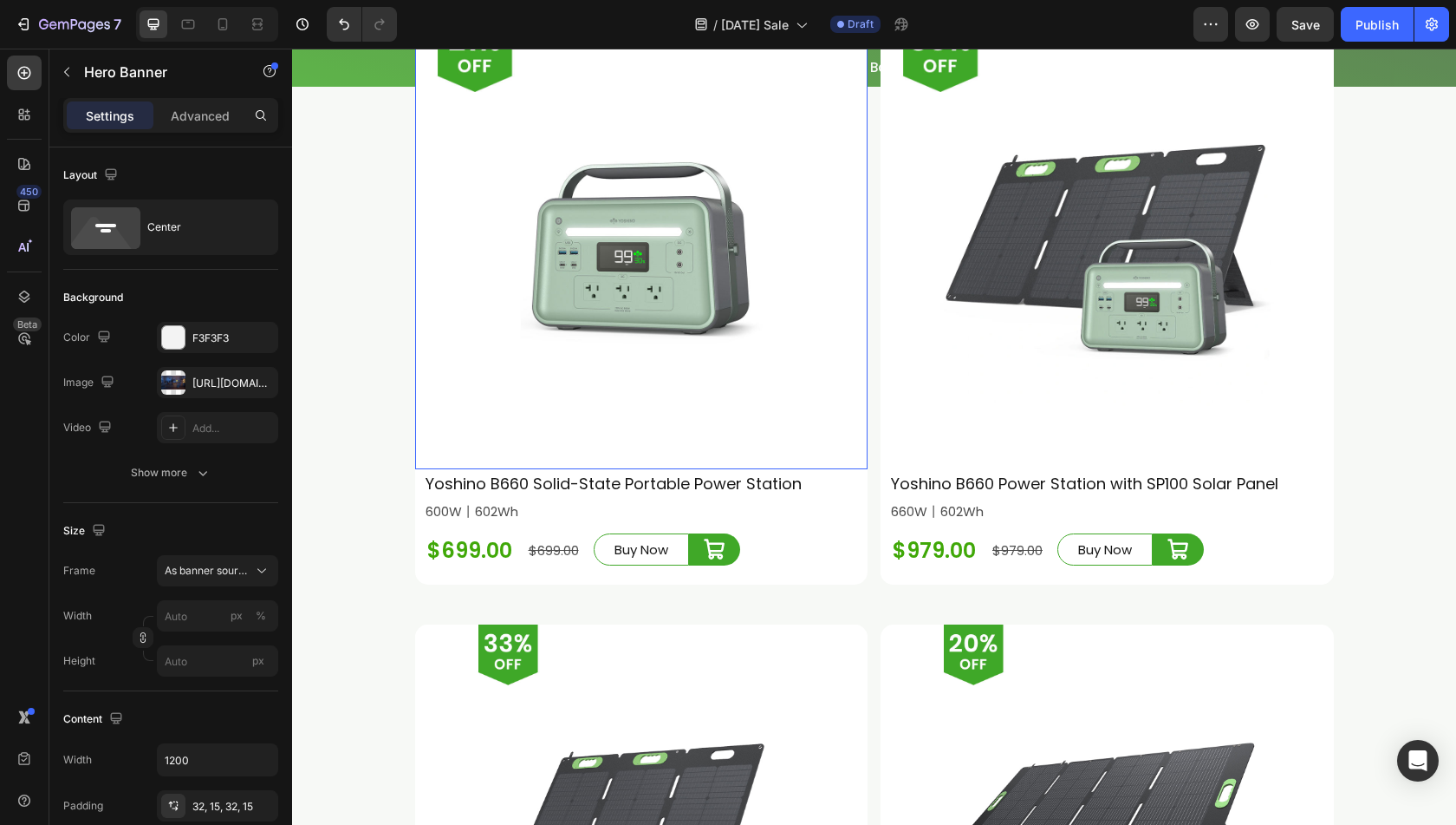
scroll to position [6807, 0]
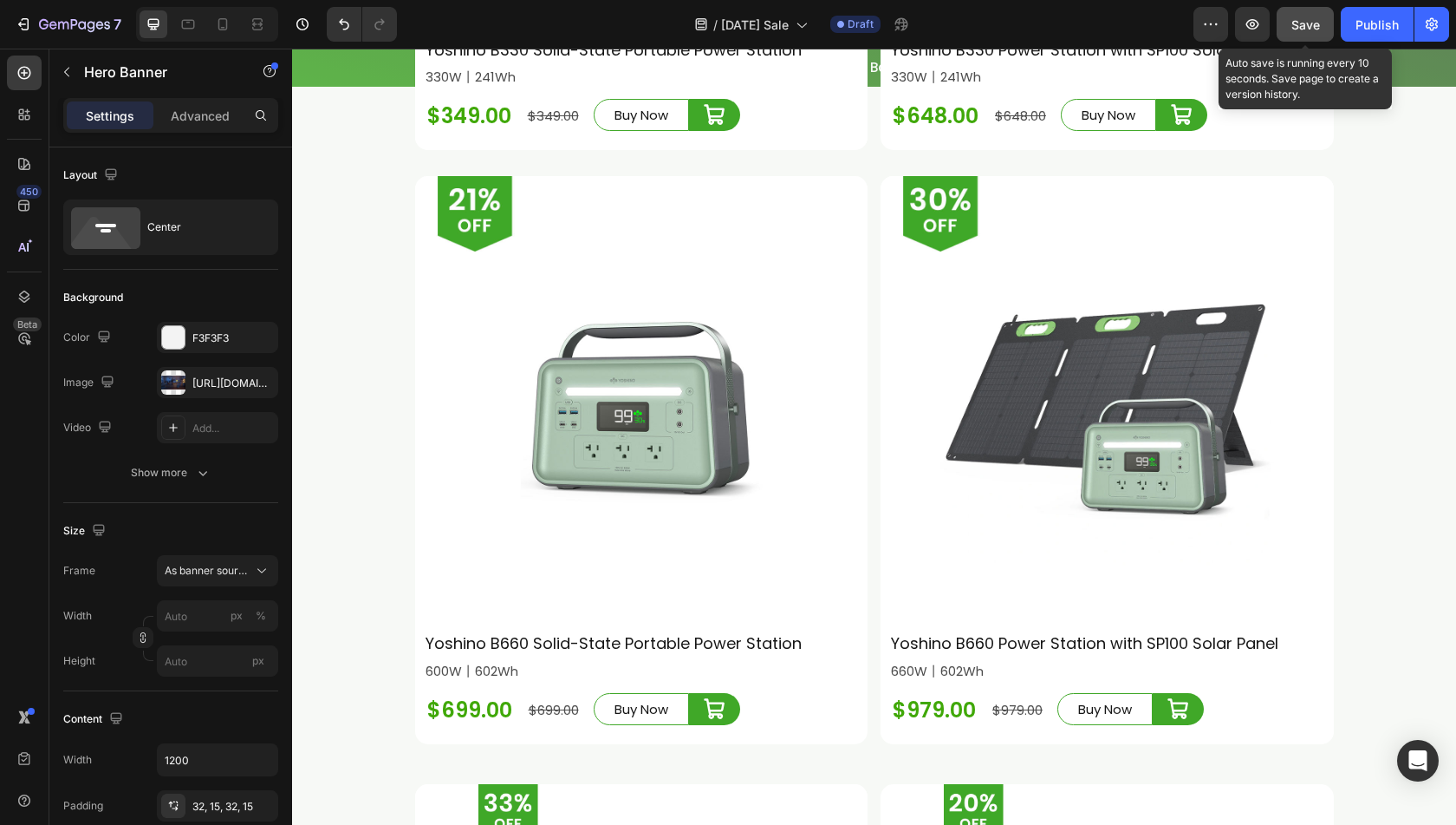
click at [1303, 29] on span "Save" at bounding box center [1305, 25] width 28 height 15
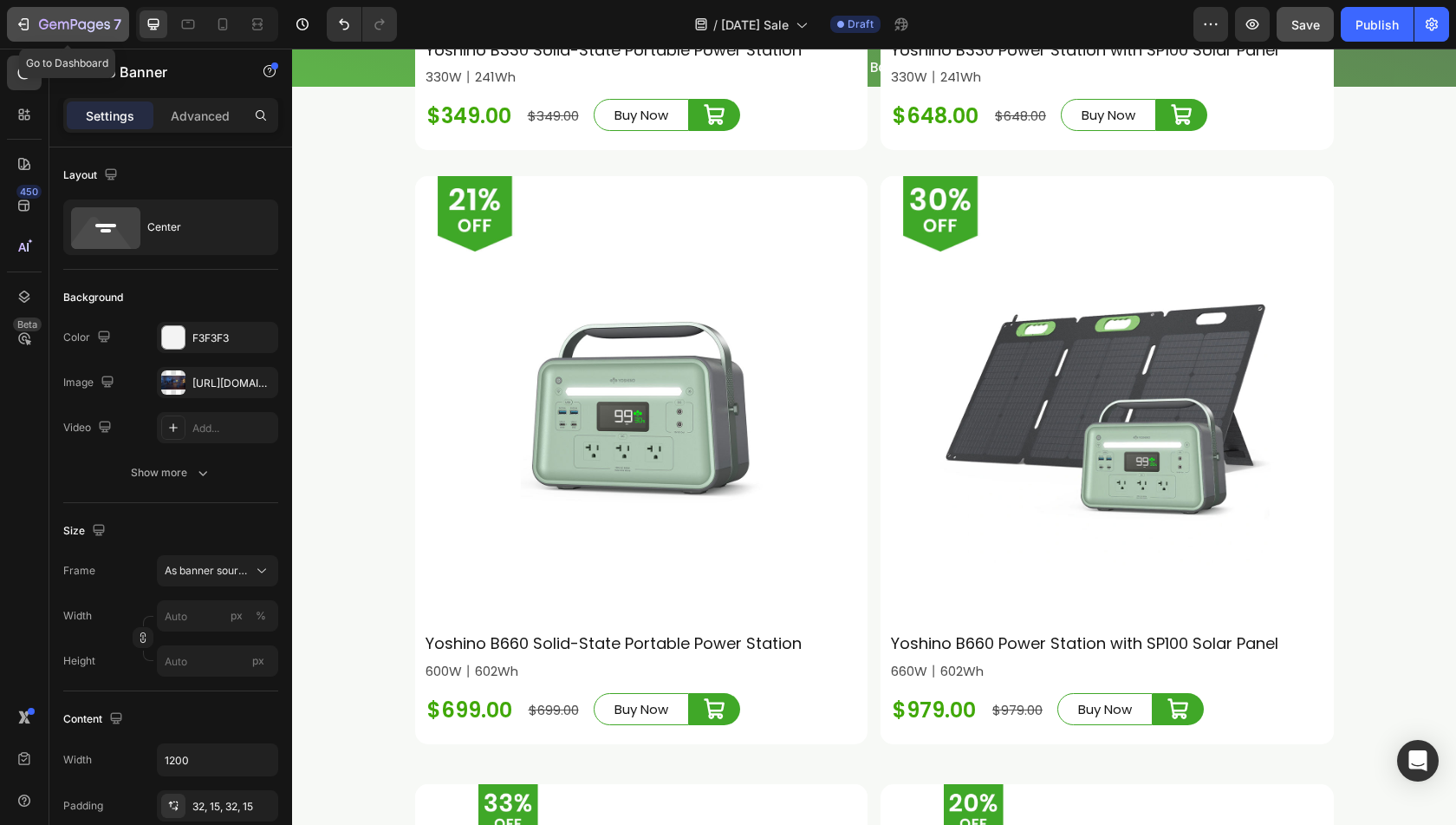
click at [37, 25] on div "7" at bounding box center [68, 24] width 107 height 21
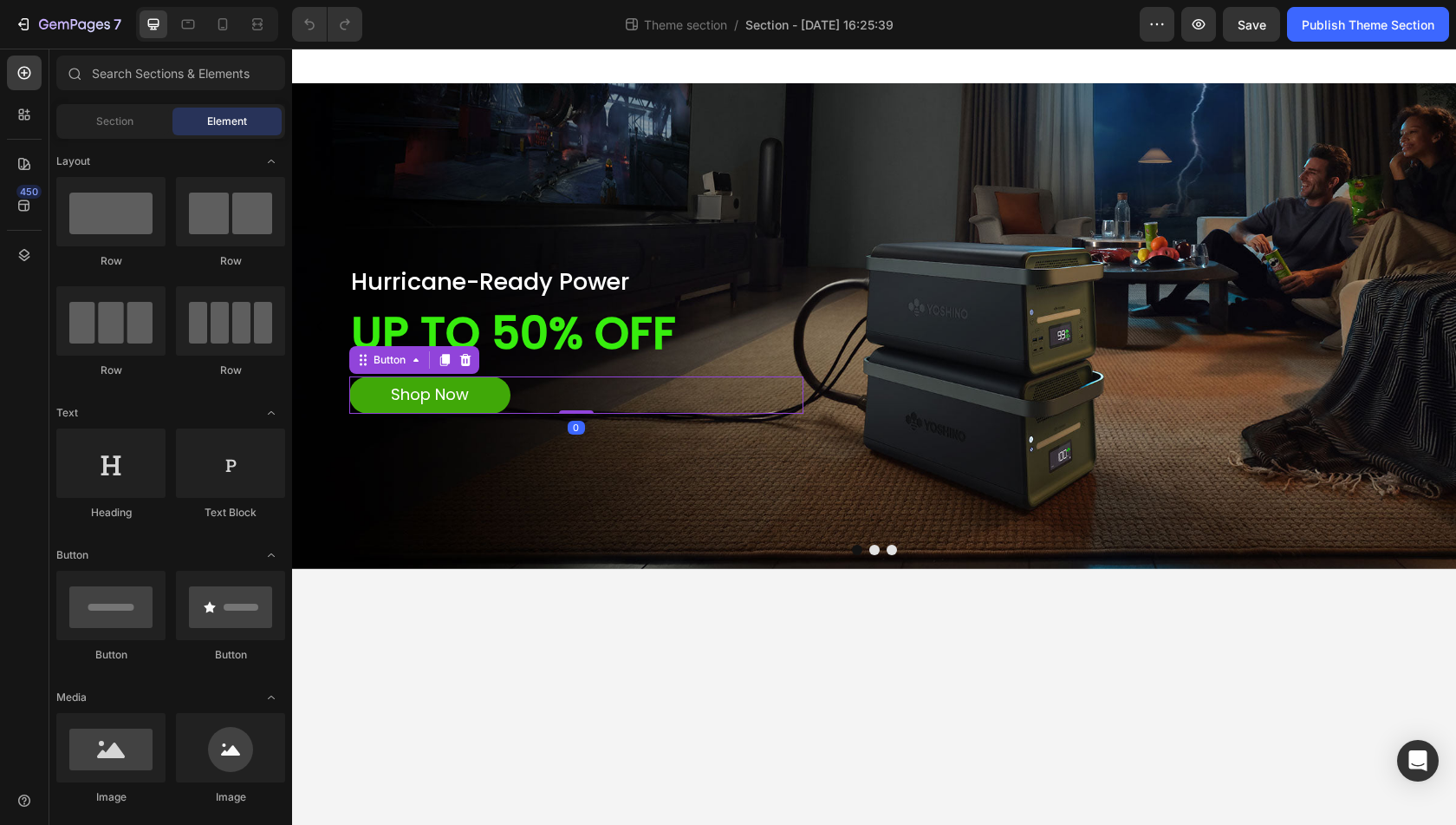
click at [787, 409] on div "Shop Now Button 0" at bounding box center [576, 395] width 455 height 37
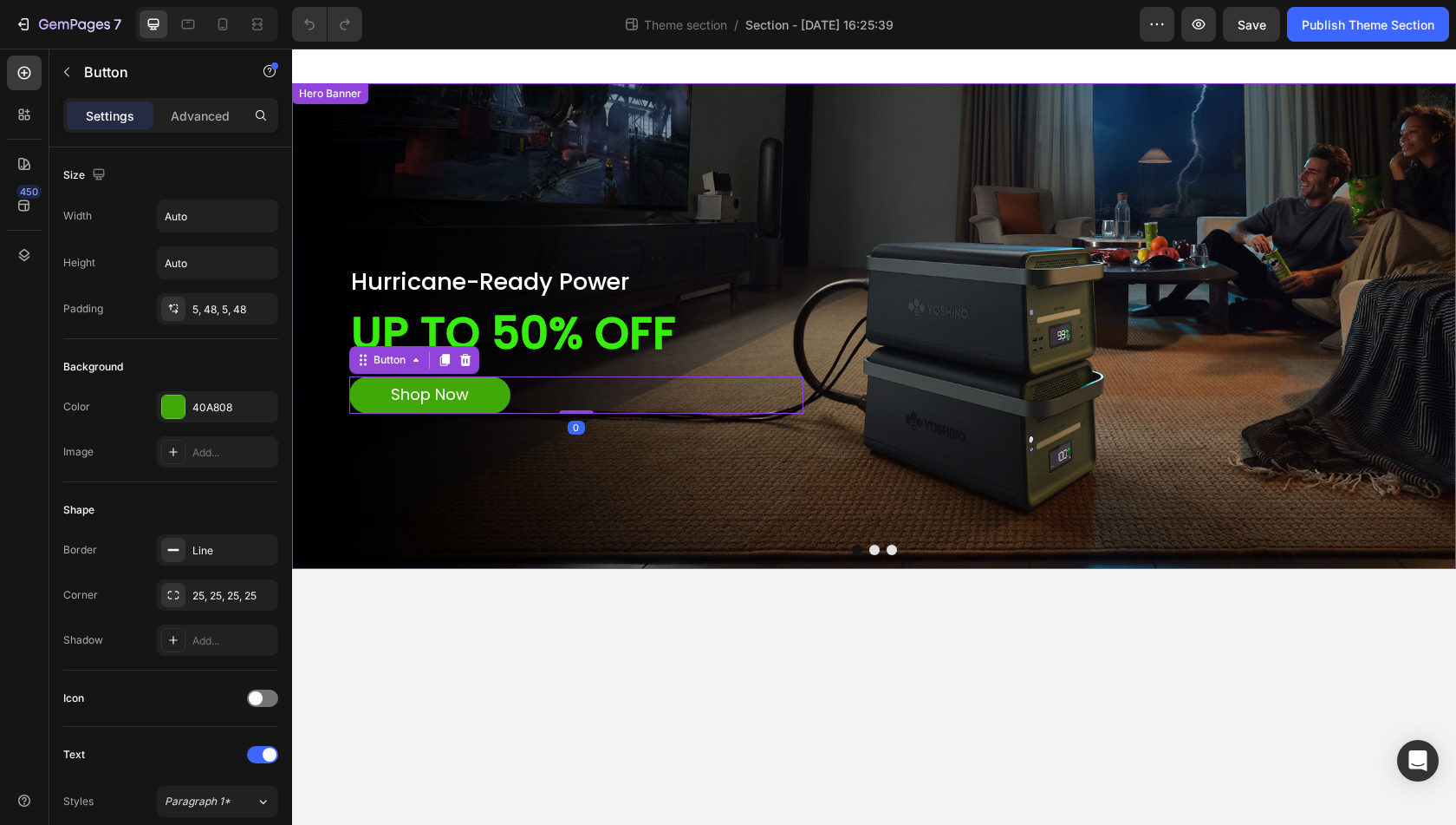
click at [669, 510] on div "Background Image" at bounding box center [874, 327] width 1165 height 486
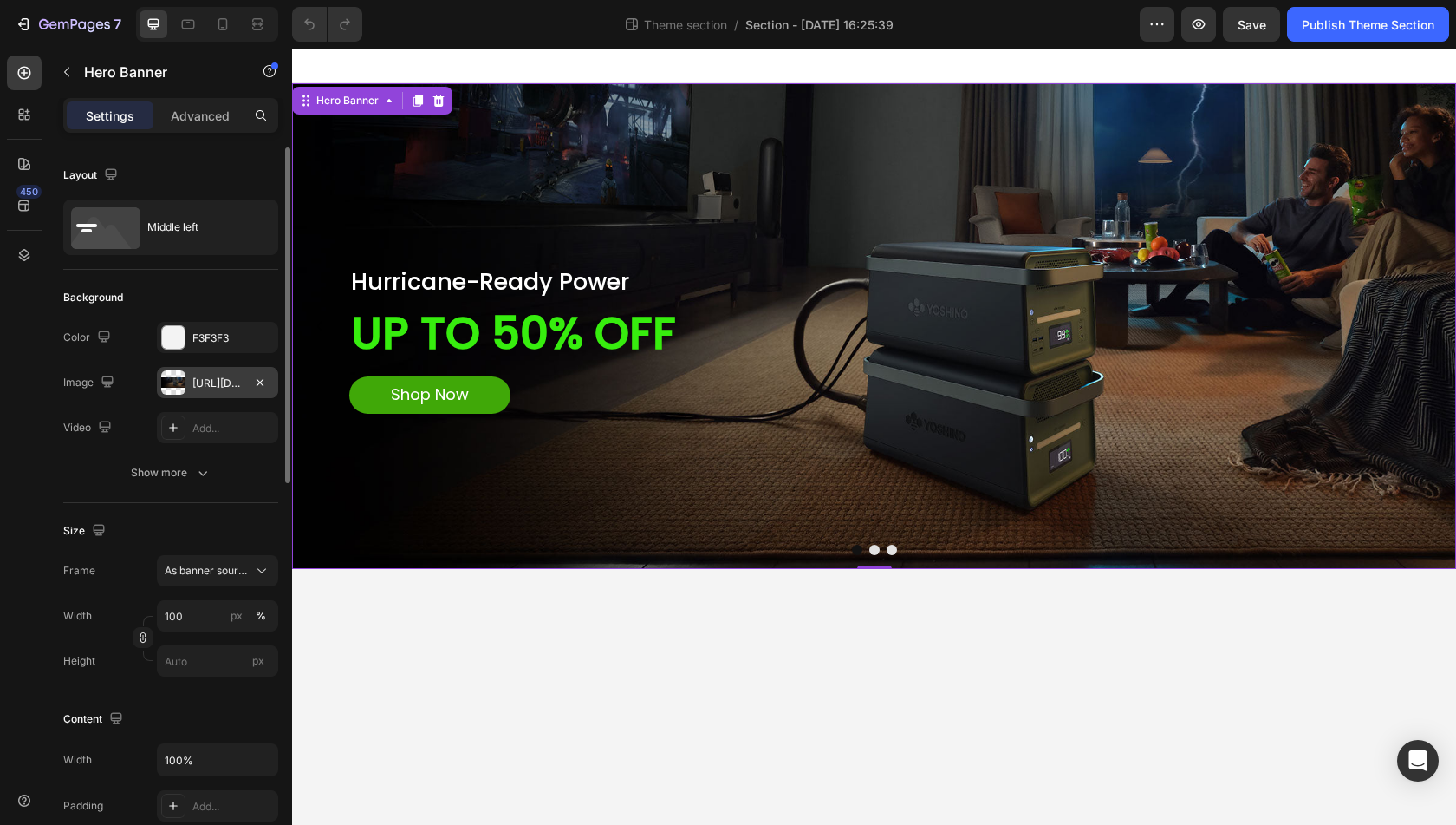
click at [173, 384] on div at bounding box center [173, 383] width 24 height 24
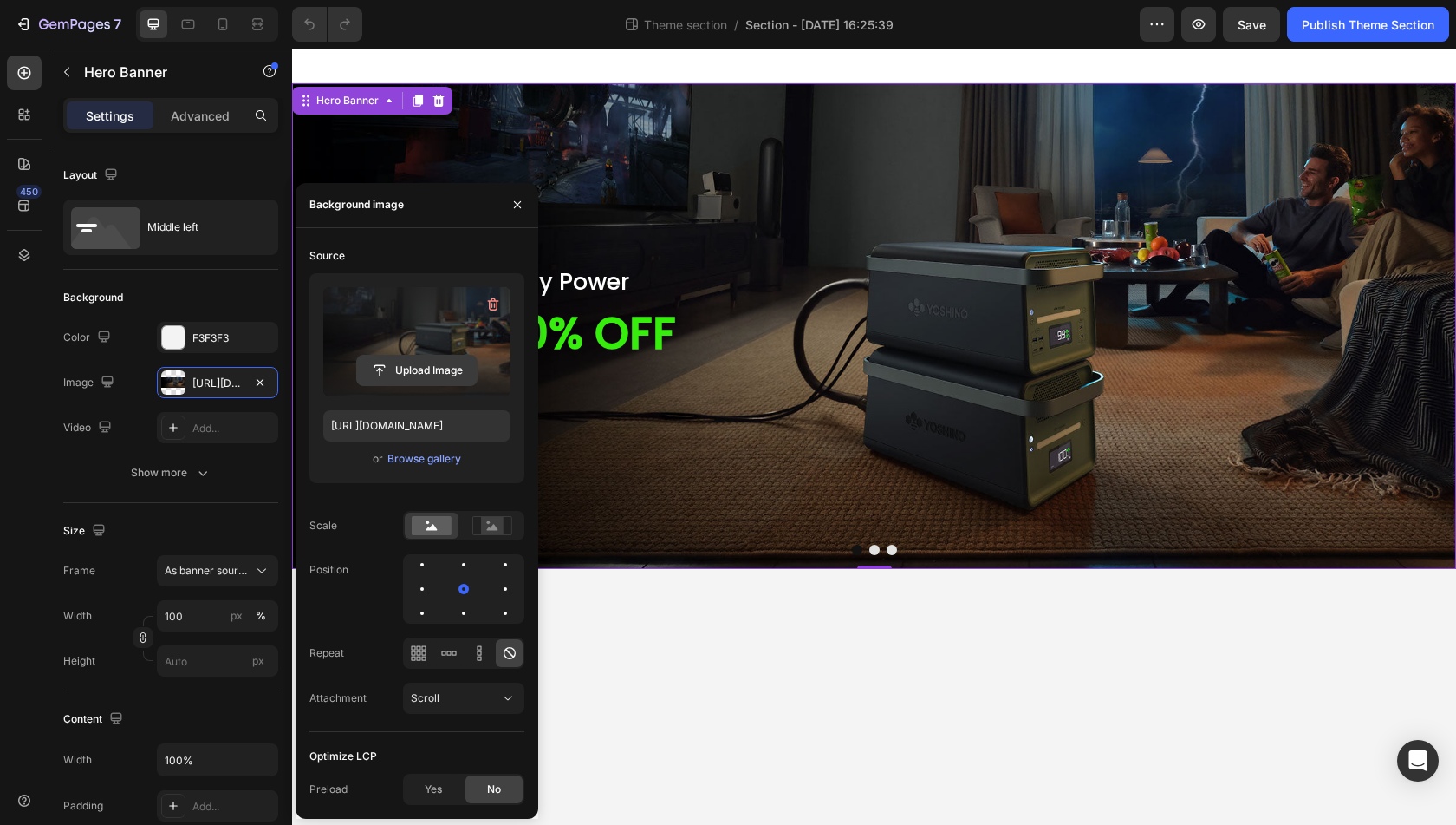
click at [389, 381] on input "file" at bounding box center [417, 371] width 119 height 29
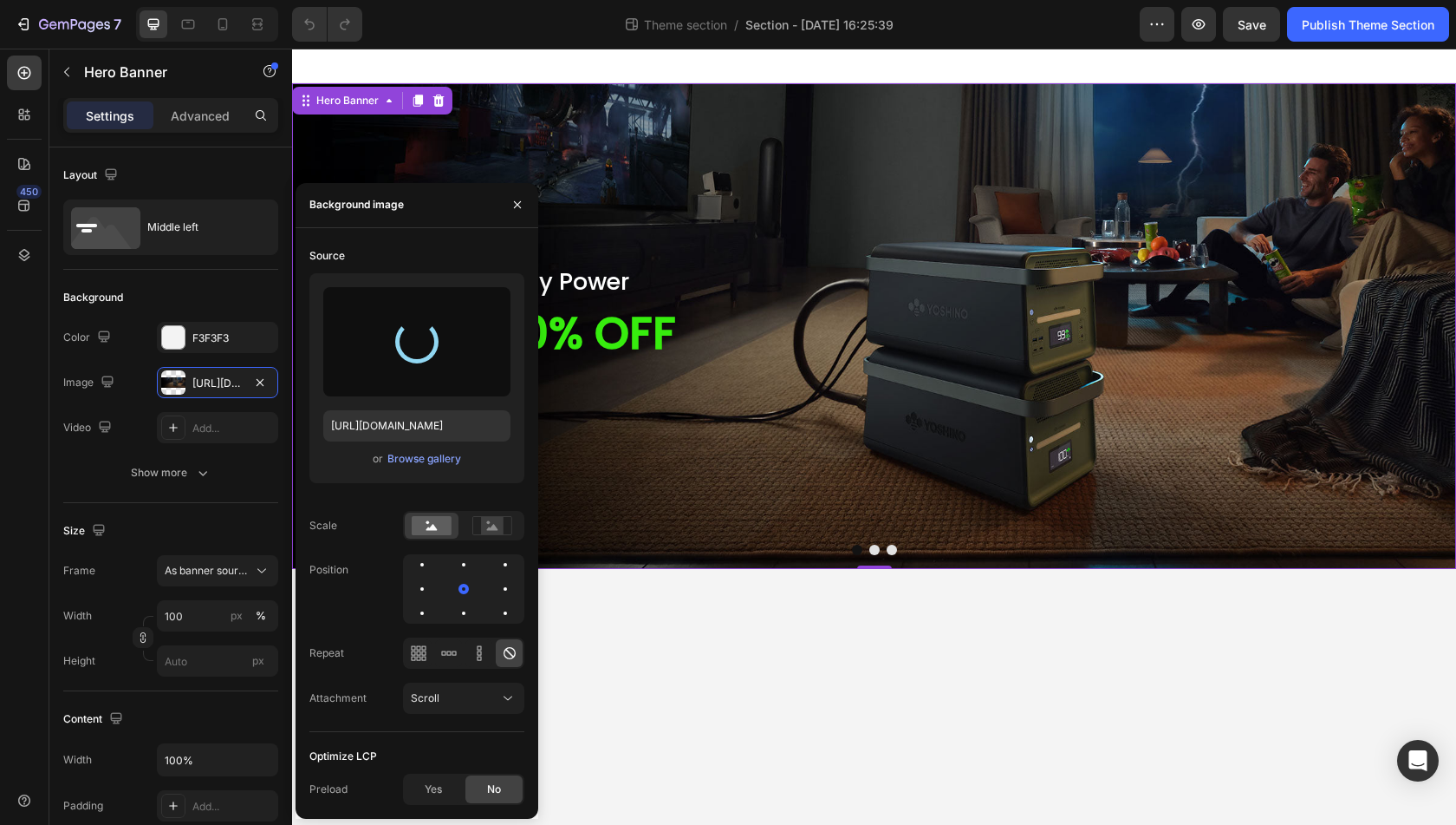
type input "https://cdn.shopify.com/s/files/1/0622/3236/3174/files/gempages_483610539826611…"
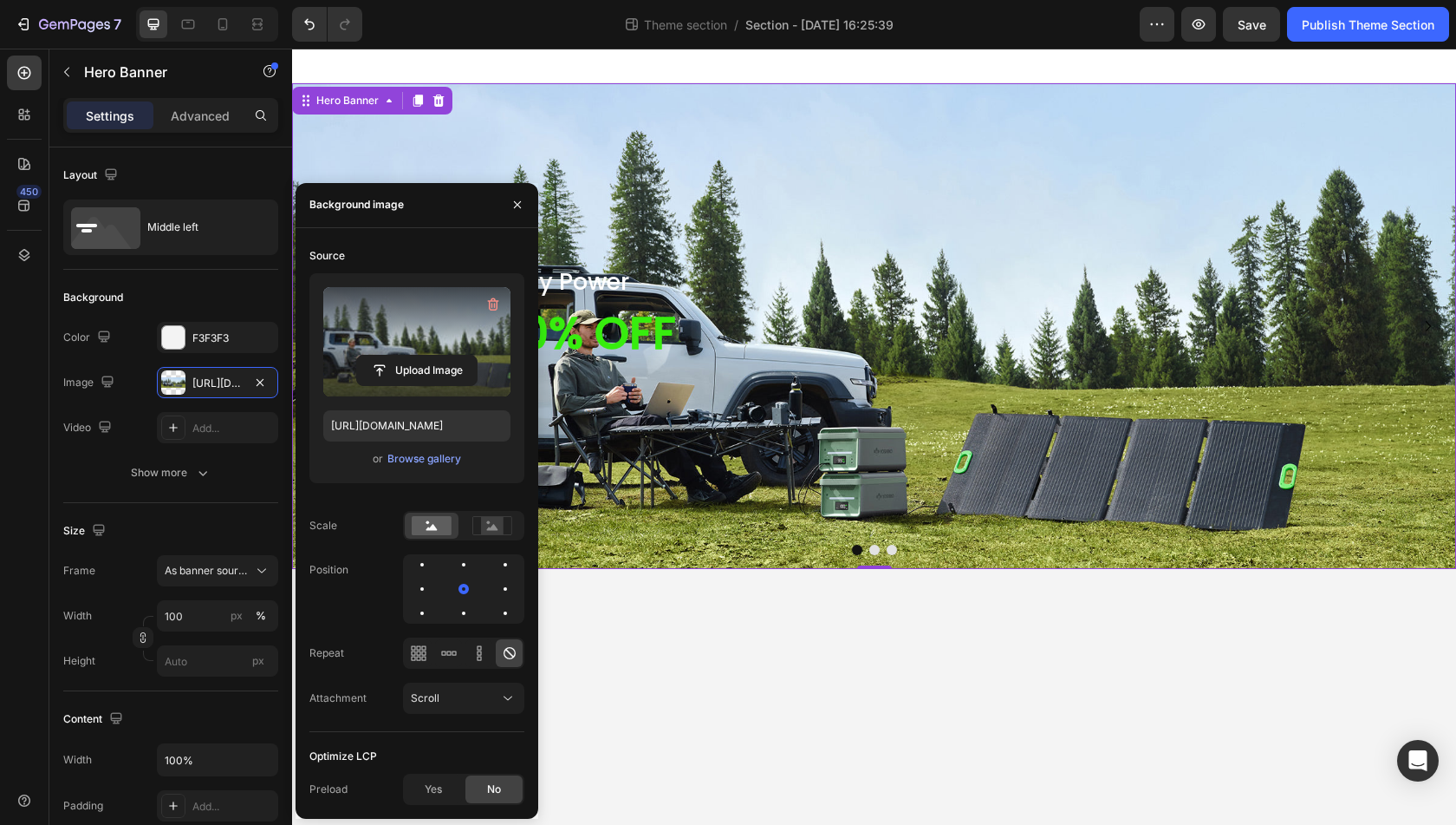
click at [923, 692] on body "Hurricane-Ready Power Heading UP TO 50% OFF Text Block Shop Now Button Row 1 He…" at bounding box center [874, 437] width 1165 height 776
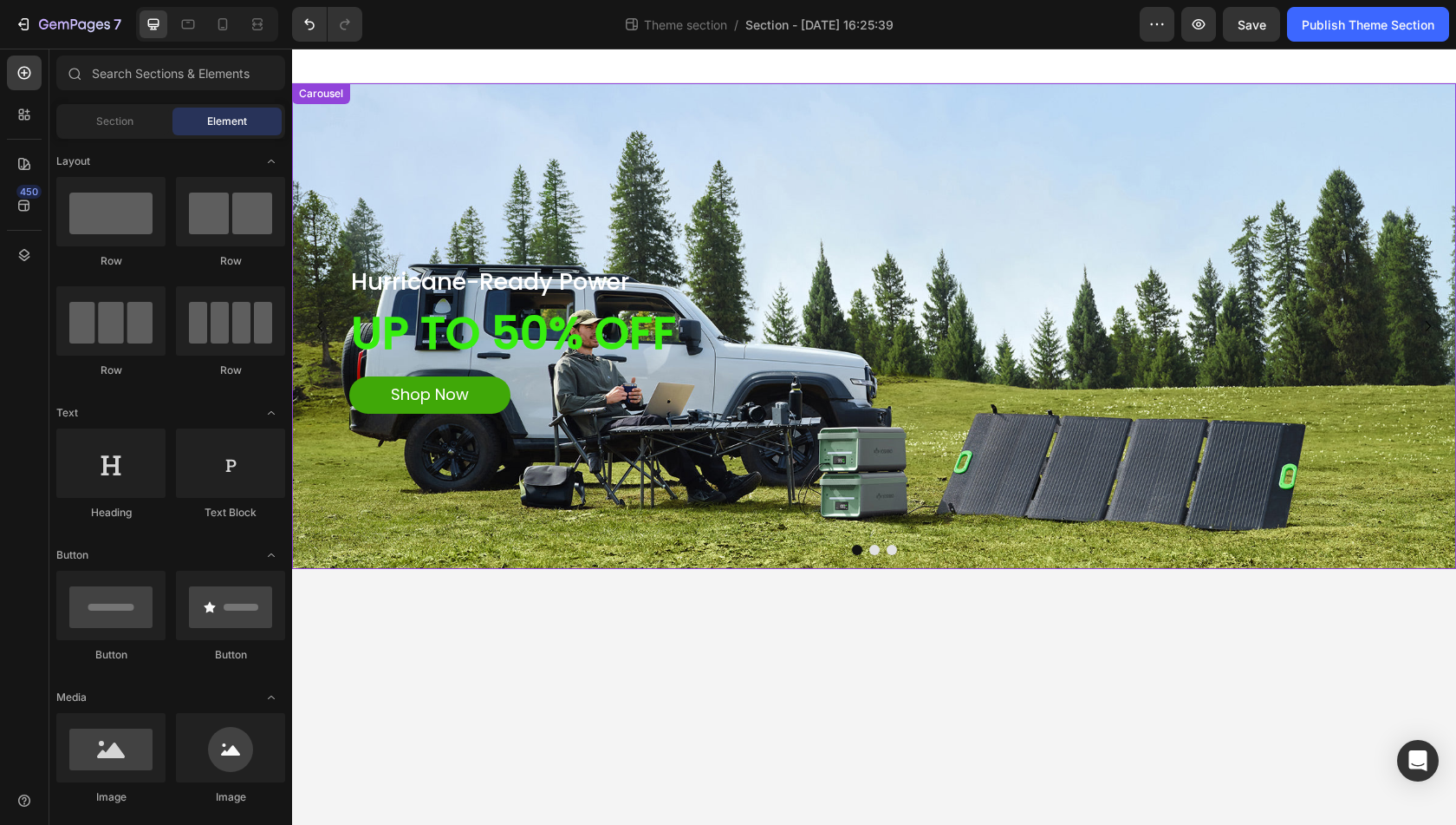
click at [870, 548] on button "Dot" at bounding box center [874, 549] width 10 height 10
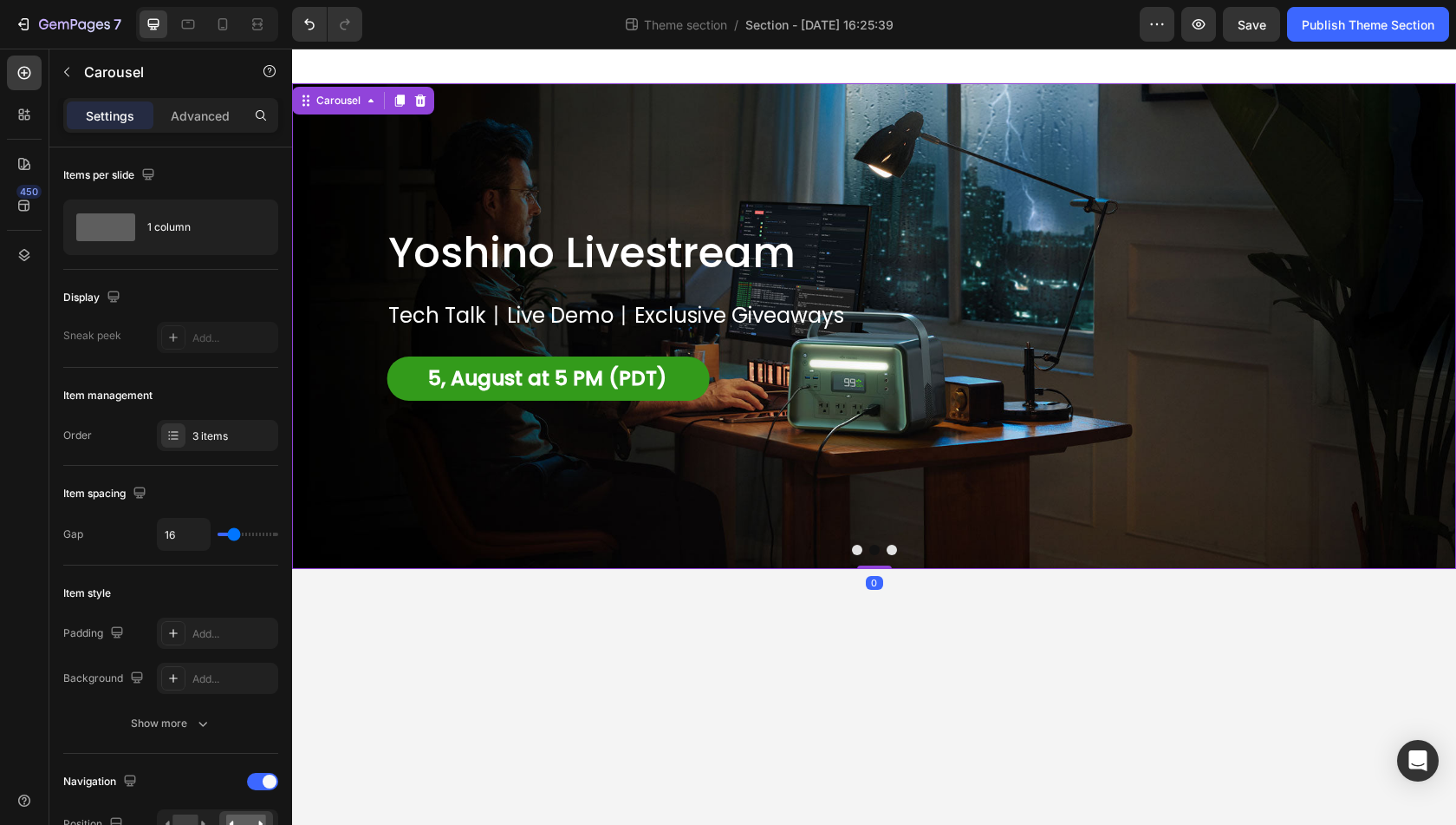
click at [896, 549] on button "Dot" at bounding box center [892, 549] width 10 height 10
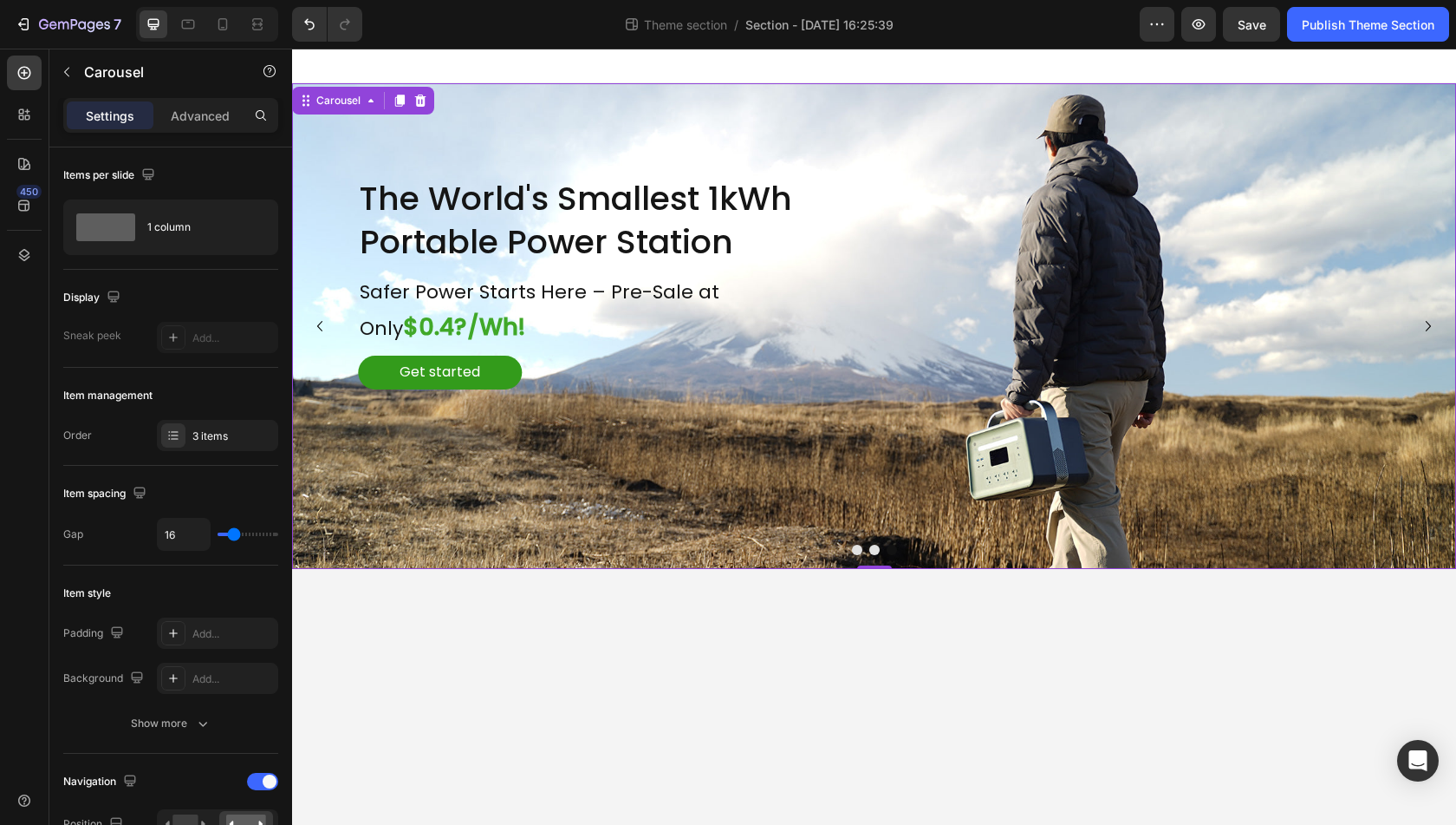
click at [855, 549] on button "Dot" at bounding box center [857, 549] width 10 height 10
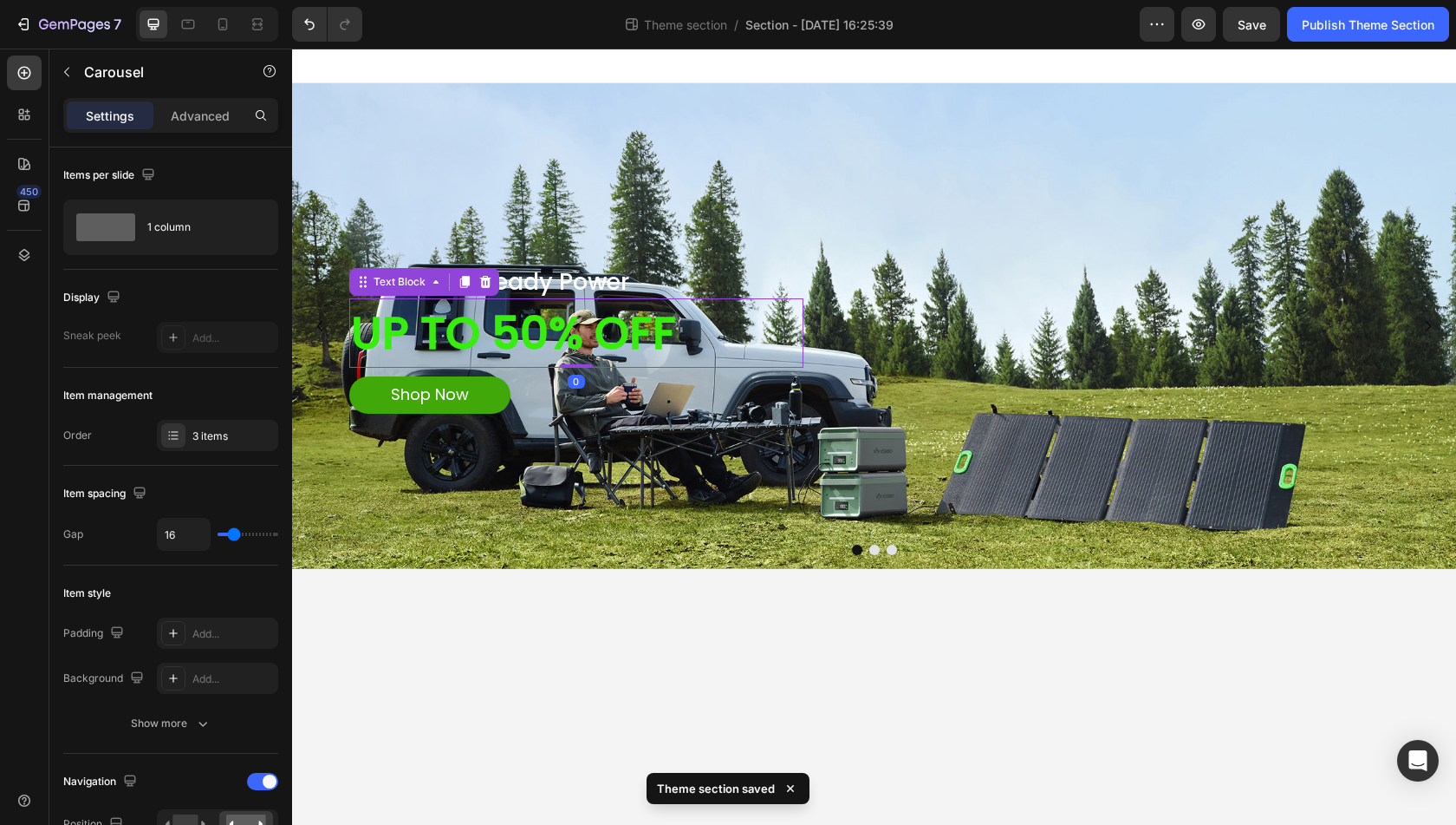
click at [770, 353] on p "UP TO 50% OFF" at bounding box center [576, 333] width 451 height 67
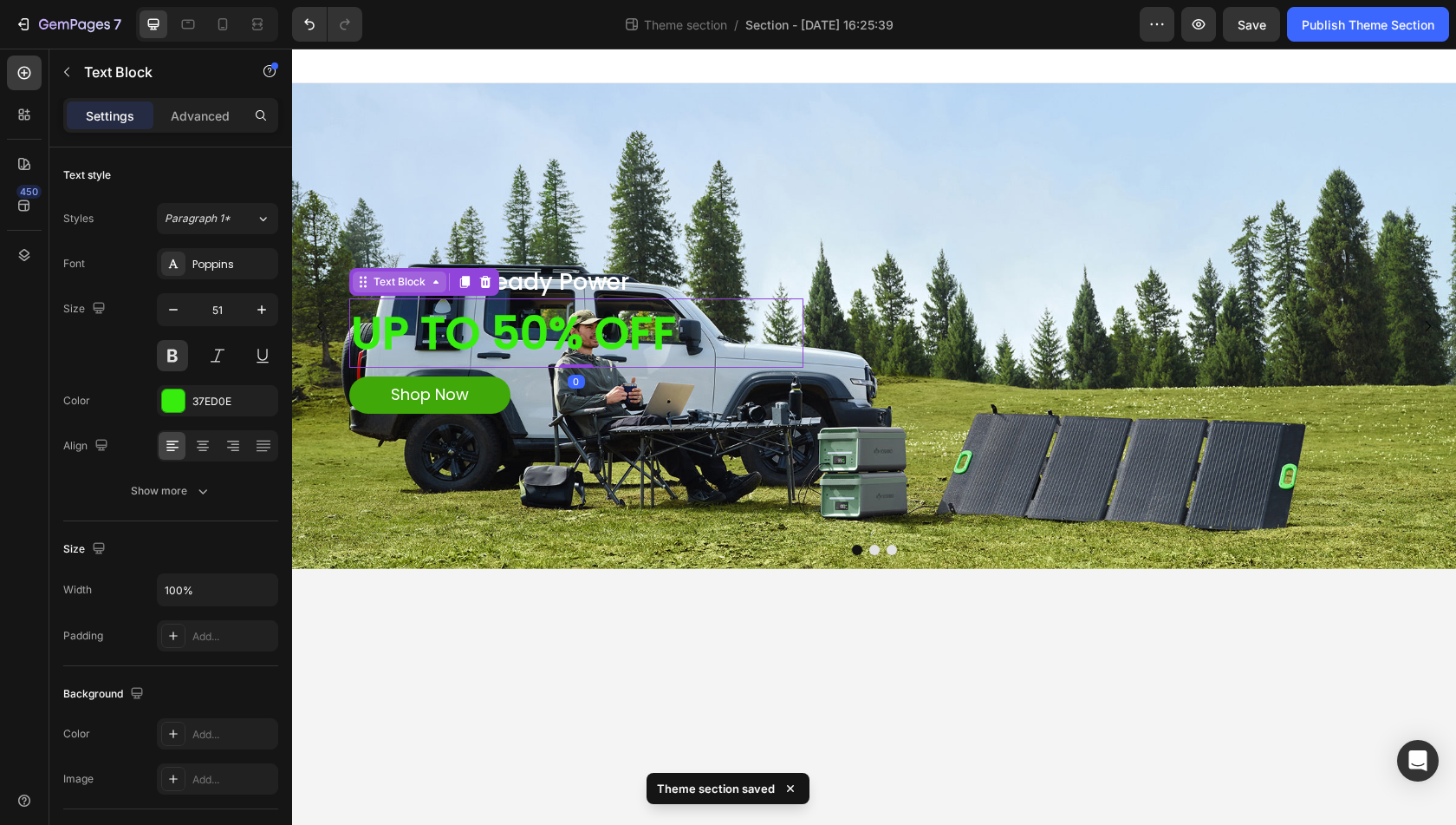
click at [399, 291] on div "Text Block" at bounding box center [400, 281] width 94 height 21
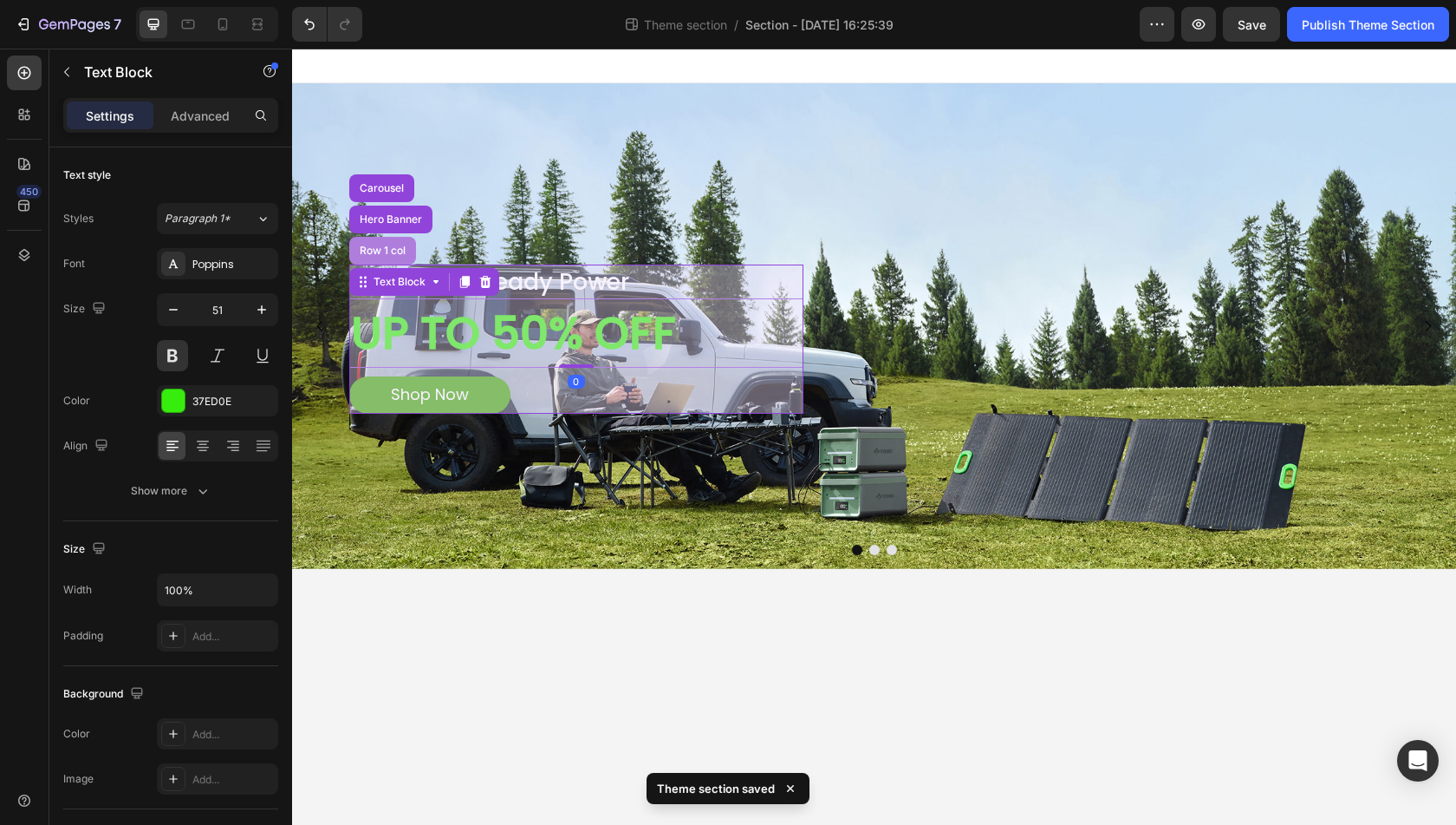
click at [385, 249] on div "Row 1 col" at bounding box center [383, 250] width 53 height 10
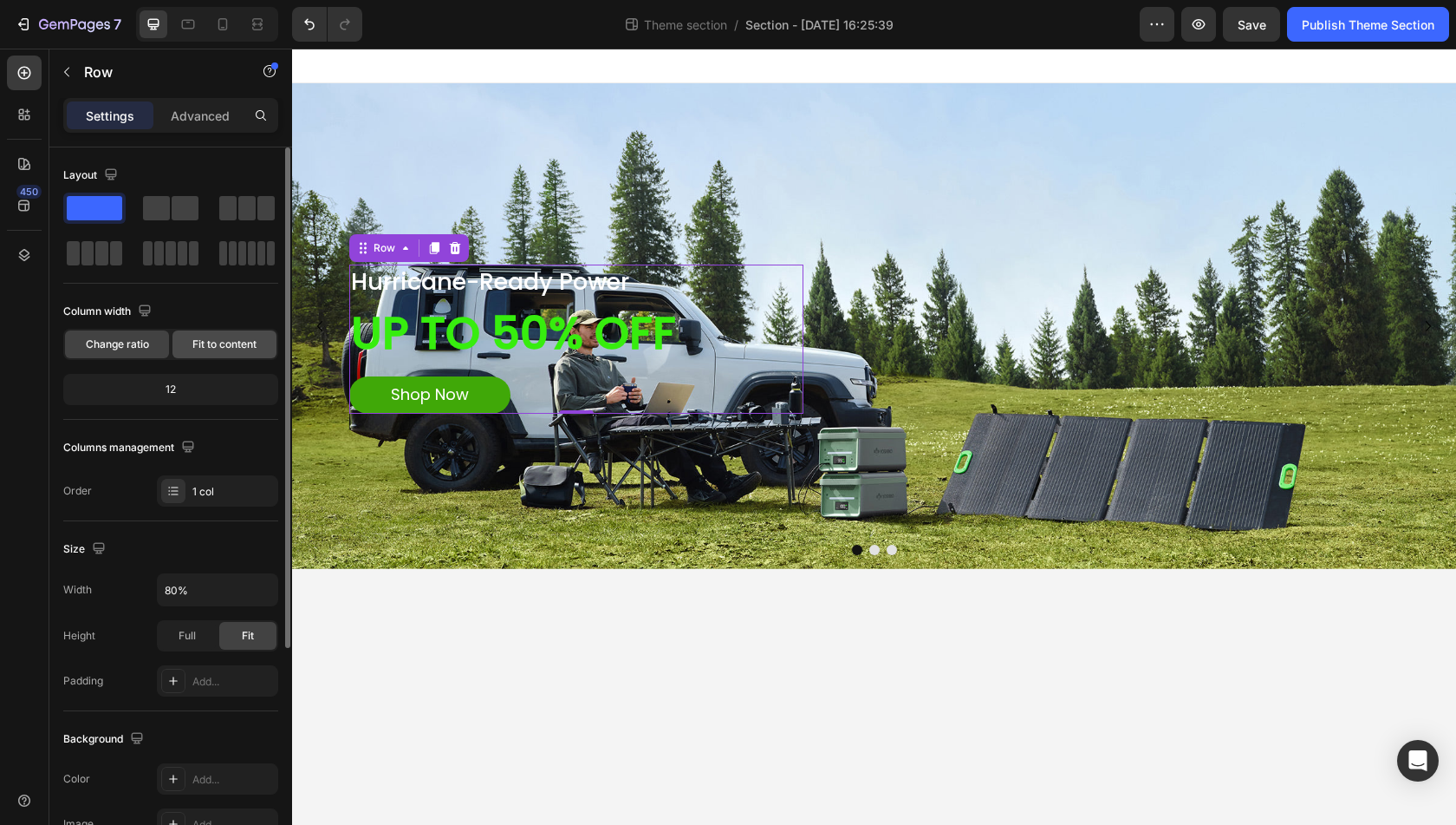
click at [206, 339] on span "Fit to content" at bounding box center [224, 344] width 64 height 16
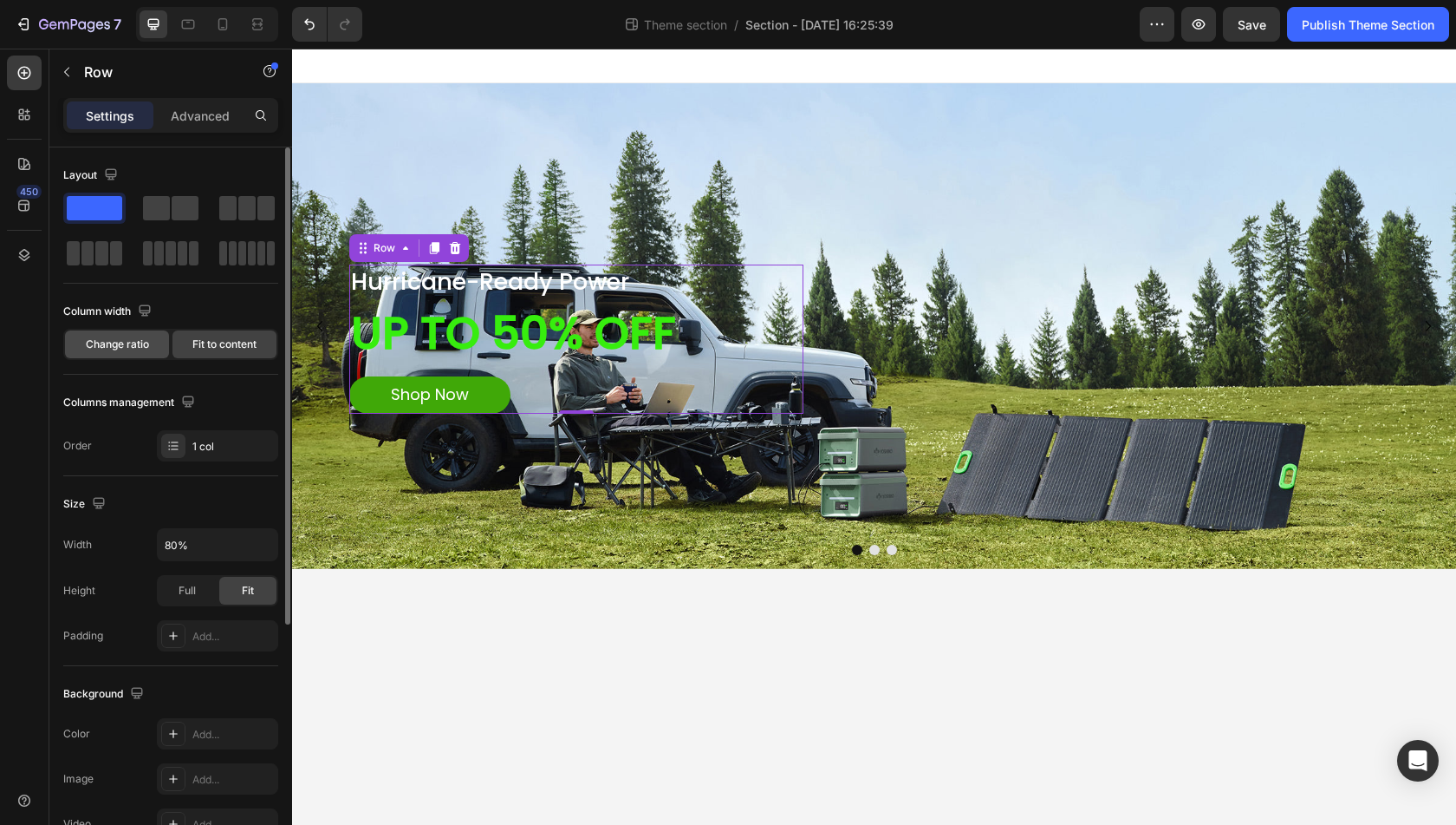
click at [119, 346] on span "Change ratio" at bounding box center [117, 344] width 63 height 16
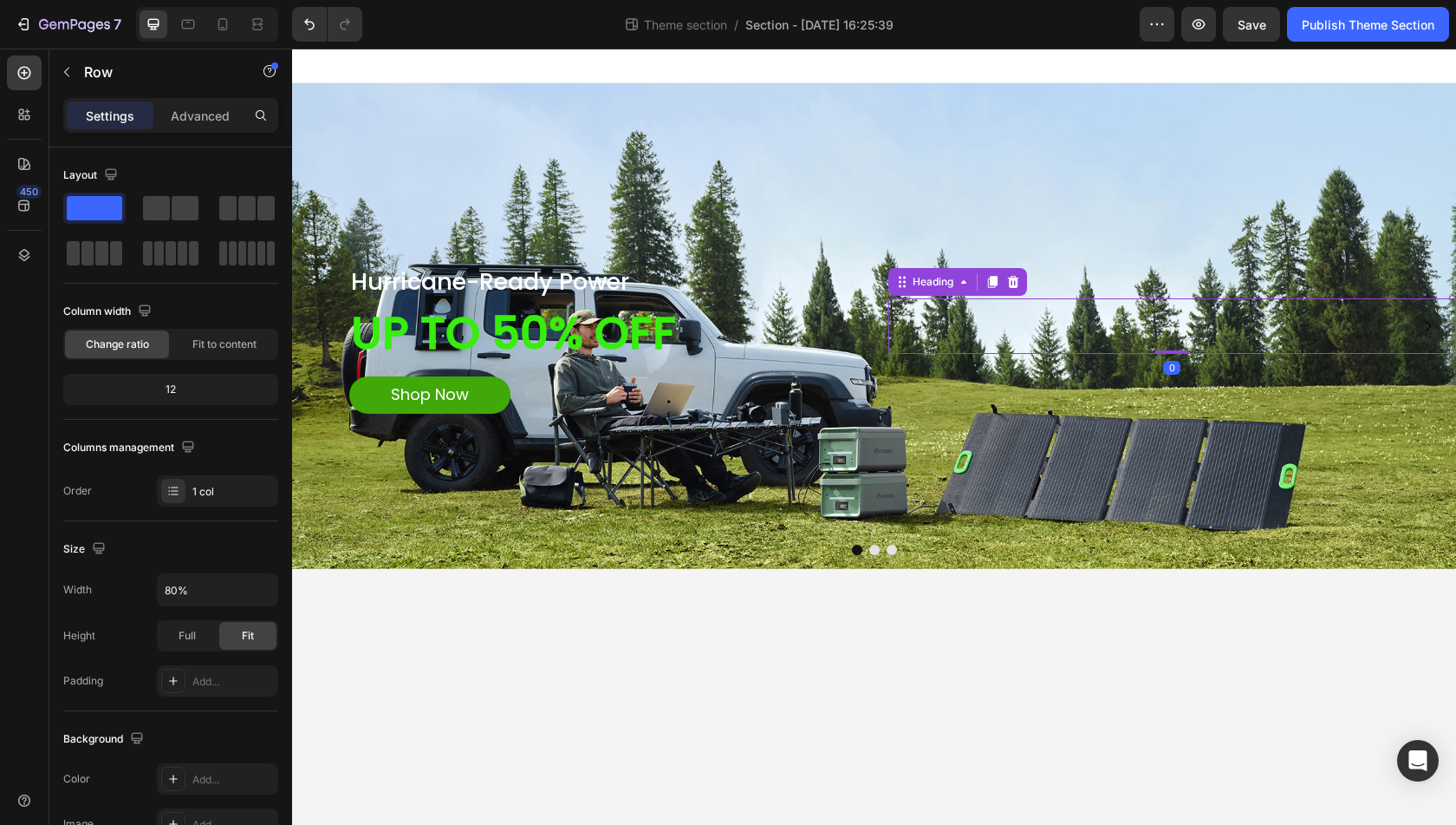
click at [905, 308] on h2 "1" at bounding box center [1173, 326] width 569 height 55
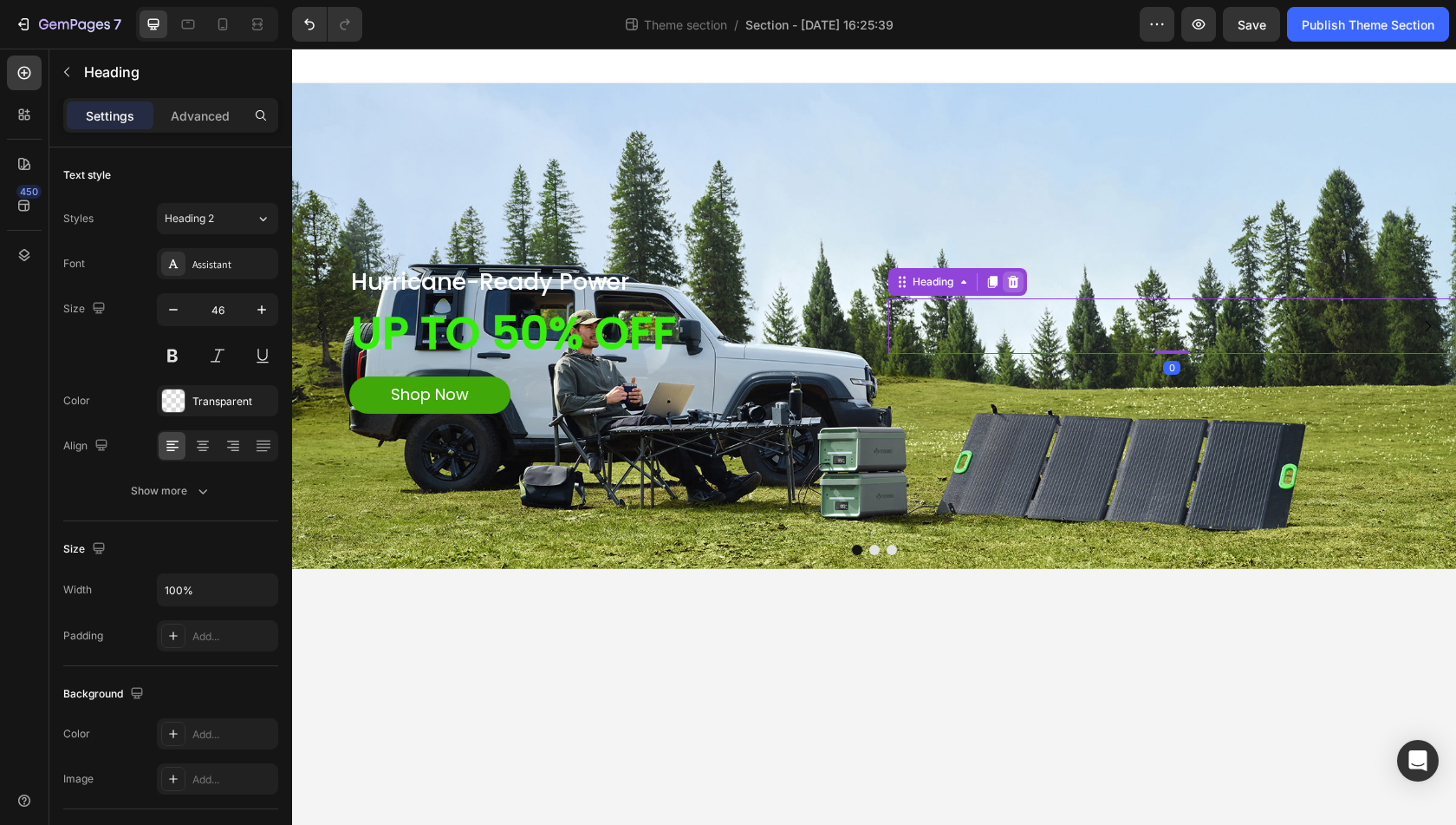
click at [1011, 277] on icon at bounding box center [1013, 281] width 14 height 14
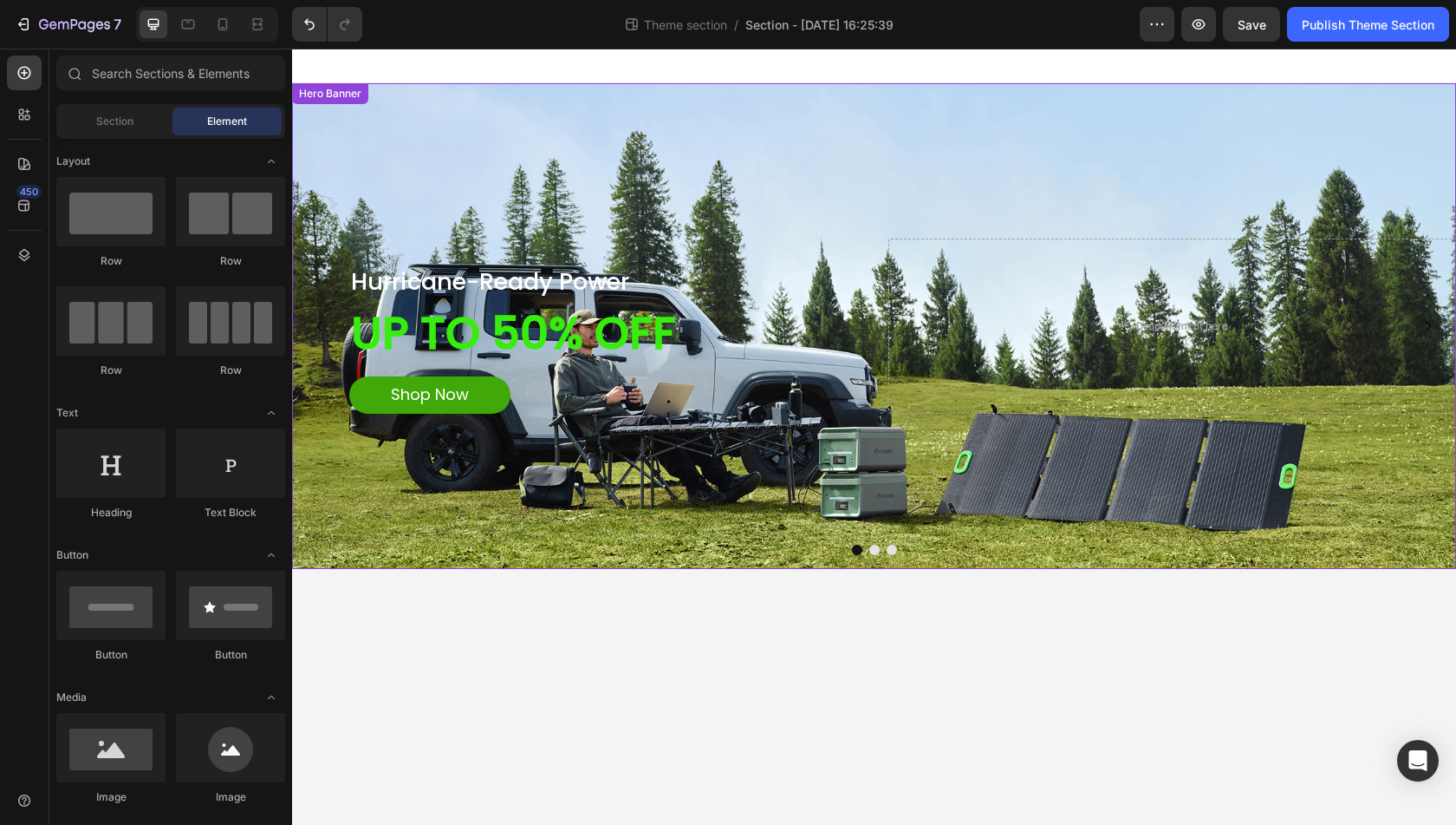
click at [670, 191] on div "Background Image" at bounding box center [874, 327] width 1165 height 486
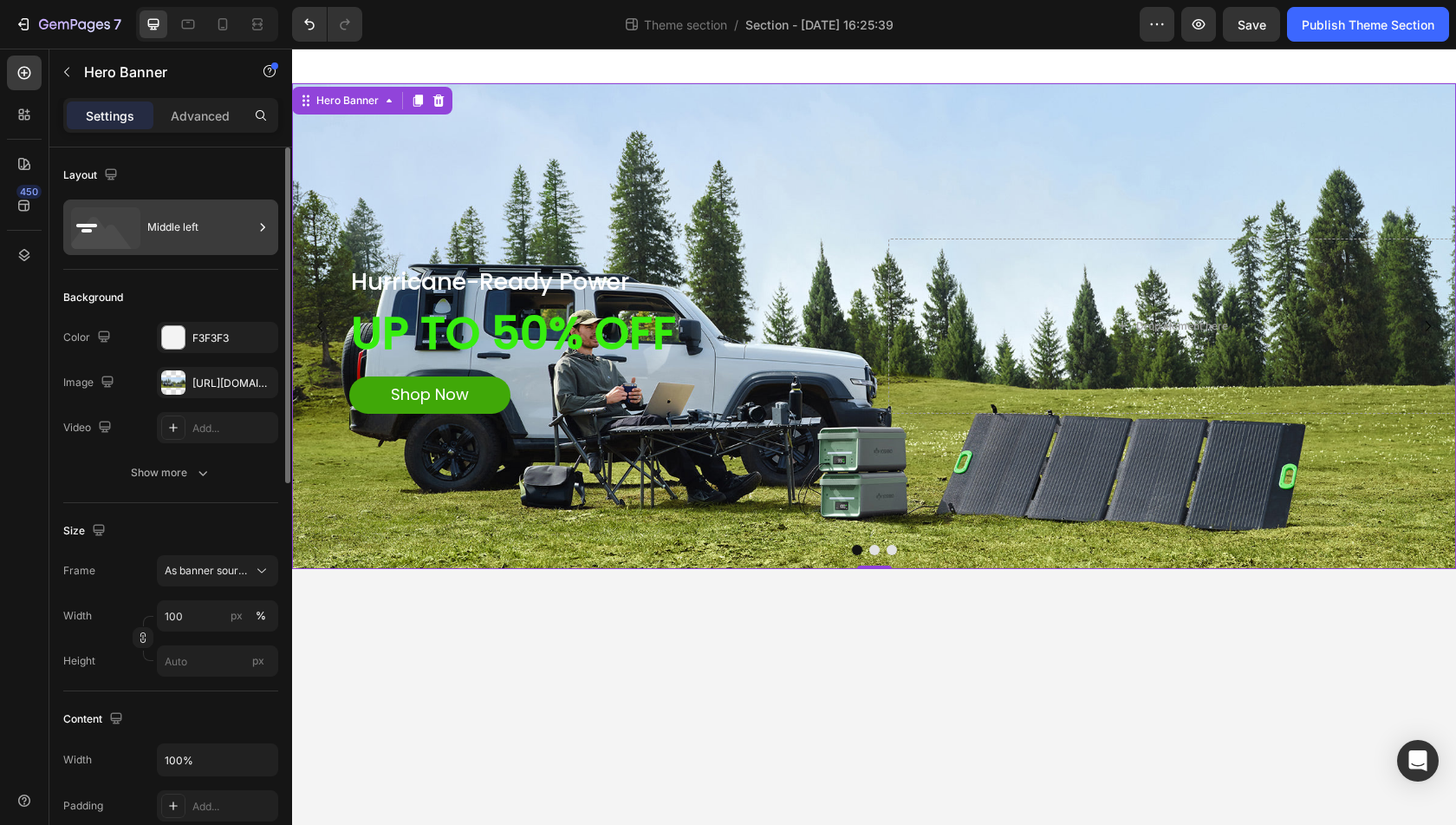
click at [104, 228] on icon at bounding box center [102, 237] width 63 height 41
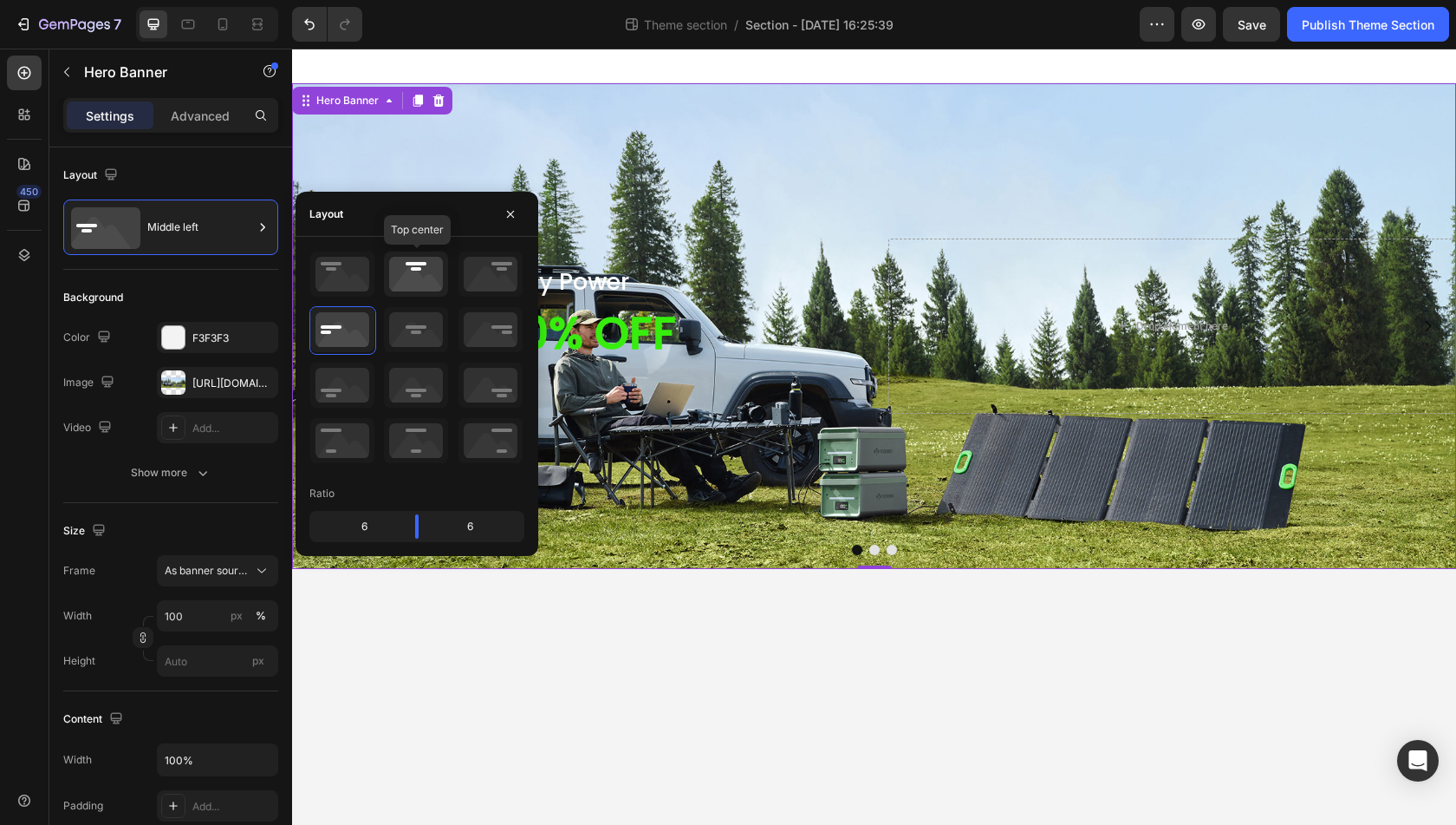
click at [418, 275] on icon at bounding box center [416, 274] width 64 height 45
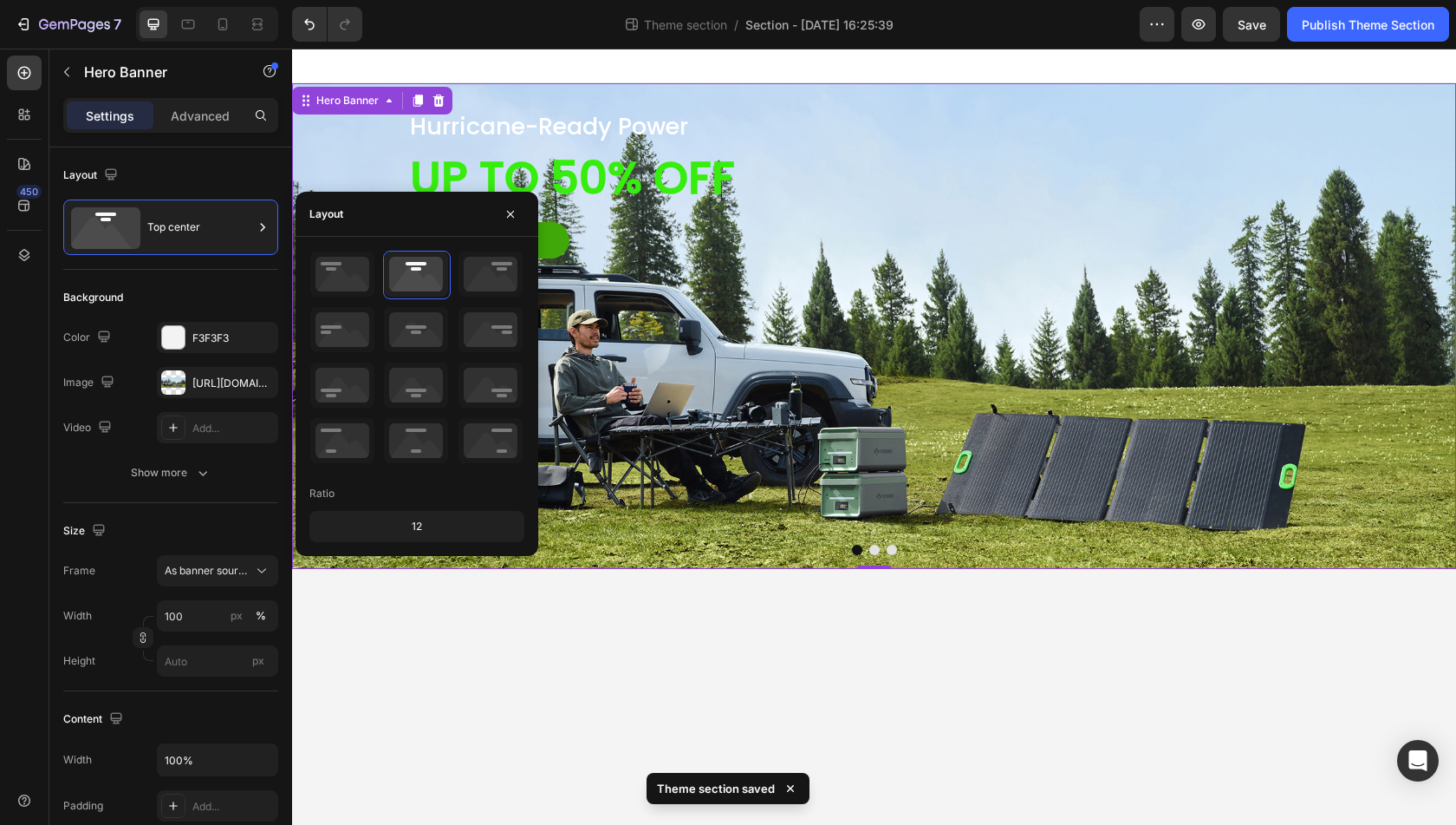
click at [968, 379] on div "Background Image" at bounding box center [874, 327] width 1165 height 486
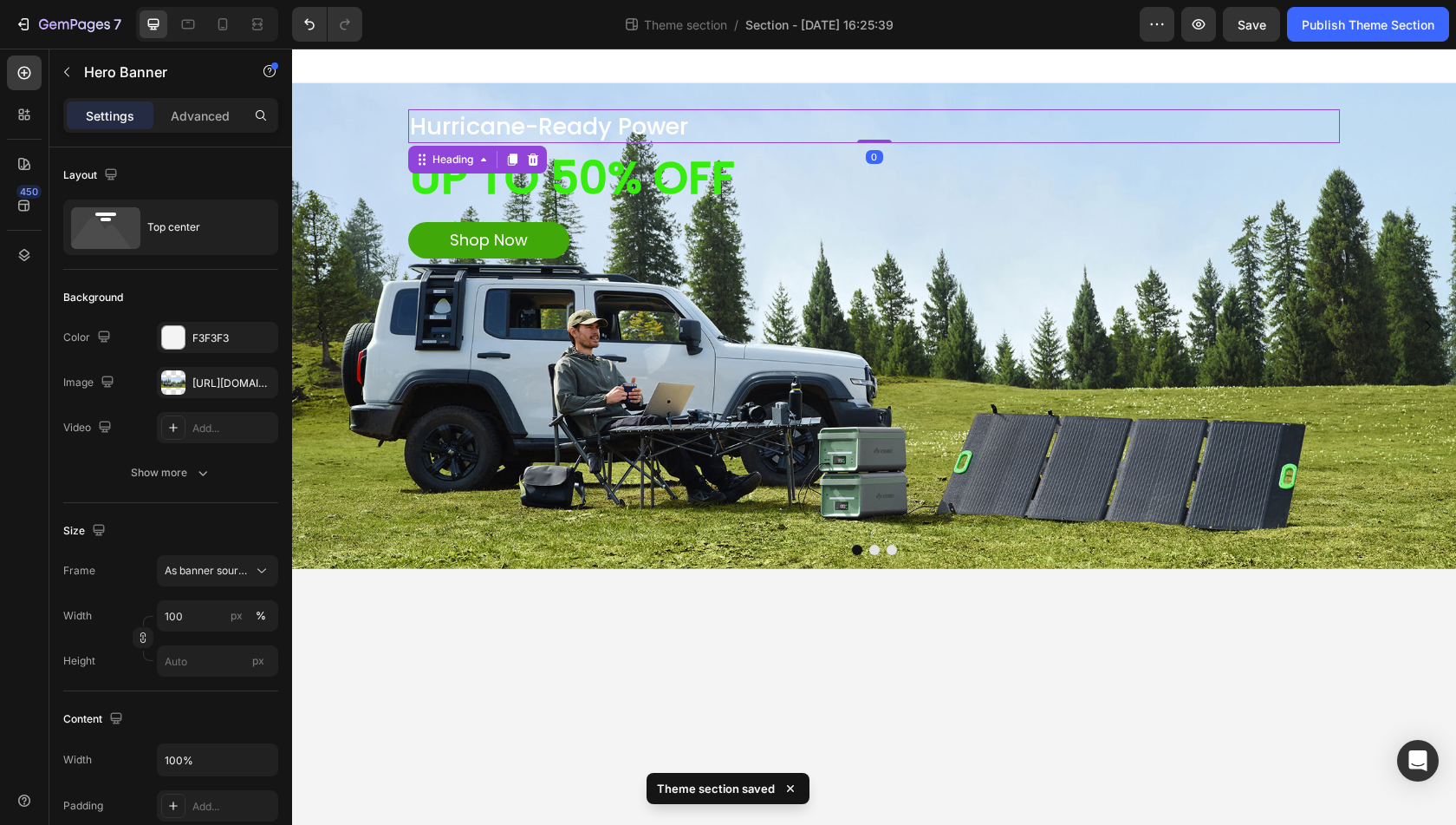
click at [614, 131] on h2 "Hurricane-Ready Power" at bounding box center [874, 126] width 932 height 34
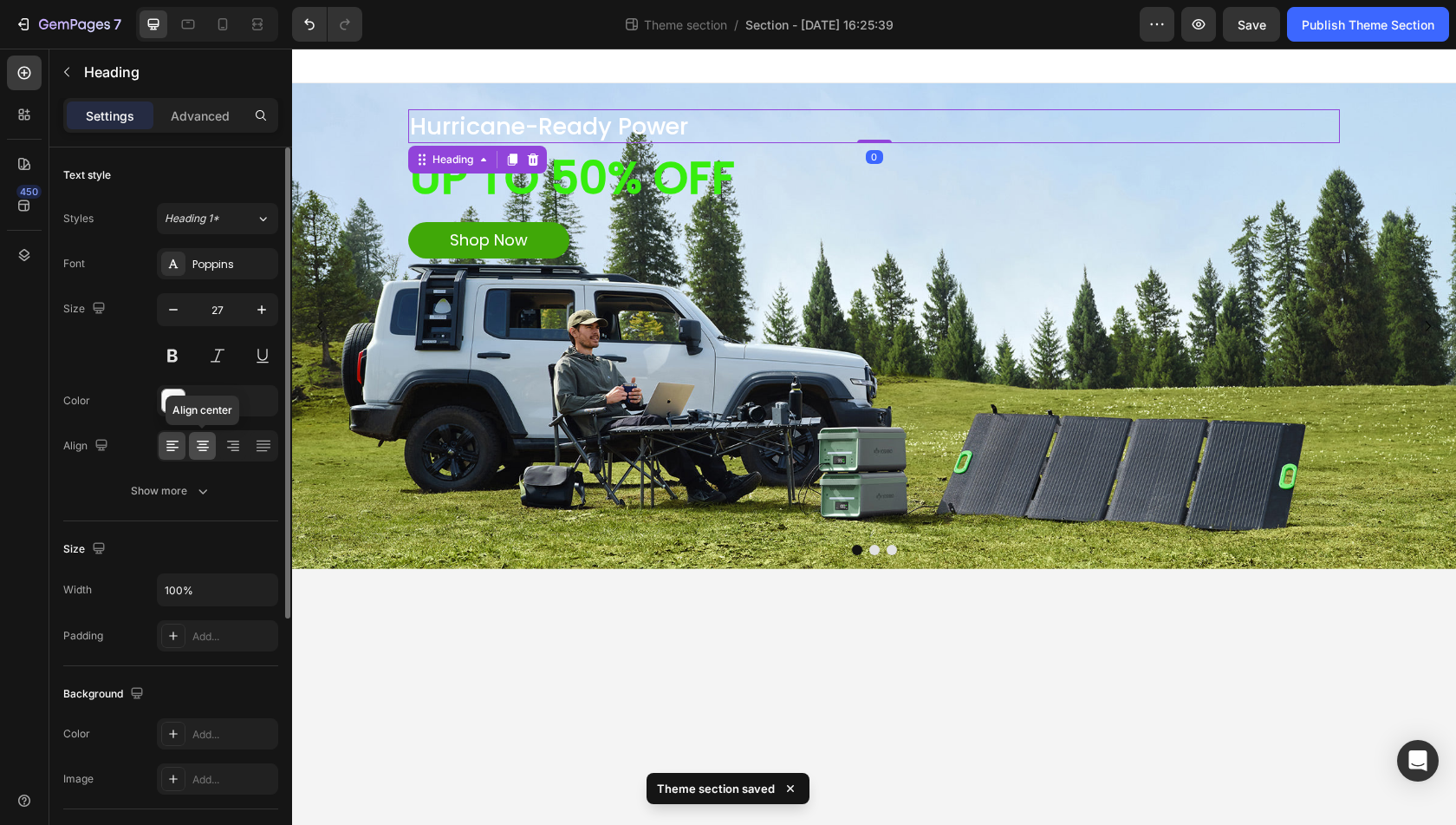
click at [201, 437] on icon at bounding box center [202, 445] width 17 height 17
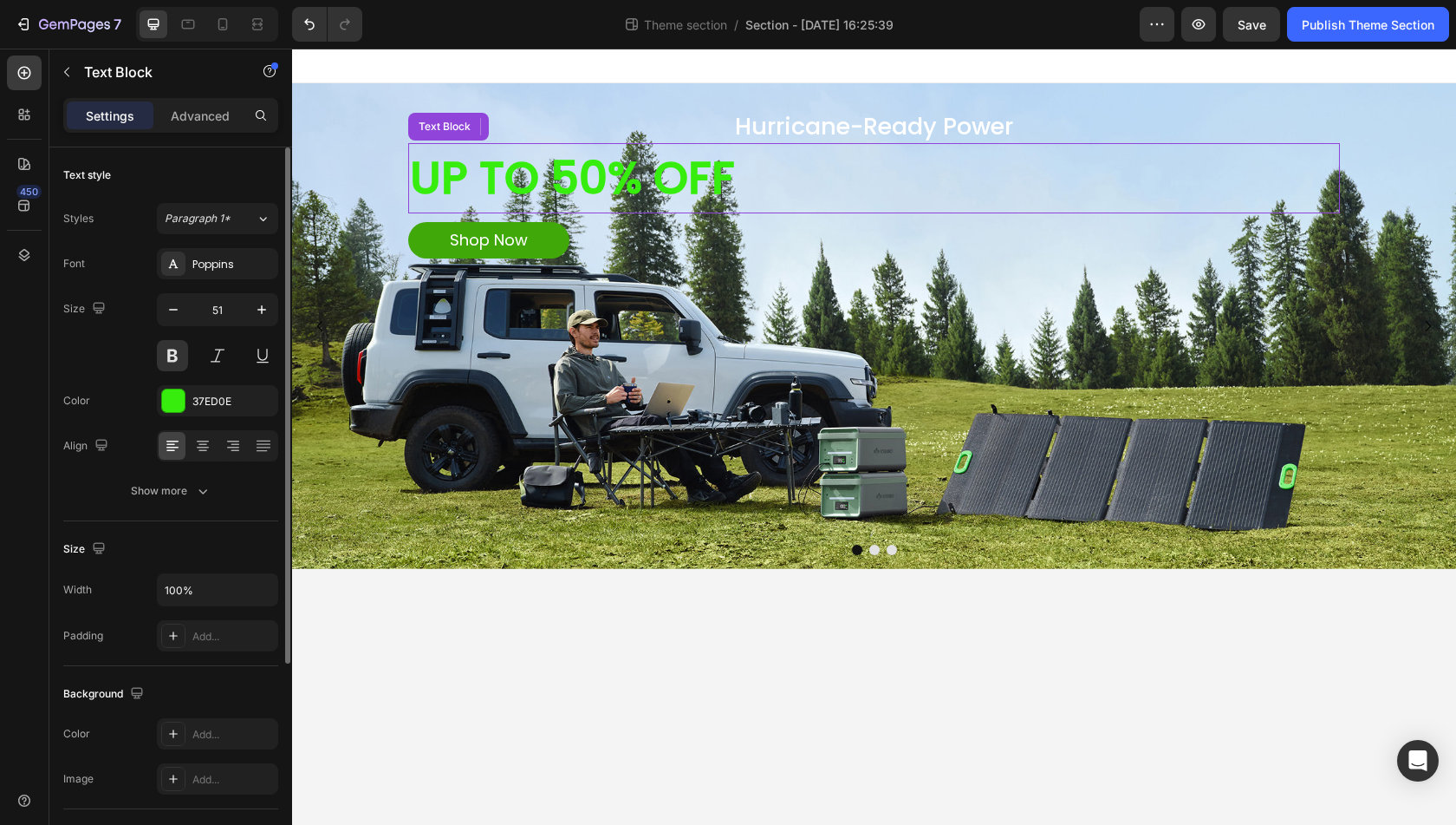
click at [655, 190] on p "UP TO 50% OFF" at bounding box center [874, 178] width 928 height 67
click at [206, 444] on icon at bounding box center [202, 445] width 8 height 2
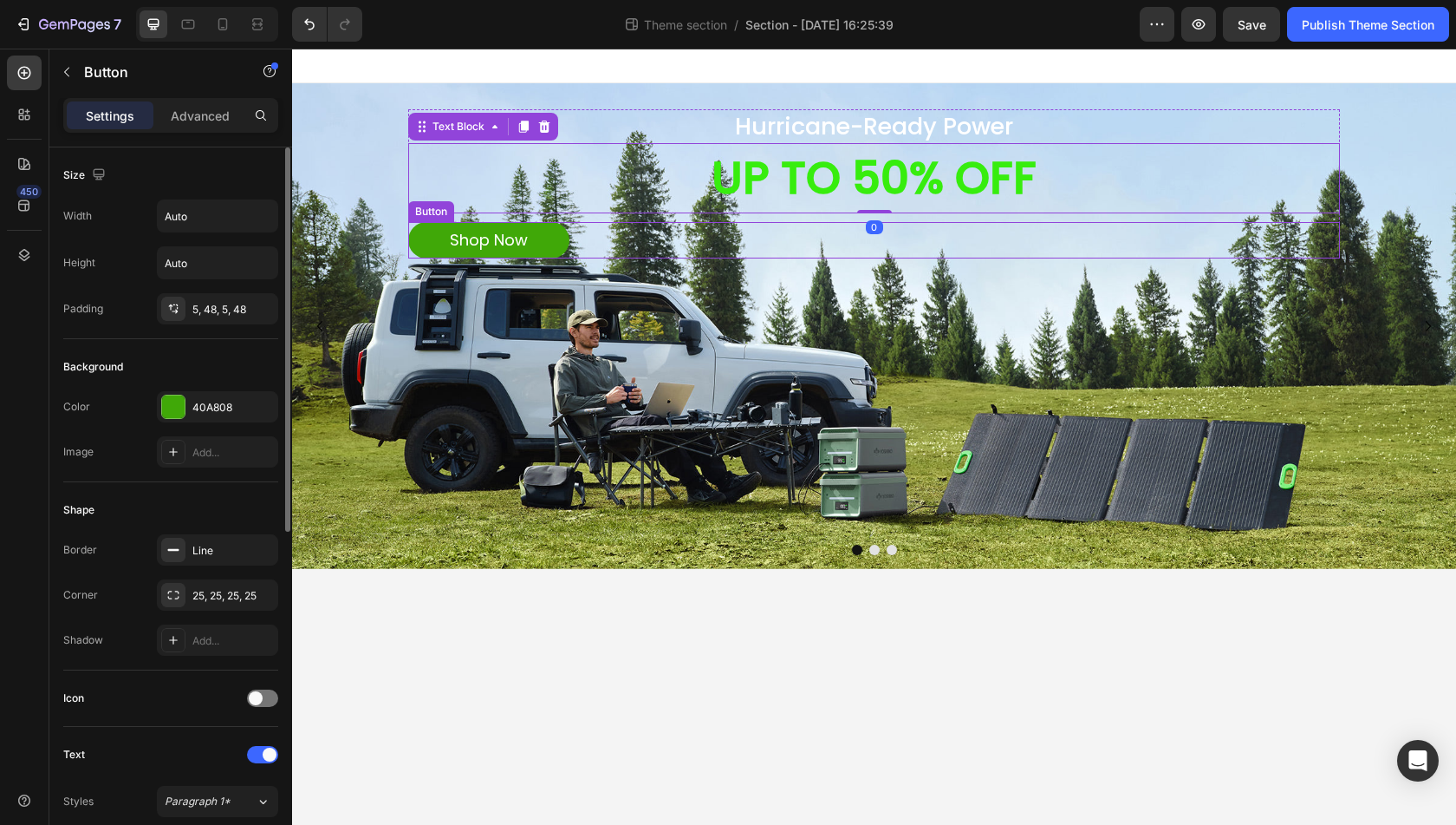
click at [611, 229] on div "Shop Now Button" at bounding box center [874, 240] width 932 height 37
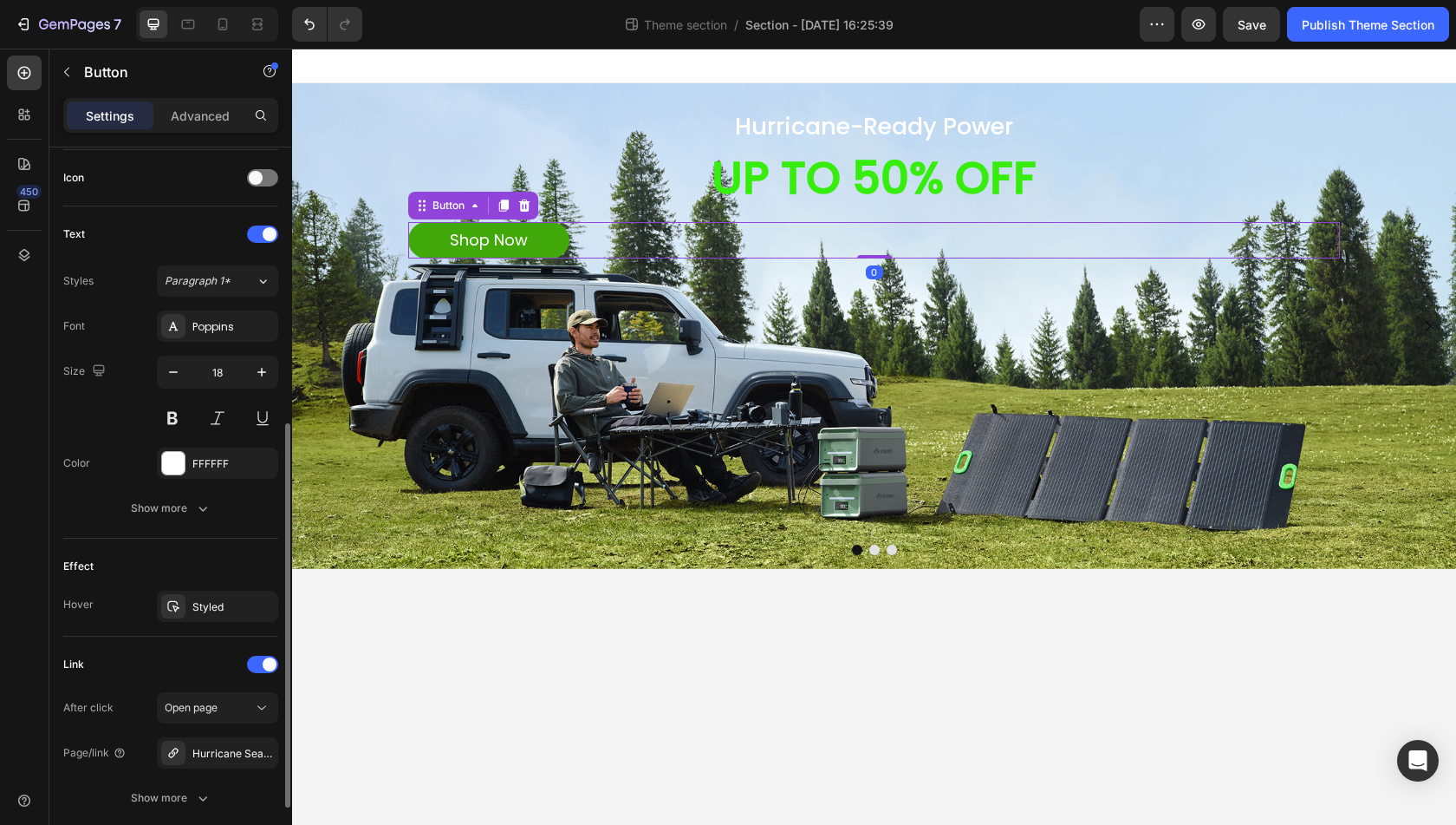
scroll to position [648, 0]
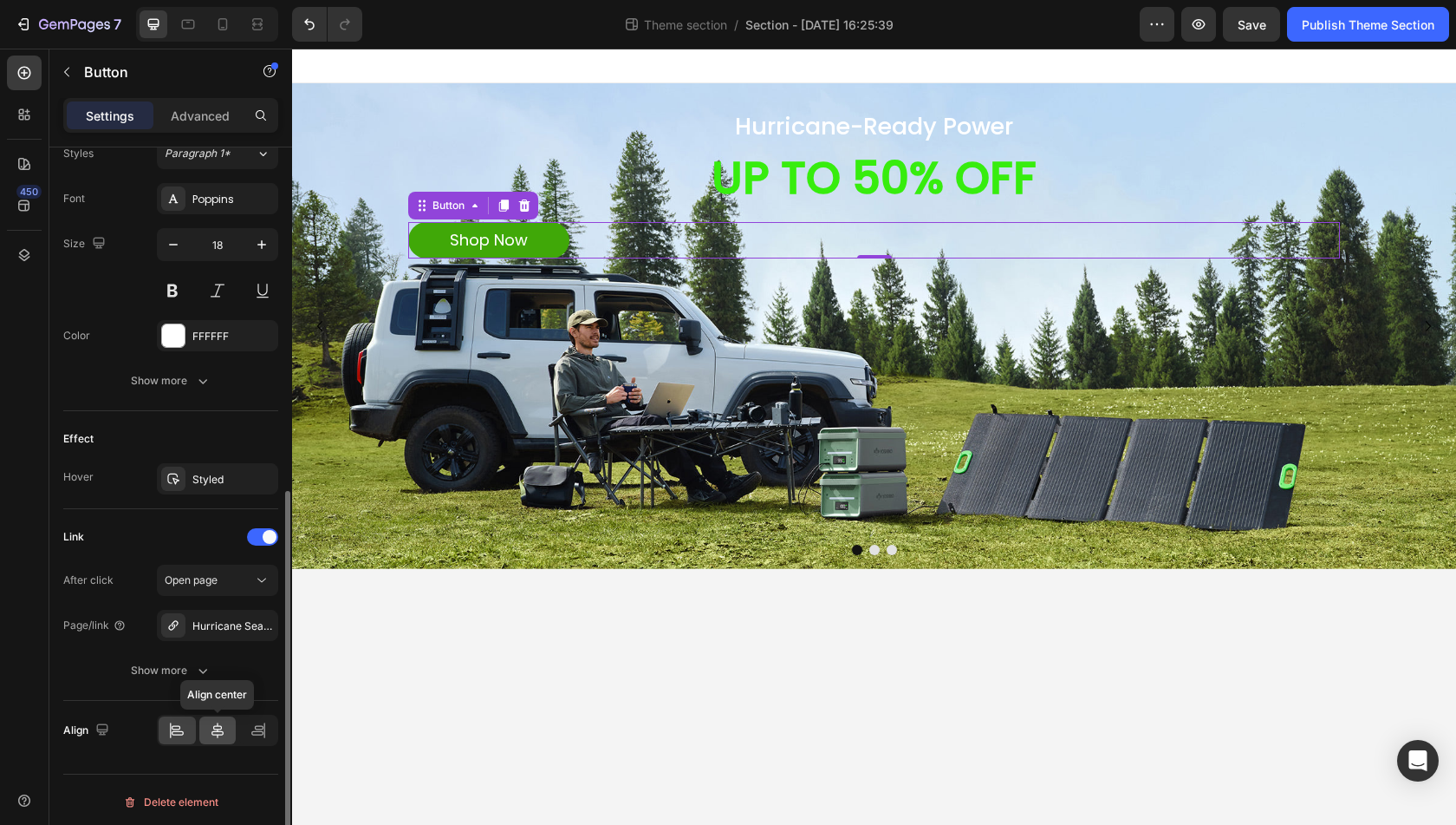
click at [215, 722] on icon at bounding box center [217, 730] width 17 height 17
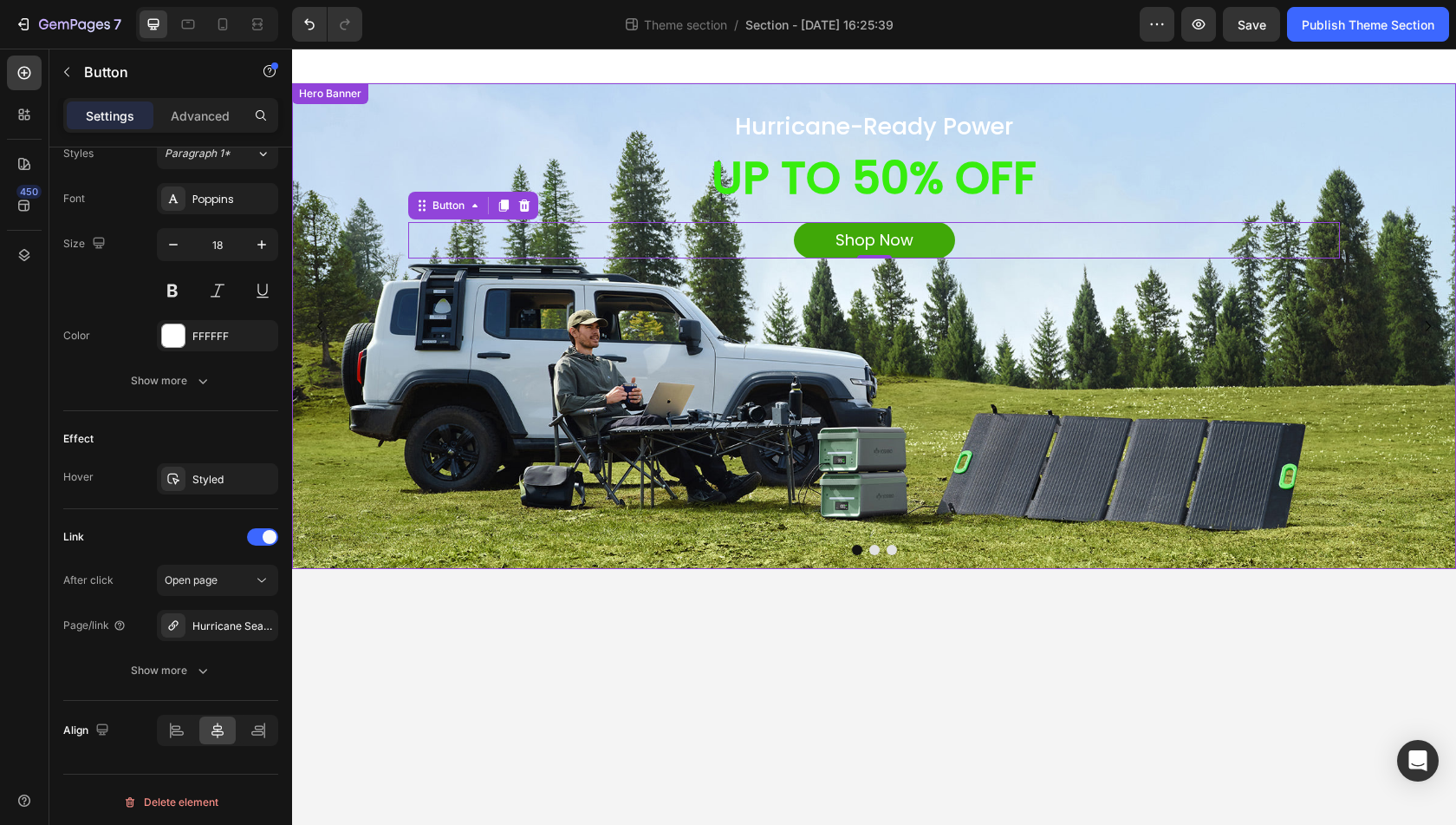
click at [1056, 373] on div "Background Image" at bounding box center [874, 327] width 1165 height 486
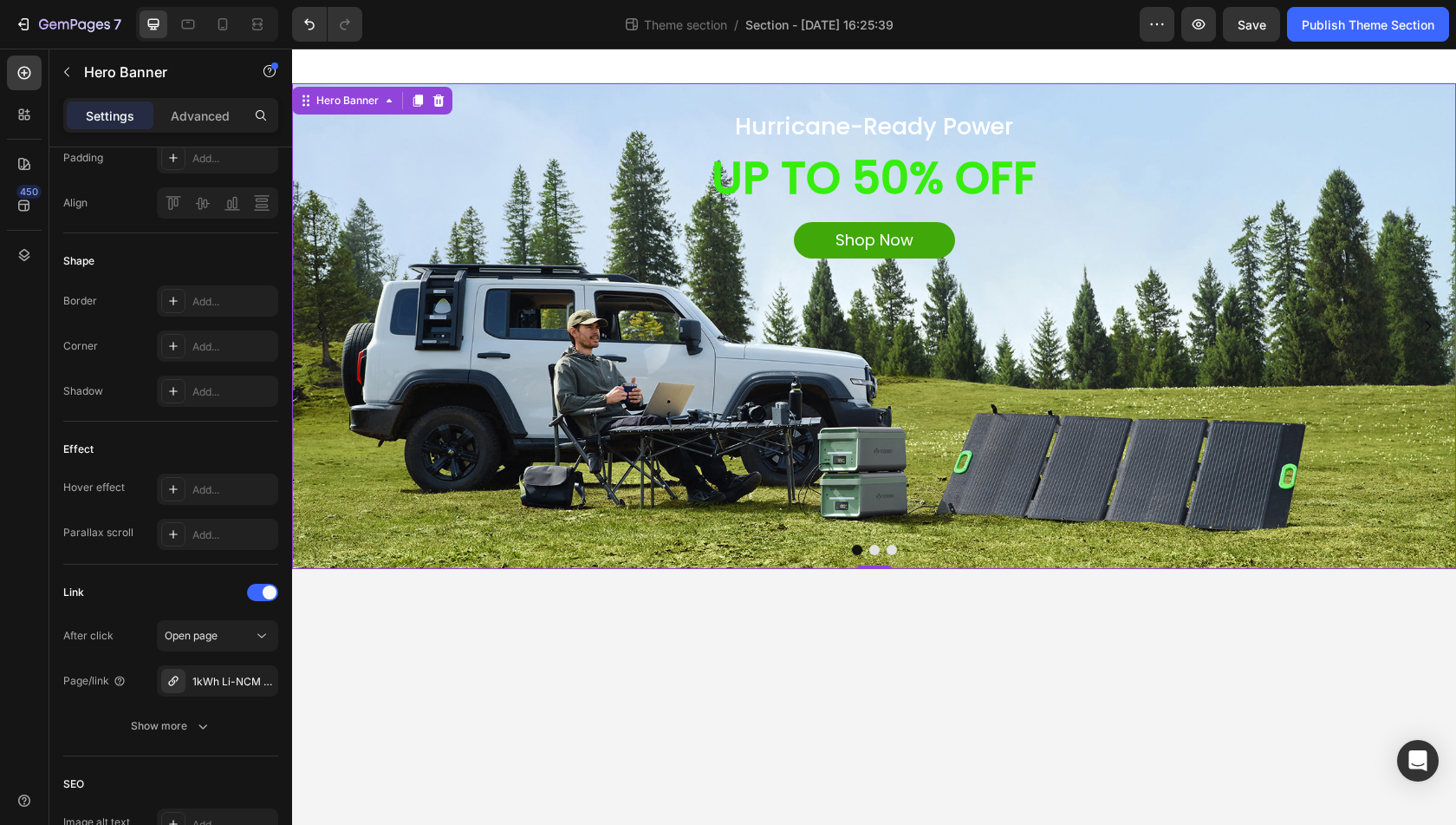
scroll to position [0, 0]
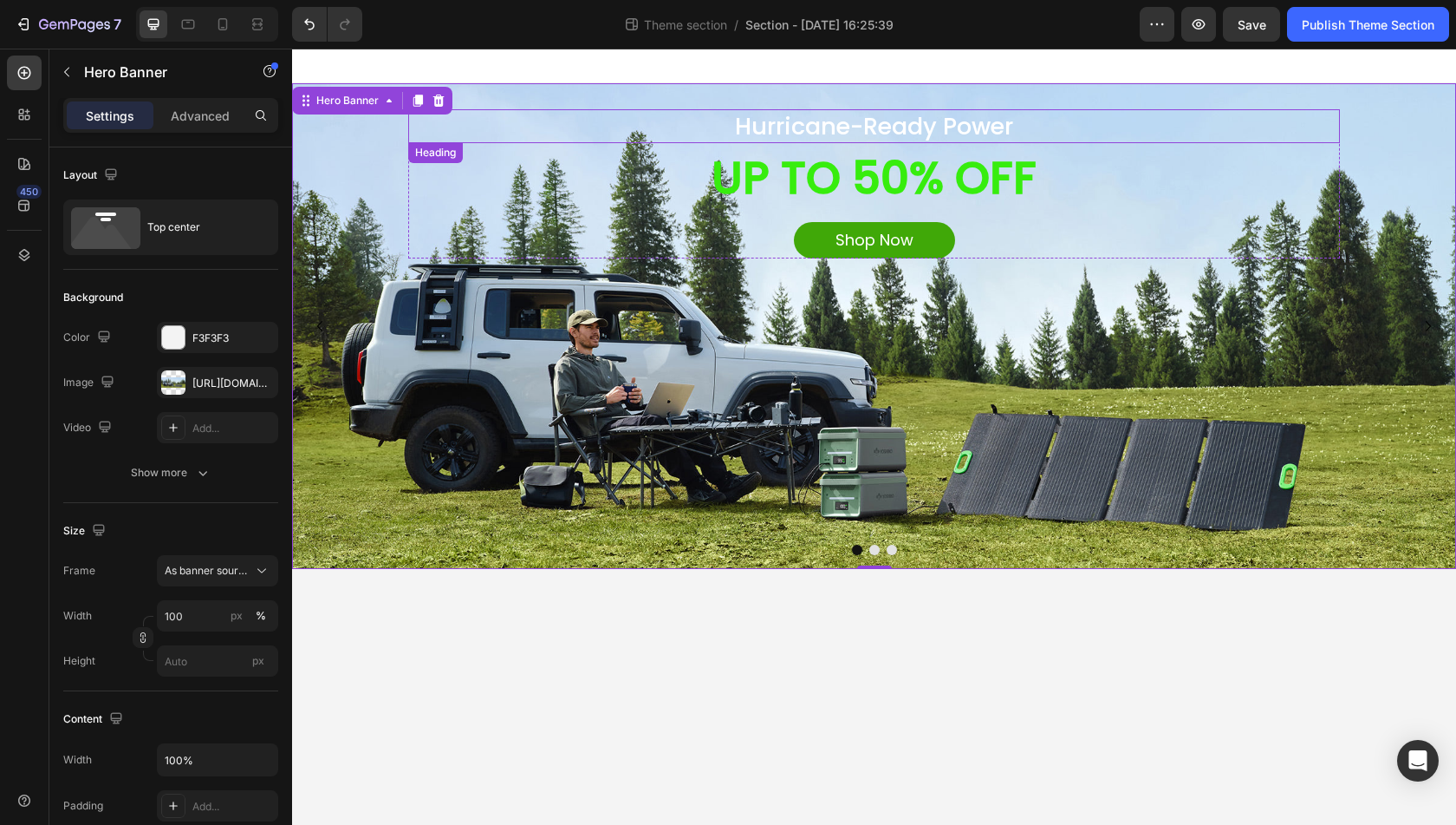
click at [902, 120] on h2 "Hurricane-Ready Power" at bounding box center [874, 126] width 932 height 34
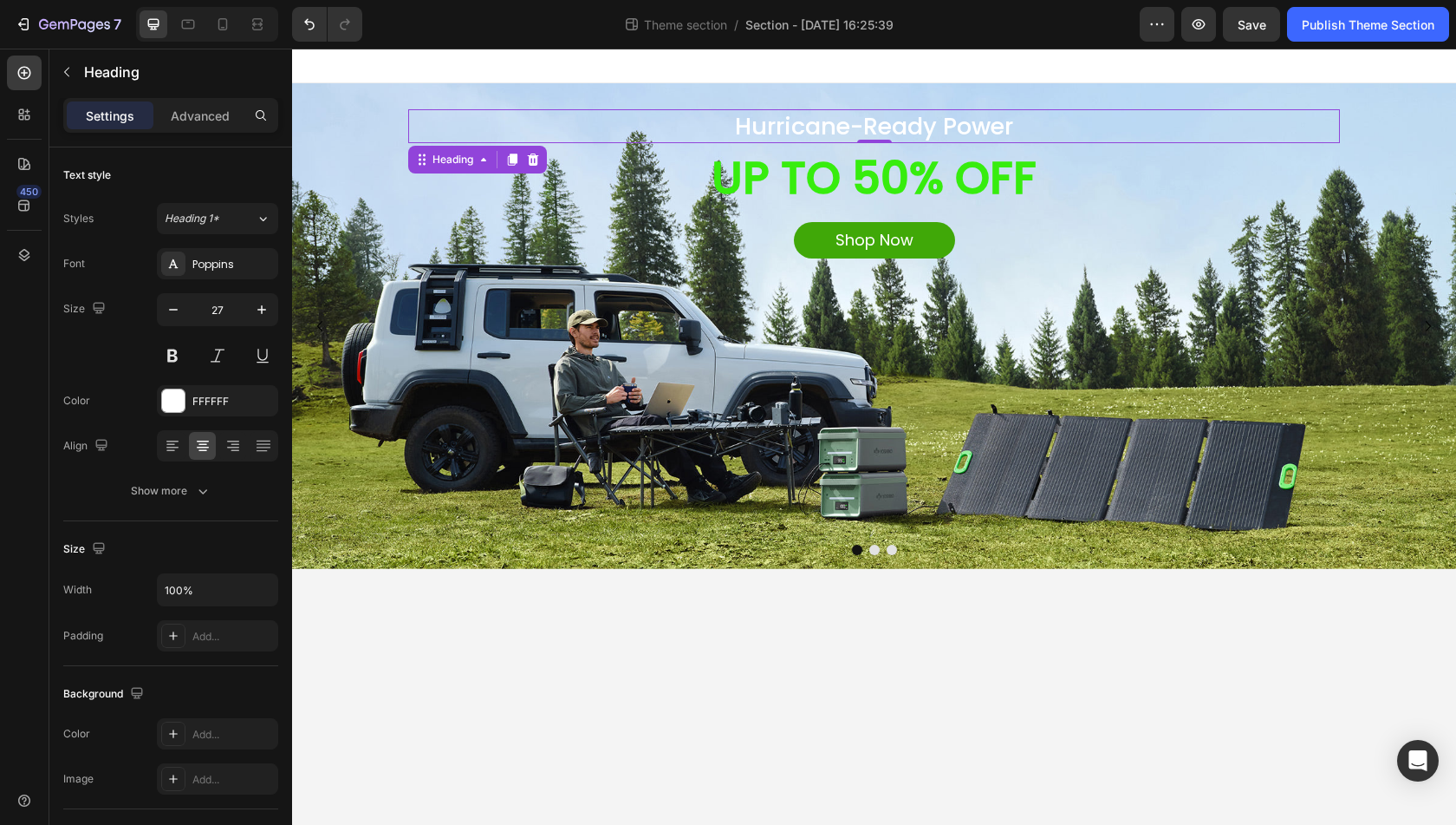
click at [789, 122] on h2 "Hurricane-Ready Power" at bounding box center [874, 126] width 932 height 34
click at [789, 122] on p "Hurricane-Ready Power" at bounding box center [874, 126] width 928 height 30
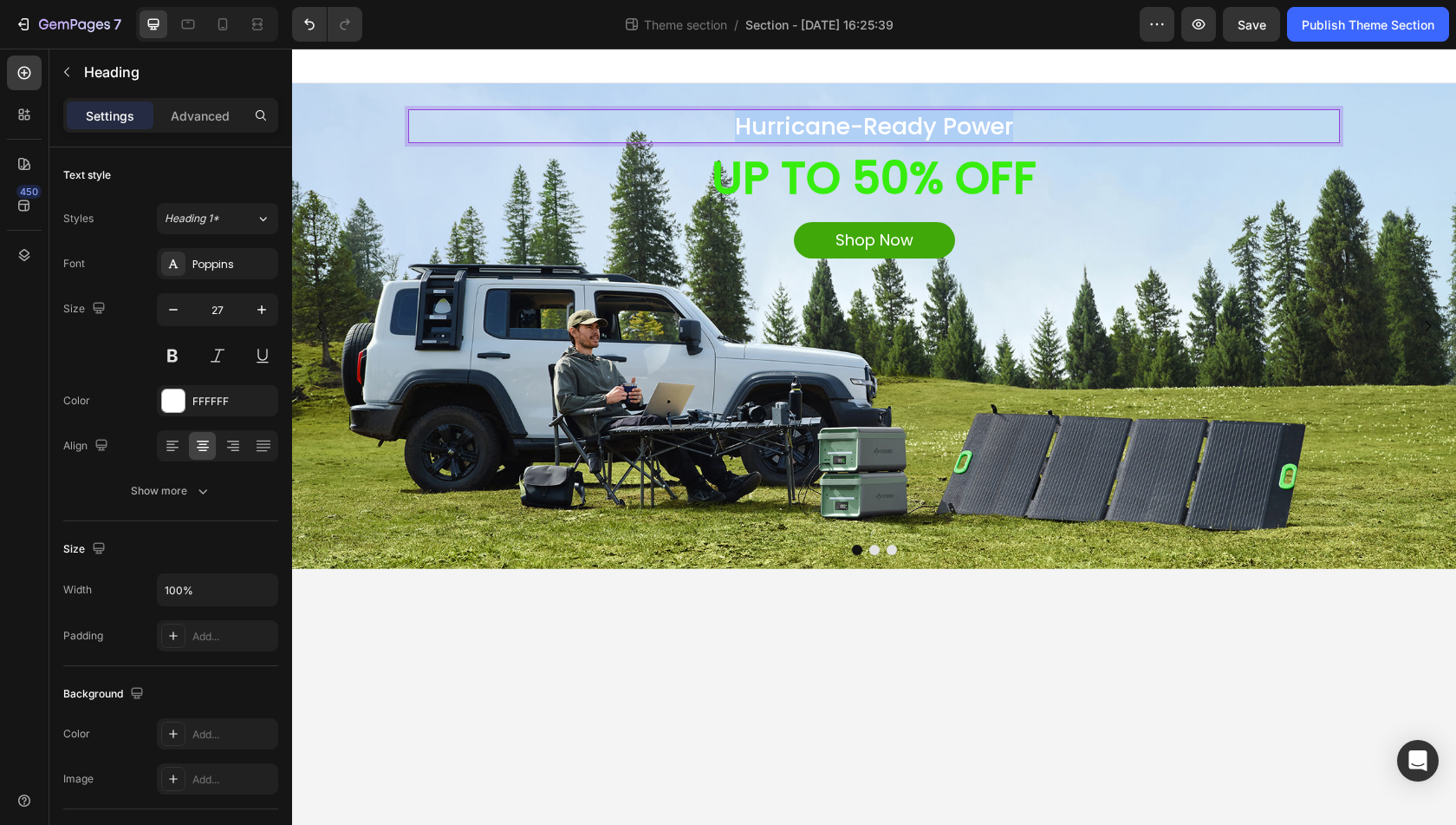
click at [789, 122] on p "Hurricane-Ready Power" at bounding box center [874, 126] width 928 height 30
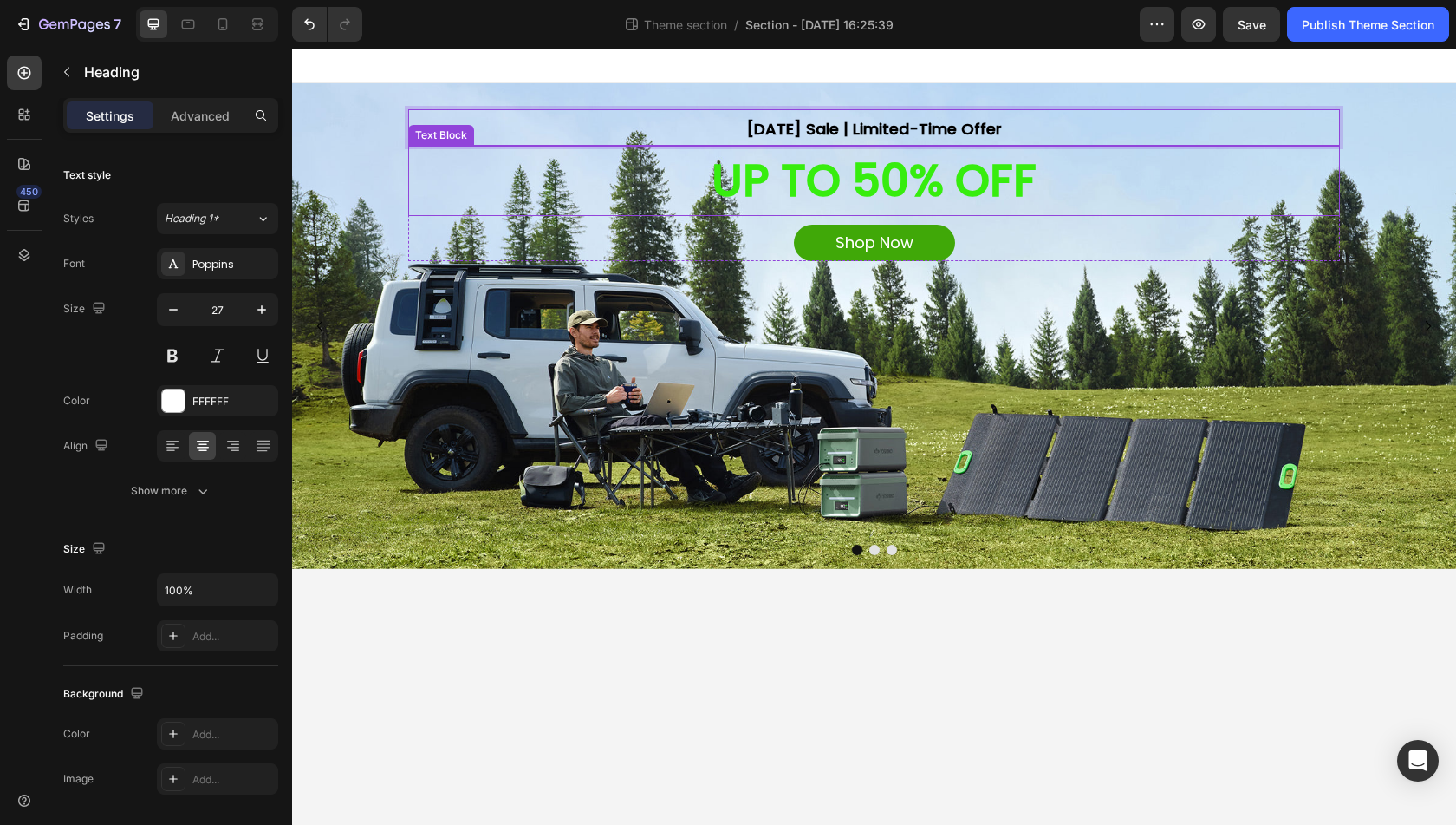
click at [1017, 174] on p "UP TO 50% OFF" at bounding box center [874, 180] width 928 height 67
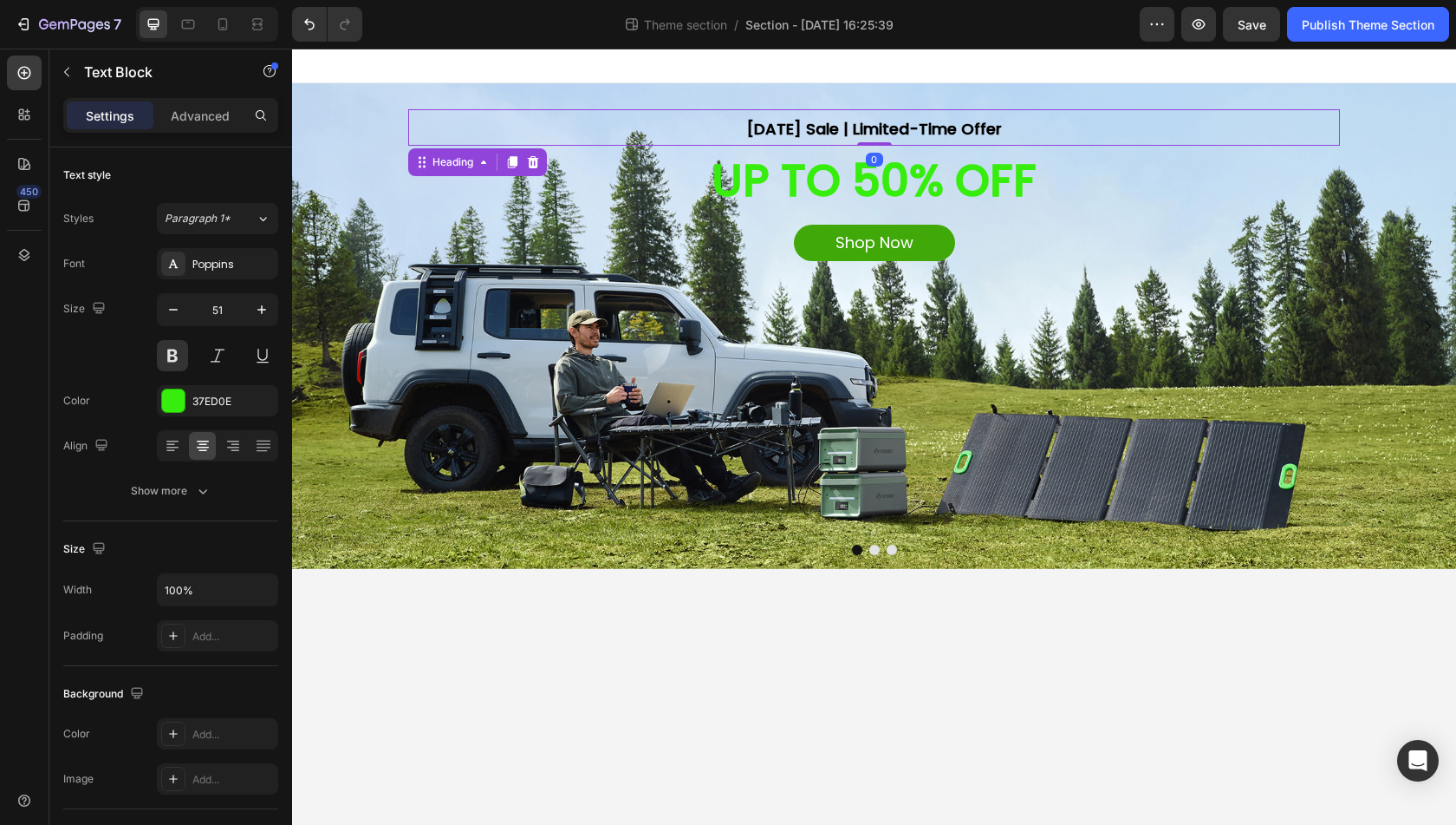
click at [708, 123] on p "⁠⁠⁠⁠⁠⁠⁠ Labor Day Sale | Limited-Time Offer" at bounding box center [874, 128] width 928 height 33
click at [165, 306] on icon "button" at bounding box center [173, 309] width 17 height 17
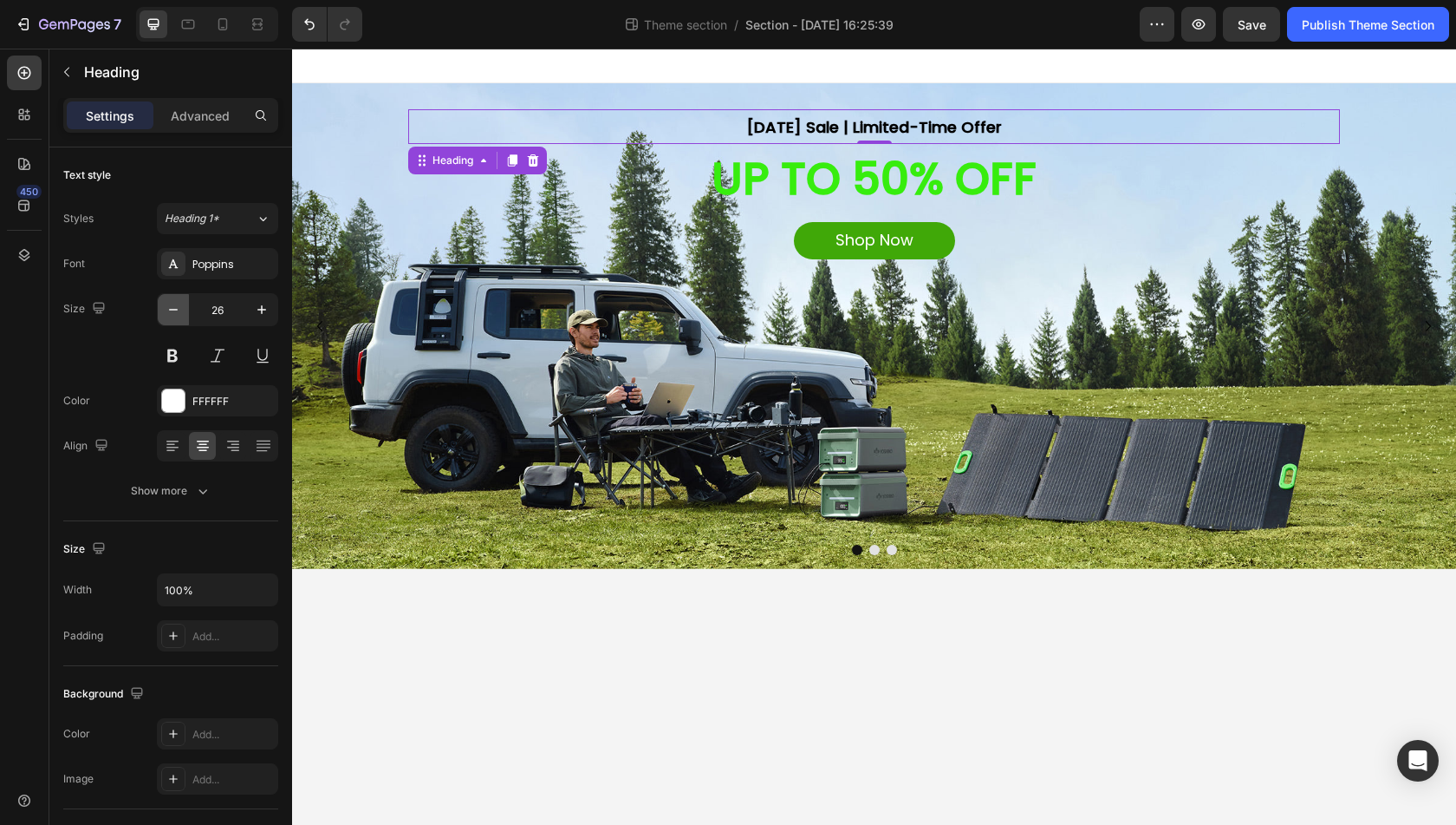
click at [166, 314] on icon "button" at bounding box center [173, 309] width 17 height 17
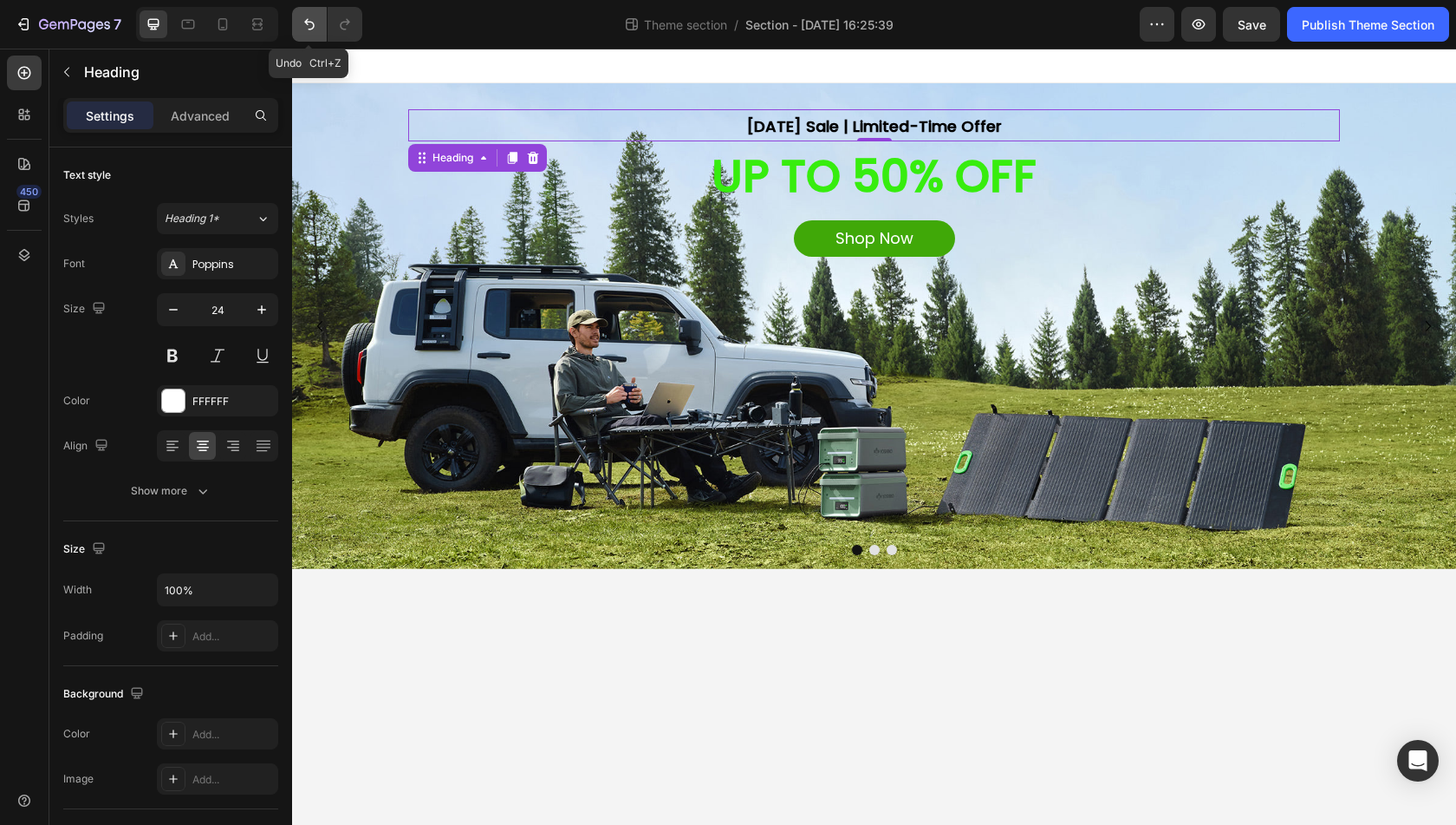
click at [308, 22] on icon "Undo/Redo" at bounding box center [309, 25] width 10 height 11
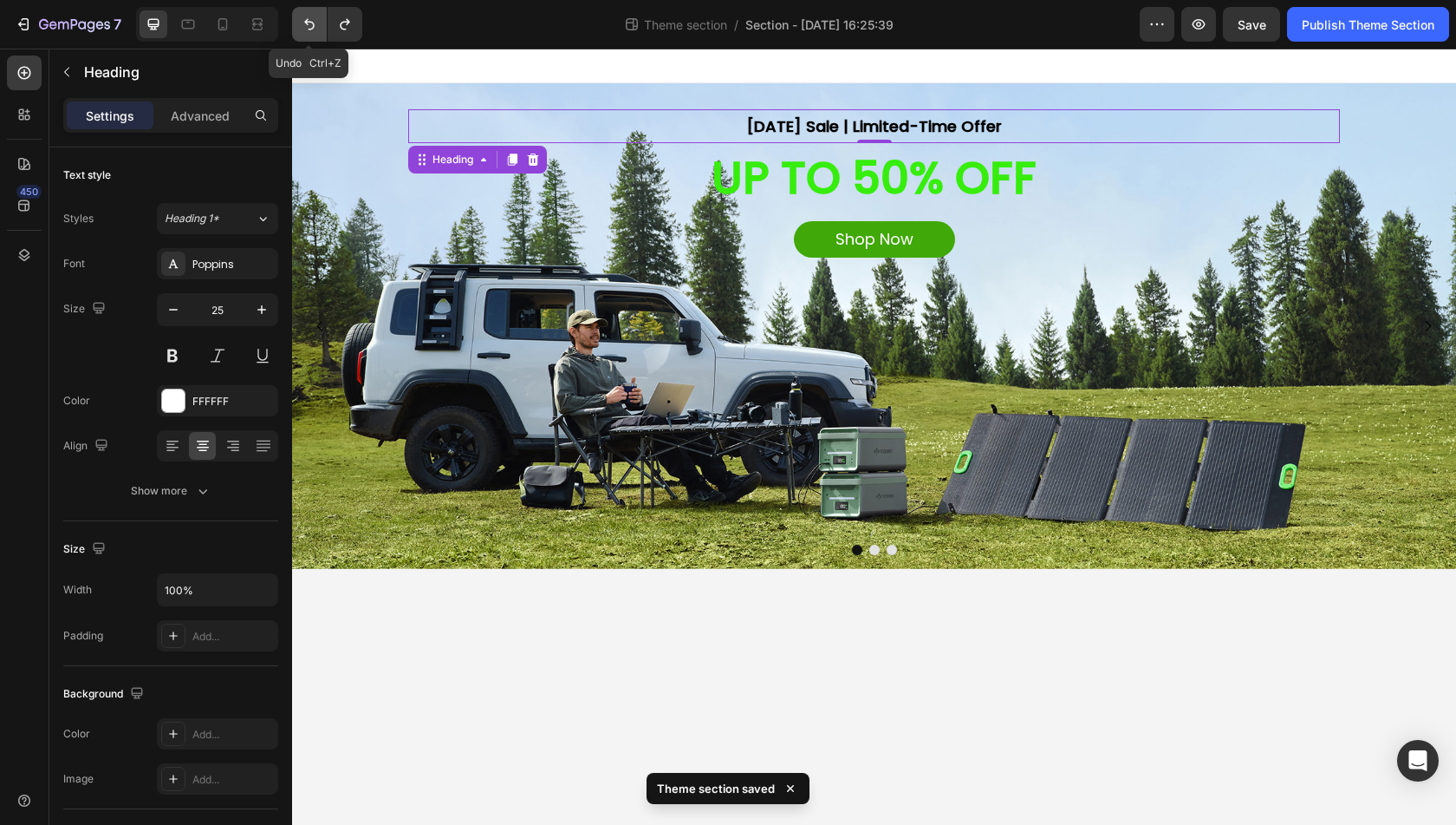
click at [308, 22] on icon "Undo/Redo" at bounding box center [309, 25] width 10 height 11
type input "27"
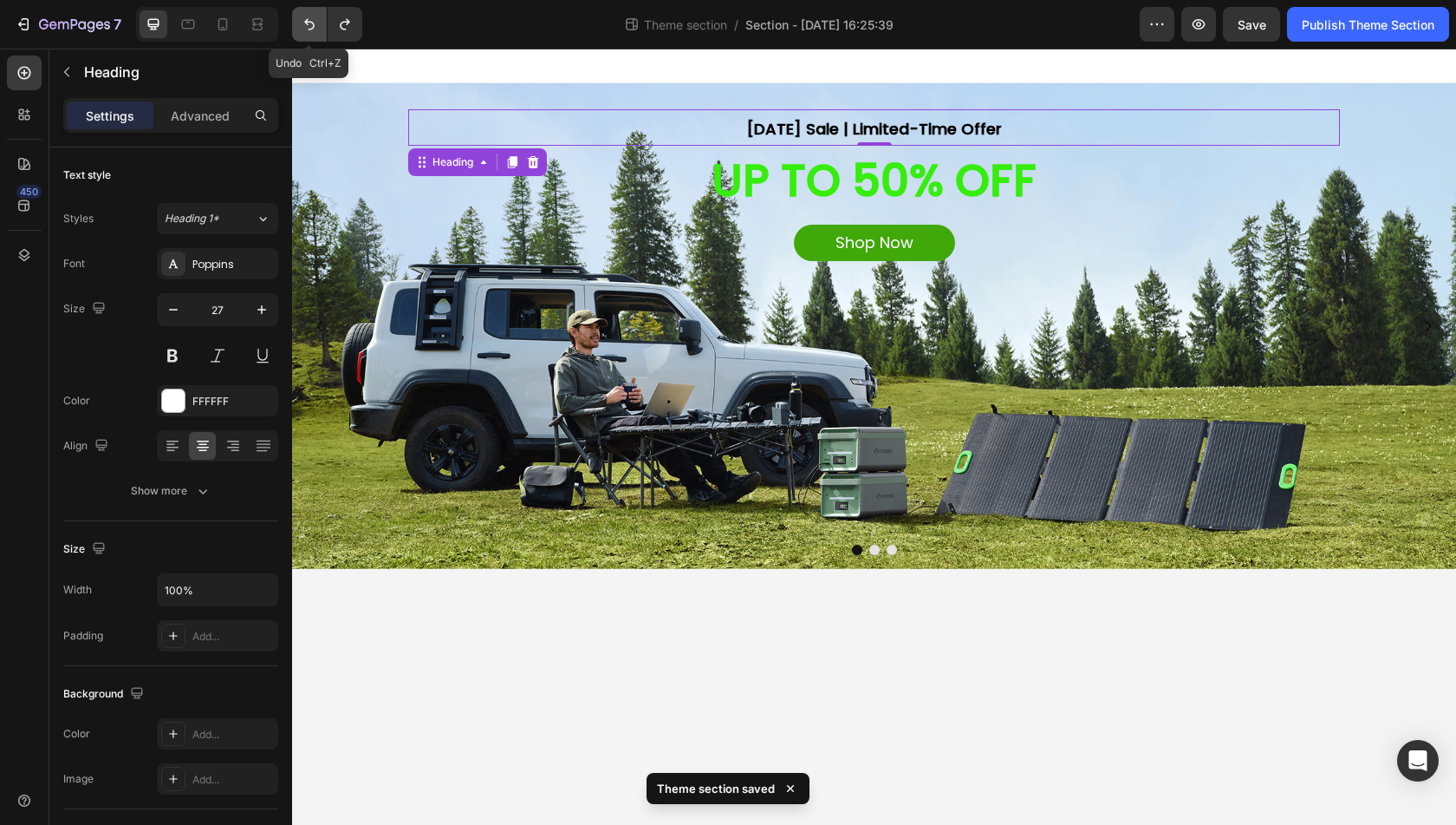
click at [308, 23] on icon "Undo/Redo" at bounding box center [309, 24] width 17 height 17
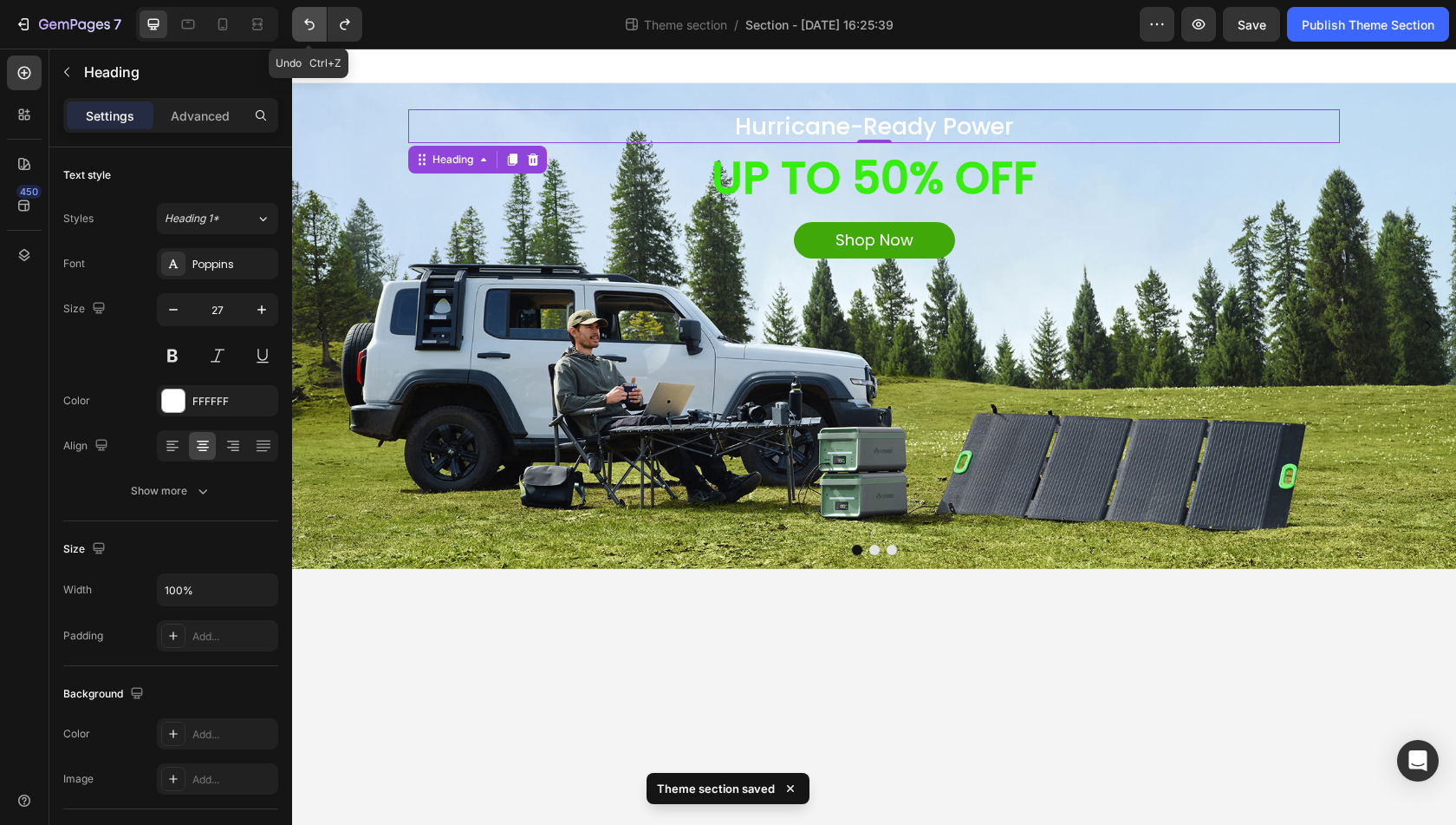
click at [308, 23] on icon "Undo/Redo" at bounding box center [309, 24] width 17 height 17
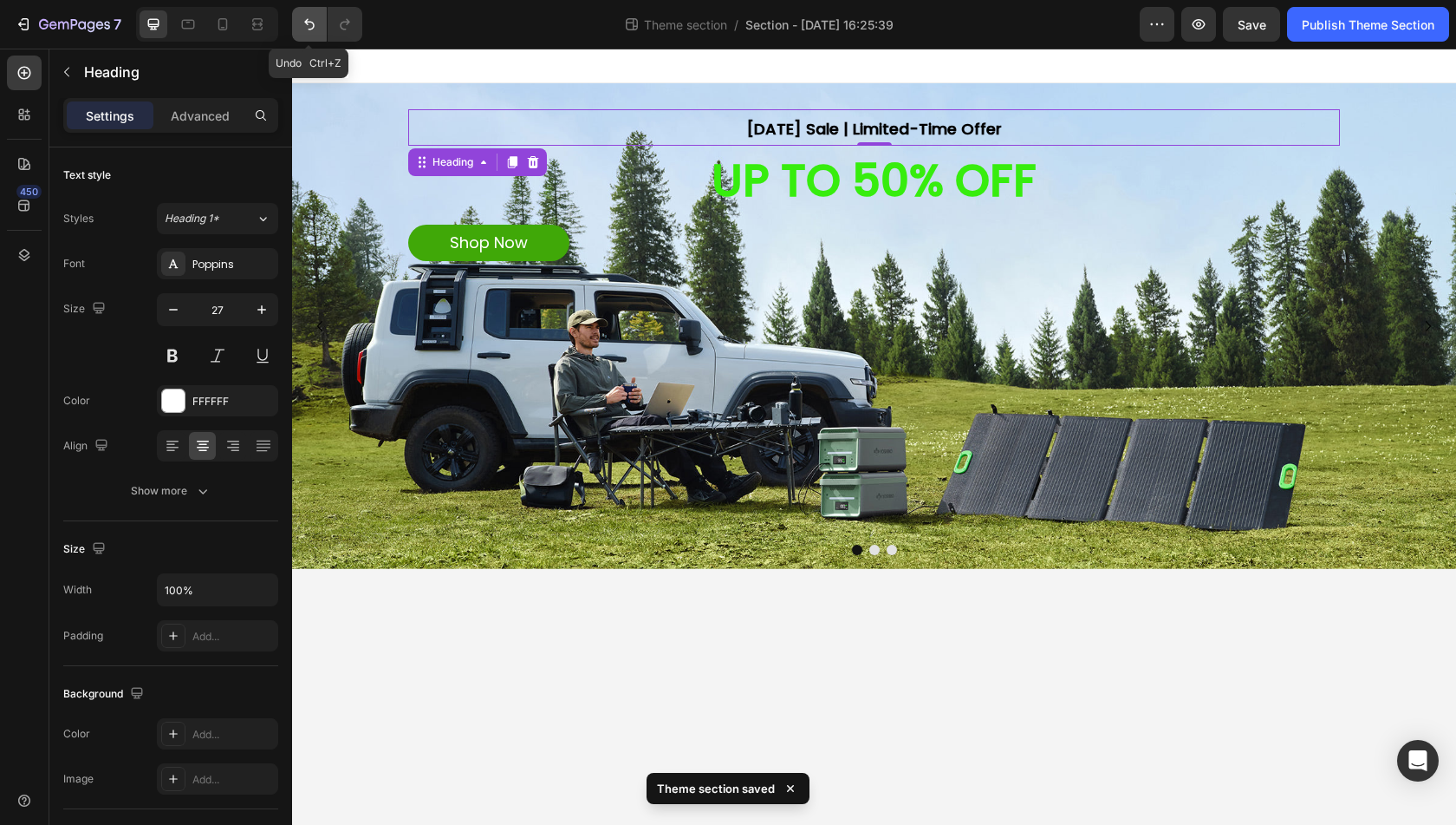
click at [305, 25] on icon "Undo/Redo" at bounding box center [309, 24] width 17 height 17
click at [307, 23] on icon "Undo/Redo" at bounding box center [309, 25] width 10 height 11
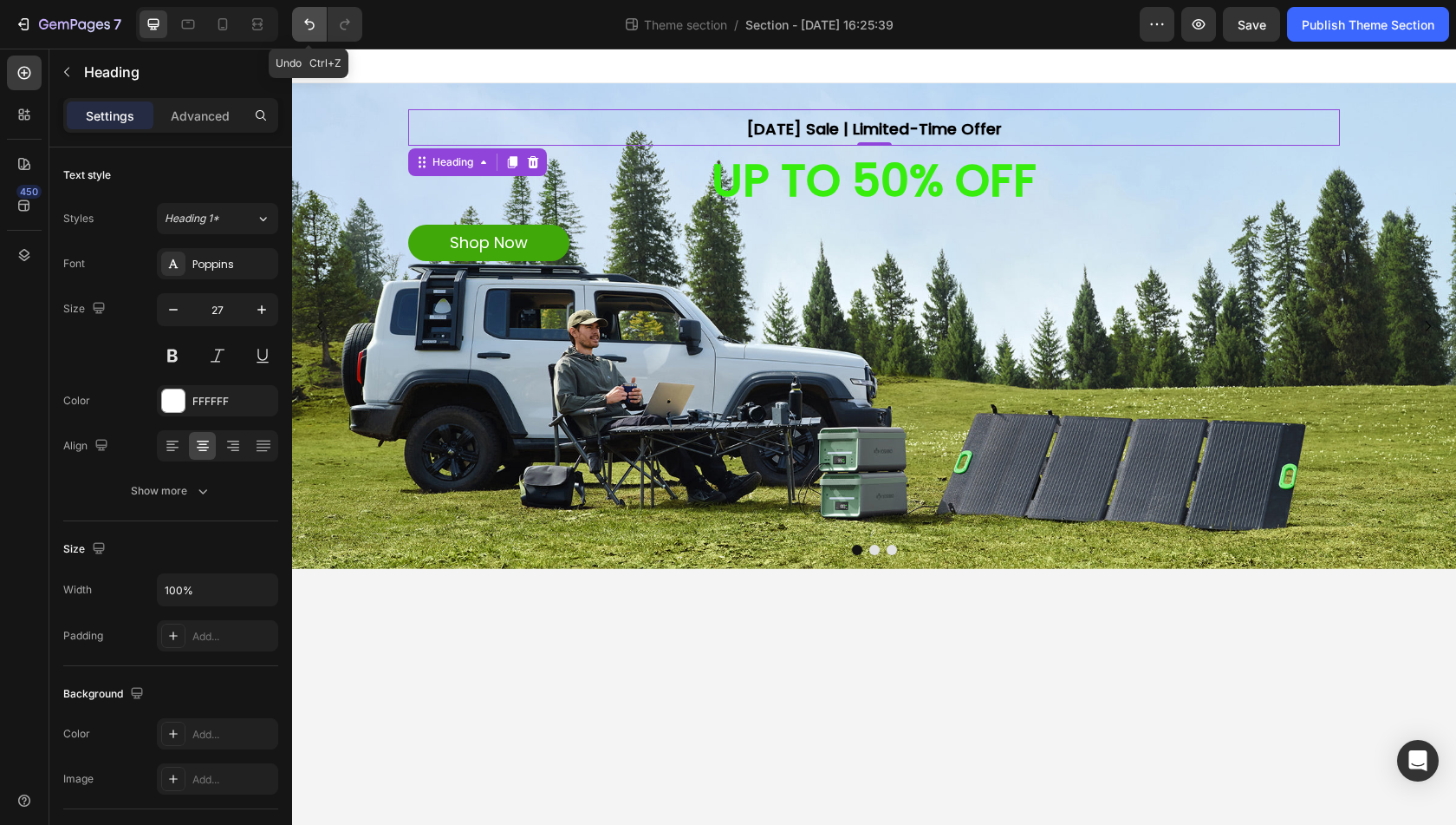
click at [307, 23] on icon "Undo/Redo" at bounding box center [309, 25] width 10 height 11
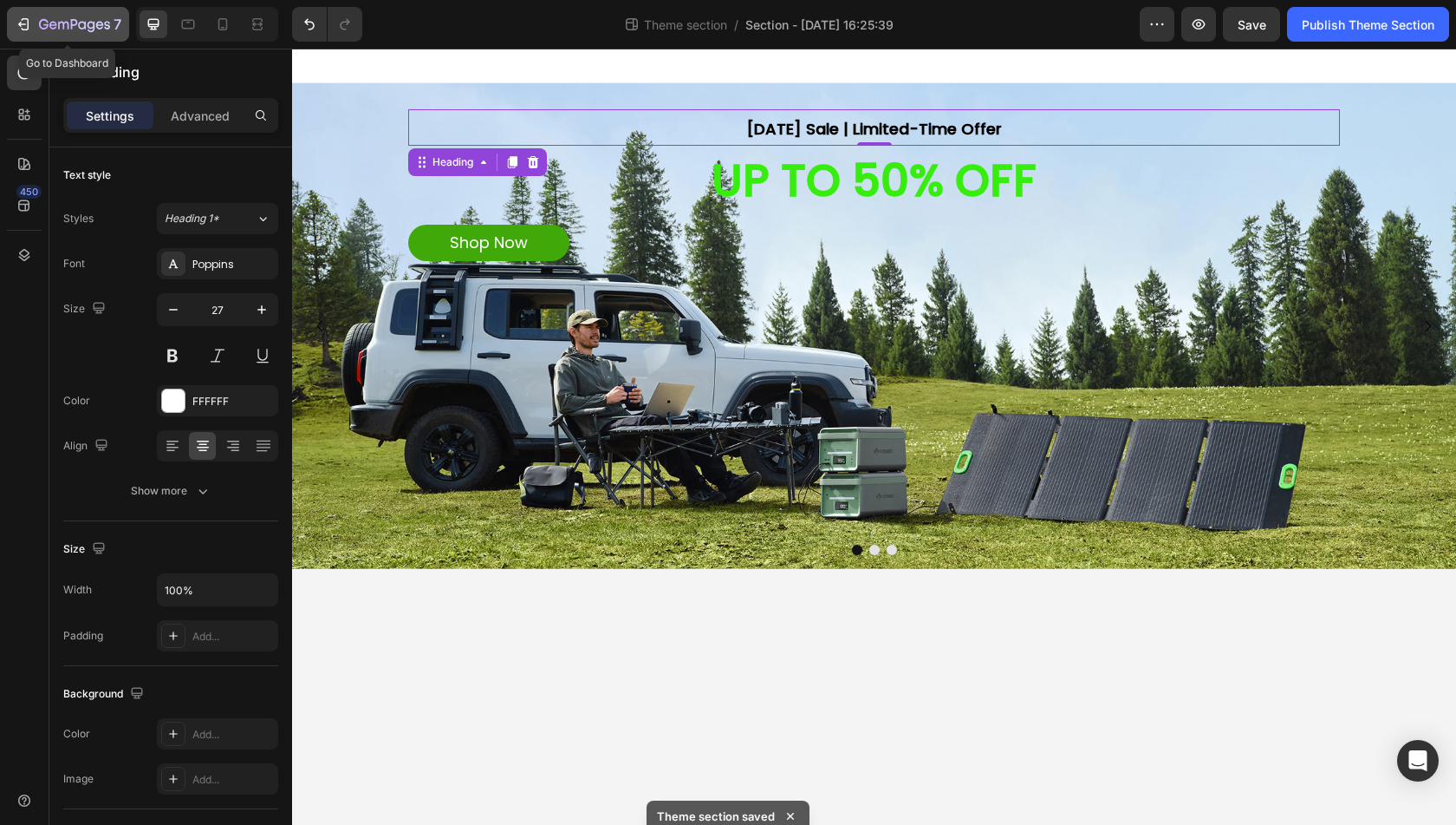
click at [44, 29] on icon "button" at bounding box center [43, 24] width 9 height 10
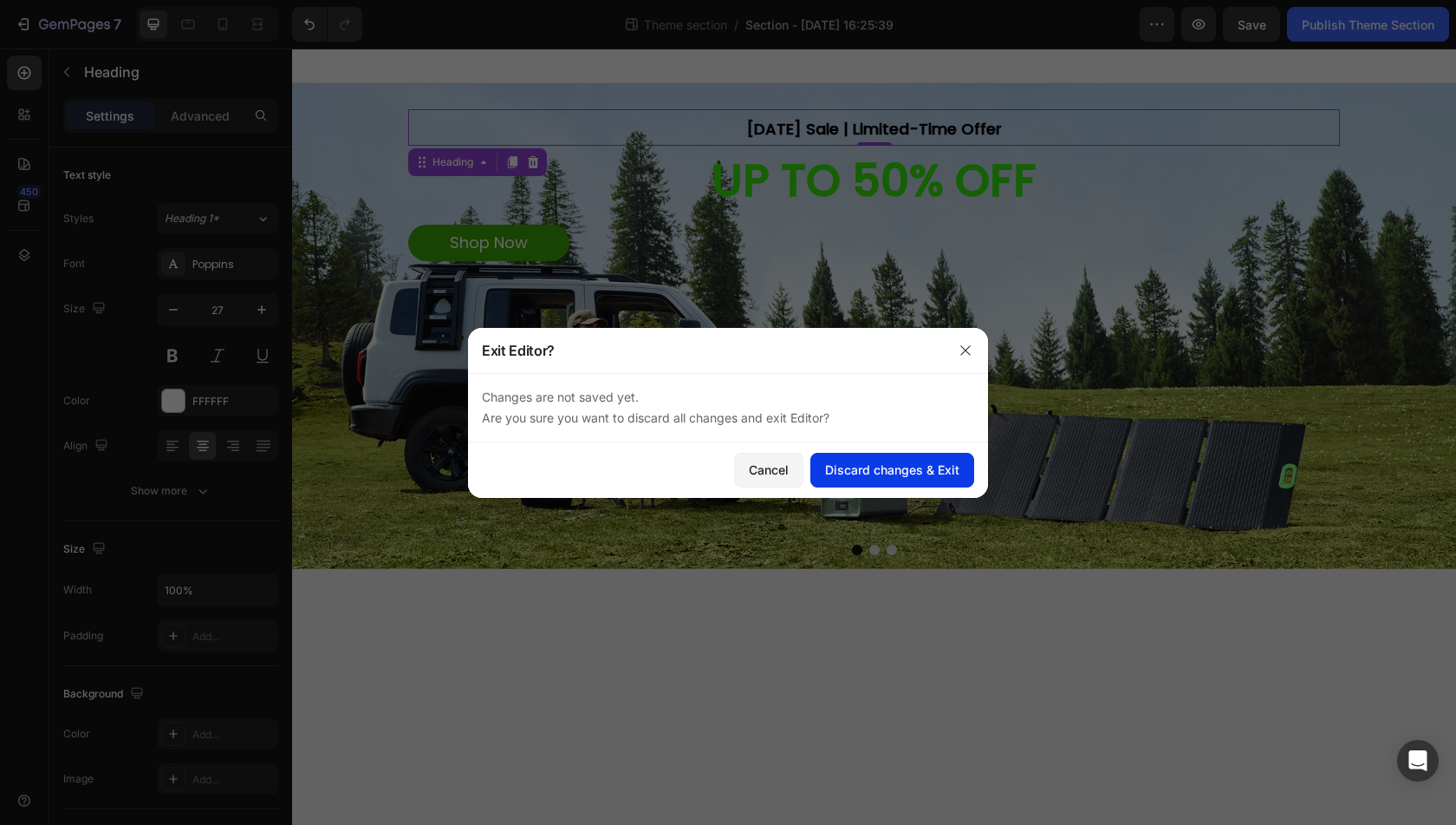
click at [837, 476] on div "Discard changes & Exit" at bounding box center [893, 470] width 134 height 18
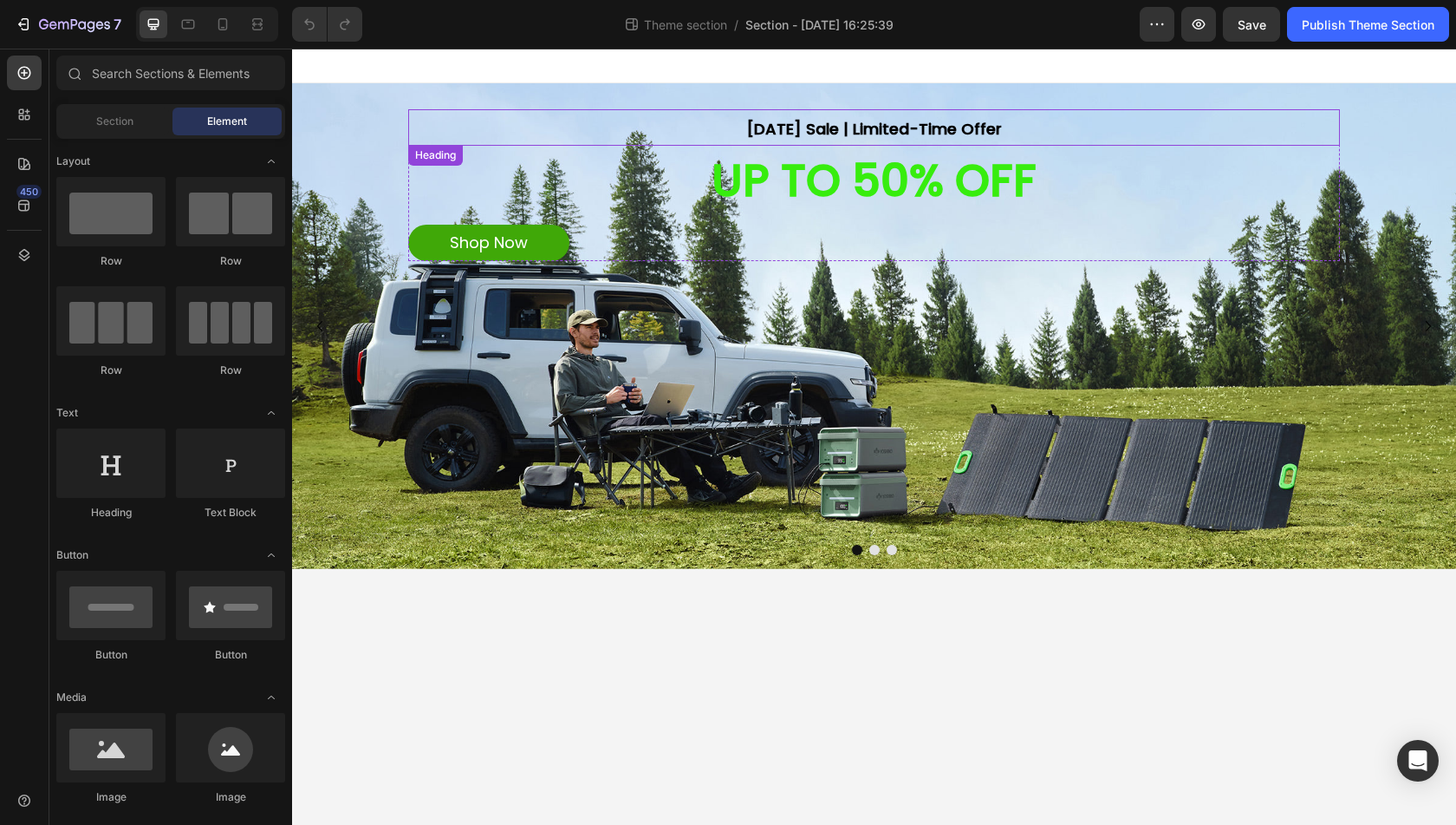
click at [837, 122] on strong "[DATE] Sale | Limited-Time Offer" at bounding box center [874, 129] width 256 height 22
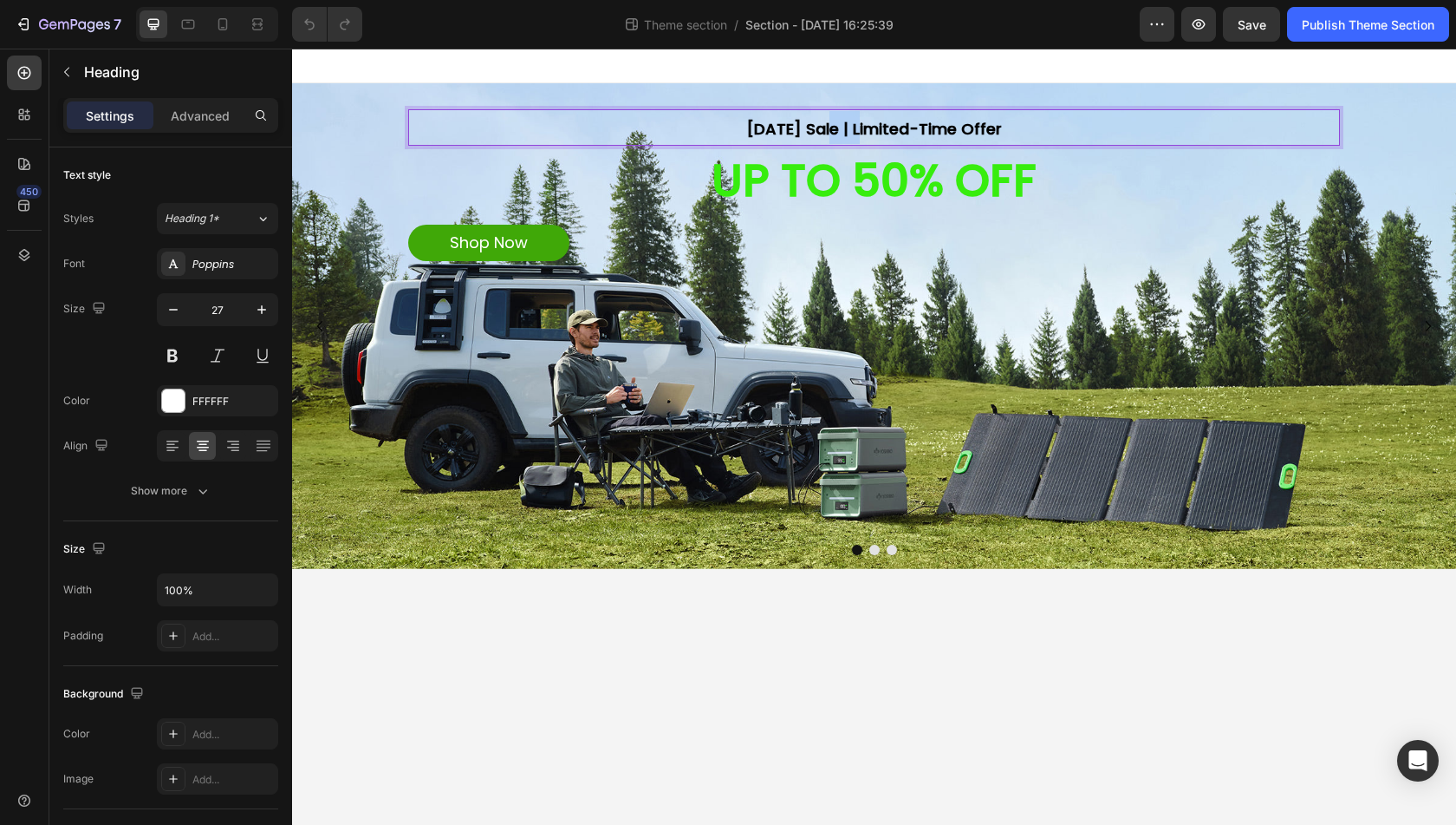
click at [837, 122] on strong "[DATE] Sale | Limited-Time Offer" at bounding box center [874, 129] width 256 height 22
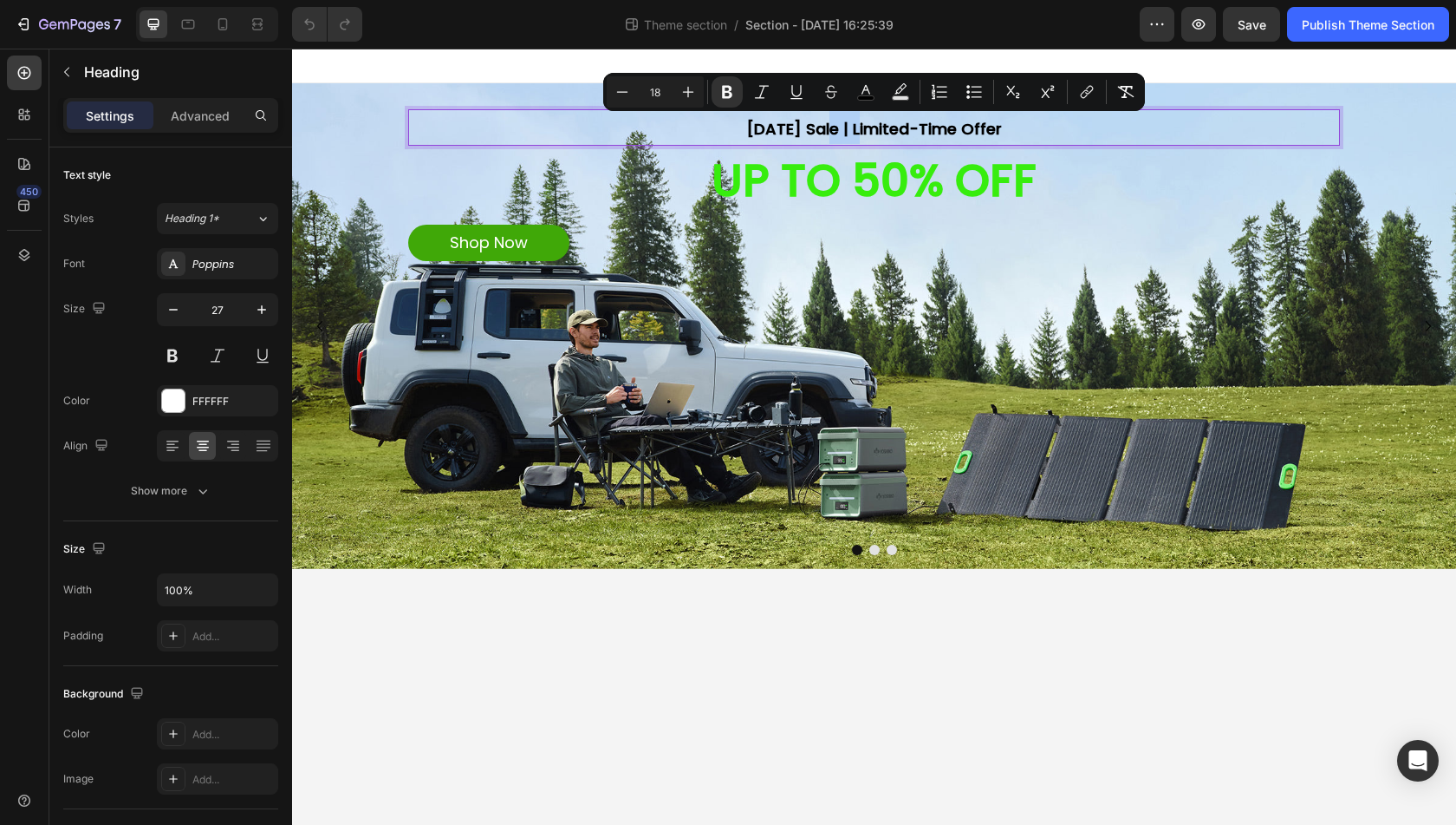
click at [837, 122] on strong "[DATE] Sale | Limited-Time Offer" at bounding box center [874, 129] width 256 height 22
click at [794, 228] on div "Shop Now Button" at bounding box center [874, 243] width 932 height 37
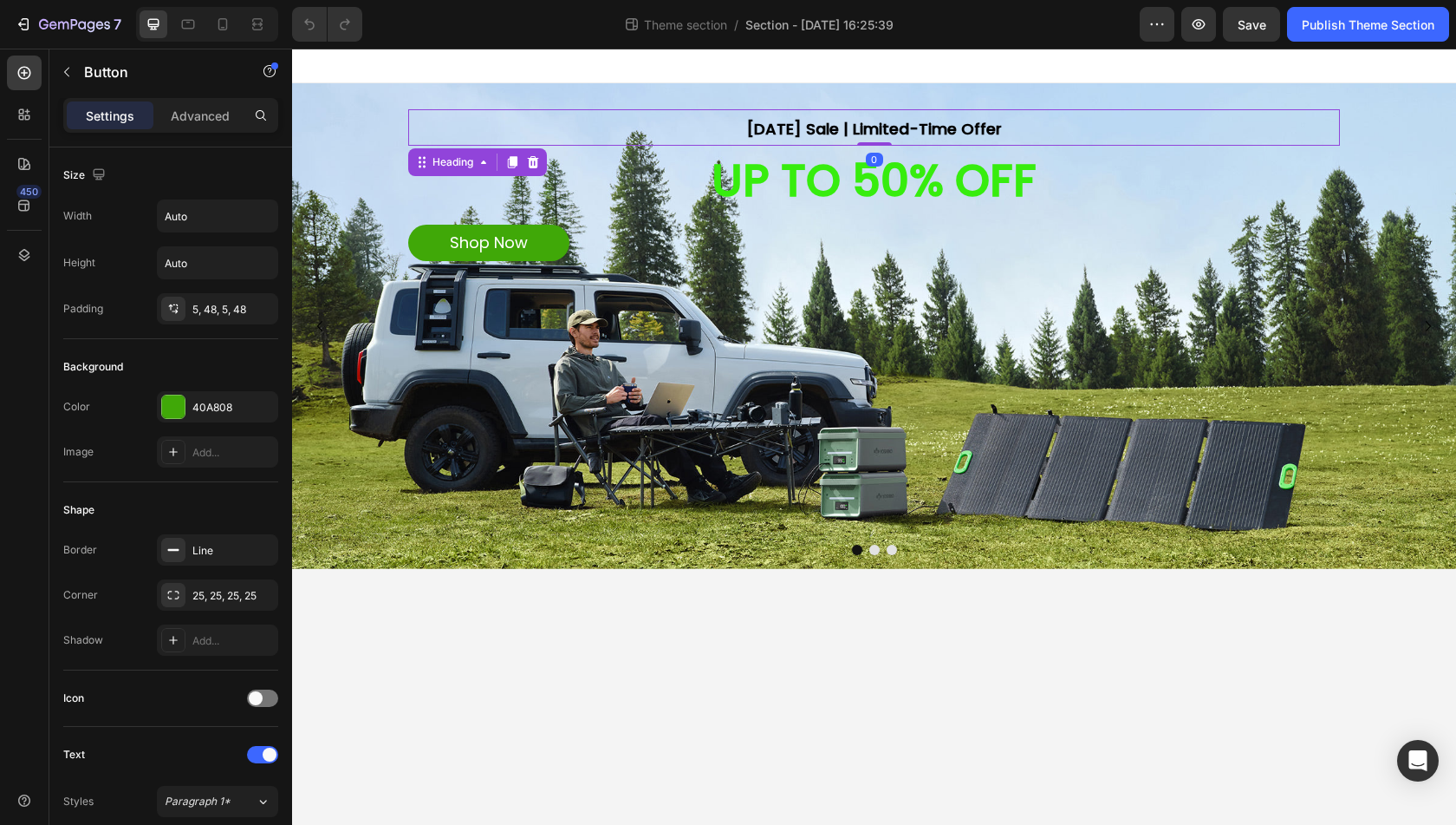
click at [801, 129] on strong "[DATE] Sale | Limited-Time Offer" at bounding box center [874, 129] width 256 height 22
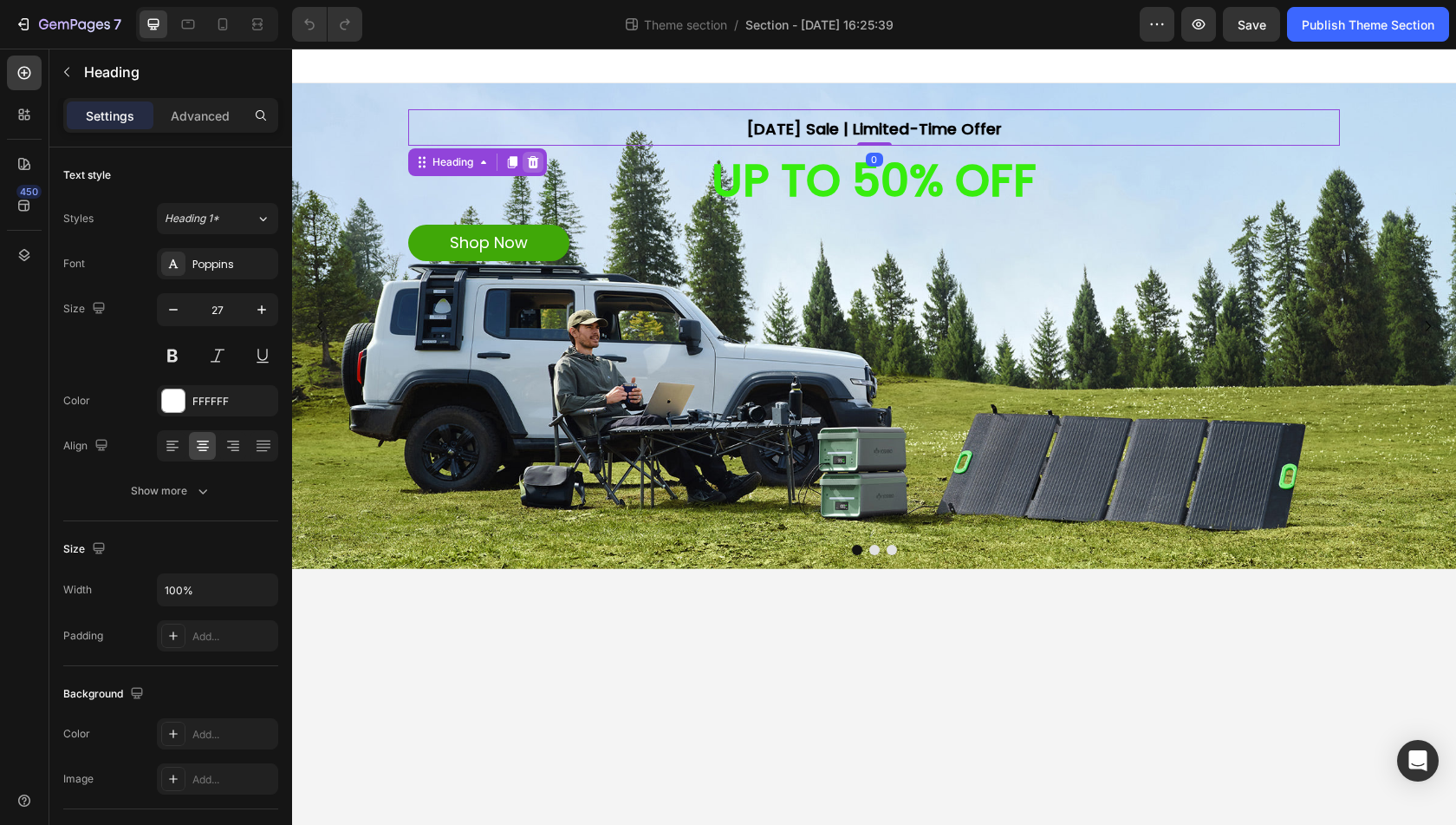
click at [535, 164] on icon at bounding box center [533, 162] width 11 height 12
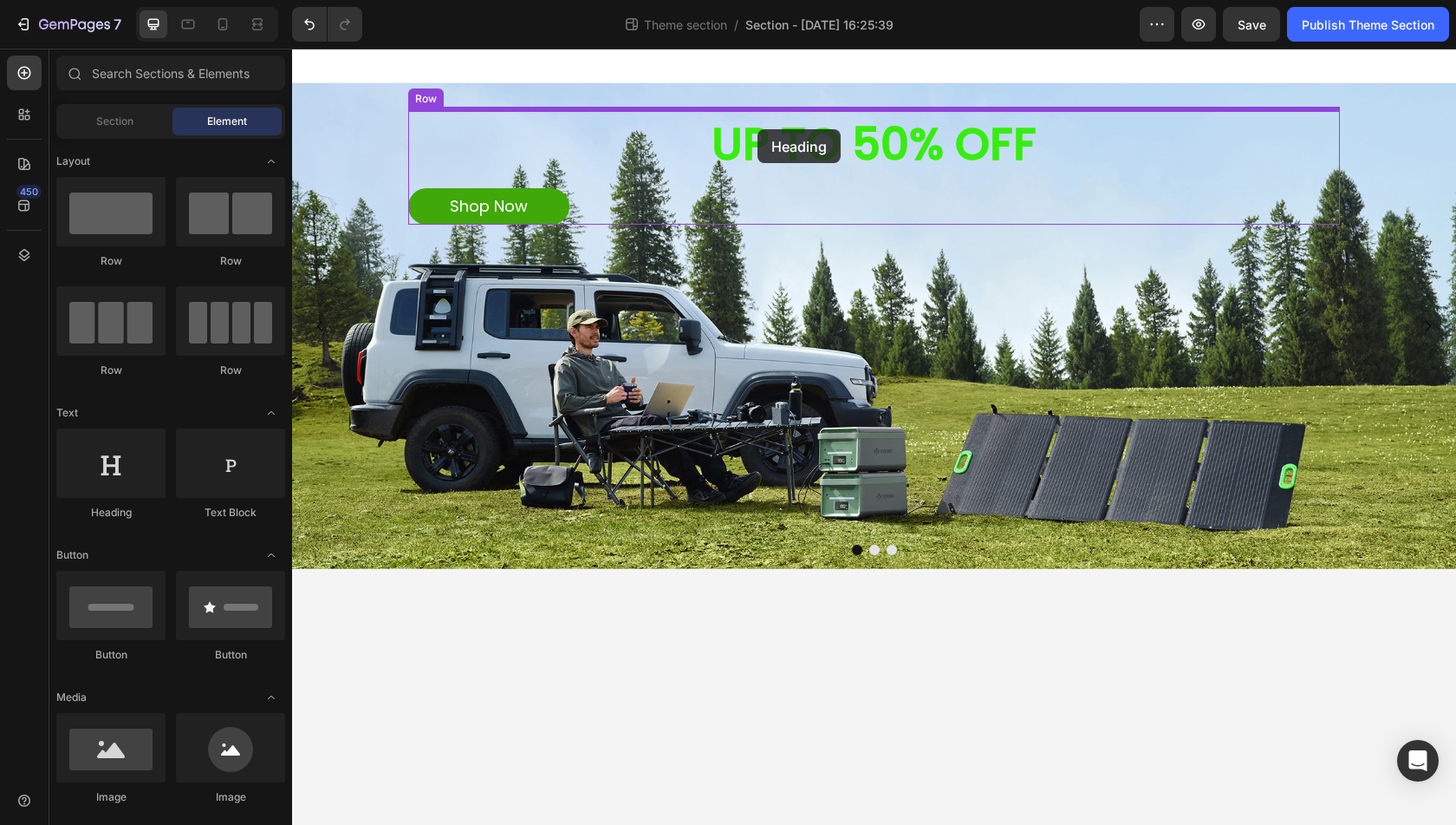
drag, startPoint x: 432, startPoint y: 537, endPoint x: 757, endPoint y: 130, distance: 520.8
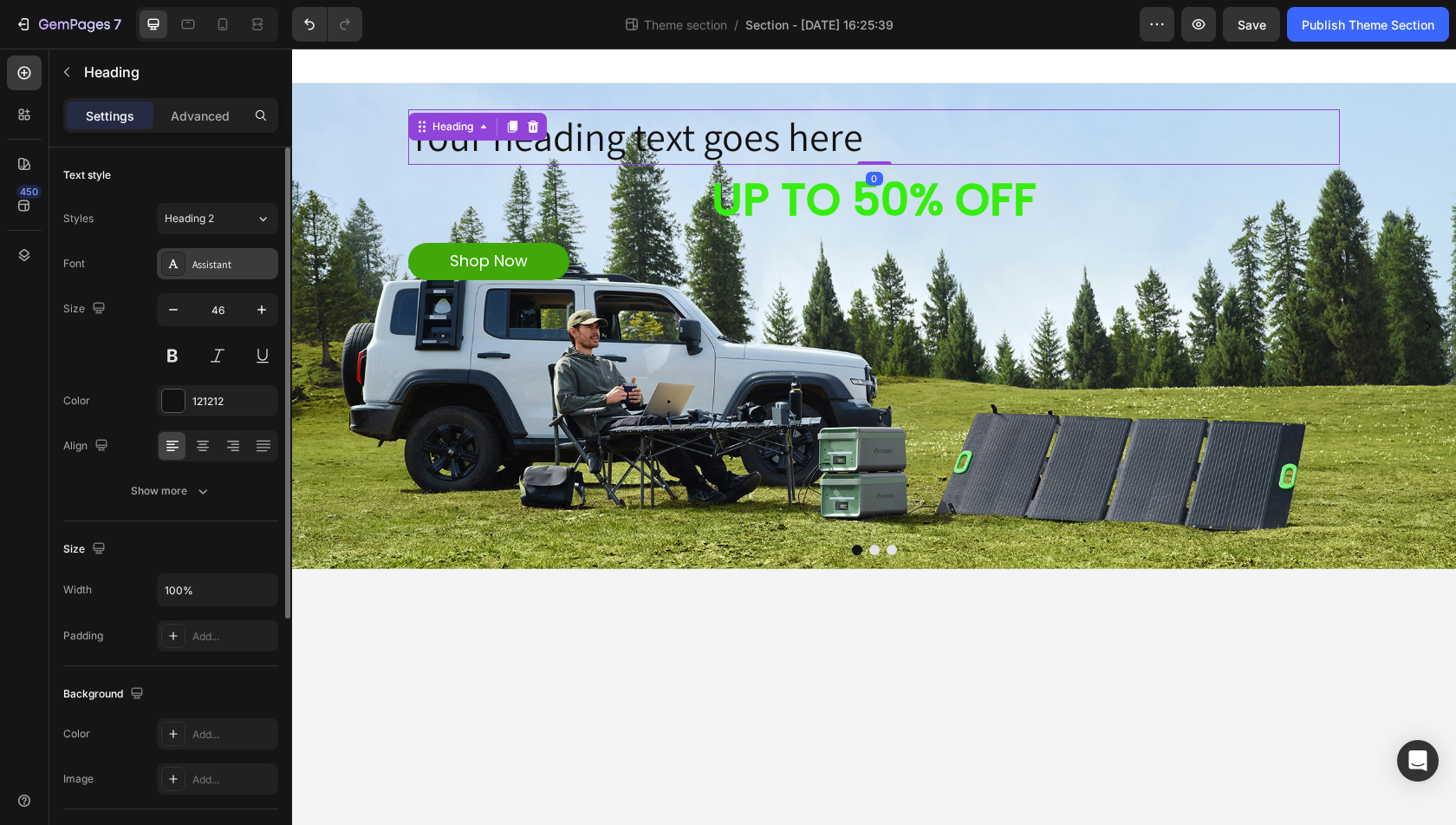
click at [248, 259] on div "Assistant" at bounding box center [233, 264] width 82 height 16
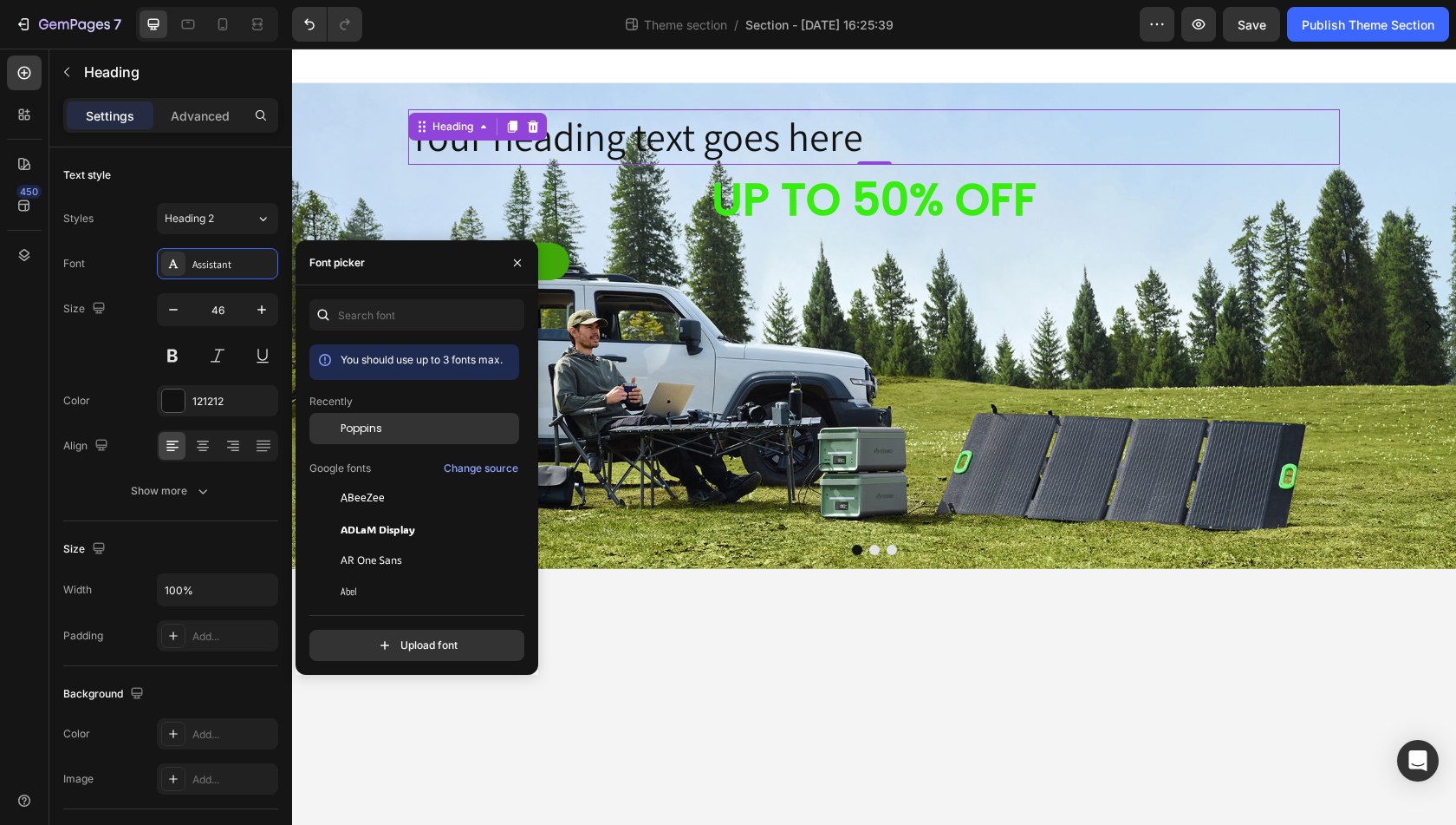
click at [364, 435] on span "Poppins" at bounding box center [361, 428] width 41 height 16
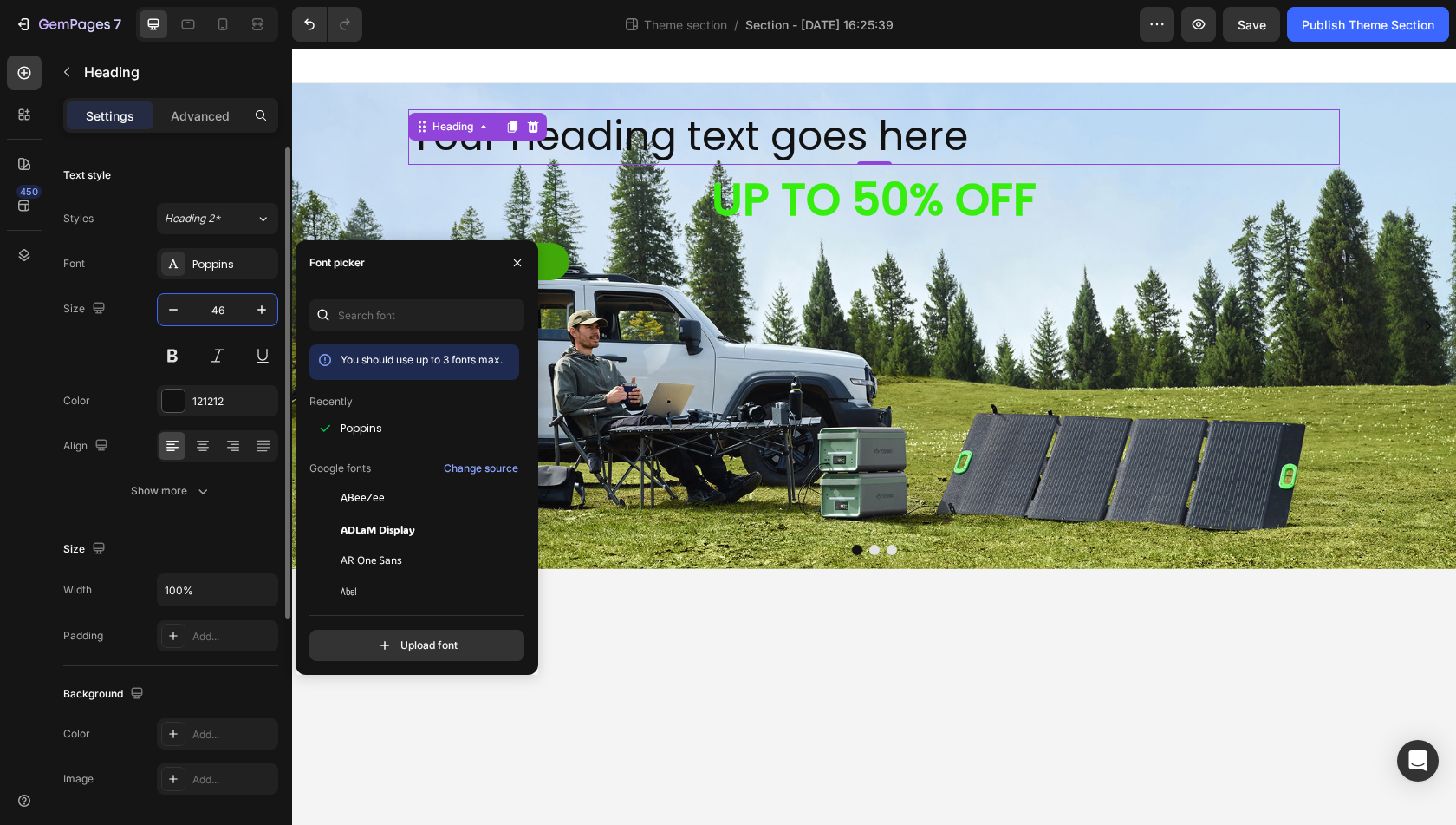
click at [217, 316] on input "46" at bounding box center [218, 310] width 57 height 31
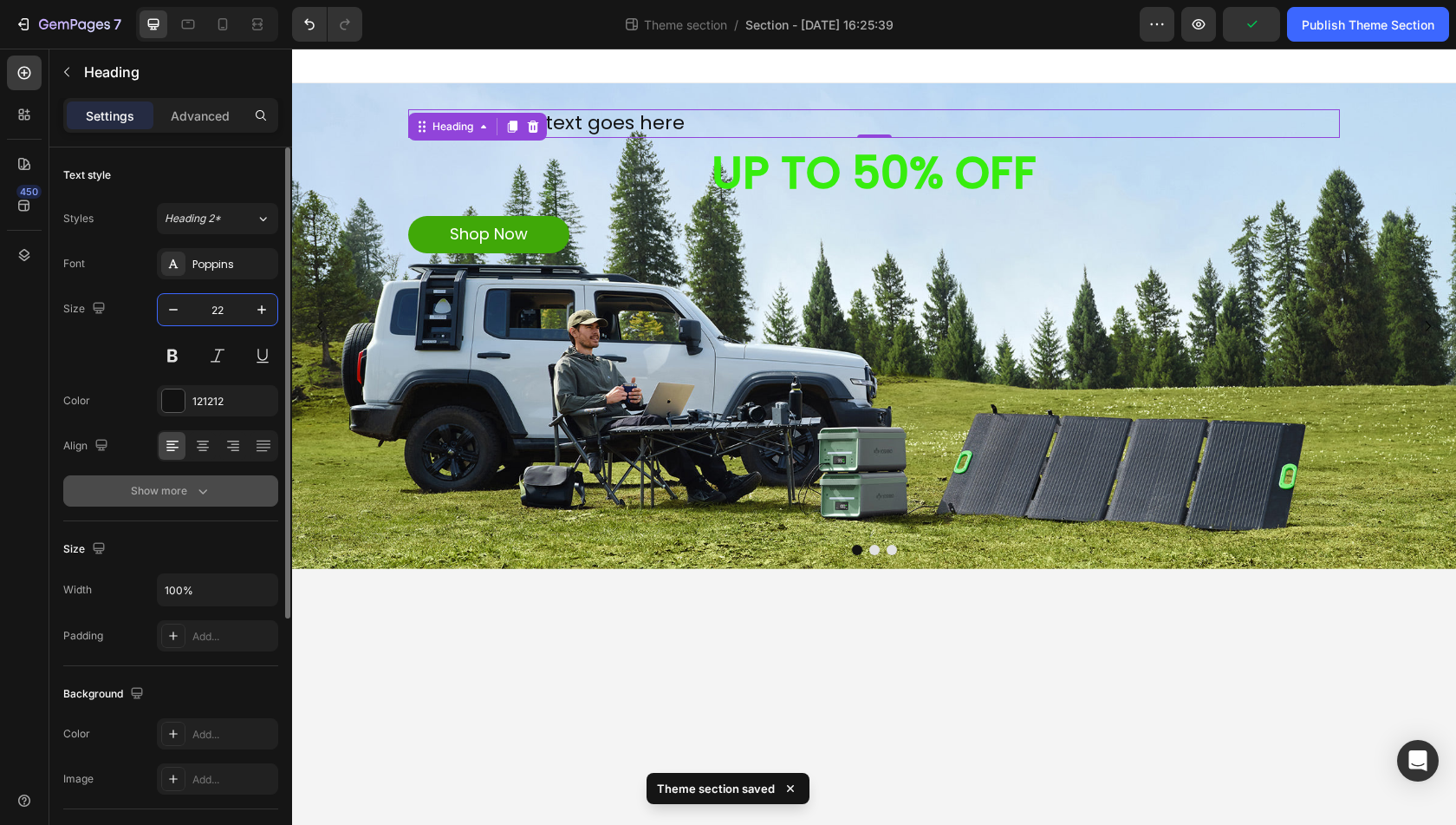
type input "22"
click at [190, 498] on div "Show more" at bounding box center [171, 490] width 81 height 17
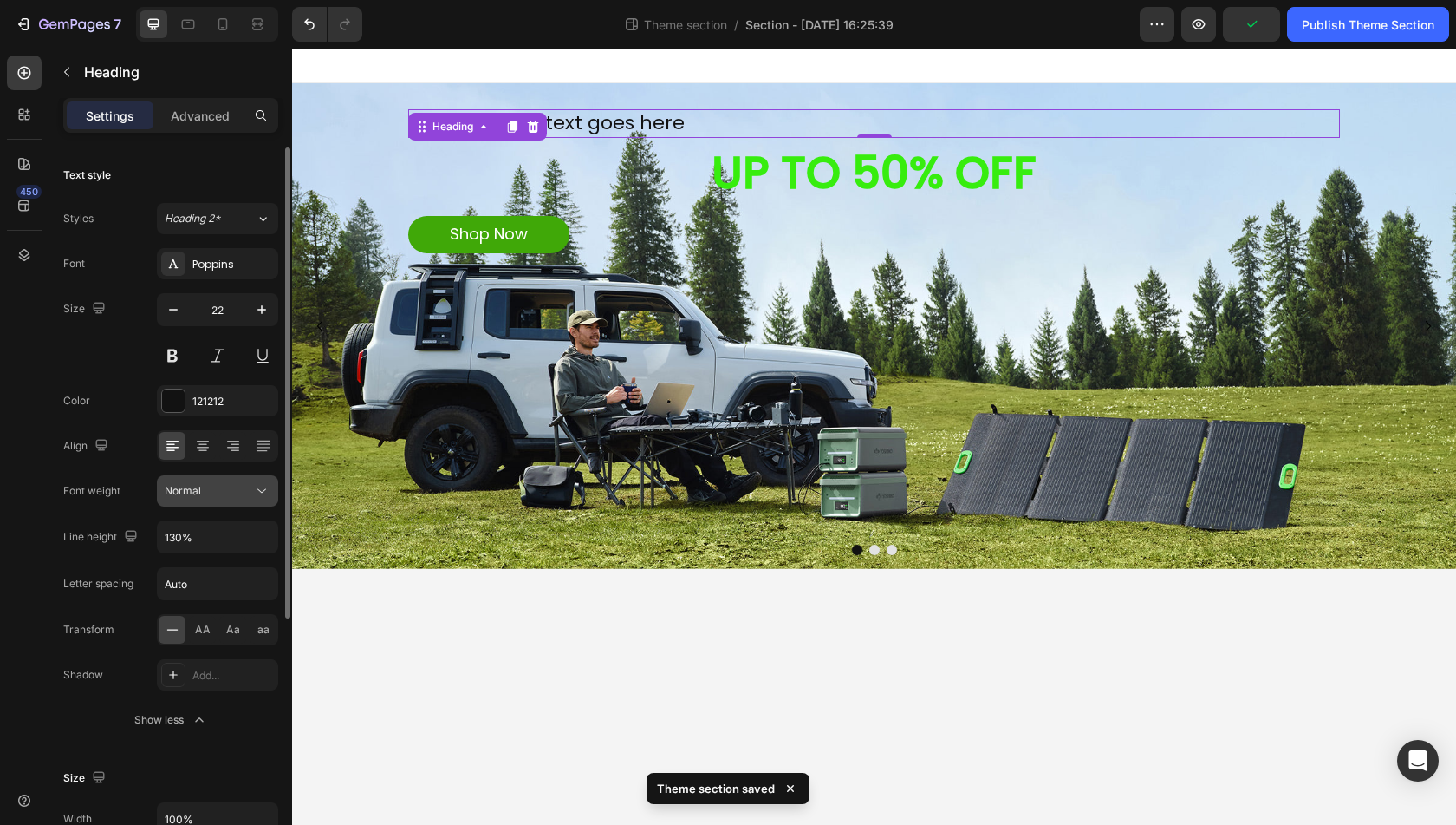
click at [206, 499] on button "Normal" at bounding box center [218, 491] width 121 height 31
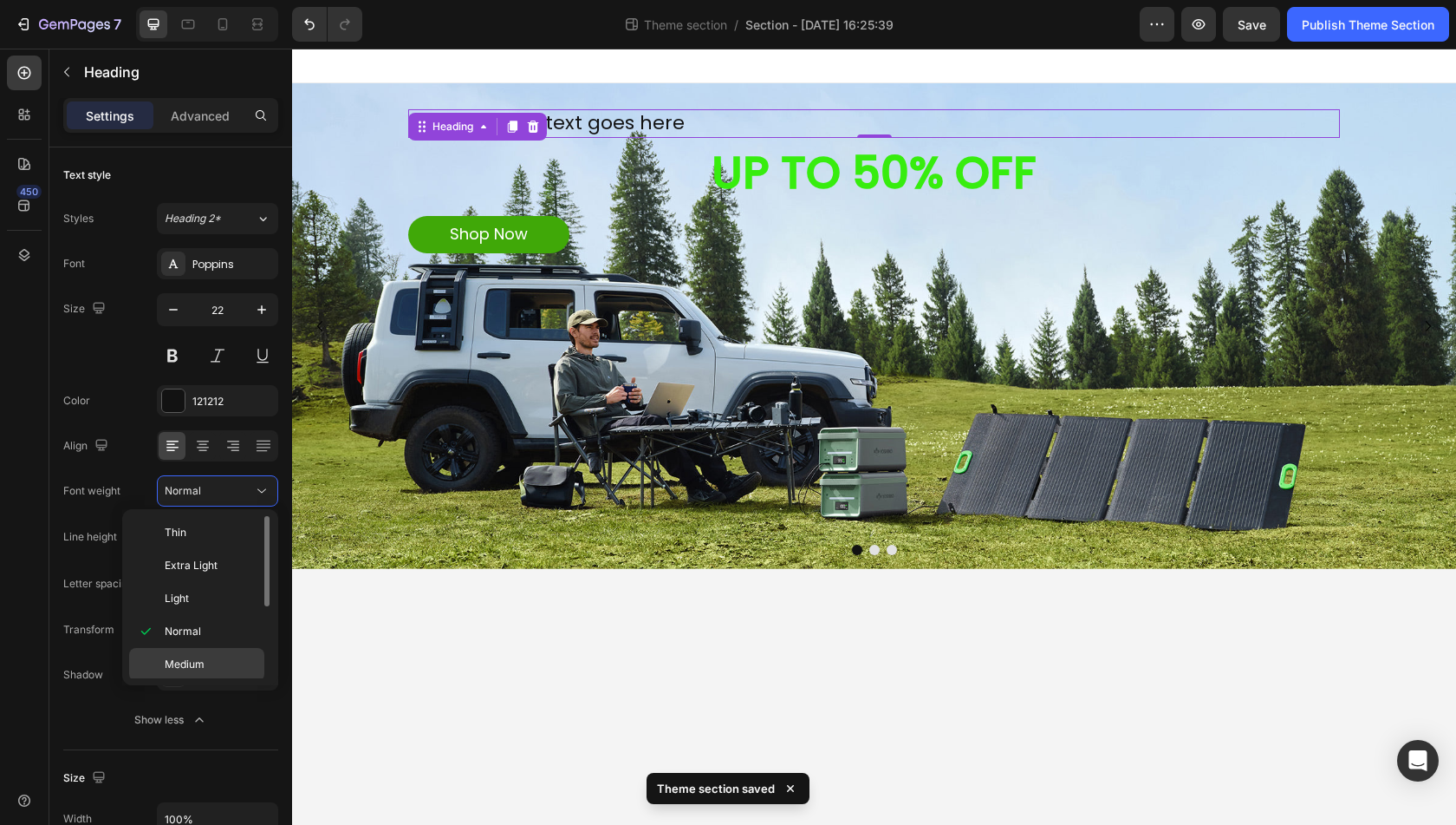
click at [194, 681] on div "Medium" at bounding box center [197, 697] width 135 height 33
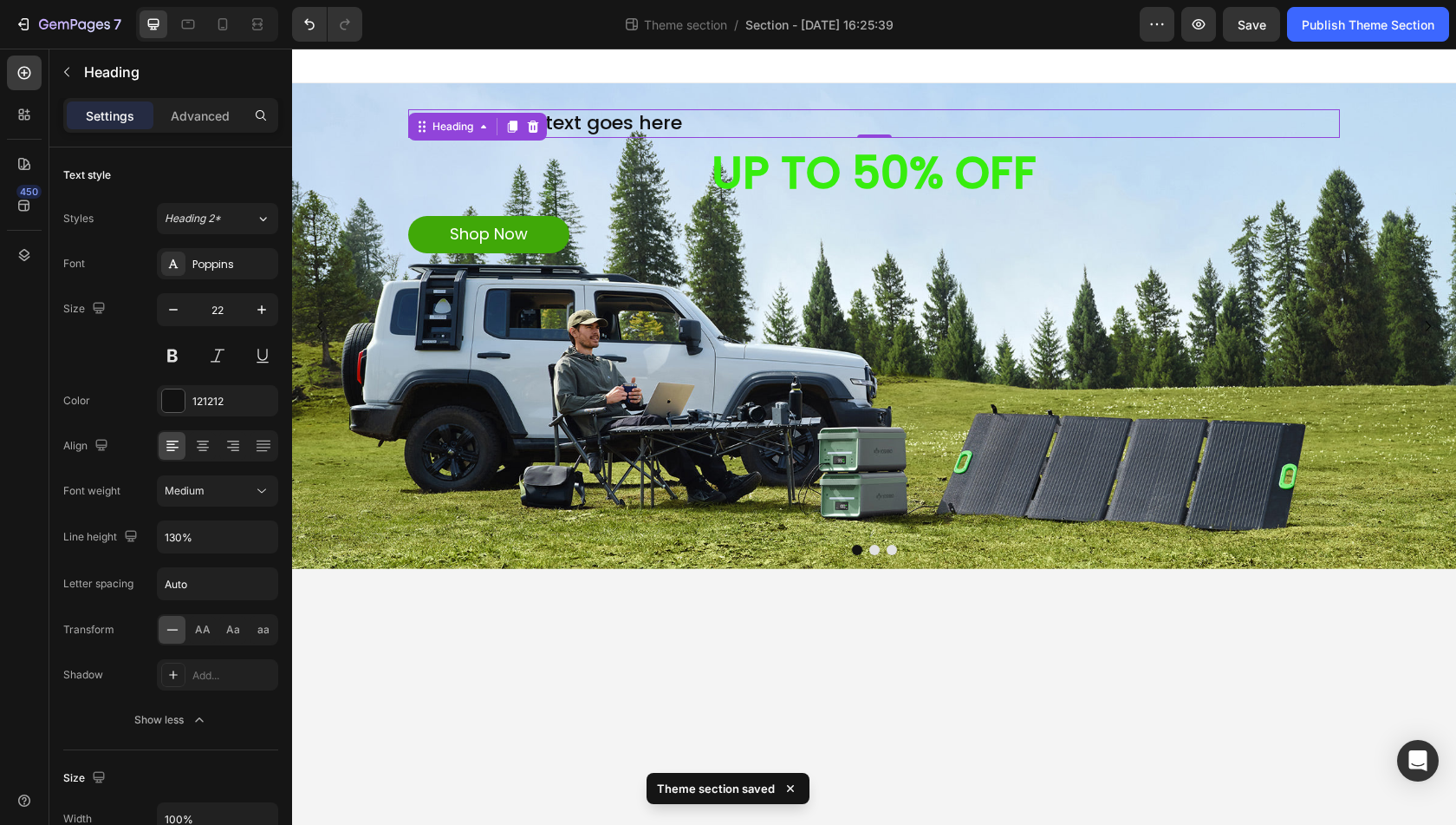
click at [626, 124] on h2 "Your heading text goes here" at bounding box center [874, 123] width 932 height 29
click at [626, 124] on p "Your heading text goes here" at bounding box center [874, 123] width 928 height 25
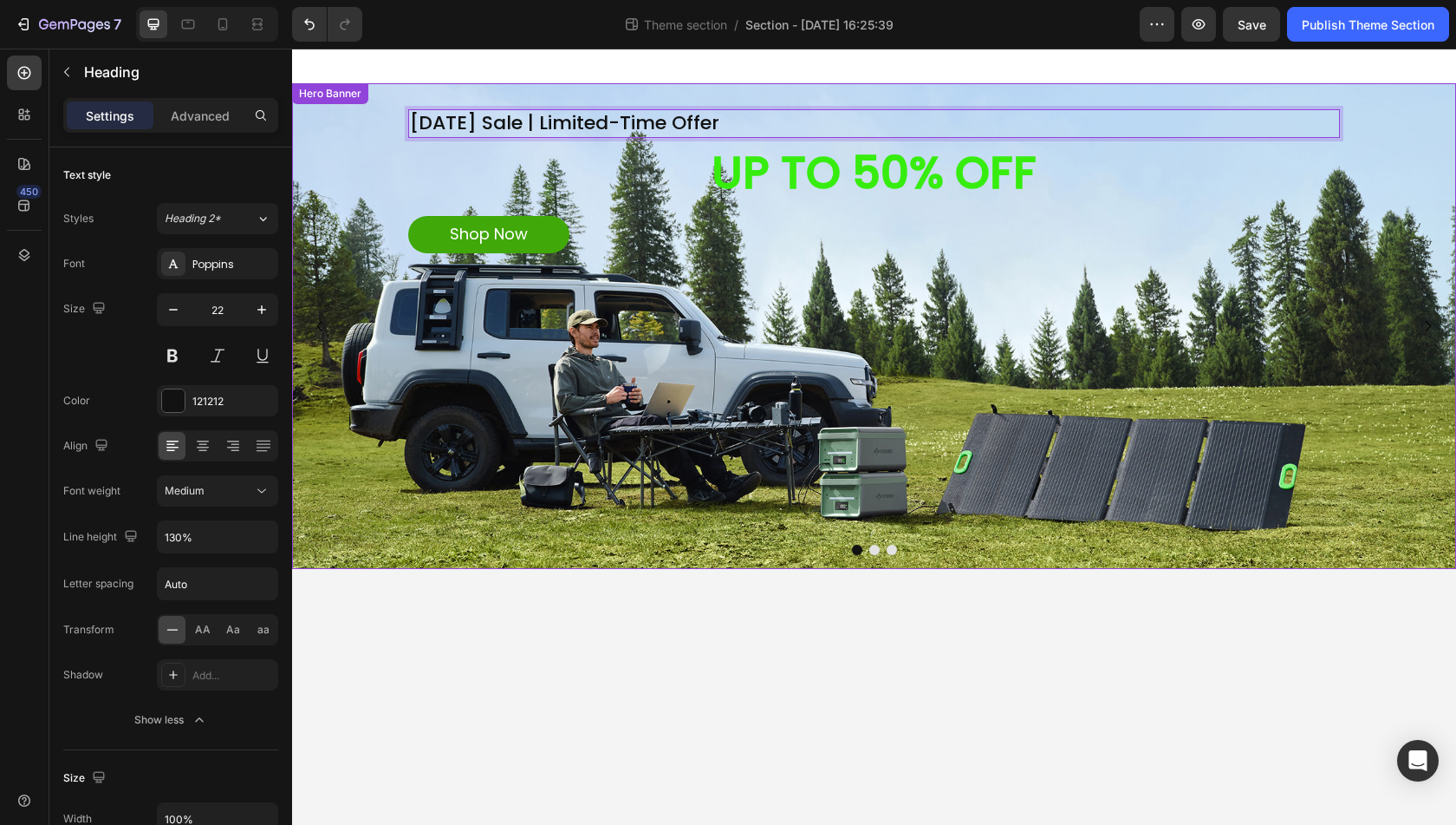
click at [734, 304] on div "Background Image" at bounding box center [874, 327] width 1165 height 486
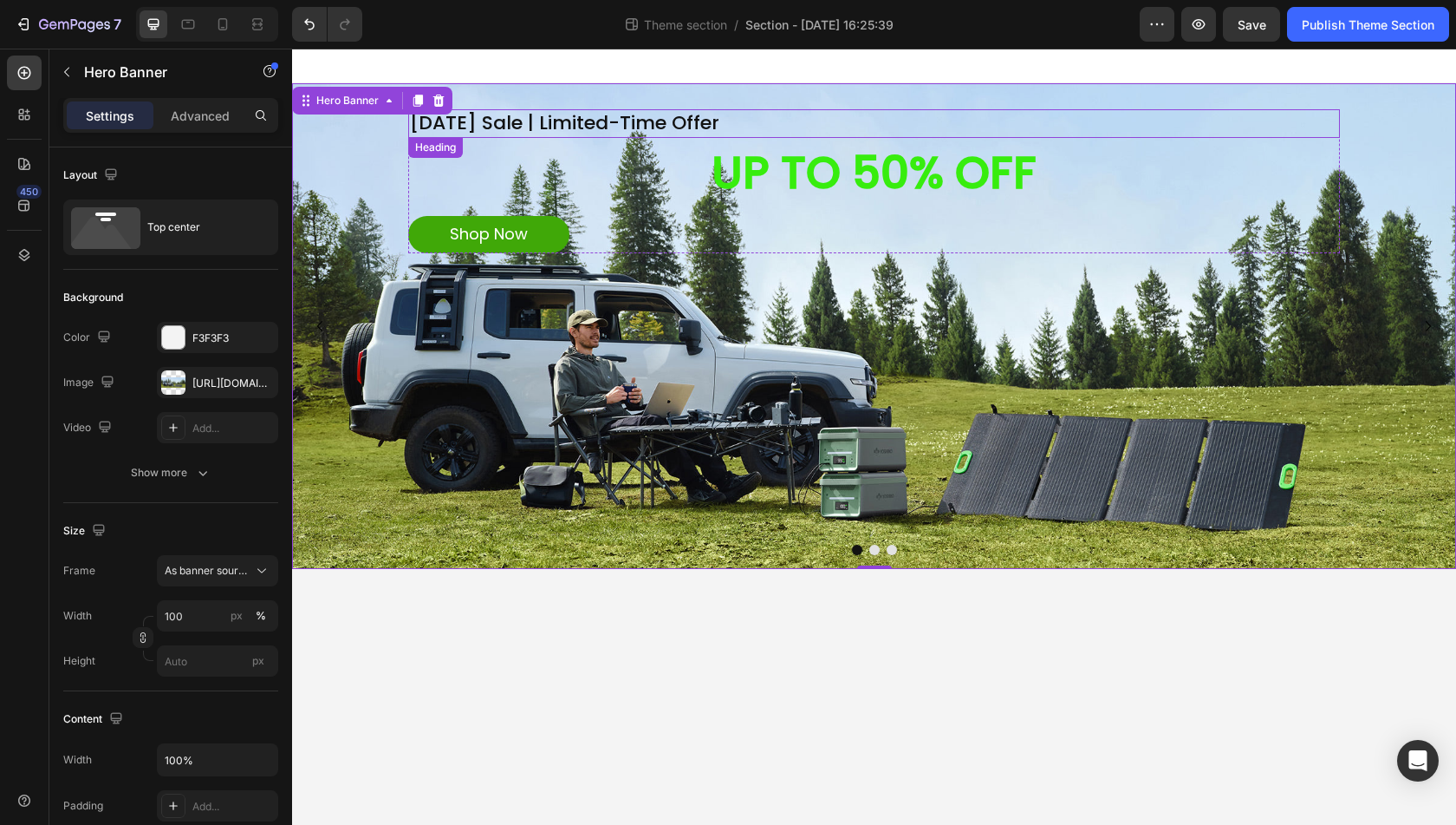
click at [738, 128] on p "[DATE] Sale | Limited-Time Offer" at bounding box center [874, 123] width 928 height 25
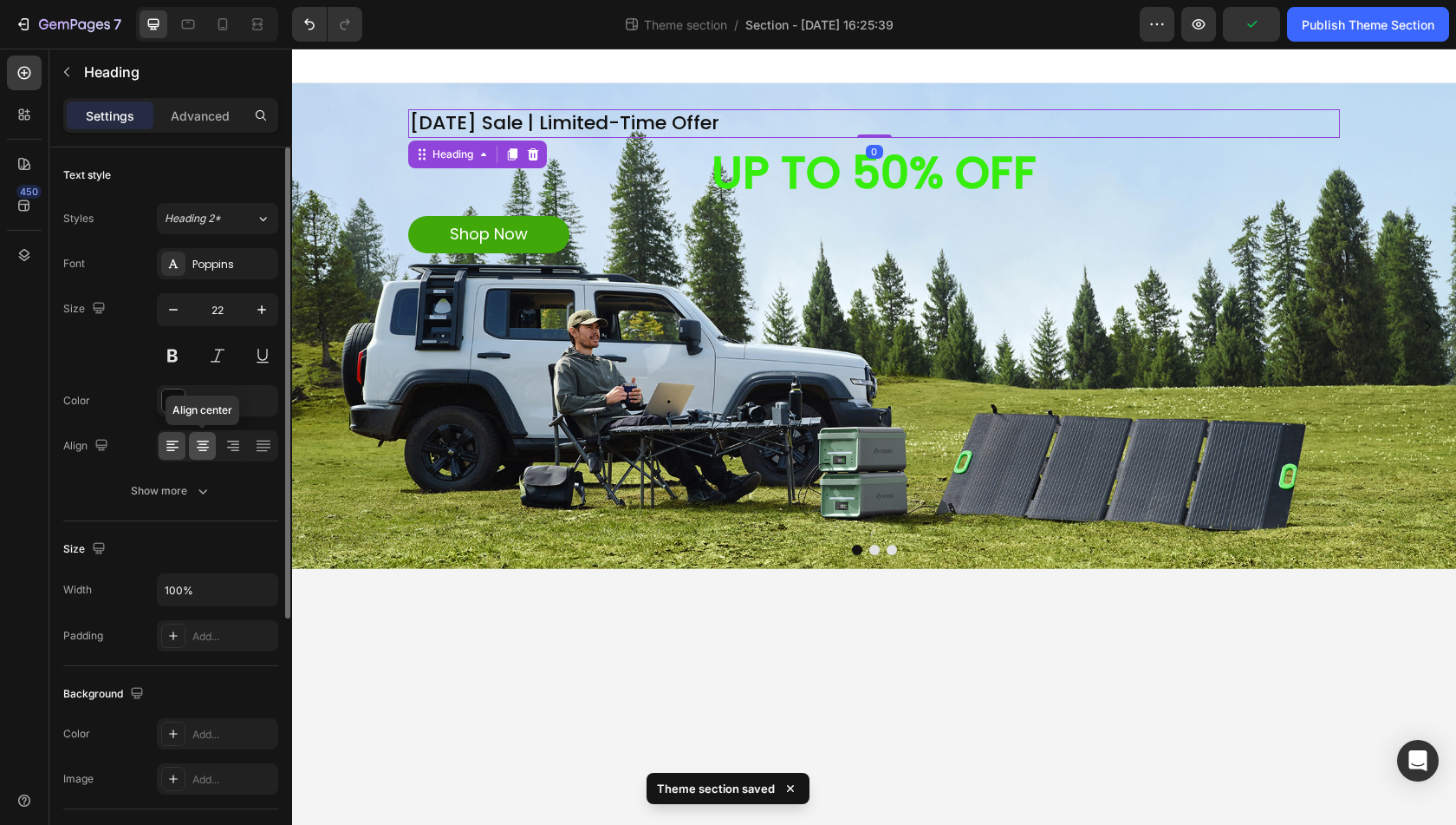
click at [211, 444] on div at bounding box center [202, 446] width 27 height 28
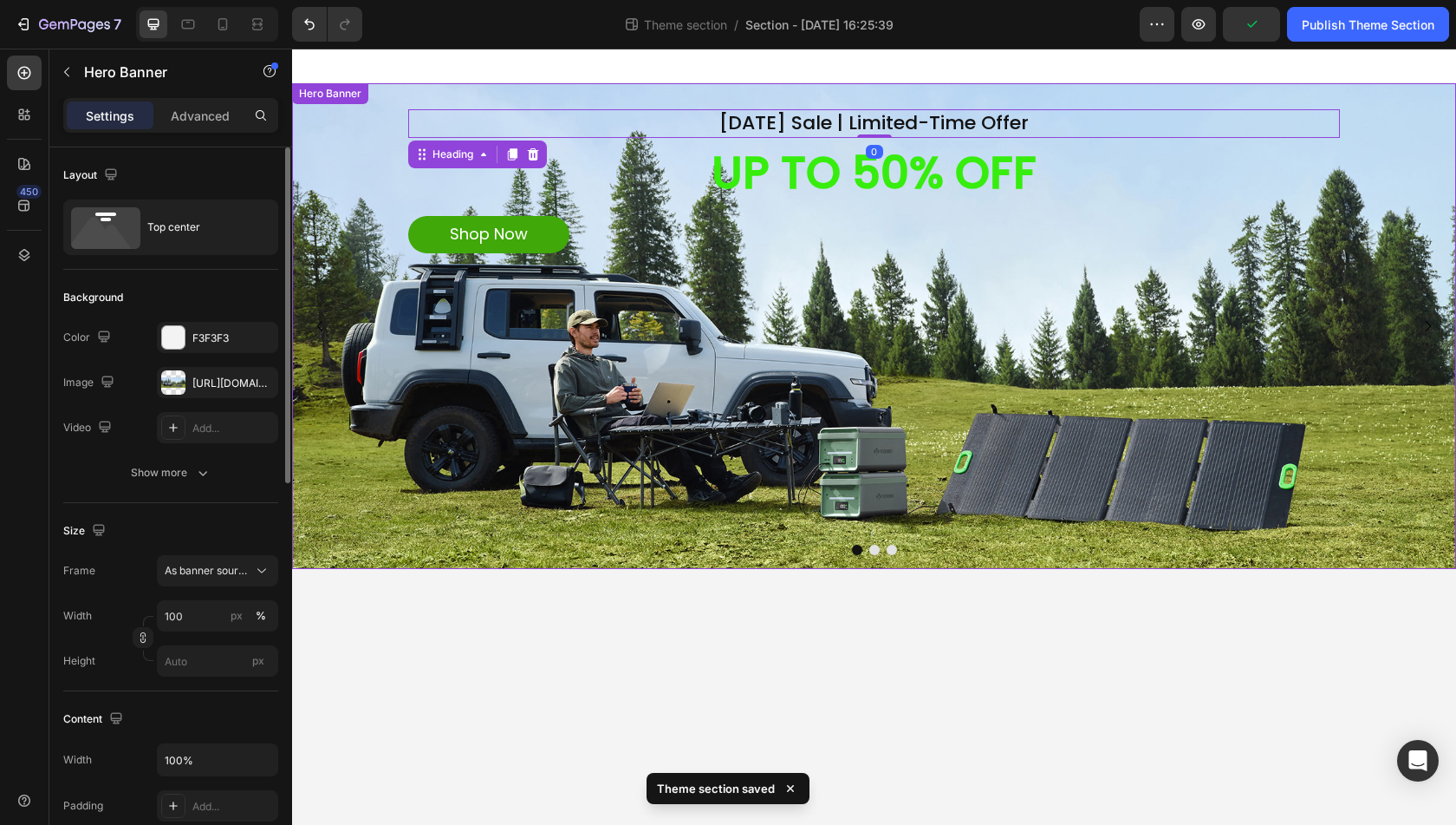
click at [825, 334] on div "Background Image" at bounding box center [874, 327] width 1165 height 486
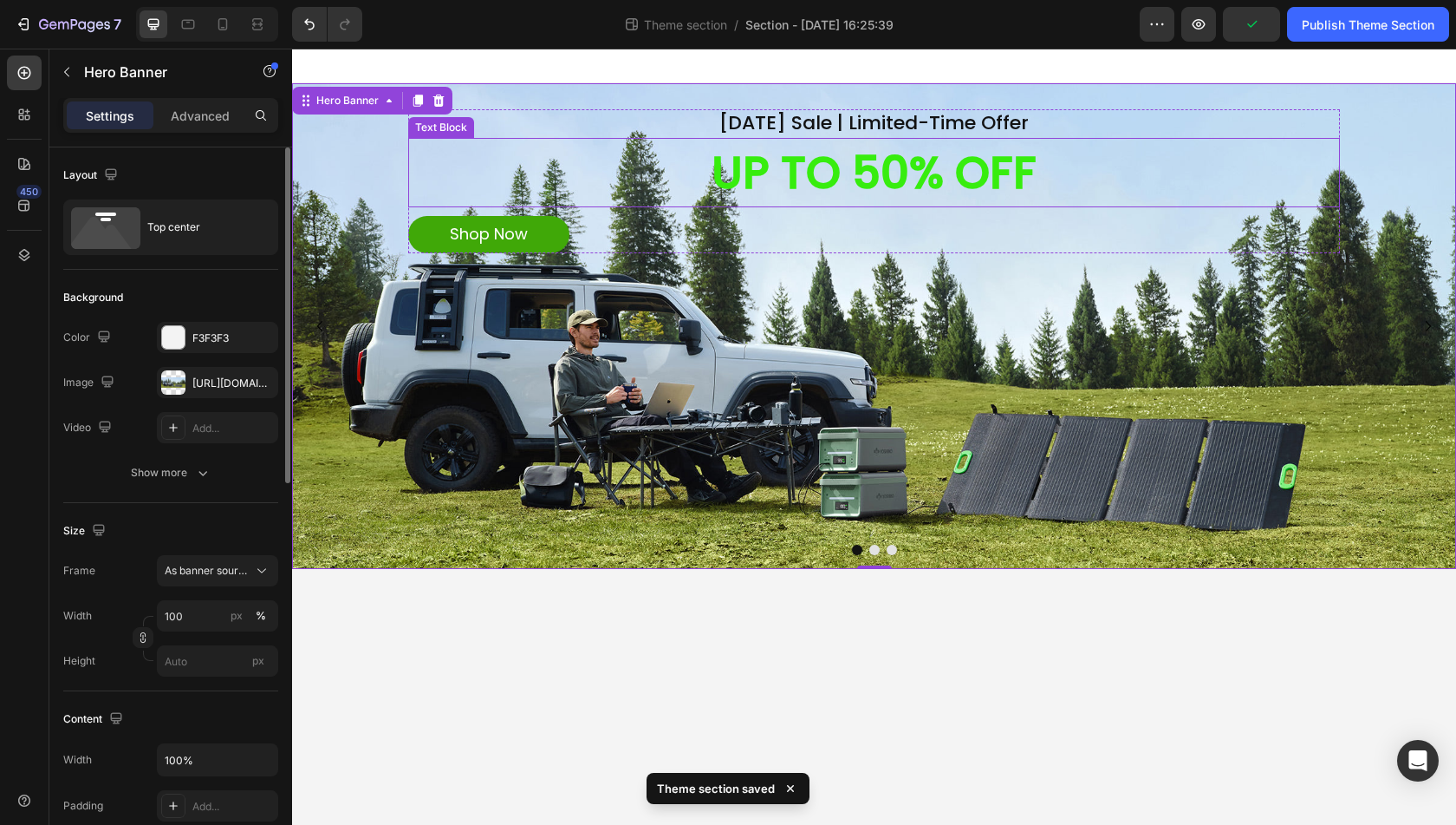
click at [861, 191] on p "UP TO 50% OFF" at bounding box center [874, 173] width 928 height 67
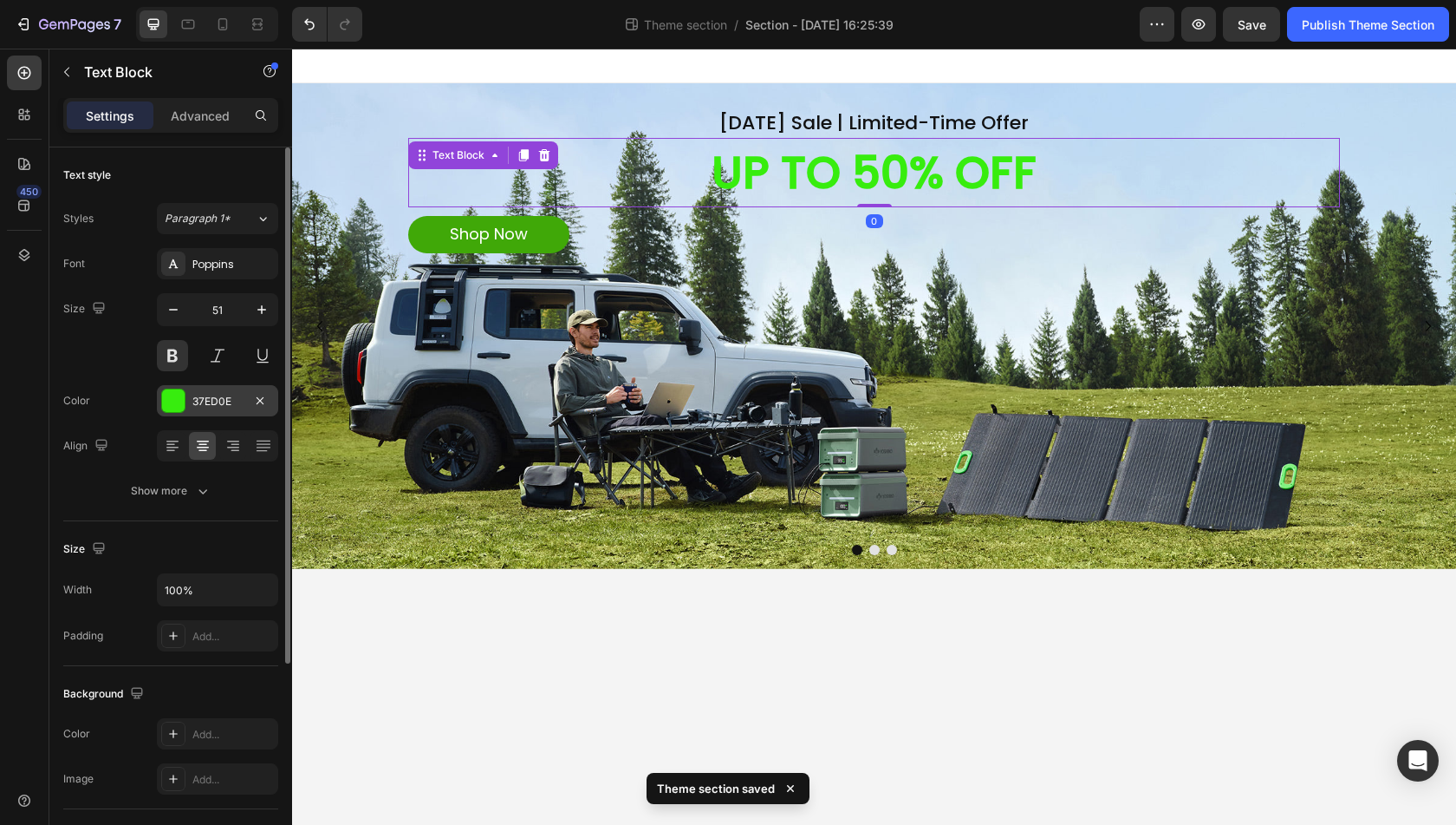
click at [182, 399] on div at bounding box center [173, 400] width 23 height 23
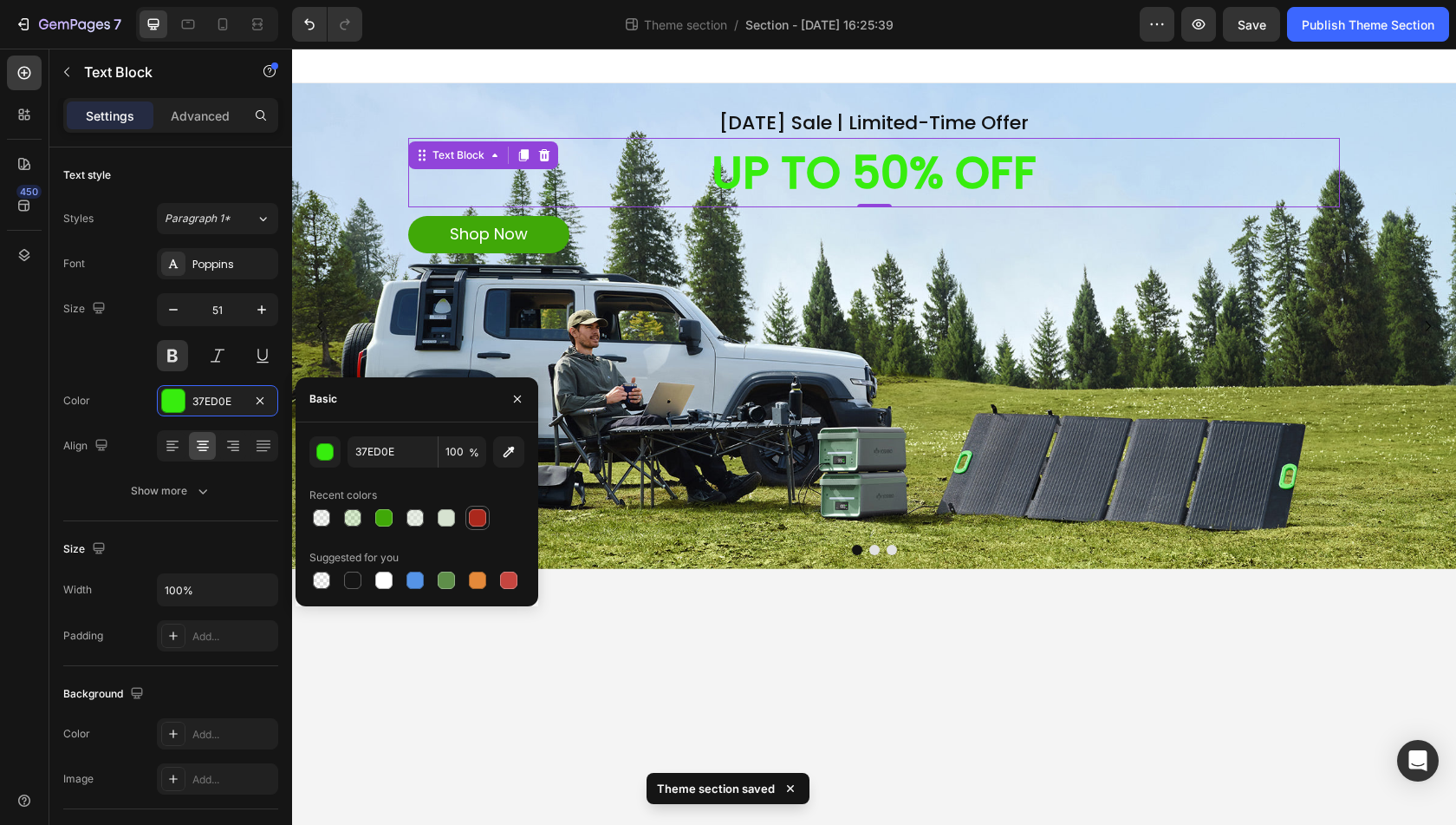
click at [477, 516] on div at bounding box center [477, 518] width 17 height 17
type input "AB281C"
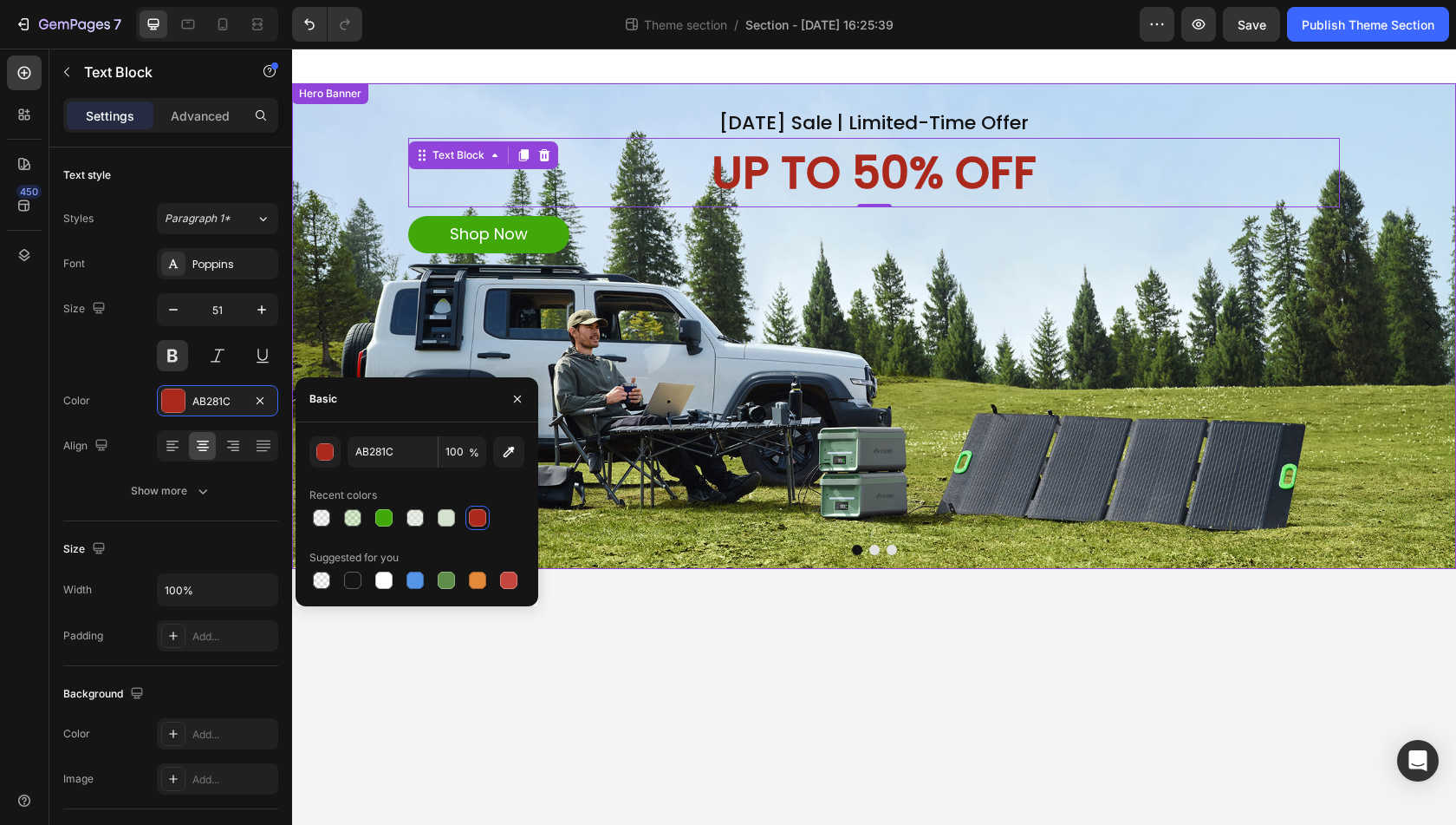
click at [904, 361] on div "Background Image" at bounding box center [874, 327] width 1165 height 486
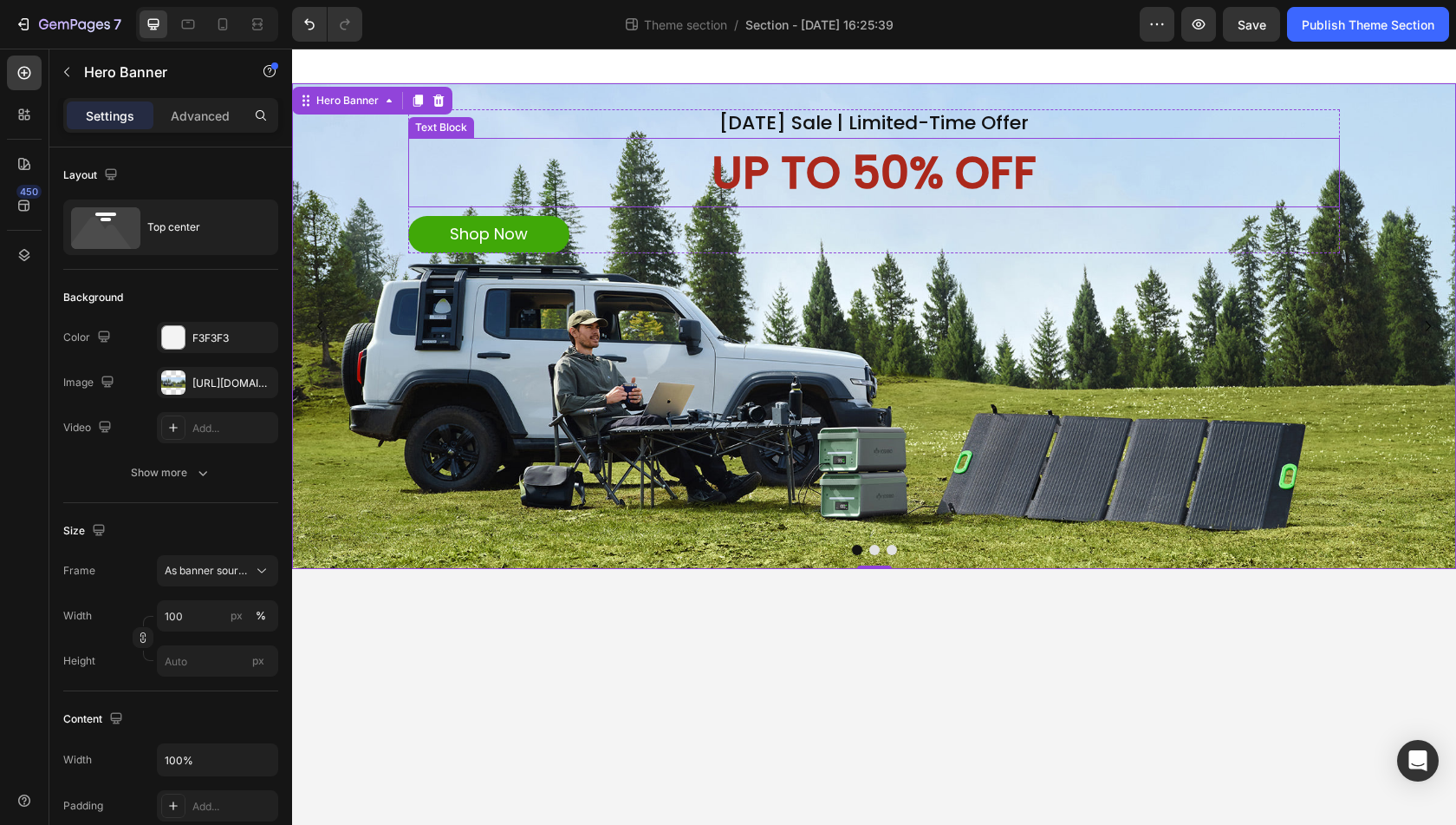
click at [906, 169] on p "UP TO 50% OFF" at bounding box center [874, 173] width 928 height 67
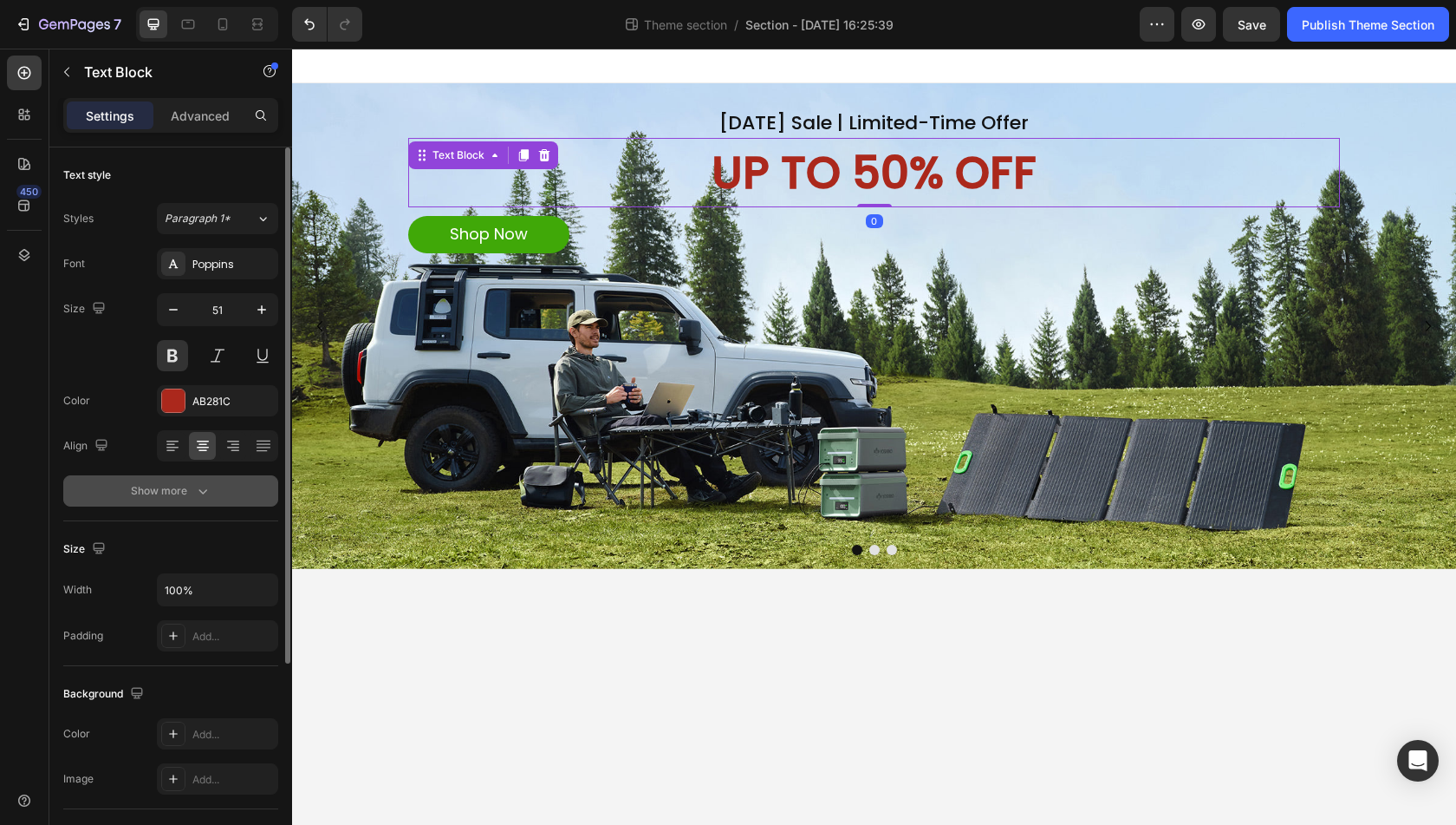
click at [187, 487] on div "Show more" at bounding box center [171, 490] width 81 height 17
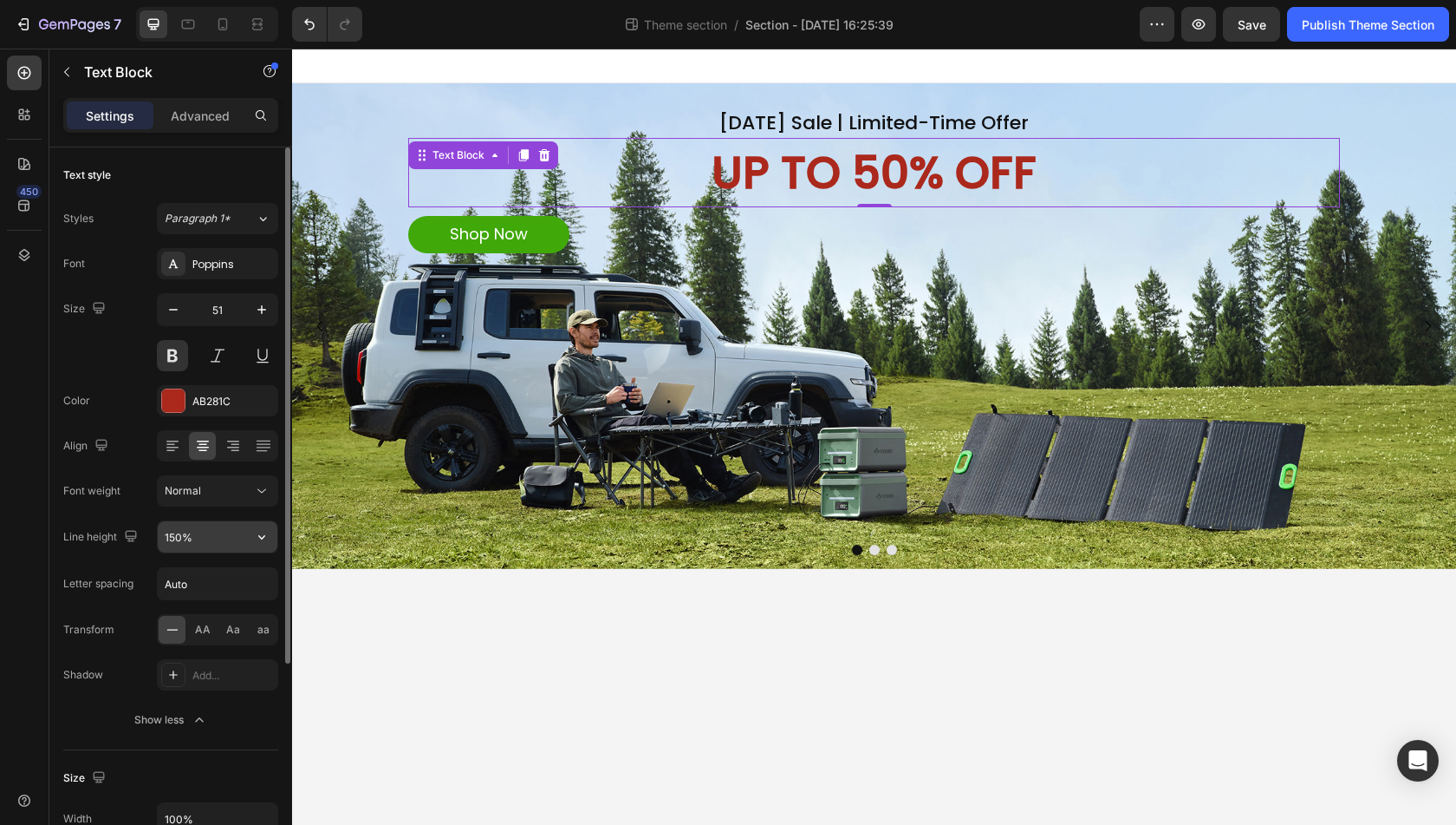
drag, startPoint x: 210, startPoint y: 537, endPoint x: 234, endPoint y: 537, distance: 24.0
click at [210, 537] on input "150%" at bounding box center [218, 537] width 119 height 31
click at [262, 538] on icon "button" at bounding box center [261, 536] width 17 height 17
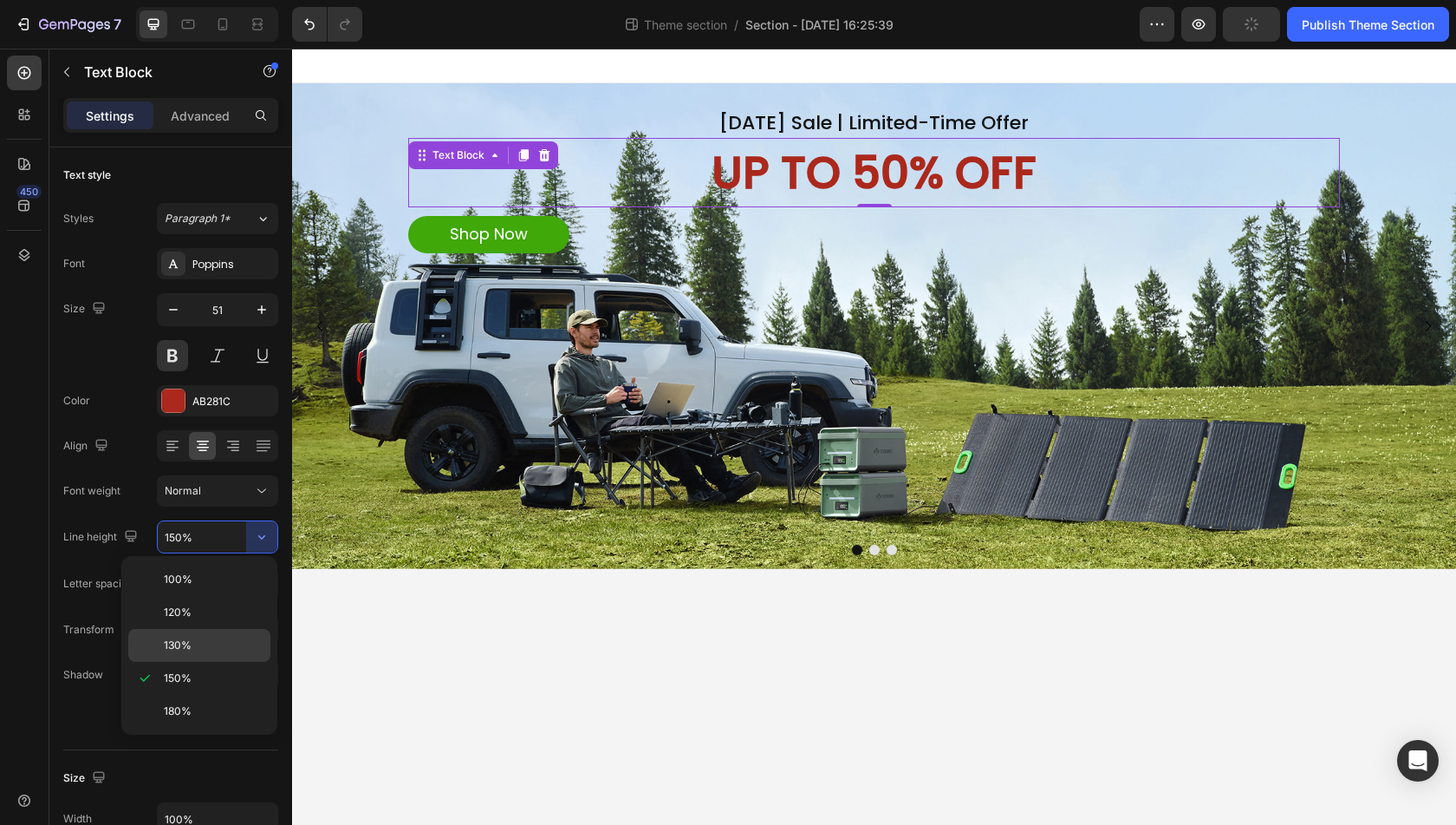
click at [207, 637] on p "130%" at bounding box center [213, 645] width 99 height 16
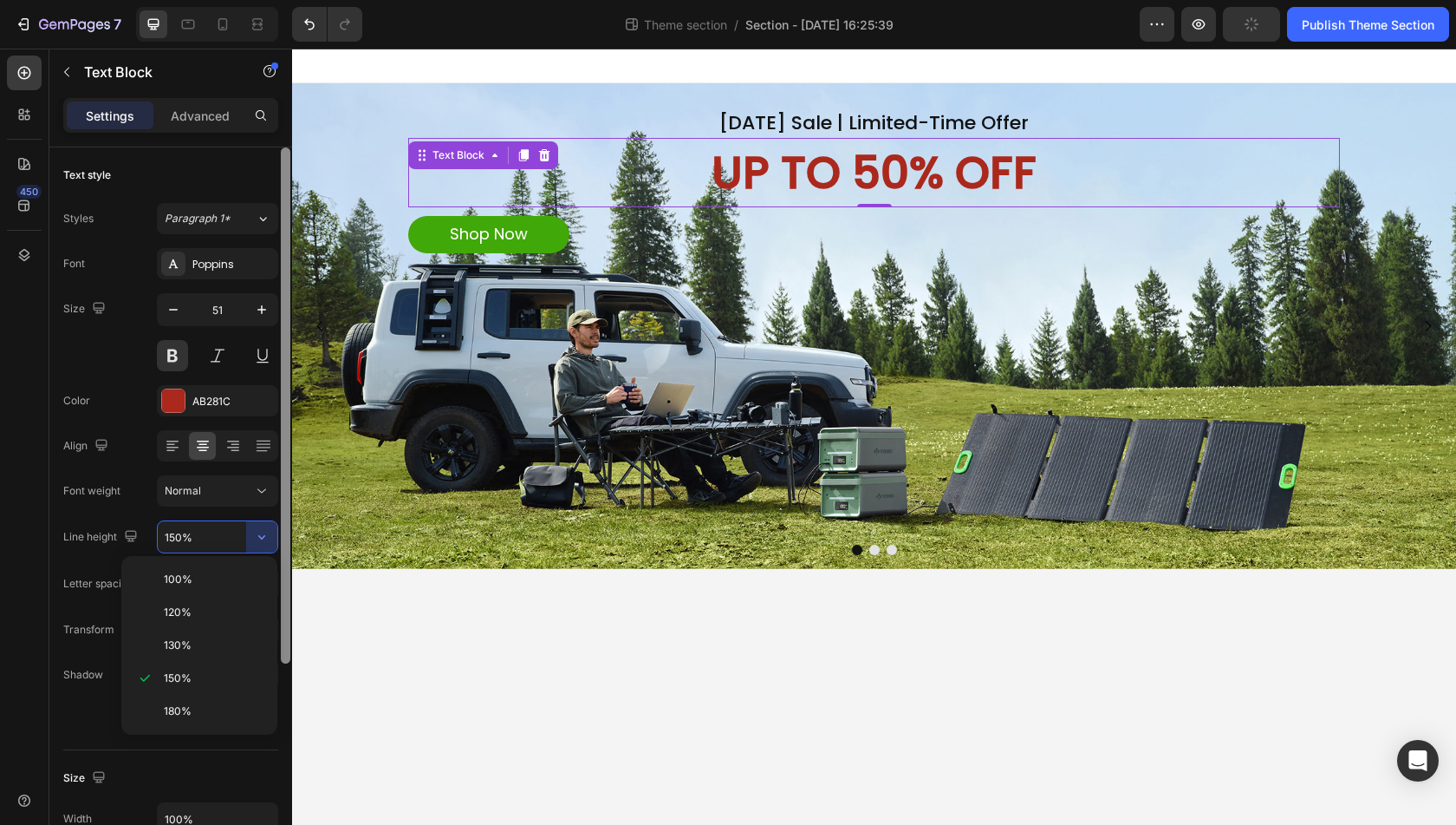
type input "130%"
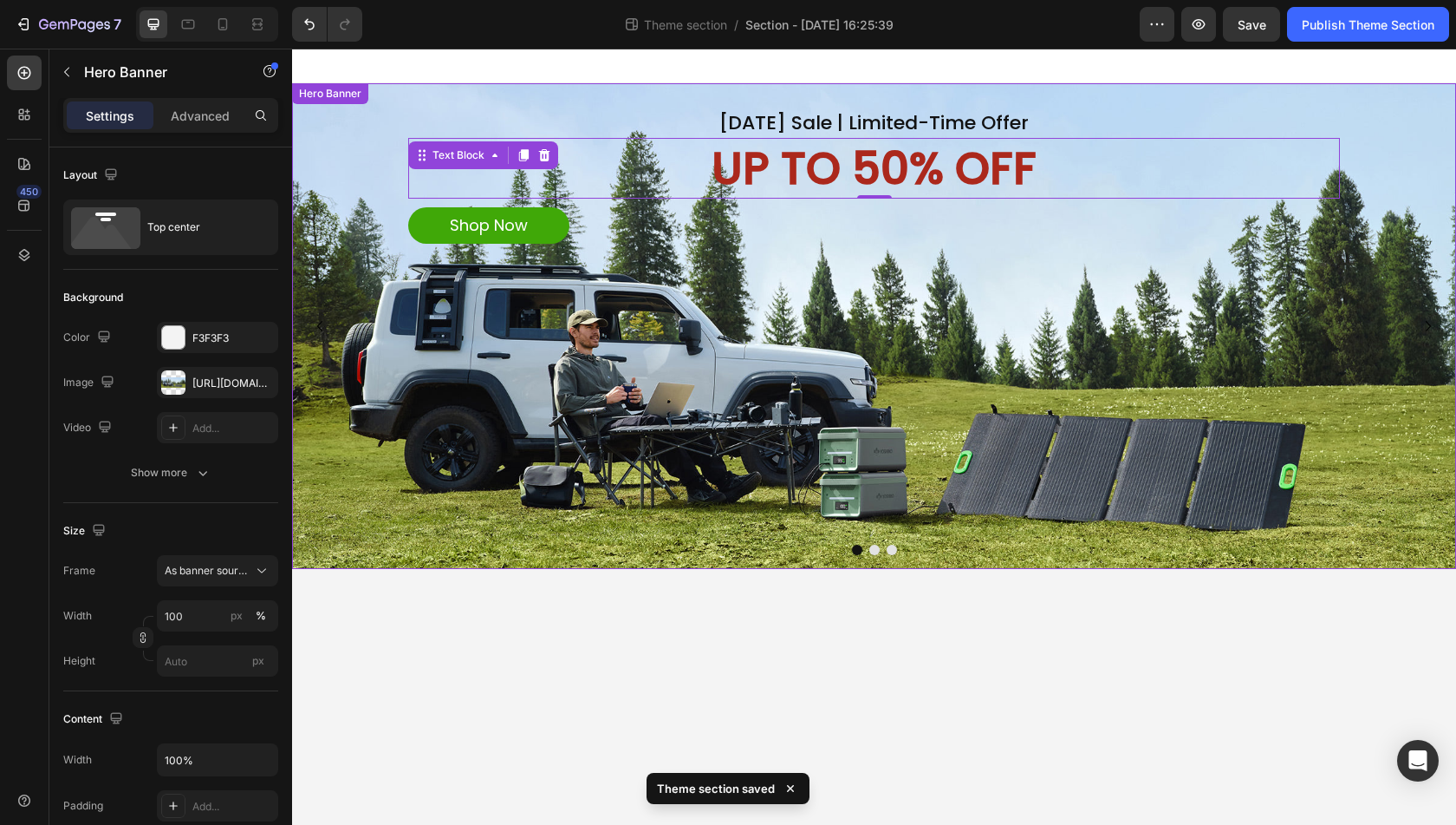
click at [933, 388] on div "Background Image" at bounding box center [874, 327] width 1165 height 486
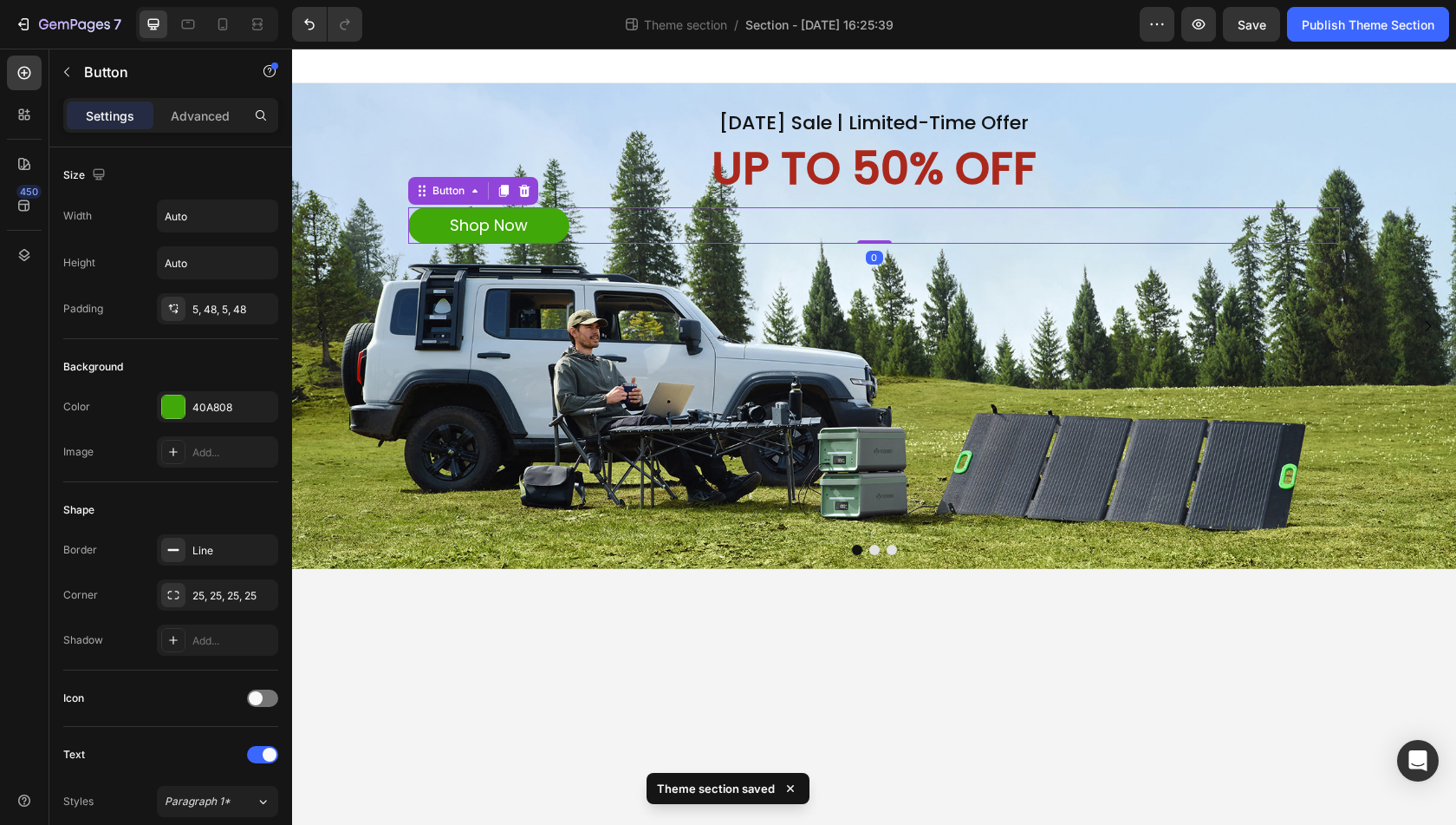
click at [668, 210] on div "Shop Now Button 0" at bounding box center [874, 225] width 932 height 37
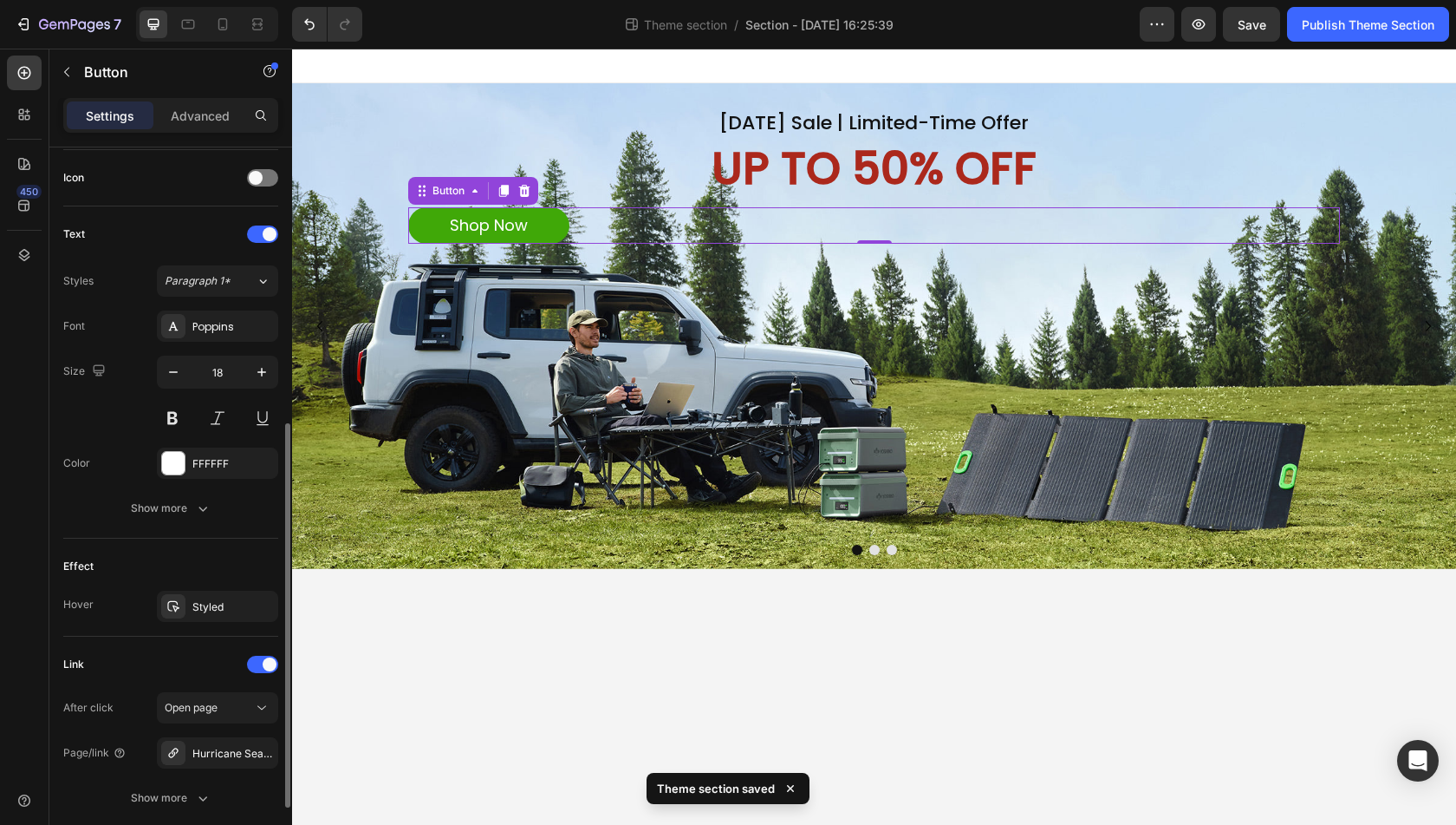
scroll to position [648, 0]
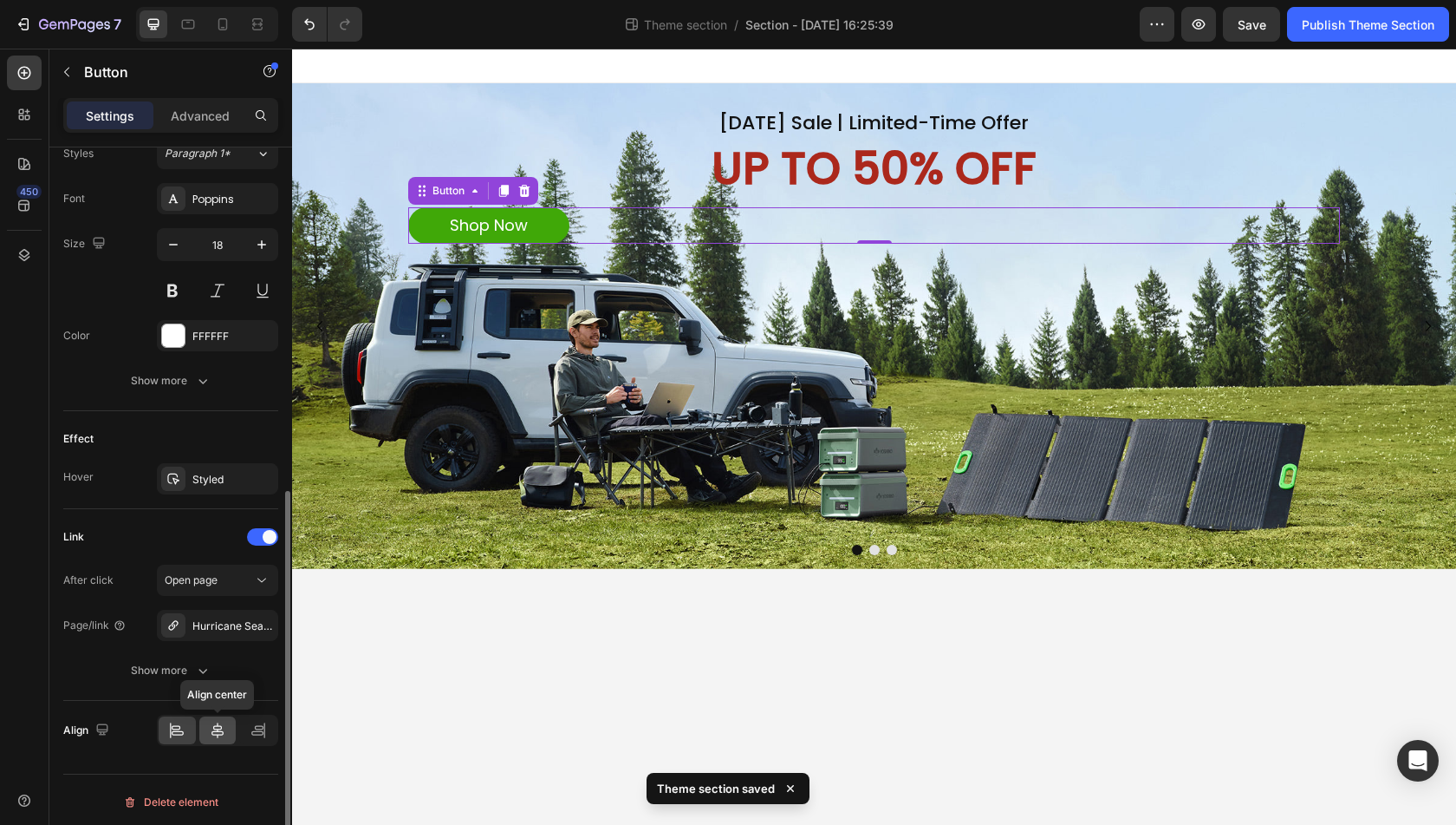
click at [210, 729] on icon at bounding box center [217, 730] width 17 height 17
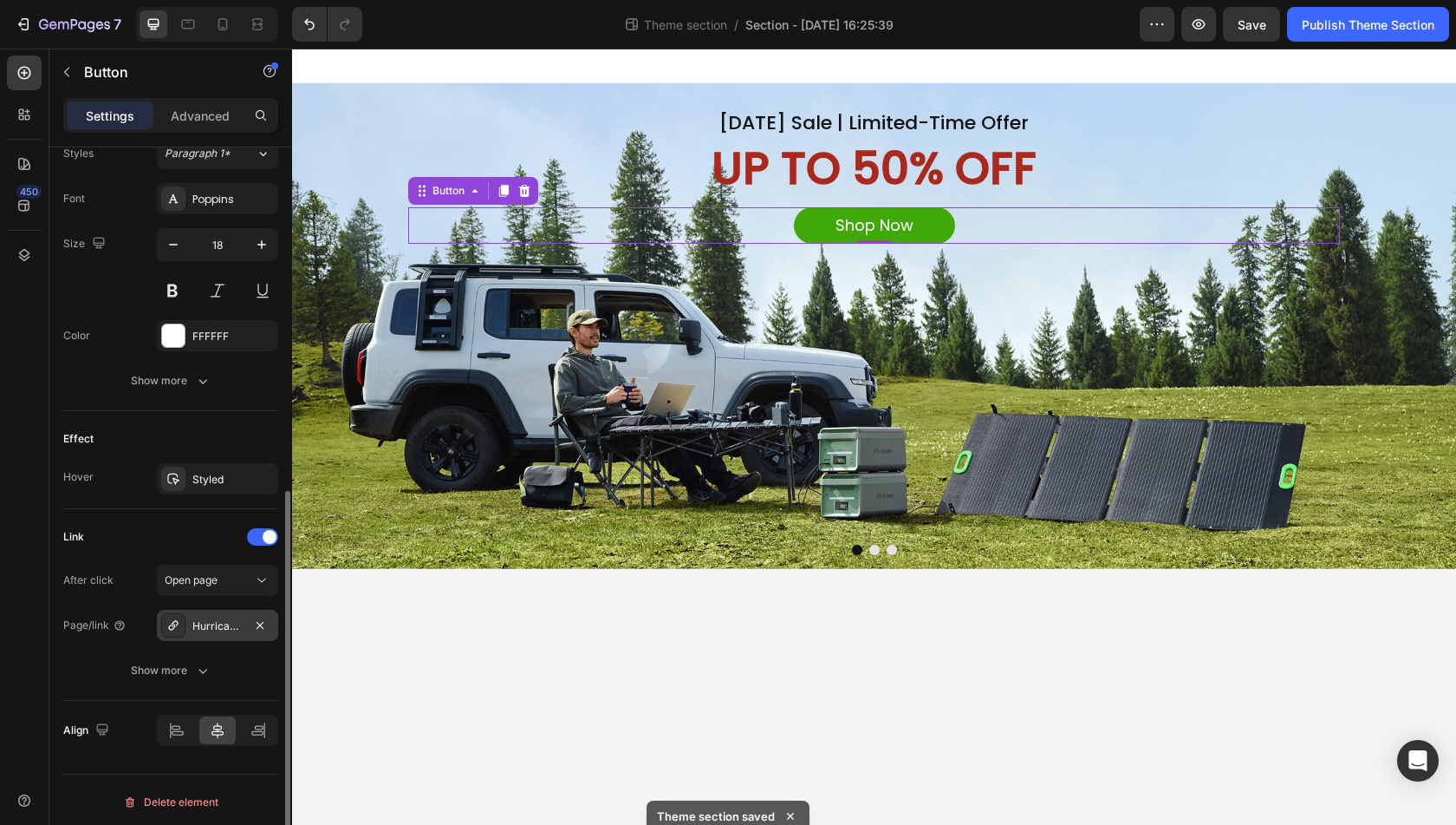
click at [171, 621] on icon at bounding box center [173, 624] width 14 height 14
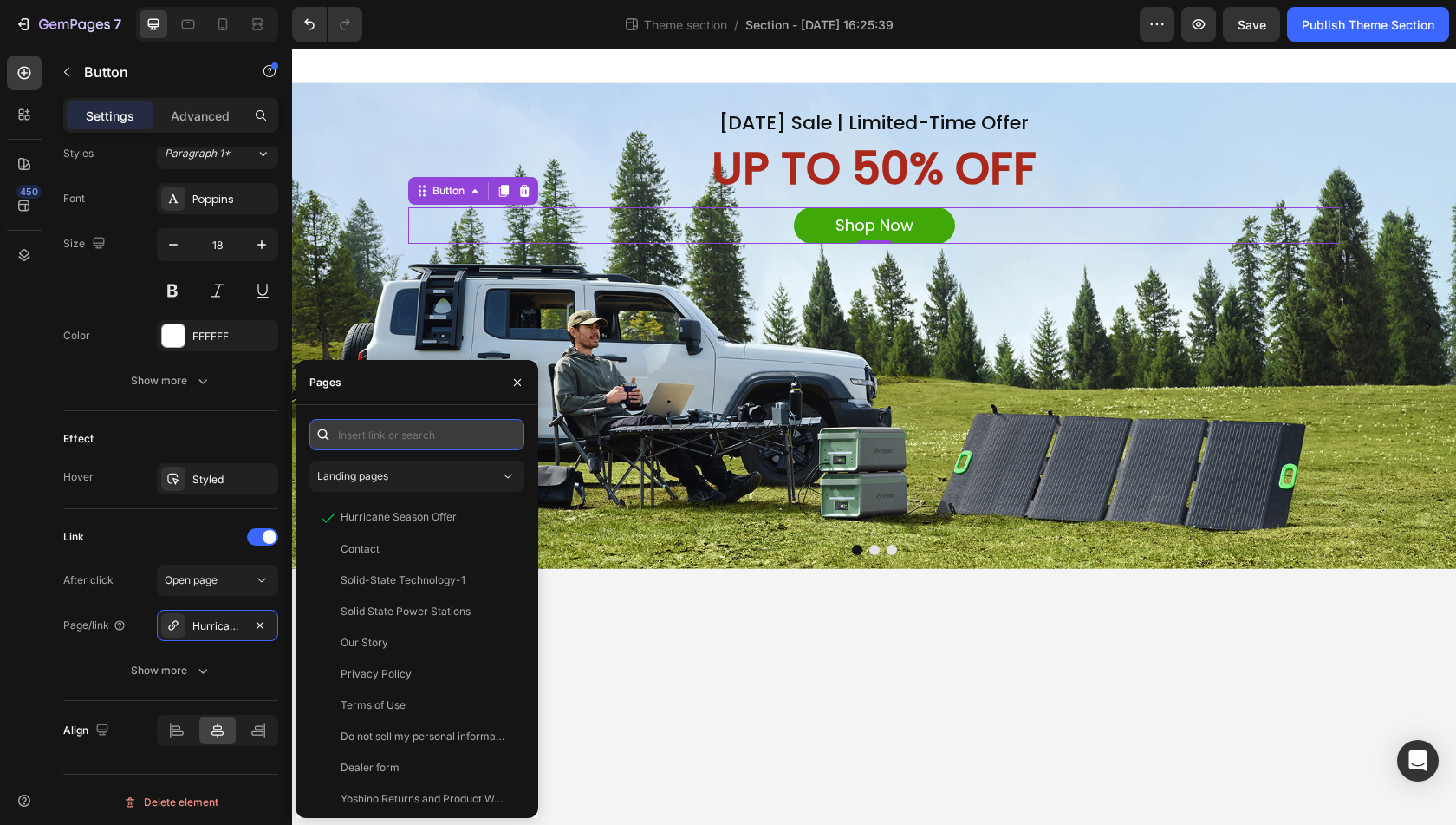
click at [362, 428] on input "text" at bounding box center [417, 435] width 215 height 31
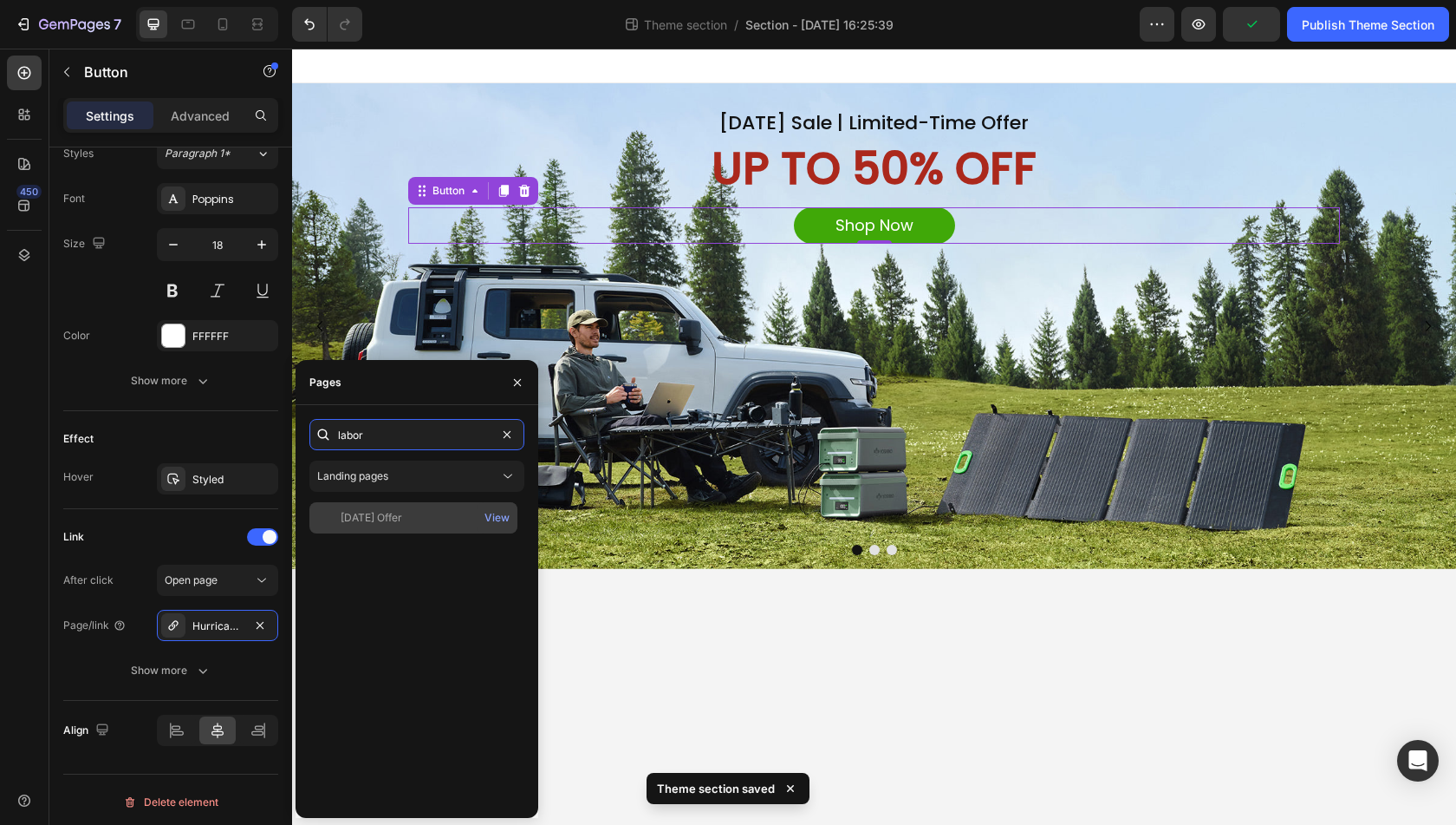
type input "labor"
click at [374, 517] on div "[DATE] Offer" at bounding box center [371, 518] width 62 height 16
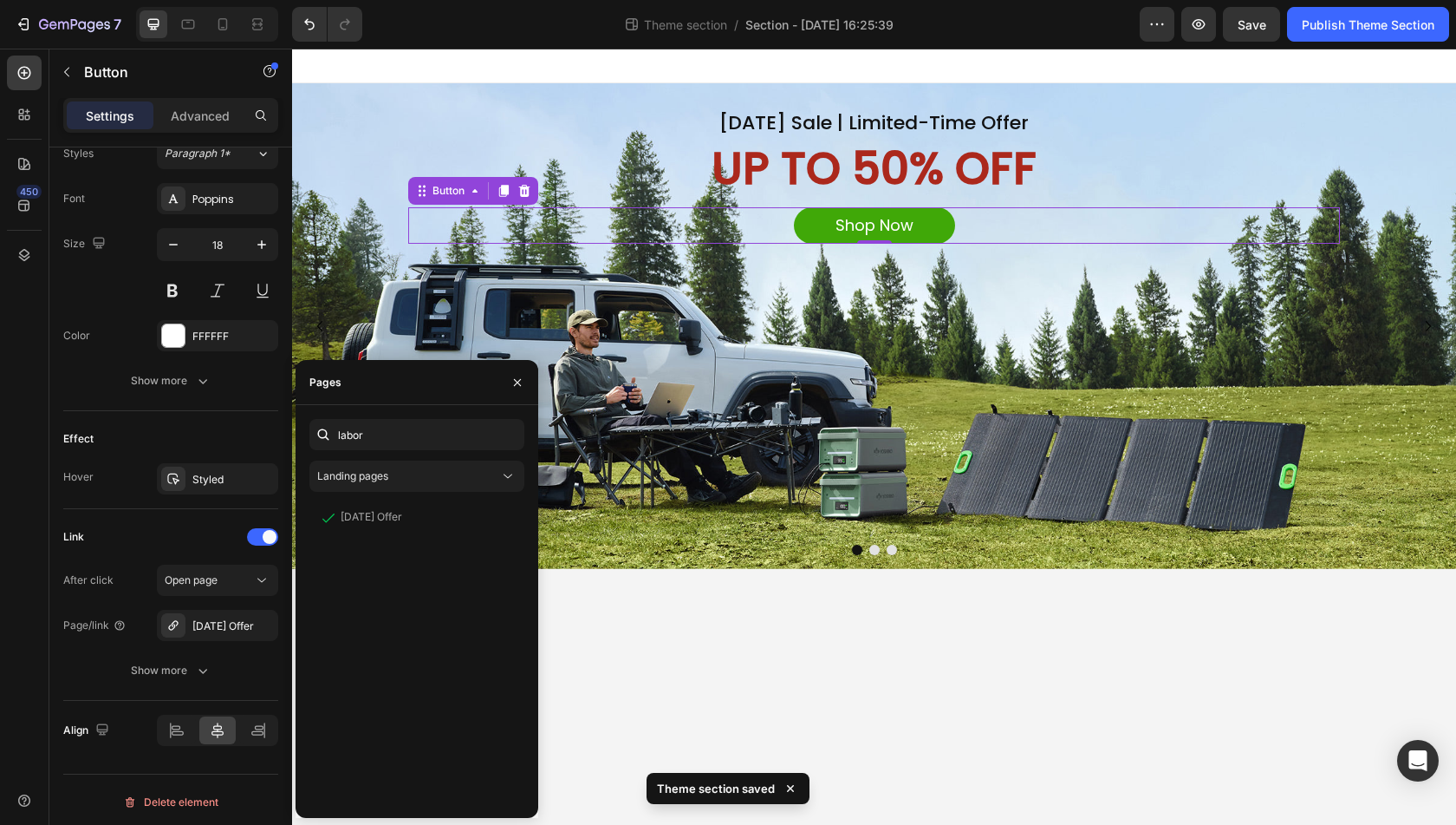
click at [0, 618] on div "450" at bounding box center [25, 437] width 50 height 776
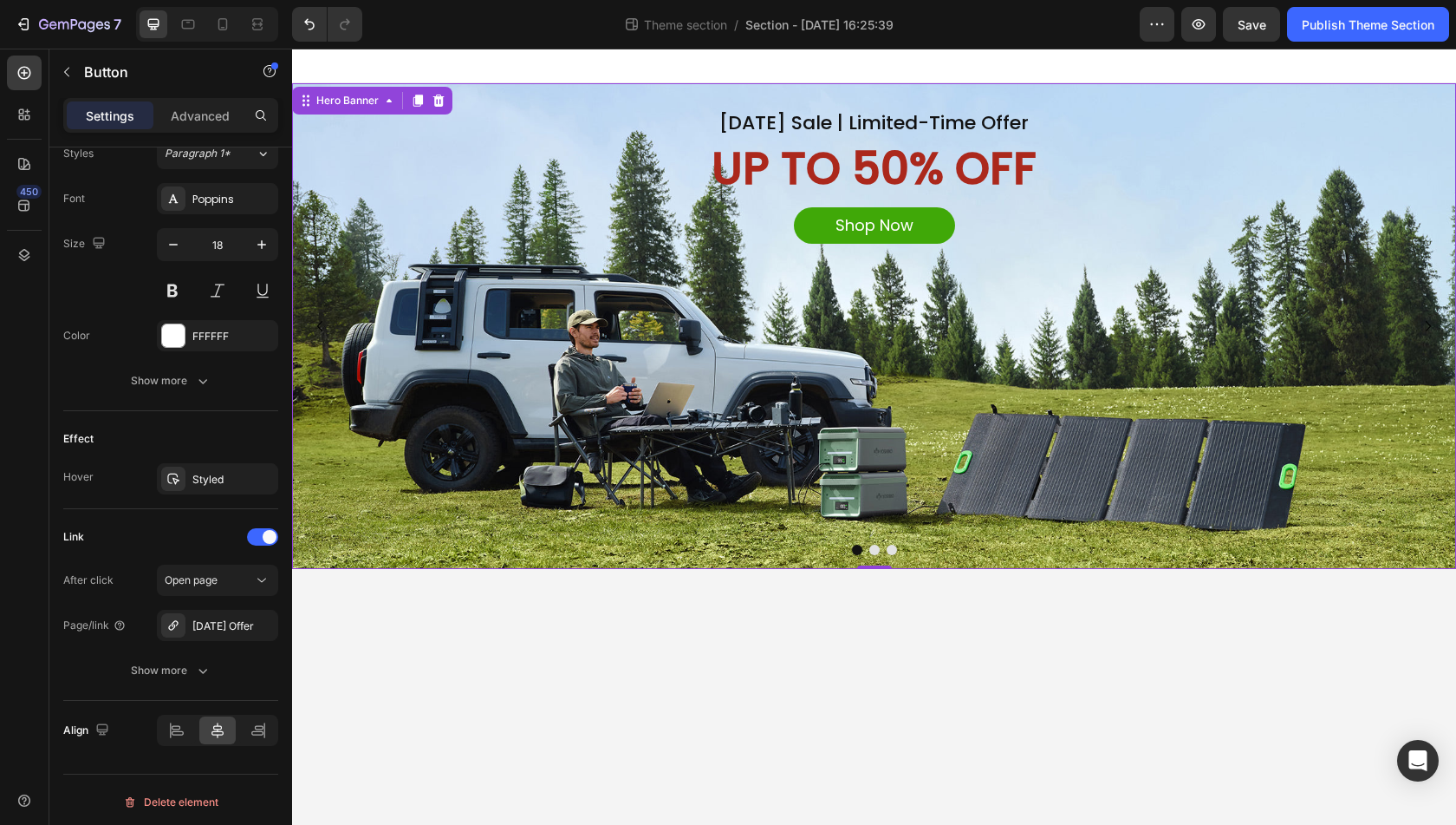
click at [1008, 381] on div "Background Image" at bounding box center [874, 327] width 1165 height 486
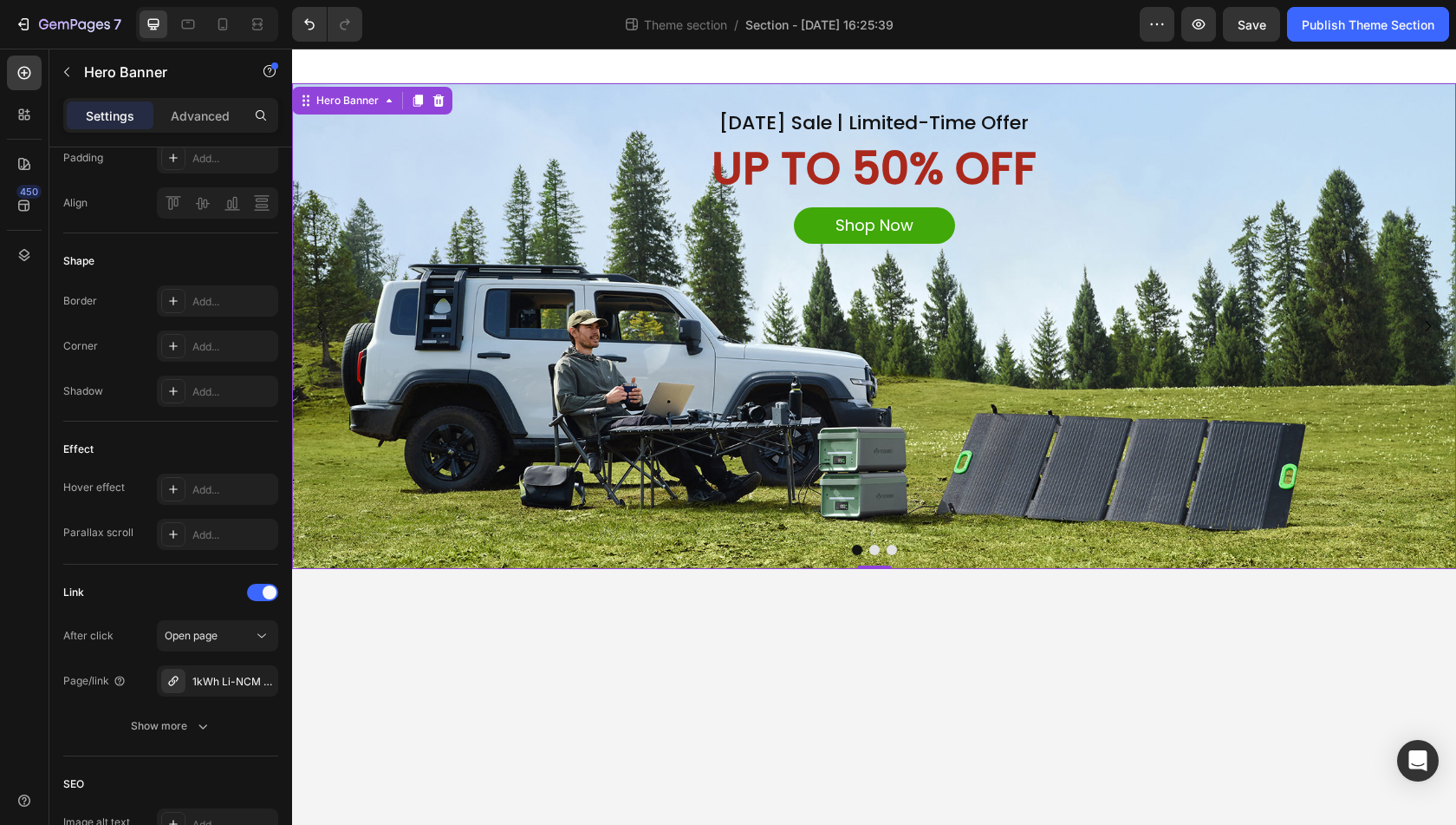
scroll to position [0, 0]
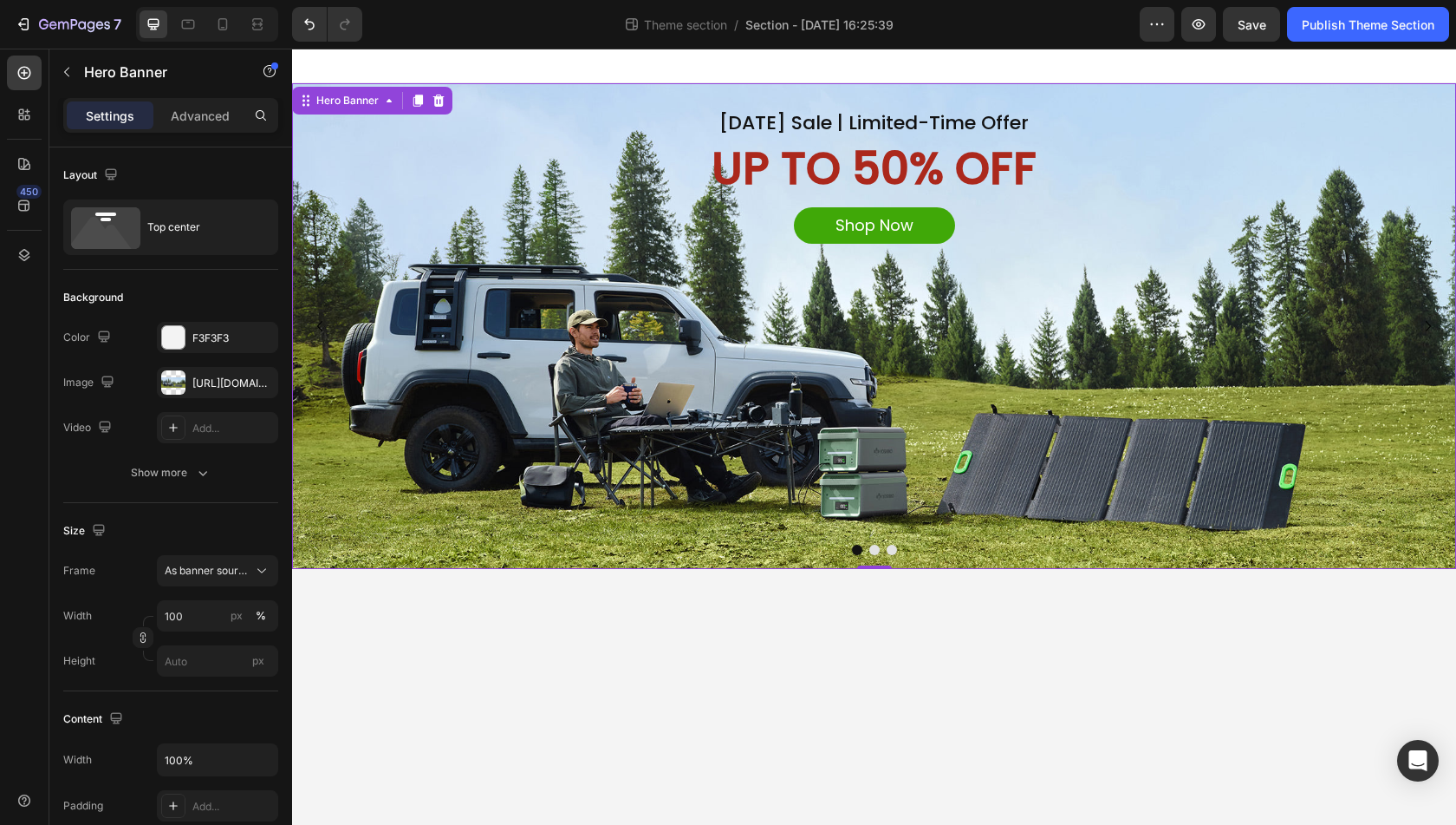
click at [825, 361] on div "Background Image" at bounding box center [874, 327] width 1165 height 486
click at [928, 579] on body "Labor Day Sale | Limited-Time Offer Heading UP TO 50% OFF Text Block Shop Now B…" at bounding box center [874, 437] width 1165 height 776
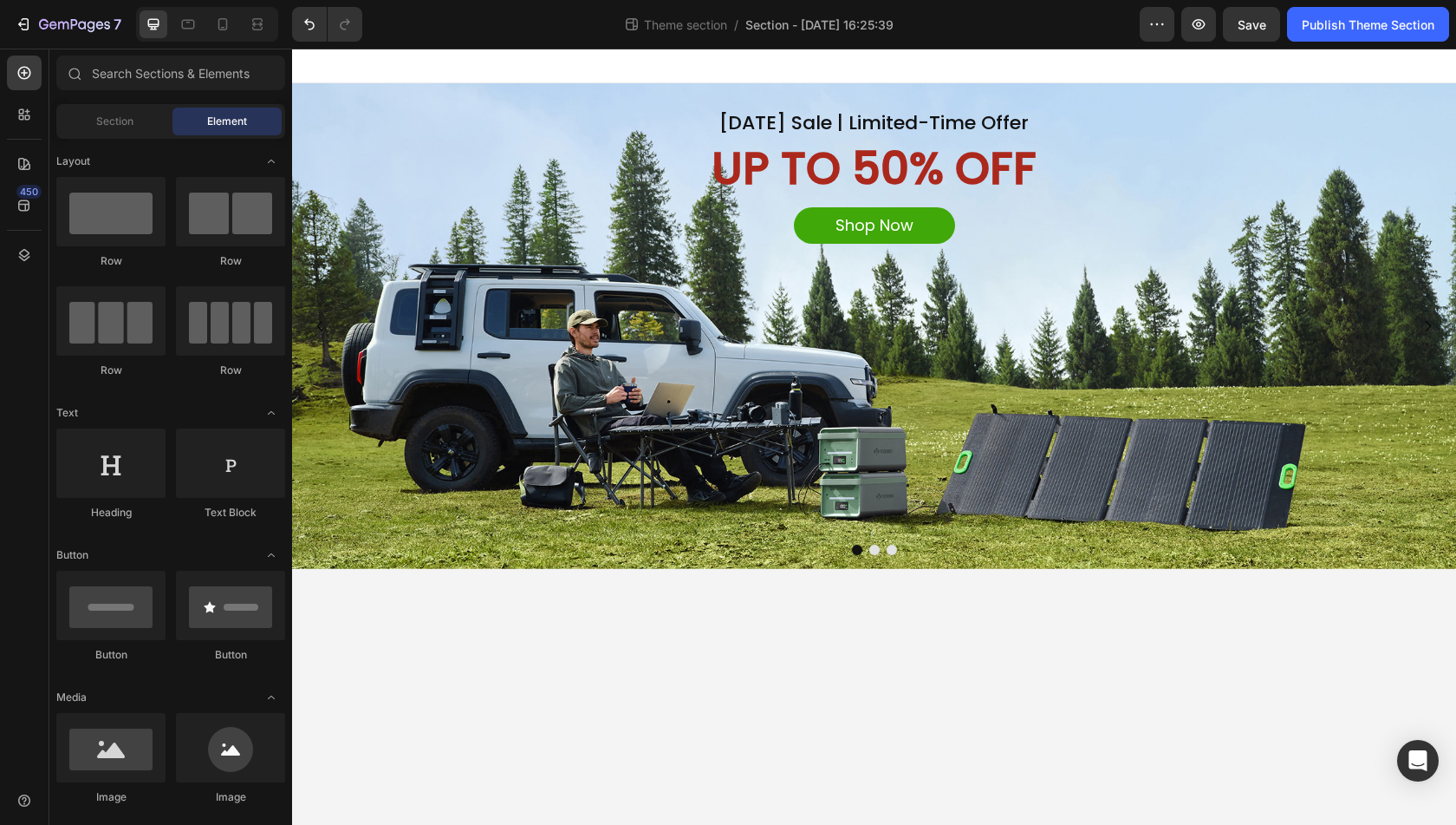
click at [587, 588] on body "Labor Day Sale | Limited-Time Offer Heading UP TO 50% OFF Text Block Shop Now B…" at bounding box center [874, 437] width 1165 height 776
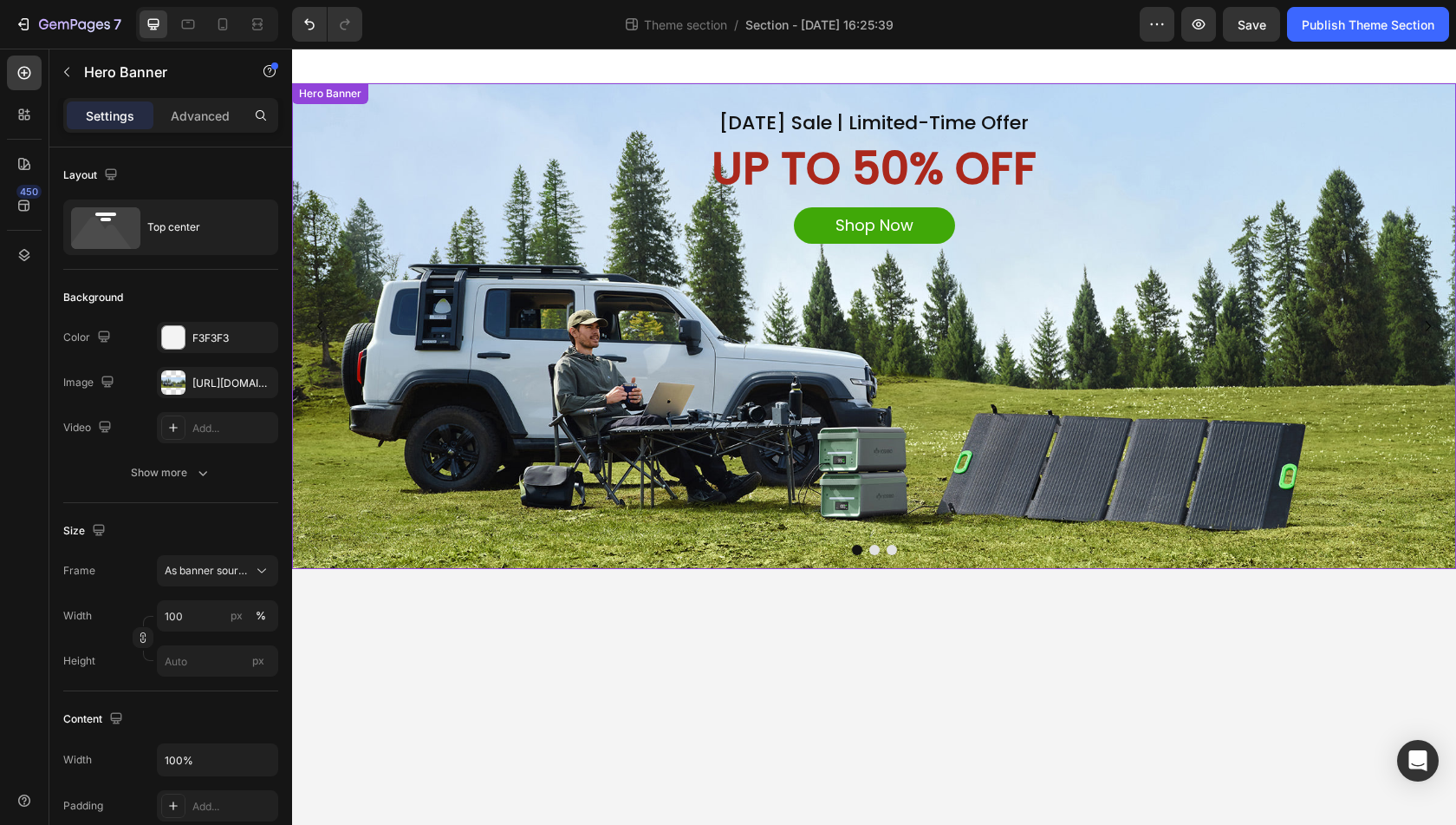
click at [556, 481] on div "Background Image" at bounding box center [874, 327] width 1165 height 486
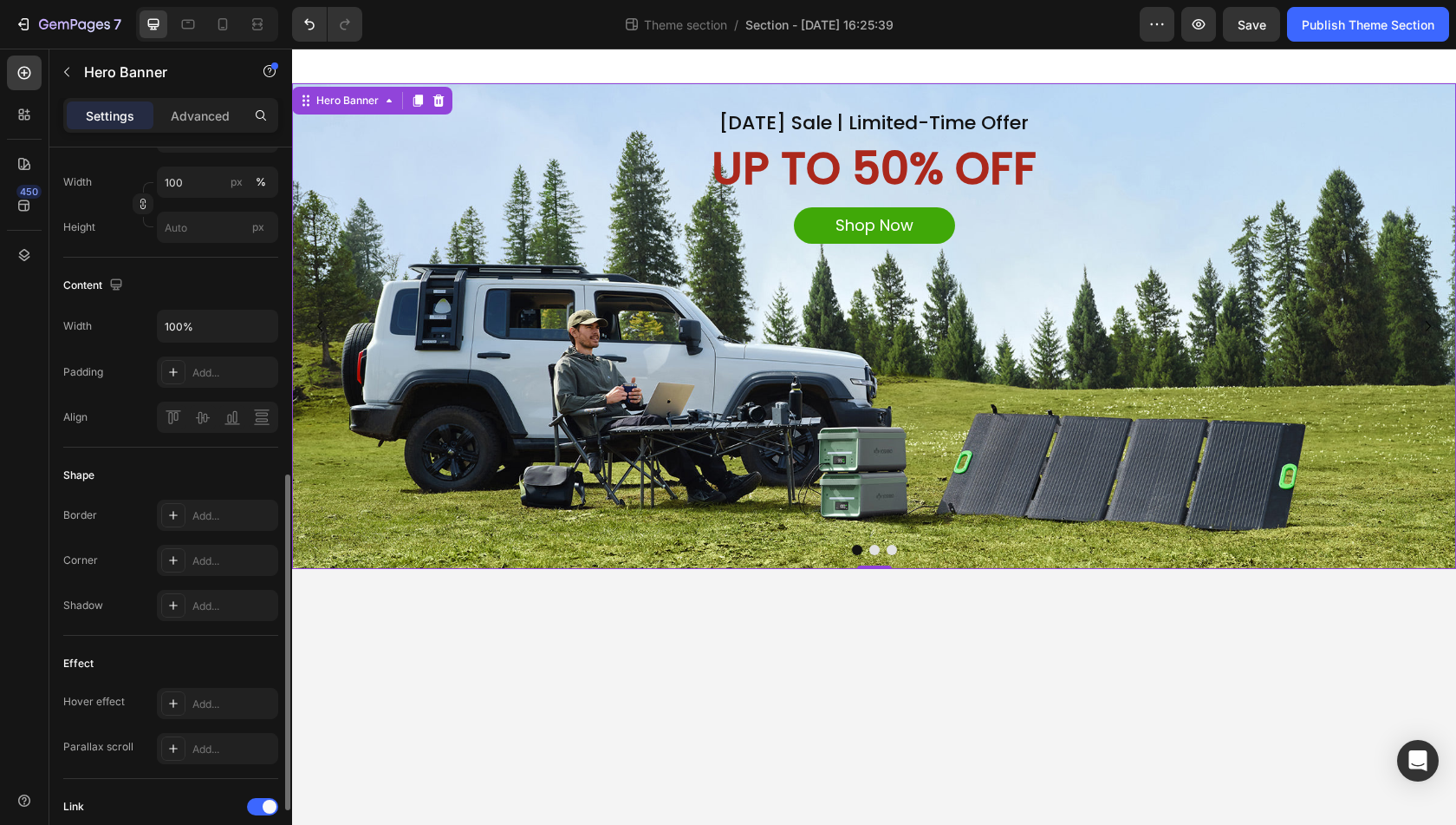
scroll to position [607, 0]
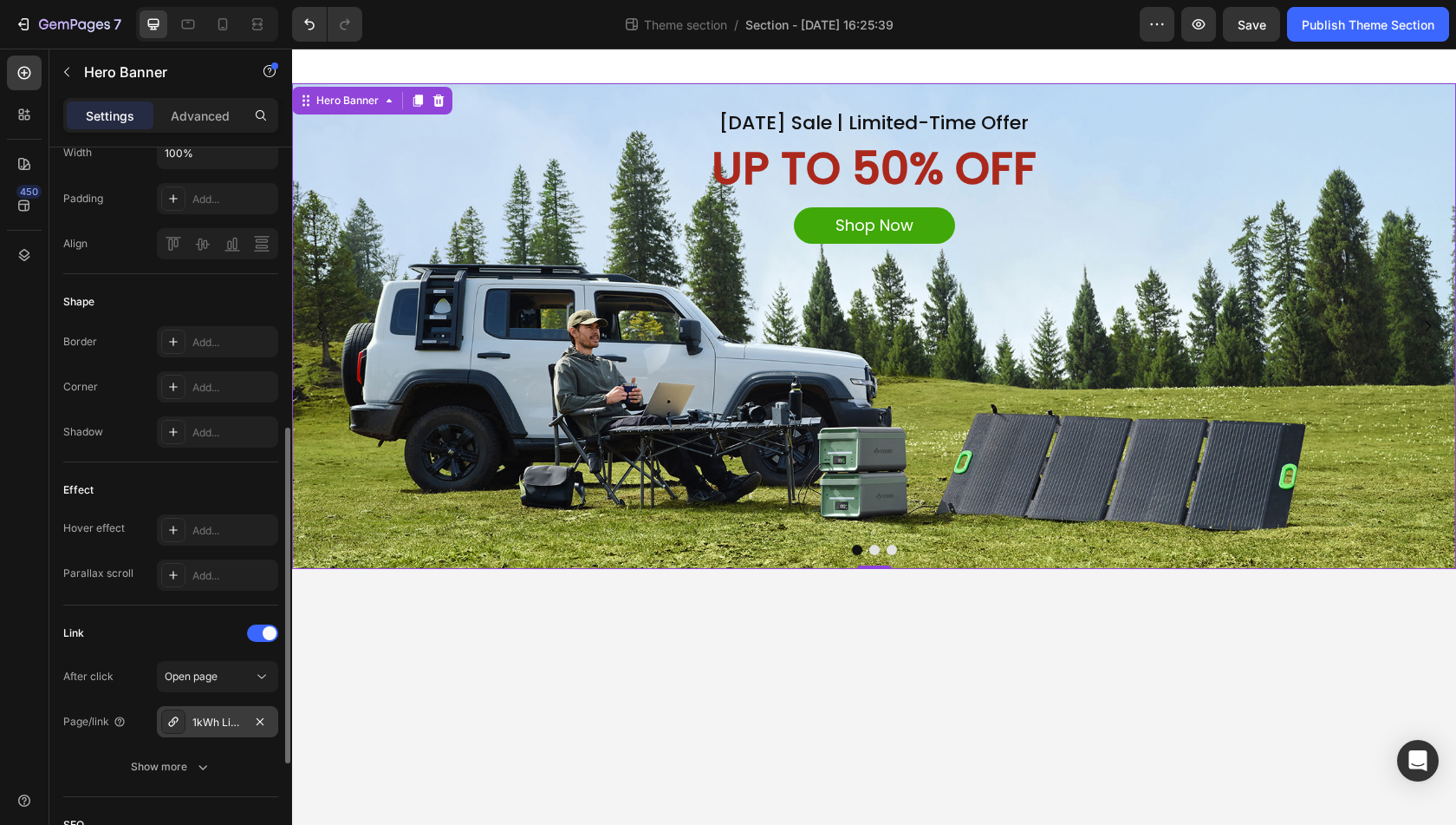
click at [184, 714] on div at bounding box center [173, 721] width 24 height 24
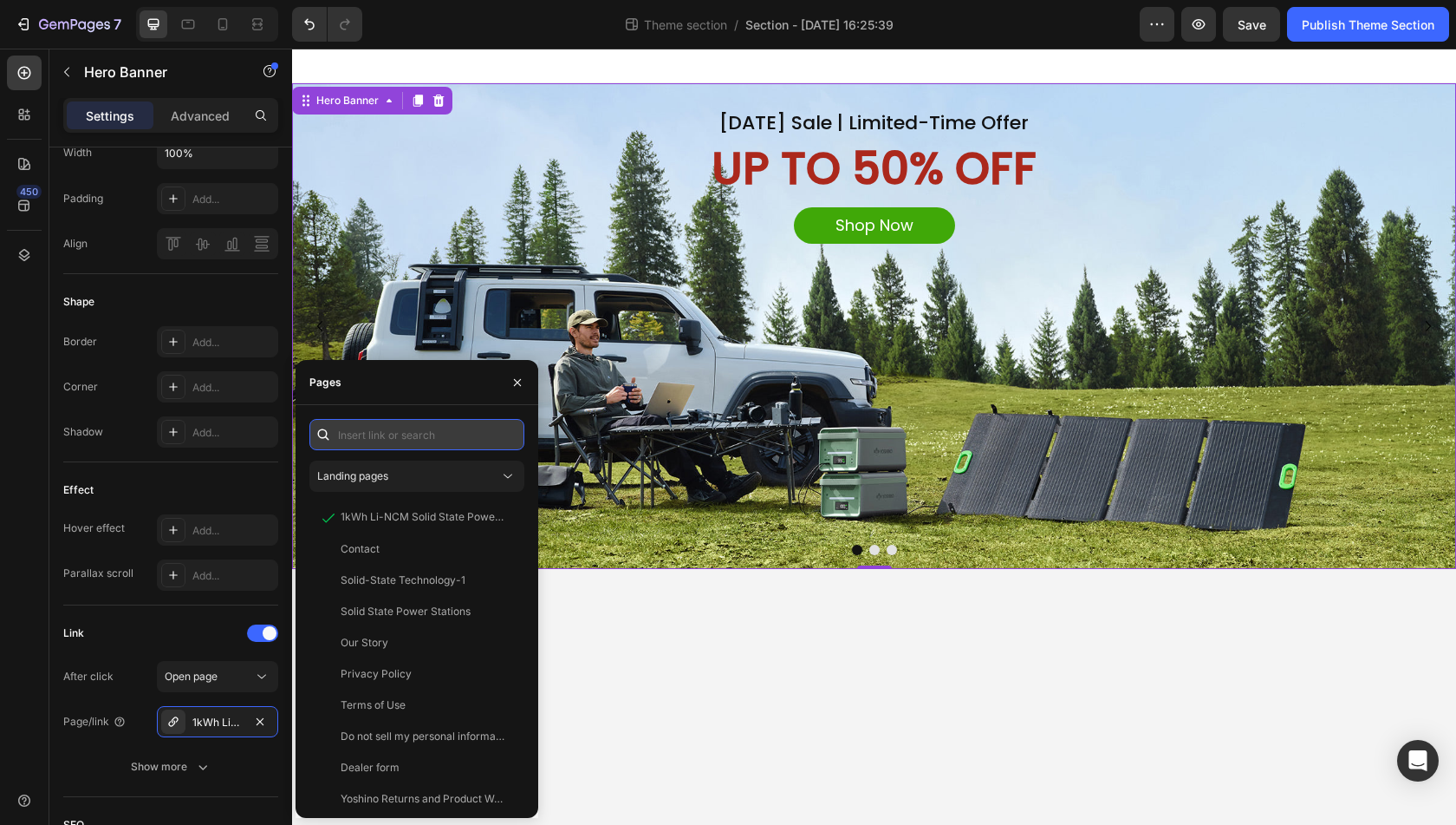
click at [404, 435] on input "text" at bounding box center [417, 435] width 215 height 31
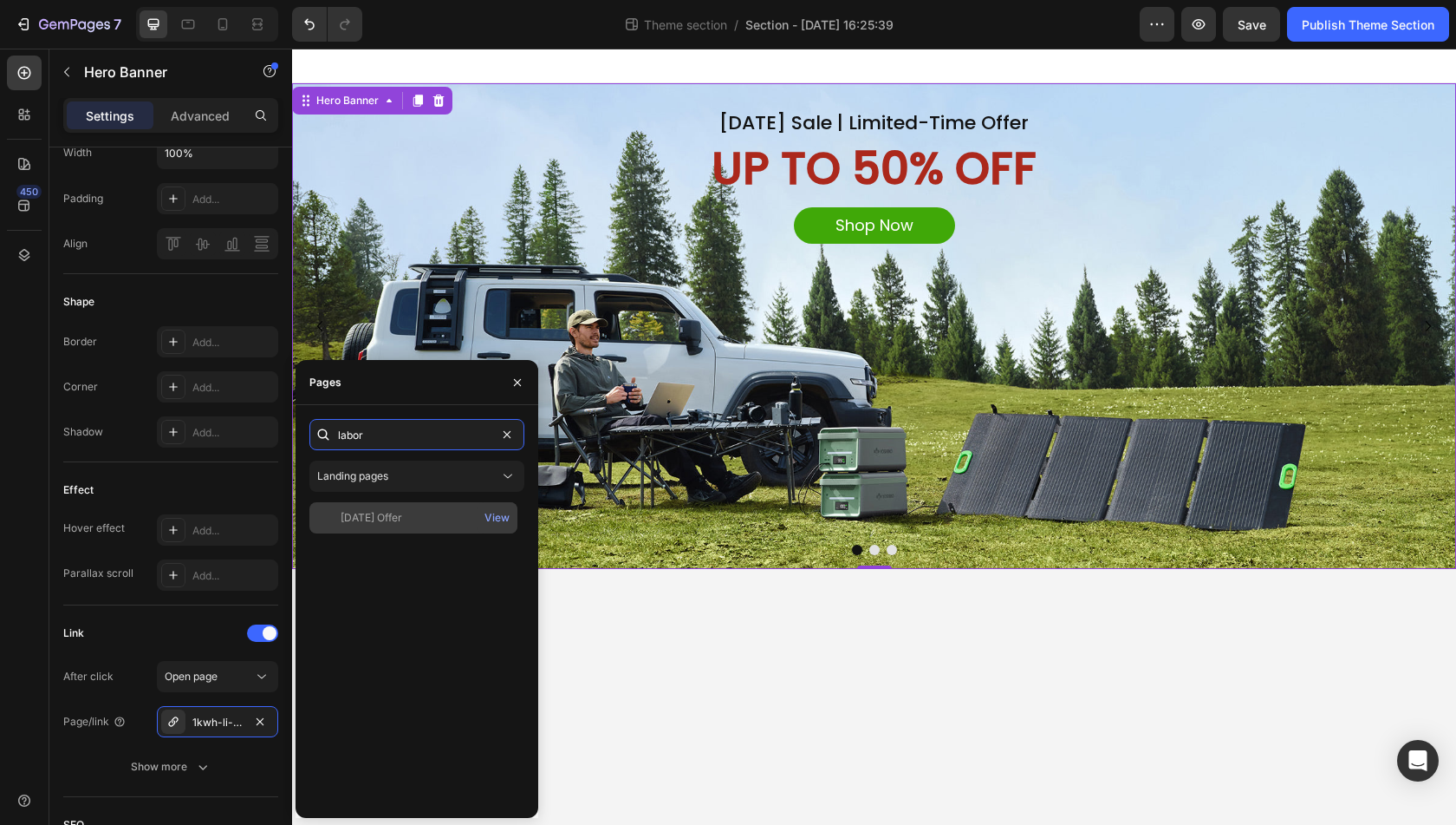
type input "labor"
click at [386, 516] on div "[DATE] Offer" at bounding box center [371, 518] width 62 height 16
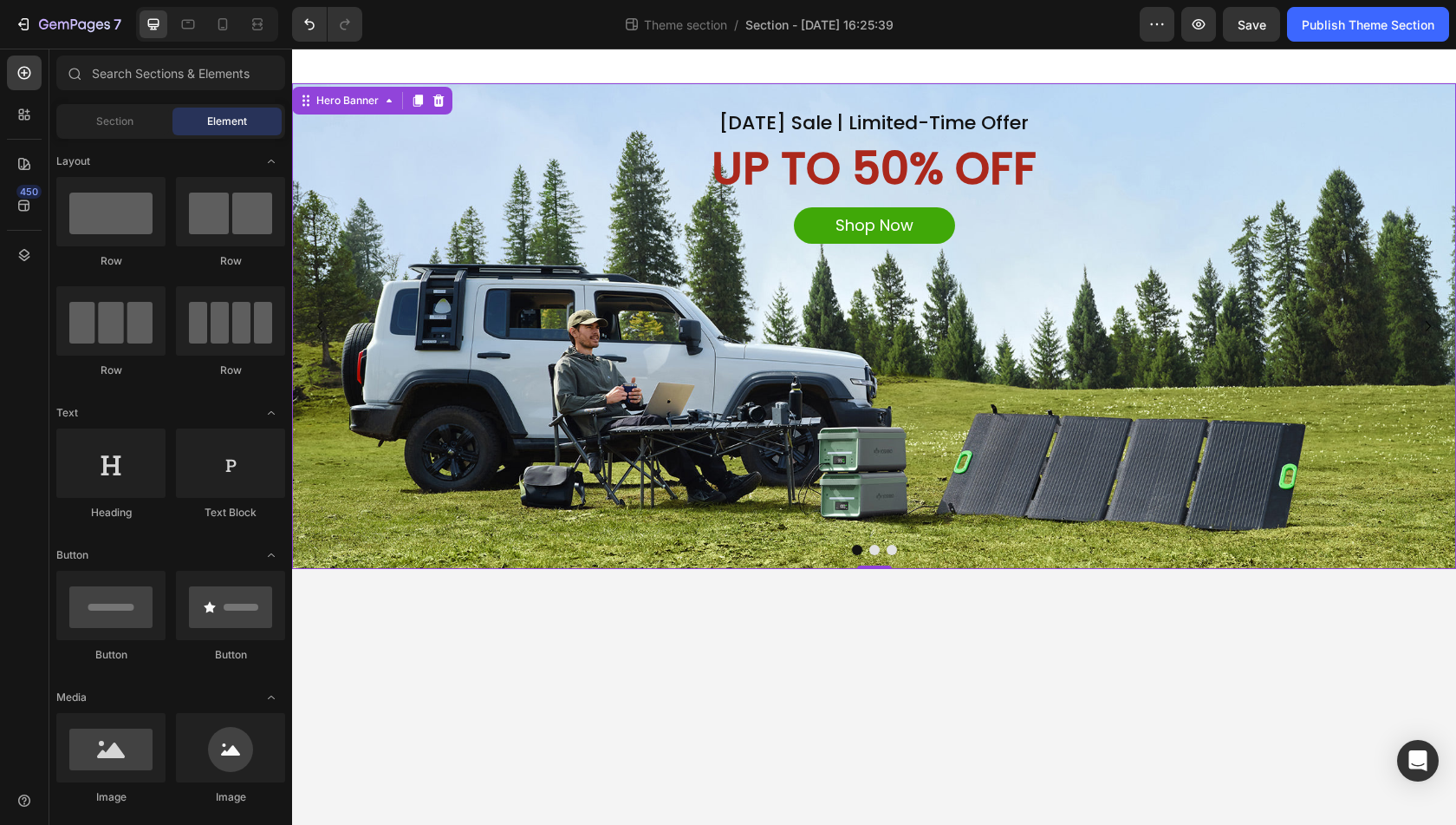
click at [717, 650] on body "Labor Day Sale | Limited-Time Offer Heading UP TO 50% OFF Text Block Shop Now B…" at bounding box center [874, 437] width 1165 height 776
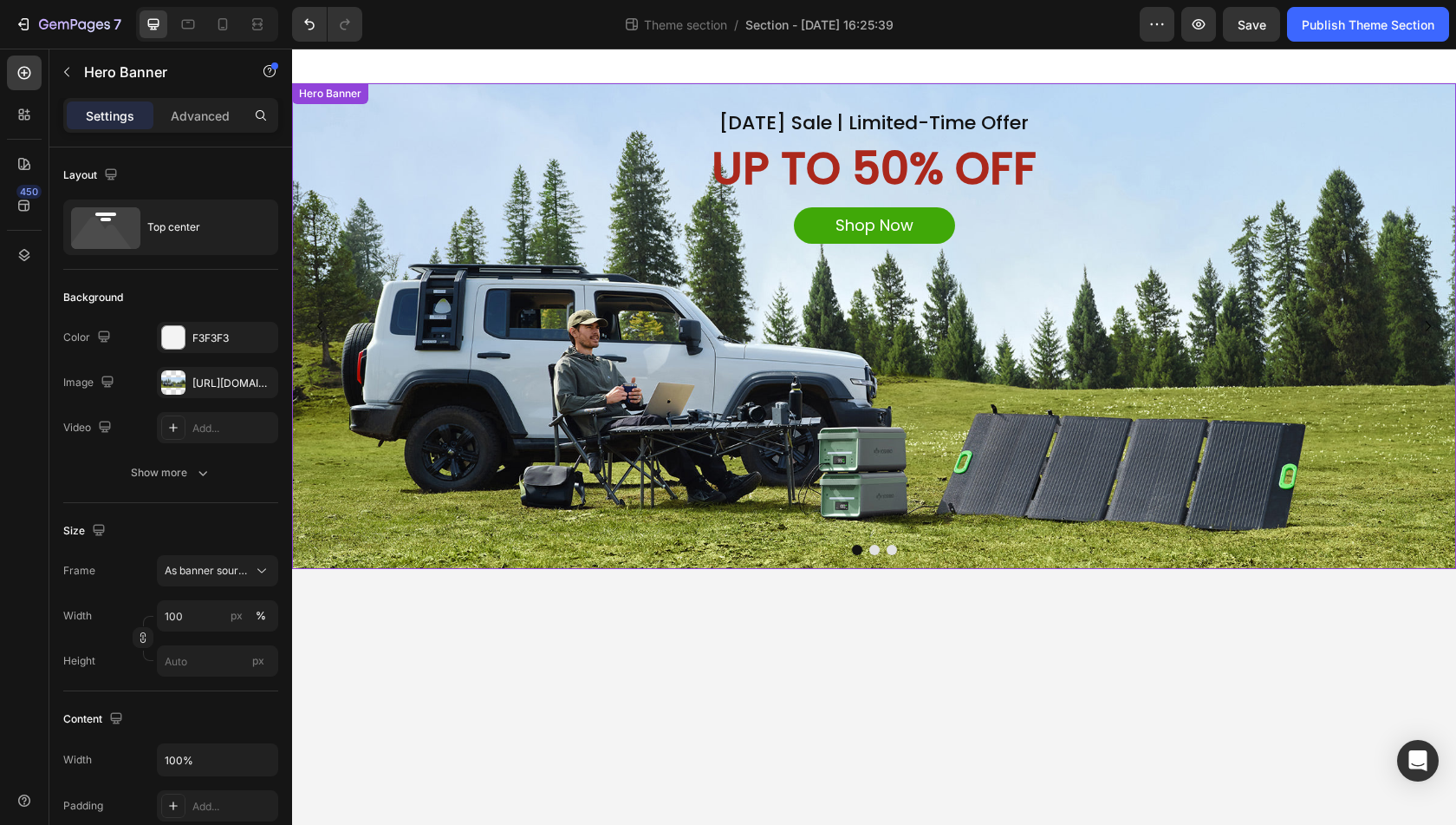
click at [984, 439] on div "Background Image" at bounding box center [874, 327] width 1165 height 486
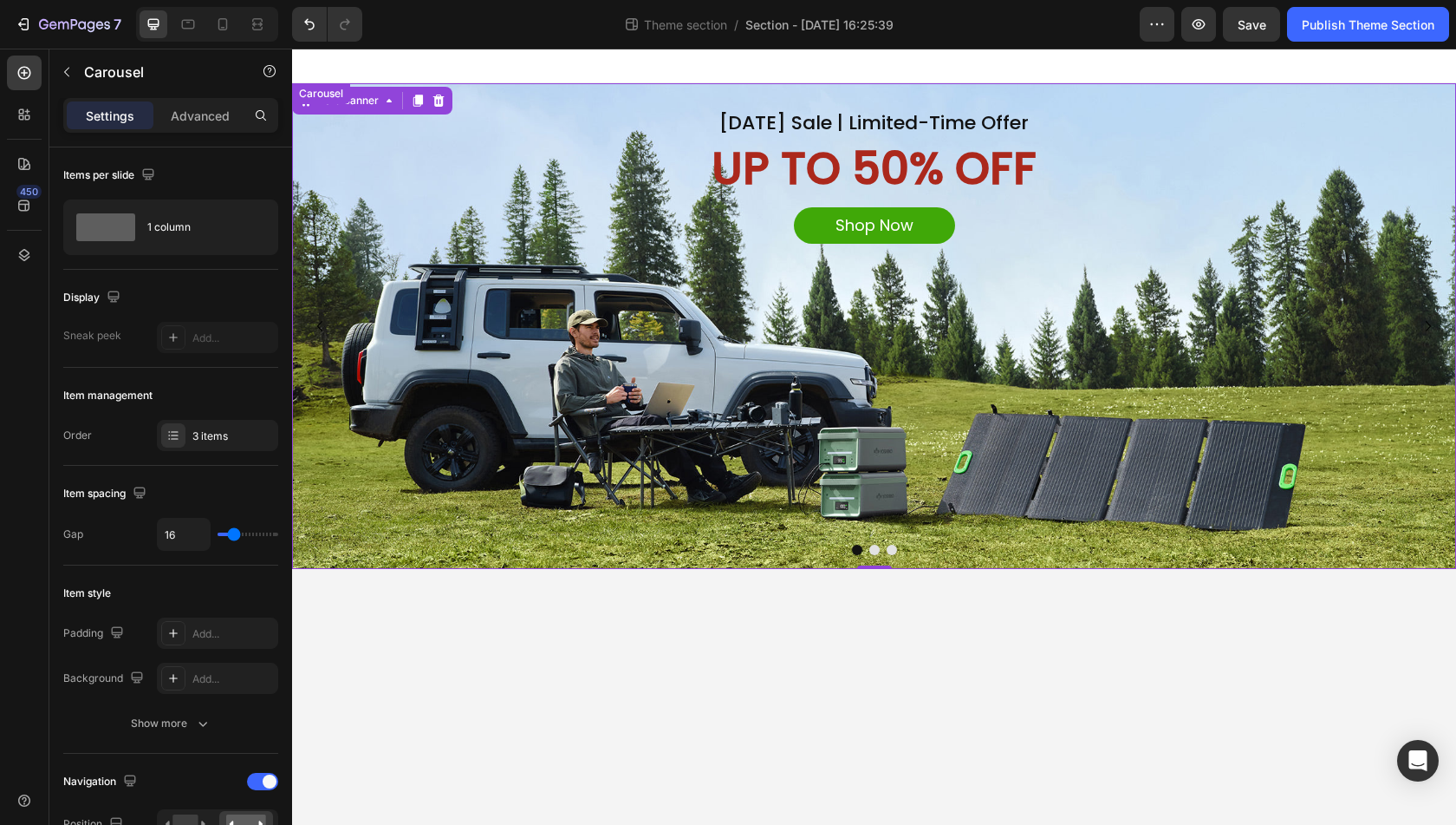
click at [872, 549] on button "Dot" at bounding box center [874, 549] width 10 height 10
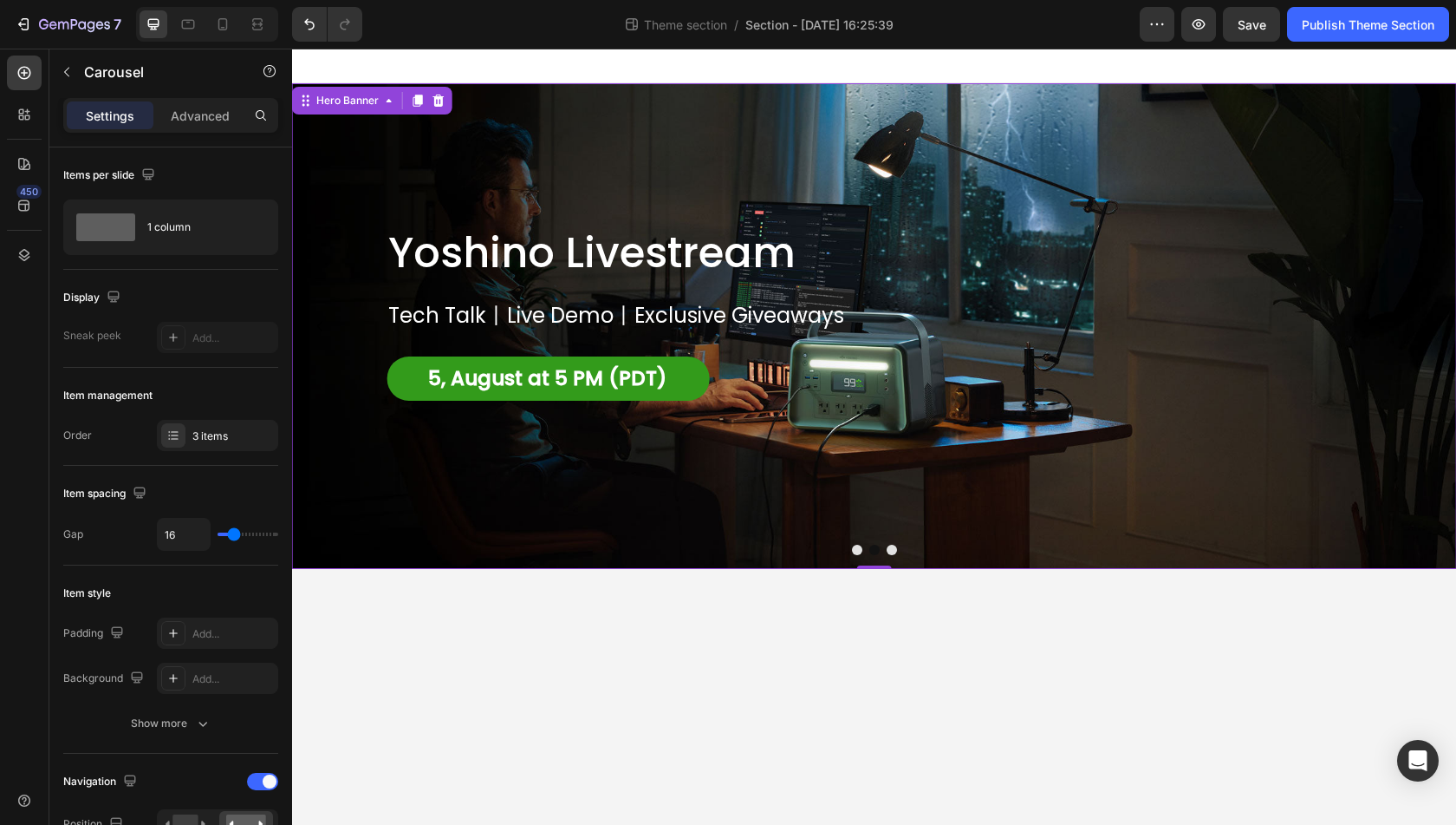
click at [908, 521] on div "Background Image" at bounding box center [874, 327] width 1165 height 486
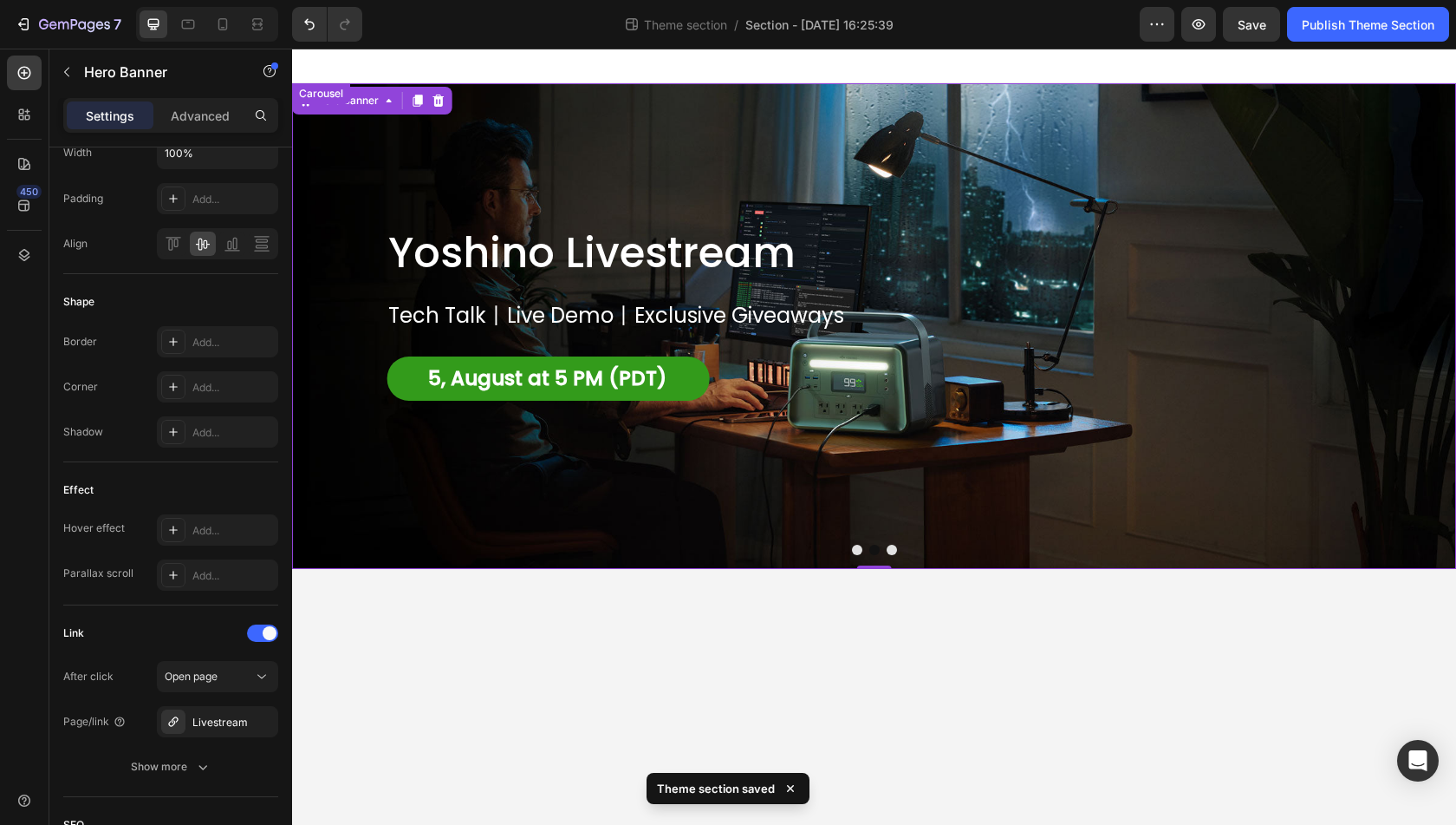
click at [893, 550] on button "Dot" at bounding box center [892, 549] width 10 height 10
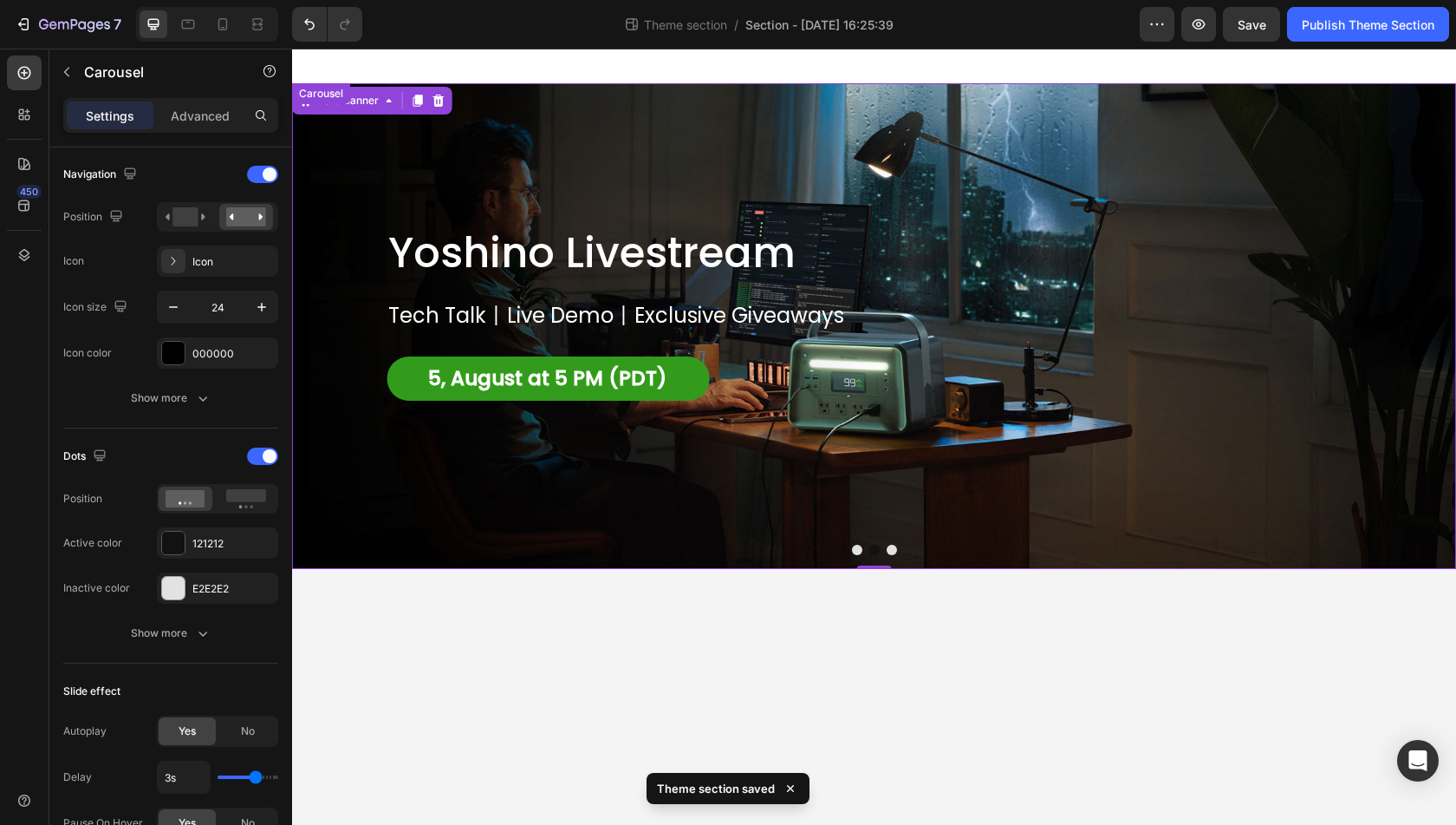
scroll to position [0, 0]
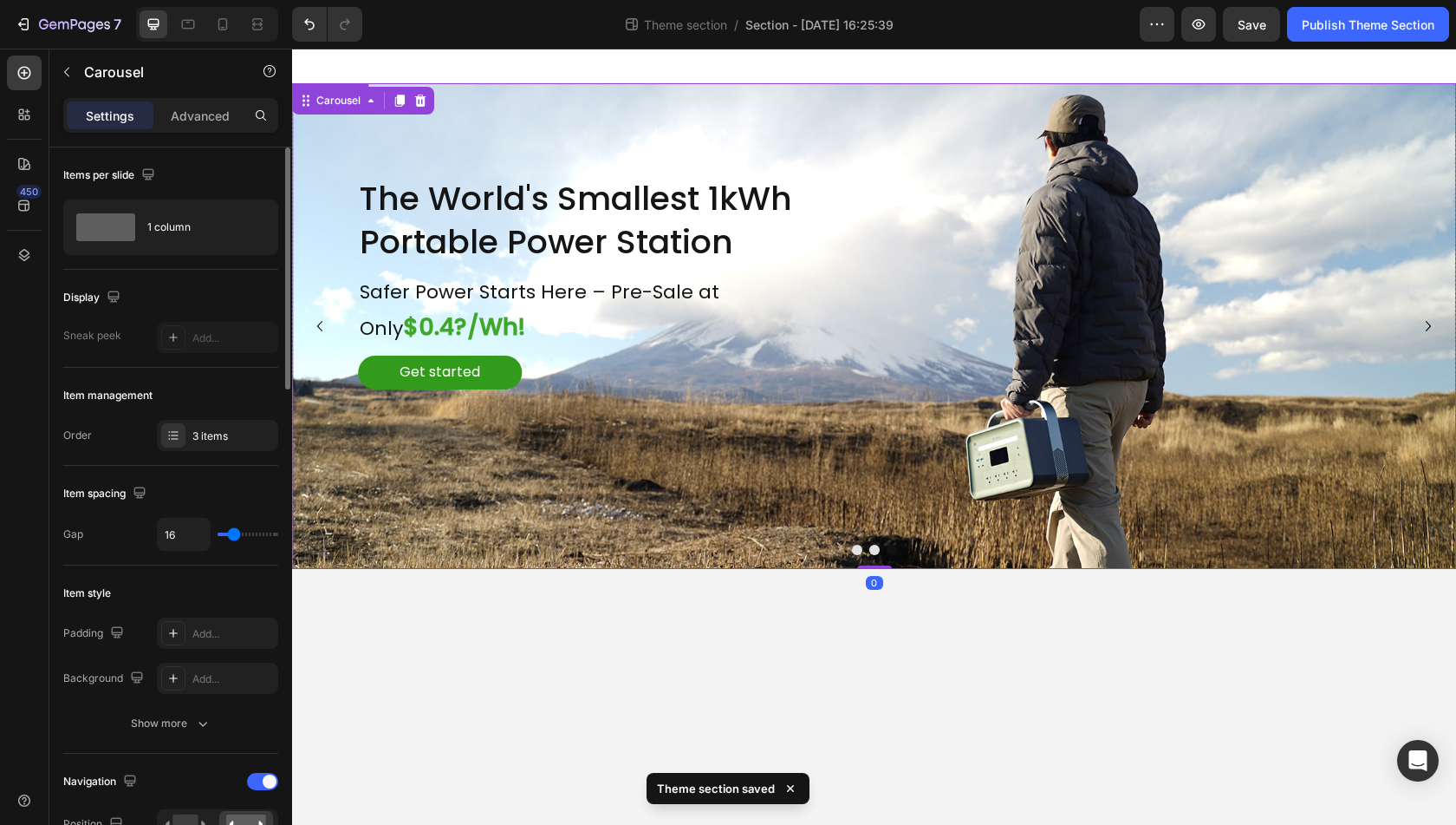
click at [933, 503] on div "Background Image" at bounding box center [874, 327] width 1165 height 486
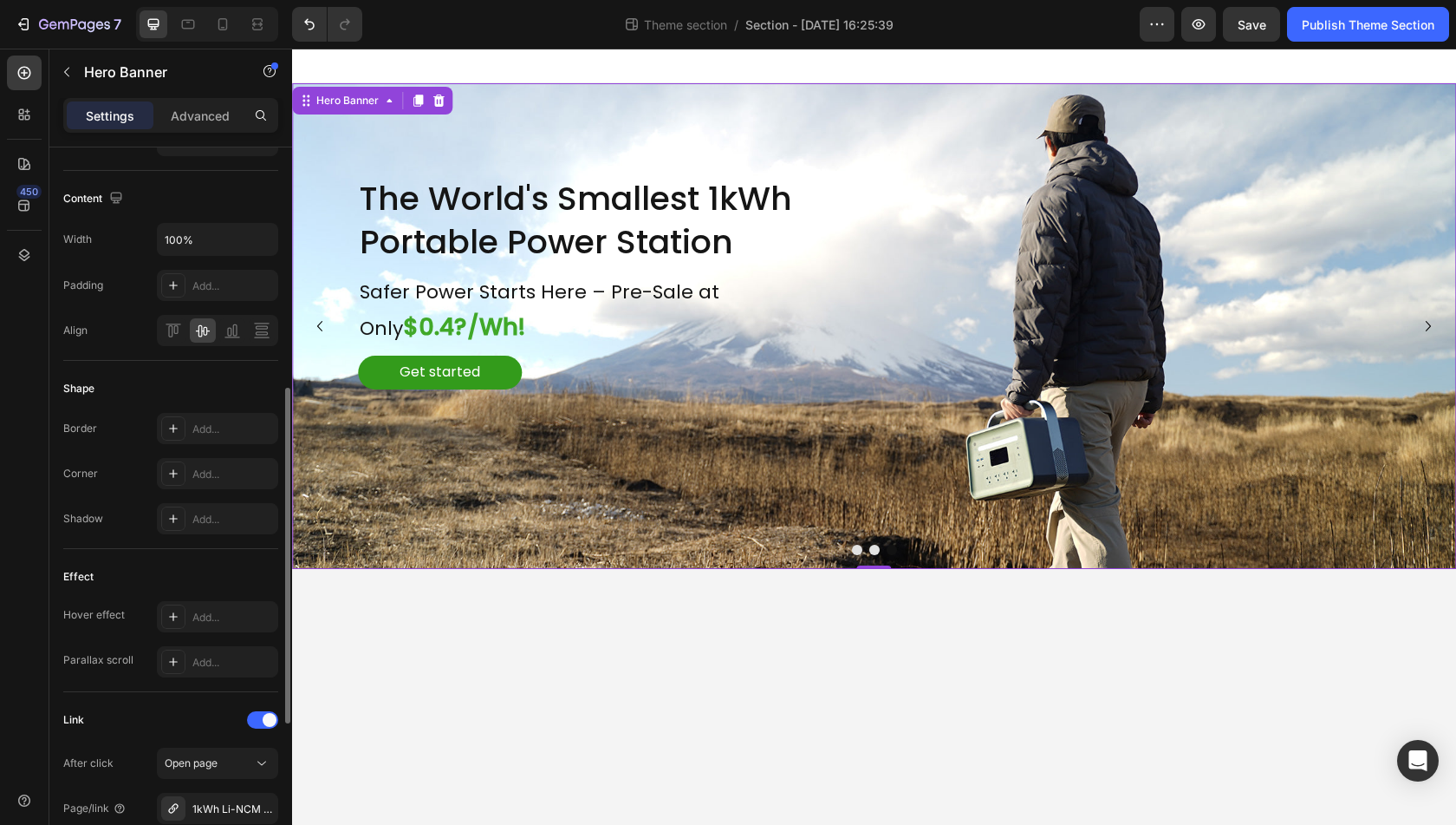
scroll to position [607, 0]
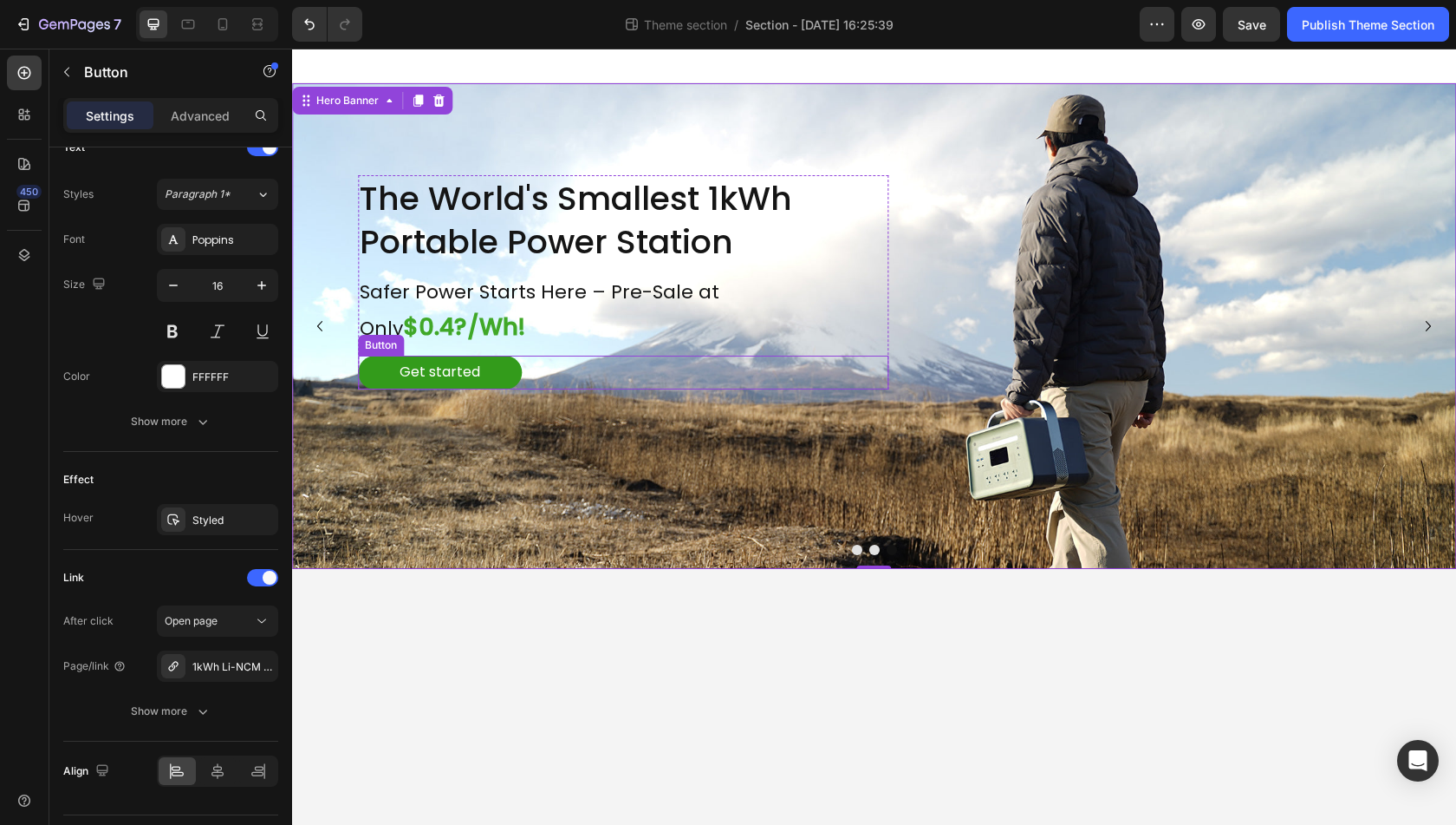
click at [544, 356] on div "Get started Button" at bounding box center [623, 372] width 530 height 34
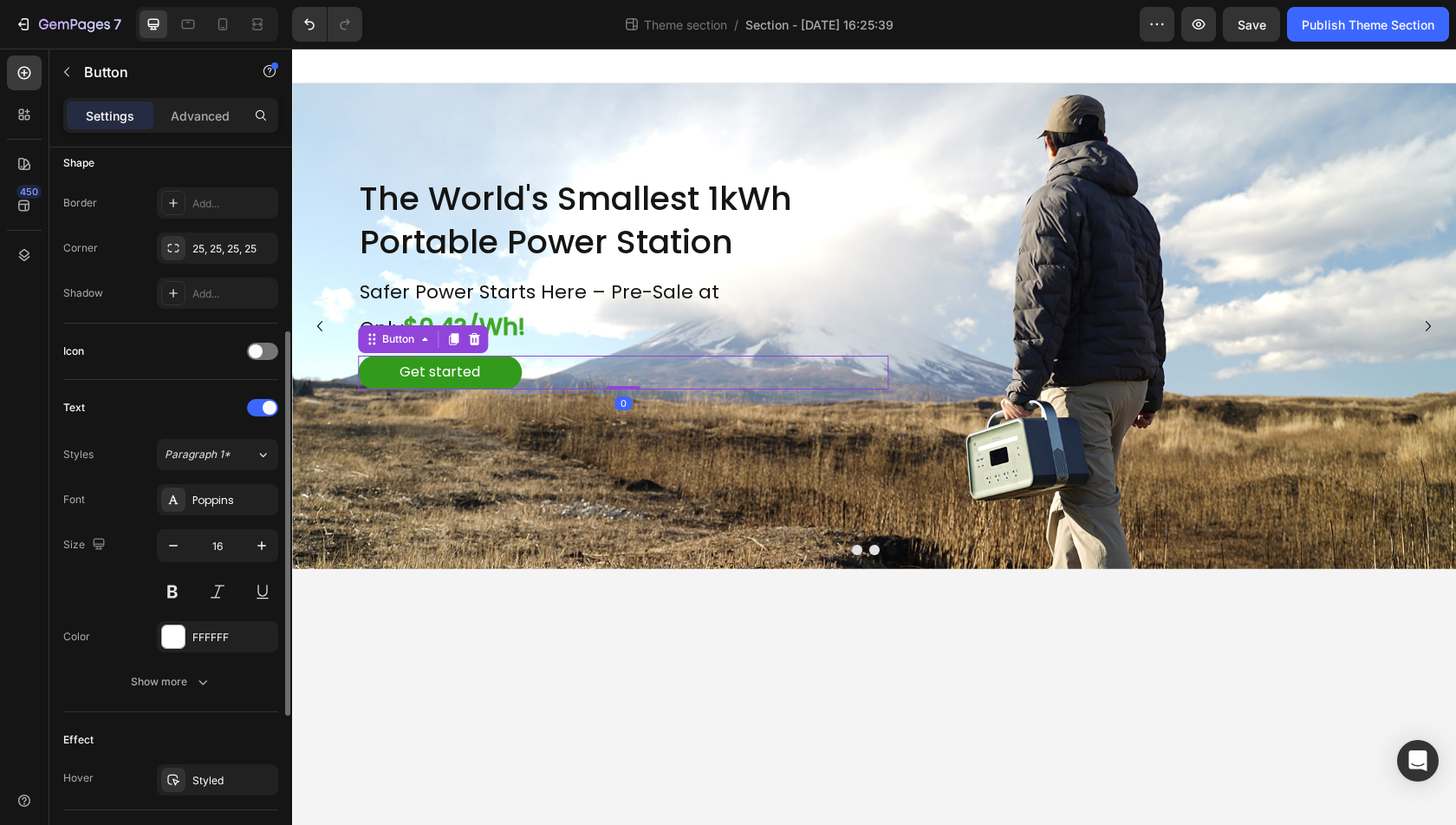
scroll to position [648, 0]
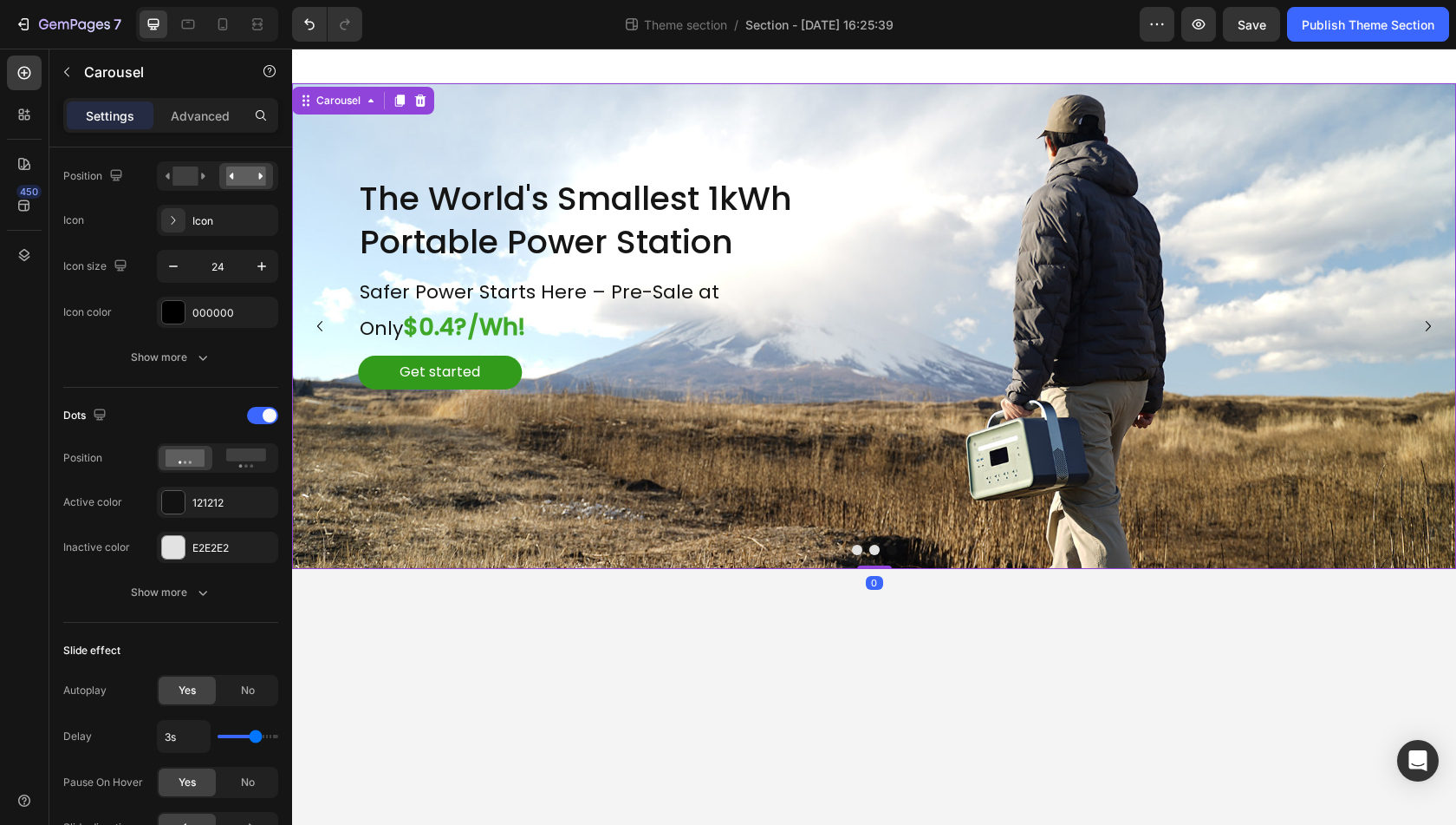
click at [860, 552] on button "Dot" at bounding box center [857, 549] width 10 height 10
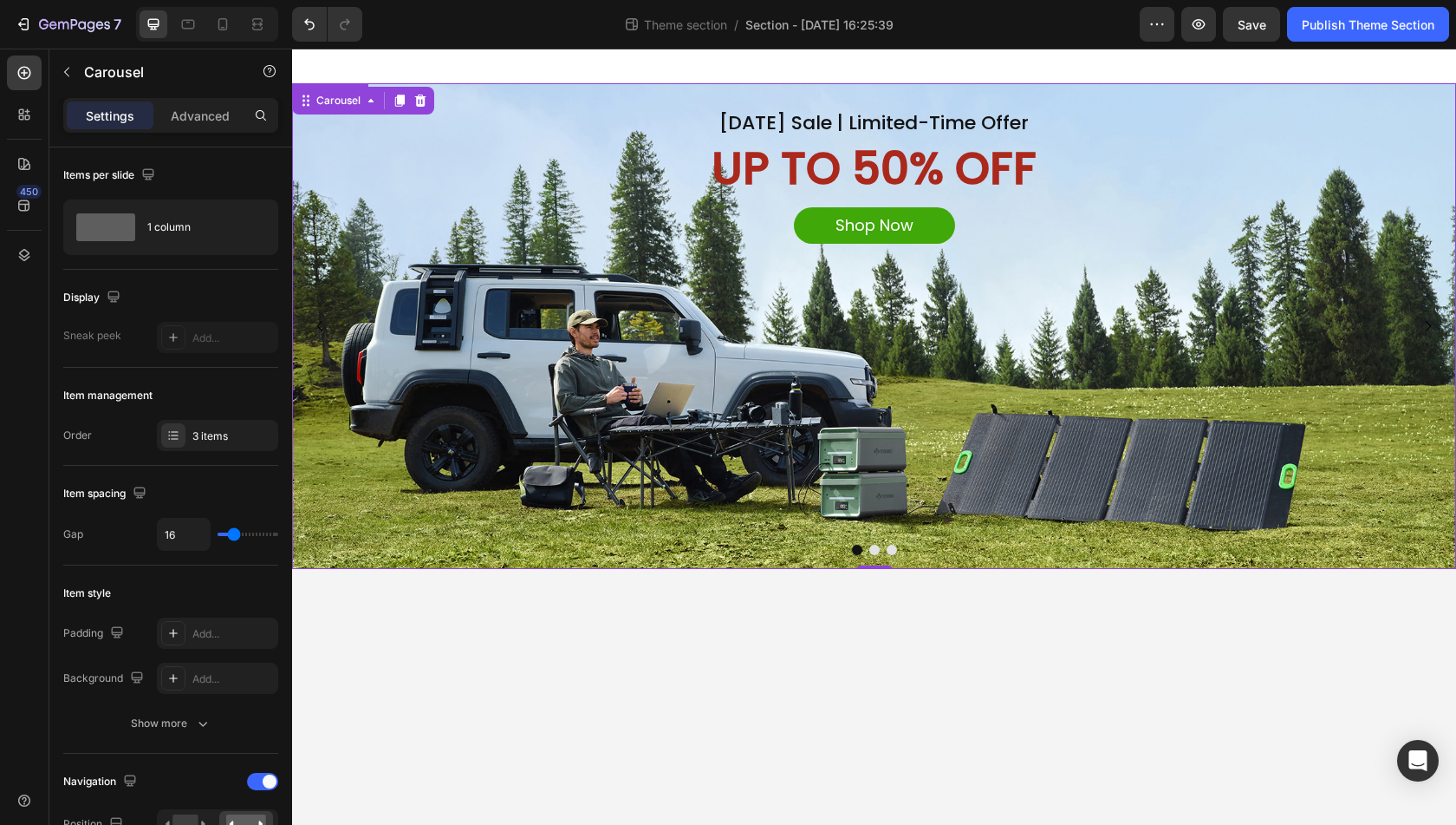
click at [966, 428] on div "Background Image" at bounding box center [874, 327] width 1165 height 486
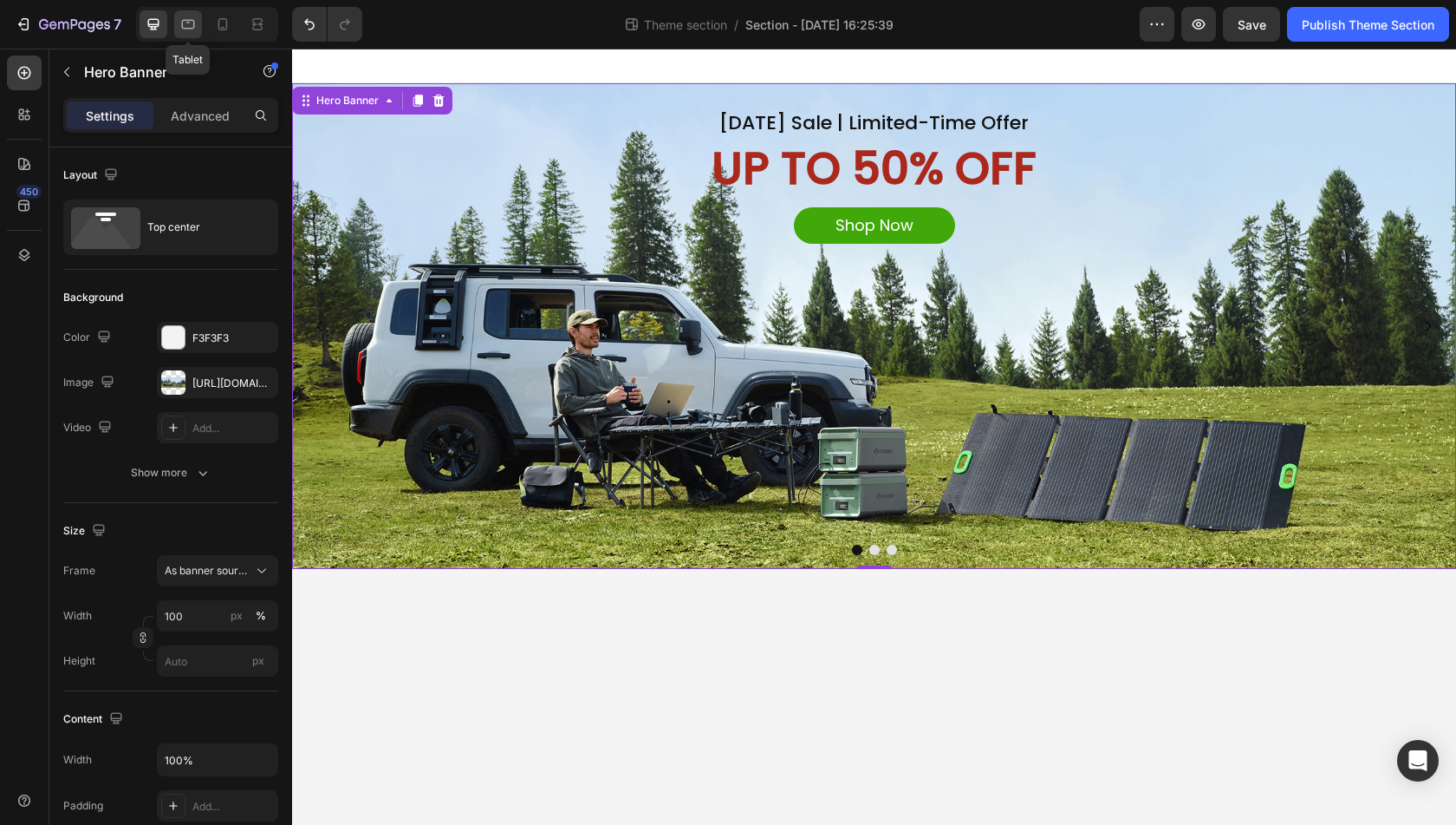
click at [188, 29] on icon at bounding box center [188, 25] width 13 height 9
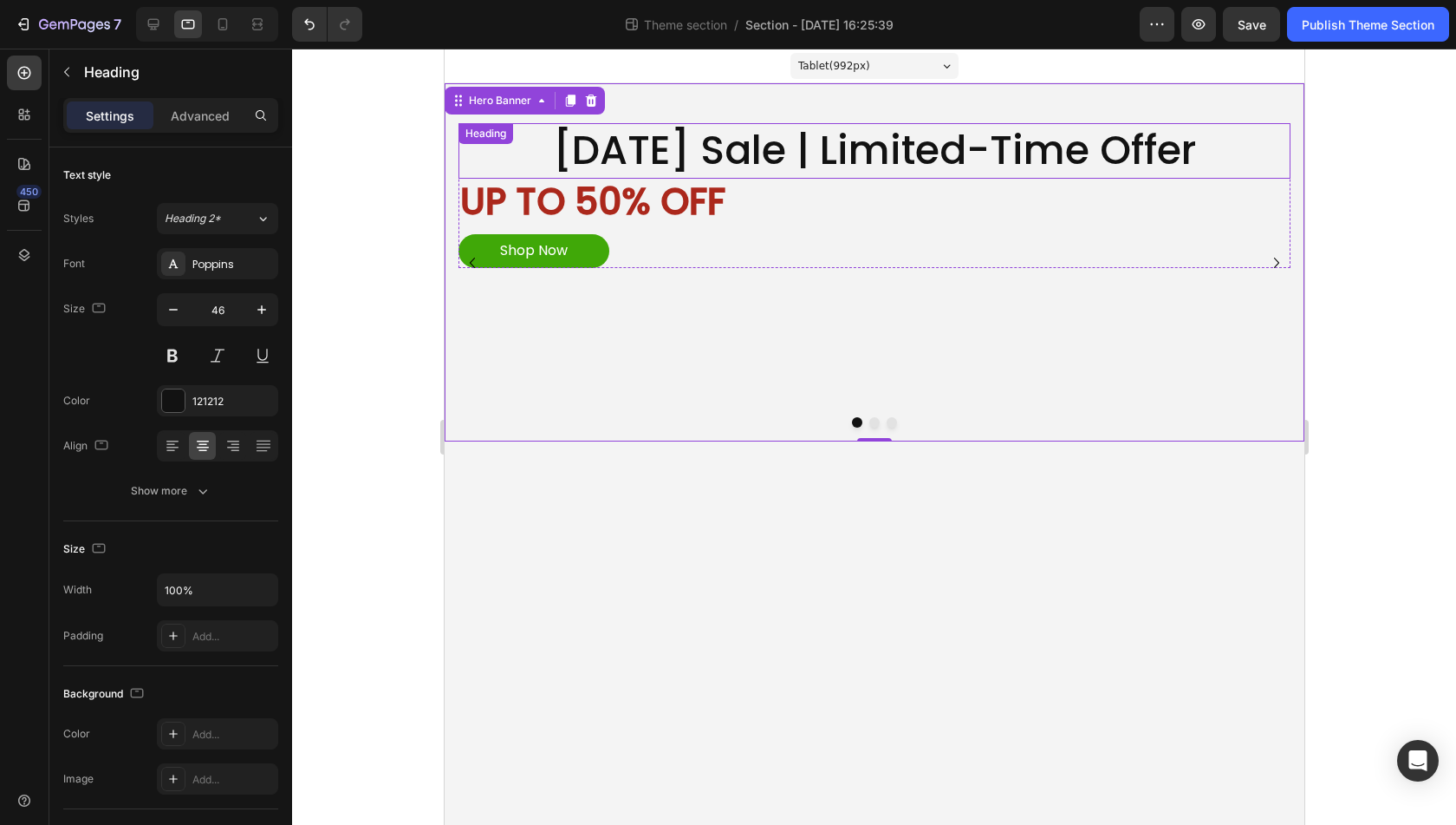
click at [785, 153] on p "[DATE] Sale | Limited-Time Offer" at bounding box center [874, 151] width 829 height 52
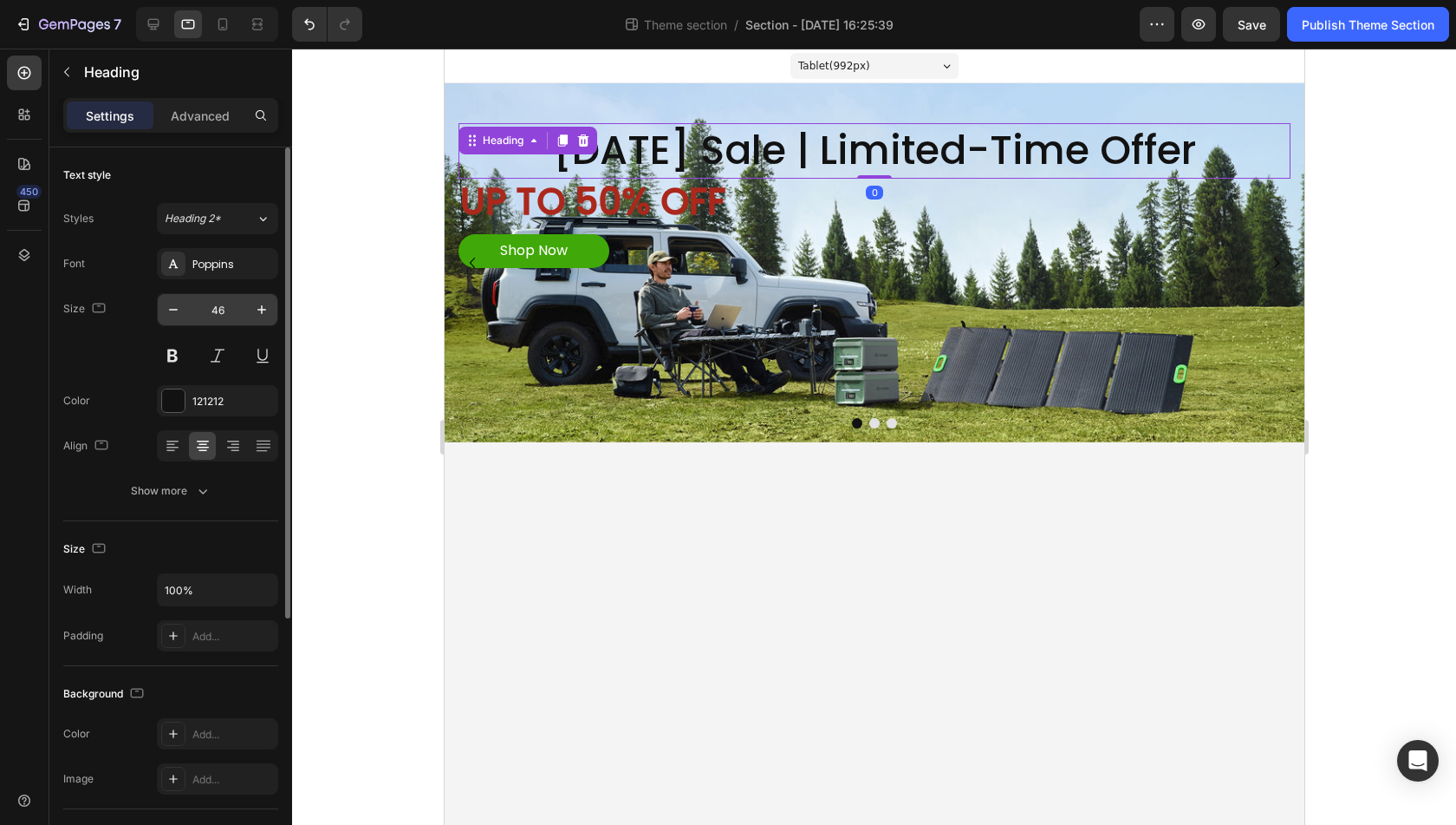
click at [225, 307] on input "46" at bounding box center [218, 310] width 57 height 31
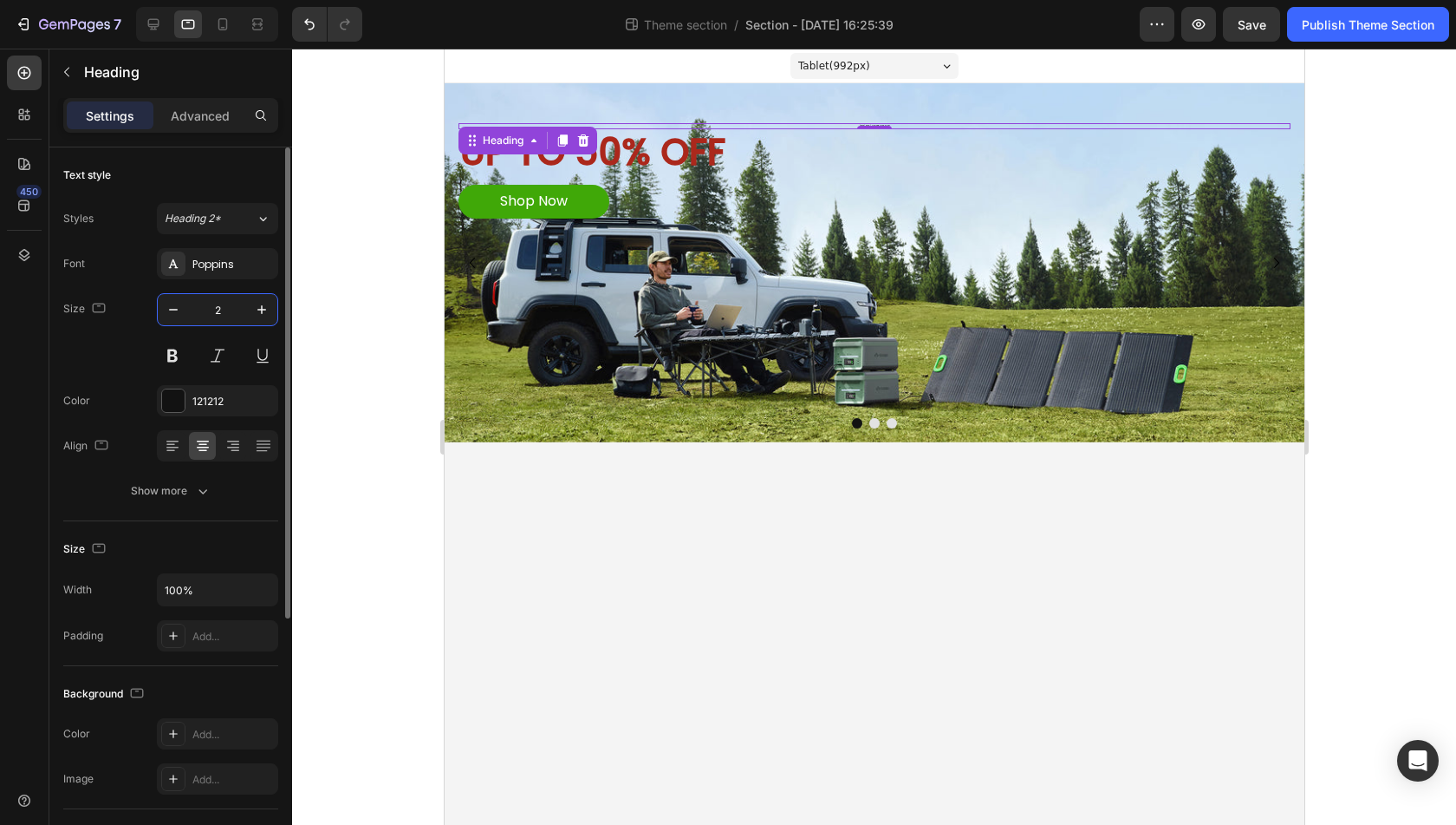
type input "22"
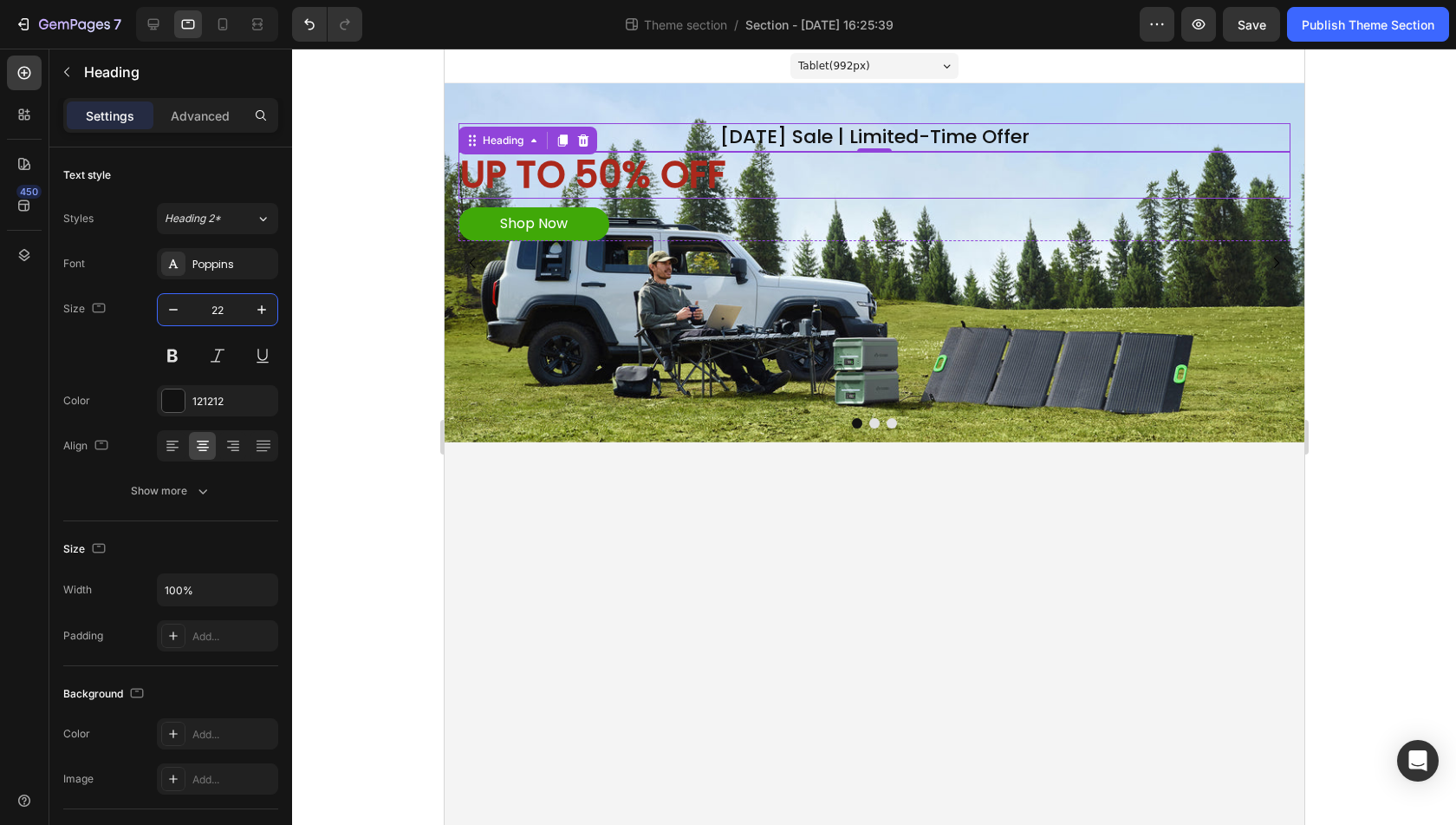
click at [595, 175] on p "UP TO 50% OFF" at bounding box center [874, 175] width 829 height 43
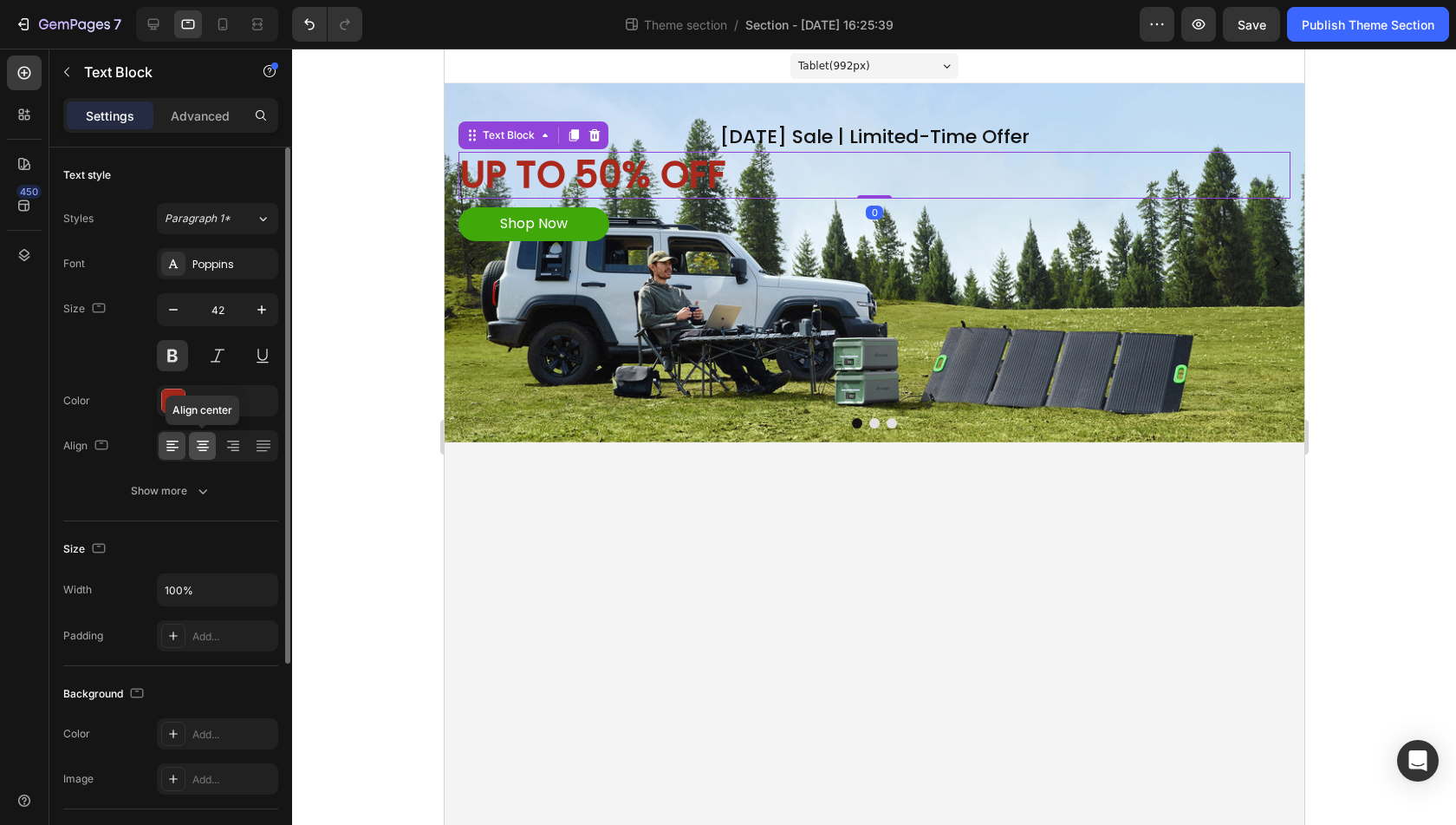
click at [200, 444] on icon at bounding box center [202, 445] width 8 height 2
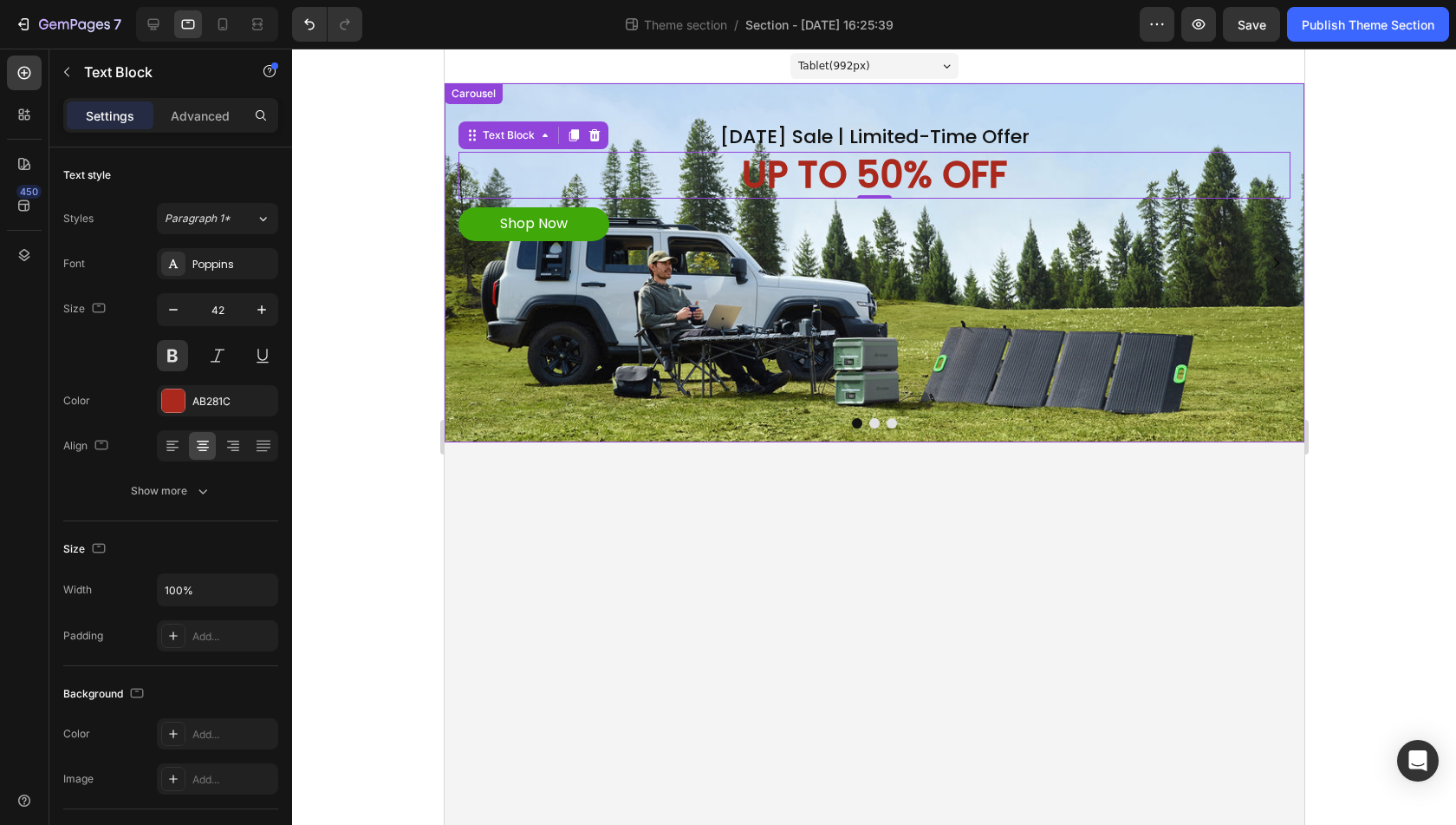
click at [877, 420] on button "Dot" at bounding box center [873, 423] width 10 height 10
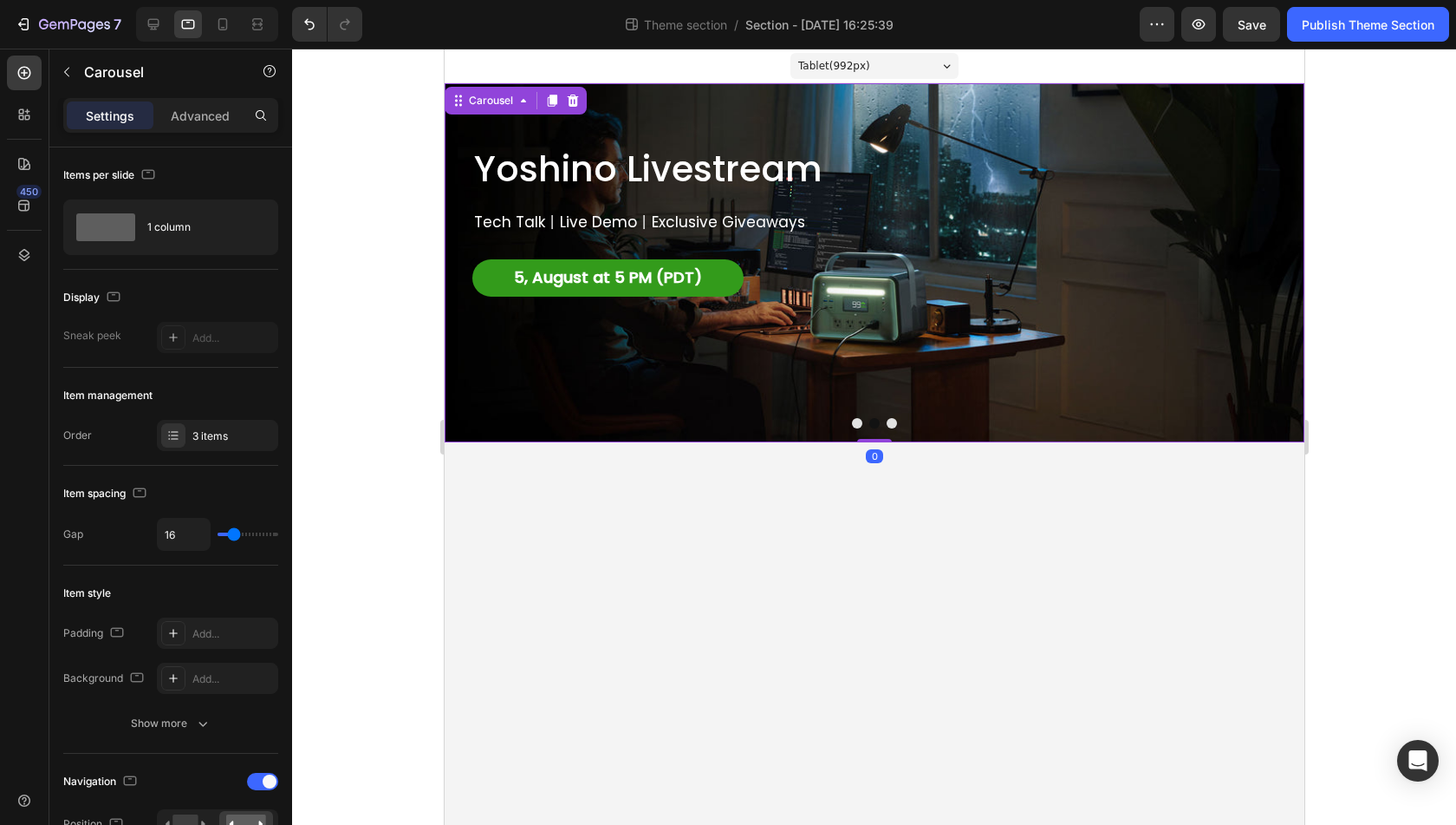
click at [857, 422] on button "Dot" at bounding box center [856, 423] width 10 height 10
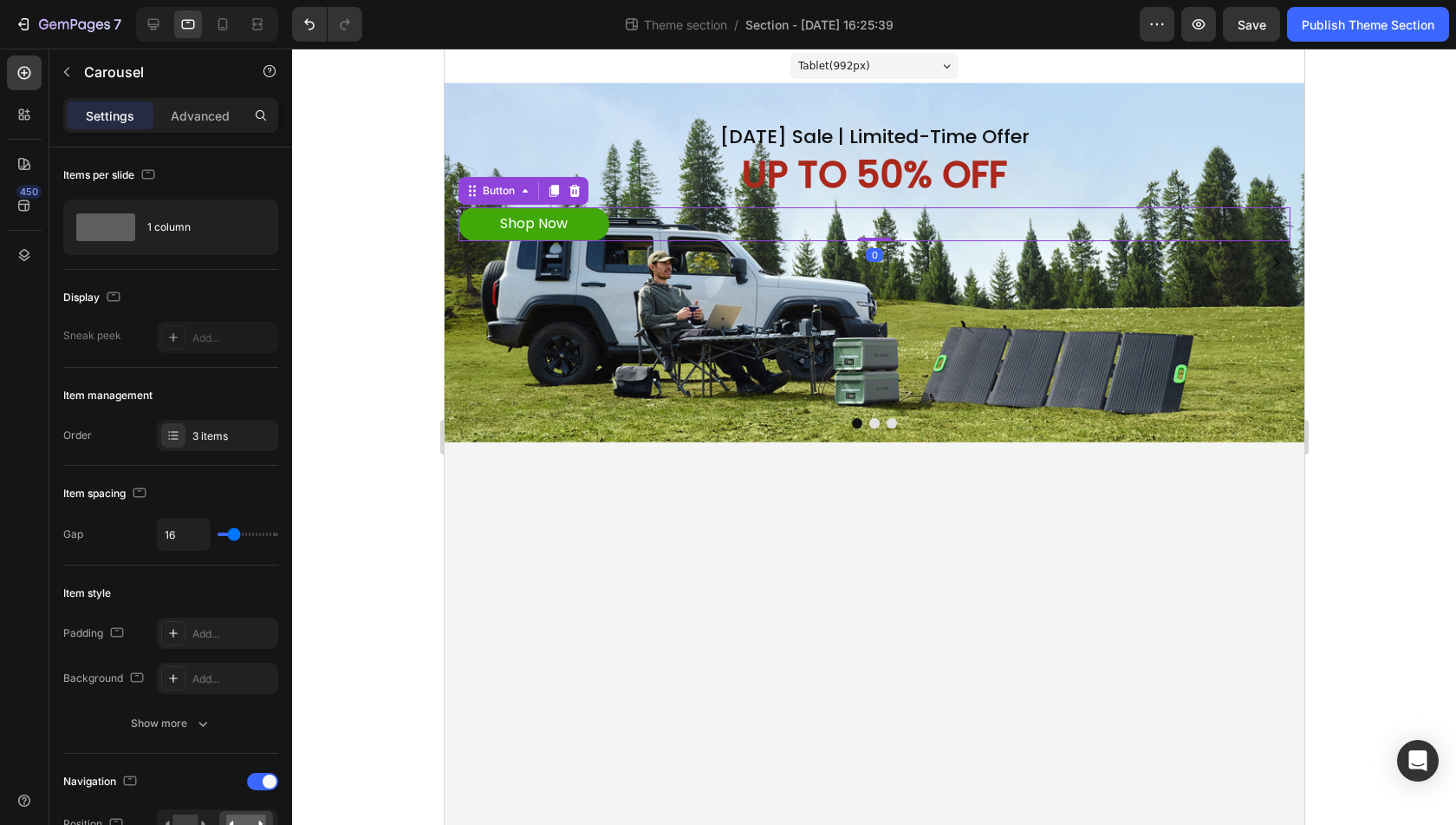
click at [661, 230] on div "Shop Now Button 0" at bounding box center [873, 223] width 832 height 34
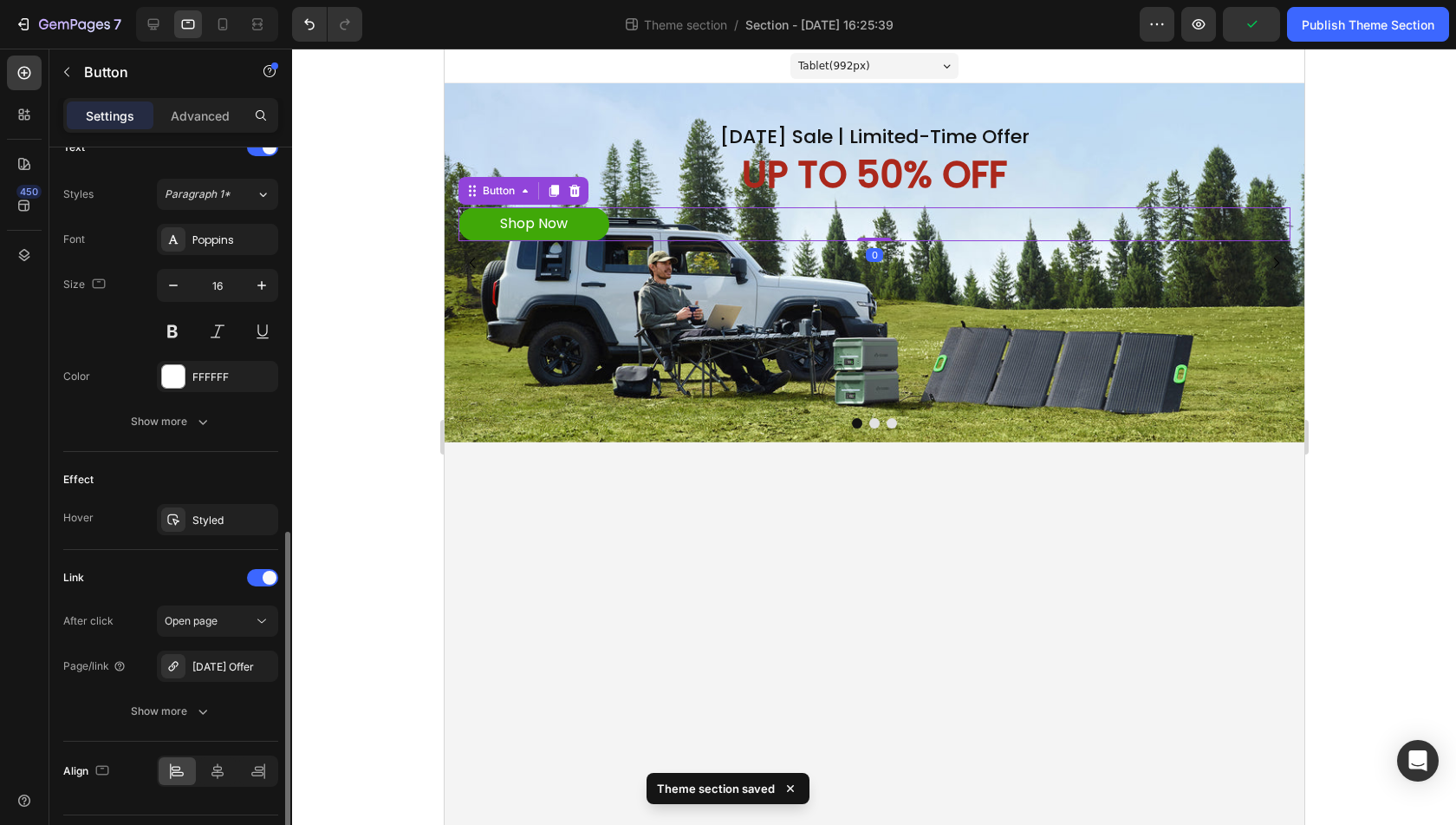
scroll to position [648, 0]
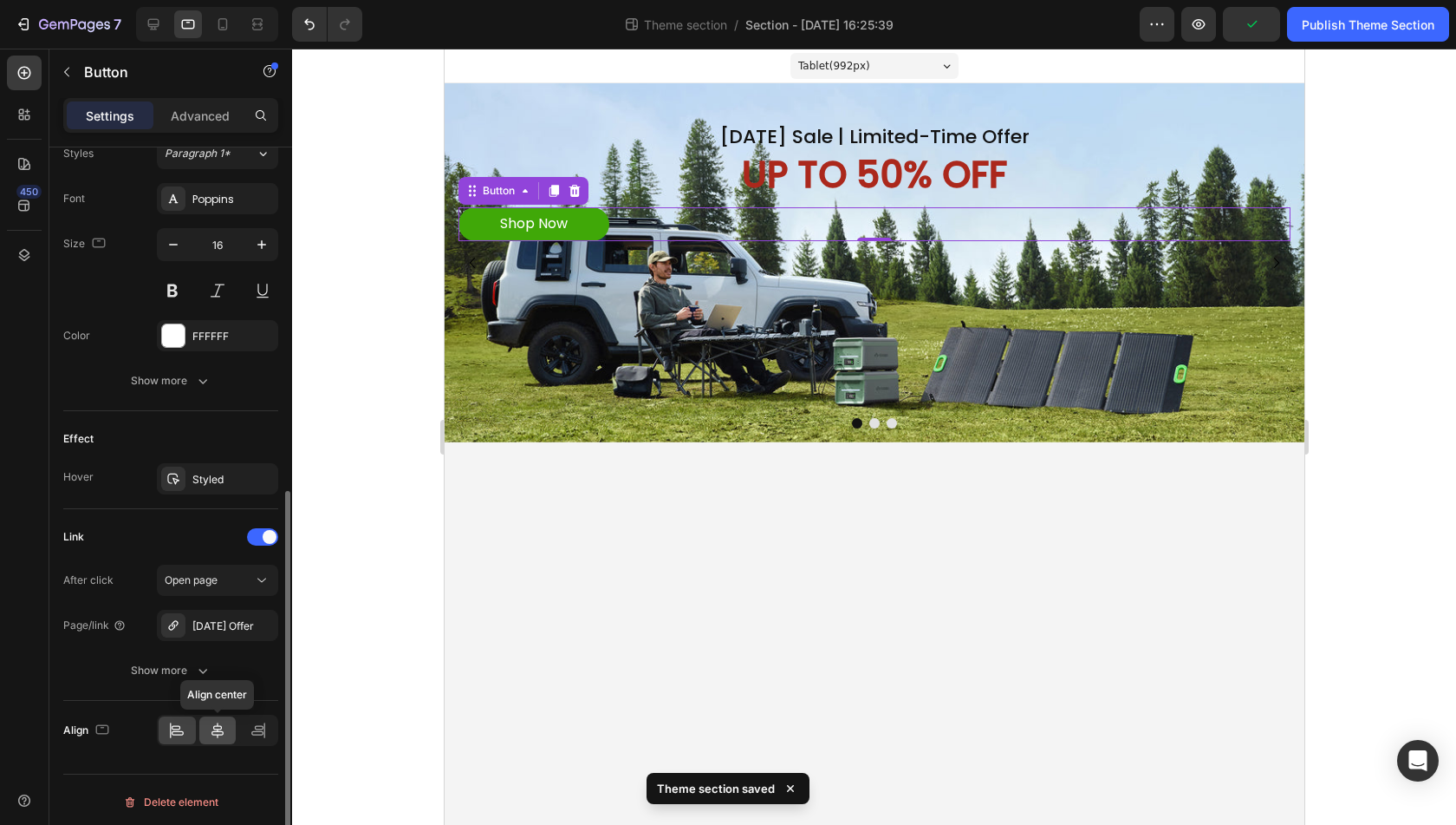
click at [215, 737] on div at bounding box center [218, 730] width 38 height 28
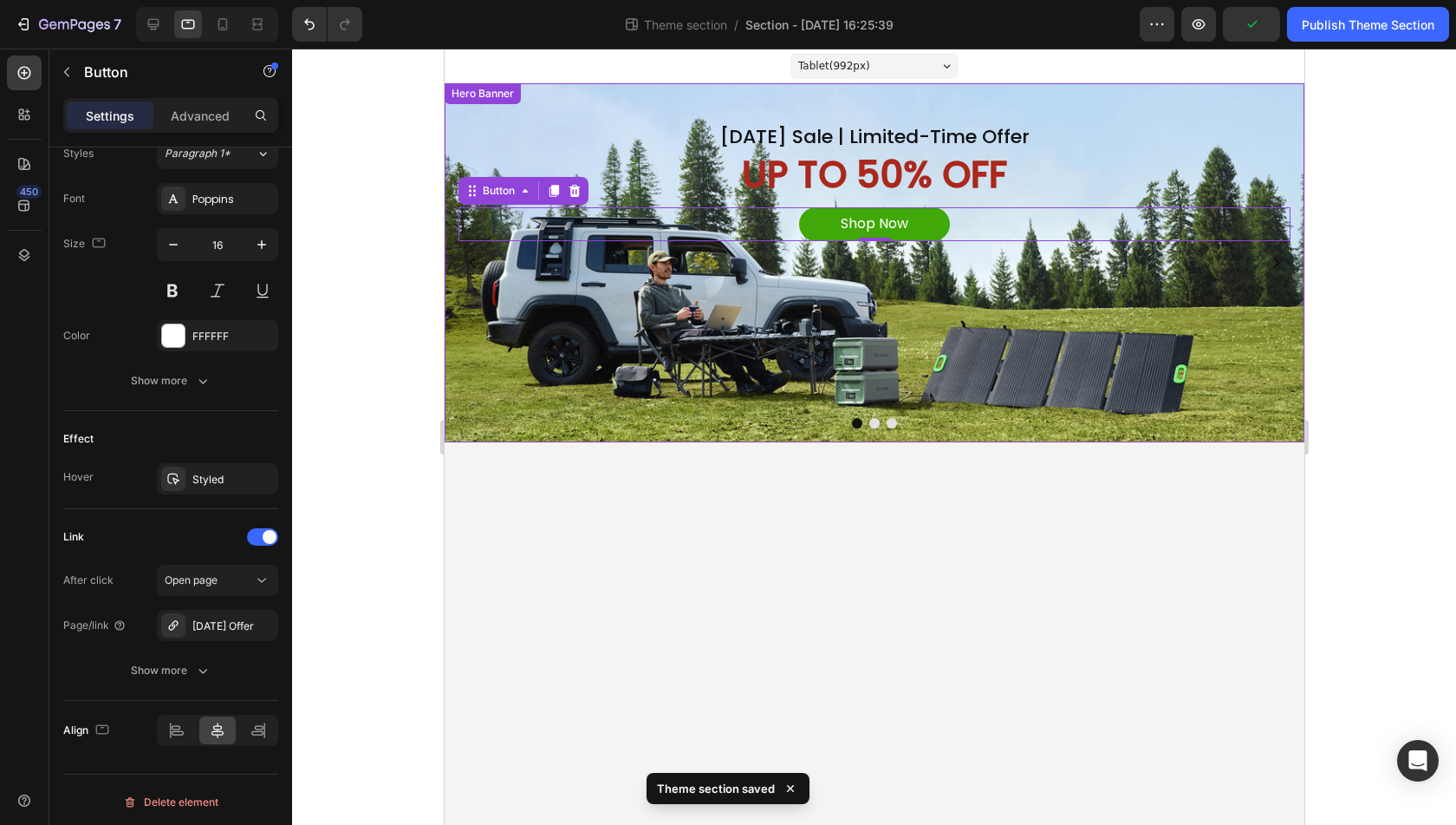
click at [1037, 296] on div "Background Image" at bounding box center [874, 263] width 860 height 359
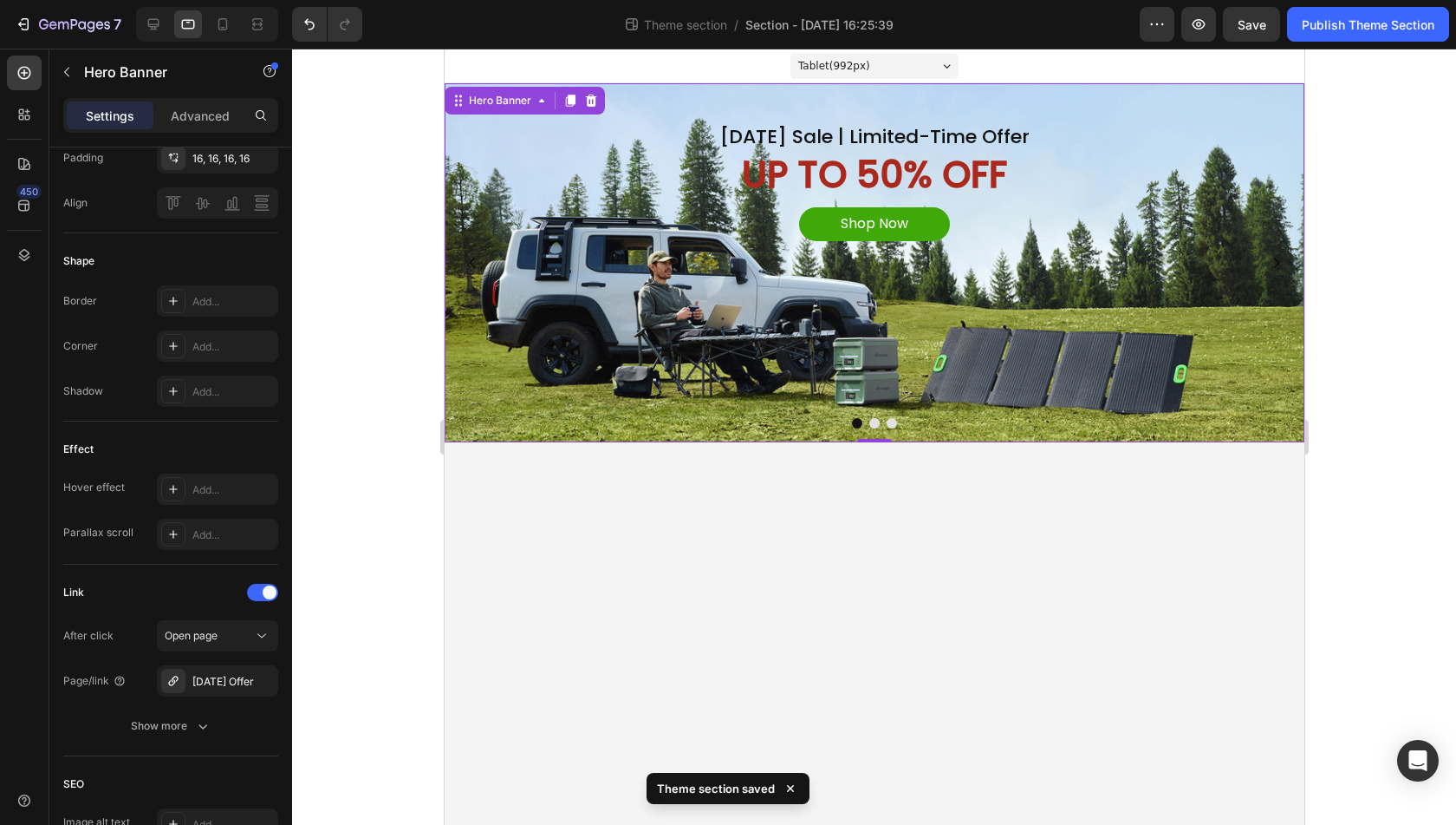
scroll to position [0, 0]
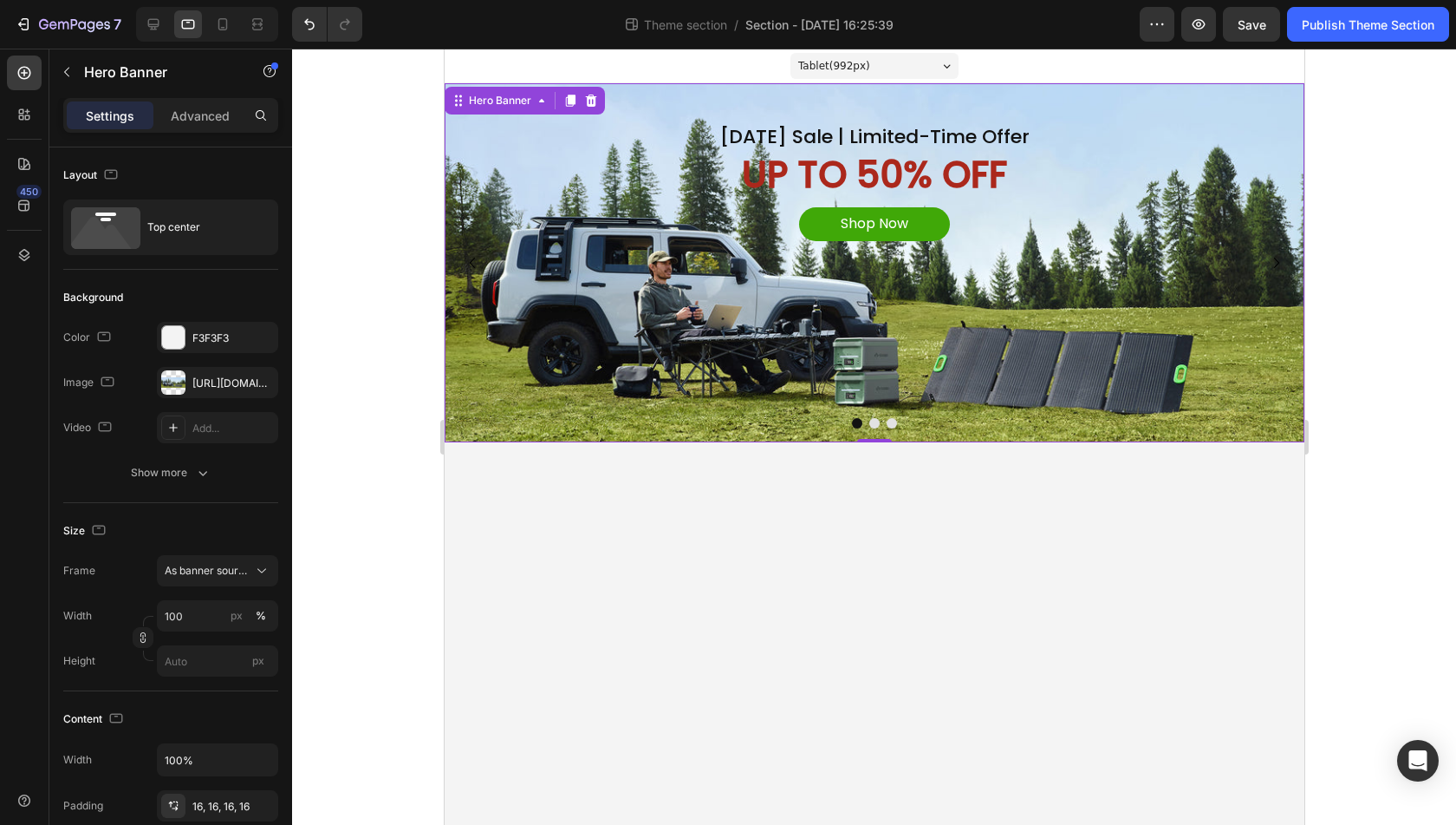
click at [957, 109] on div "Labor Day Sale | Limited-Time Offer Heading UP TO 50% OFF Text Block Shop Now B…" at bounding box center [873, 169] width 832 height 144
click at [179, 110] on p "Advanced" at bounding box center [200, 116] width 59 height 18
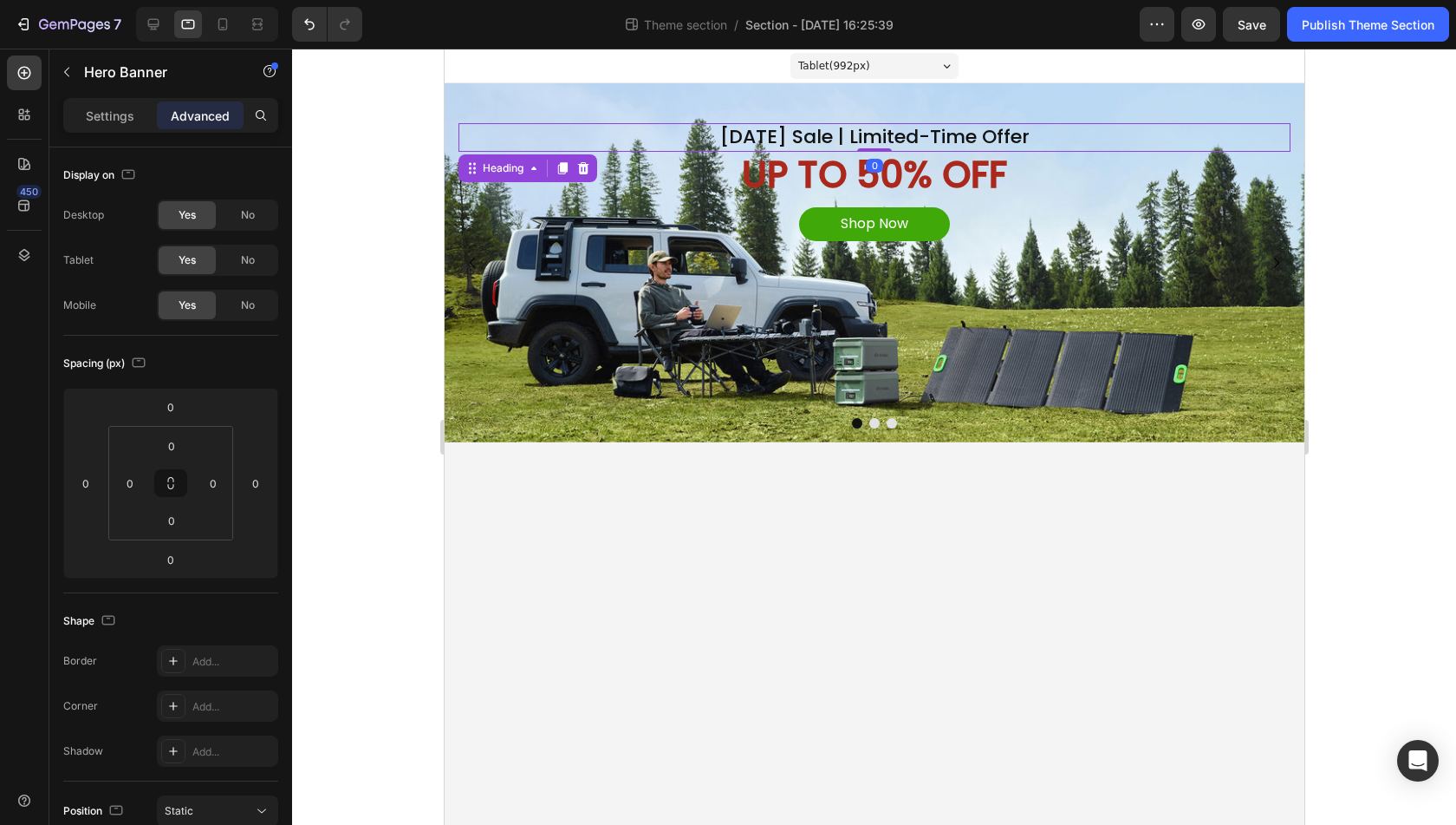
click at [913, 136] on p "[DATE] Sale | Limited-Time Offer" at bounding box center [874, 137] width 829 height 25
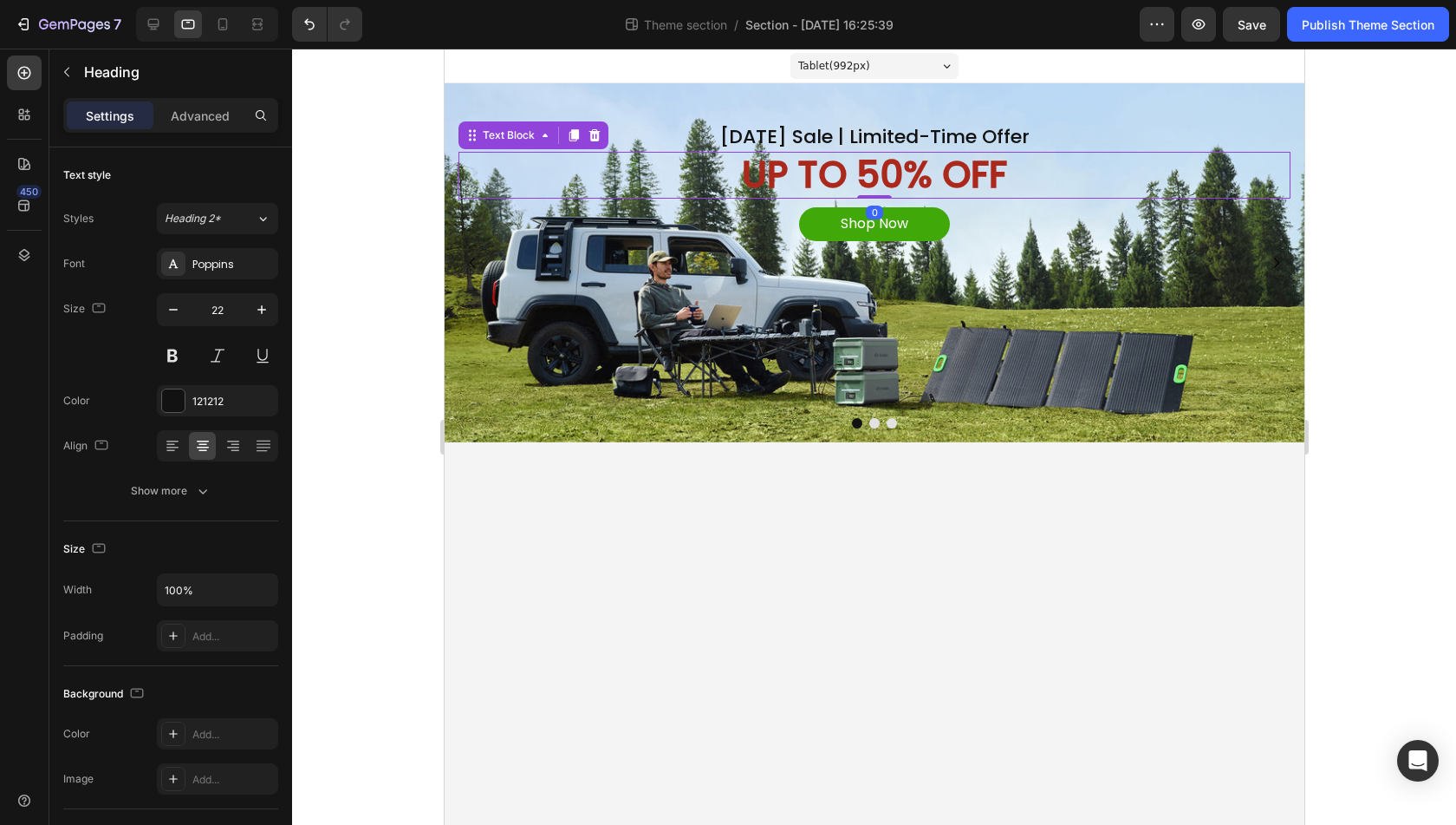
click at [960, 173] on p "UP TO 50% OFF" at bounding box center [874, 175] width 829 height 43
click at [1050, 132] on p "[DATE] Sale | Limited-Time Offer" at bounding box center [874, 137] width 829 height 25
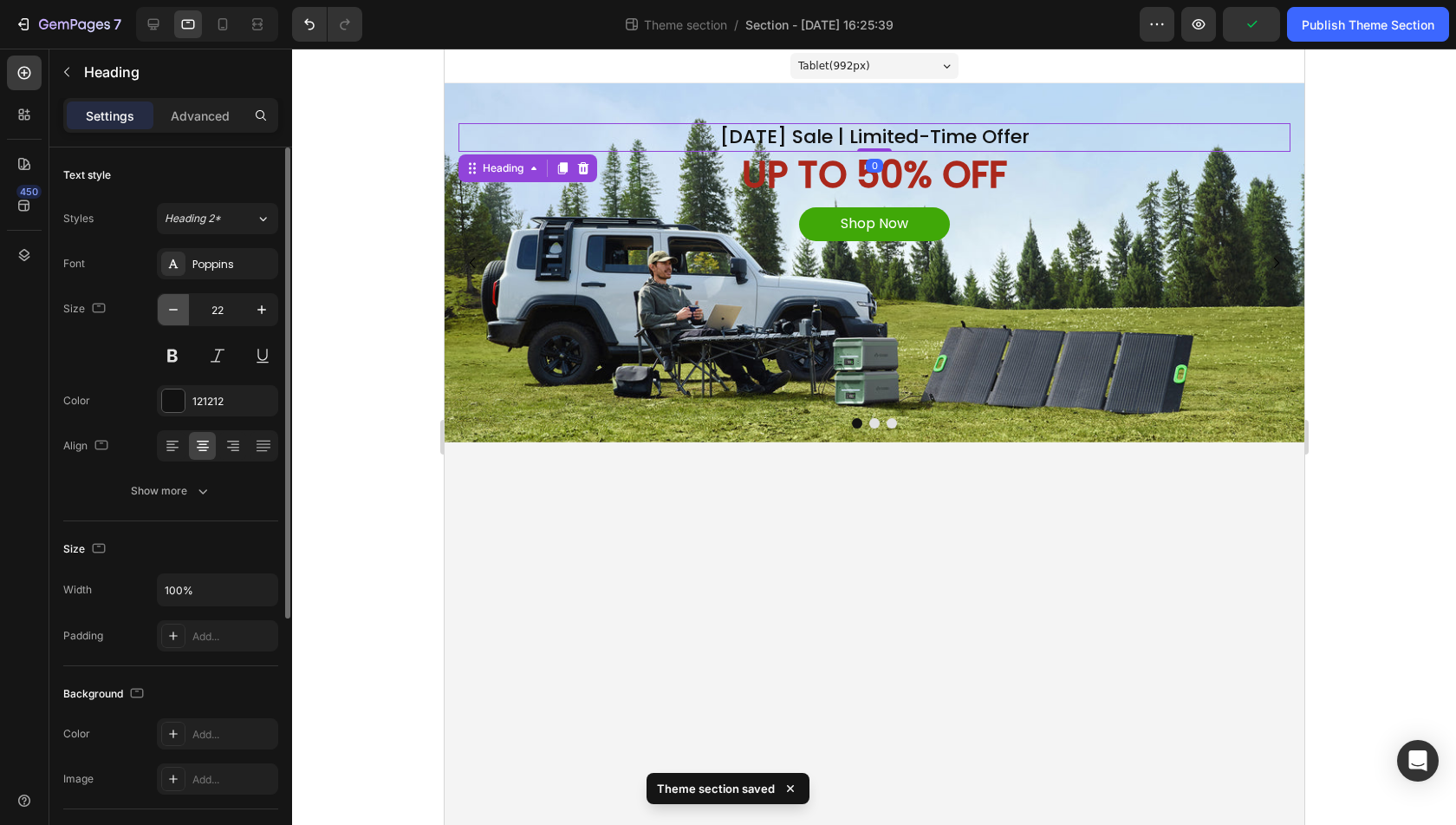
click at [174, 309] on icon "button" at bounding box center [173, 310] width 8 height 2
type input "20"
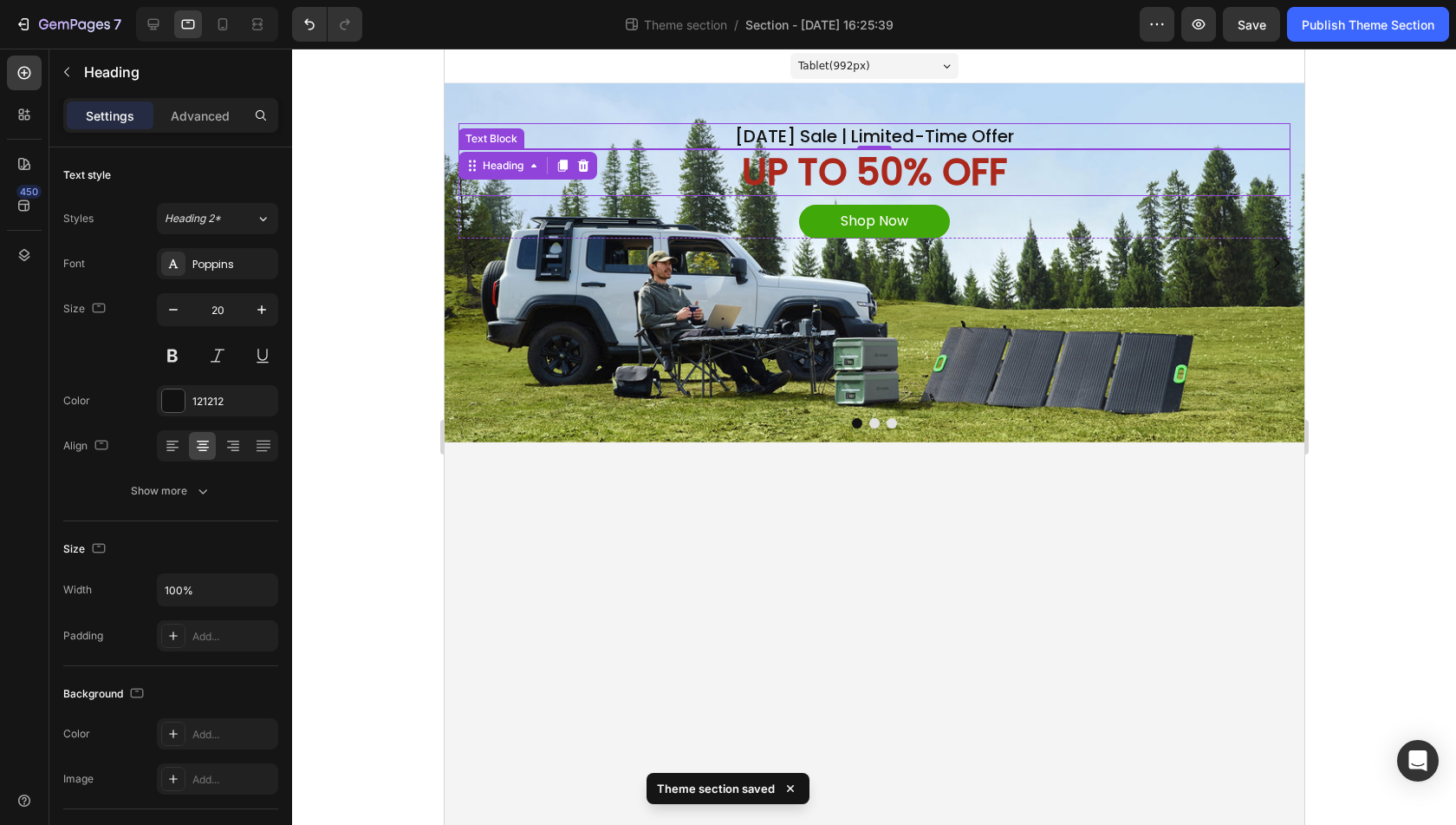
click at [875, 178] on p "UP TO 50% OFF" at bounding box center [874, 172] width 829 height 43
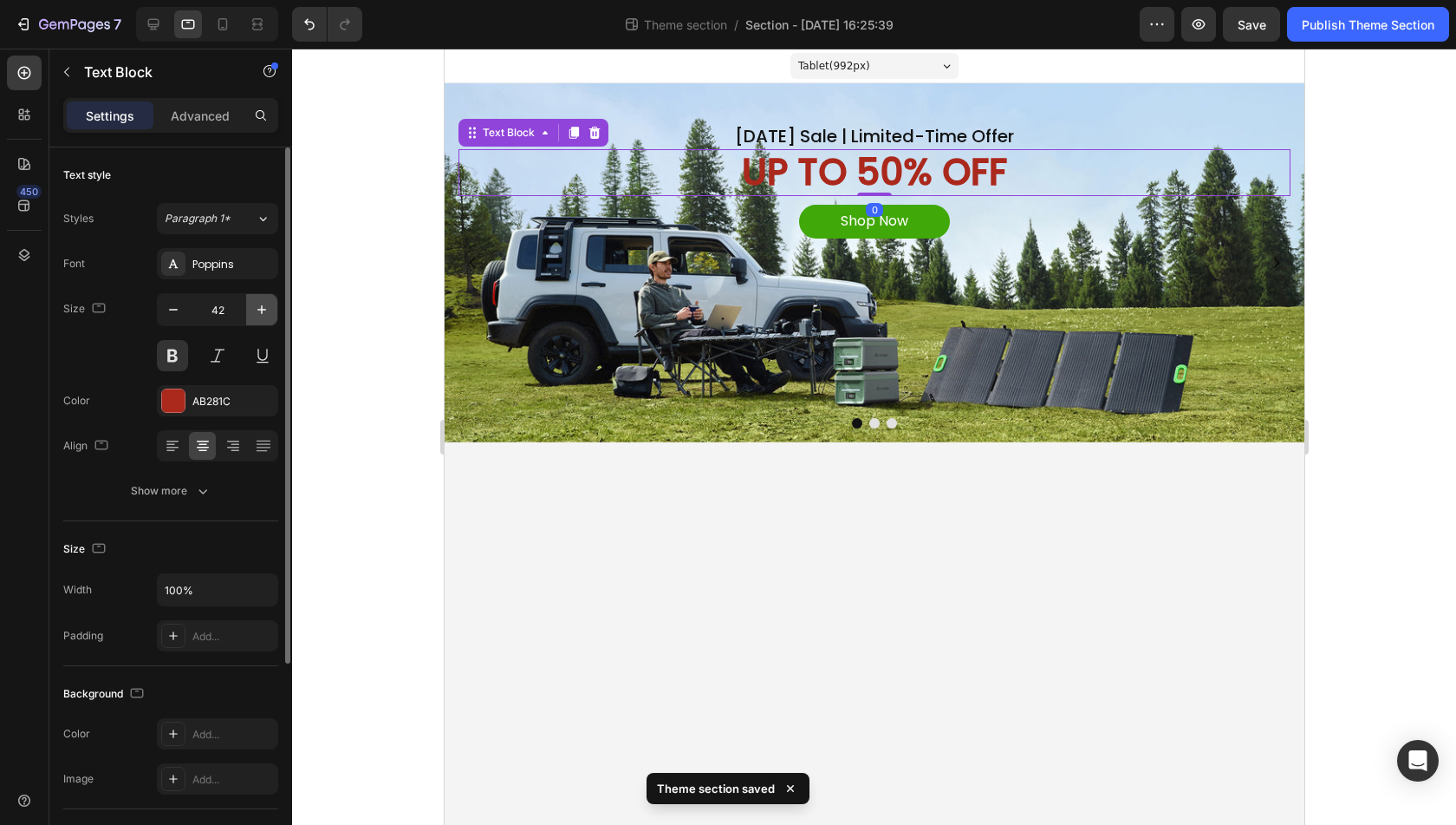
click at [252, 297] on button "button" at bounding box center [262, 310] width 31 height 31
click at [250, 297] on button "button" at bounding box center [262, 310] width 31 height 31
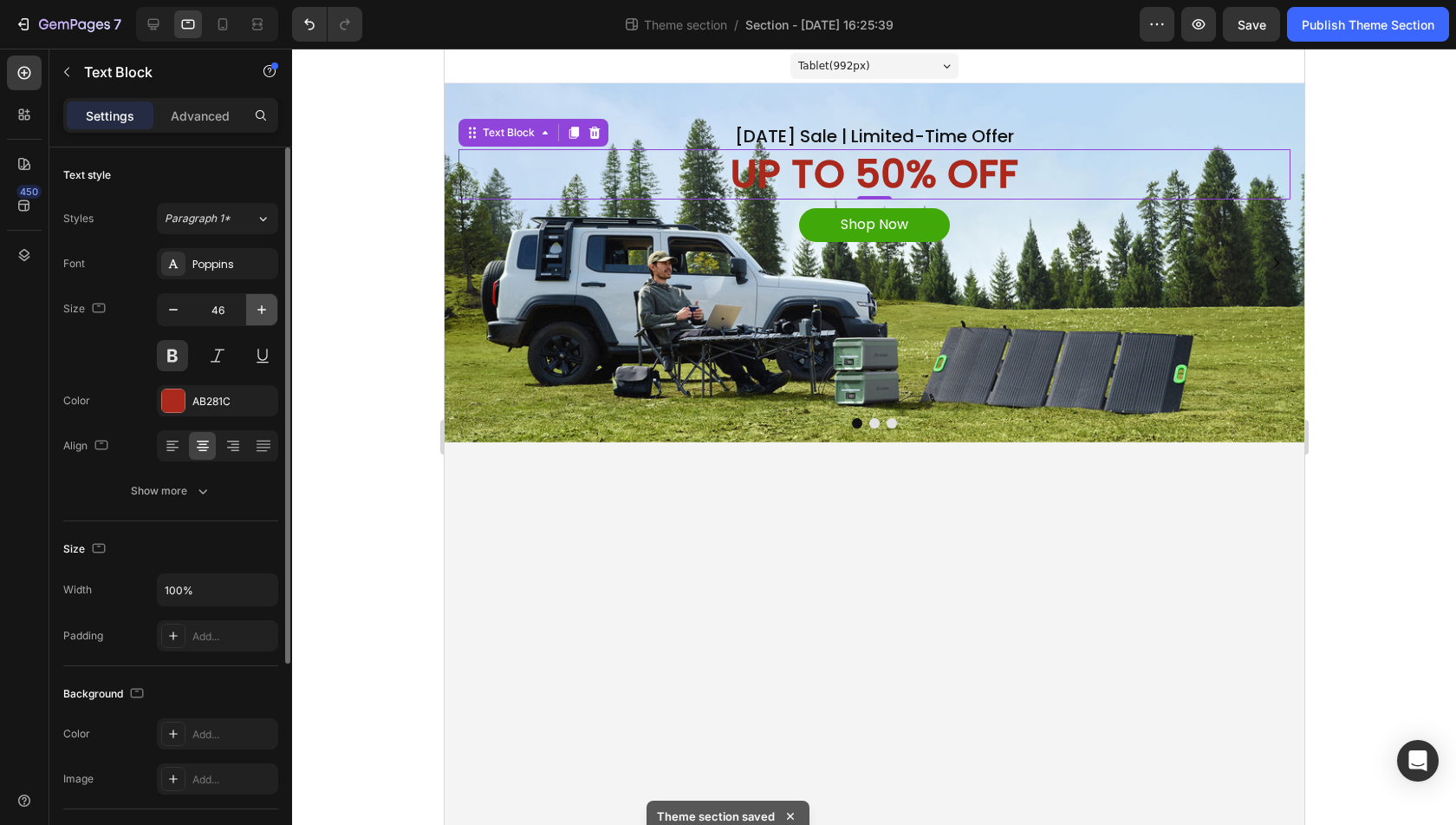
click at [250, 297] on button "button" at bounding box center [262, 310] width 31 height 31
type input "47"
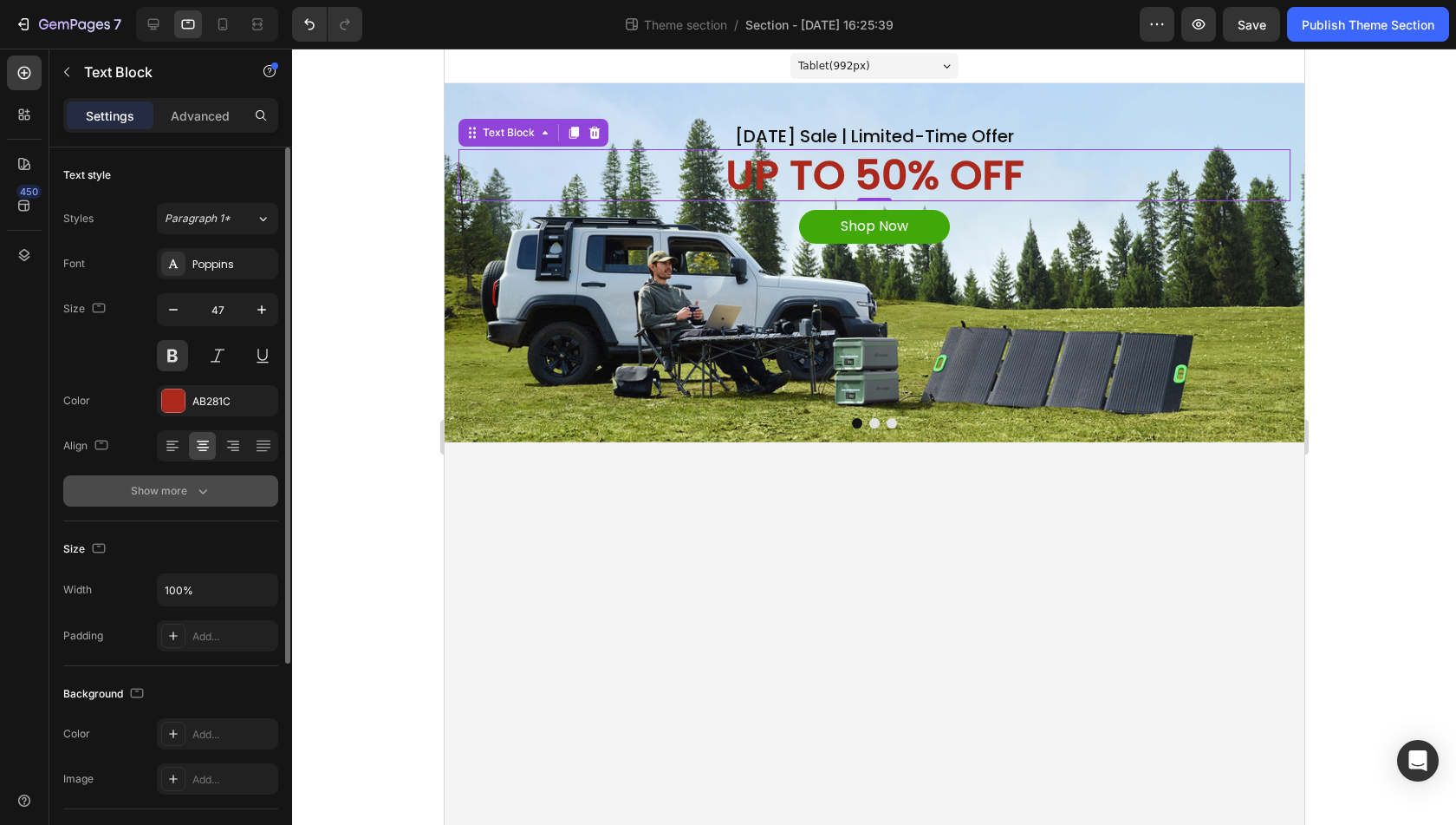
click at [190, 487] on div "Show more" at bounding box center [171, 490] width 81 height 17
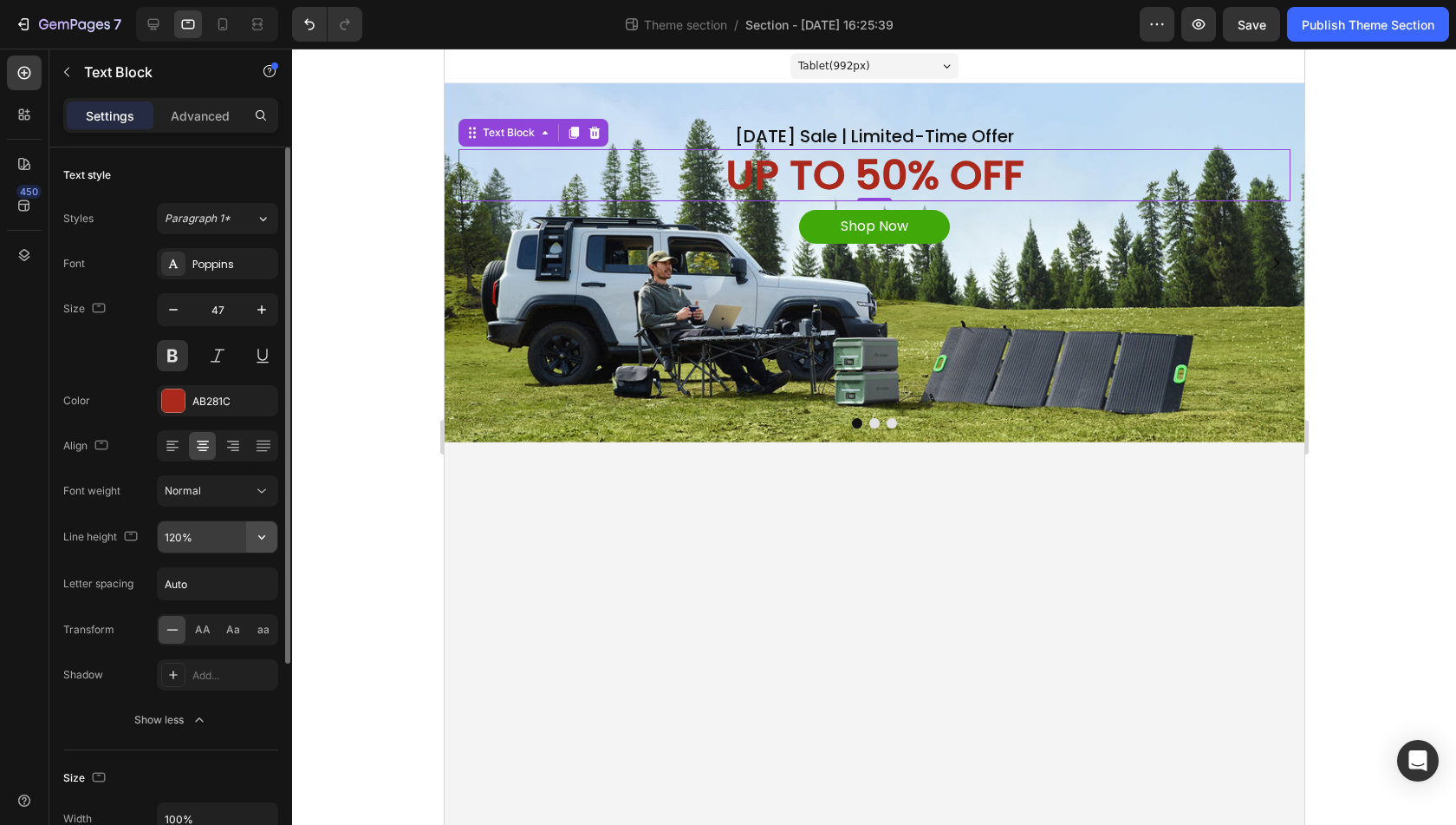
click at [264, 532] on icon "button" at bounding box center [261, 536] width 17 height 17
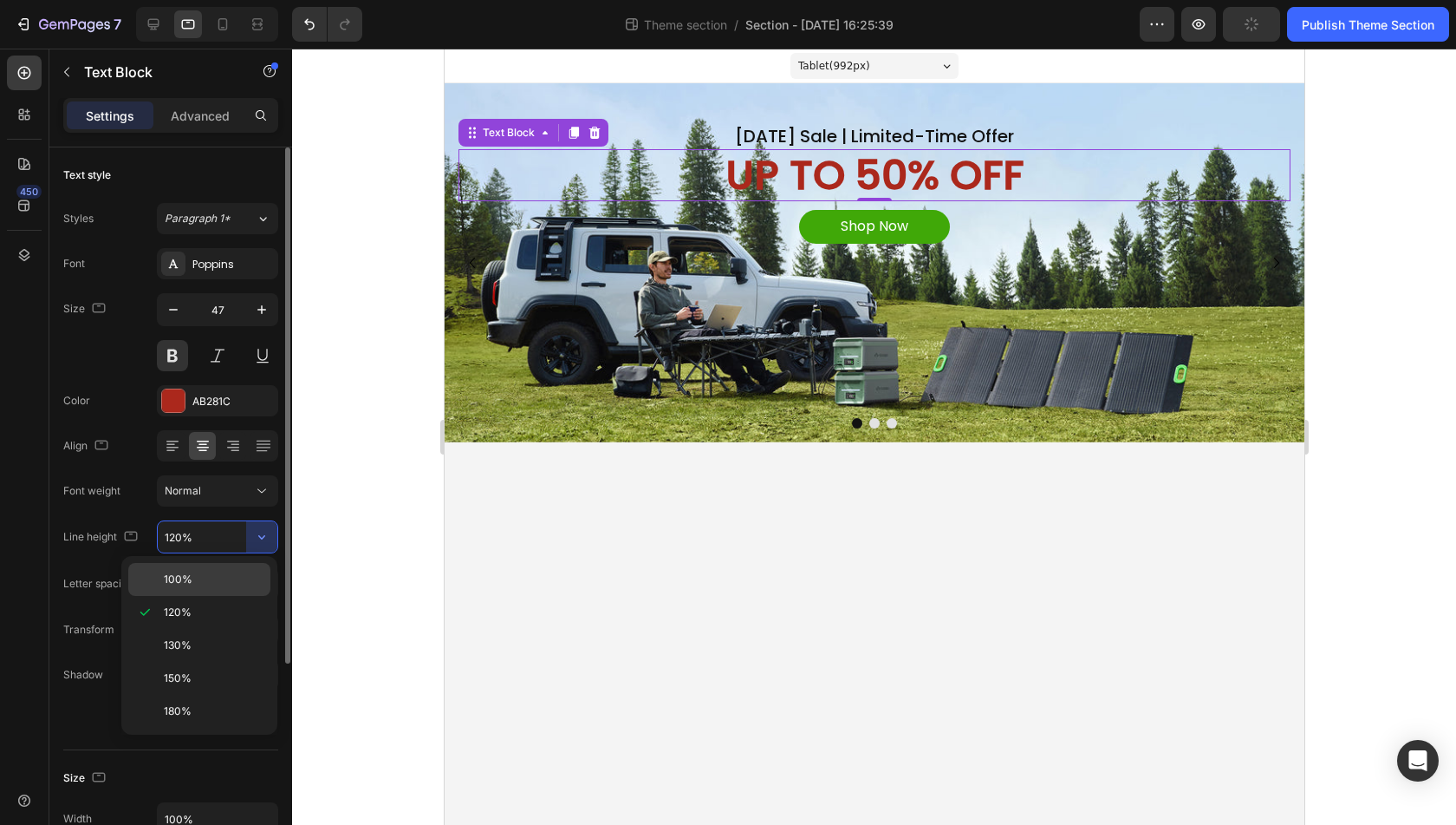
click at [195, 576] on p "100%" at bounding box center [213, 579] width 99 height 16
type input "100%"
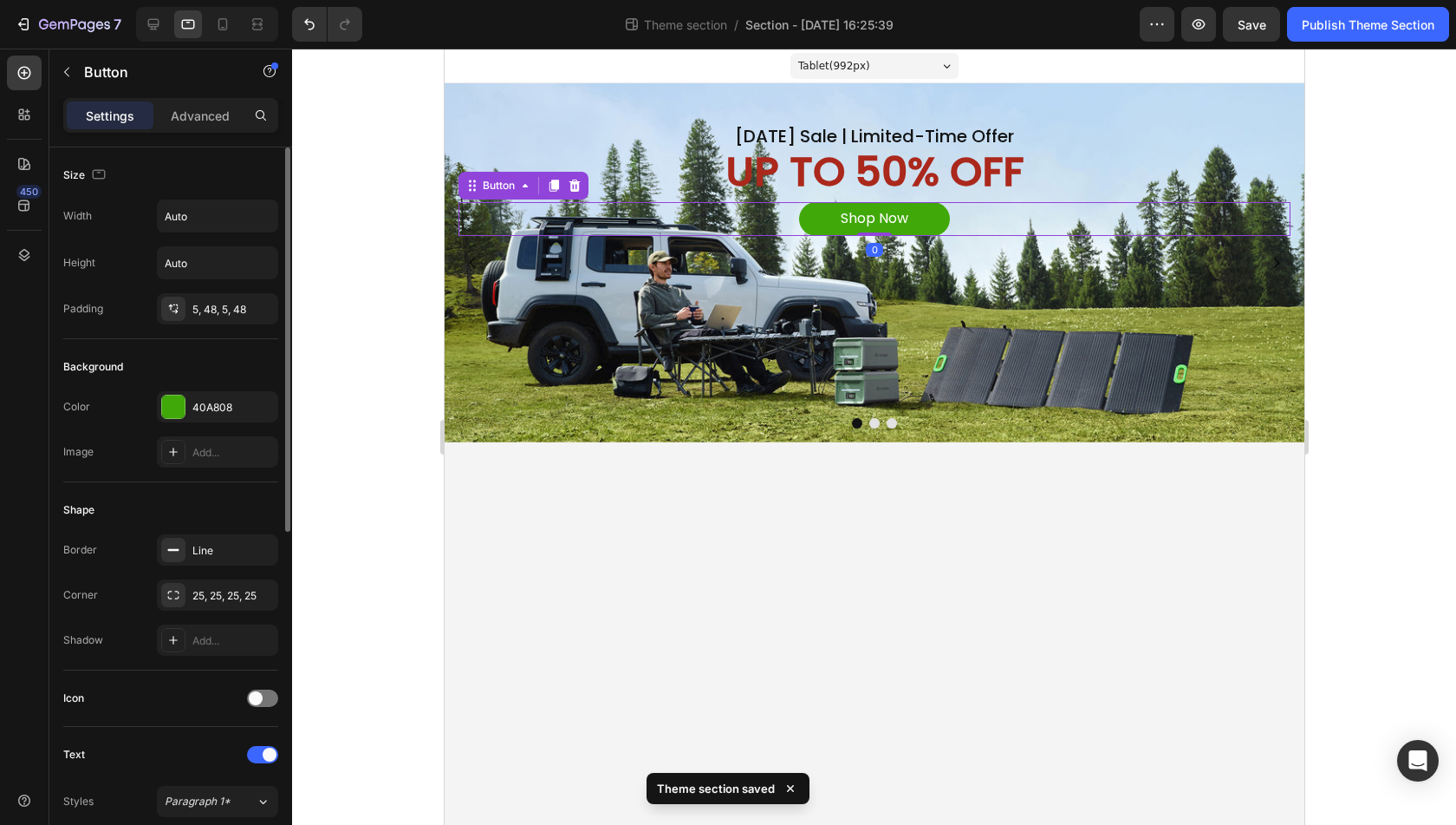
click at [995, 211] on div "Shop Now Button 0" at bounding box center [873, 219] width 832 height 34
click at [198, 119] on p "Advanced" at bounding box center [200, 116] width 59 height 18
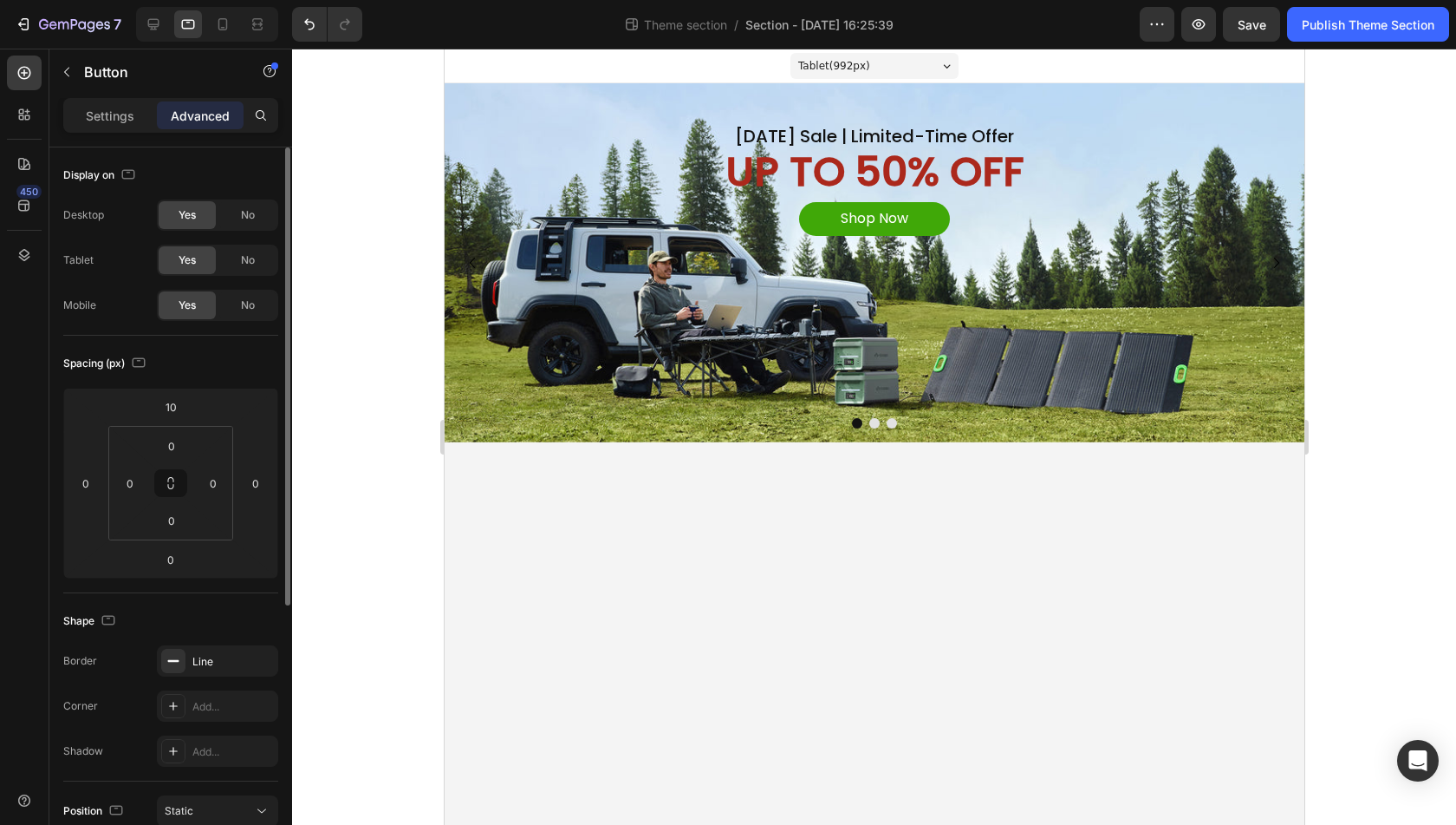
click at [991, 548] on body "Tablet ( 992 px) iPhone 13 Mini iPhone 13 Pro iPhone 11 Pro Max iPhone 15 Pro M…" at bounding box center [874, 437] width 860 height 776
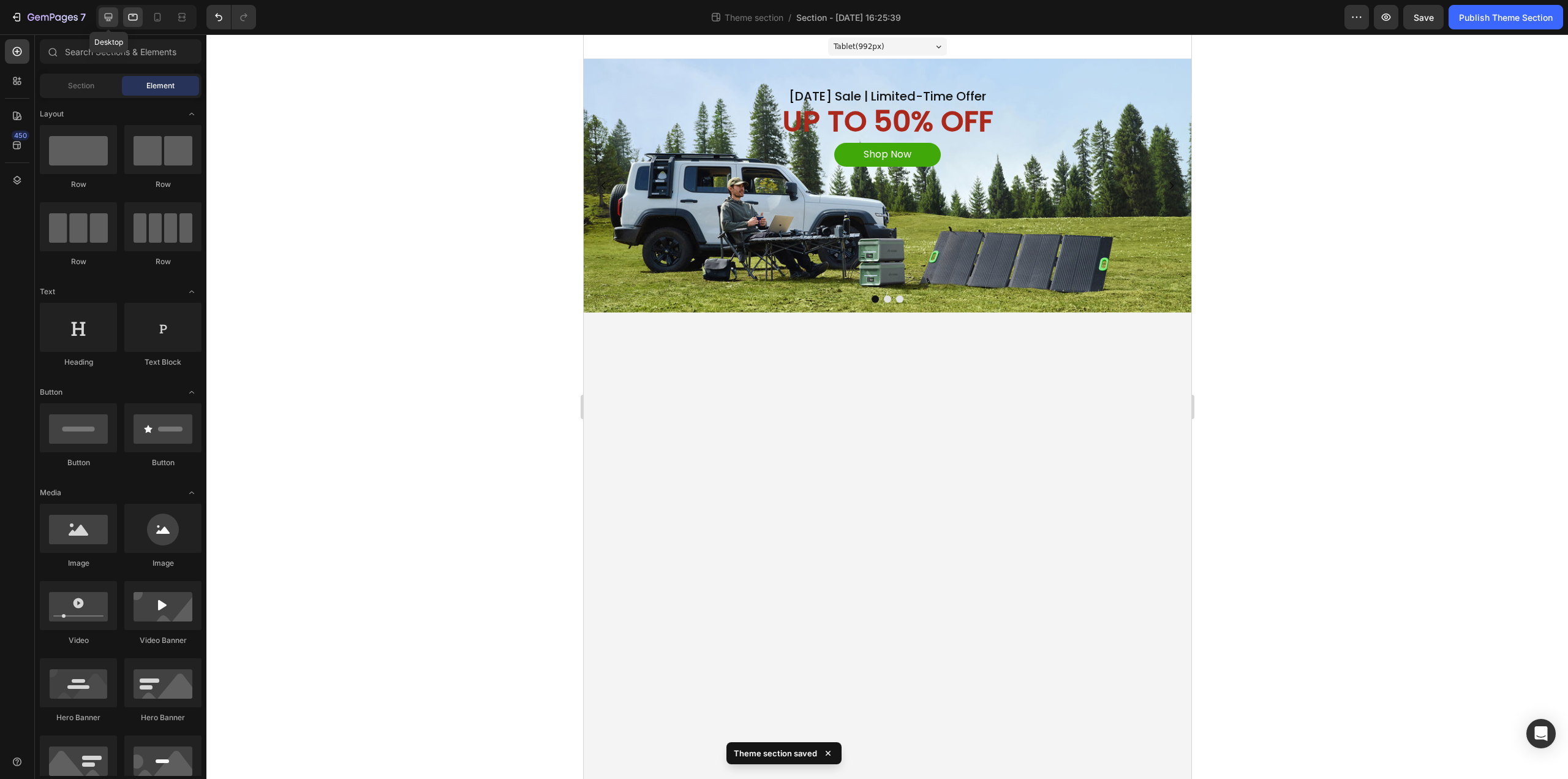
click at [103, 12] on icon at bounding box center [108, 17] width 12 height 12
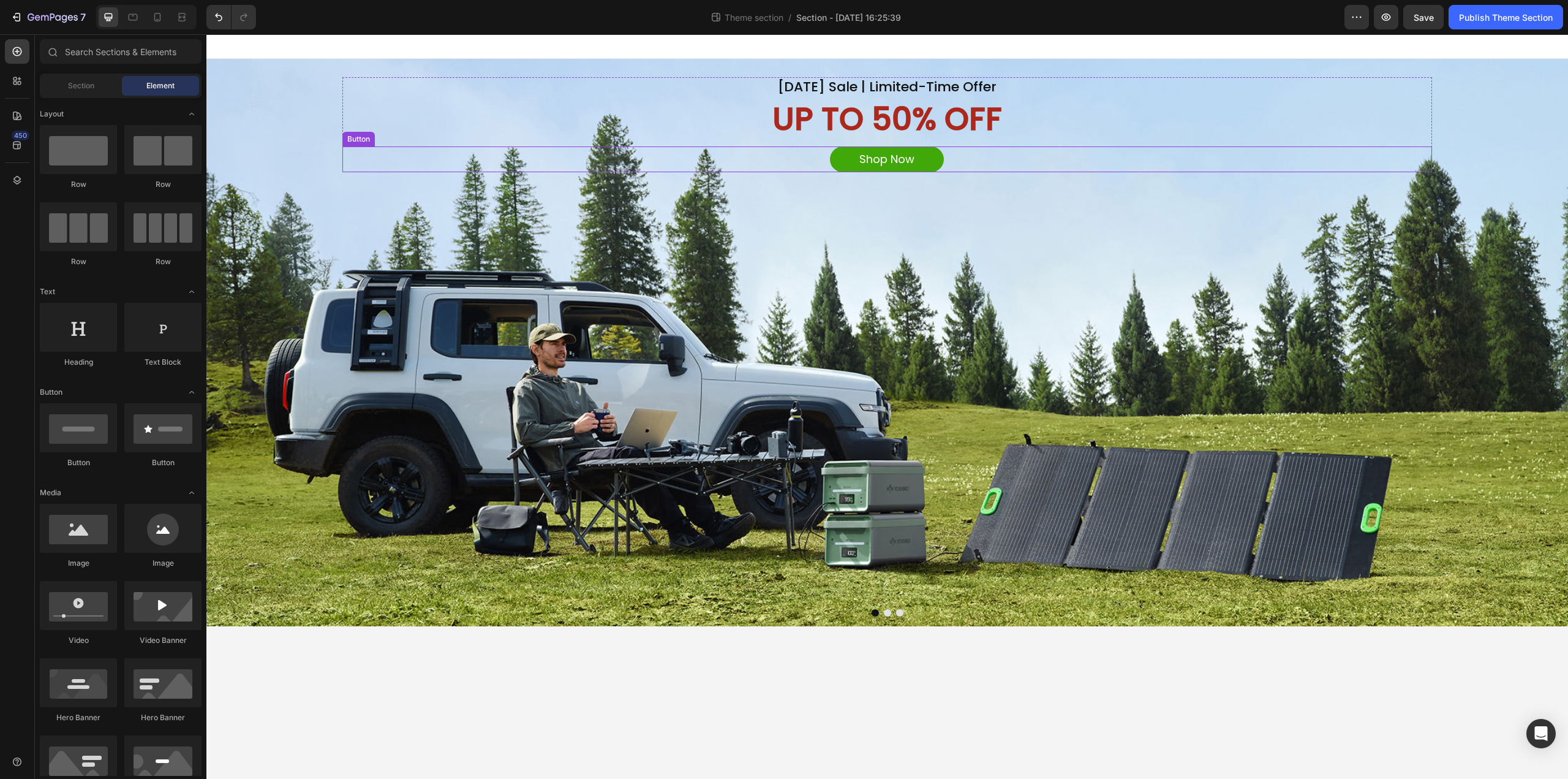
click at [544, 147] on div "Shop Now Button" at bounding box center [887, 159] width 1089 height 26
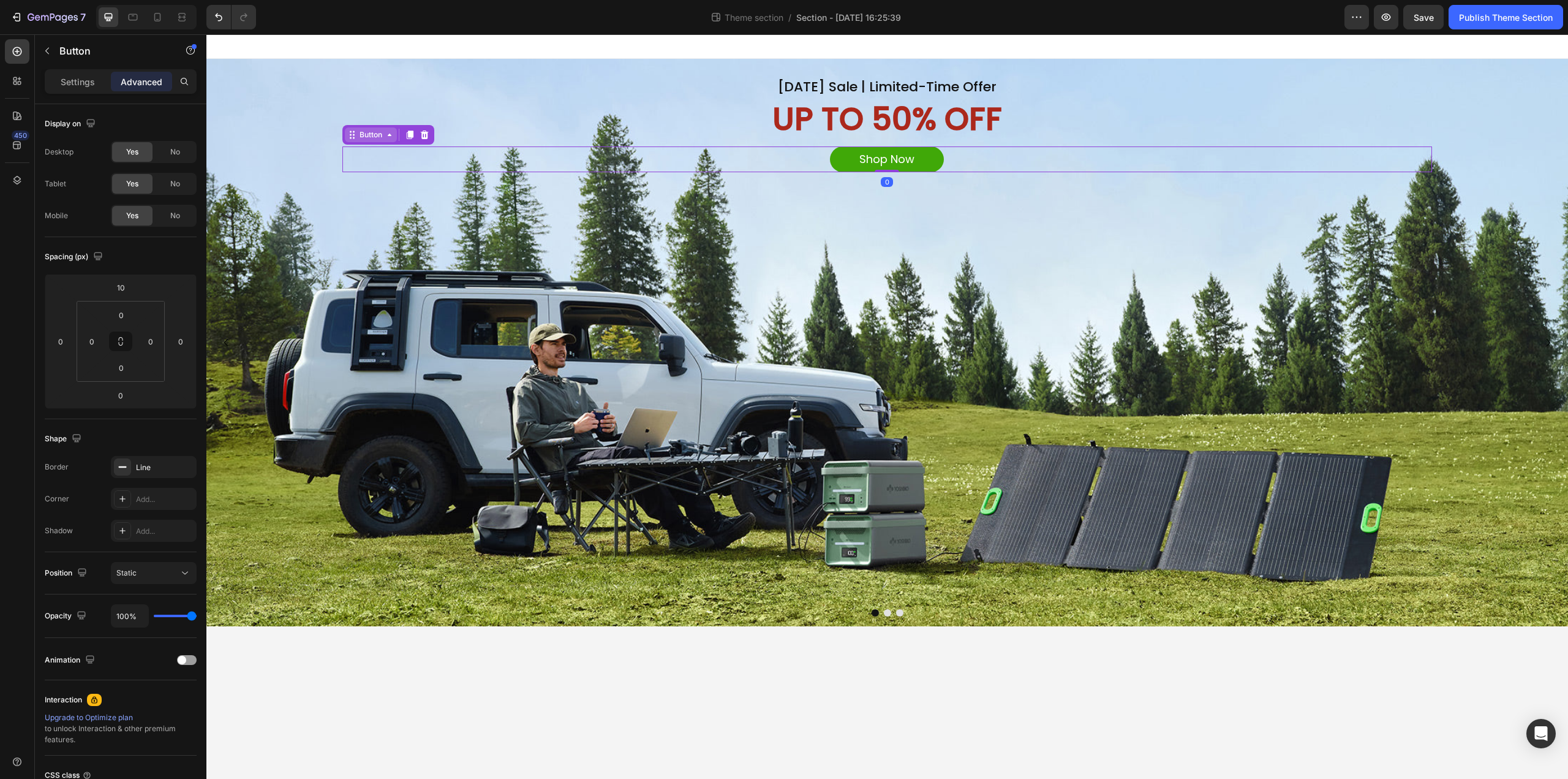
click at [368, 138] on div "Button" at bounding box center [371, 134] width 27 height 11
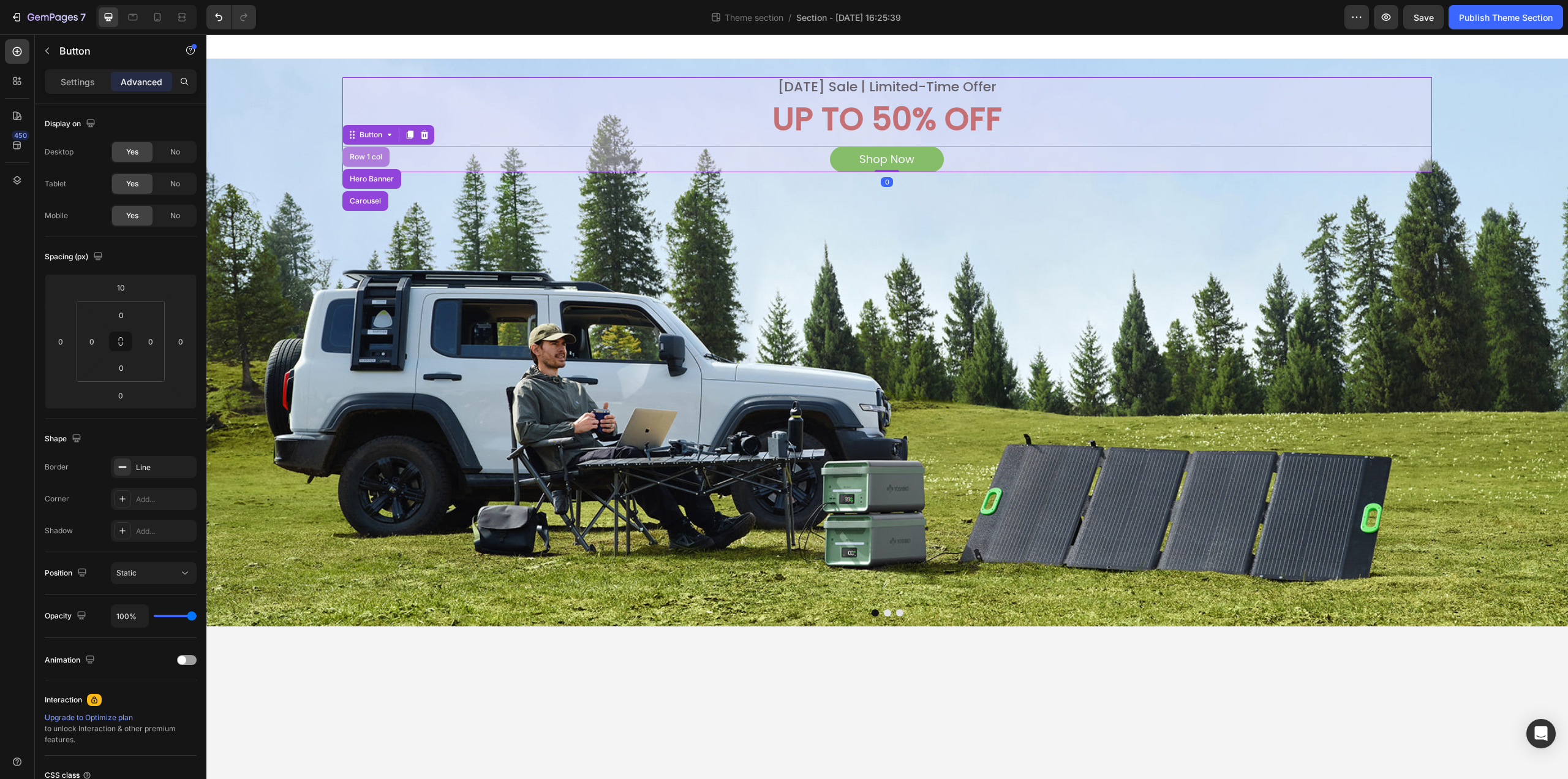
click at [363, 151] on div "Row 1 col" at bounding box center [366, 157] width 47 height 19
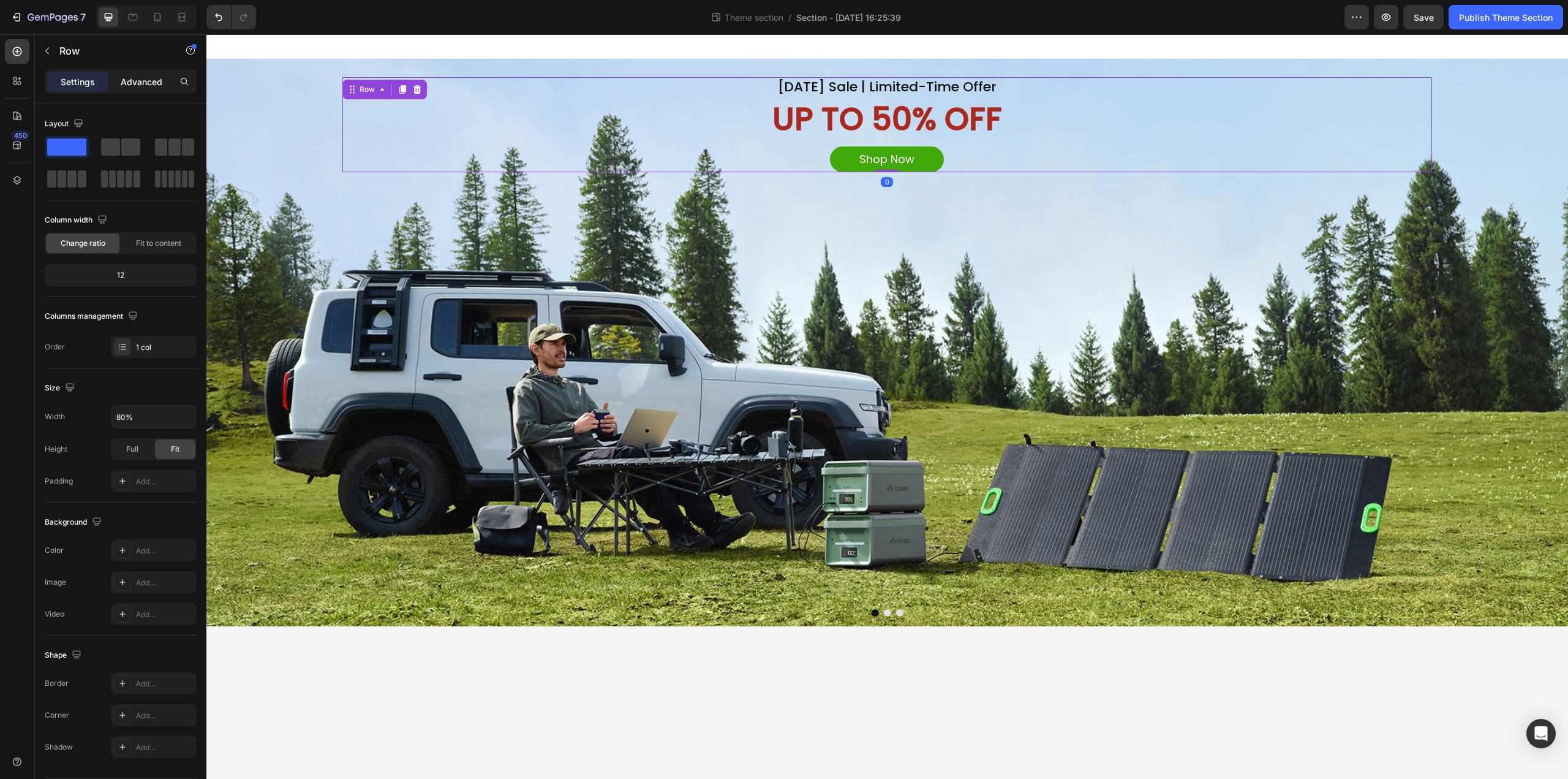
click at [127, 86] on p "Advanced" at bounding box center [142, 82] width 42 height 13
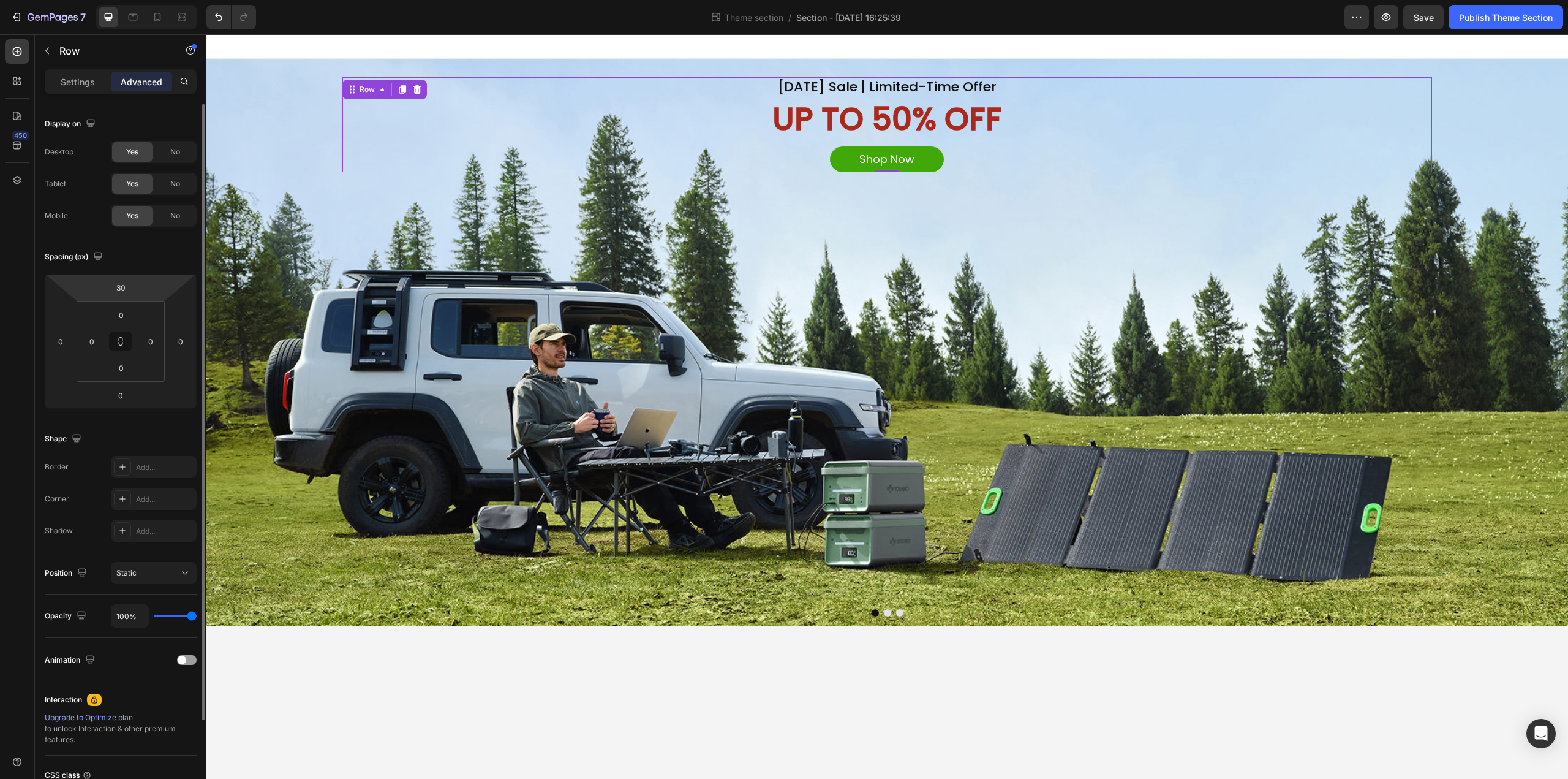
drag, startPoint x: 120, startPoint y: 283, endPoint x: 136, endPoint y: 286, distance: 16.3
click at [120, 283] on input "30" at bounding box center [121, 287] width 25 height 18
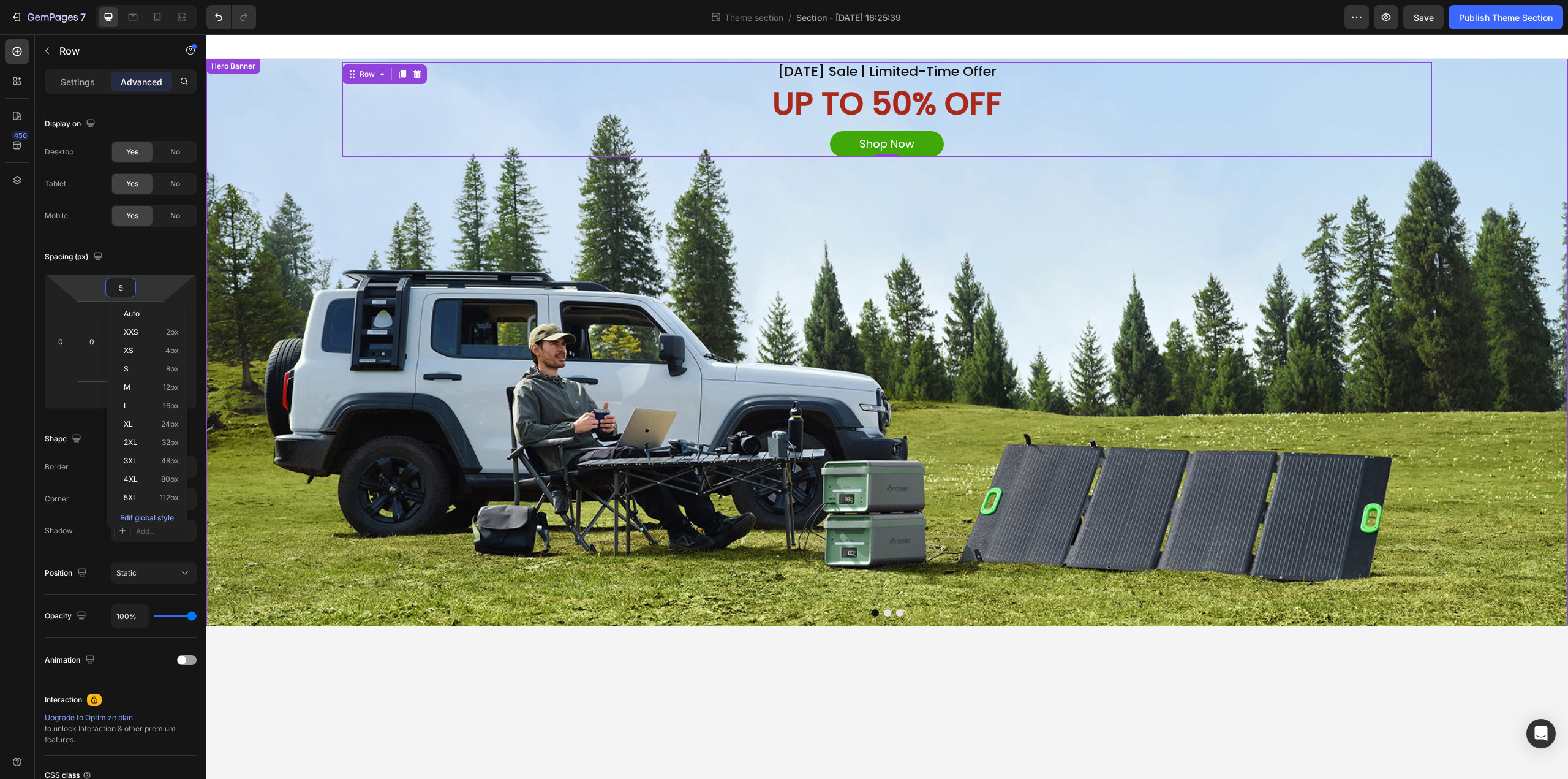
type input "50"
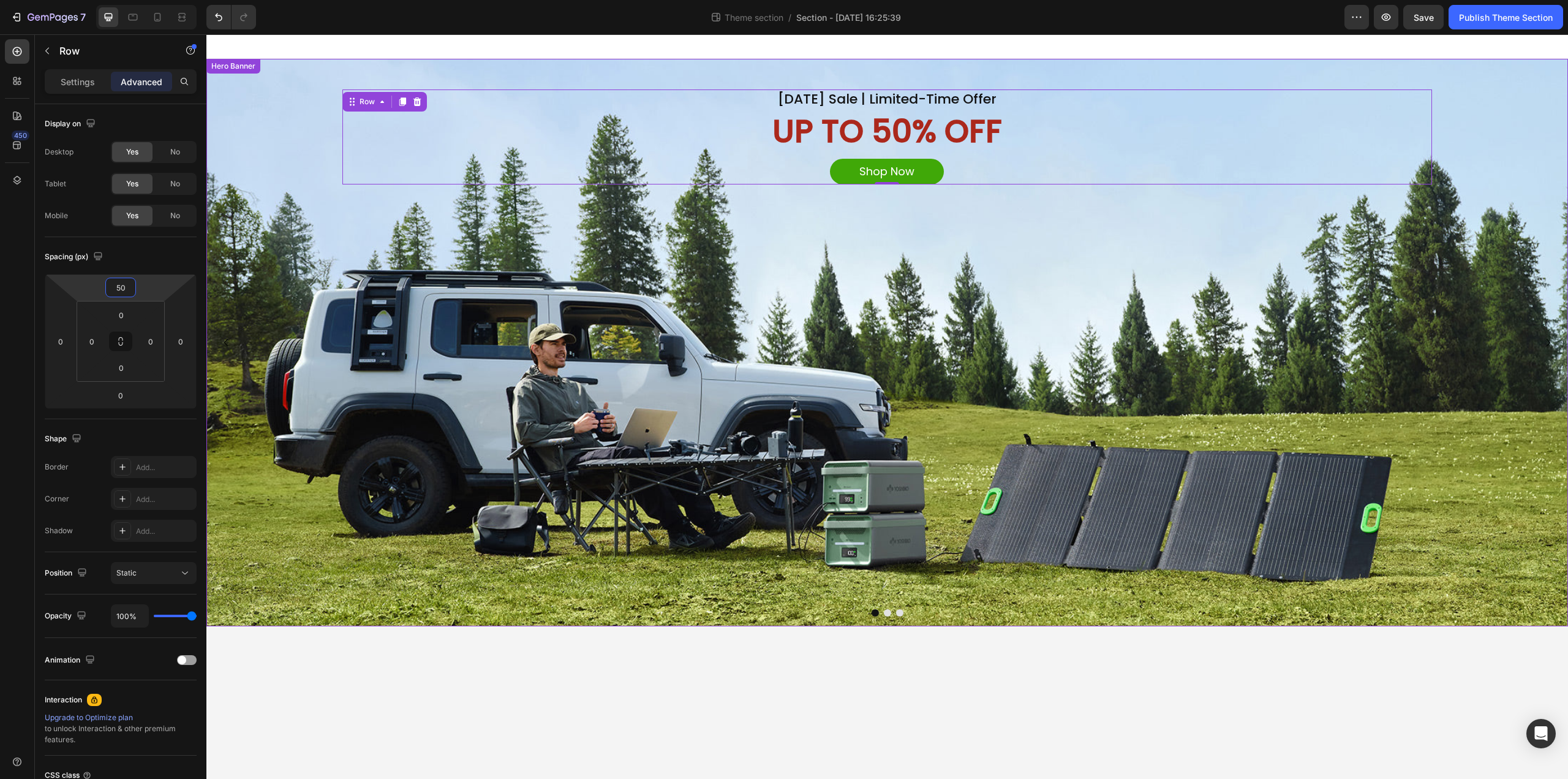
click at [1029, 405] on div "Background Image" at bounding box center [887, 342] width 1362 height 567
click at [885, 582] on button "Dot" at bounding box center [887, 612] width 7 height 7
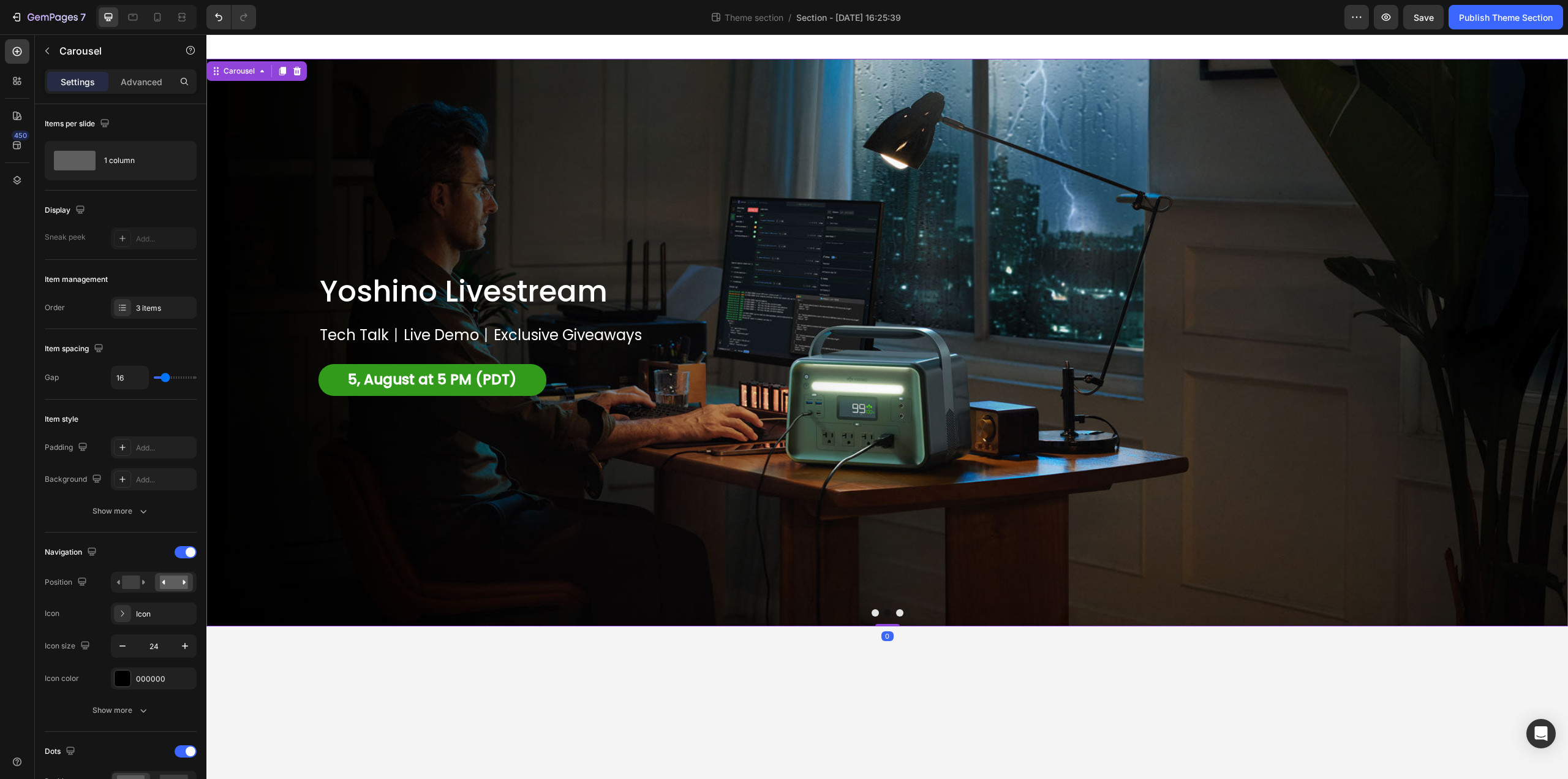
click at [899, 582] on button "Dot" at bounding box center [900, 612] width 7 height 7
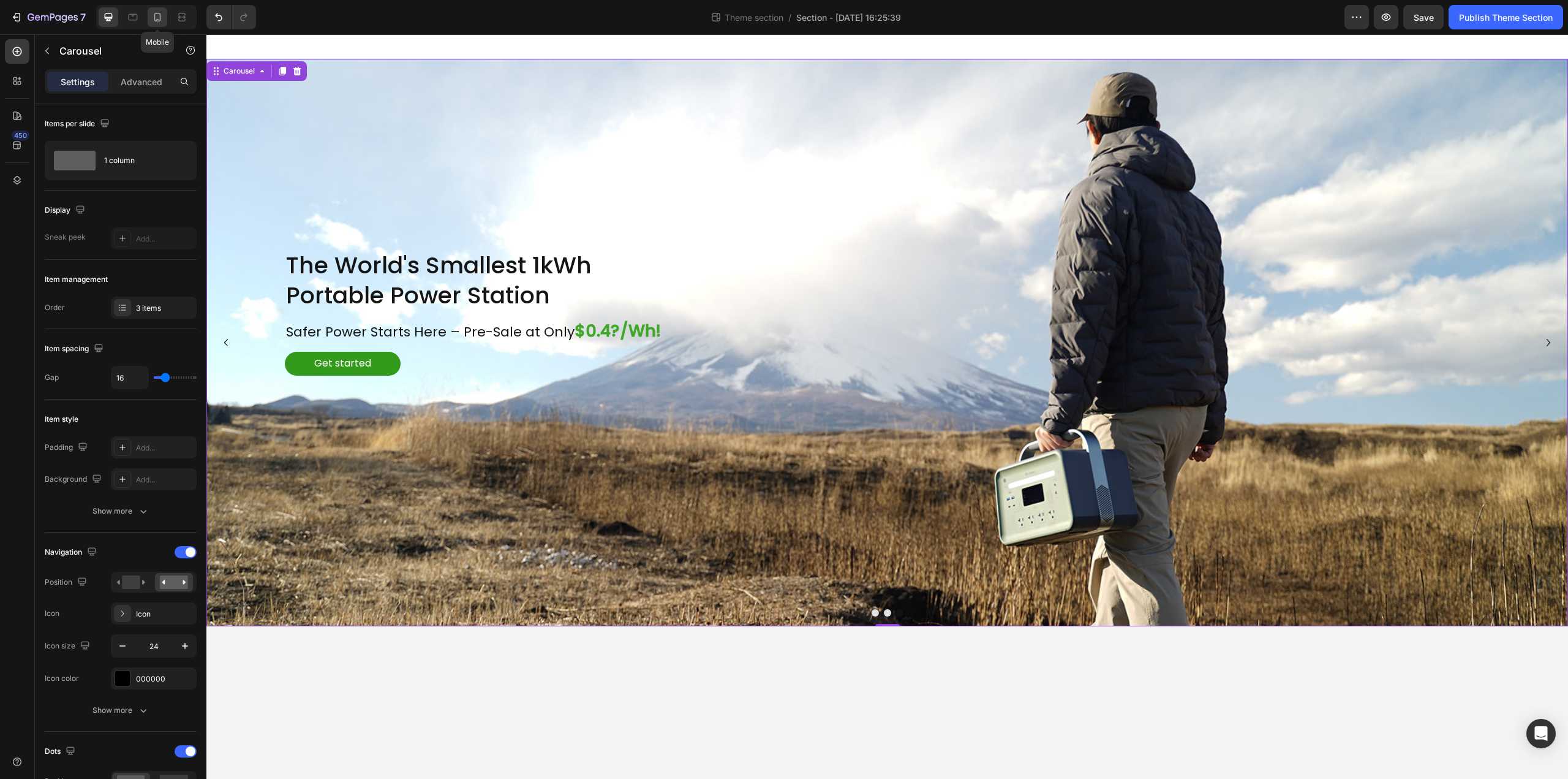
click at [158, 18] on icon at bounding box center [157, 17] width 12 height 12
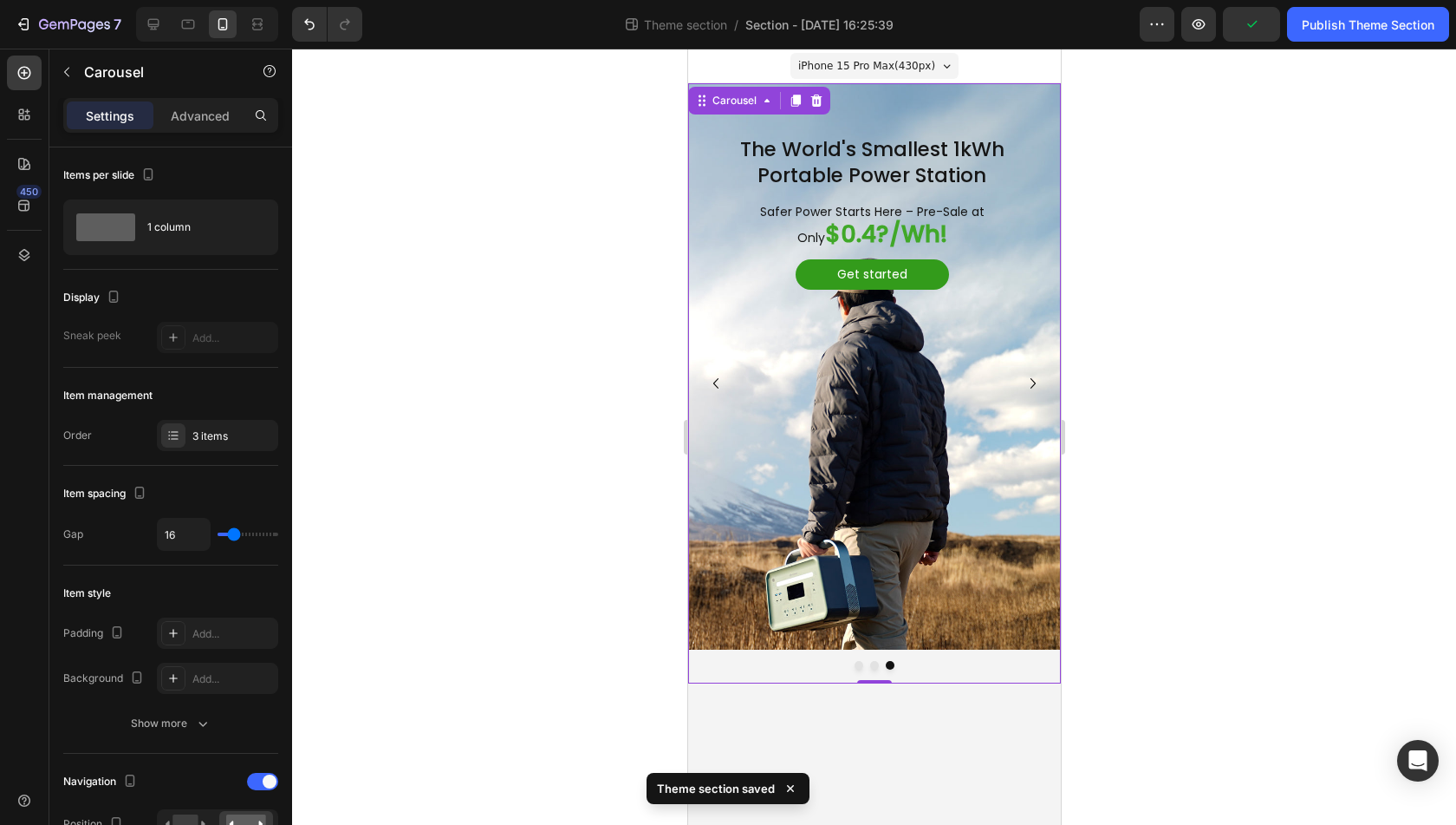
click at [859, 665] on button "Dot" at bounding box center [858, 665] width 8 height 8
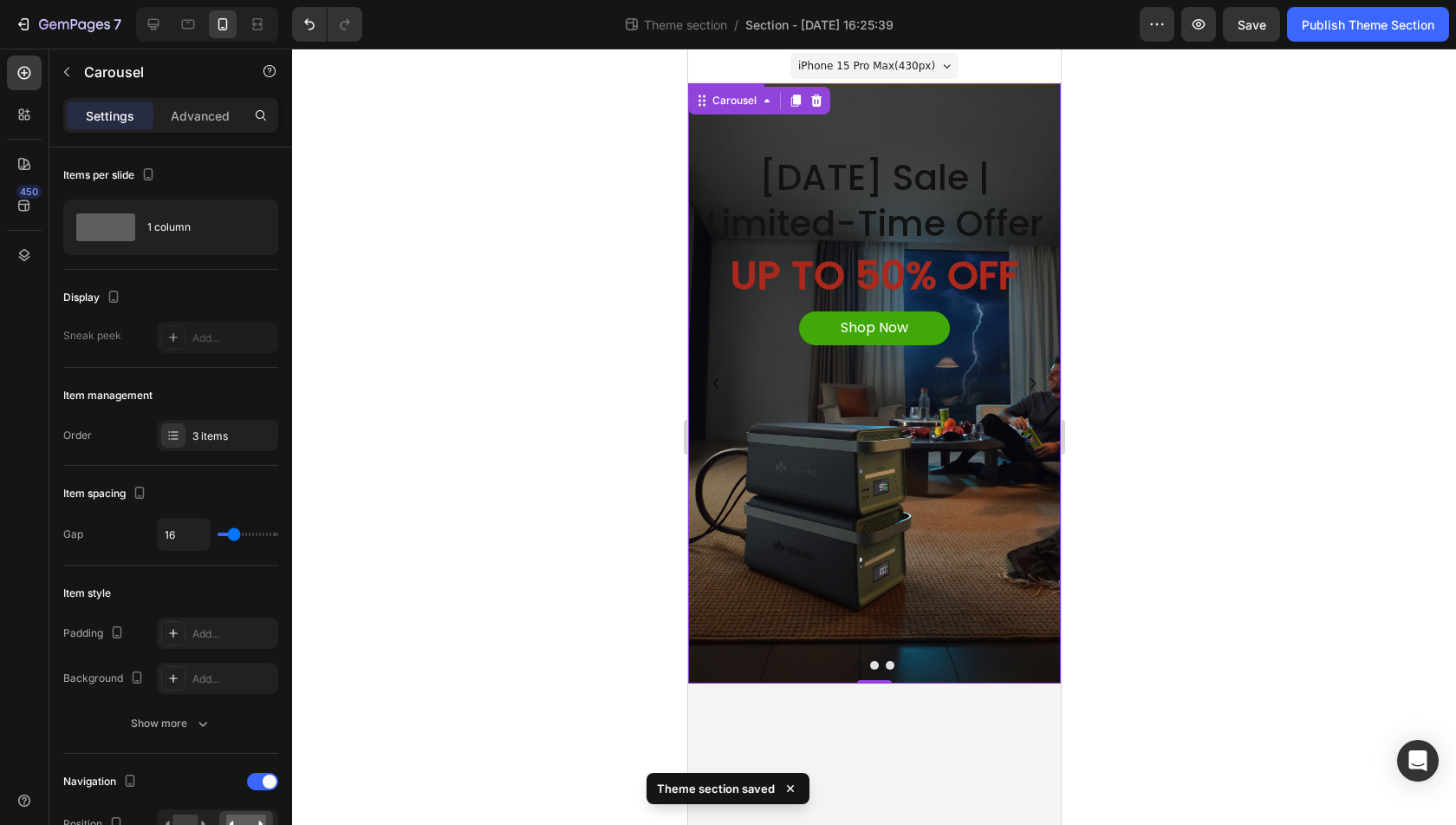
click at [931, 572] on div "Labor Day Sale | Limited-Time Offer Heading UP TO 50% OFF Text Block Shop Now B…" at bounding box center [874, 396] width 373 height 574
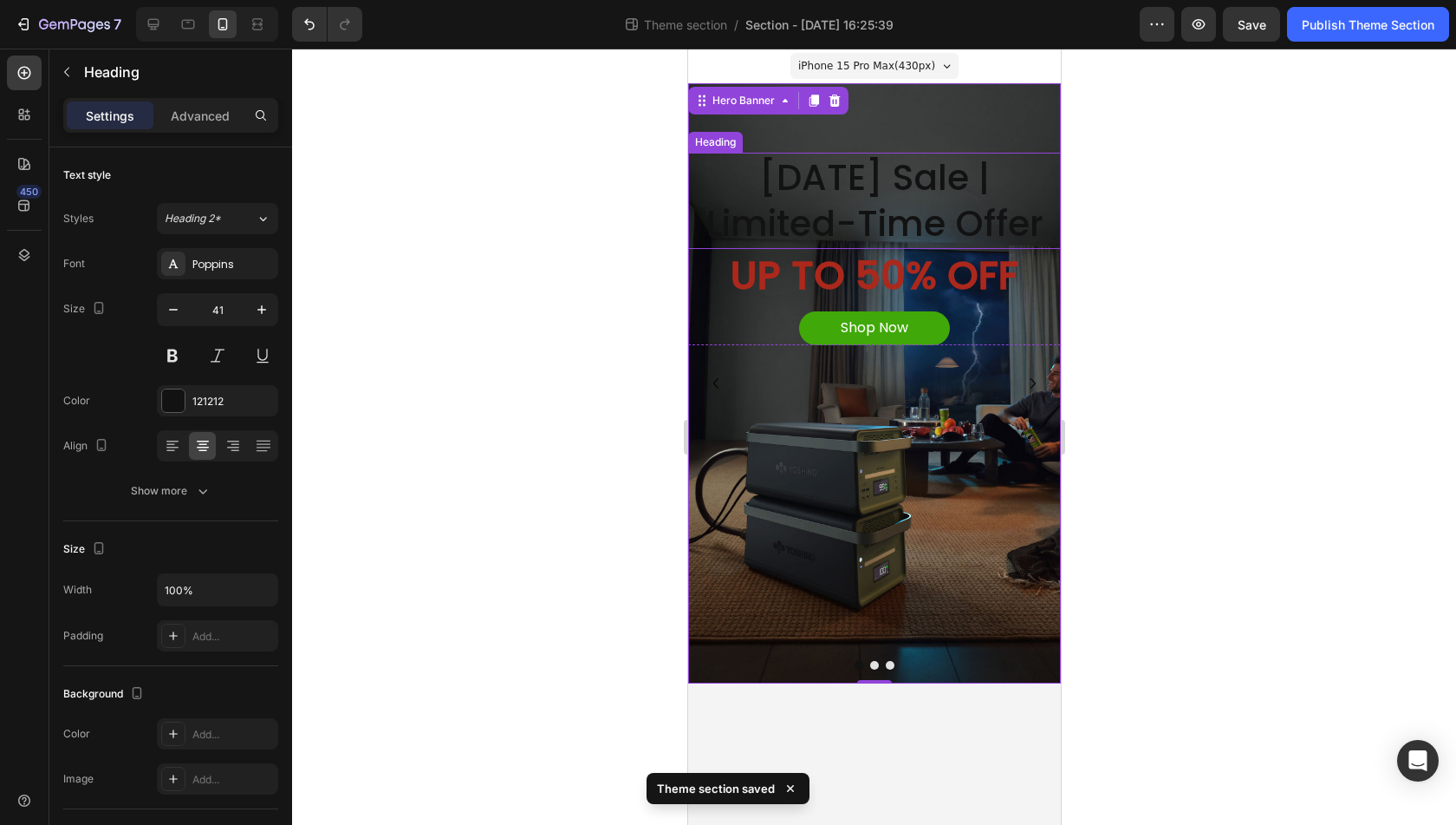
click at [894, 187] on p "[DATE] Sale | Limited-Time Offer" at bounding box center [874, 201] width 370 height 93
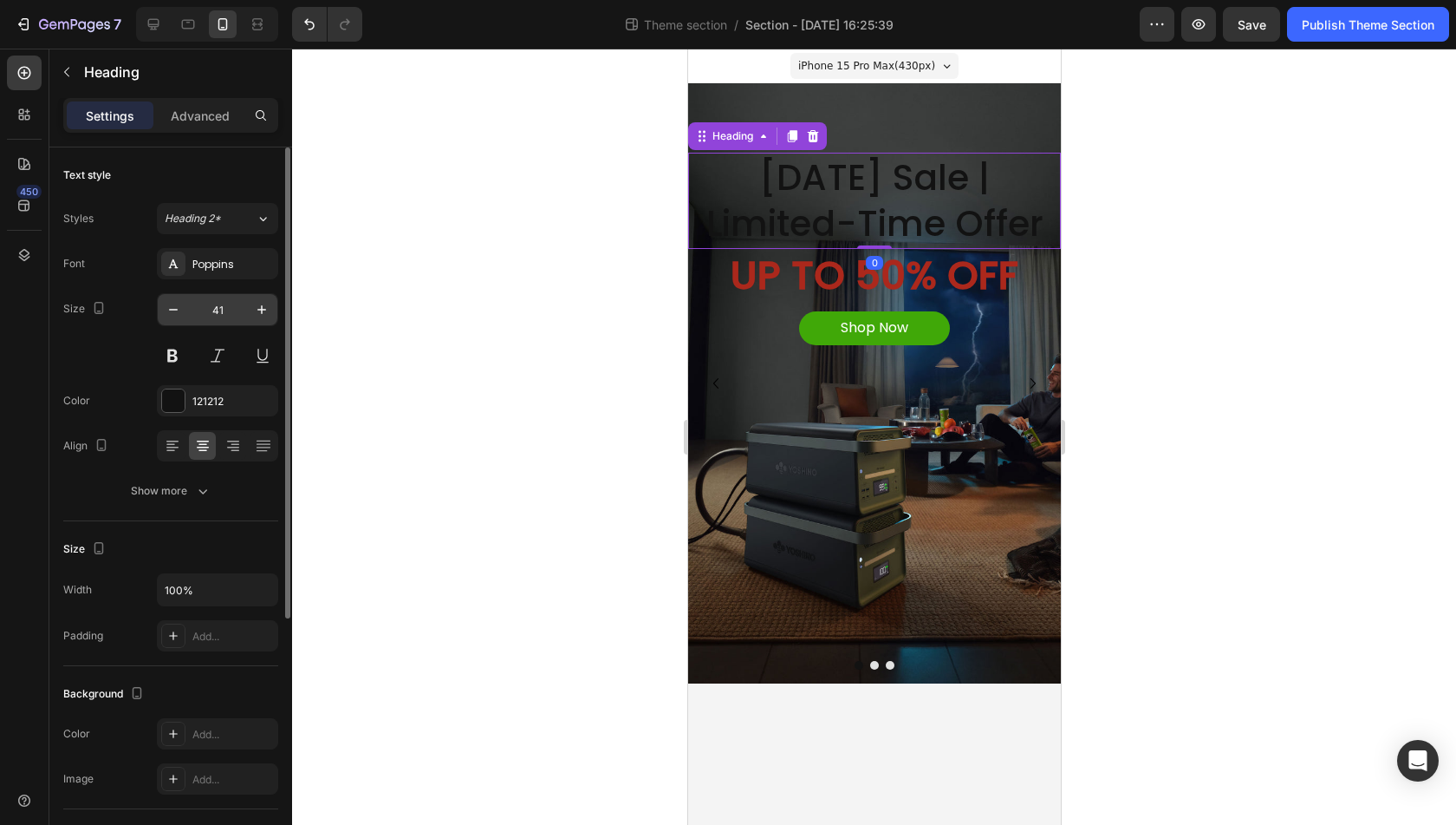
click at [222, 315] on input "41" at bounding box center [218, 310] width 57 height 31
type input "20"
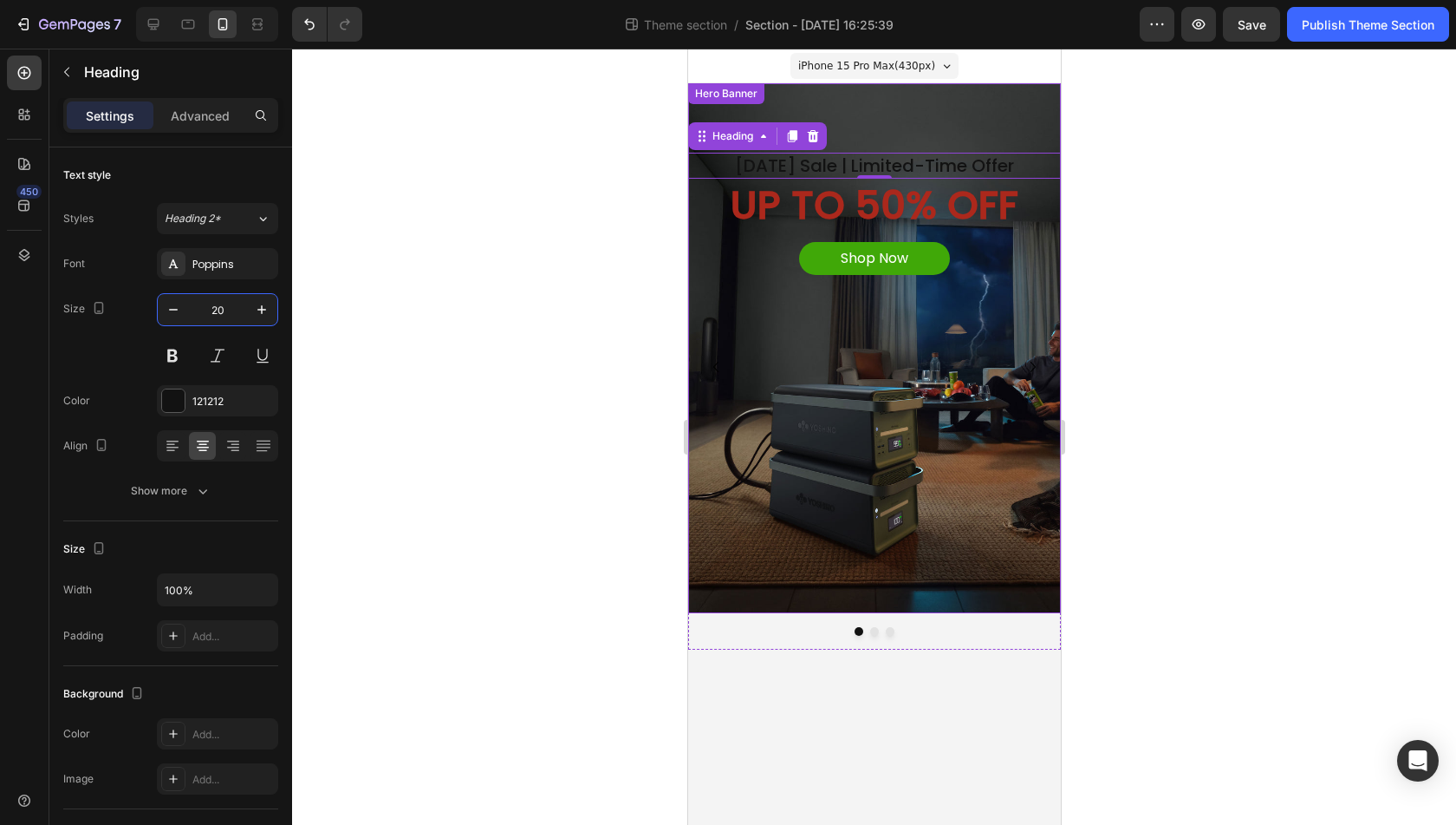
click at [847, 426] on div "Labor Day Sale | Limited-Time Offer Heading 0 UP TO 50% OFF Text Block Shop Now…" at bounding box center [874, 361] width 373 height 504
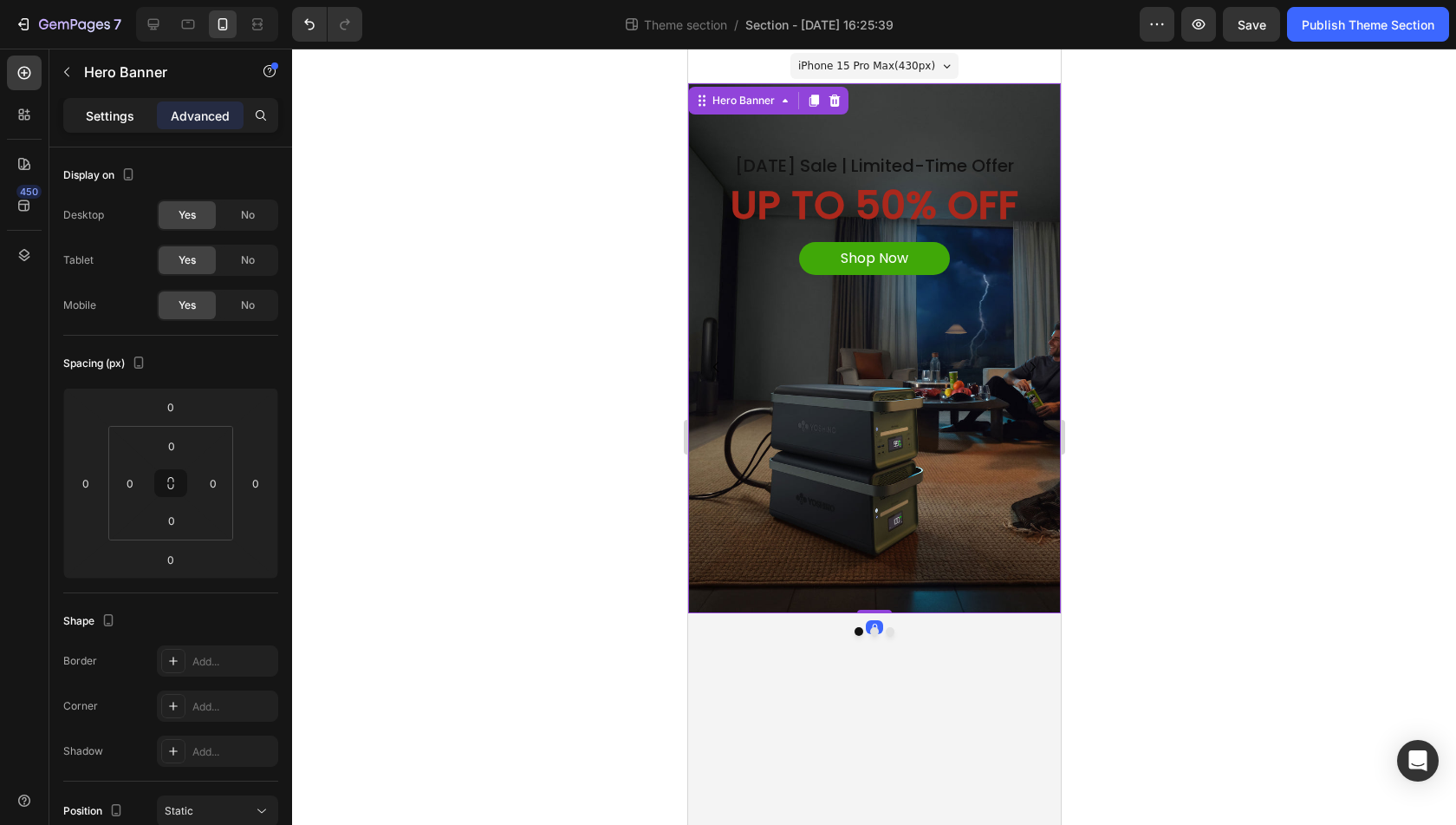
click at [100, 109] on p "Settings" at bounding box center [109, 116] width 49 height 18
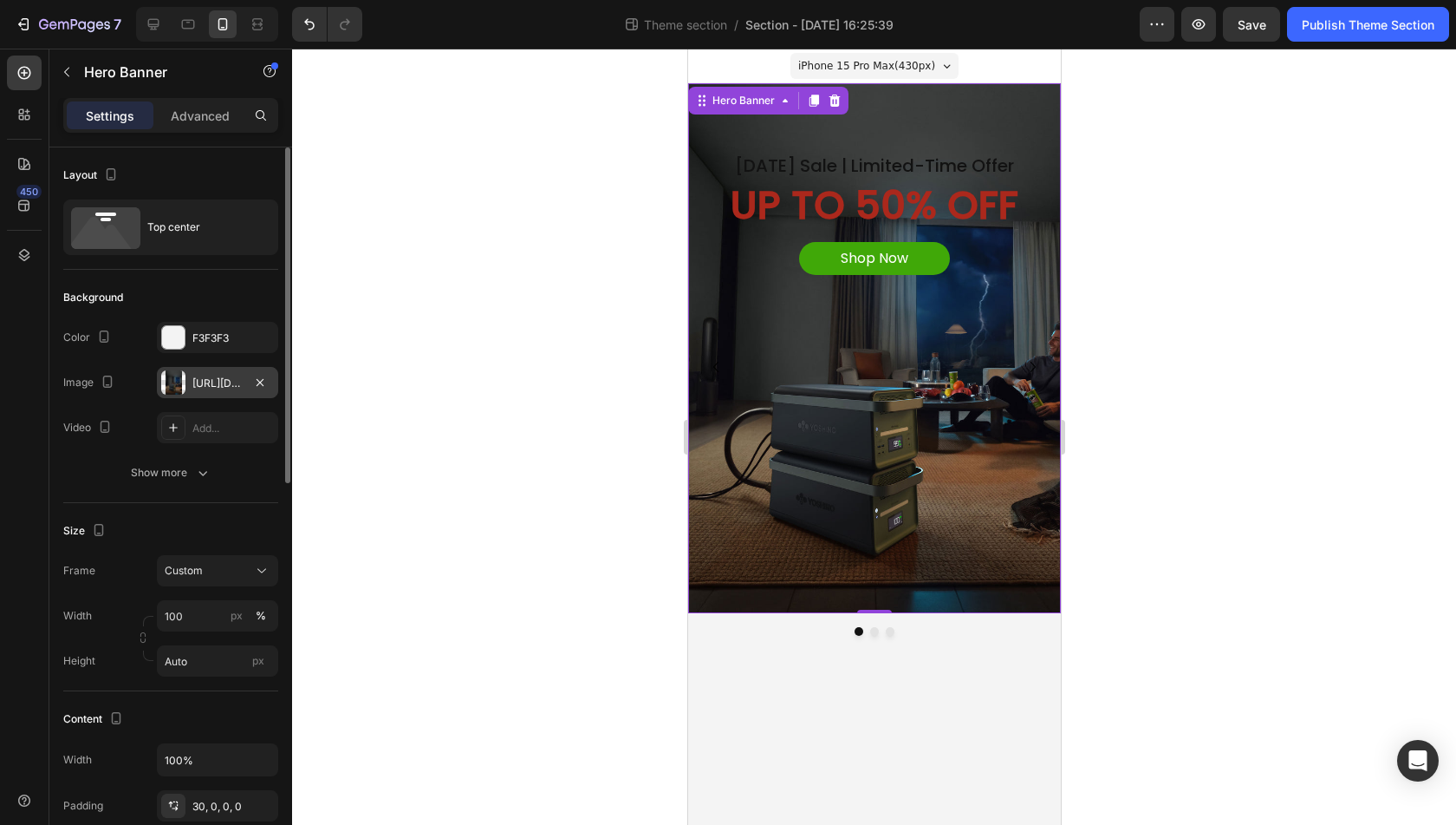
click at [171, 375] on div at bounding box center [173, 383] width 24 height 24
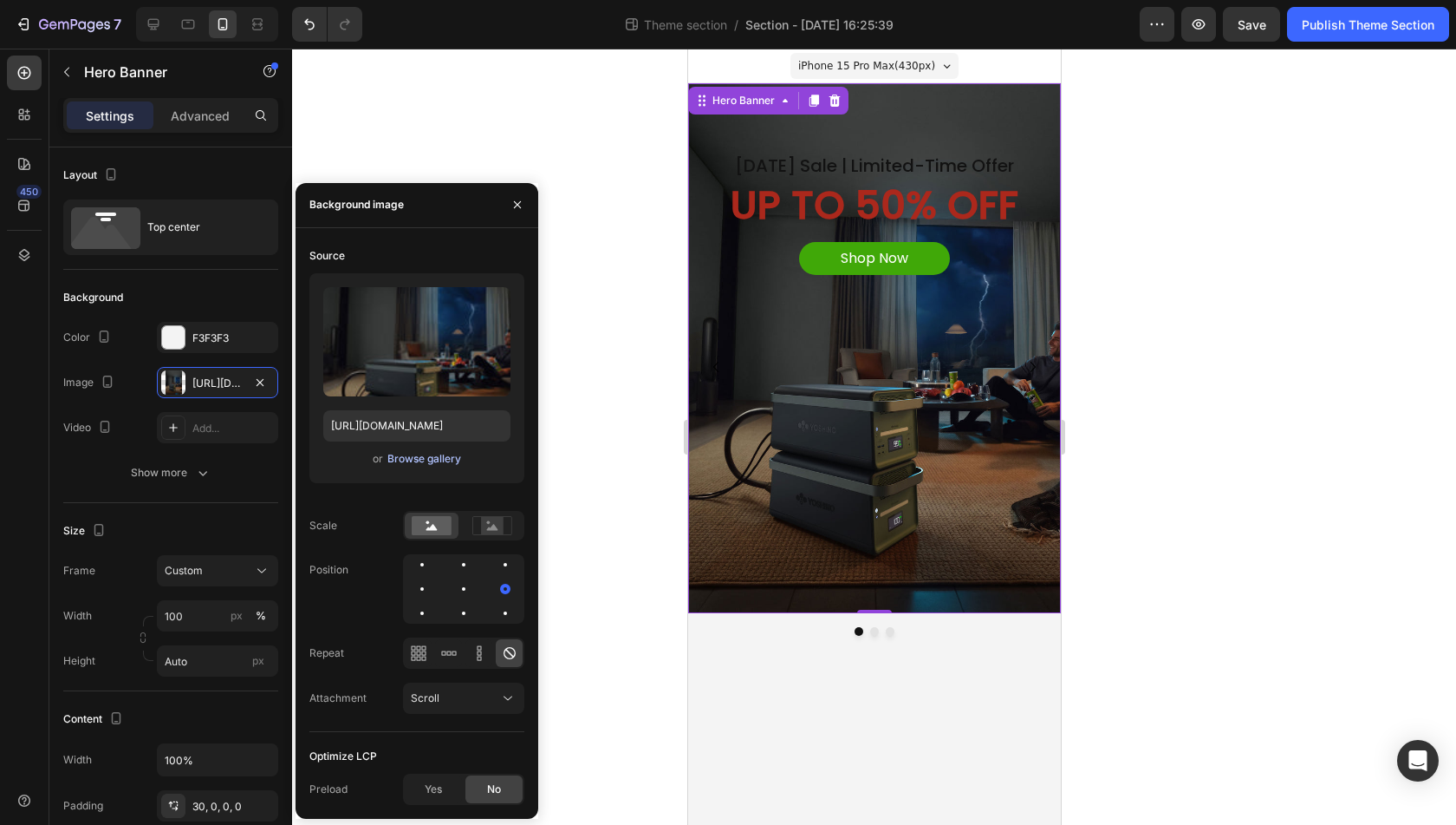
click at [419, 460] on div "Browse gallery" at bounding box center [425, 458] width 74 height 16
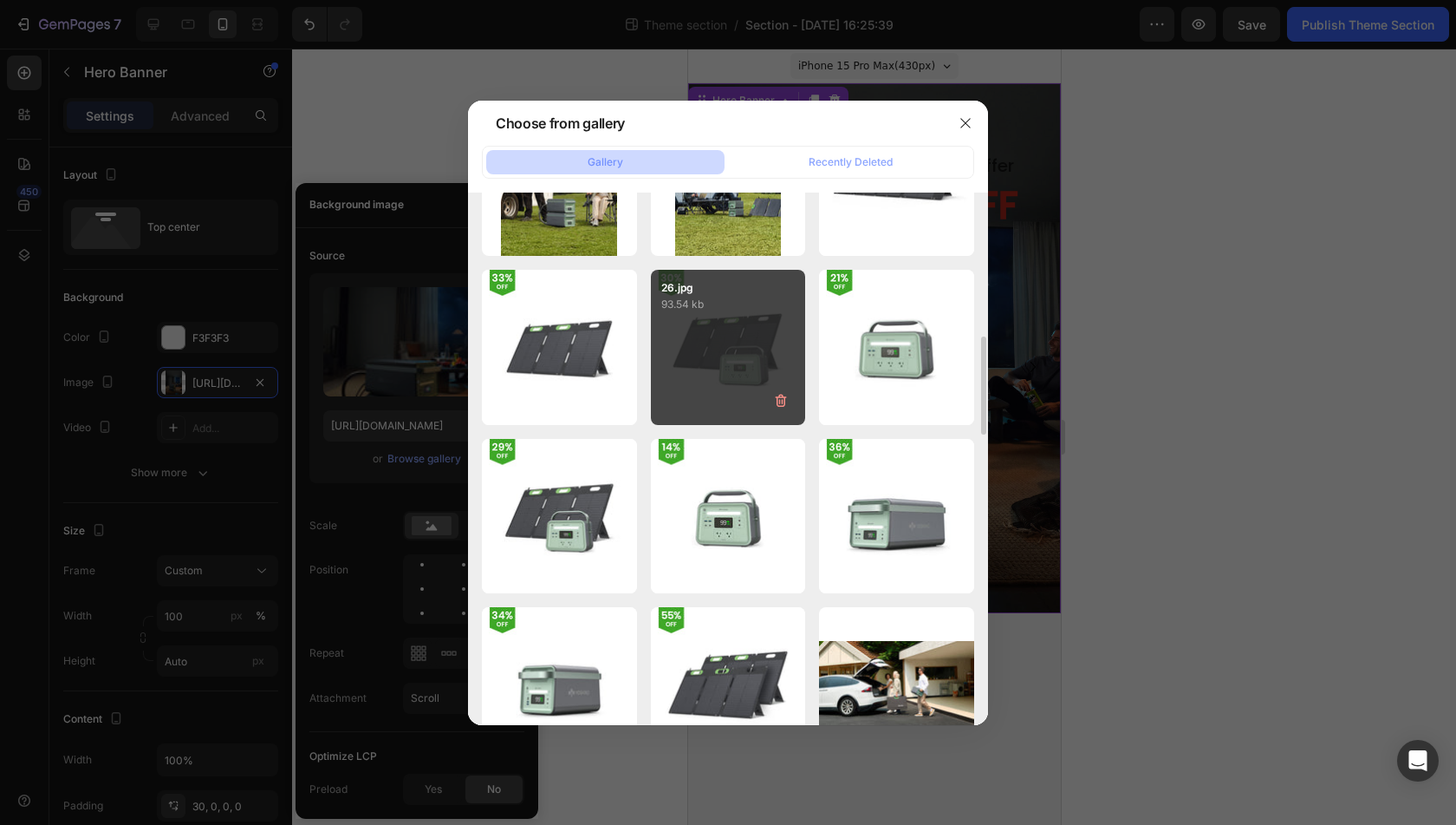
scroll to position [521, 0]
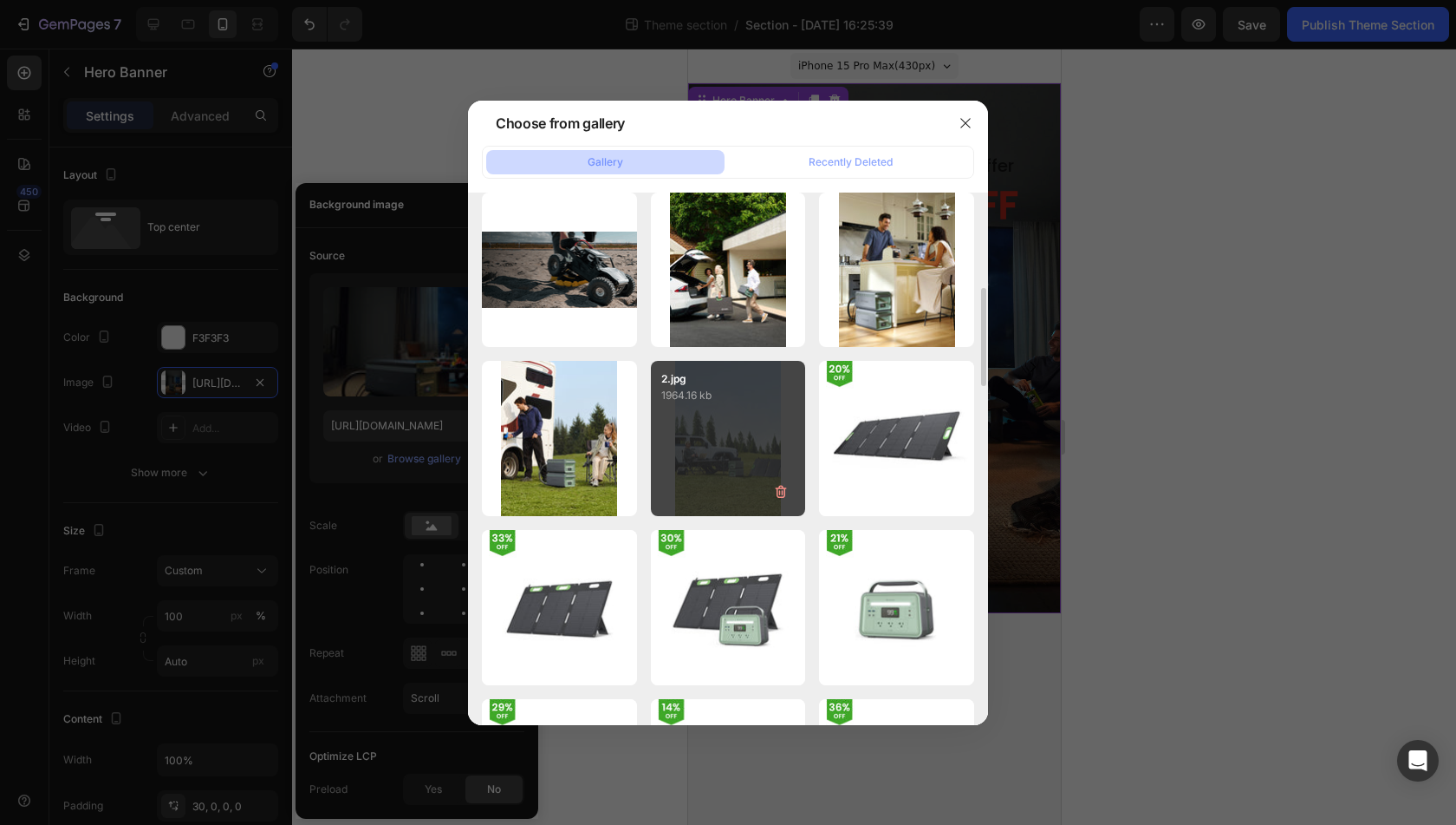
click at [733, 449] on div "2.jpg 1964.16 kb" at bounding box center [728, 438] width 155 height 155
type input "https://cdn.shopify.com/s/files/1/0622/3236/3174/files/gempages_483610539826611…"
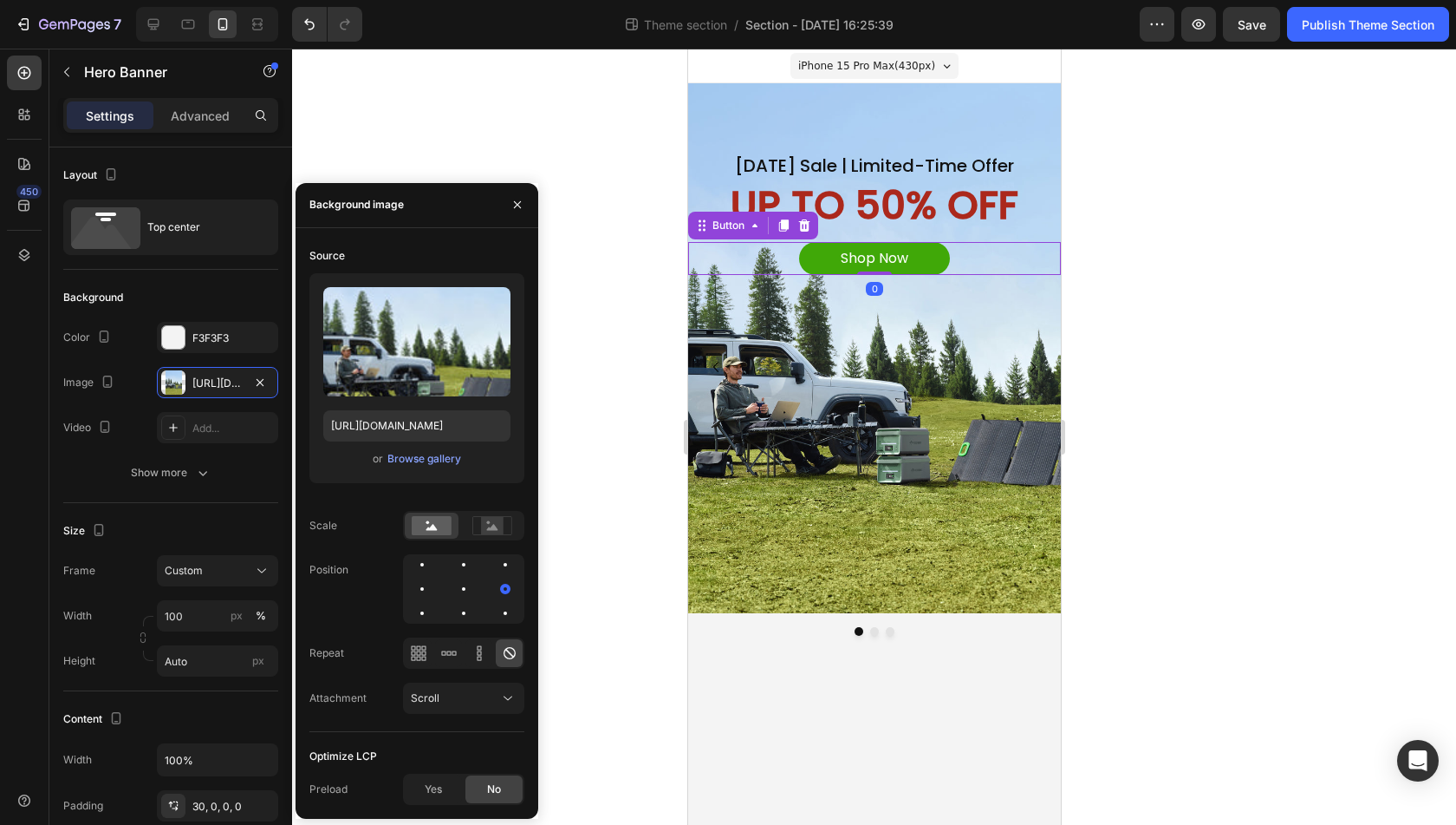
click at [973, 246] on div "Shop Now Button 0" at bounding box center [874, 258] width 373 height 34
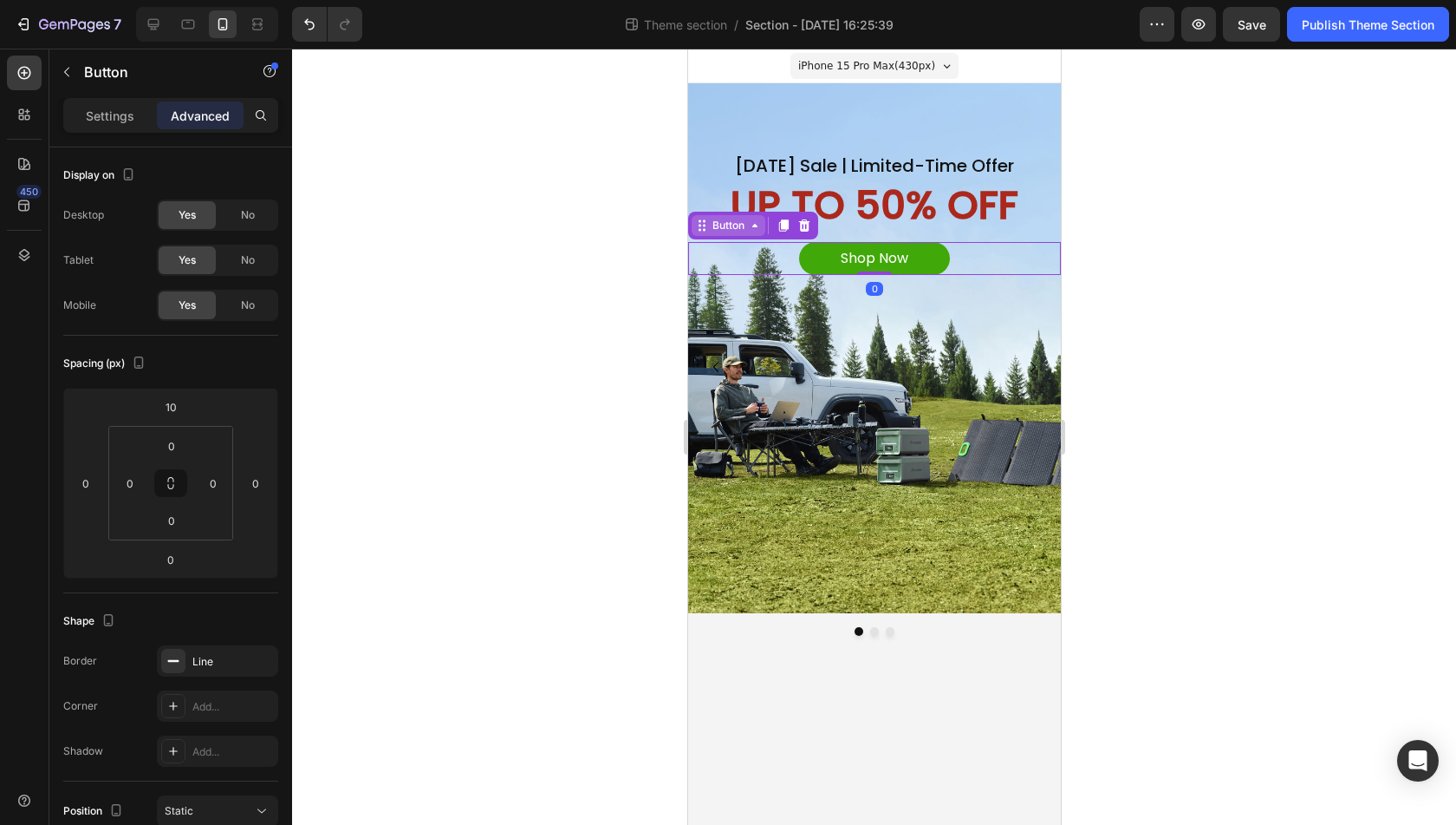
click at [723, 227] on div "Button" at bounding box center [728, 225] width 39 height 16
click at [717, 226] on div "Button" at bounding box center [728, 225] width 39 height 16
click at [740, 227] on div "Button" at bounding box center [728, 225] width 39 height 16
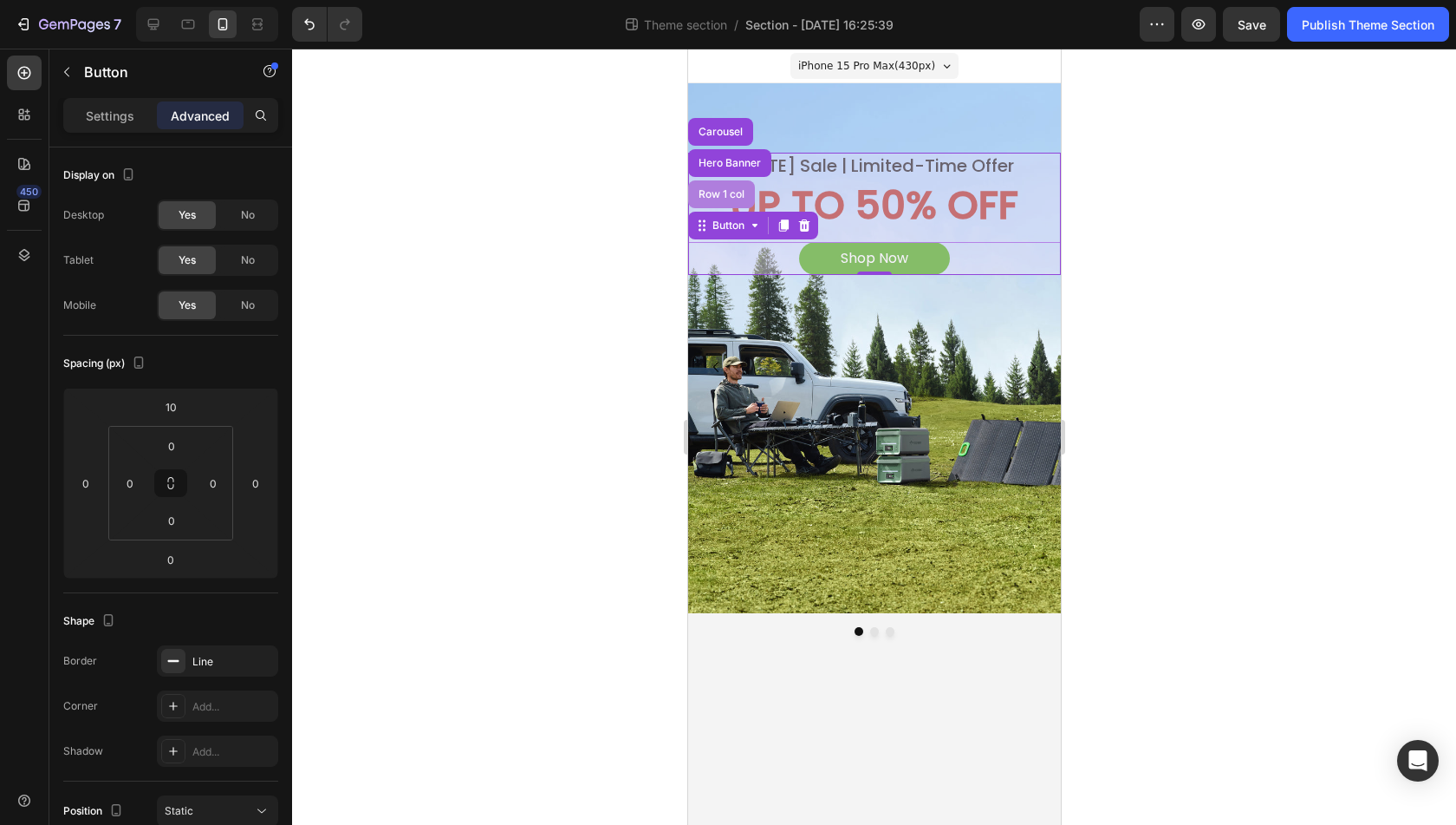
click at [720, 189] on div "Row 1 col" at bounding box center [721, 194] width 53 height 10
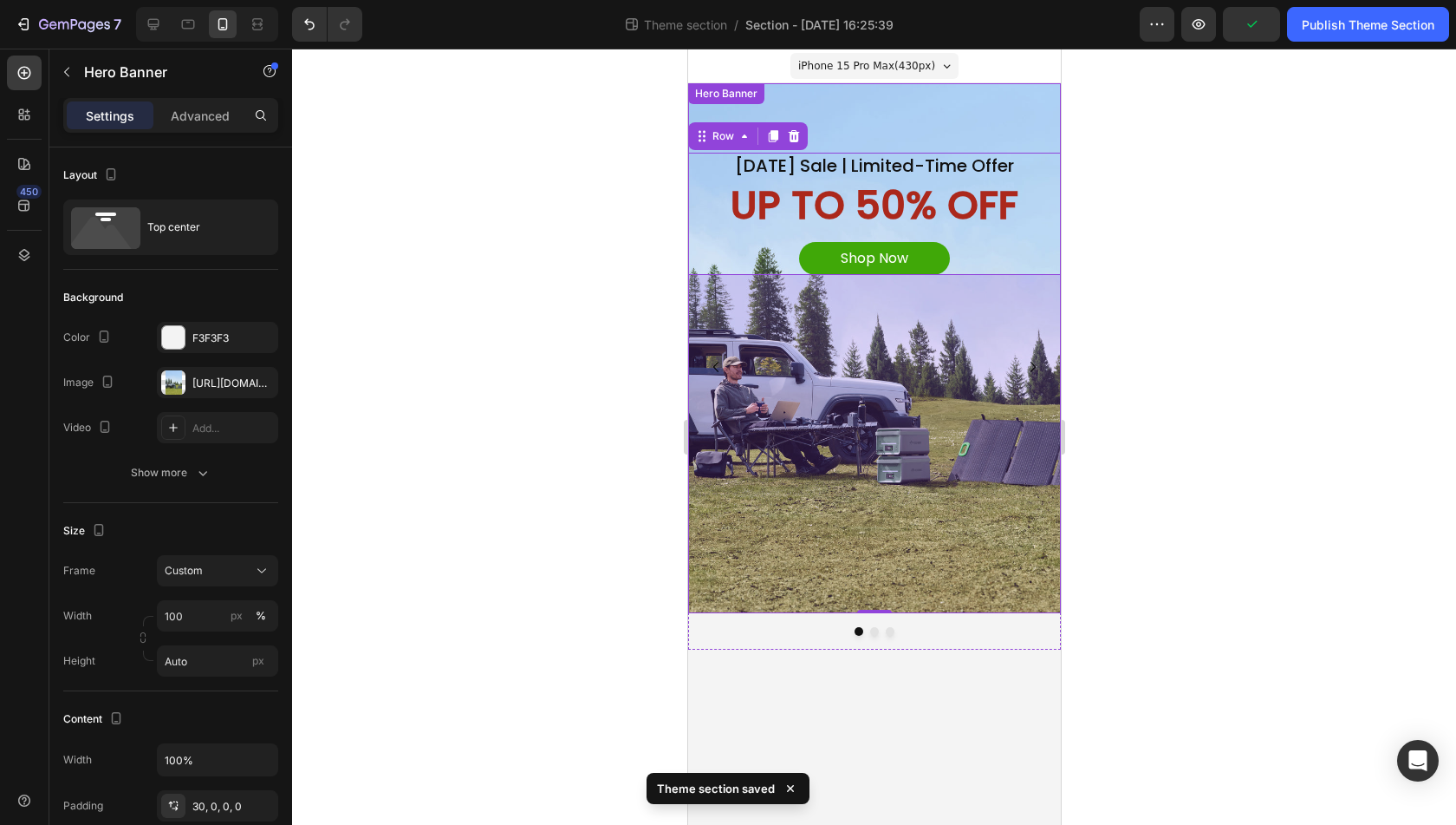
click at [924, 121] on div "Labor Day Sale | Limited-Time Offer Heading UP TO 50% OFF Text Block Shop Now B…" at bounding box center [874, 361] width 373 height 504
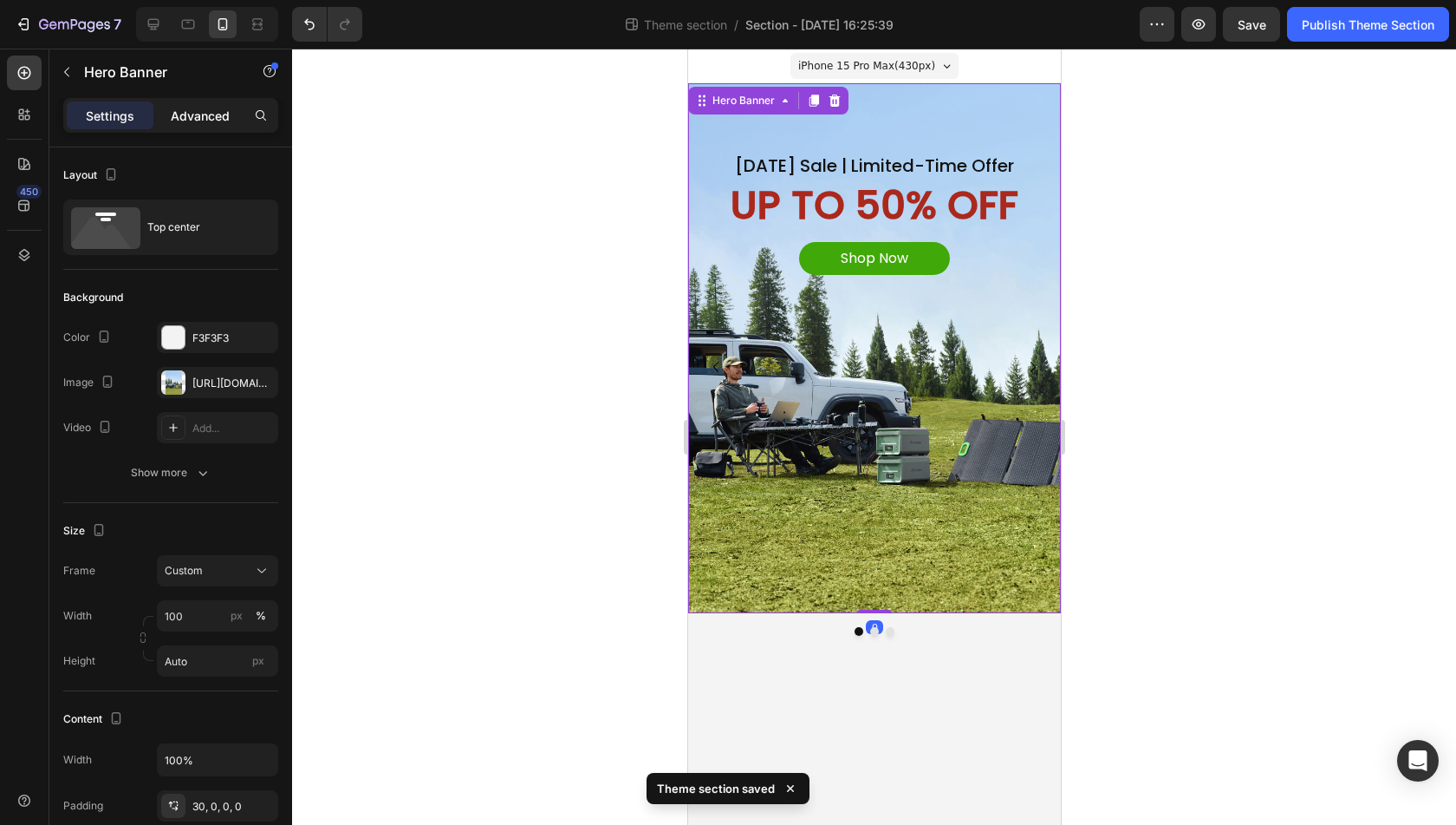
click at [223, 115] on p "Advanced" at bounding box center [200, 116] width 59 height 18
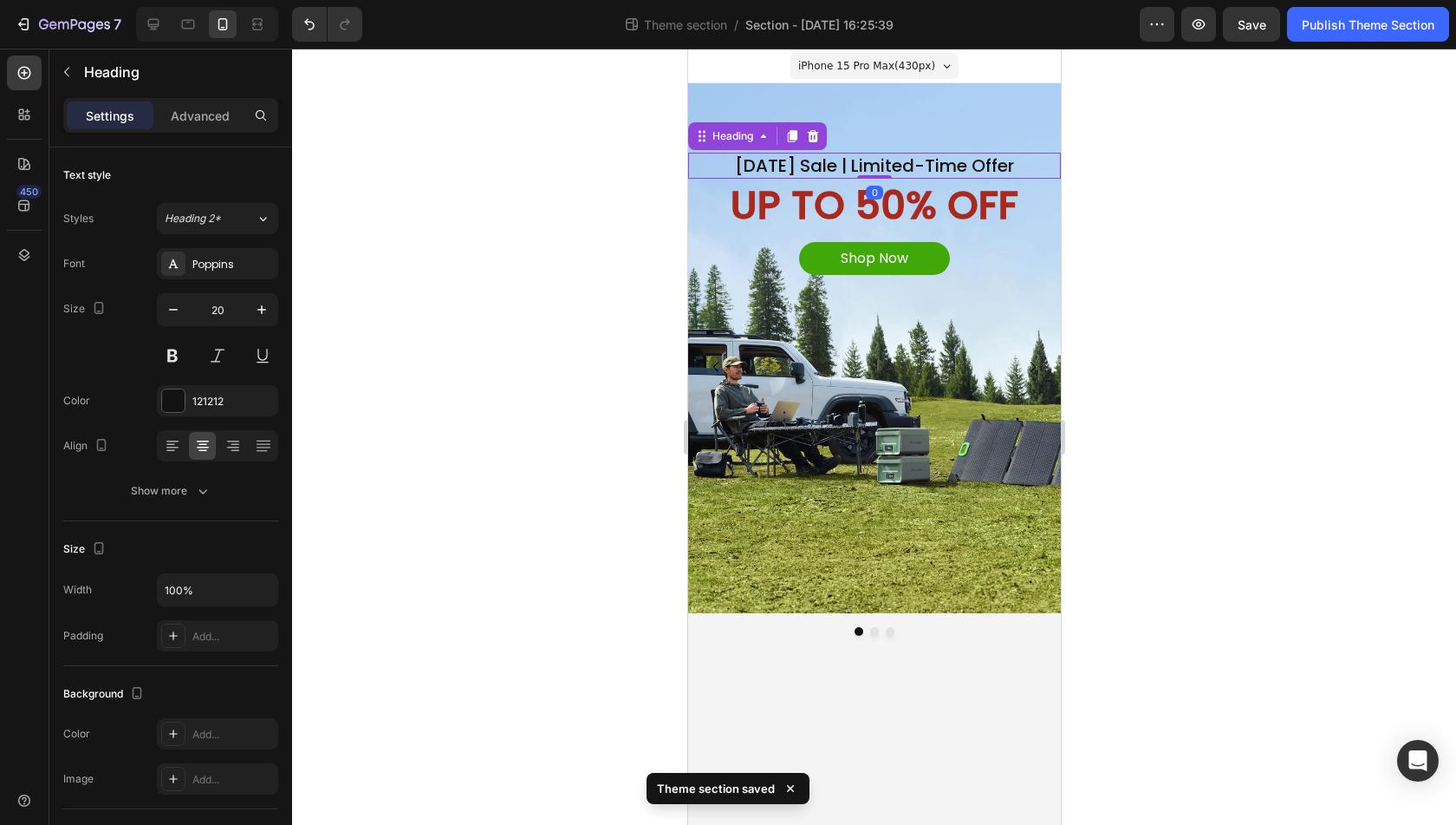
click at [837, 159] on p "[DATE] Sale | Limited-Time Offer" at bounding box center [874, 166] width 370 height 23
click at [735, 146] on div "Heading" at bounding box center [756, 136] width 139 height 28
click at [734, 135] on div "Heading" at bounding box center [733, 136] width 48 height 16
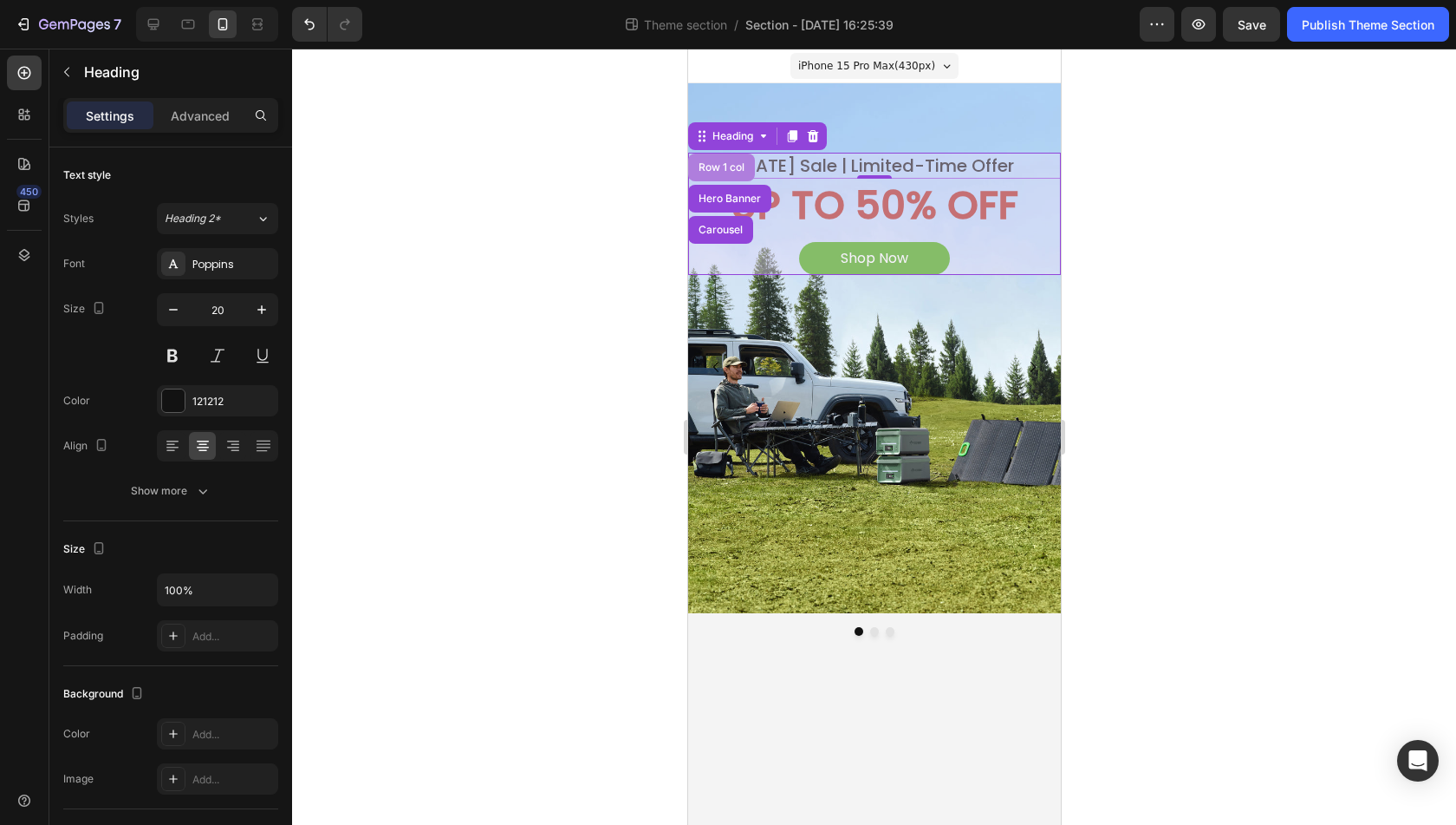
click at [722, 166] on div "Row 1 col" at bounding box center [721, 166] width 53 height 10
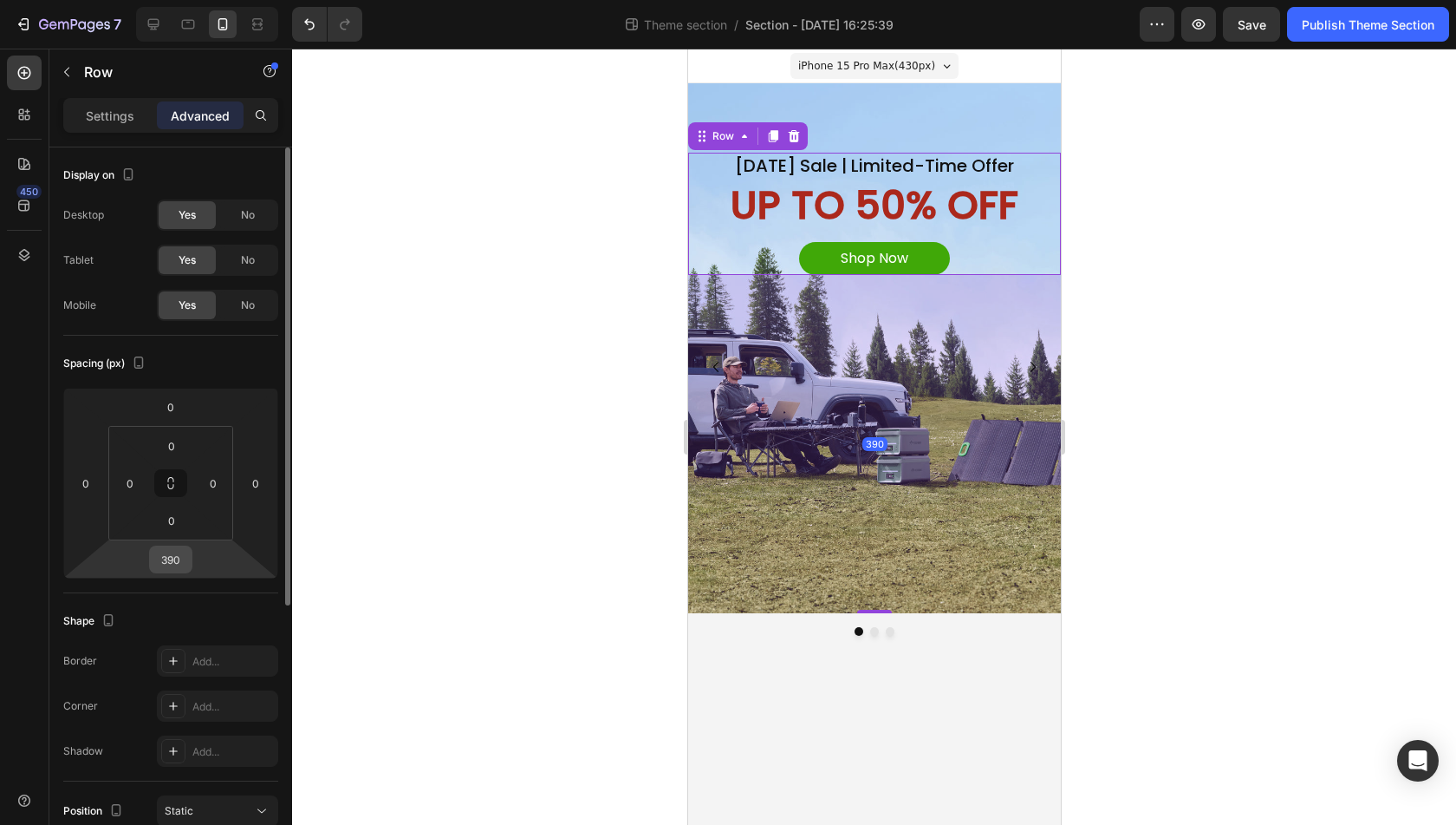
click at [166, 565] on input "390" at bounding box center [171, 559] width 35 height 26
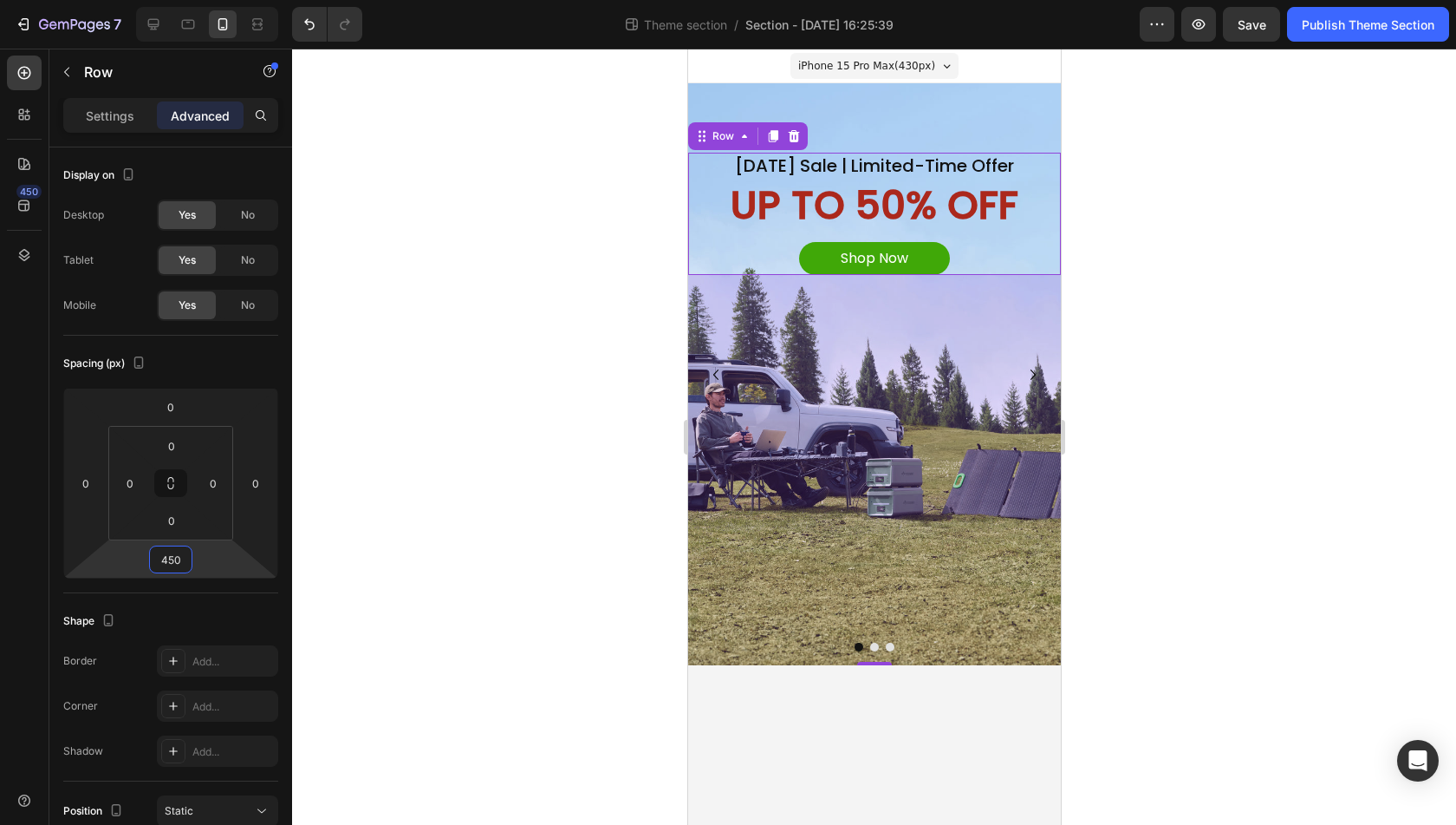
type input "450"
click at [892, 412] on div "450" at bounding box center [874, 470] width 373 height 390
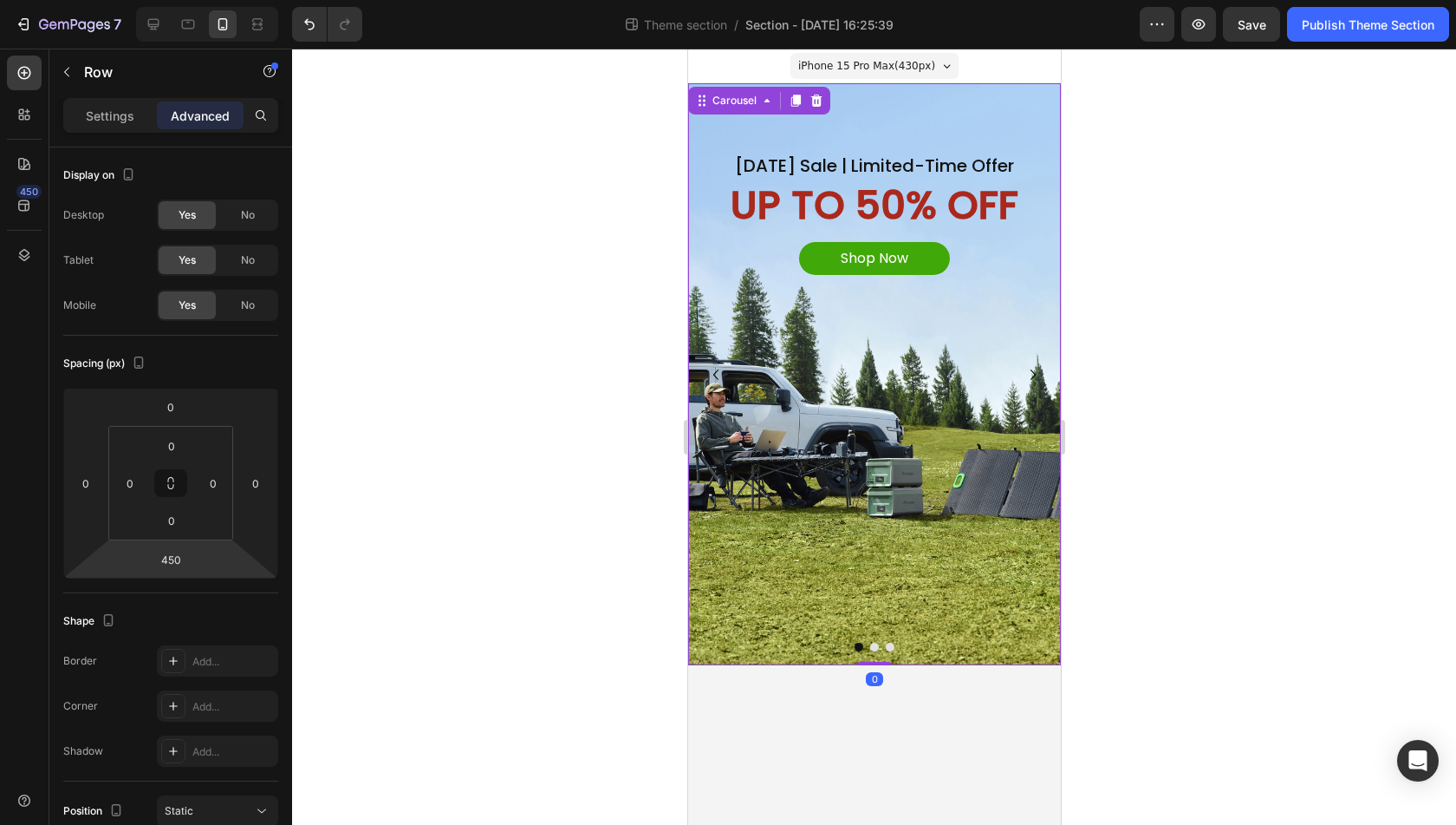
click at [874, 646] on button "Dot" at bounding box center [873, 647] width 8 height 8
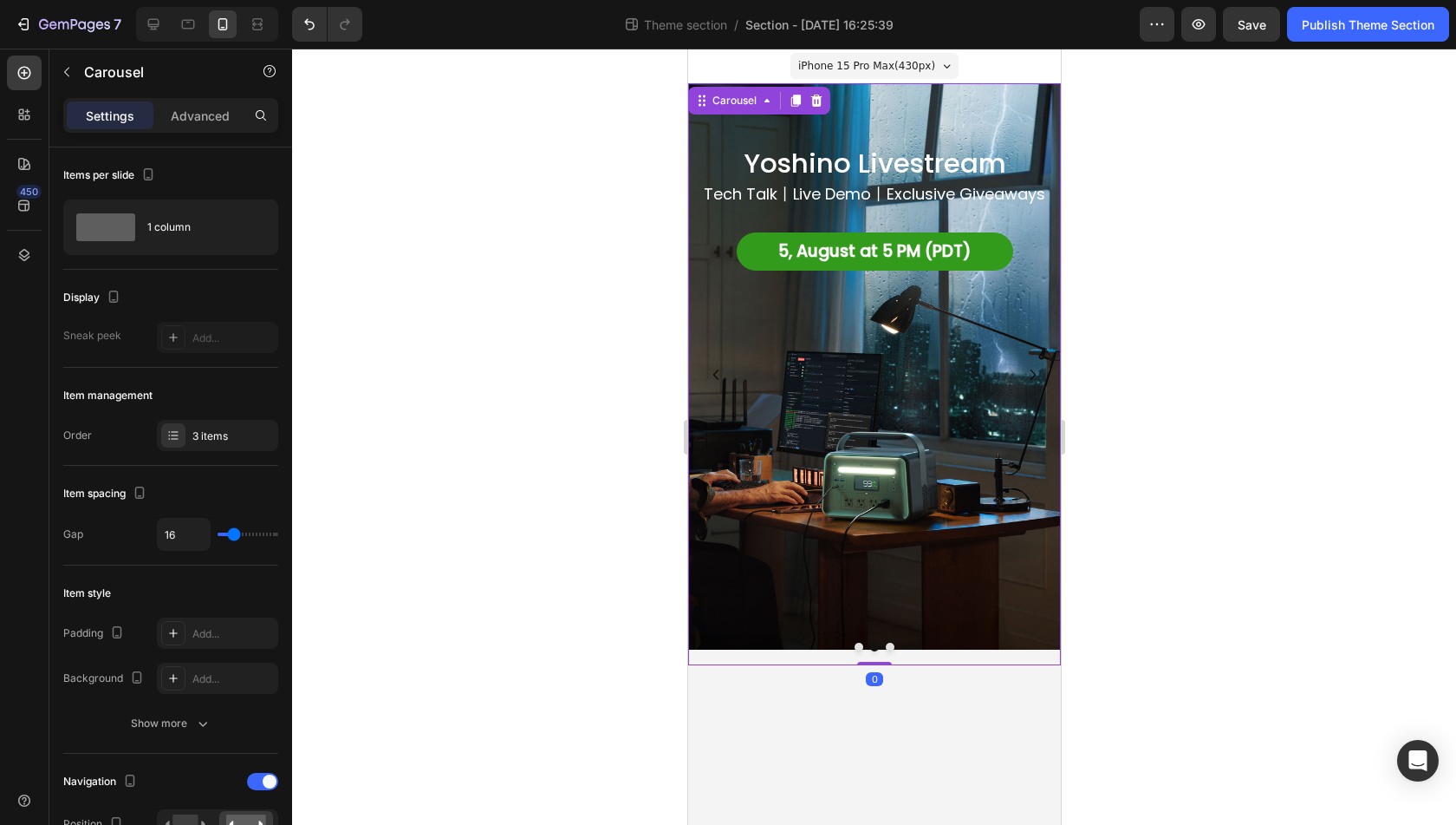
click at [859, 648] on button "Dot" at bounding box center [858, 647] width 8 height 8
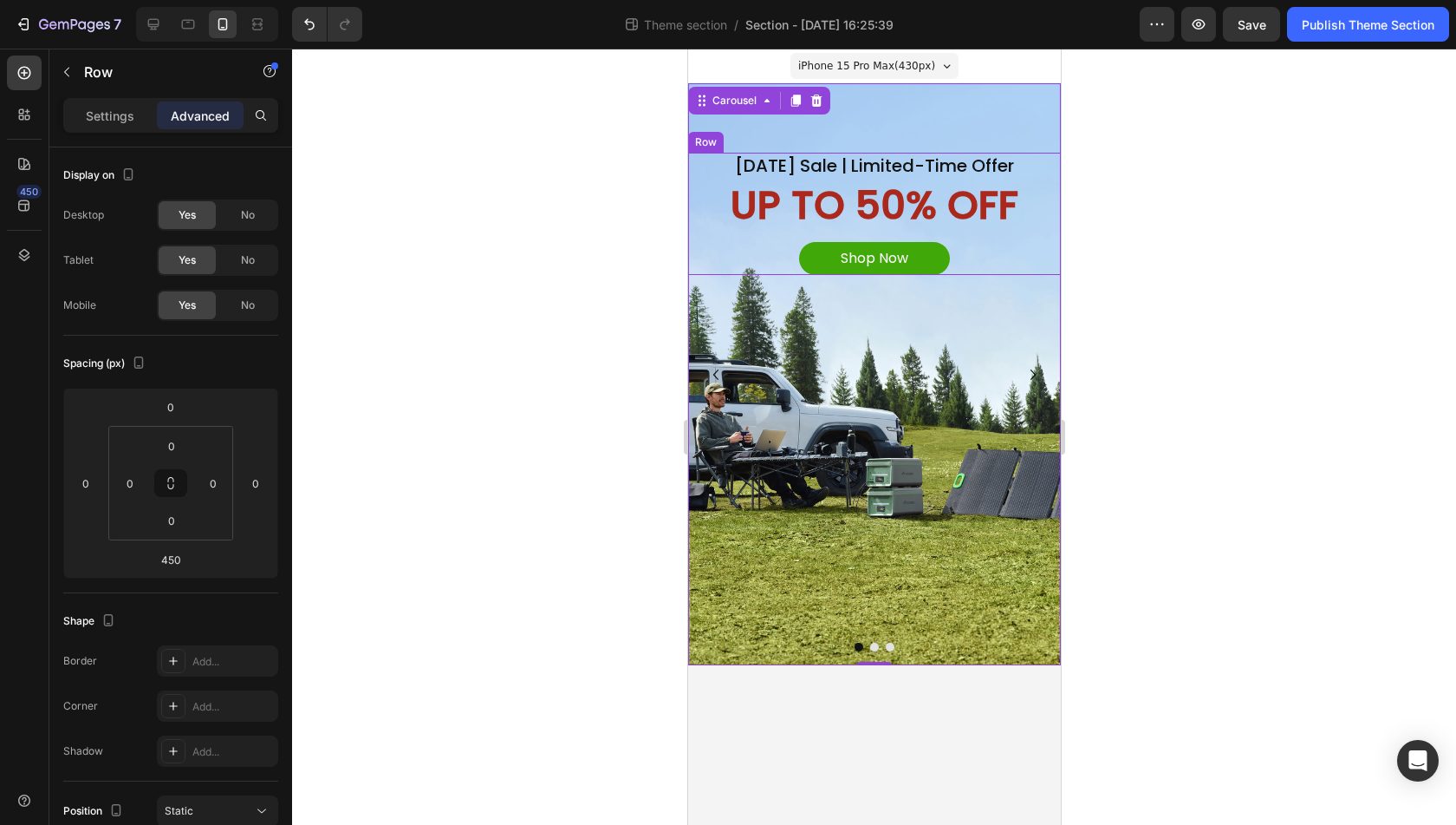
click at [974, 239] on div "Shop Now Button" at bounding box center [874, 255] width 373 height 42
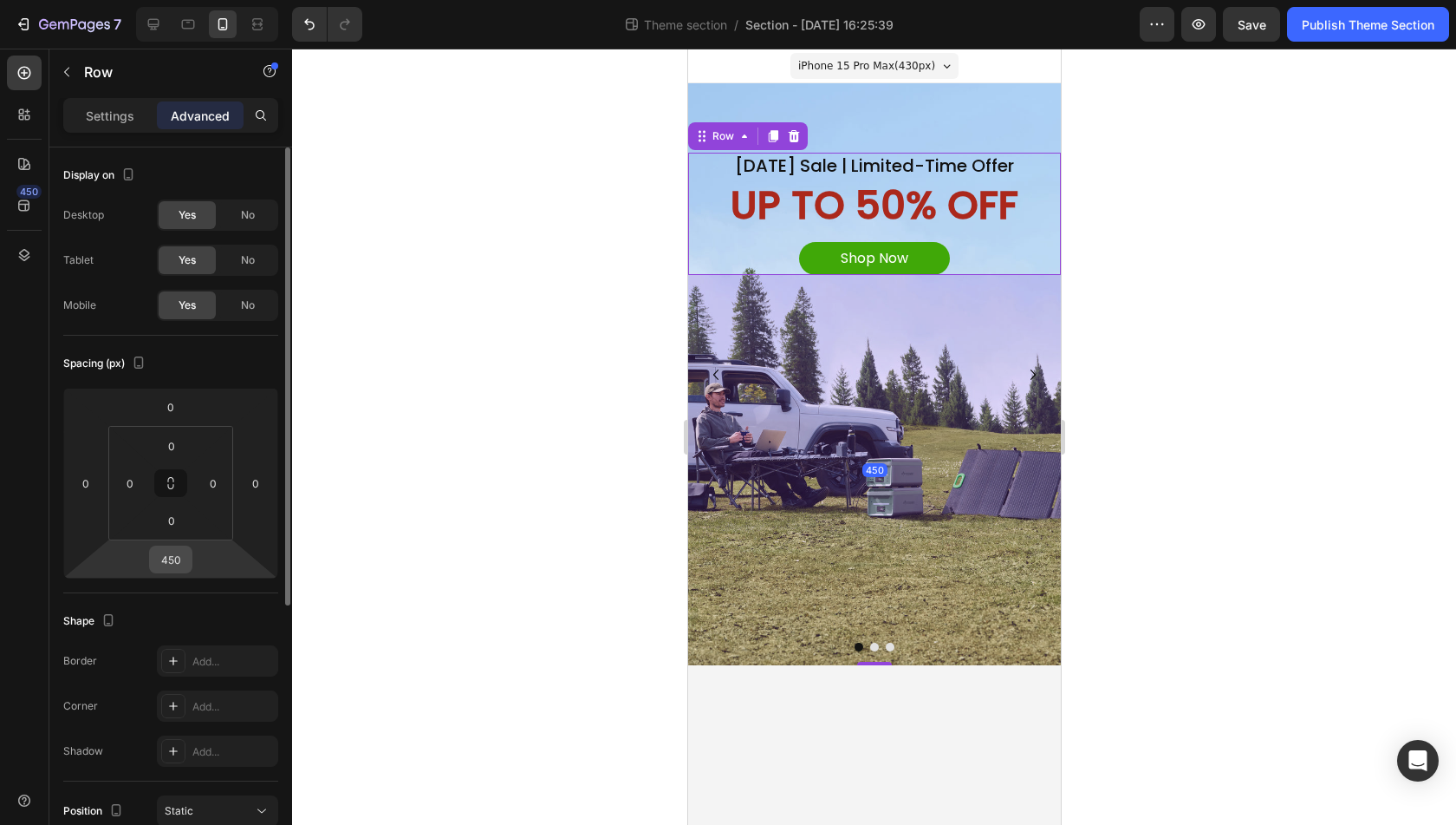
click at [170, 557] on input "450" at bounding box center [171, 559] width 35 height 26
click at [815, 118] on div "Labor Day Sale | Limited-Time Offer Heading UP TO 50% OFF Text Block Shop Now B…" at bounding box center [874, 387] width 373 height 556
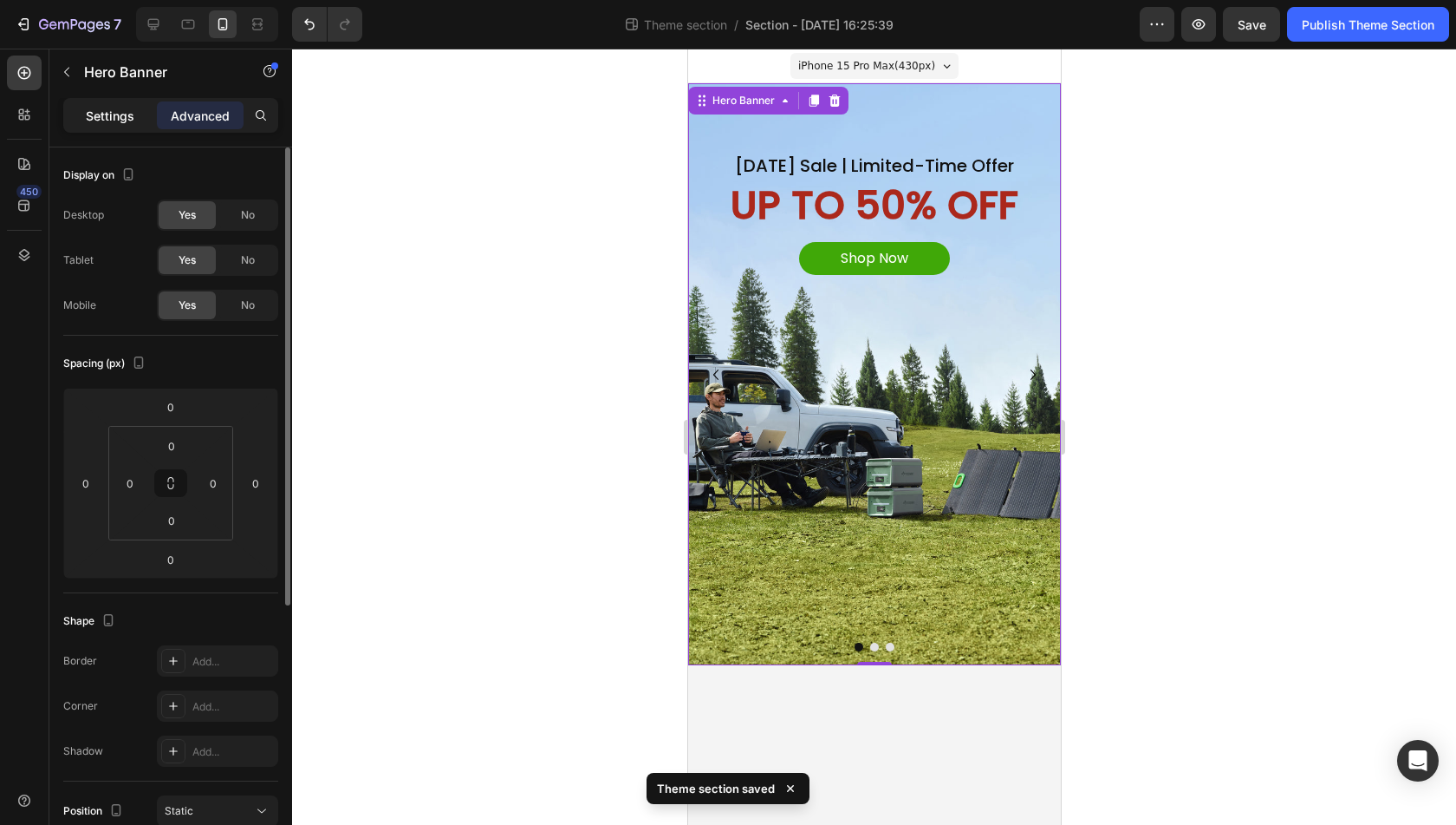
click at [108, 119] on p "Settings" at bounding box center [109, 116] width 49 height 18
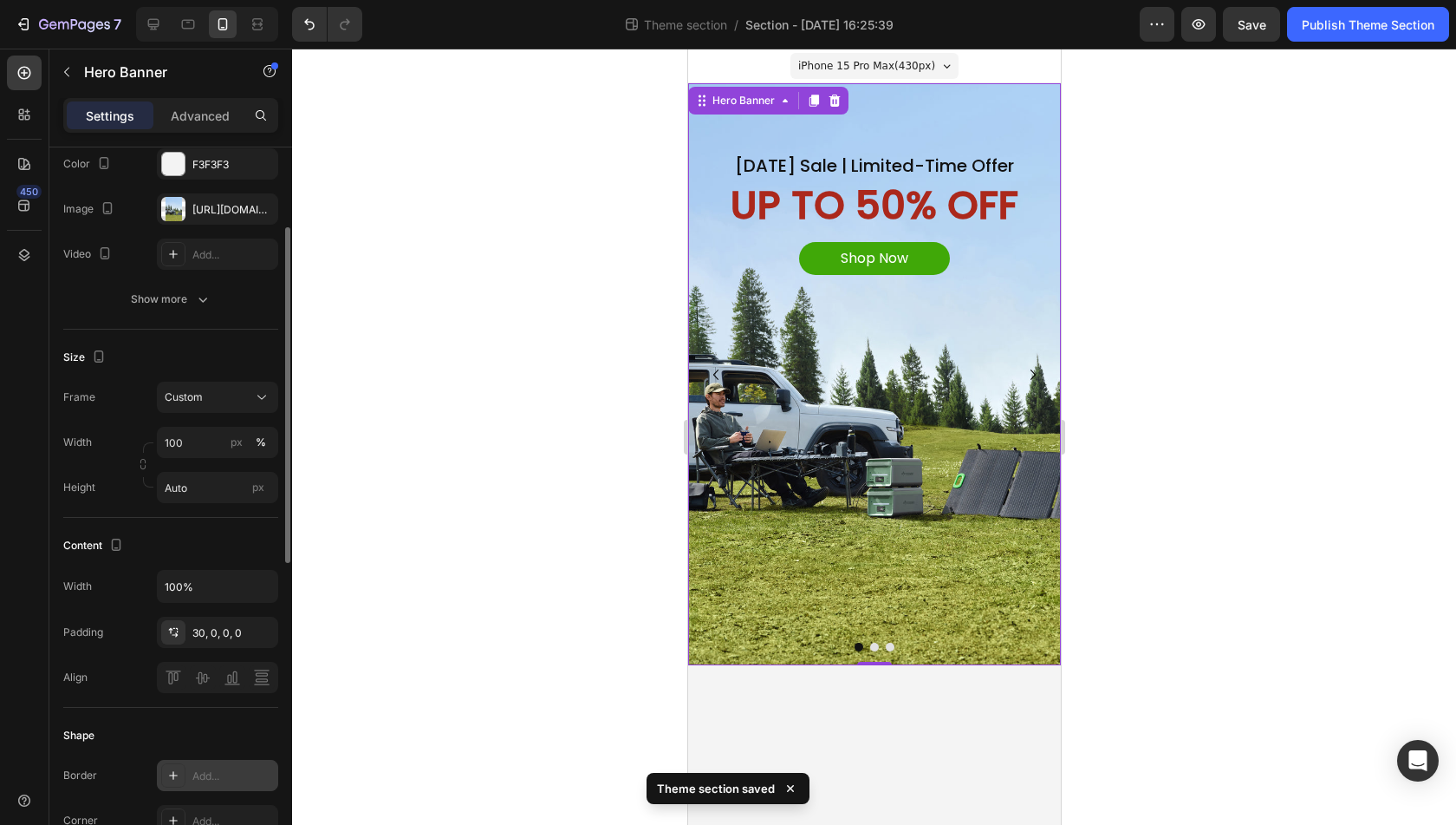
scroll to position [260, 0]
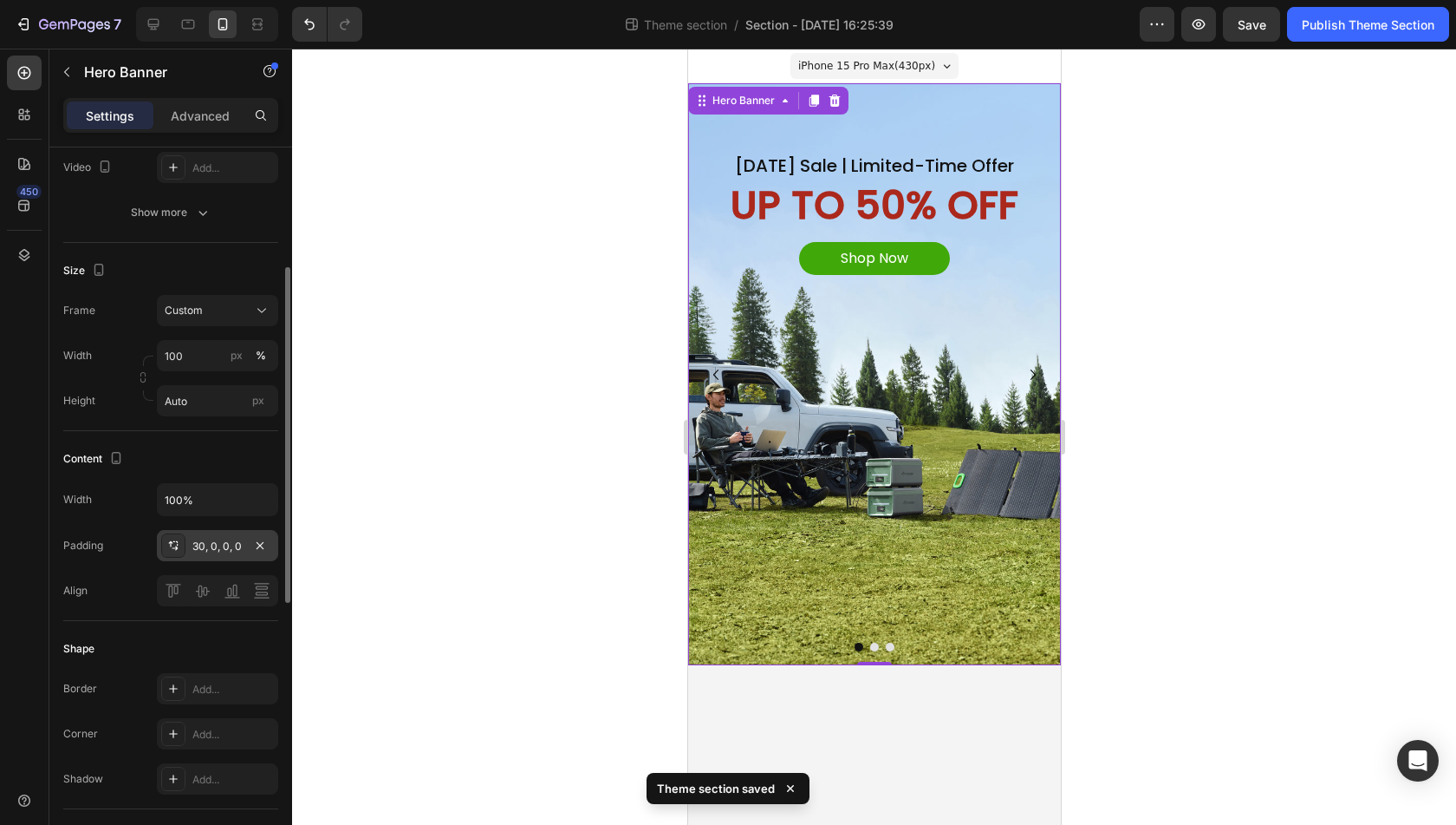
click at [176, 557] on div "30, 0, 0, 0" at bounding box center [218, 545] width 121 height 31
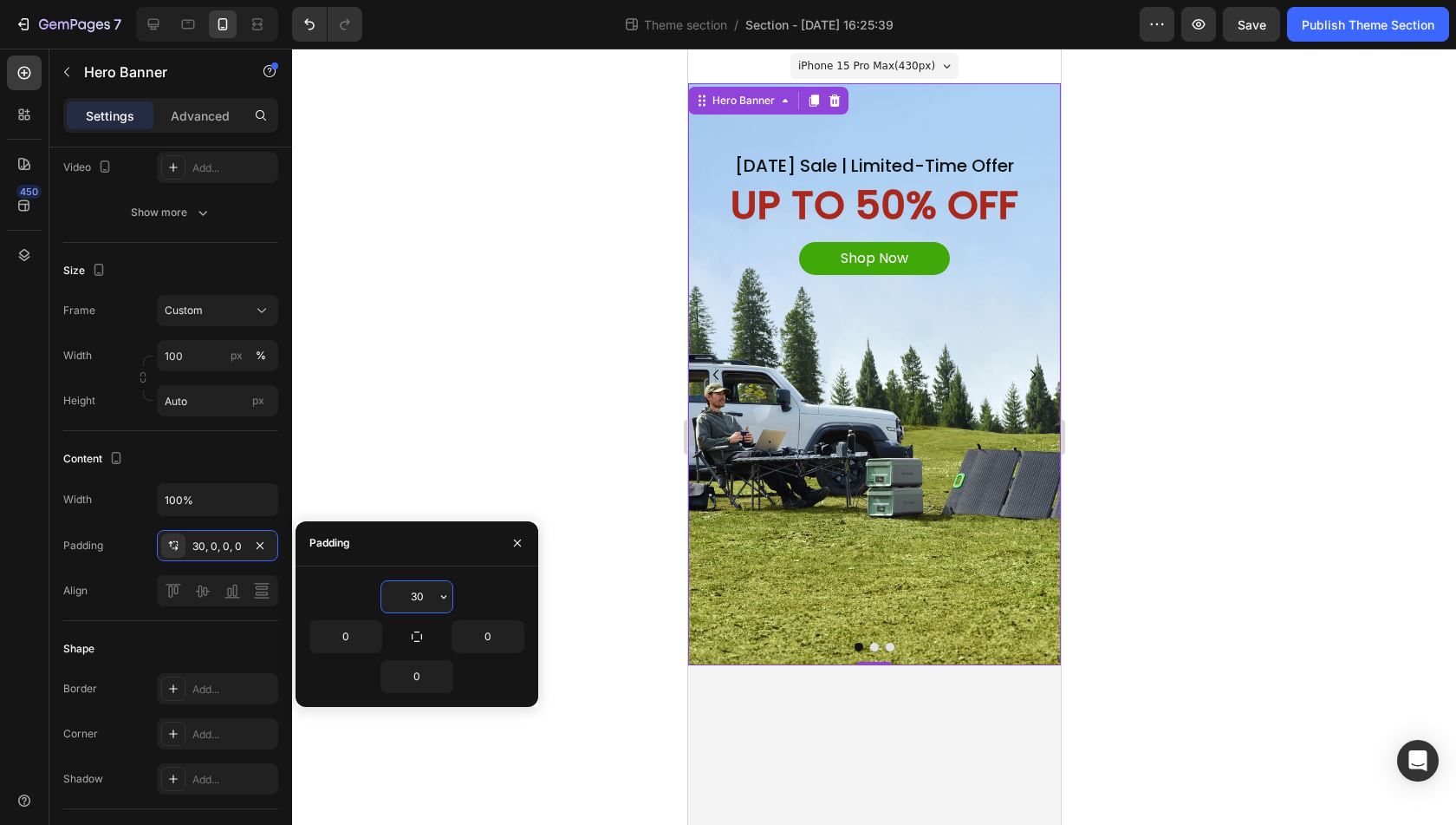
click at [404, 600] on input "30" at bounding box center [416, 597] width 71 height 31
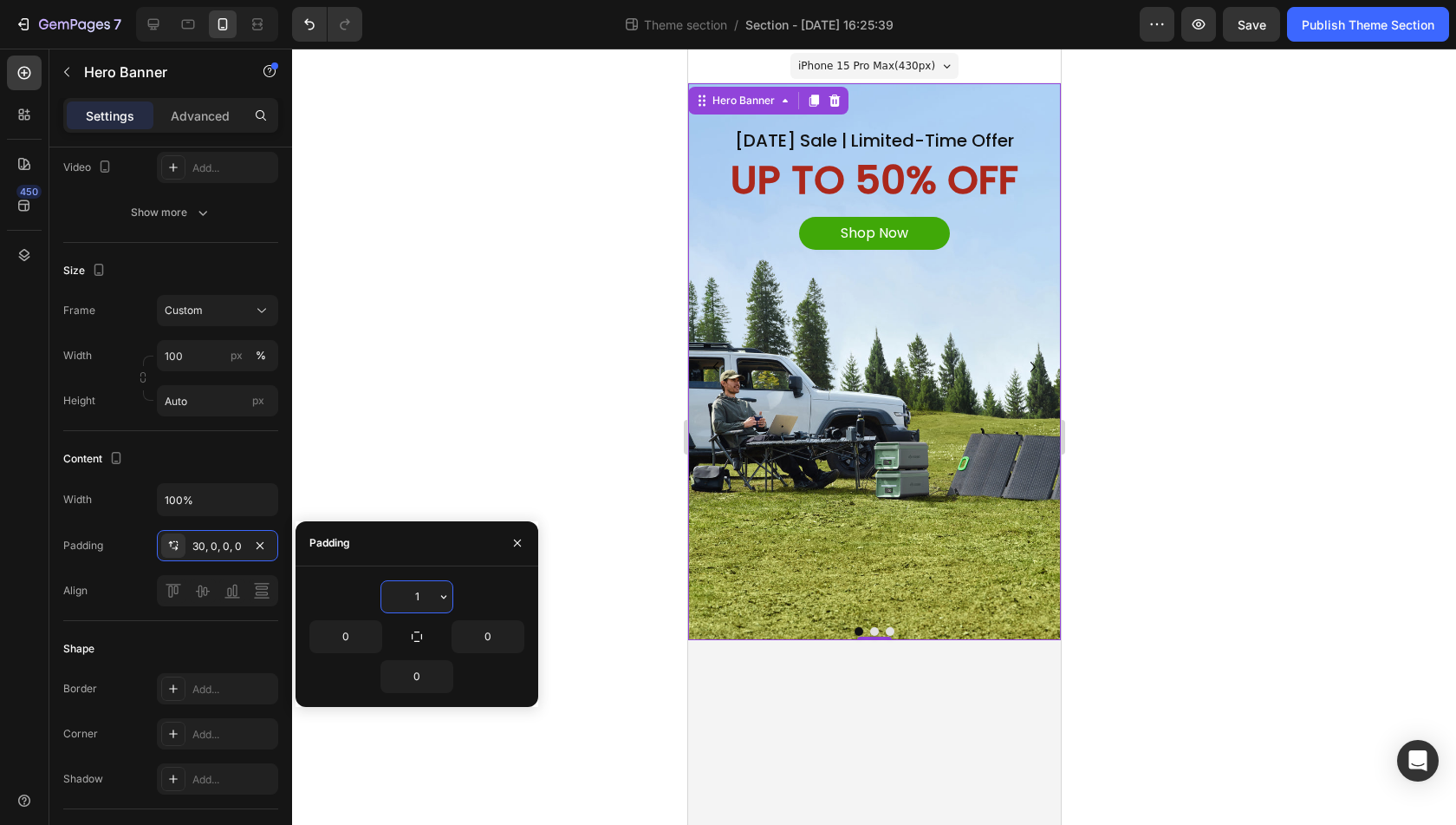
type input "10"
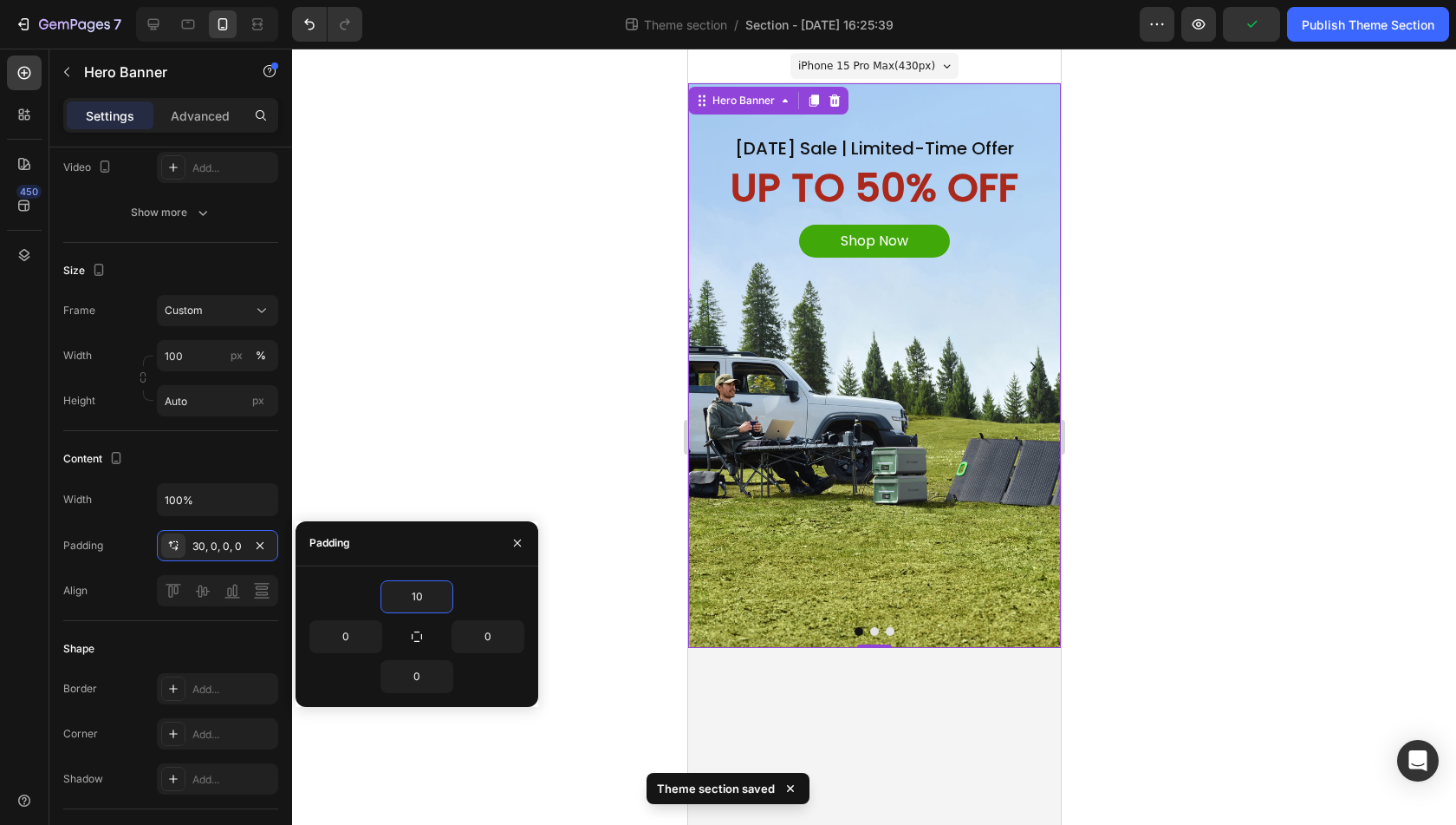
click at [898, 478] on div "Labor Day Sale | Limited-Time Offer Heading UP TO 50% OFF Text Block Shop Now B…" at bounding box center [874, 370] width 373 height 556
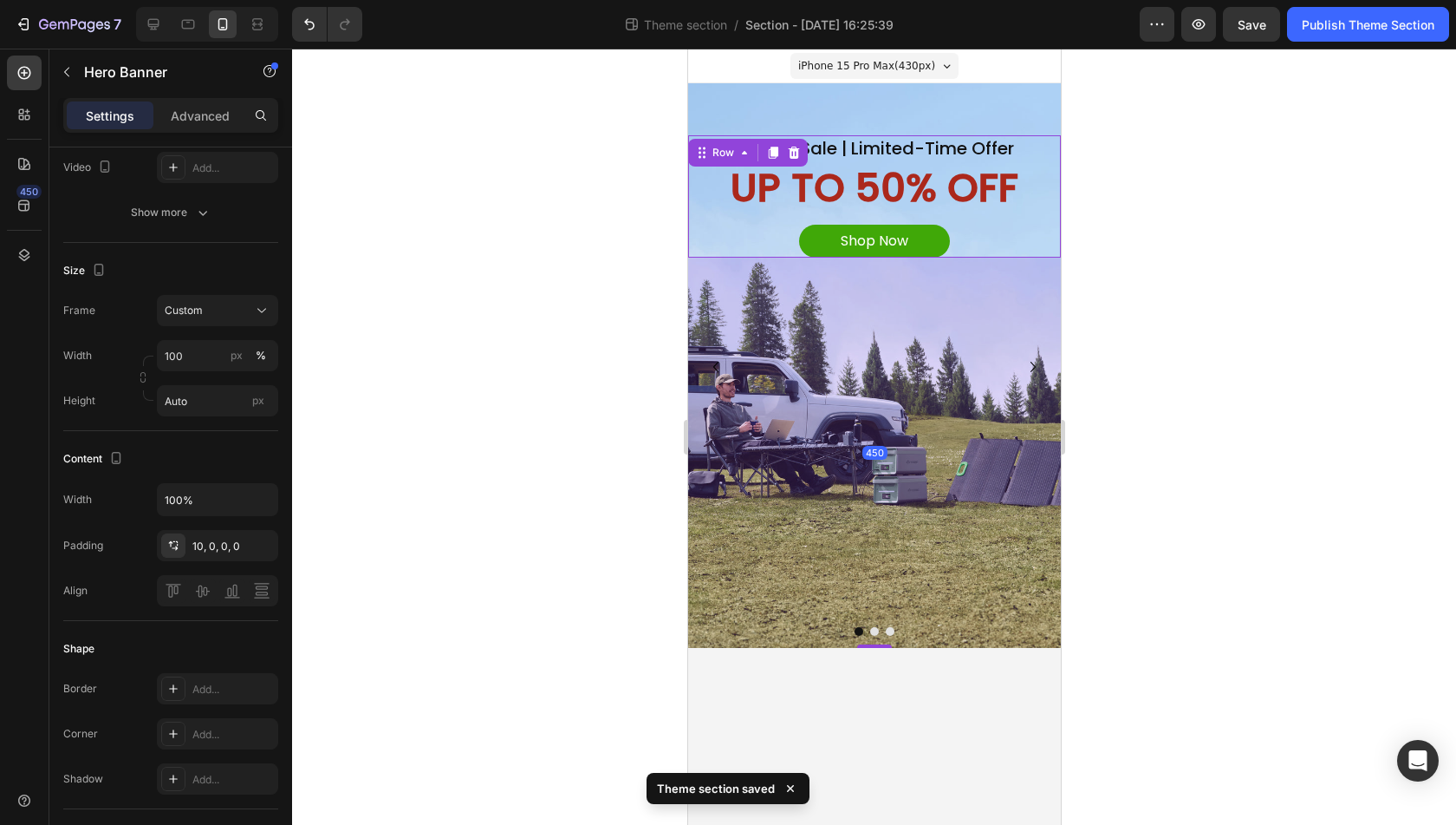
click at [1002, 220] on div "Shop Now Button" at bounding box center [874, 237] width 373 height 42
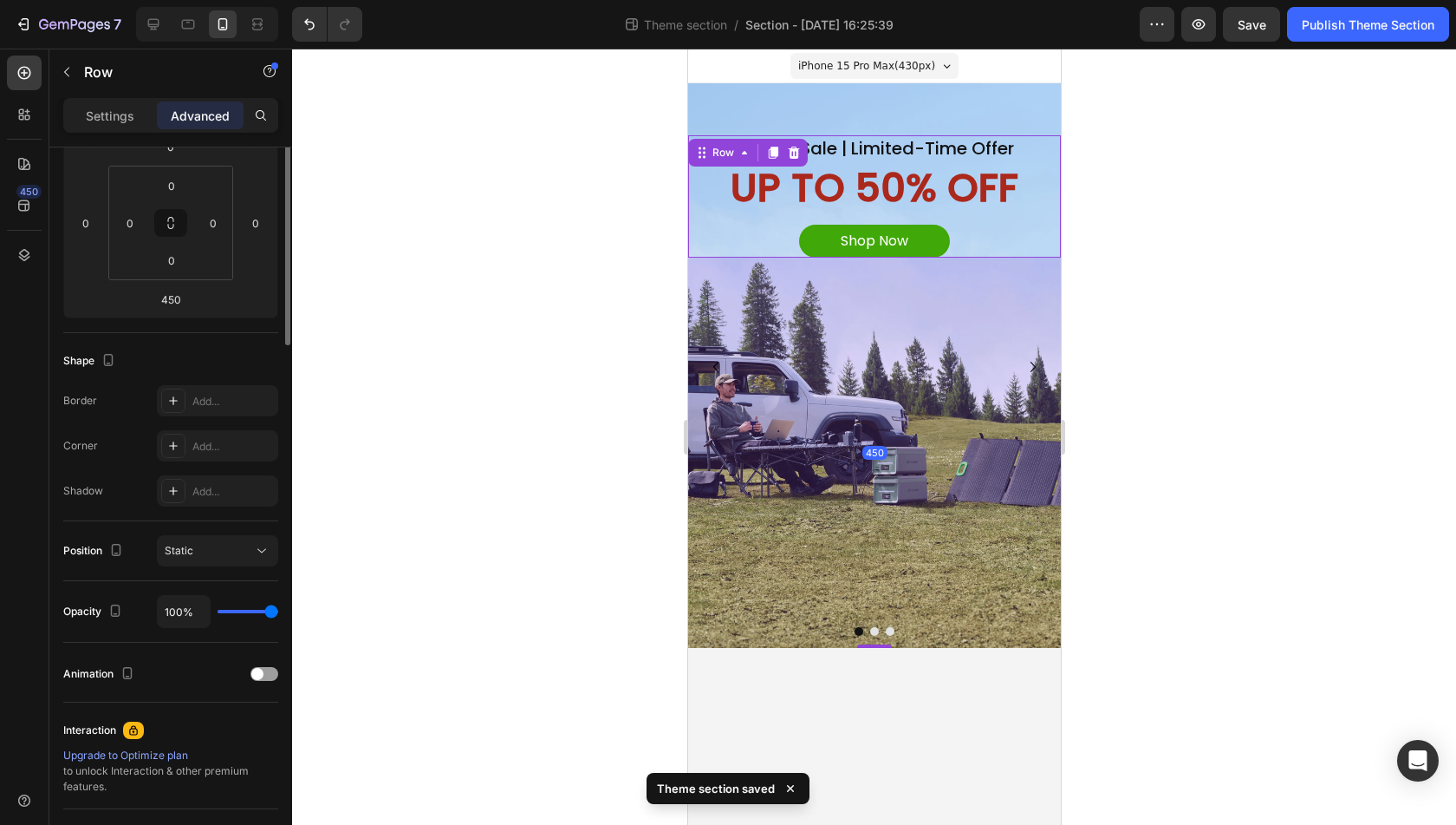
scroll to position [0, 0]
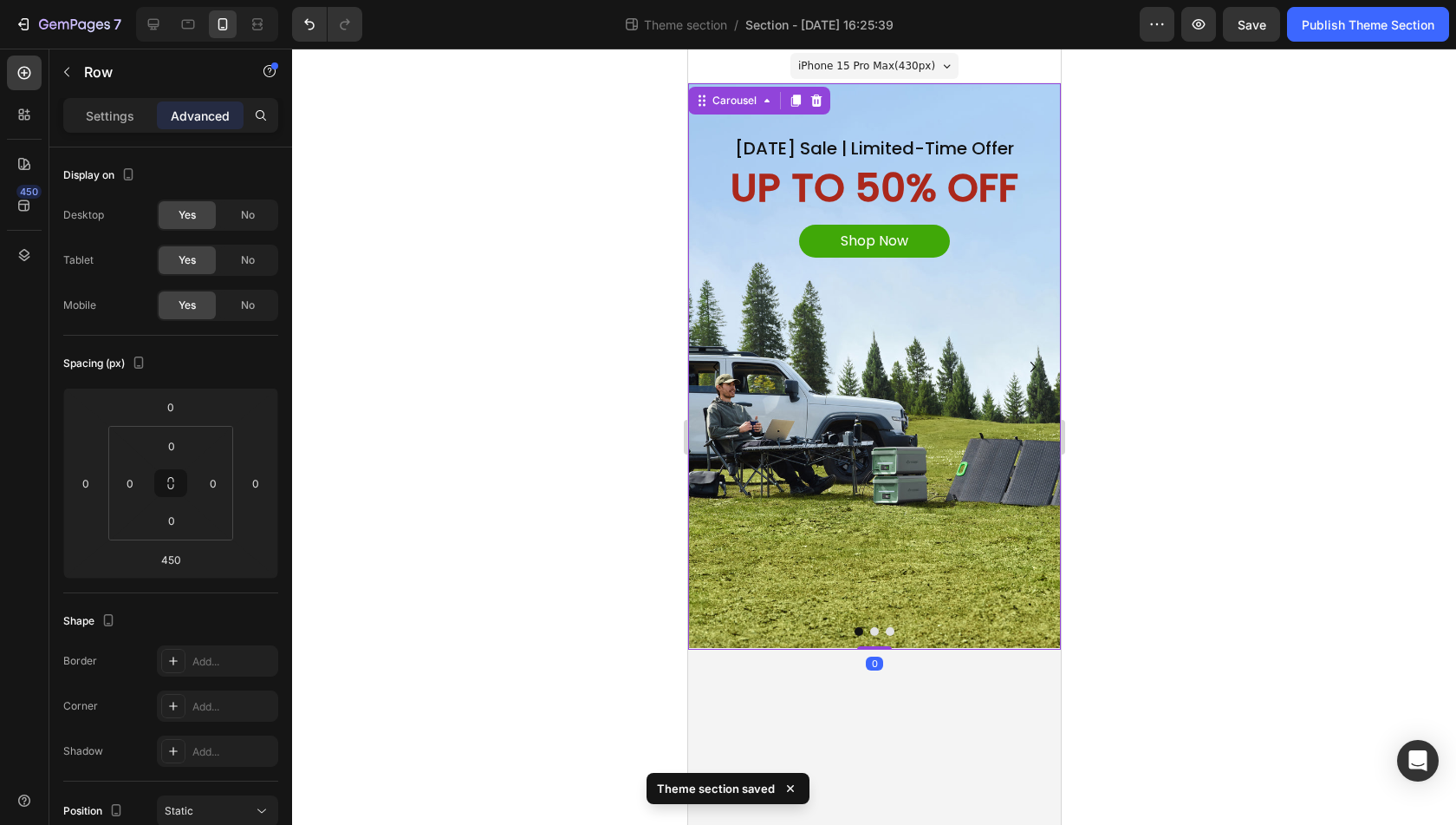
click at [870, 631] on button "Dot" at bounding box center [873, 631] width 8 height 8
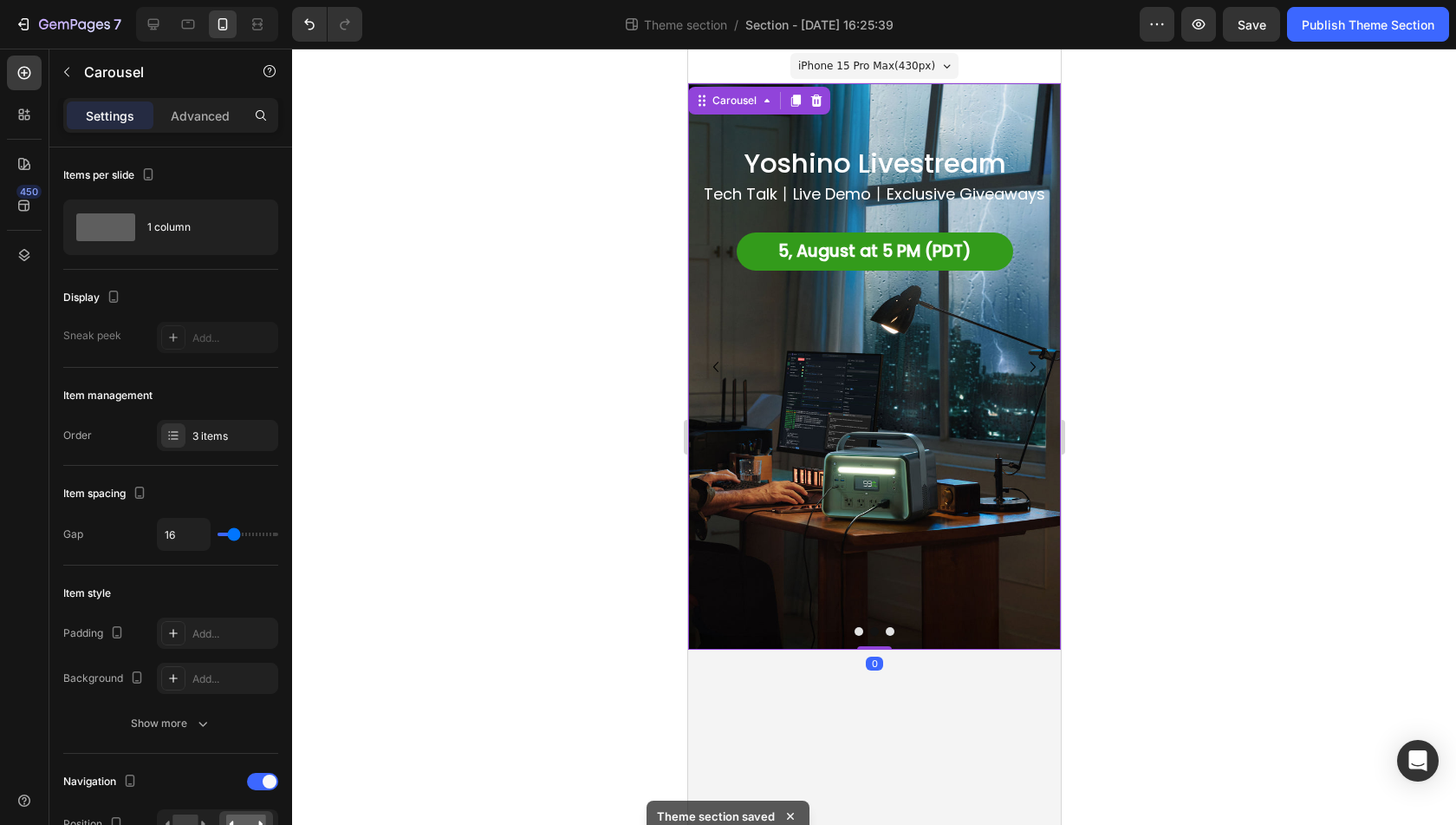
click at [858, 627] on button "Dot" at bounding box center [858, 631] width 8 height 8
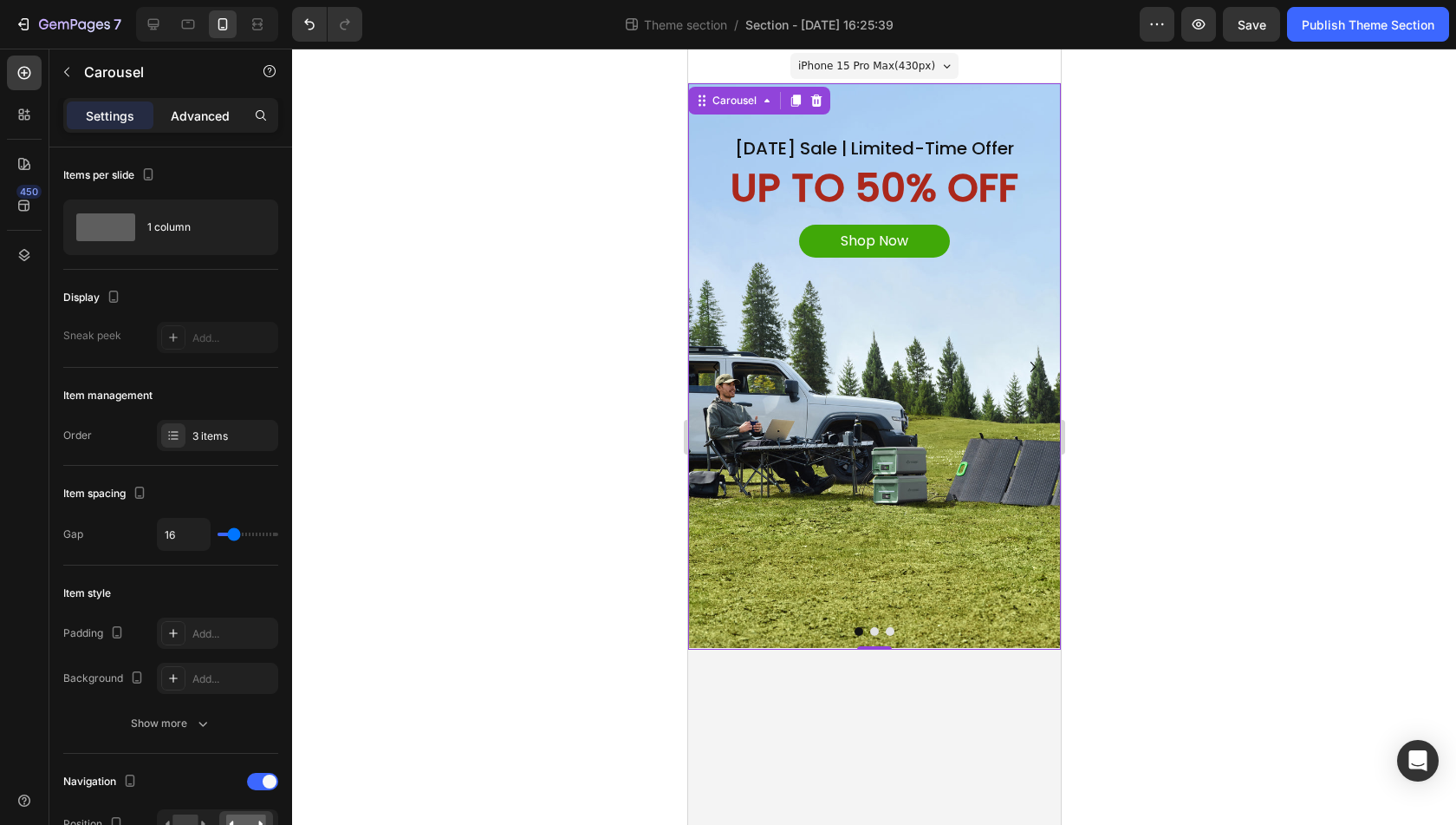
click at [220, 114] on p "Advanced" at bounding box center [200, 116] width 59 height 18
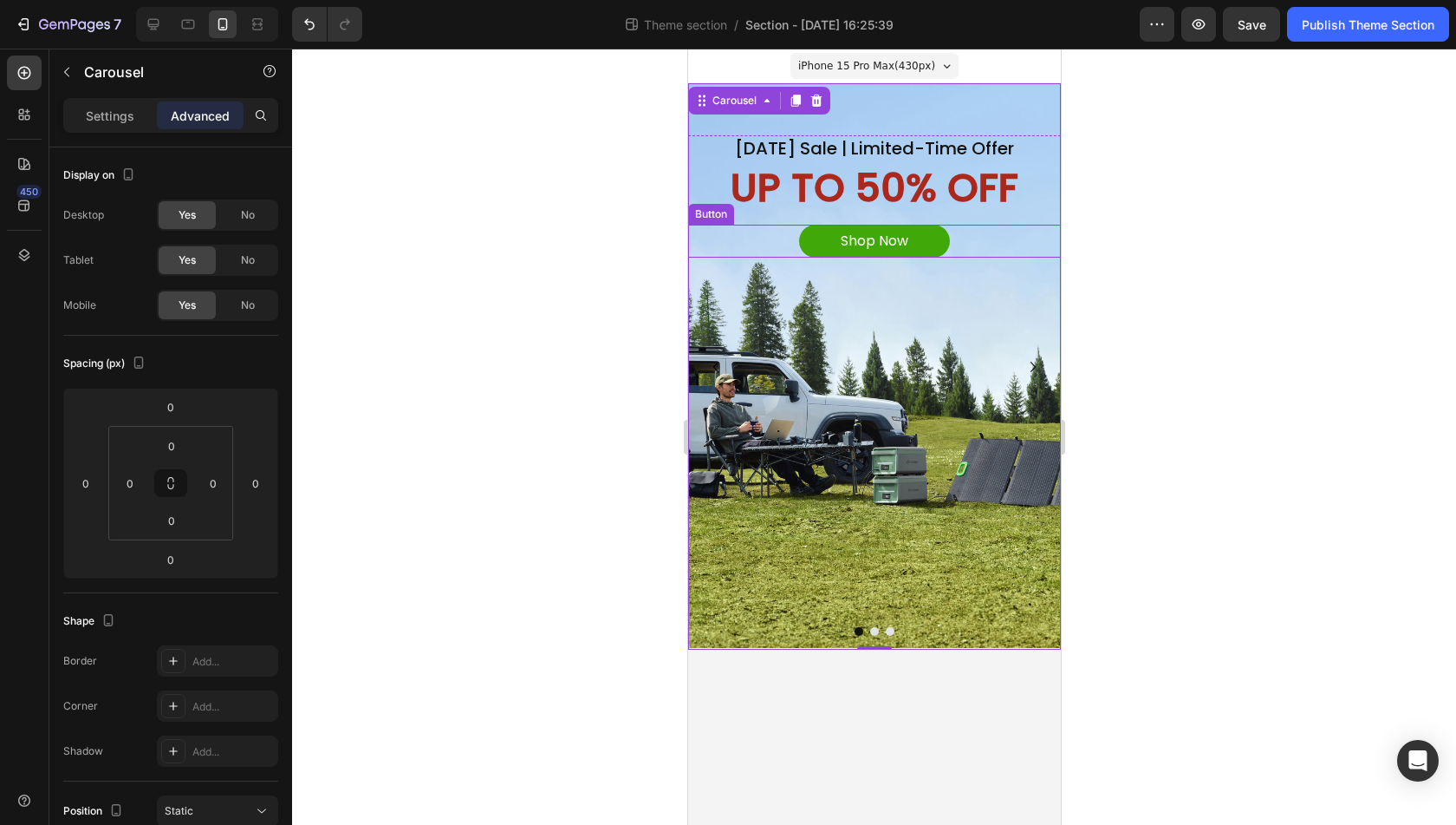
click at [999, 244] on div "Shop Now Button" at bounding box center [874, 241] width 373 height 34
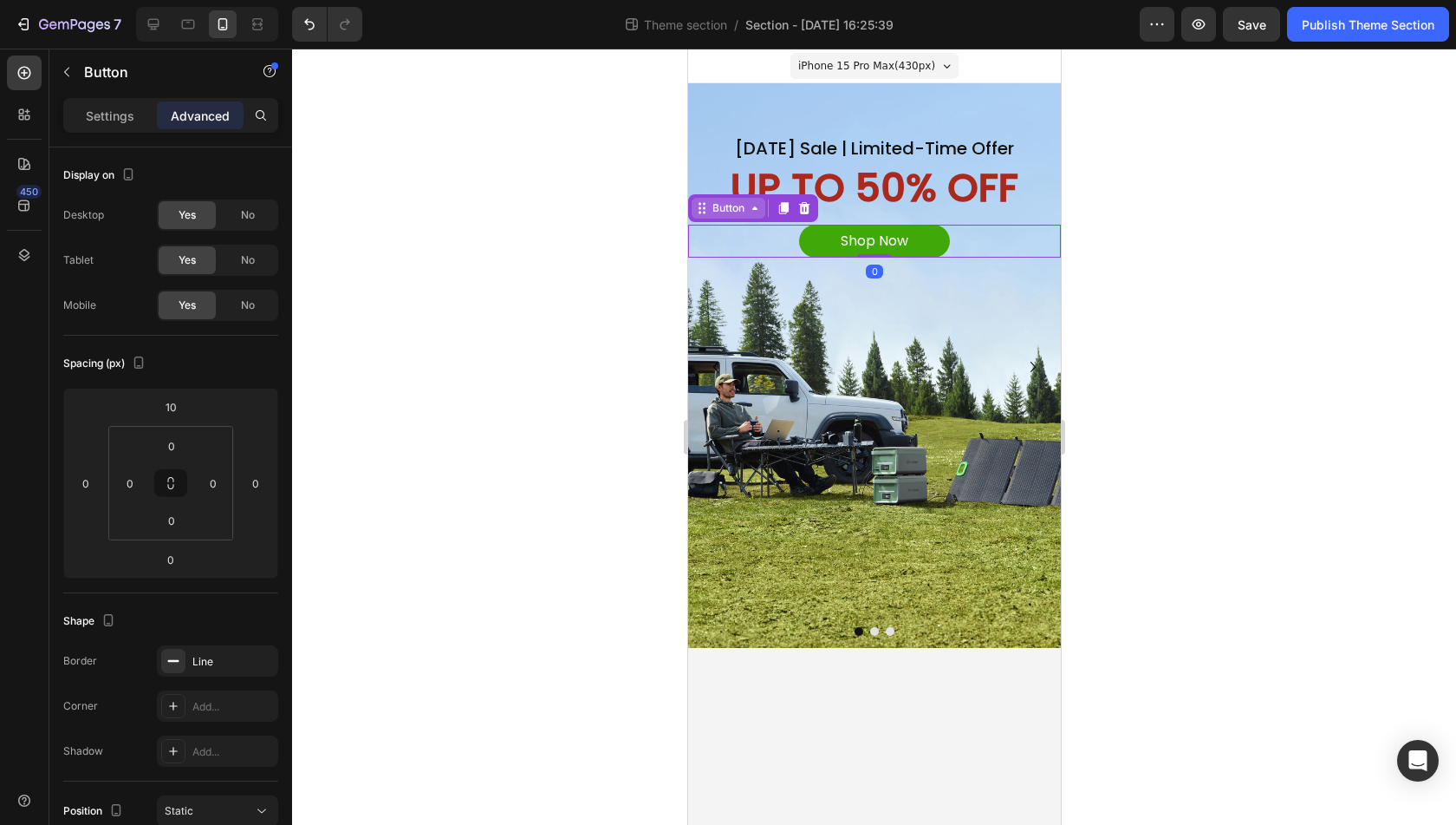
click at [724, 207] on div "Button" at bounding box center [728, 208] width 39 height 16
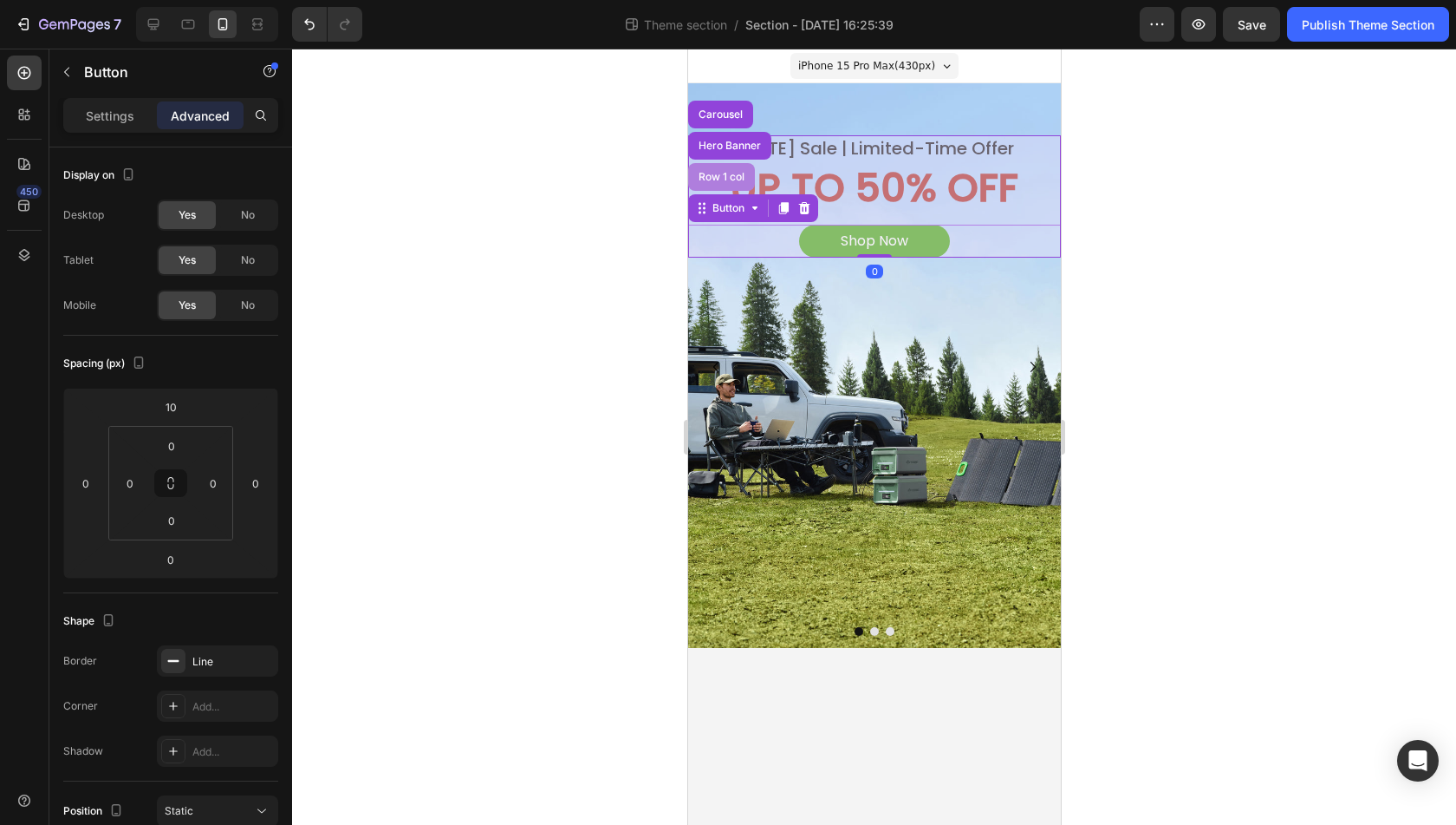
click at [718, 177] on div "Row 1 col" at bounding box center [721, 177] width 53 height 10
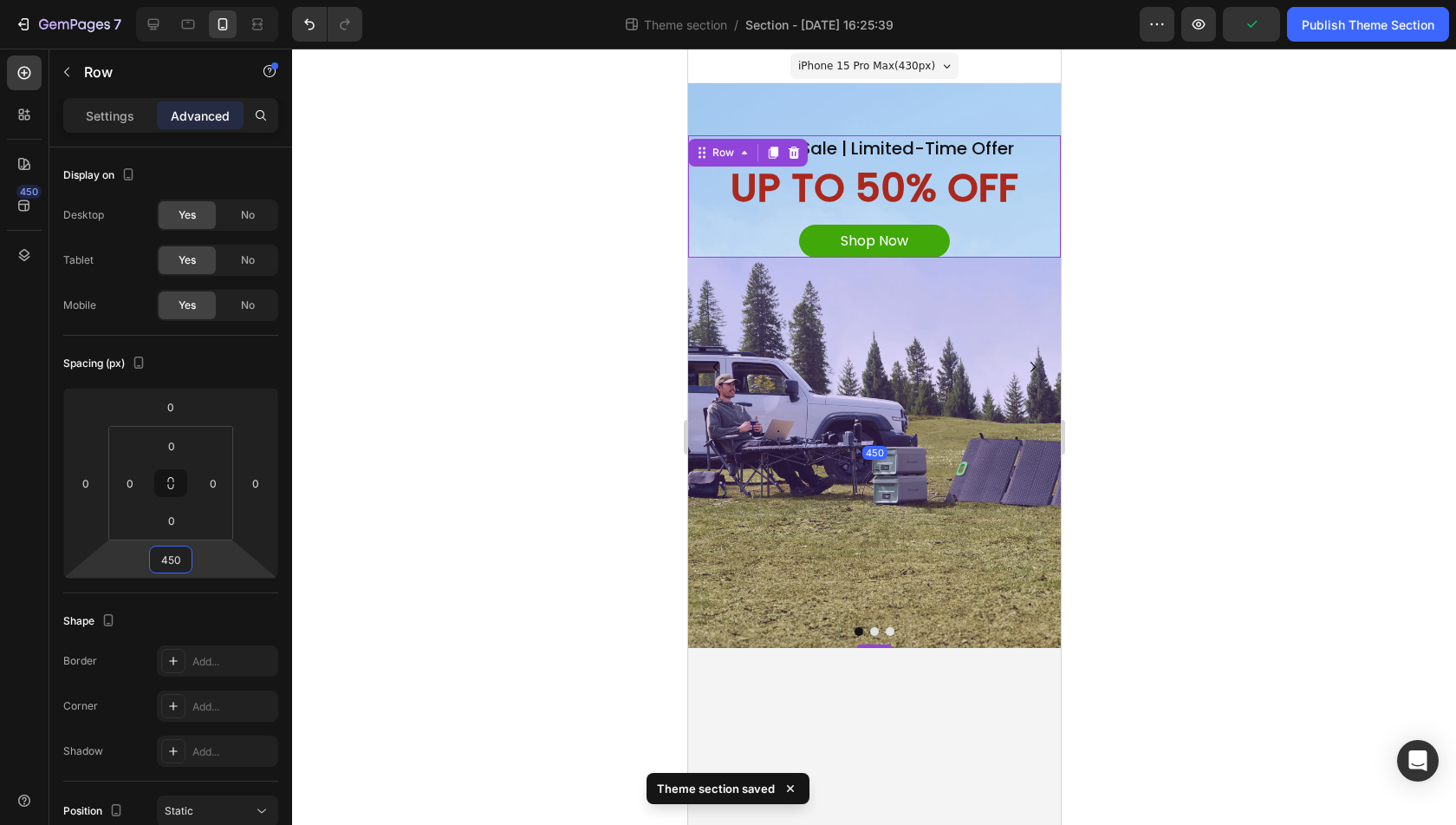
click at [167, 557] on input "450" at bounding box center [171, 559] width 35 height 26
type input "5"
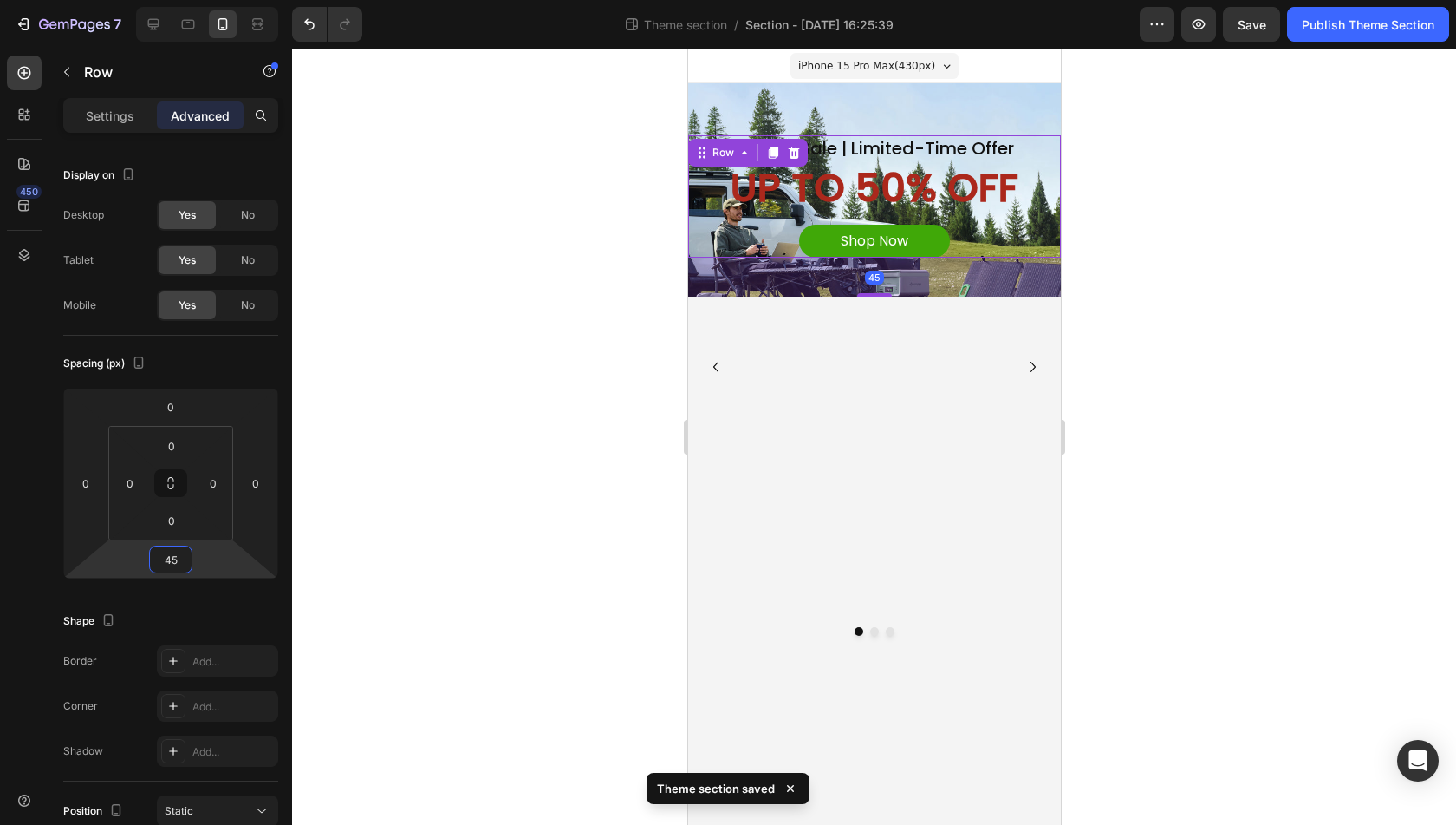
type input "452"
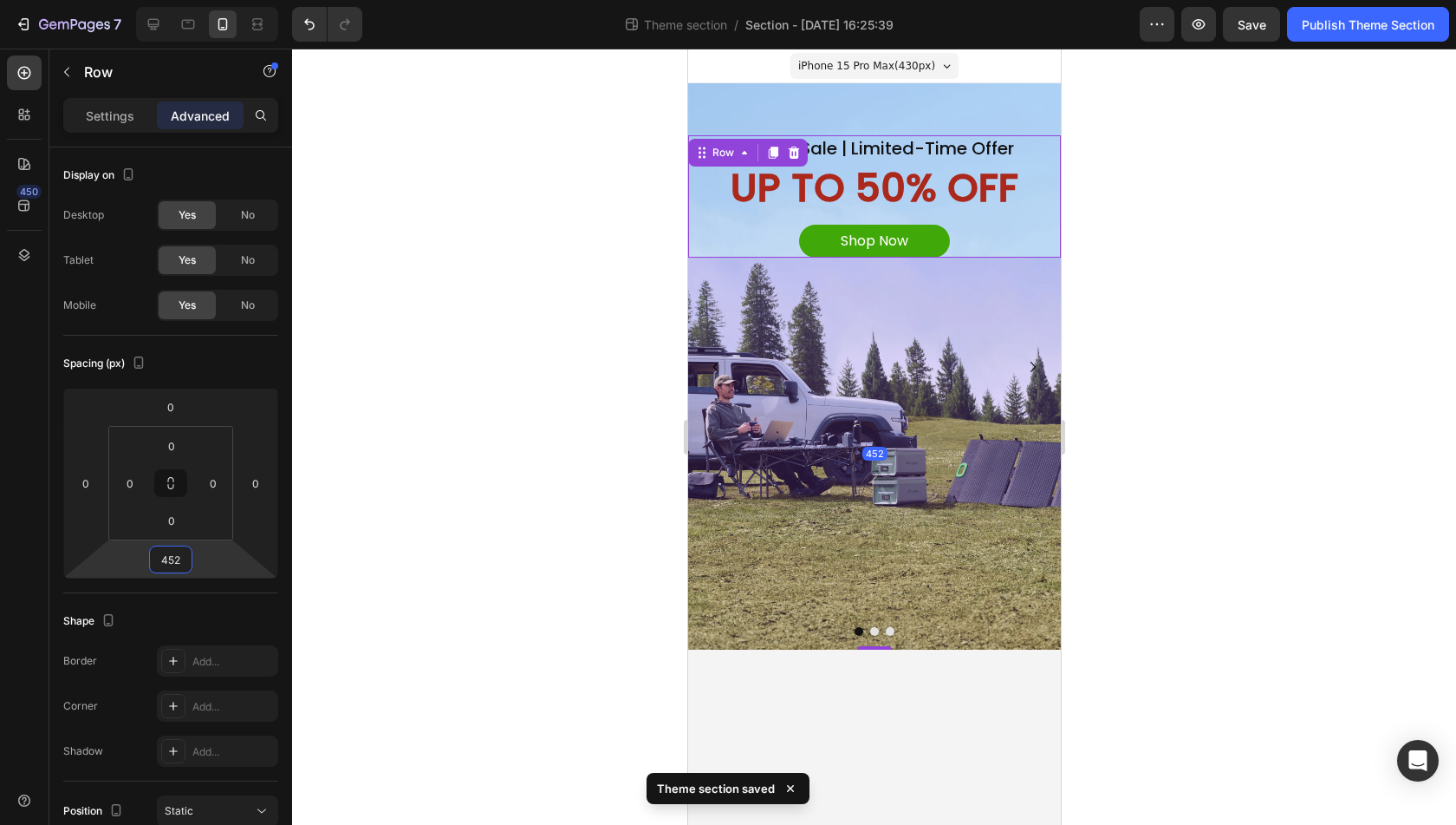
click at [961, 739] on body "iPhone 15 Pro Max ( 430 px) iPhone 13 Mini iPhone 13 Pro iPhone 11 Pro Max iPho…" at bounding box center [874, 437] width 373 height 776
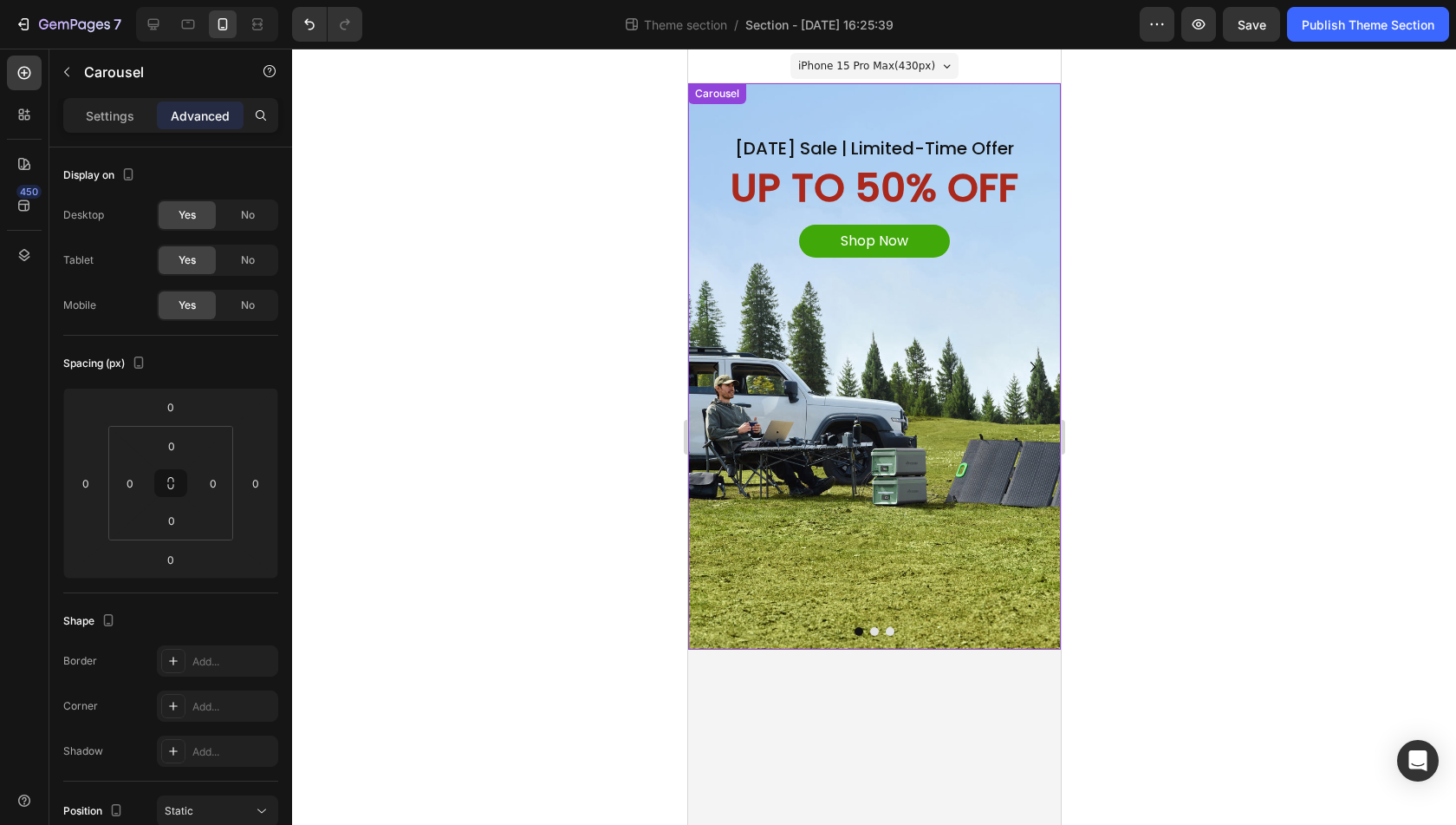
click at [874, 631] on button "Dot" at bounding box center [873, 631] width 8 height 8
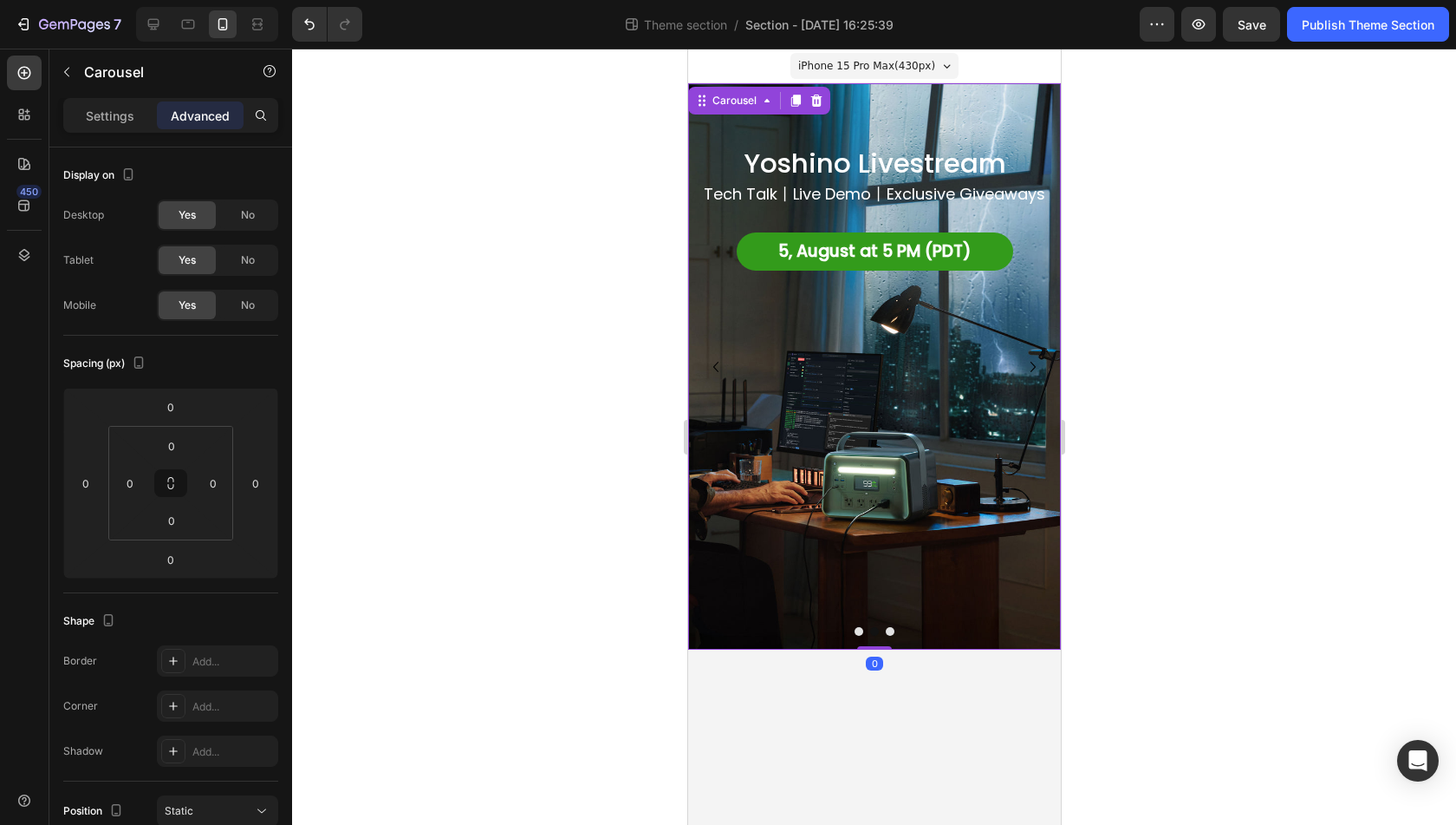
click at [889, 630] on button "Dot" at bounding box center [889, 631] width 8 height 8
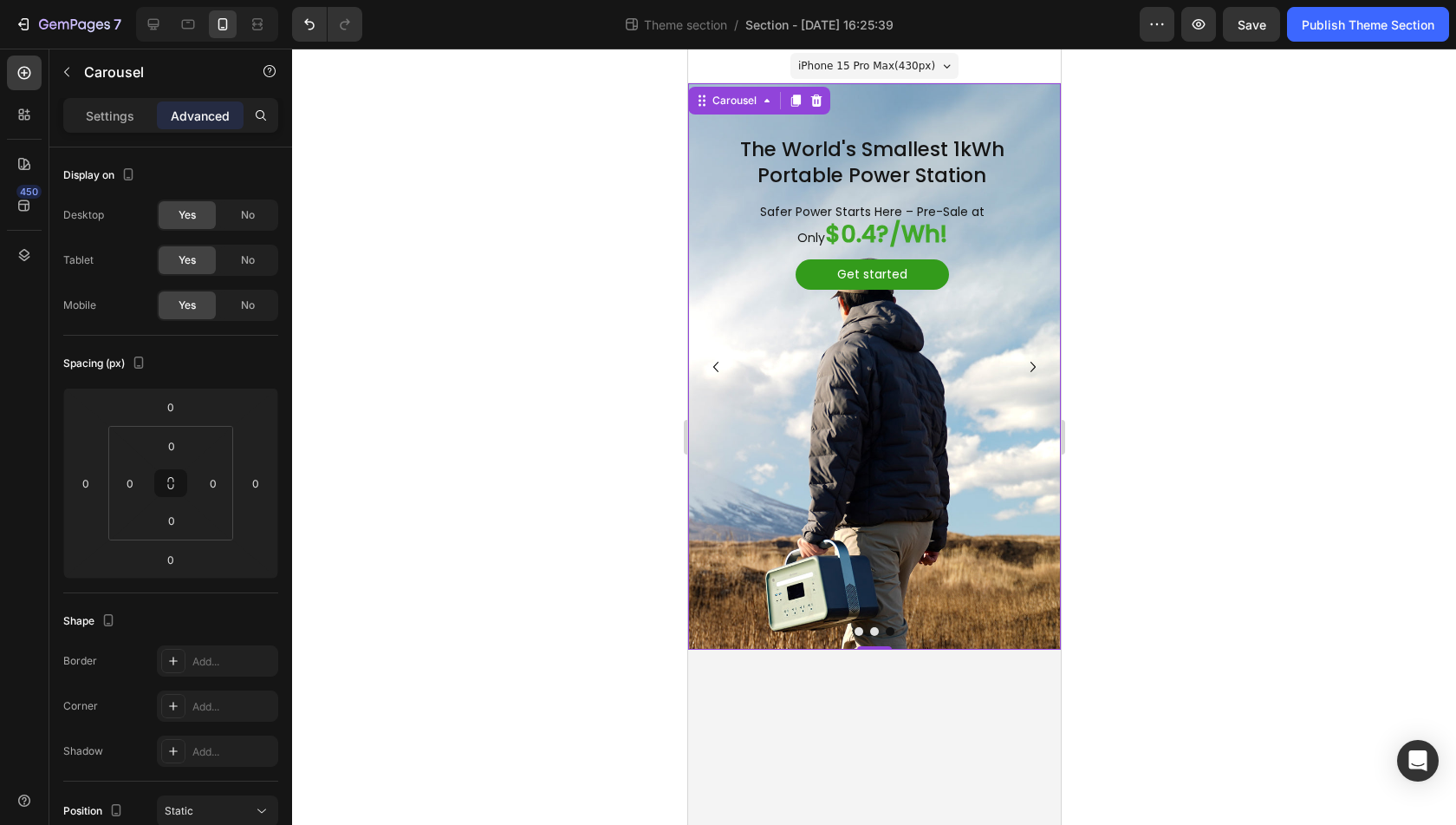
click at [859, 629] on button "Dot" at bounding box center [858, 631] width 8 height 8
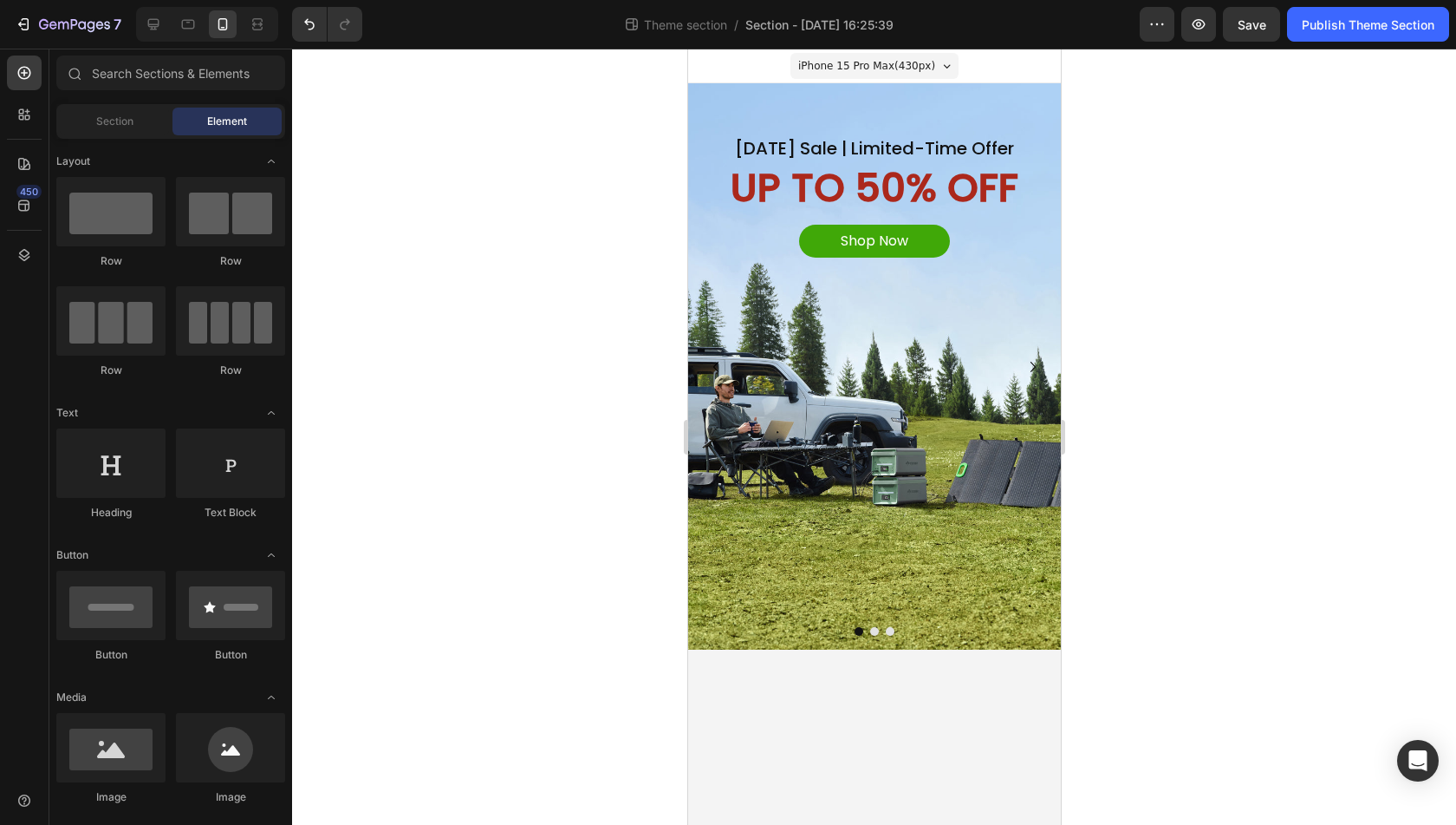
click at [881, 696] on body "iPhone 15 Pro Max ( 430 px) iPhone 13 Mini iPhone 13 Pro iPhone 11 Pro Max iPho…" at bounding box center [874, 437] width 373 height 776
click at [1278, 403] on div at bounding box center [874, 437] width 1165 height 776
click at [146, 30] on icon at bounding box center [154, 24] width 17 height 17
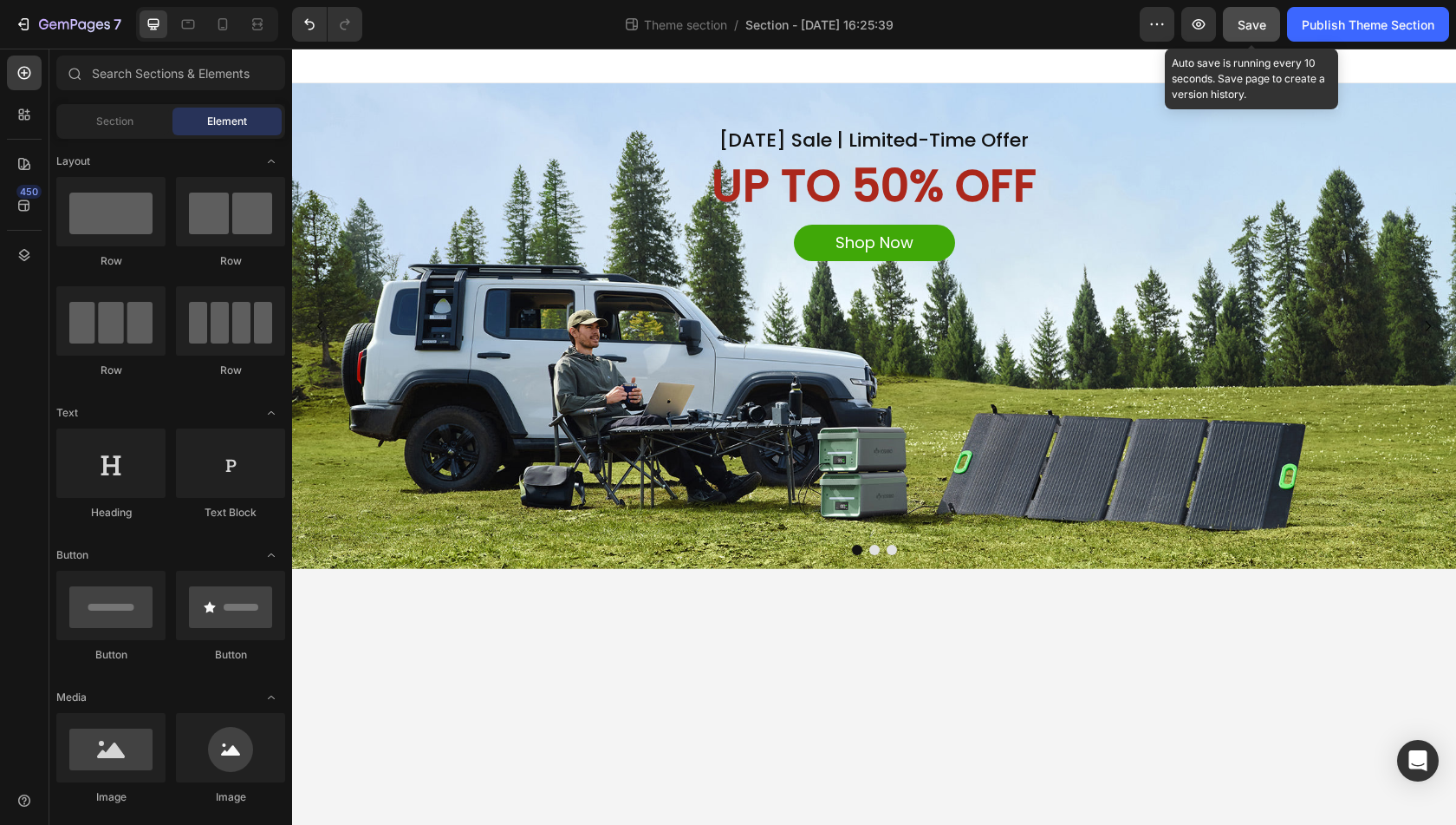
click at [1238, 19] on span "Save" at bounding box center [1252, 25] width 28 height 15
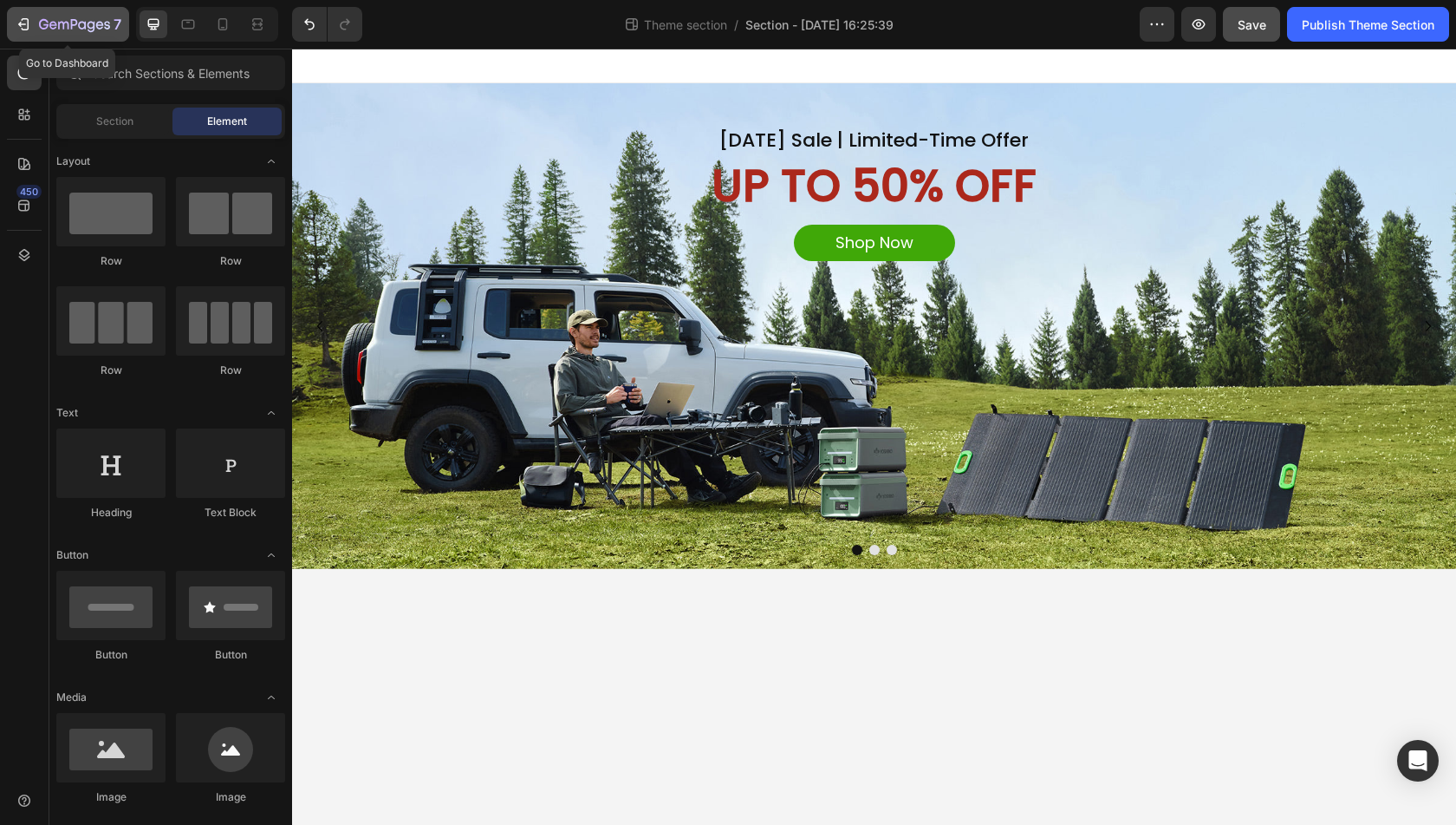
click at [28, 20] on icon "button" at bounding box center [23, 24] width 17 height 17
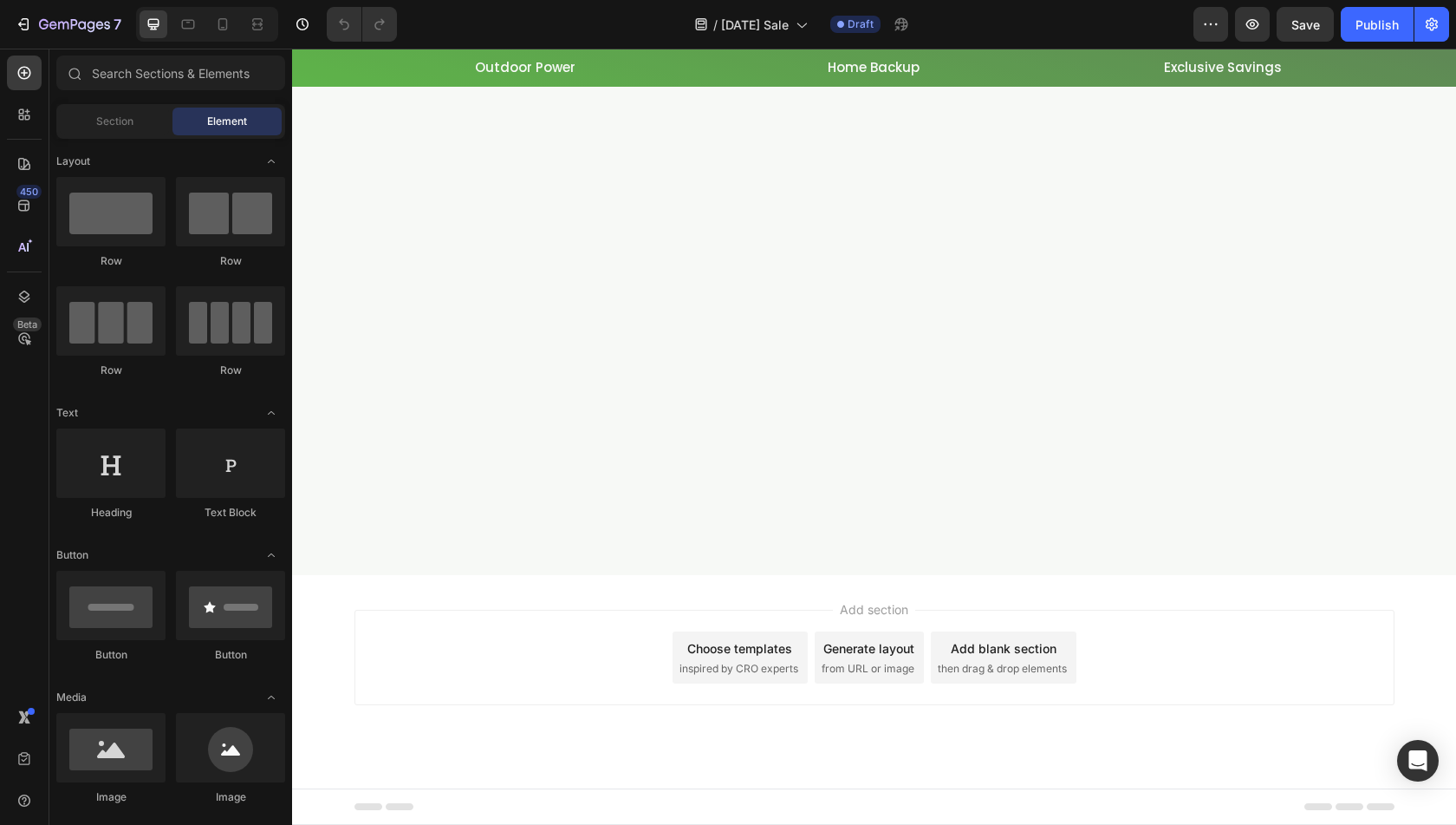
scroll to position [7200, 0]
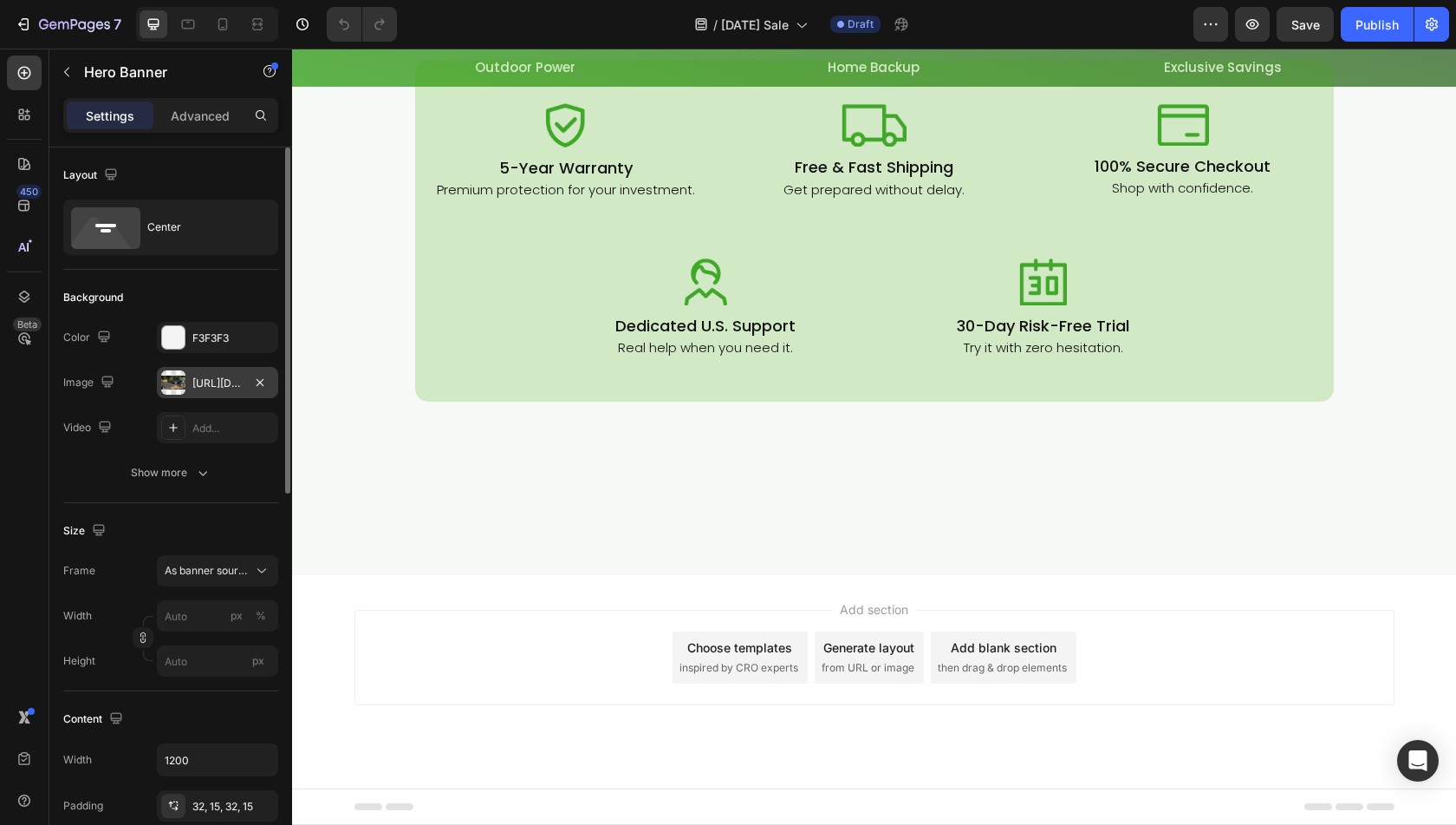
click at [188, 382] on div "[URL][DOMAIN_NAME]" at bounding box center [218, 383] width 121 height 31
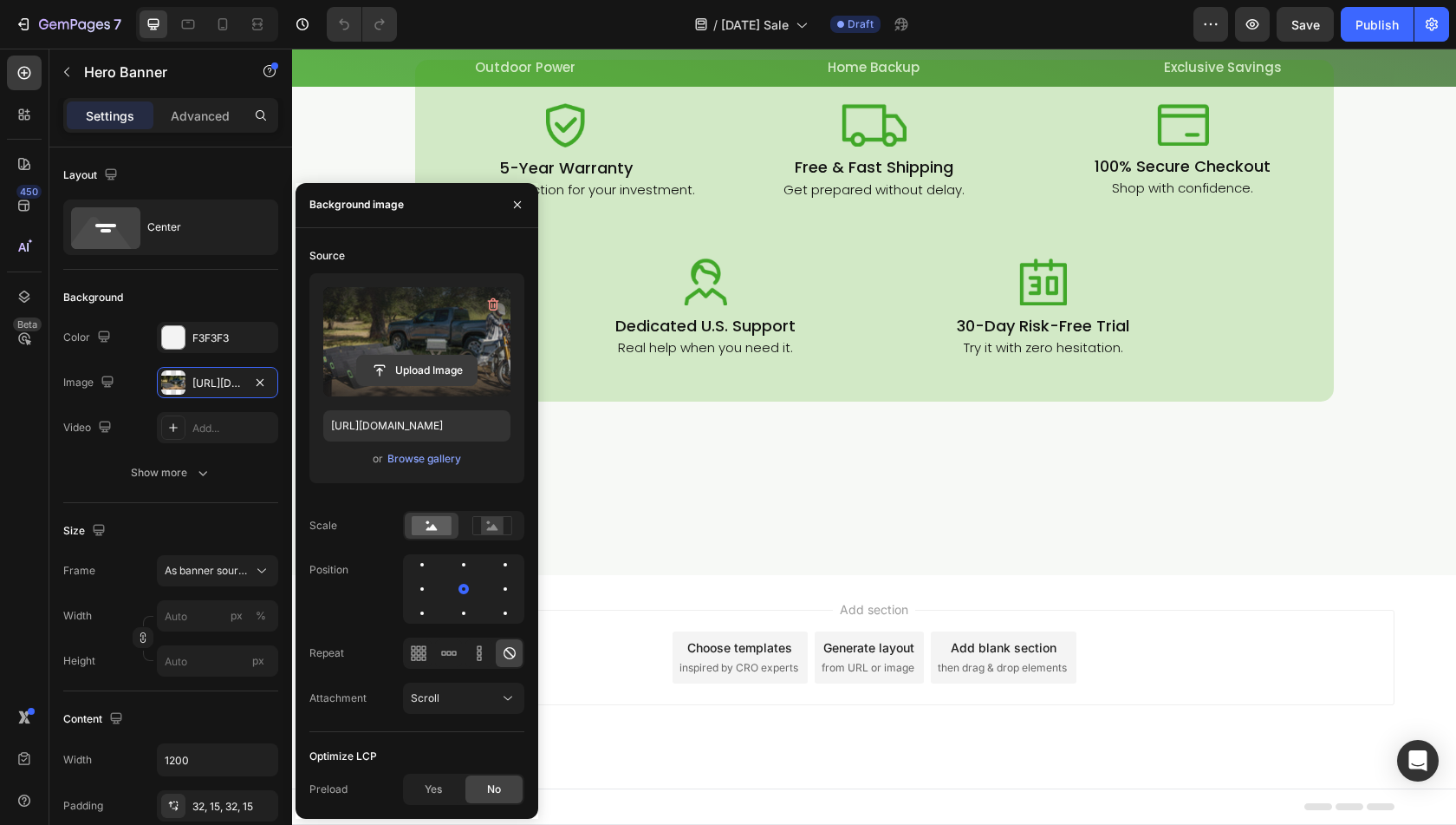
click at [389, 373] on input "file" at bounding box center [417, 371] width 119 height 29
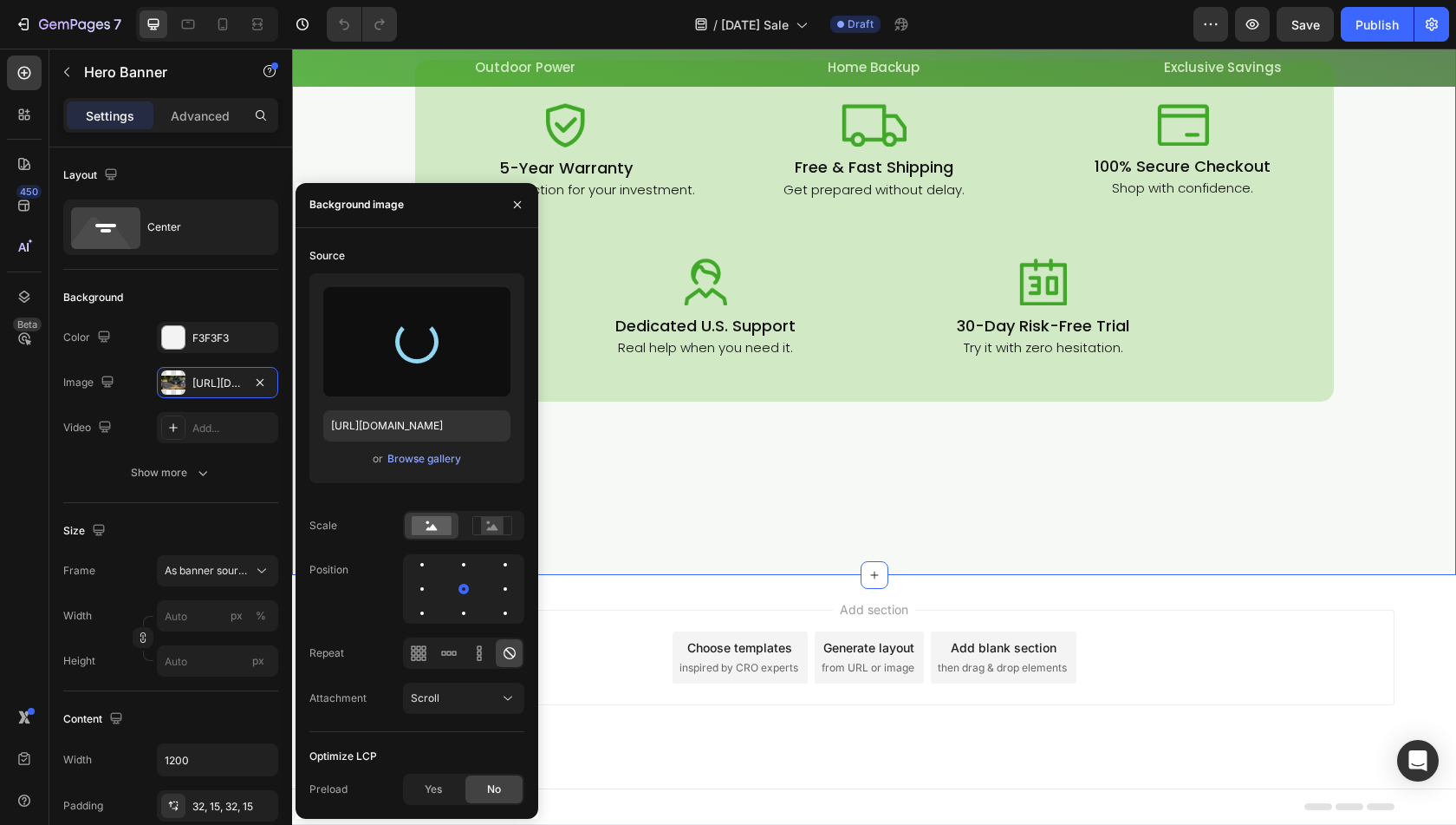
type input "[URL][DOMAIN_NAME]"
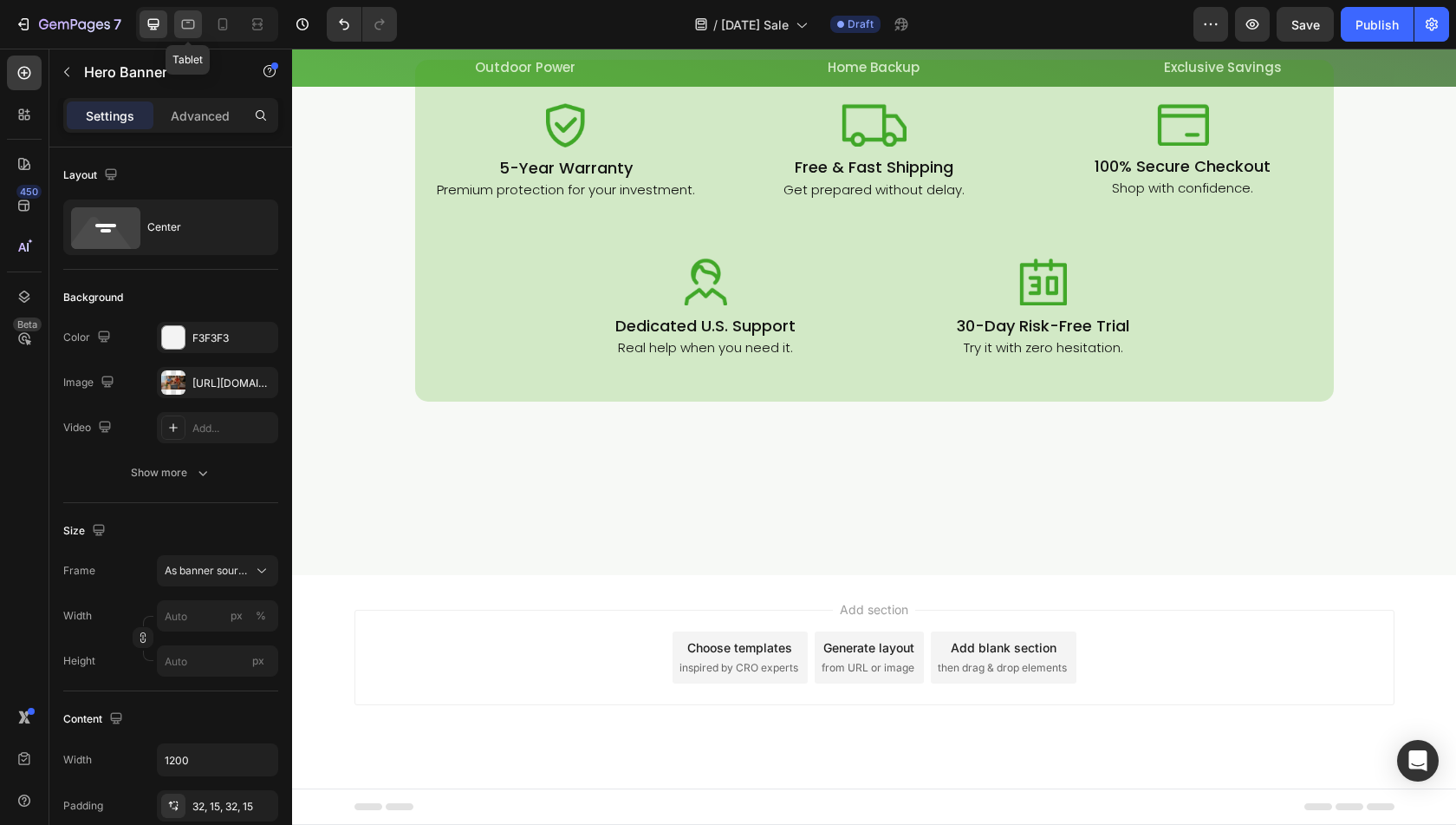
click at [182, 28] on icon at bounding box center [188, 25] width 13 height 9
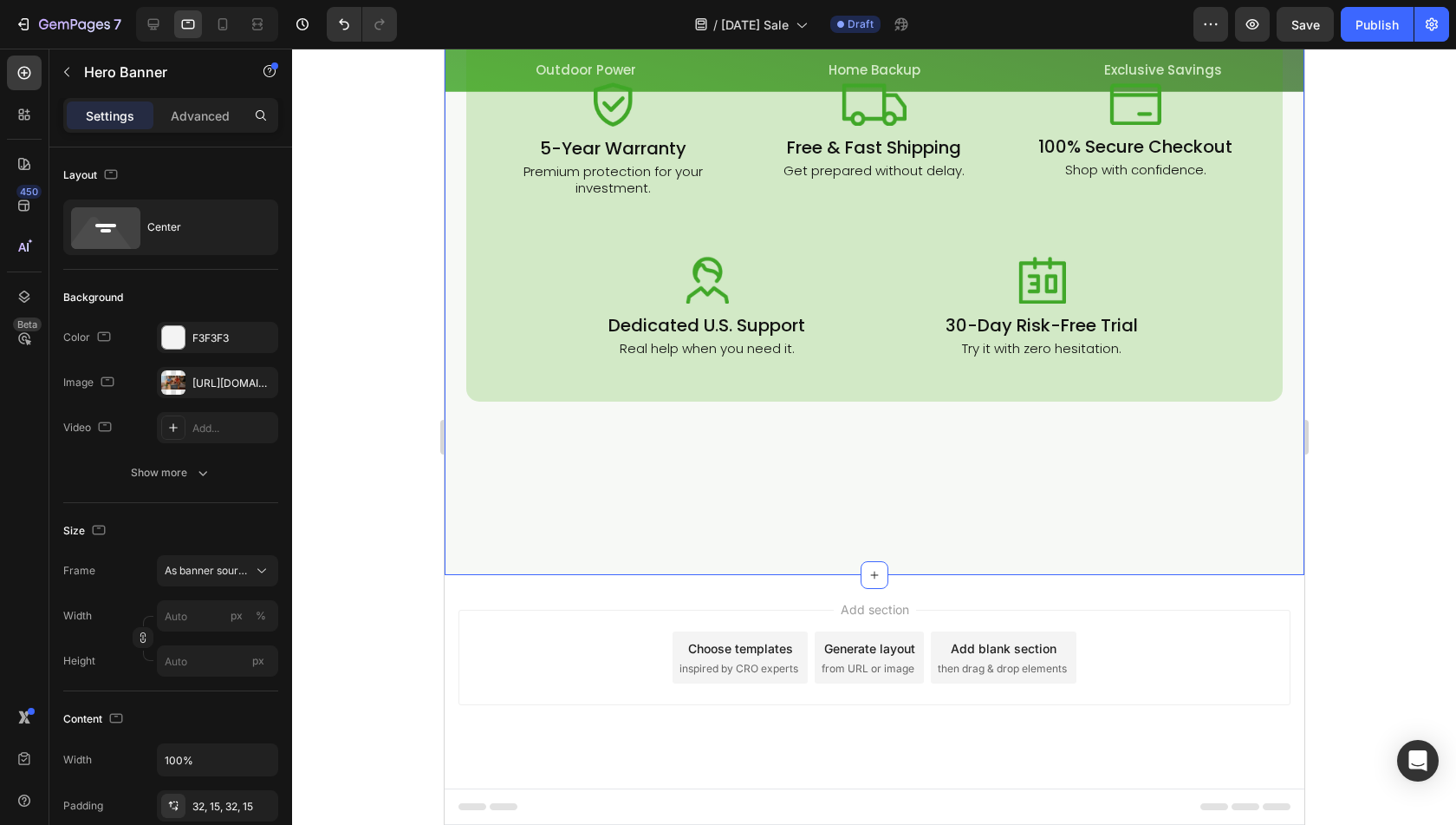
scroll to position [6763, 0]
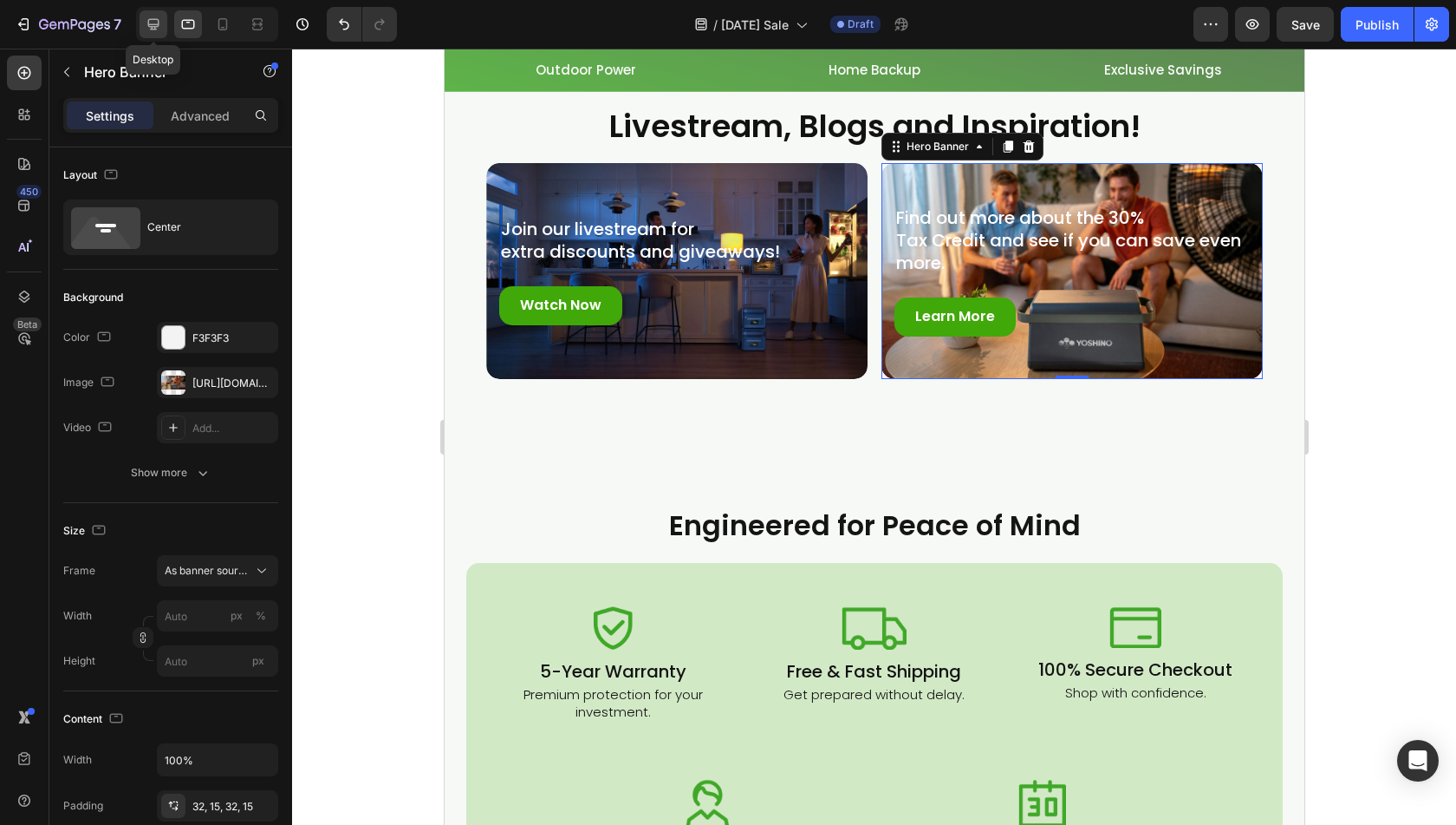
click at [156, 25] on icon at bounding box center [154, 25] width 11 height 11
type input "1200"
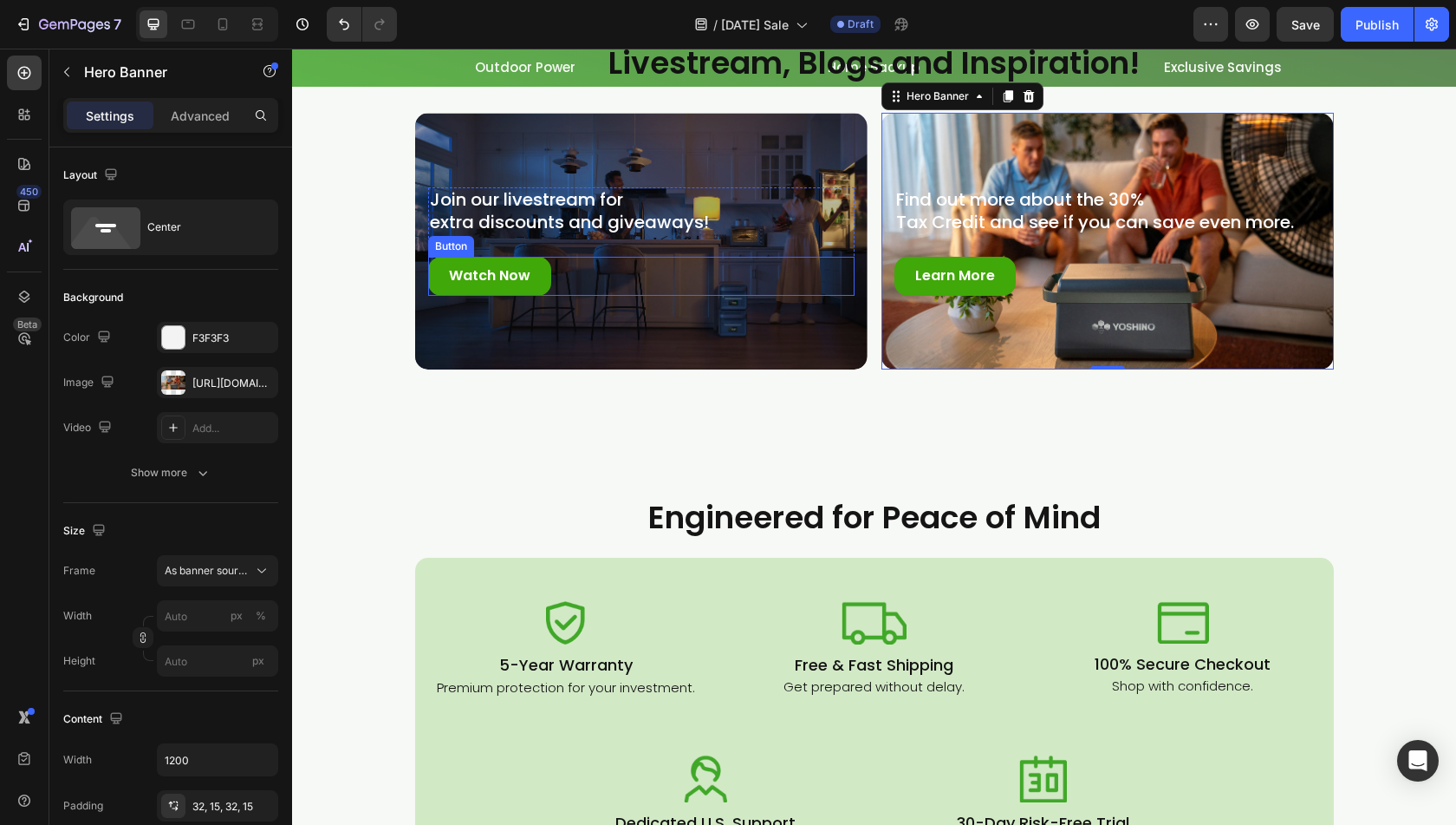
scroll to position [7112, 0]
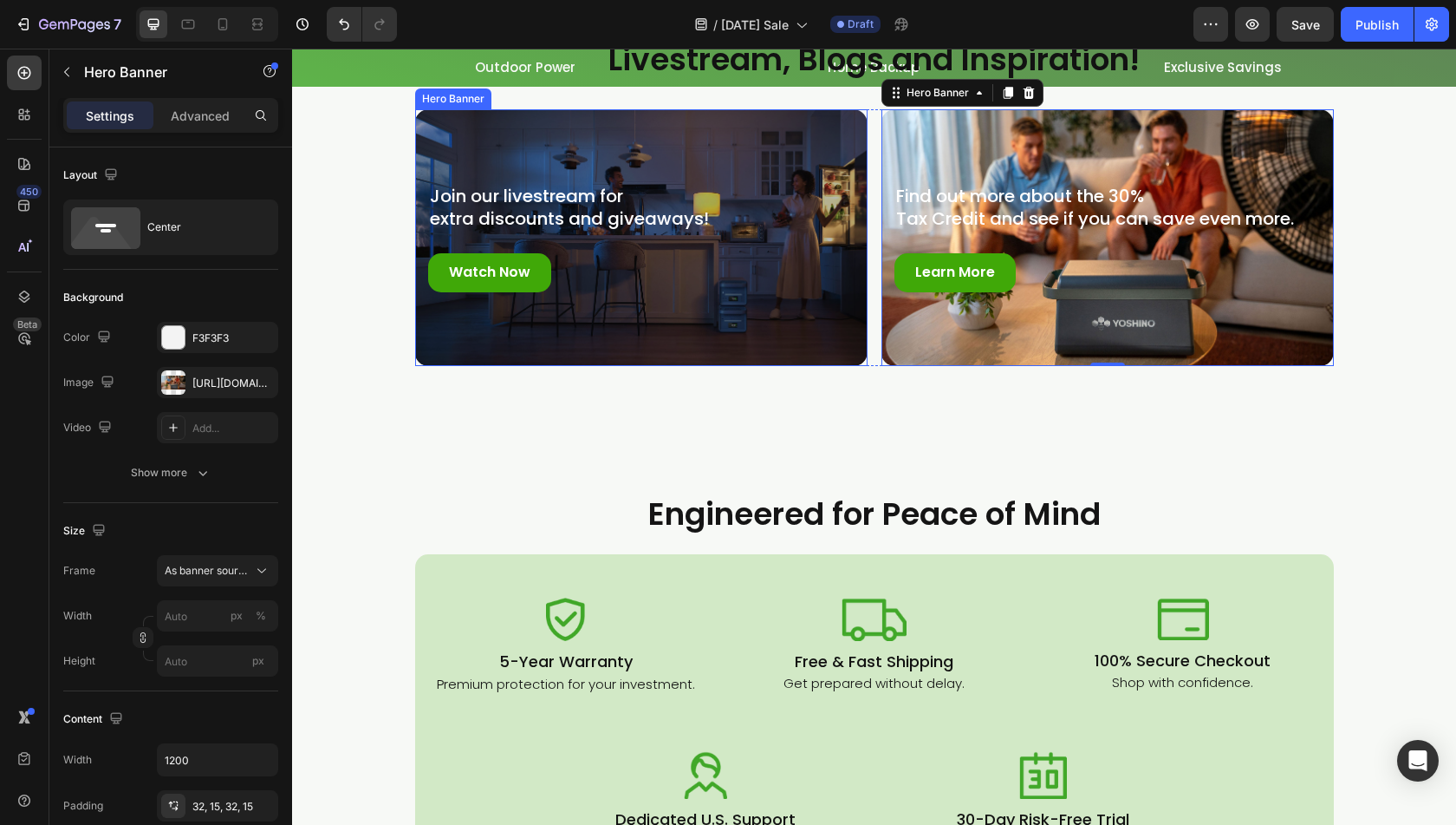
click at [768, 324] on div "Overlay" at bounding box center [642, 237] width 452 height 256
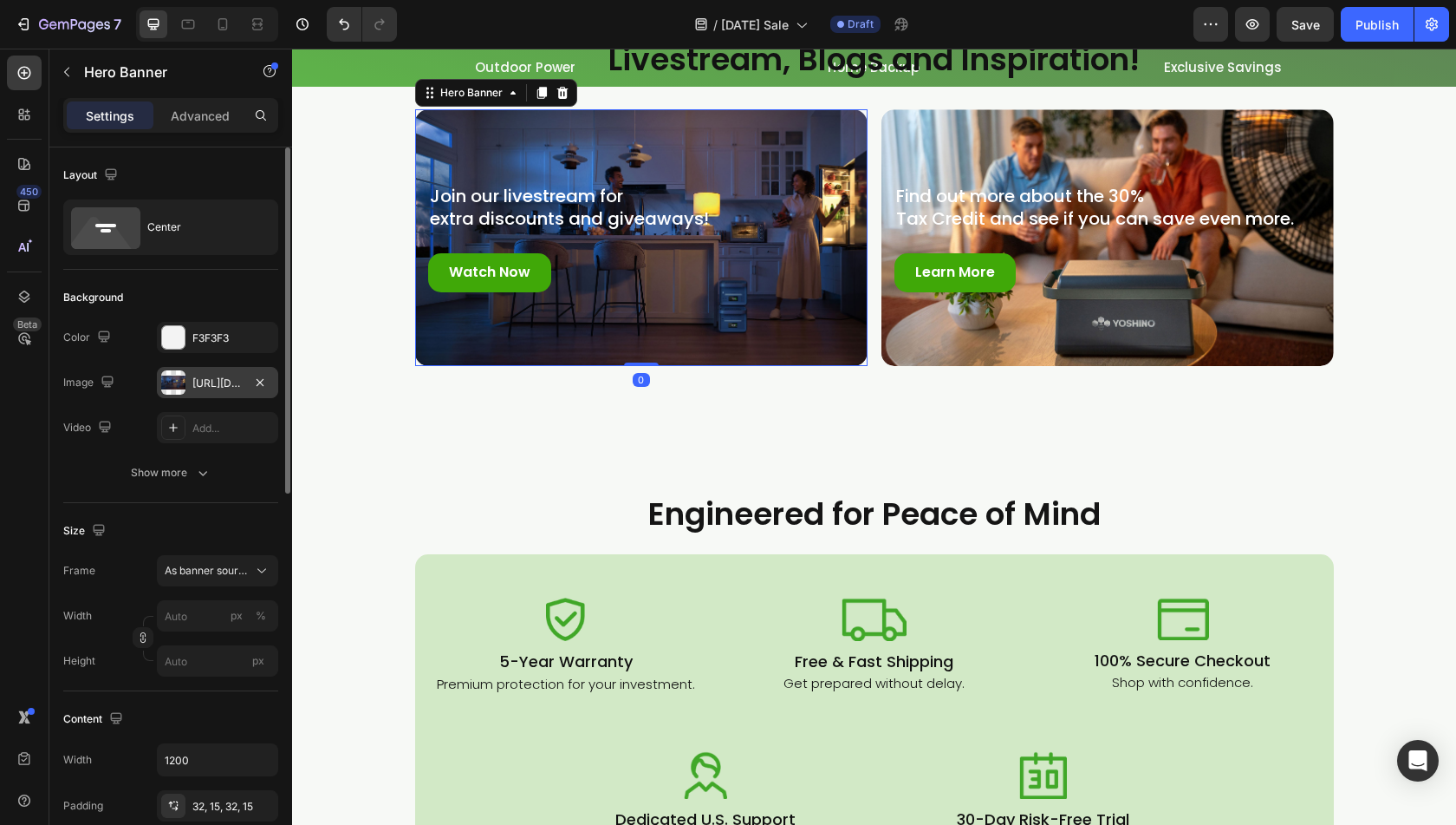
click at [188, 385] on div "[URL][DOMAIN_NAME]" at bounding box center [218, 383] width 121 height 31
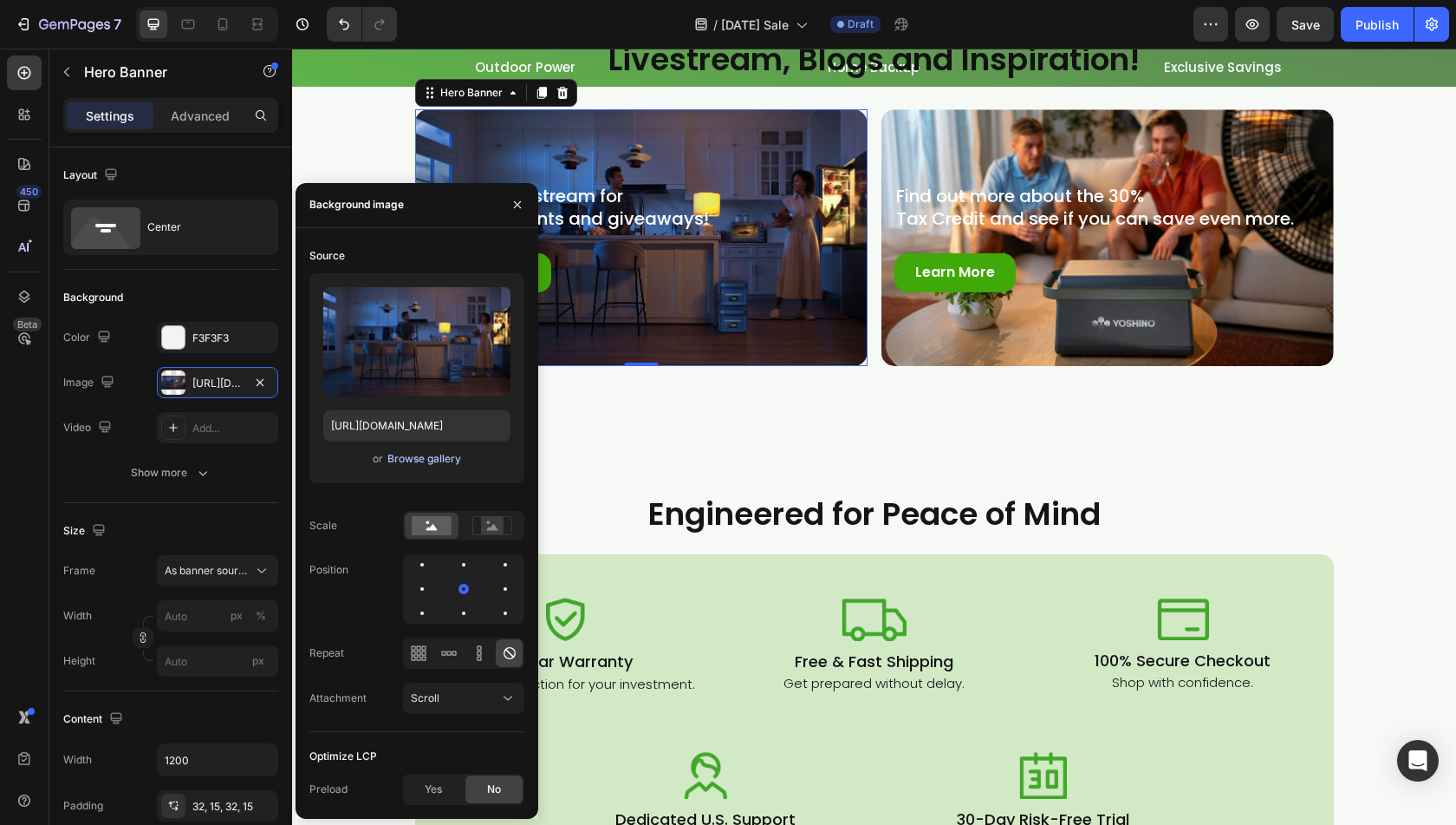
click at [450, 459] on div "Browse gallery" at bounding box center [425, 458] width 74 height 16
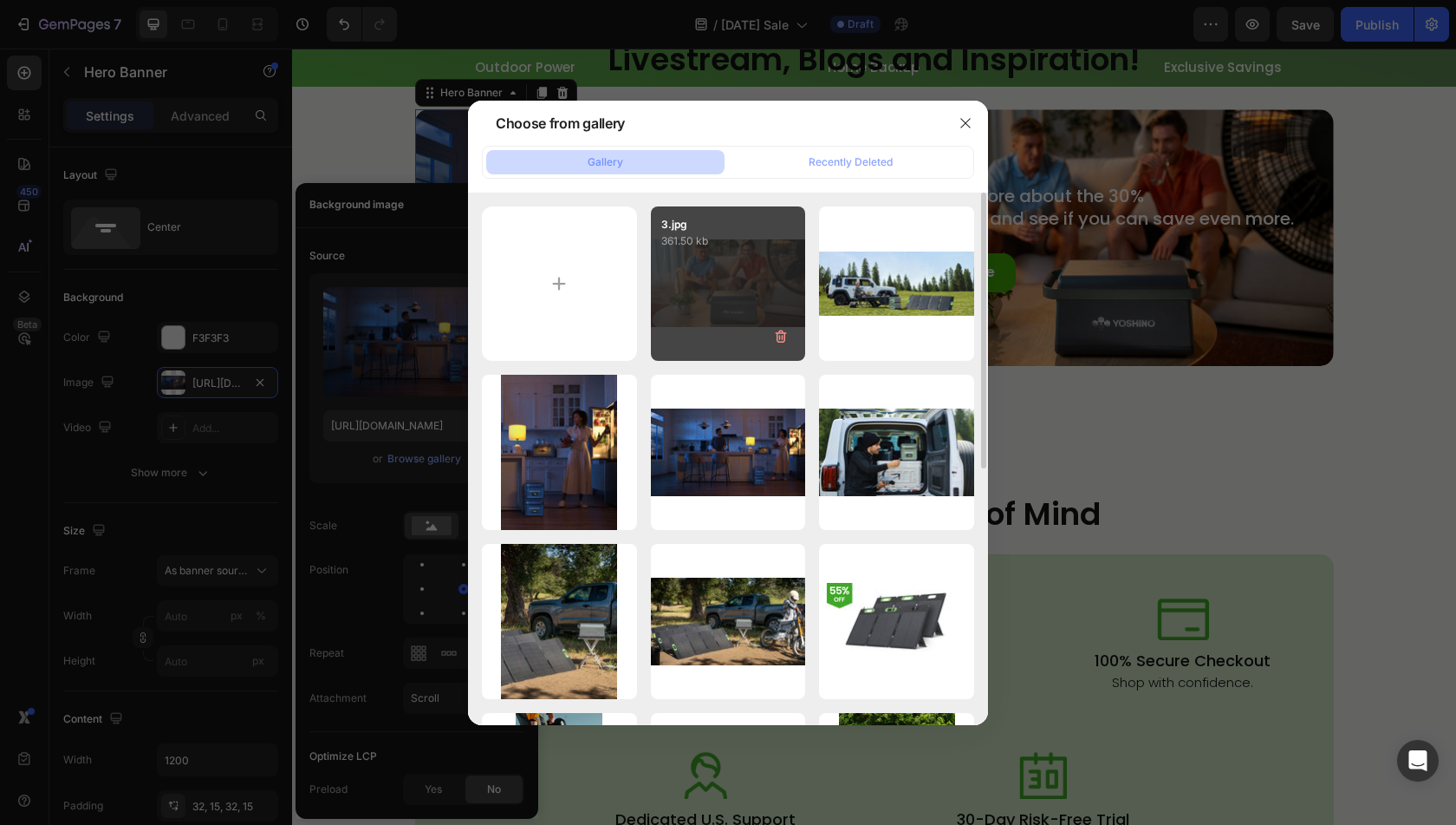
click at [744, 299] on div "3.jpg 361.50 kb" at bounding box center [728, 283] width 155 height 155
type input "[URL][DOMAIN_NAME]"
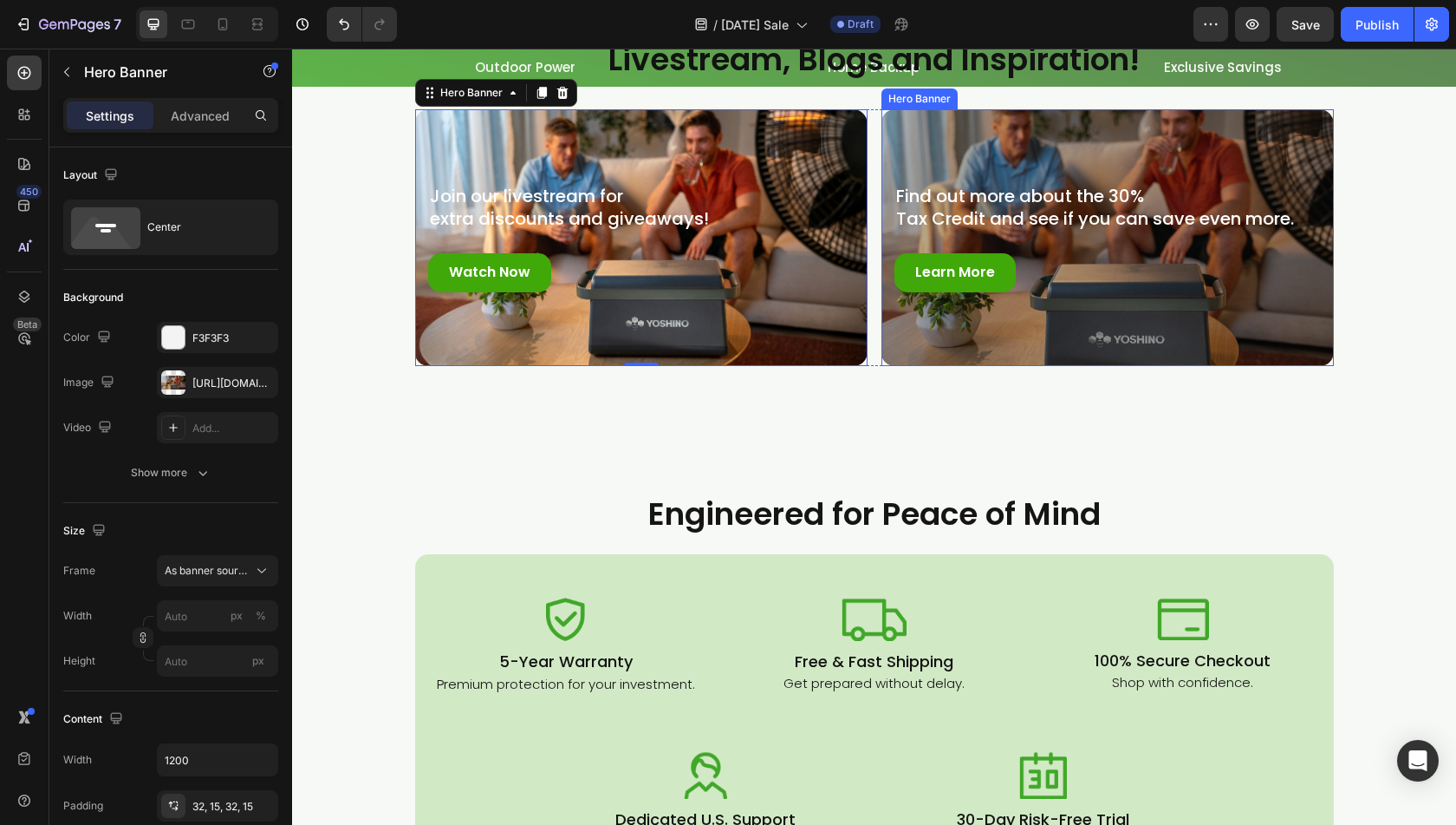
click at [1226, 344] on div "Overlay" at bounding box center [1108, 237] width 452 height 256
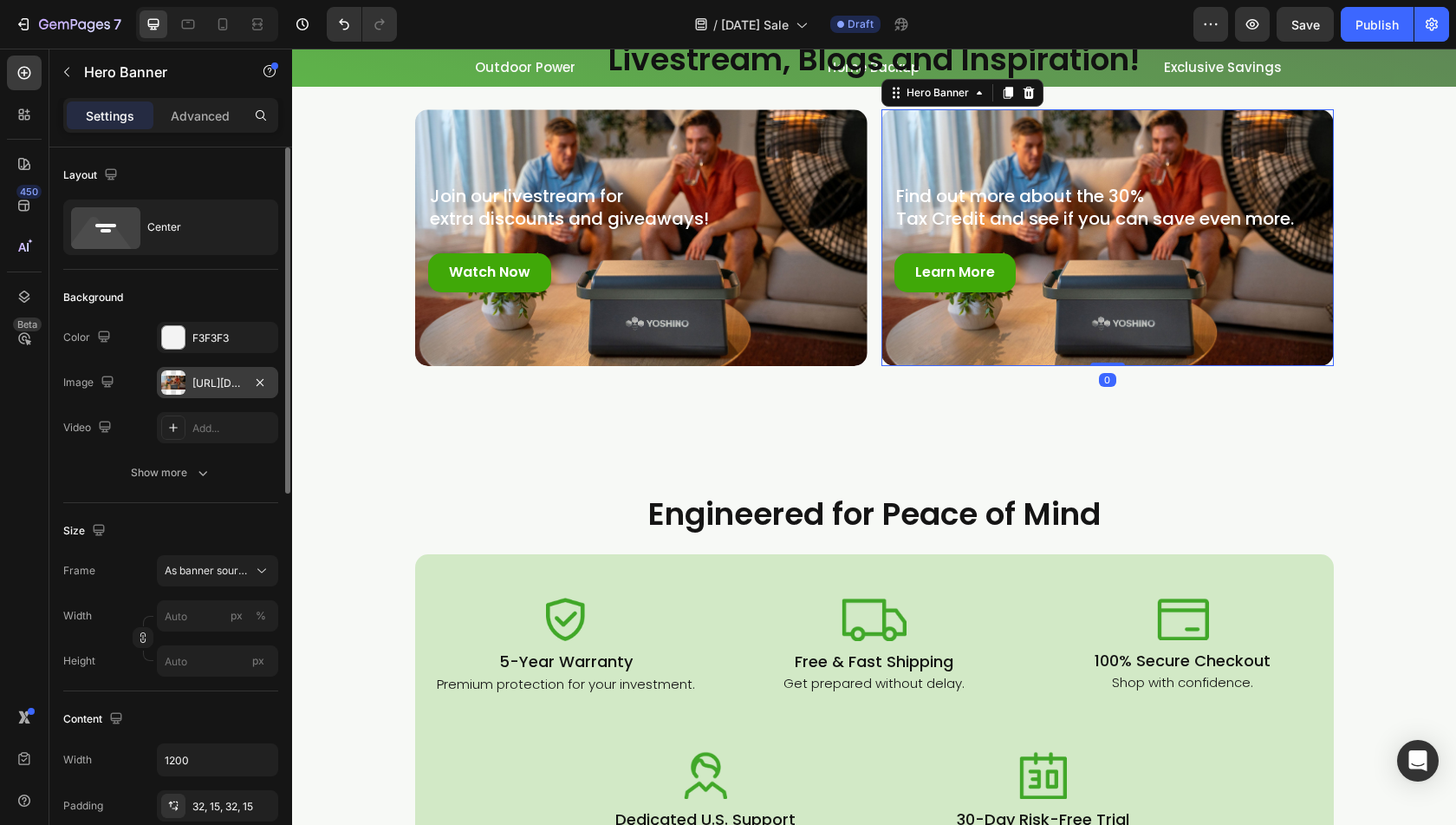
click at [176, 396] on div "[URL][DOMAIN_NAME]" at bounding box center [218, 383] width 121 height 31
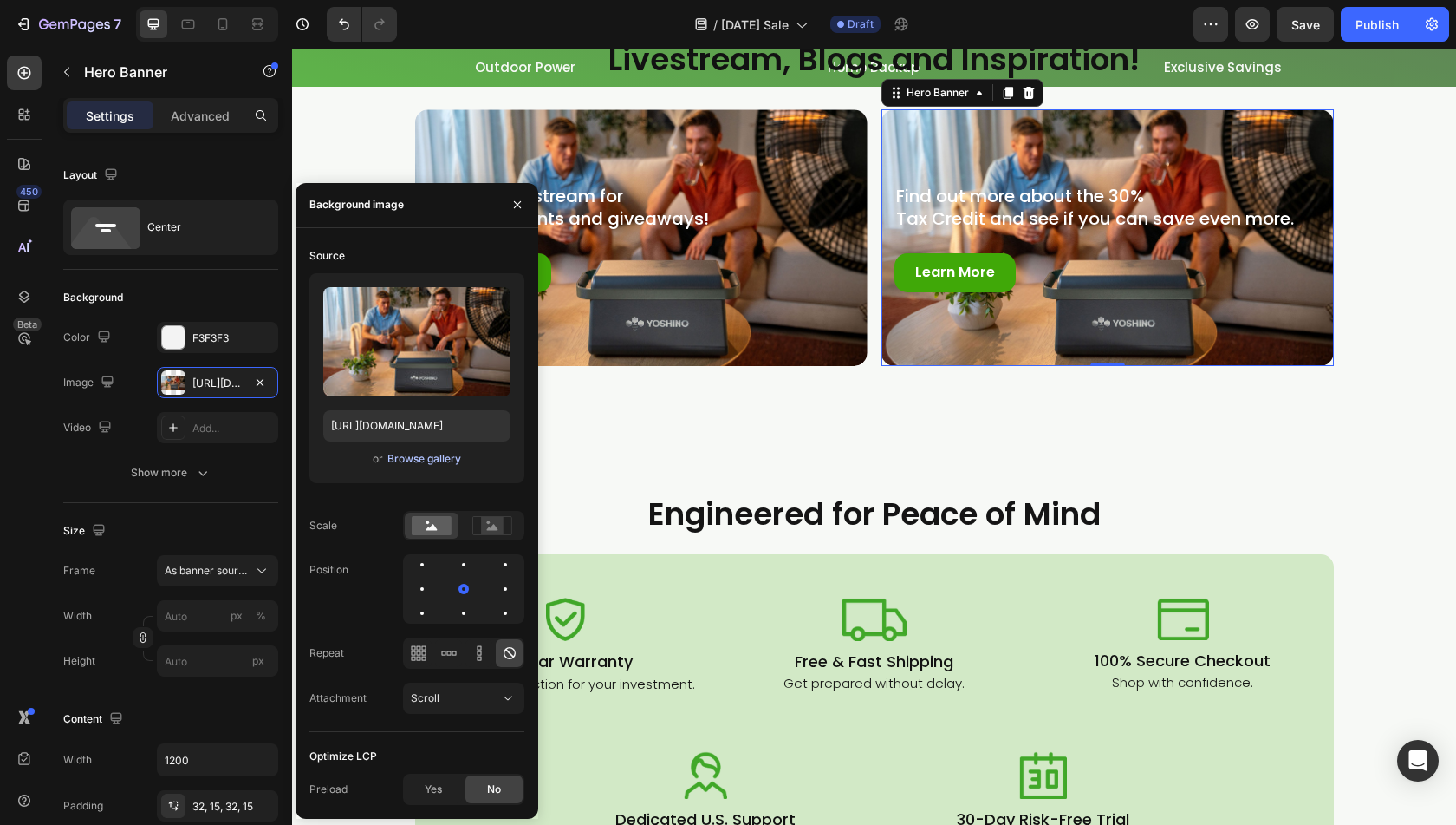
click at [440, 464] on div "Browse gallery" at bounding box center [425, 458] width 74 height 16
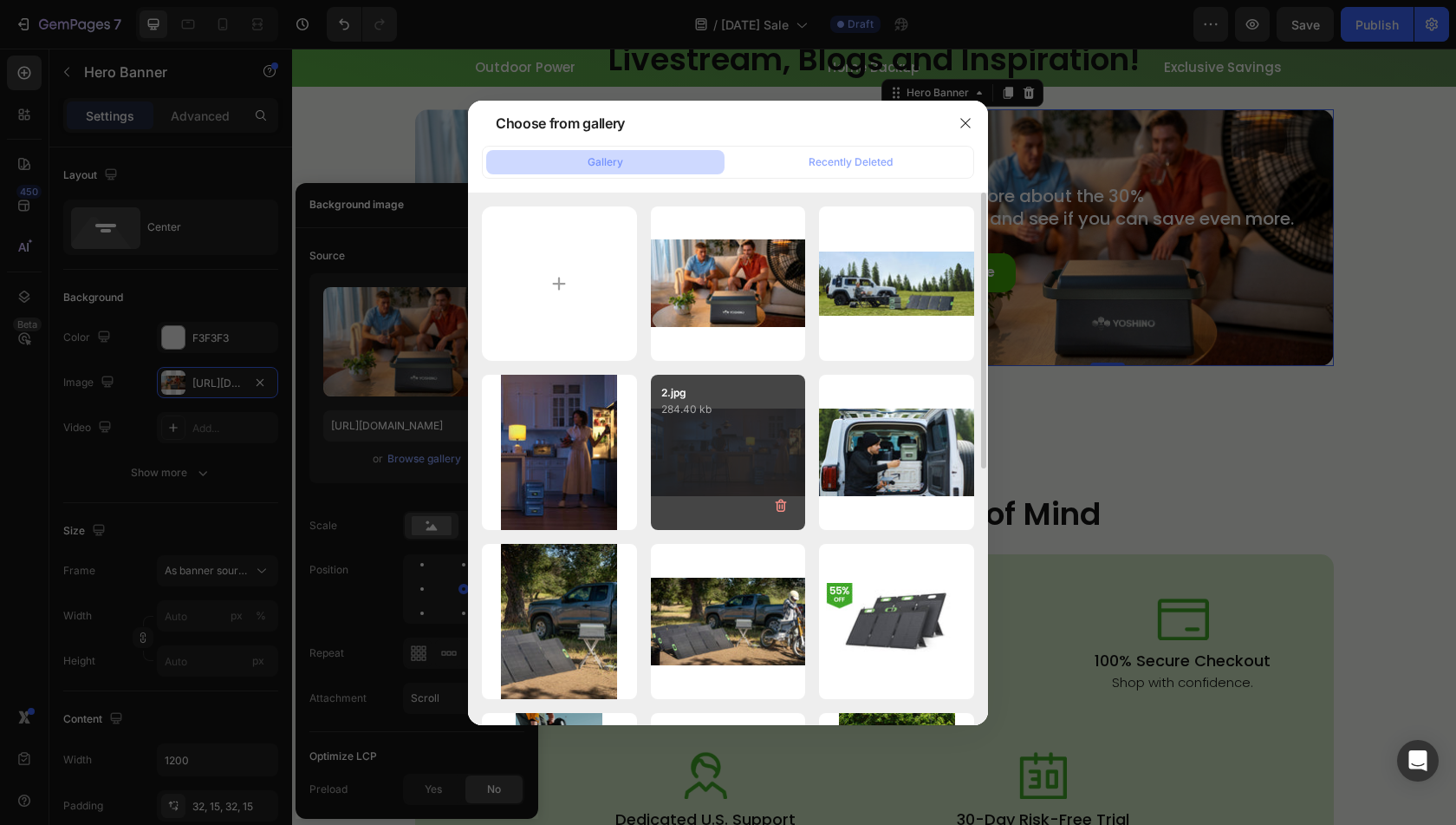
click at [740, 476] on div "2.jpg 284.40 kb" at bounding box center [728, 452] width 155 height 155
type input "[URL][DOMAIN_NAME]"
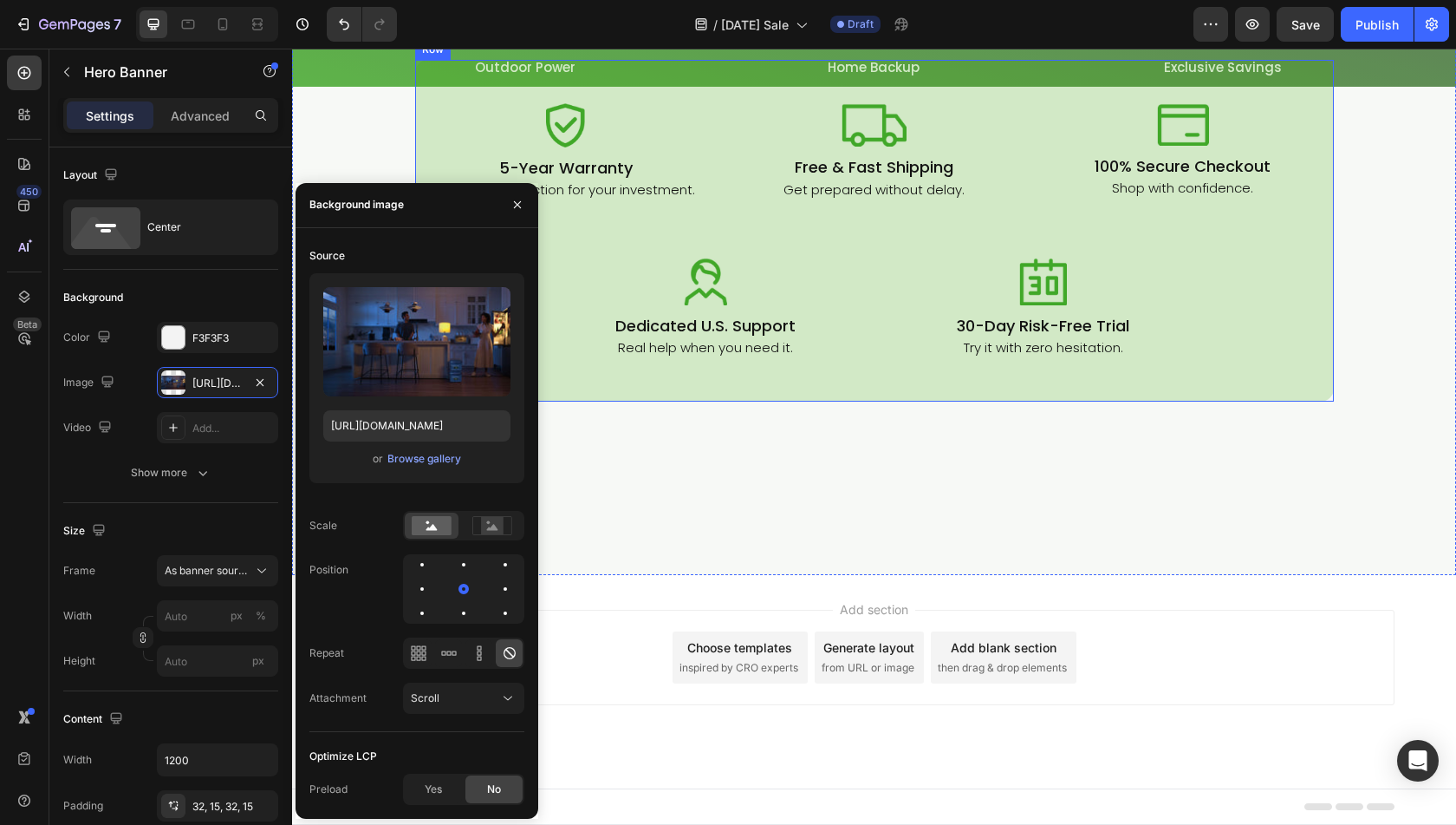
scroll to position [6356, 0]
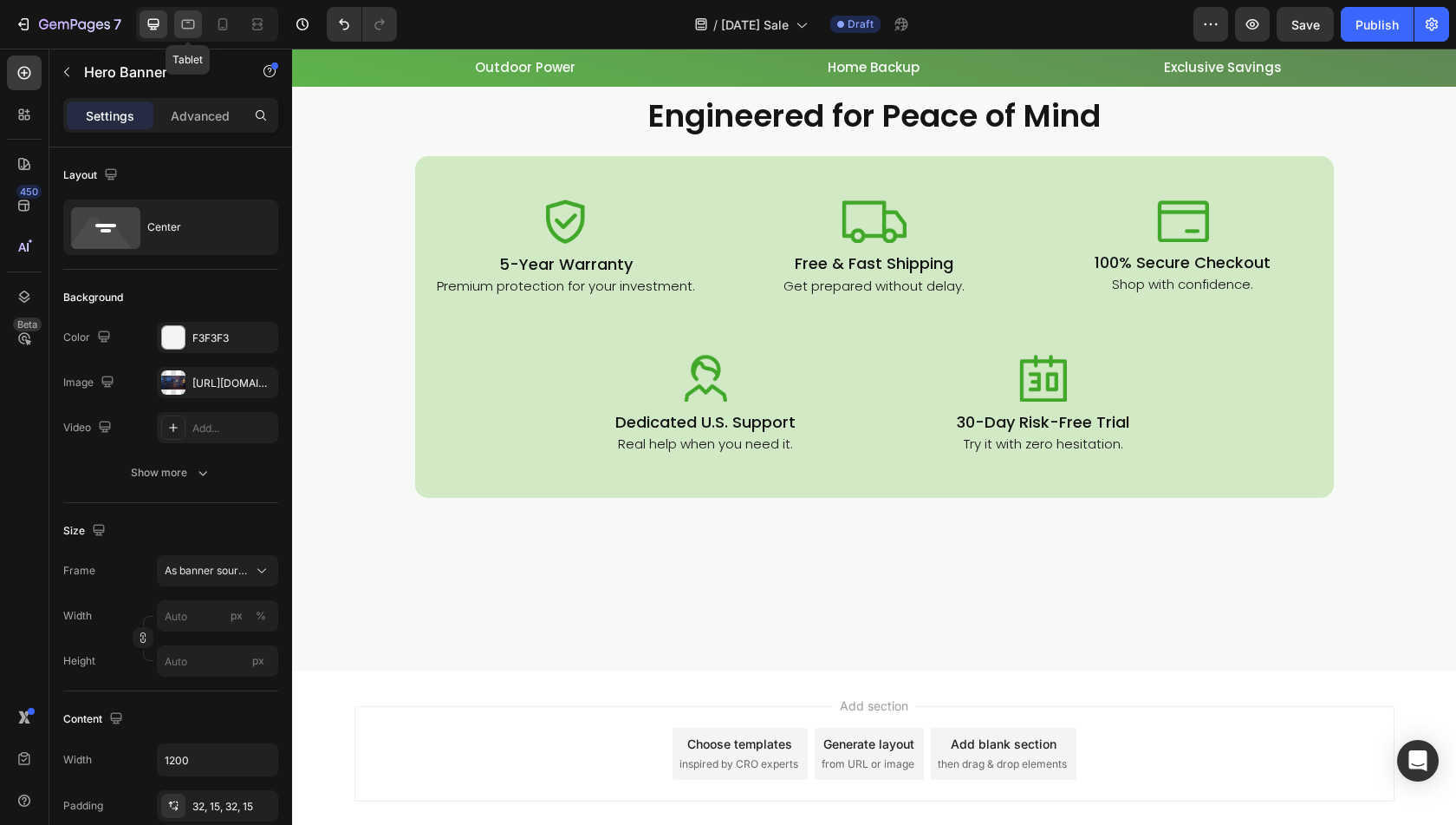
click at [182, 23] on icon at bounding box center [188, 24] width 17 height 17
type input "100%"
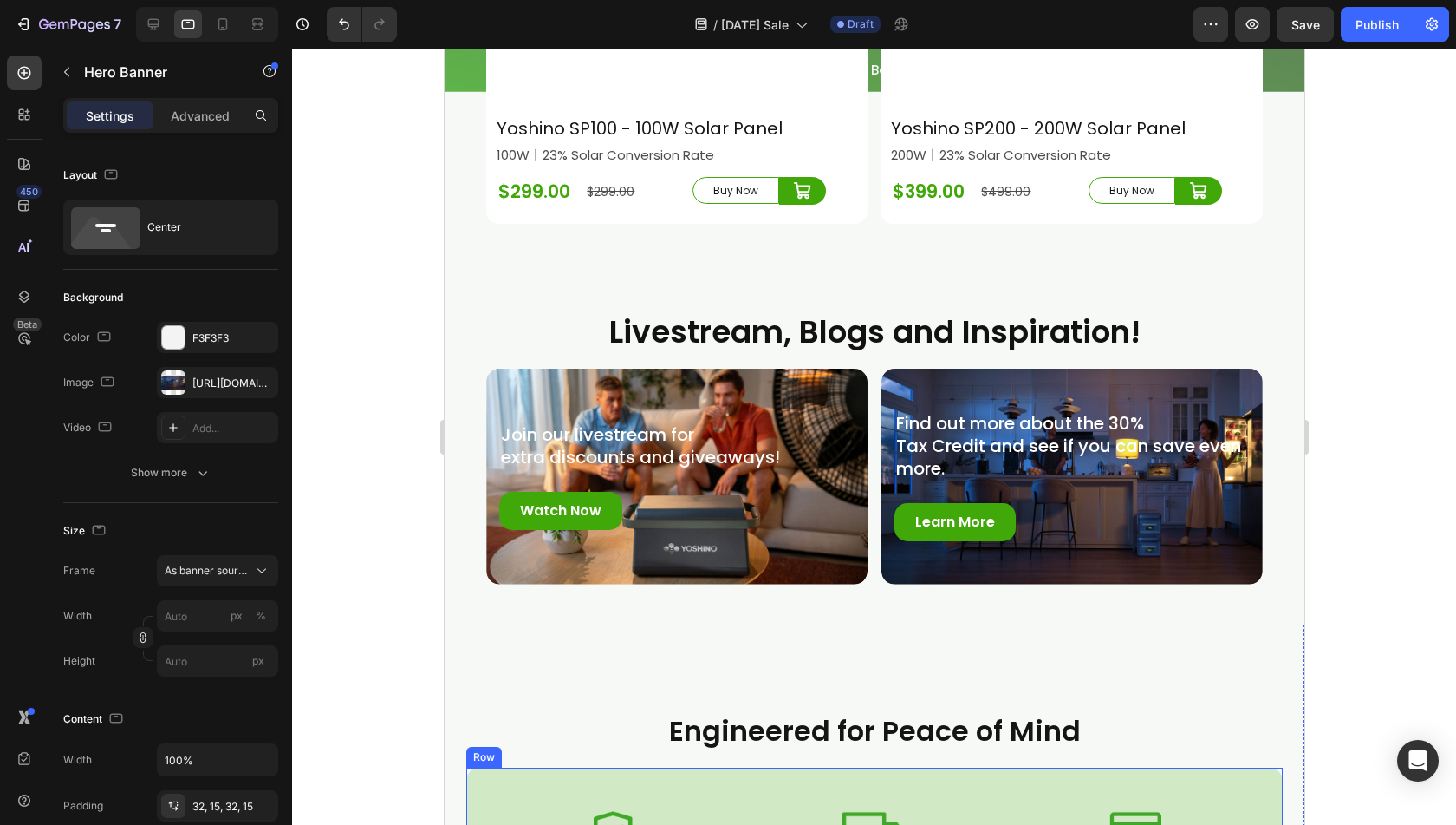
scroll to position [5485, 0]
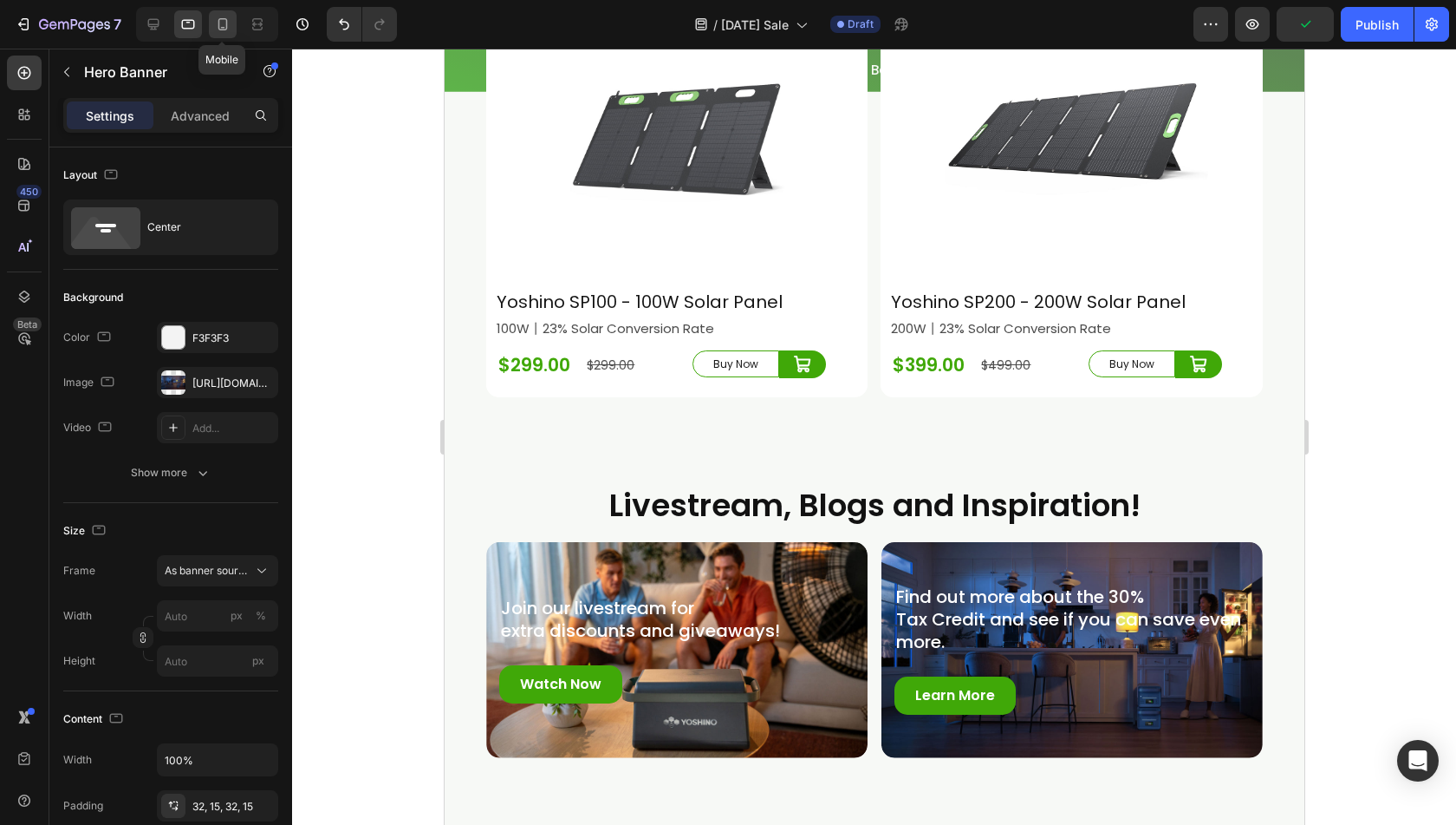
click at [221, 18] on icon at bounding box center [222, 24] width 17 height 17
type input "100"
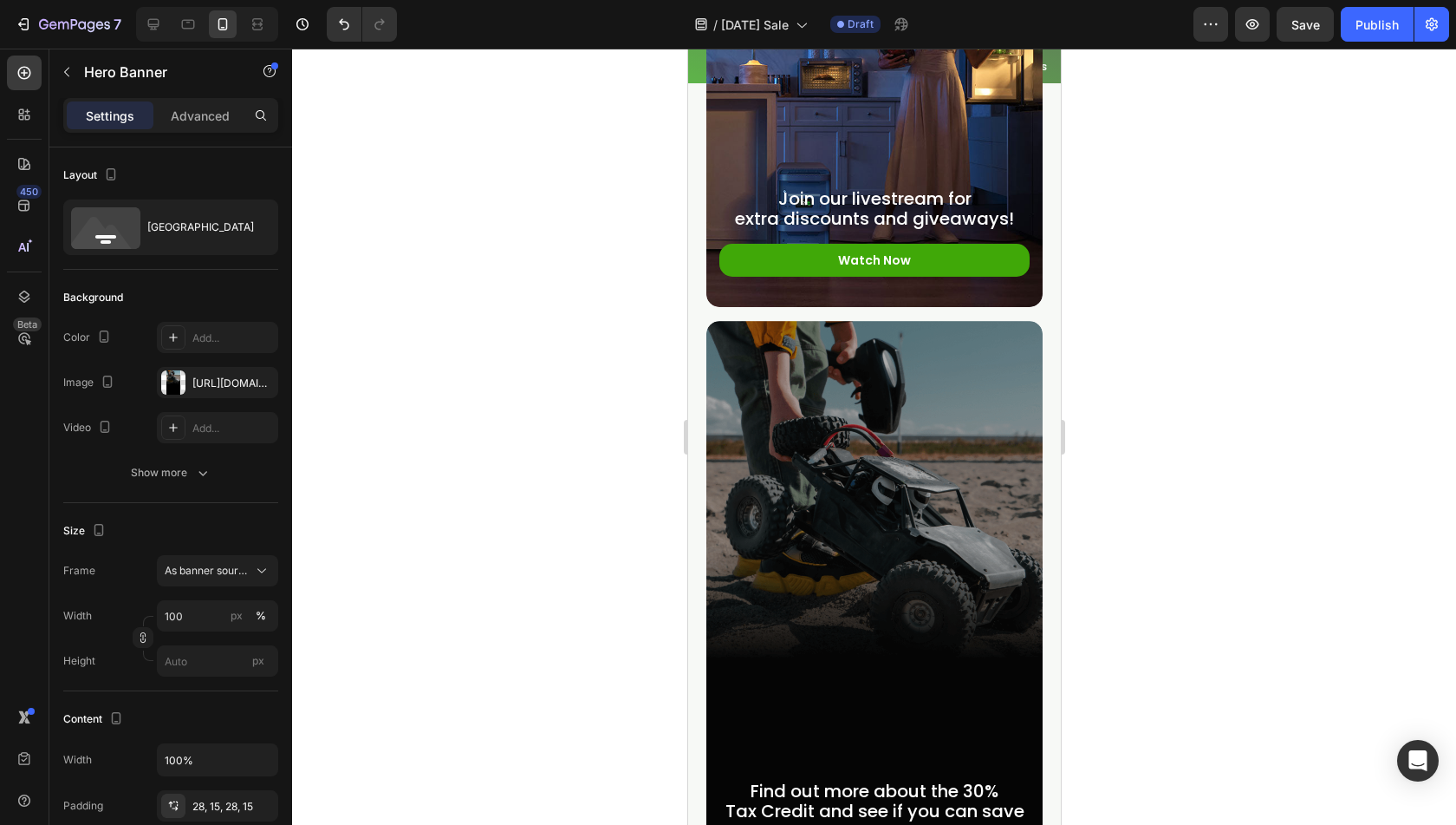
scroll to position [8900, 0]
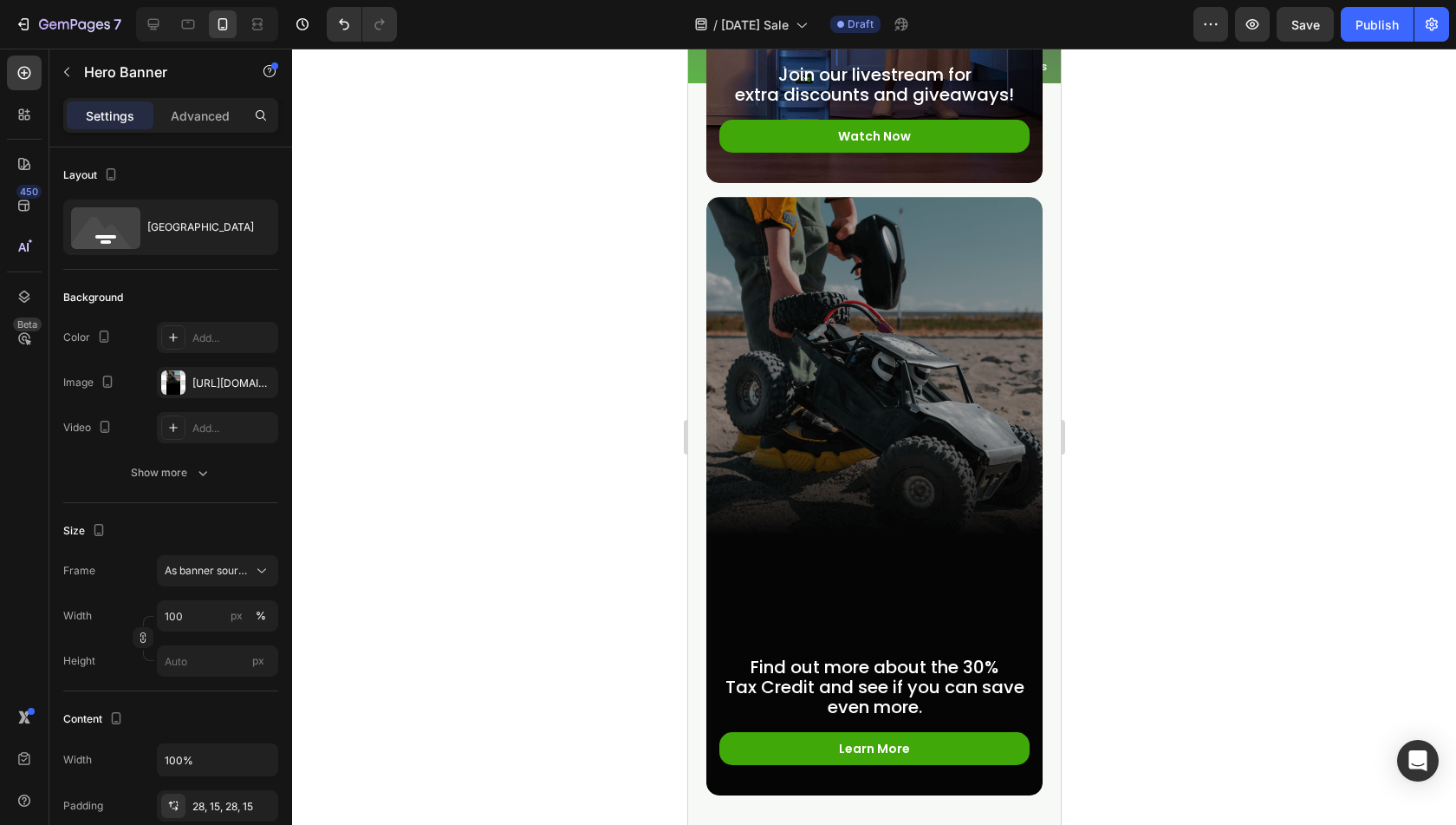
click at [841, 400] on div "Overlay" at bounding box center [874, 496] width 336 height 599
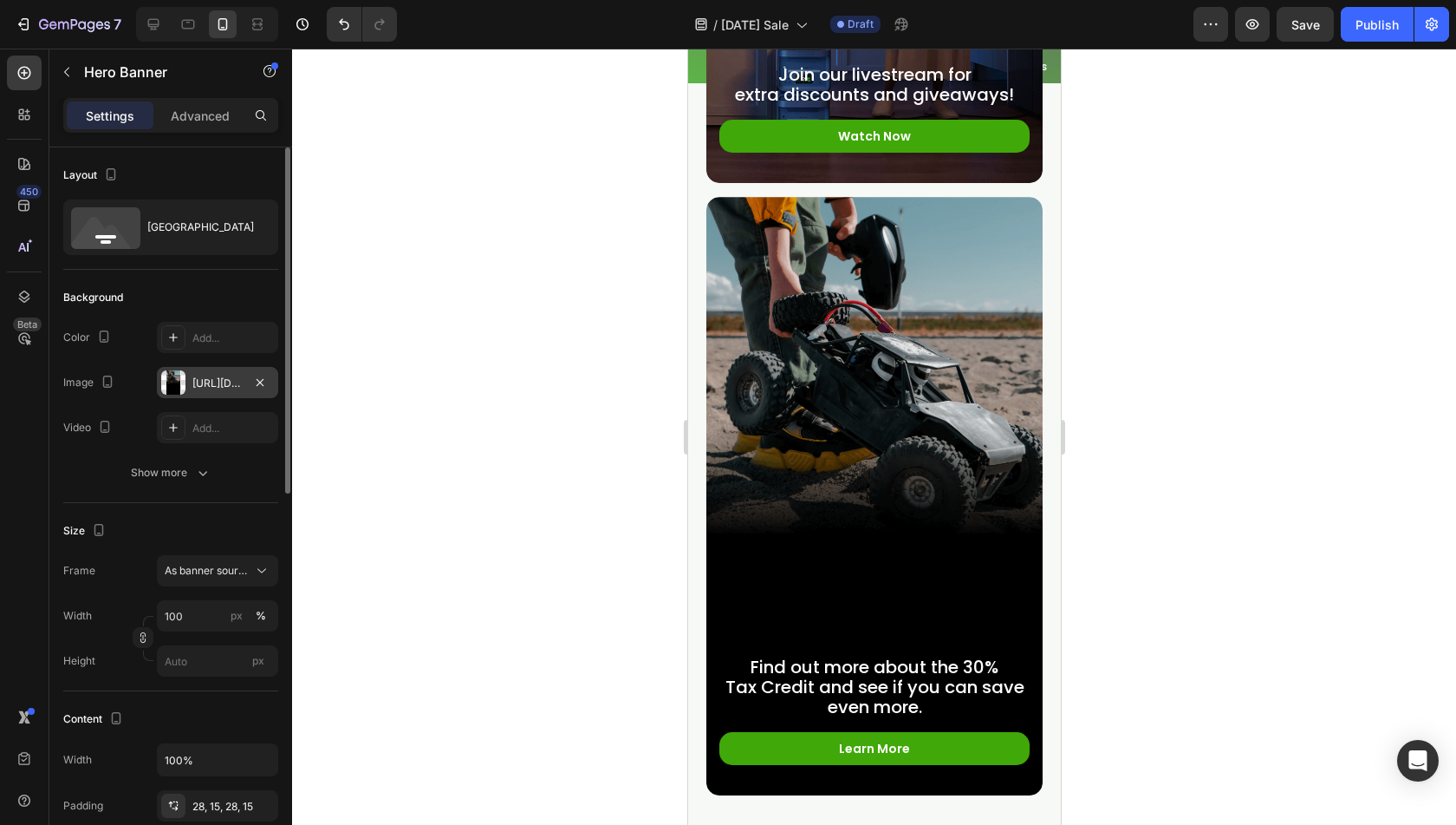
click at [194, 373] on div "[URL][DOMAIN_NAME]" at bounding box center [218, 383] width 121 height 31
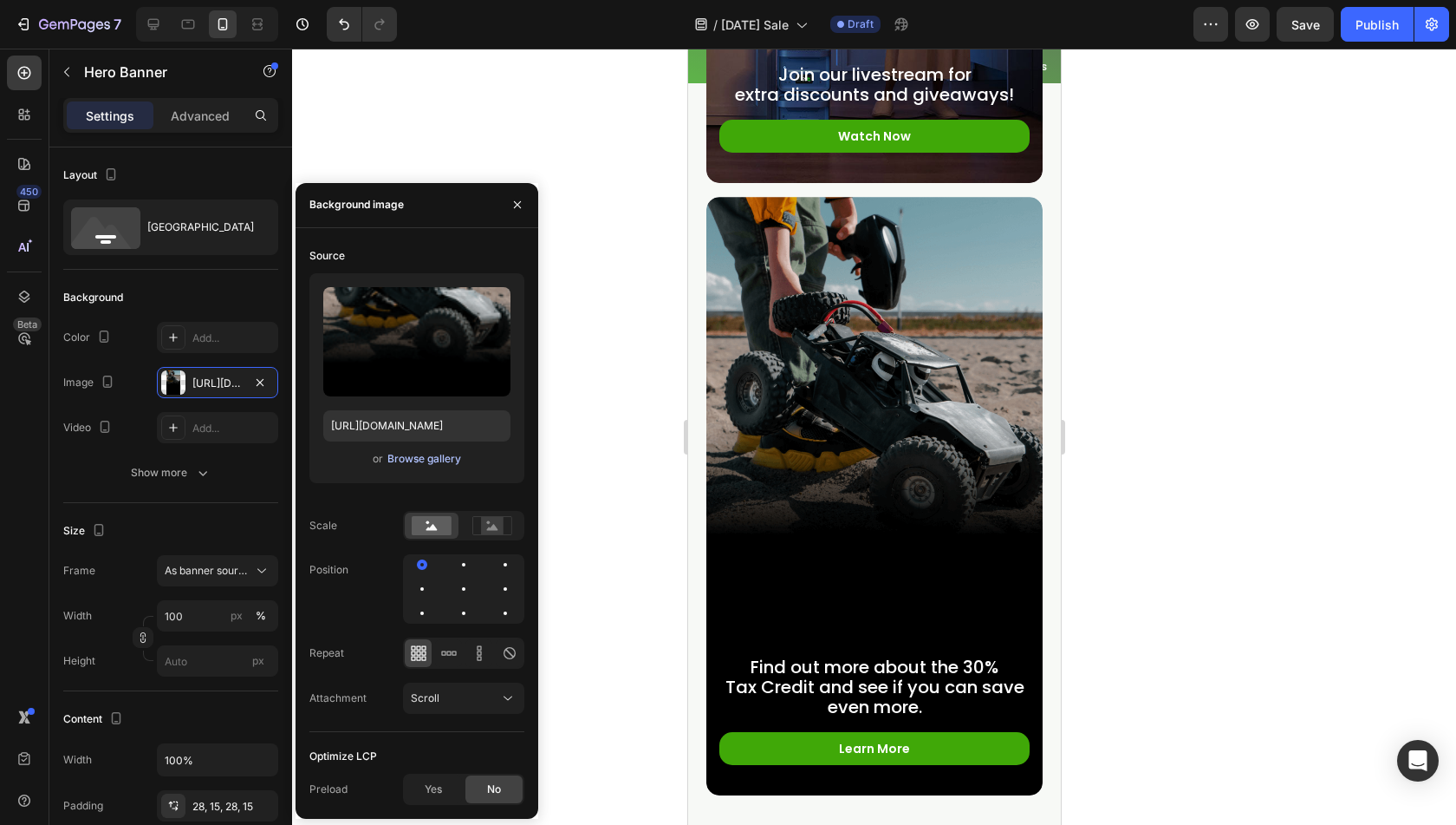
click at [438, 460] on div "Browse gallery" at bounding box center [425, 458] width 74 height 16
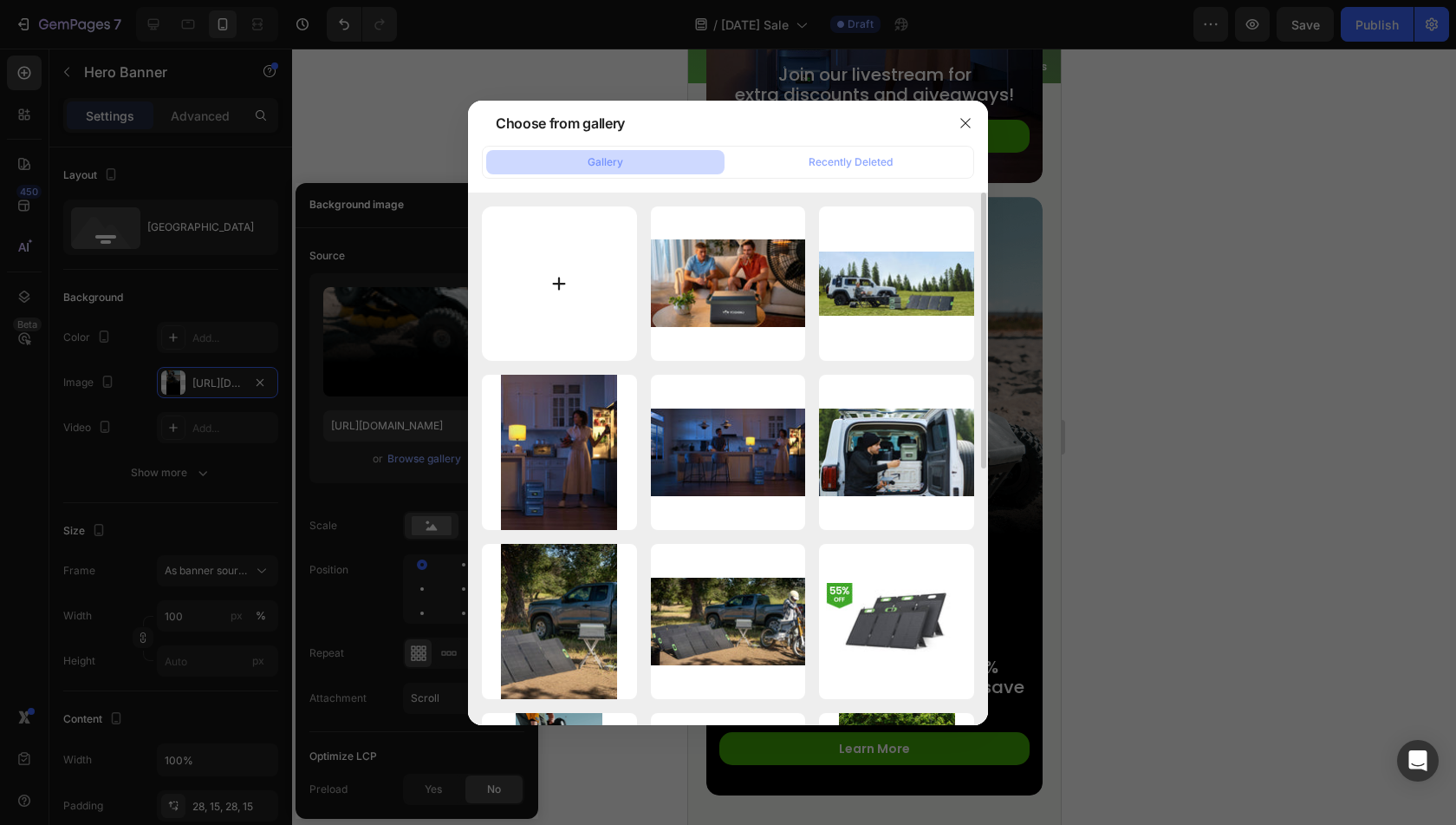
click at [575, 312] on input "file" at bounding box center [559, 283] width 155 height 155
type input "C:\fakepath\7.jpg"
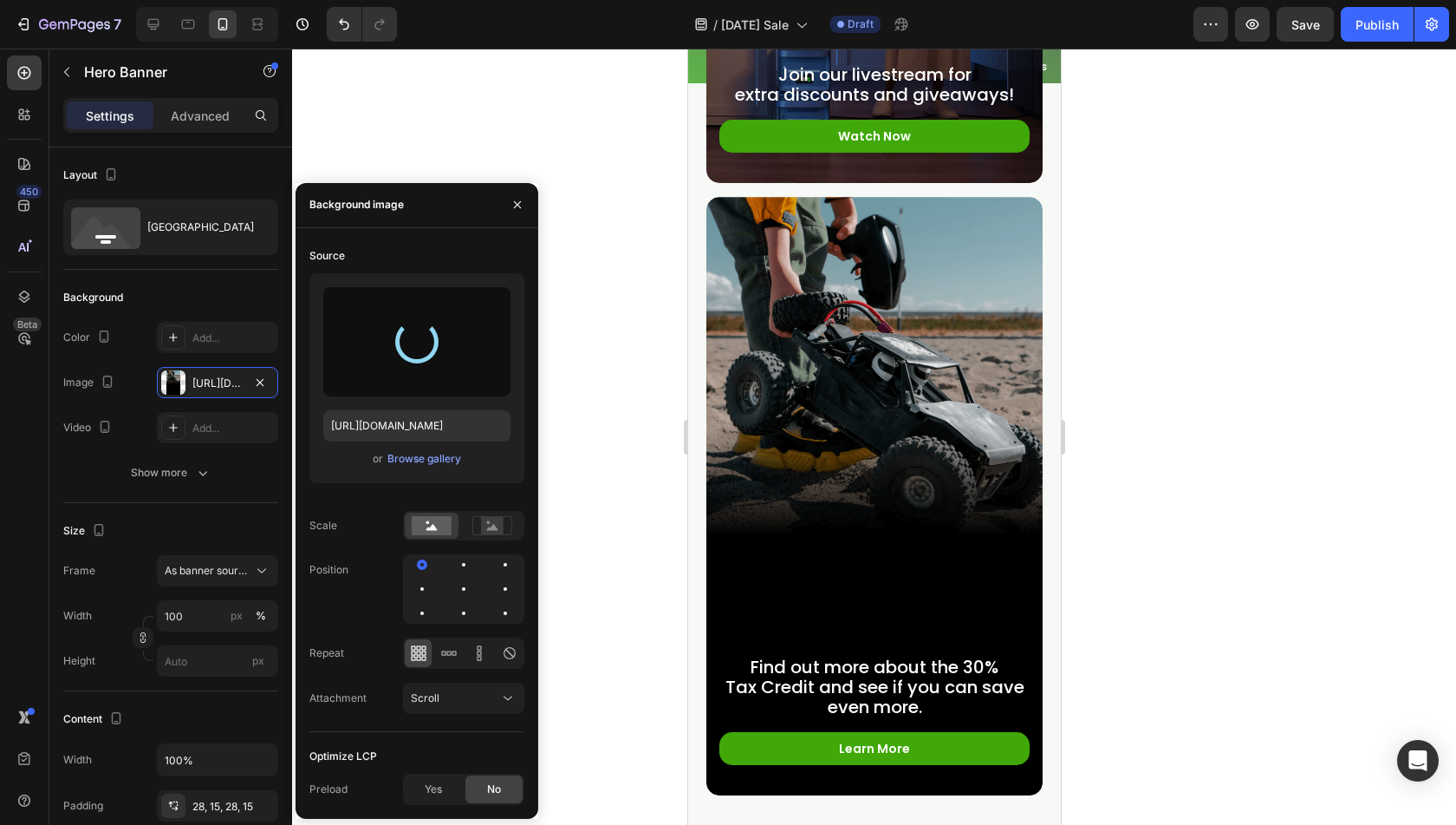
type input "[URL][DOMAIN_NAME]"
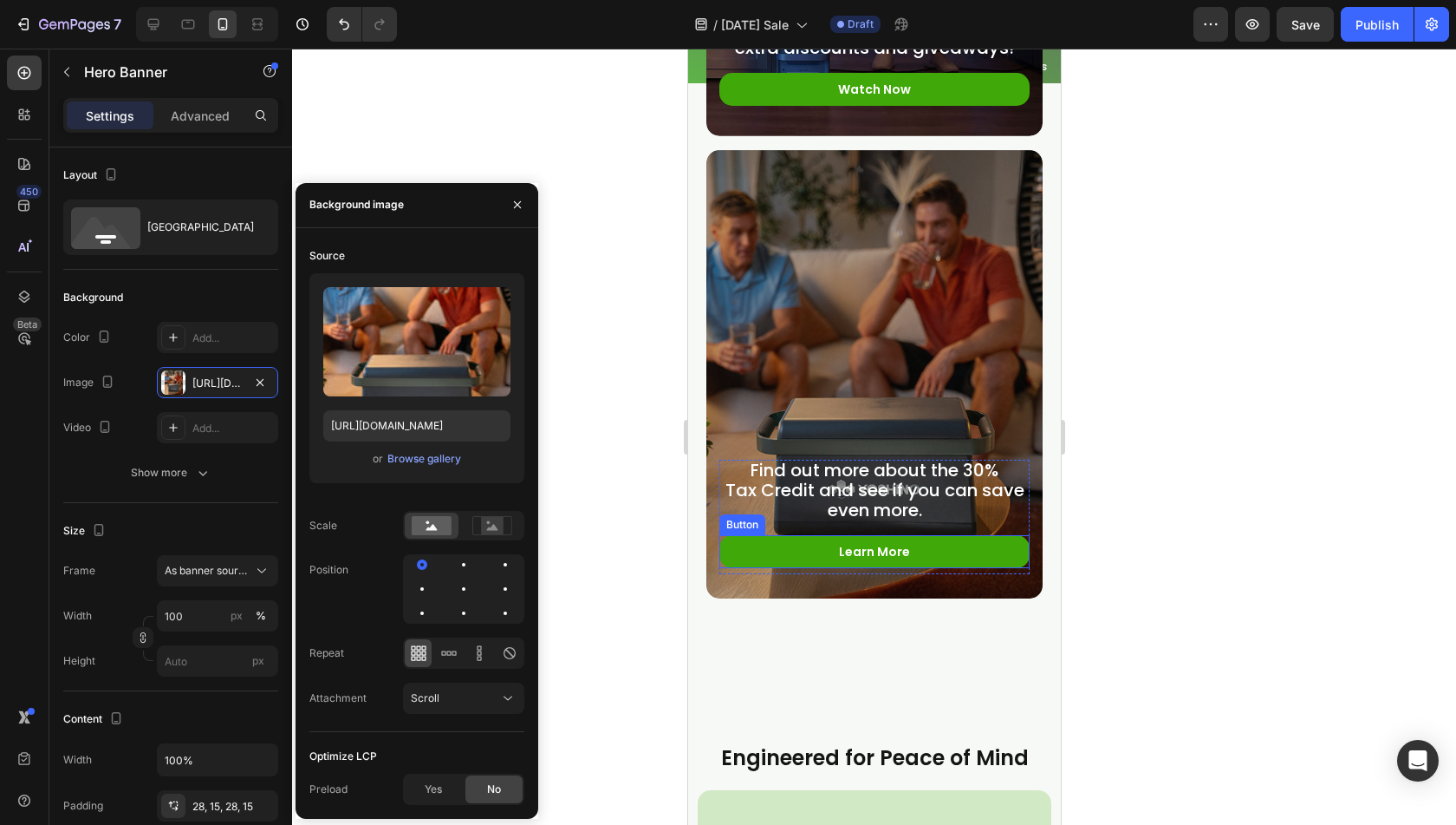
scroll to position [6287, 0]
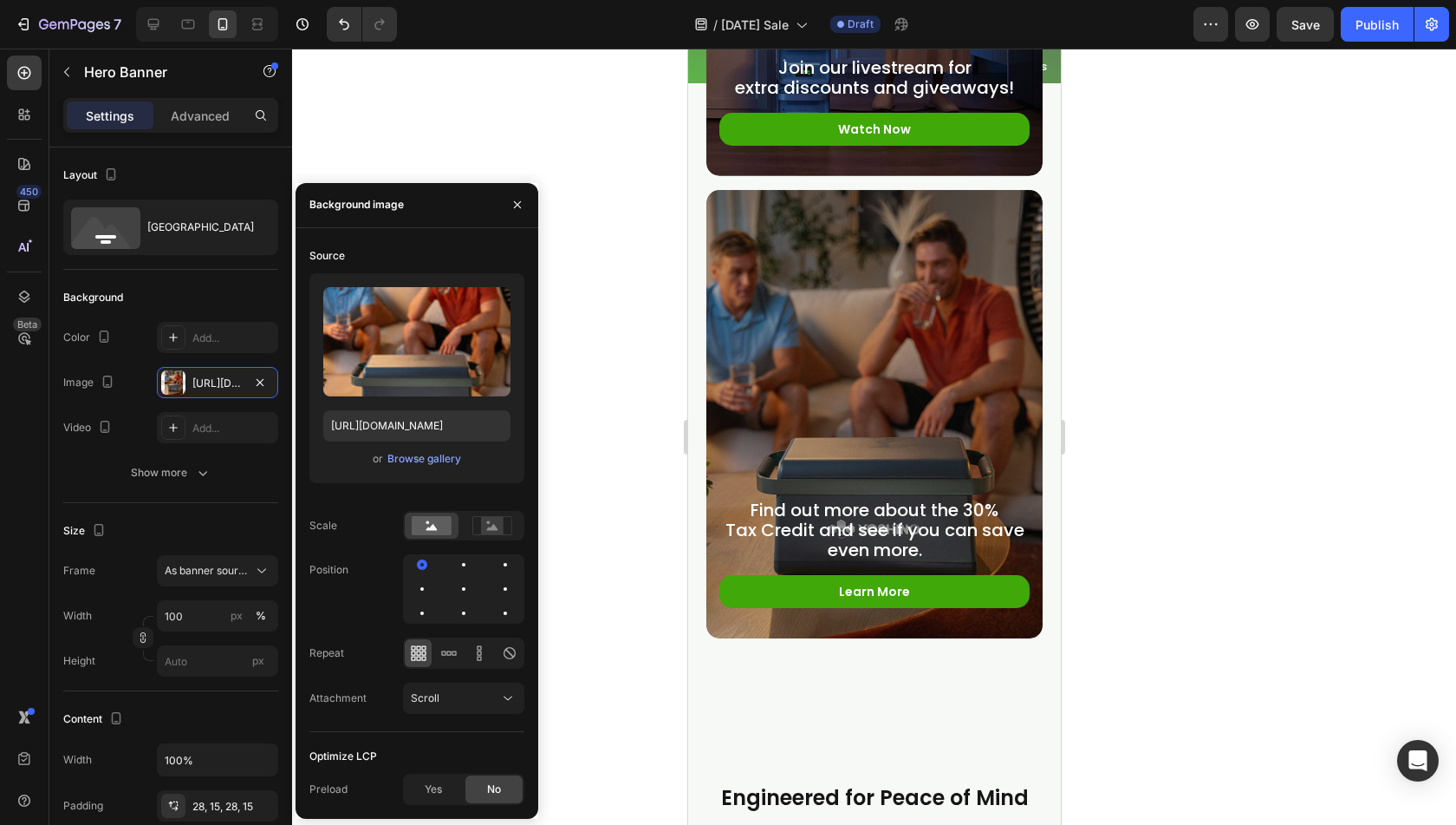
click at [919, 357] on div "Overlay" at bounding box center [874, 415] width 336 height 449
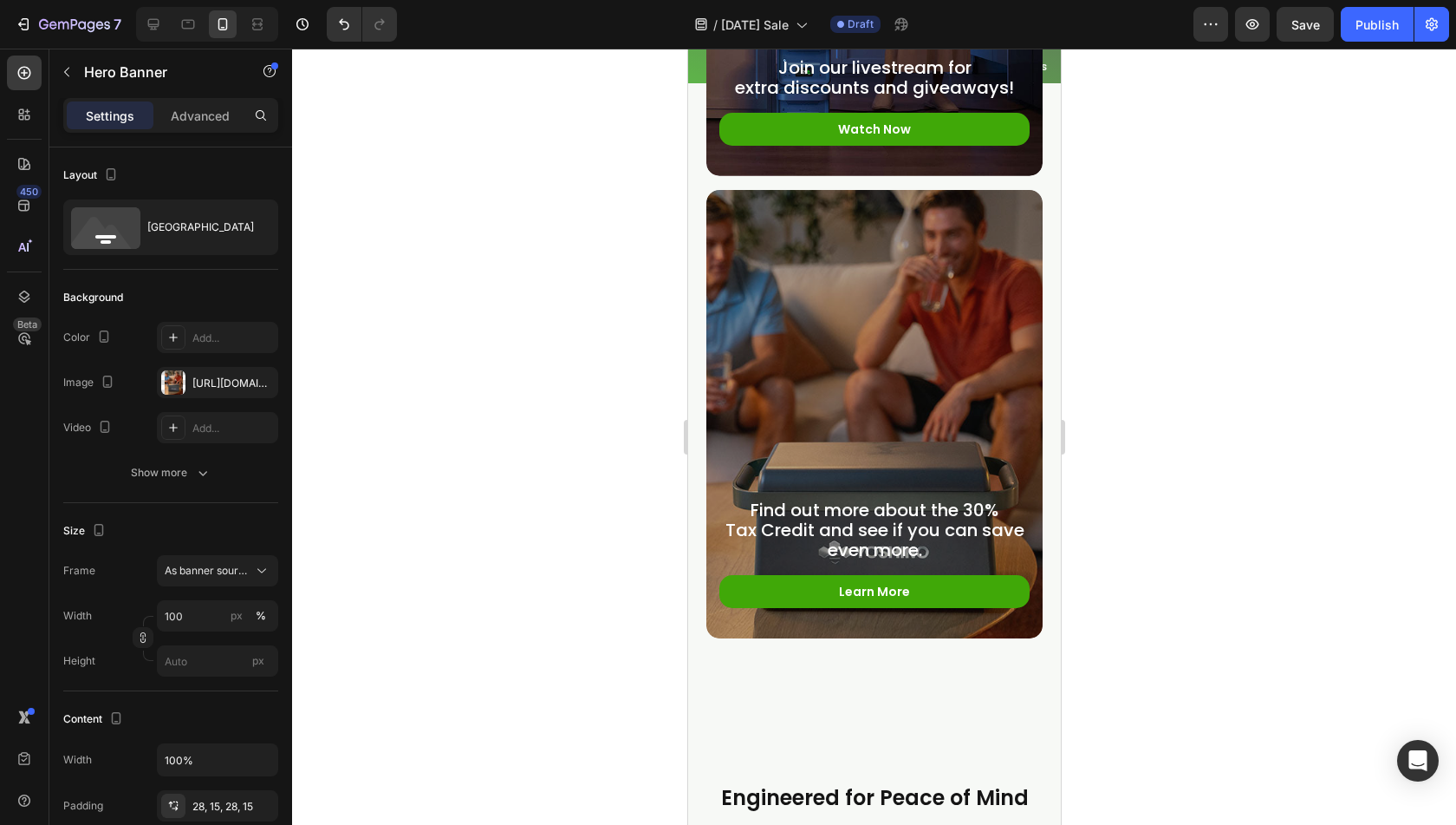
click at [891, 400] on div "Overlay" at bounding box center [874, 415] width 336 height 449
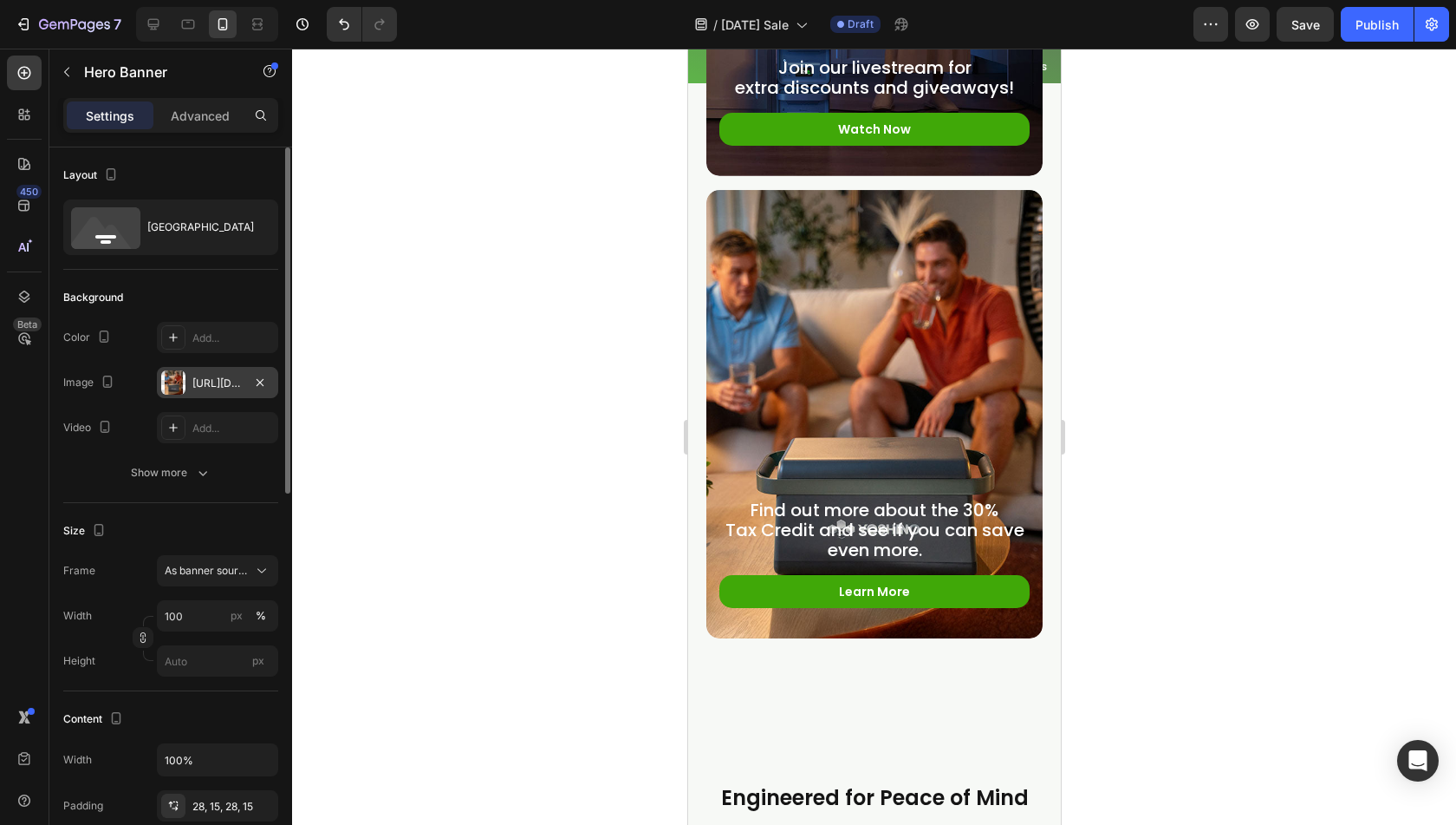
click at [189, 382] on div "[URL][DOMAIN_NAME]" at bounding box center [218, 383] width 121 height 31
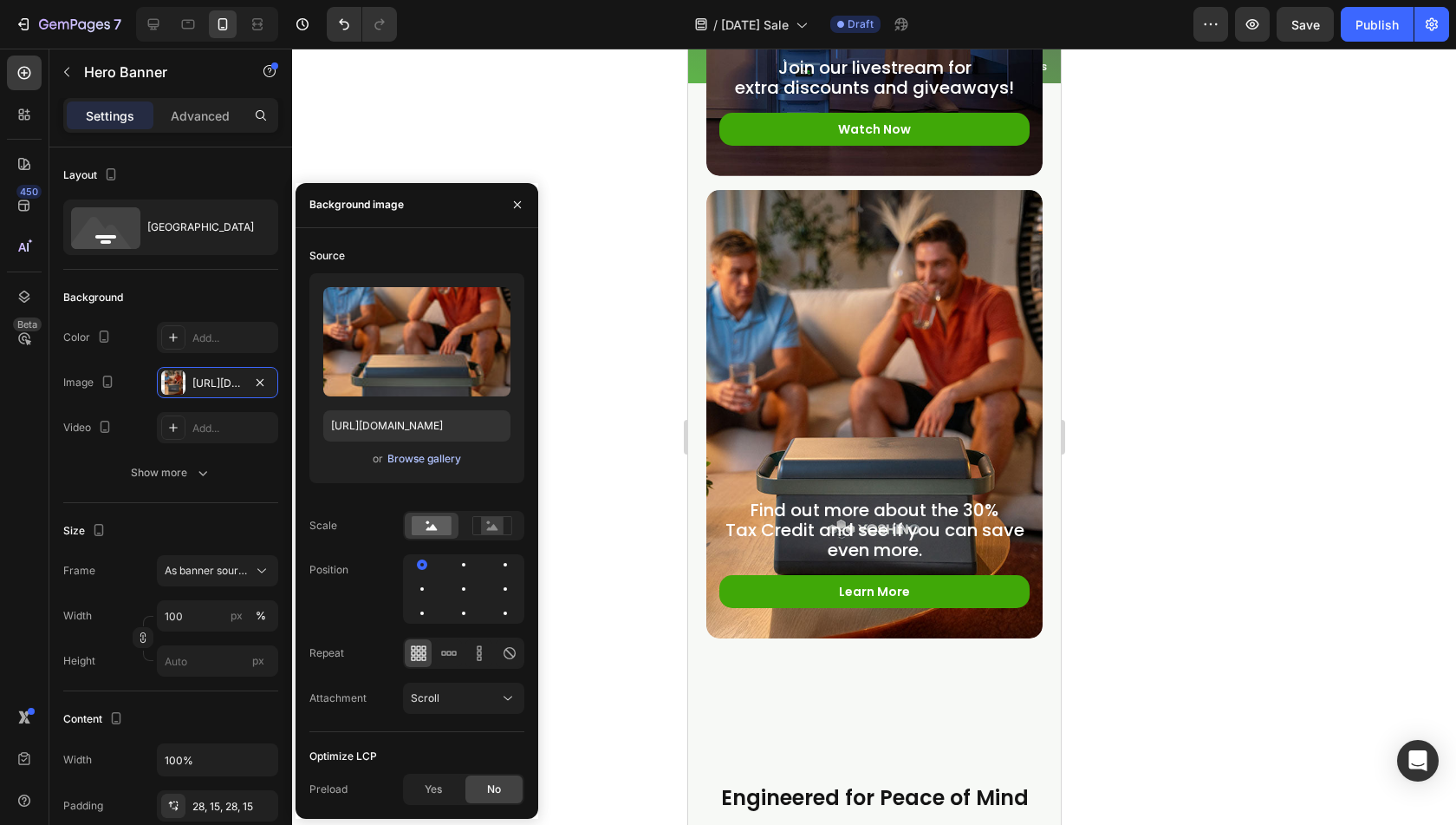
click at [408, 451] on div "Browse gallery" at bounding box center [425, 458] width 74 height 16
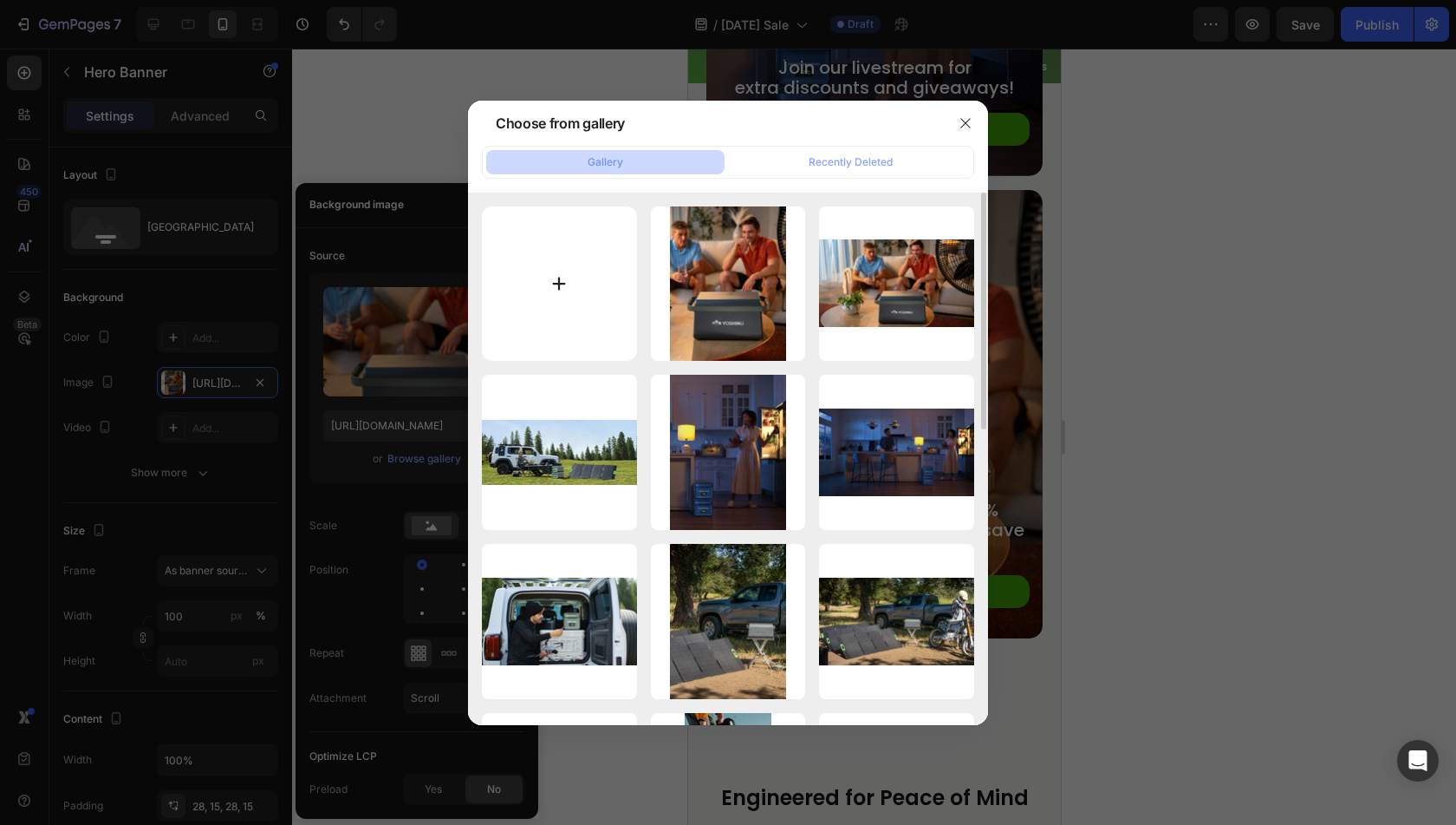
click at [557, 268] on input "file" at bounding box center [559, 283] width 155 height 155
type input "C:\fakepath\9.jpg"
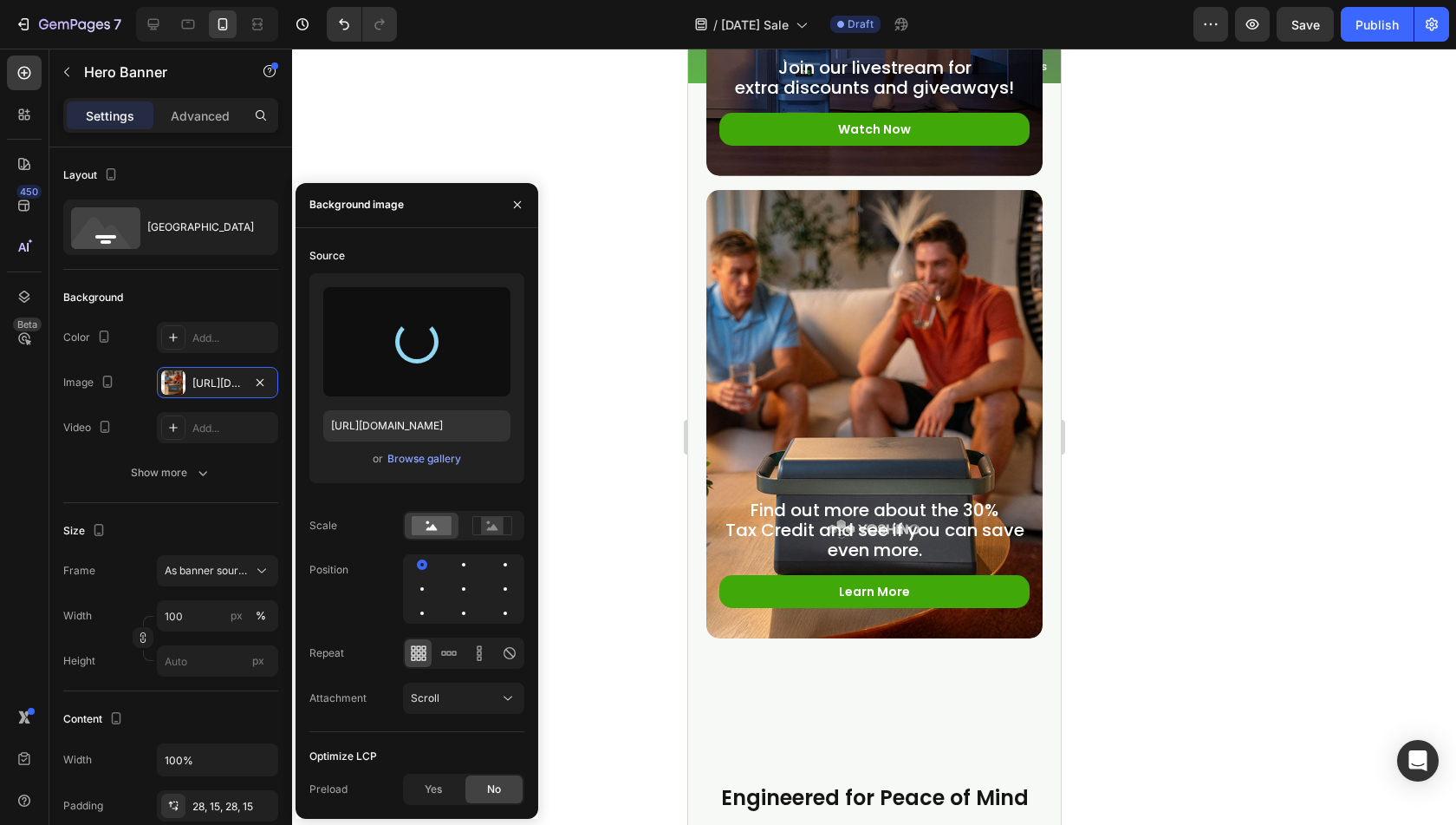
type input "[URL][DOMAIN_NAME]"
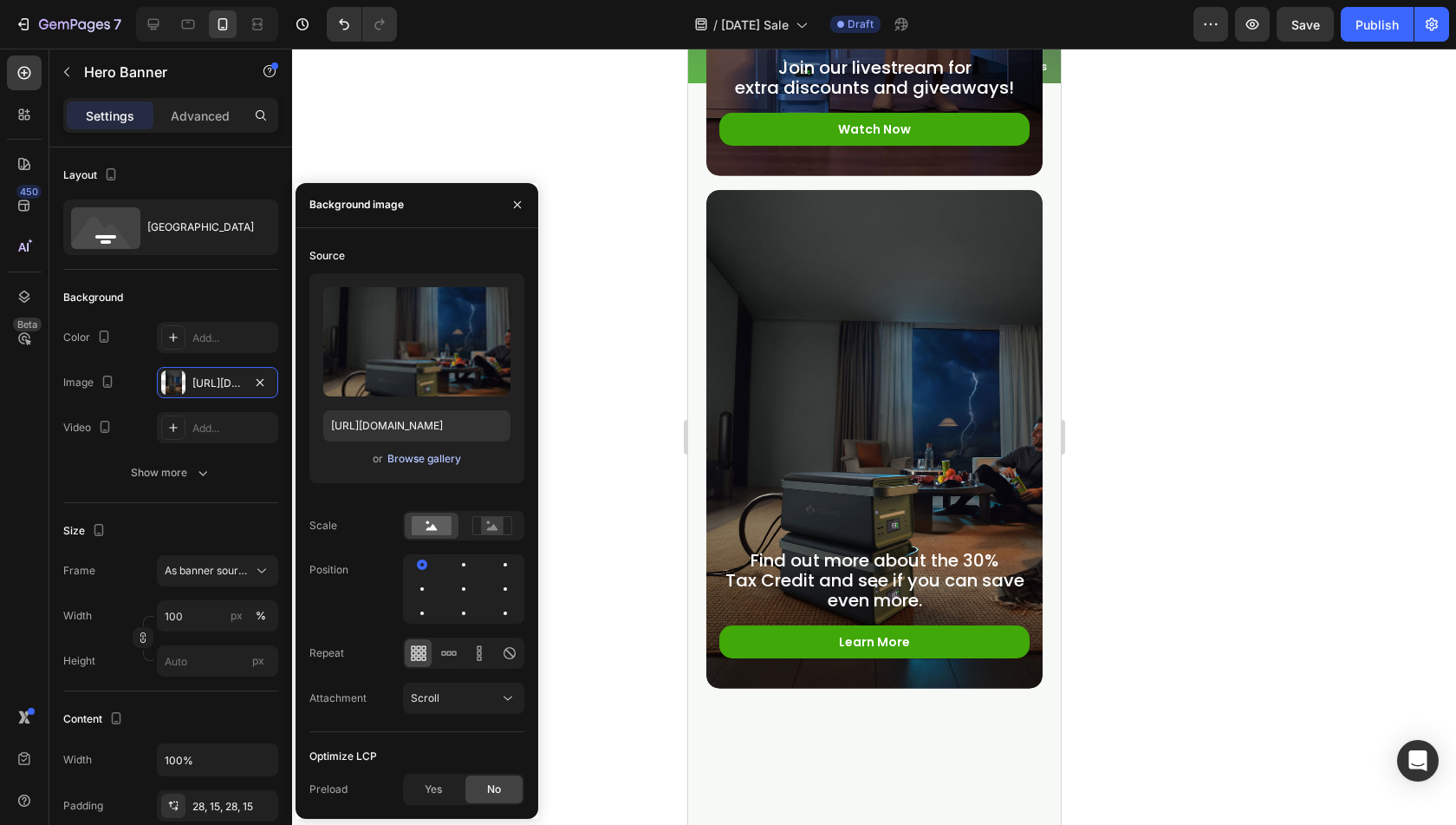
click at [422, 457] on div "Browse gallery" at bounding box center [425, 458] width 74 height 16
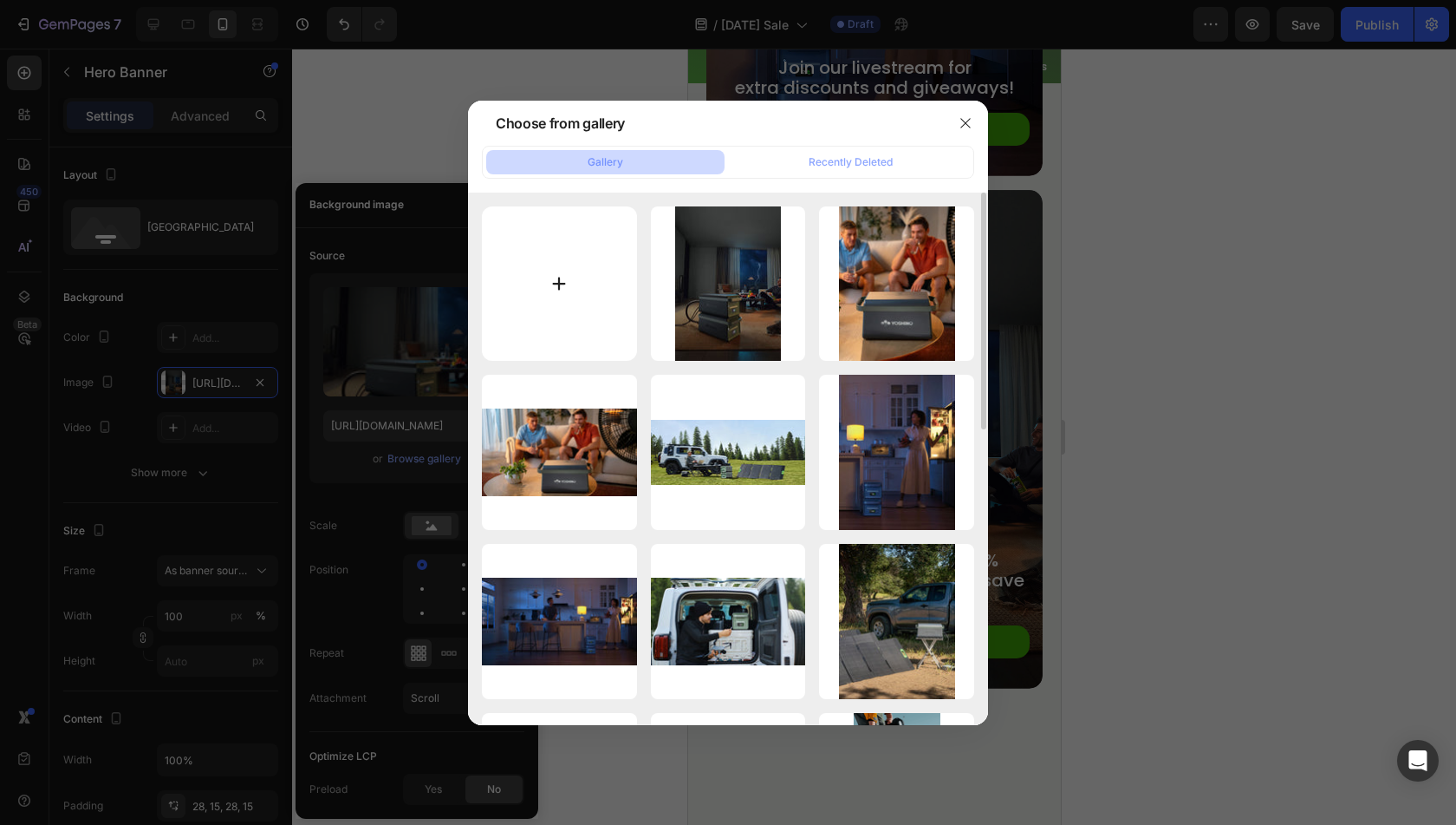
click at [539, 294] on input "file" at bounding box center [559, 283] width 155 height 155
type input "C:\fakepath\6.jpg"
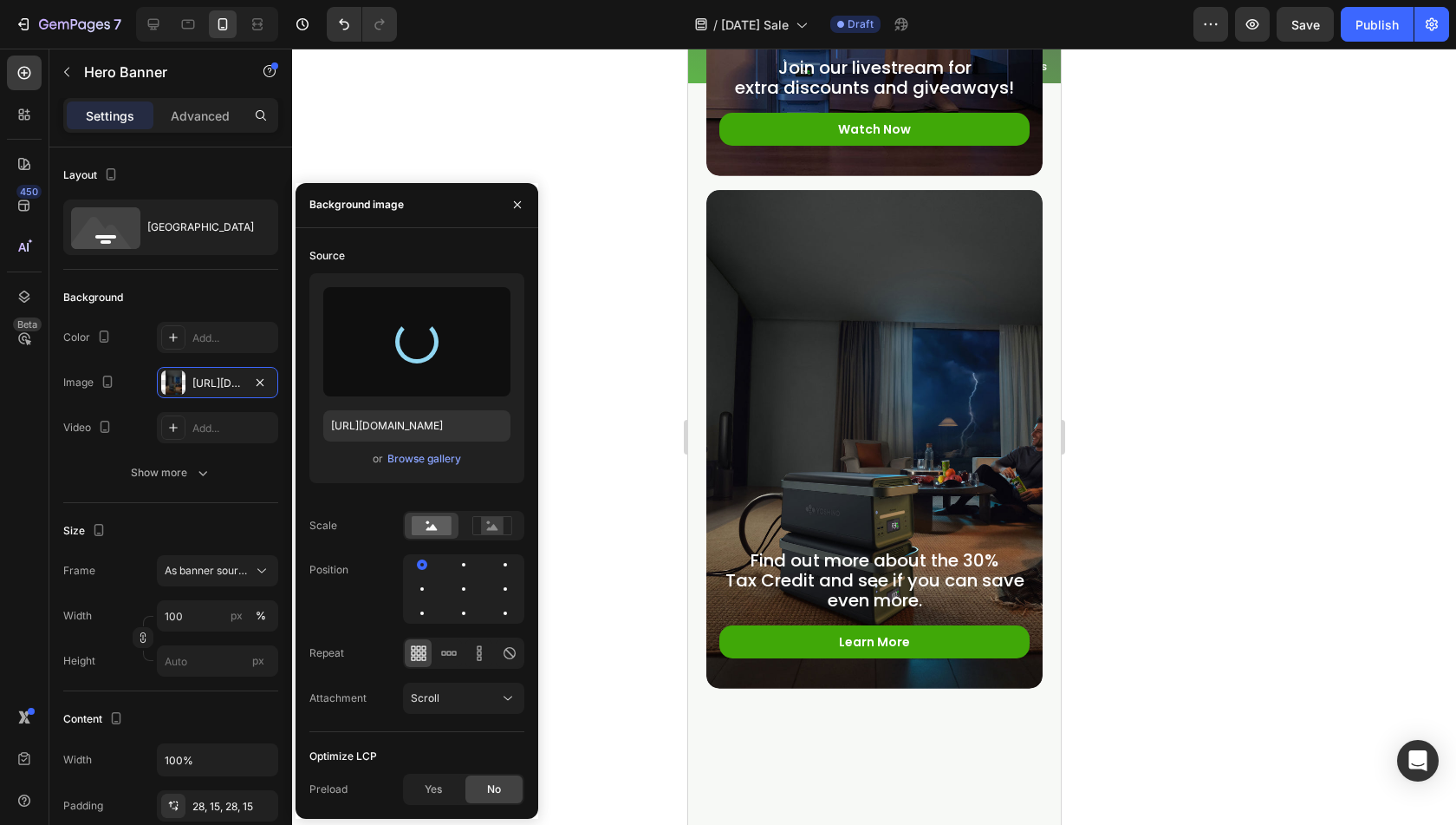
type input "[URL][DOMAIN_NAME]"
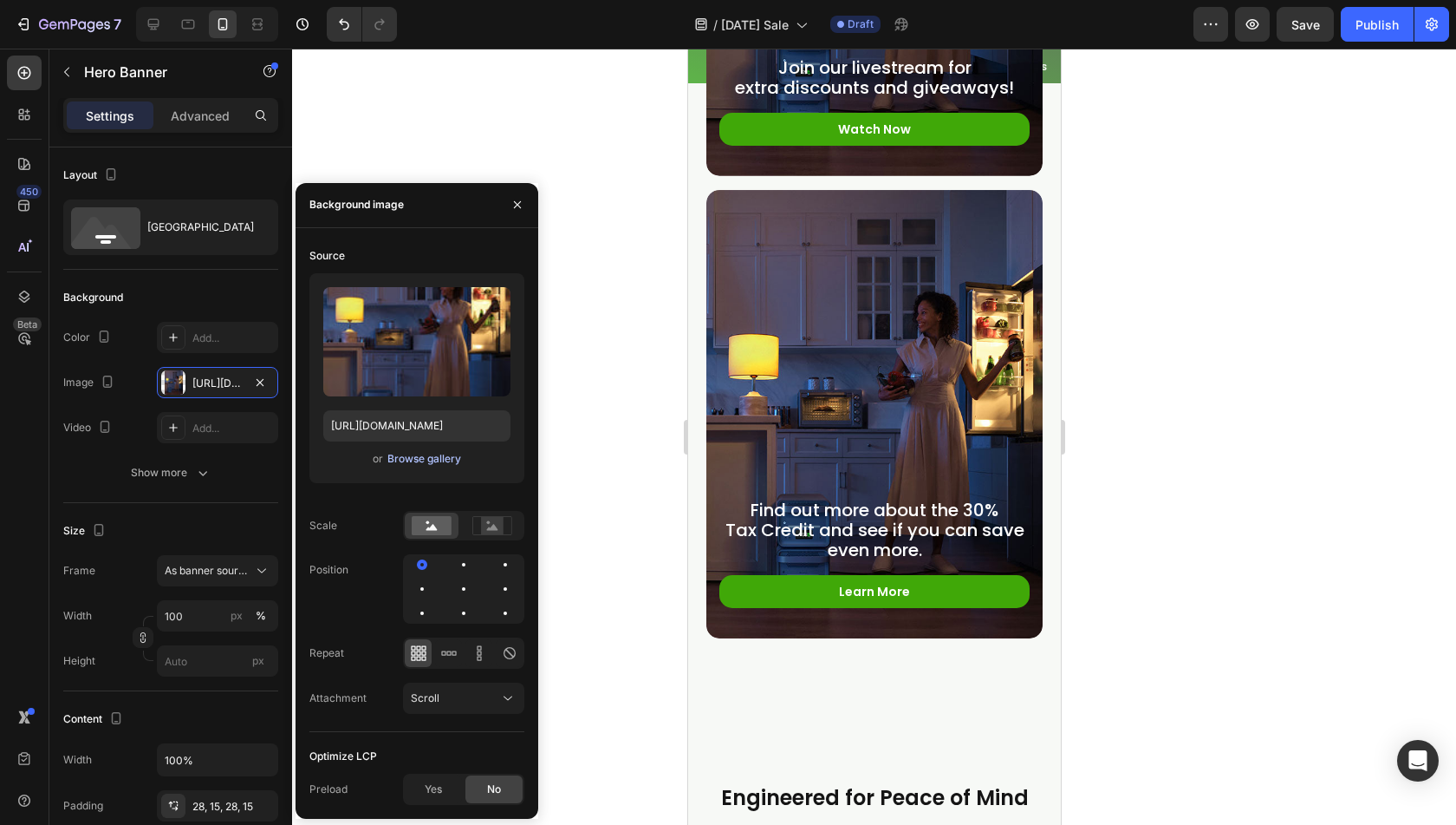
click at [434, 459] on div "Browse gallery" at bounding box center [425, 458] width 74 height 16
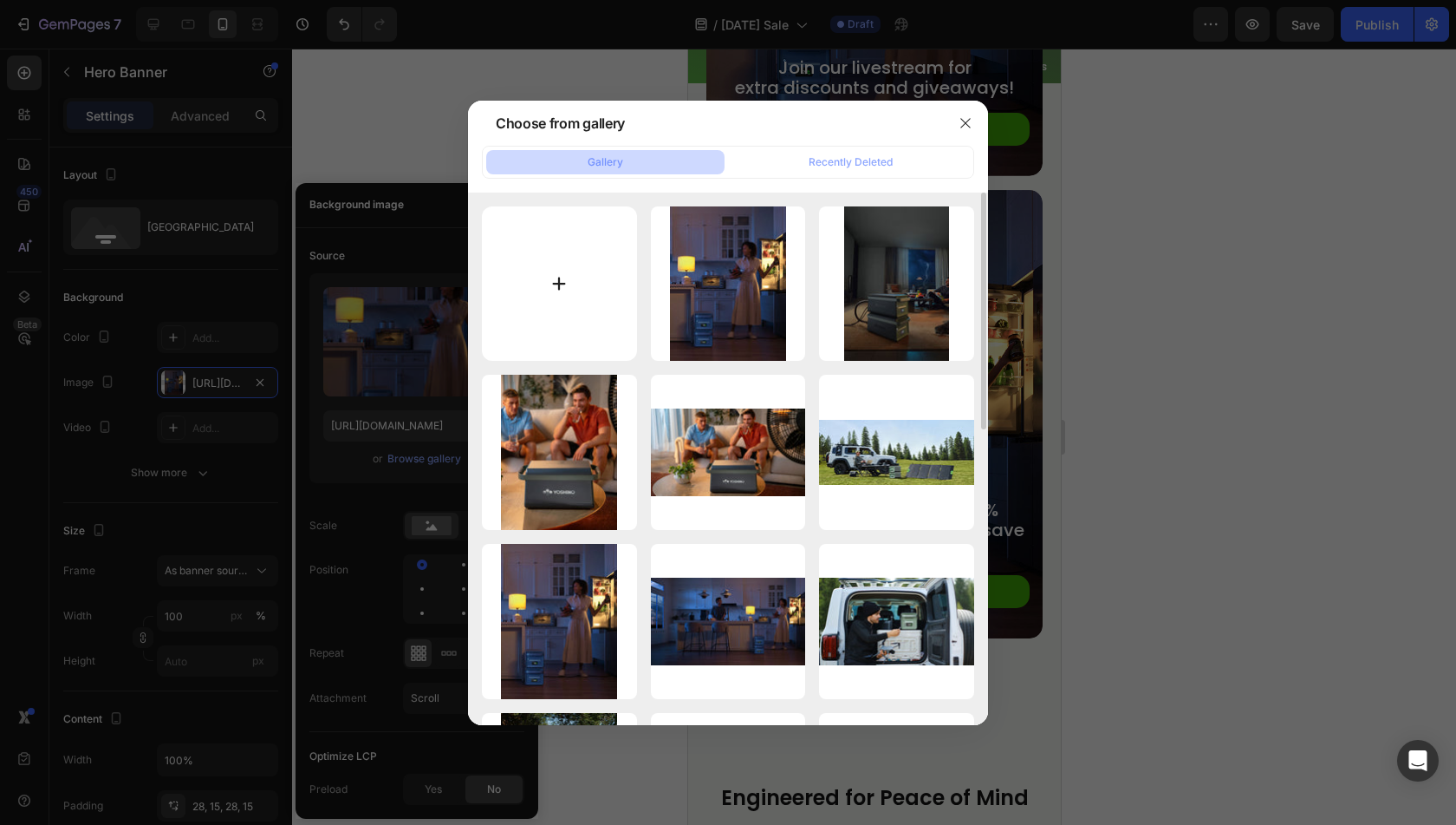
click at [526, 326] on input "file" at bounding box center [559, 283] width 155 height 155
type input "C:\fakepath\4.jpg"
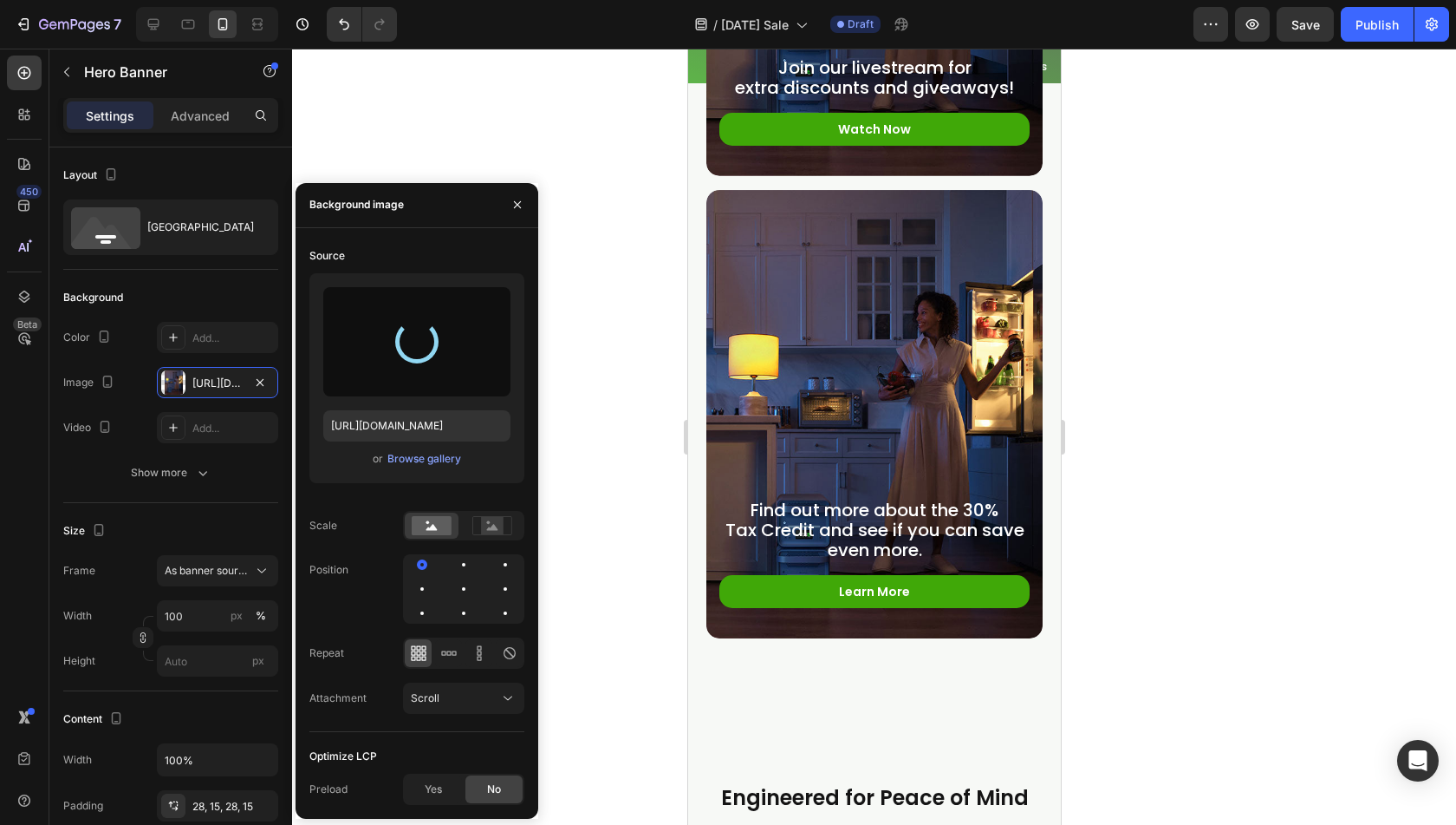
type input "https://cdn.shopify.com/s/files/1/0622/3236/3174/files/gempages_483610539826611…"
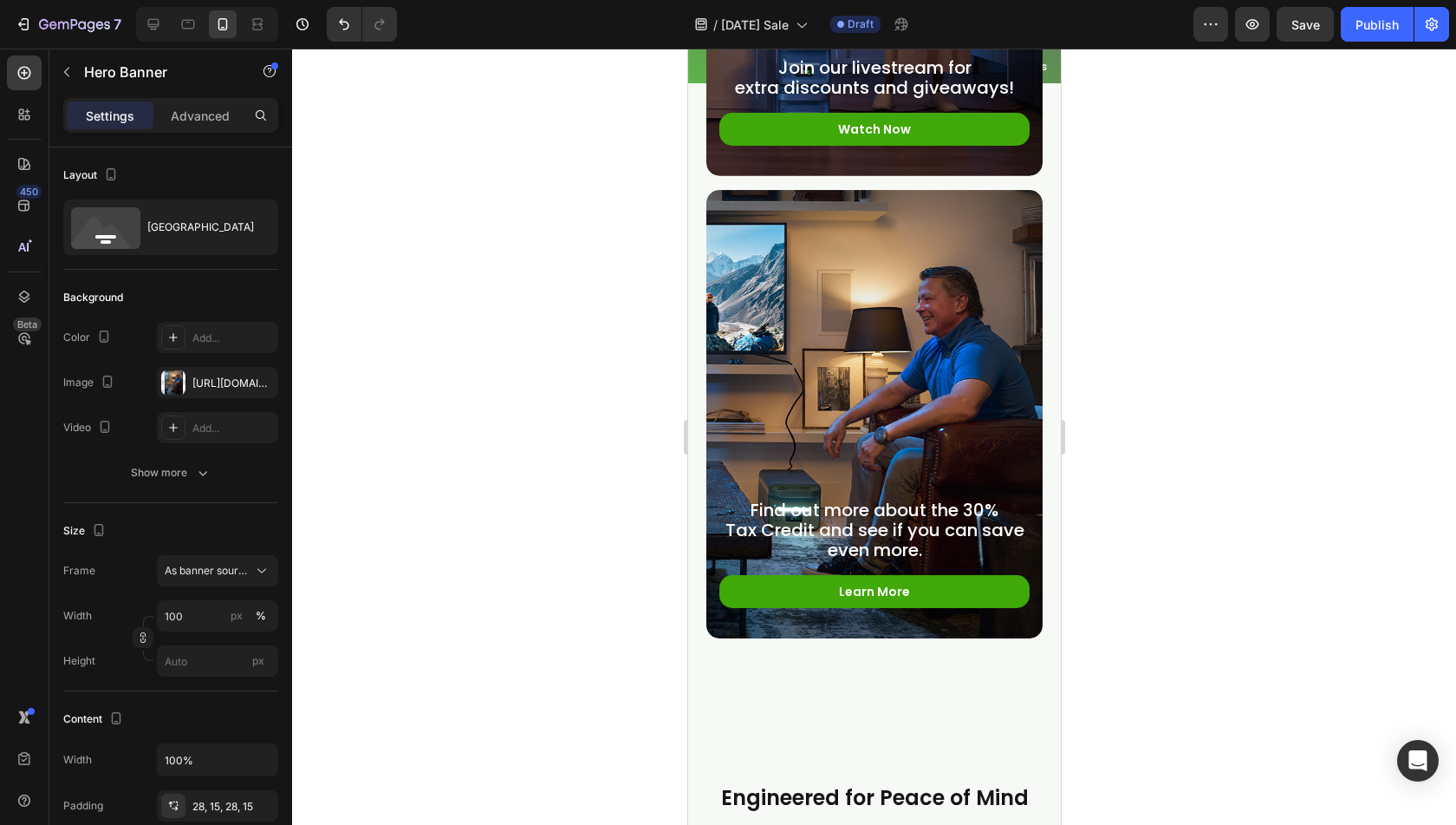
click at [632, 383] on div at bounding box center [874, 437] width 1165 height 776
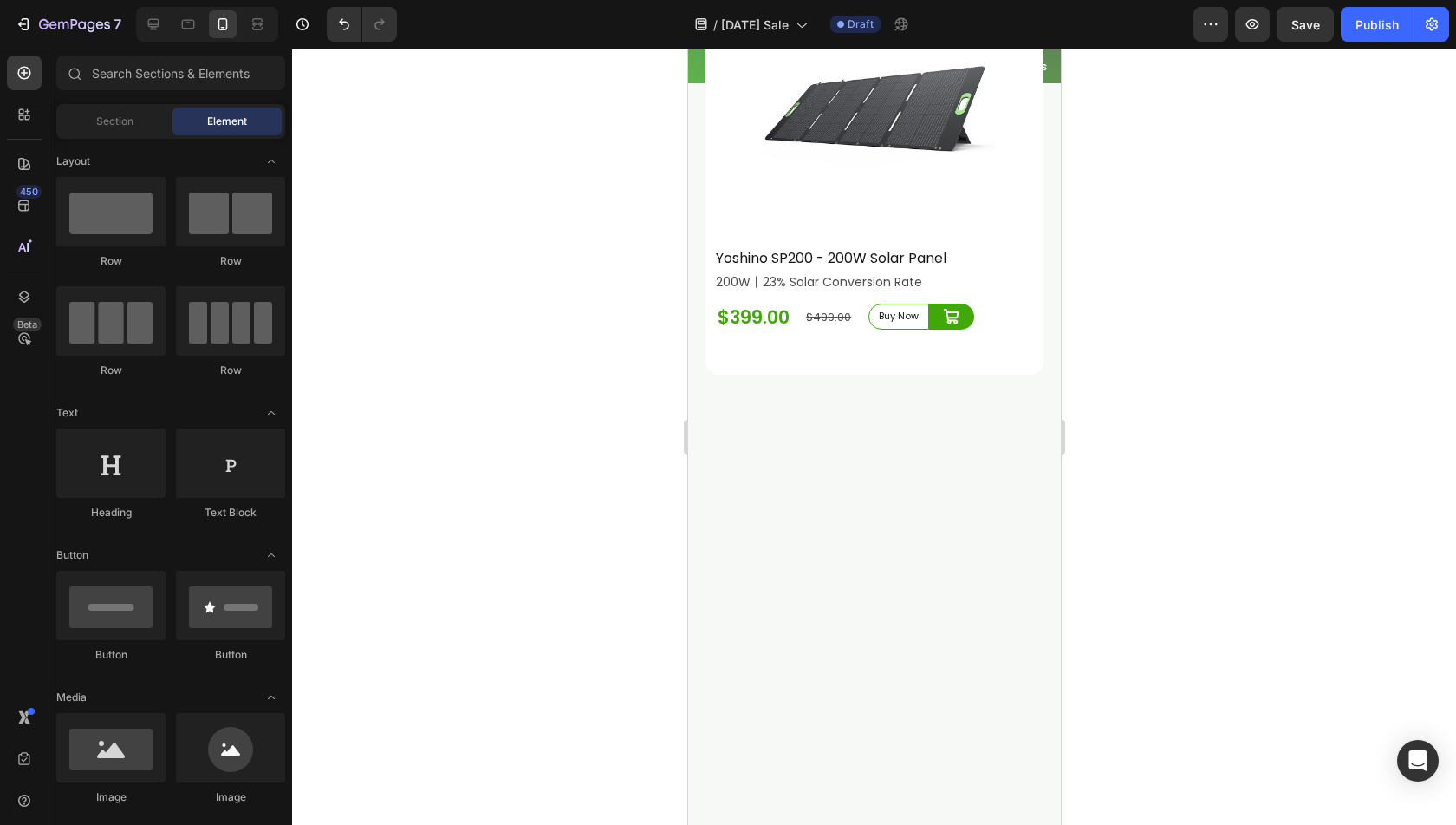
scroll to position [7433, 0]
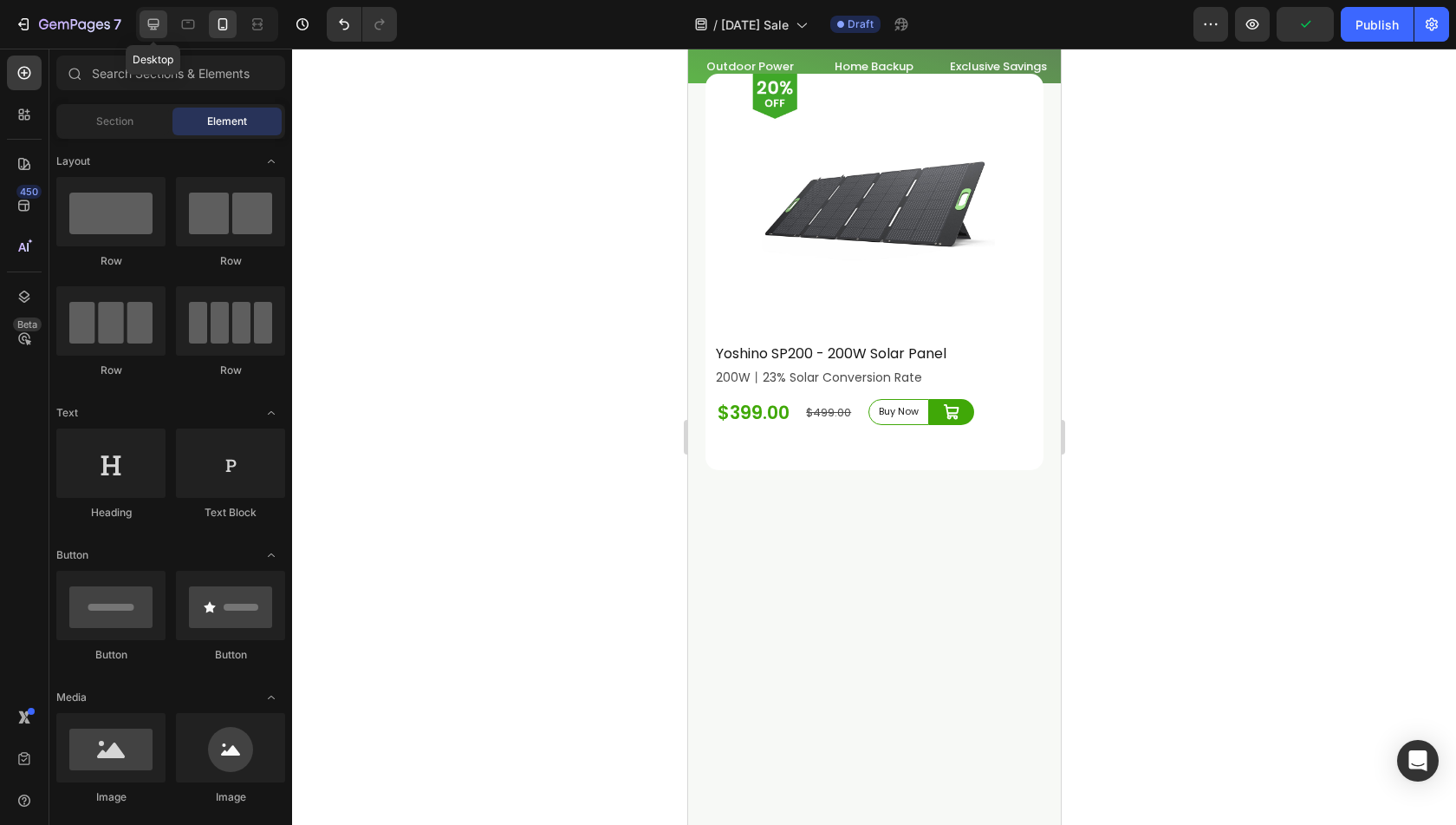
click at [149, 23] on icon at bounding box center [154, 24] width 17 height 17
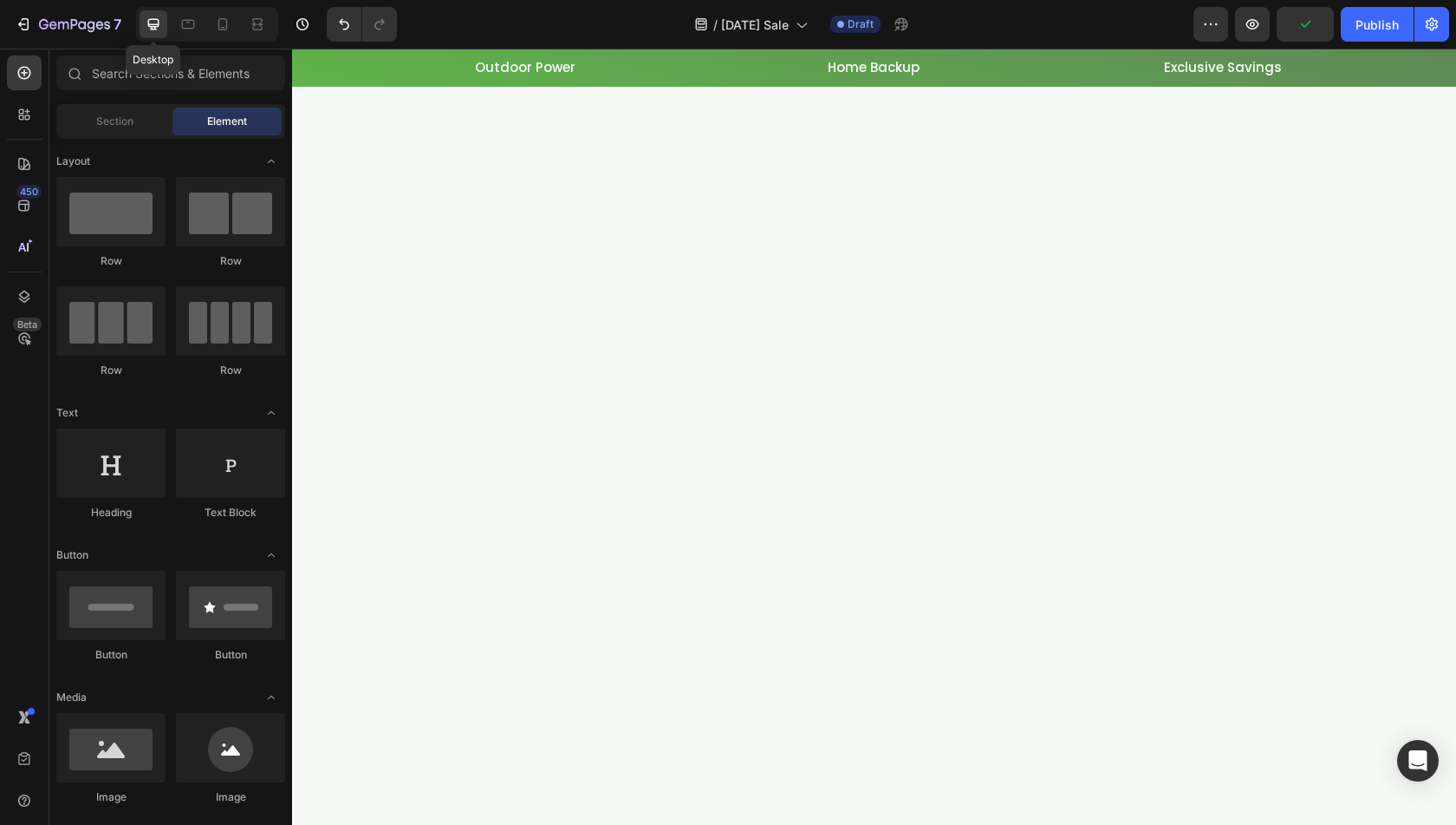
scroll to position [7259, 0]
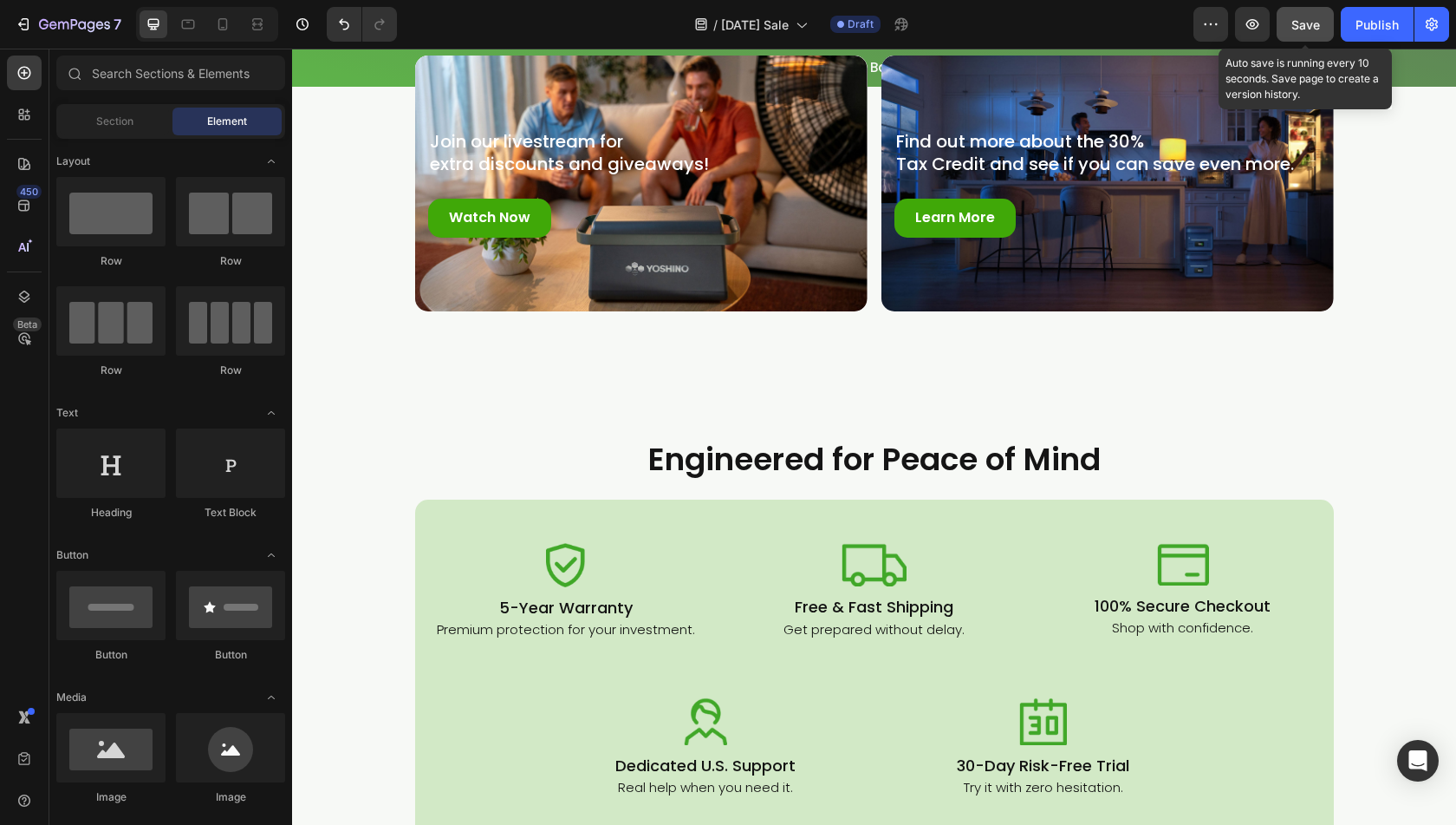
click at [1307, 21] on span "Save" at bounding box center [1305, 25] width 28 height 15
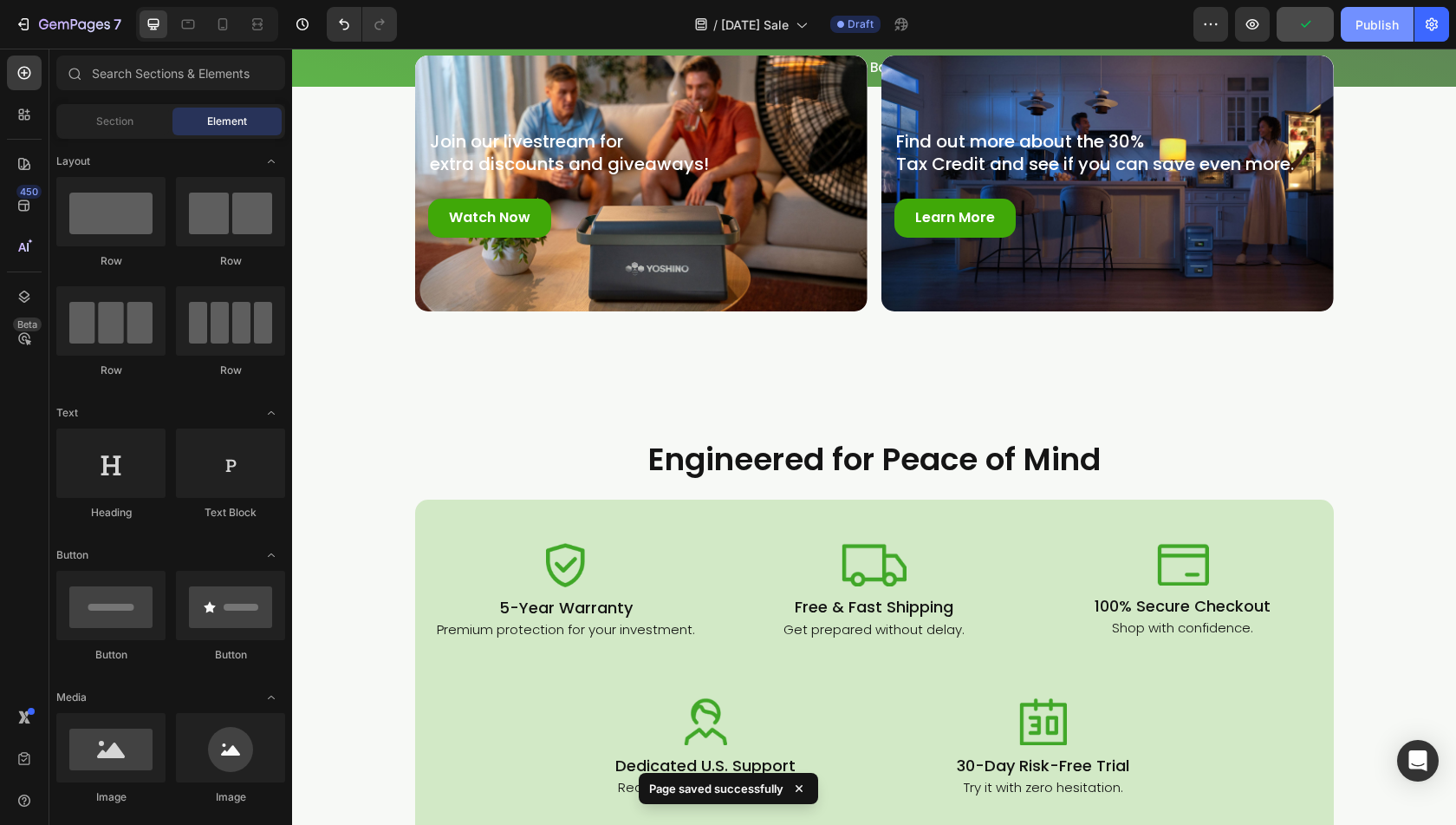
click at [1371, 20] on div "Publish" at bounding box center [1377, 25] width 43 height 18
click at [1201, 25] on button "button" at bounding box center [1211, 25] width 35 height 35
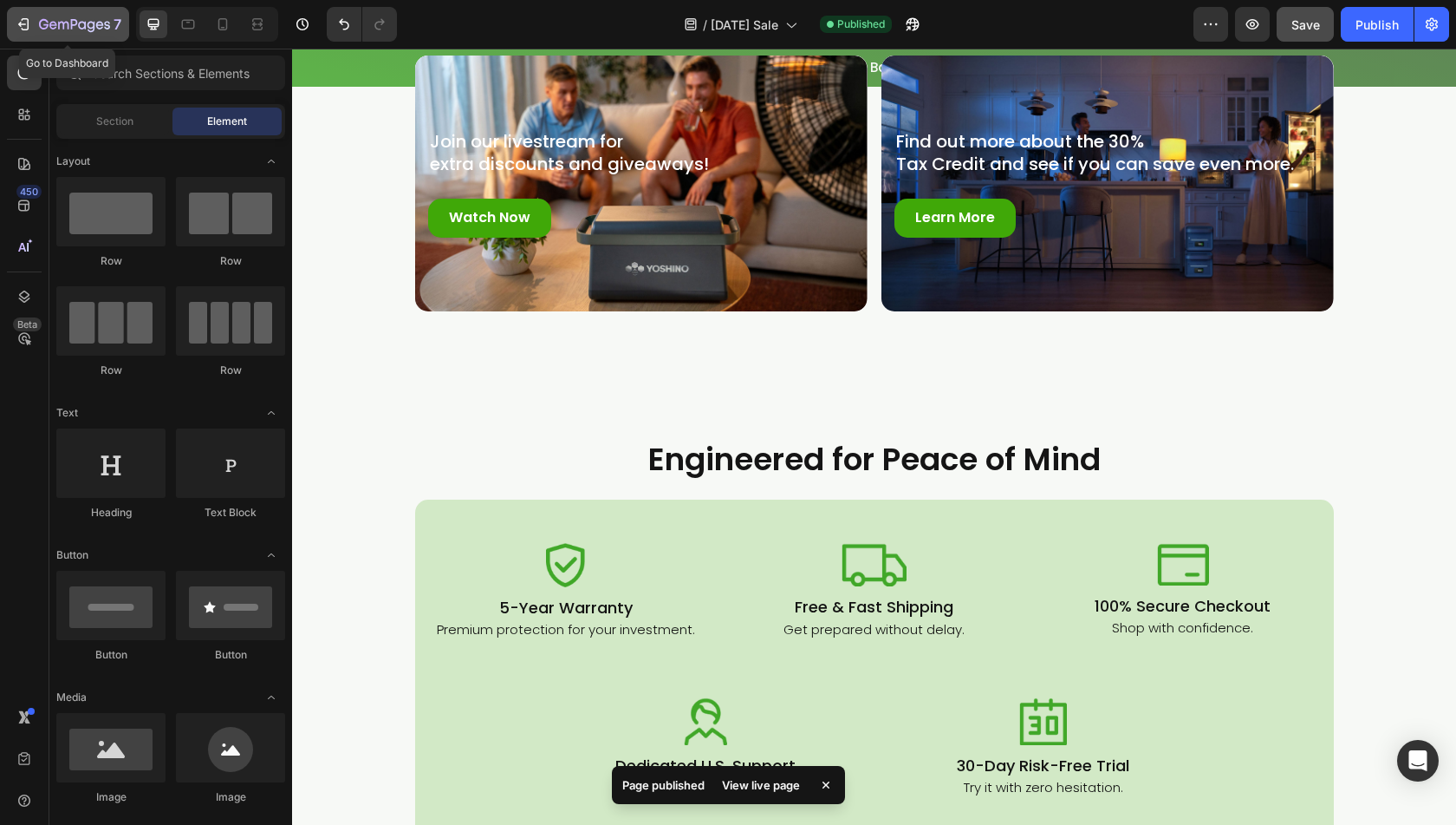
click at [23, 15] on div "7" at bounding box center [68, 24] width 107 height 21
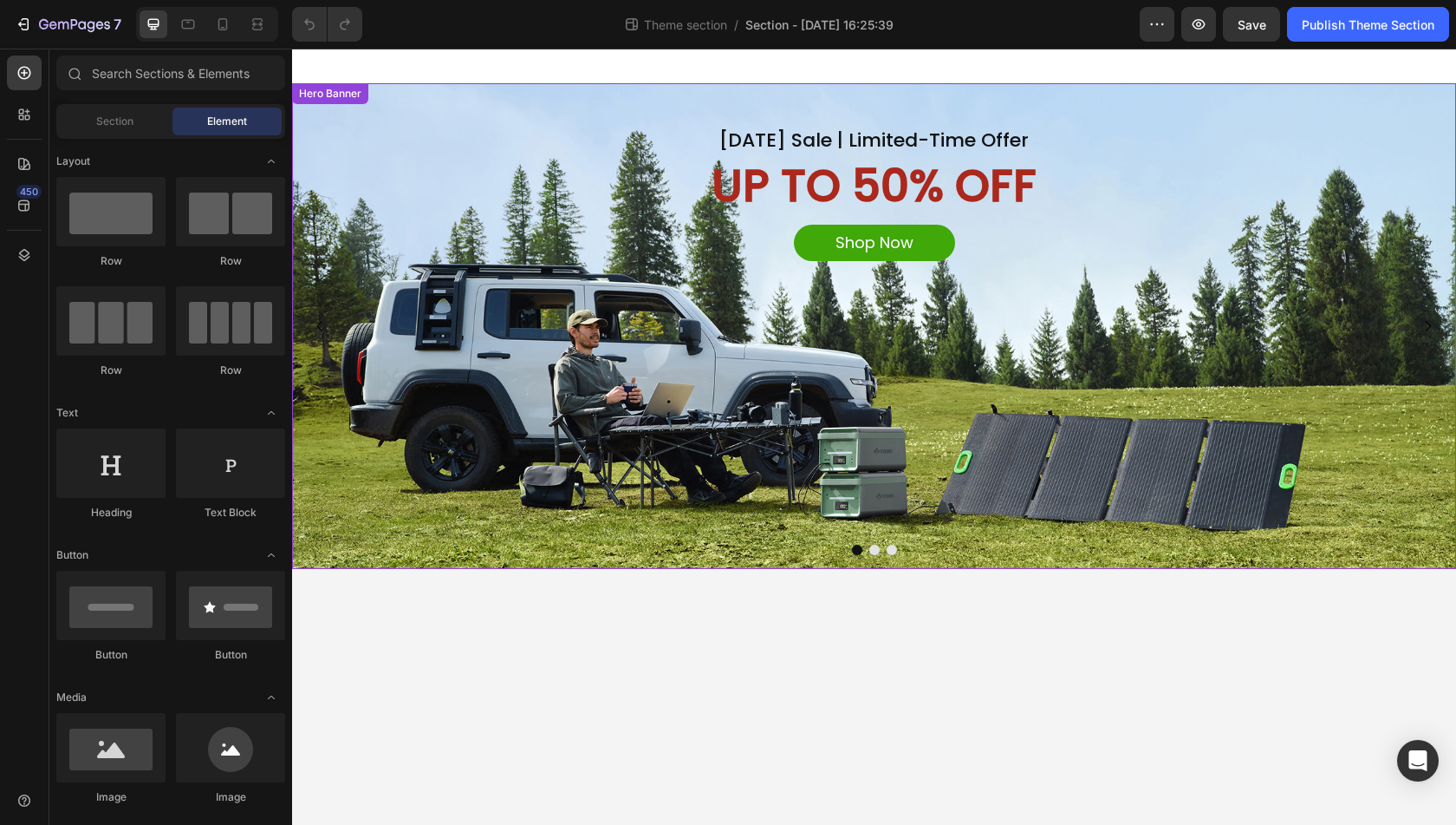
click at [810, 377] on div "Background Image" at bounding box center [874, 327] width 1165 height 486
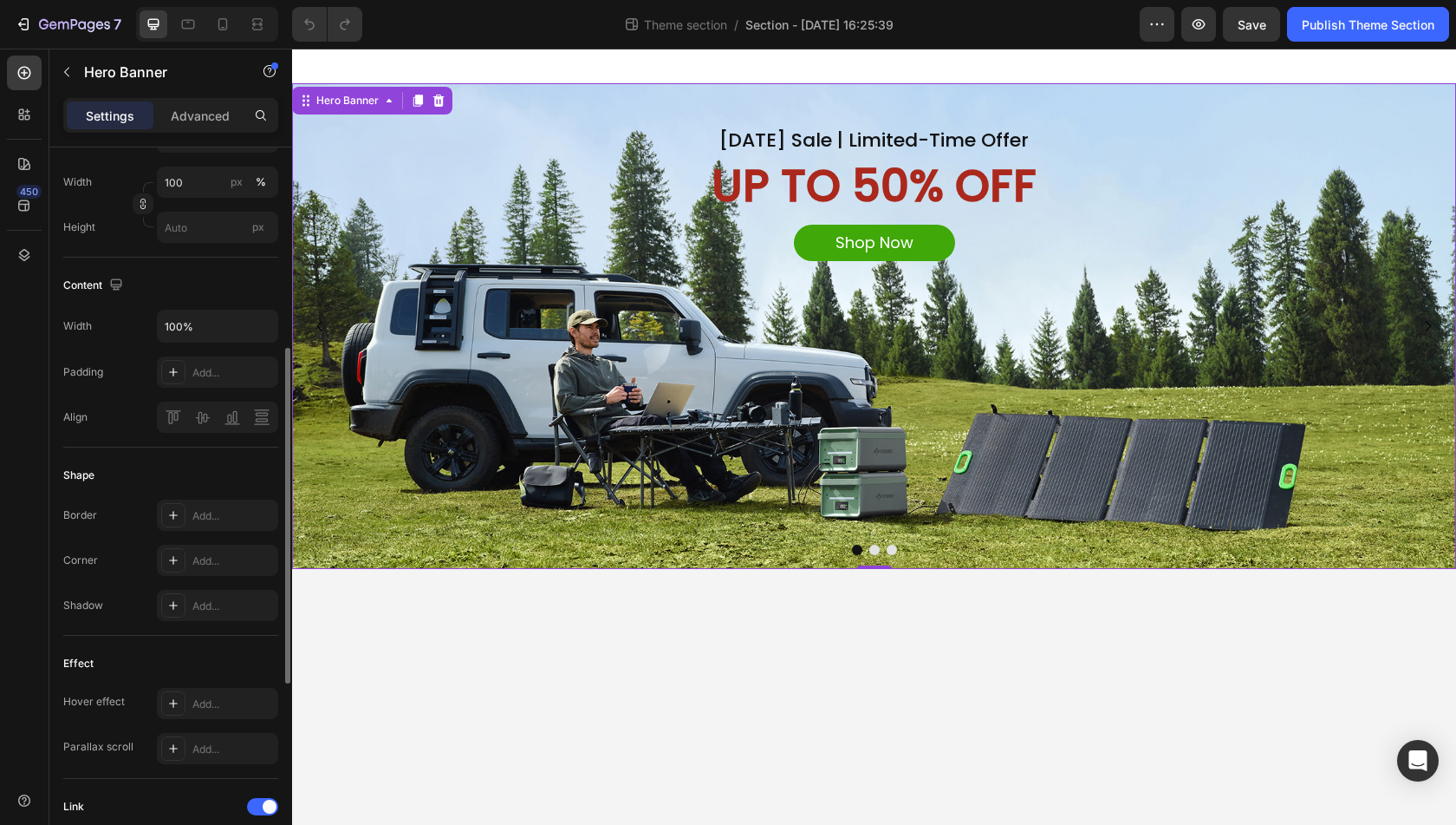
scroll to position [607, 0]
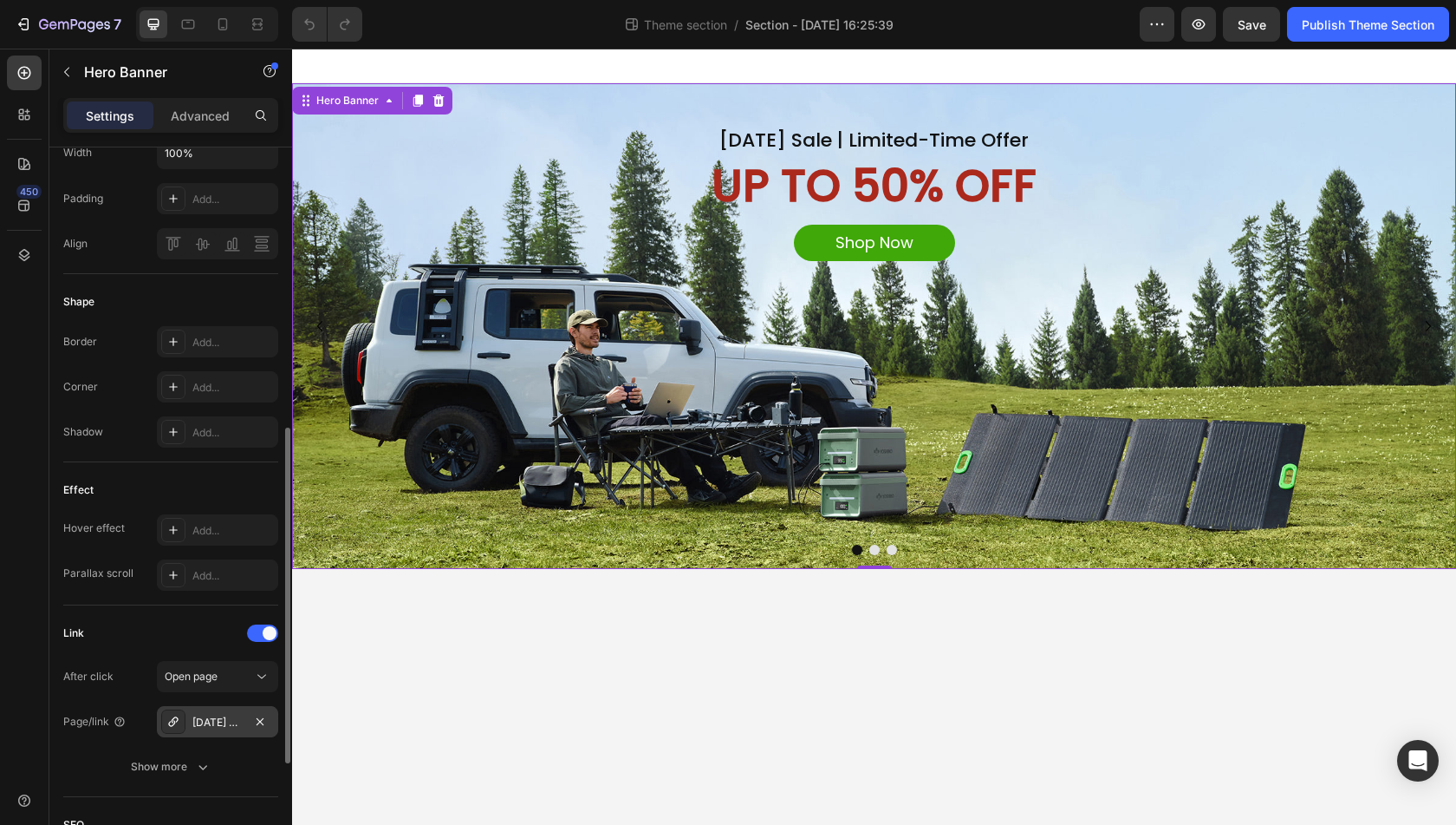
click at [199, 721] on div "[DATE] Offer" at bounding box center [217, 722] width 51 height 16
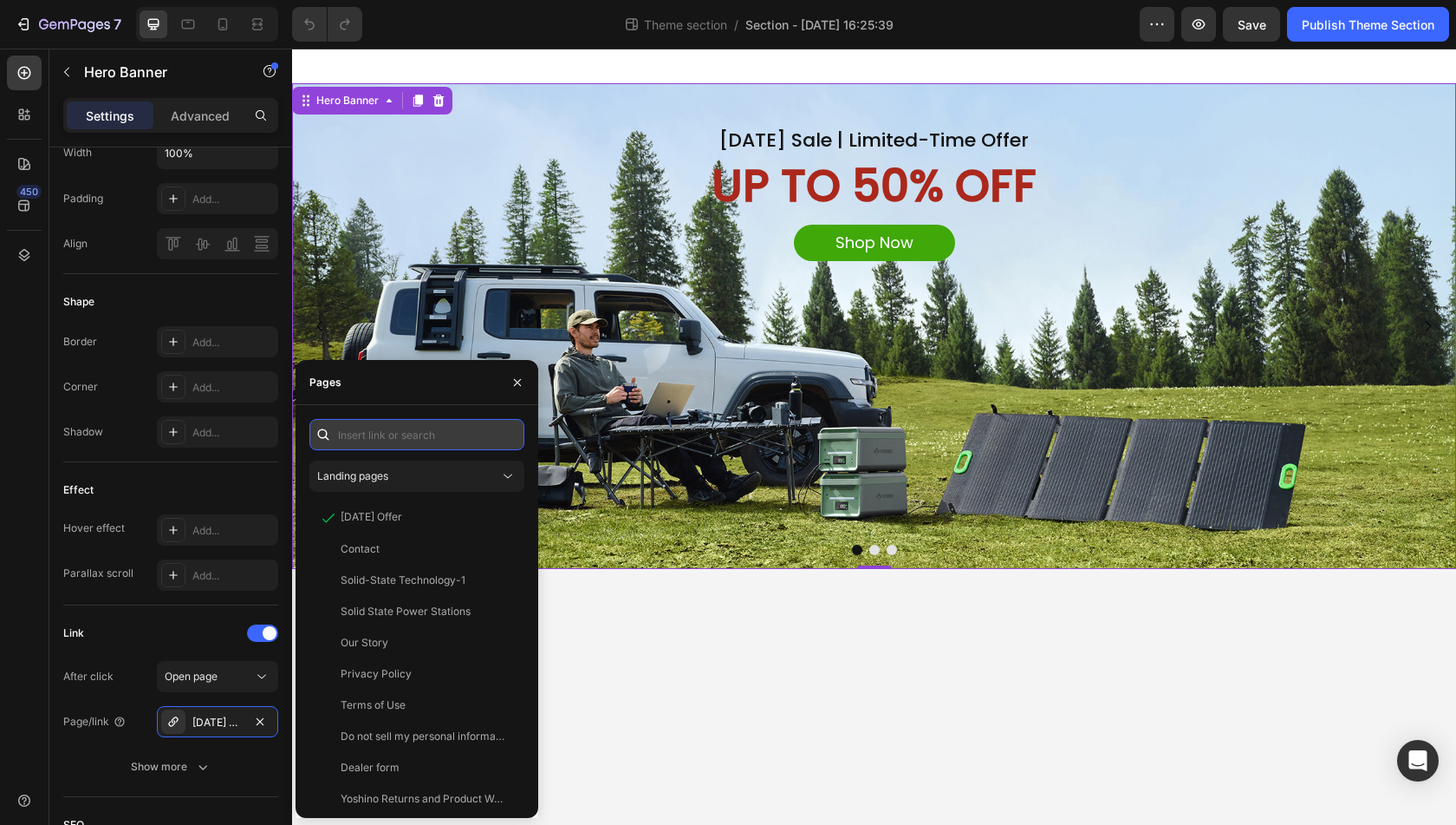
click at [379, 436] on input "text" at bounding box center [417, 435] width 215 height 31
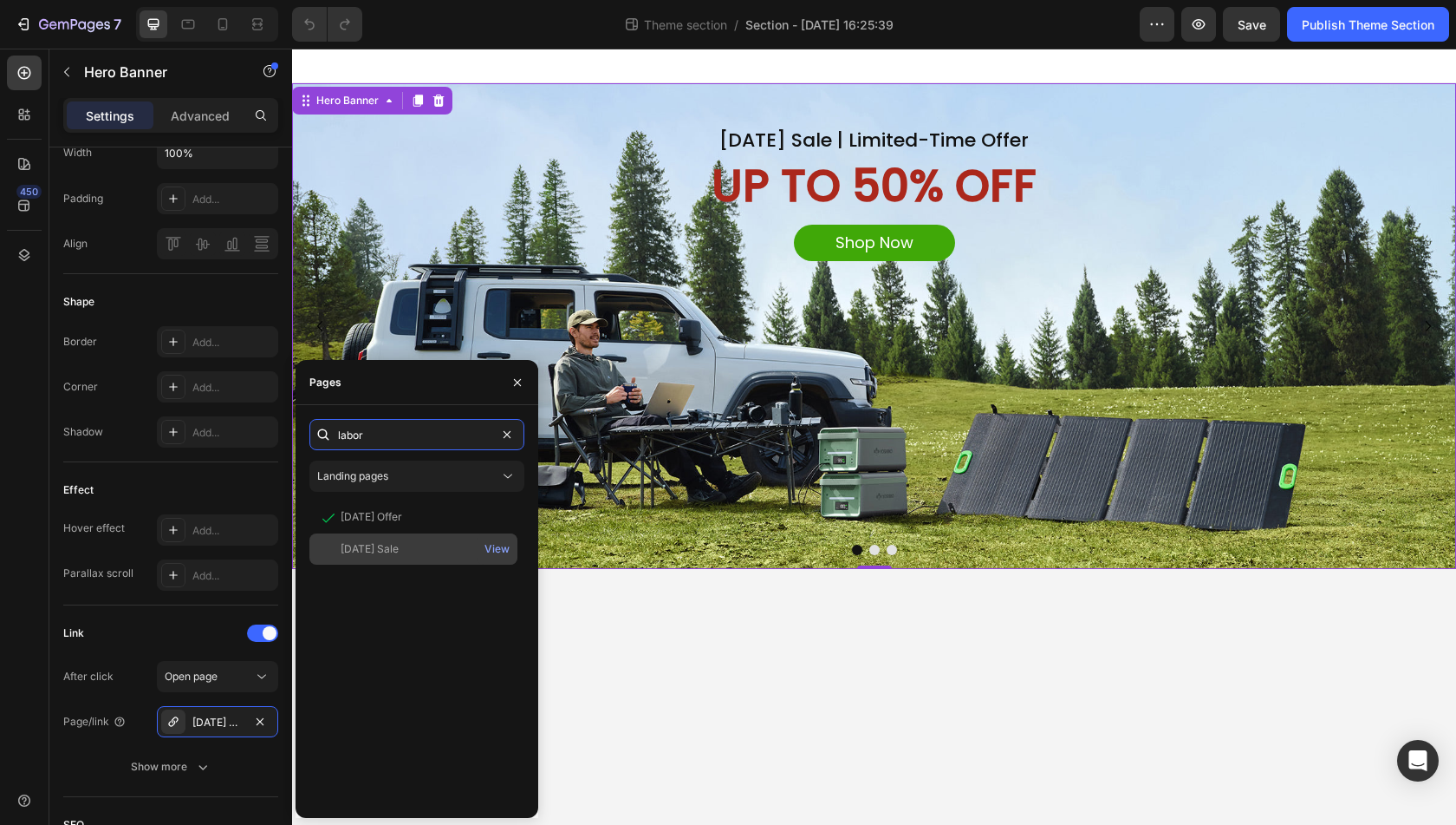
type input "labor"
click at [383, 544] on div "[DATE] Sale" at bounding box center [370, 549] width 58 height 16
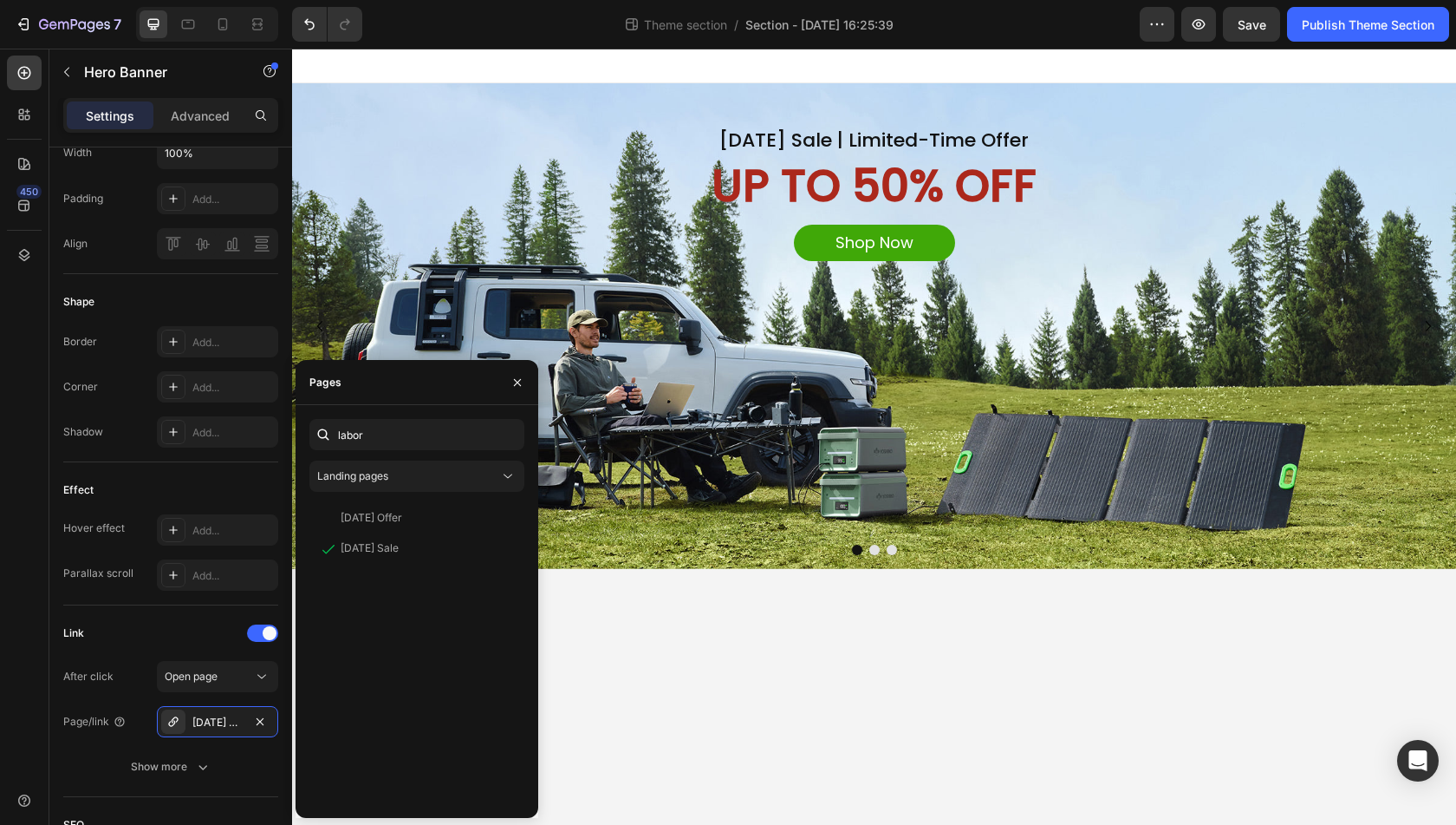
click at [712, 689] on body "Labor Day Sale | Limited-Time Offer Heading UP TO 50% OFF Text Block Shop Now B…" at bounding box center [874, 437] width 1165 height 776
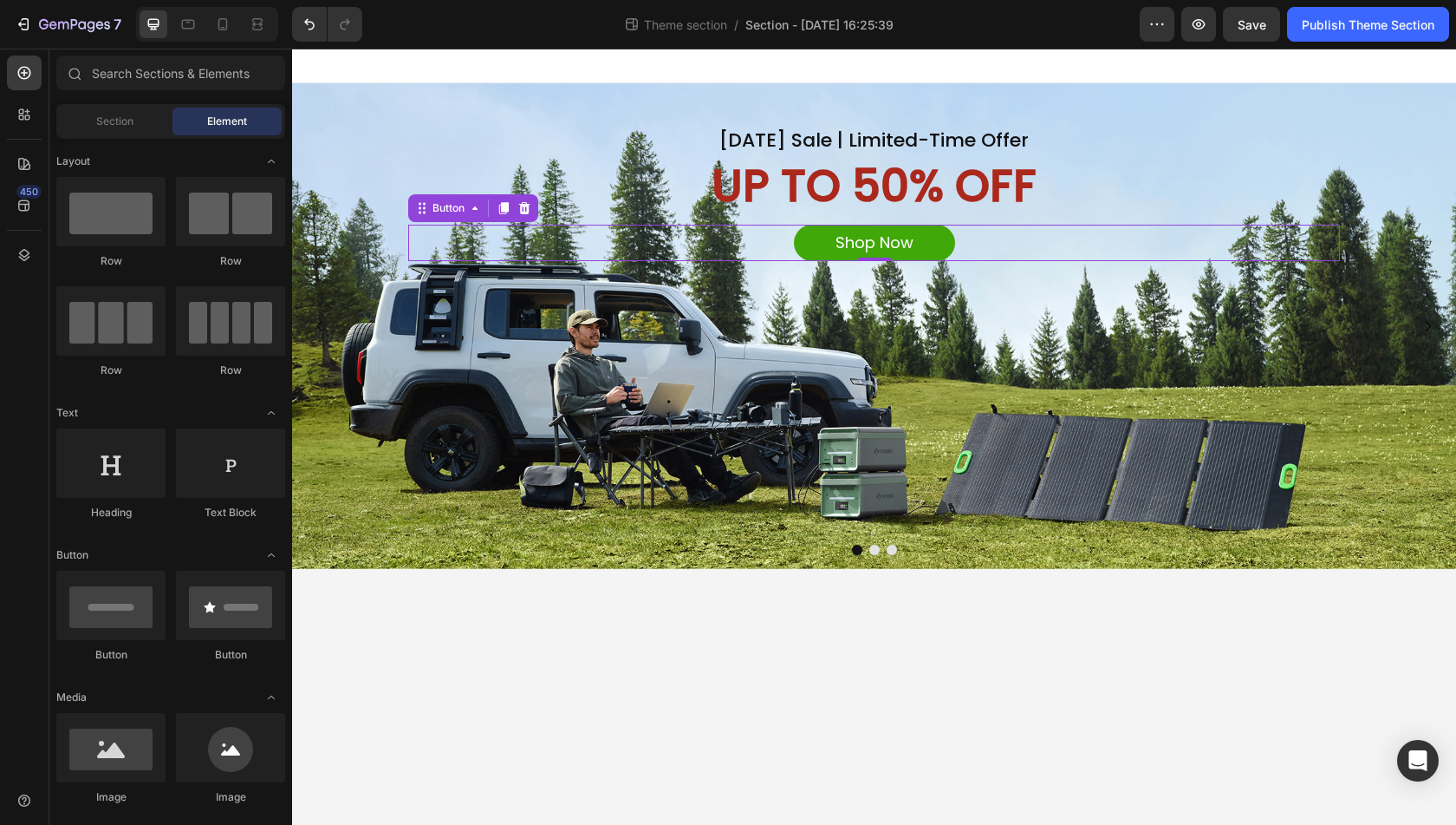
click at [728, 245] on div "Shop Now Button 0" at bounding box center [874, 243] width 932 height 37
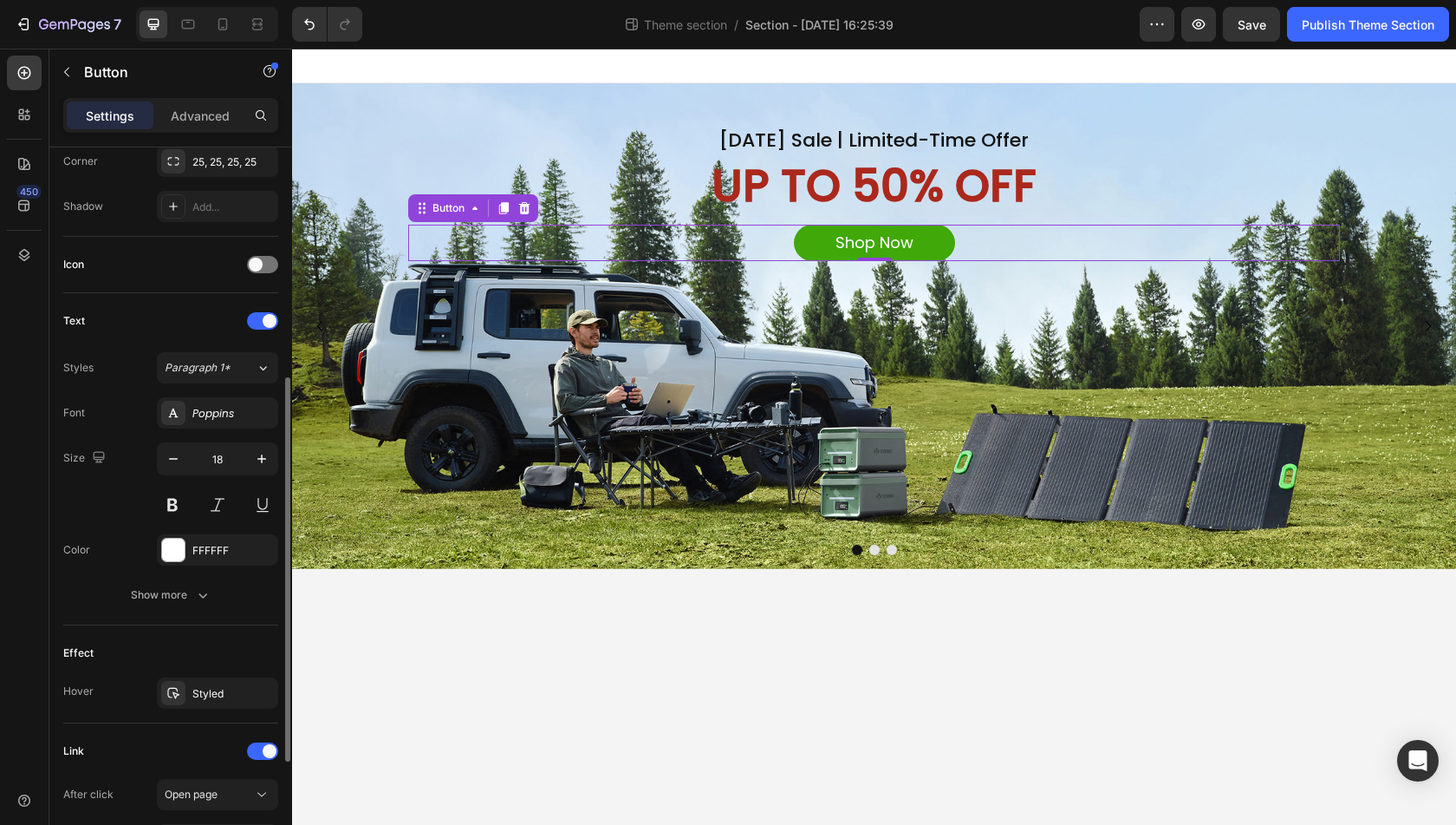
scroll to position [521, 0]
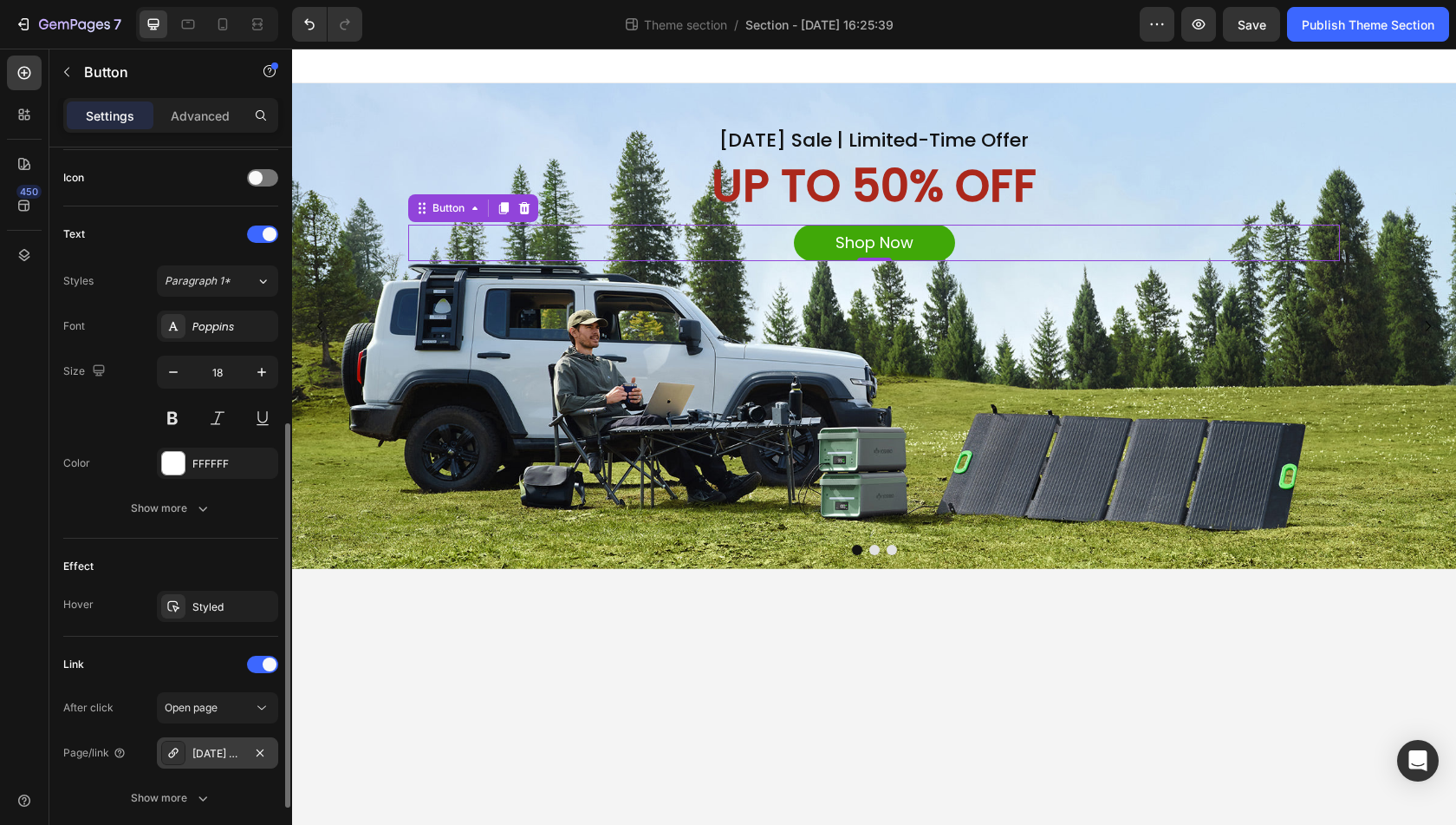
click at [175, 740] on div at bounding box center [173, 752] width 24 height 24
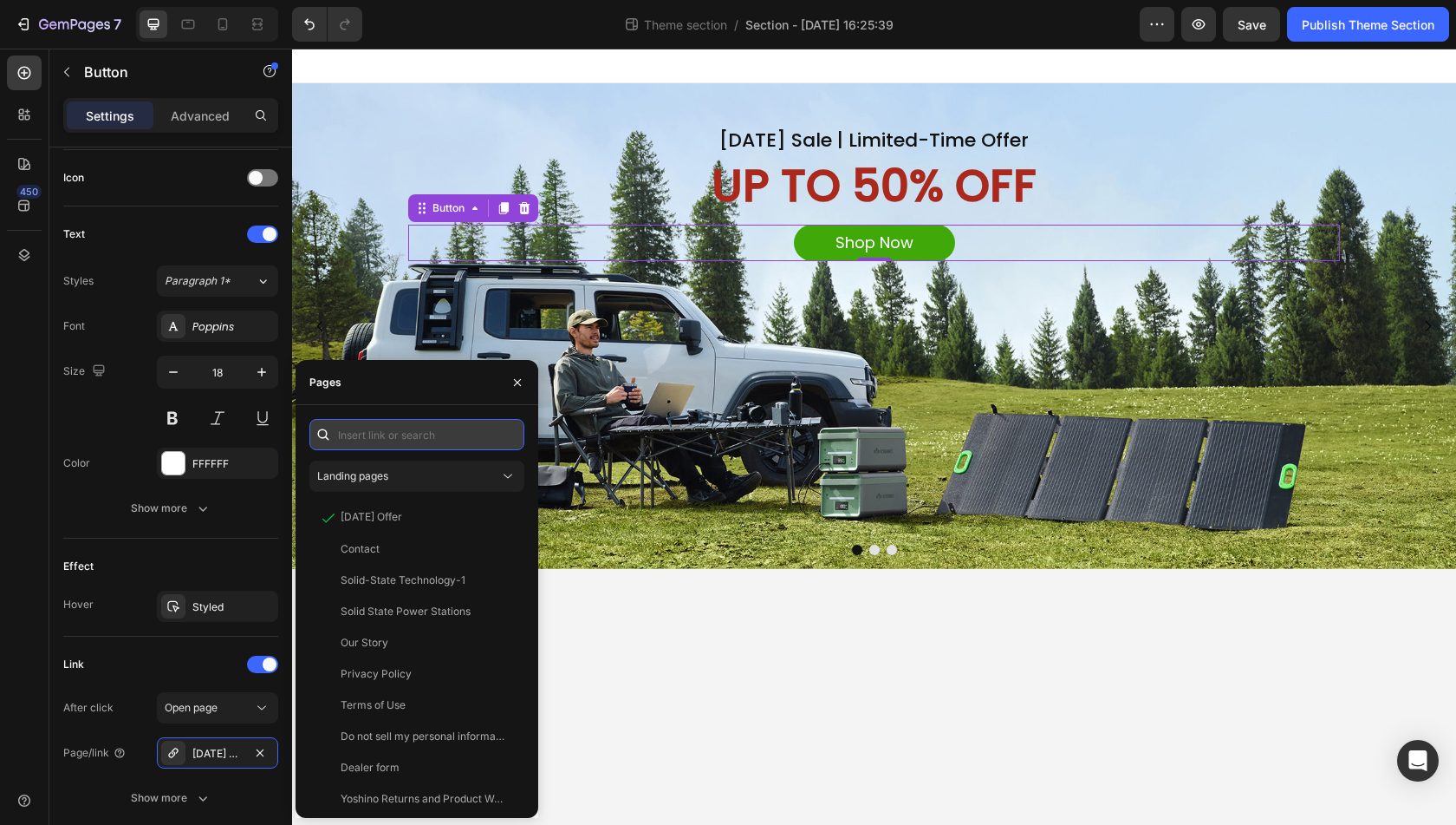
click at [373, 430] on input "text" at bounding box center [417, 435] width 215 height 31
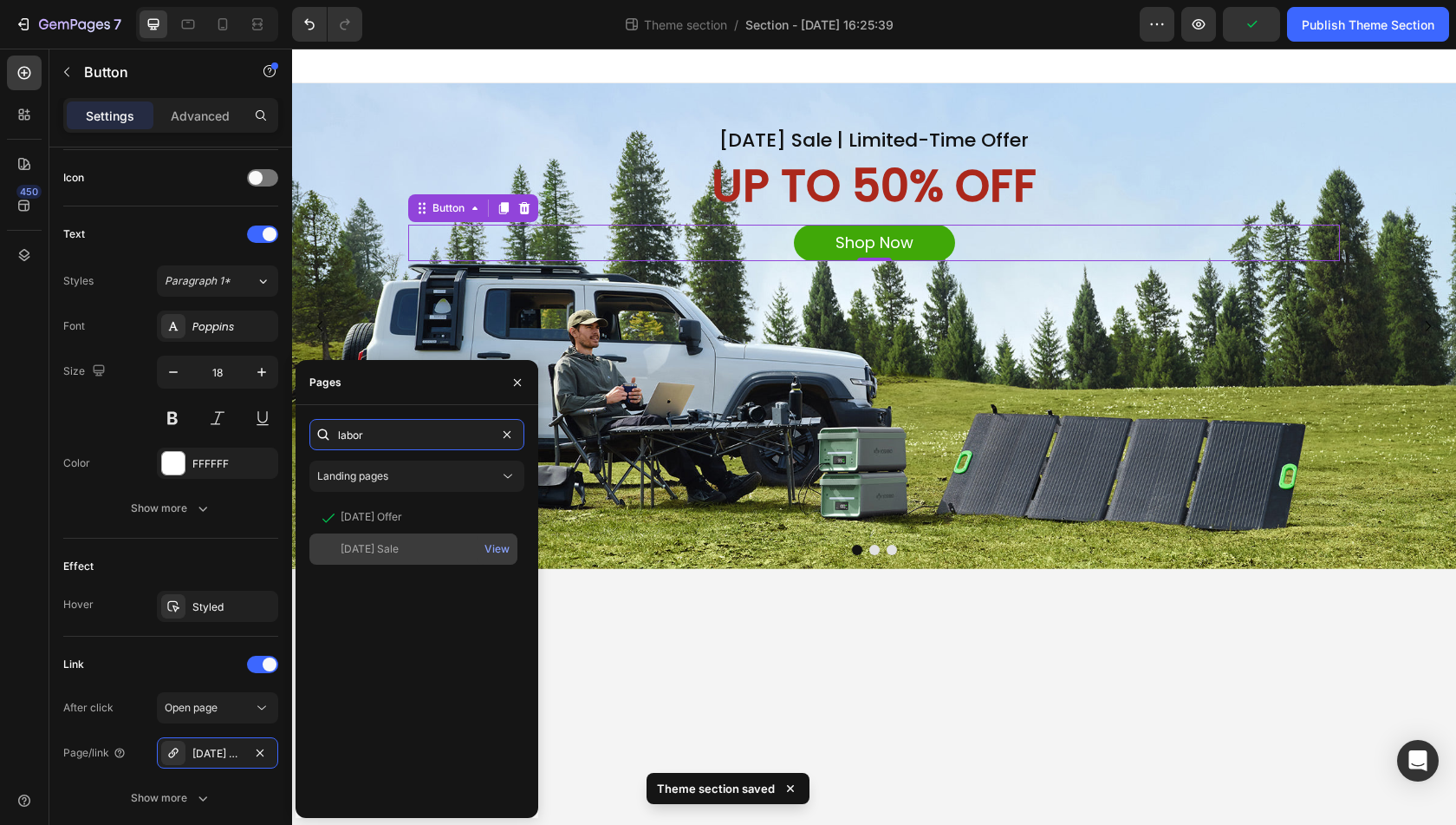
type input "labor"
click at [393, 535] on div "Labor Day Sale View" at bounding box center [414, 549] width 208 height 31
click at [651, 636] on body "Labor Day Sale | Limited-Time Offer Heading UP TO 50% OFF Text Block Shop Now B…" at bounding box center [874, 437] width 1165 height 776
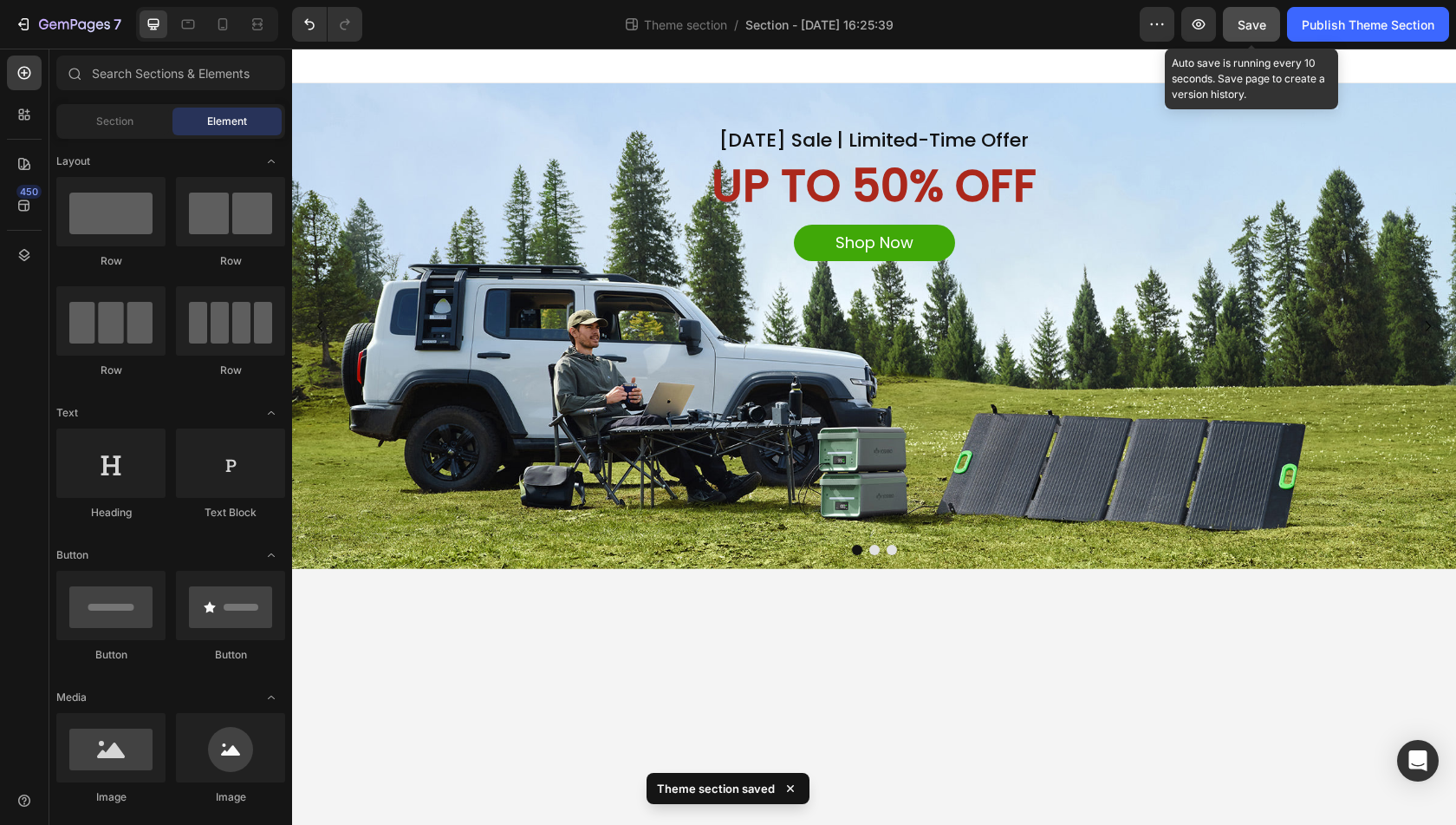
click at [1243, 21] on span "Save" at bounding box center [1252, 25] width 28 height 15
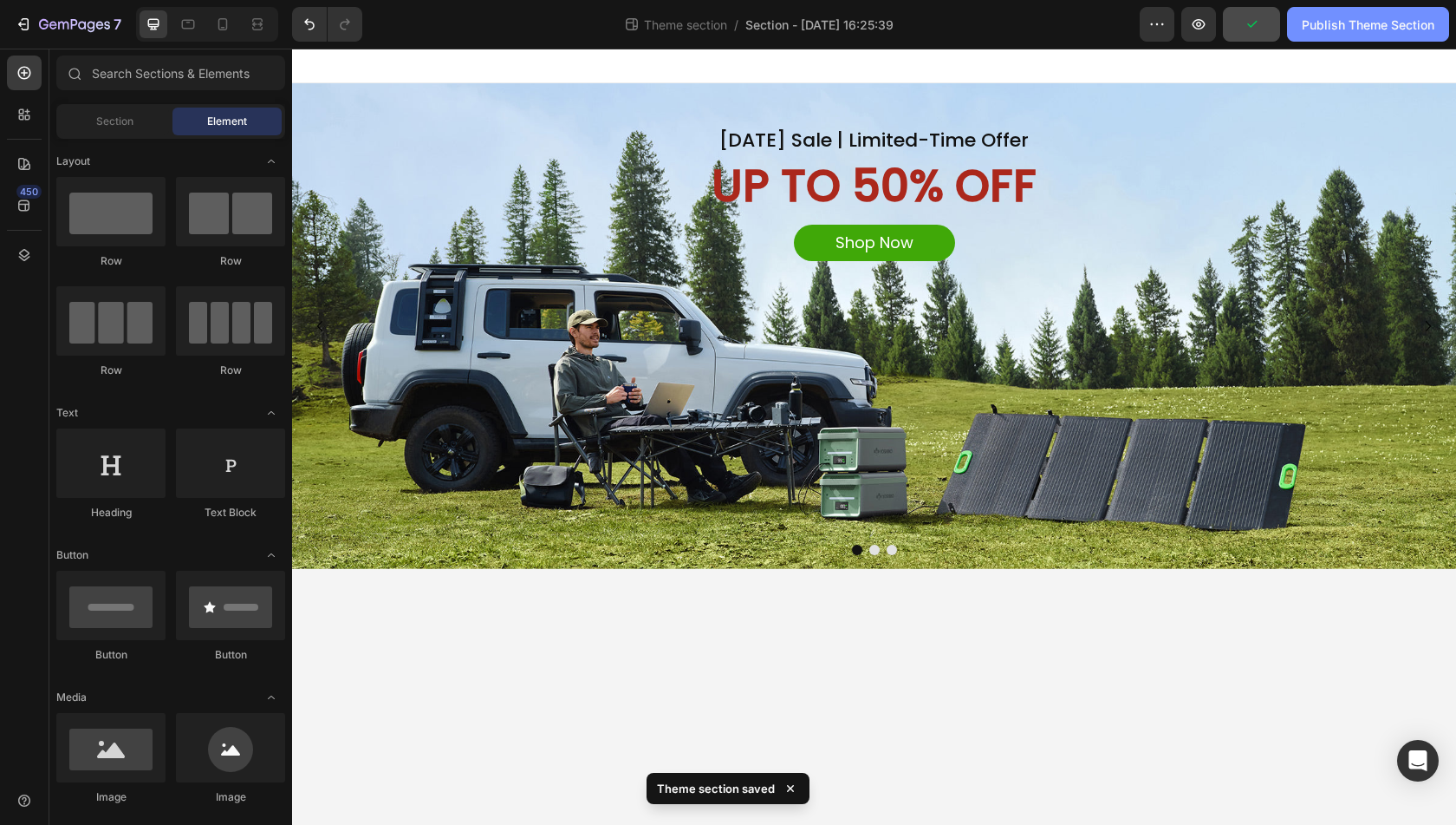
click at [1305, 17] on div "Publish Theme Section" at bounding box center [1369, 25] width 132 height 18
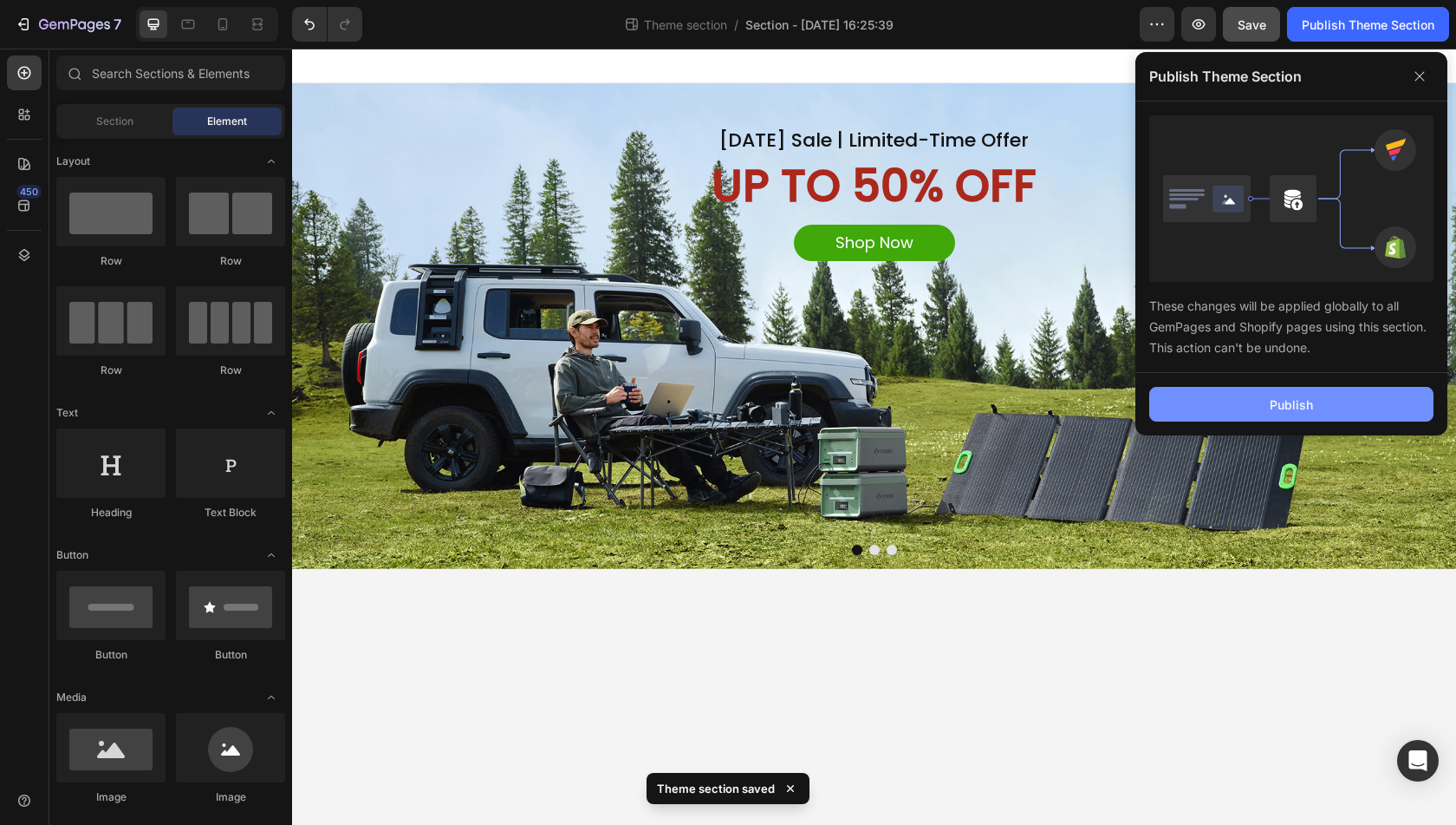
click at [1257, 398] on button "Publish" at bounding box center [1291, 405] width 284 height 35
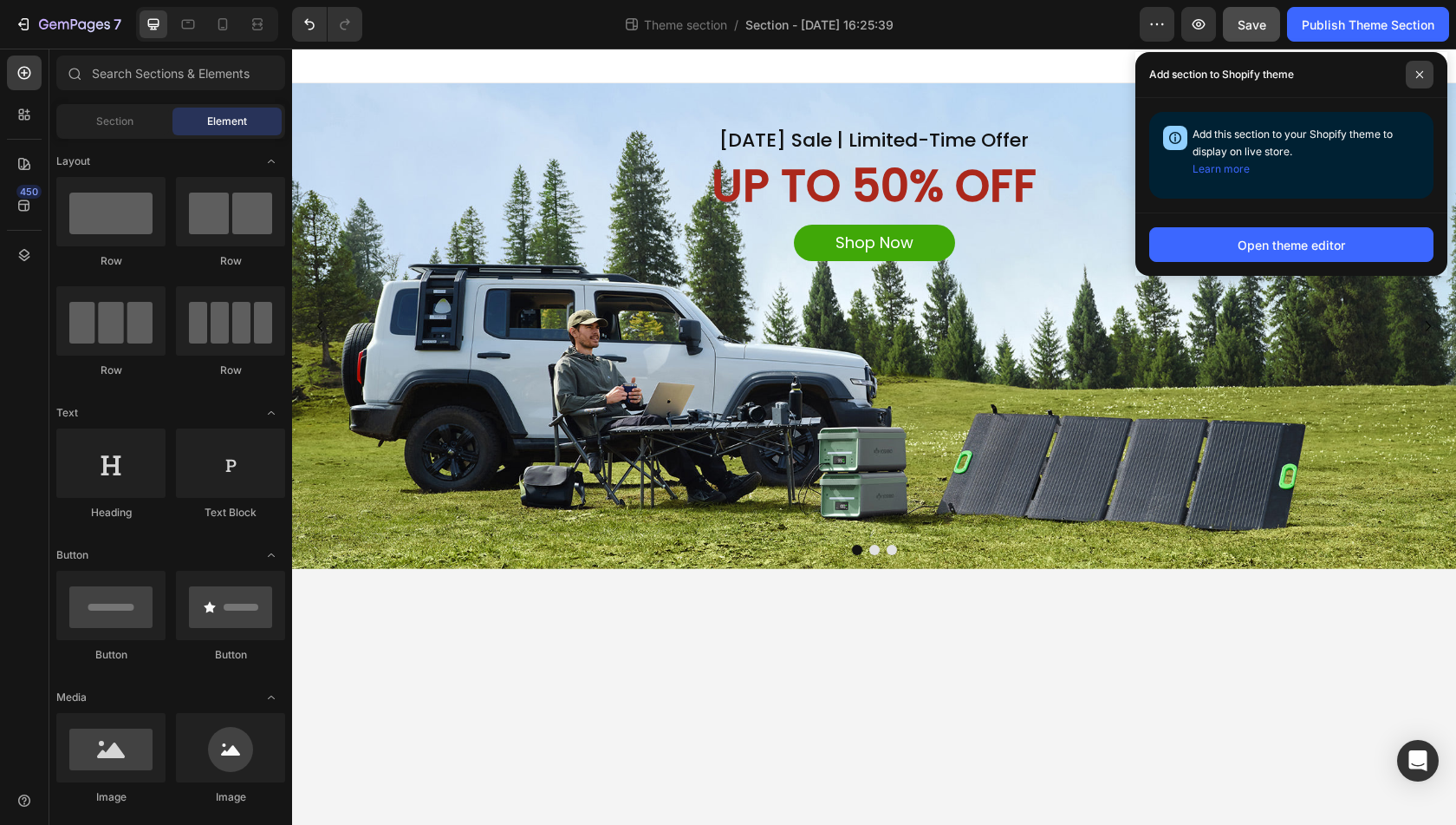
click at [1419, 71] on icon at bounding box center [1419, 74] width 8 height 8
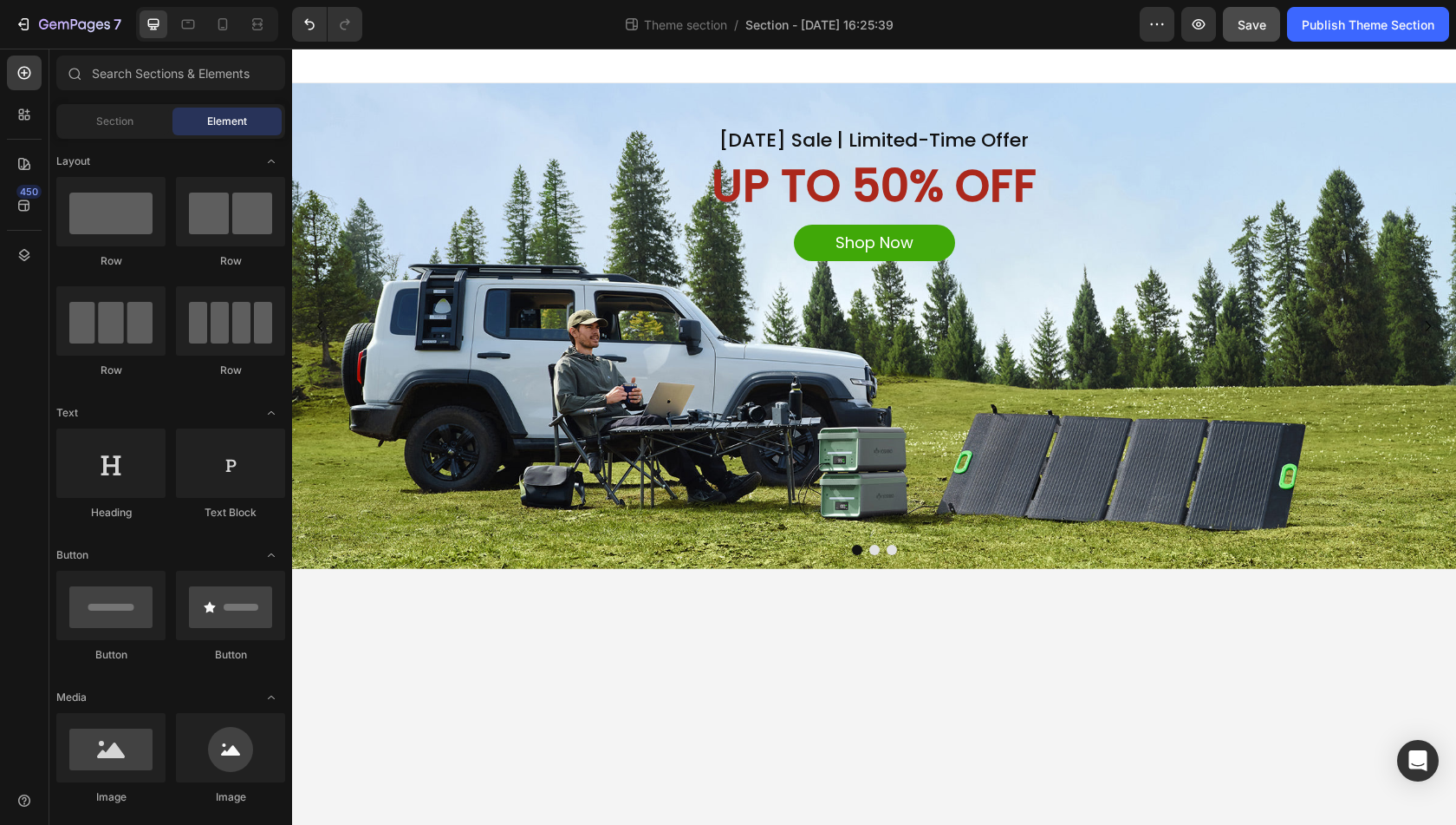
click at [749, 664] on body "Labor Day Sale | Limited-Time Offer Heading UP TO 50% OFF Text Block Shop Now B…" at bounding box center [874, 437] width 1165 height 776
click at [25, 18] on icon "button" at bounding box center [23, 24] width 17 height 17
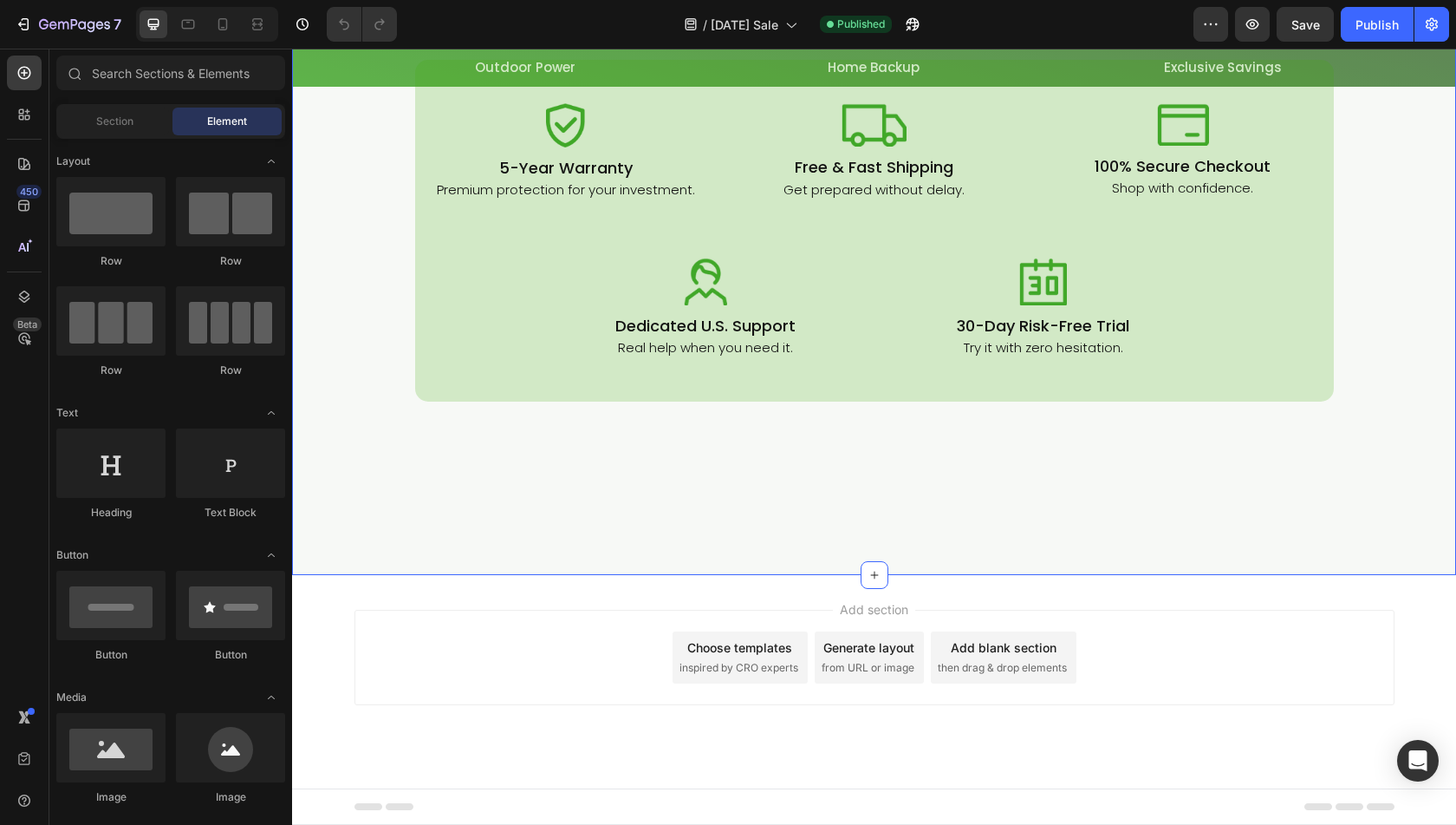
scroll to position [7286, 0]
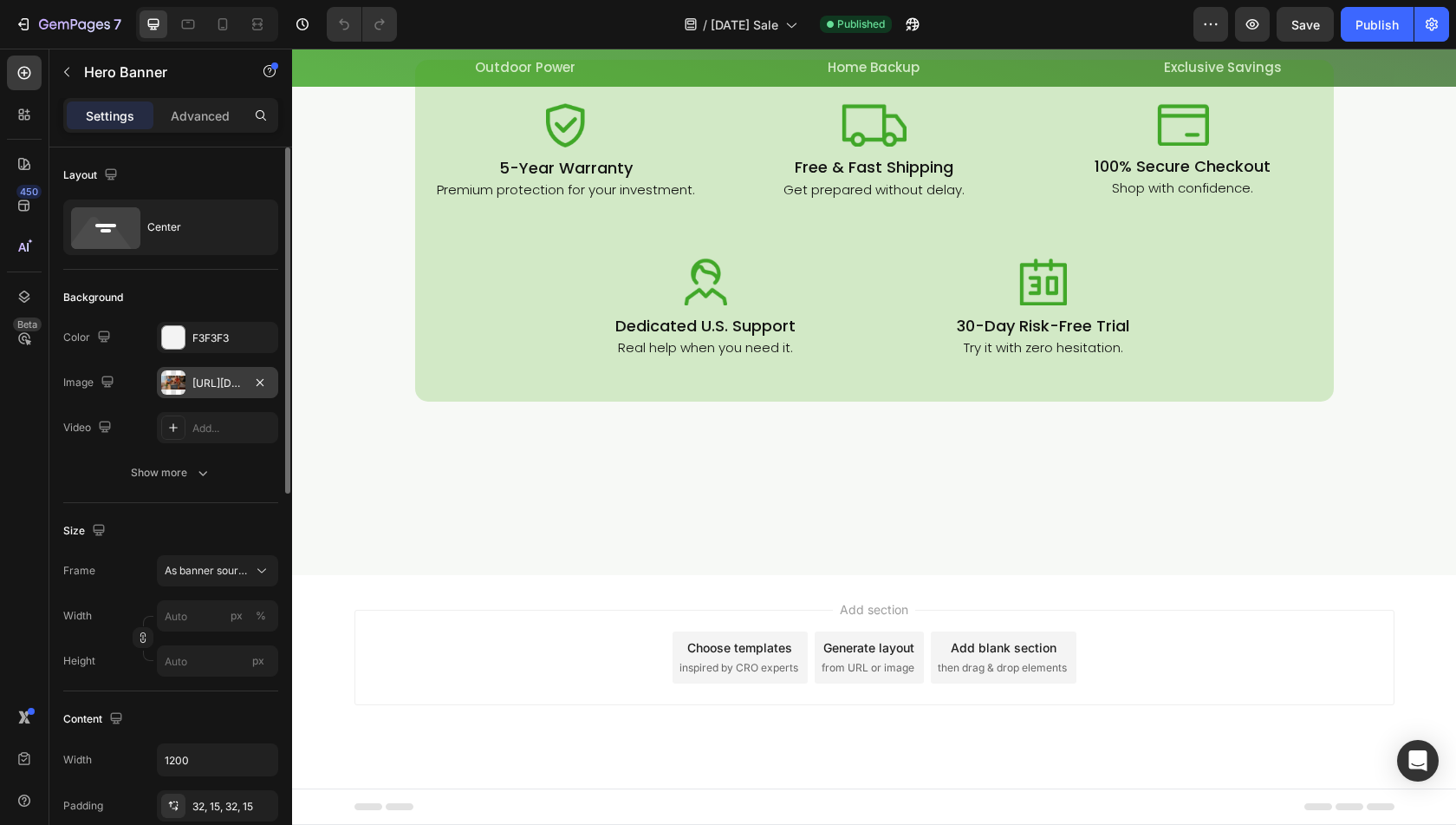
click at [190, 373] on div "[URL][DOMAIN_NAME]" at bounding box center [218, 383] width 121 height 31
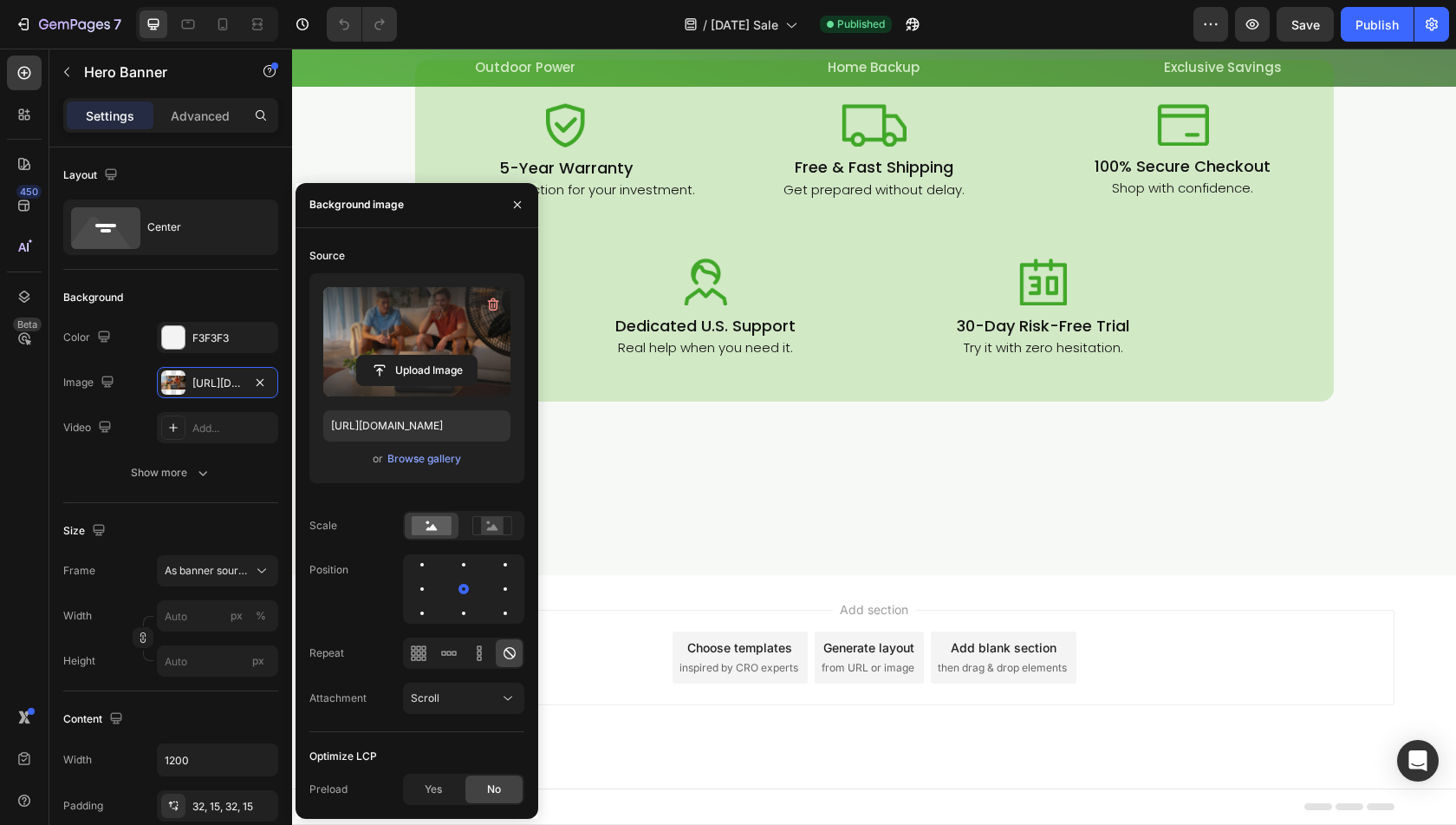
click at [420, 345] on label at bounding box center [417, 341] width 188 height 109
click at [420, 356] on input "file" at bounding box center [417, 371] width 119 height 29
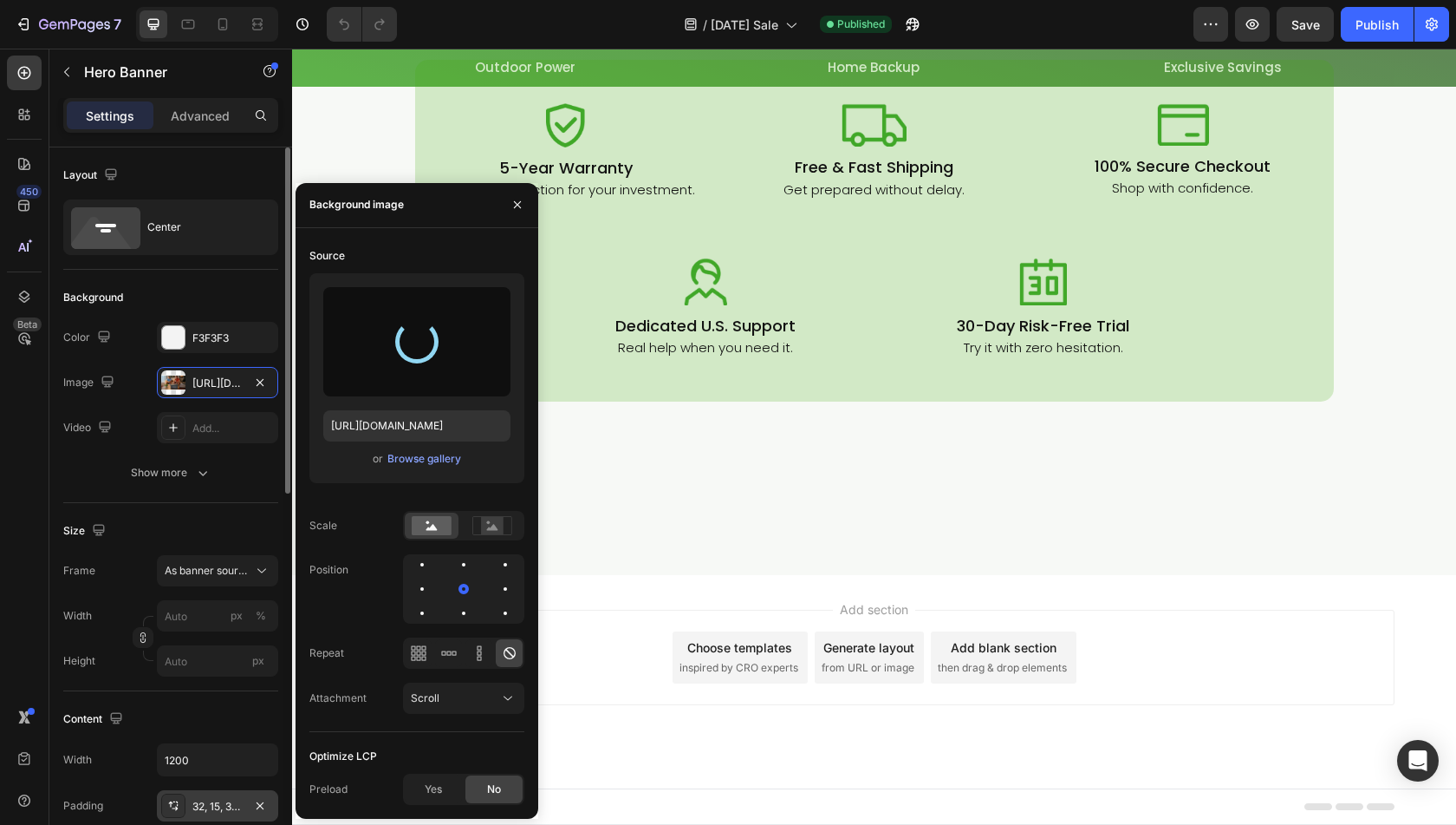
type input "[URL][DOMAIN_NAME]"
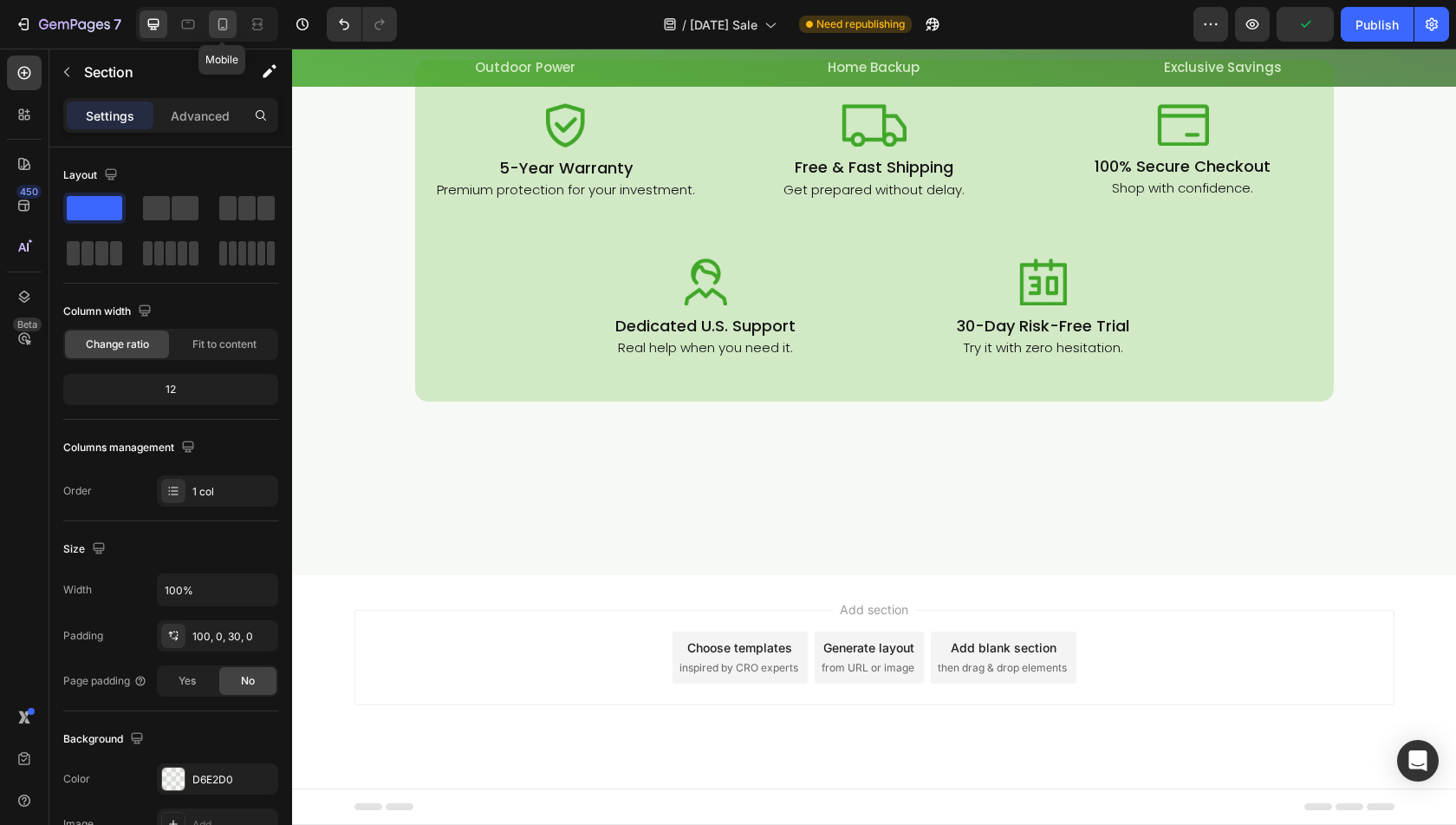
click at [214, 22] on icon at bounding box center [222, 24] width 17 height 17
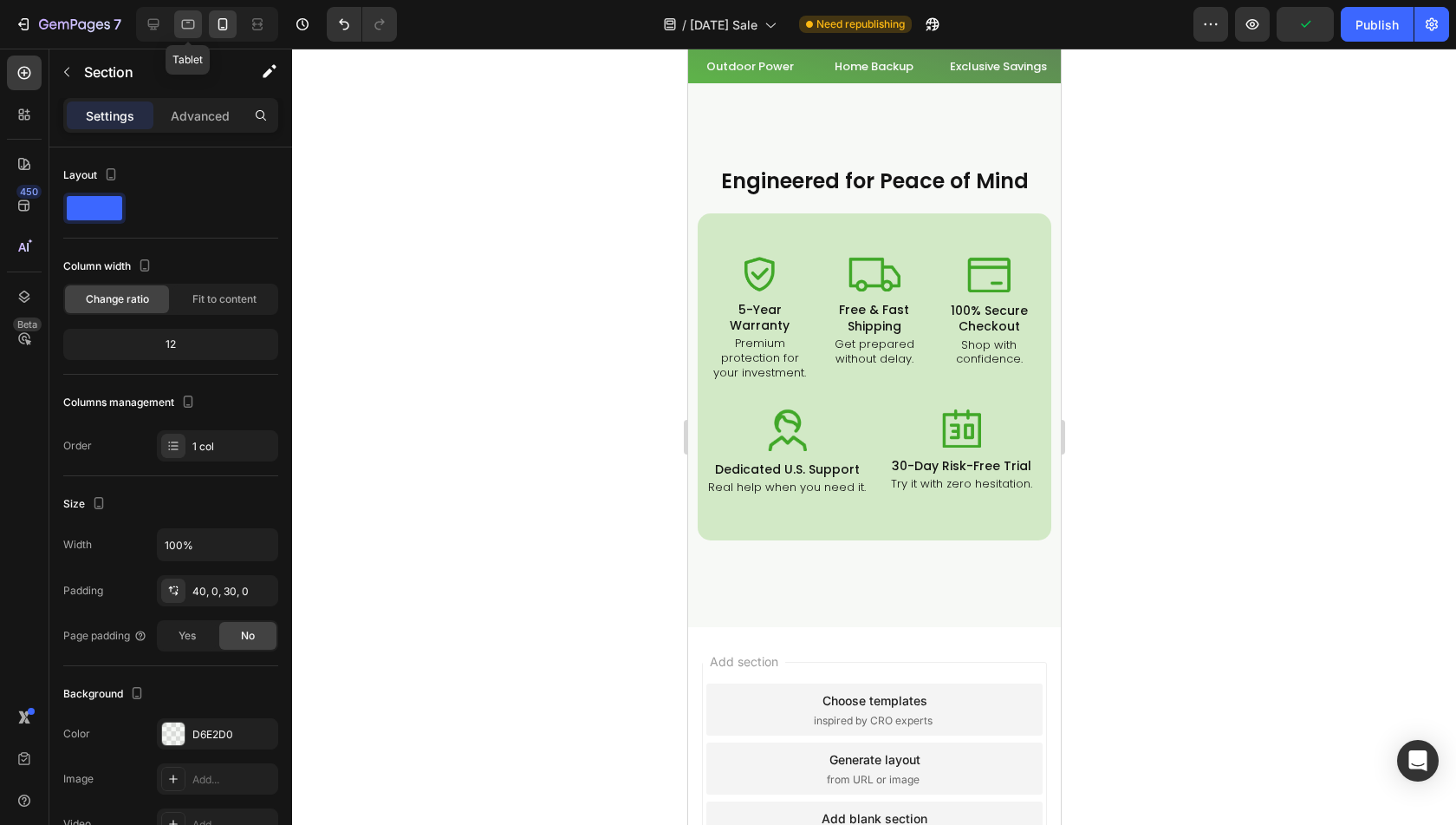
click at [198, 26] on div at bounding box center [188, 24] width 28 height 28
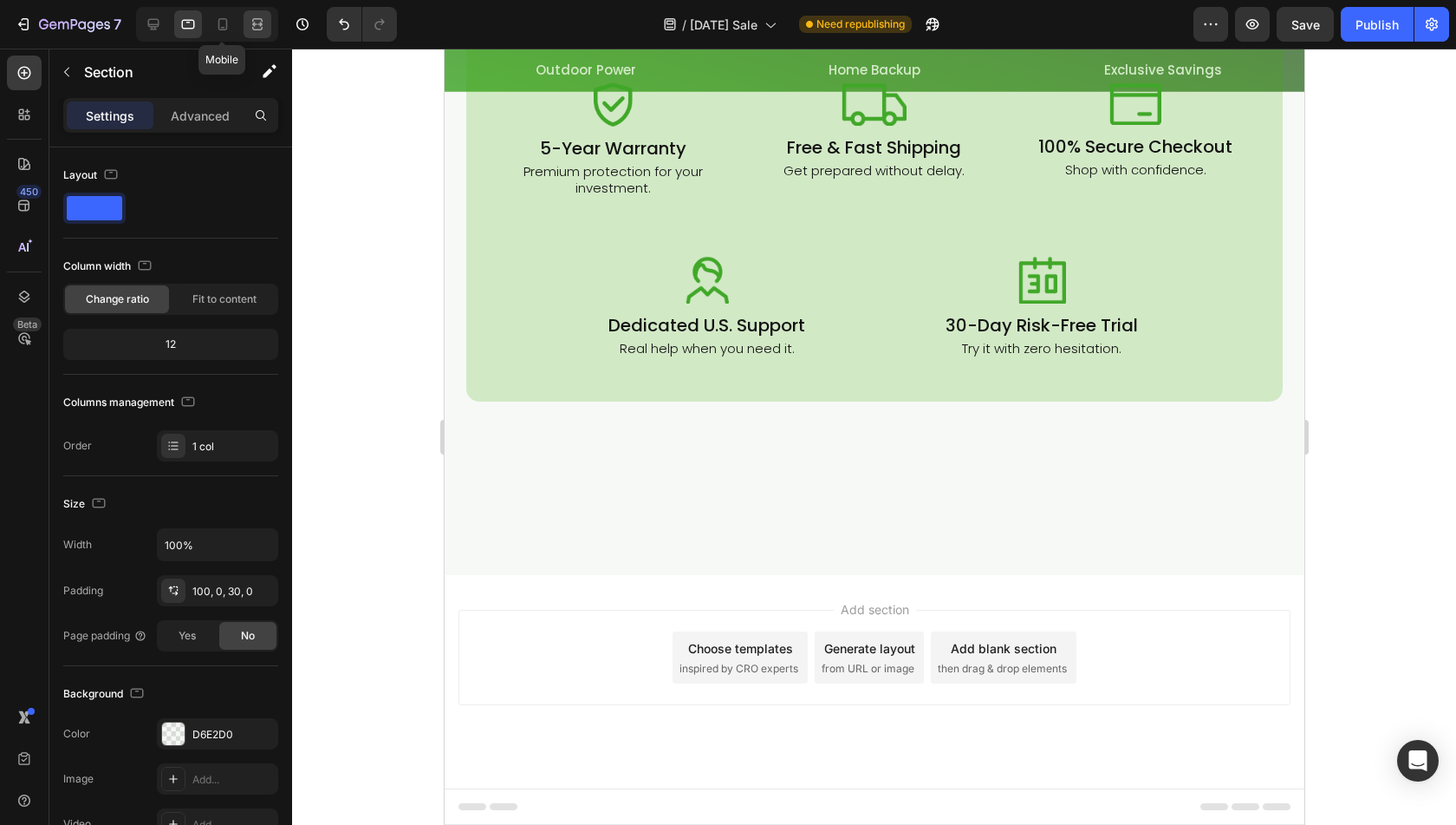
drag, startPoint x: 216, startPoint y: 31, endPoint x: 250, endPoint y: 31, distance: 34.0
click at [217, 31] on icon at bounding box center [222, 24] width 17 height 17
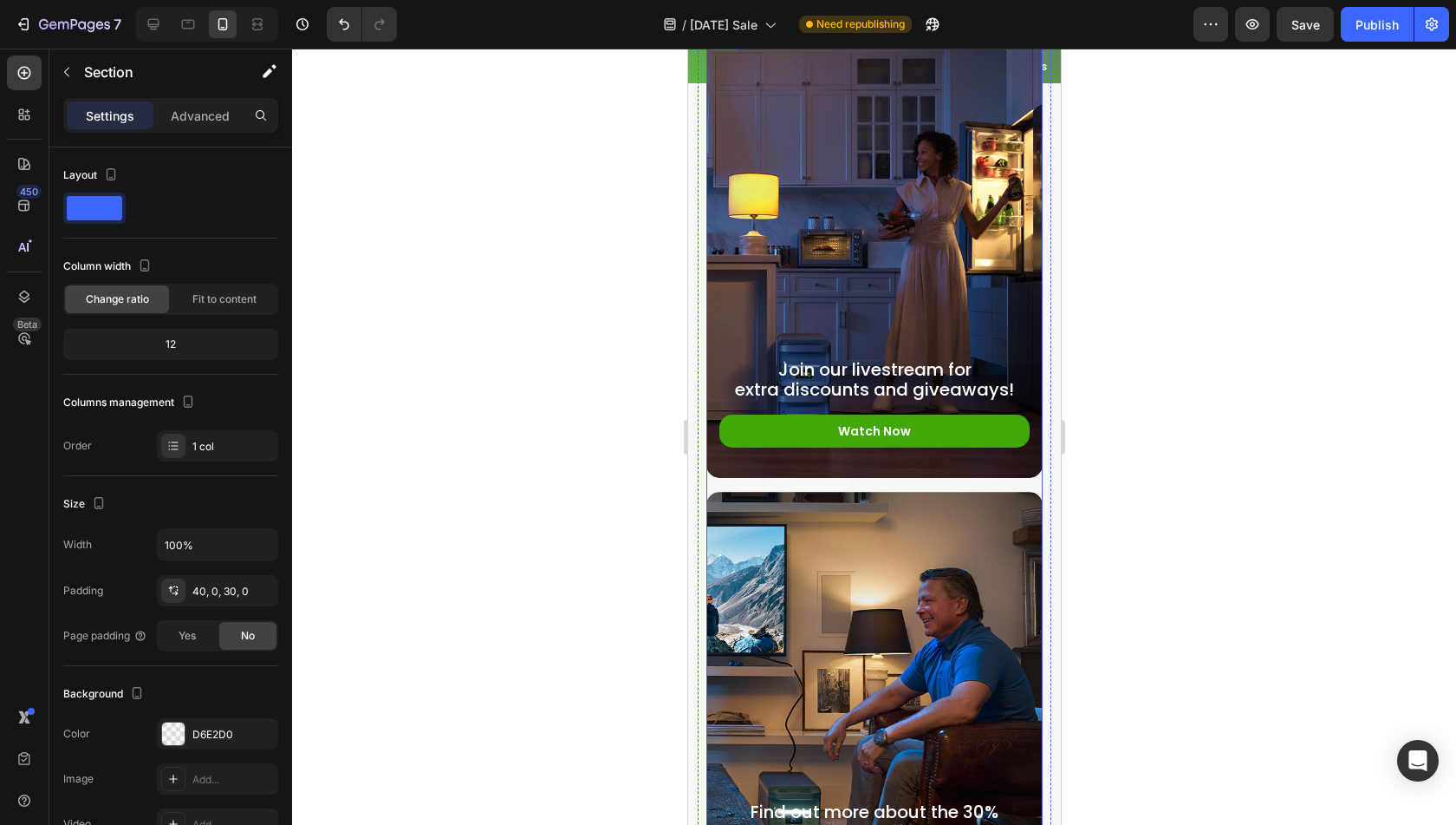
scroll to position [8533, 0]
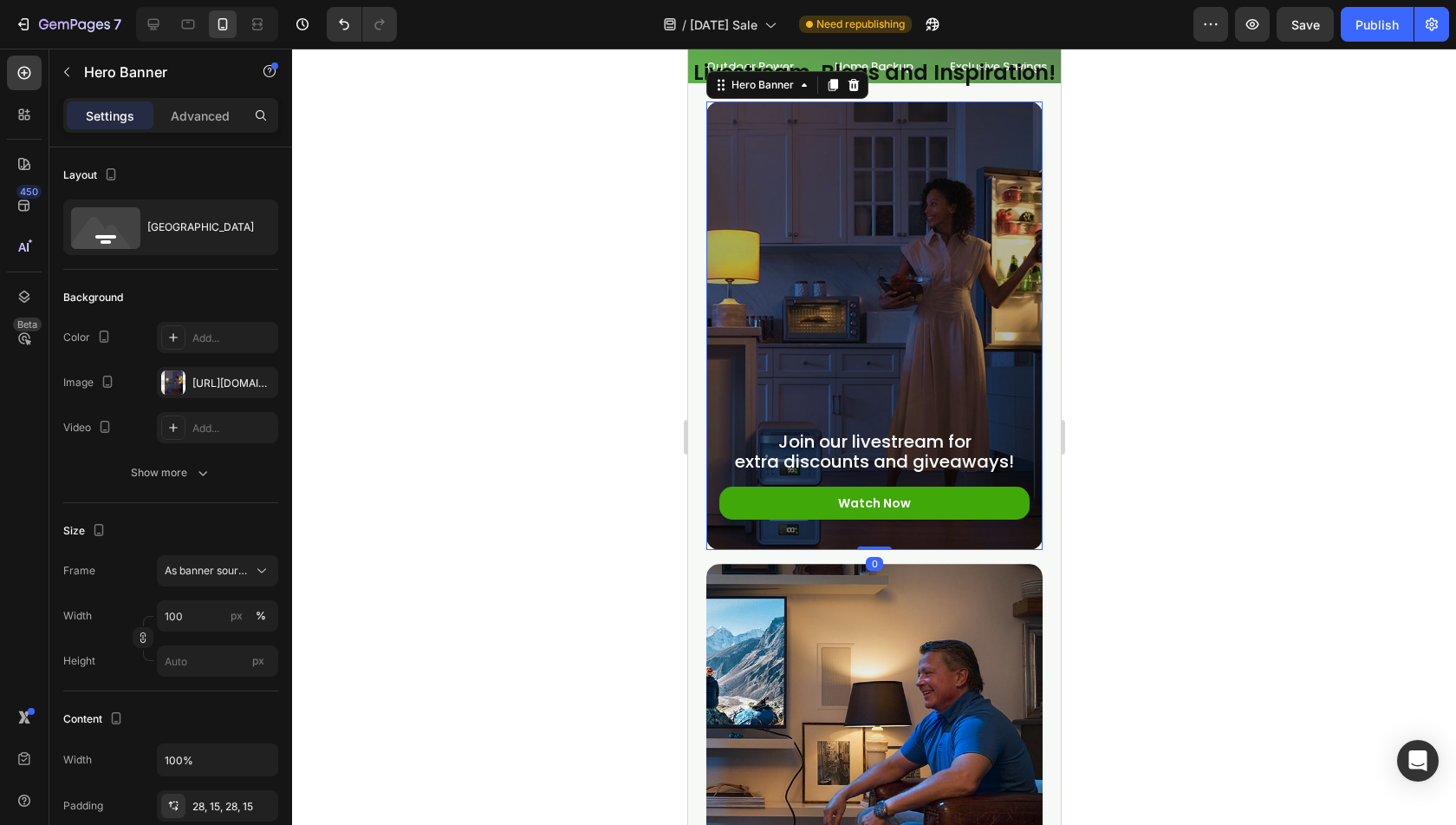
click at [893, 288] on div "Overlay" at bounding box center [874, 326] width 336 height 449
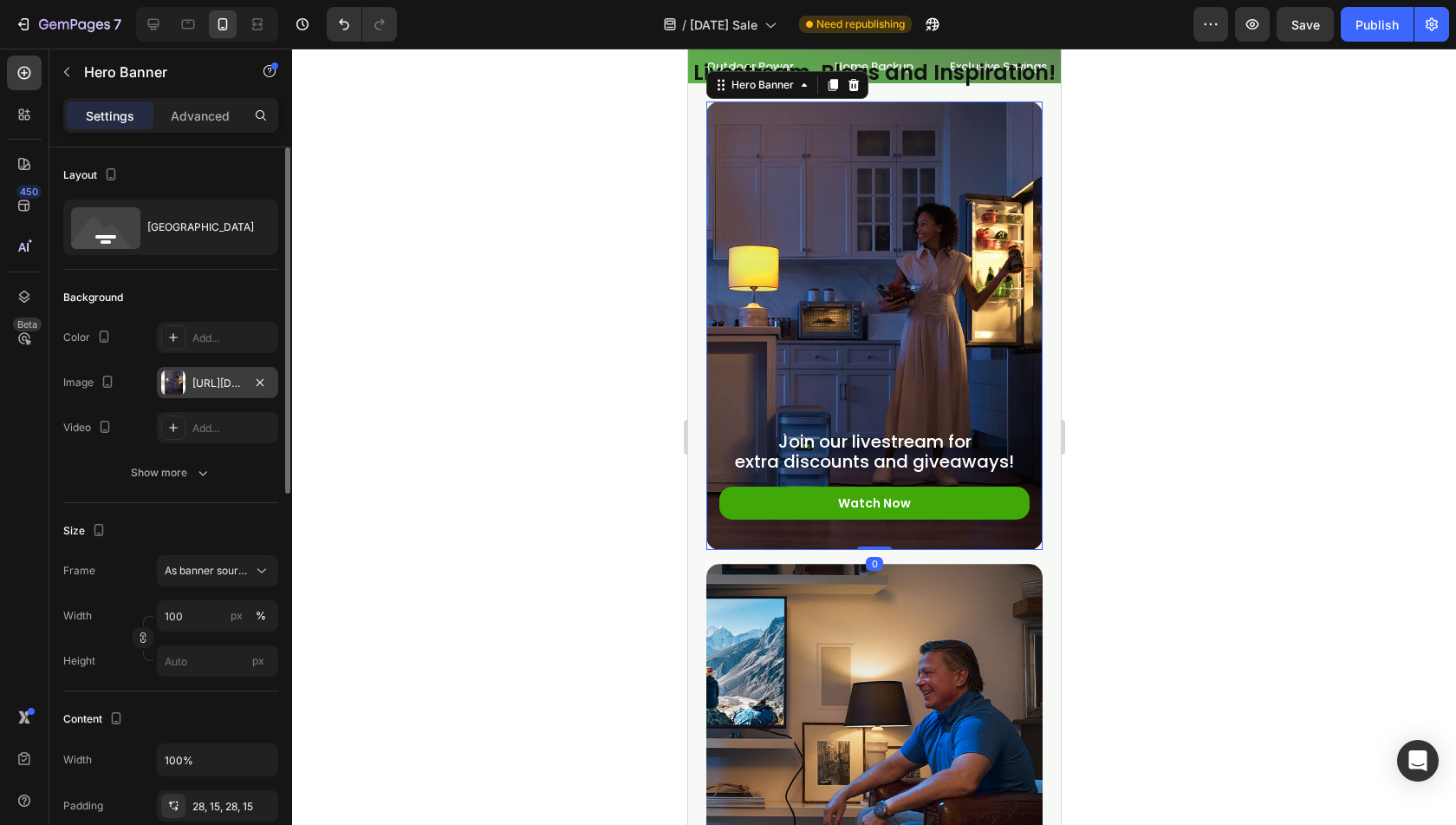
click at [174, 387] on div at bounding box center [173, 383] width 24 height 24
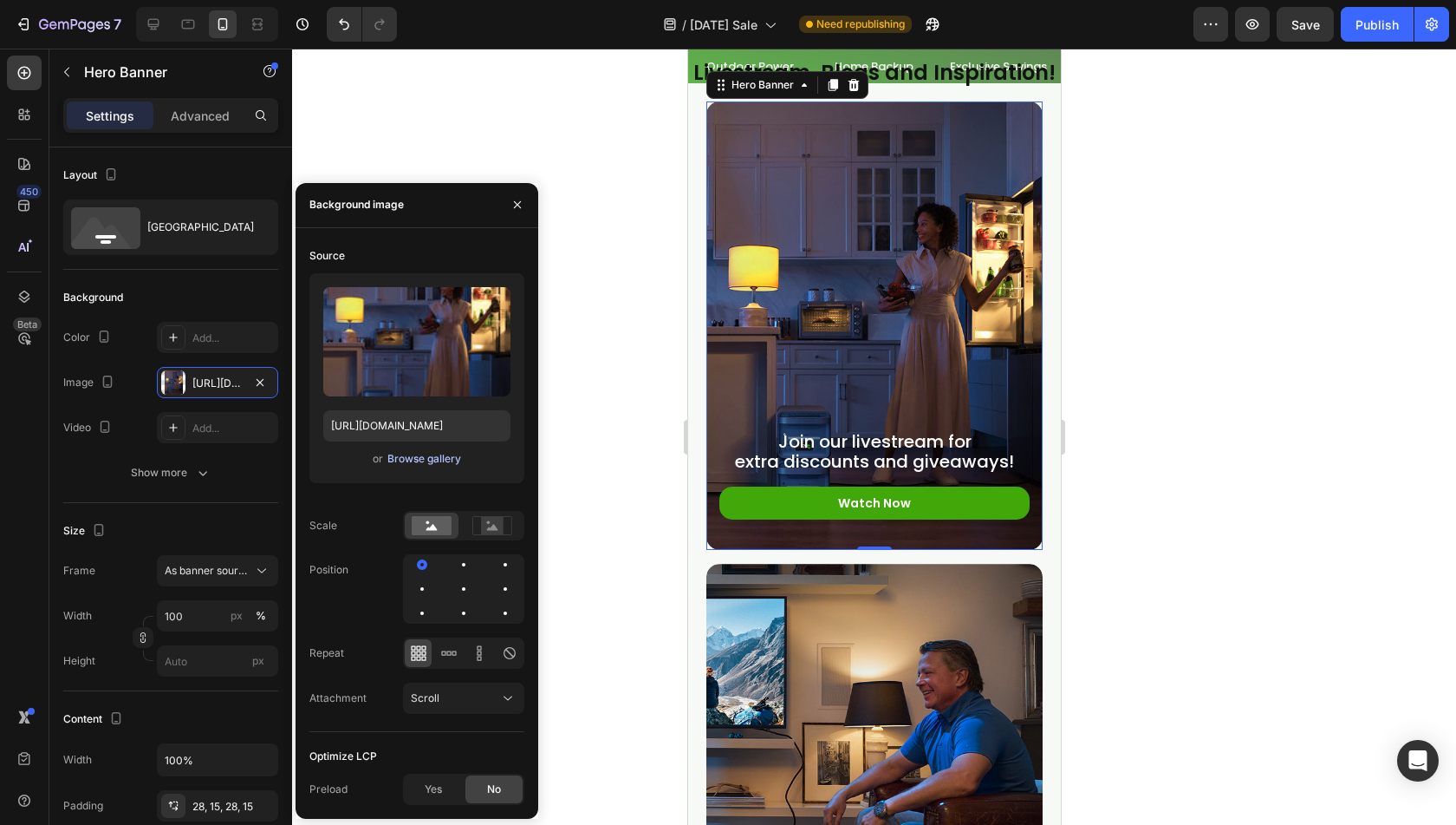
click at [419, 463] on div "Browse gallery" at bounding box center [425, 458] width 74 height 16
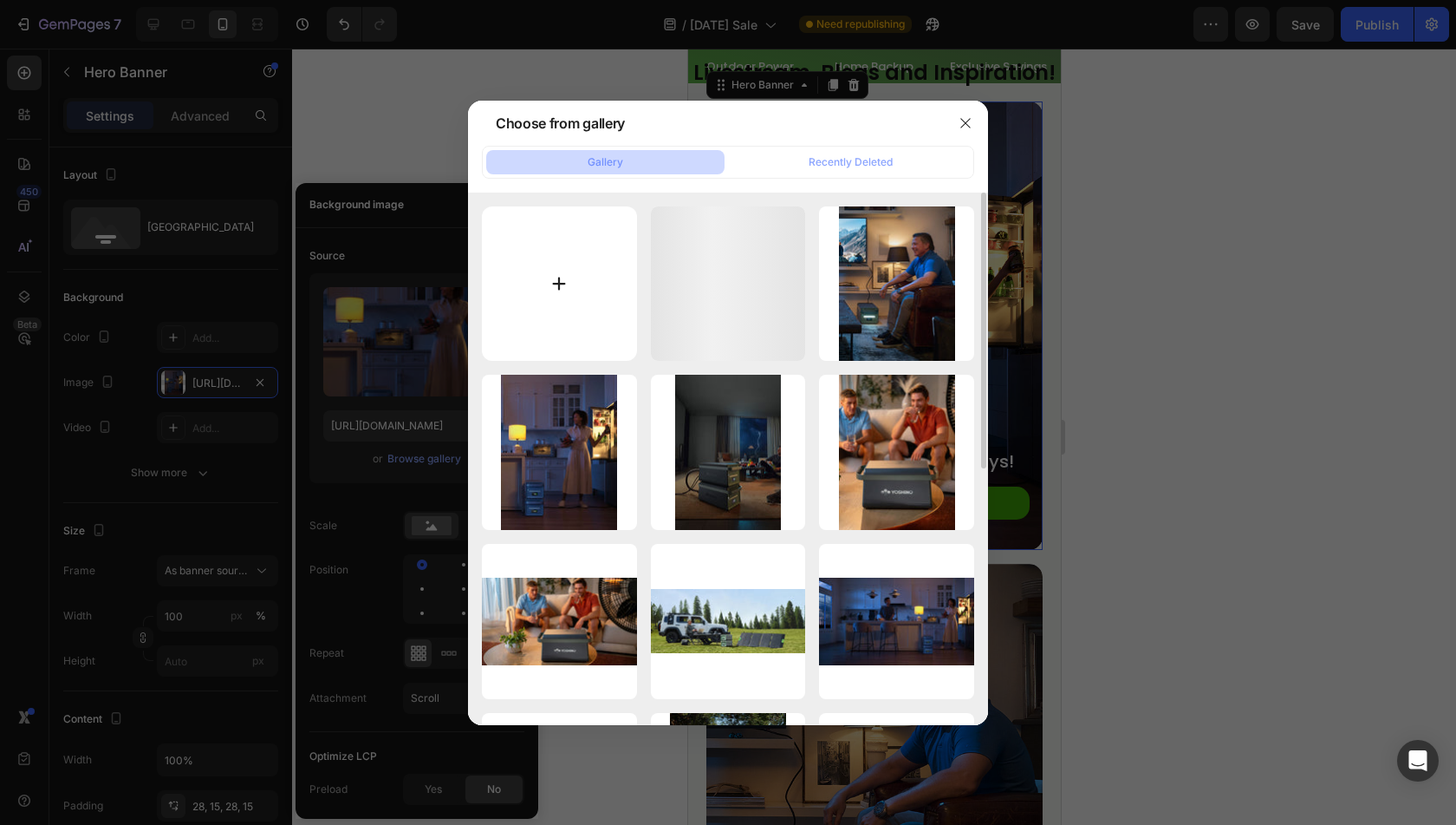
click at [558, 279] on input "file" at bounding box center [559, 283] width 155 height 155
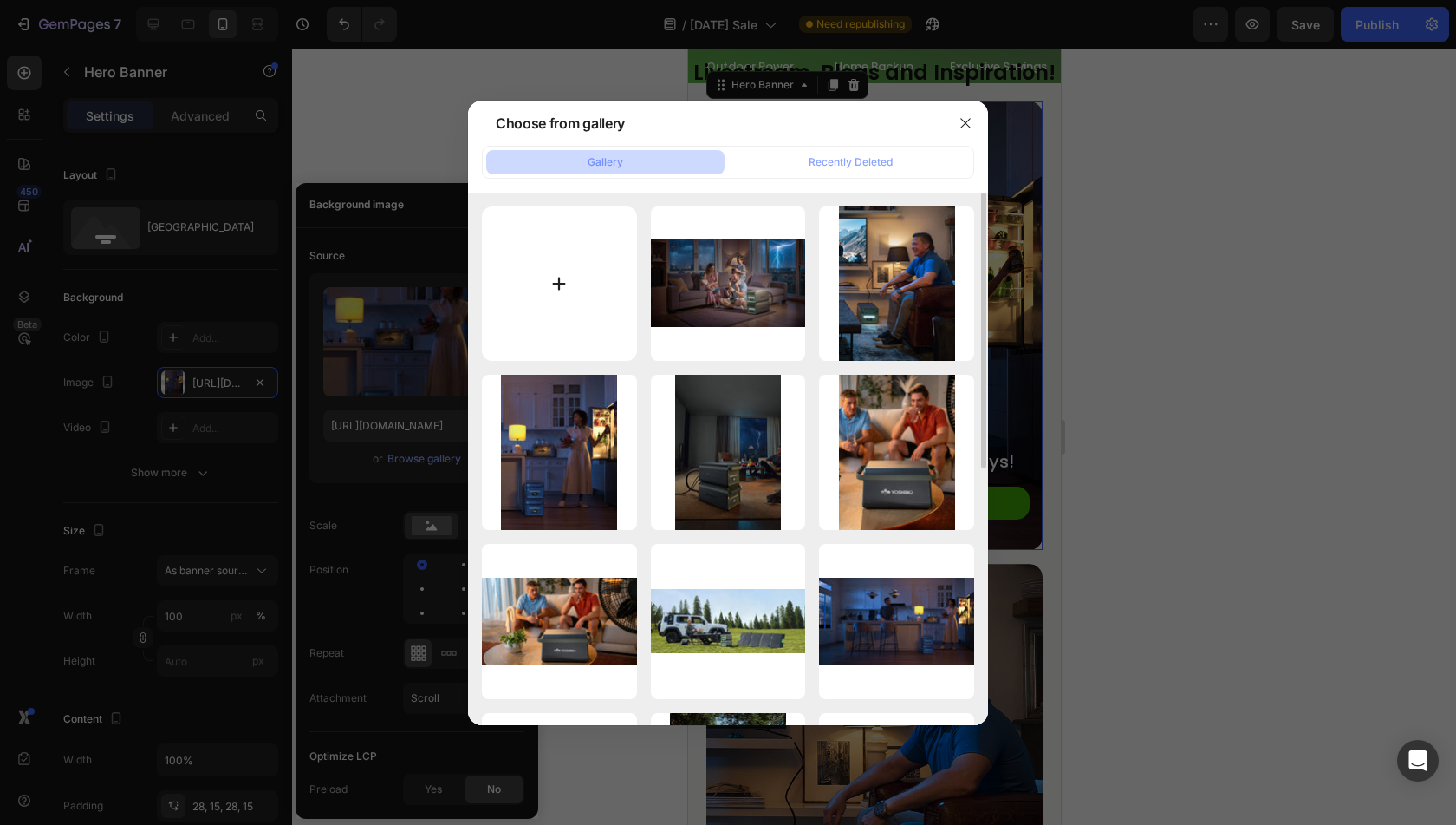
type input "C:\fakepath\20250826-143413.jpg"
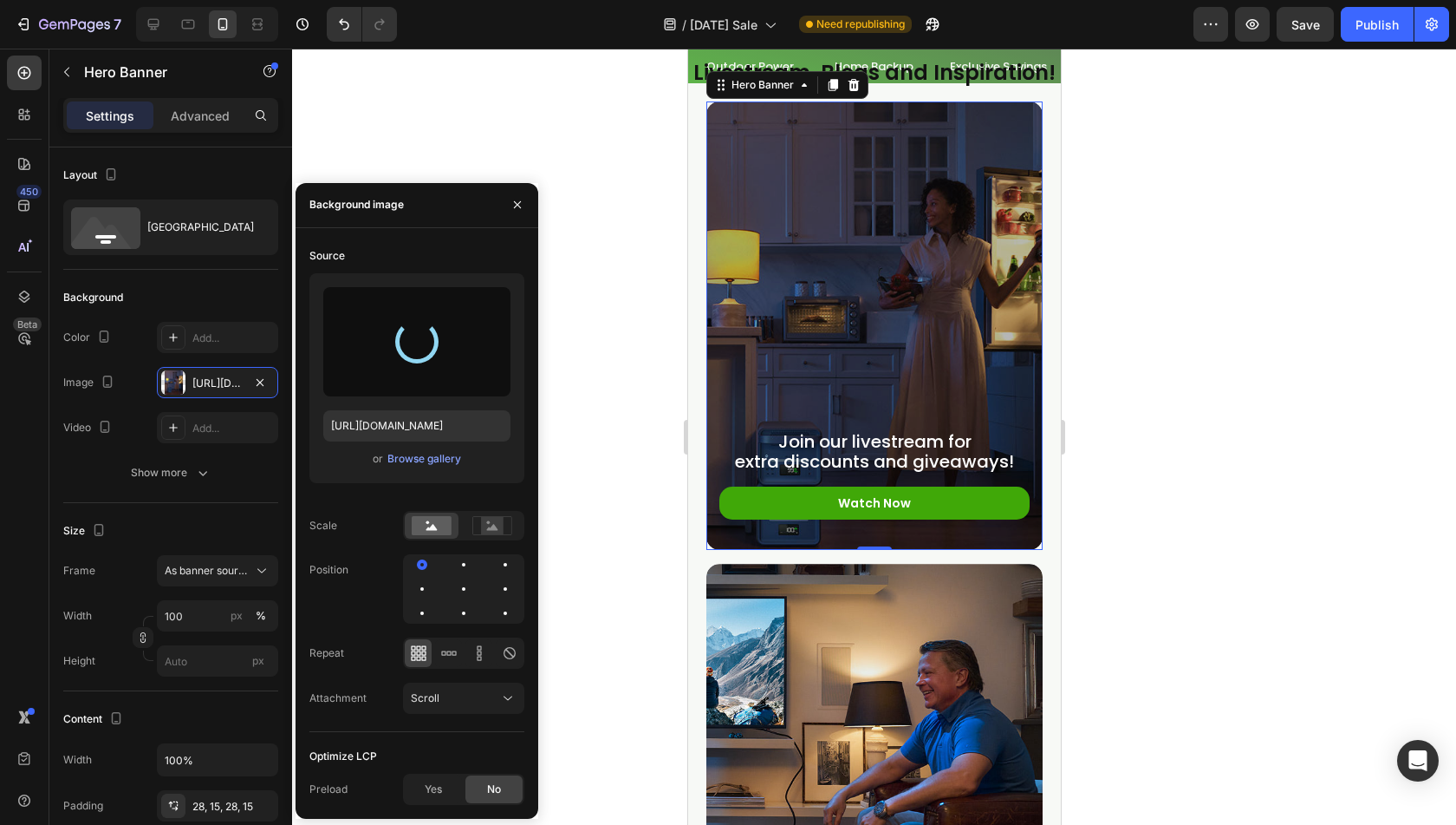
type input "[URL][DOMAIN_NAME]"
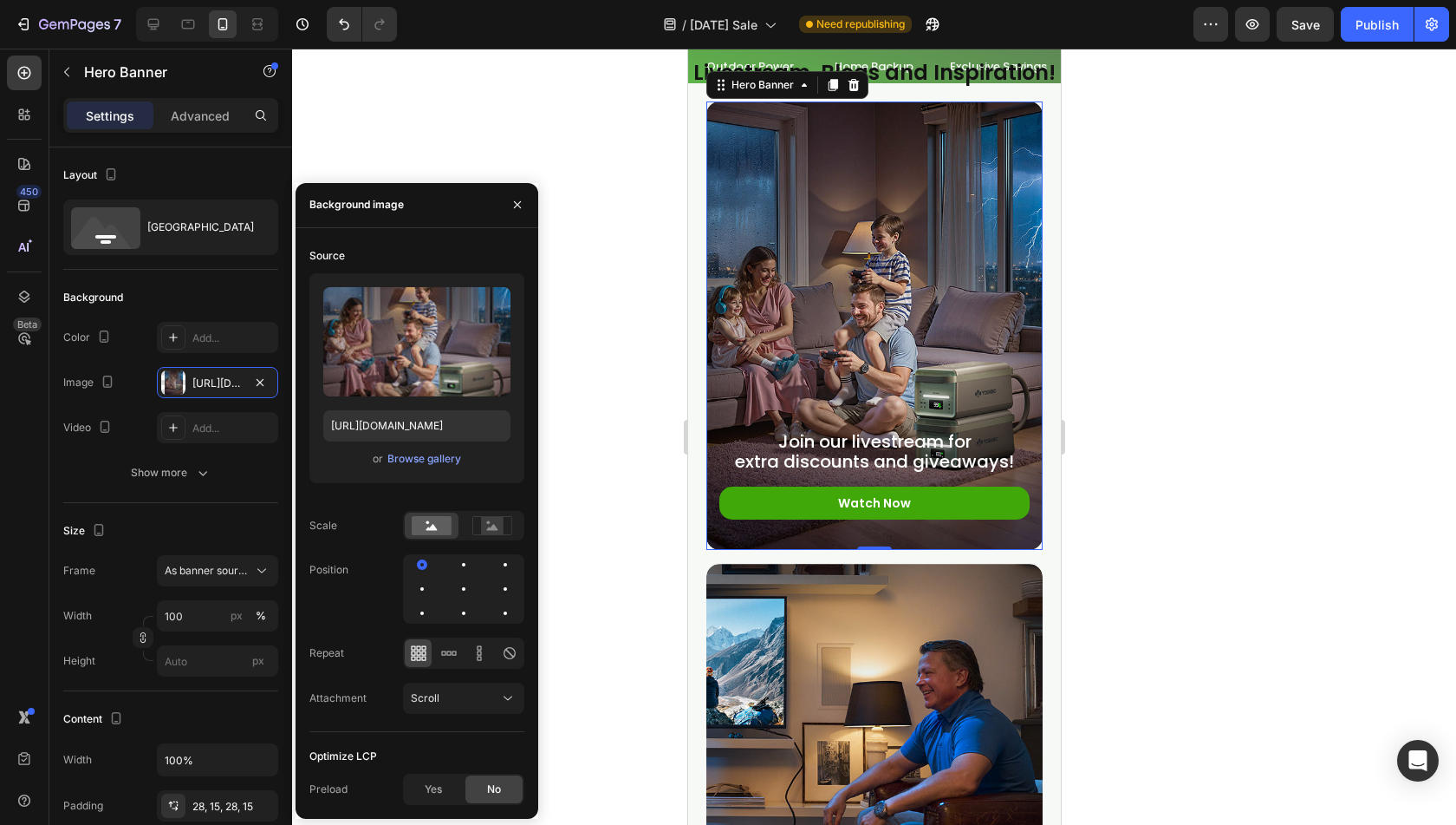
click at [609, 602] on div at bounding box center [874, 437] width 1165 height 776
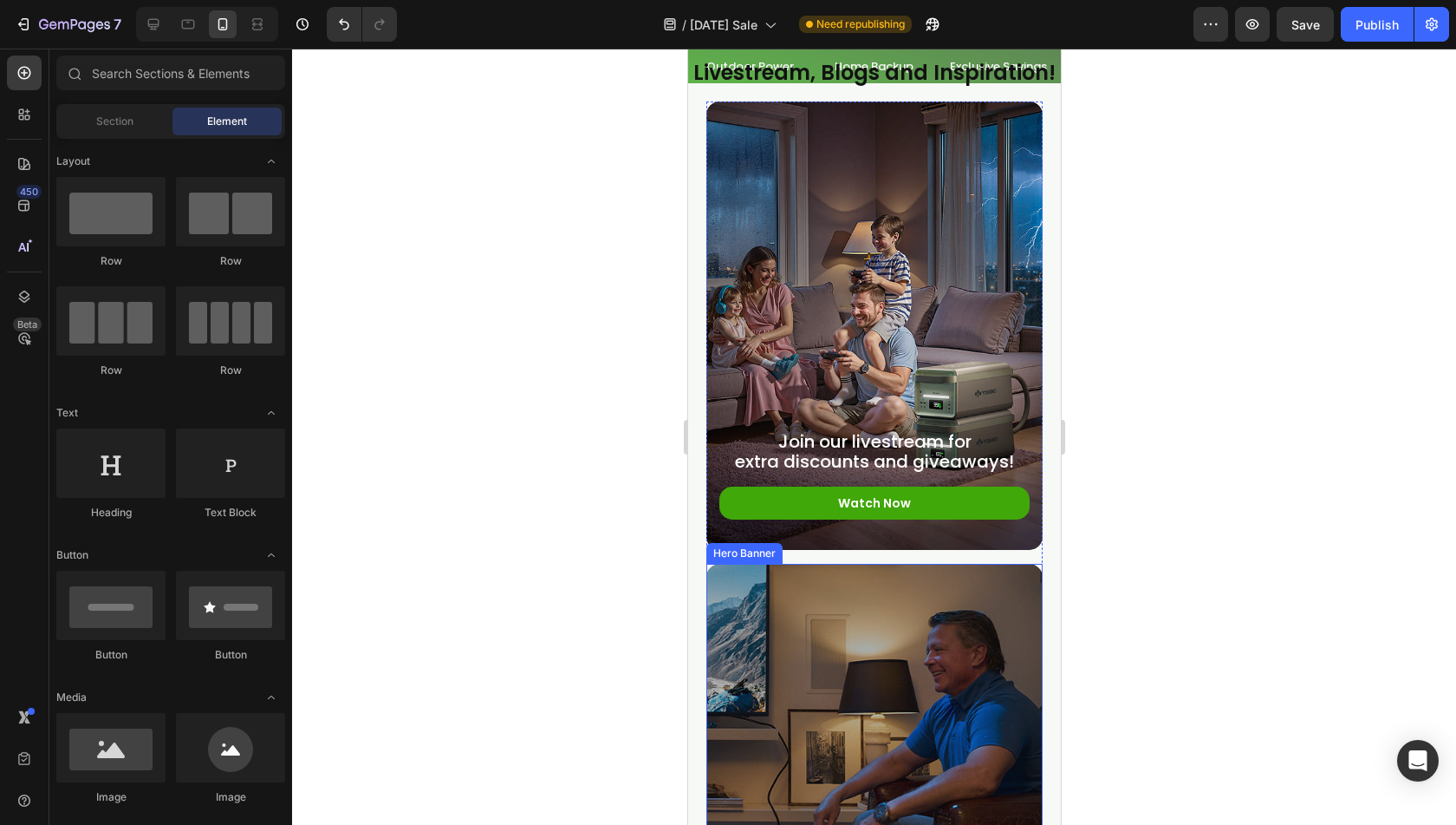
click at [841, 672] on div "Overlay" at bounding box center [874, 788] width 336 height 449
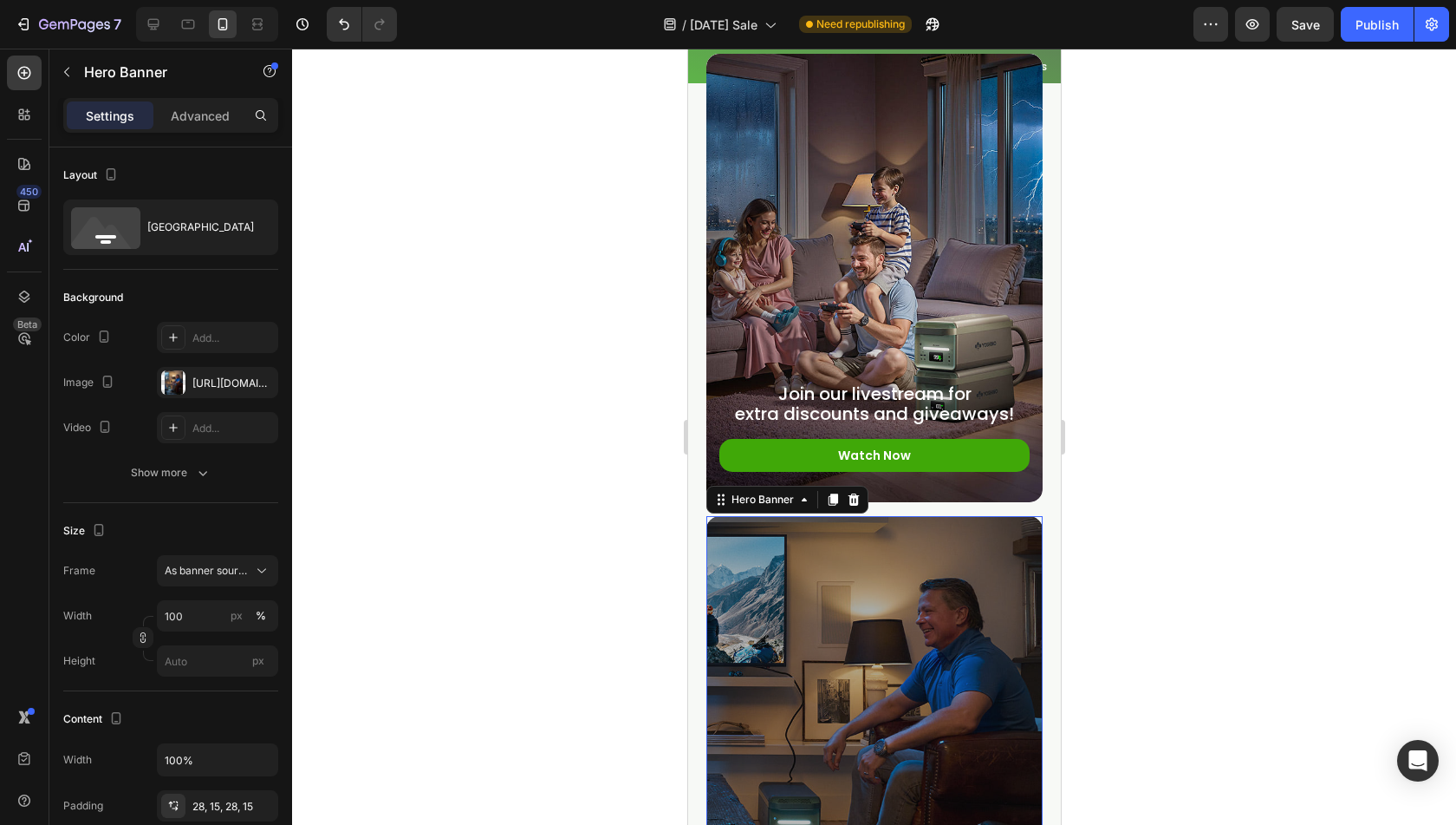
scroll to position [8880, 0]
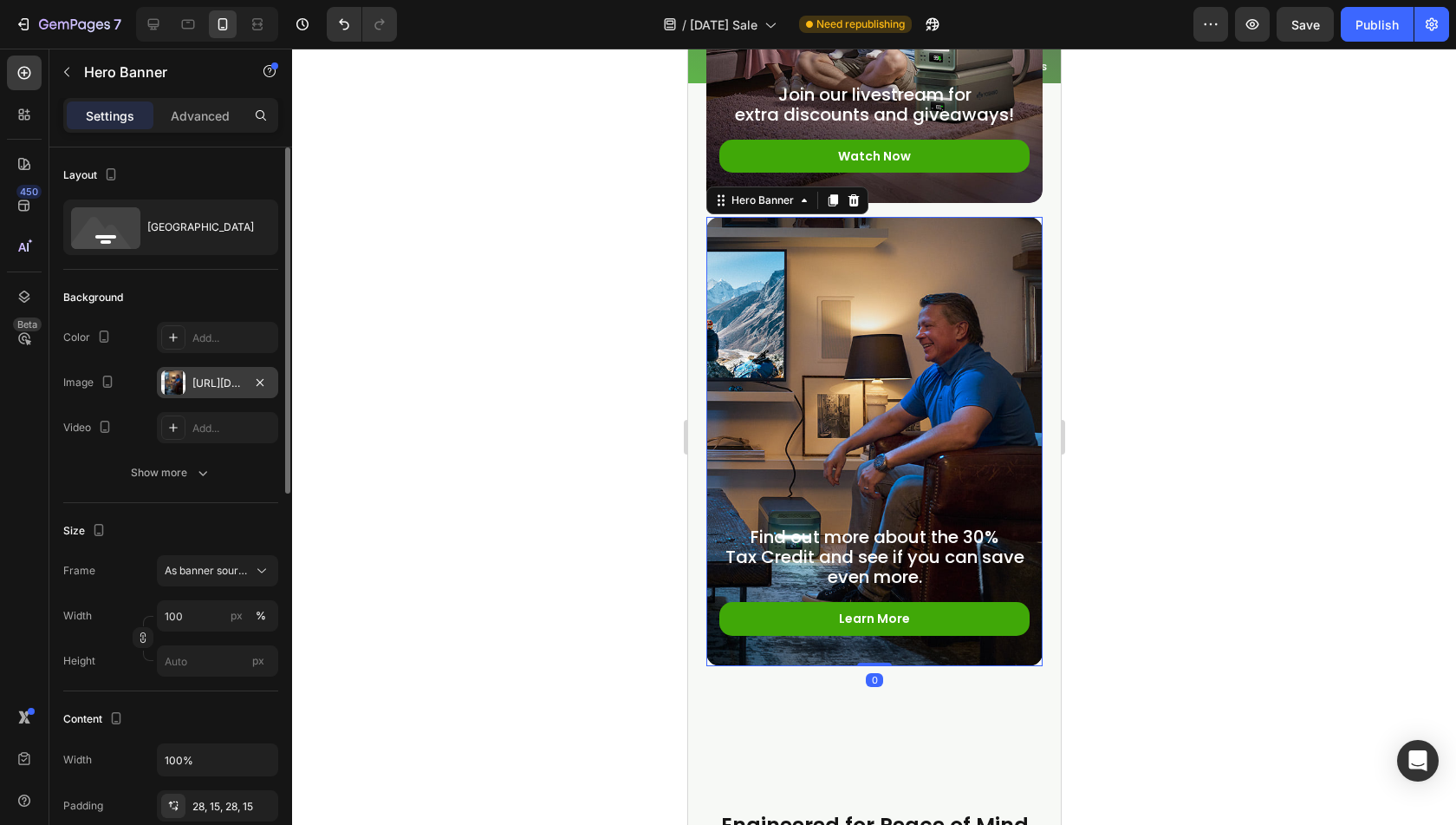
click at [168, 383] on div at bounding box center [173, 383] width 24 height 24
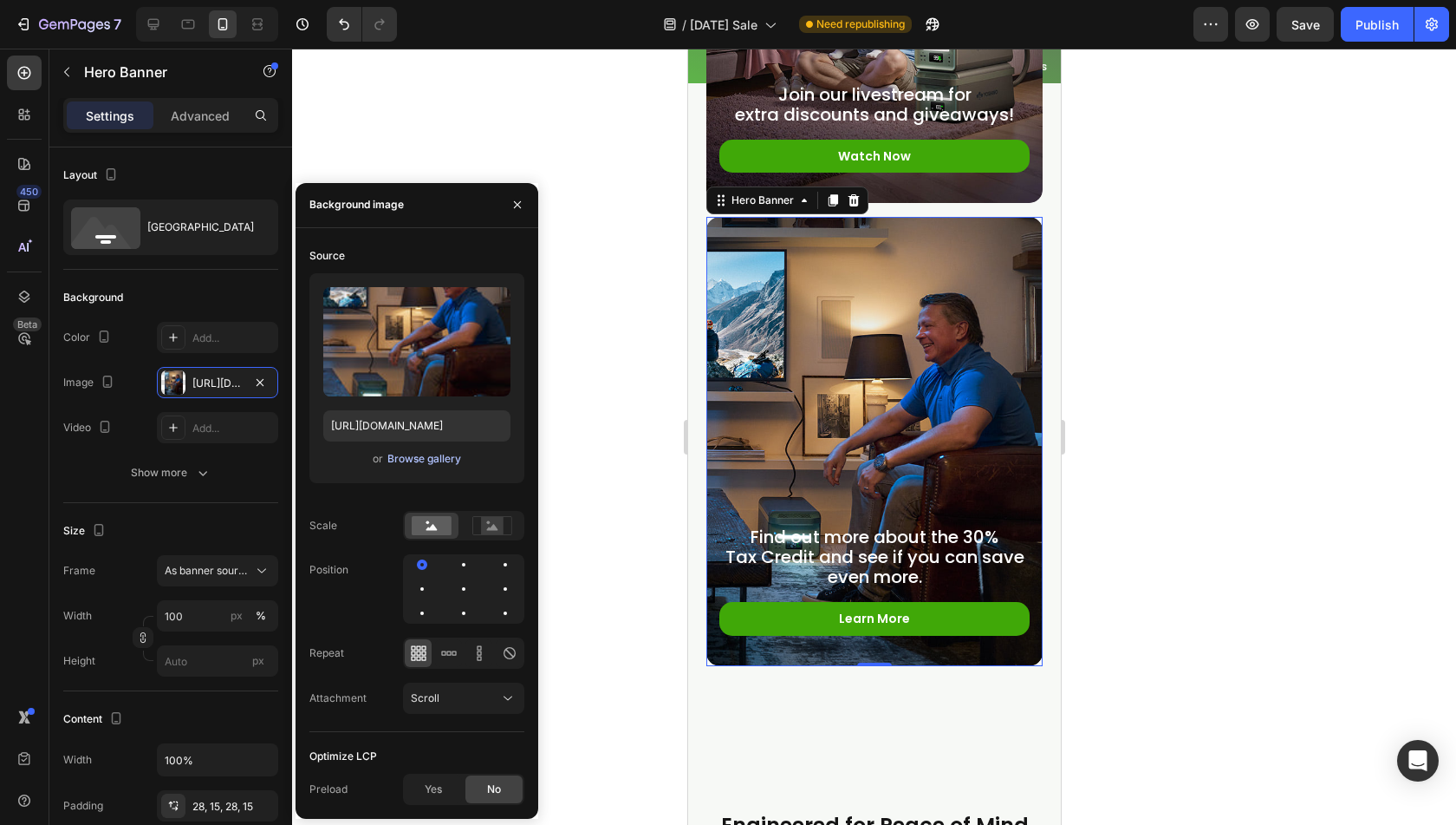
click at [446, 451] on div "Browse gallery" at bounding box center [425, 458] width 74 height 16
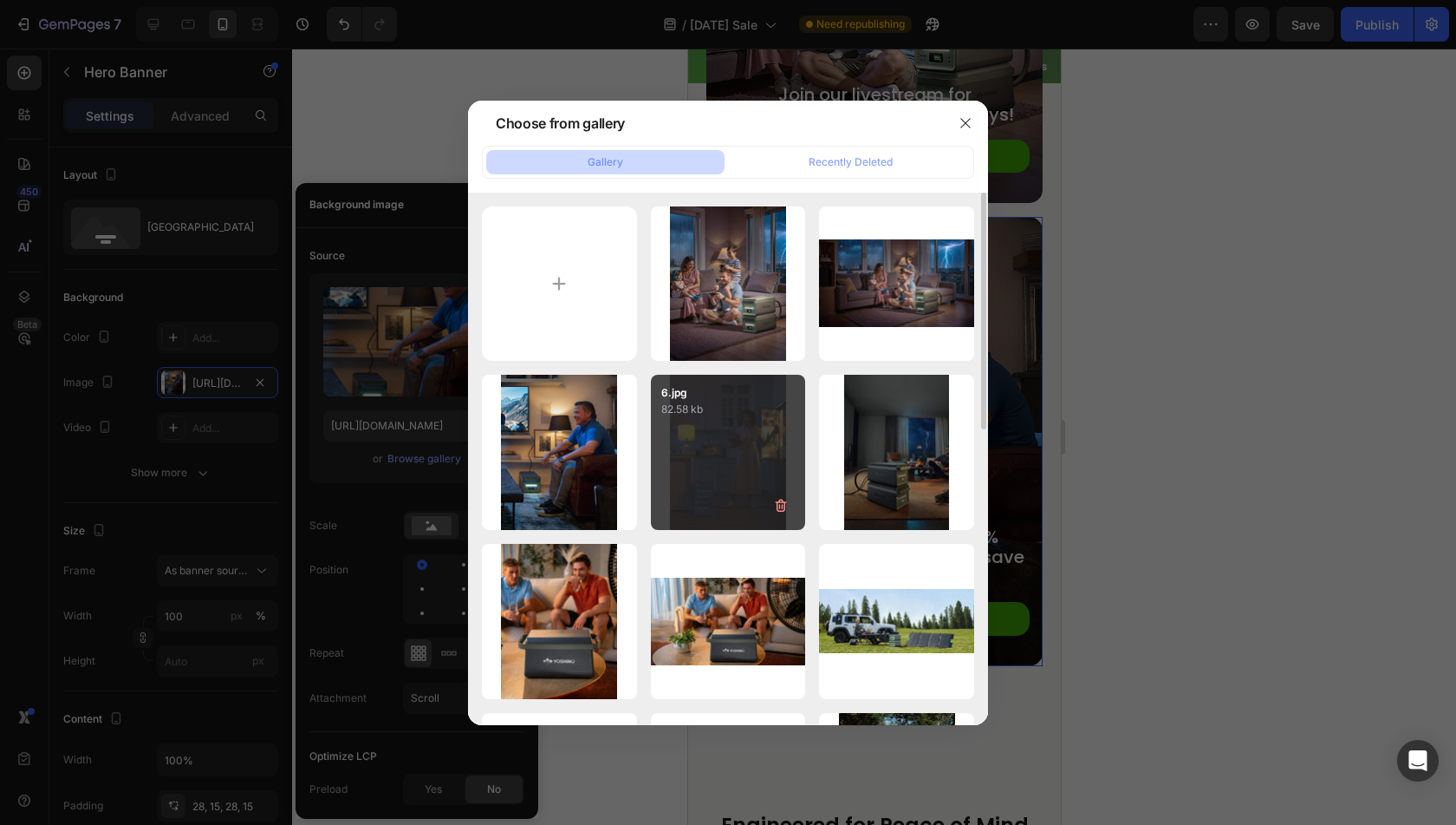
click at [689, 491] on div "6.jpg 82.58 kb" at bounding box center [728, 452] width 155 height 155
type input "[URL][DOMAIN_NAME]"
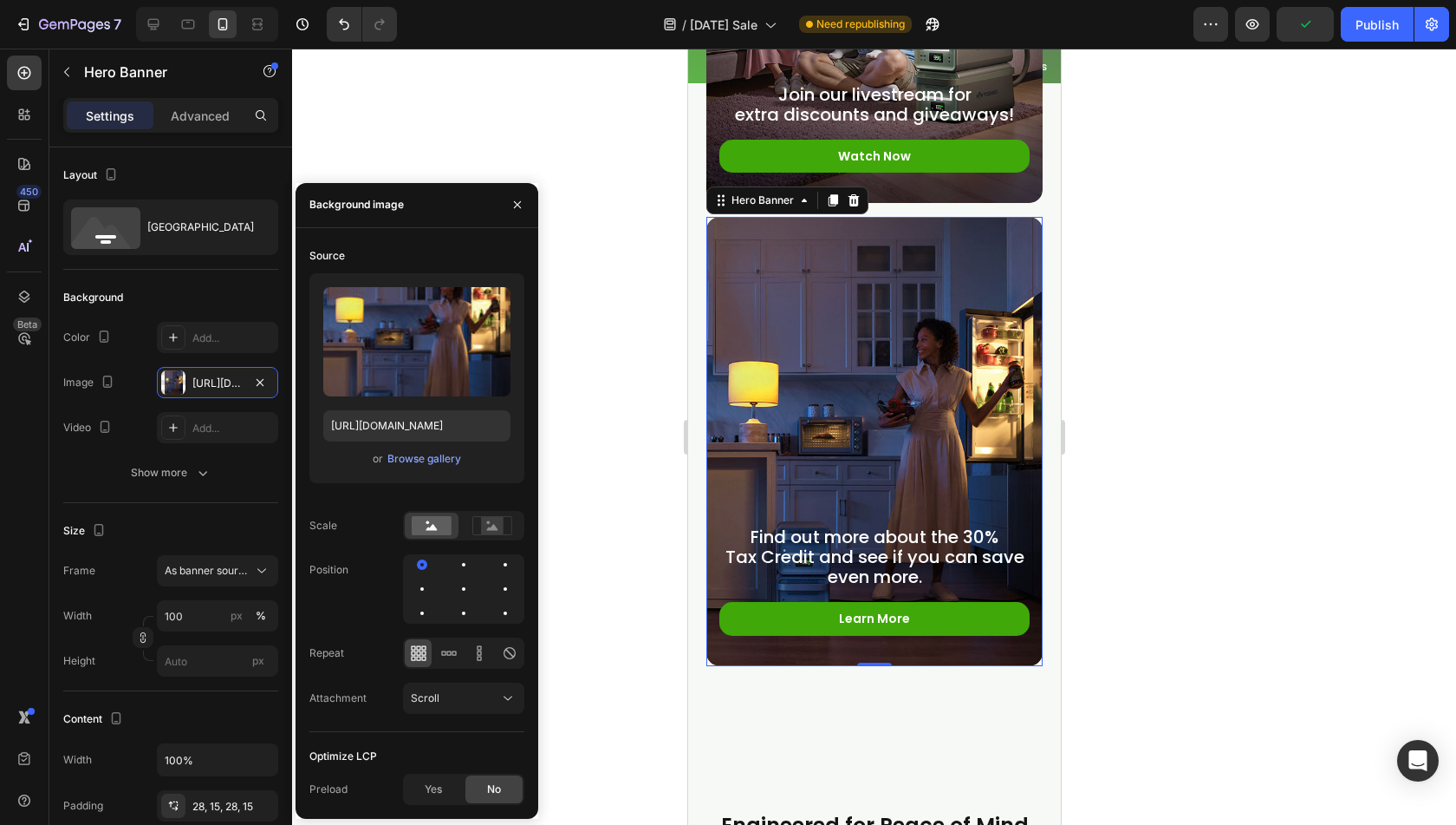
click at [598, 511] on div at bounding box center [874, 437] width 1165 height 776
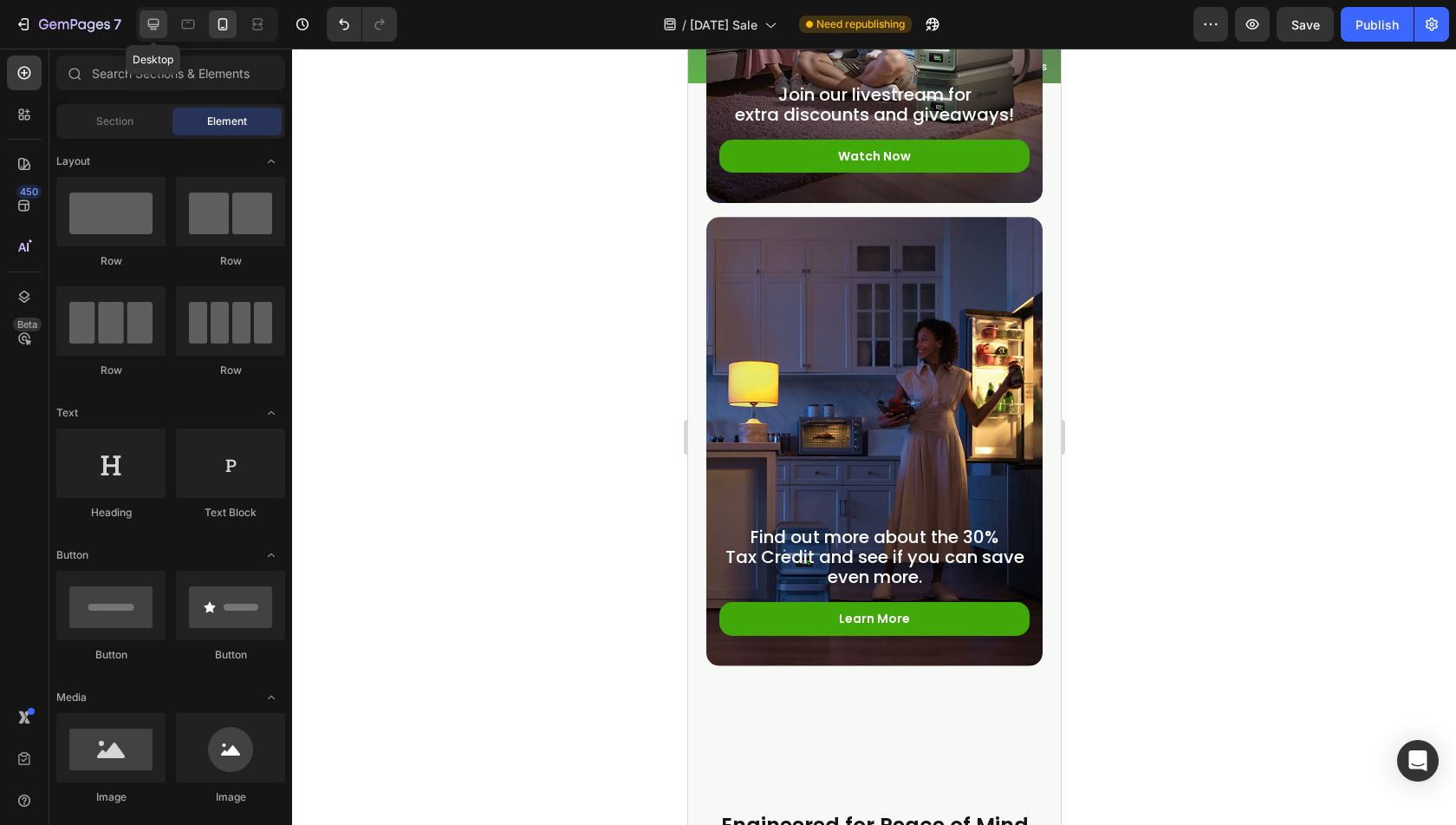
click at [155, 28] on icon at bounding box center [154, 24] width 17 height 17
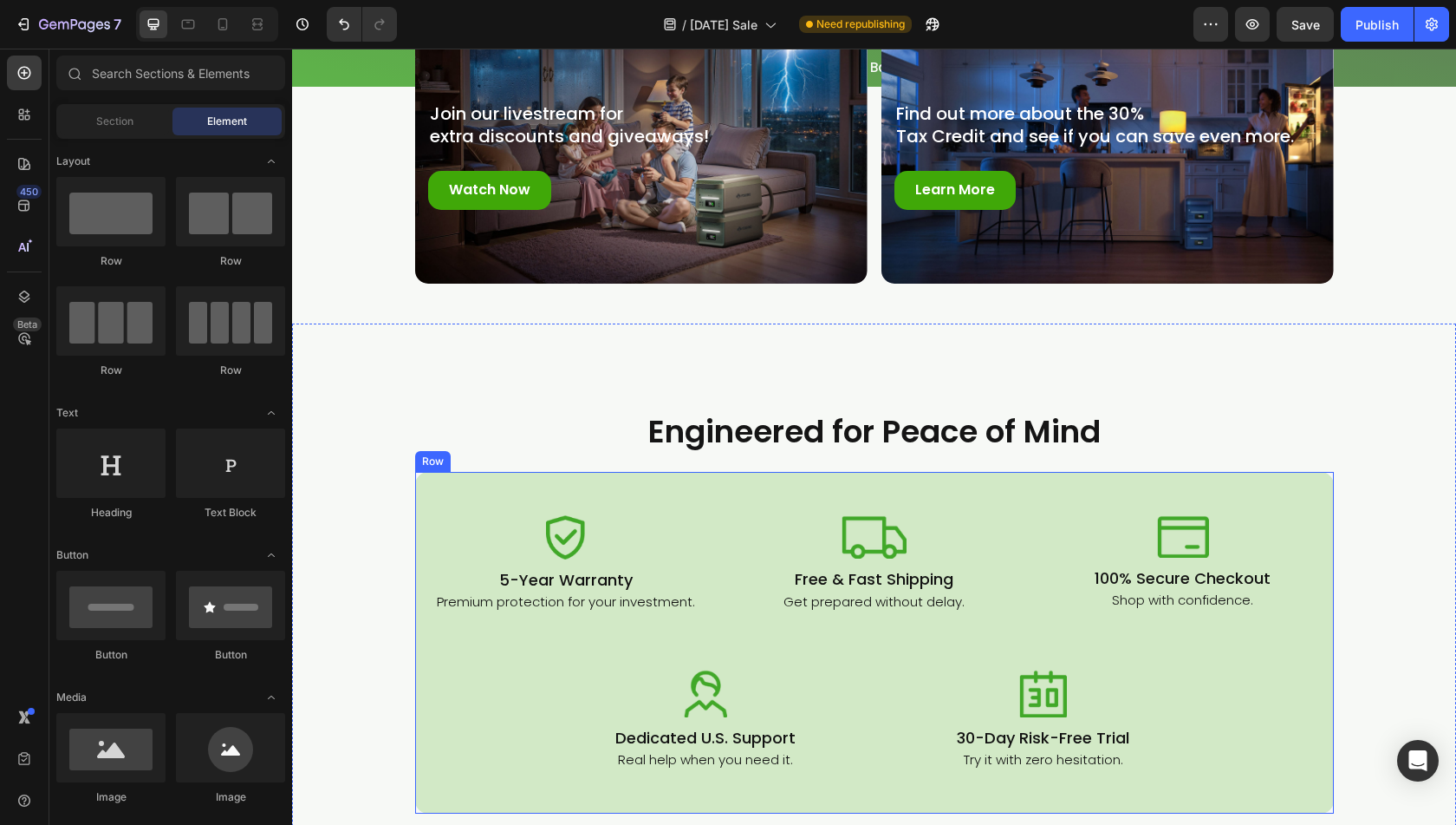
scroll to position [5716, 0]
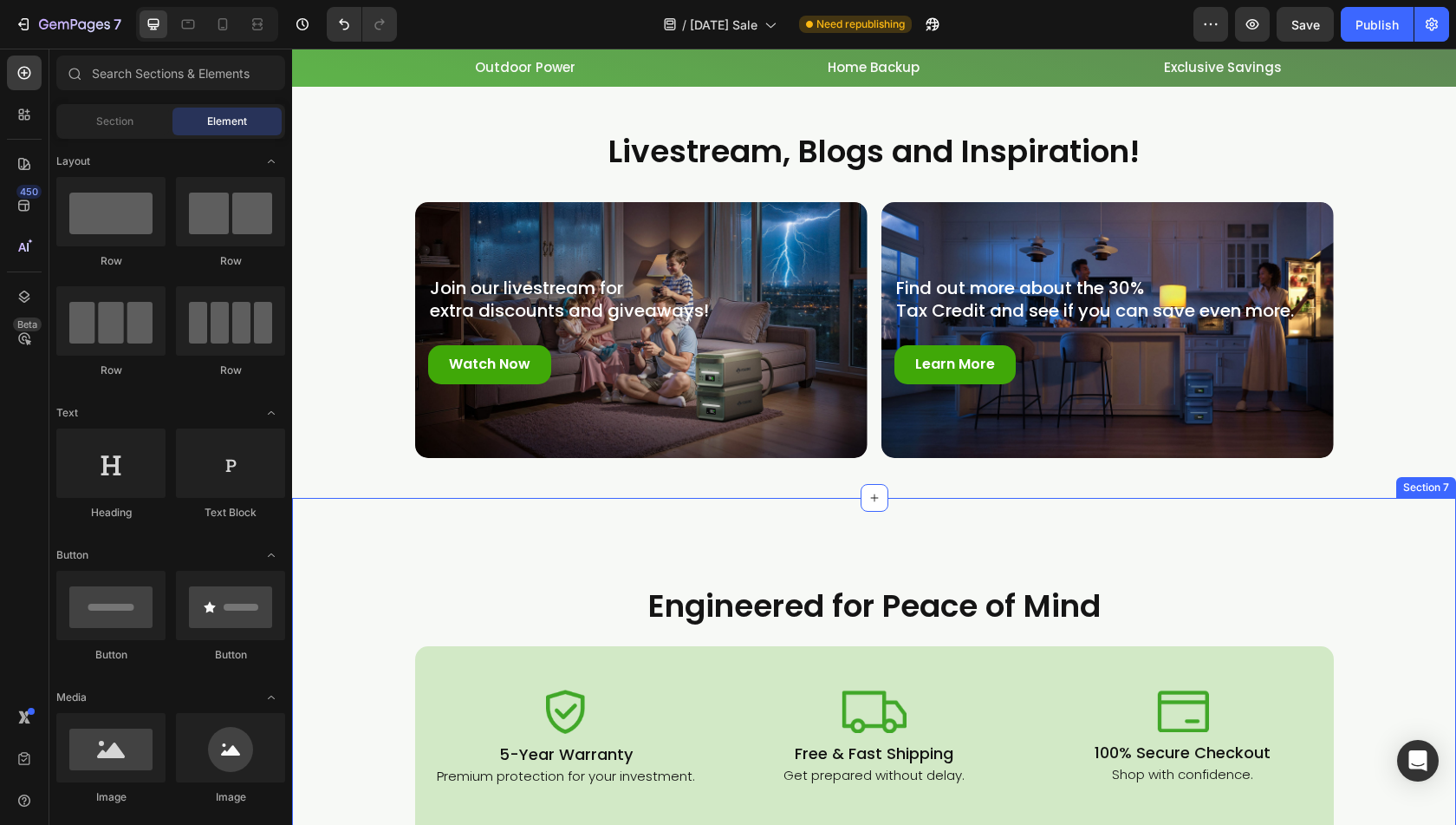
click at [1243, 551] on div "Engineered for Peace of Mind Heading Row Row Image 5-Year Warranty Heading Prem…" at bounding box center [874, 829] width 1165 height 663
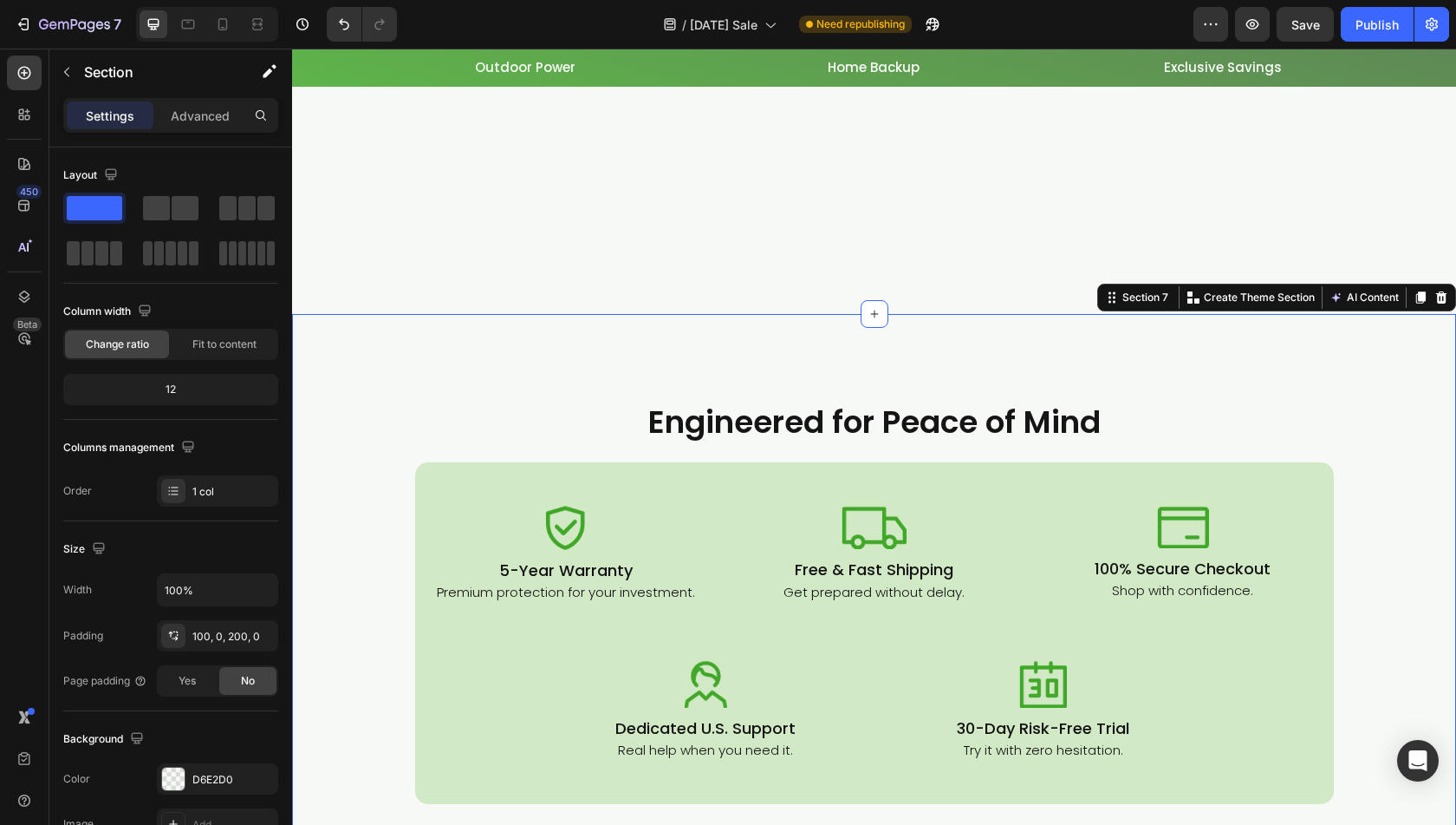
scroll to position [5849, 0]
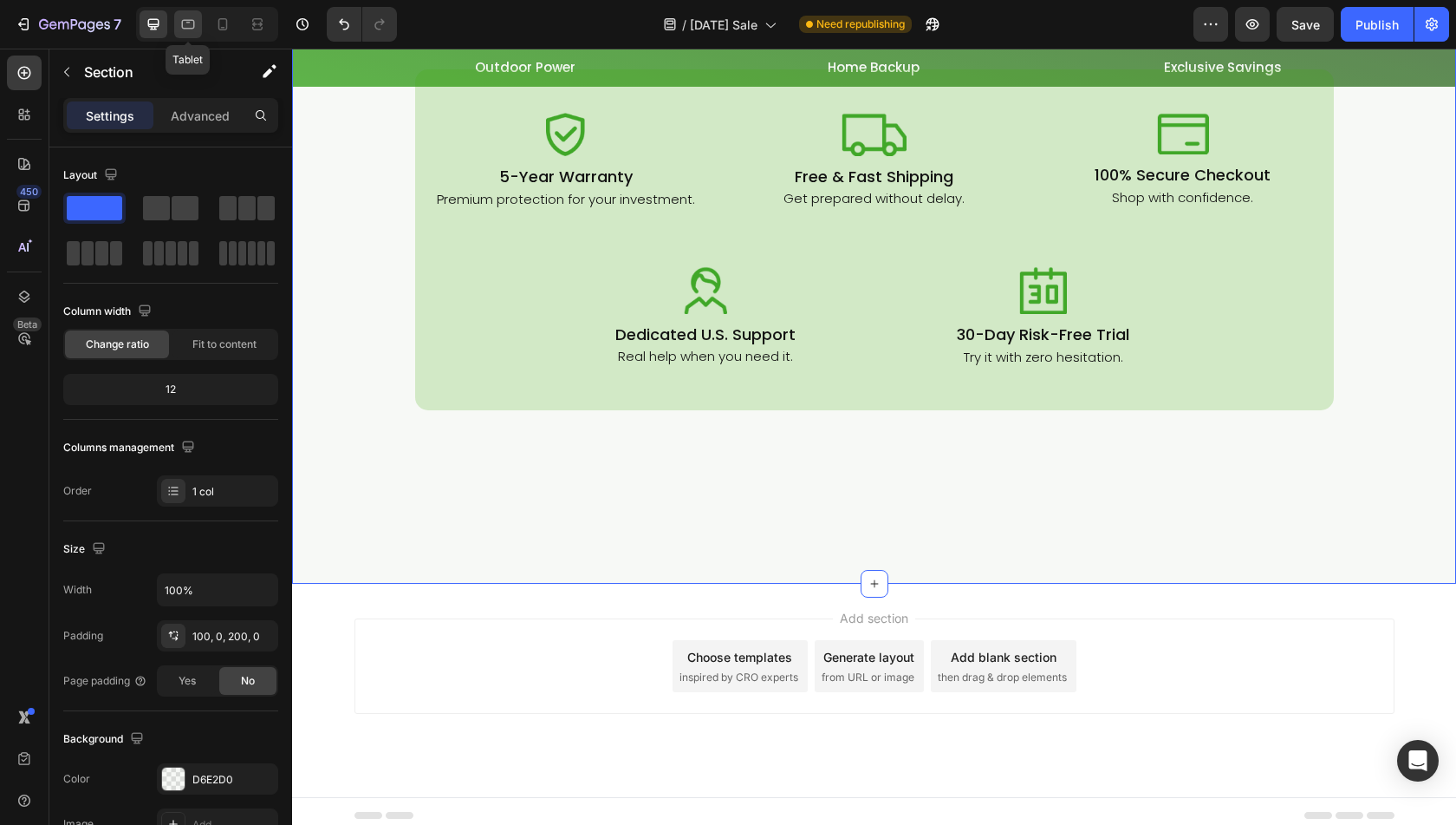
click at [192, 25] on icon at bounding box center [188, 25] width 13 height 9
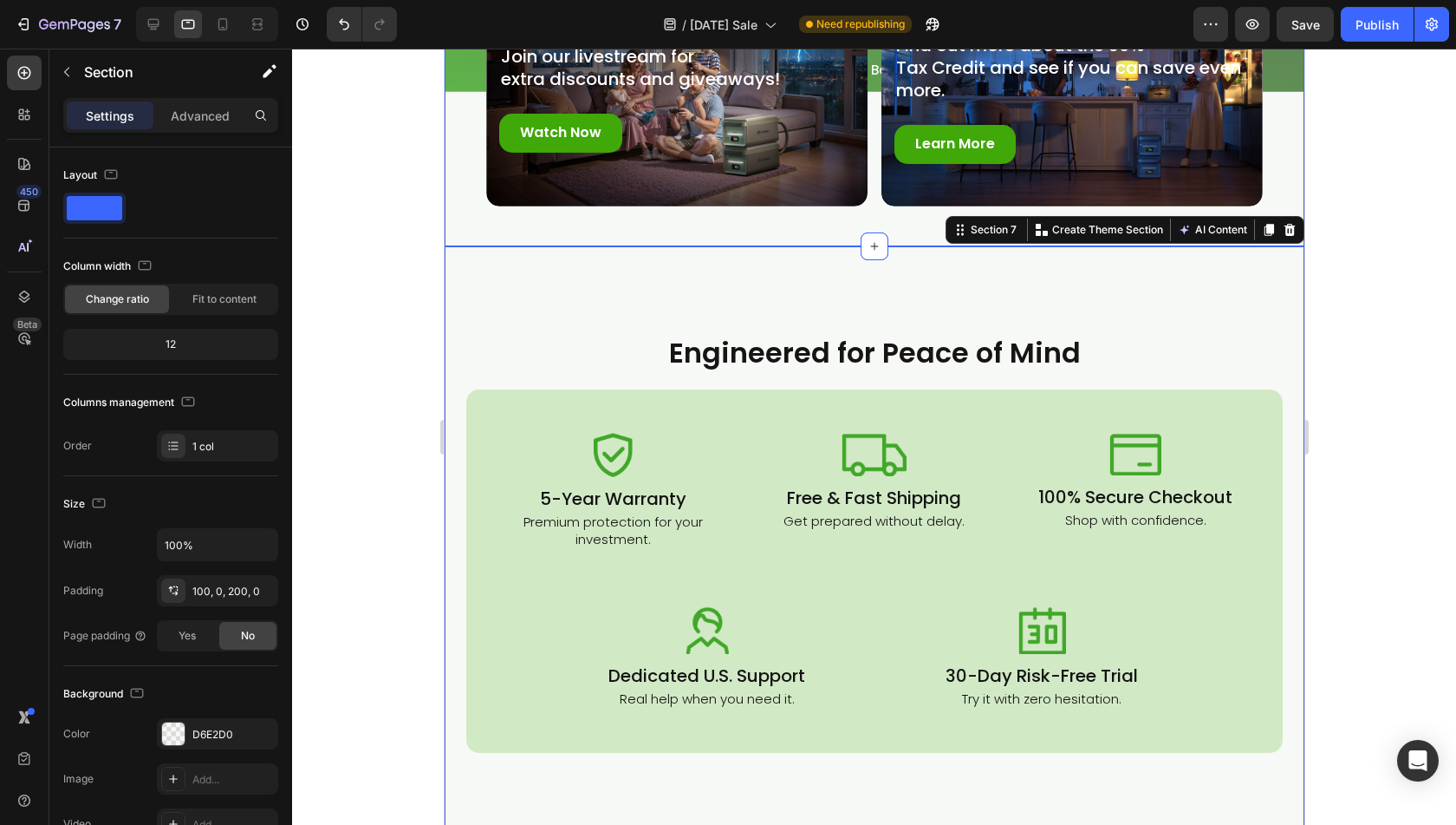
scroll to position [5082, 0]
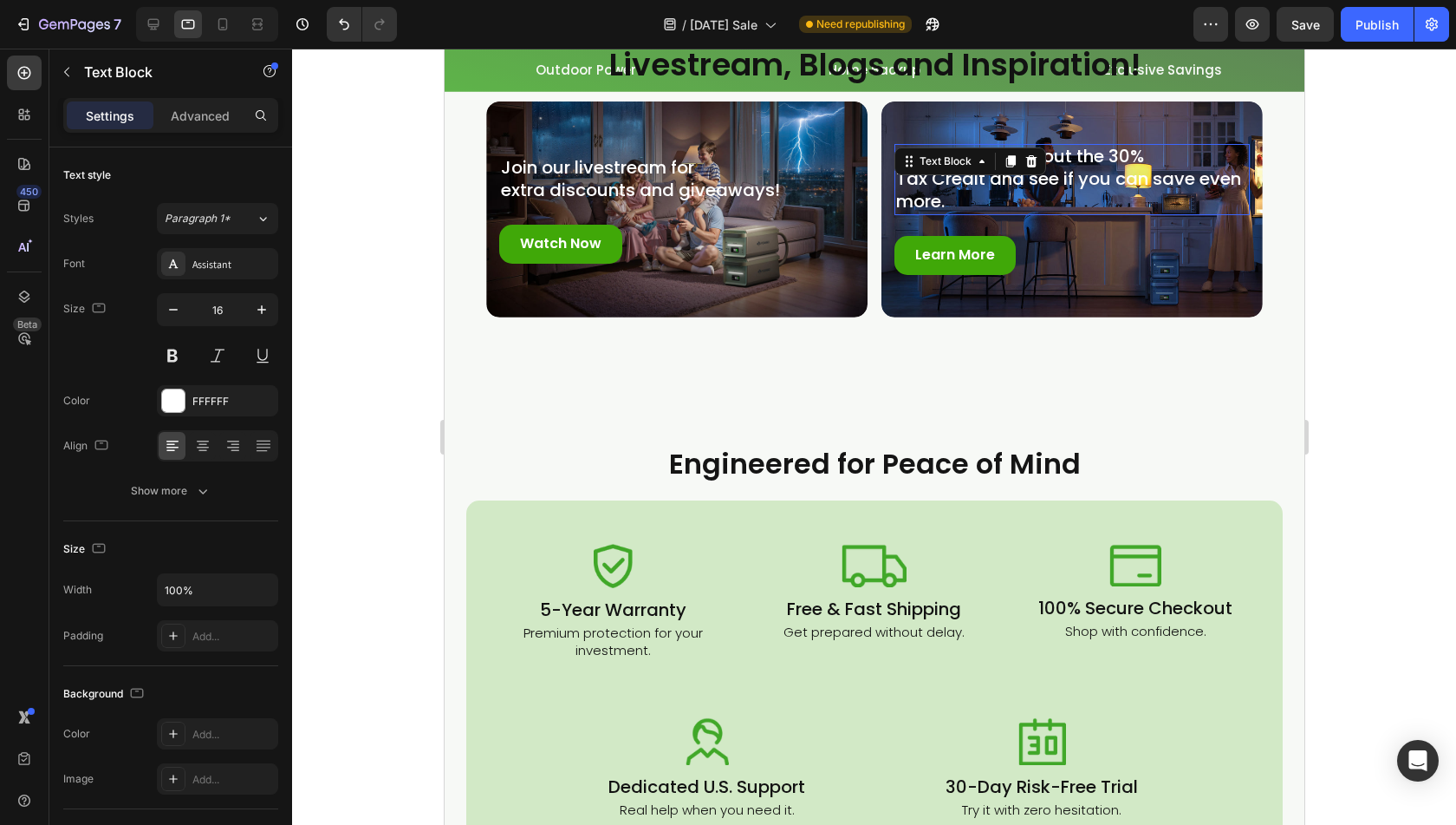
click at [924, 213] on span "Tax Credit and see if you can save even more." at bounding box center [1067, 189] width 345 height 47
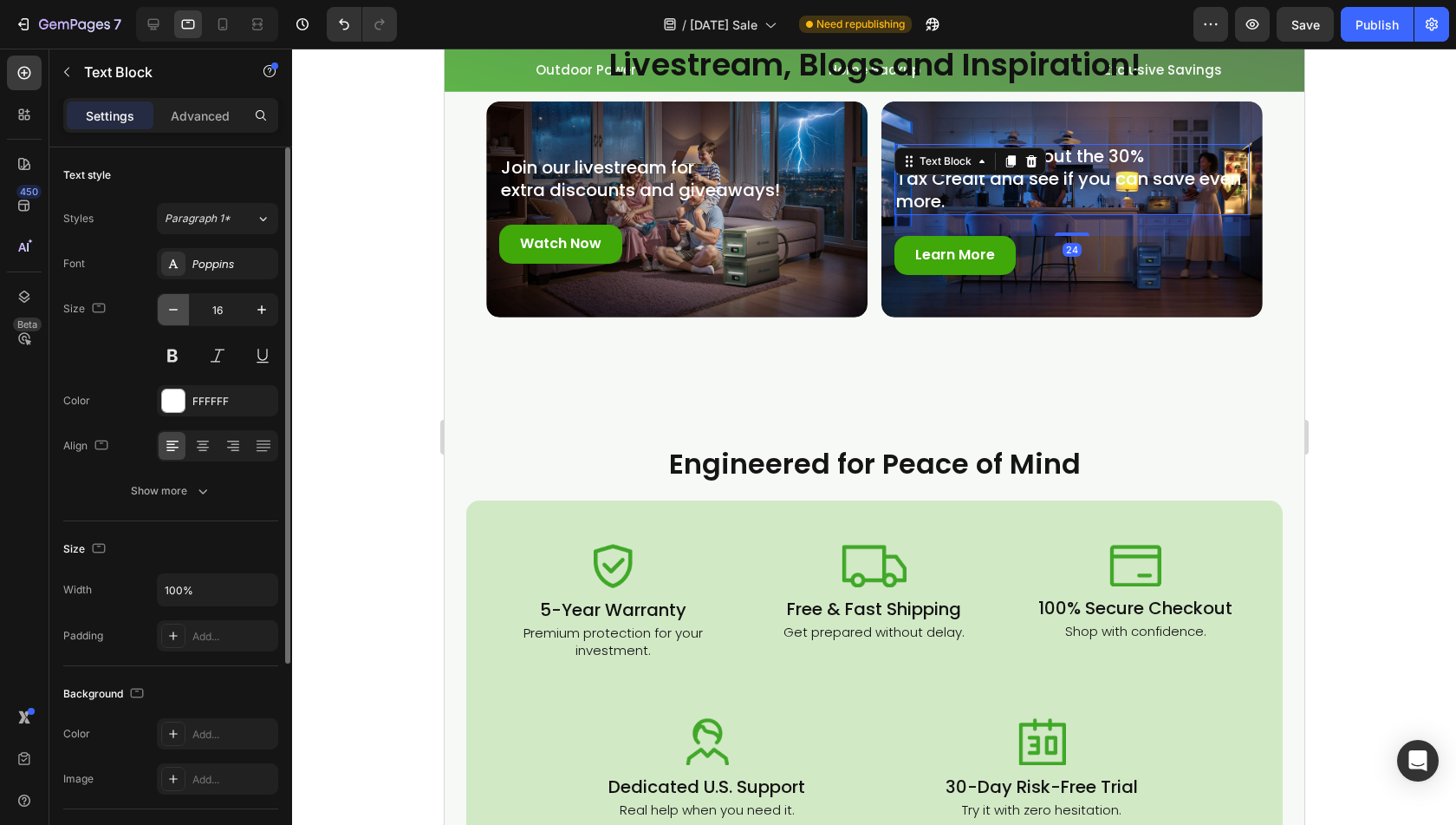
click at [168, 307] on icon "button" at bounding box center [173, 309] width 17 height 17
type input "15"
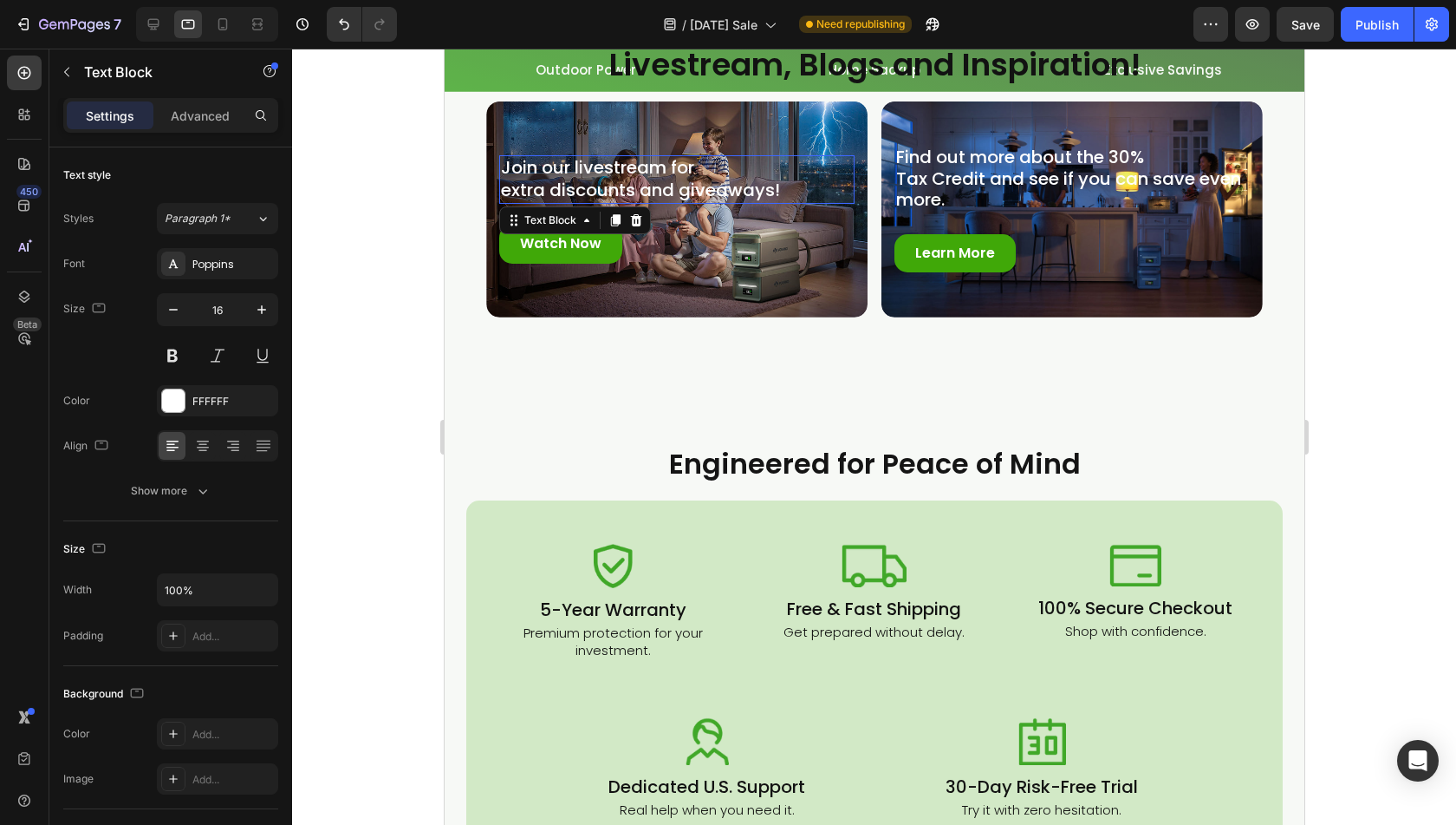
drag, startPoint x: 681, startPoint y: 303, endPoint x: 748, endPoint y: 359, distance: 87.3
click at [681, 179] on span "Join our livestream for" at bounding box center [597, 167] width 193 height 24
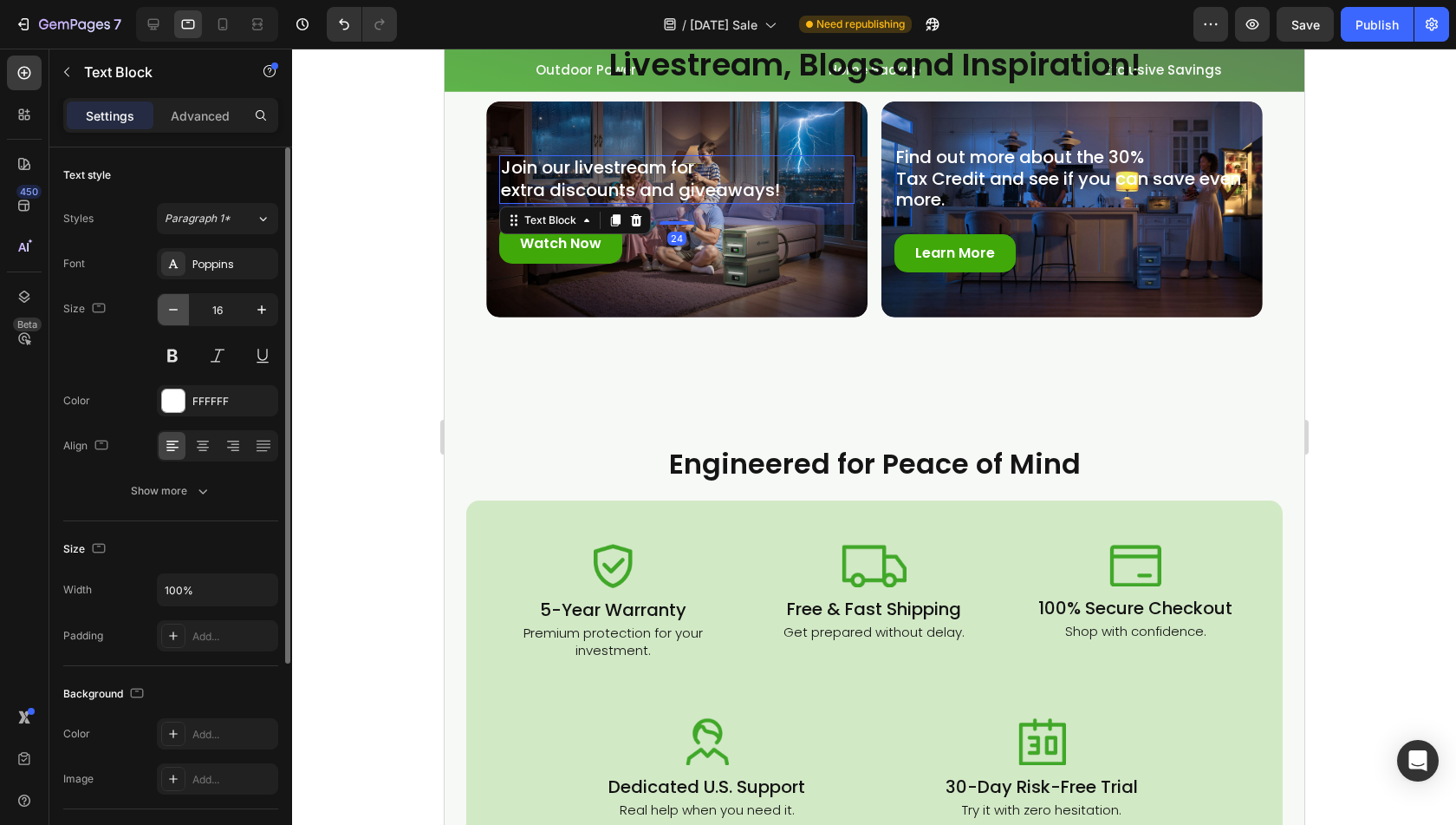
click at [174, 309] on icon "button" at bounding box center [173, 310] width 8 height 2
type input "15"
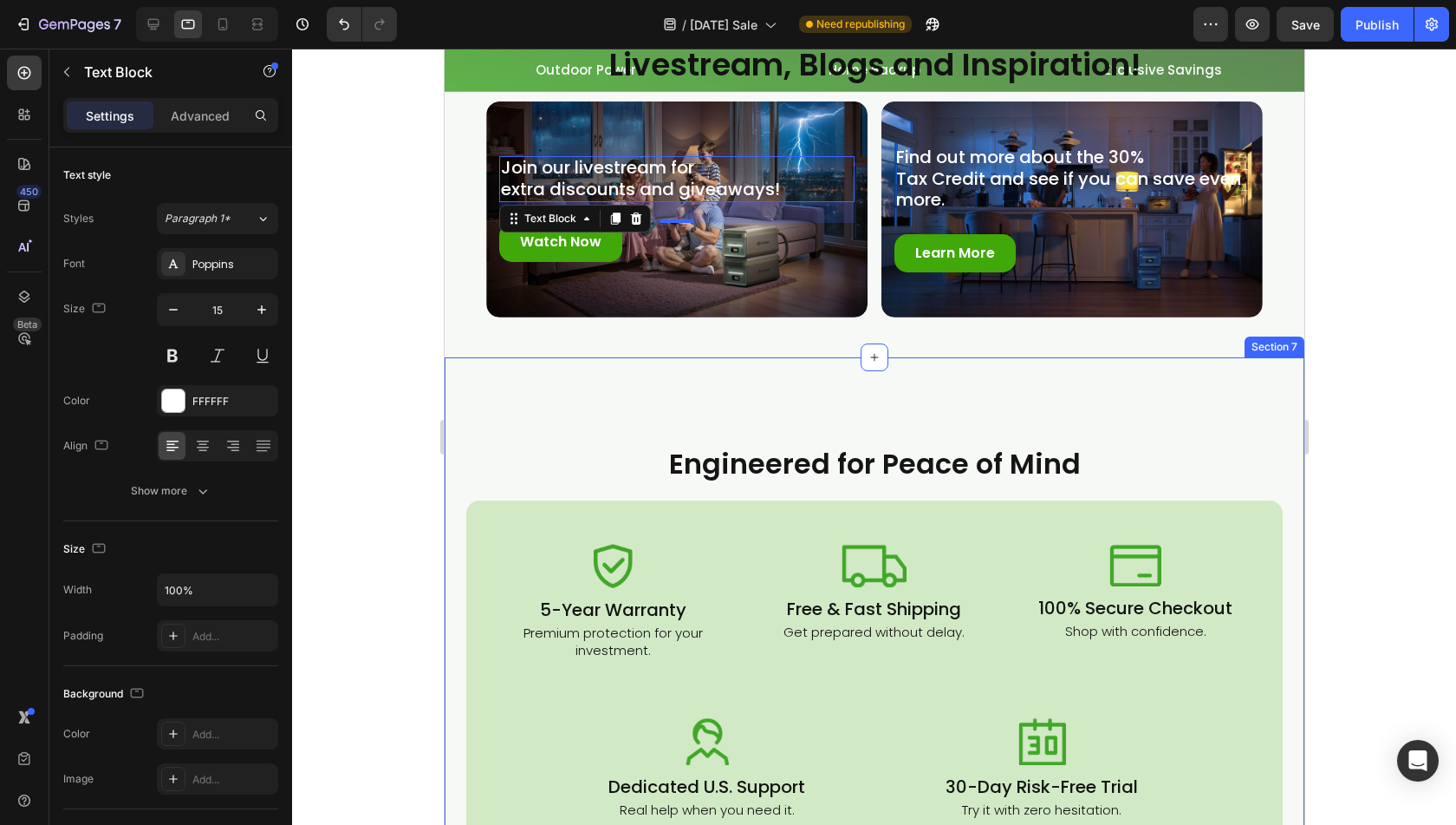
click at [659, 511] on div "Engineered for Peace of Mind Heading Row Row Image 5-Year Warranty Heading Prem…" at bounding box center [874, 697] width 860 height 680
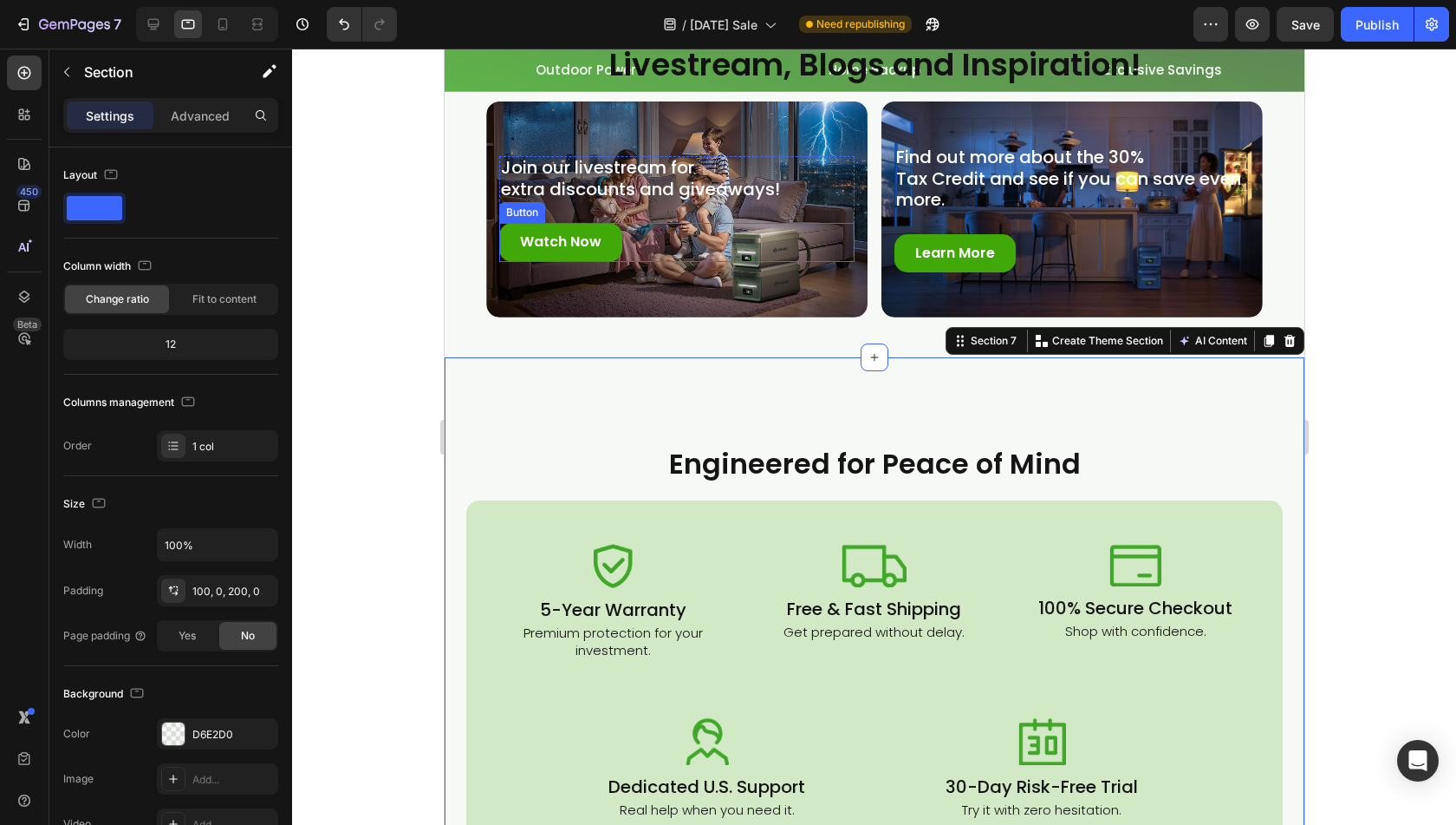
click at [638, 262] on div "Watch Now Button" at bounding box center [676, 242] width 356 height 39
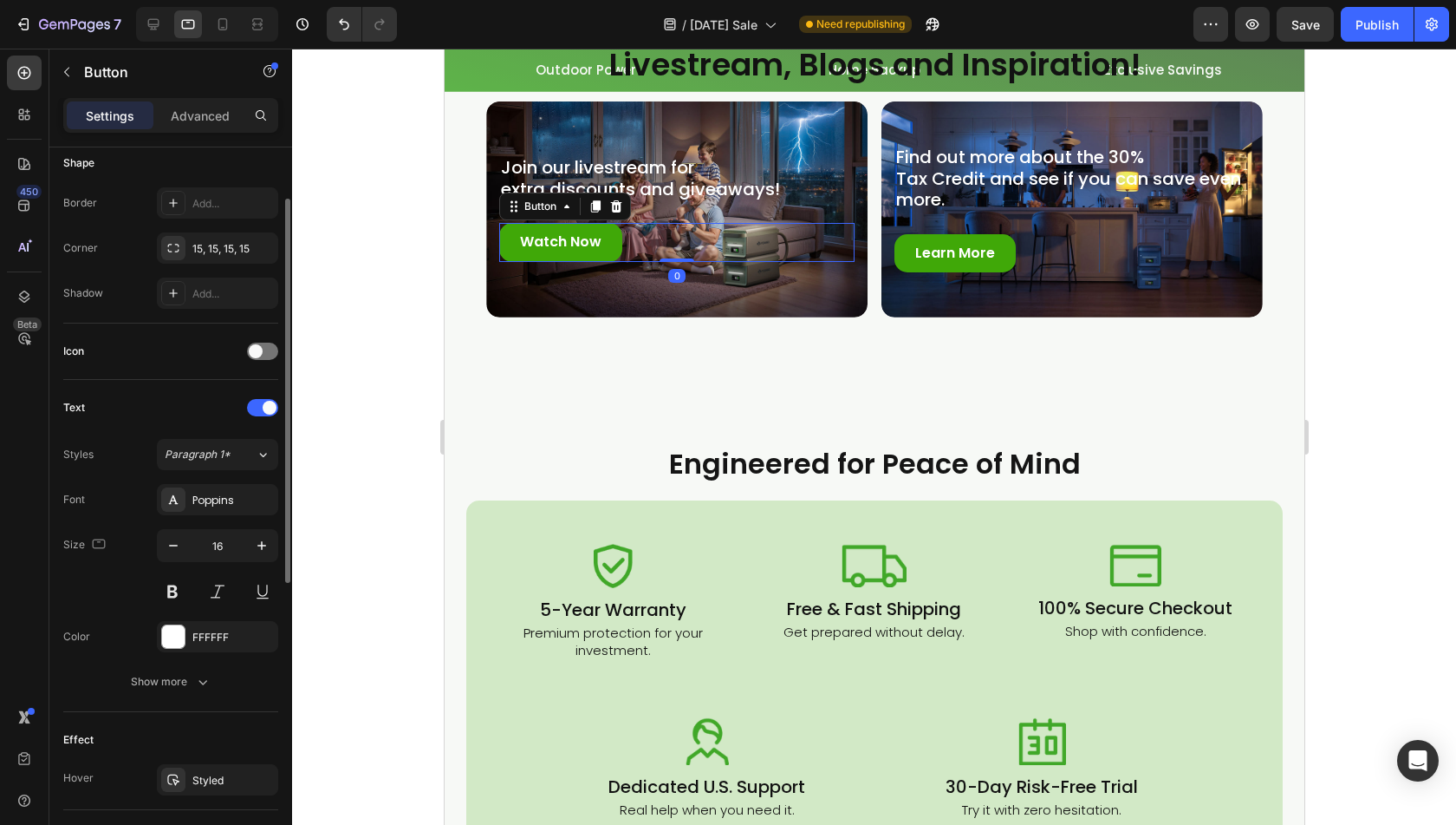
scroll to position [434, 0]
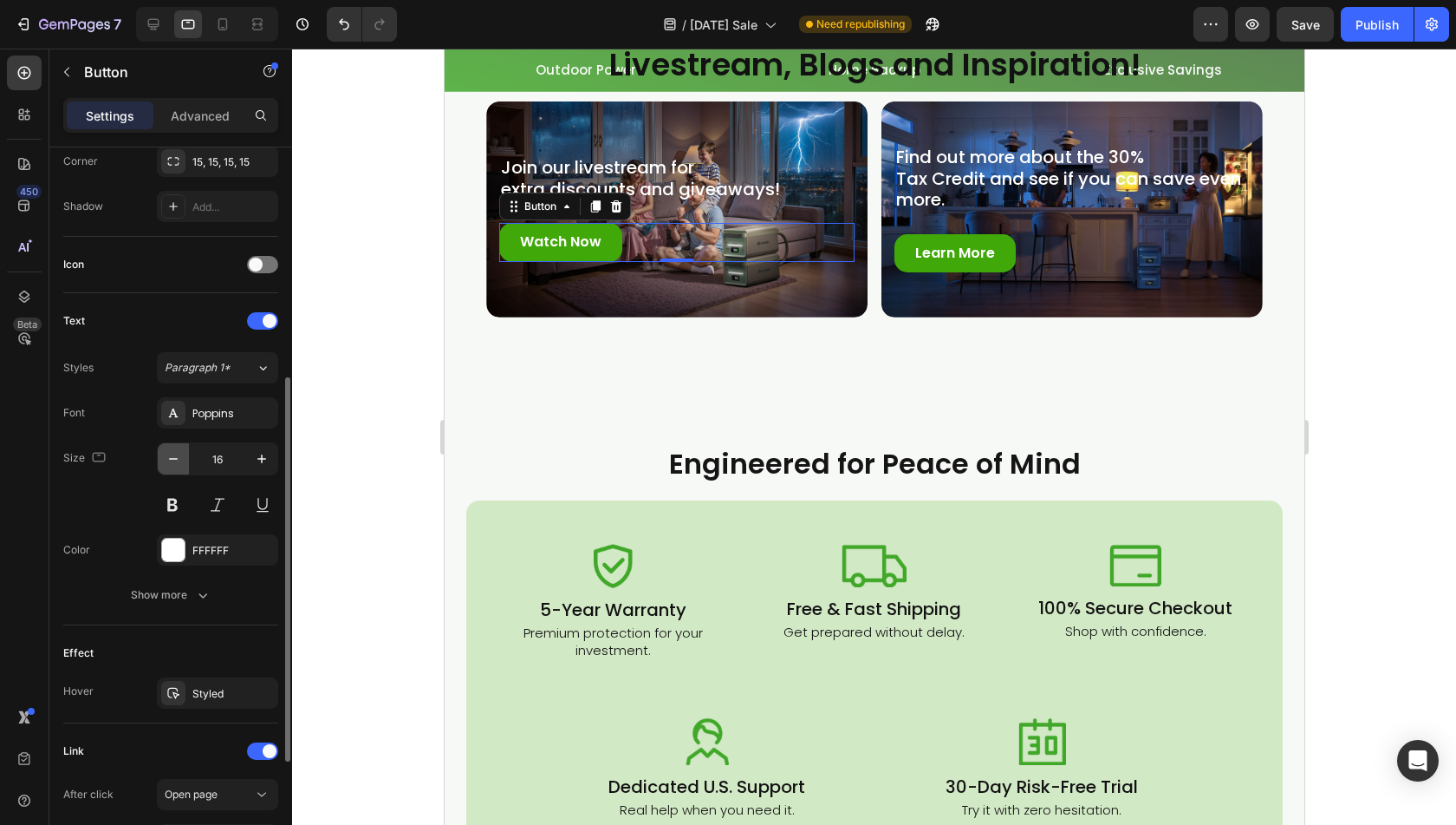
click at [161, 457] on button "button" at bounding box center [174, 459] width 31 height 31
type input "15"
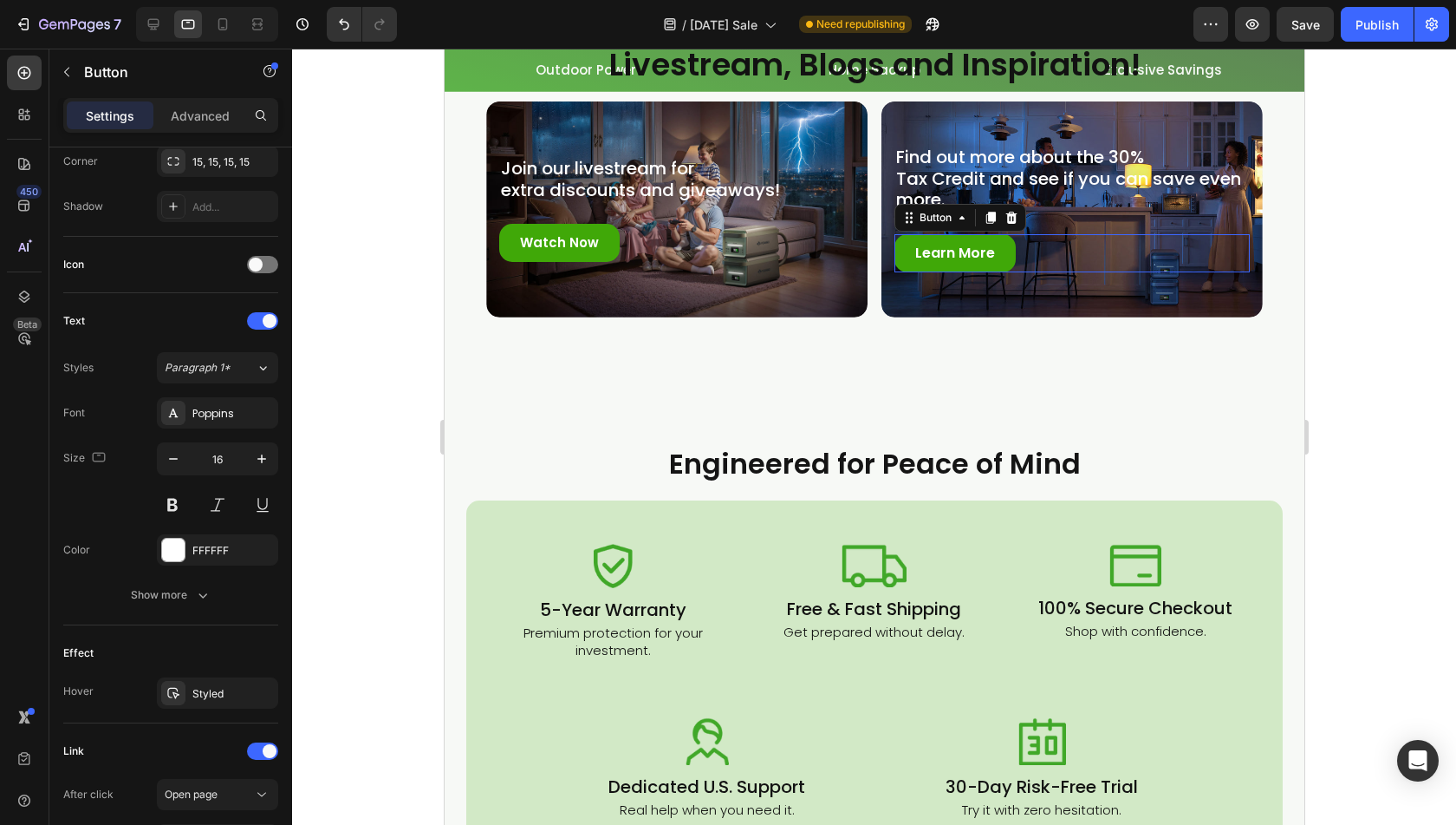
click at [1041, 273] on div "Learn More Button 0" at bounding box center [1071, 254] width 356 height 39
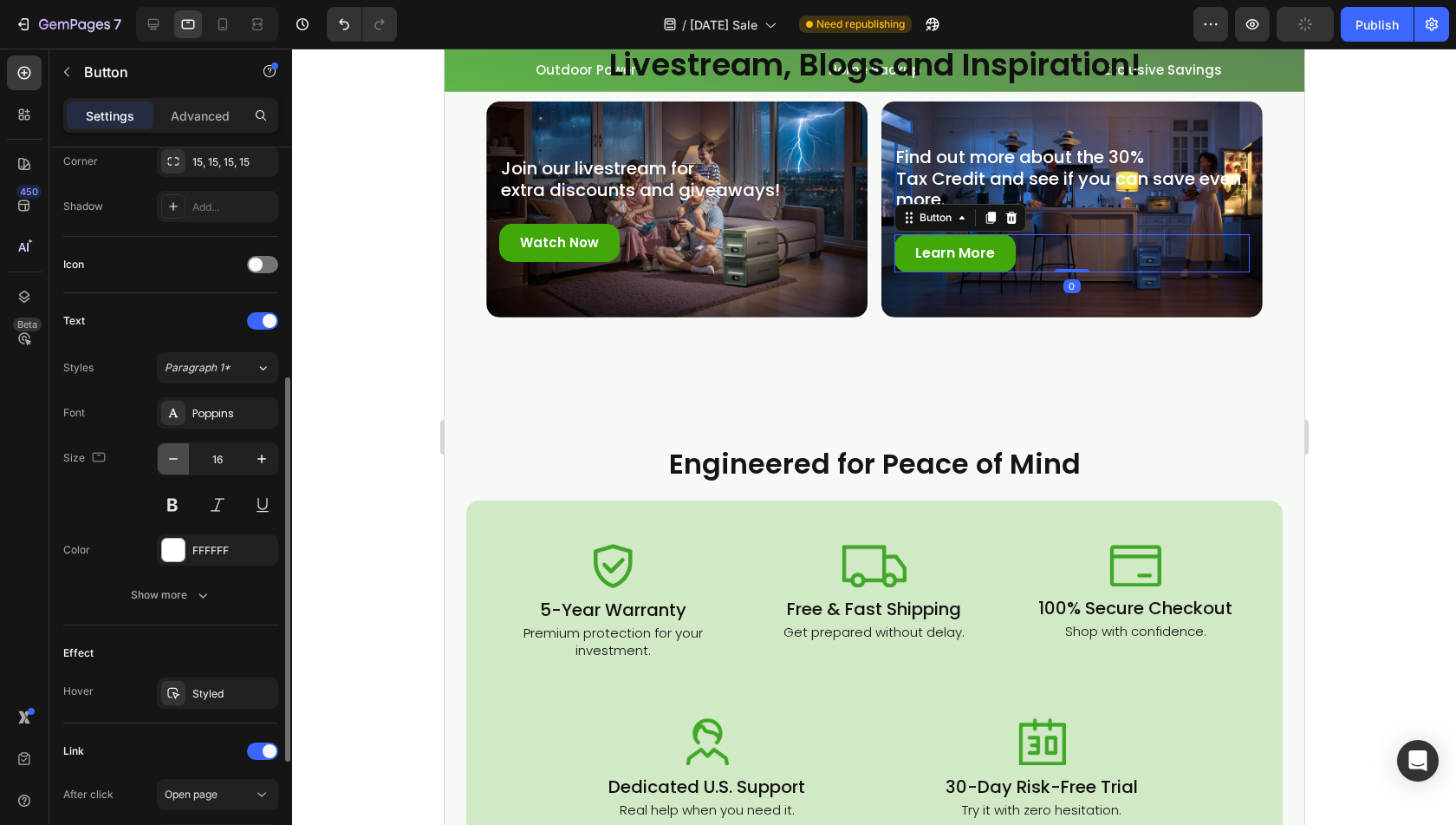
click at [181, 453] on icon "button" at bounding box center [173, 458] width 17 height 17
type input "15"
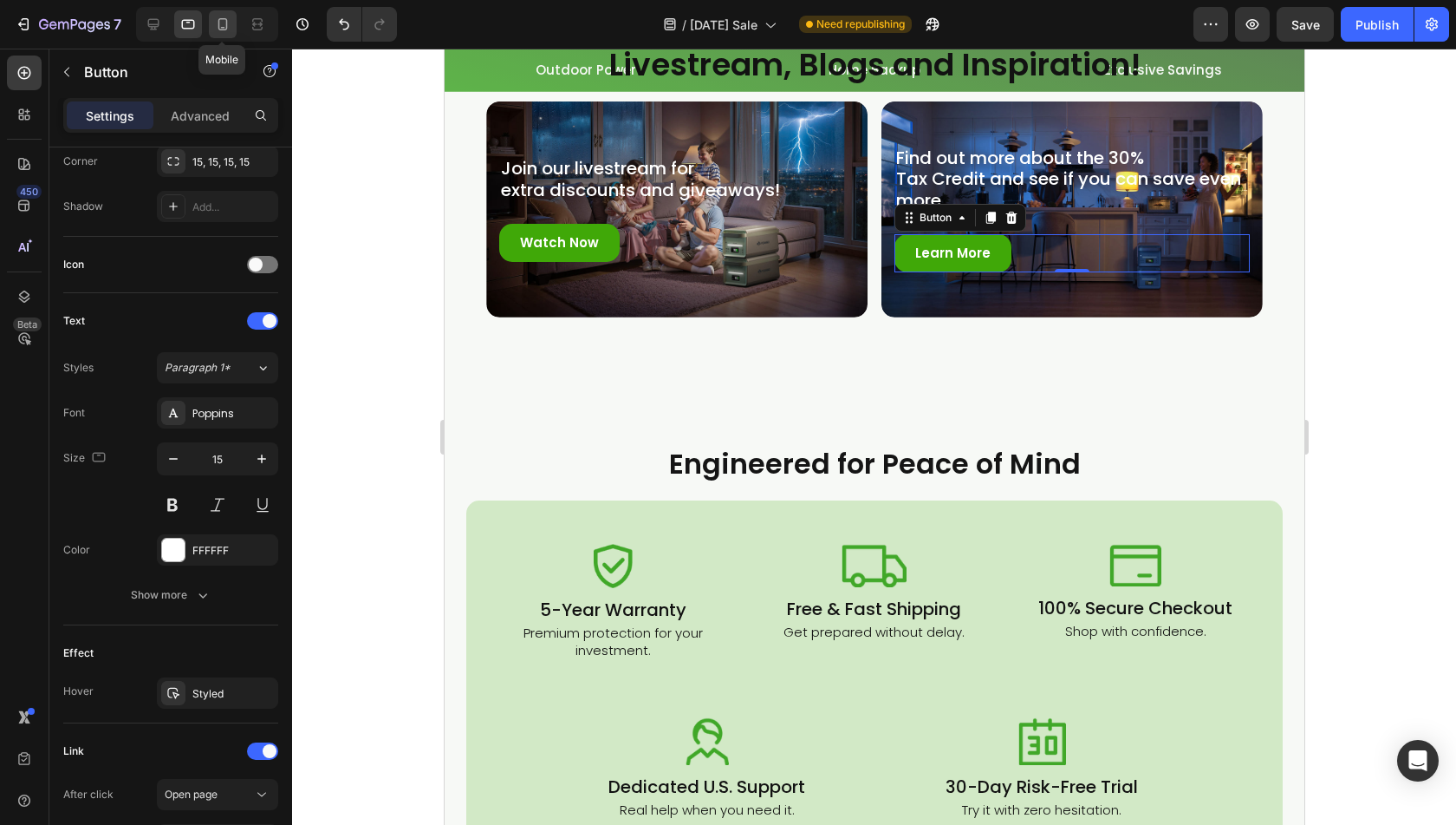
click at [221, 29] on icon at bounding box center [223, 24] width 9 height 12
type input "370"
type input "14"
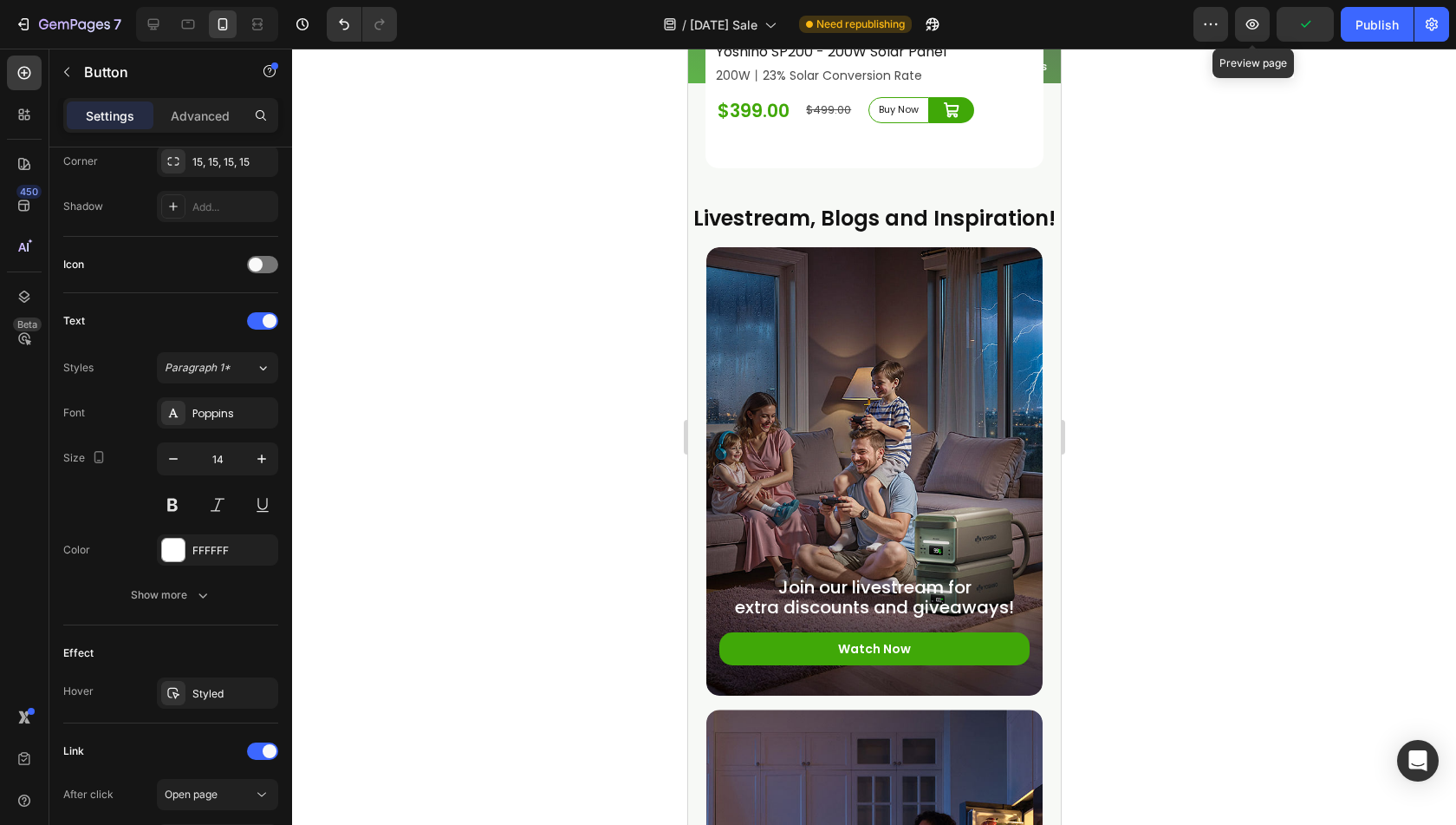
scroll to position [6869, 0]
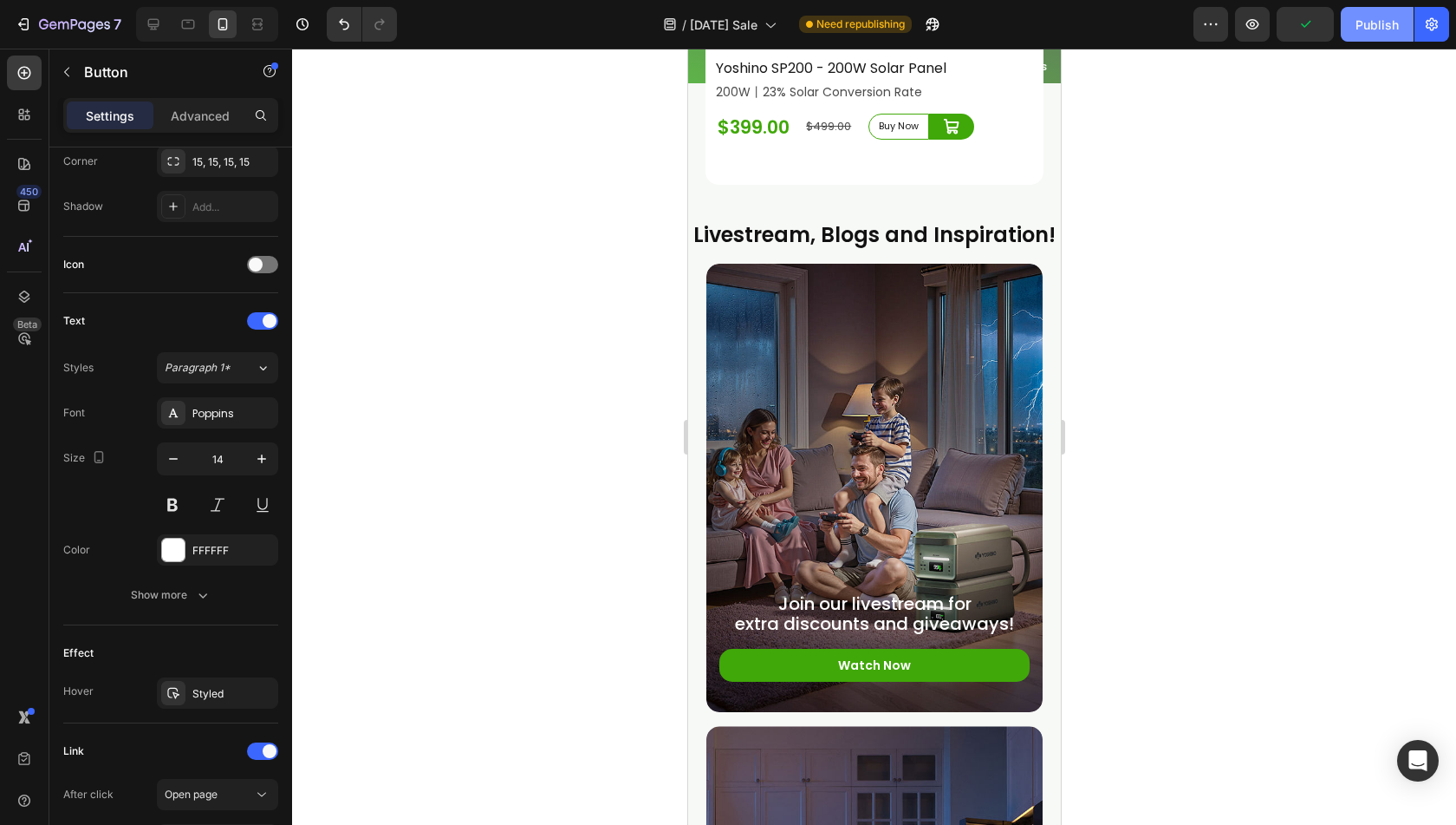
click at [1361, 39] on button "Publish" at bounding box center [1377, 25] width 73 height 35
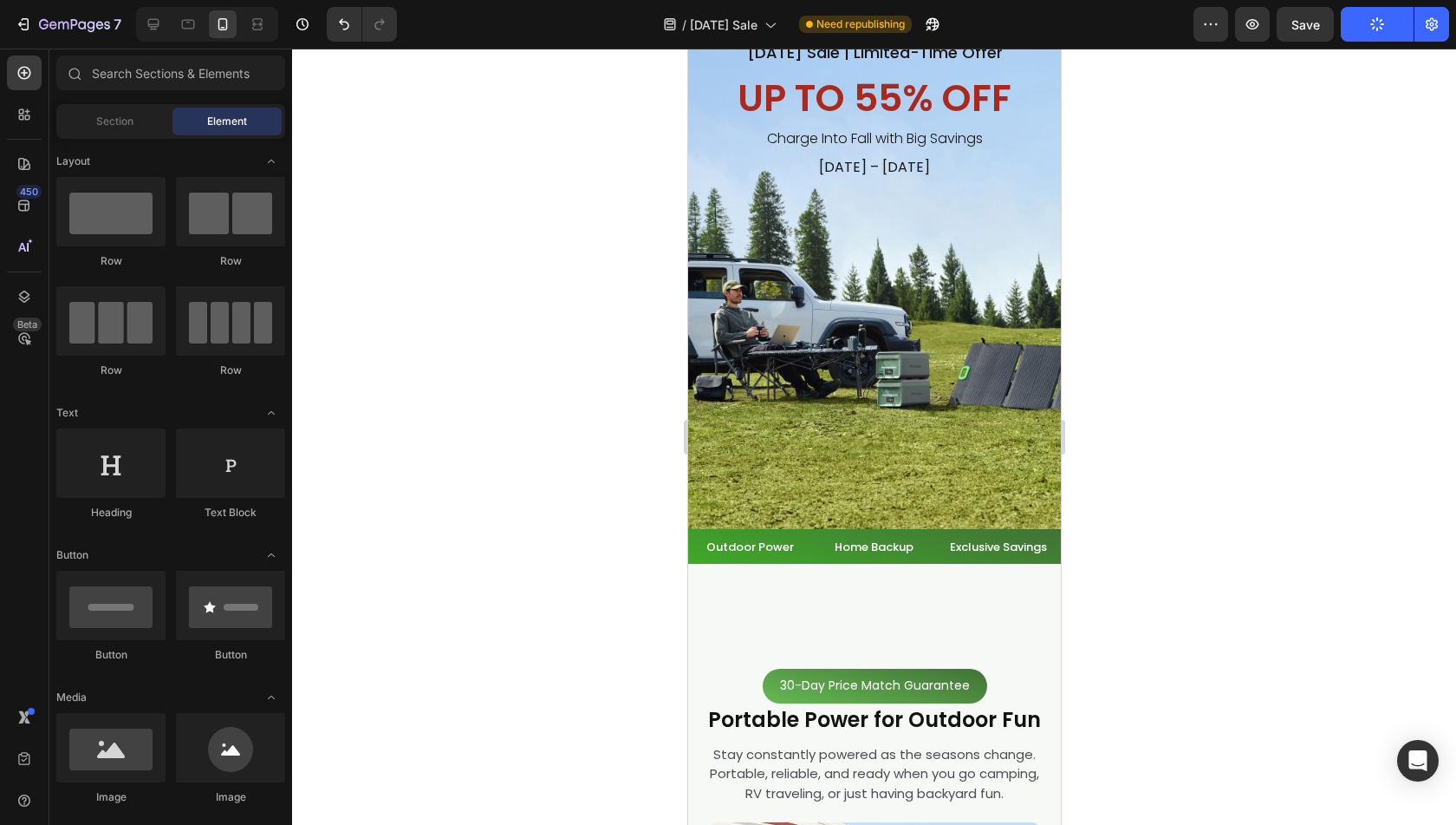
scroll to position [0, 0]
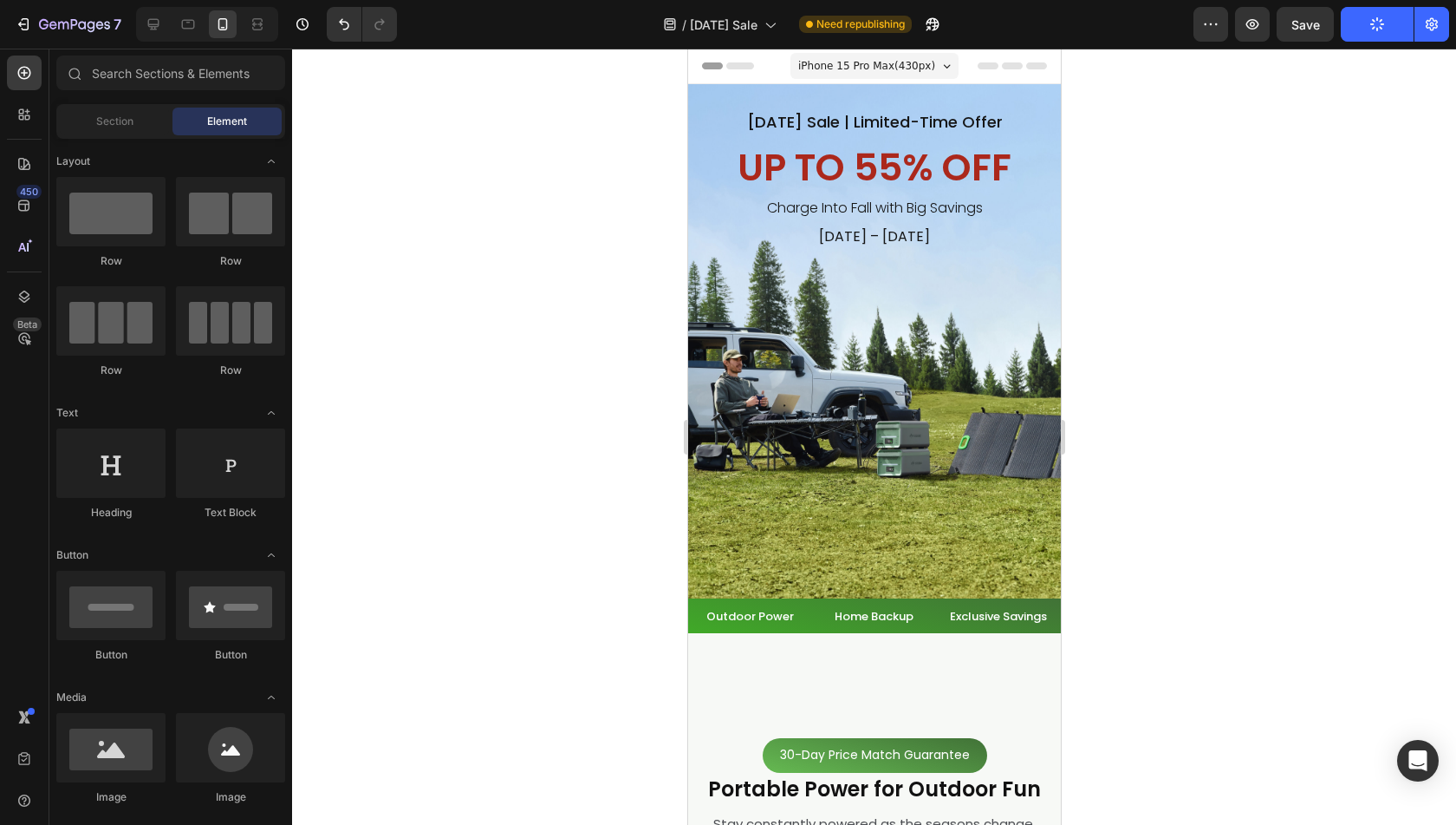
drag, startPoint x: 1053, startPoint y: 544, endPoint x: 1730, endPoint y: 83, distance: 819.1
click at [1427, 24] on icon "button" at bounding box center [1432, 24] width 17 height 17
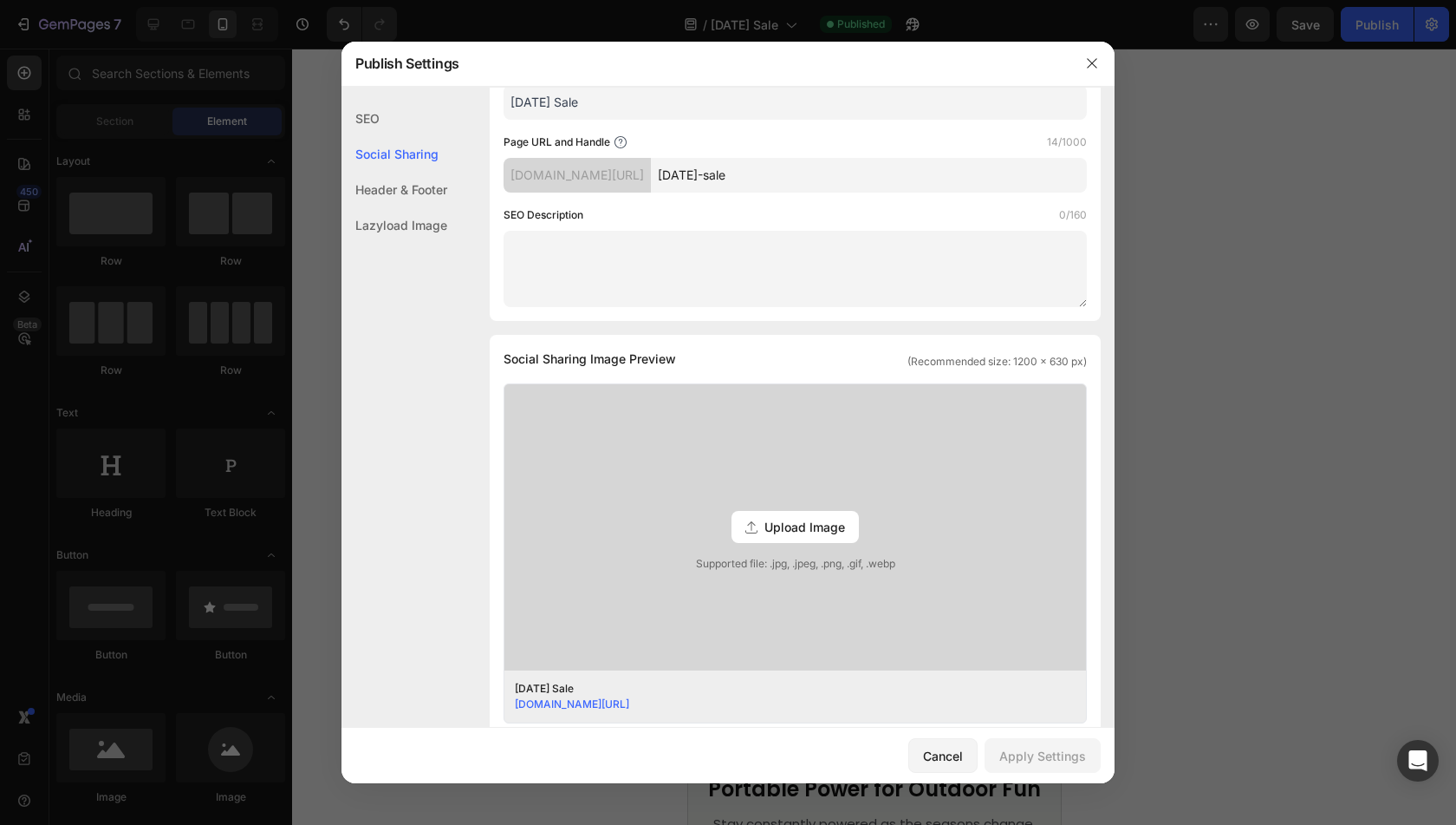
scroll to position [174, 0]
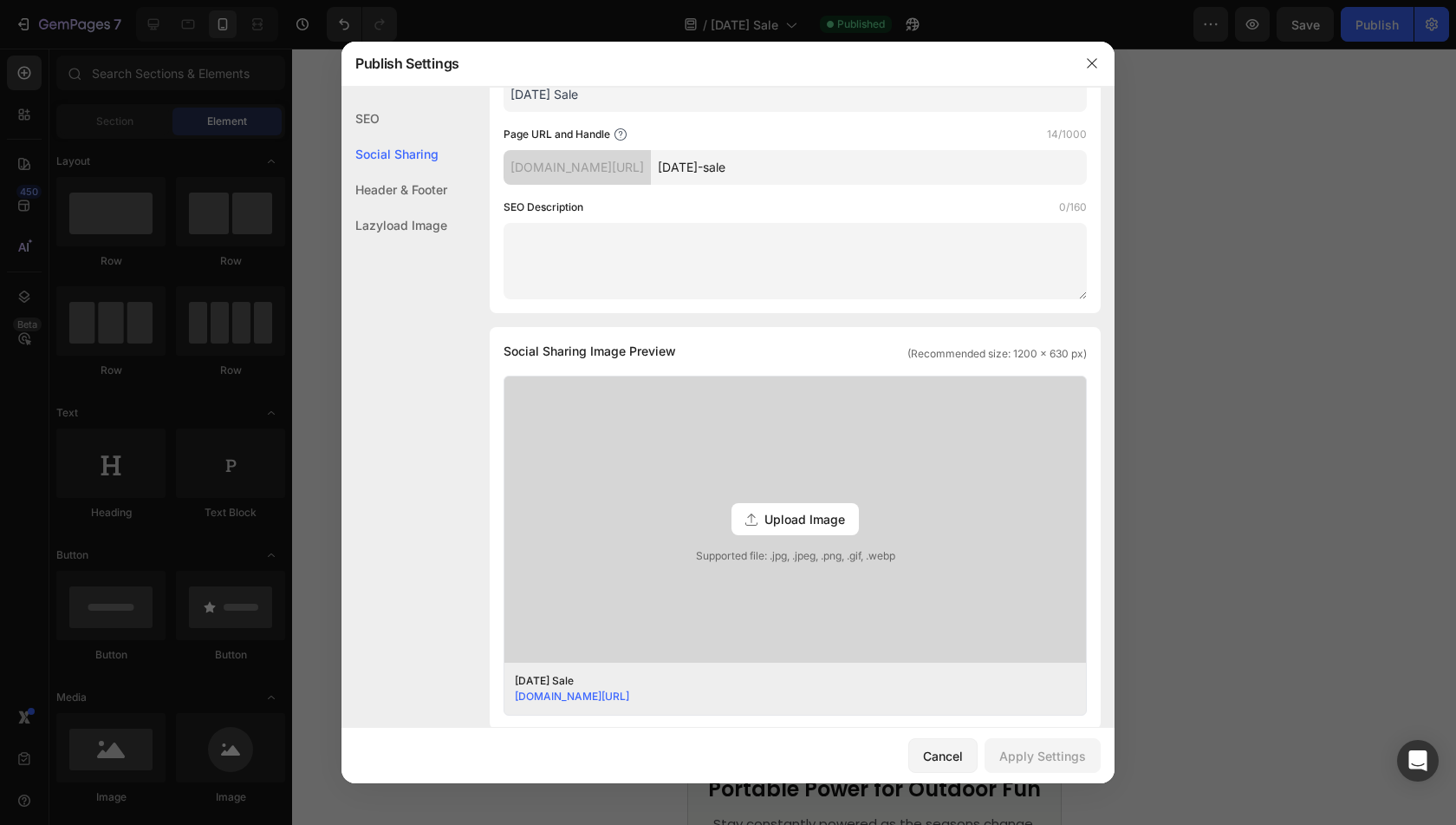
click at [796, 150] on input "[DATE]-sale" at bounding box center [869, 167] width 436 height 35
click at [794, 161] on input "[DATE]-sale" at bounding box center [869, 167] width 436 height 35
drag, startPoint x: 1087, startPoint y: 60, endPoint x: 1099, endPoint y: 59, distance: 12.0
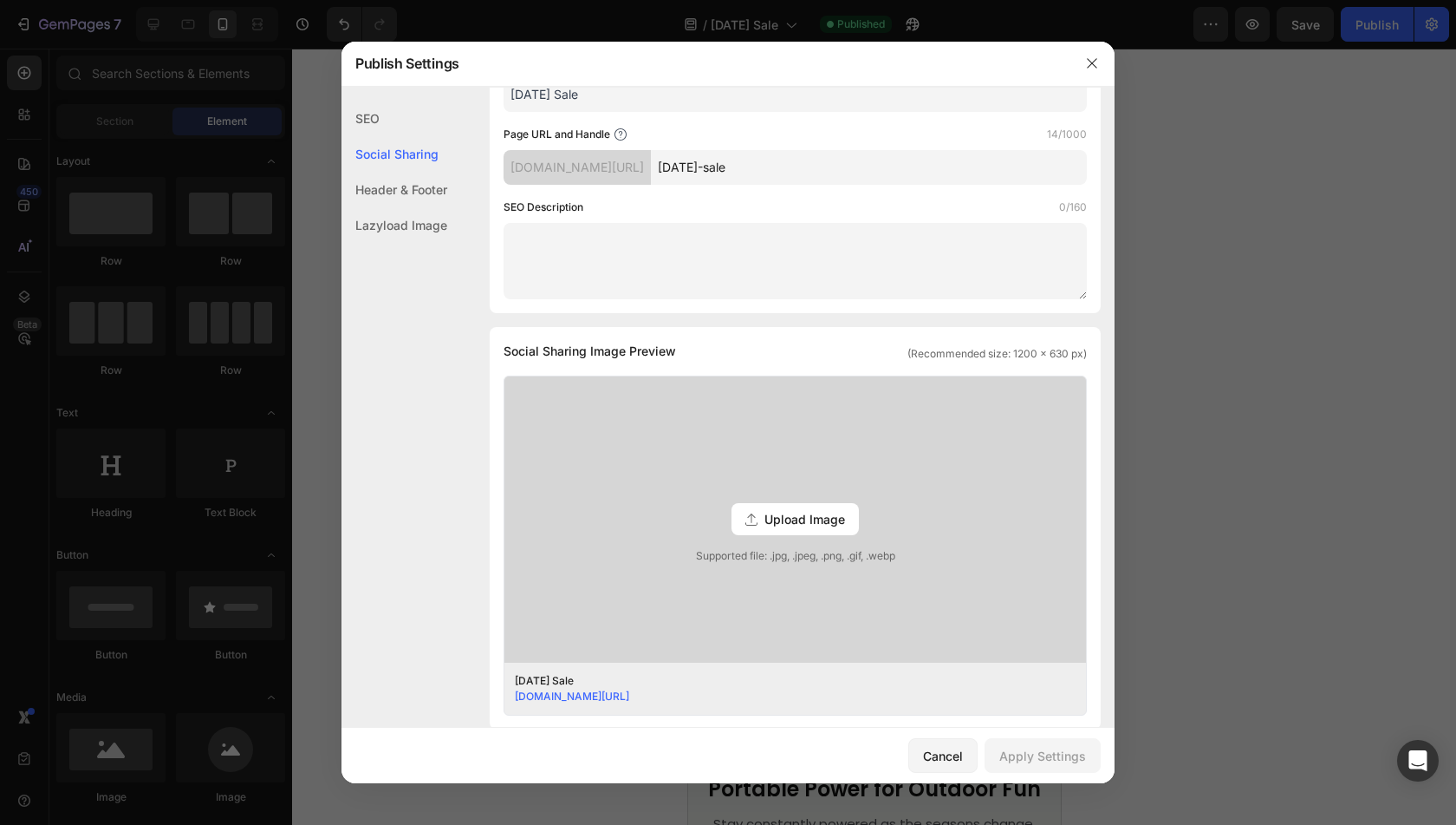
click at [1089, 60] on icon "button" at bounding box center [1092, 63] width 14 height 14
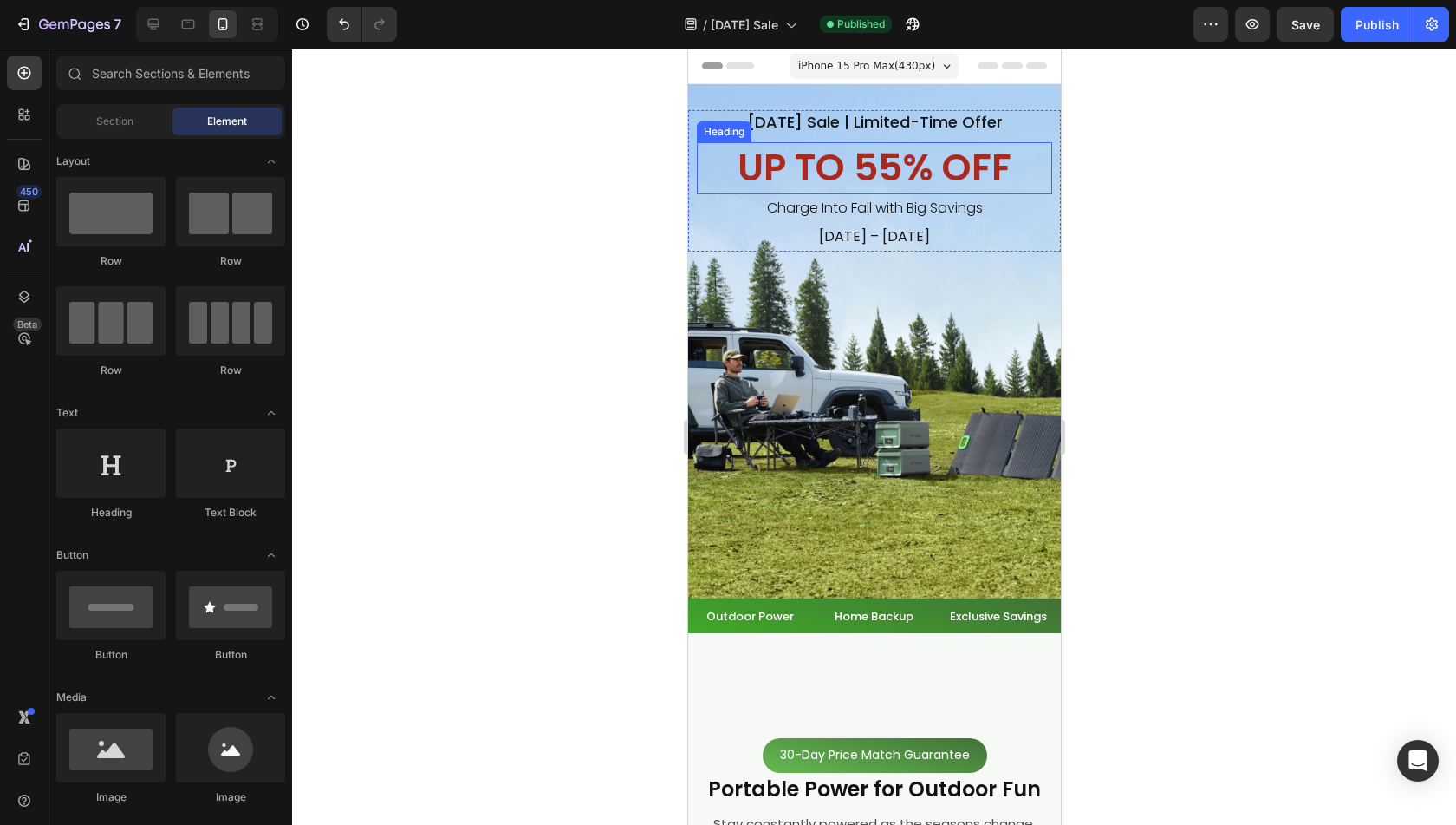
click at [775, 165] on h2 "UP TO 55% OFF" at bounding box center [873, 168] width 356 height 52
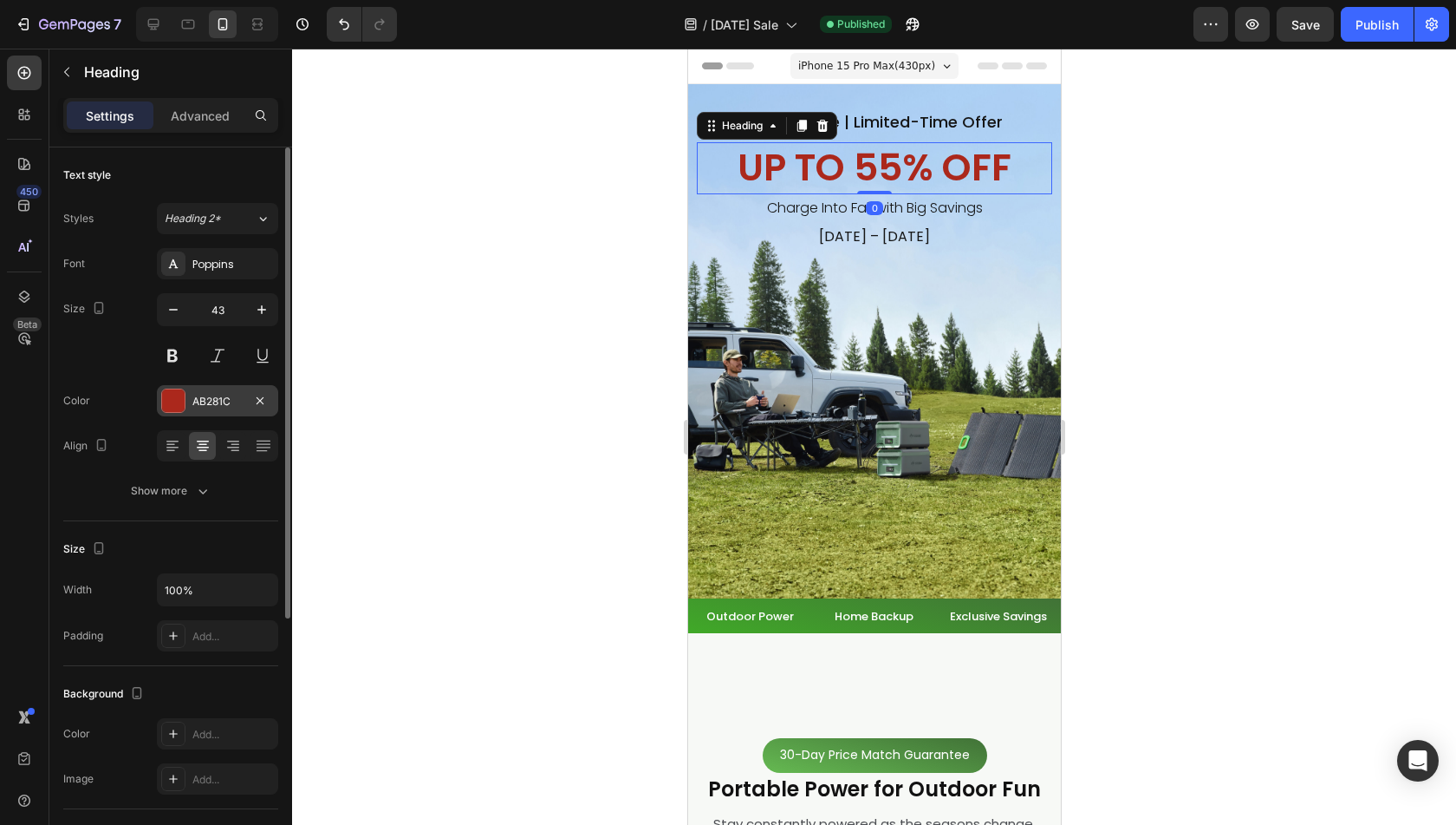
click at [209, 389] on div "AB281C" at bounding box center [218, 401] width 121 height 31
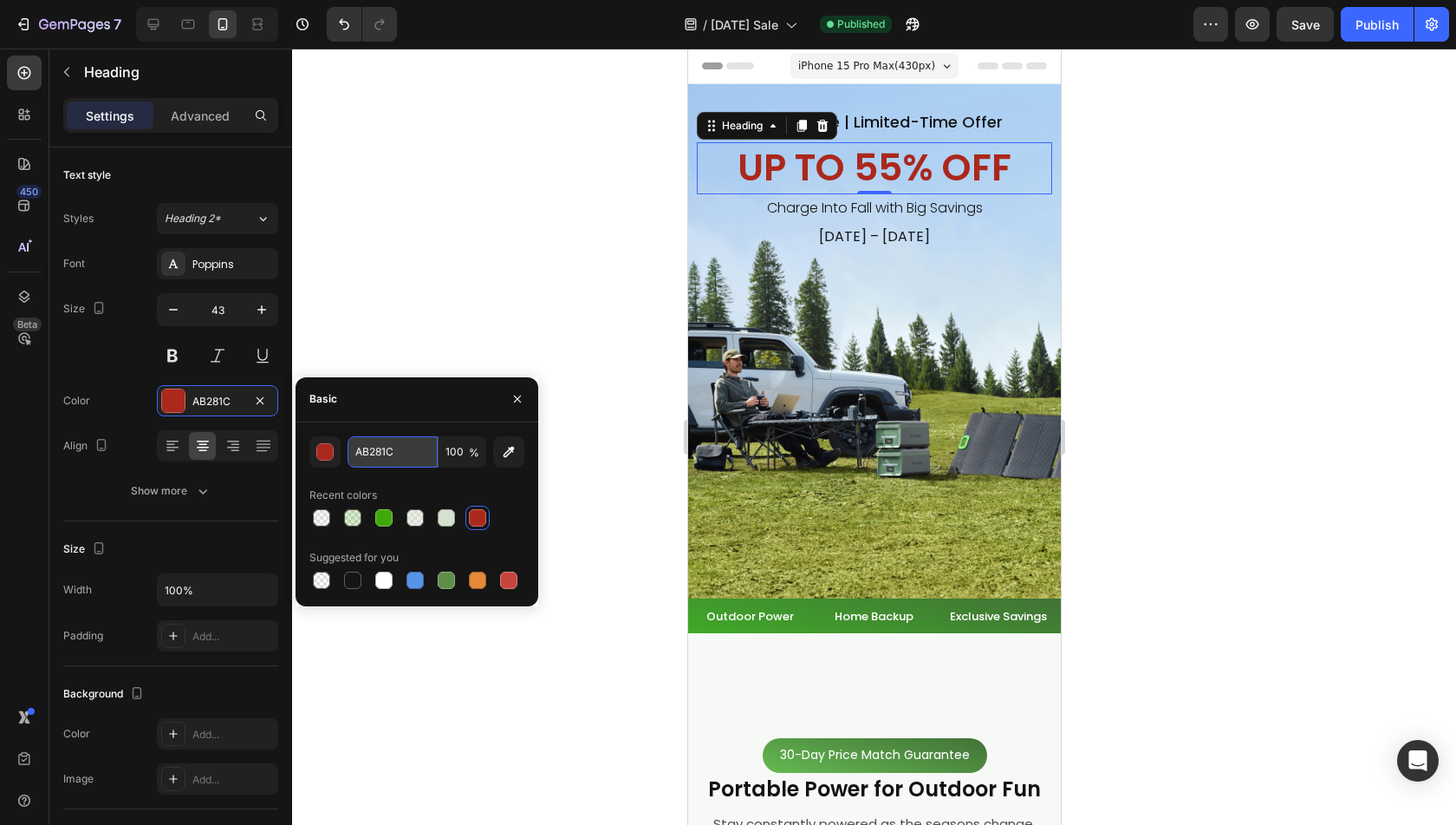
click at [371, 448] on input "AB281C" at bounding box center [392, 452] width 90 height 31
click at [25, 25] on icon "button" at bounding box center [23, 24] width 17 height 17
